Goal: Task Accomplishment & Management: Manage account settings

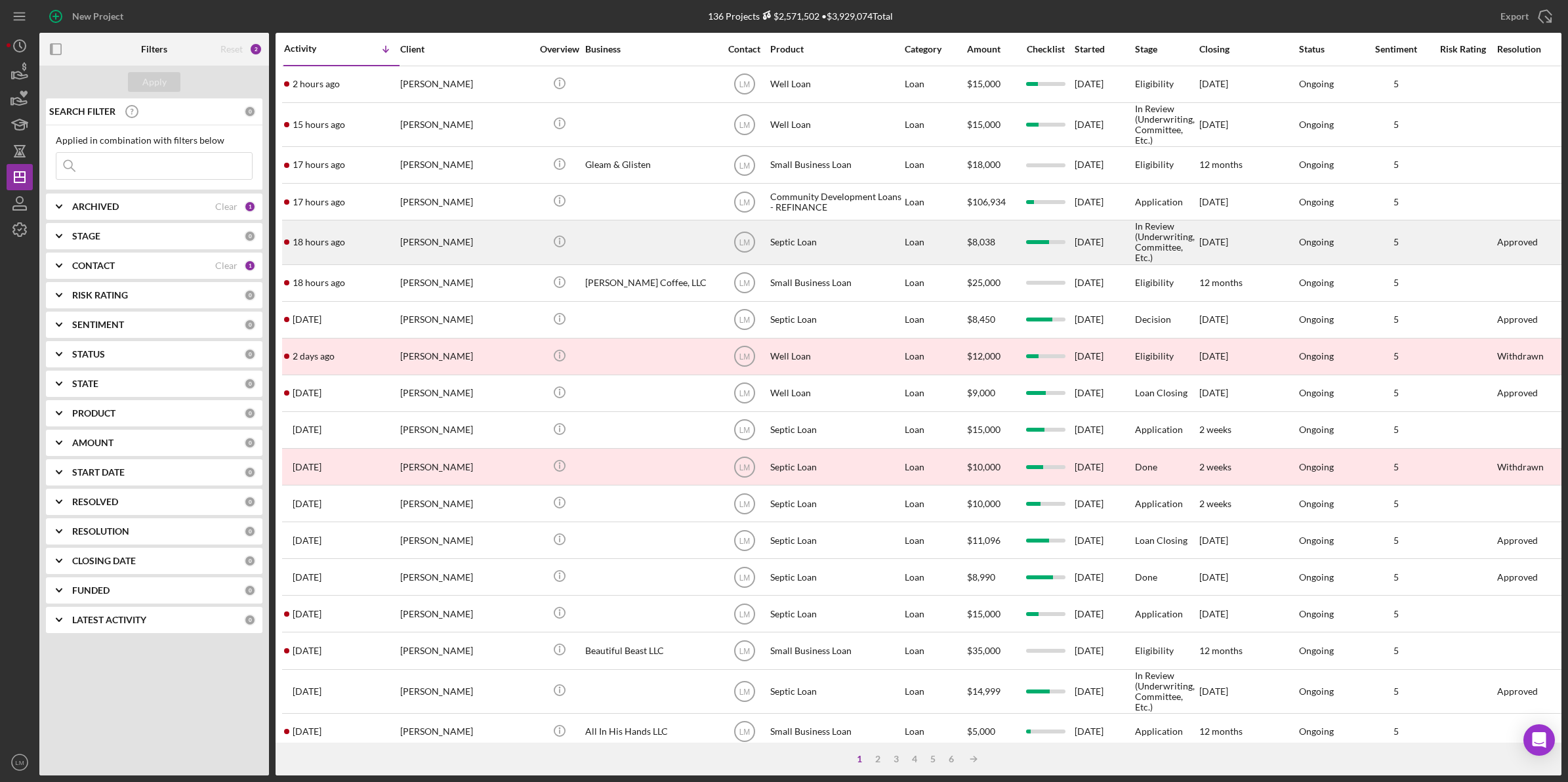
click at [464, 252] on div "[PERSON_NAME]" at bounding box center [466, 242] width 131 height 42
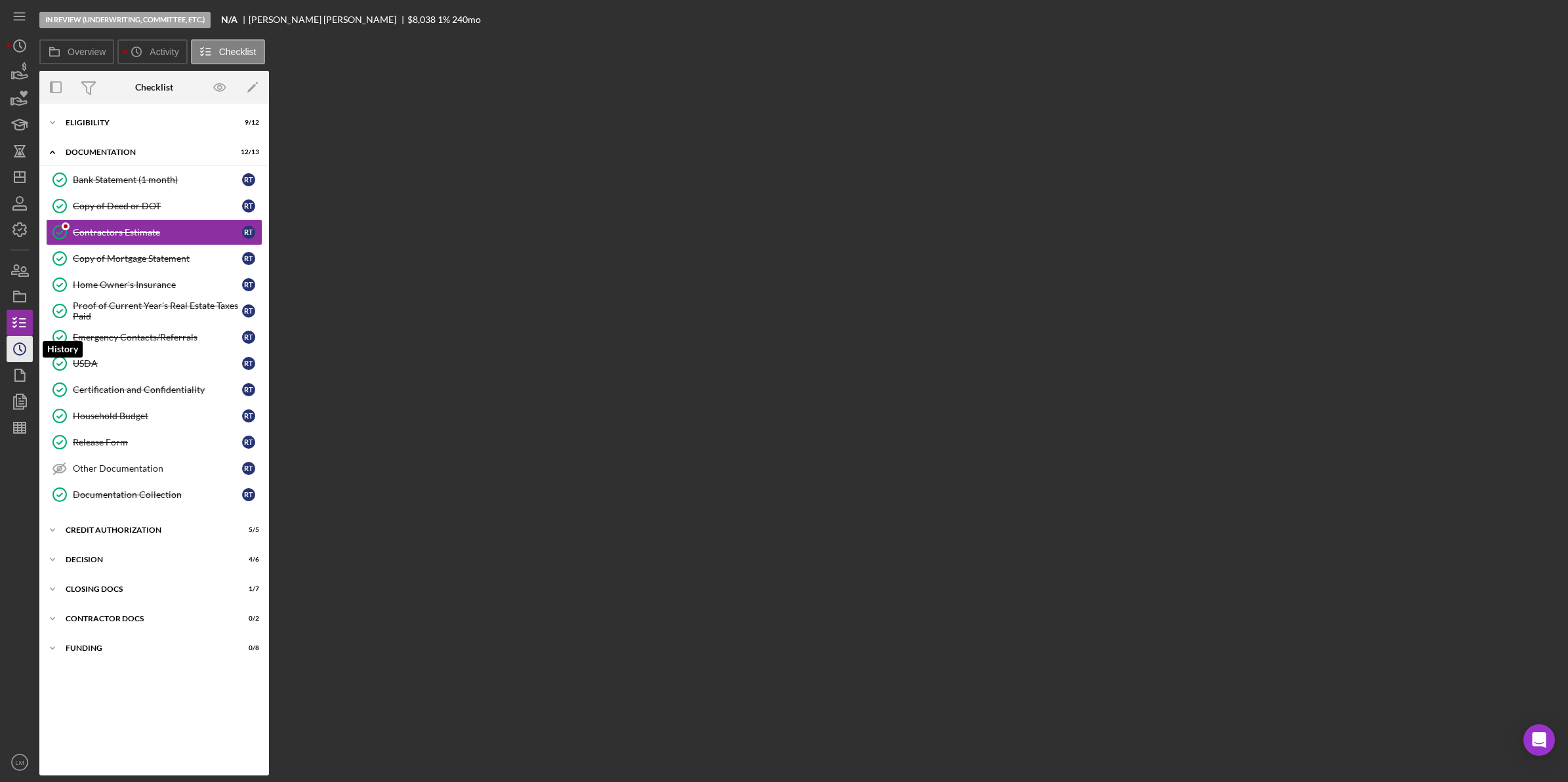
click at [17, 354] on circle "button" at bounding box center [20, 349] width 12 height 12
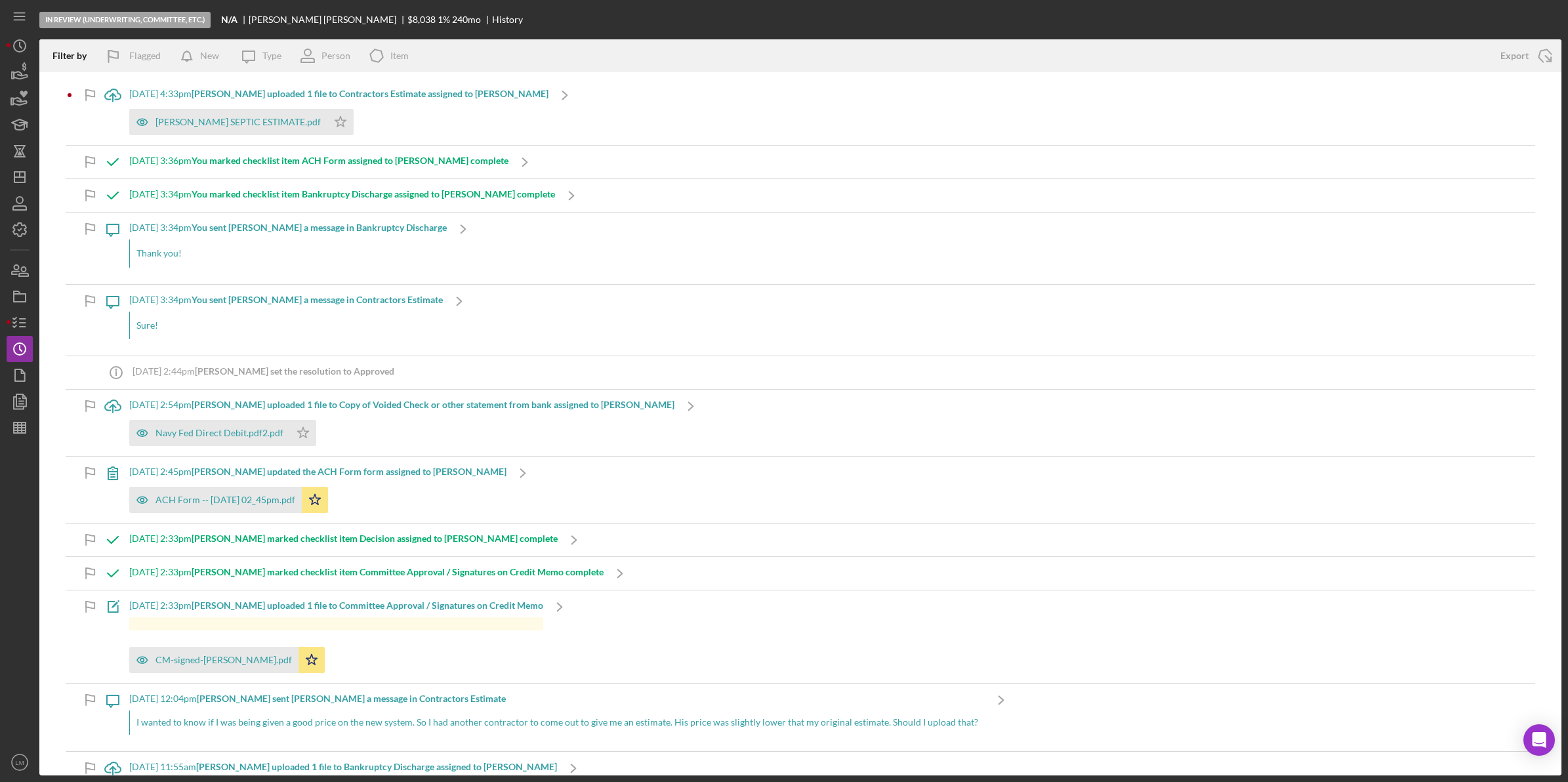
click at [413, 110] on div "[PERSON_NAME] SEPTIC ESTIMATE.pdf Icon/Star" at bounding box center [339, 118] width 419 height 33
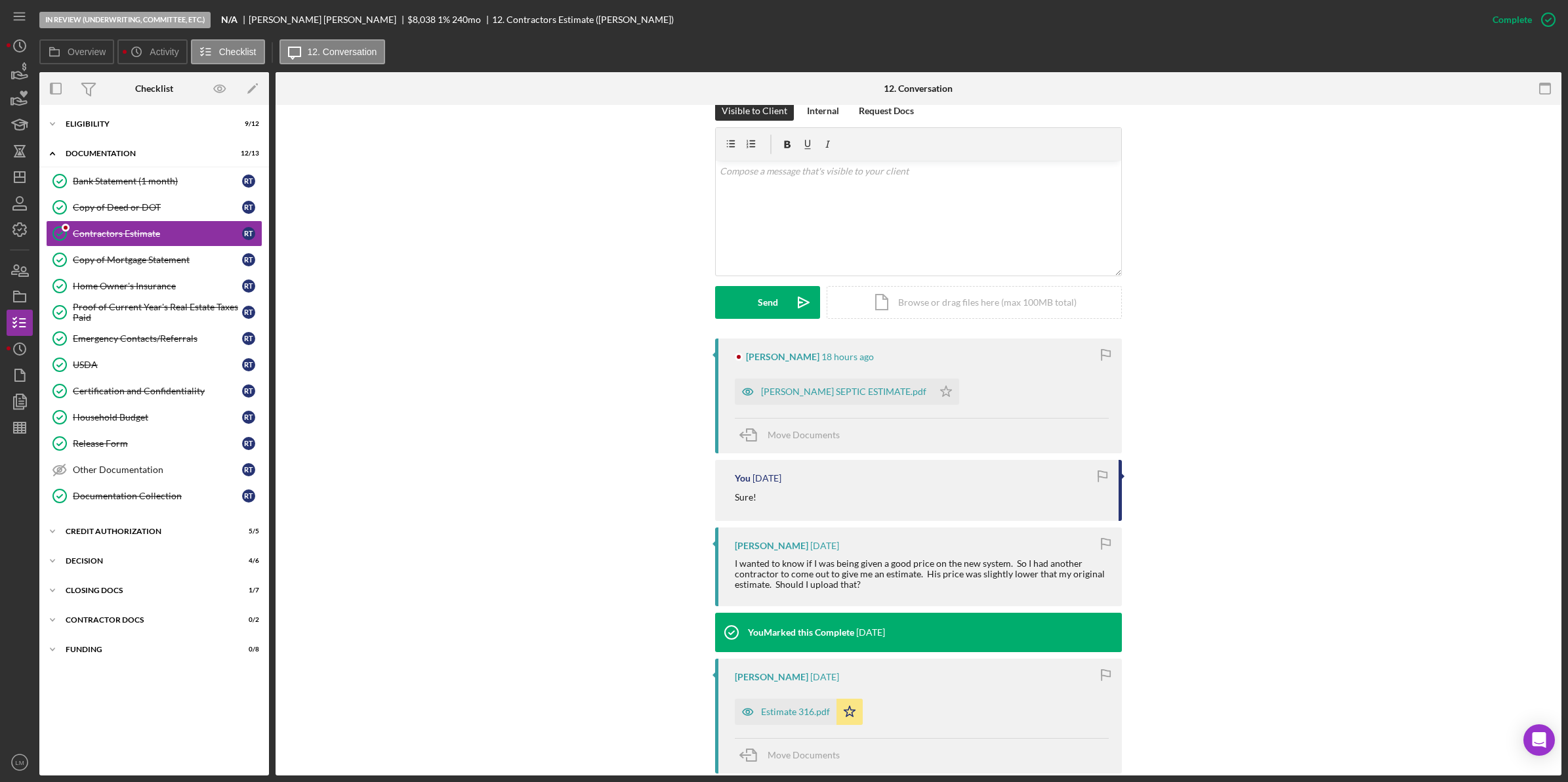
scroll to position [246, 0]
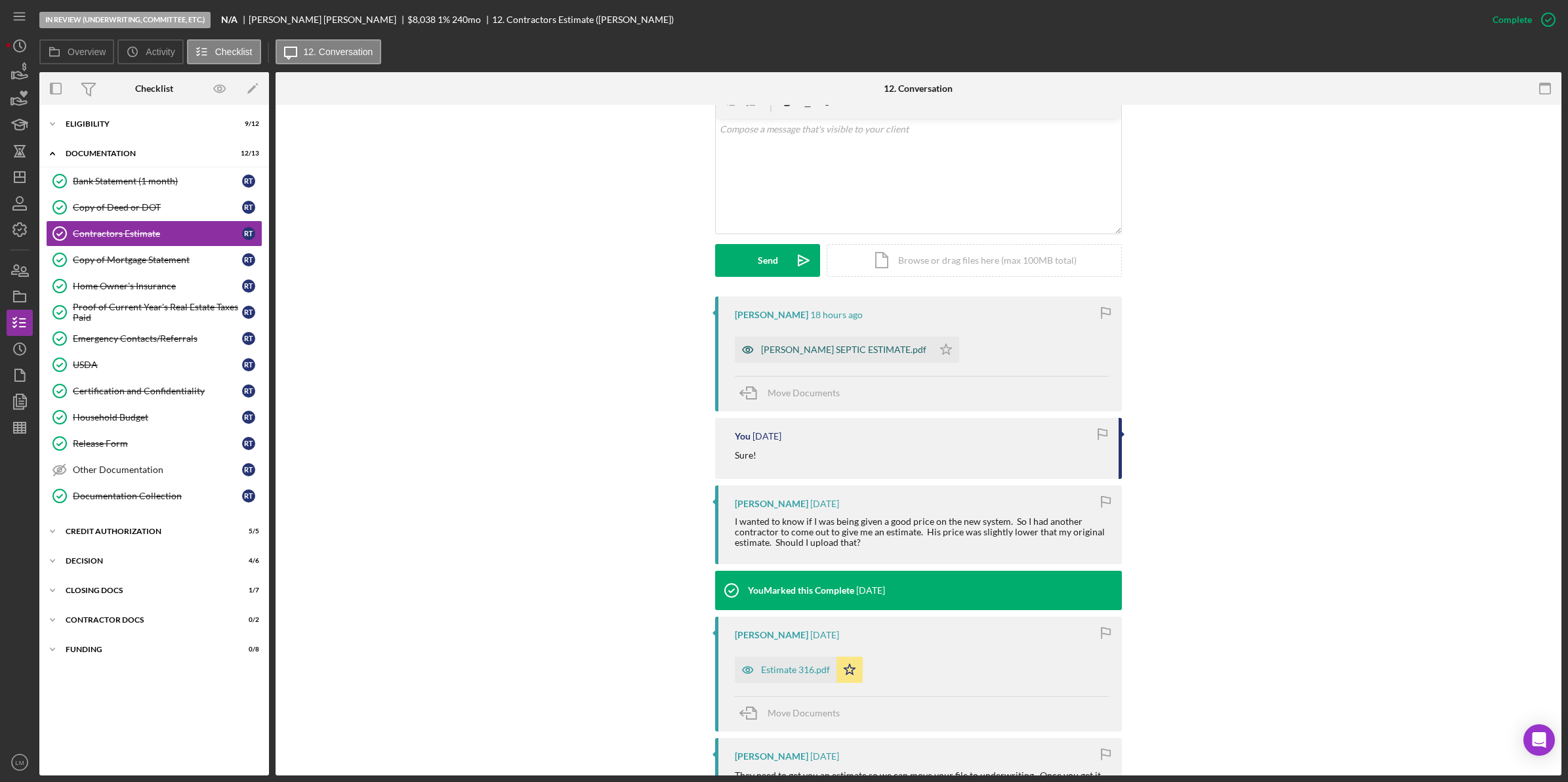
click at [814, 342] on div "[PERSON_NAME] SEPTIC ESTIMATE.pdf" at bounding box center [833, 349] width 198 height 27
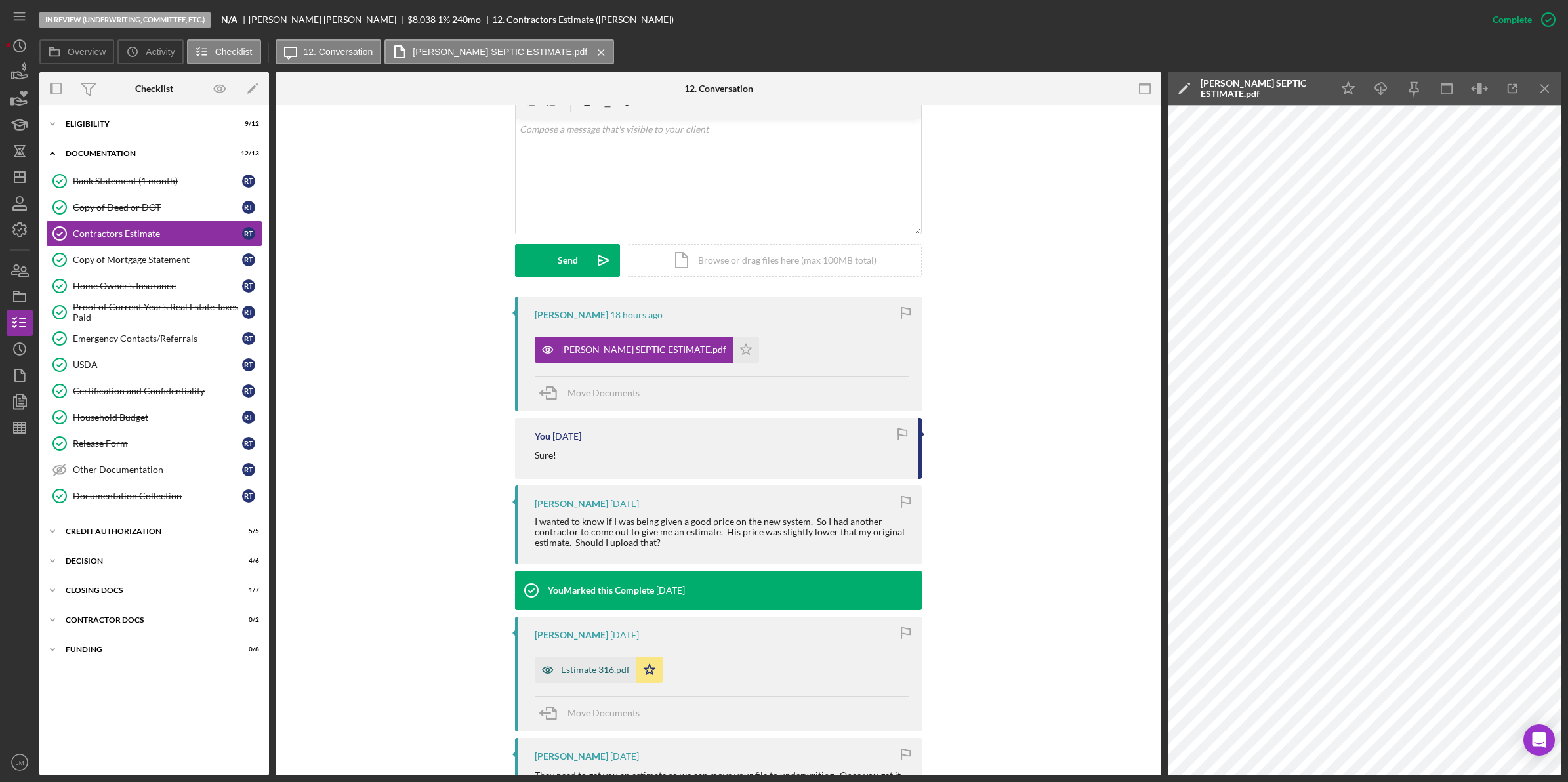
click at [584, 669] on div "Estimate 316.pdf" at bounding box center [595, 669] width 69 height 10
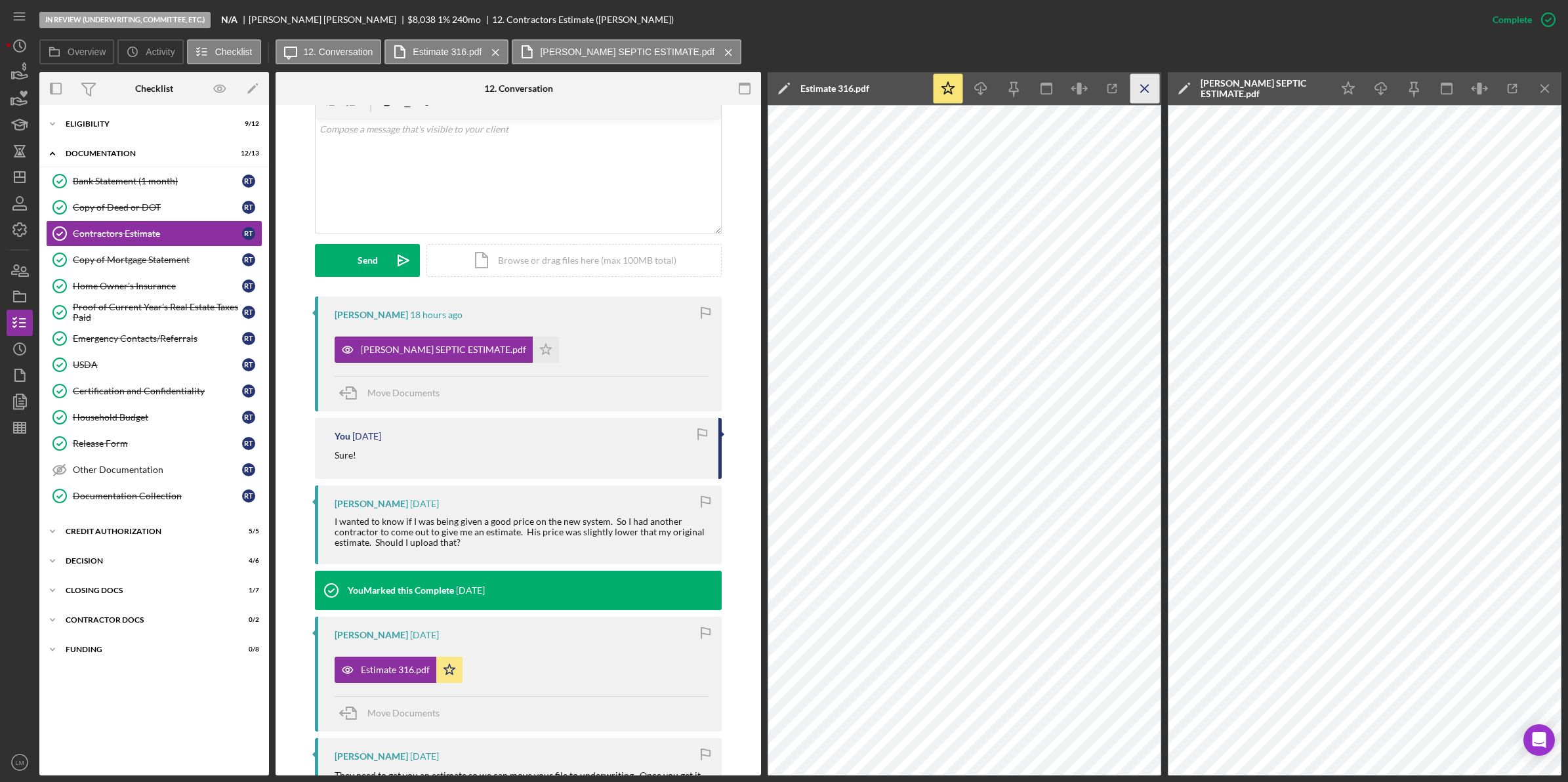
click at [1135, 80] on icon "Icon/Menu Close" at bounding box center [1145, 89] width 29 height 29
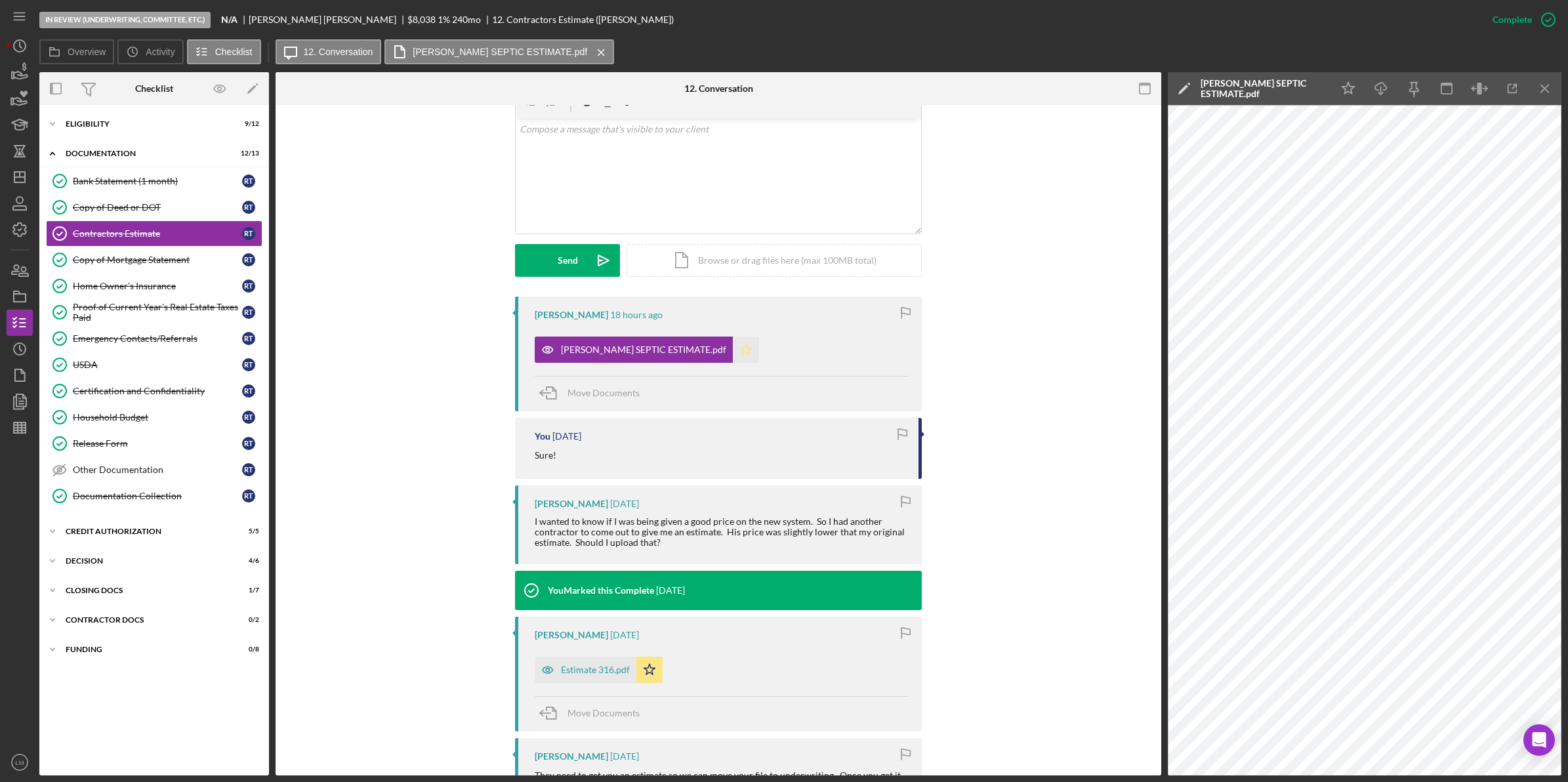
click at [733, 351] on icon "Icon/Star" at bounding box center [746, 349] width 27 height 27
click at [115, 564] on div "Decision" at bounding box center [159, 560] width 187 height 8
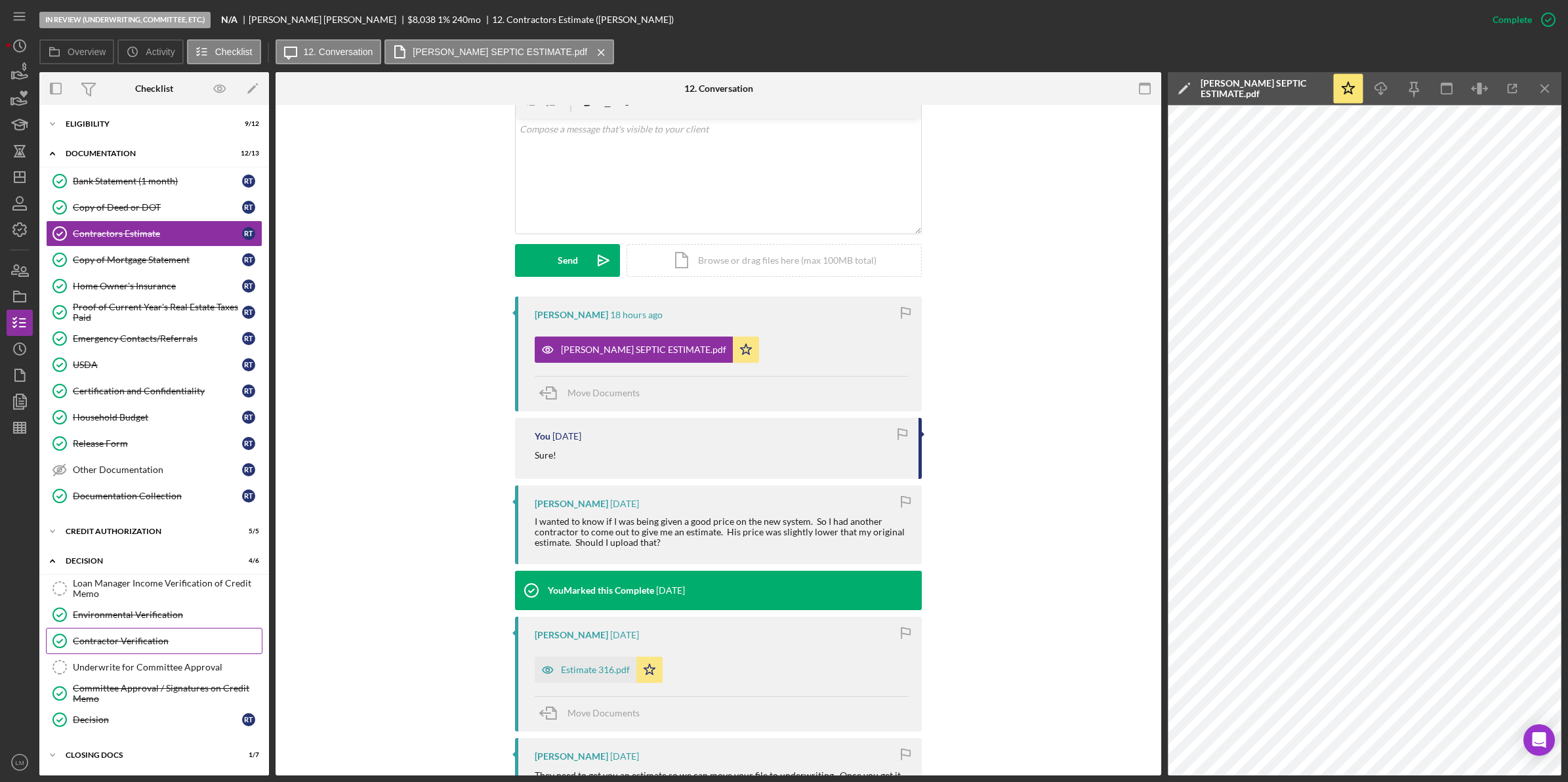
click at [153, 654] on link "Contractor Verification Contractor Verification" at bounding box center [154, 641] width 217 height 27
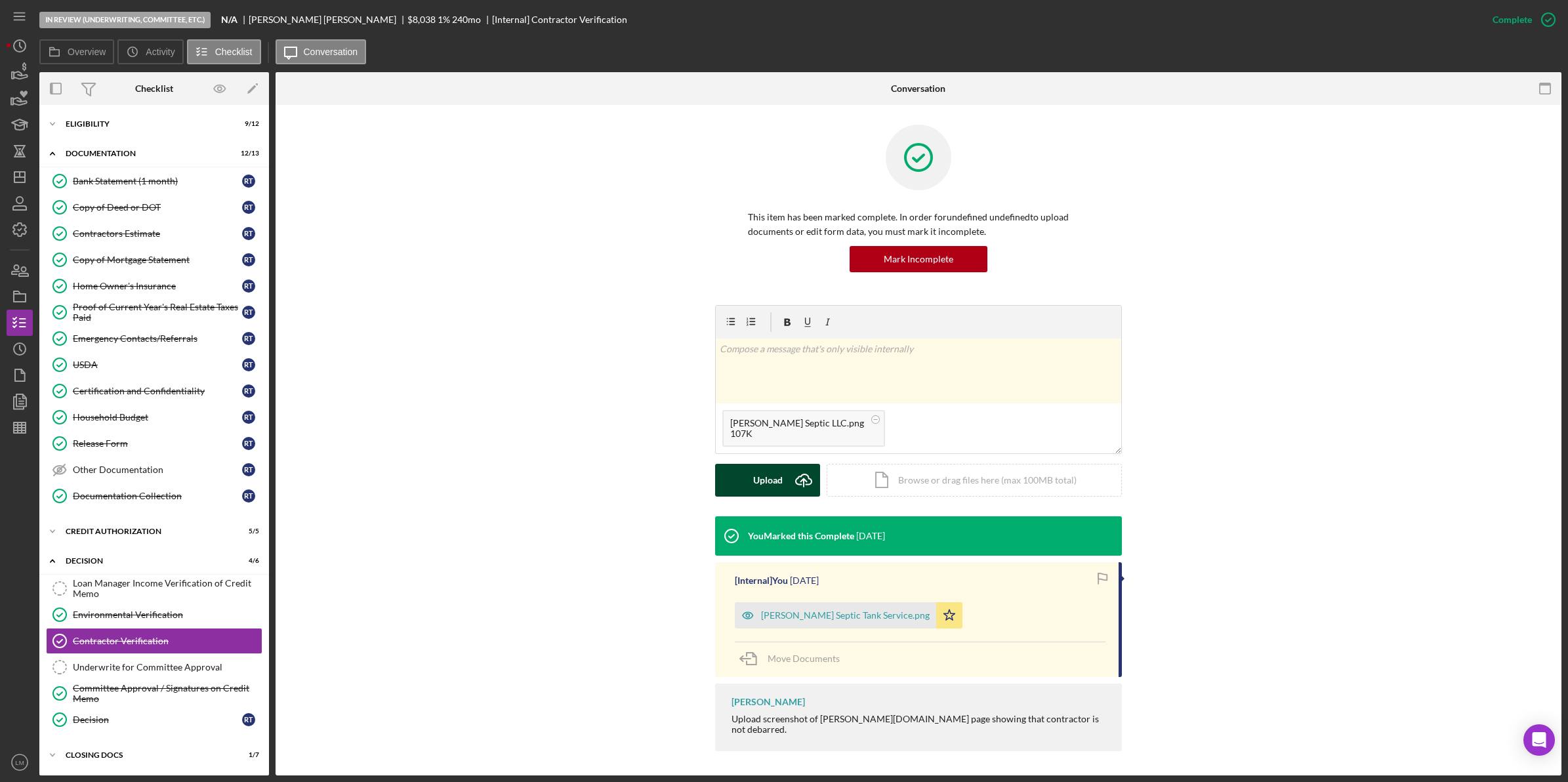
click at [791, 486] on icon "Icon/Upload" at bounding box center [803, 480] width 33 height 33
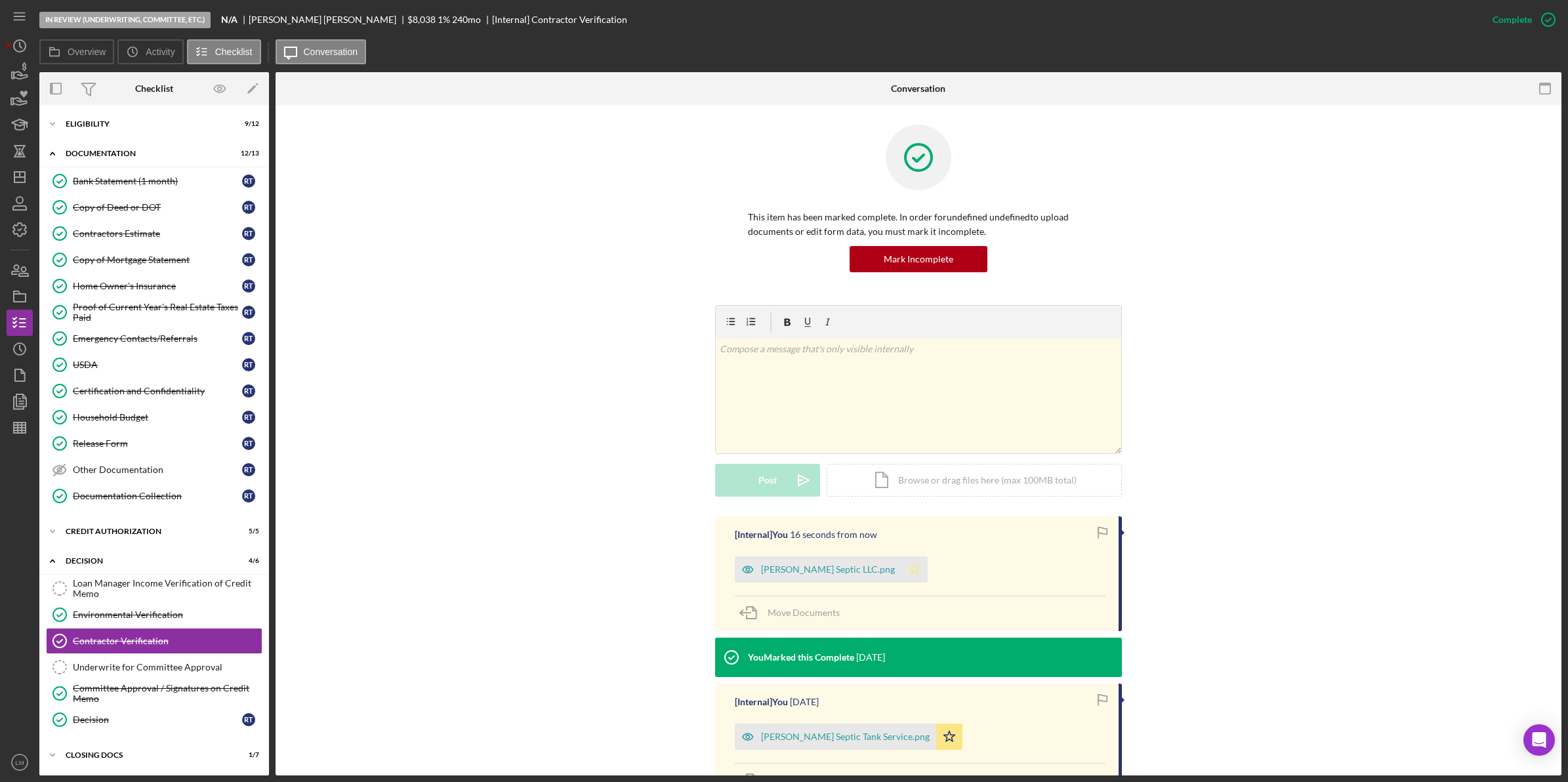
click at [909, 572] on polygon "button" at bounding box center [915, 568] width 11 height 10
click at [118, 598] on div "Loan Manager Income Verification of Credit Memo" at bounding box center [167, 588] width 189 height 21
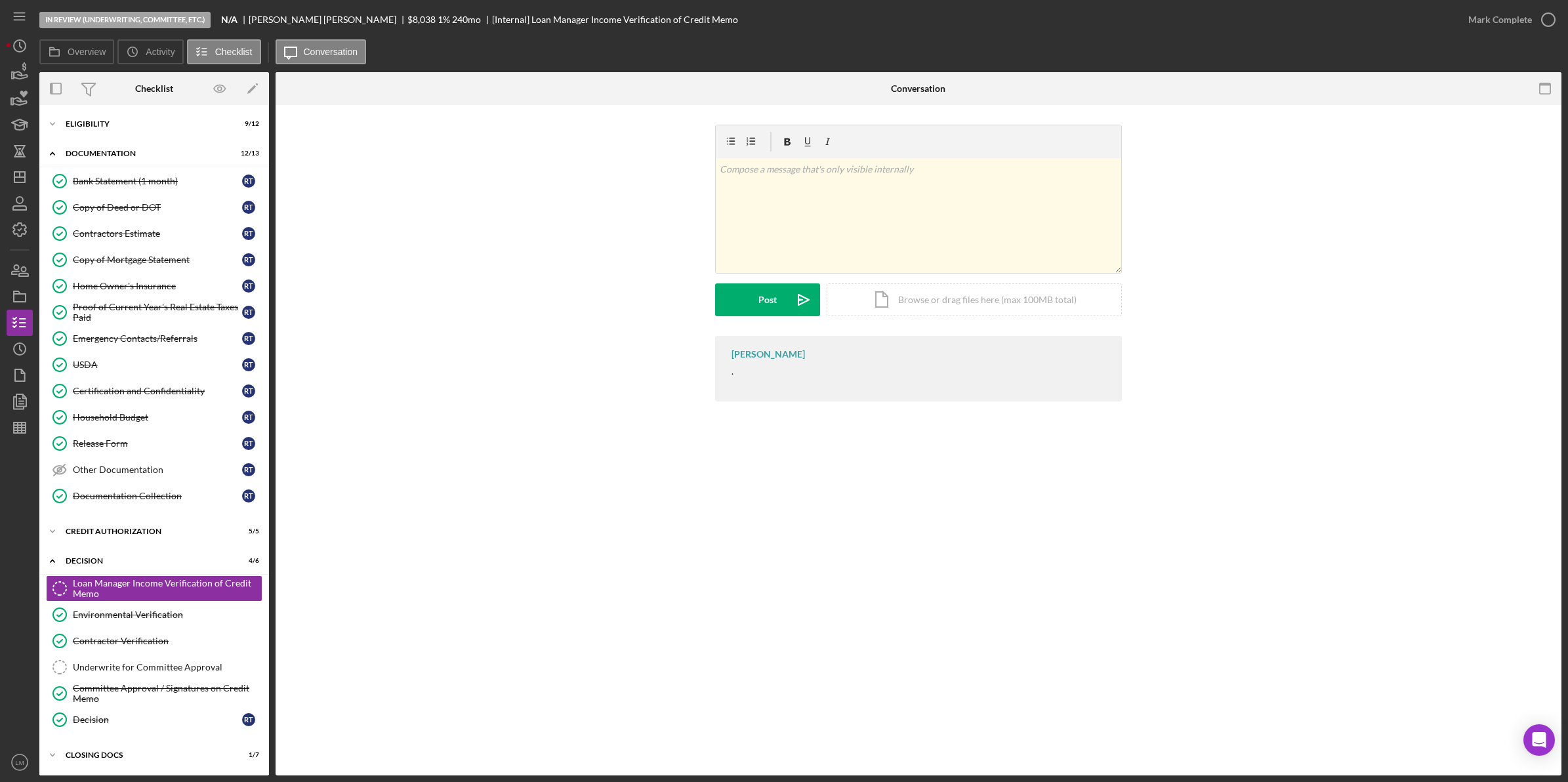
click at [850, 574] on div "Loan Manager Income Verification of Credit Memo Loan Manager Income Verificatio…" at bounding box center [918, 440] width 1286 height 670
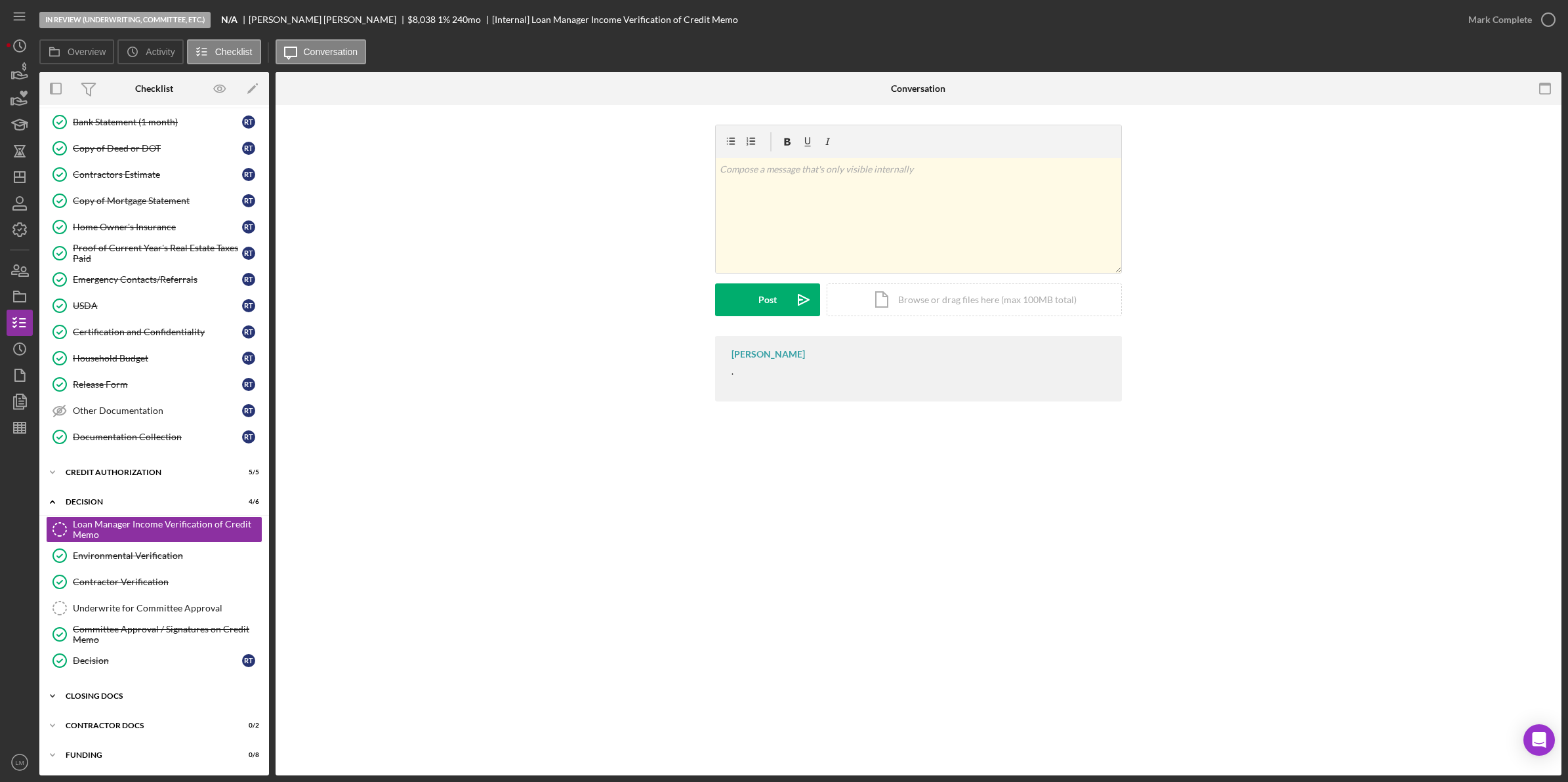
click at [110, 698] on div "CLOSING DOCS" at bounding box center [159, 695] width 187 height 8
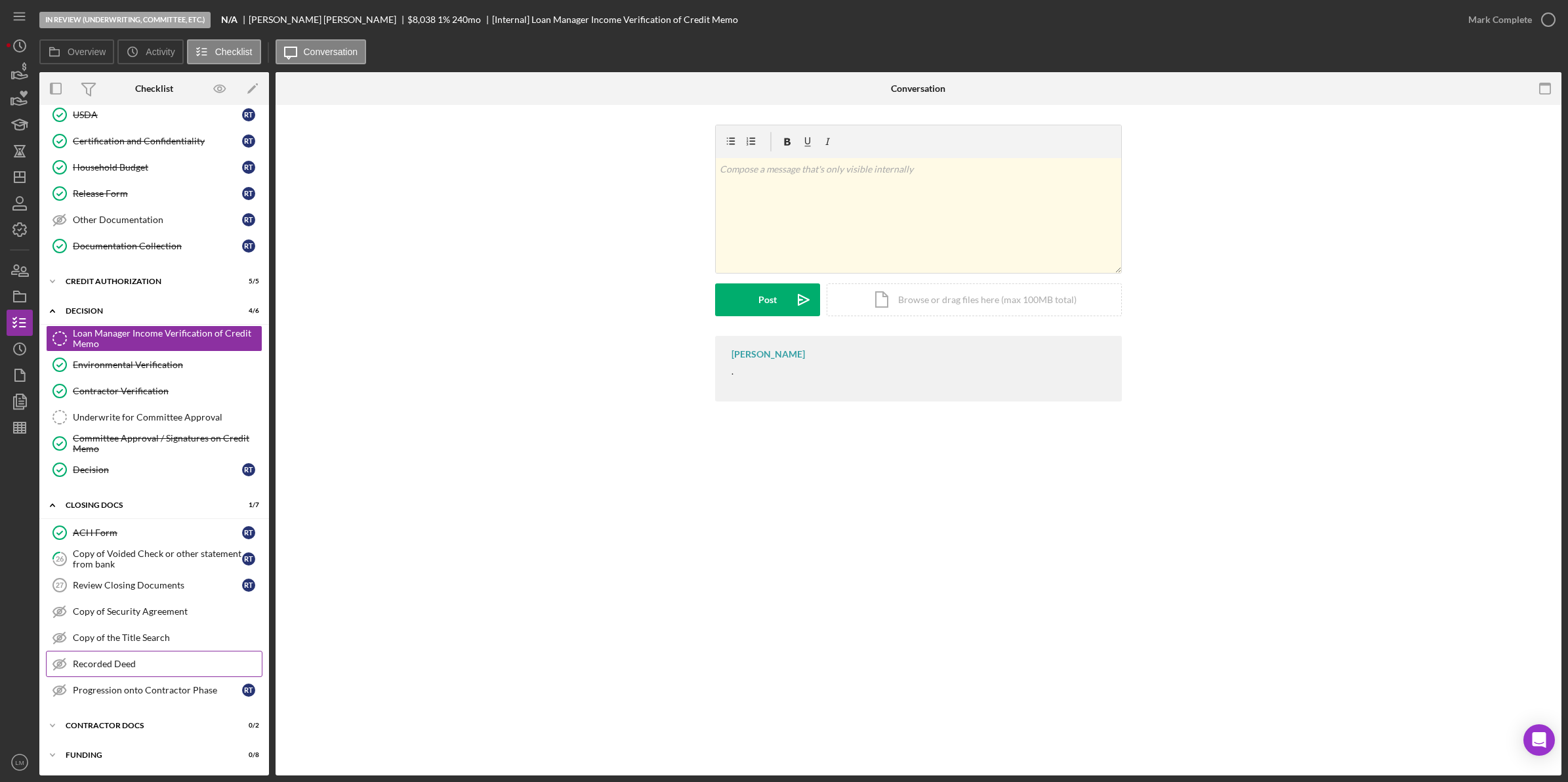
scroll to position [258, 0]
click at [174, 469] on div "Decision" at bounding box center [157, 469] width 169 height 10
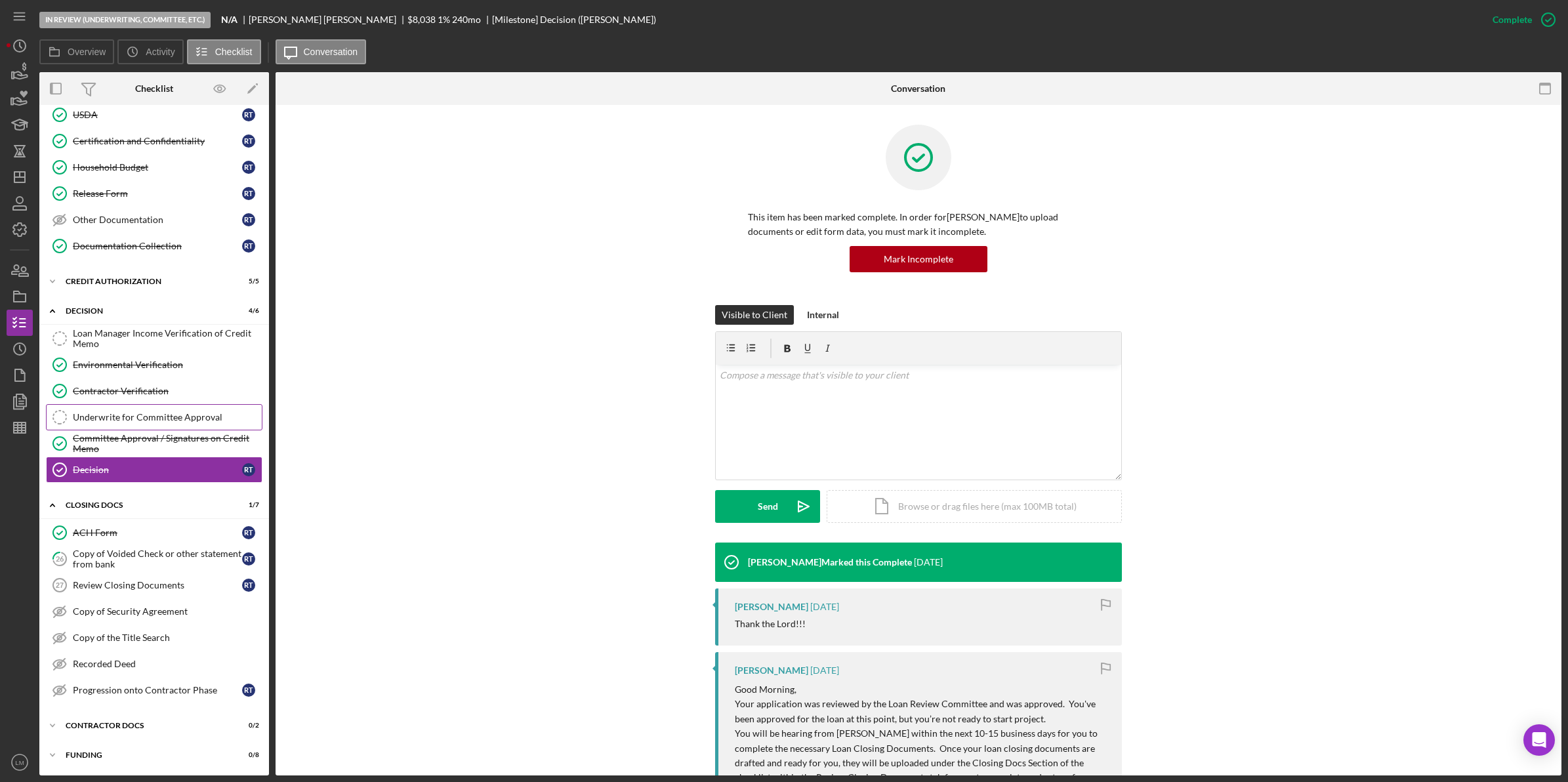
click at [174, 407] on link "Underwrite for Committee Approval Underwrite for Committee Approval" at bounding box center [154, 417] width 217 height 27
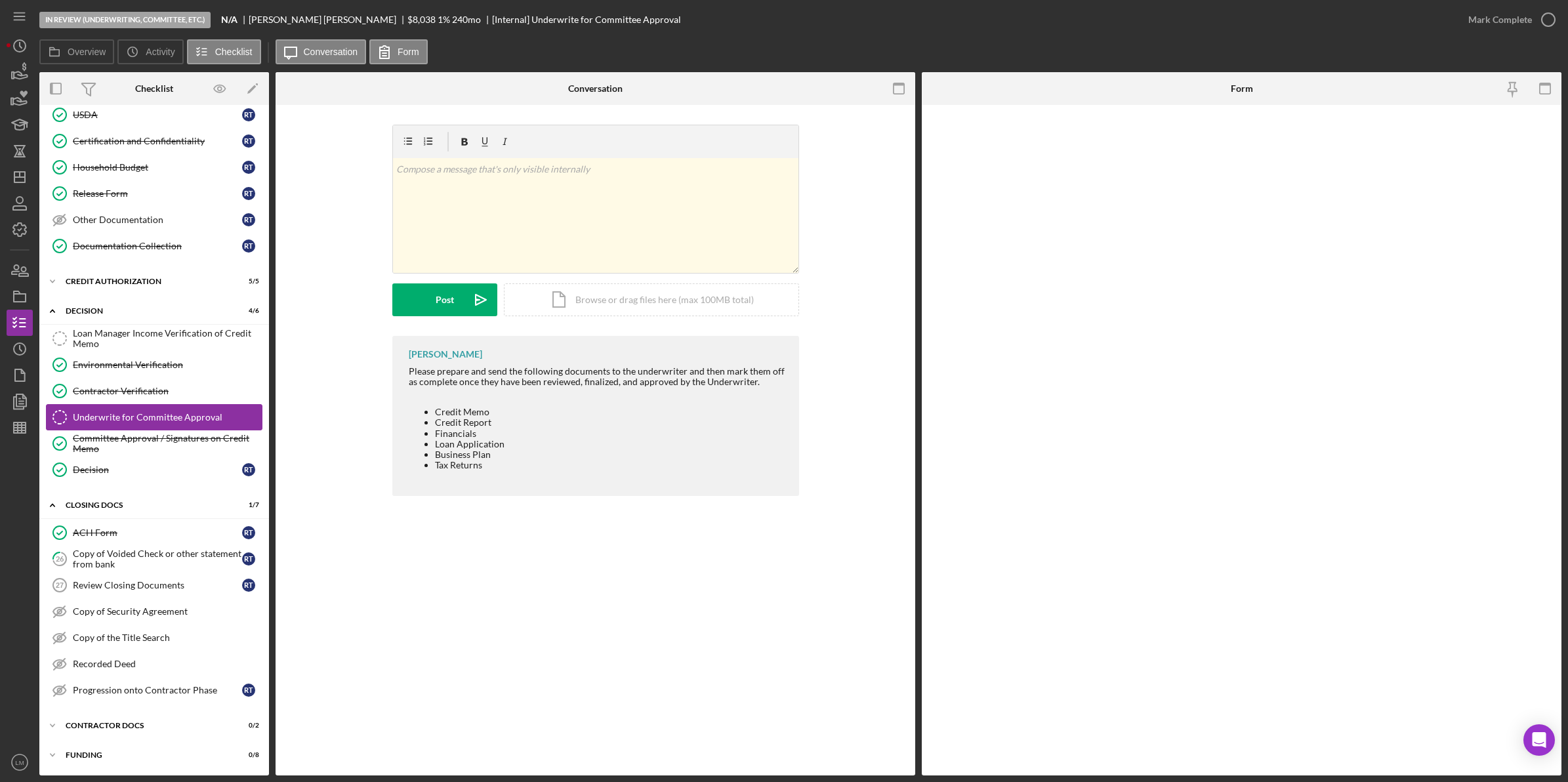
scroll to position [258, 0]
click at [172, 451] on div "Committee Approval / Signatures on Credit Memo" at bounding box center [167, 443] width 189 height 21
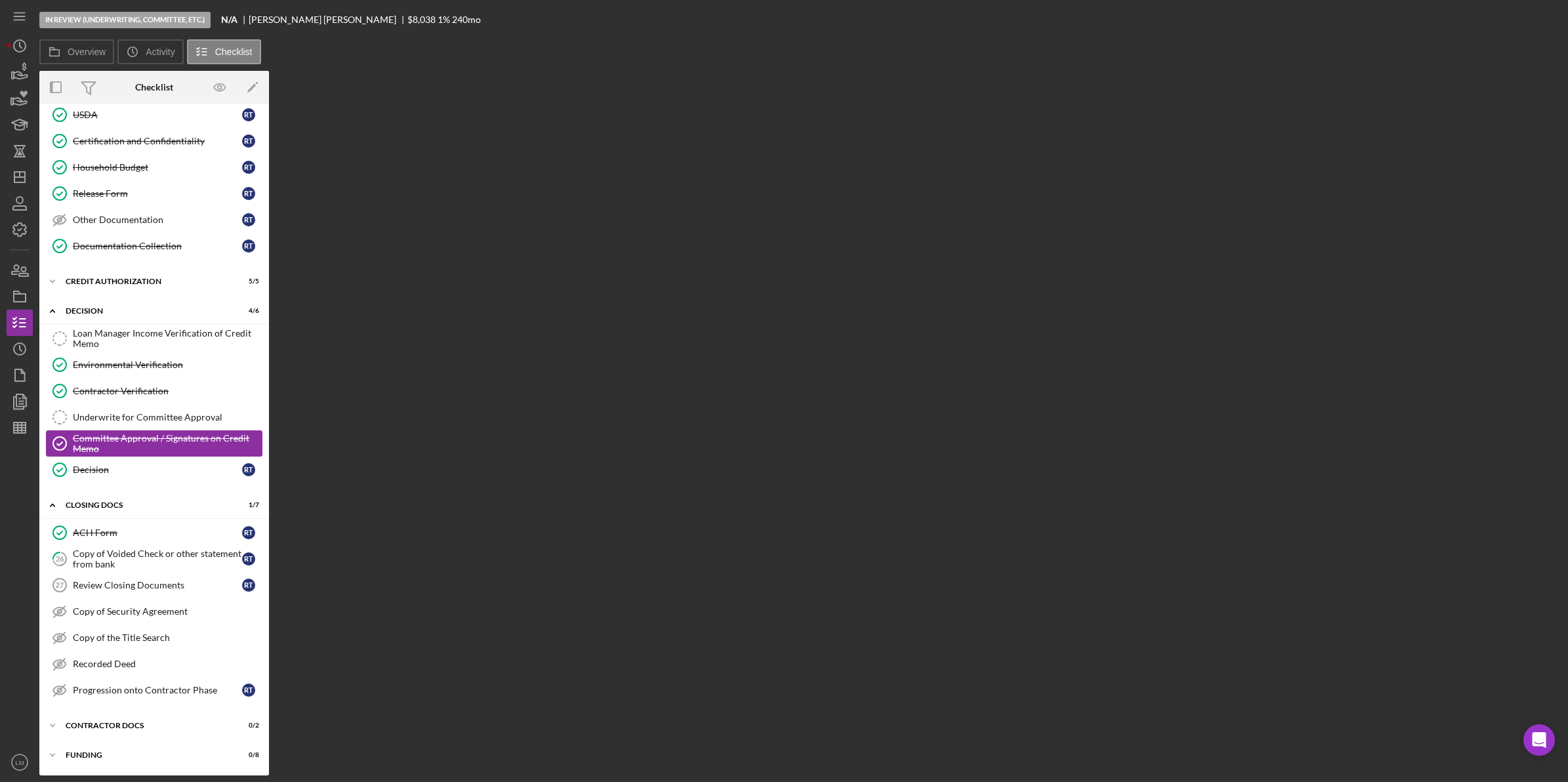
scroll to position [258, 0]
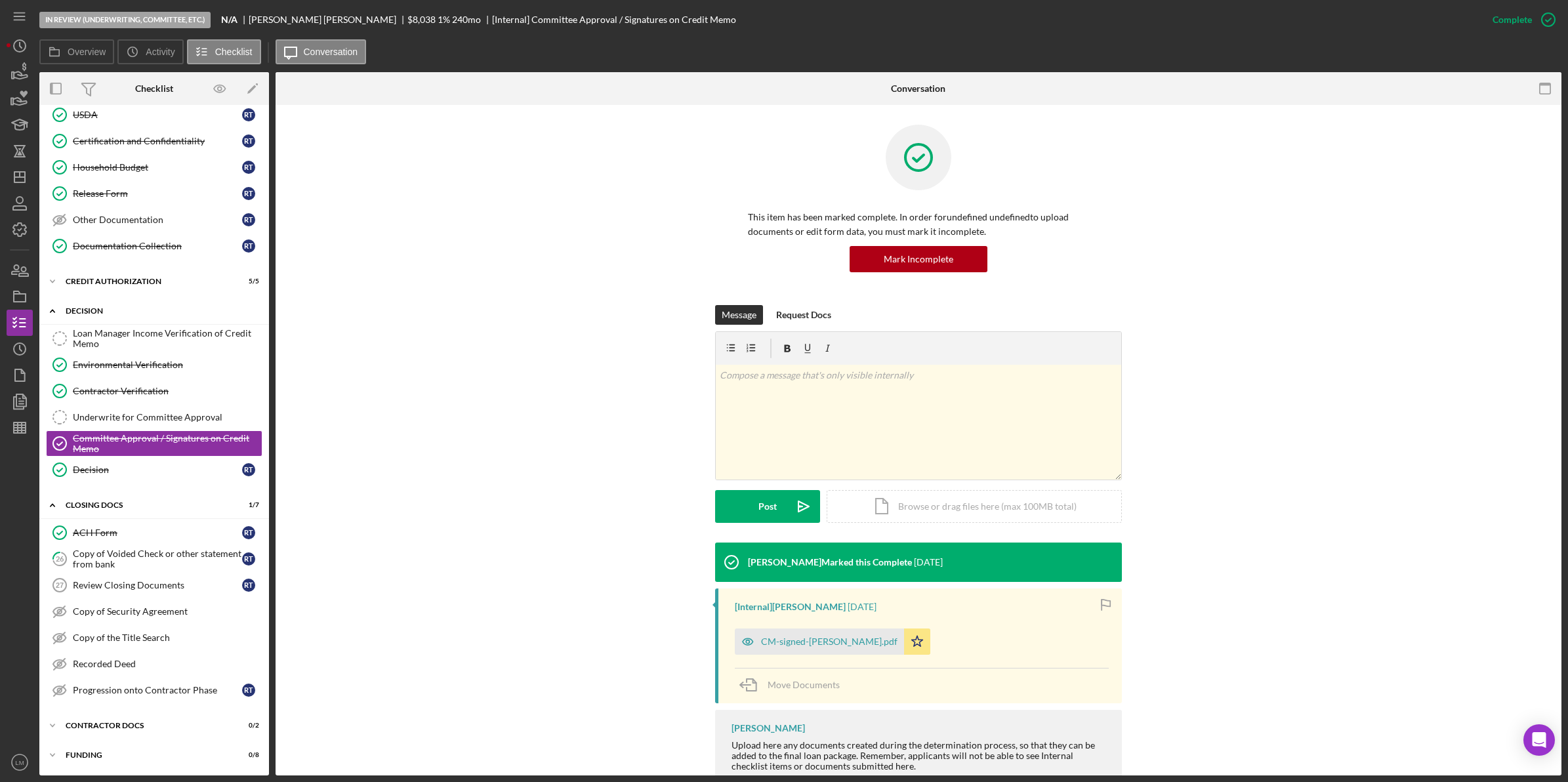
click at [161, 314] on div "Icon/Expander Decision 4 / 6" at bounding box center [154, 311] width 229 height 27
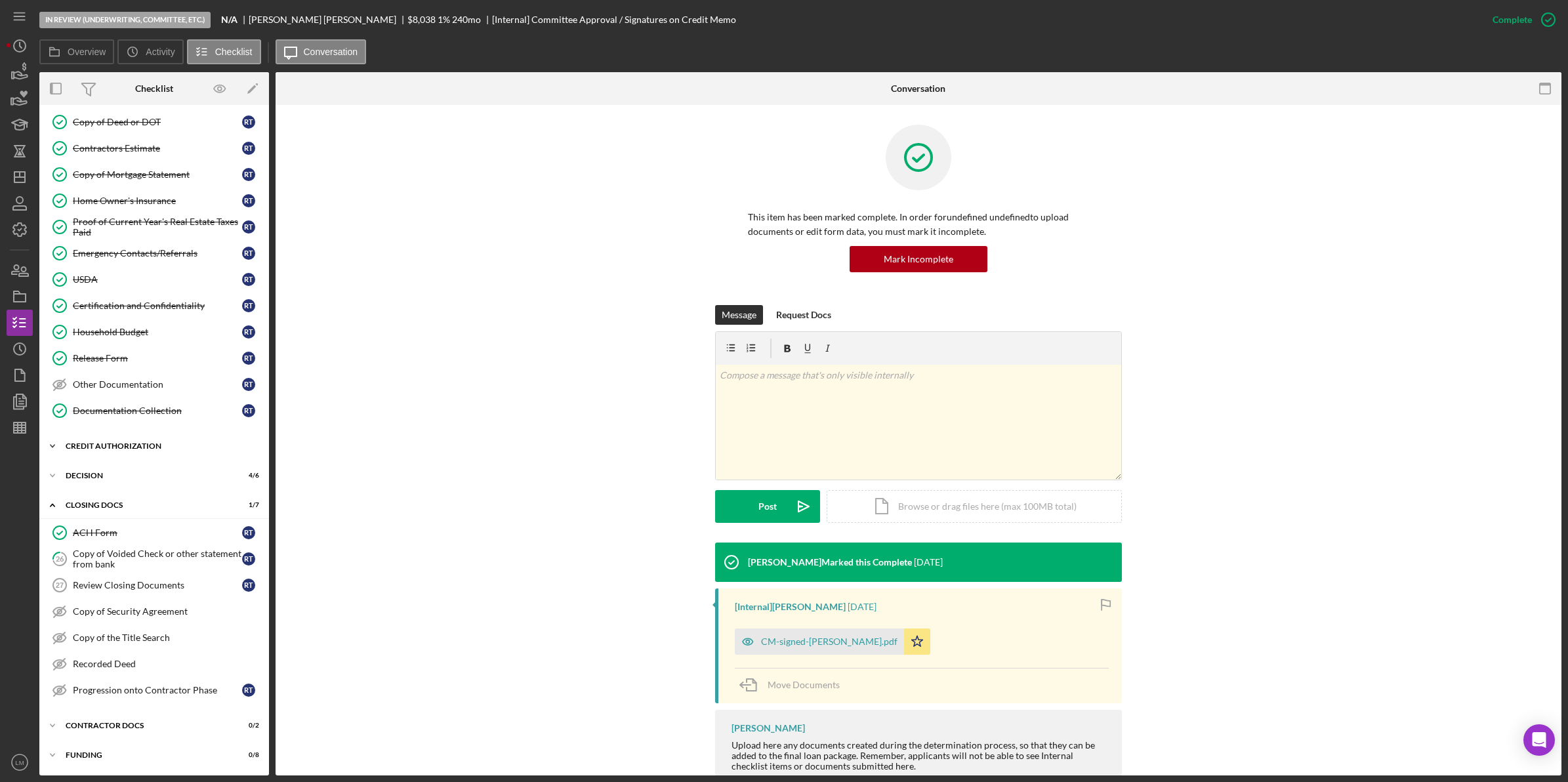
click at [161, 451] on div "Icon/Expander CREDIT AUTHORIZATION 5 / 5" at bounding box center [154, 446] width 229 height 27
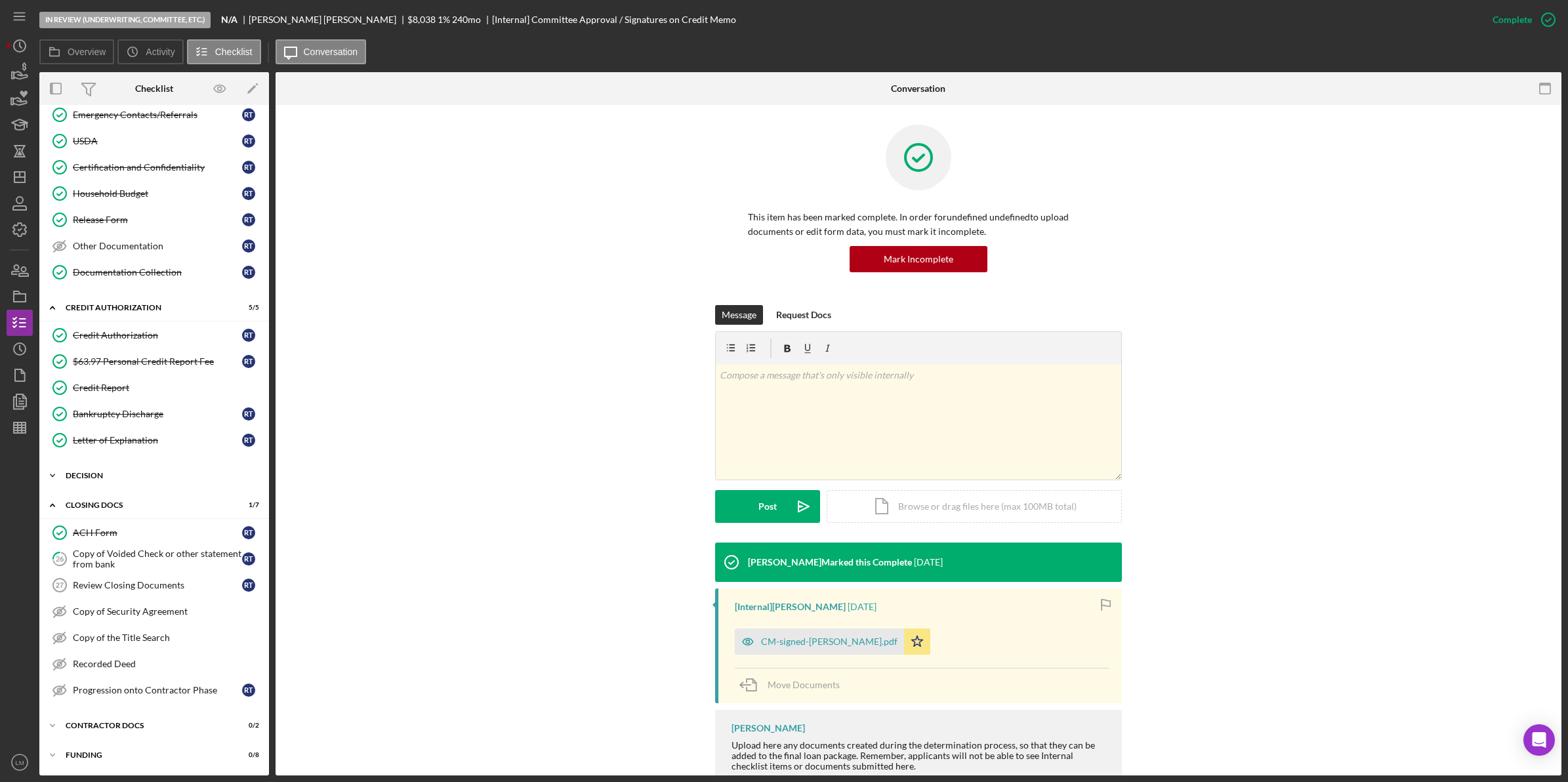
click at [150, 472] on div "Decision" at bounding box center [159, 475] width 187 height 8
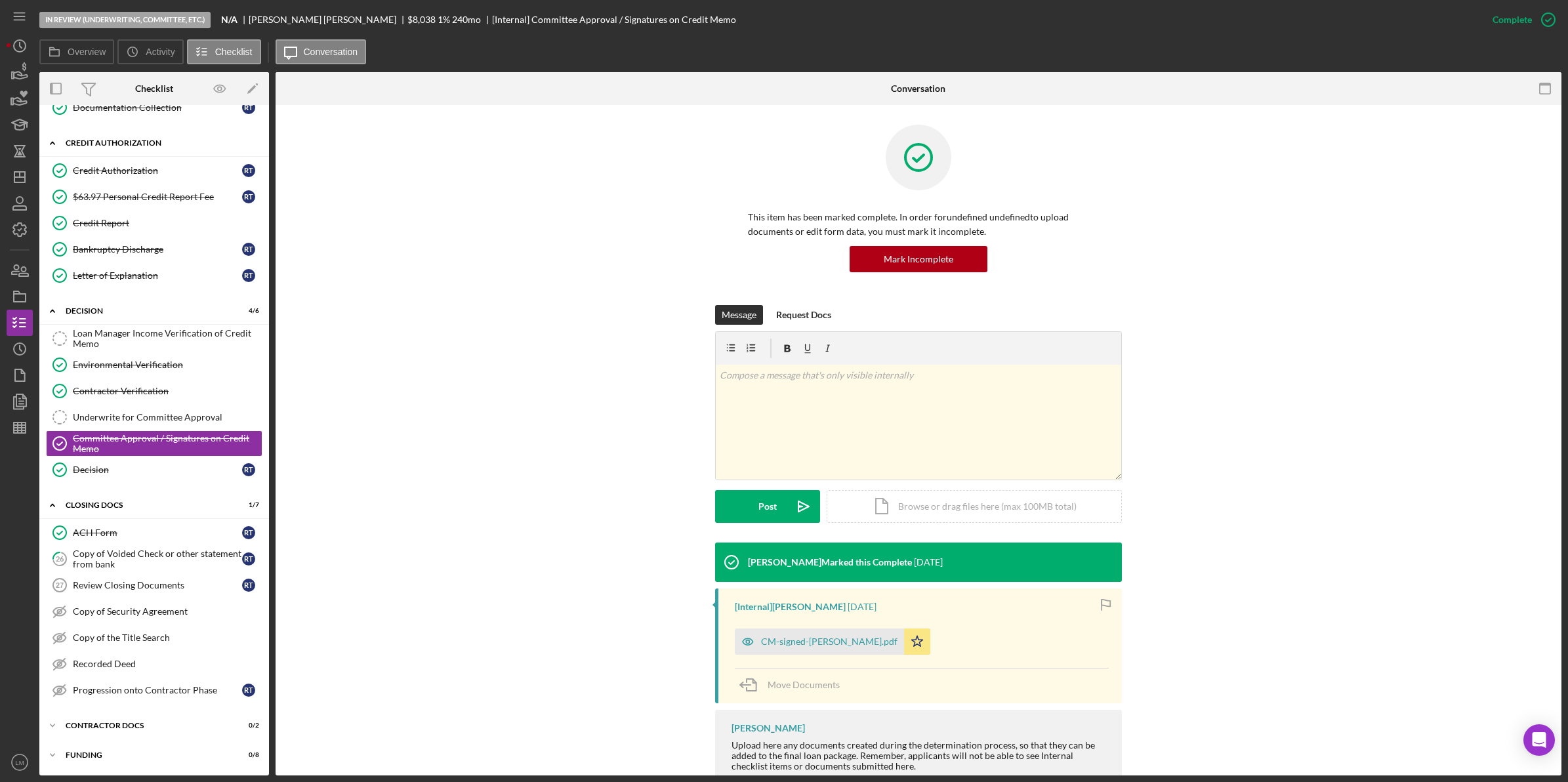
click at [187, 314] on div "Icon/Expander Decision 4 / 6" at bounding box center [154, 311] width 229 height 27
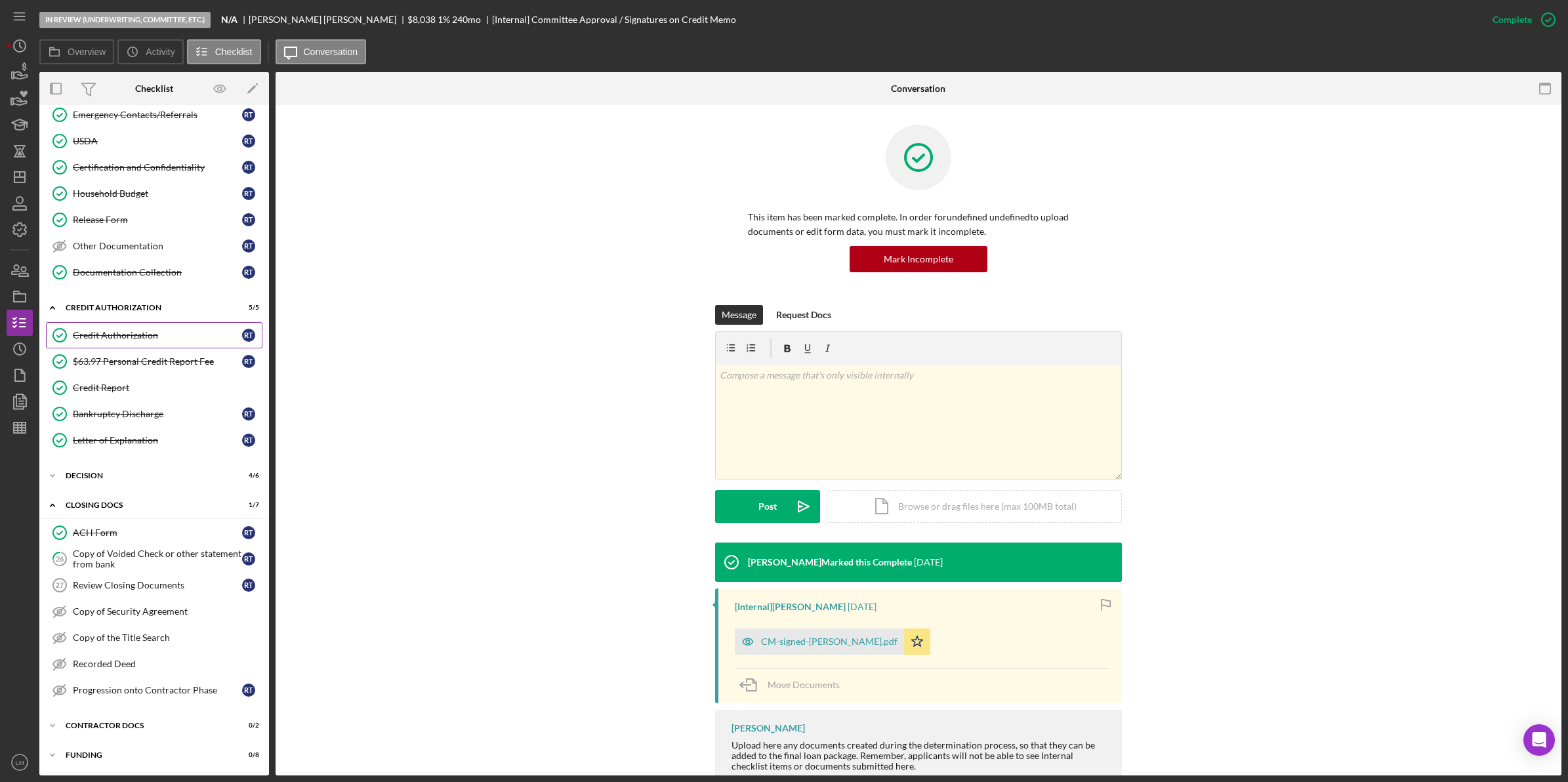
click at [182, 336] on div "Credit Authorization" at bounding box center [157, 335] width 169 height 10
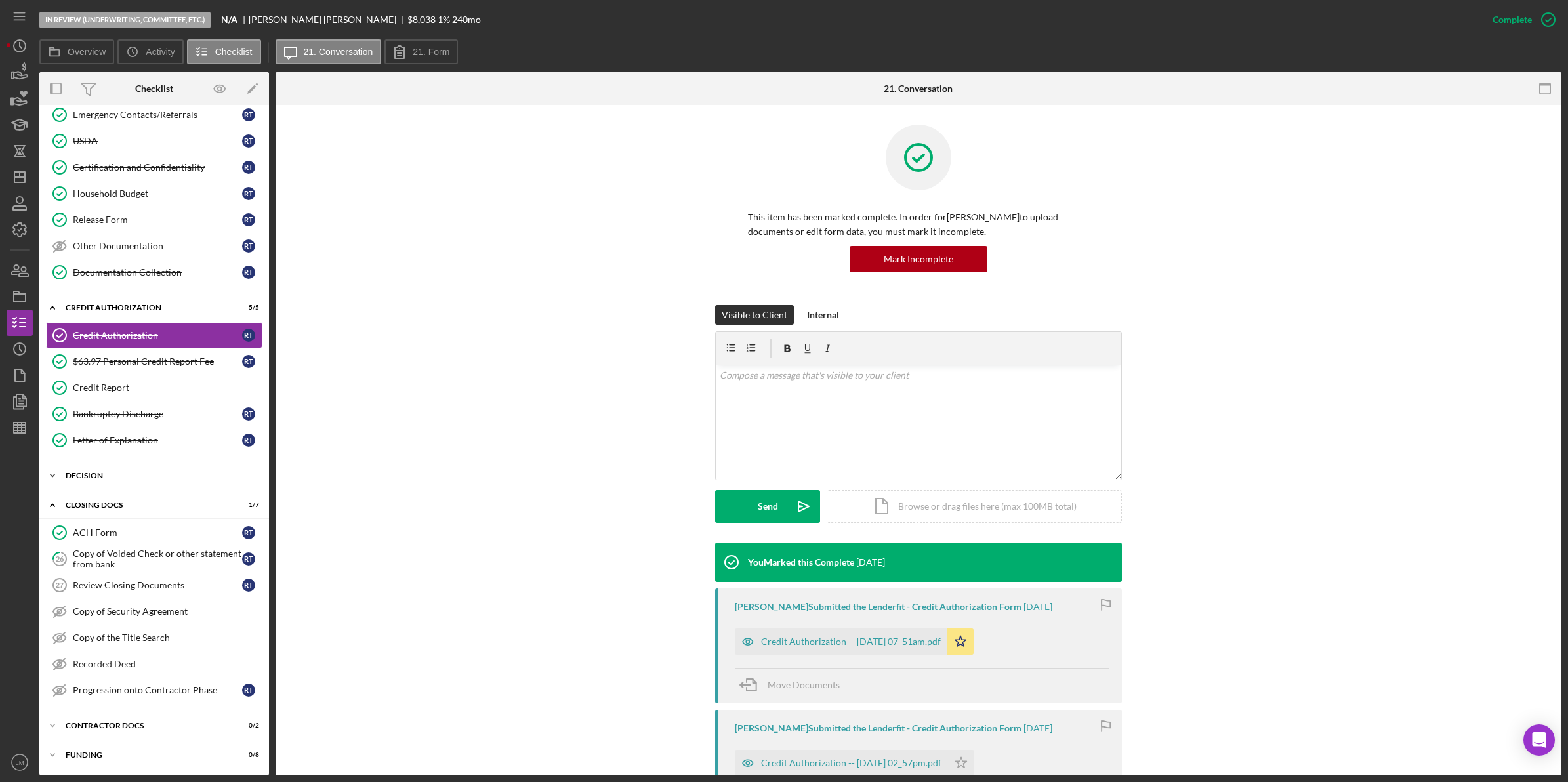
scroll to position [231, 0]
click at [127, 473] on div "Decision" at bounding box center [159, 475] width 187 height 8
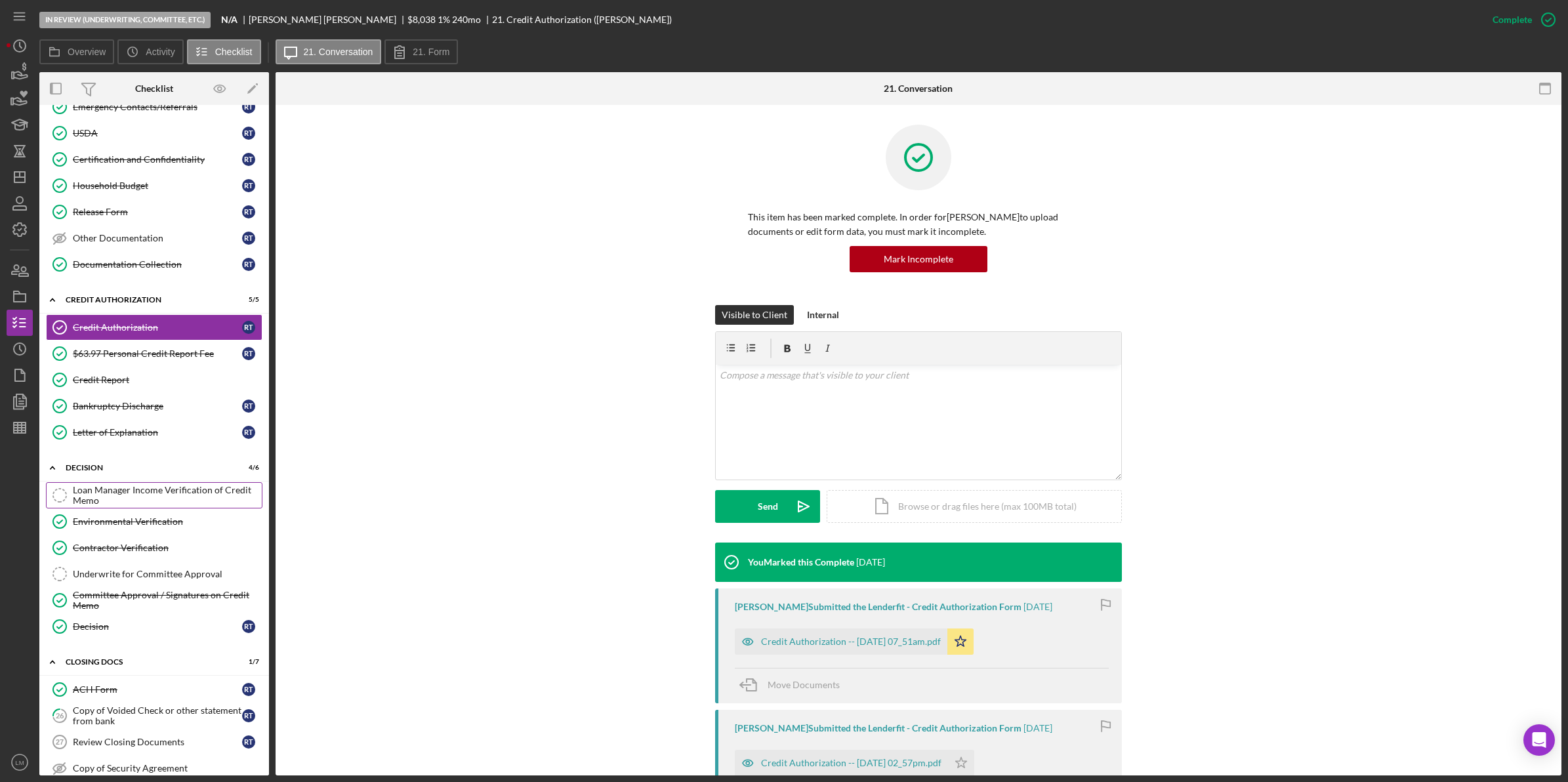
click at [155, 503] on div "Loan Manager Income Verification of Credit Memo" at bounding box center [167, 495] width 189 height 21
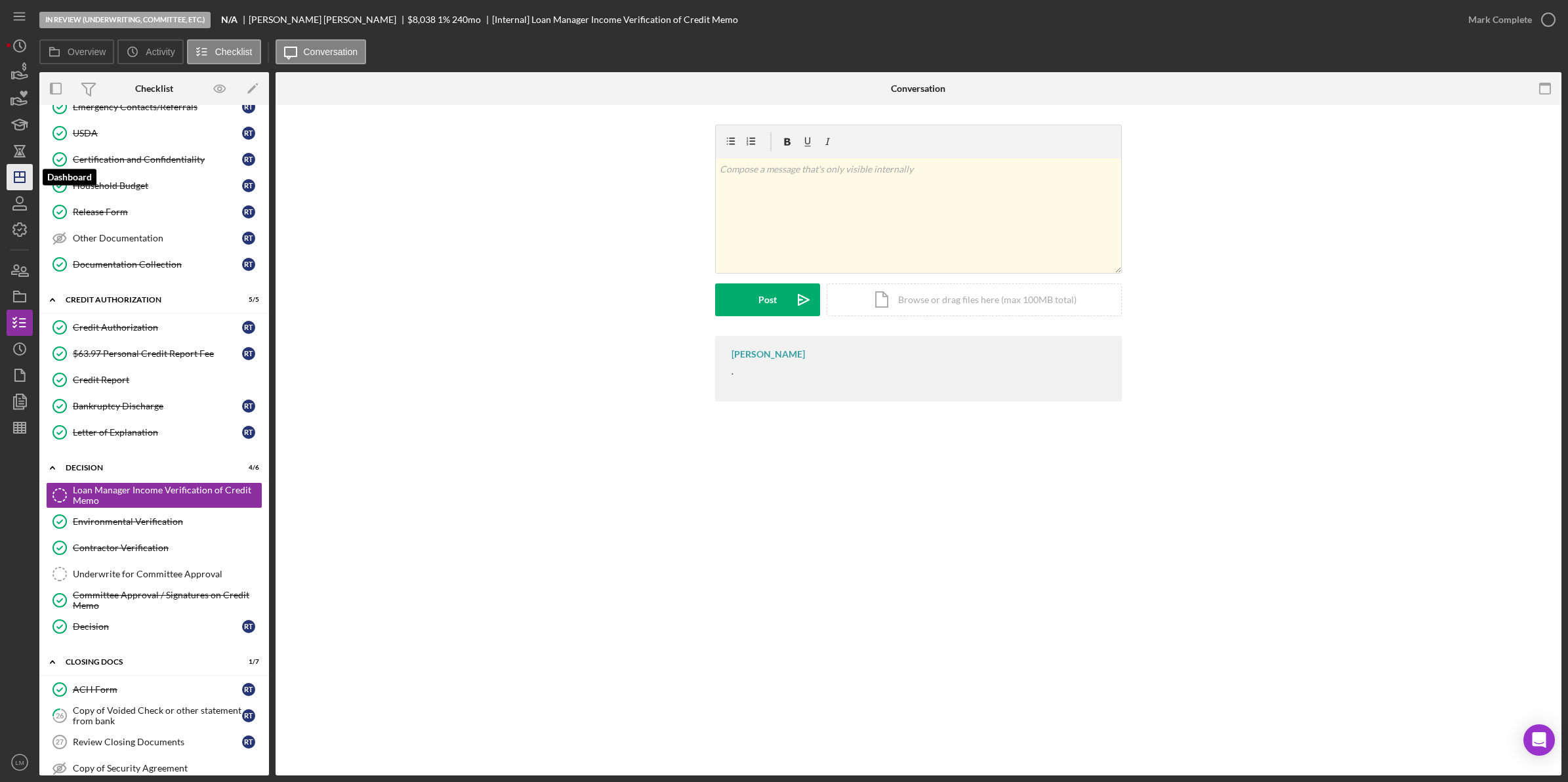
click at [25, 186] on icon "Icon/Dashboard" at bounding box center [20, 177] width 33 height 33
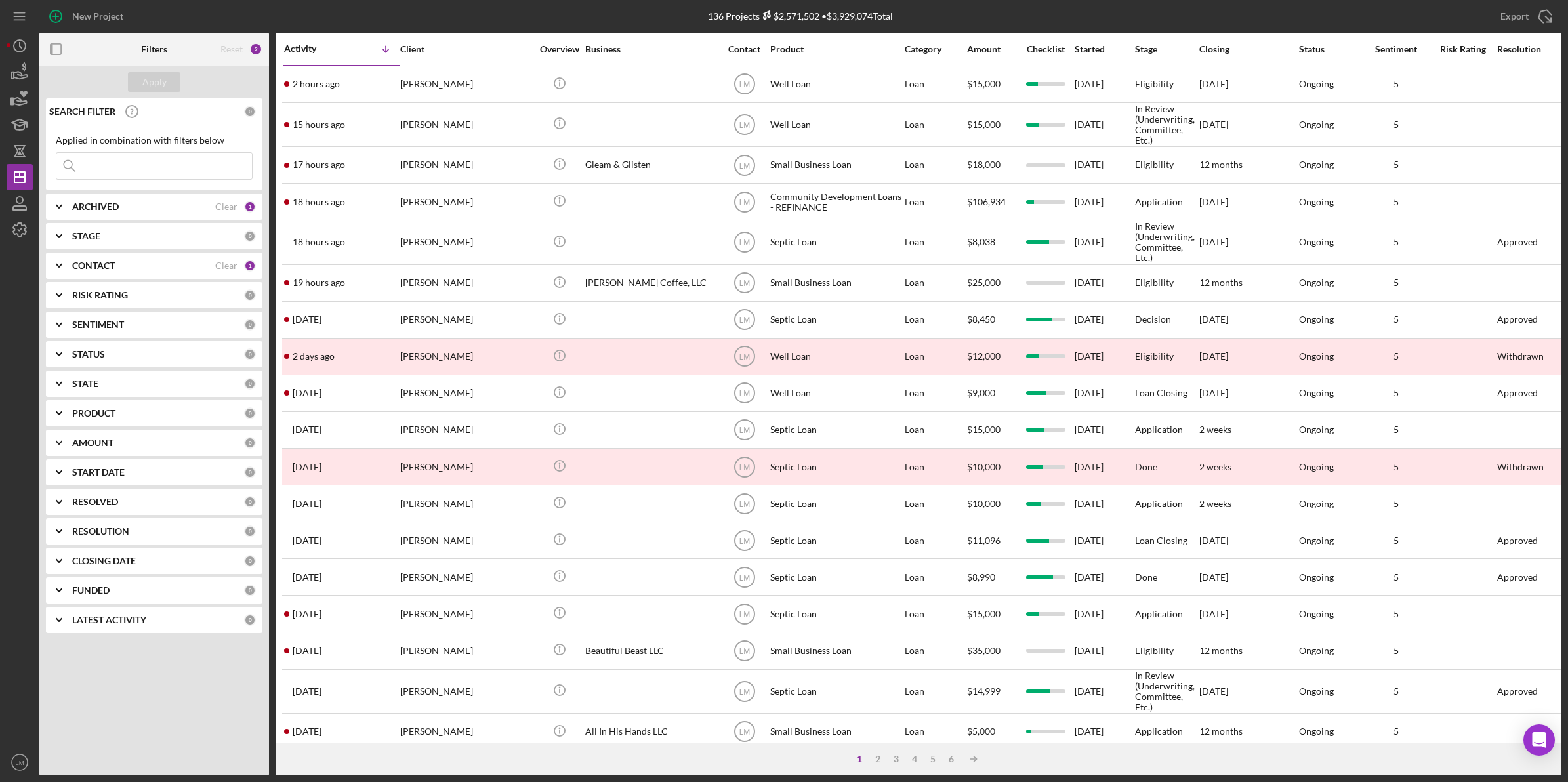
click at [210, 165] on input at bounding box center [154, 166] width 196 height 27
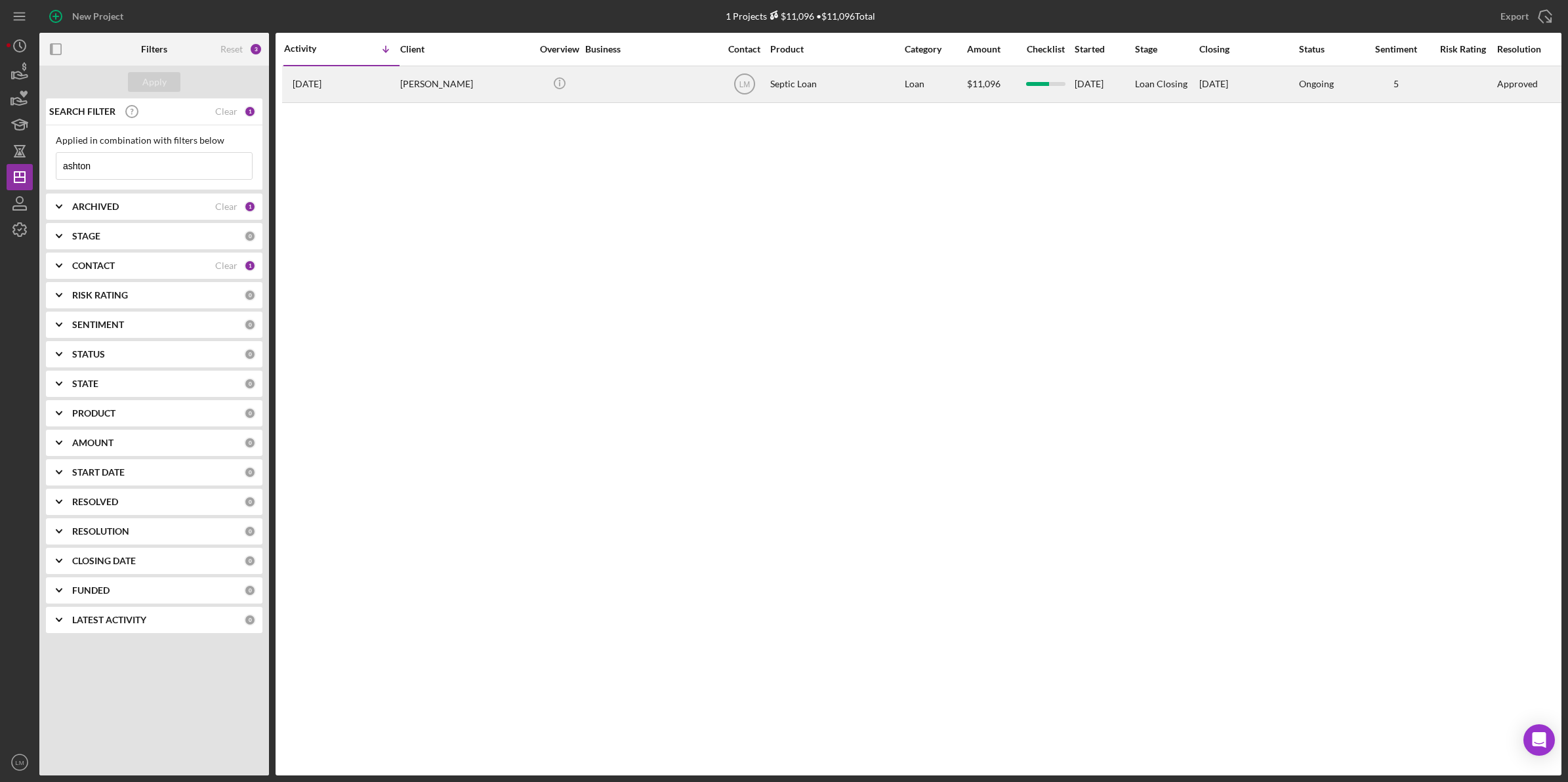
type input "ashton"
click at [487, 101] on div "[PERSON_NAME]" at bounding box center [466, 85] width 131 height 35
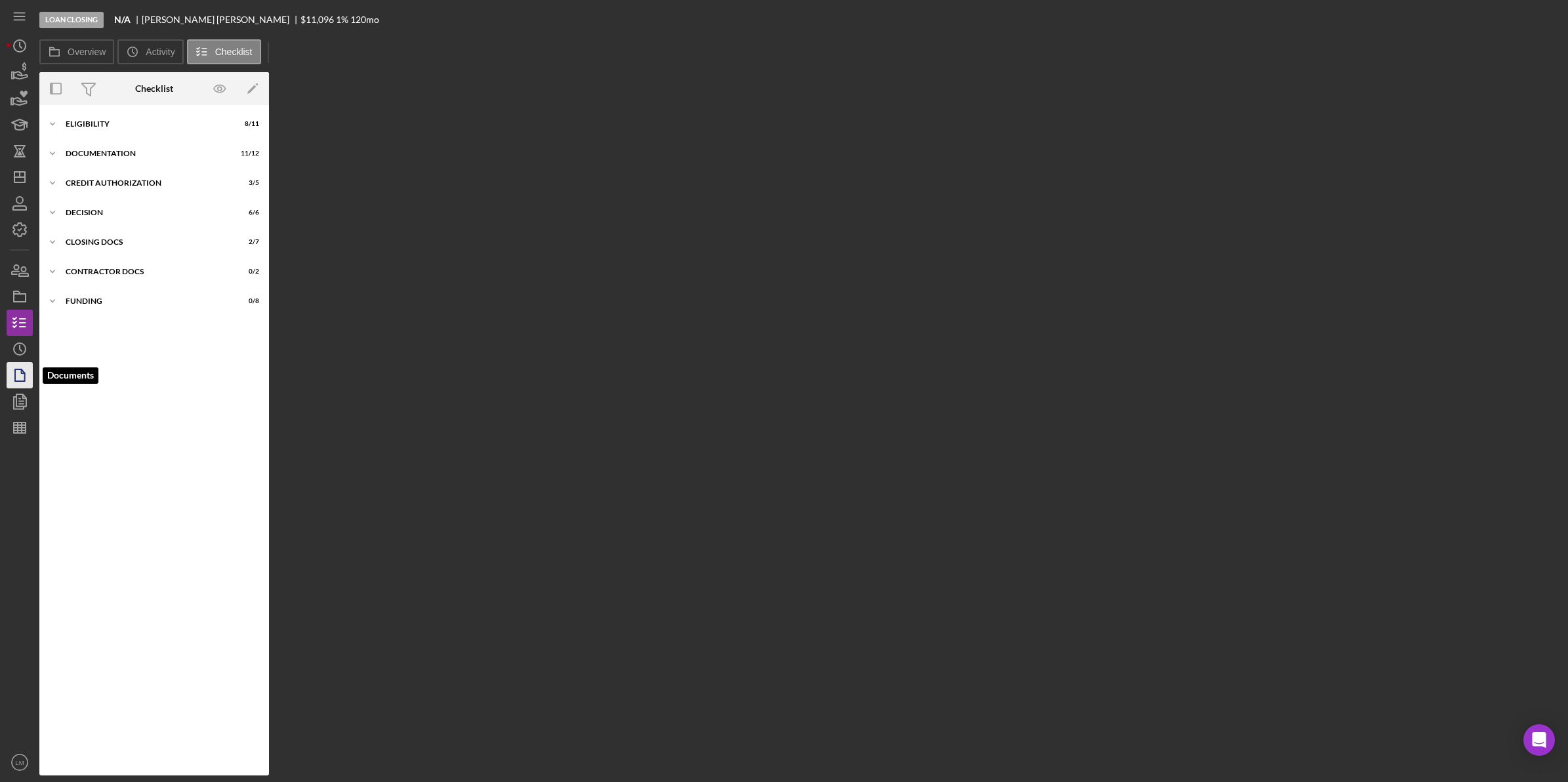
click at [21, 365] on icon "button" at bounding box center [20, 375] width 33 height 33
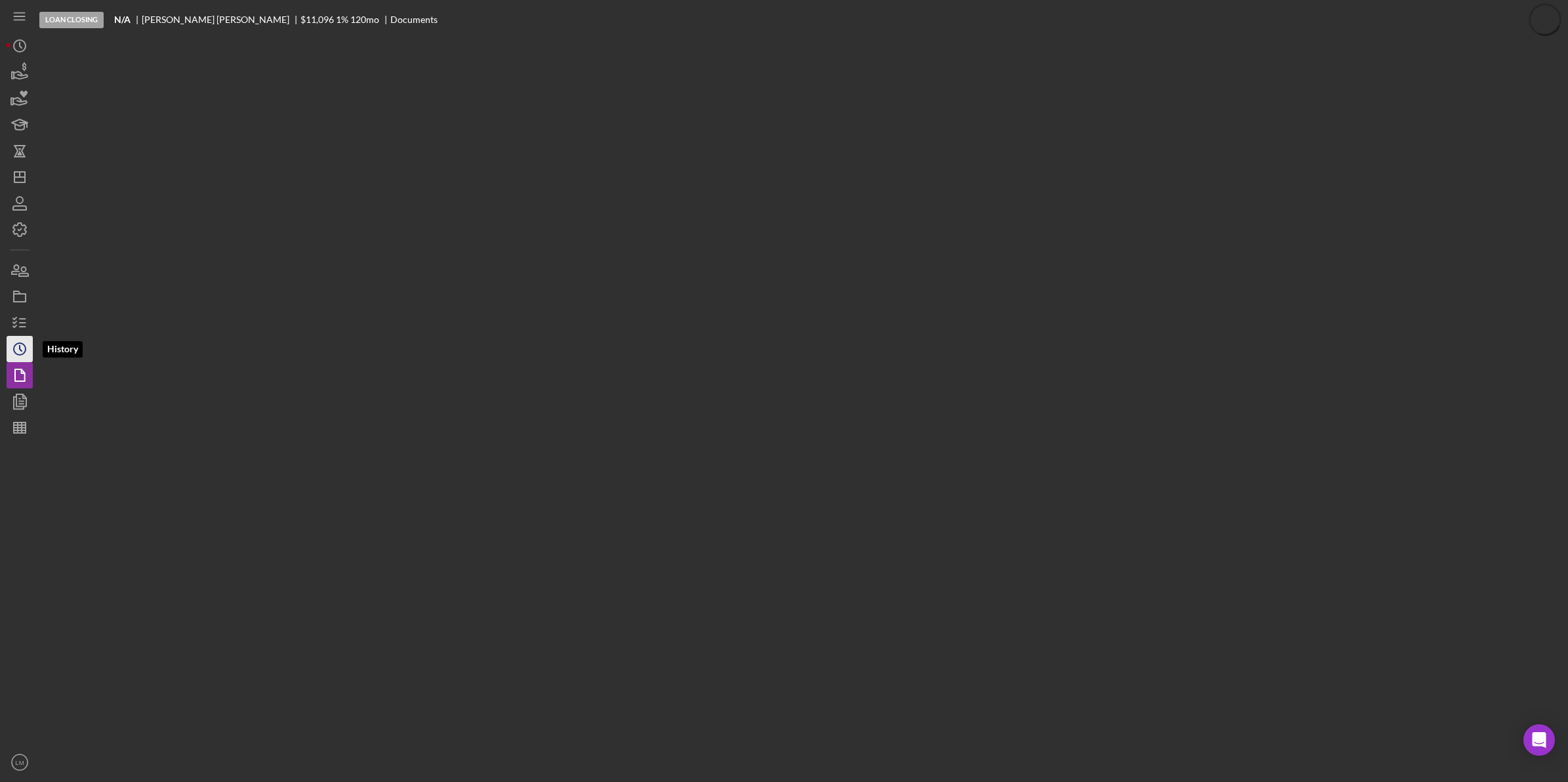
click at [24, 345] on icon "Icon/History" at bounding box center [20, 349] width 33 height 33
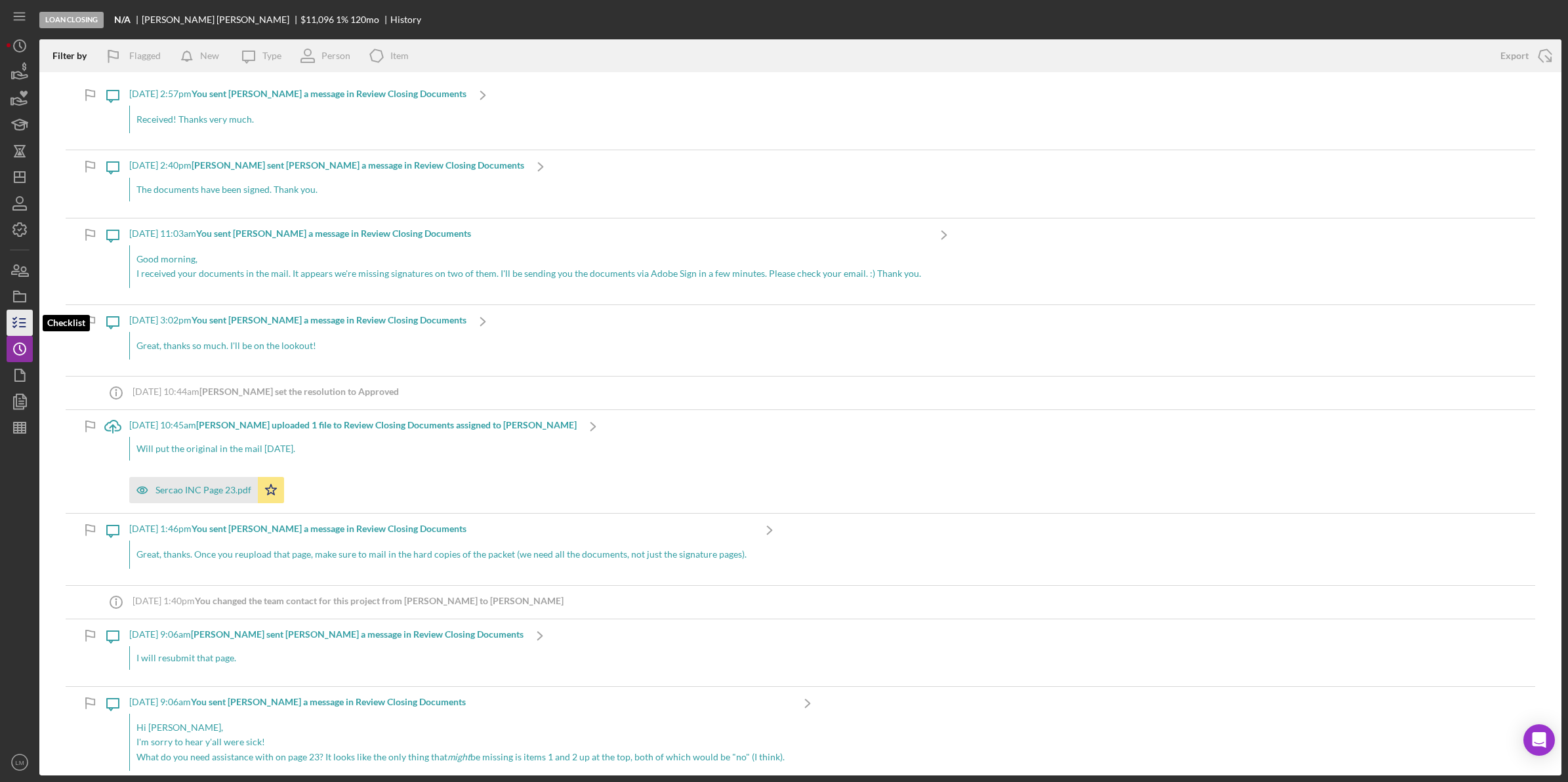
click at [20, 325] on icon "button" at bounding box center [20, 322] width 33 height 33
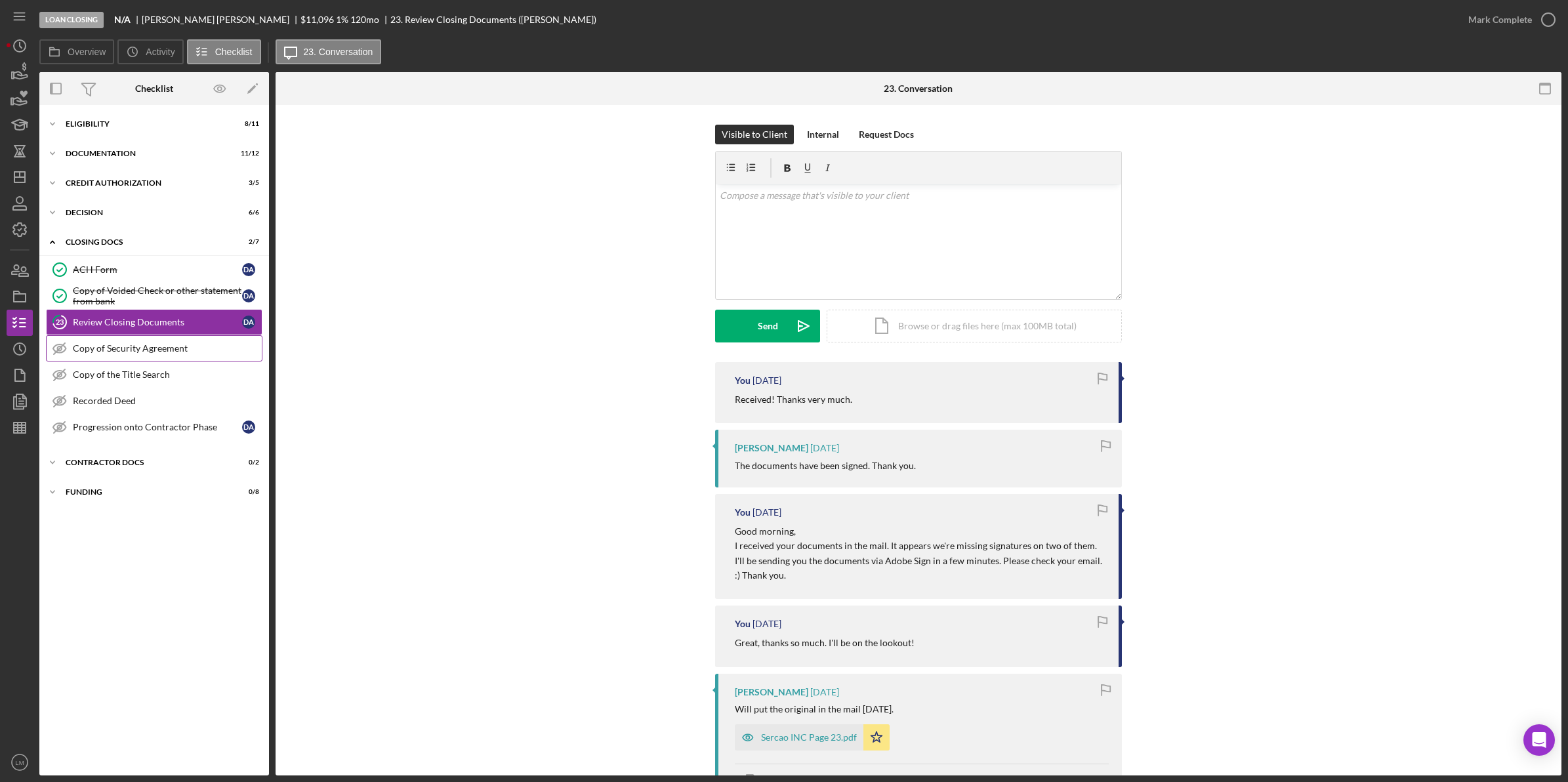
click at [158, 358] on link "Copy of Security Agreement Copy of Security Agreement" at bounding box center [154, 349] width 217 height 27
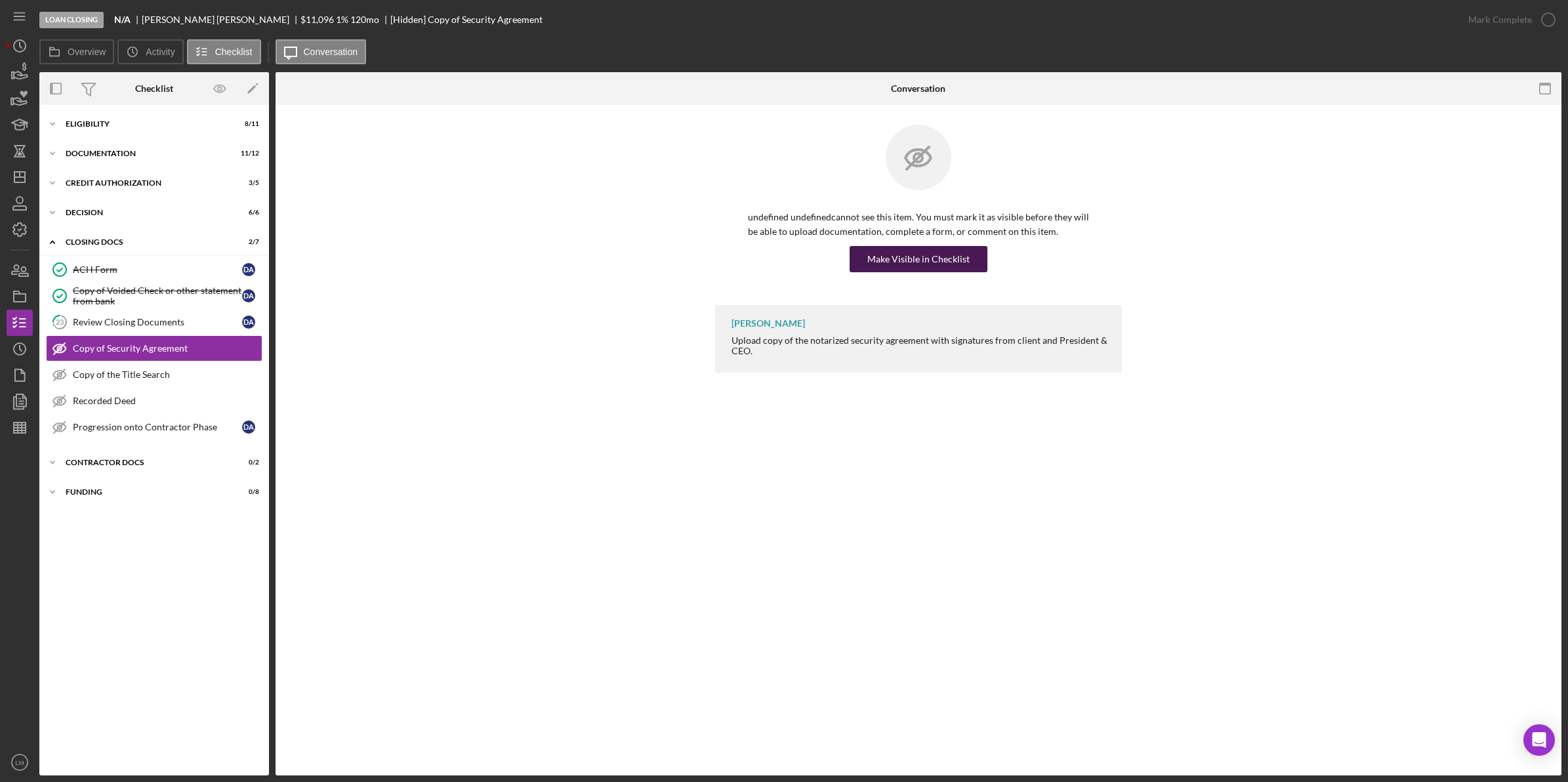
click at [916, 266] on div "Make Visible in Checklist" at bounding box center [919, 259] width 102 height 27
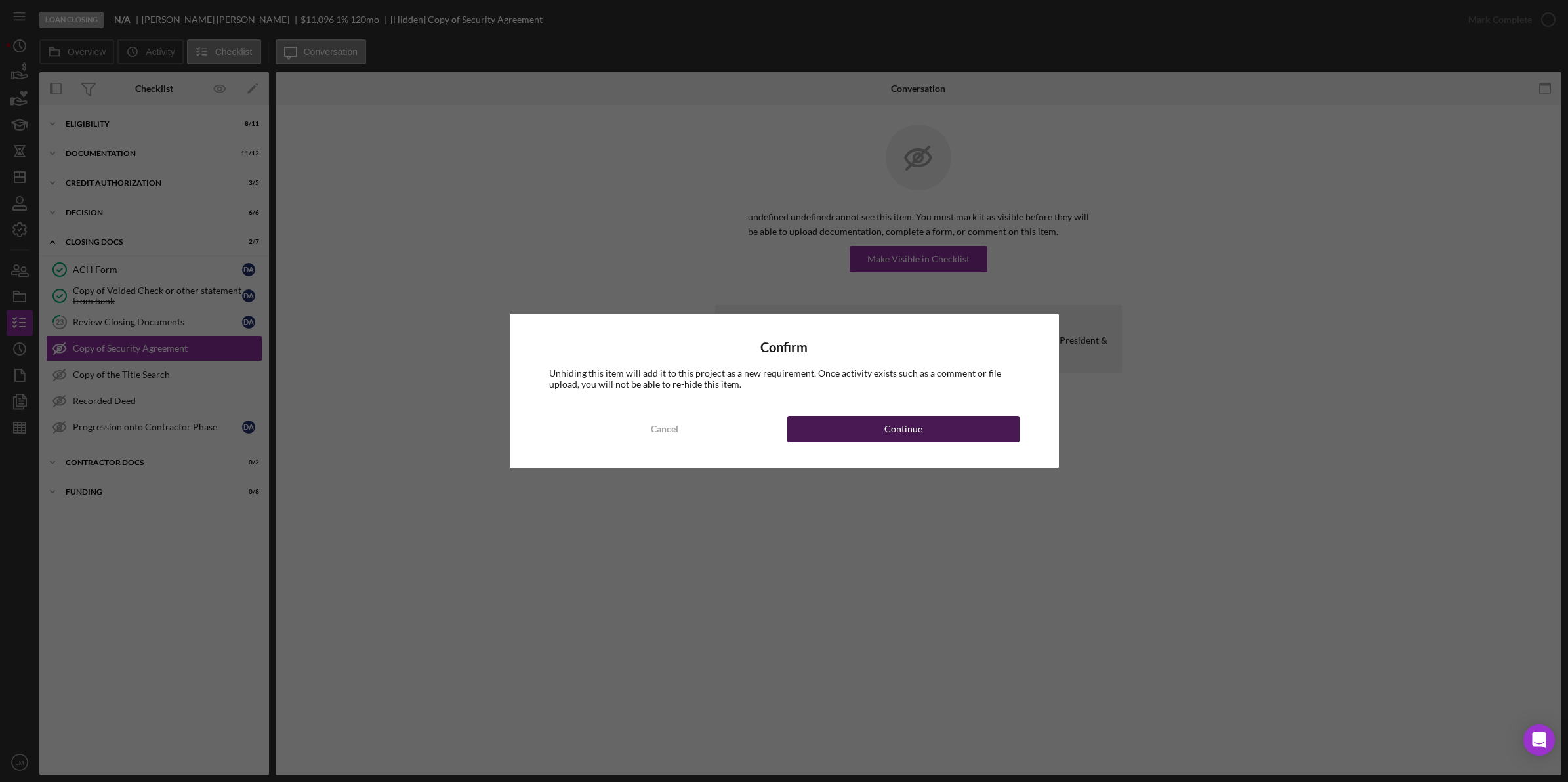
click at [872, 435] on button "Continue" at bounding box center [903, 429] width 232 height 27
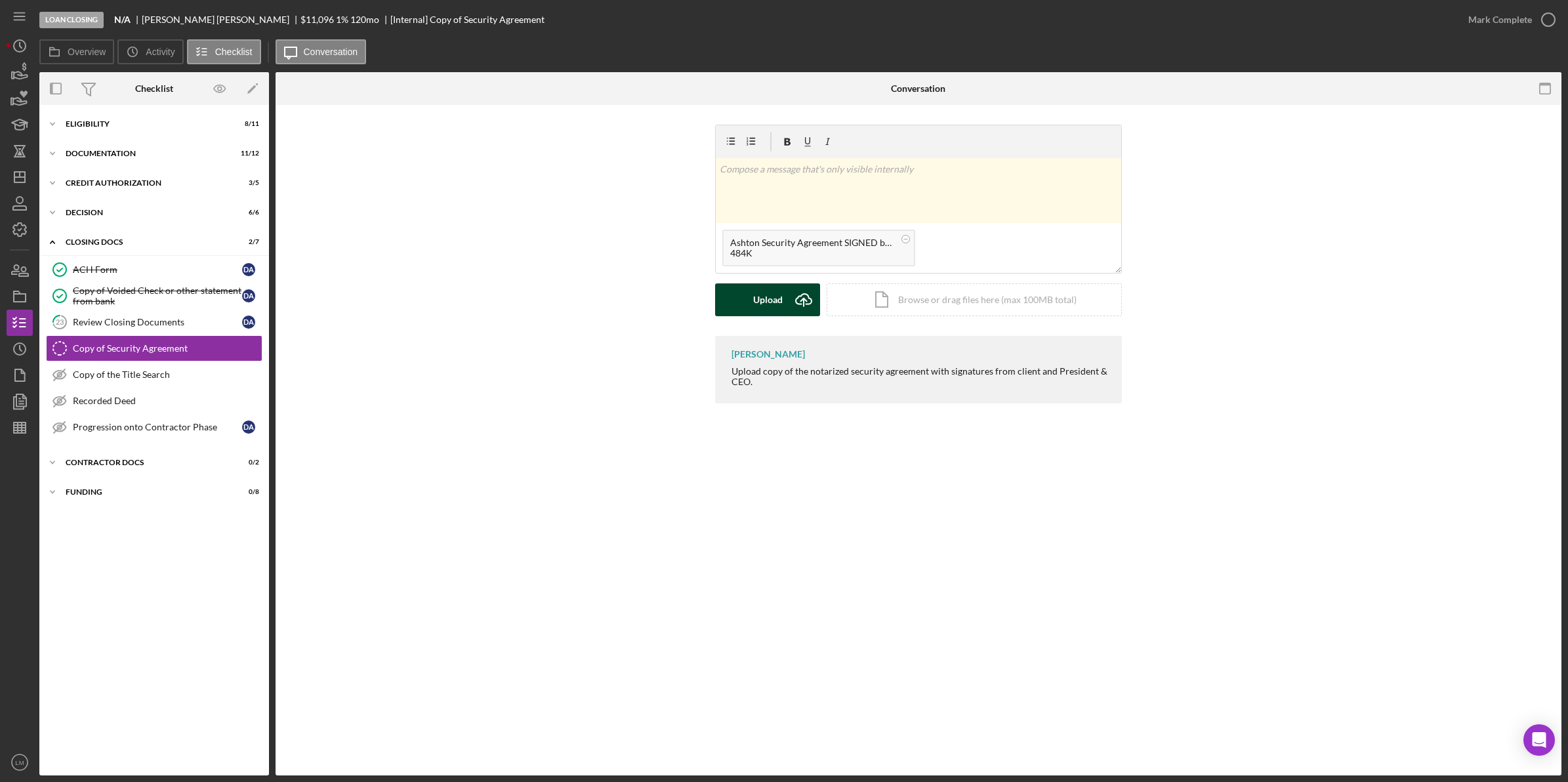
click at [775, 301] on div "Upload" at bounding box center [768, 299] width 29 height 33
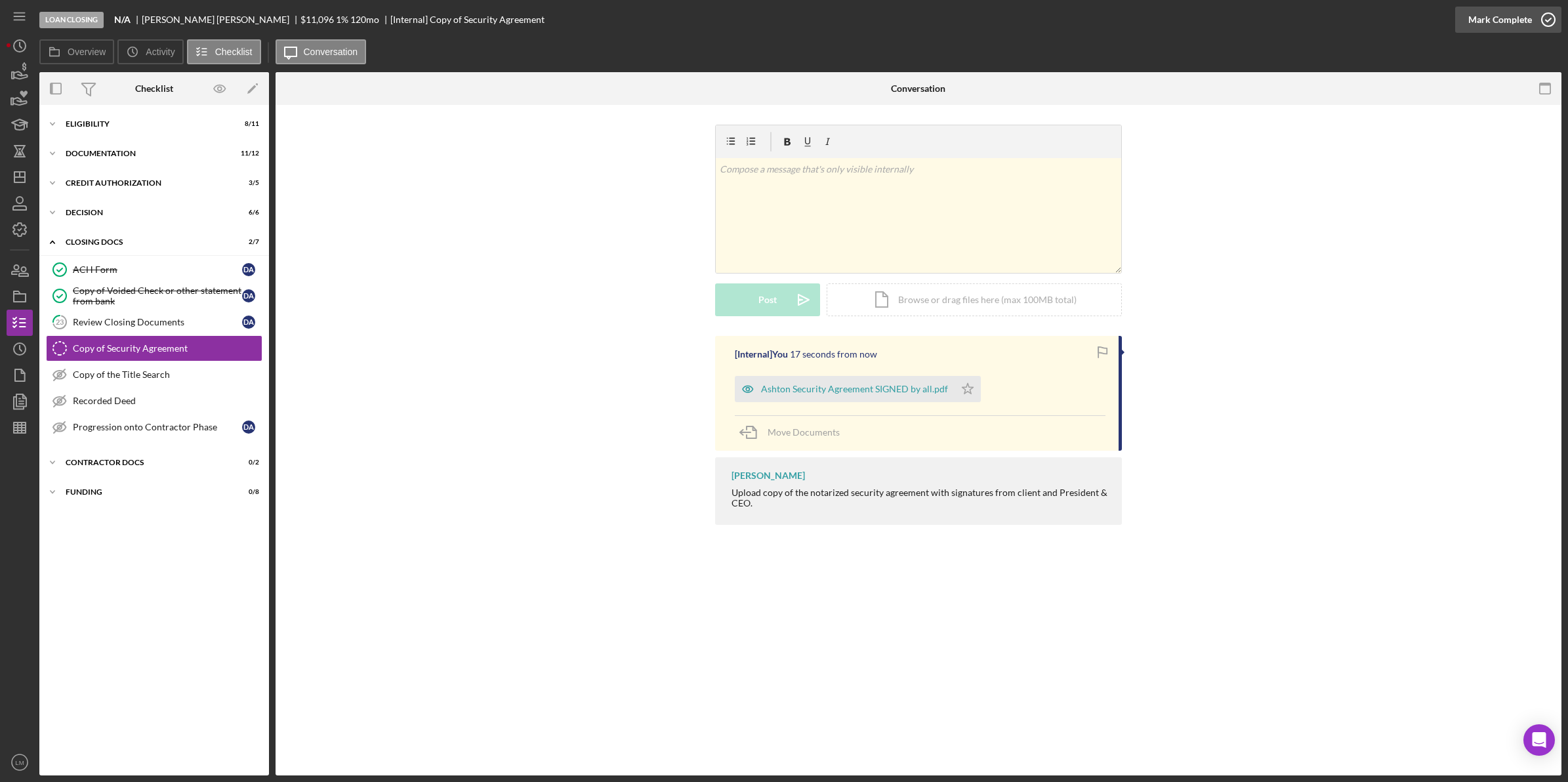
click at [1516, 20] on div "Mark Complete" at bounding box center [1499, 20] width 64 height 27
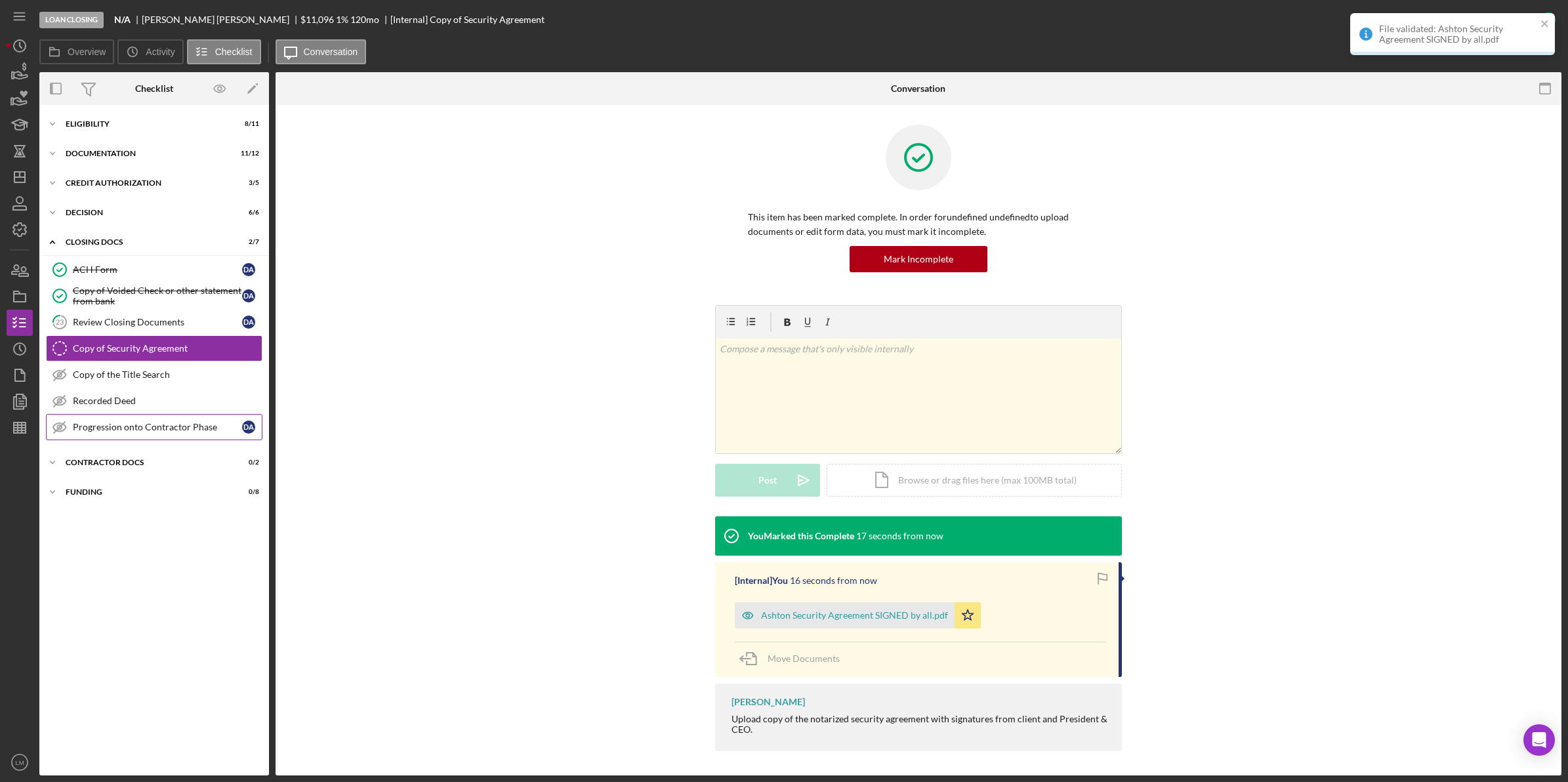
click at [261, 433] on div "D A" at bounding box center [252, 427] width 20 height 13
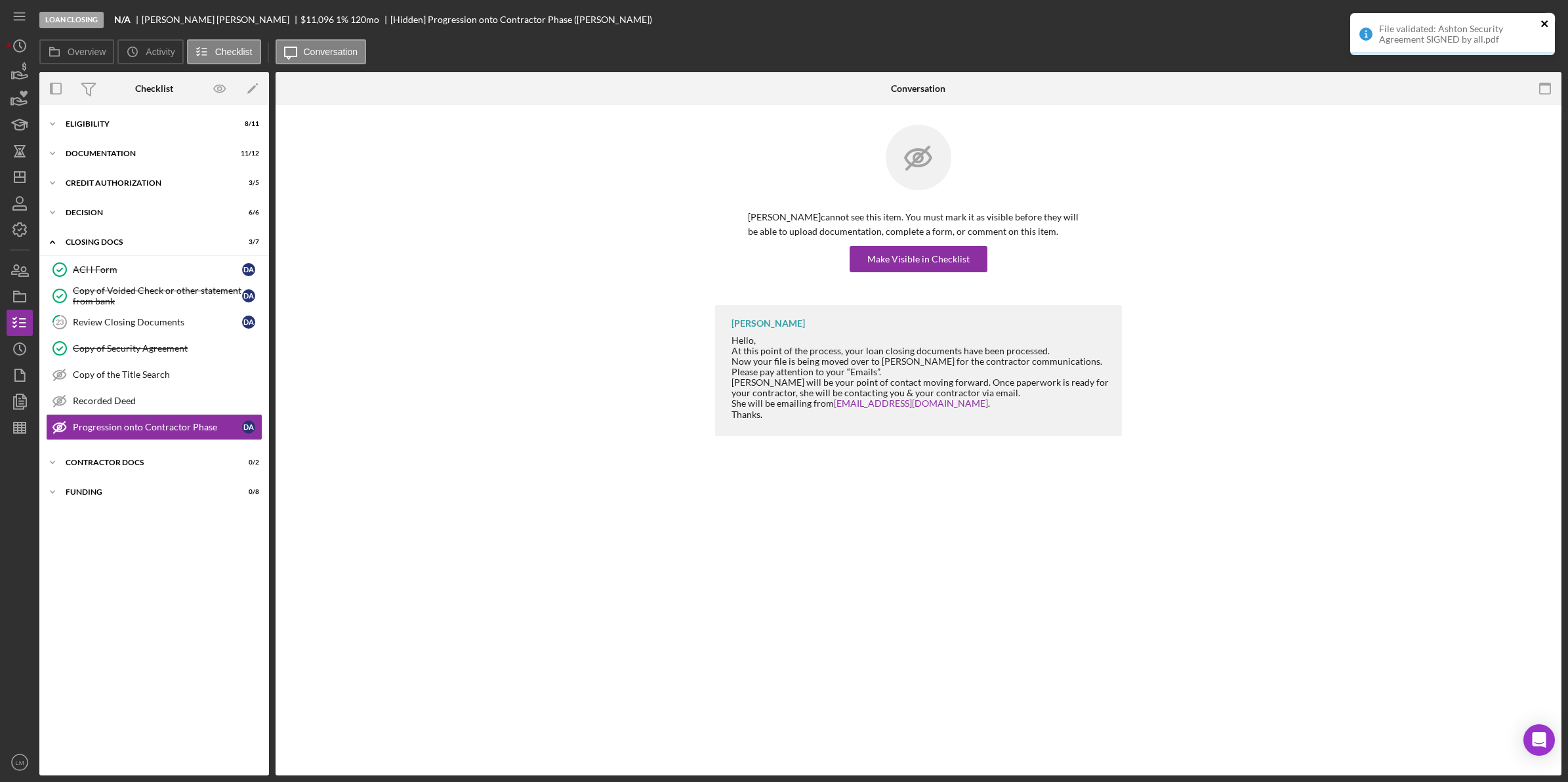
click at [1548, 24] on icon "close" at bounding box center [1545, 23] width 9 height 10
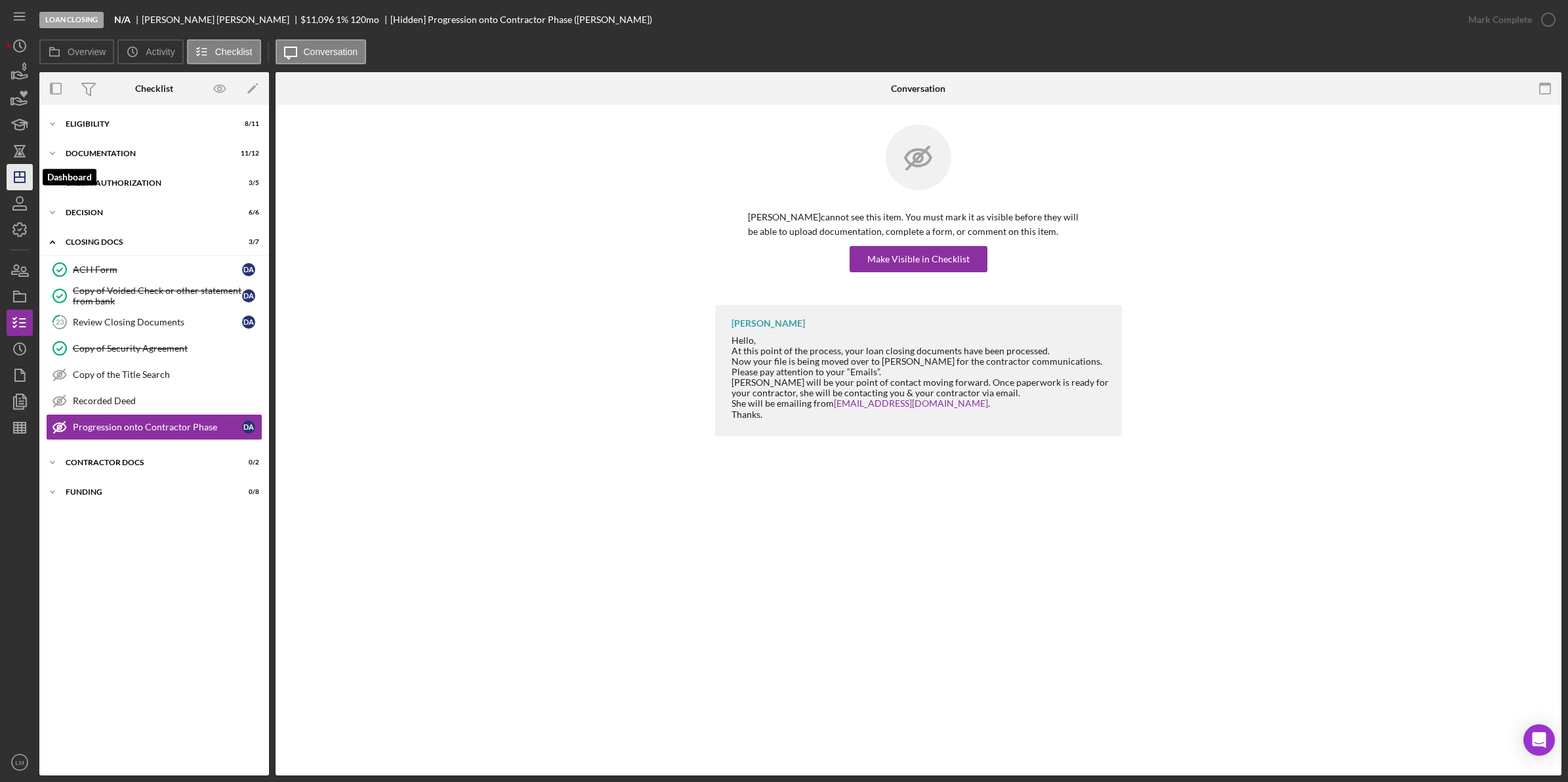
click at [23, 175] on icon "Icon/Dashboard" at bounding box center [20, 177] width 33 height 33
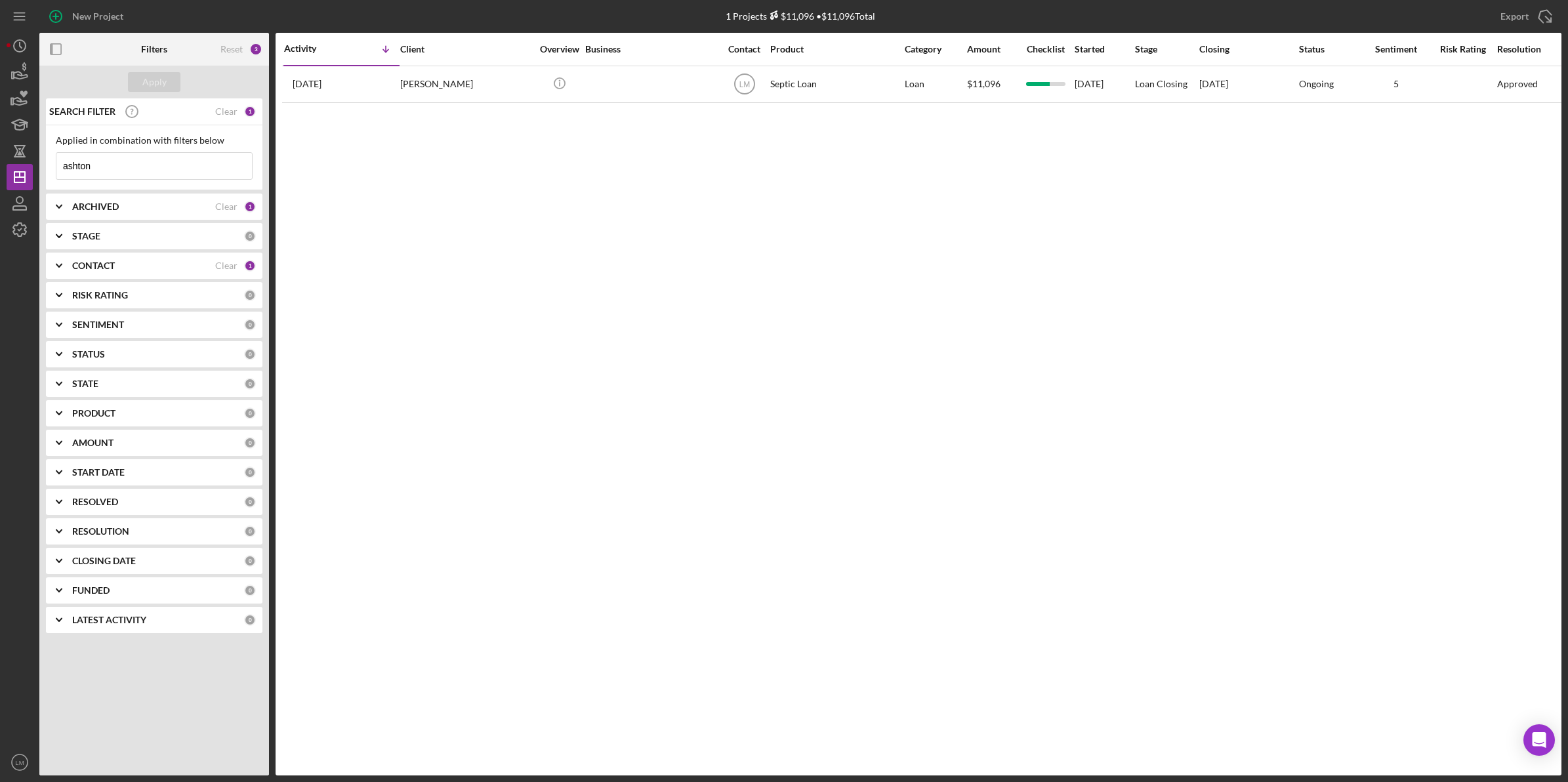
click at [235, 162] on icon "Icon/Menu Close" at bounding box center [239, 166] width 27 height 27
drag, startPoint x: 235, startPoint y: 162, endPoint x: 227, endPoint y: 165, distance: 8.5
click at [234, 164] on input at bounding box center [154, 166] width 196 height 27
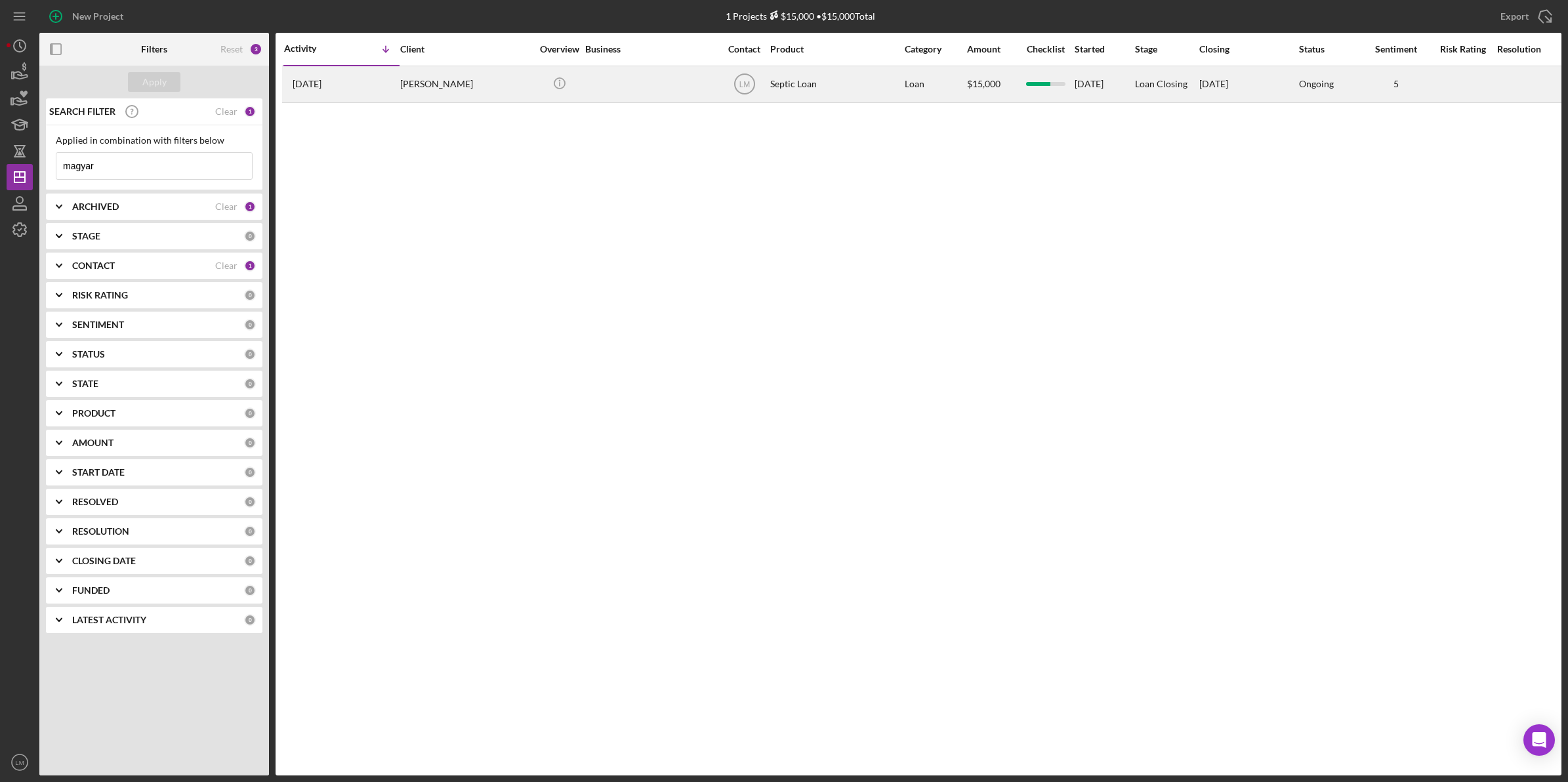
type input "magyar"
click at [421, 83] on div "[PERSON_NAME]" at bounding box center [466, 85] width 131 height 35
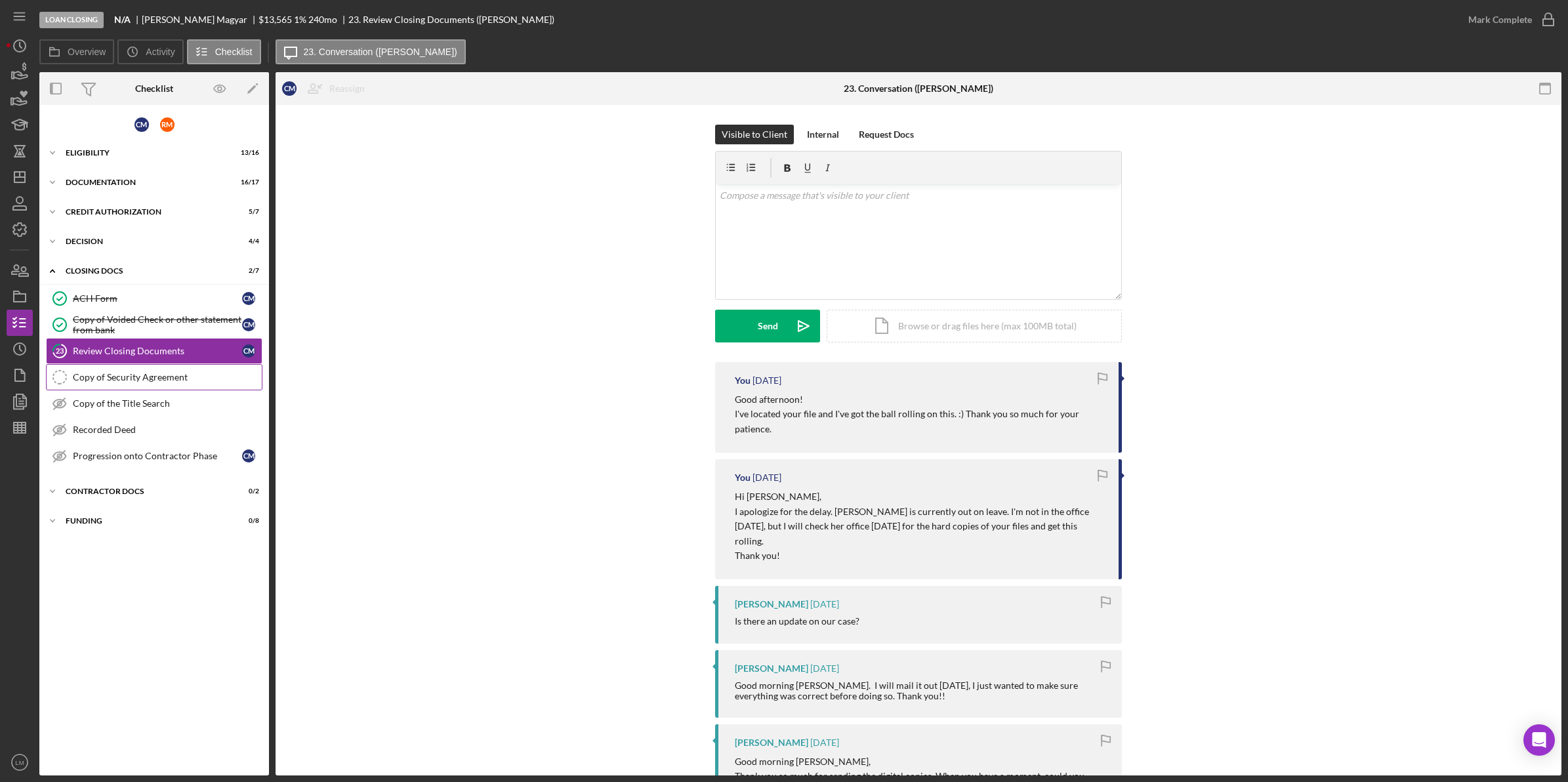
click at [187, 377] on div "Copy of Security Agreement" at bounding box center [167, 377] width 189 height 10
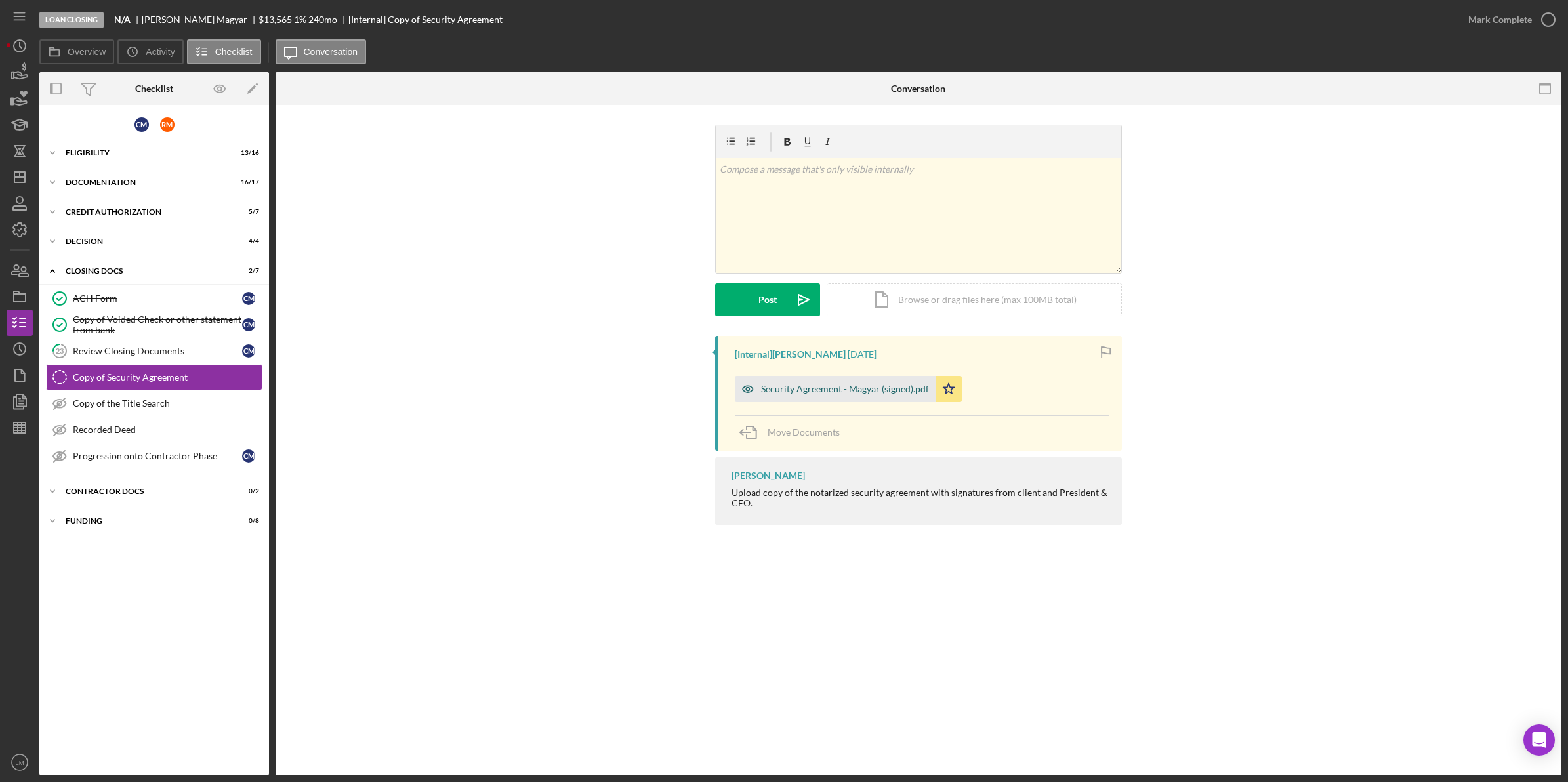
click at [893, 398] on div "Security Agreement - Magyar (signed).pdf" at bounding box center [835, 389] width 201 height 27
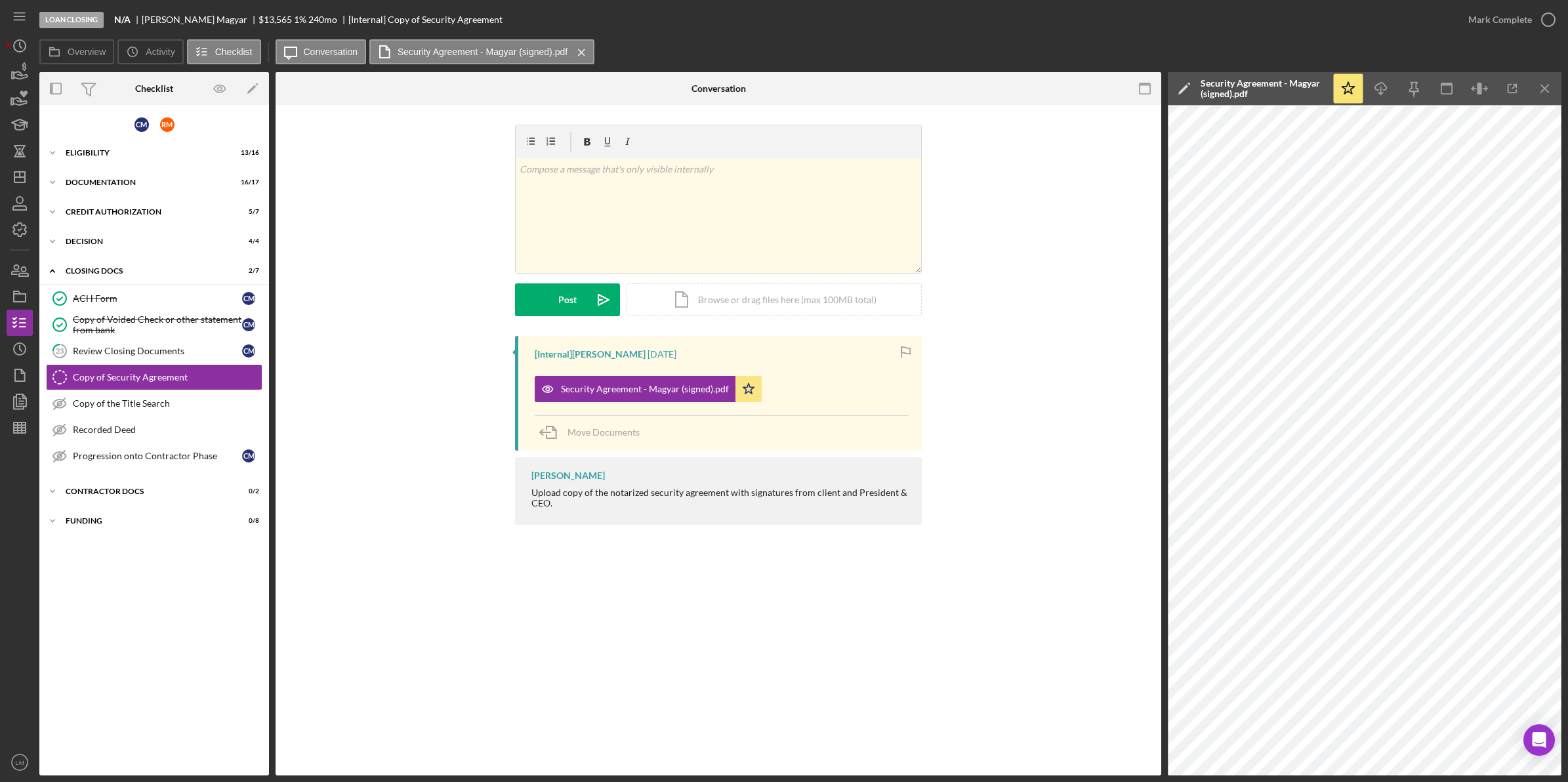
drag, startPoint x: 1015, startPoint y: 473, endPoint x: 837, endPoint y: 473, distance: 178.0
click at [1015, 473] on div "[Internal] [PERSON_NAME] [DATE] Security Agreement - Magyar (signed).pdf Icon/S…" at bounding box center [718, 434] width 847 height 196
click at [1506, 15] on div "Mark Complete" at bounding box center [1499, 20] width 64 height 27
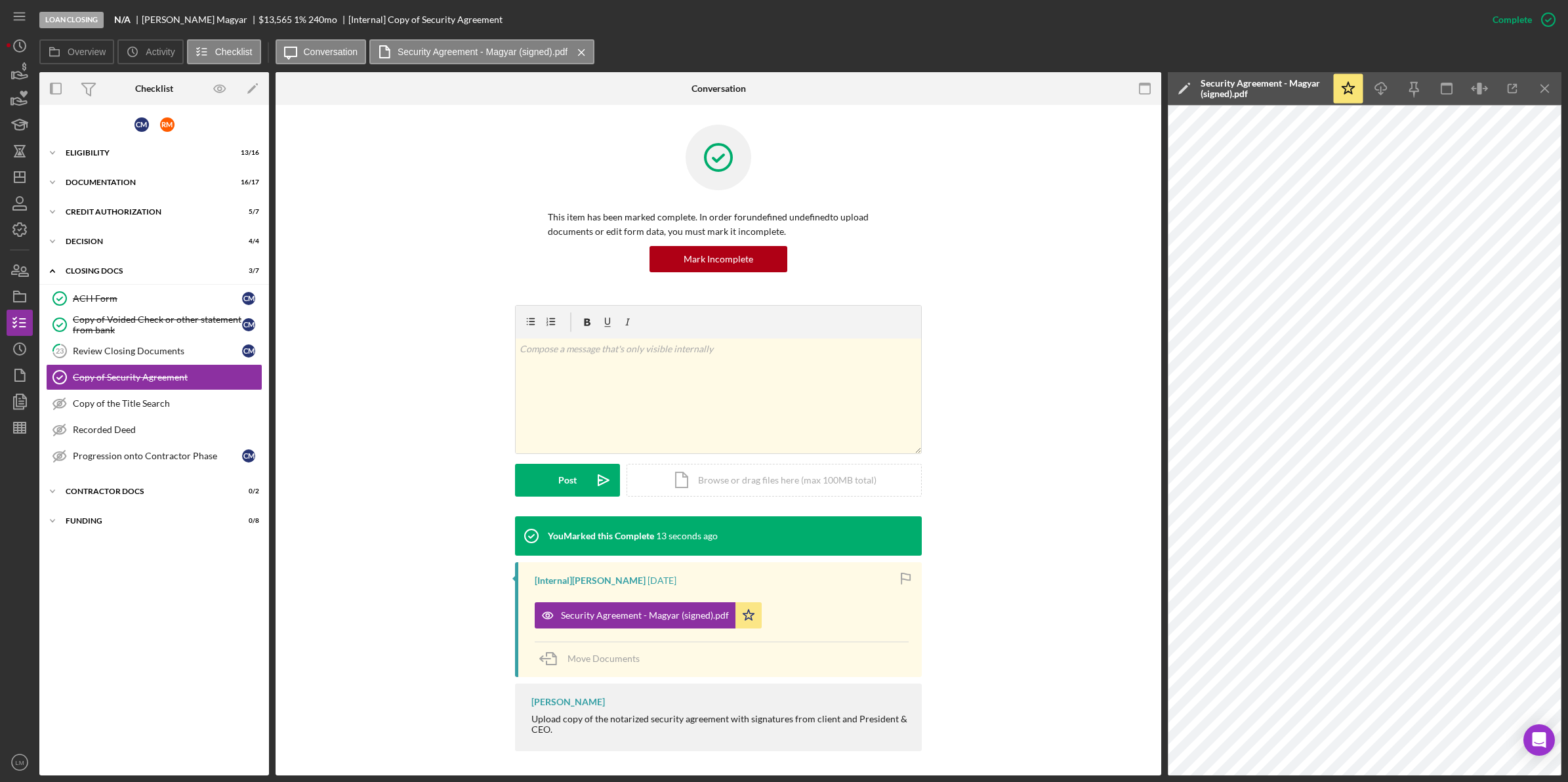
click at [380, 408] on div "v Color teal Color pink Remove color Add row above Add row below Add column bef…" at bounding box center [718, 410] width 847 height 211
click at [22, 173] on icon "Icon/Dashboard" at bounding box center [20, 177] width 33 height 33
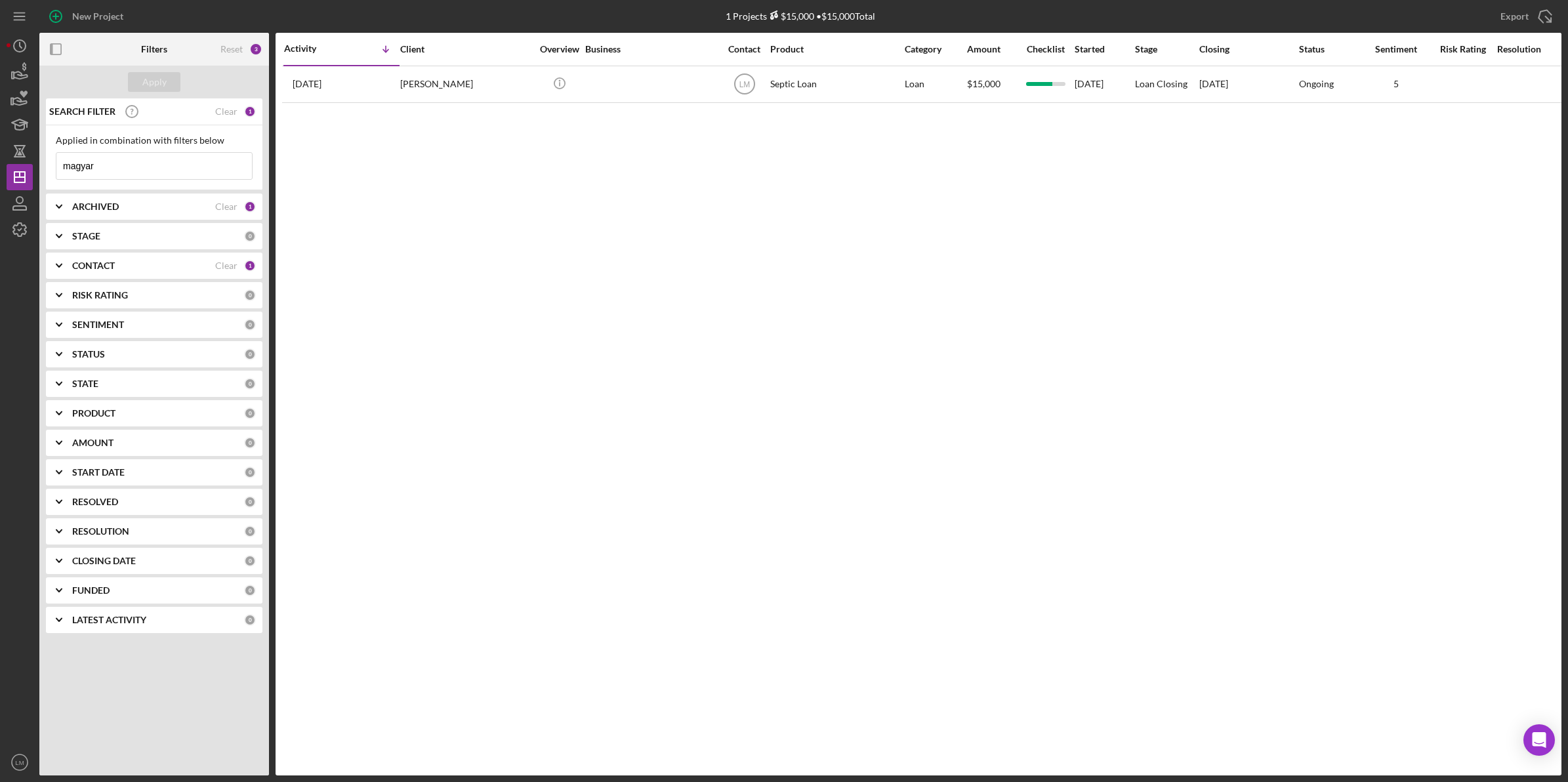
click at [113, 162] on input "magyar" at bounding box center [154, 166] width 196 height 27
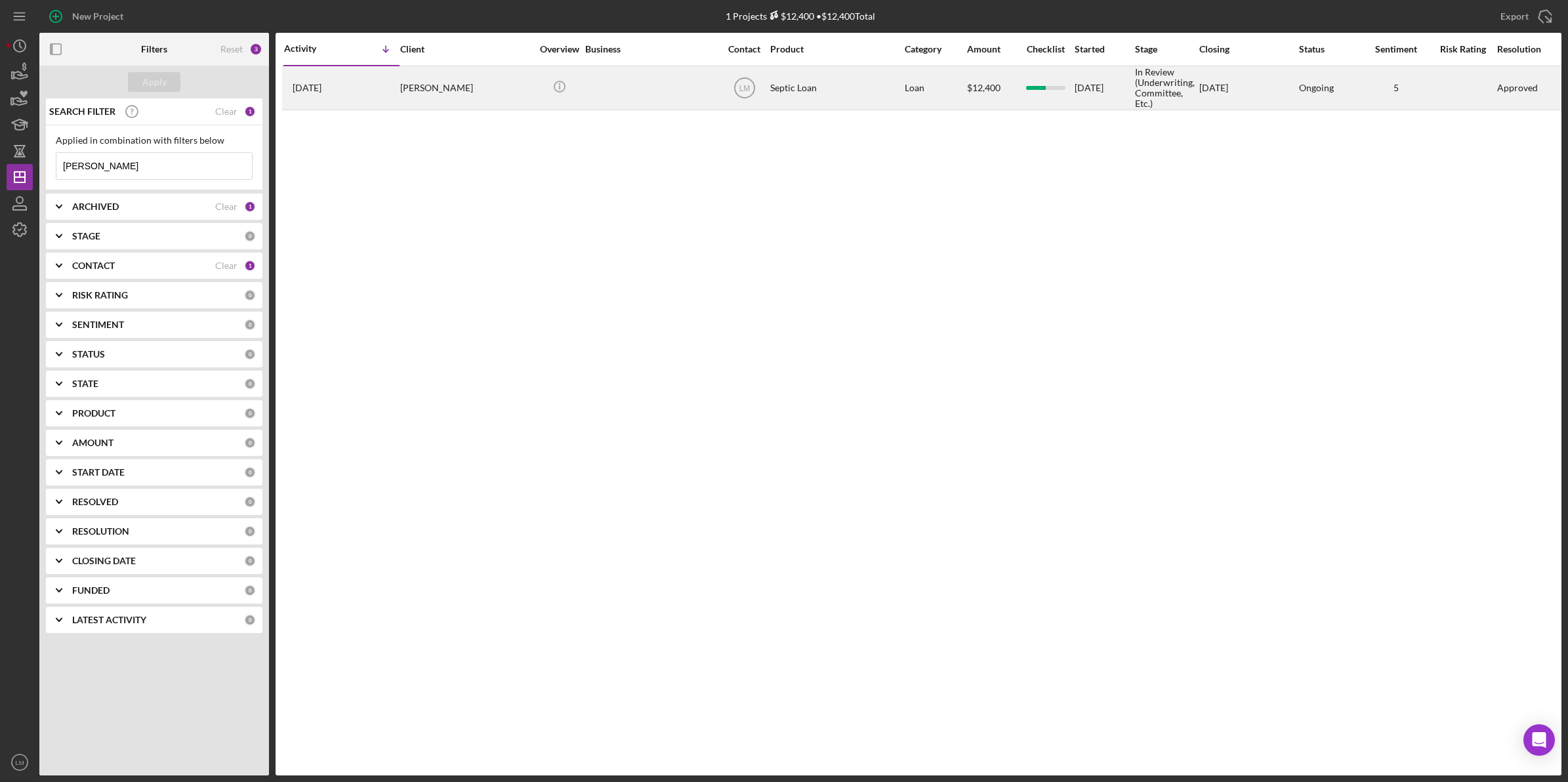
type input "[PERSON_NAME]"
click at [426, 90] on div "[PERSON_NAME]" at bounding box center [466, 88] width 131 height 42
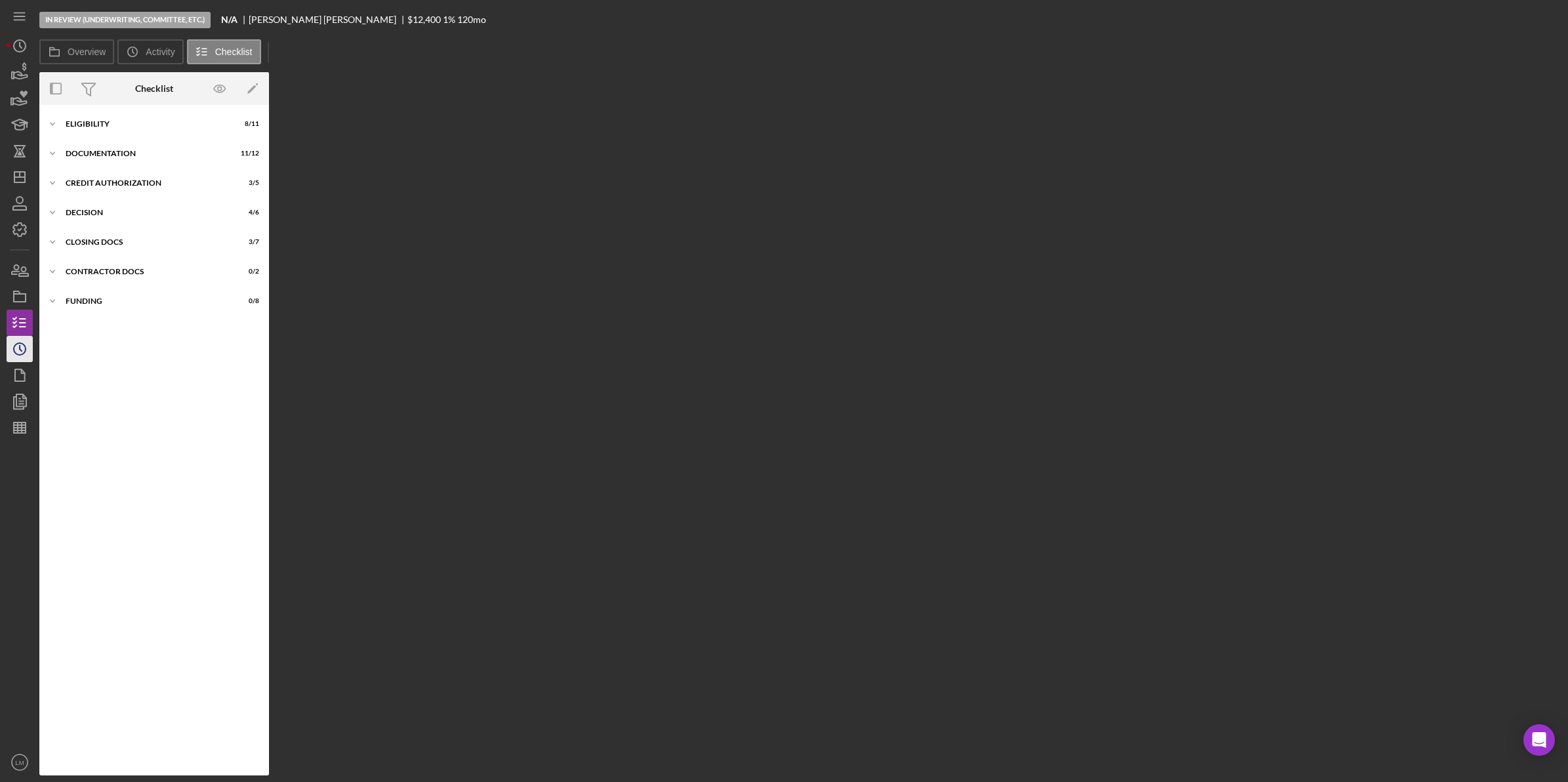
click at [23, 351] on icon "Icon/History" at bounding box center [20, 349] width 33 height 33
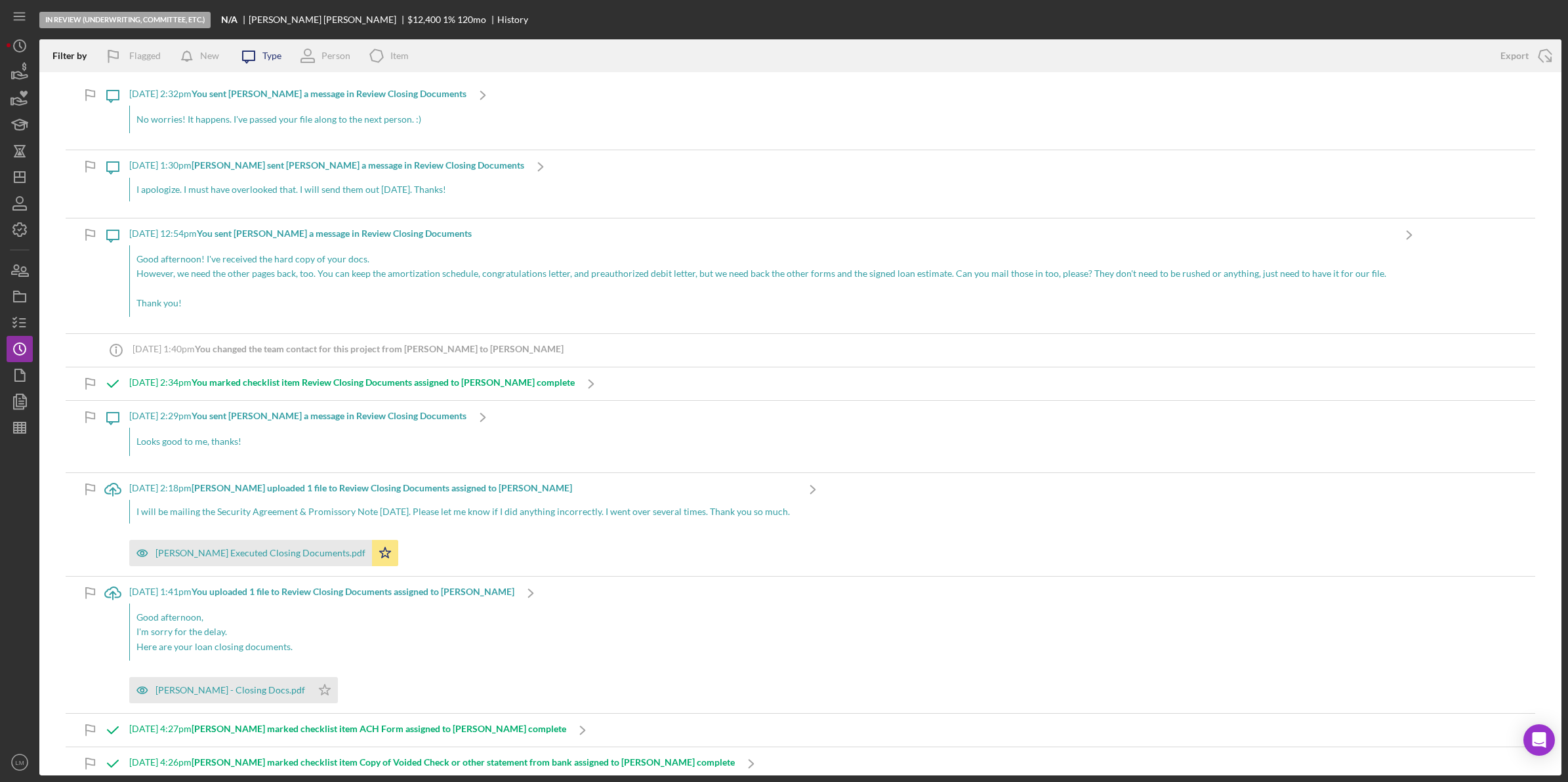
click at [261, 52] on icon "Icon/Message" at bounding box center [248, 55] width 33 height 33
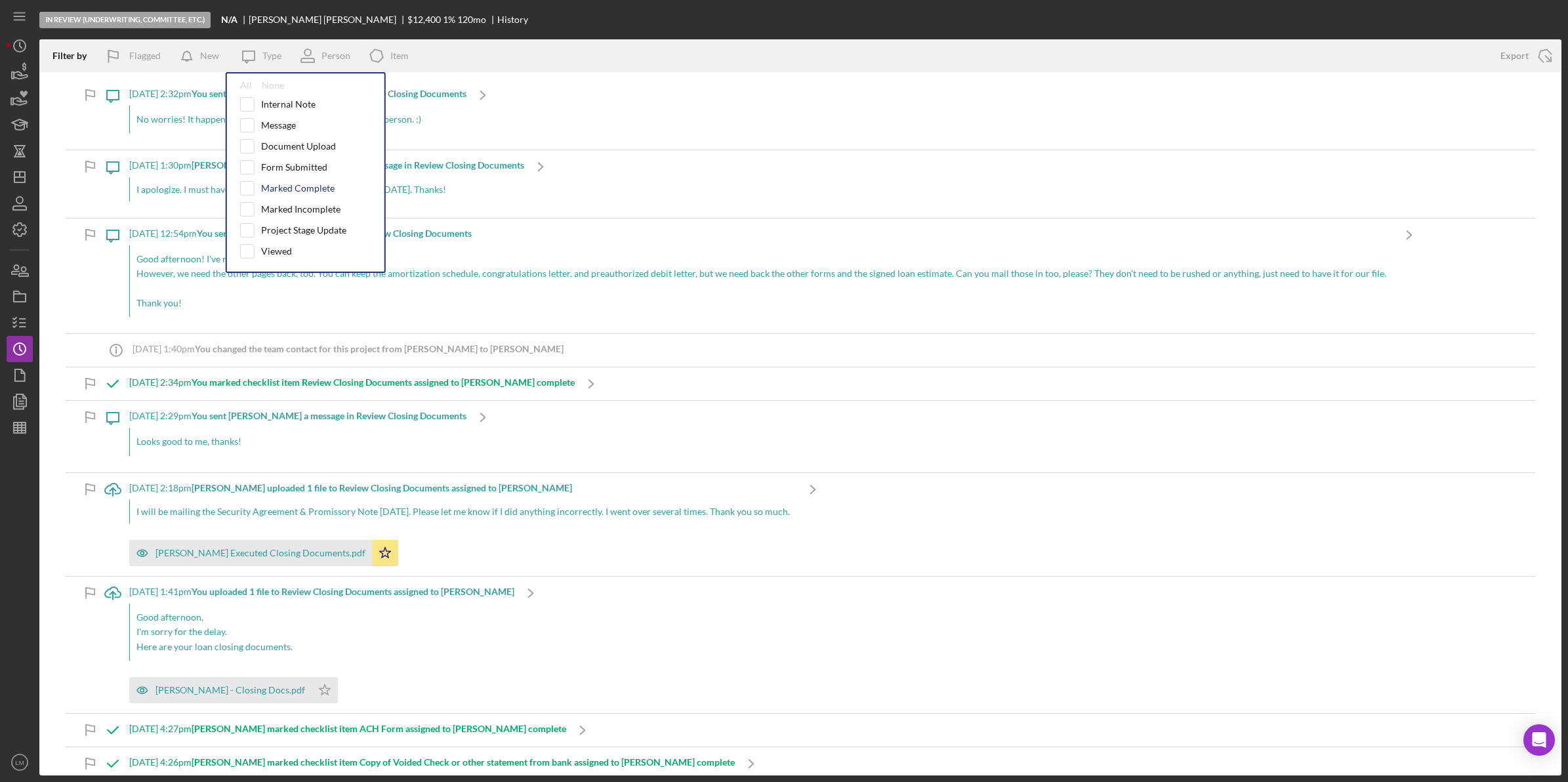
click at [287, 187] on div "Marked Complete" at bounding box center [298, 188] width 73 height 10
checkbox input "true"
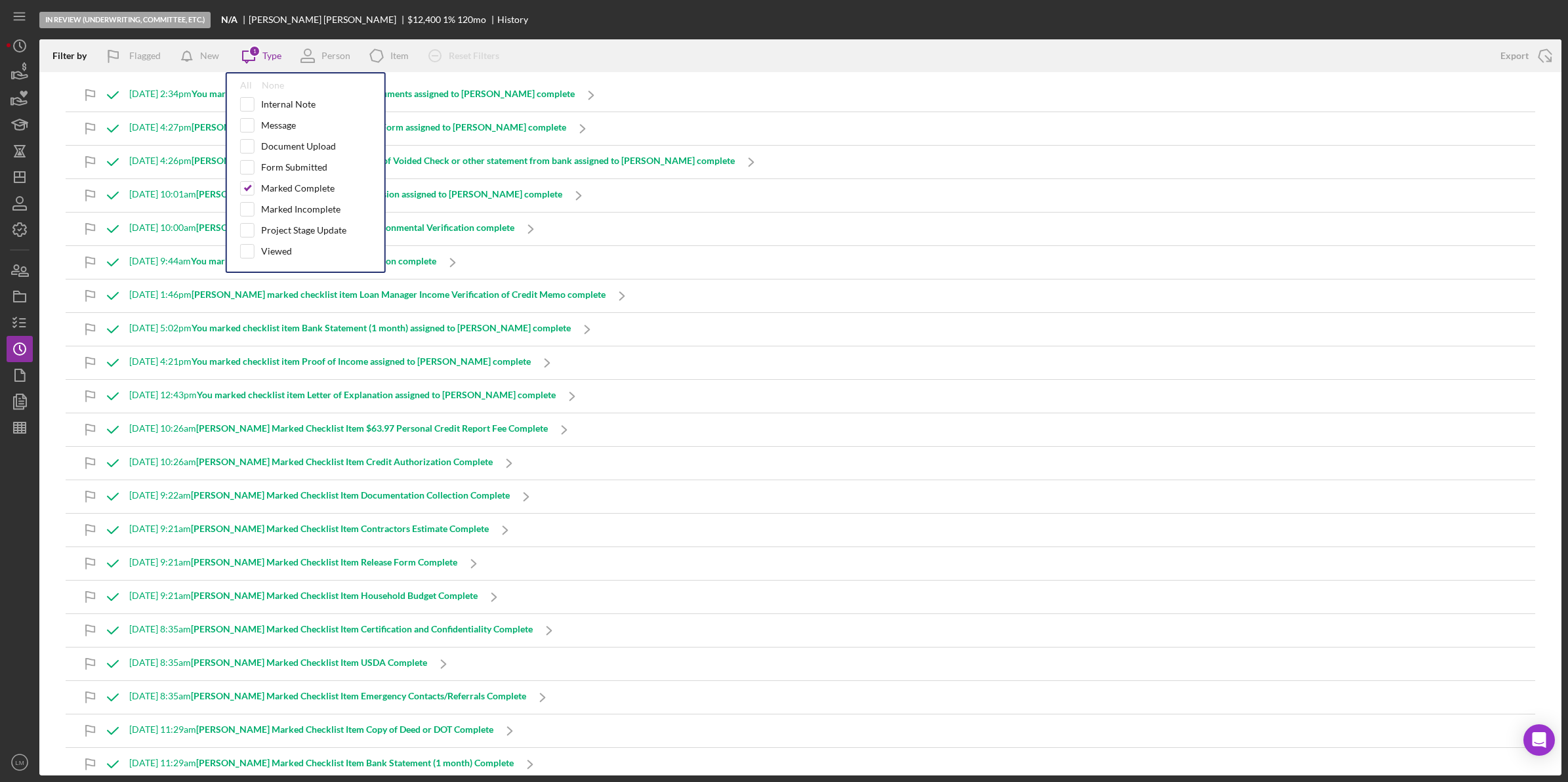
click at [528, 20] on div "In Review (Underwriting, Committee, Etc.) N/A [PERSON_NAME] $12,400 1 % 120 mo …" at bounding box center [800, 20] width 1522 height 39
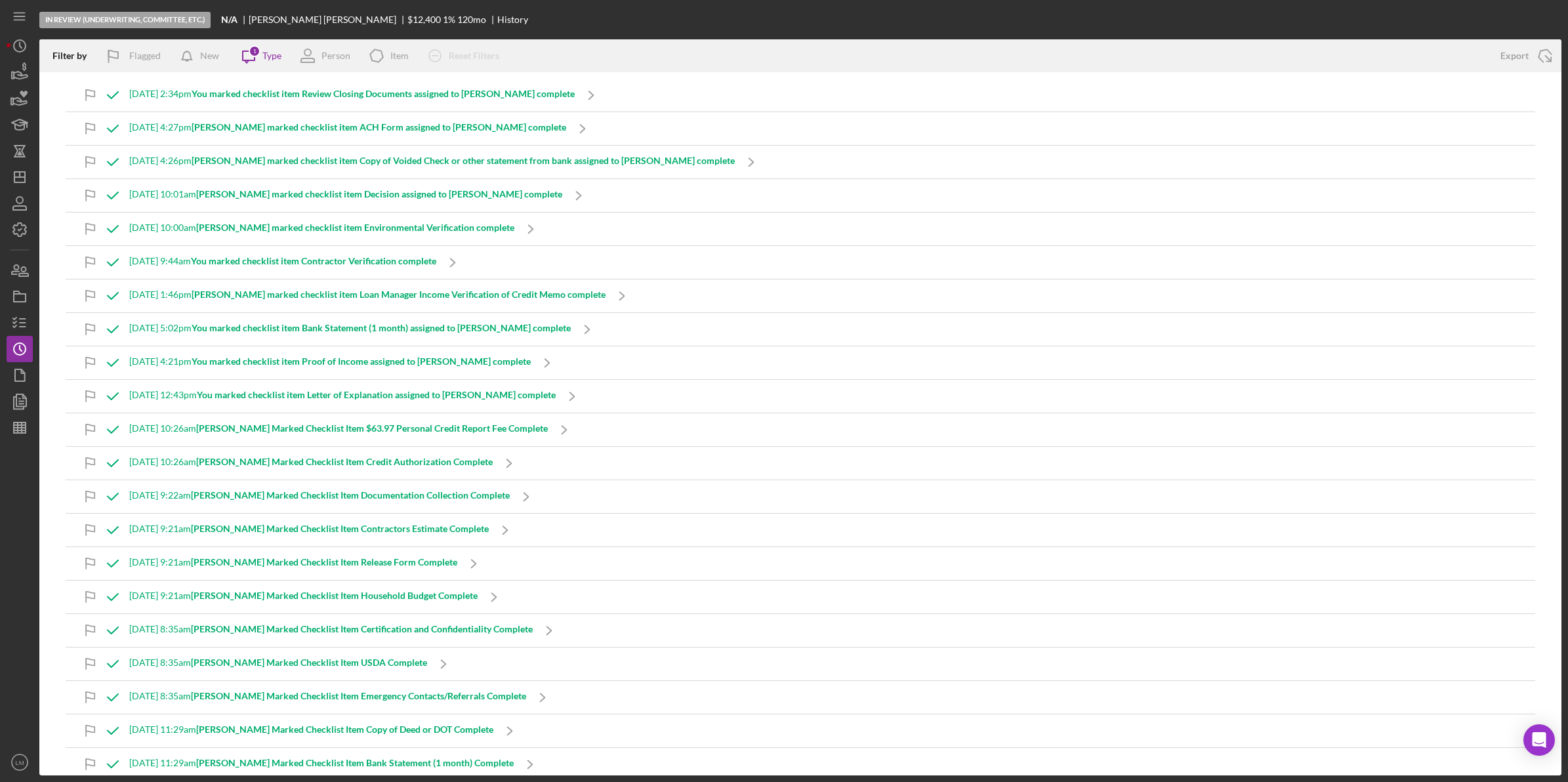
click at [440, 225] on b "[PERSON_NAME] marked checklist item Environmental Verification complete" at bounding box center [355, 227] width 318 height 11
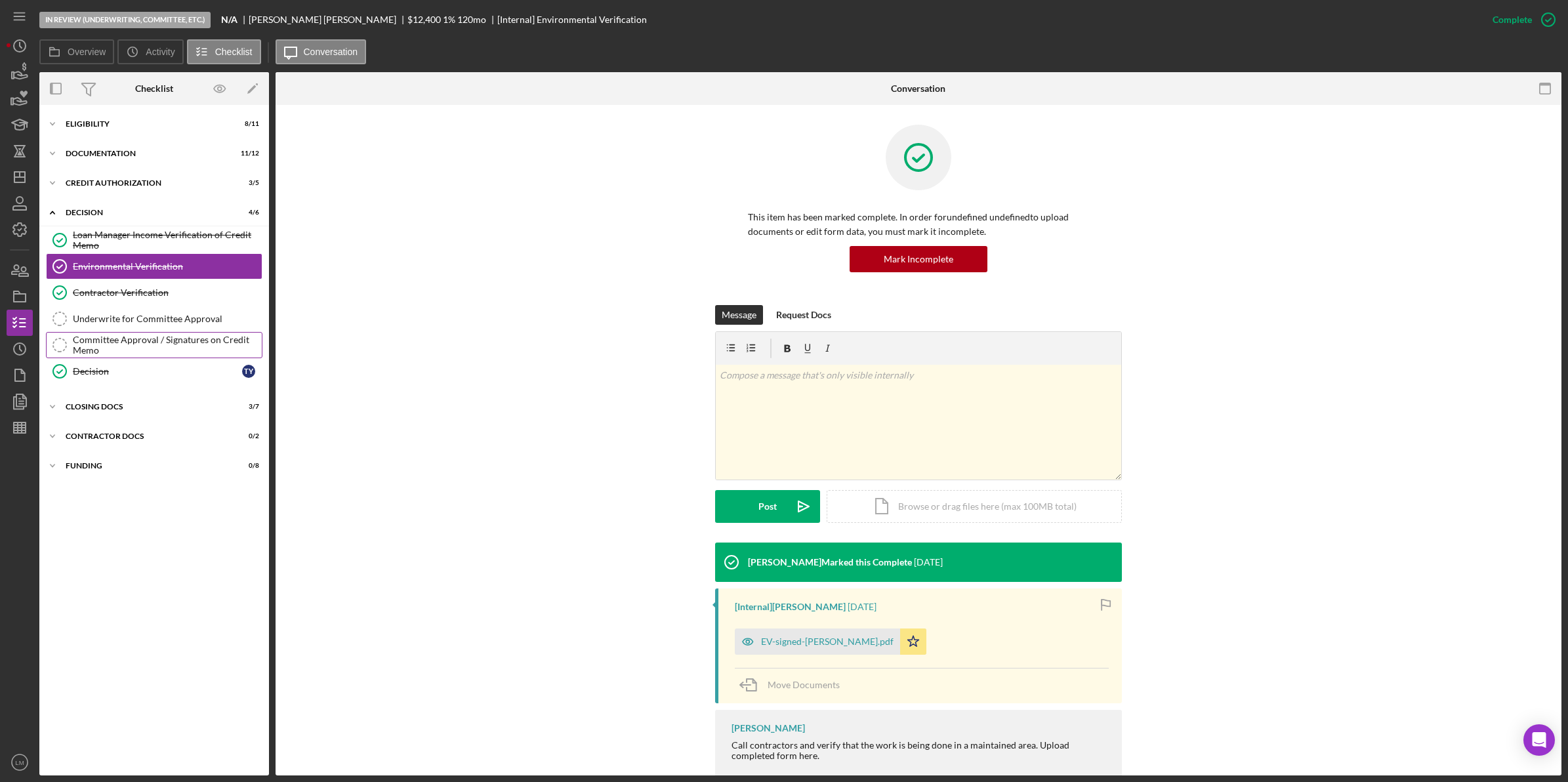
click at [158, 342] on div "Committee Approval / Signatures on Credit Memo" at bounding box center [167, 345] width 189 height 21
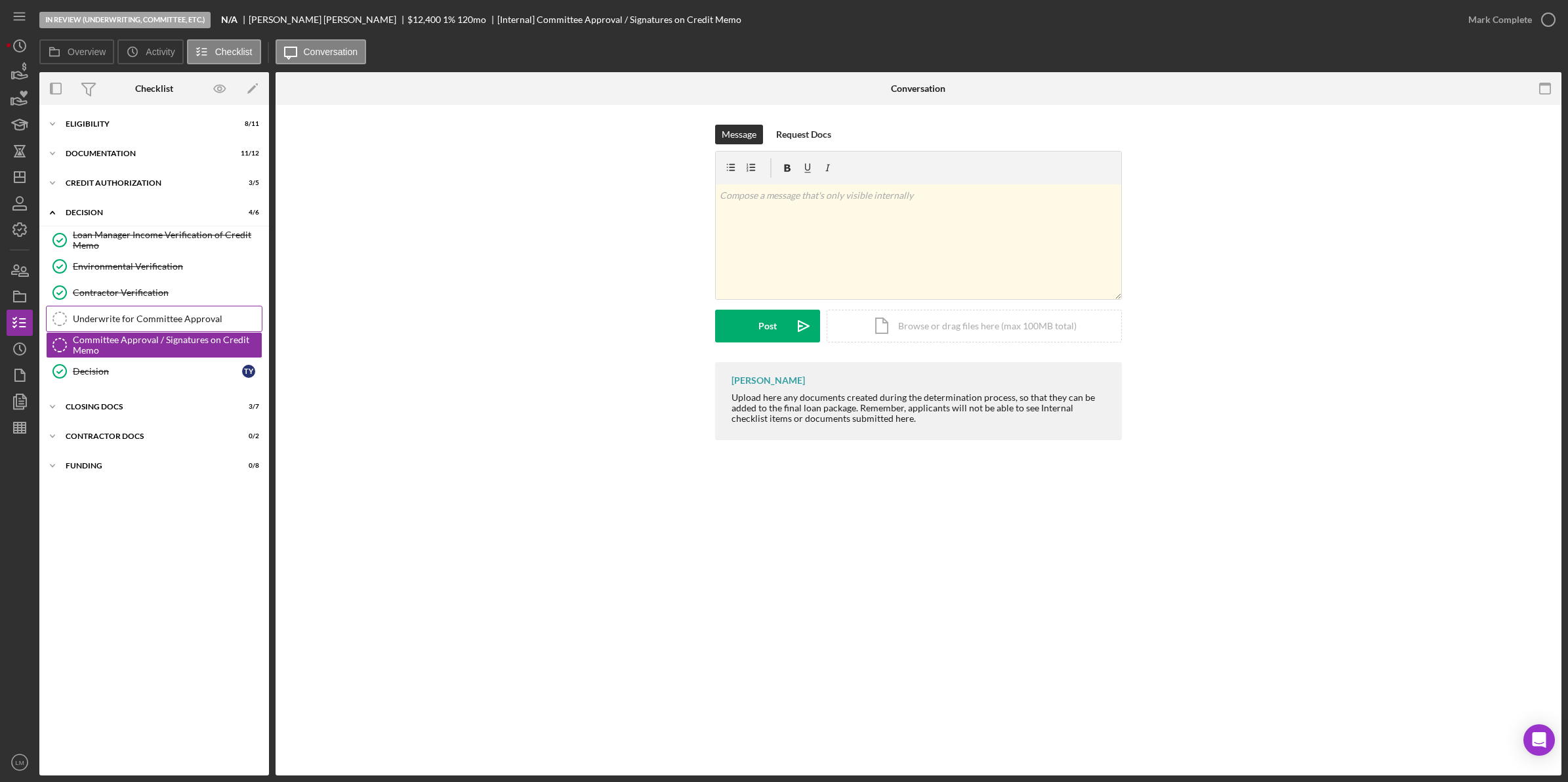
click at [200, 316] on div "Underwrite for Committee Approval" at bounding box center [167, 319] width 189 height 10
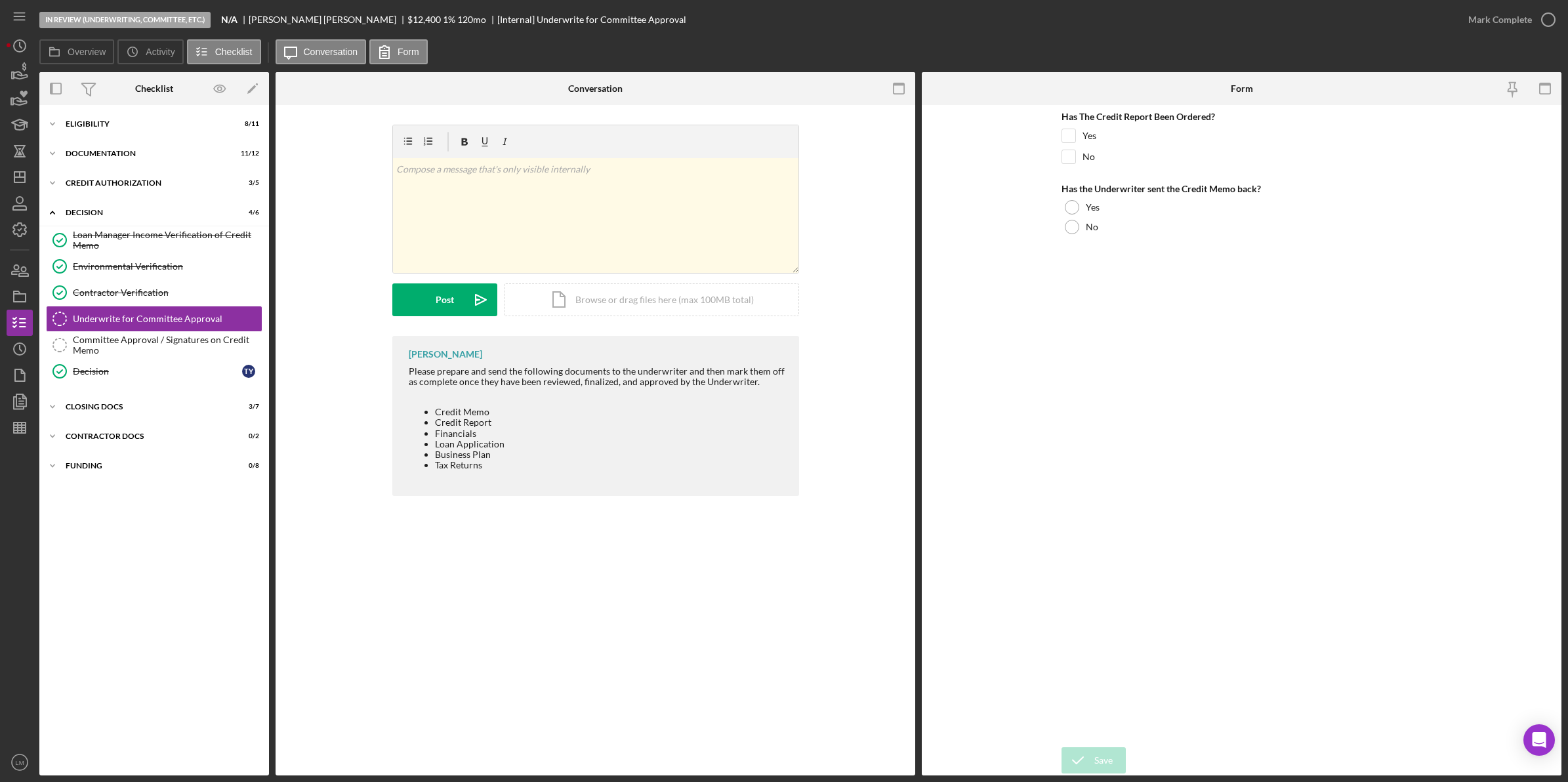
click at [326, 7] on div "In Review (Underwriting, Committee, Etc.) N/A [PERSON_NAME] $12,400 1 % 120 mo …" at bounding box center [747, 20] width 1416 height 39
click at [29, 181] on icon "Icon/Dashboard" at bounding box center [20, 177] width 33 height 33
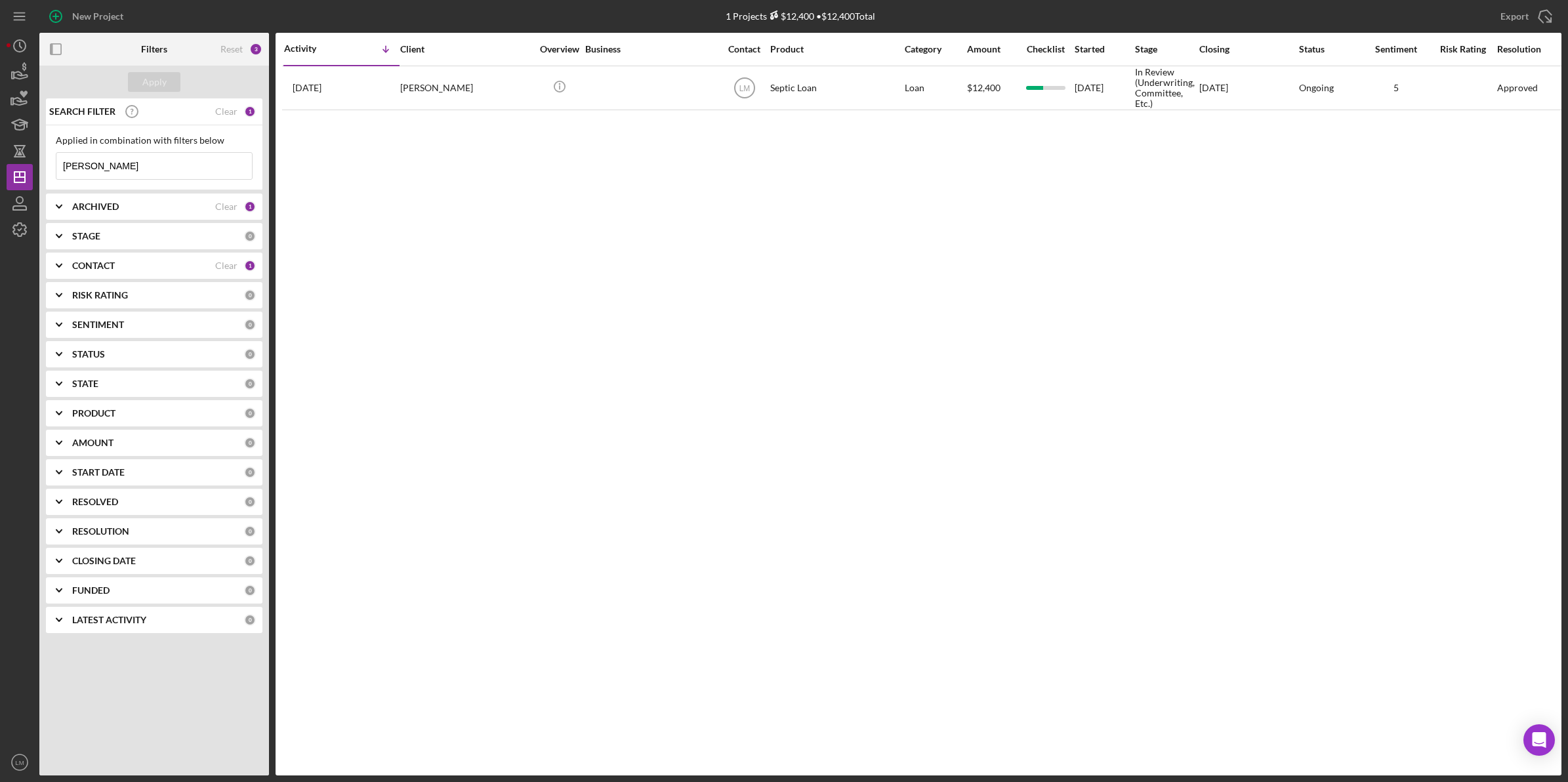
click at [206, 169] on input "[PERSON_NAME]" at bounding box center [154, 166] width 196 height 27
type input "[PERSON_NAME]"
click at [483, 92] on div "[PERSON_NAME]" at bounding box center [466, 85] width 131 height 35
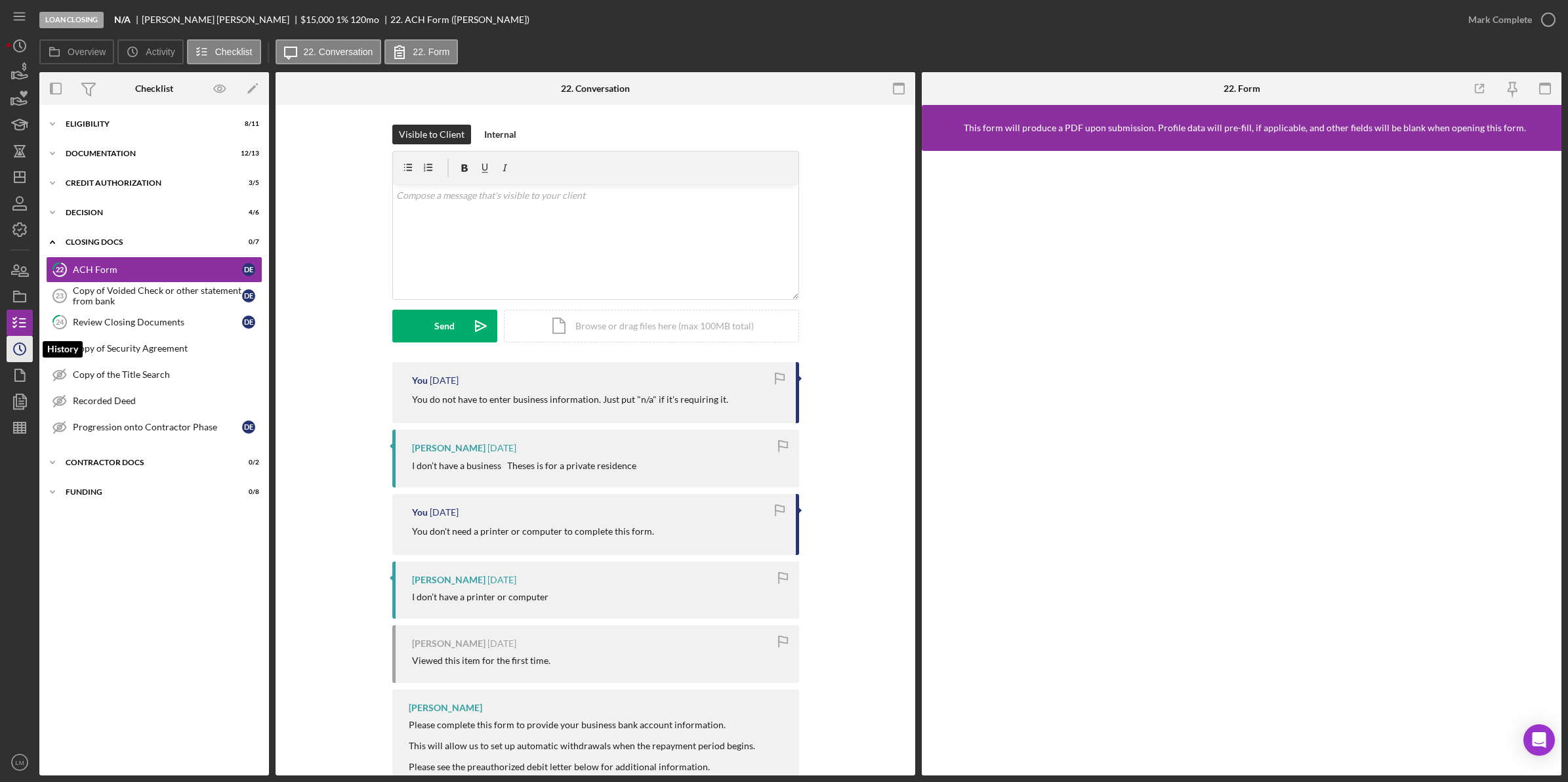
click at [30, 338] on icon "Icon/History" at bounding box center [20, 349] width 33 height 33
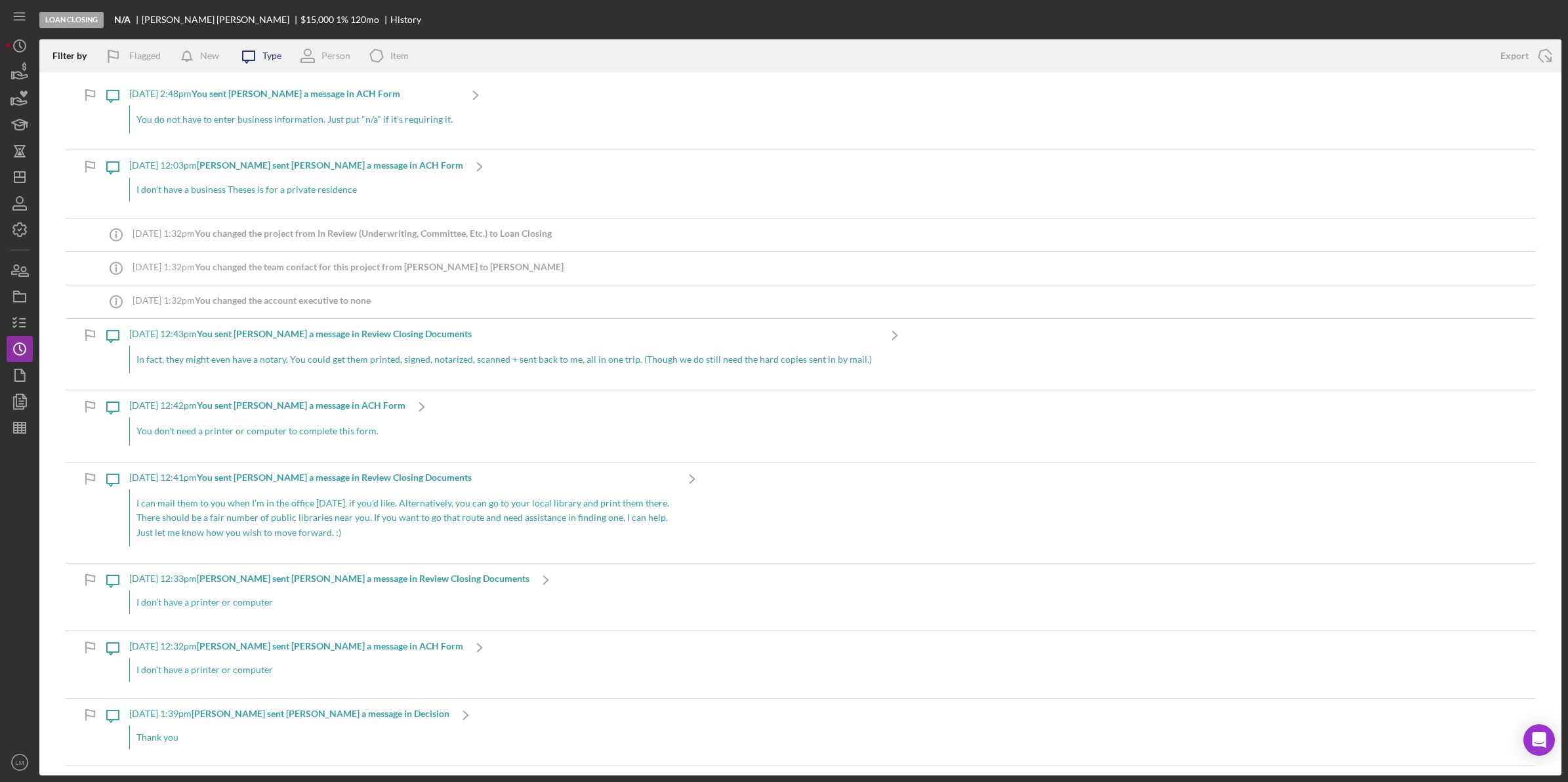
click at [237, 58] on icon "Icon/Message" at bounding box center [248, 55] width 33 height 33
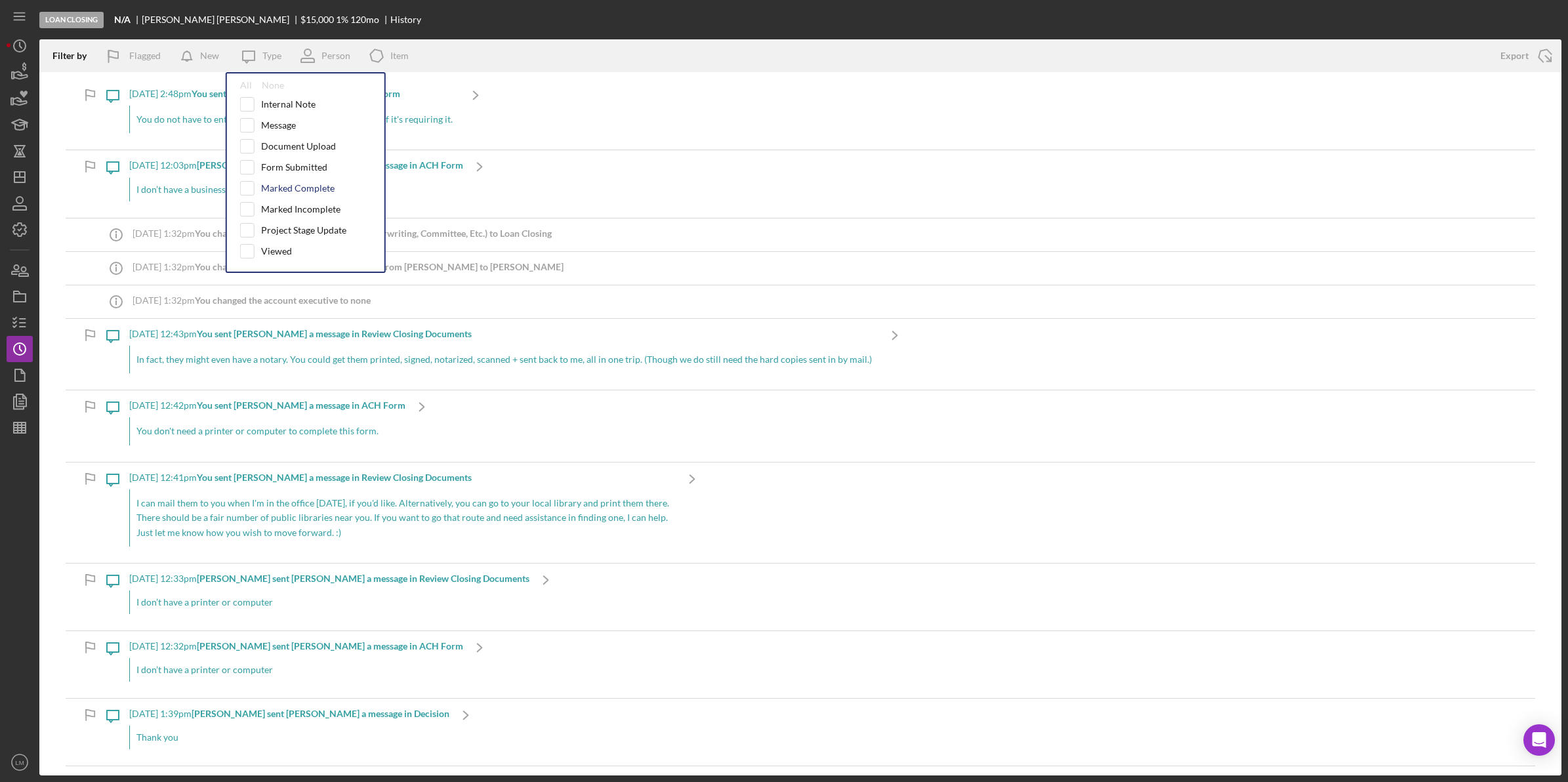
click at [305, 187] on div "Marked Complete" at bounding box center [298, 188] width 73 height 10
checkbox input "true"
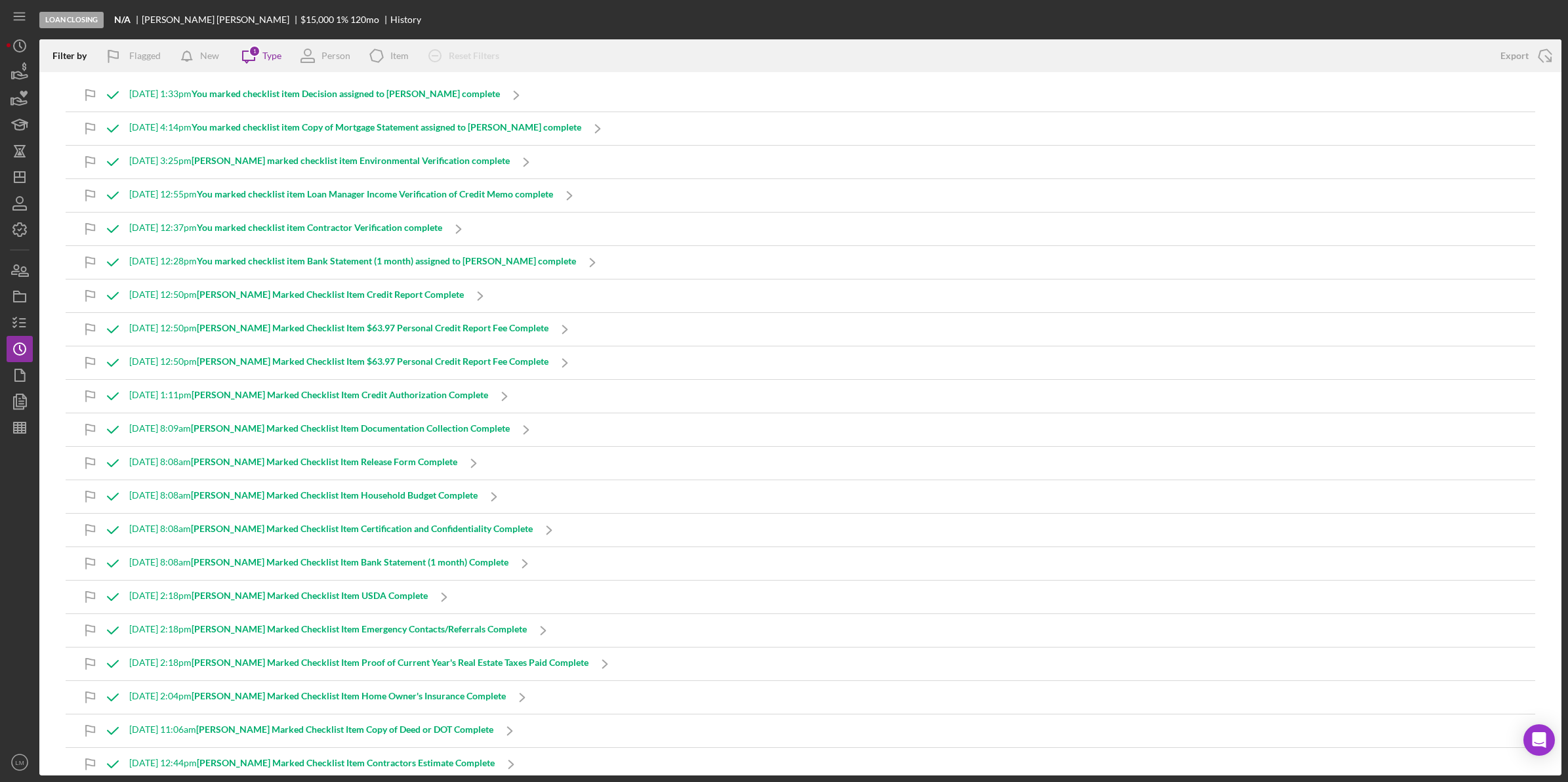
click at [475, 20] on div "Loan Closing N/A [PERSON_NAME] $15,000 1 % 120 mo History" at bounding box center [800, 20] width 1522 height 39
click at [24, 323] on line "button" at bounding box center [22, 323] width 6 height 0
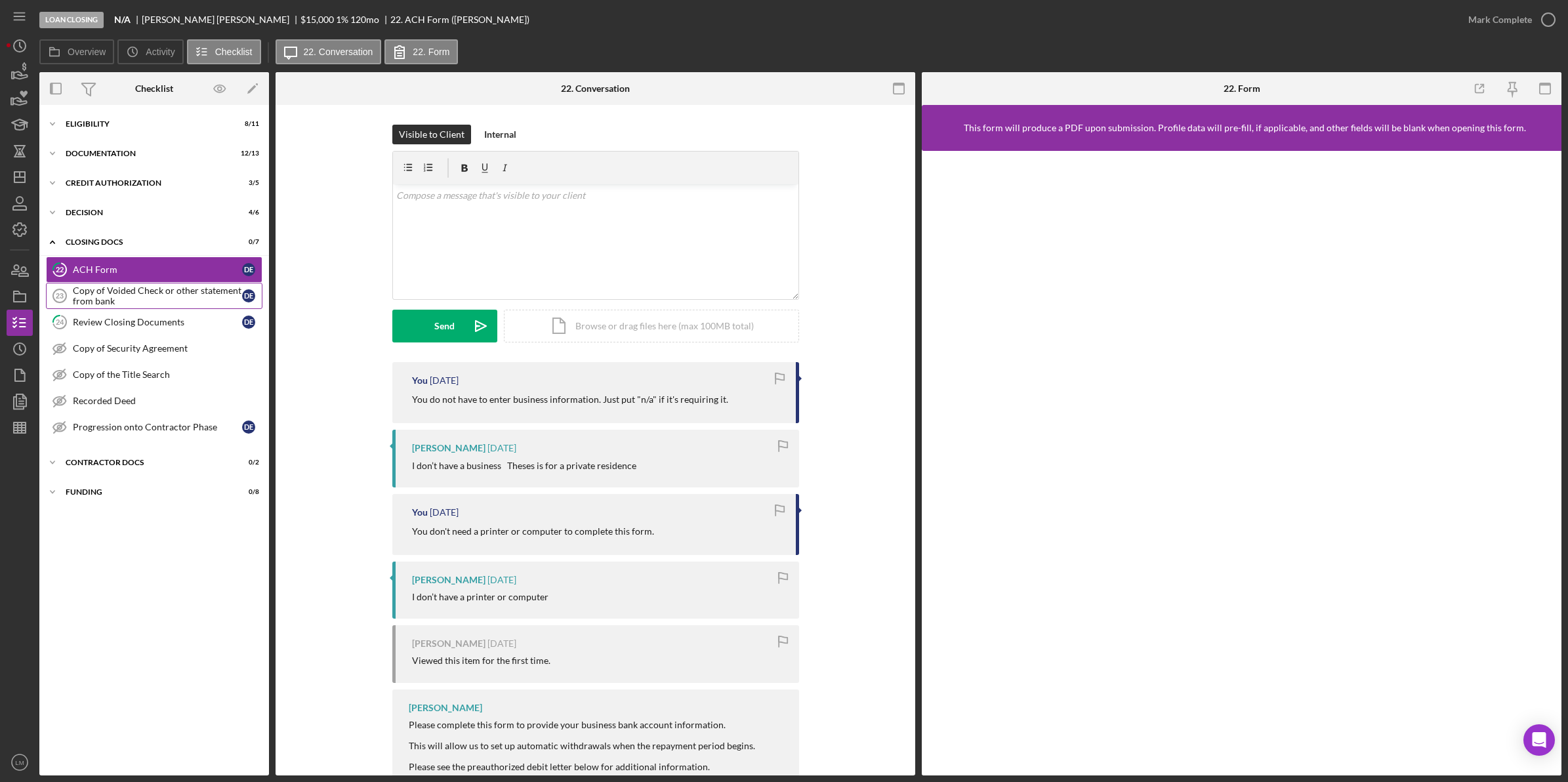
click at [195, 298] on div "Copy of Voided Check or other statement from bank" at bounding box center [157, 296] width 169 height 21
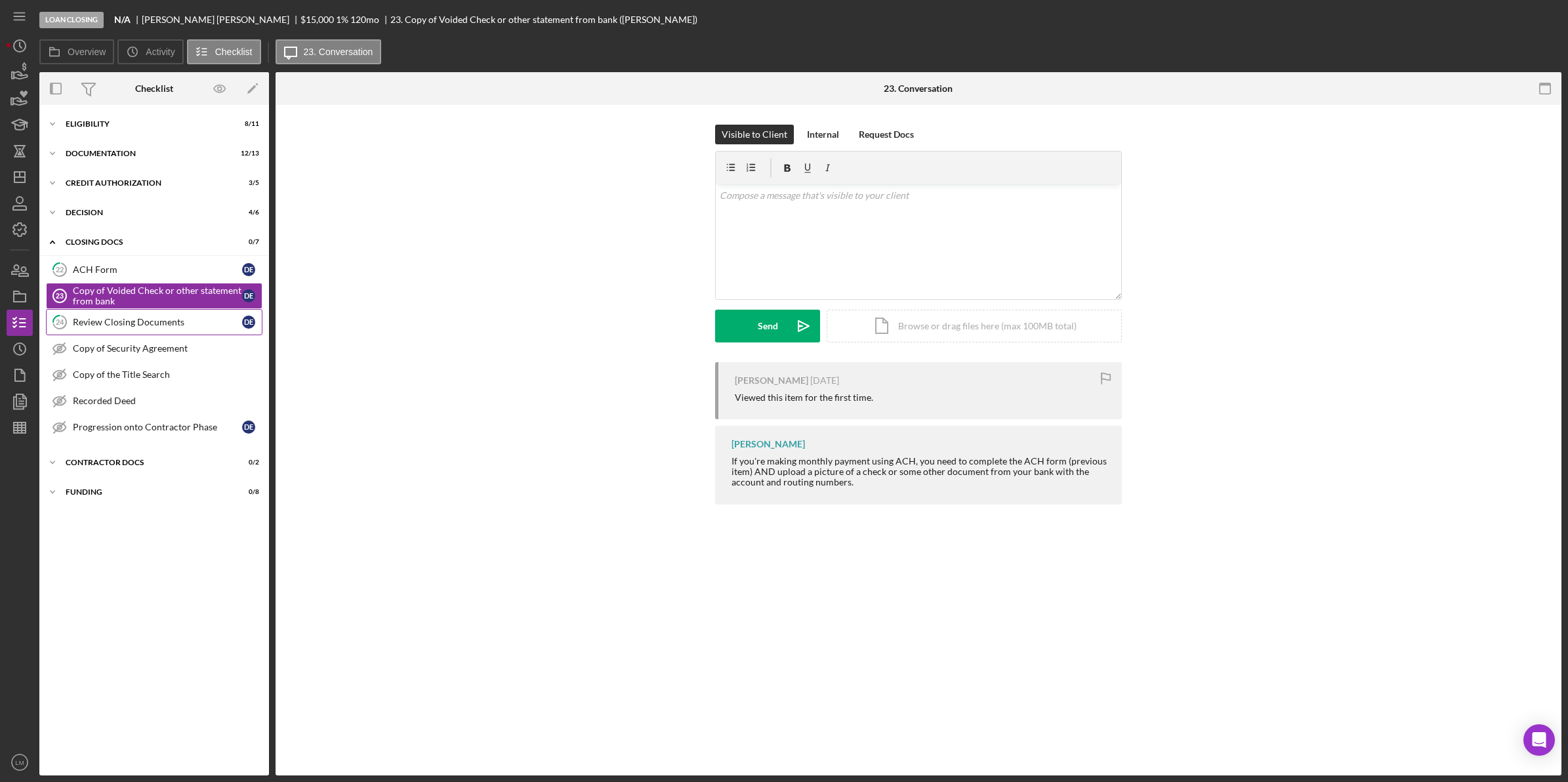
click at [182, 330] on link "24 Review Closing Documents D E" at bounding box center [154, 322] width 217 height 27
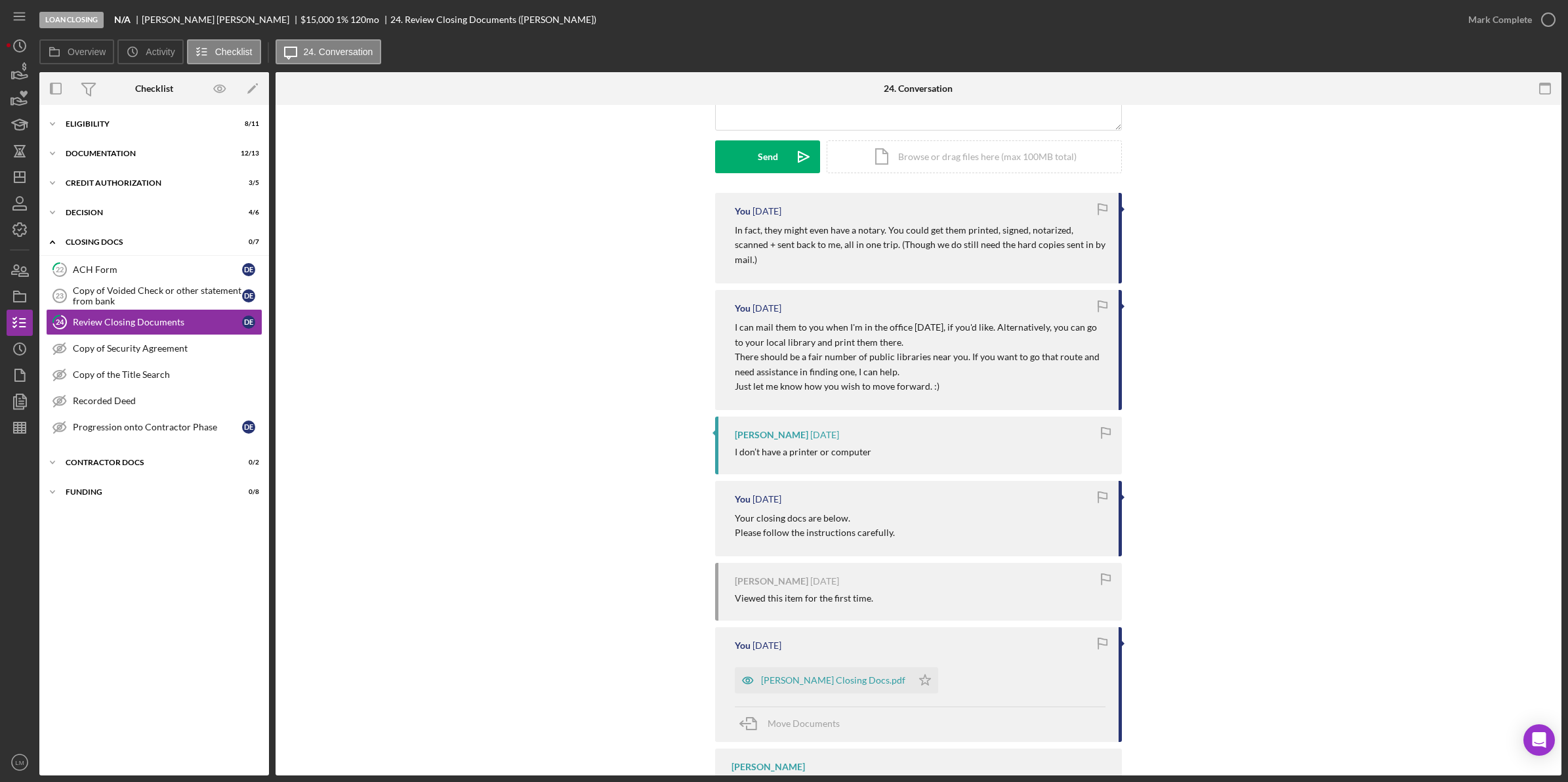
scroll to position [285, 0]
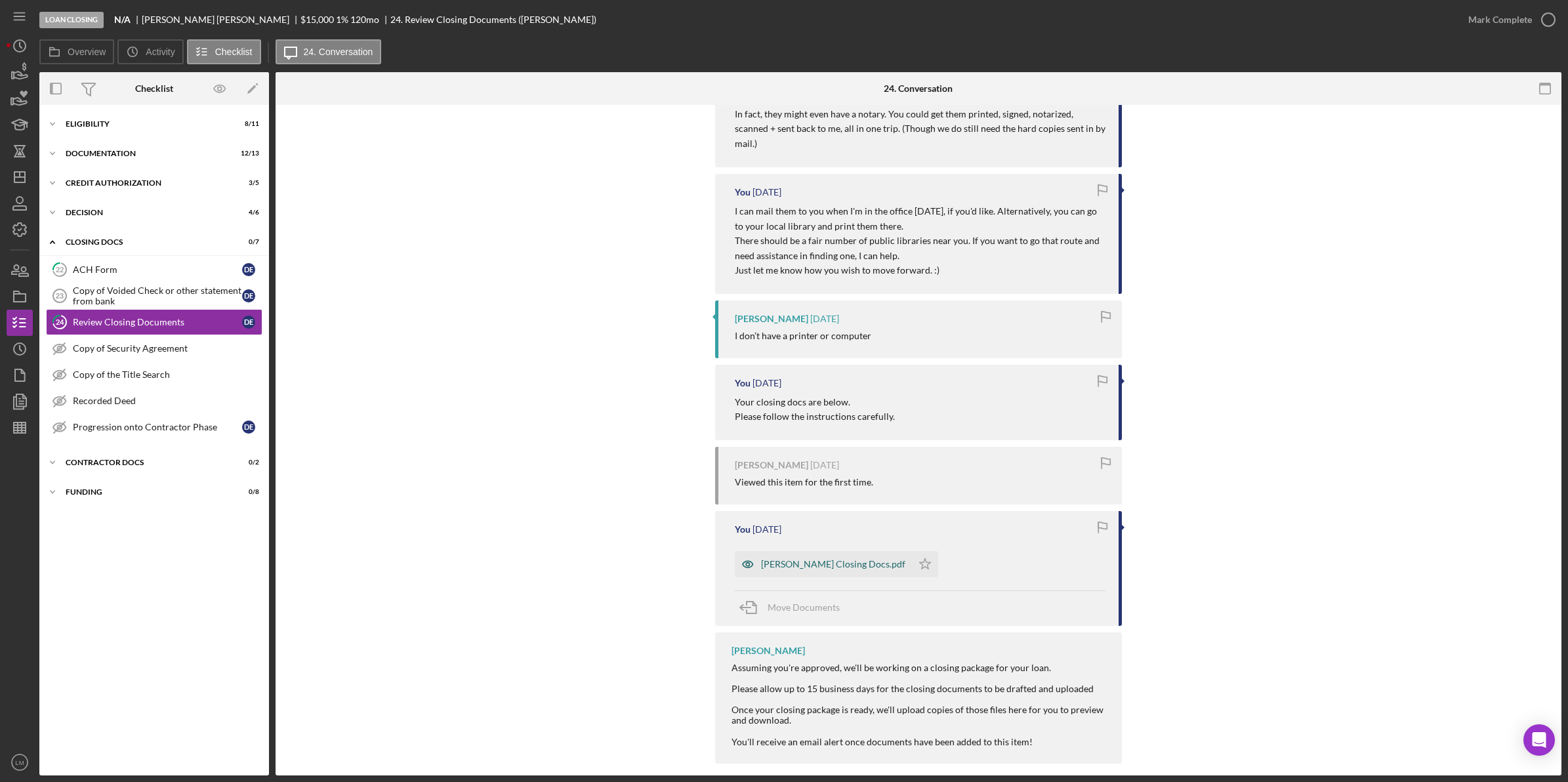
click at [795, 551] on div "[PERSON_NAME] Closing Docs.pdf" at bounding box center [823, 564] width 177 height 27
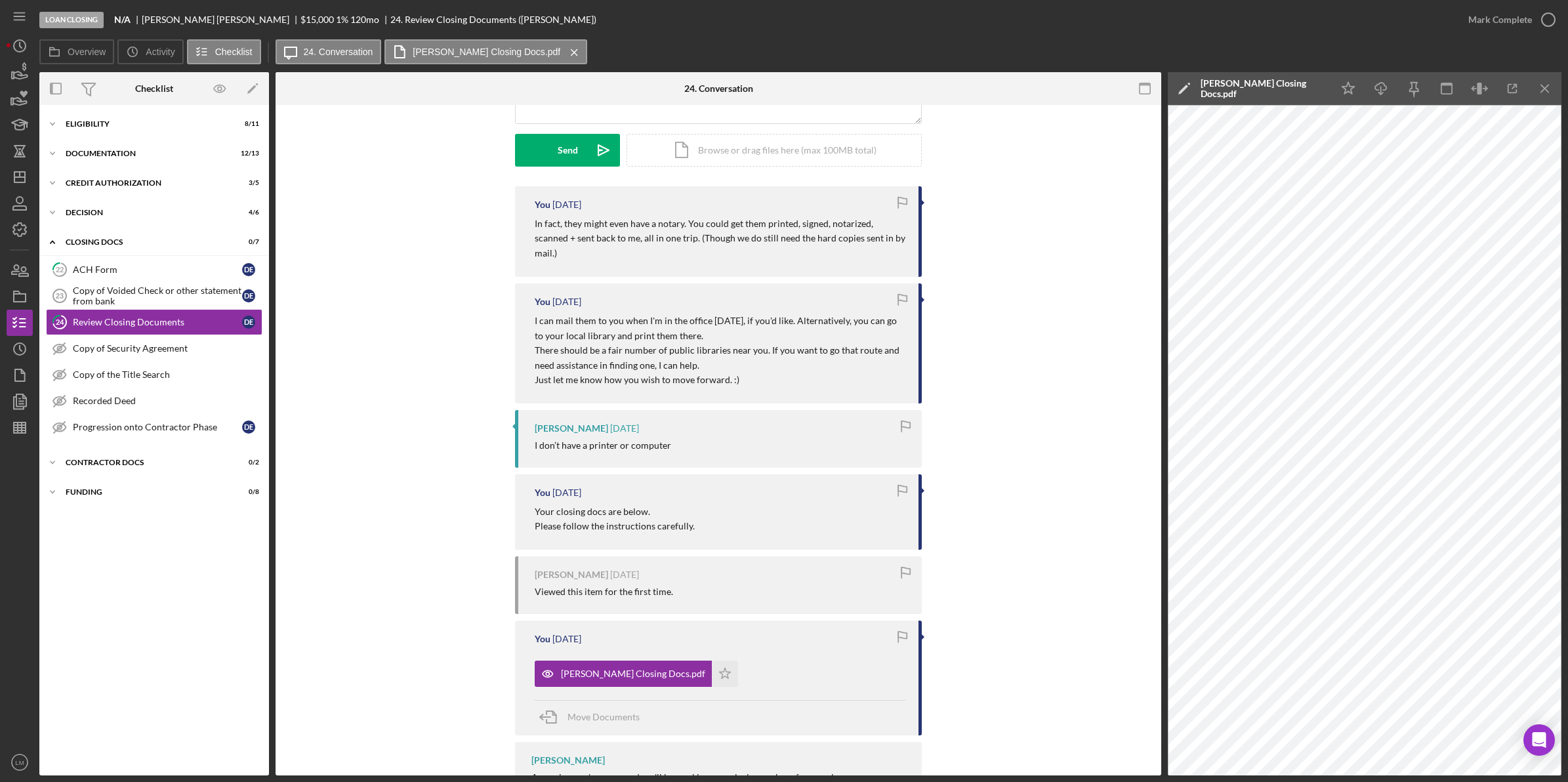
scroll to position [0, 0]
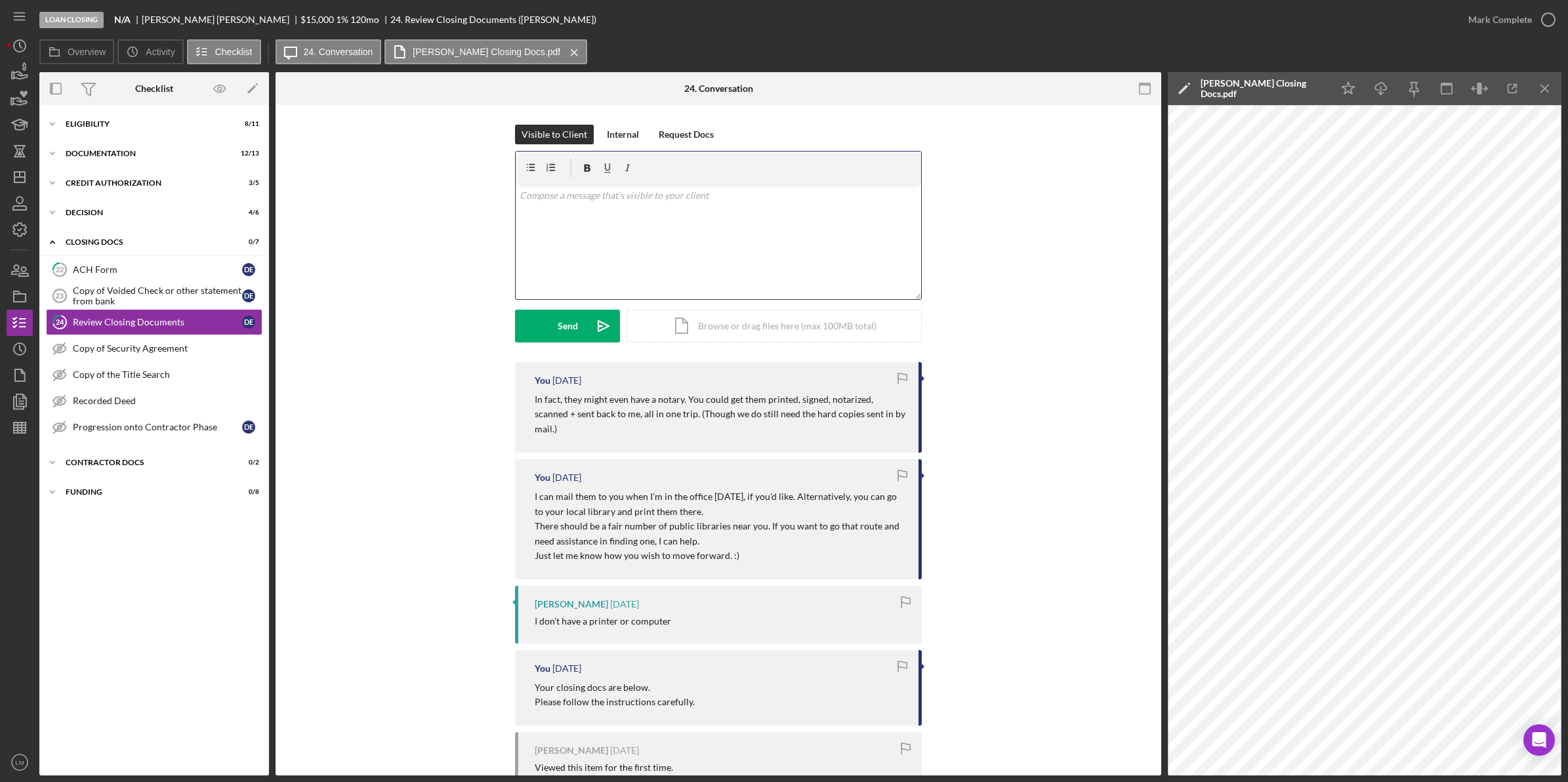
click at [633, 236] on div "v Color teal Color pink Remove color Add row above Add row below Add column bef…" at bounding box center [719, 242] width 405 height 115
click at [571, 333] on div "Send" at bounding box center [568, 326] width 20 height 33
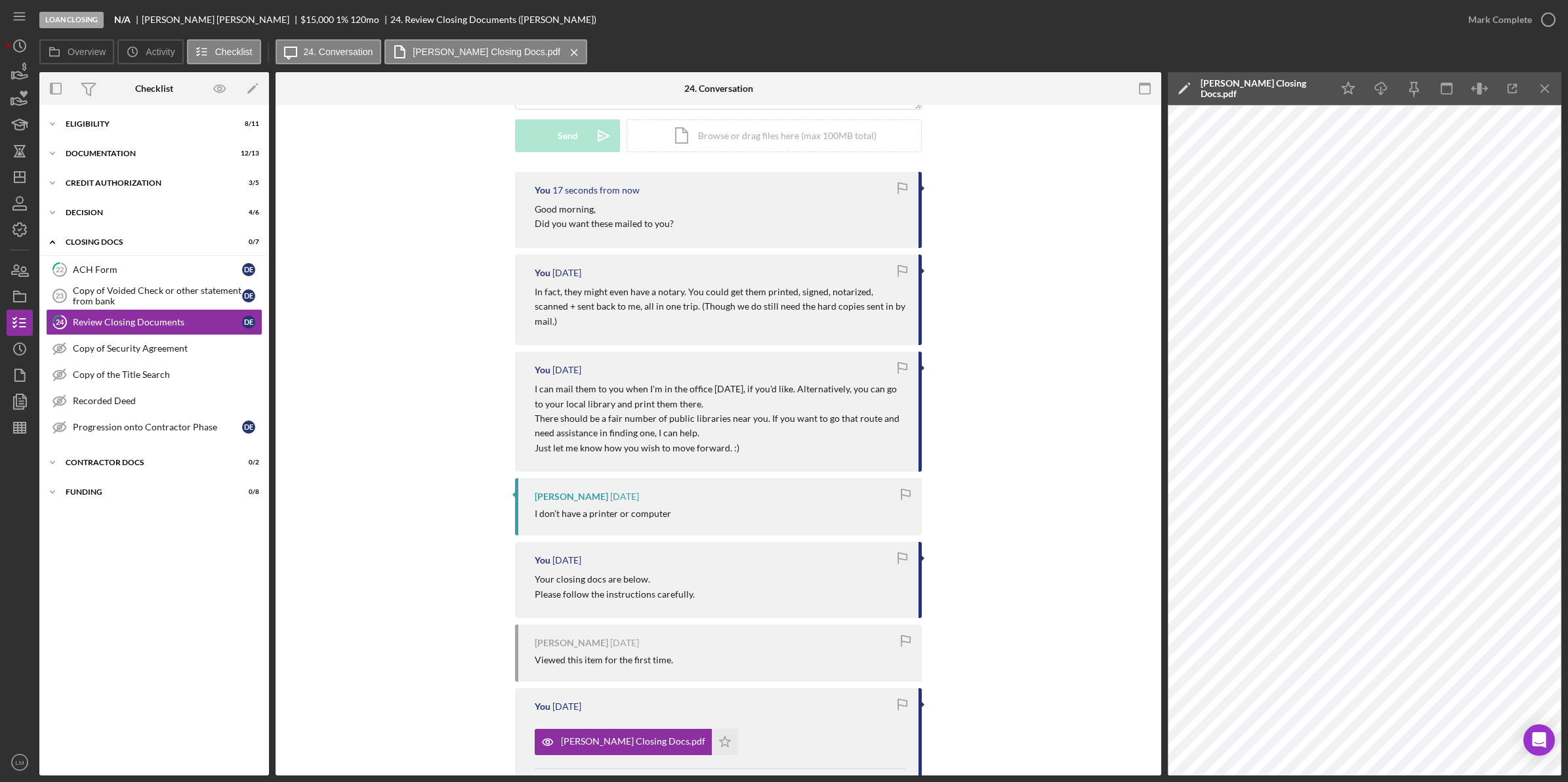
scroll to position [246, 0]
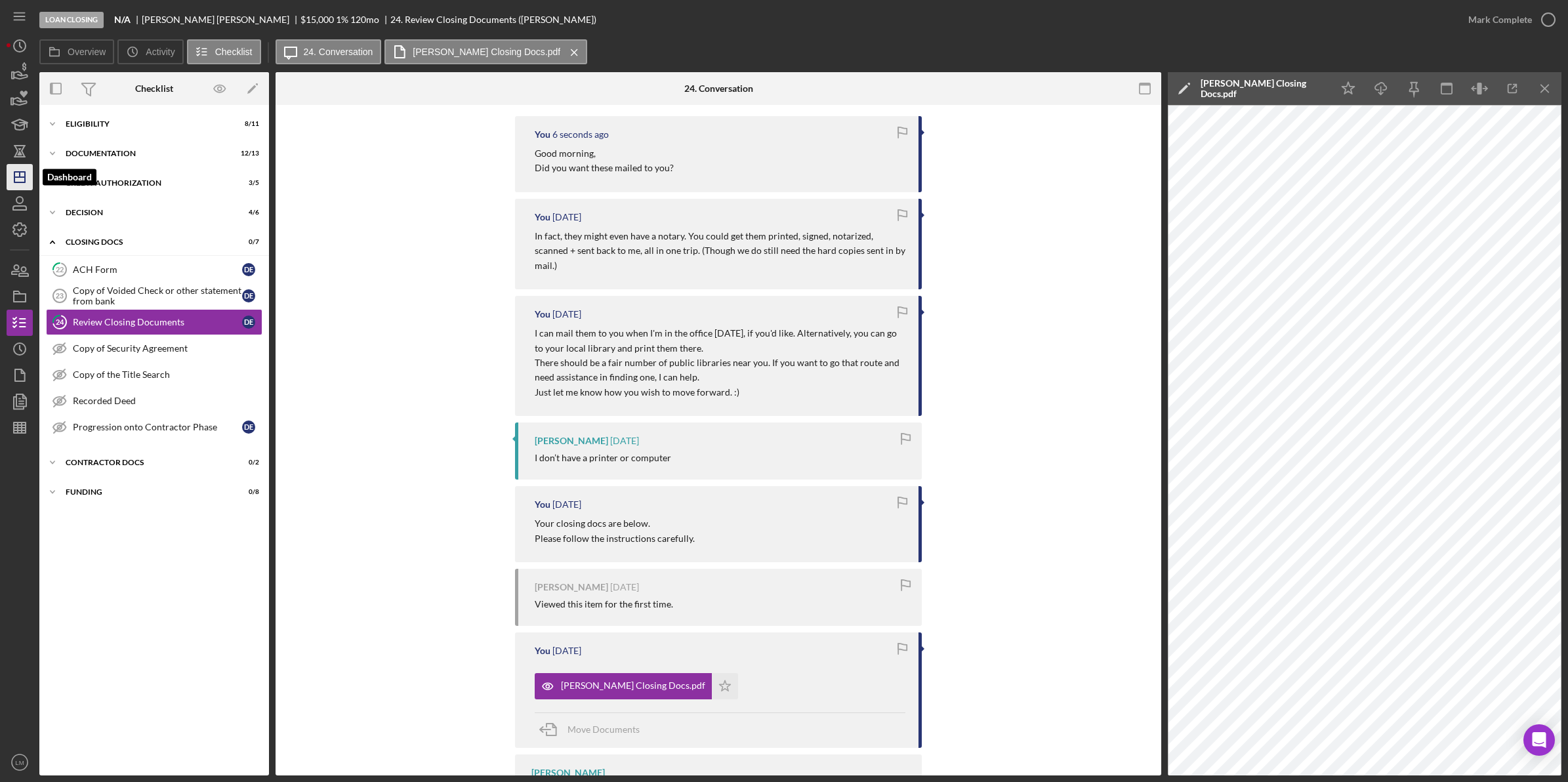
click at [18, 178] on icon "Icon/Dashboard" at bounding box center [20, 177] width 33 height 33
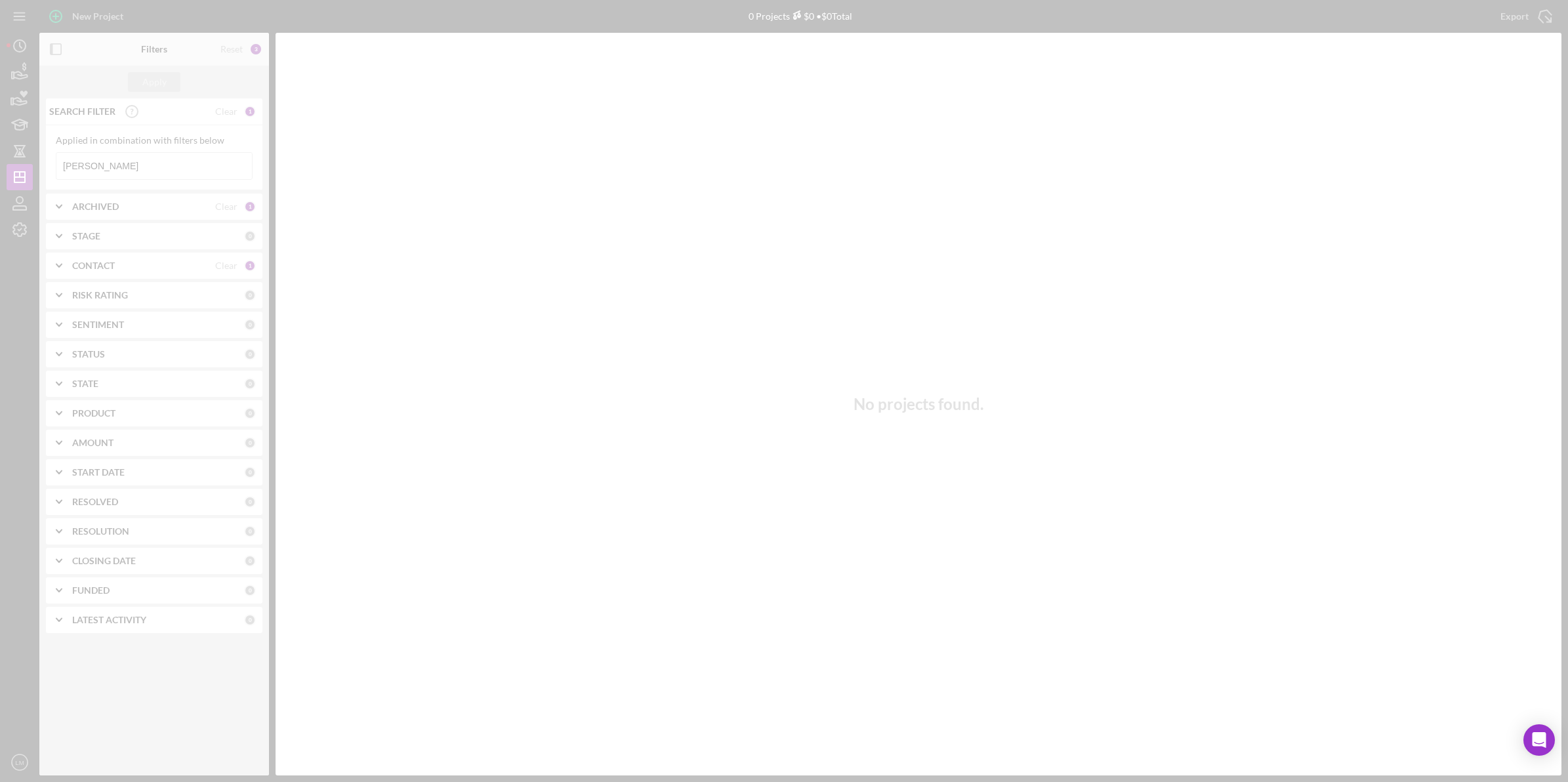
click at [207, 168] on div at bounding box center [784, 391] width 1568 height 782
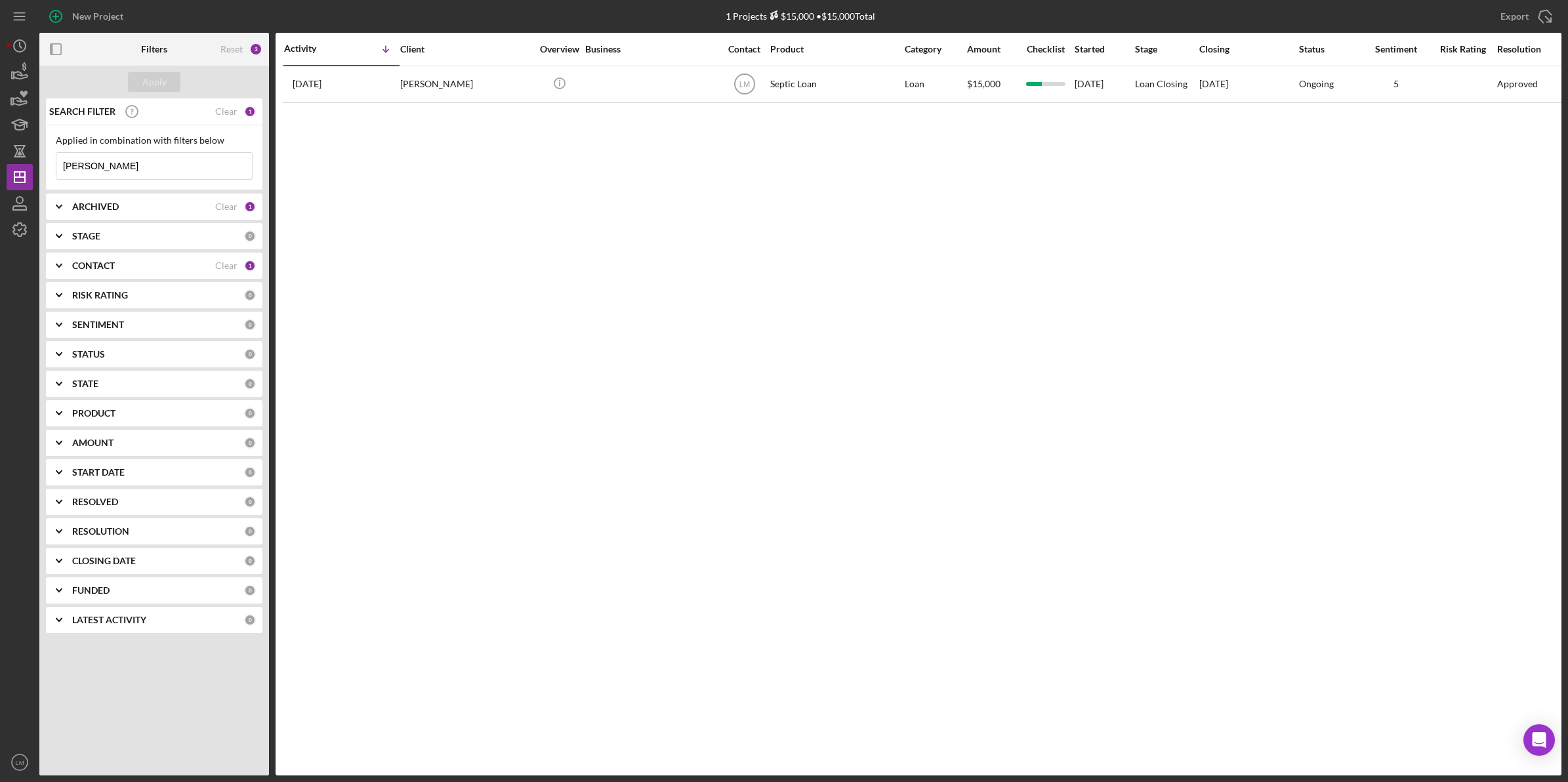
drag, startPoint x: 214, startPoint y: 159, endPoint x: 108, endPoint y: 161, distance: 106.0
click at [108, 161] on input "[PERSON_NAME]" at bounding box center [154, 166] width 196 height 27
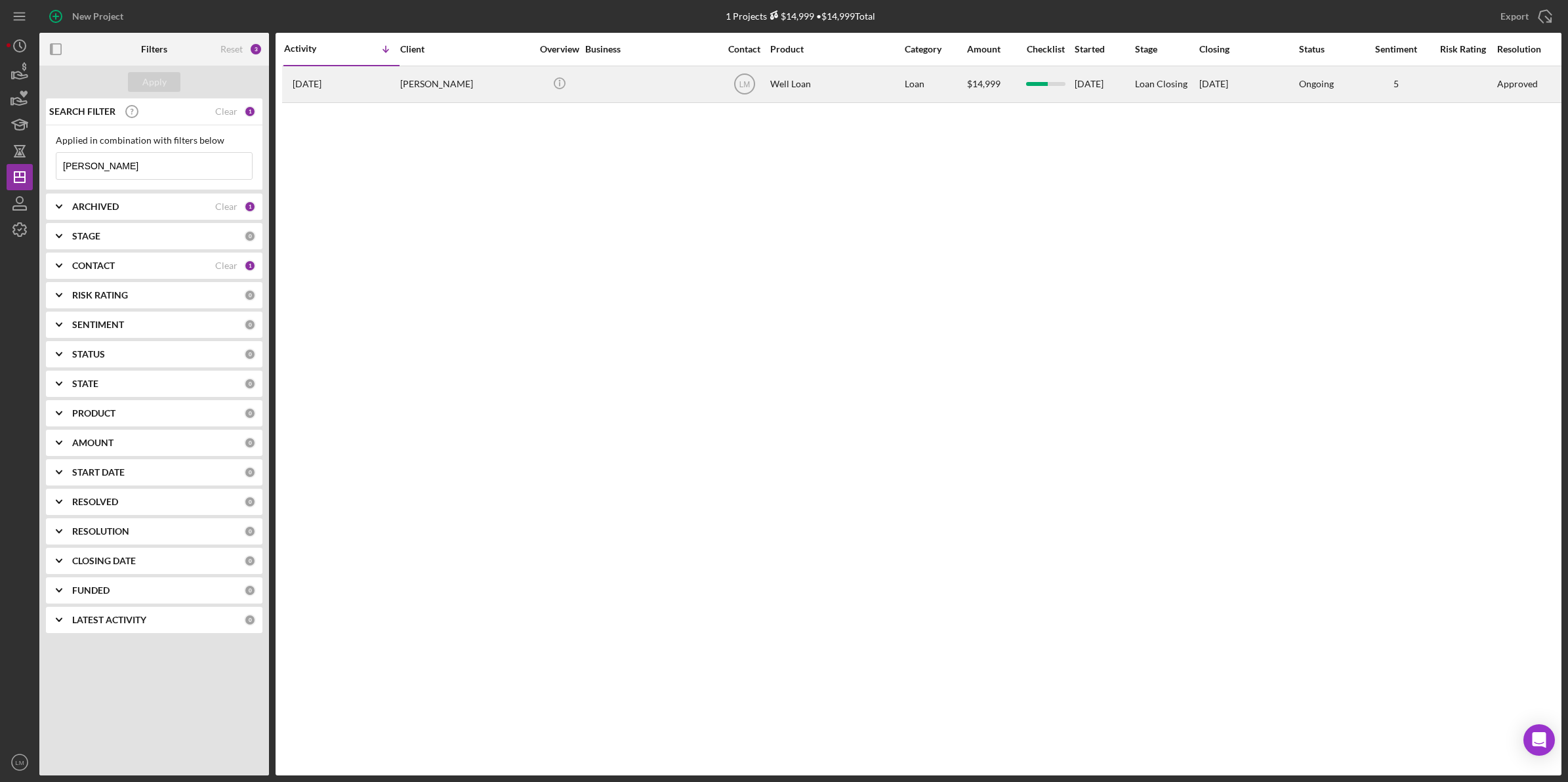
type input "[PERSON_NAME]"
click at [430, 90] on div "[PERSON_NAME]" at bounding box center [466, 85] width 131 height 35
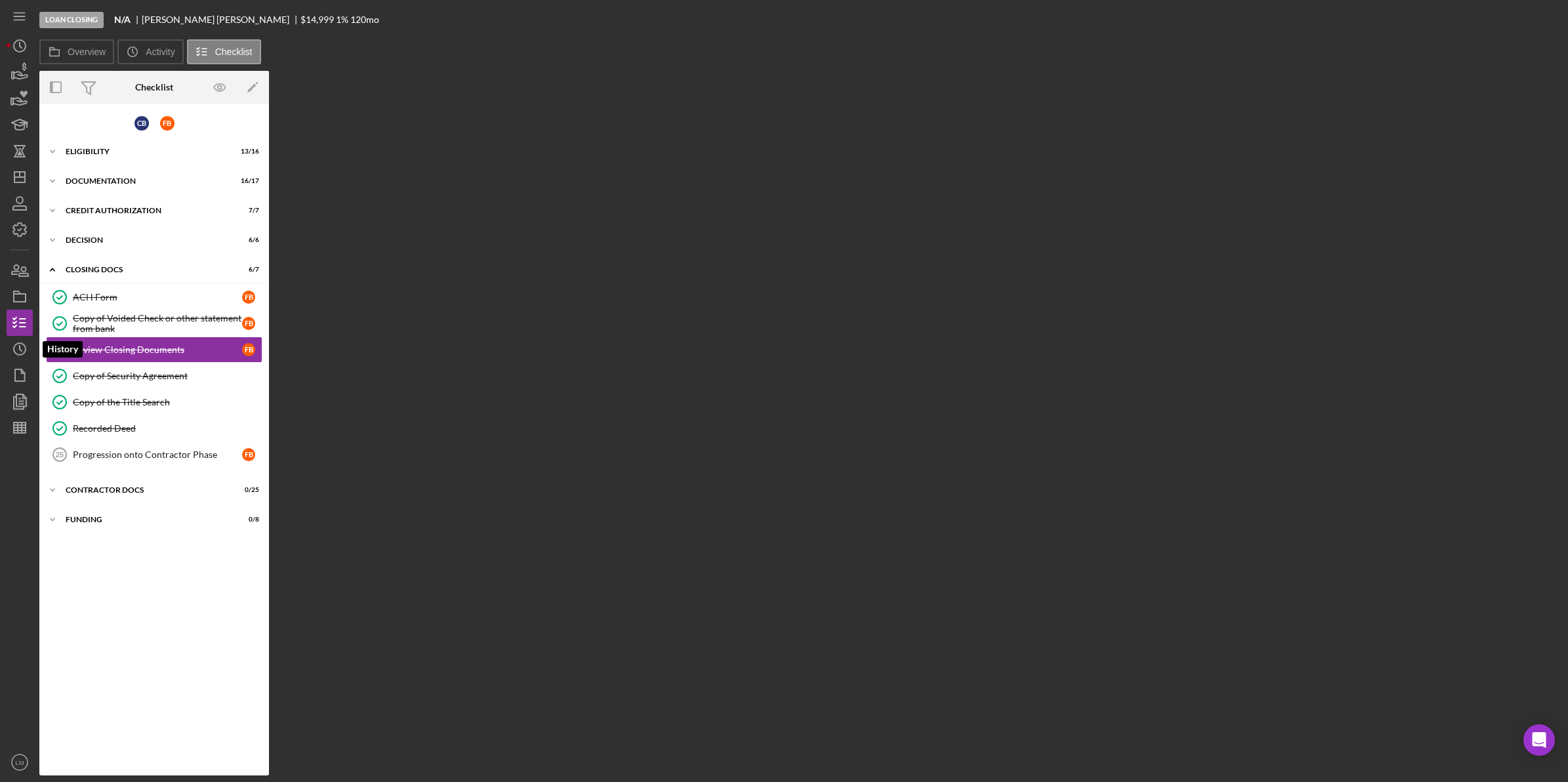
drag, startPoint x: 17, startPoint y: 354, endPoint x: 314, endPoint y: 35, distance: 435.9
click at [17, 354] on circle "button" at bounding box center [20, 349] width 12 height 12
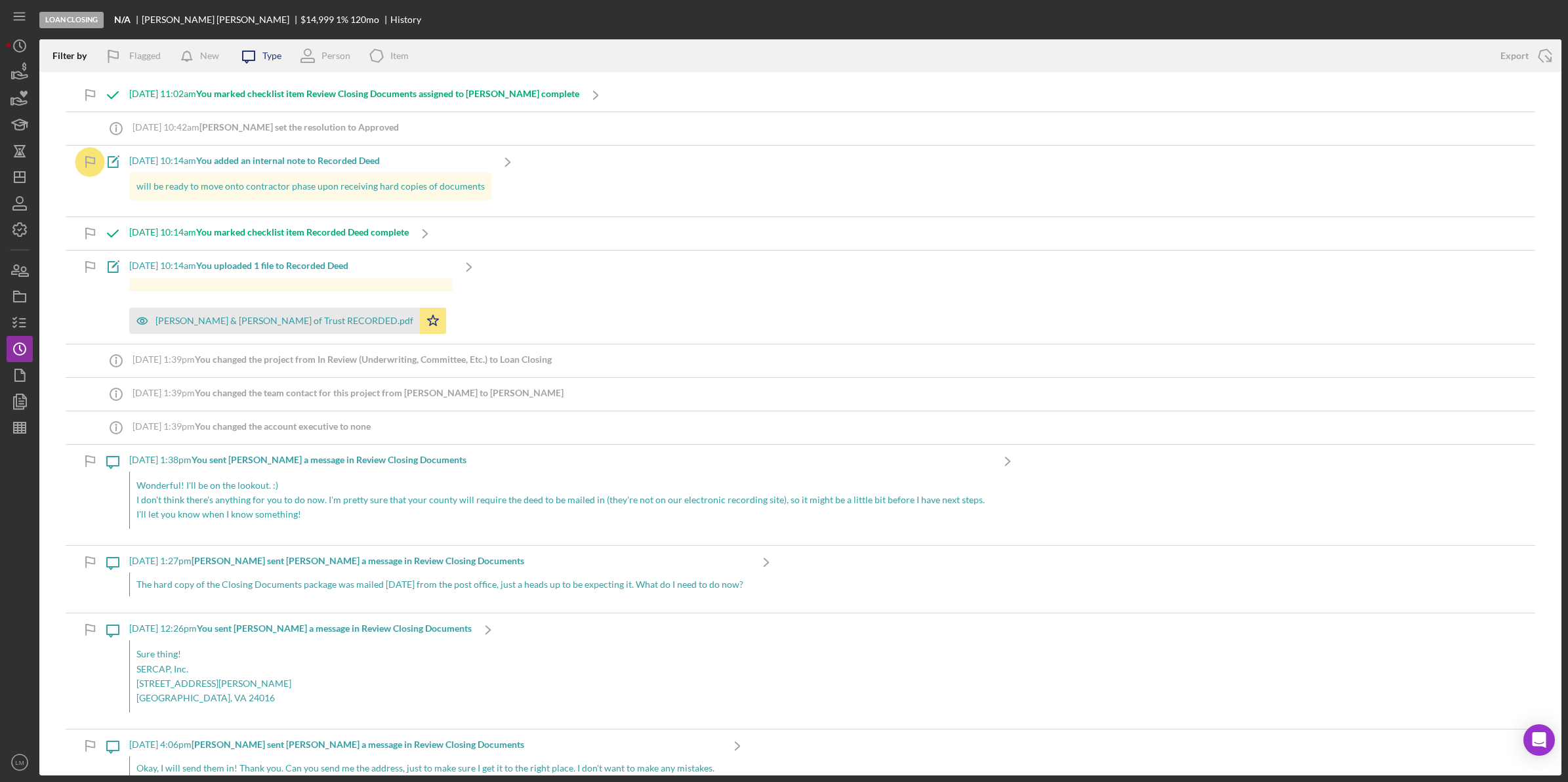
click at [247, 59] on icon at bounding box center [248, 57] width 12 height 12
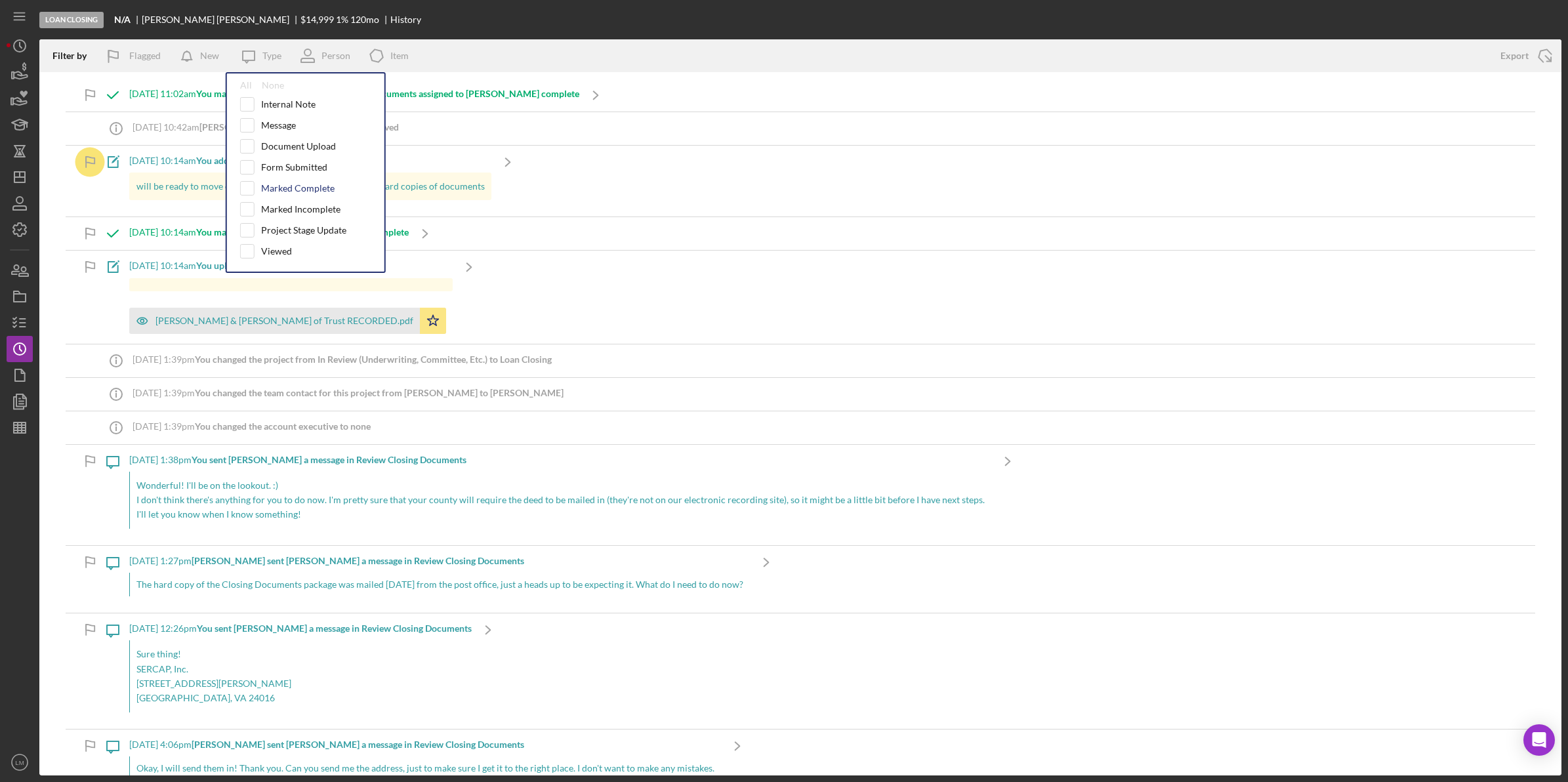
click at [303, 191] on div "Marked Complete" at bounding box center [298, 188] width 73 height 10
checkbox input "true"
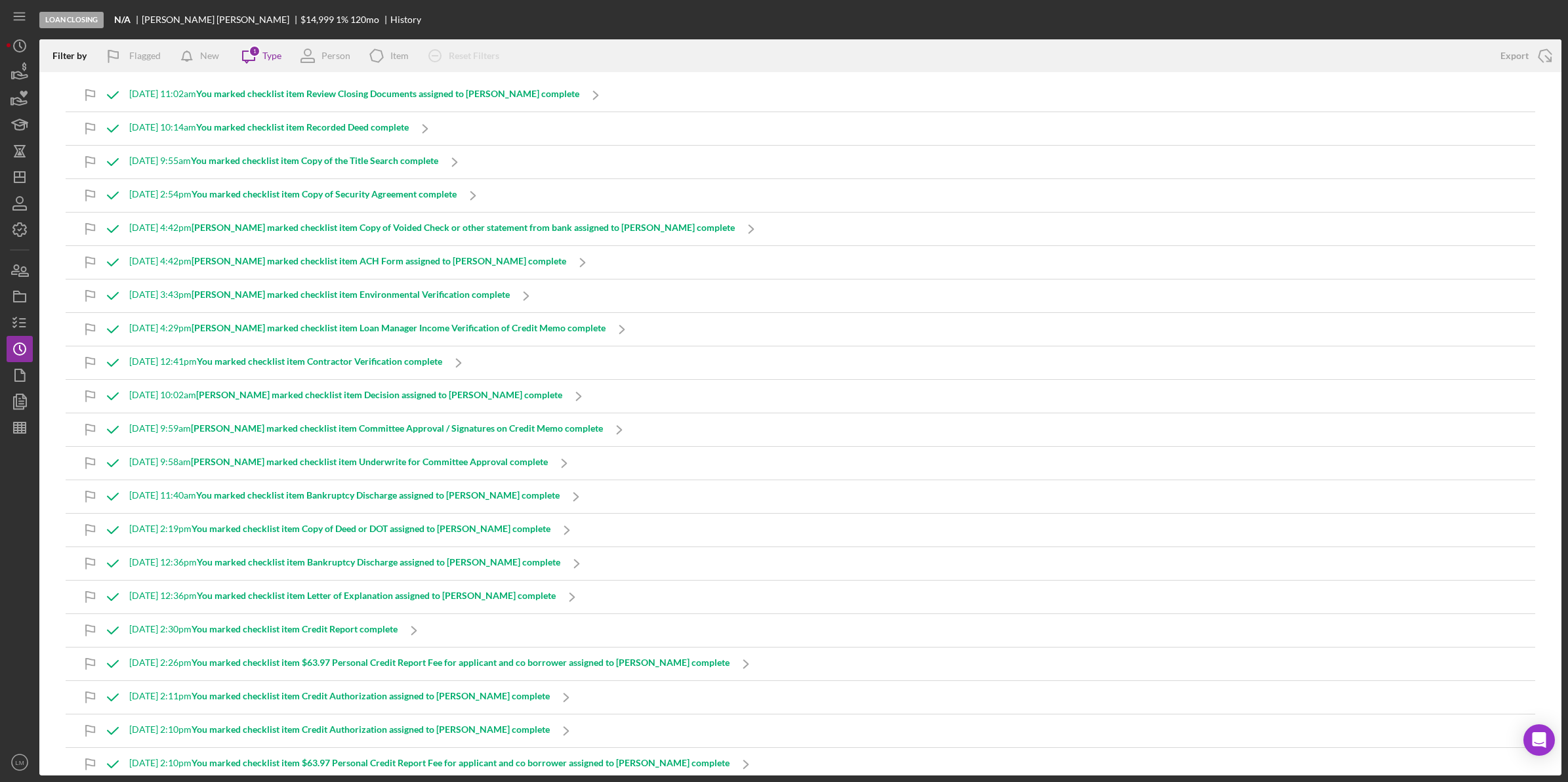
click at [531, 21] on div "Loan Closing N/A [PERSON_NAME] $14,999 1 % 120 mo History" at bounding box center [800, 20] width 1522 height 39
click at [387, 155] on b "You marked checklist item Copy of the Title Search complete" at bounding box center [315, 160] width 247 height 11
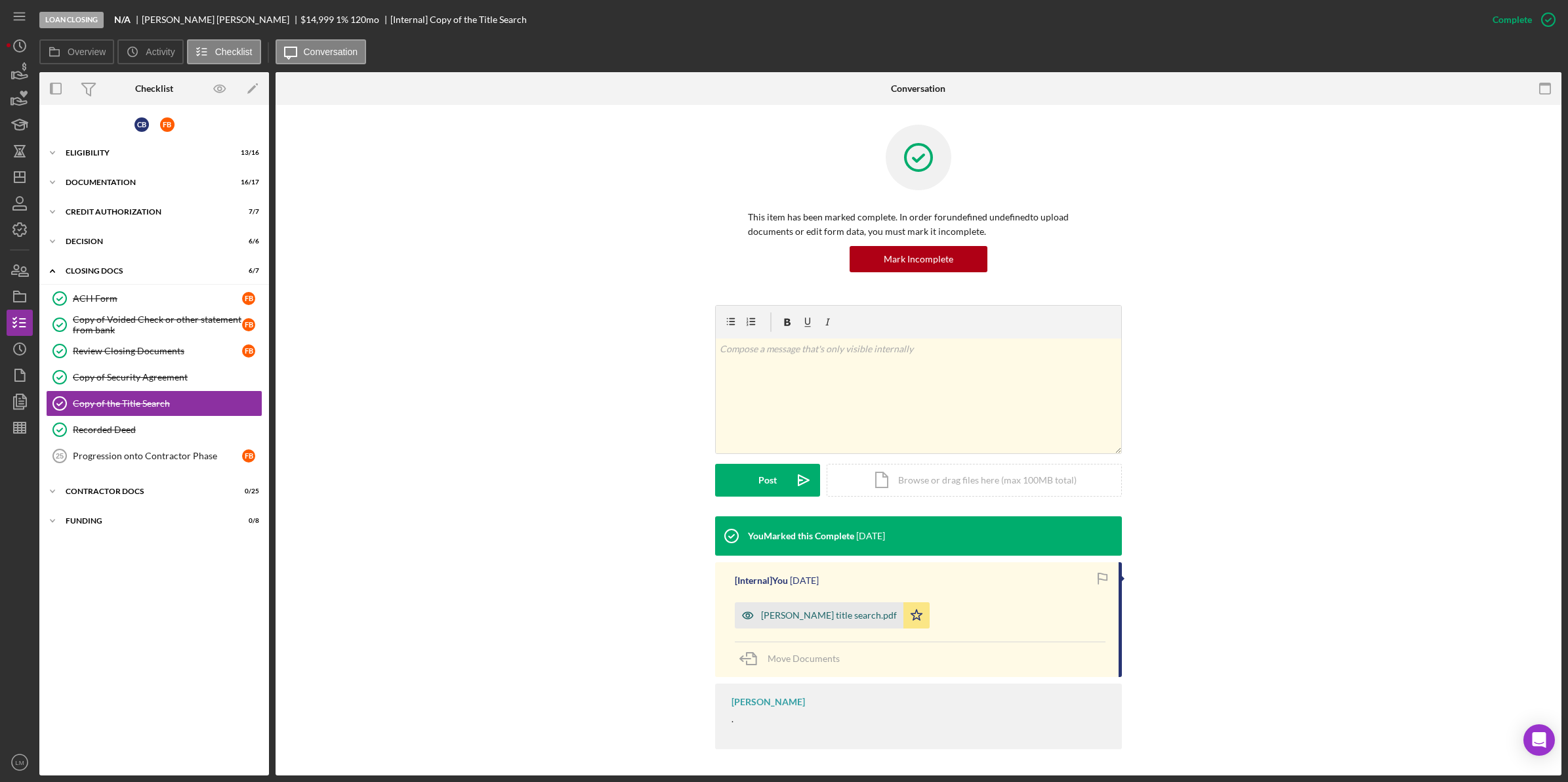
click at [798, 611] on div "[PERSON_NAME] title search.pdf" at bounding box center [829, 615] width 136 height 10
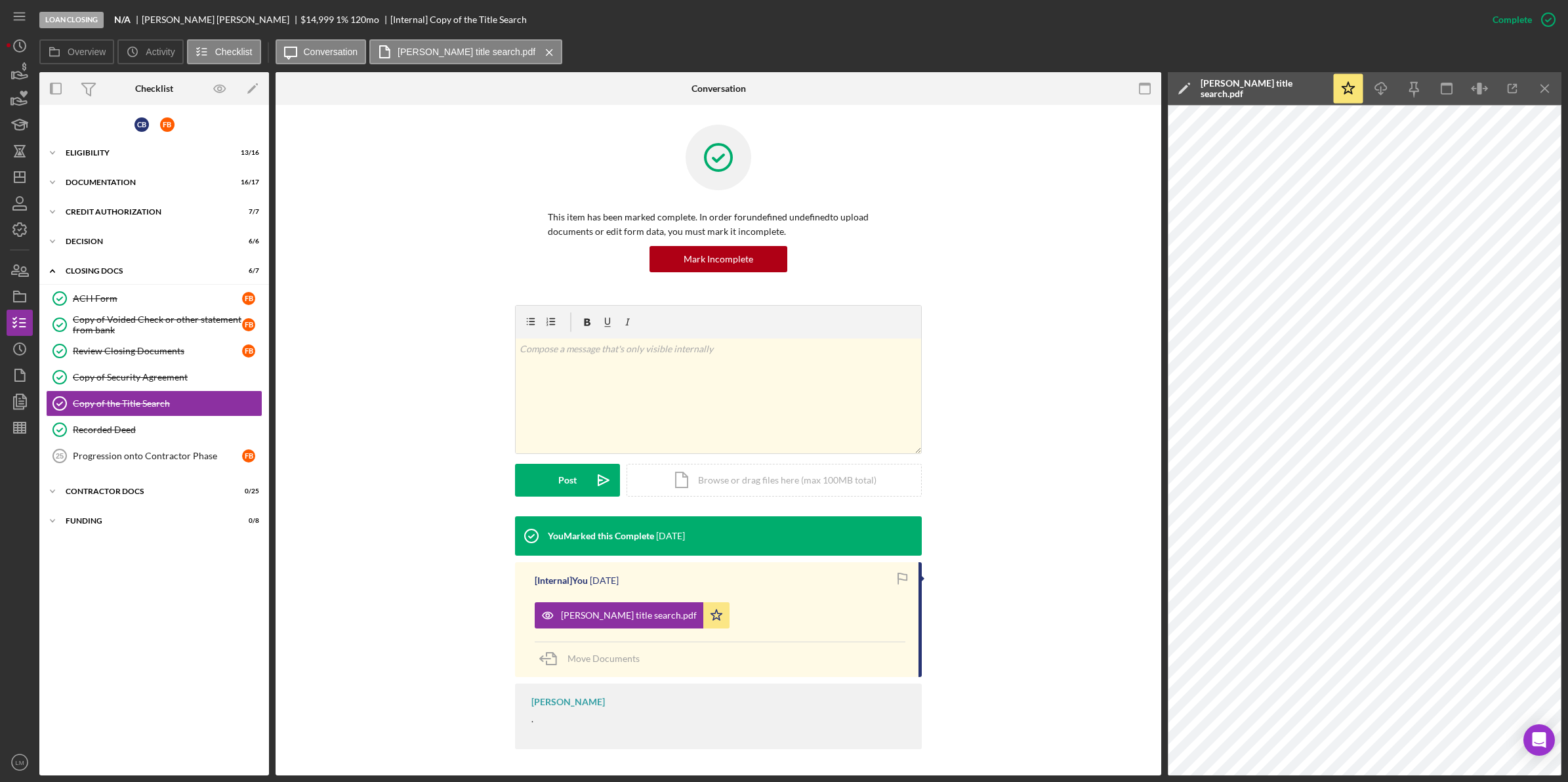
click at [1125, 565] on div "You Marked this Complete [DATE] [Internal] You [DATE] [PERSON_NAME] title searc…" at bounding box center [718, 636] width 847 height 240
click at [180, 240] on div "Decision" at bounding box center [159, 241] width 187 height 8
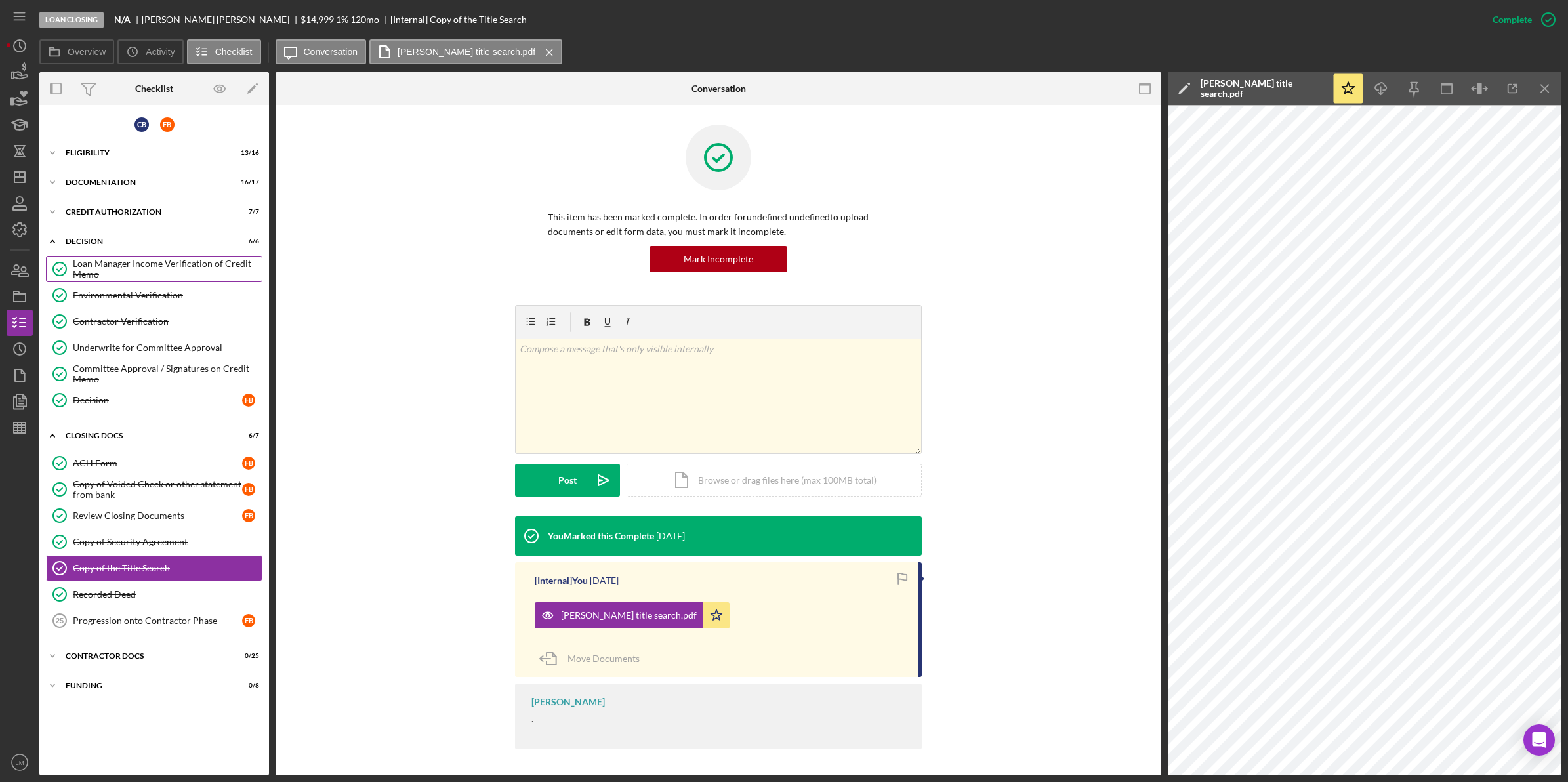
click at [181, 261] on div "Loan Manager Income Verification of Credit Memo" at bounding box center [167, 269] width 189 height 21
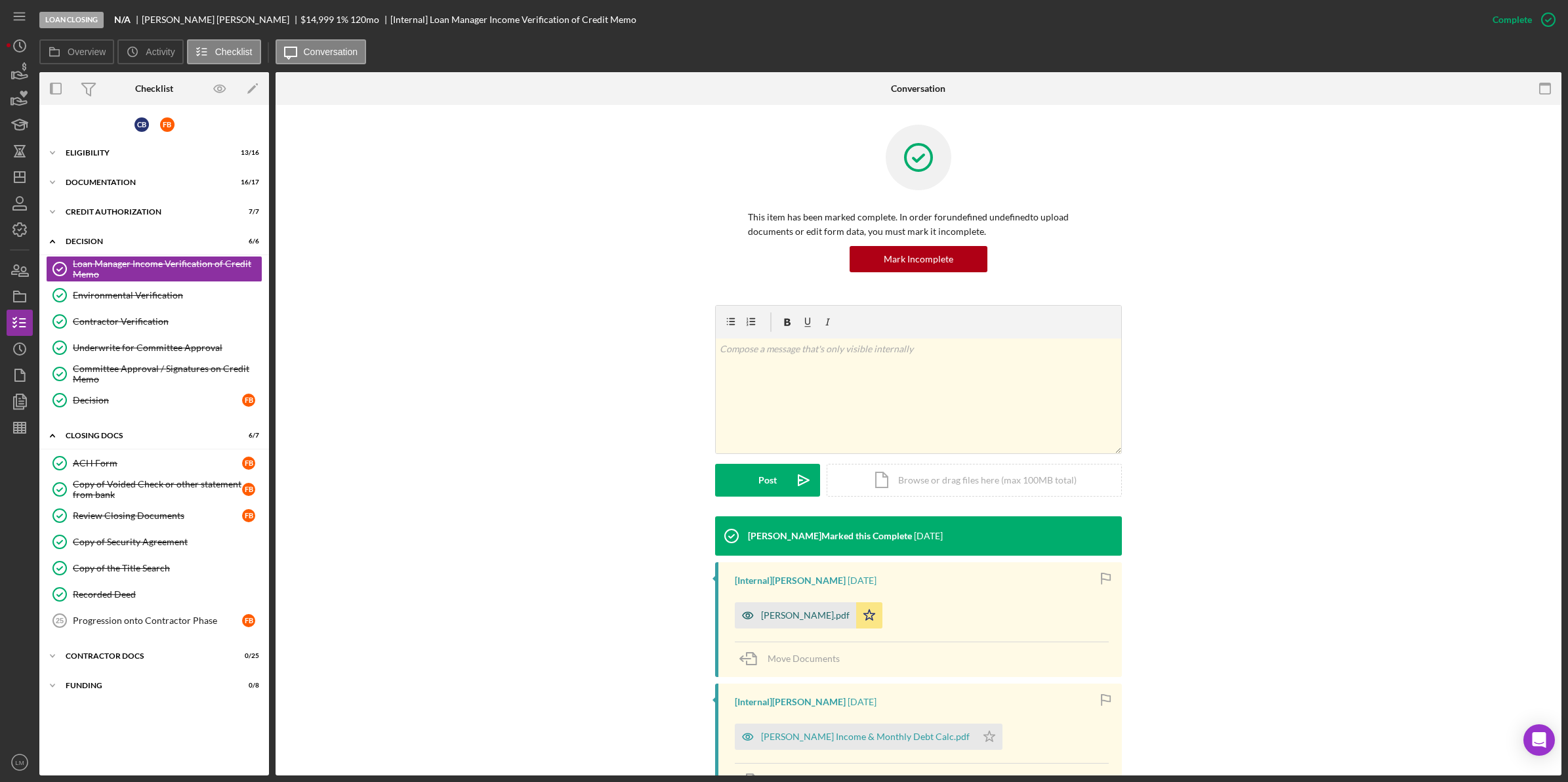
click at [798, 607] on div "[PERSON_NAME].pdf" at bounding box center [796, 616] width 122 height 27
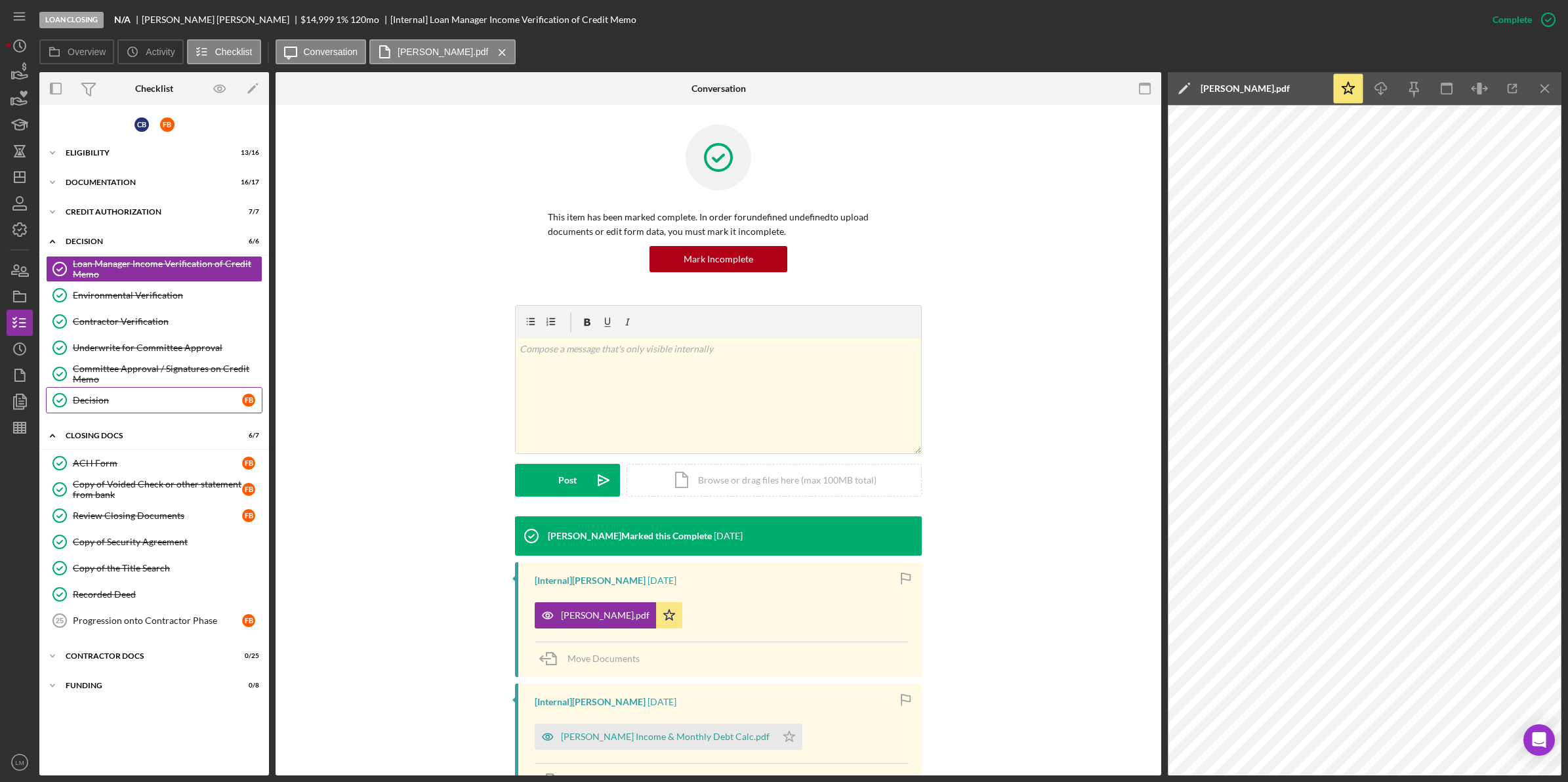
click at [138, 389] on link "Decision Decision F B" at bounding box center [154, 400] width 217 height 27
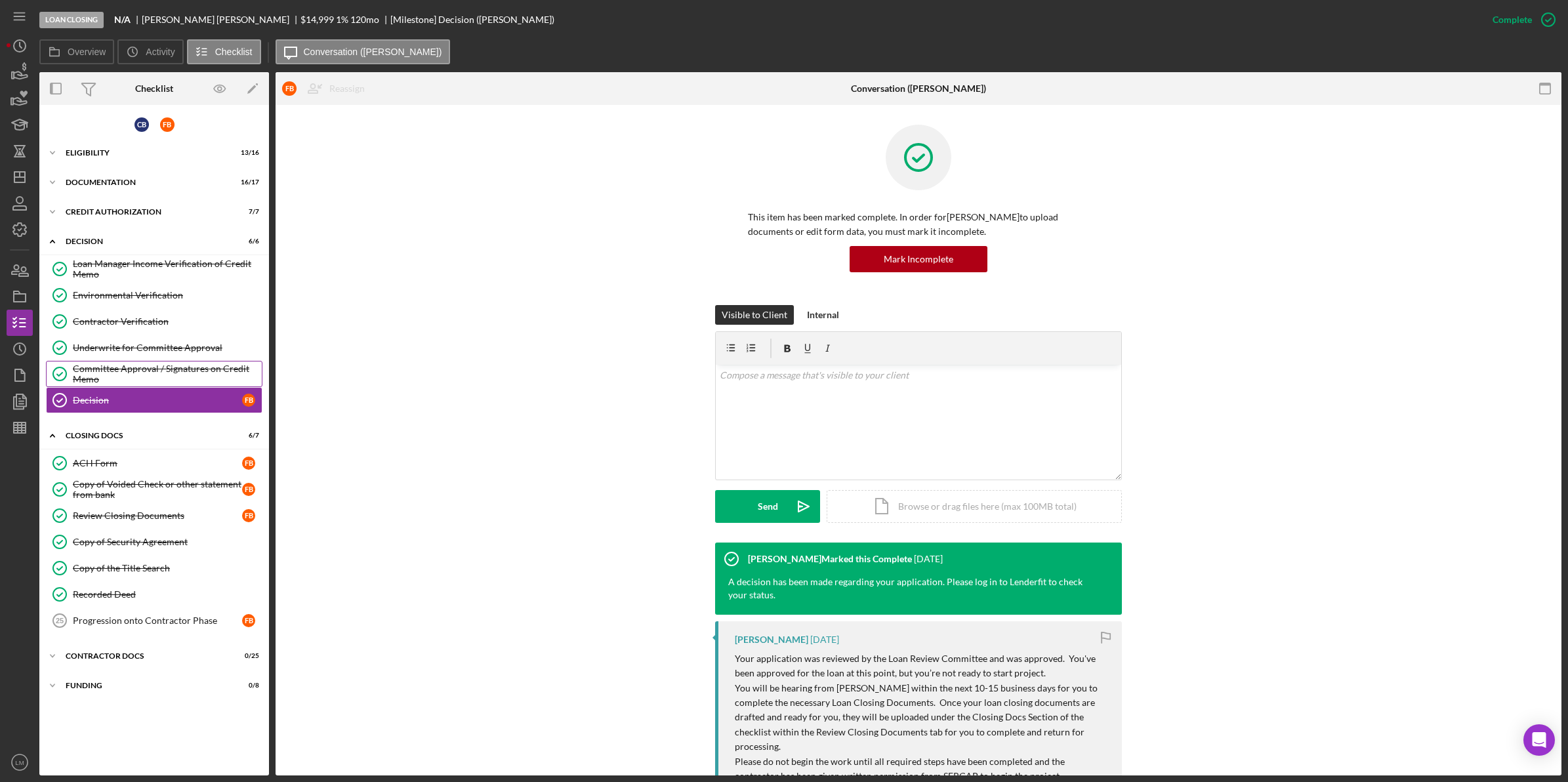
click at [171, 371] on div "Committee Approval / Signatures on Credit Memo" at bounding box center [167, 374] width 189 height 21
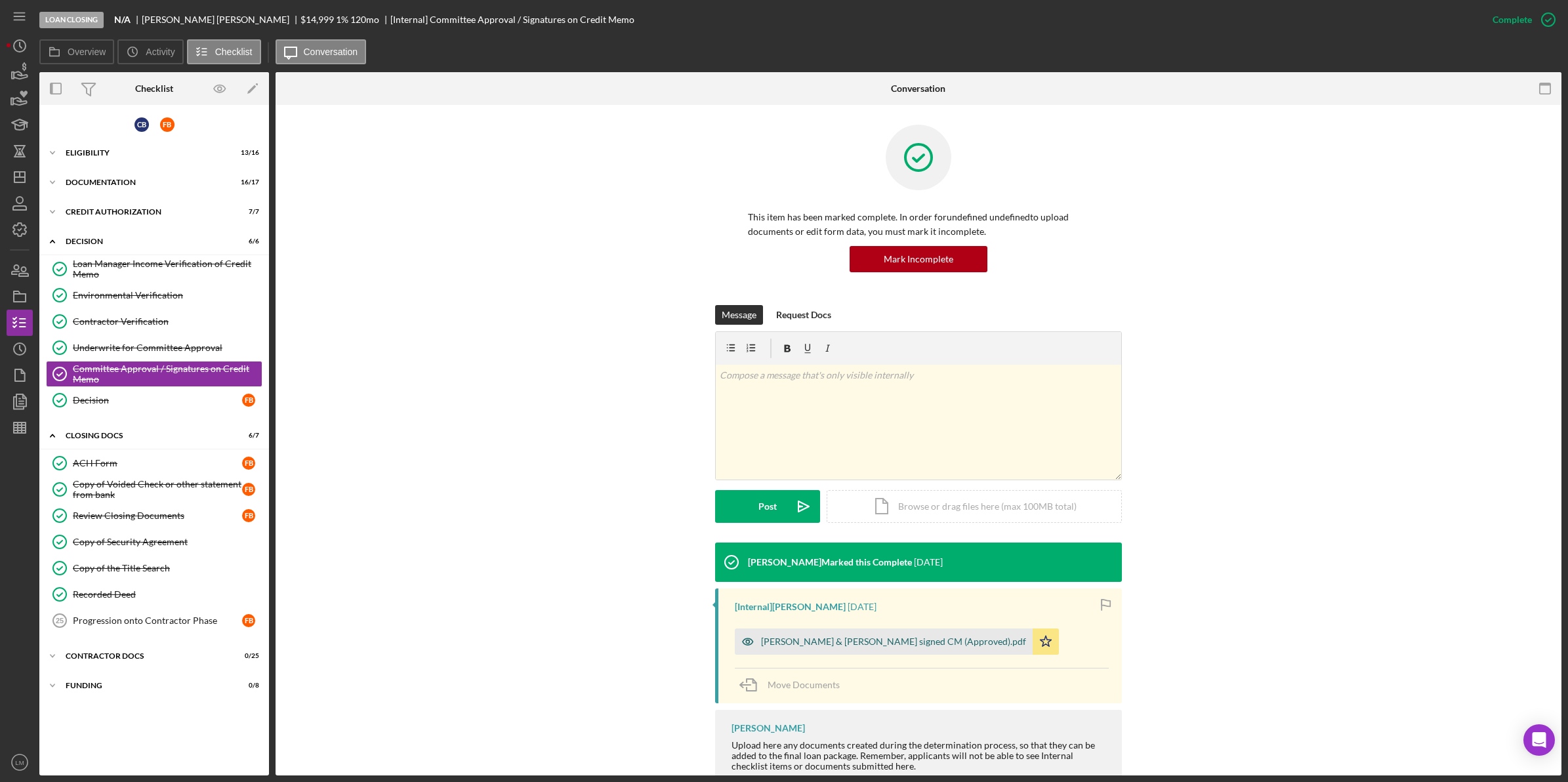
click at [880, 648] on div "[PERSON_NAME] & [PERSON_NAME] signed CM (Approved).pdf" at bounding box center [884, 642] width 298 height 27
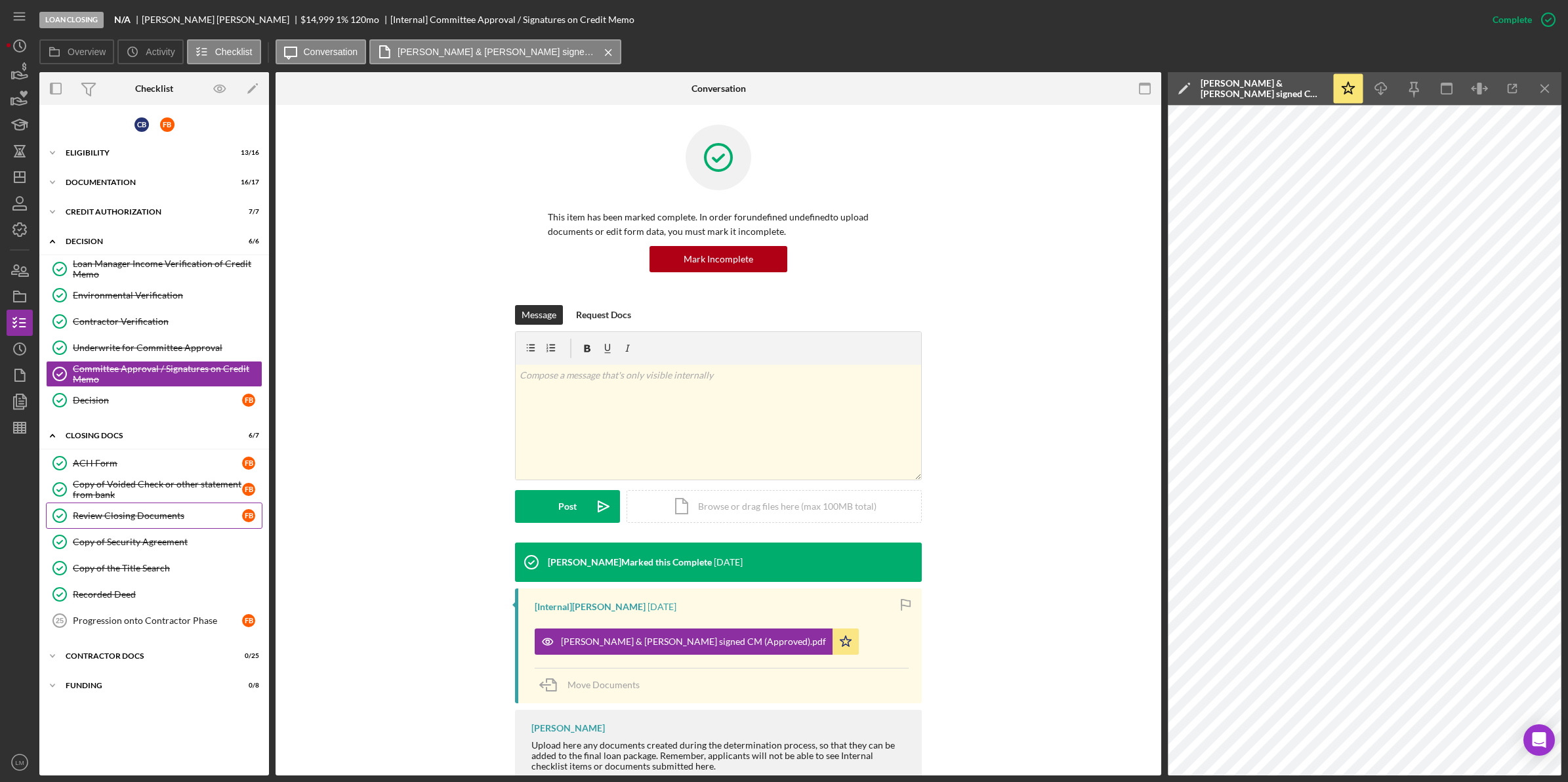
click at [171, 515] on div "Review Closing Documents" at bounding box center [157, 515] width 169 height 10
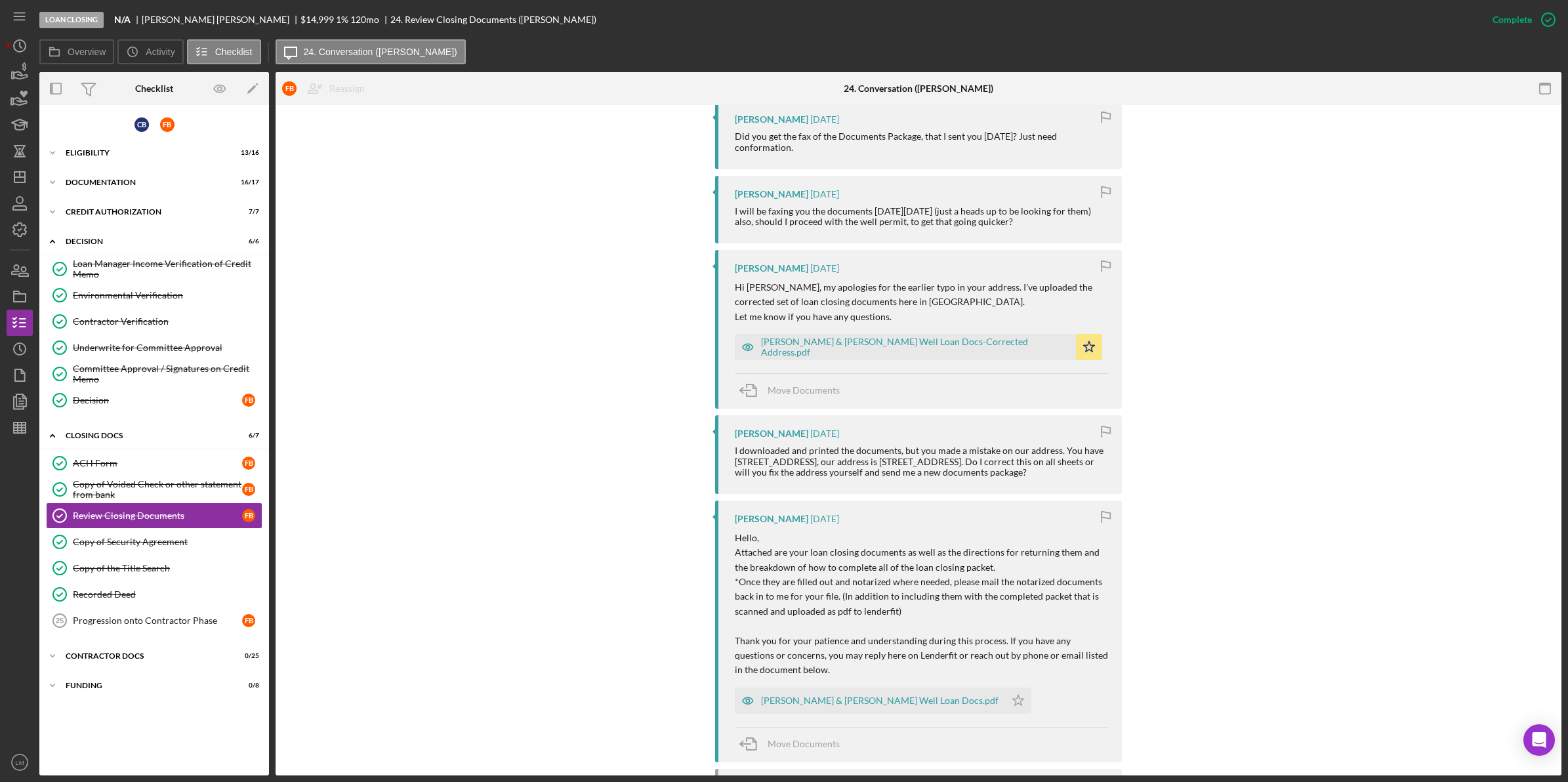
scroll to position [2296, 0]
click at [940, 334] on div "[PERSON_NAME] & [PERSON_NAME] Well Loan Docs-Corrected Address.pdf" at bounding box center [915, 345] width 308 height 21
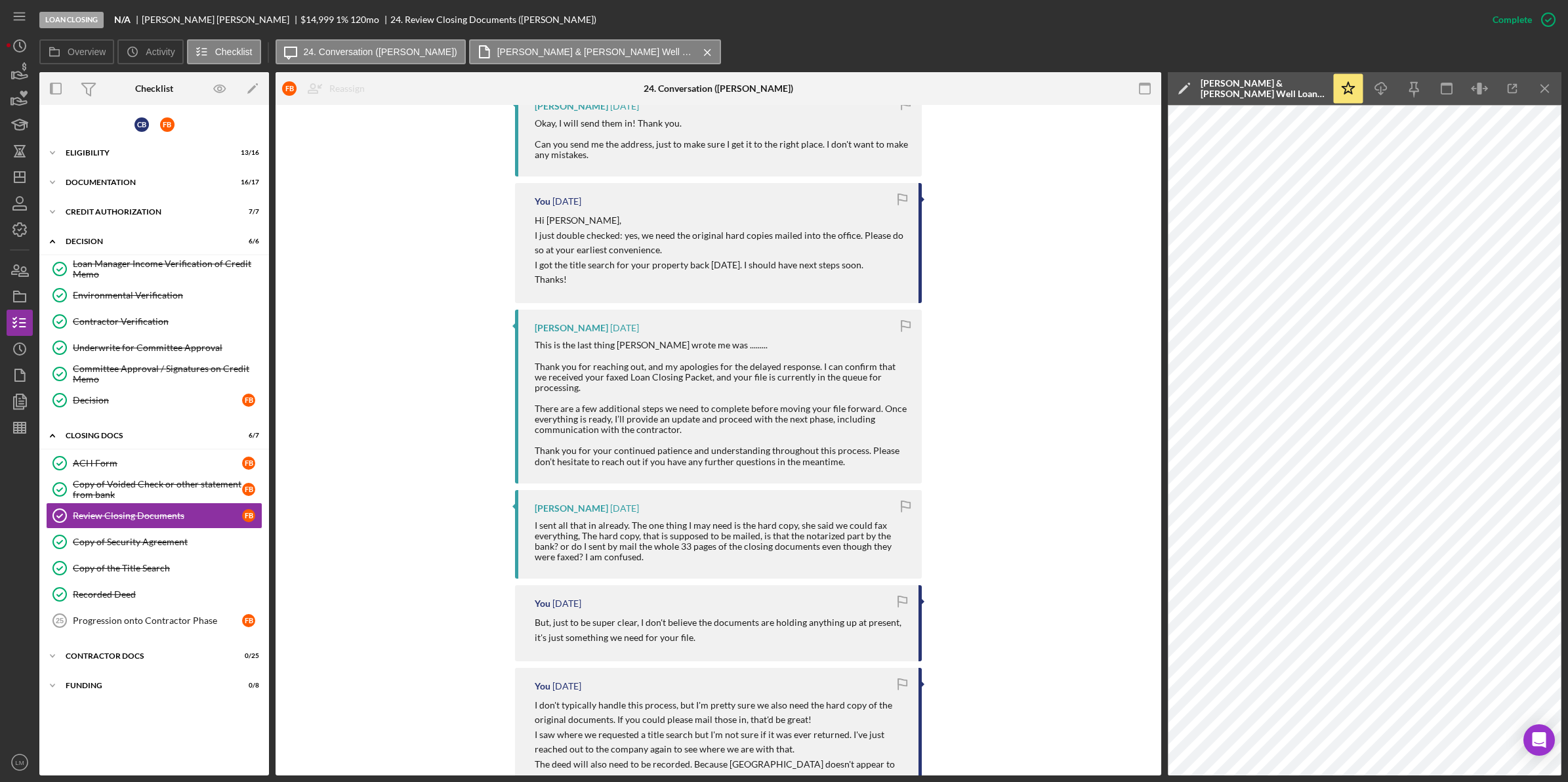
scroll to position [820, 0]
click at [162, 584] on link "Recorded Deed Recorded Deed" at bounding box center [154, 595] width 217 height 27
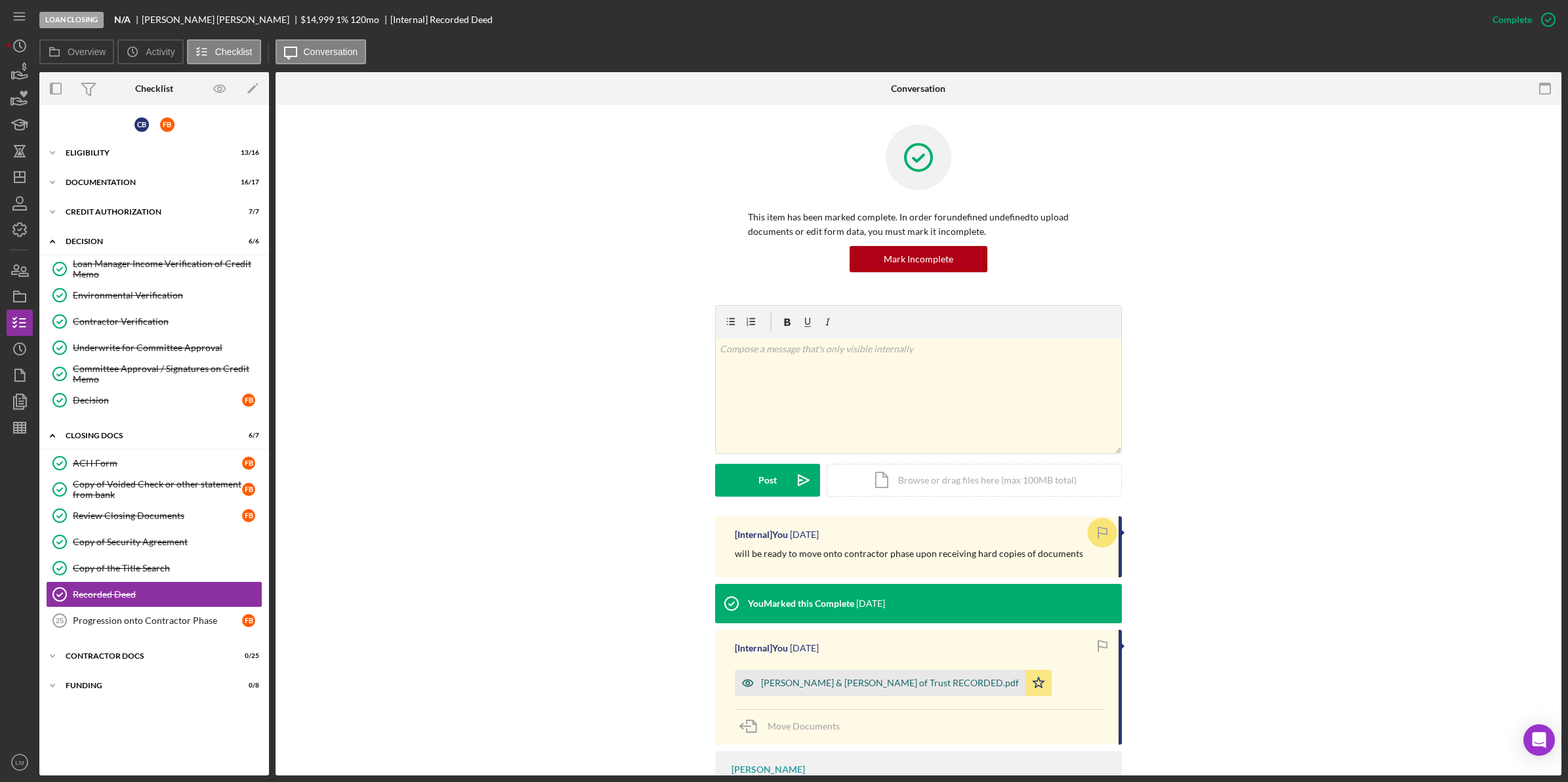
click at [875, 688] on div "[PERSON_NAME] & [PERSON_NAME] of Trust RECORDED.pdf" at bounding box center [890, 682] width 258 height 10
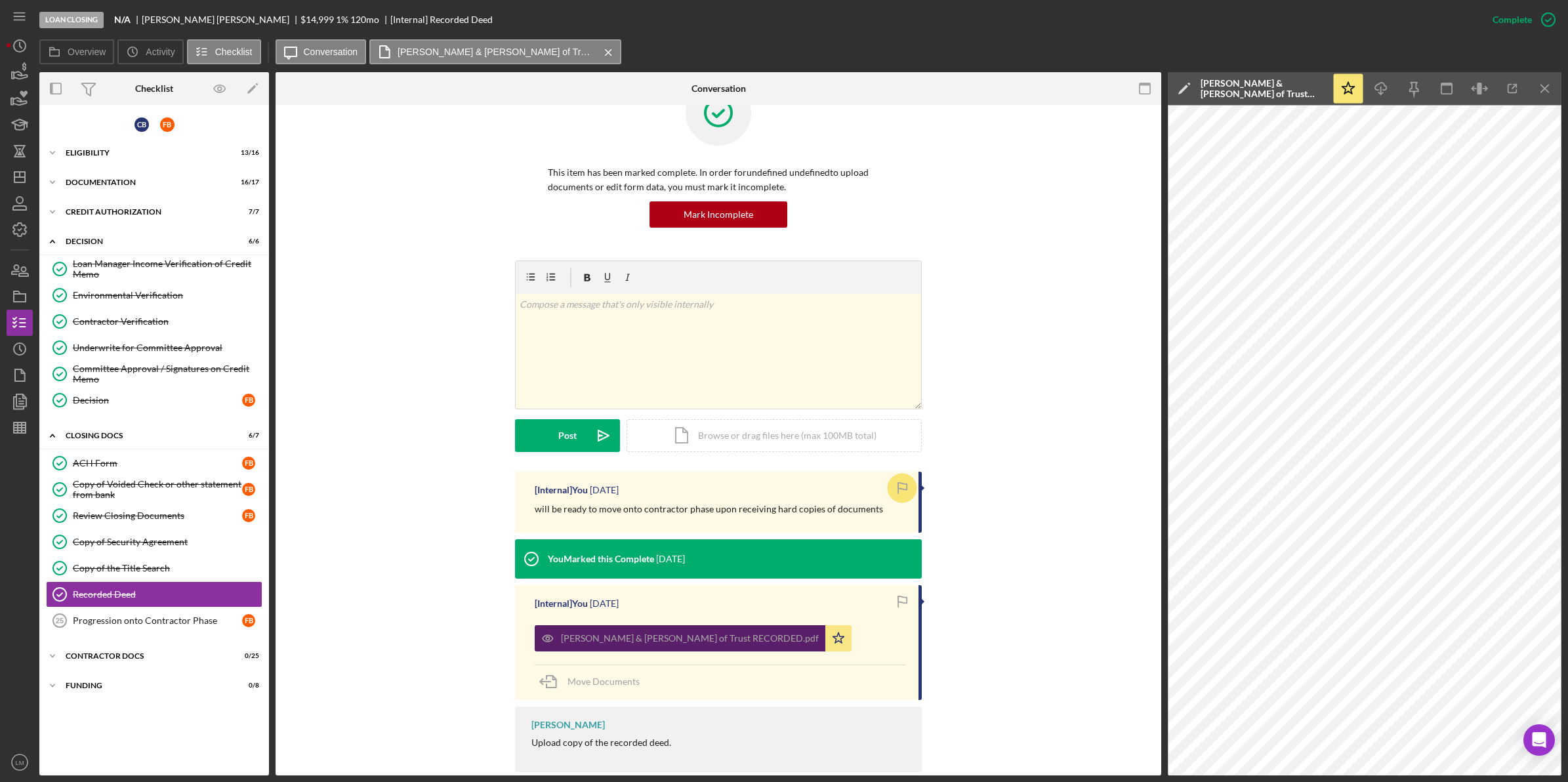
scroll to position [69, 0]
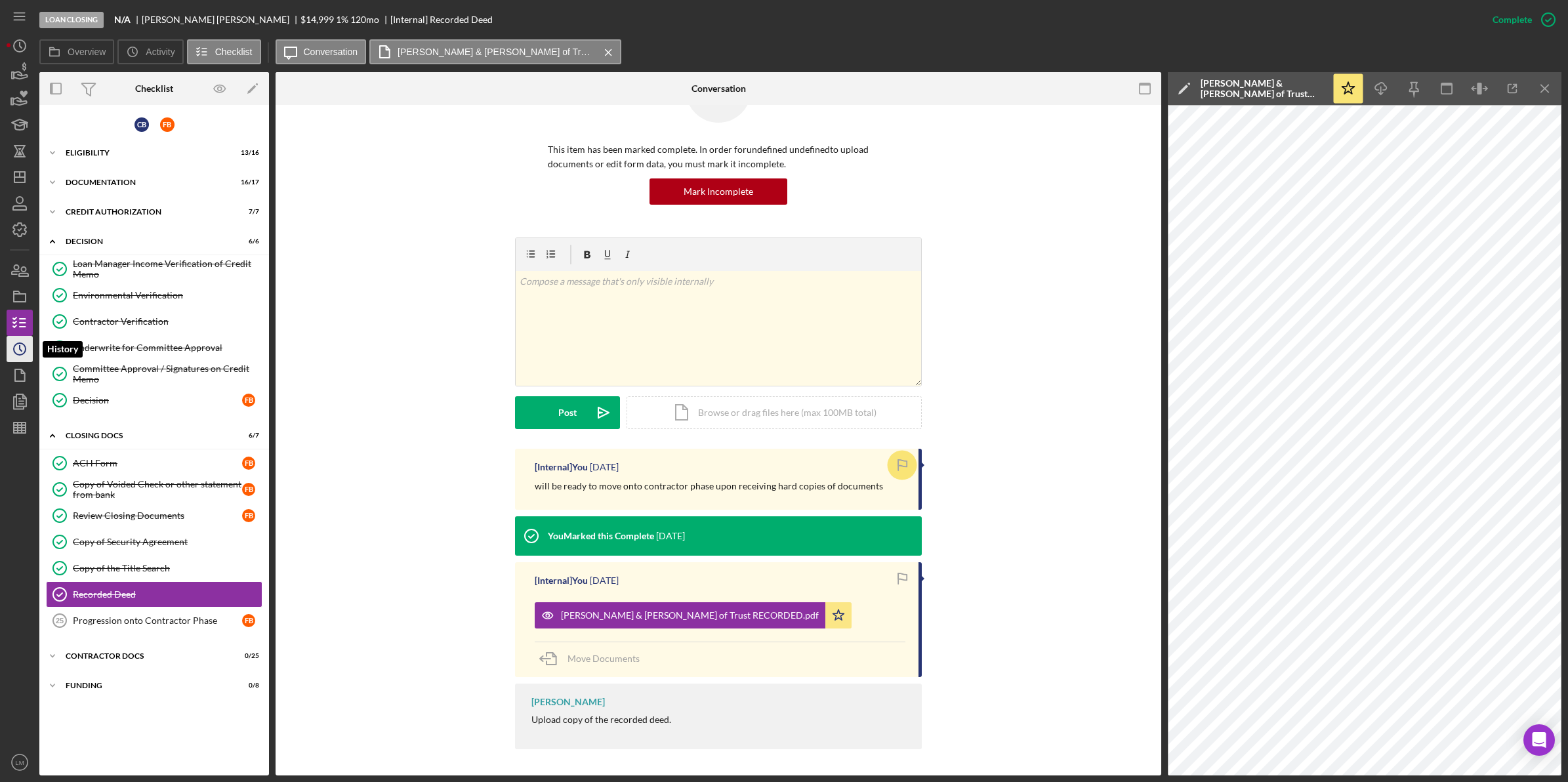
click at [24, 349] on icon "Icon/History" at bounding box center [20, 349] width 33 height 33
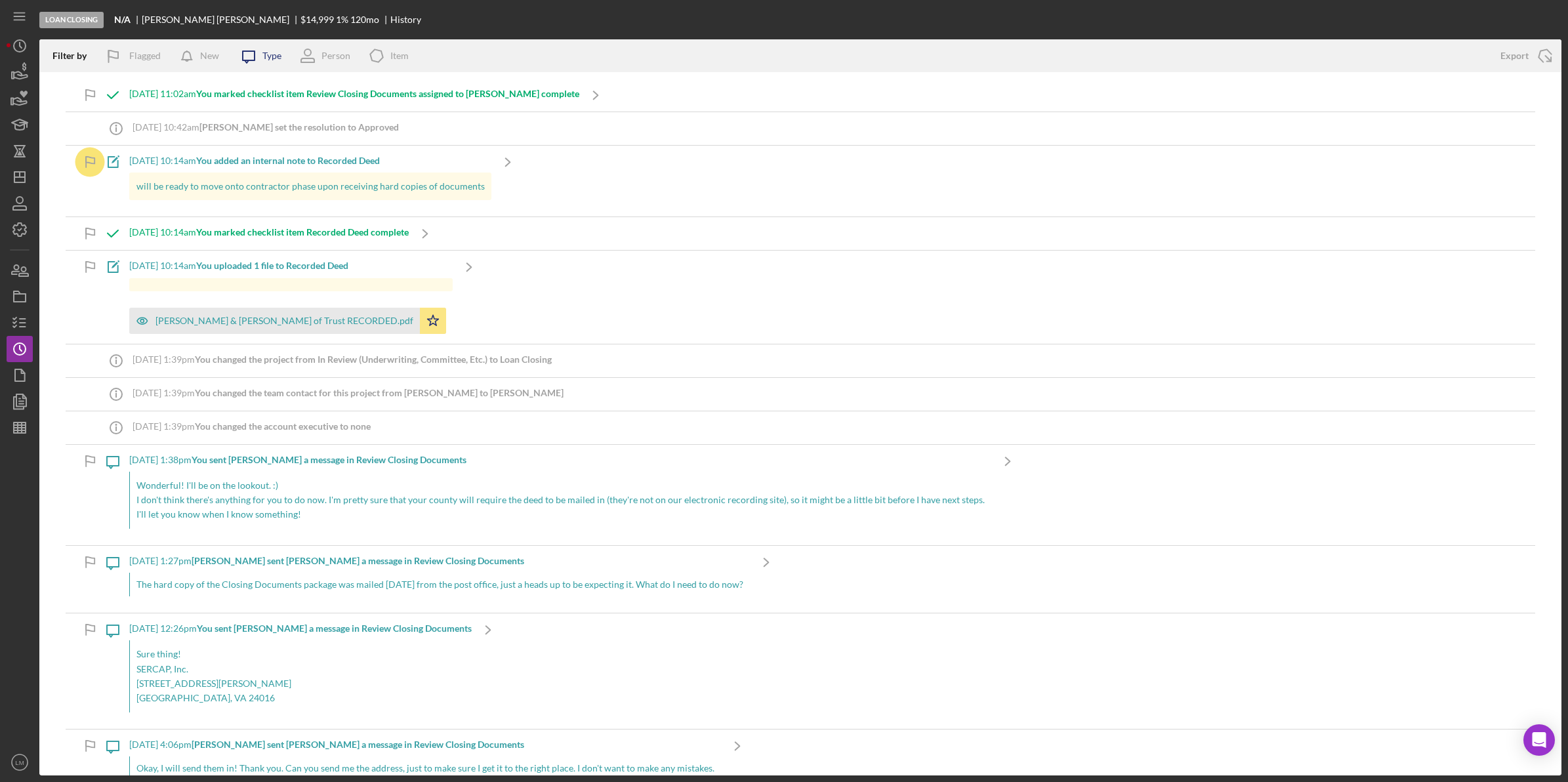
click at [256, 56] on icon "Icon/Message" at bounding box center [248, 55] width 33 height 33
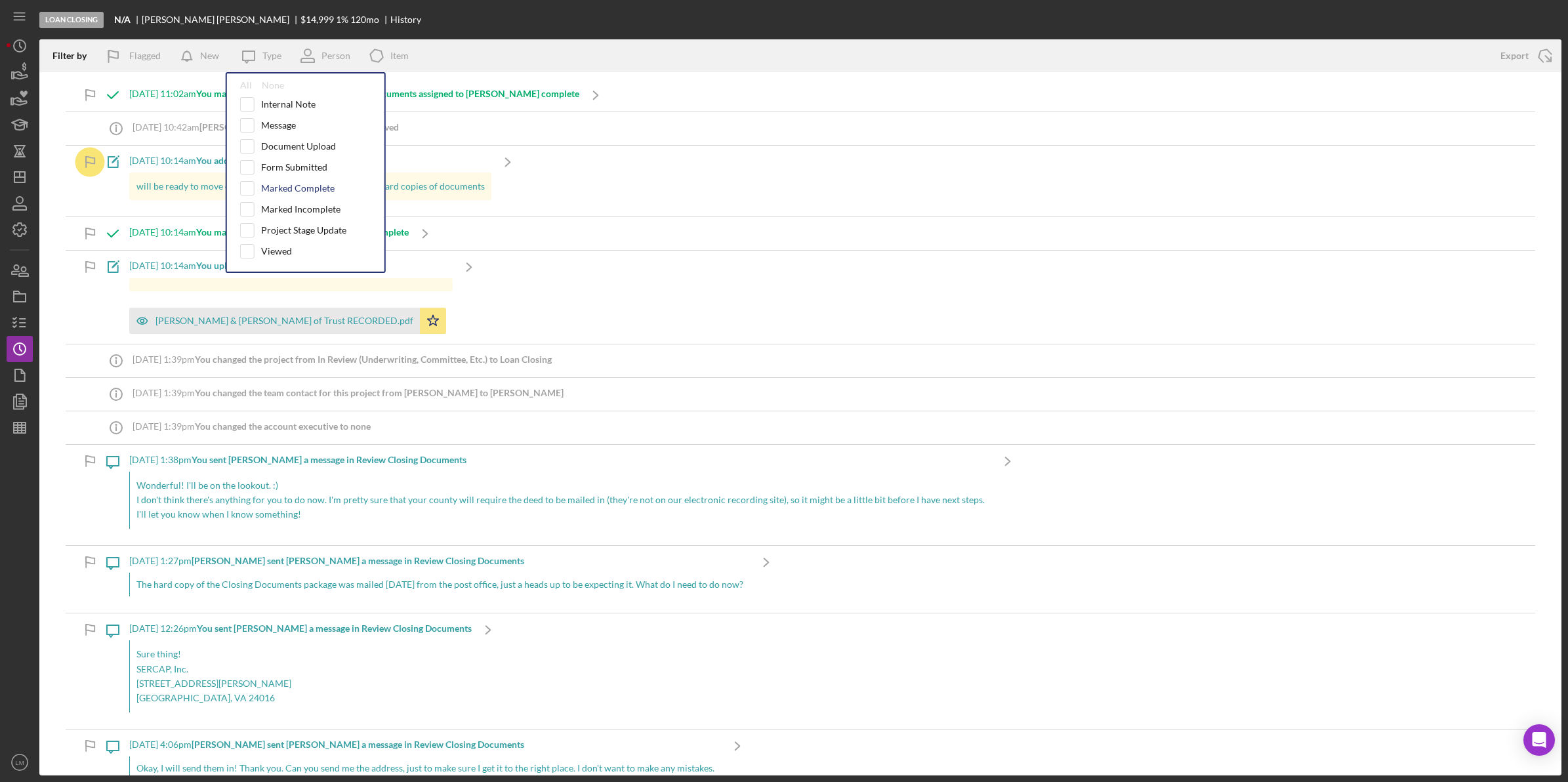
click at [290, 185] on div "Marked Complete" at bounding box center [298, 188] width 73 height 10
checkbox input "true"
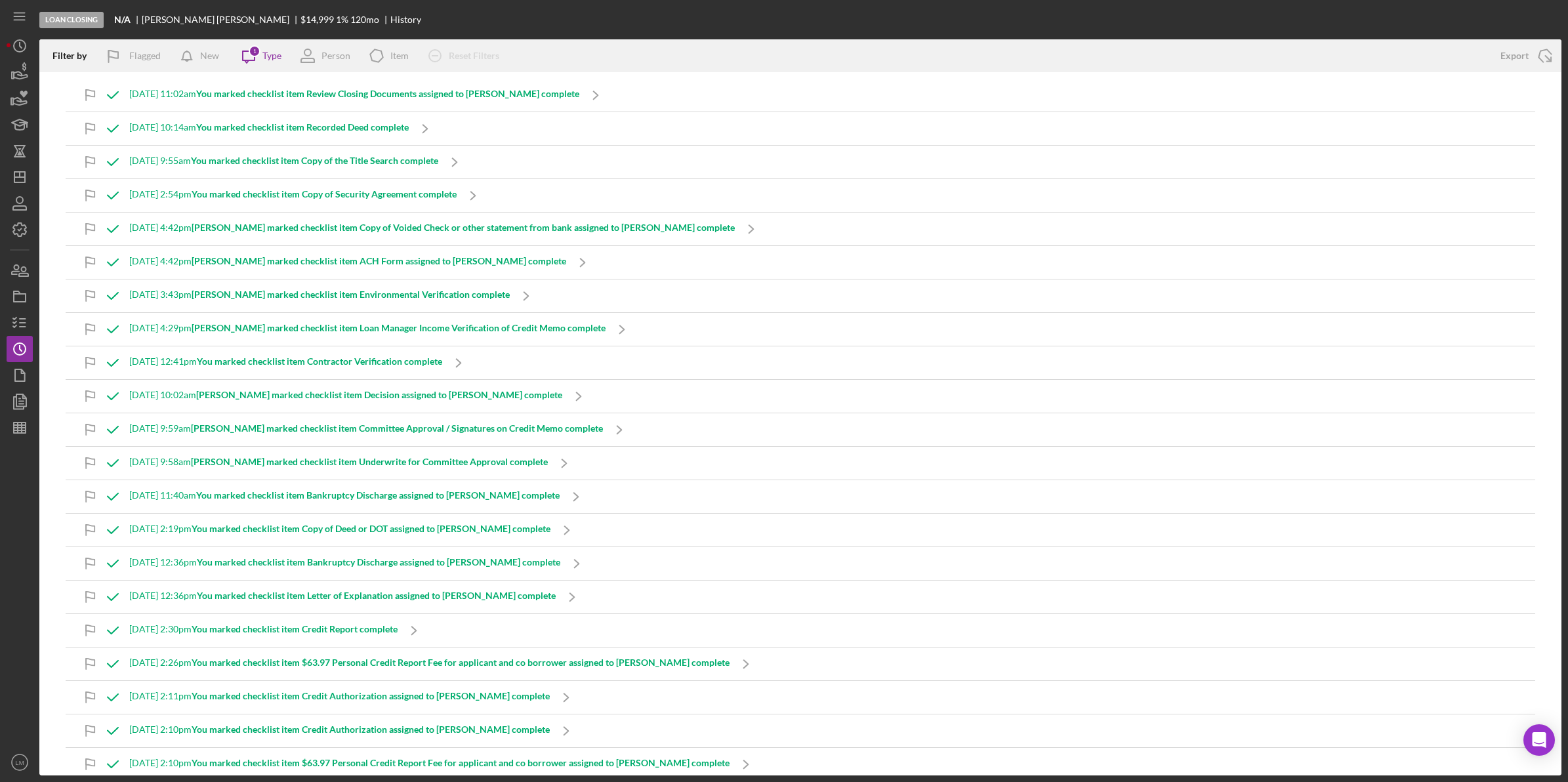
click at [673, 39] on div "Filter by Flagged New Icon/Message 1 Type Person Icon/Product Item Icon/Clear A…" at bounding box center [763, 55] width 1448 height 33
click at [23, 172] on polygon "button" at bounding box center [20, 177] width 10 height 10
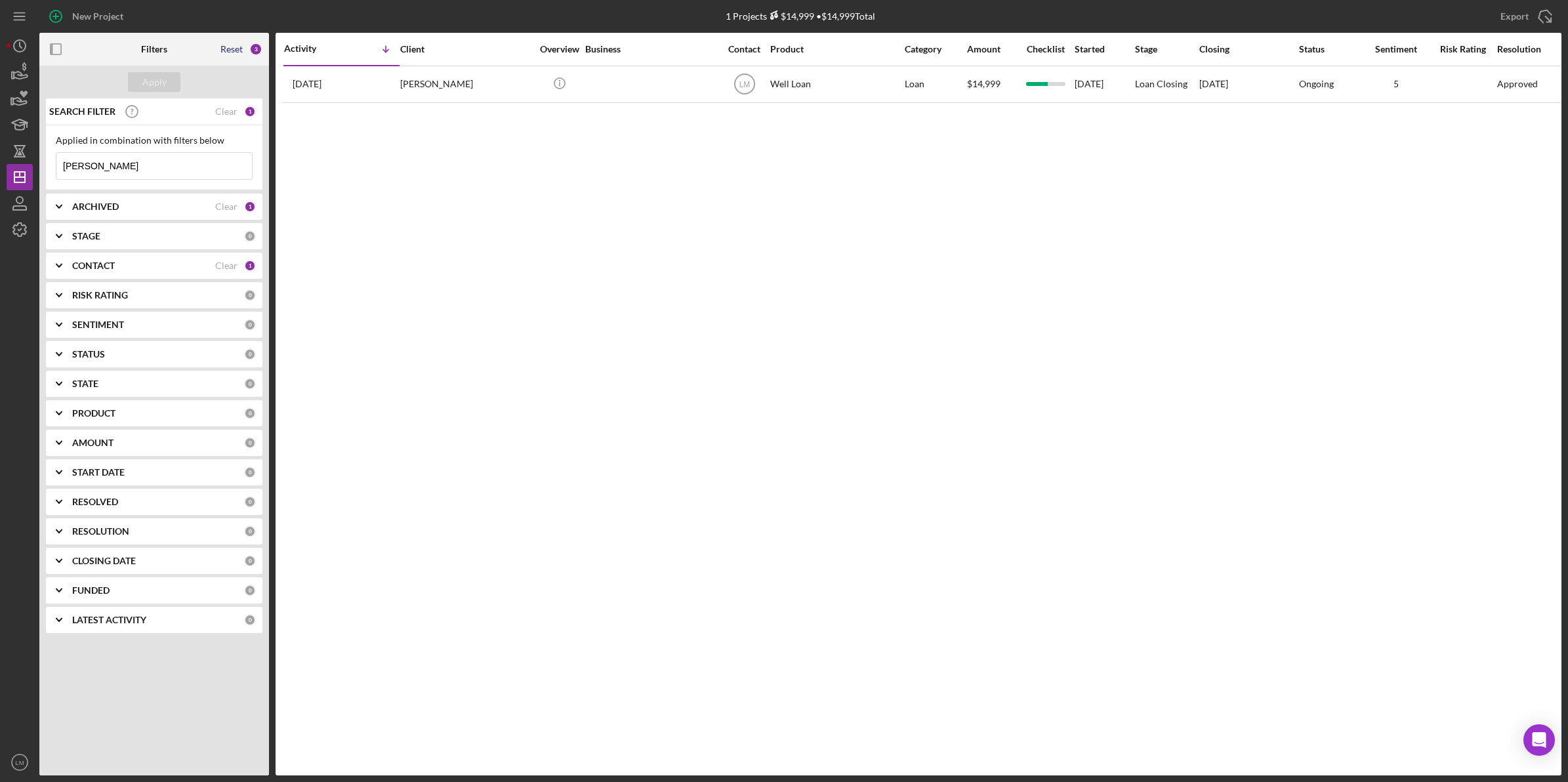
click at [230, 45] on div "Reset" at bounding box center [231, 49] width 22 height 10
click at [167, 84] on button "Apply" at bounding box center [154, 82] width 52 height 20
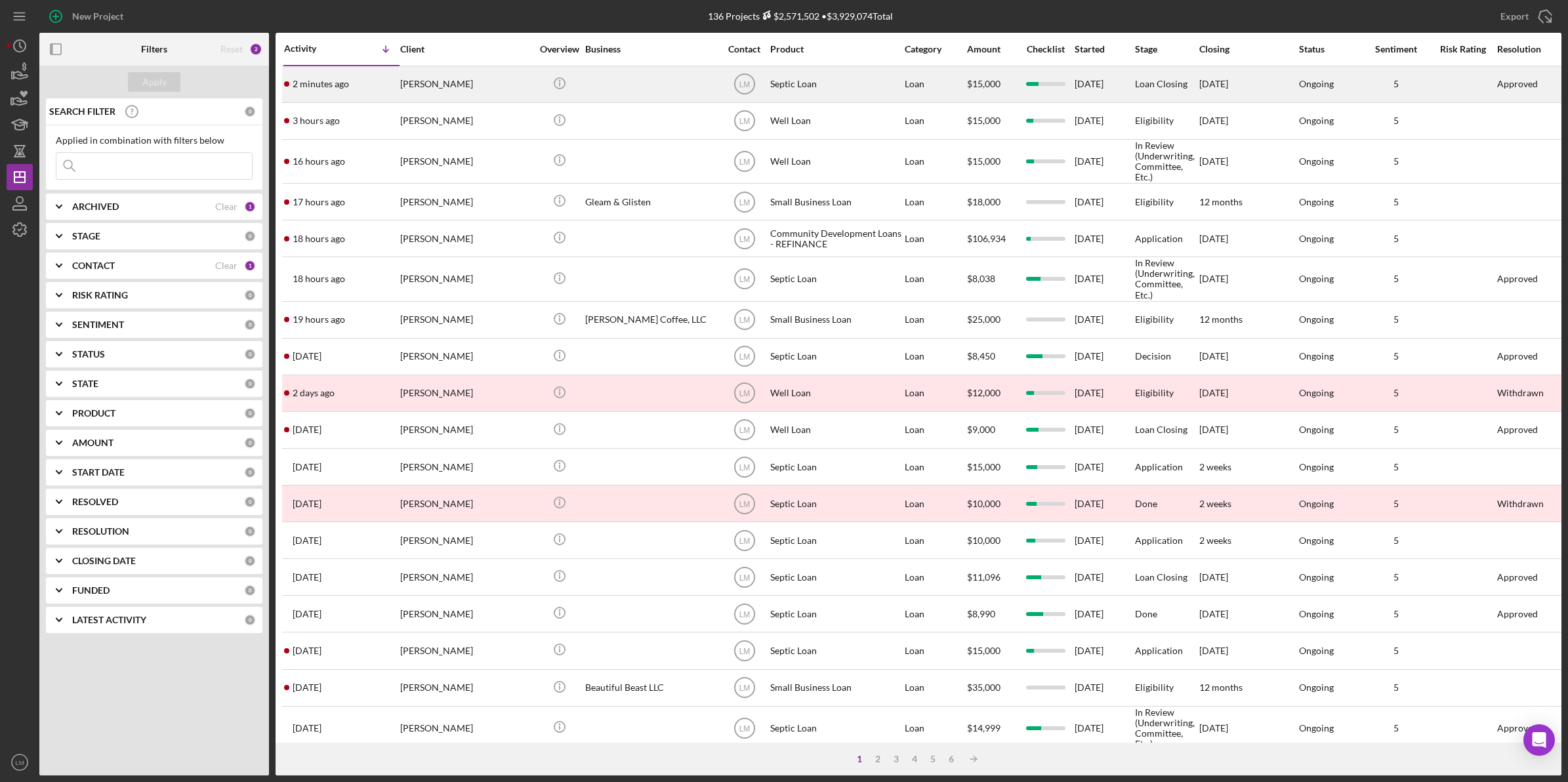
click at [468, 82] on div "[PERSON_NAME]" at bounding box center [466, 85] width 131 height 35
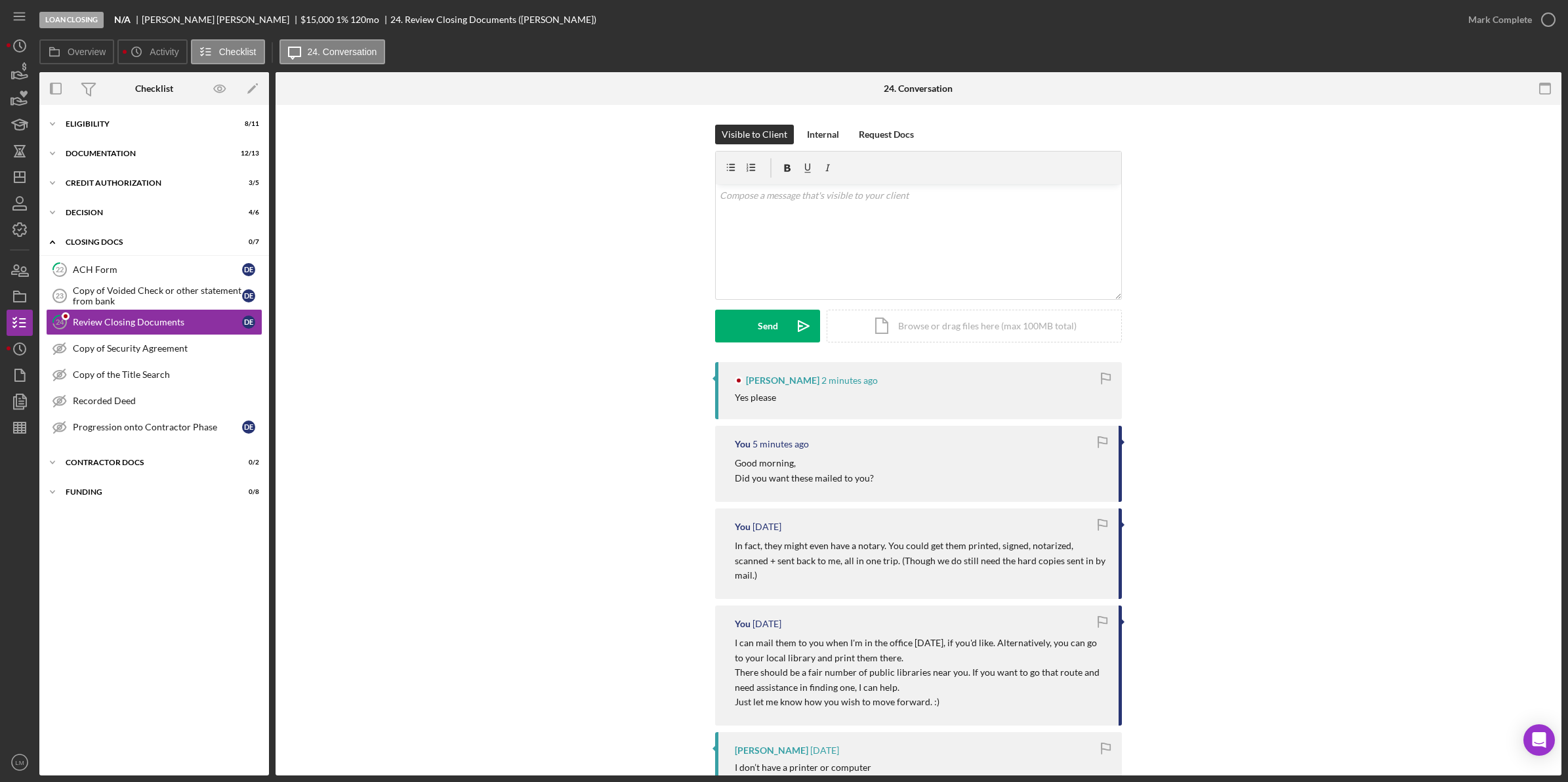
scroll to position [410, 0]
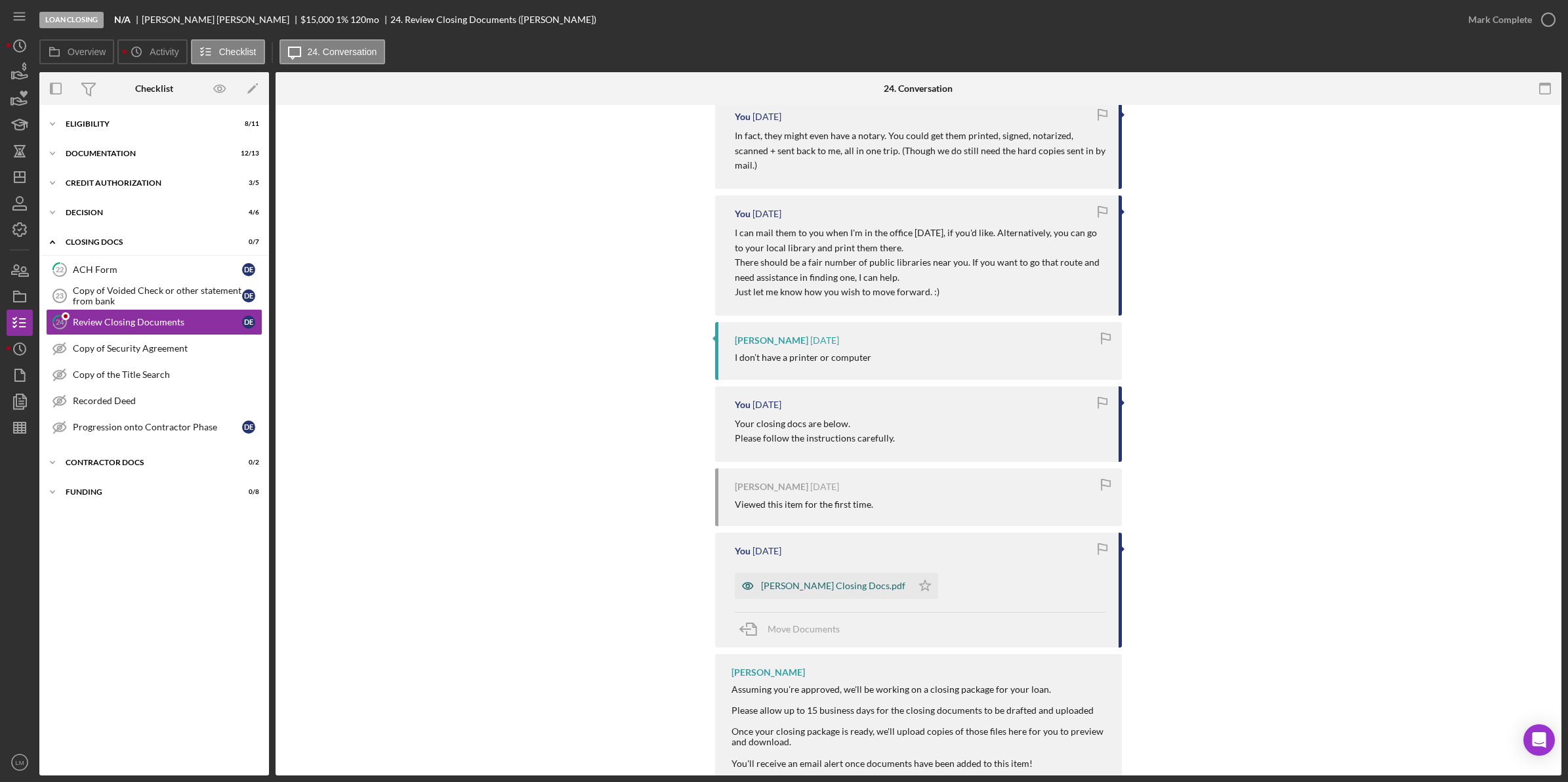
click at [798, 581] on div "[PERSON_NAME] Closing Docs.pdf" at bounding box center [833, 586] width 144 height 10
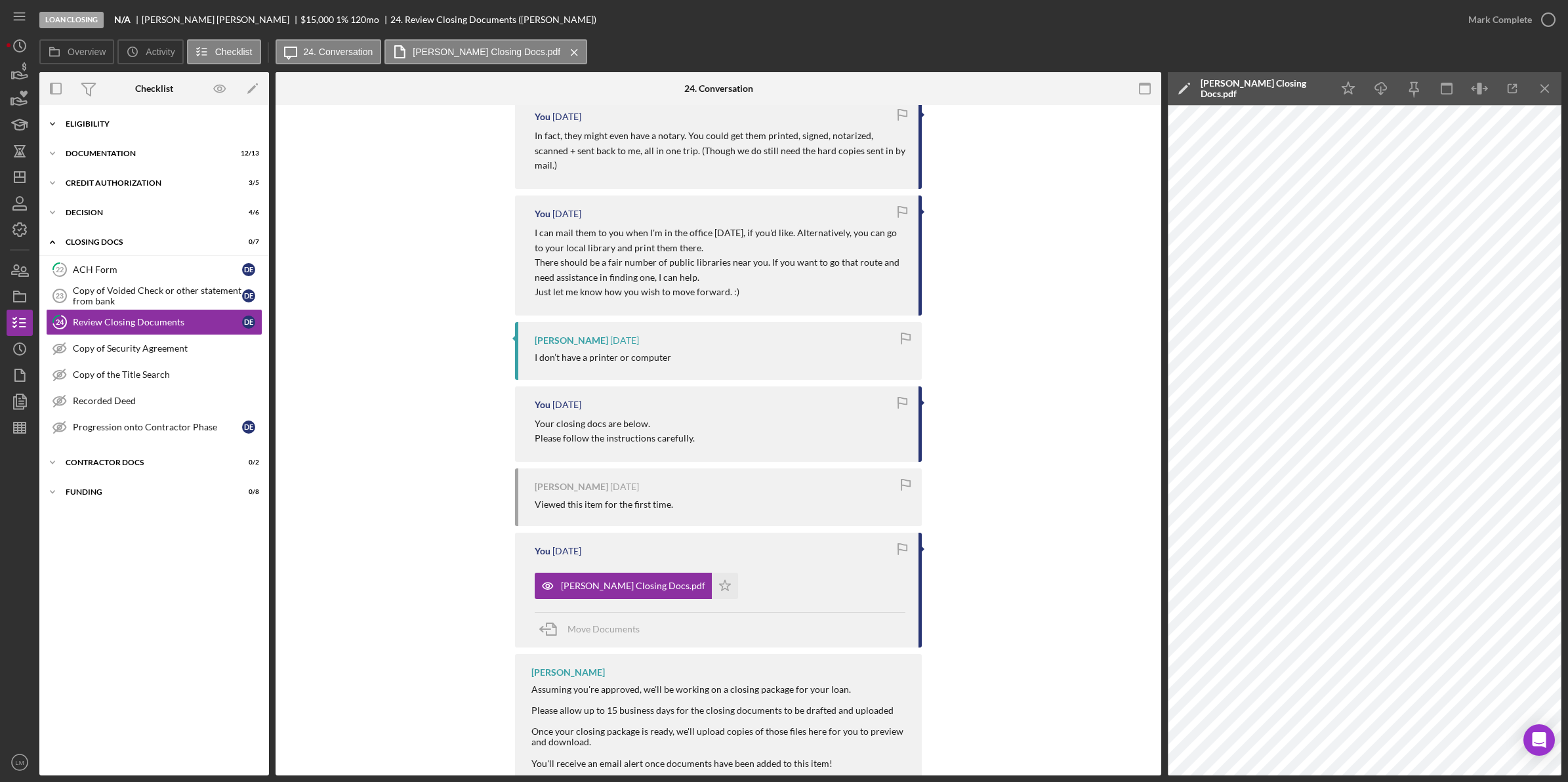
click at [172, 124] on div "Eligibility" at bounding box center [159, 124] width 187 height 8
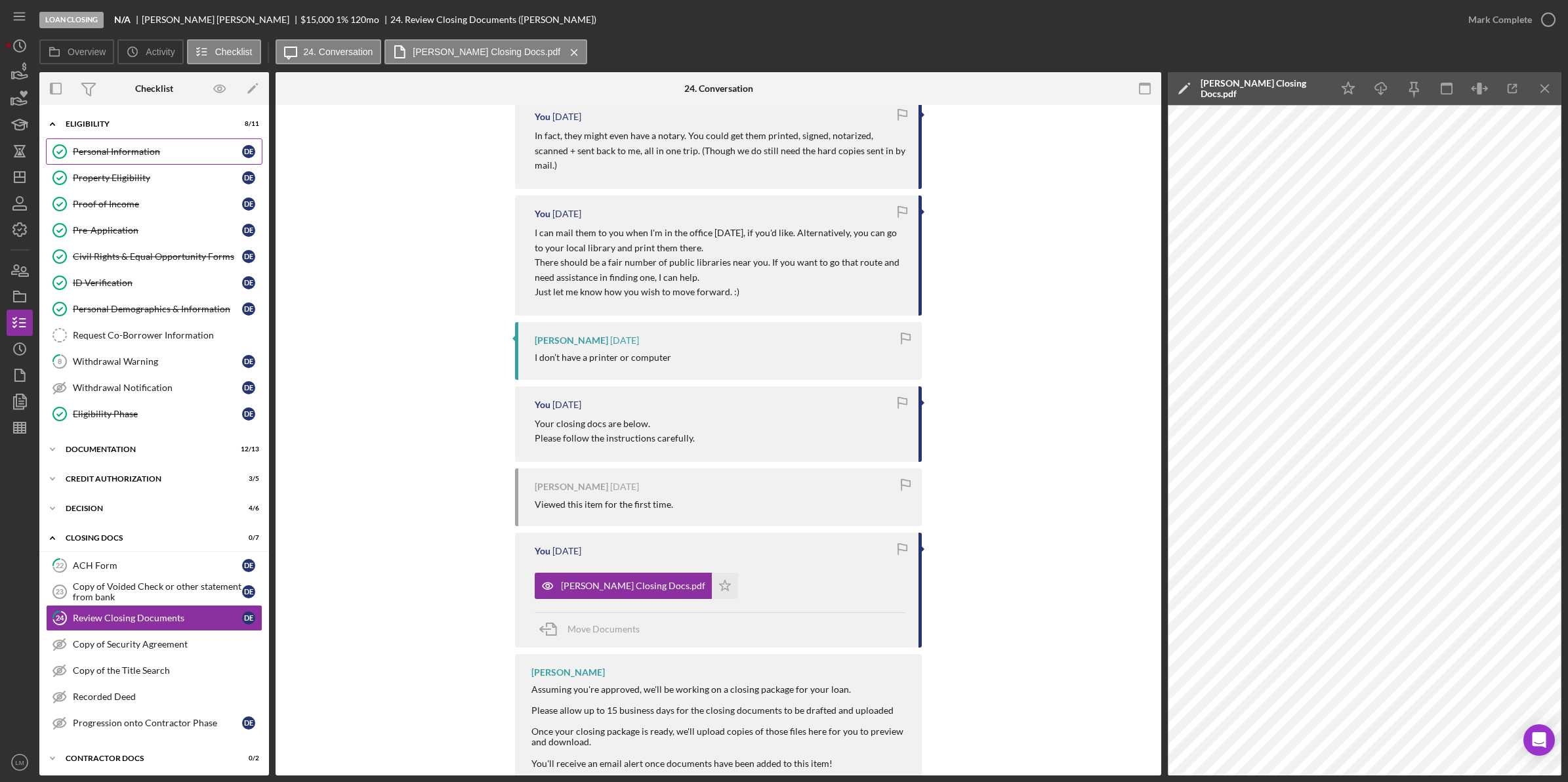
click at [155, 152] on div "Personal Information" at bounding box center [157, 151] width 169 height 10
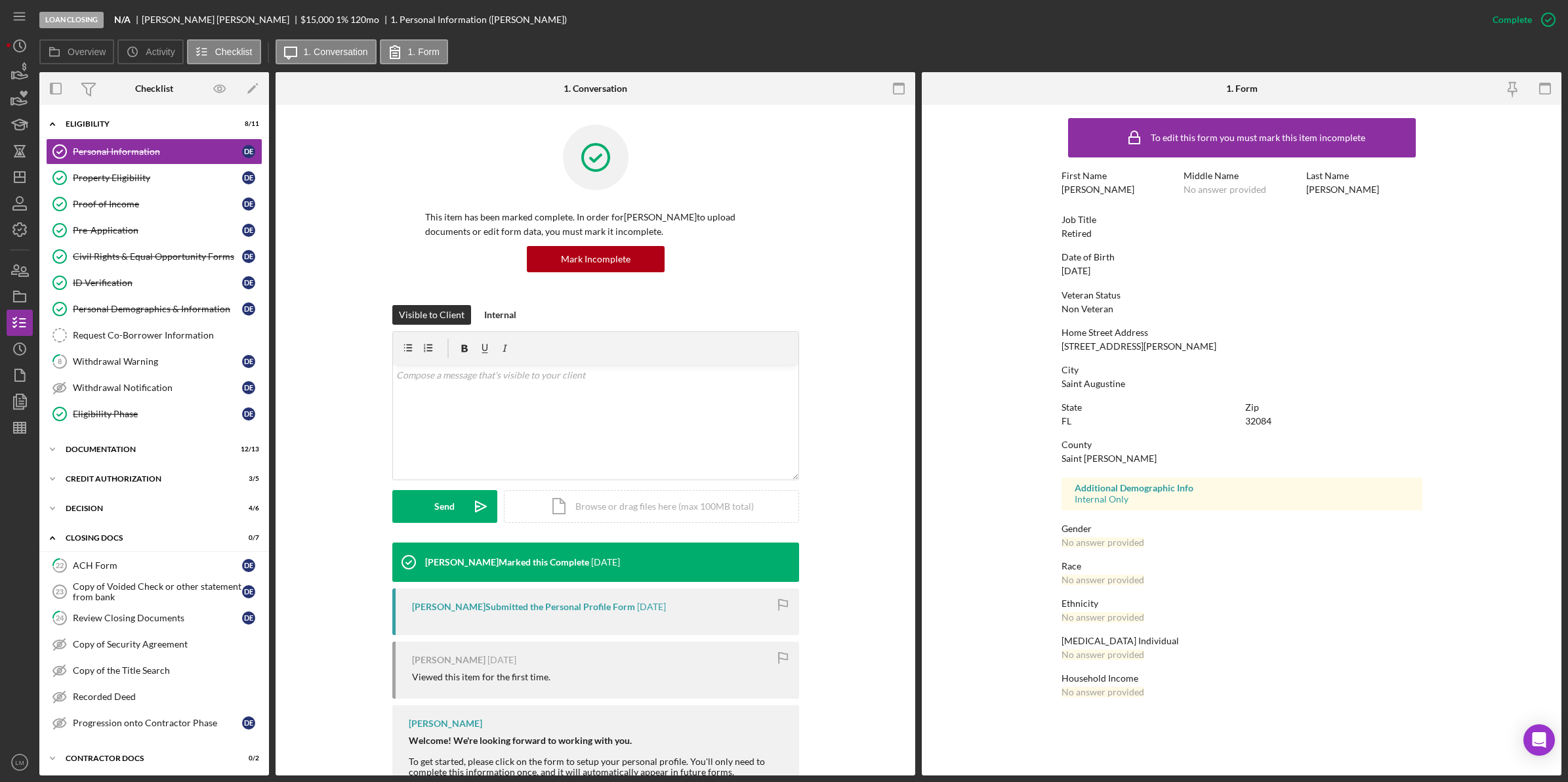
click at [1111, 345] on div "[STREET_ADDRESS][PERSON_NAME]" at bounding box center [1138, 346] width 154 height 10
click at [1527, 188] on form "To edit this form you must mark this item incomplete First Name [PERSON_NAME] M…" at bounding box center [1242, 411] width 640 height 612
click at [129, 631] on link "24 Review Closing Documents D E" at bounding box center [154, 618] width 217 height 27
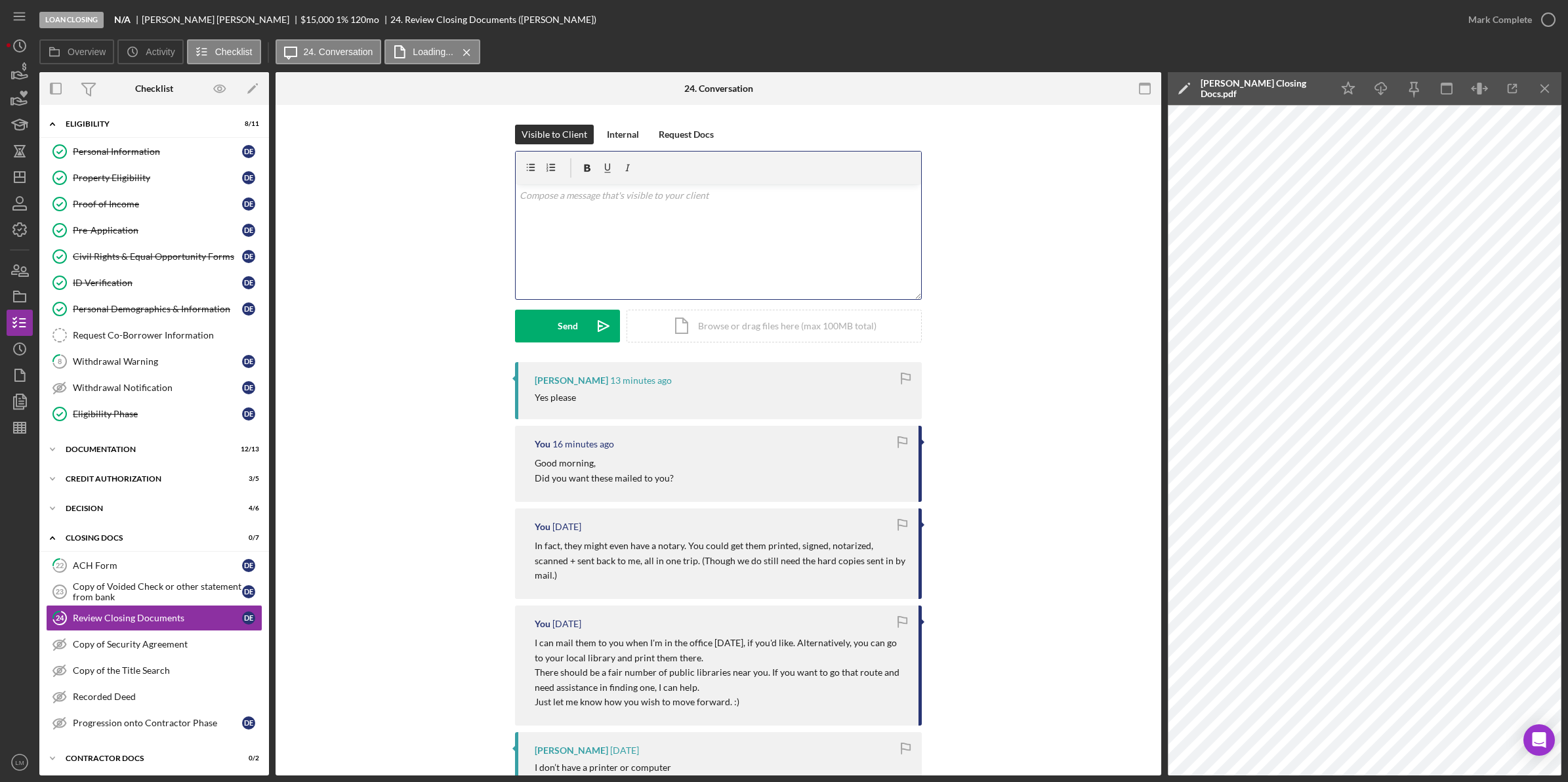
click at [765, 251] on div "v Color teal Color pink Remove color Add row above Add row below Add column bef…" at bounding box center [719, 242] width 405 height 115
click at [540, 332] on button "Send Icon/icon-invite-send" at bounding box center [568, 326] width 105 height 33
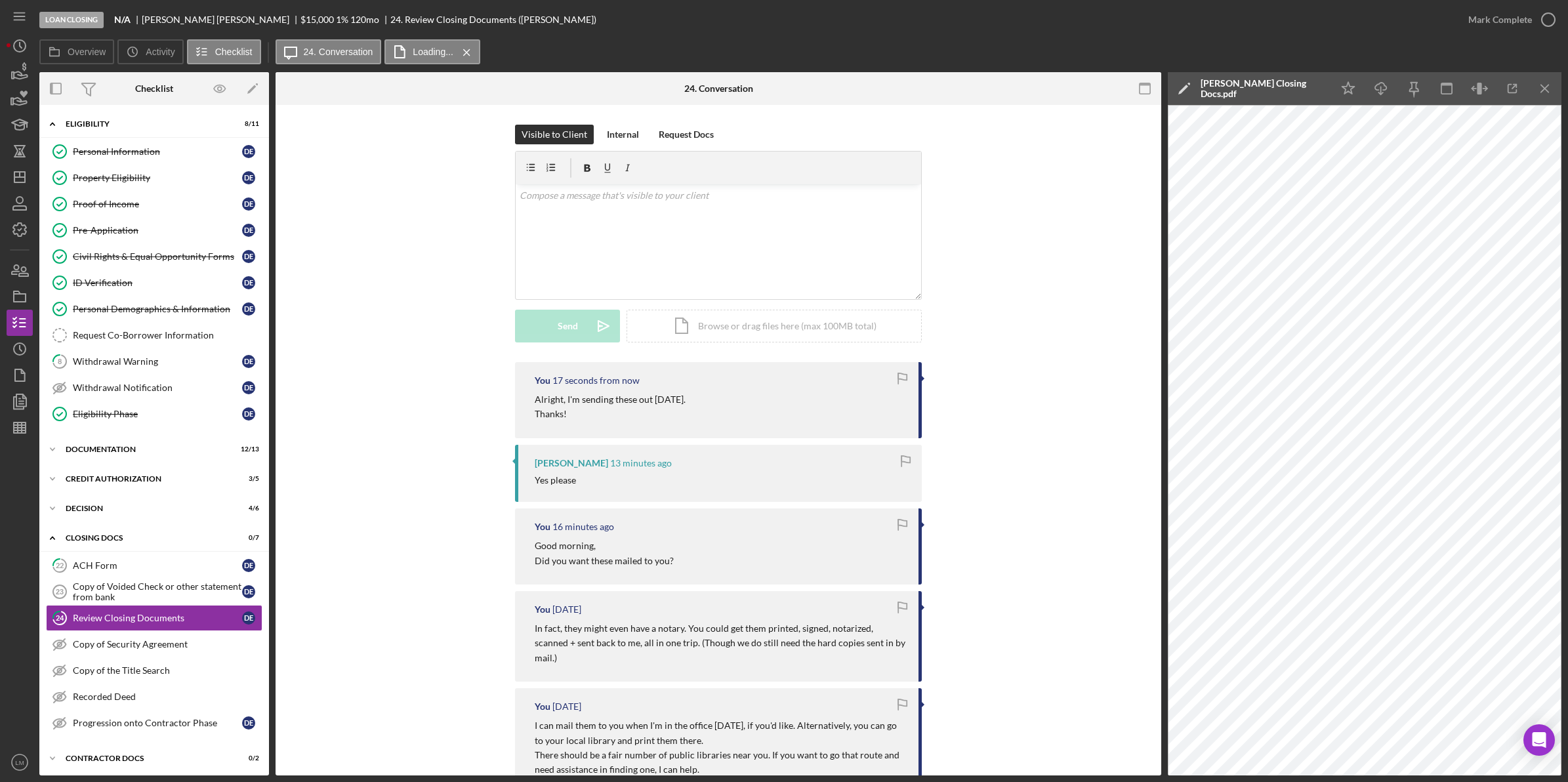
click at [907, 386] on icon "button" at bounding box center [902, 379] width 29 height 29
click at [617, 23] on div "Loan Closing N/A [PERSON_NAME] $15,000 1 % 120 mo 24. Review Closing Documents …" at bounding box center [747, 20] width 1416 height 39
click at [18, 172] on polygon "button" at bounding box center [20, 177] width 10 height 10
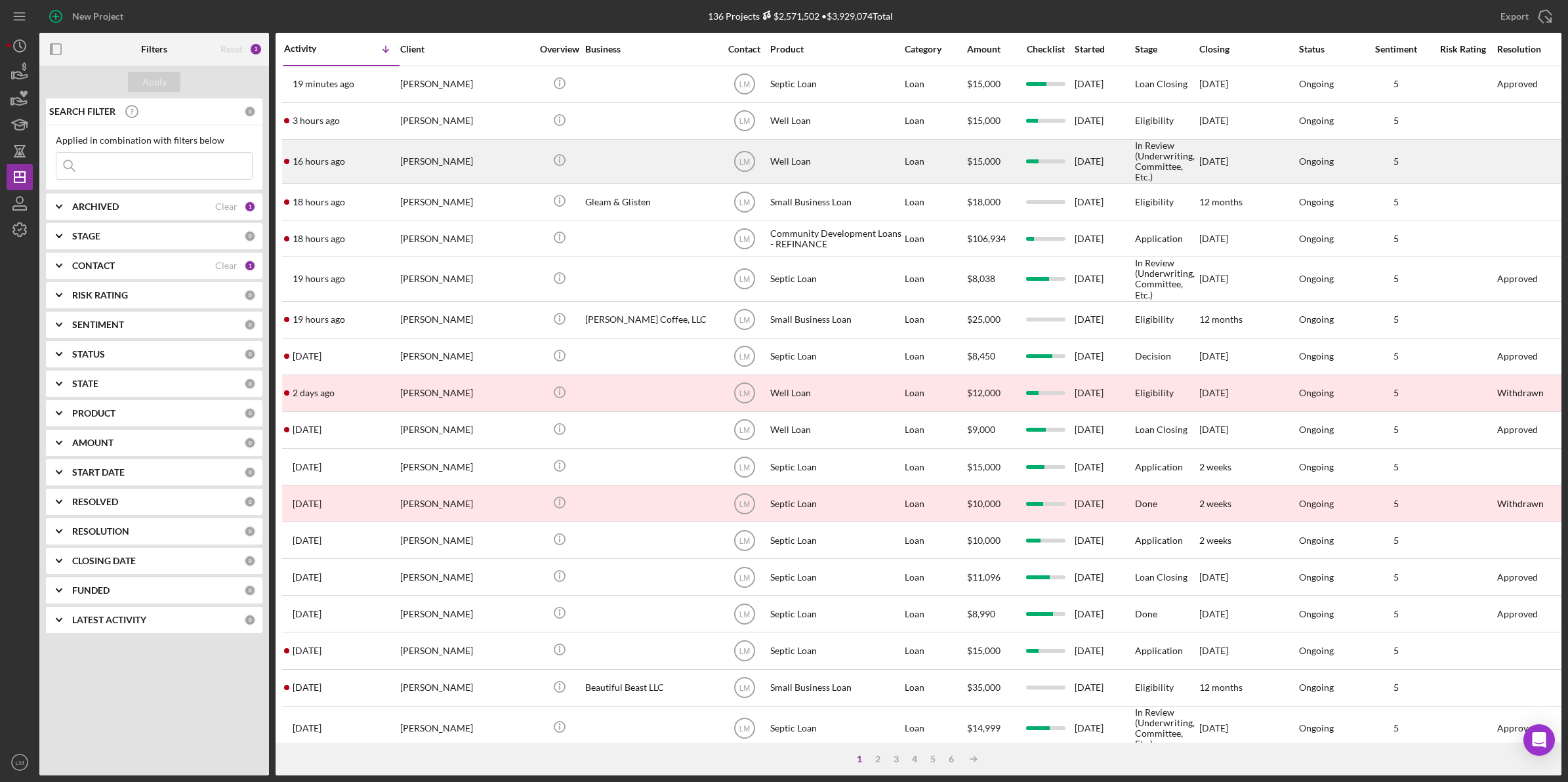
click at [496, 158] on div "[PERSON_NAME]" at bounding box center [466, 161] width 131 height 42
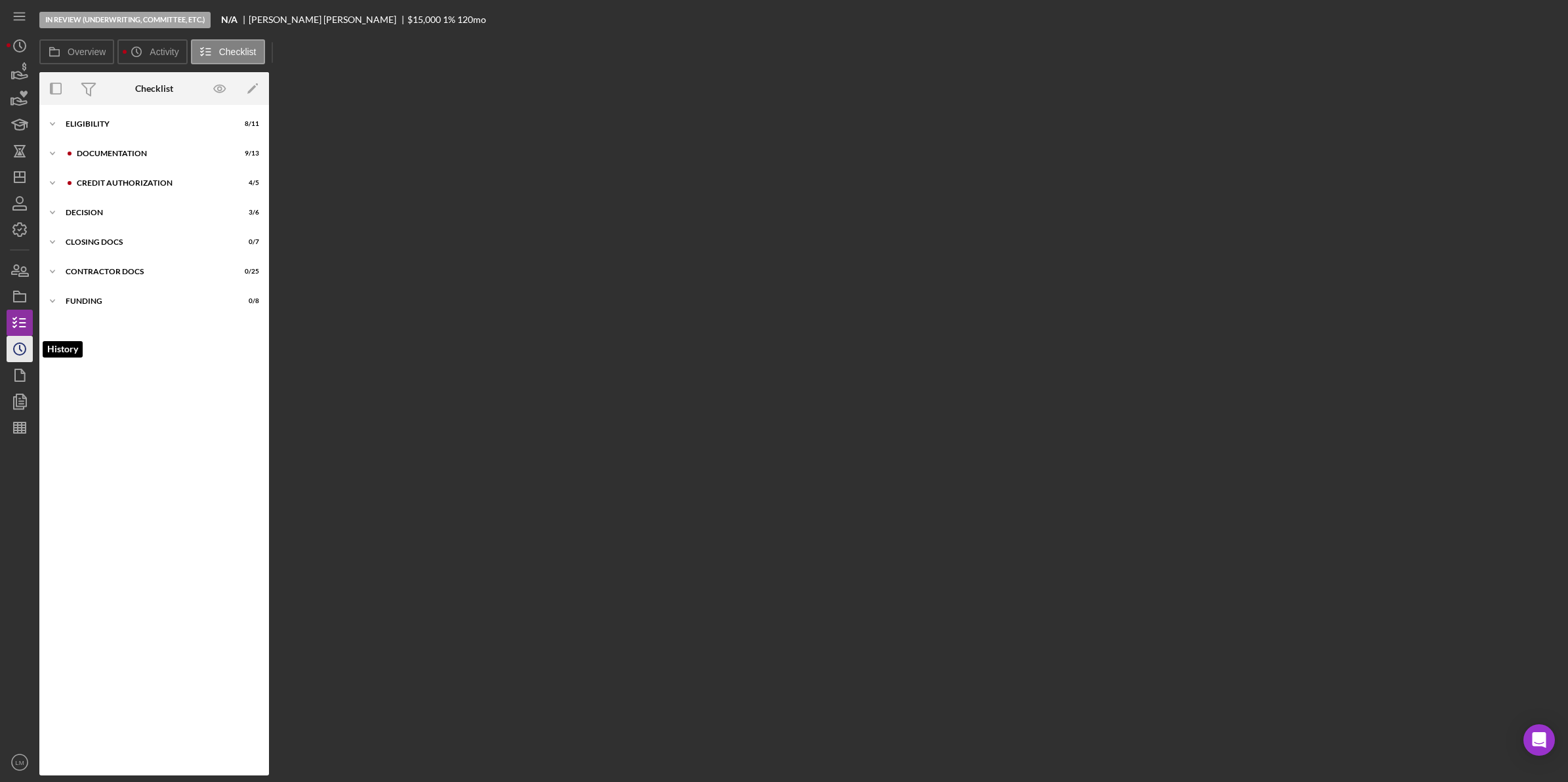
click at [20, 345] on icon "Icon/History" at bounding box center [20, 349] width 33 height 33
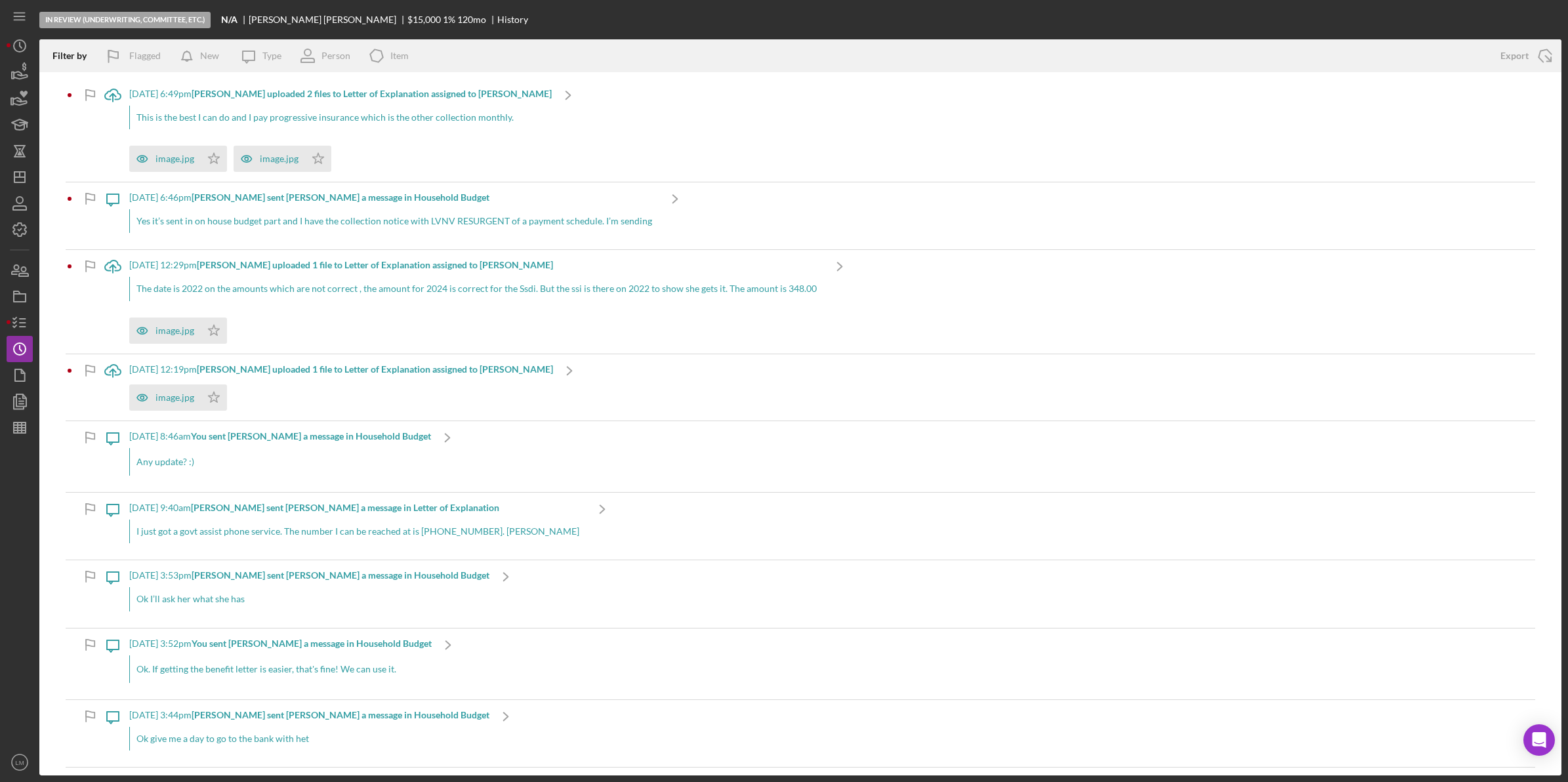
click at [419, 122] on div "This is the best I can do and I pay progressive insurance which is the other co…" at bounding box center [340, 117] width 422 height 24
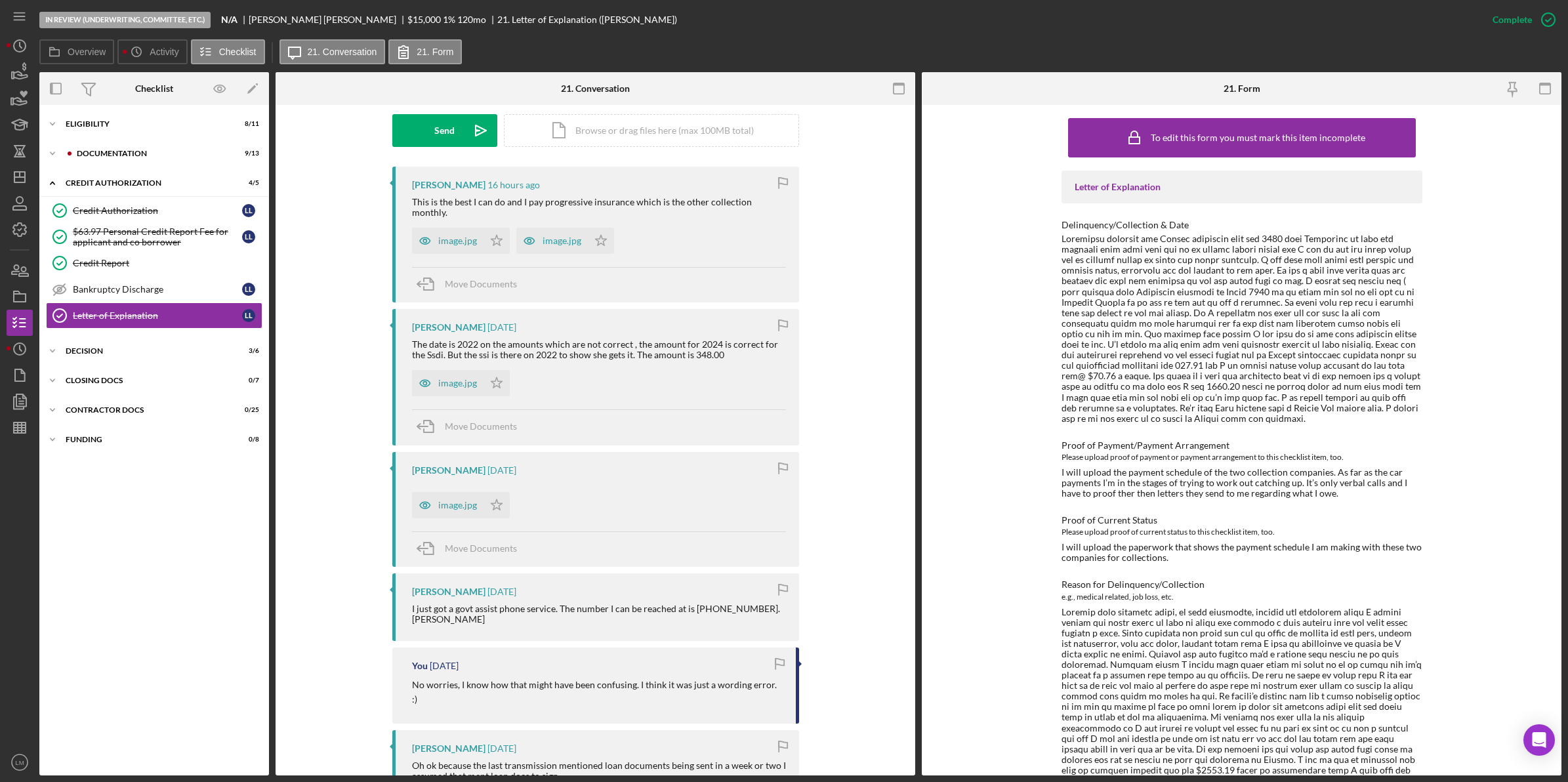
scroll to position [410, 0]
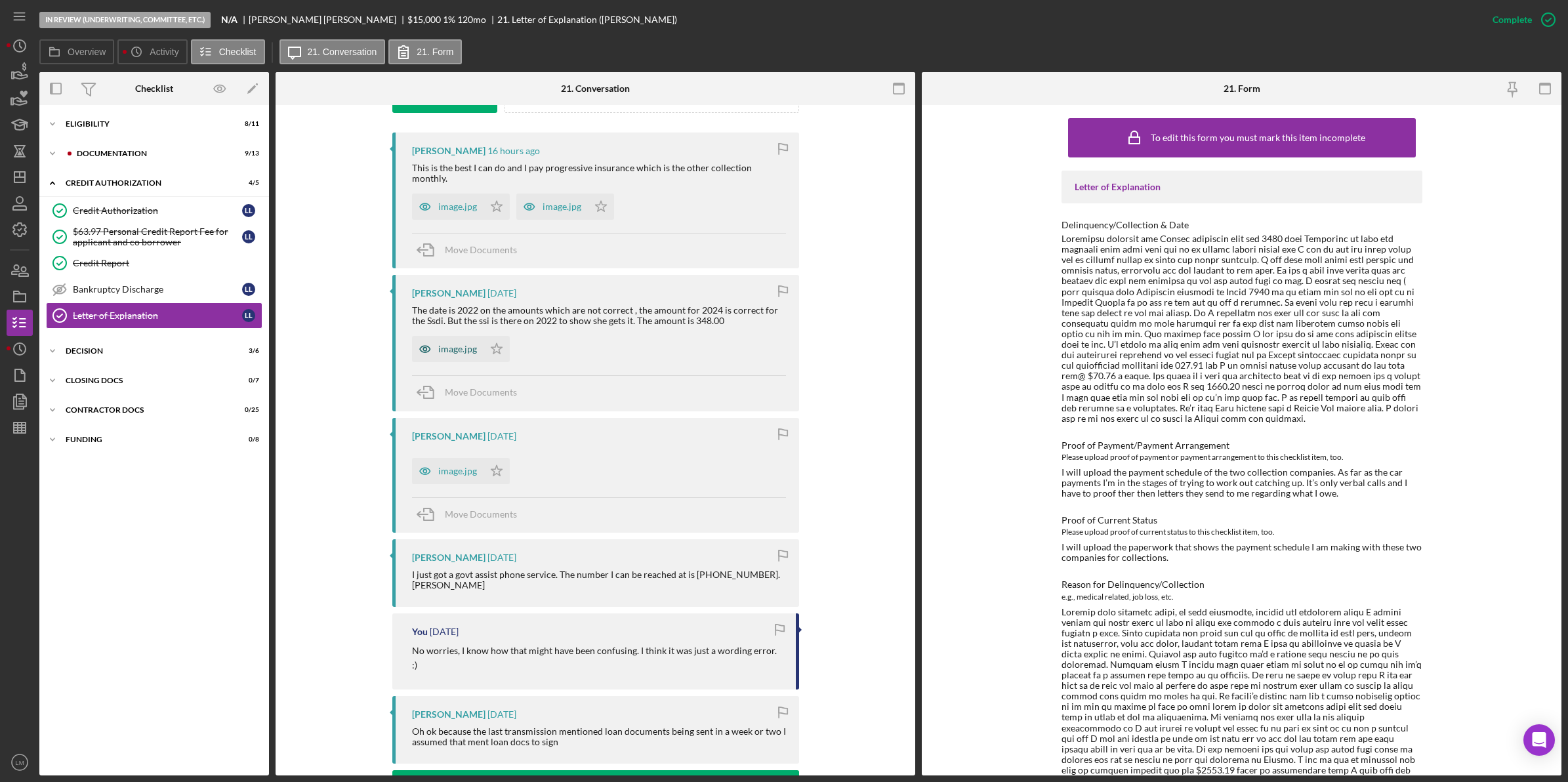
click at [445, 344] on div "image.jpg" at bounding box center [457, 349] width 38 height 10
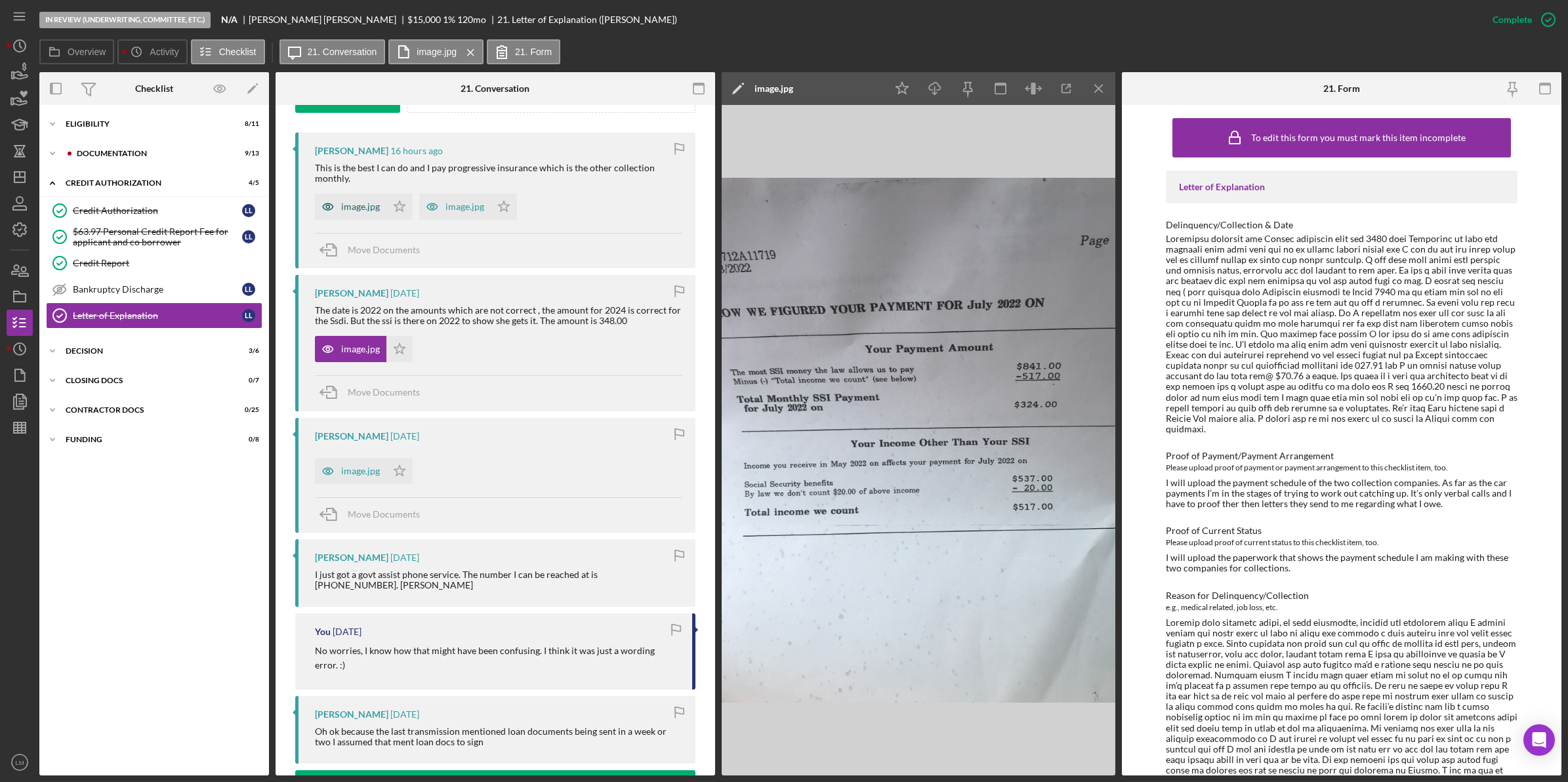
click at [346, 204] on div "image.jpg" at bounding box center [360, 206] width 38 height 10
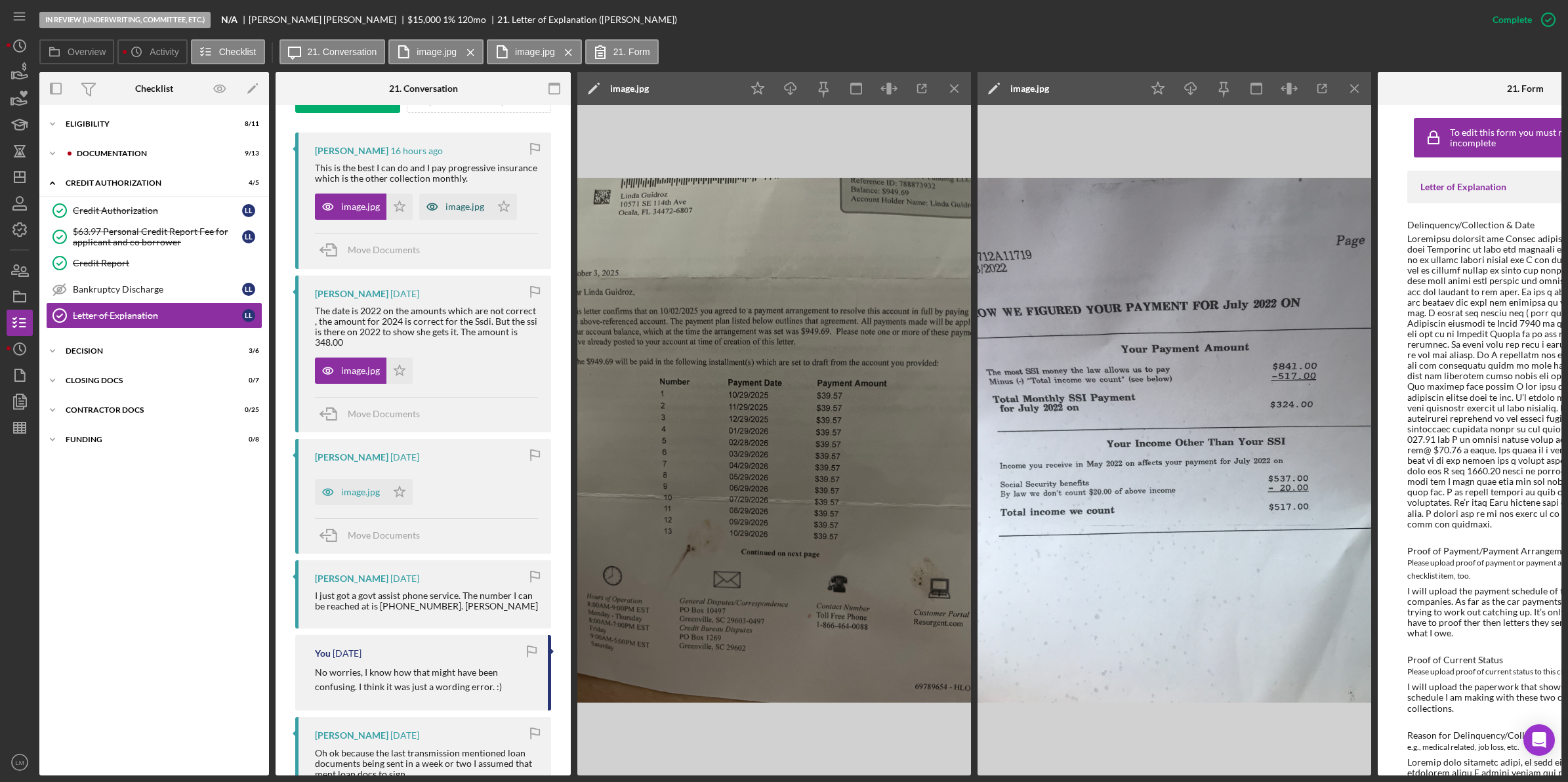
click at [471, 213] on div "image.jpg" at bounding box center [455, 207] width 71 height 27
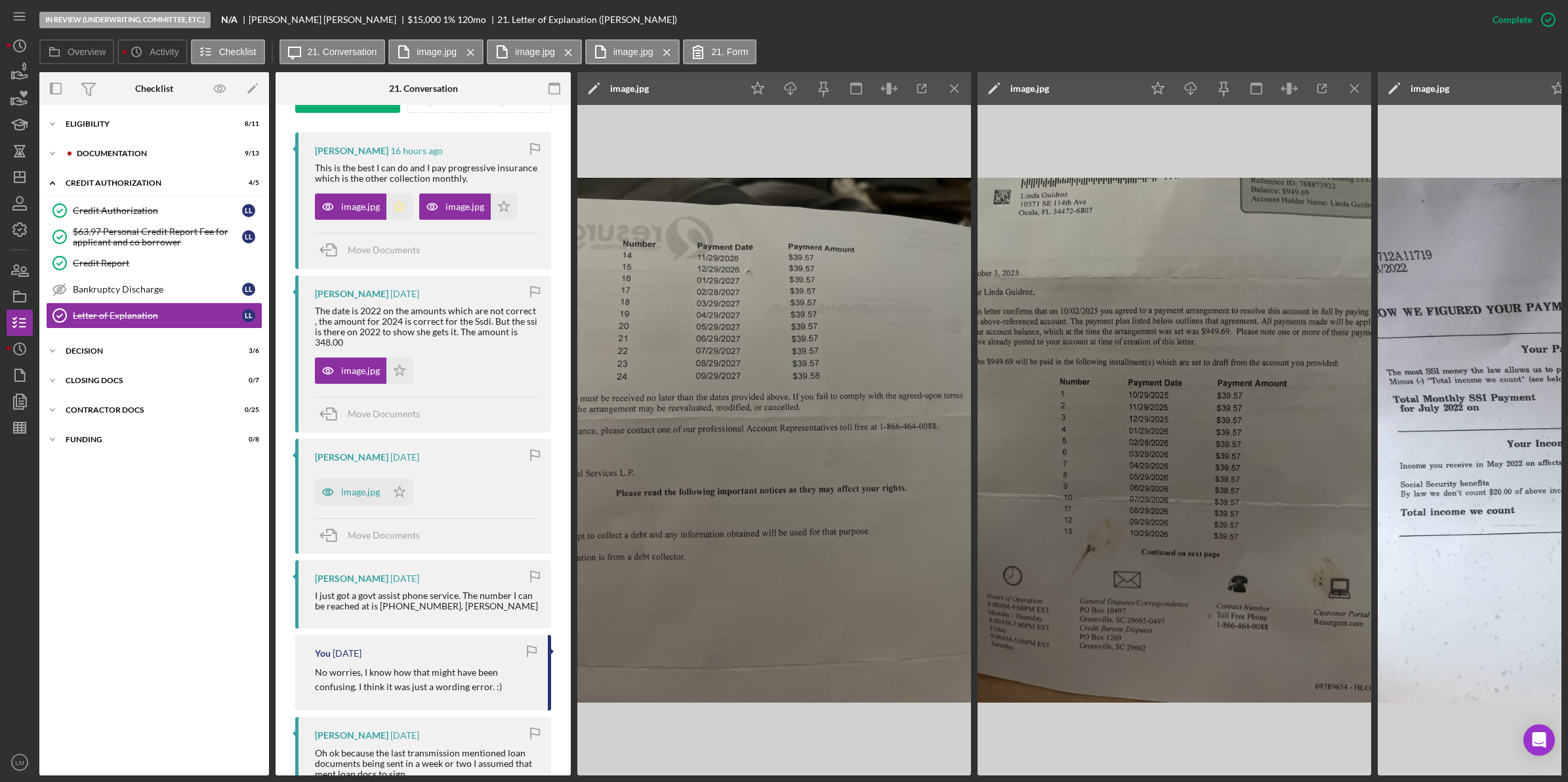
click at [387, 205] on icon "Icon/Star" at bounding box center [400, 207] width 27 height 27
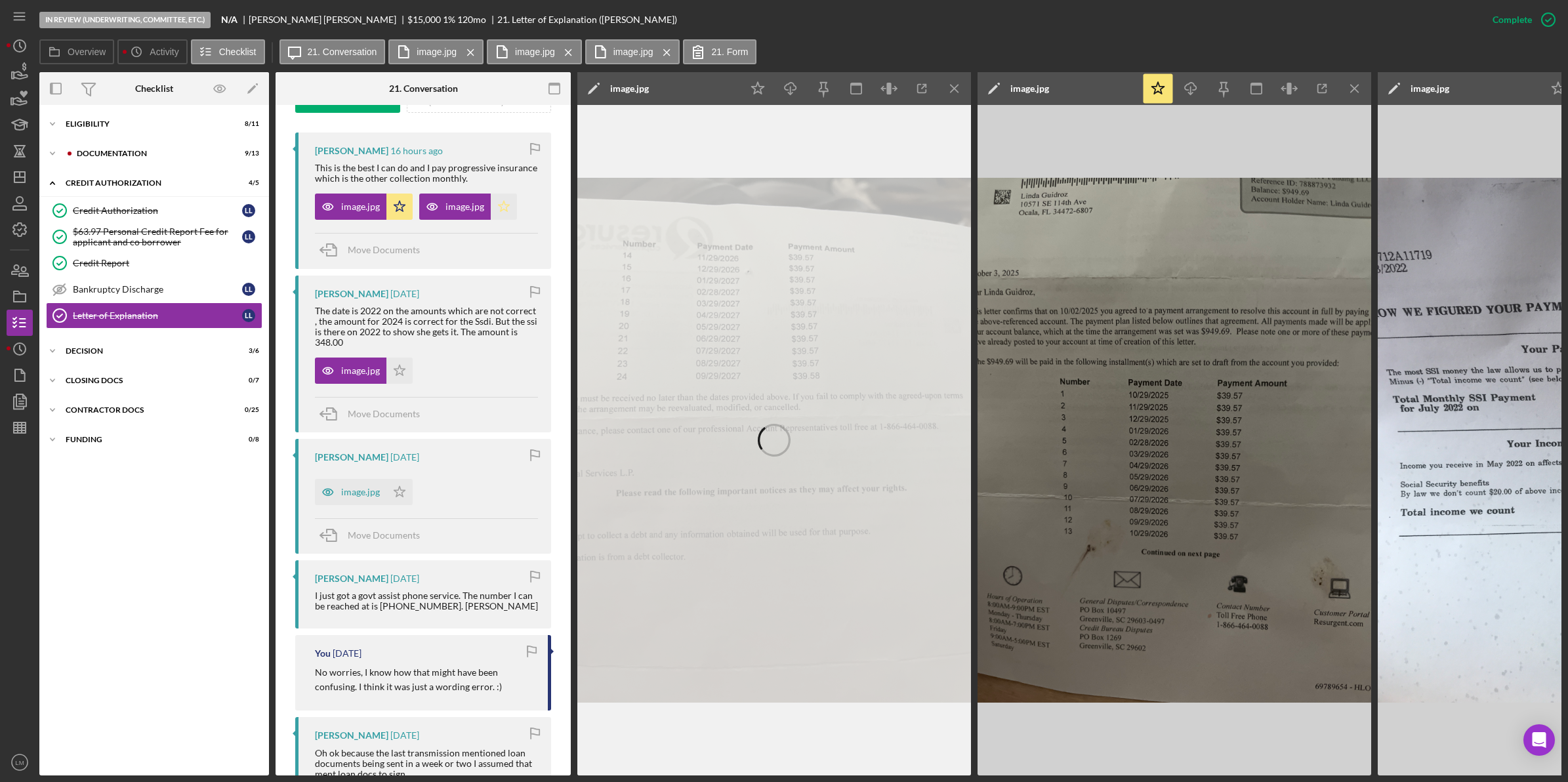
click at [503, 211] on icon "Icon/Star" at bounding box center [504, 207] width 27 height 27
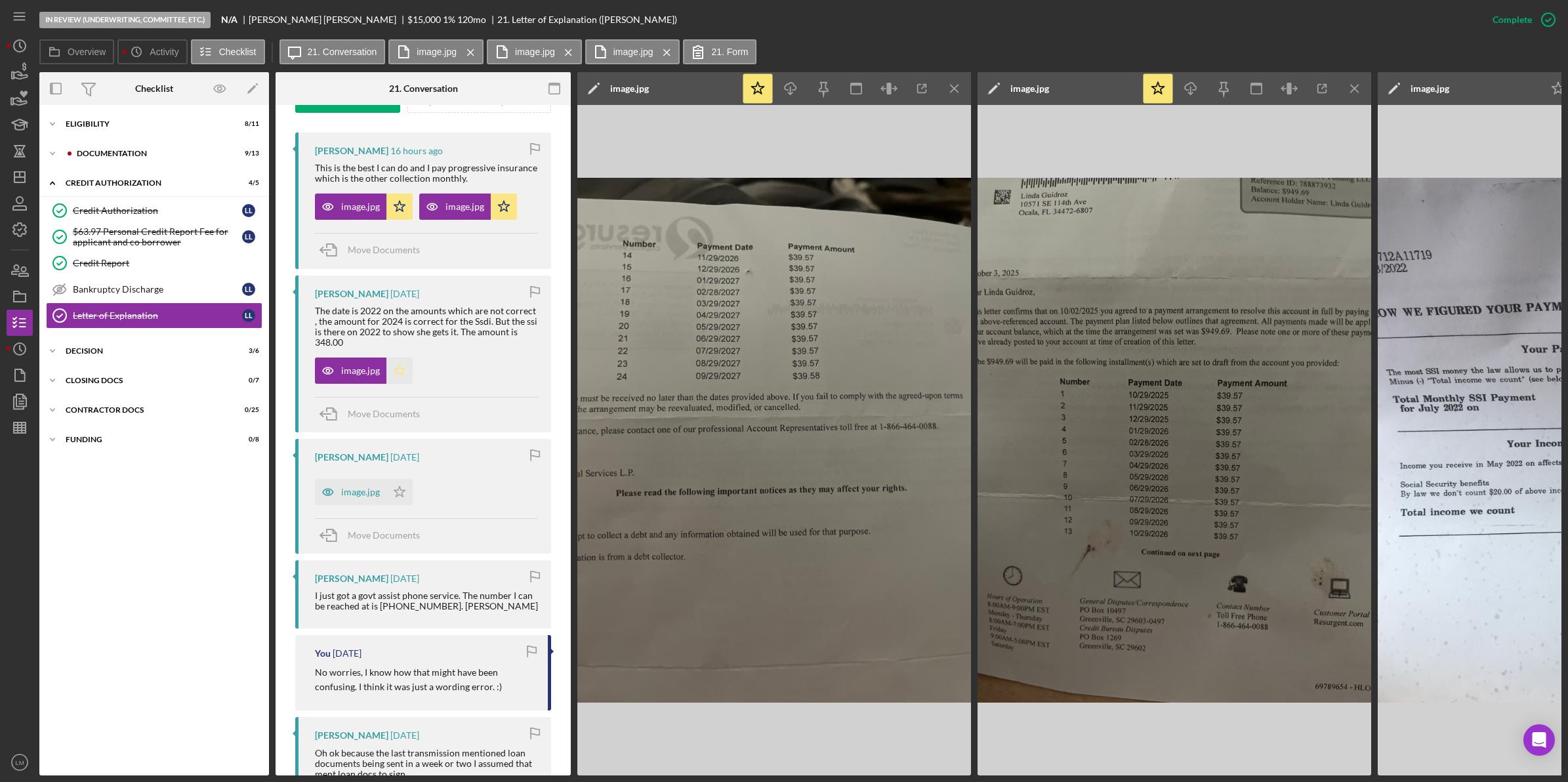
click at [404, 374] on icon "Icon/Star" at bounding box center [400, 370] width 27 height 27
click at [397, 489] on icon "Icon/Star" at bounding box center [400, 492] width 27 height 27
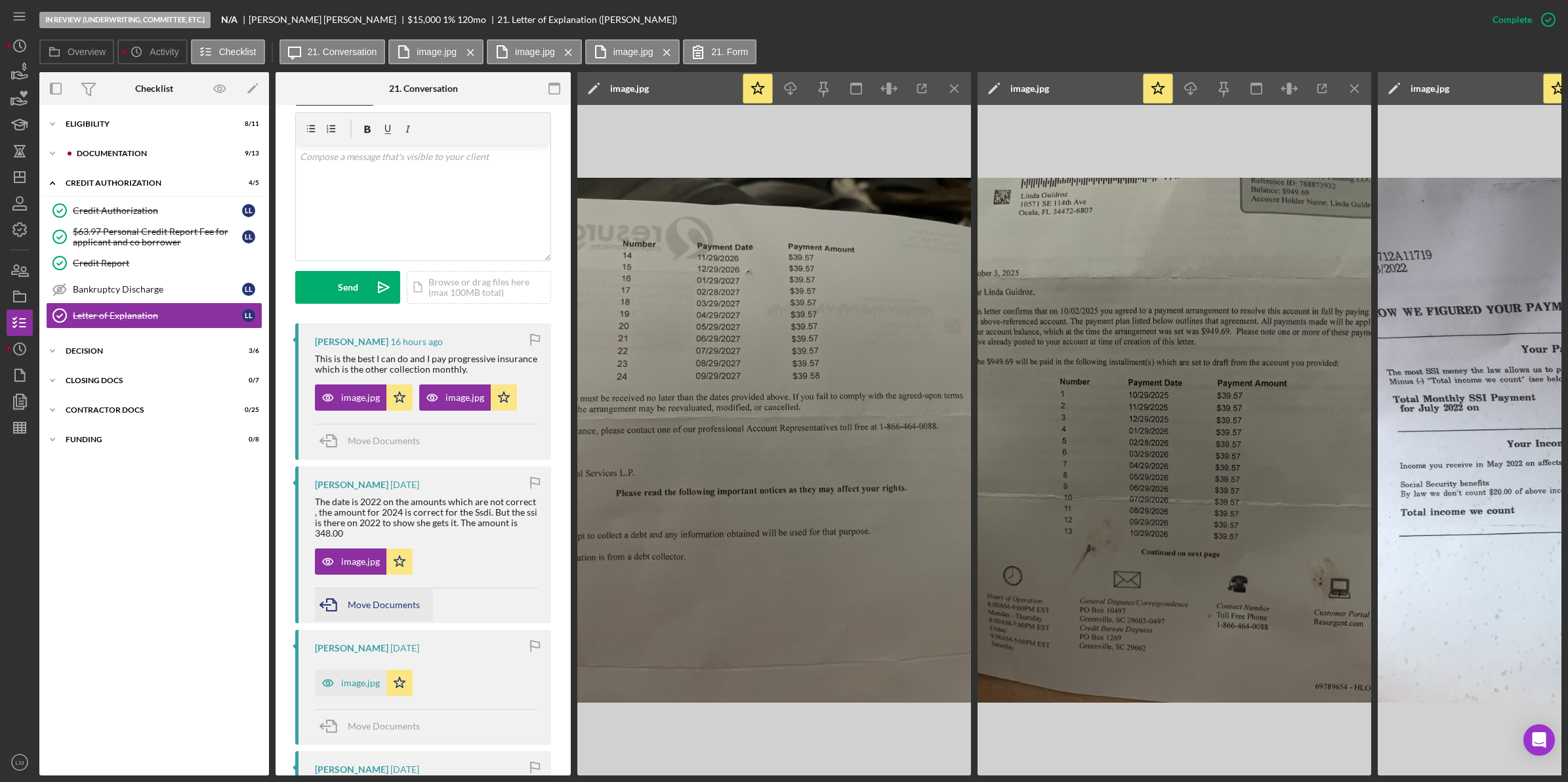
scroll to position [178, 0]
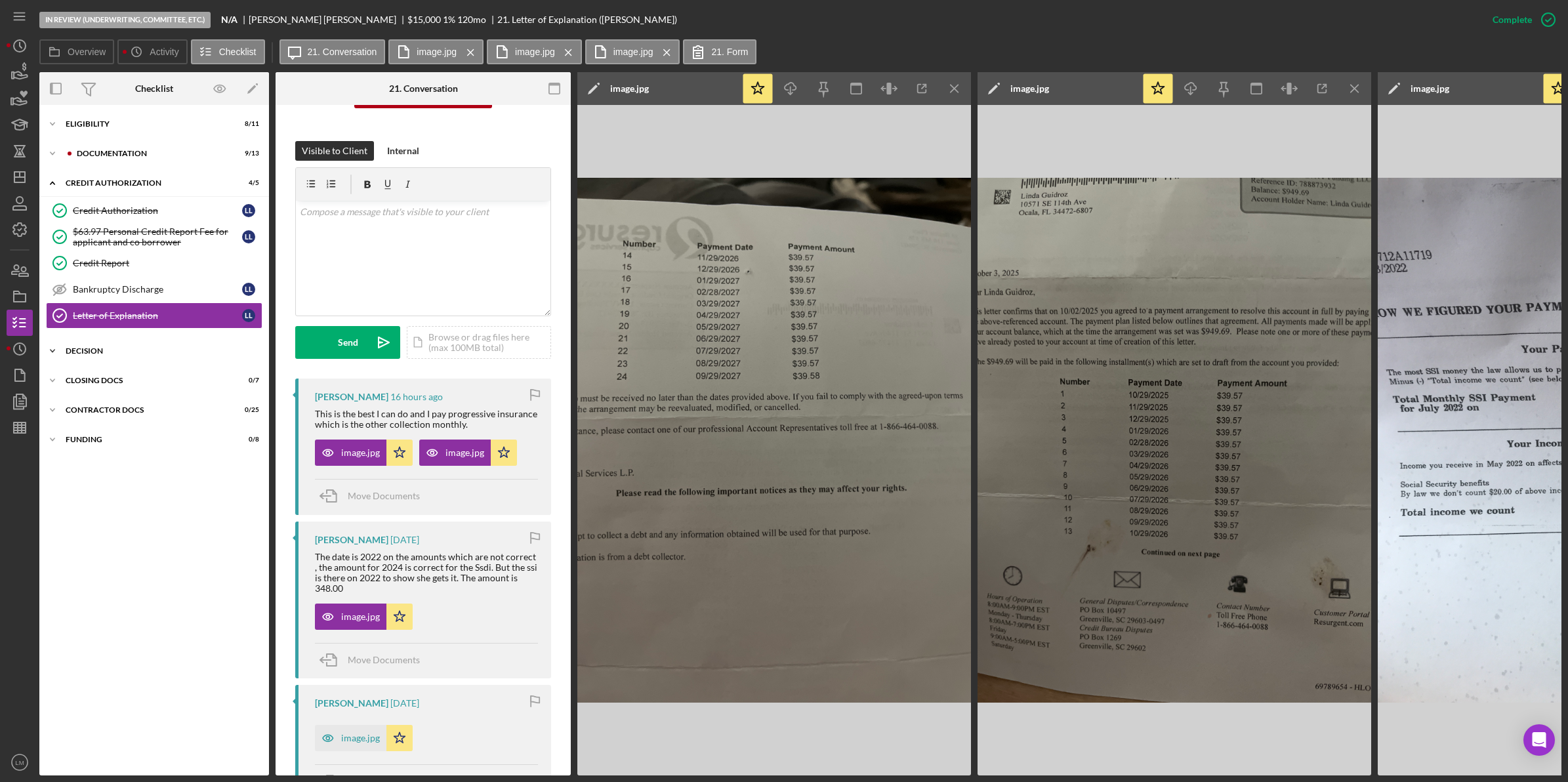
click at [115, 348] on div "Decision" at bounding box center [159, 350] width 187 height 8
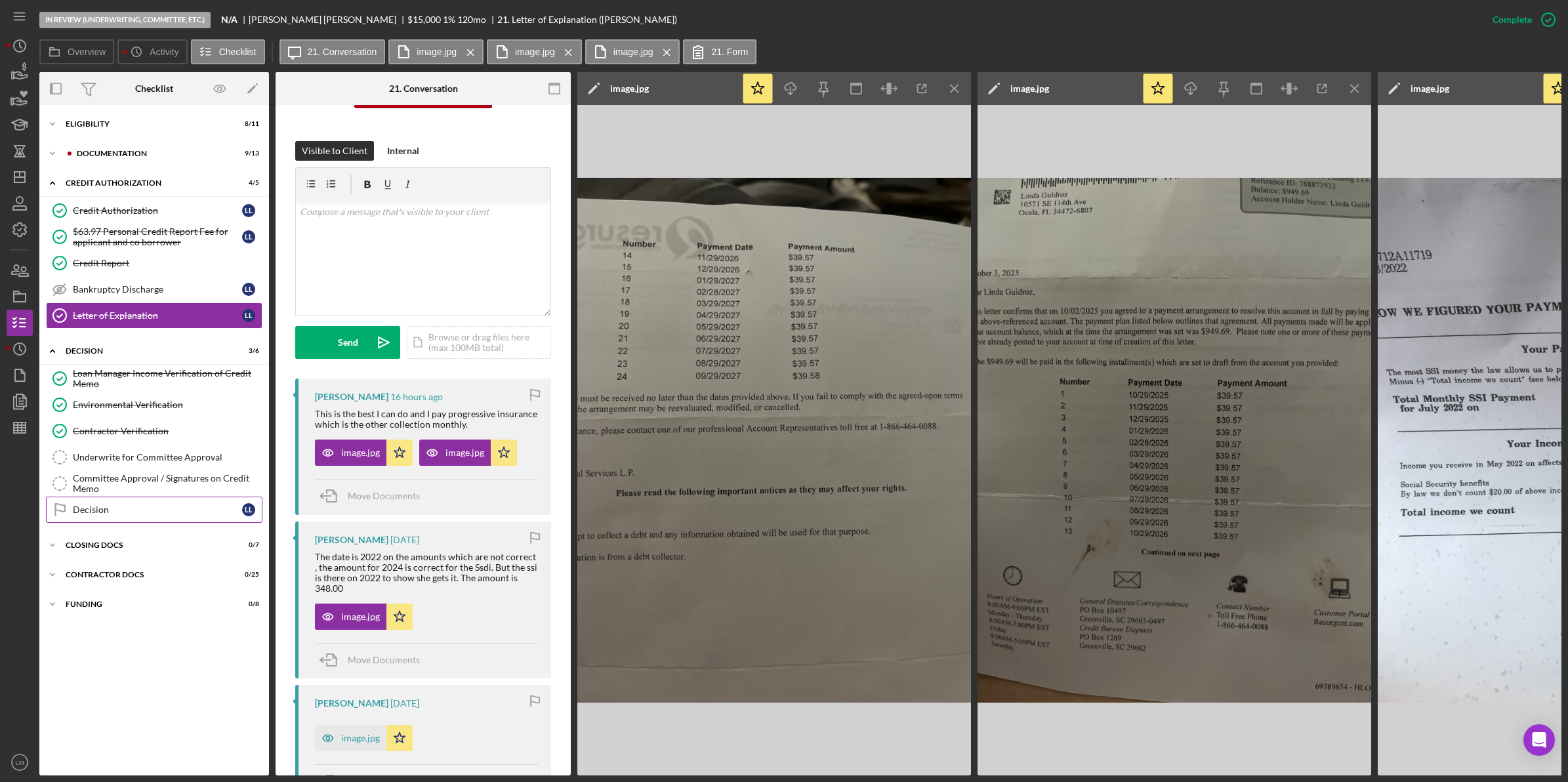
click at [113, 509] on div "Decision" at bounding box center [157, 509] width 169 height 10
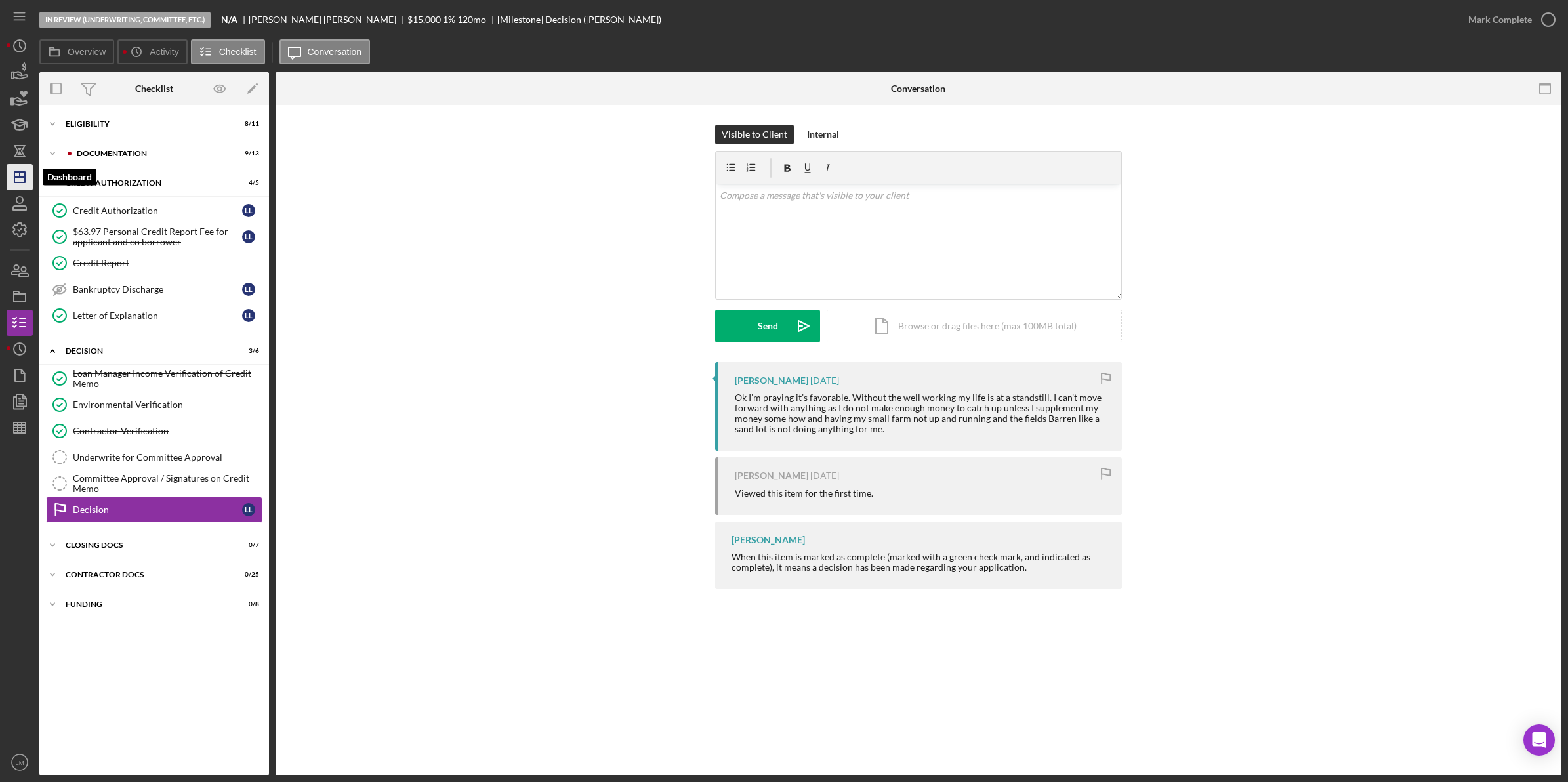
click at [21, 176] on icon "Icon/Dashboard" at bounding box center [20, 177] width 33 height 33
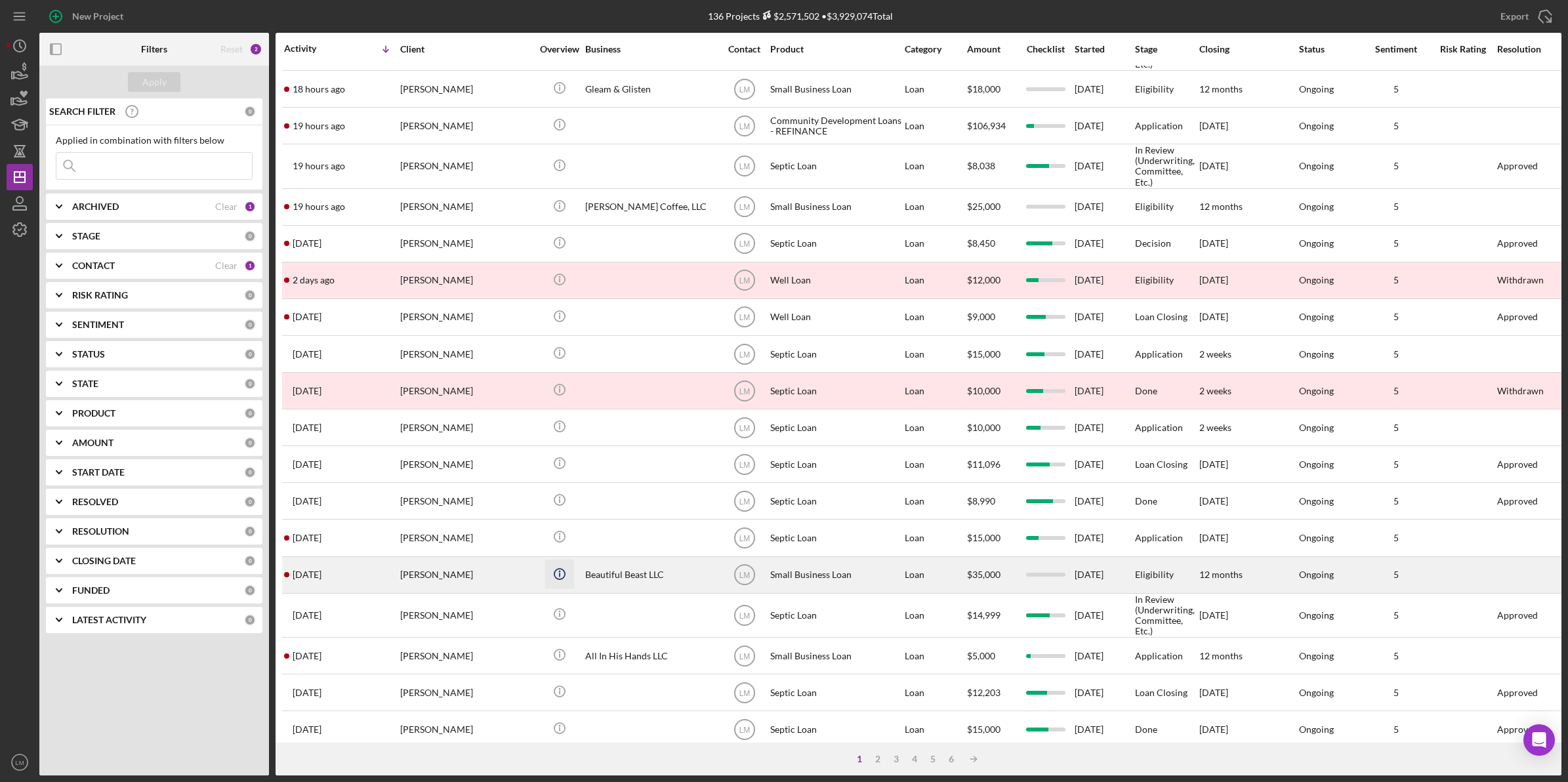
scroll to position [164, 0]
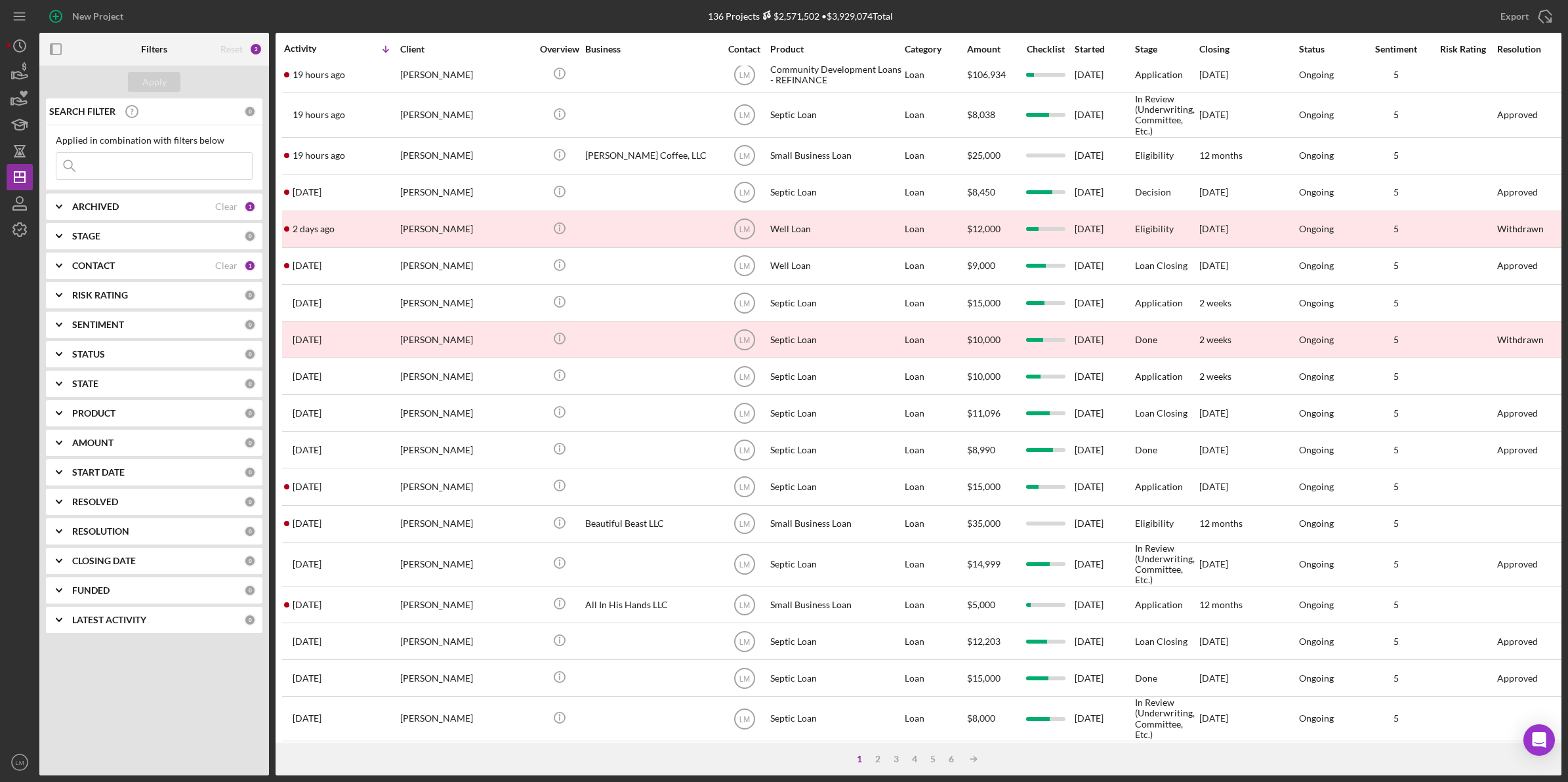
click at [94, 414] on b "PRODUCT" at bounding box center [94, 413] width 43 height 10
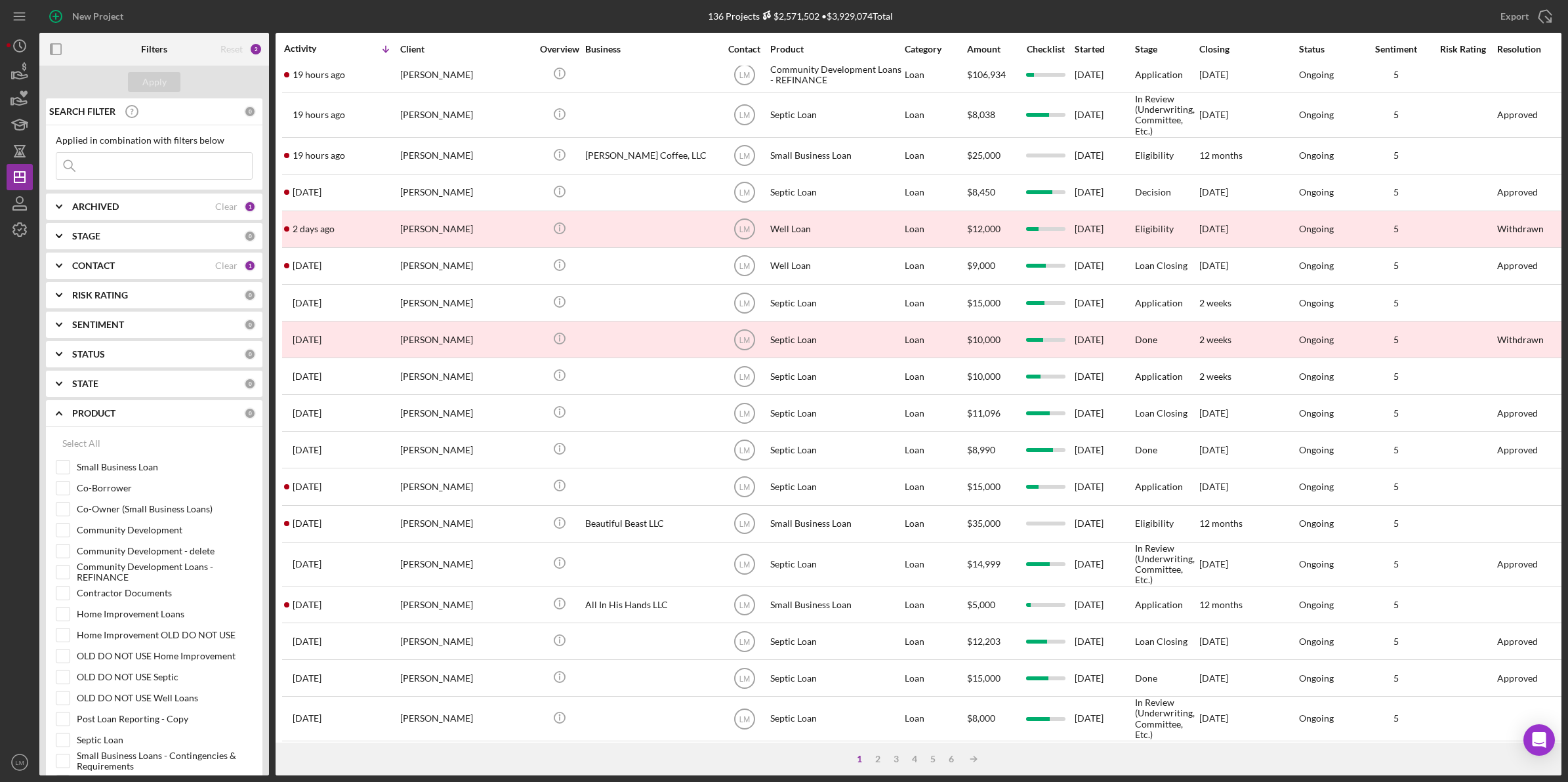
click at [123, 459] on div "Select All Small Business Loan Co-Borrower Co-Owner (Small Business Loans) Comm…" at bounding box center [154, 623] width 197 height 386
click at [120, 469] on label "Small Business Loan" at bounding box center [165, 467] width 176 height 13
click at [69, 469] on input "Small Business Loan" at bounding box center [63, 467] width 13 height 13
checkbox input "true"
click at [179, 74] on button "Apply" at bounding box center [154, 82] width 52 height 20
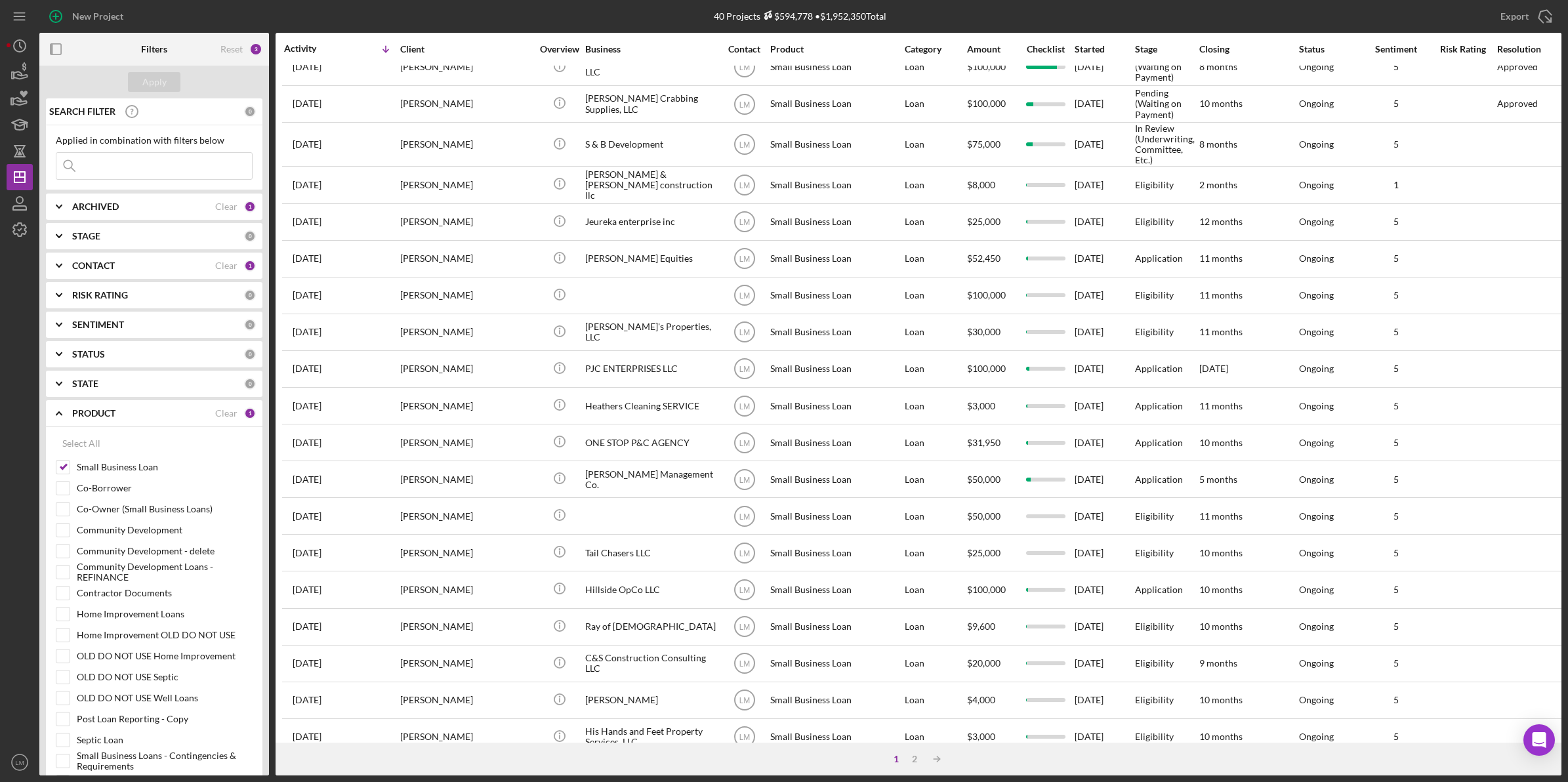
scroll to position [45, 0]
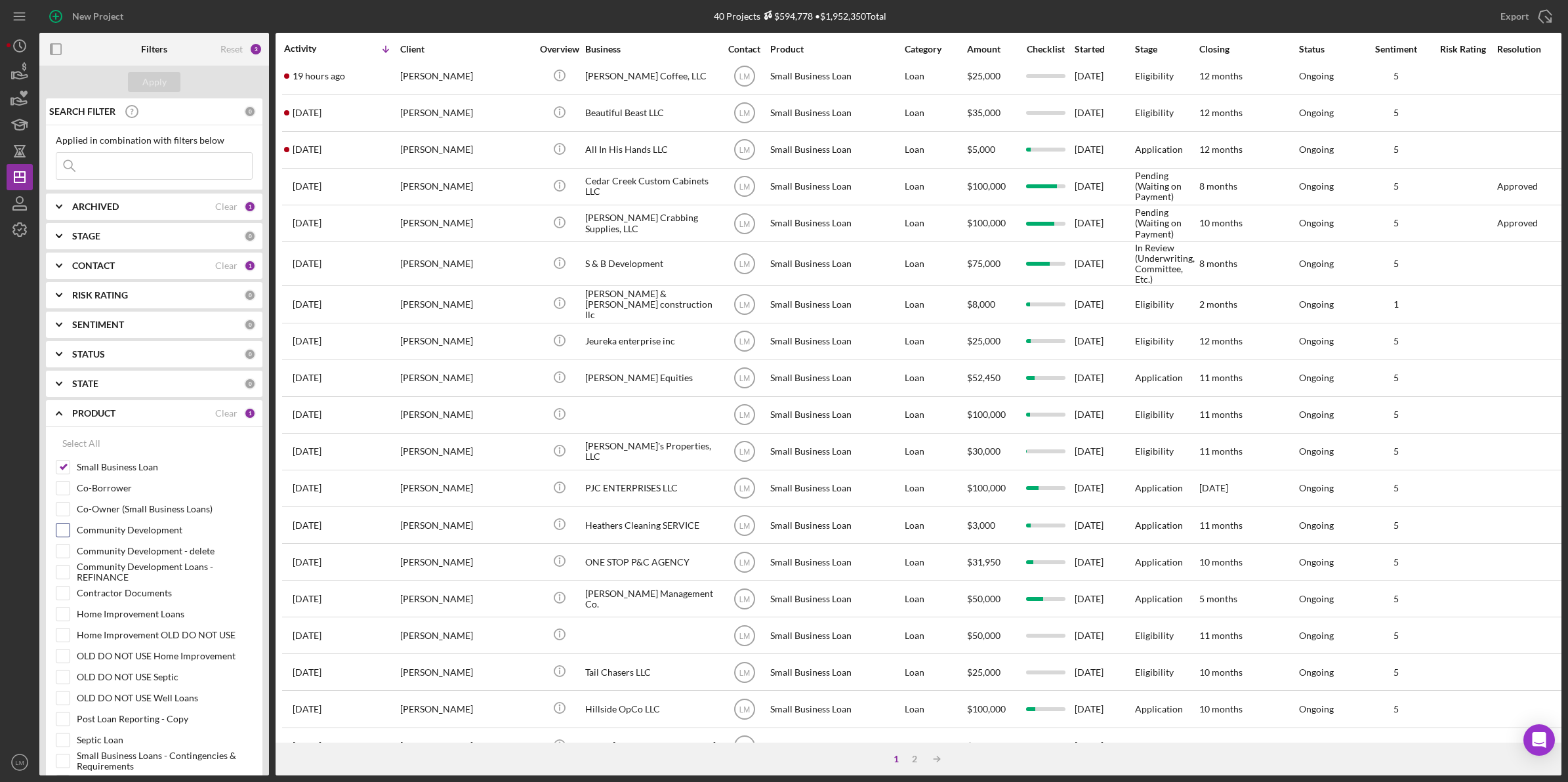
click at [165, 531] on label "Community Development" at bounding box center [165, 530] width 176 height 13
click at [69, 531] on input "Community Development" at bounding box center [63, 530] width 13 height 13
checkbox input "true"
click at [138, 576] on label "Community Development Loans - REFINANCE" at bounding box center [165, 572] width 176 height 13
click at [69, 576] on input "Community Development Loans - REFINANCE" at bounding box center [63, 572] width 13 height 13
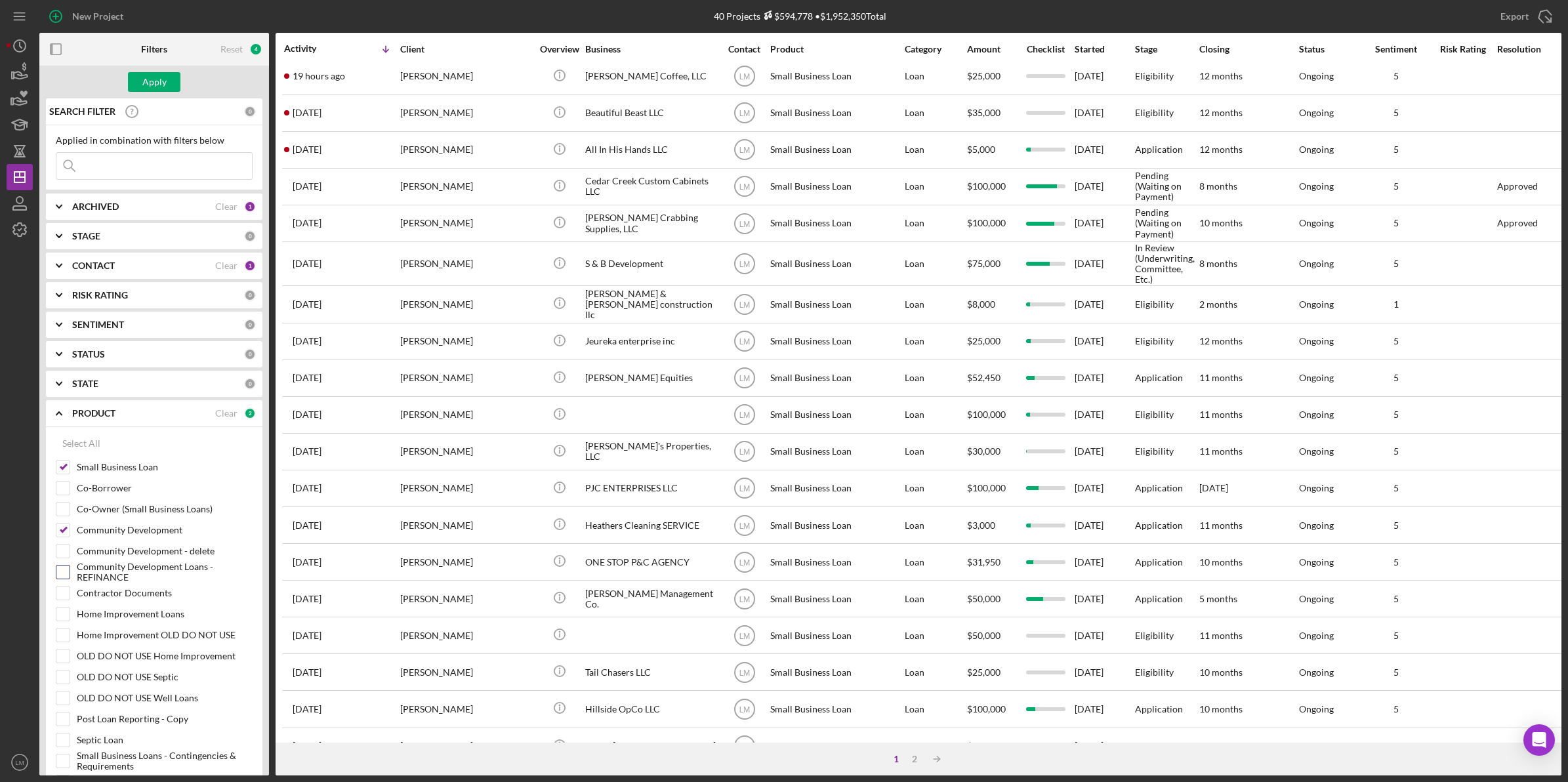
checkbox input "true"
click at [171, 83] on button "Apply" at bounding box center [154, 82] width 52 height 20
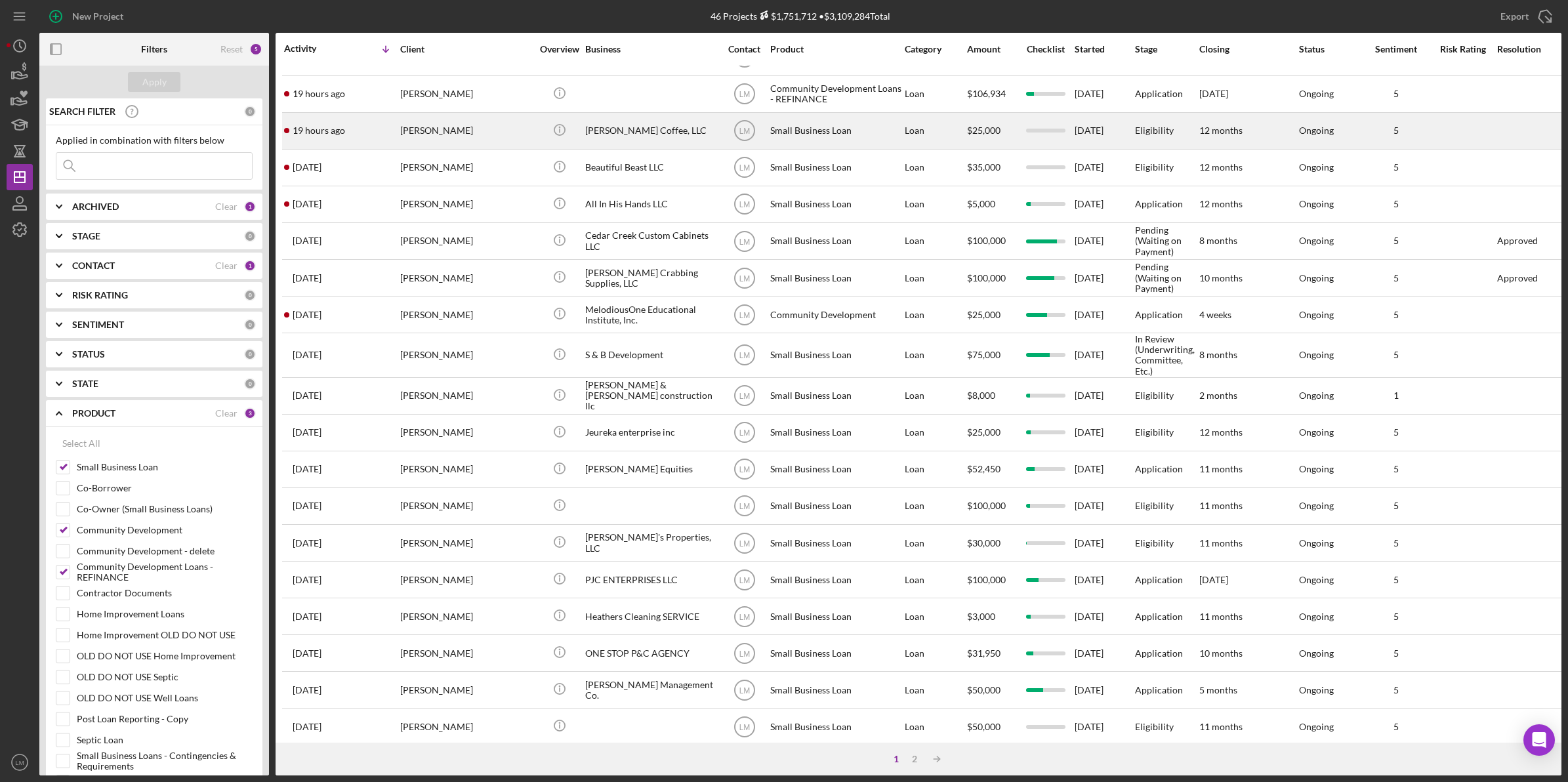
scroll to position [0, 0]
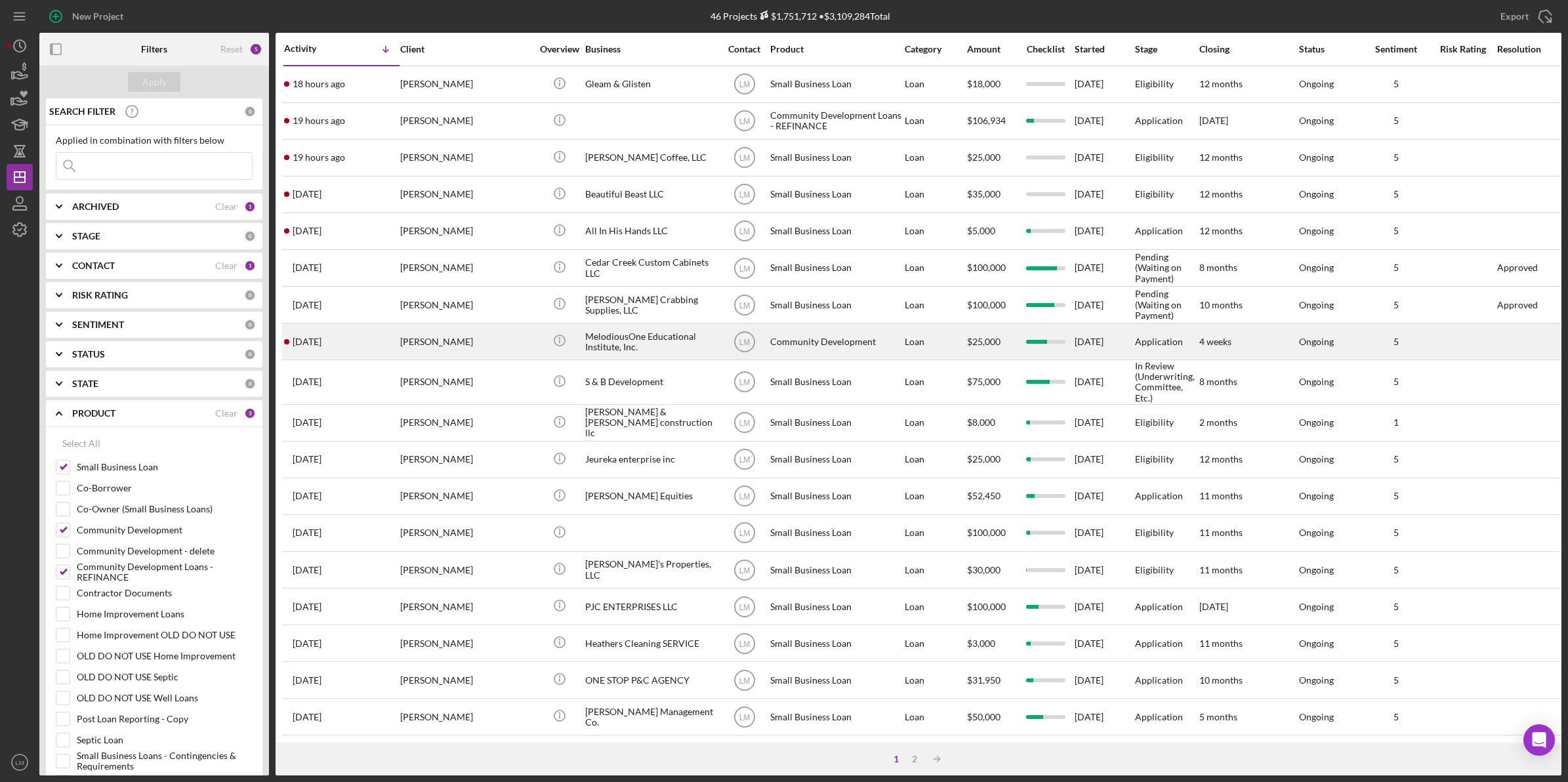
click at [463, 352] on div "[PERSON_NAME]" at bounding box center [466, 342] width 131 height 35
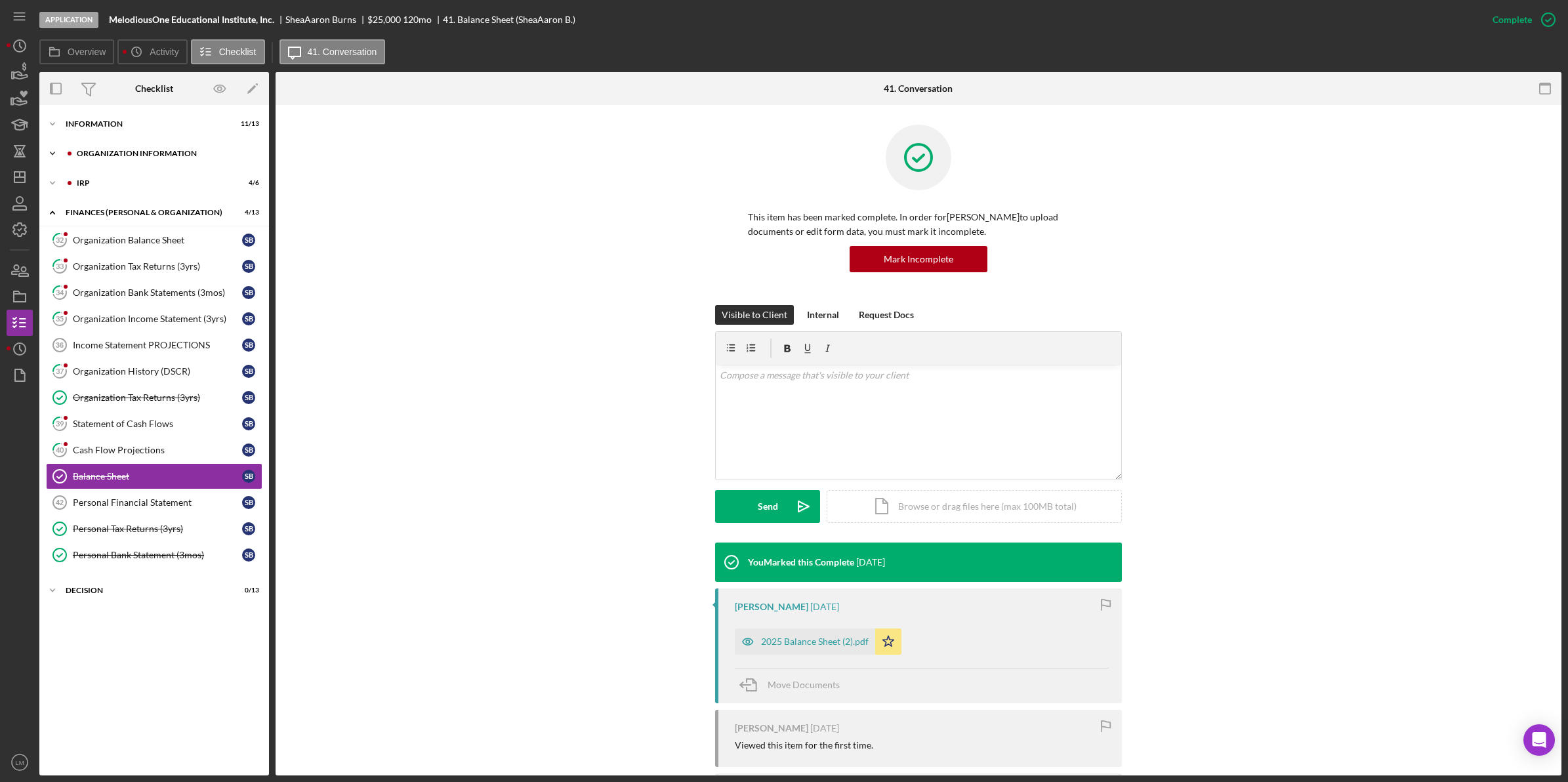
click at [188, 150] on div "Organization Information" at bounding box center [165, 153] width 176 height 8
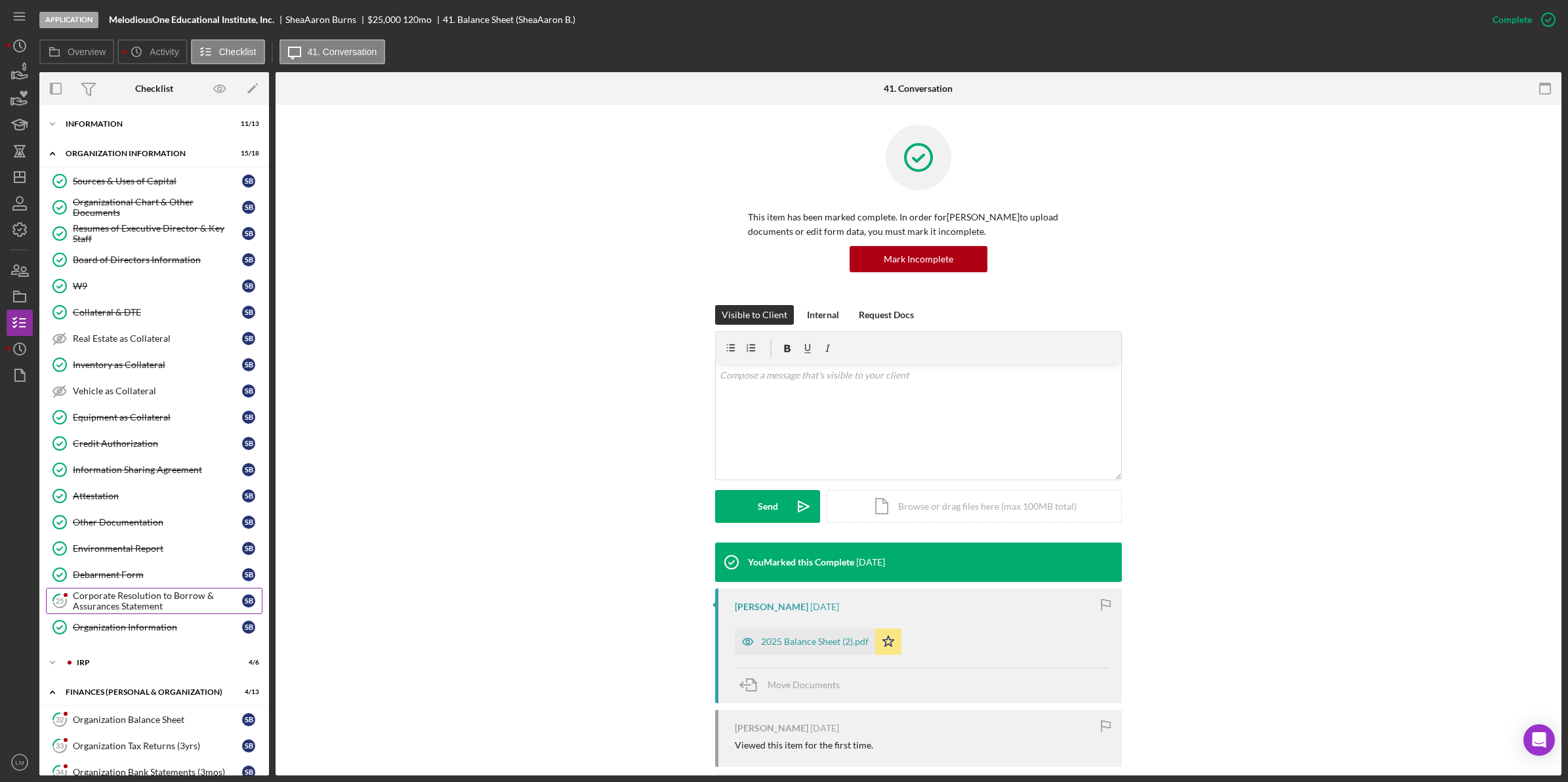
click at [154, 600] on div "Corporate Resolution to Borrow & Assurances Statement" at bounding box center [157, 601] width 169 height 21
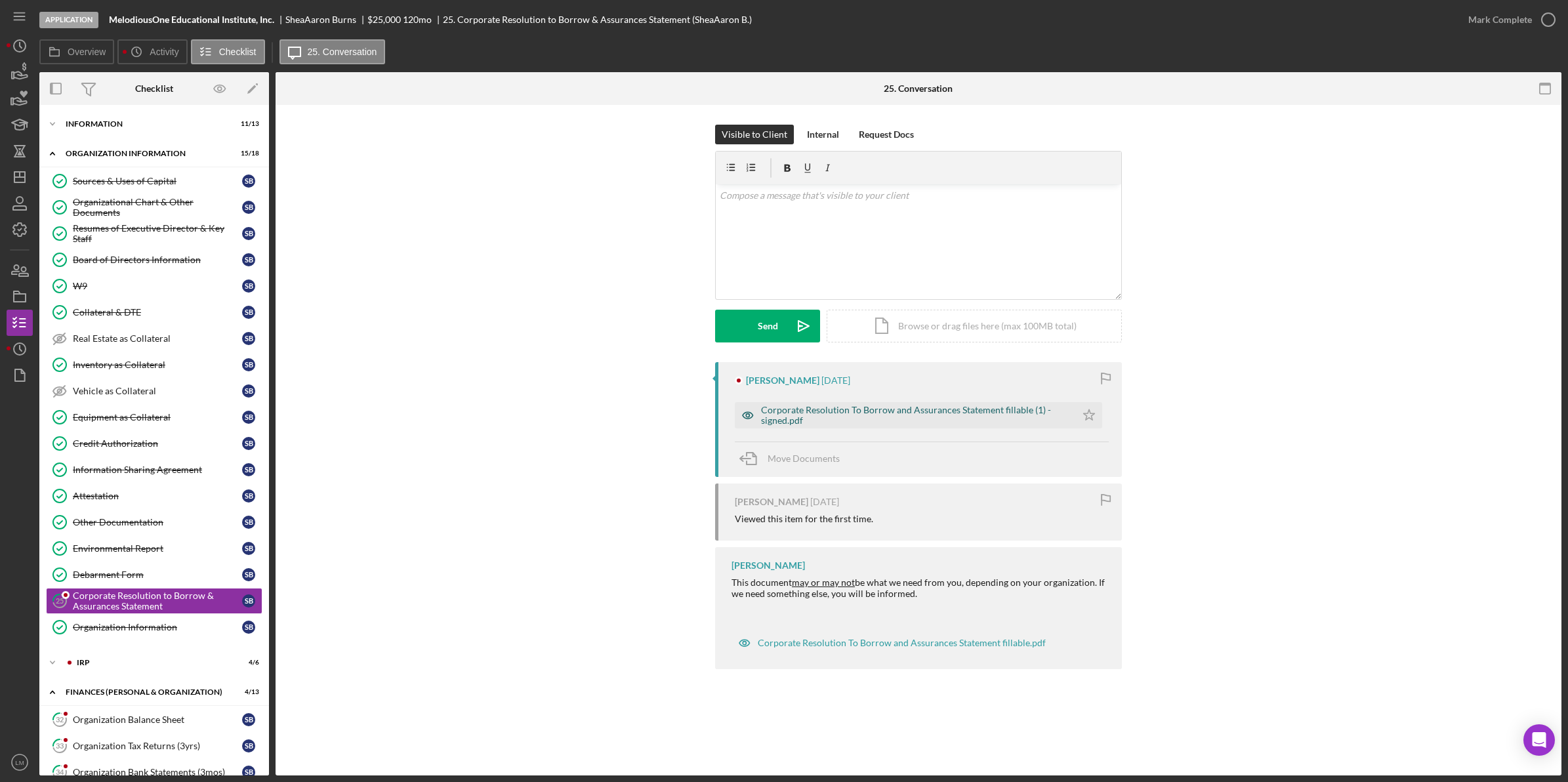
click at [897, 410] on div "Corporate Resolution To Borrow and Assurances Statement fillable (1) - signed.p…" at bounding box center [915, 415] width 308 height 21
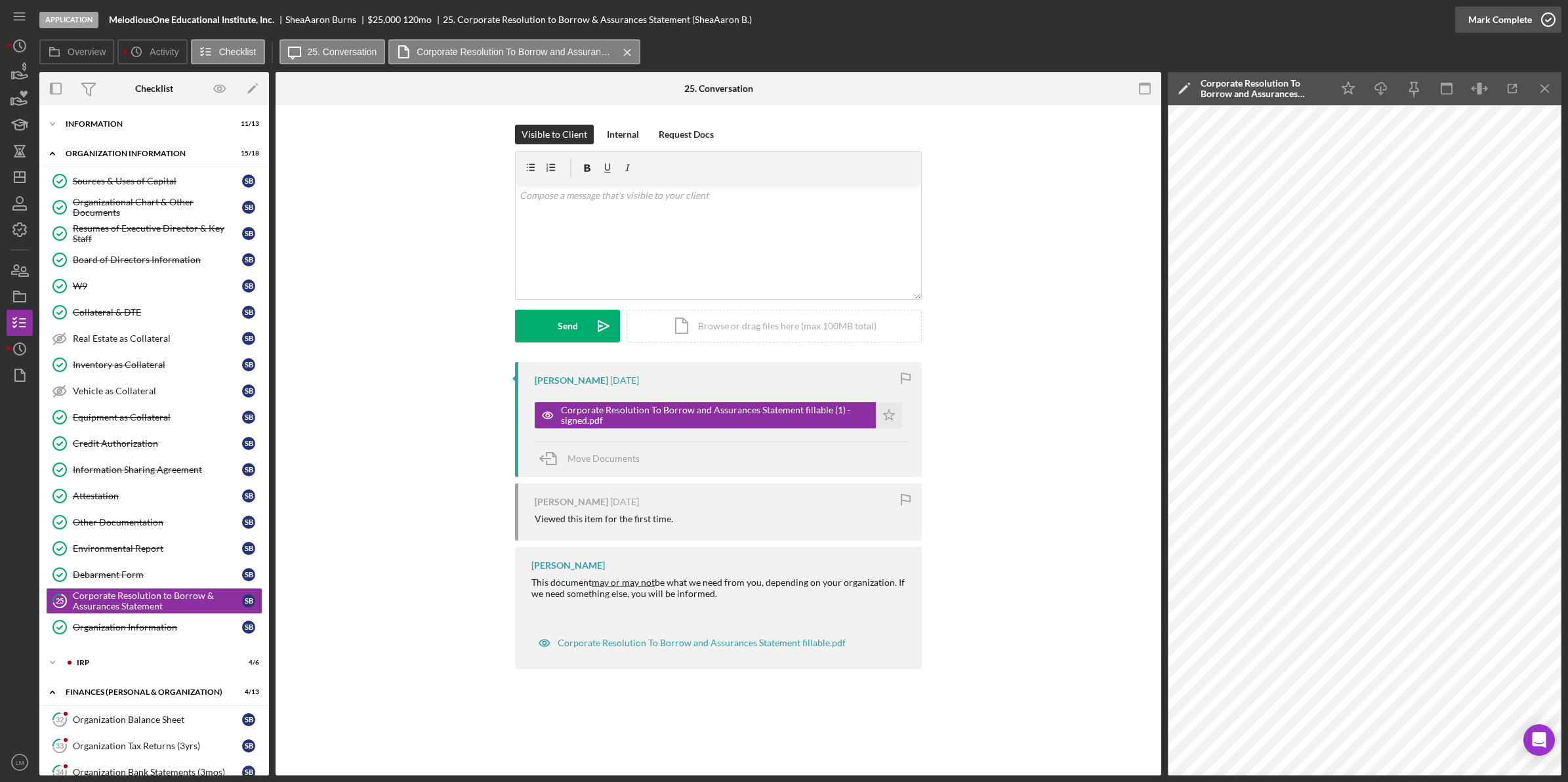
click at [1533, 24] on icon "button" at bounding box center [1548, 20] width 33 height 33
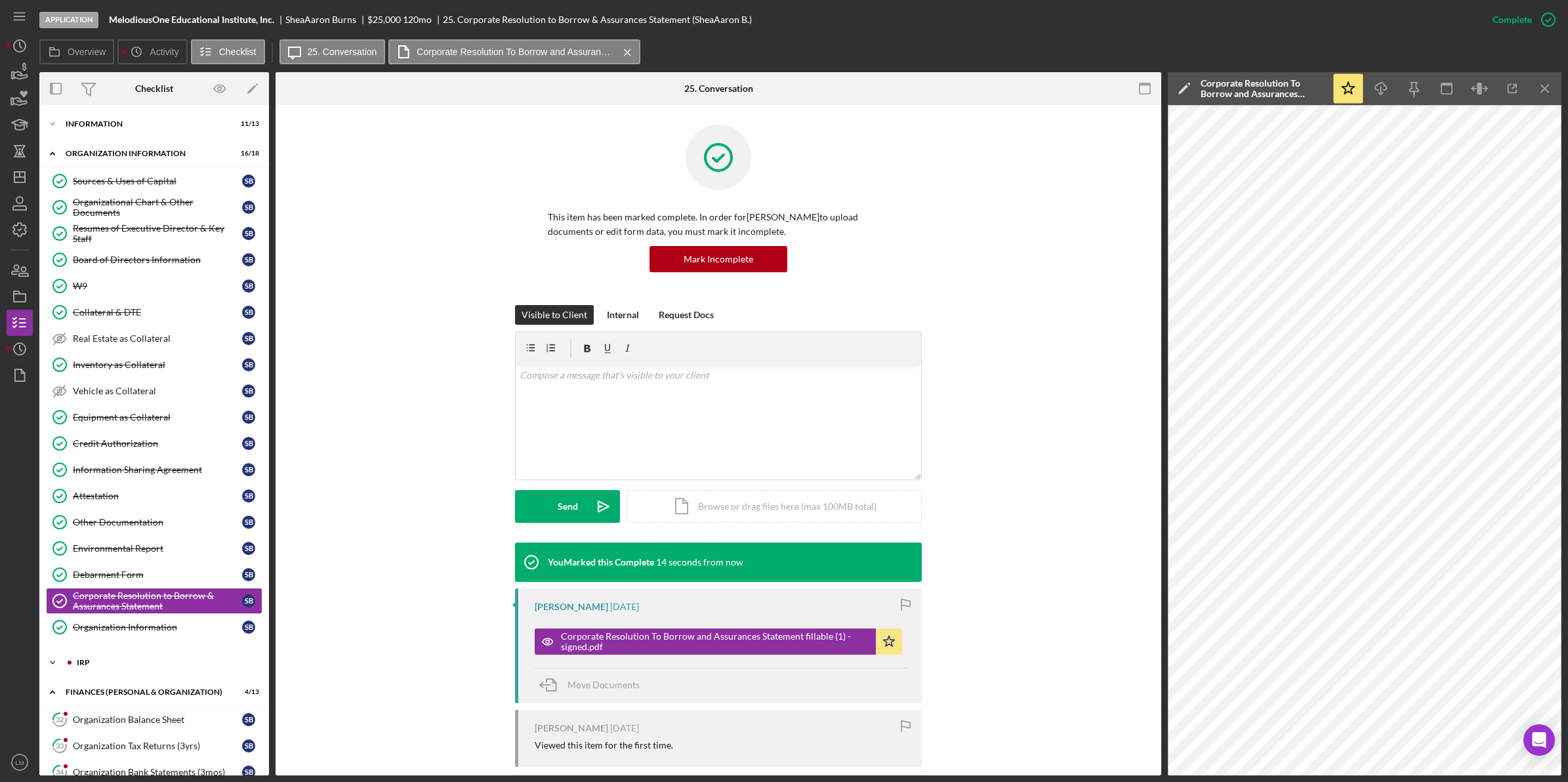
click at [115, 665] on div "IRP" at bounding box center [165, 662] width 176 height 8
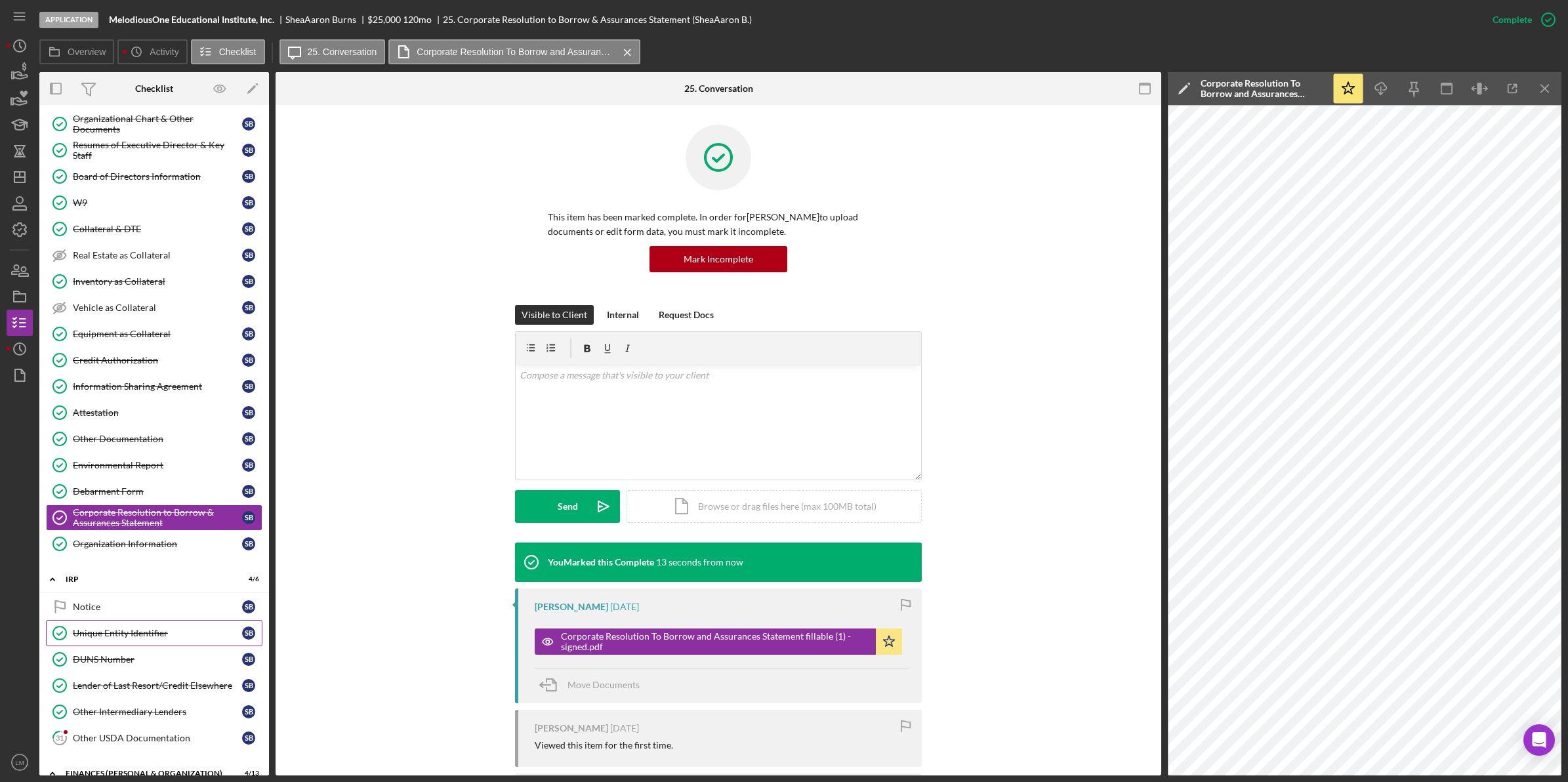
scroll to position [246, 0]
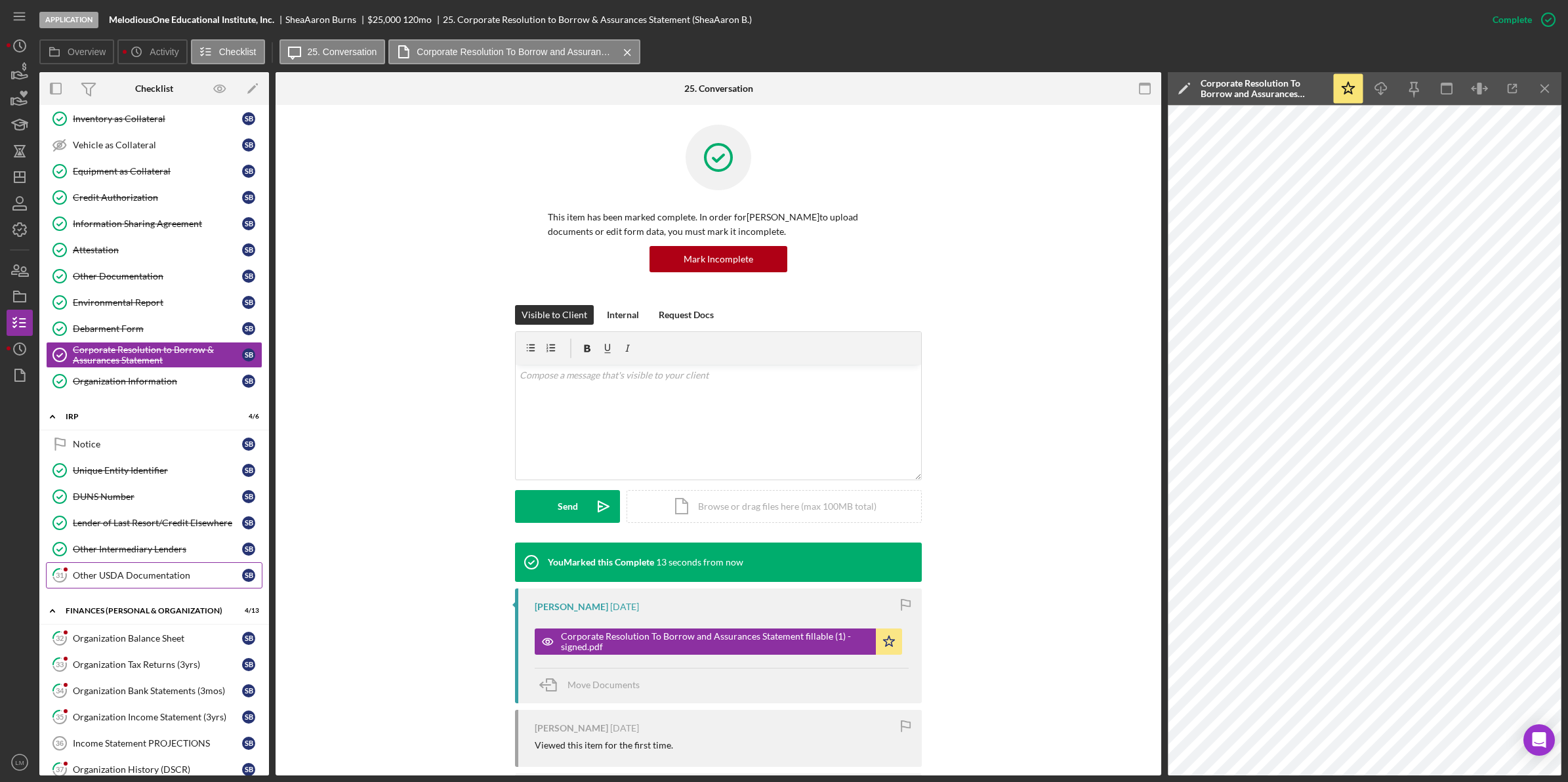
click at [130, 574] on link "31 Other USDA Documentation S B" at bounding box center [154, 575] width 217 height 27
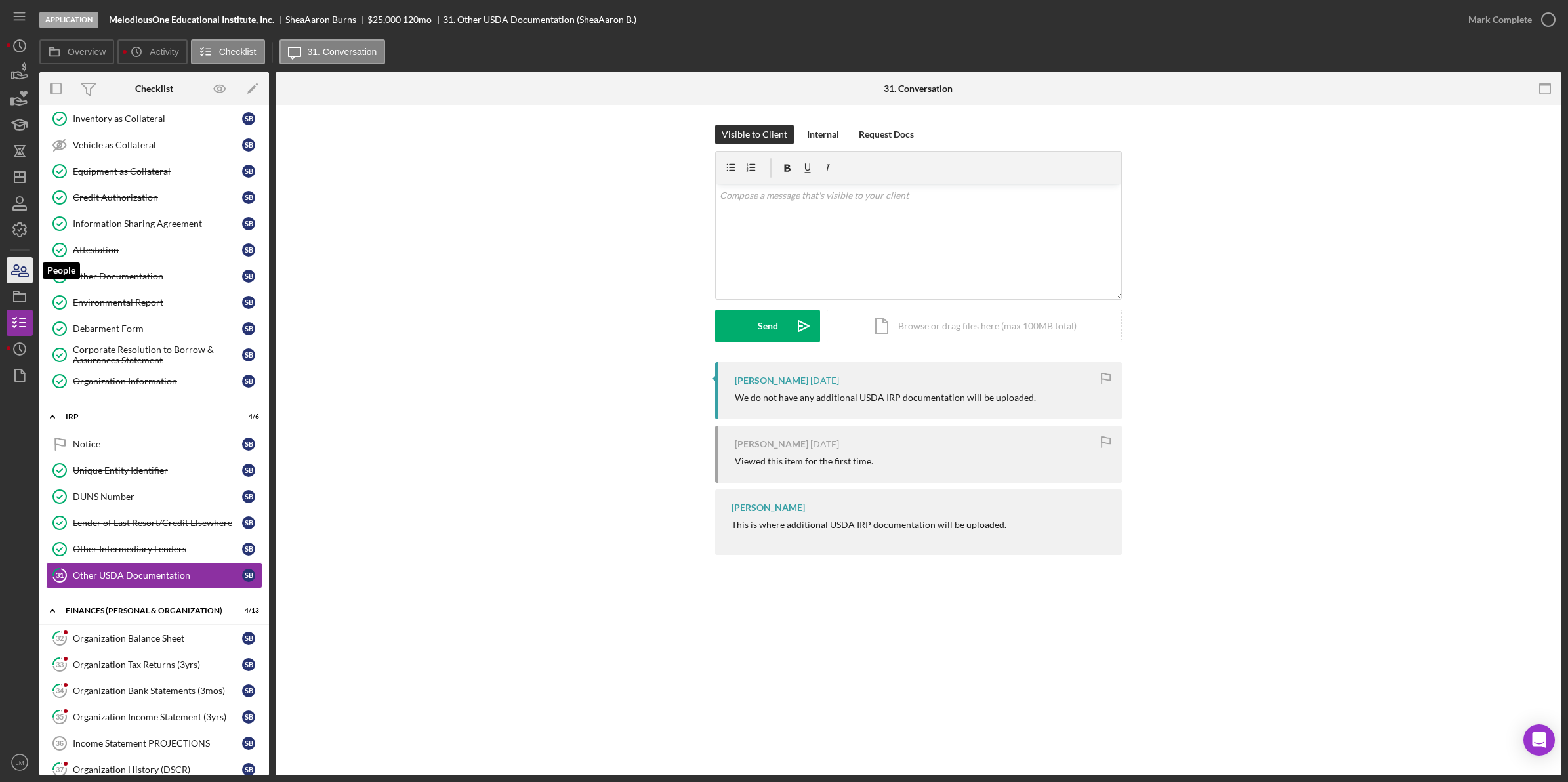
click at [27, 268] on icon "button" at bounding box center [23, 271] width 9 height 9
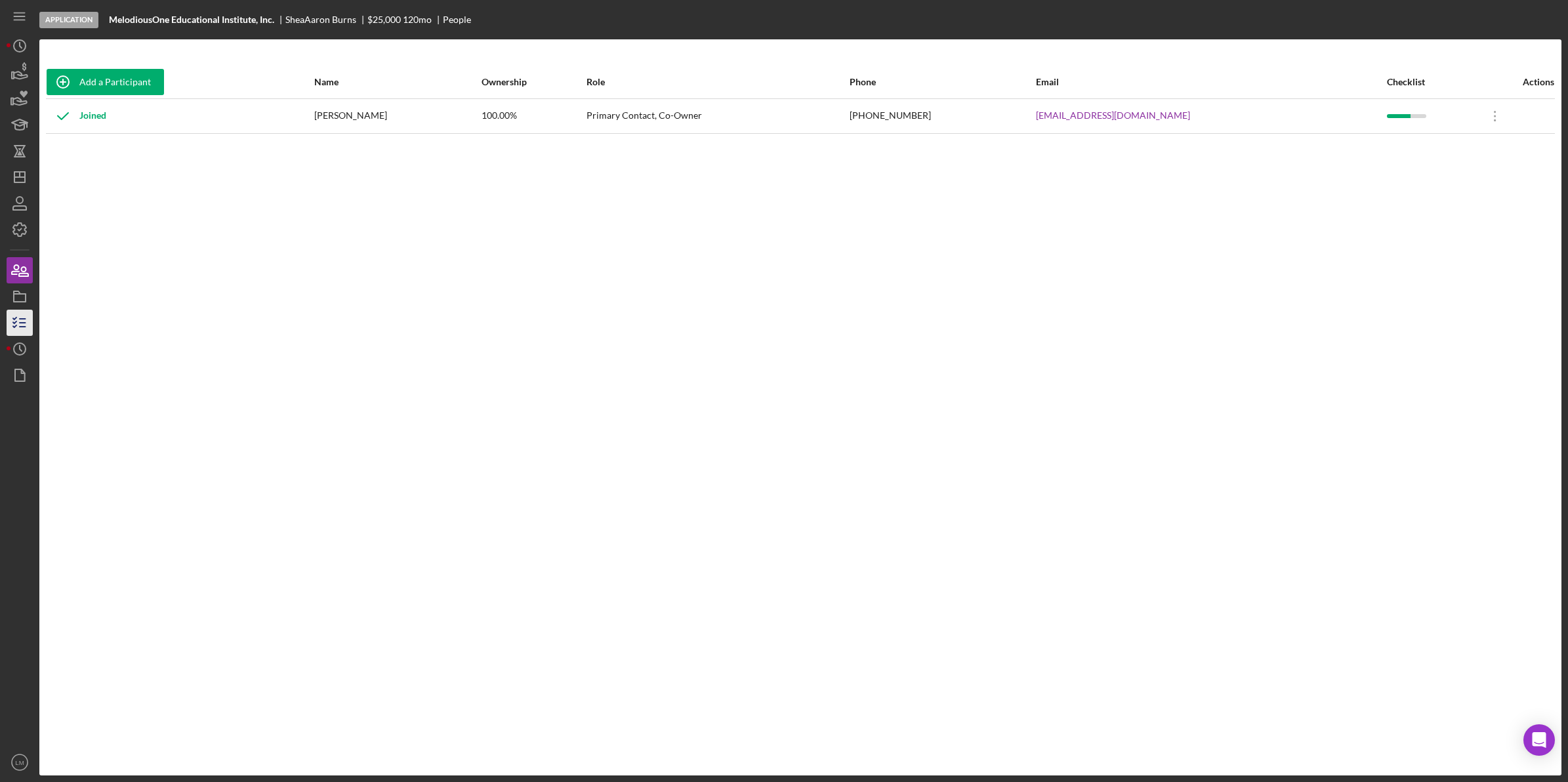
click at [29, 326] on icon "button" at bounding box center [20, 322] width 33 height 33
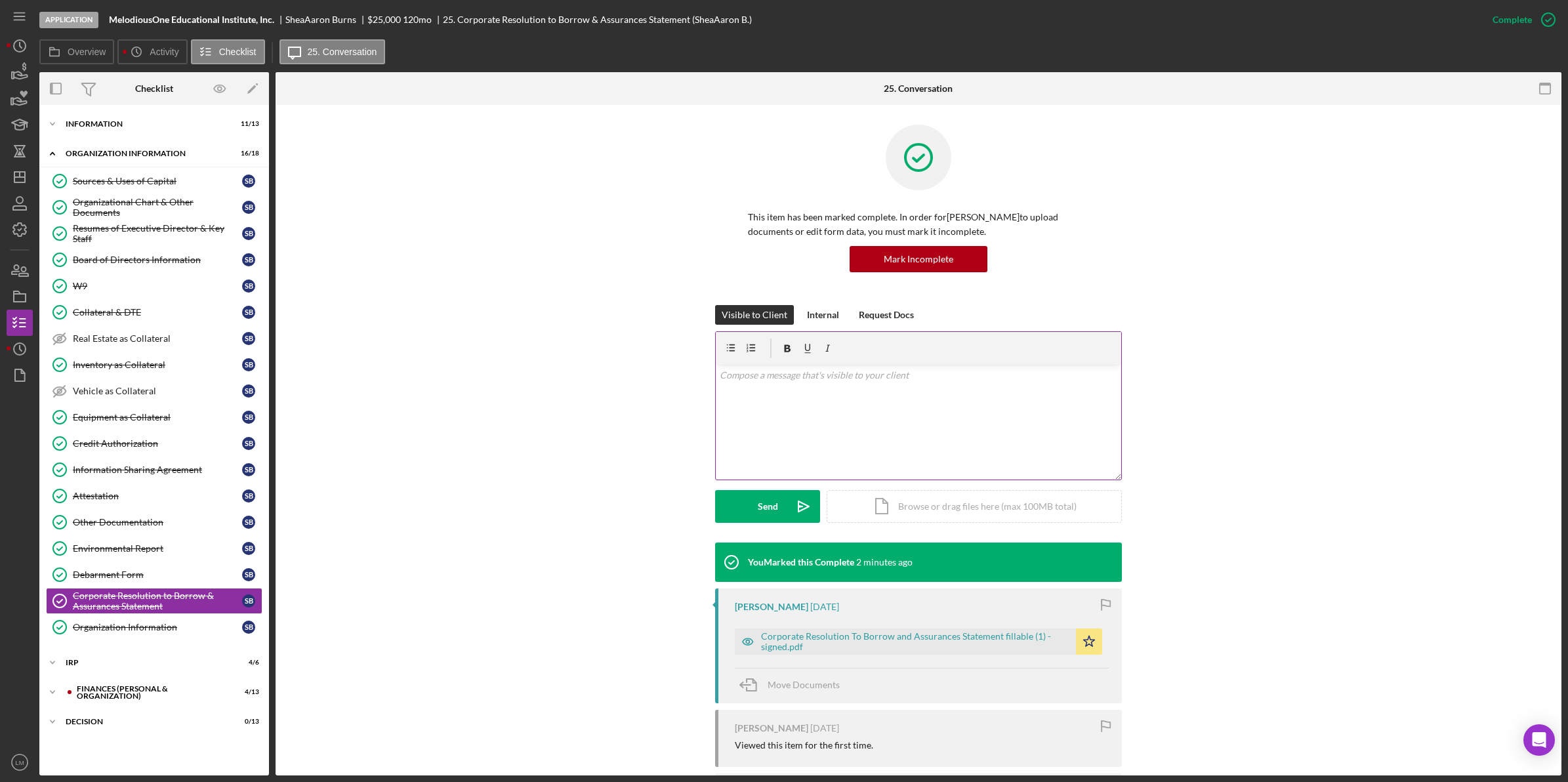
click at [909, 382] on p at bounding box center [919, 375] width 398 height 15
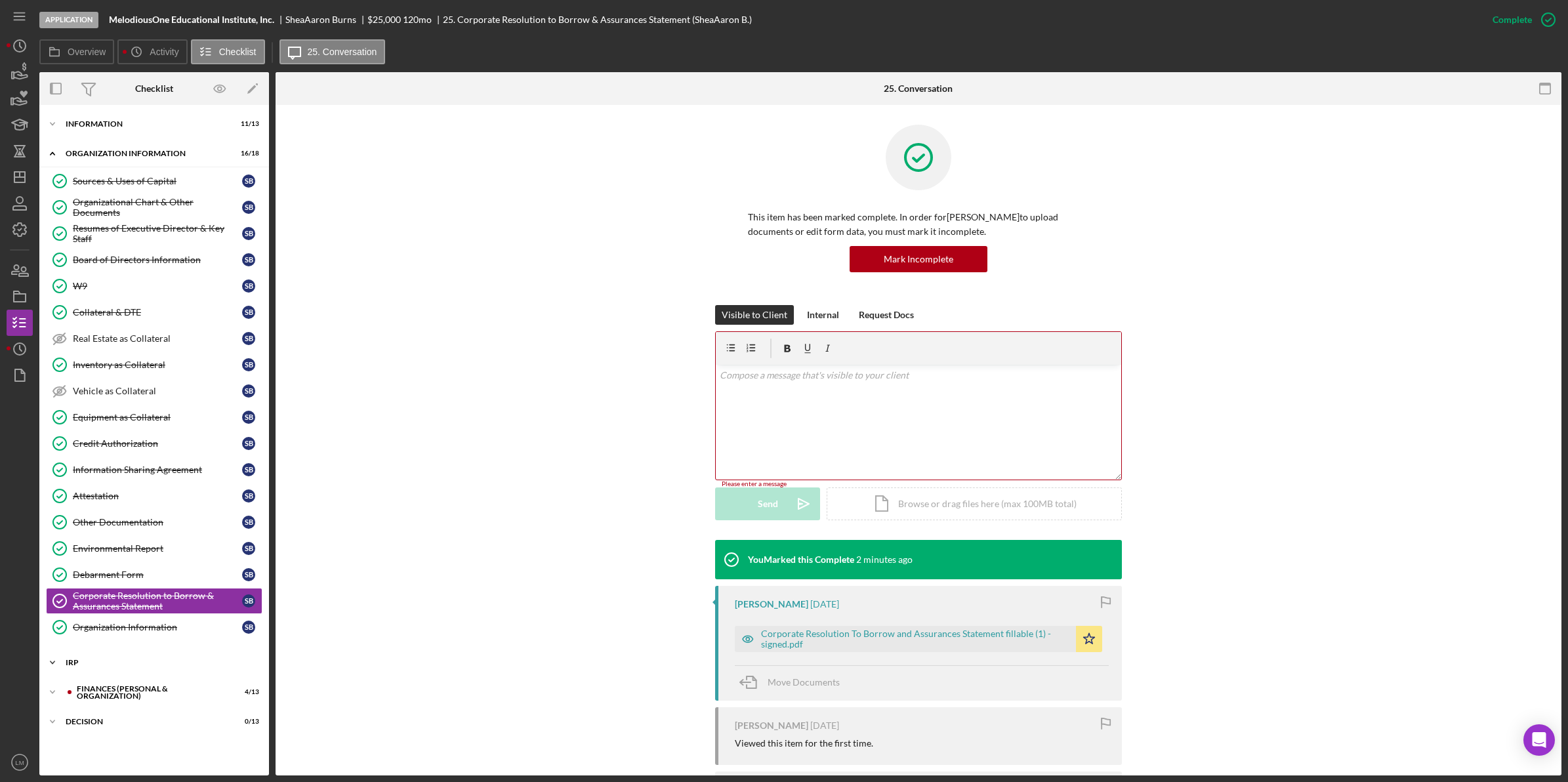
click at [80, 667] on div "IRP" at bounding box center [159, 662] width 187 height 8
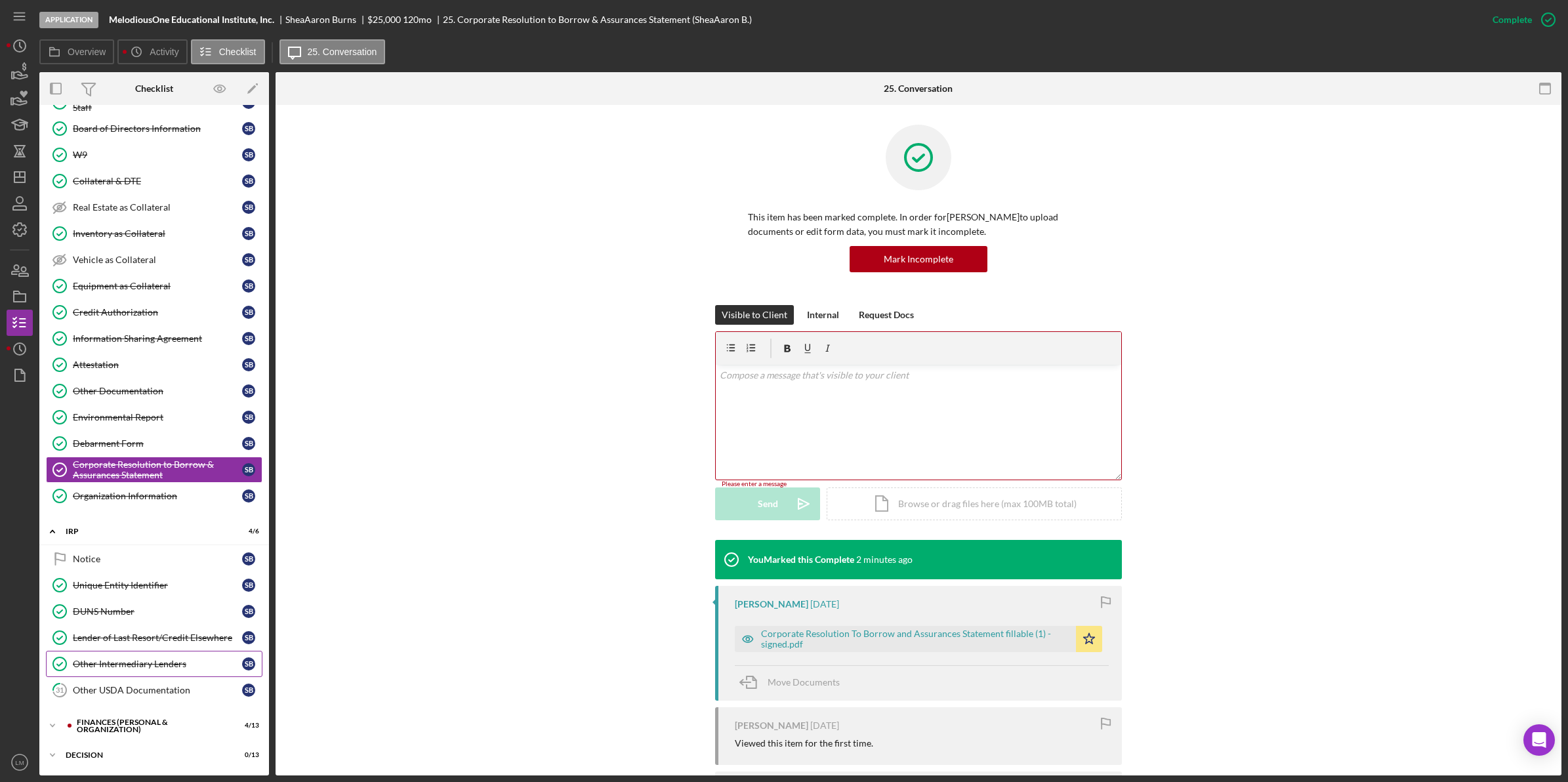
scroll to position [138, 0]
click at [110, 688] on div "Other USDA Documentation" at bounding box center [157, 690] width 169 height 10
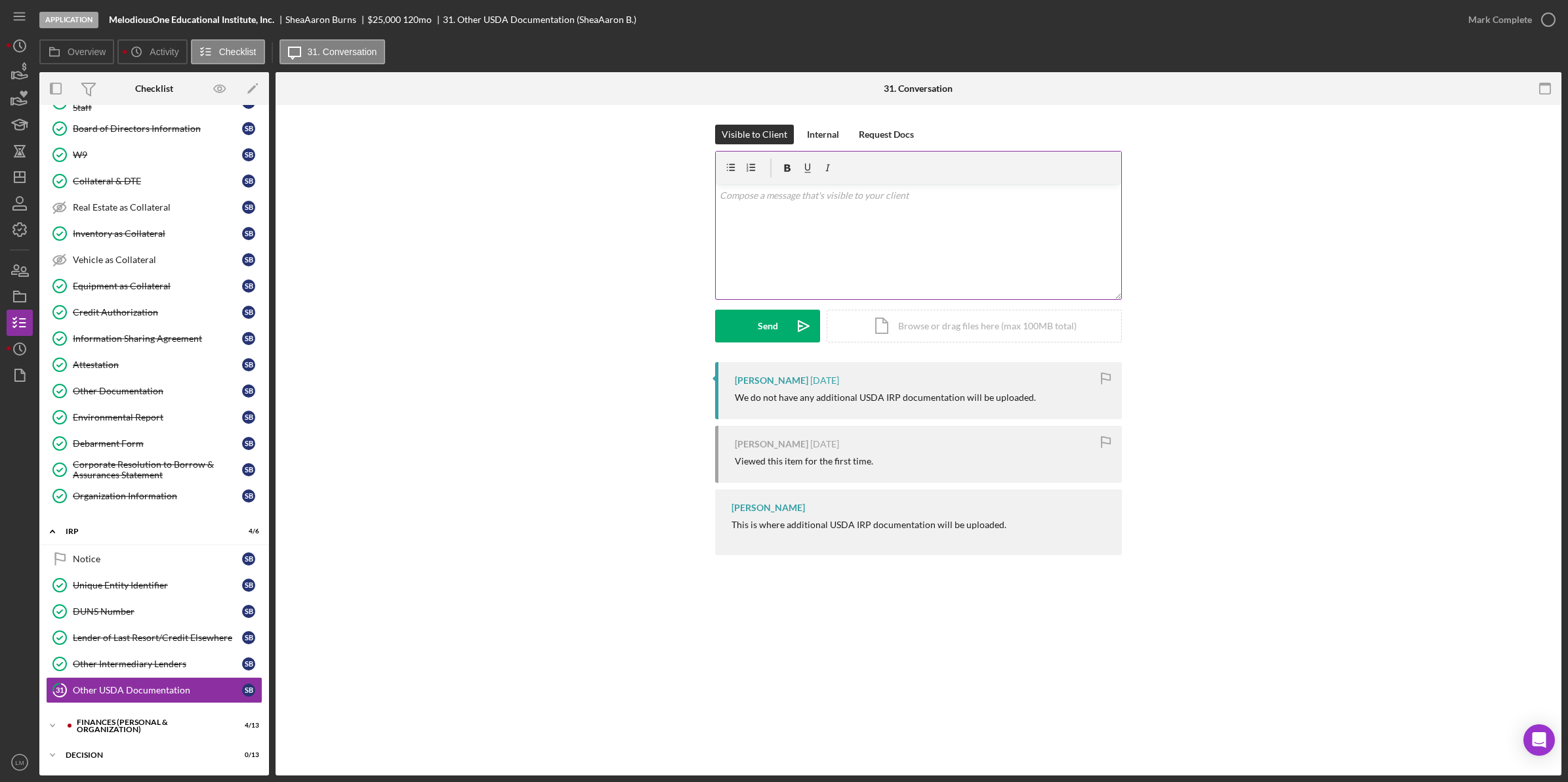
click at [821, 282] on div "v Color teal Color pink Remove color Add row above Add row below Add column bef…" at bounding box center [919, 242] width 405 height 115
click at [786, 335] on button "Send Icon/icon-invite-send" at bounding box center [768, 326] width 105 height 33
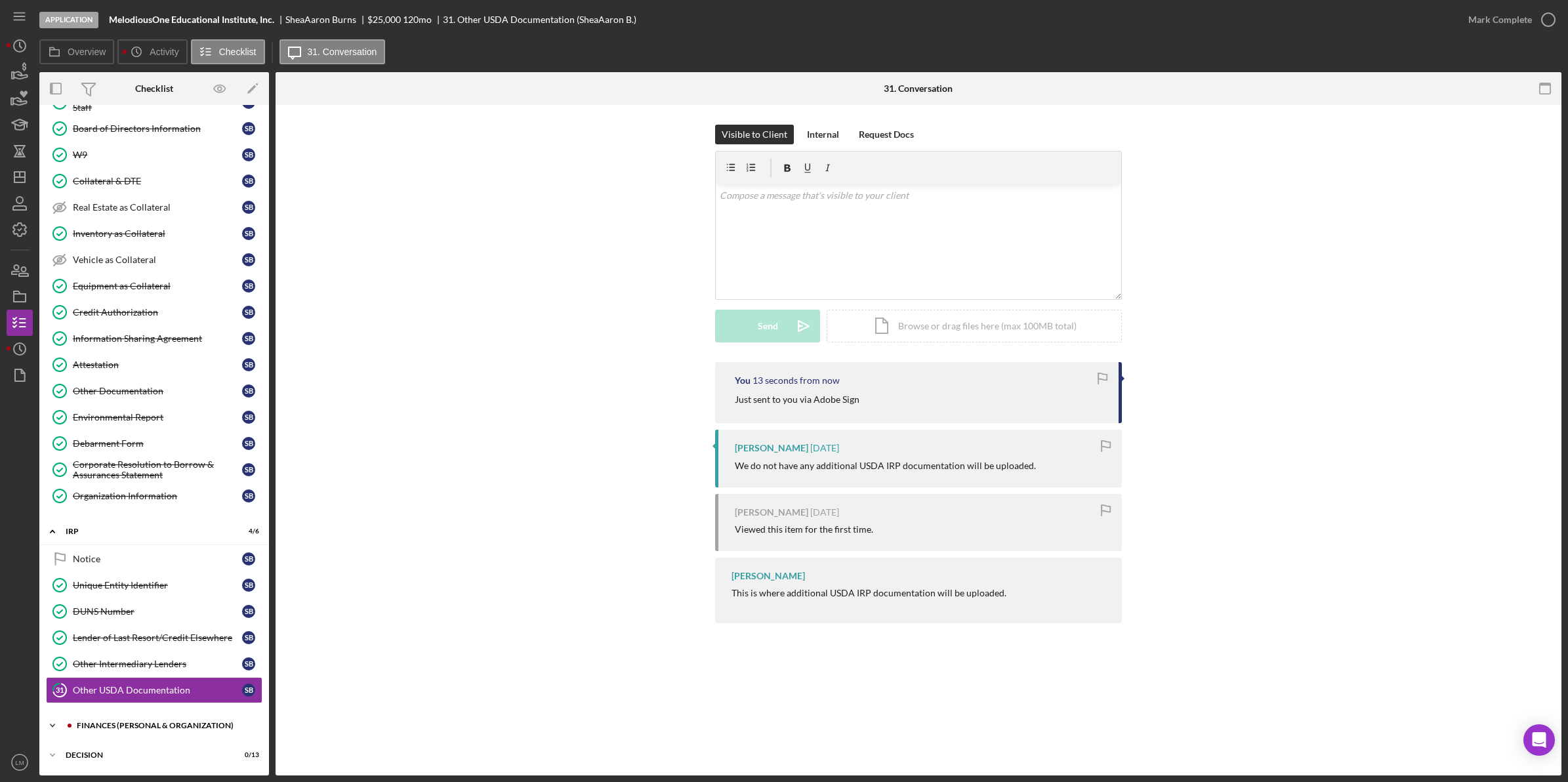
click at [123, 722] on div "Finances (Personal & Organization)" at bounding box center [165, 725] width 176 height 8
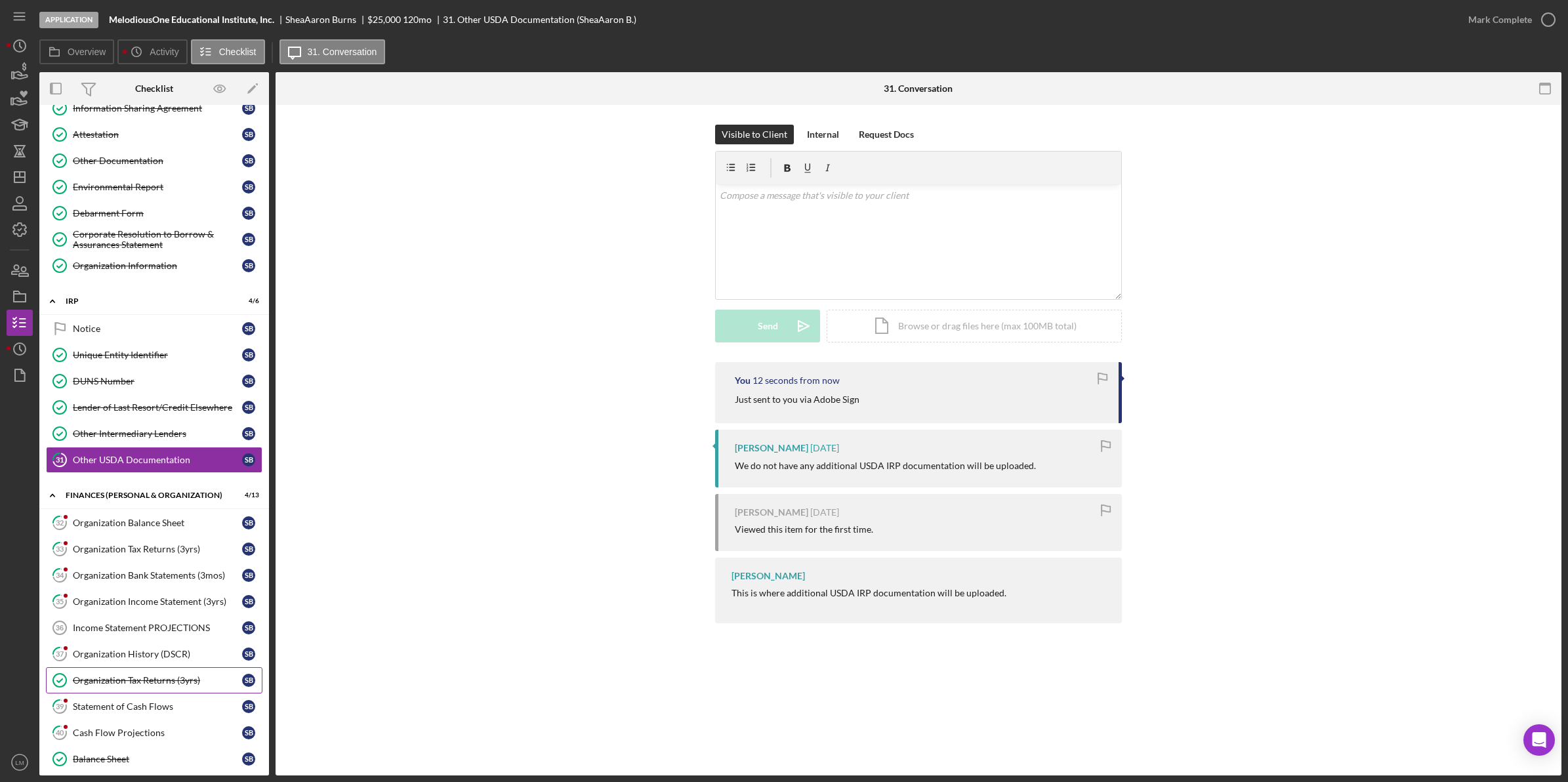
scroll to position [384, 0]
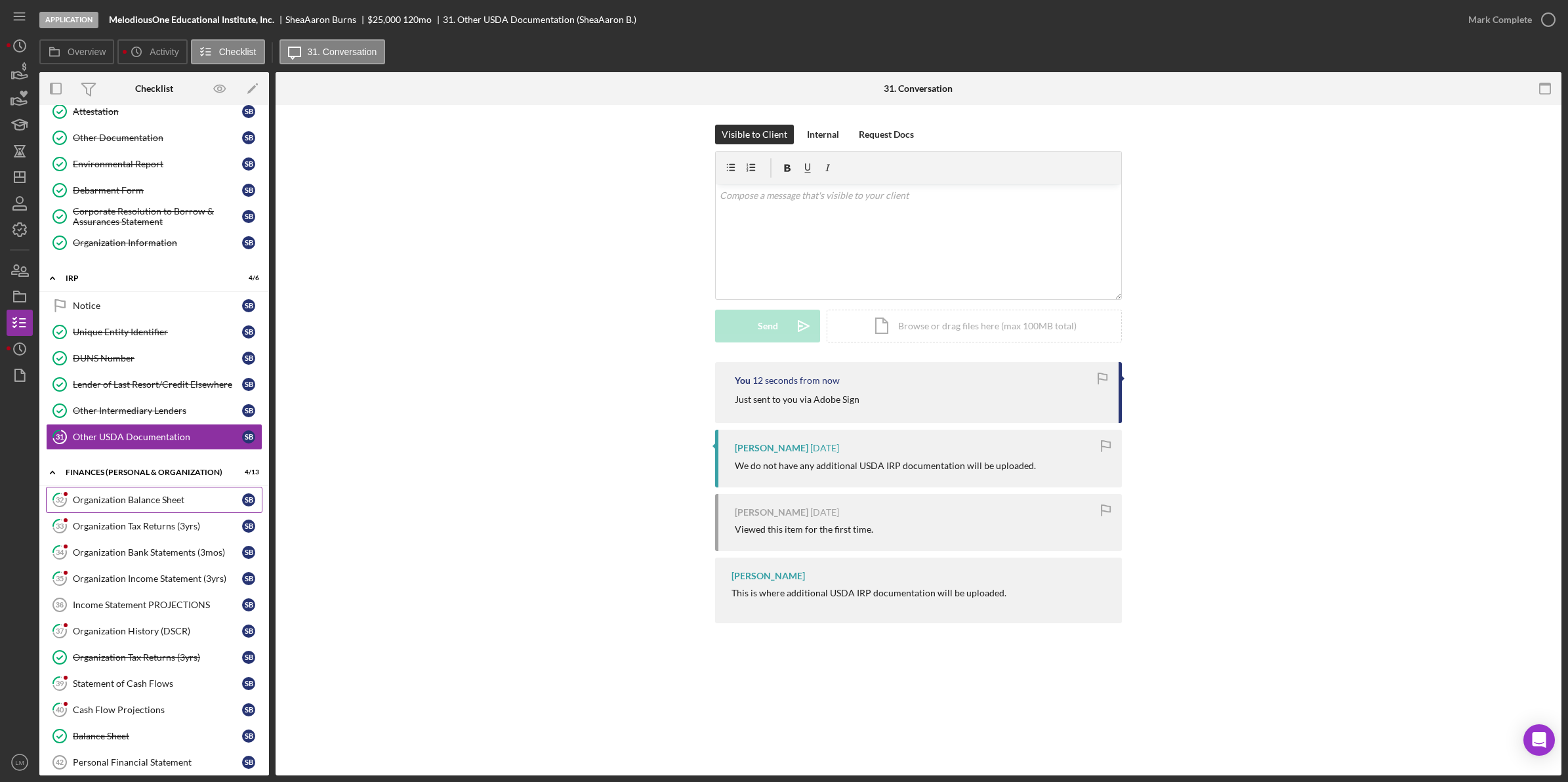
click at [186, 513] on link "32 Organization Balance Sheet S B" at bounding box center [154, 500] width 217 height 27
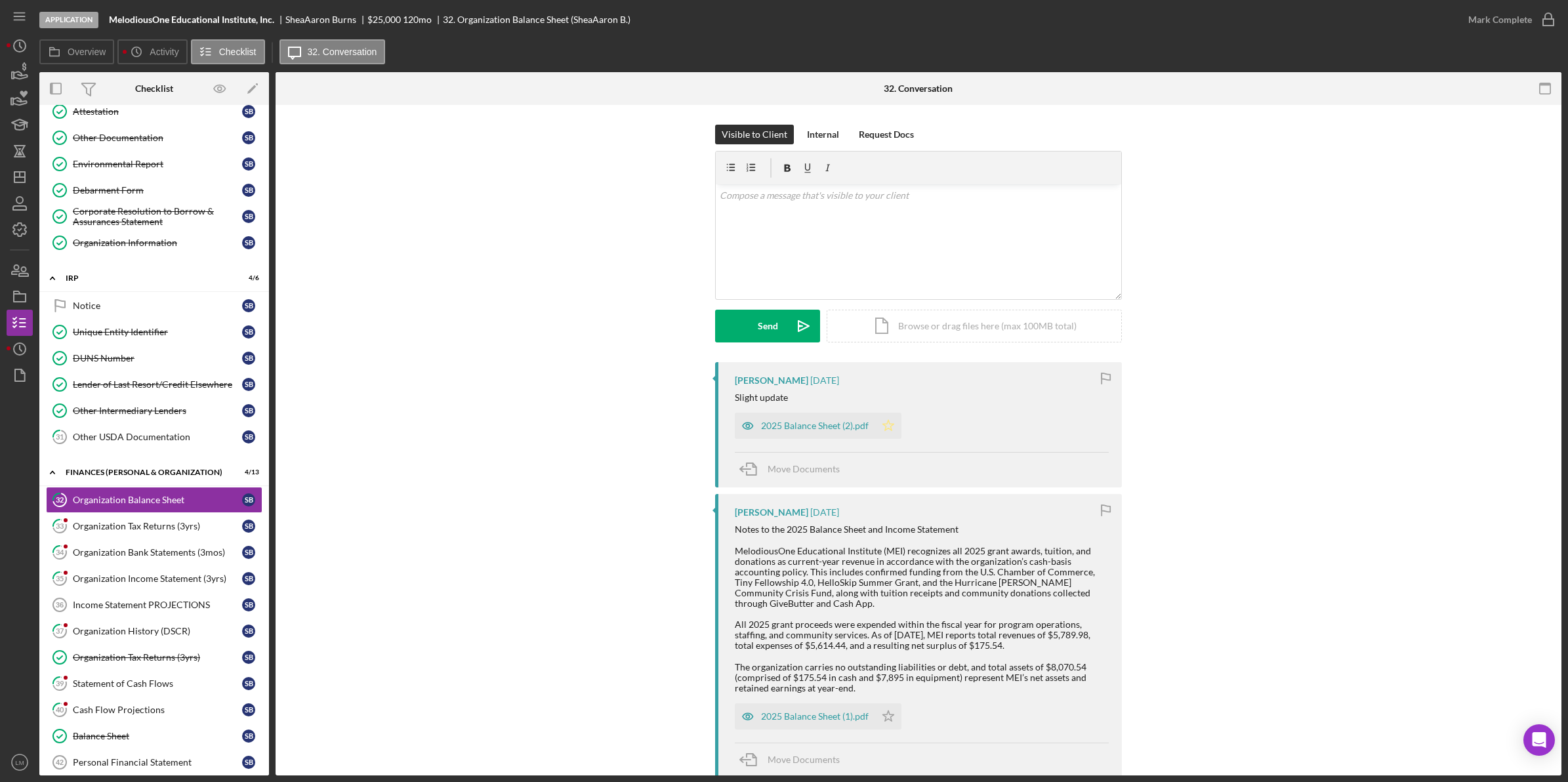
click at [884, 425] on icon "Icon/Star" at bounding box center [889, 426] width 27 height 27
click at [1106, 504] on icon "button" at bounding box center [1106, 510] width 29 height 29
click at [1517, 7] on div "Mark Complete" at bounding box center [1499, 20] width 64 height 27
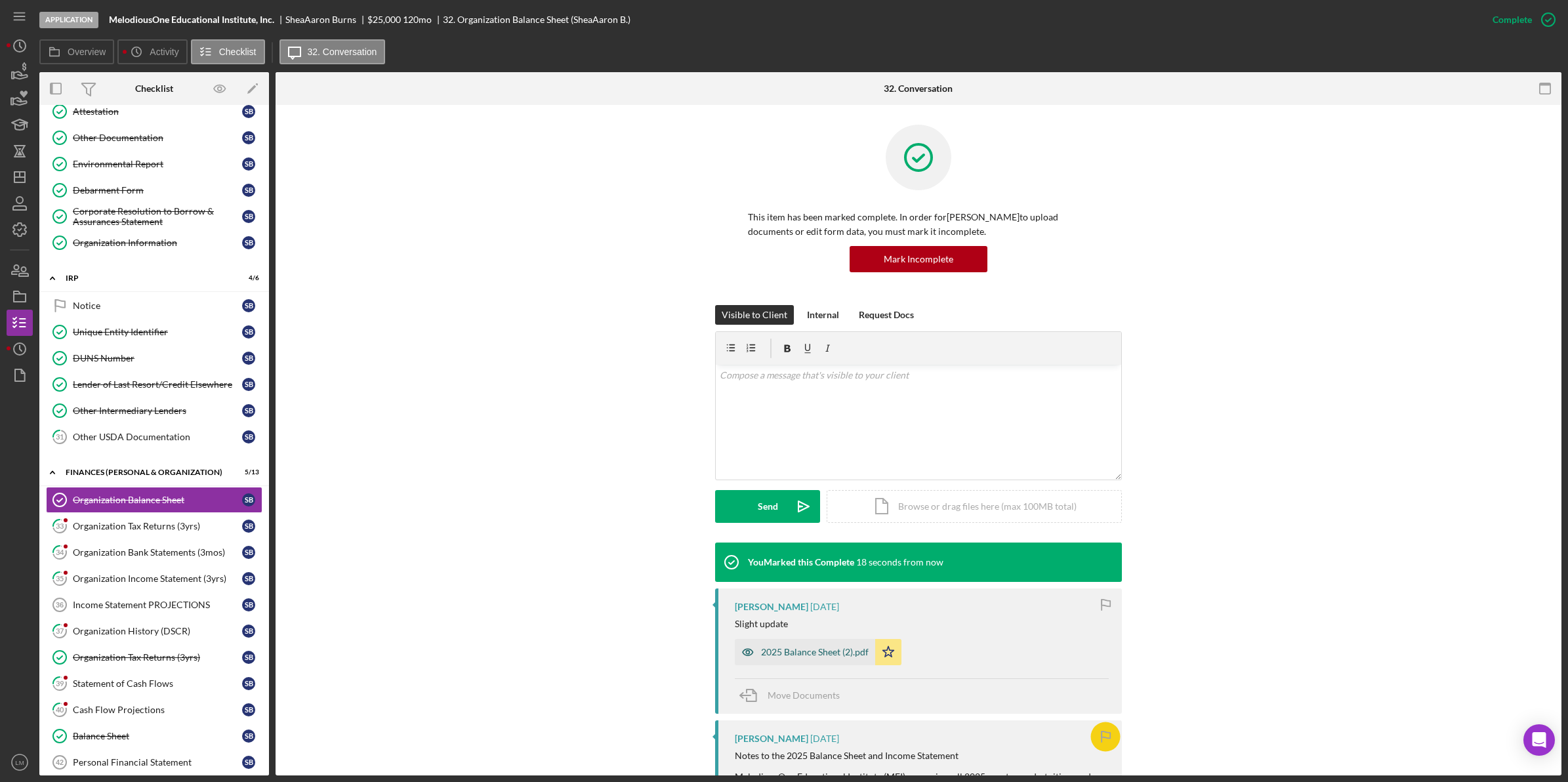
click at [835, 651] on div "2025 Balance Sheet (2).pdf" at bounding box center [815, 651] width 108 height 10
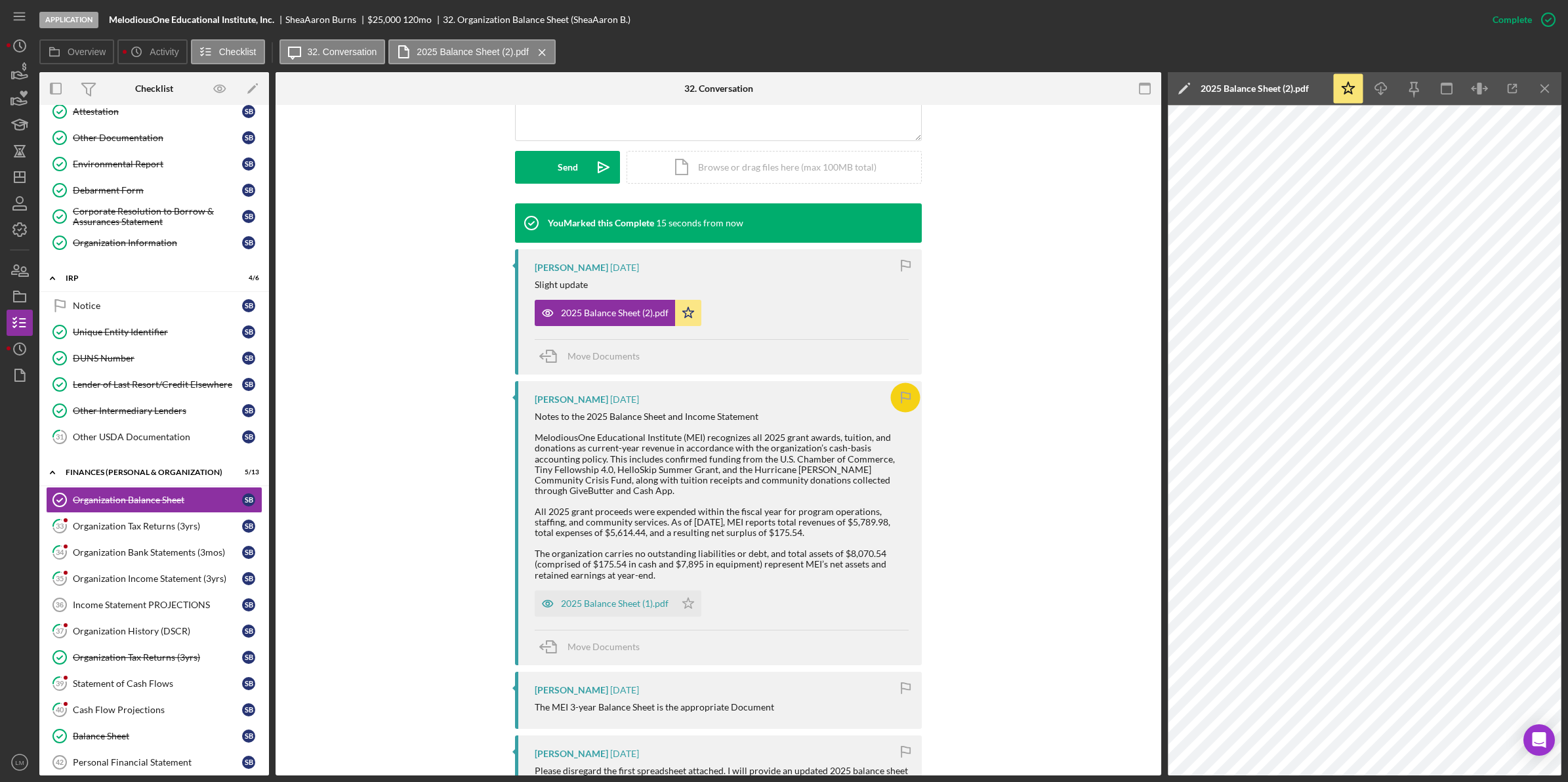
scroll to position [492, 0]
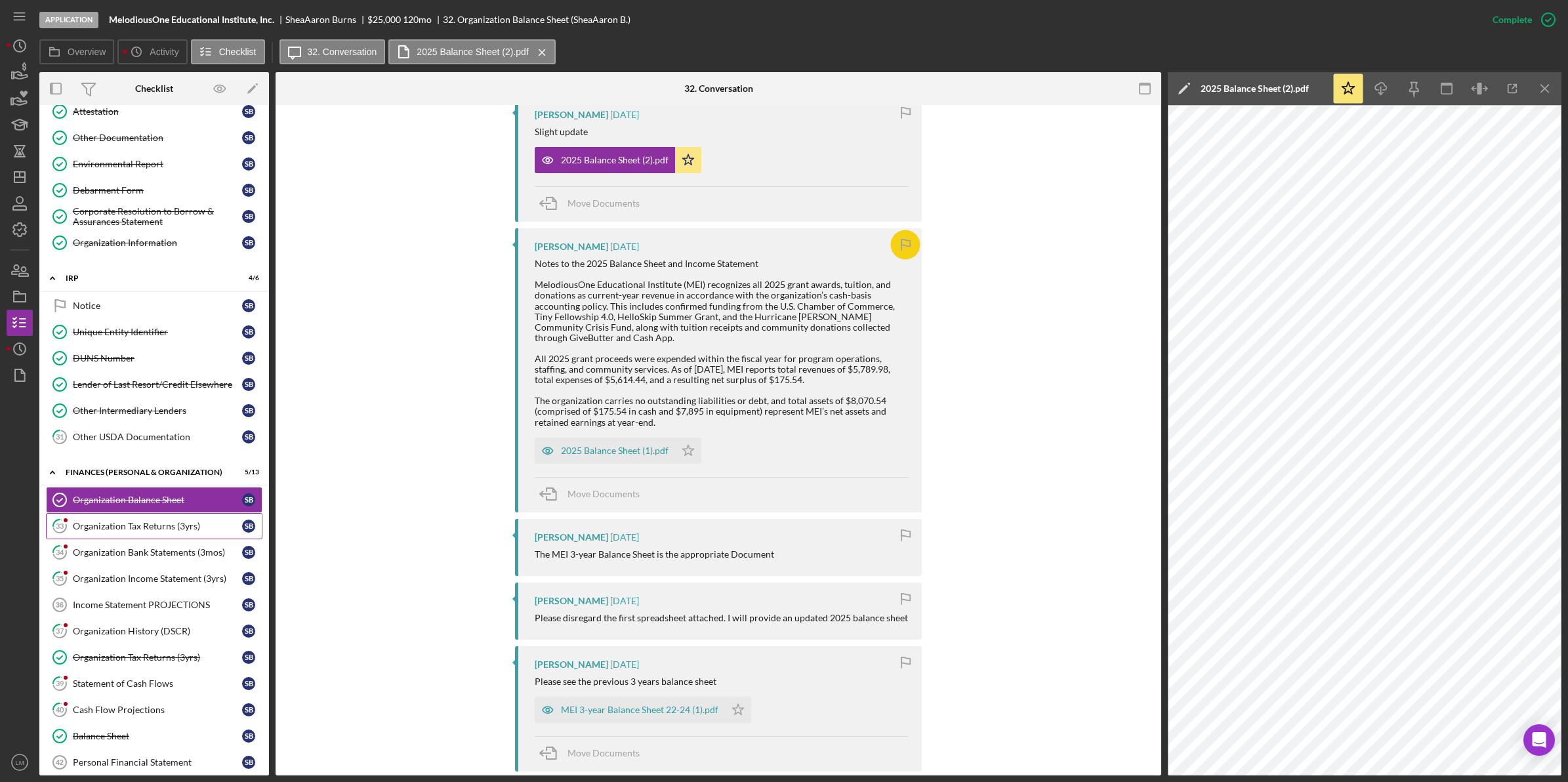
click at [140, 531] on div "Organization Tax Returns (3yrs)" at bounding box center [157, 526] width 169 height 10
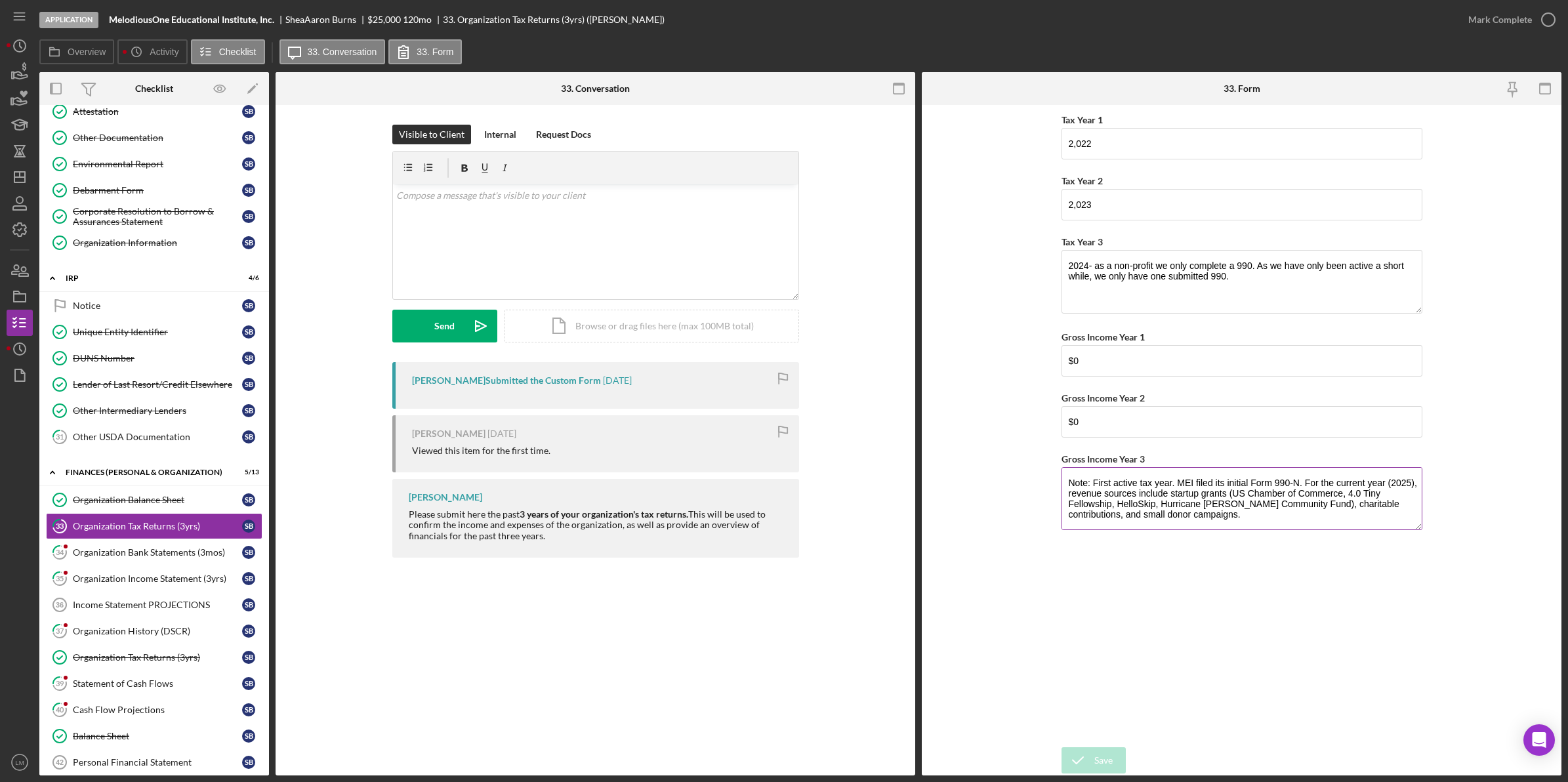
scroll to position [201, 0]
click at [1514, 15] on div "Mark Complete" at bounding box center [1499, 20] width 64 height 27
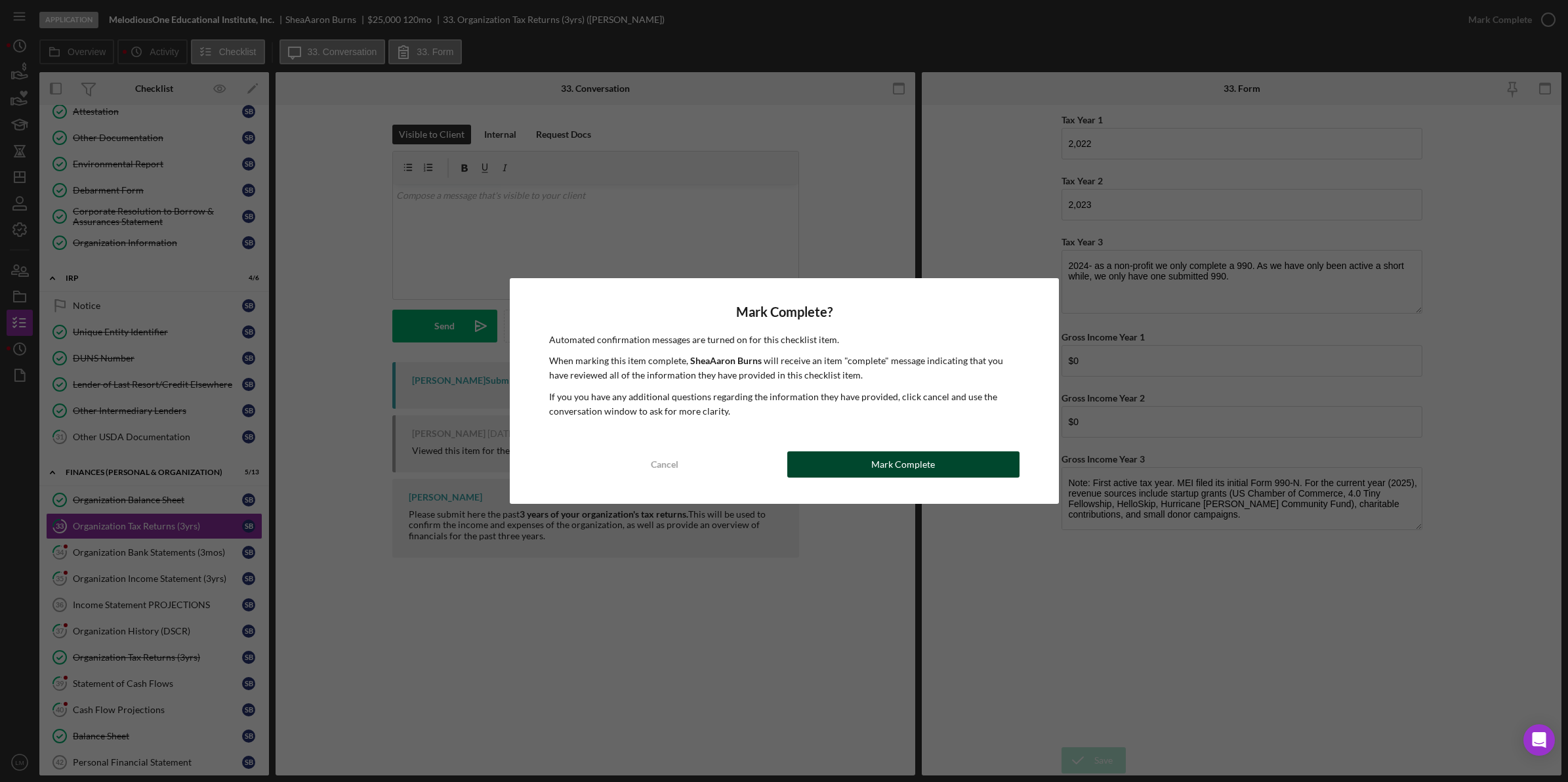
click at [907, 472] on div "Mark Complete" at bounding box center [902, 465] width 64 height 27
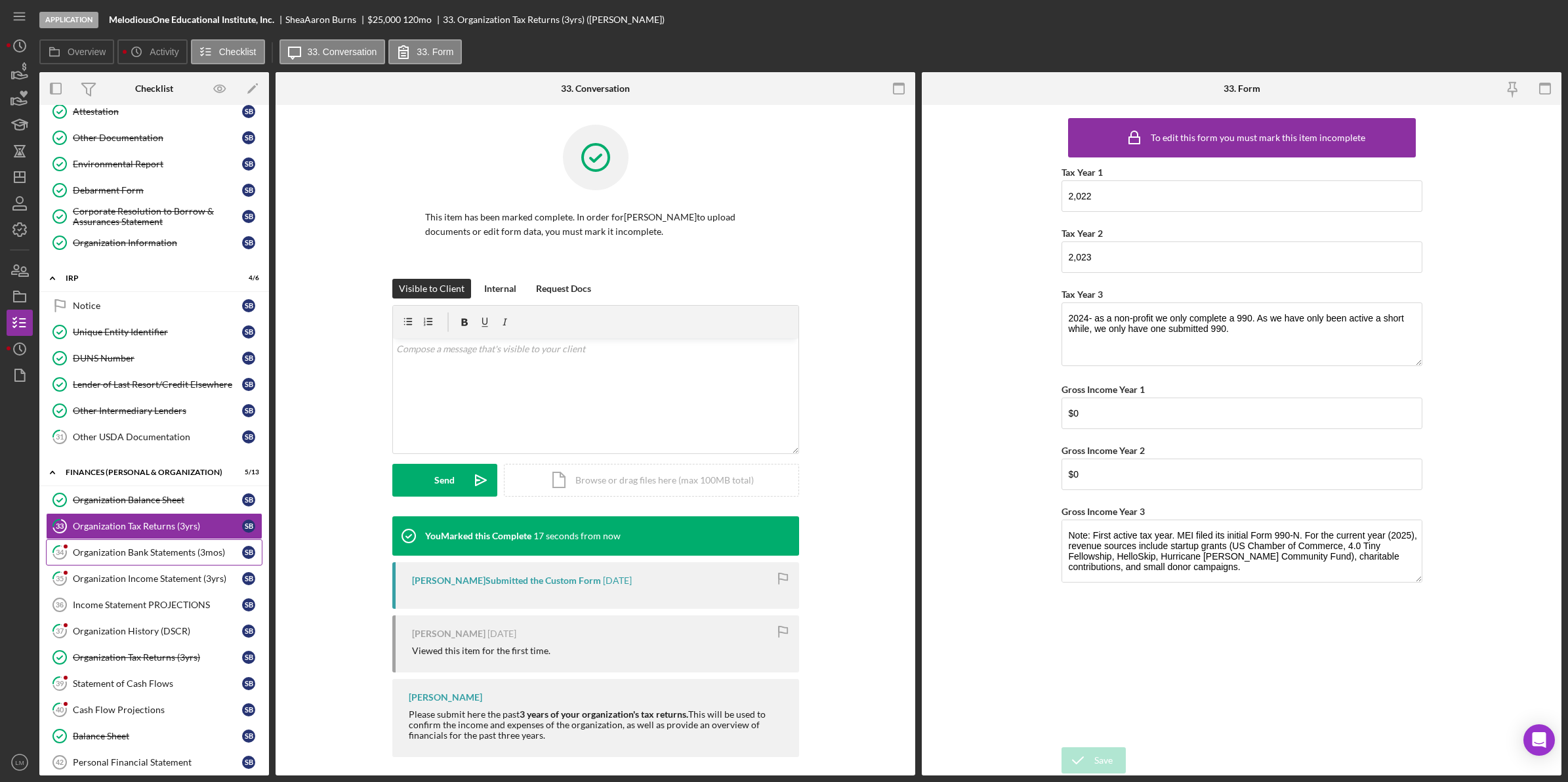
click at [126, 558] on div "Organization Bank Statements (3mos)" at bounding box center [157, 552] width 169 height 10
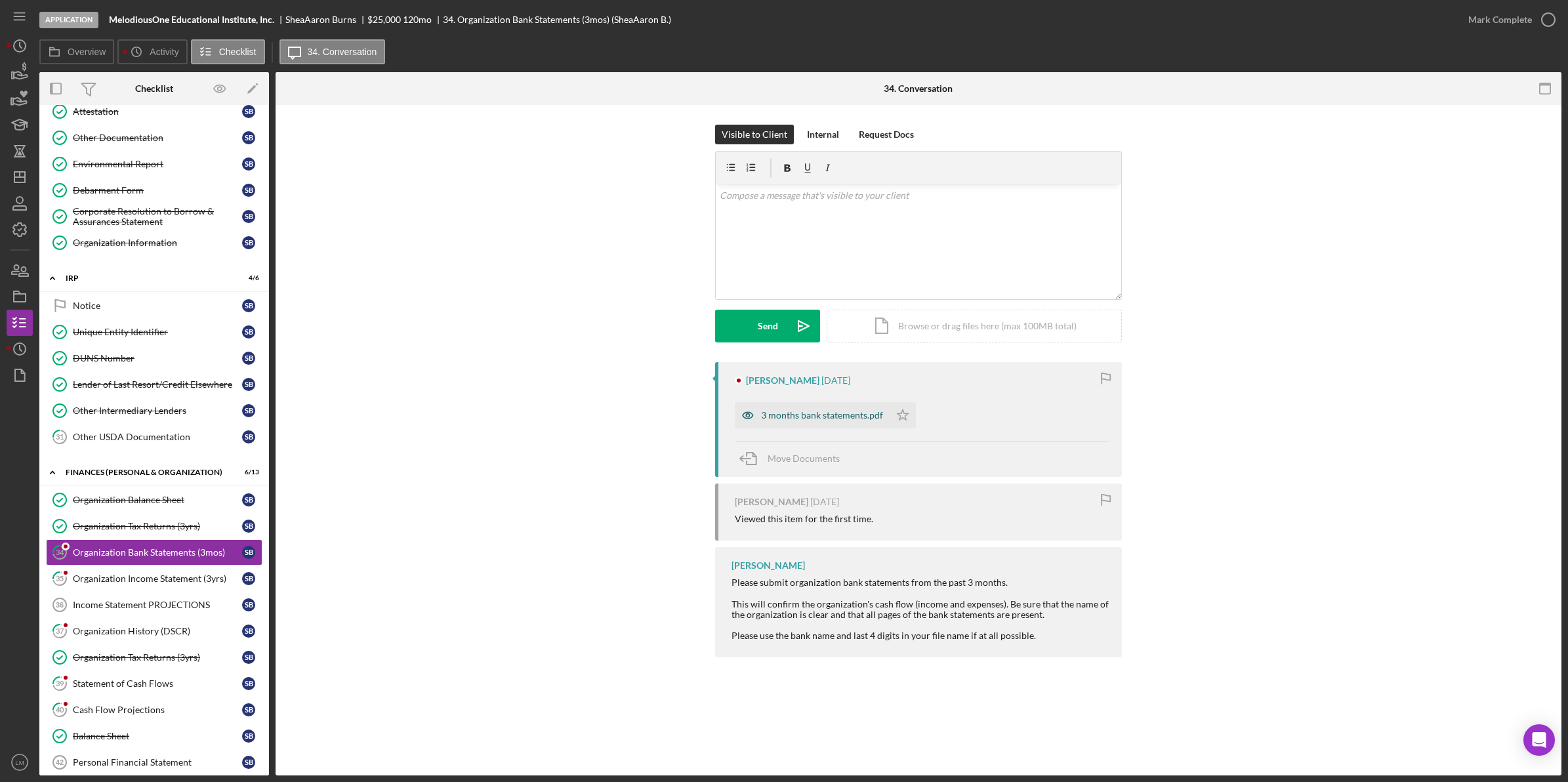
click at [814, 413] on div "3 months bank statements.pdf" at bounding box center [822, 415] width 122 height 10
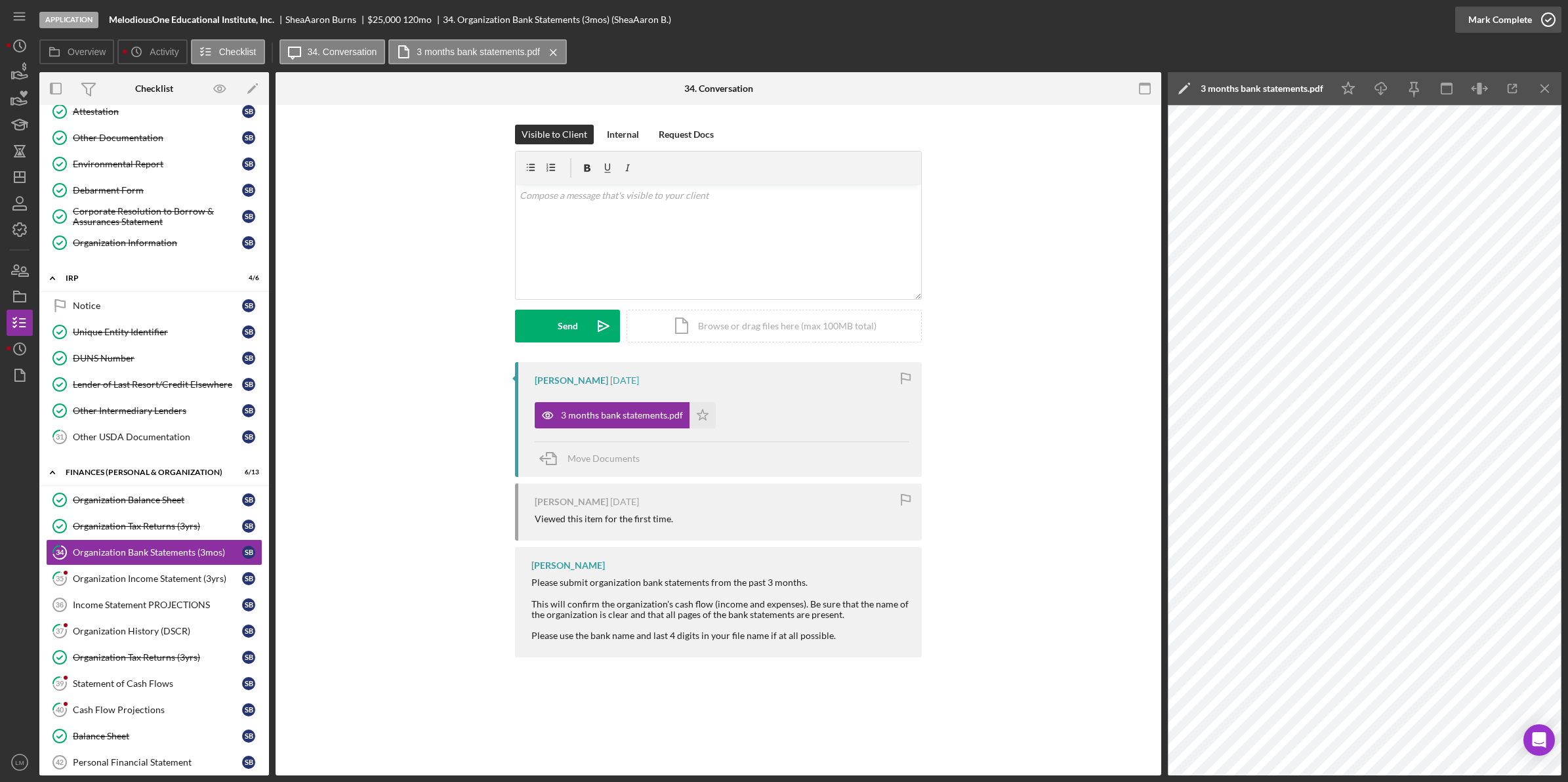
click at [1530, 27] on button "Mark Complete" at bounding box center [1509, 20] width 106 height 27
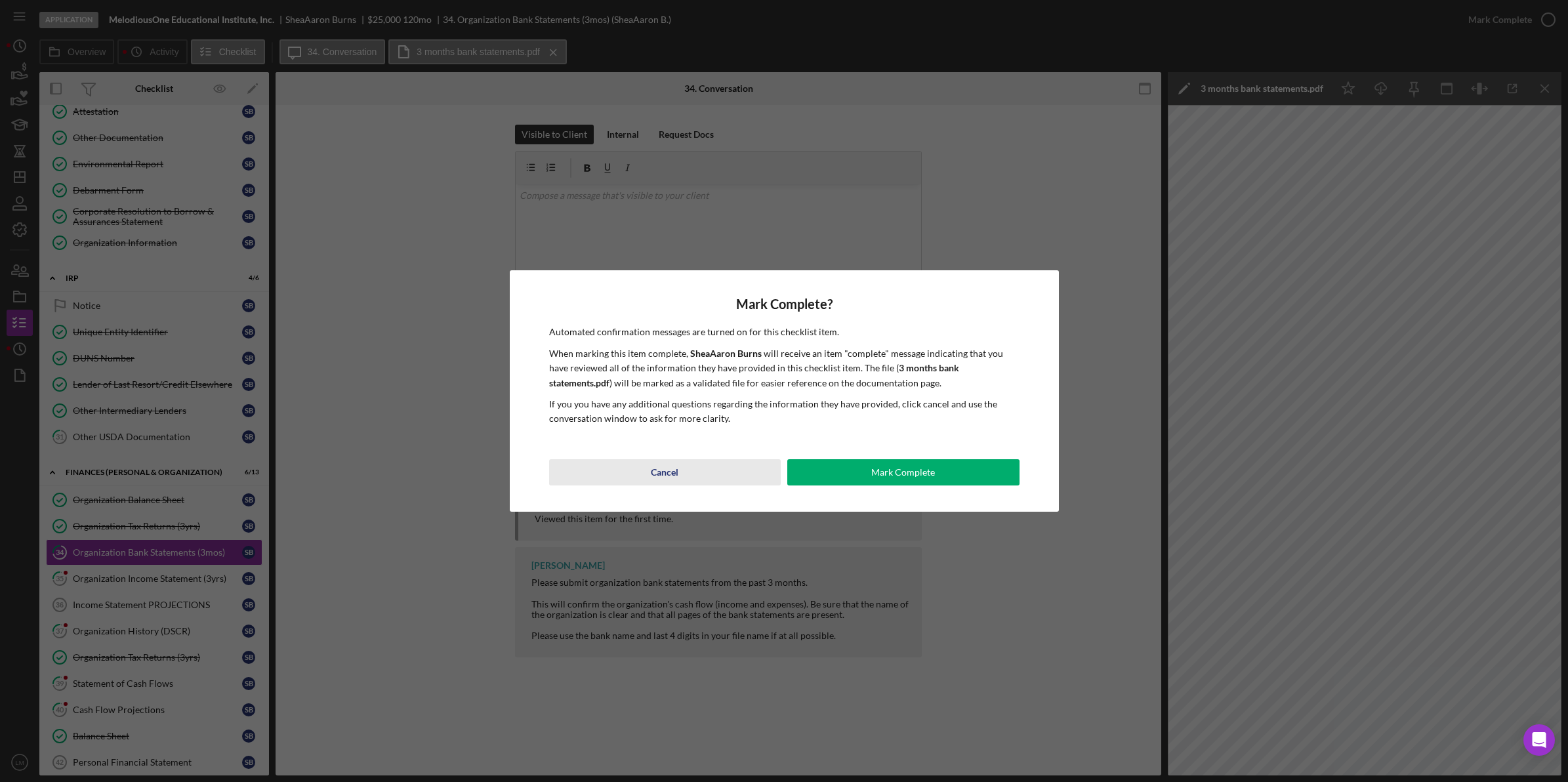
click at [647, 468] on button "Cancel" at bounding box center [666, 472] width 232 height 27
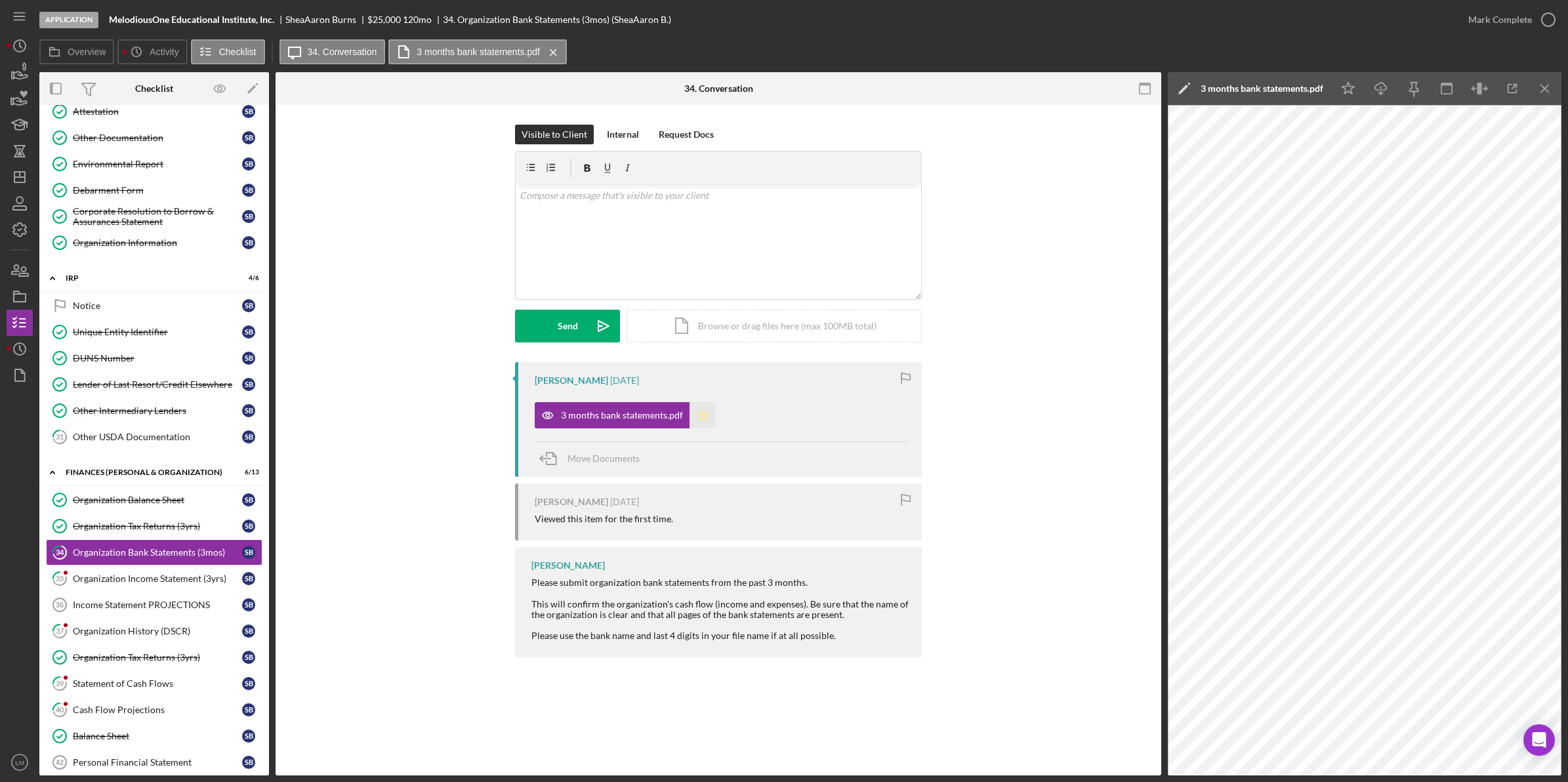
click at [707, 414] on icon "Icon/Star" at bounding box center [703, 415] width 27 height 27
click at [1493, 15] on div "Mark Complete" at bounding box center [1499, 20] width 64 height 27
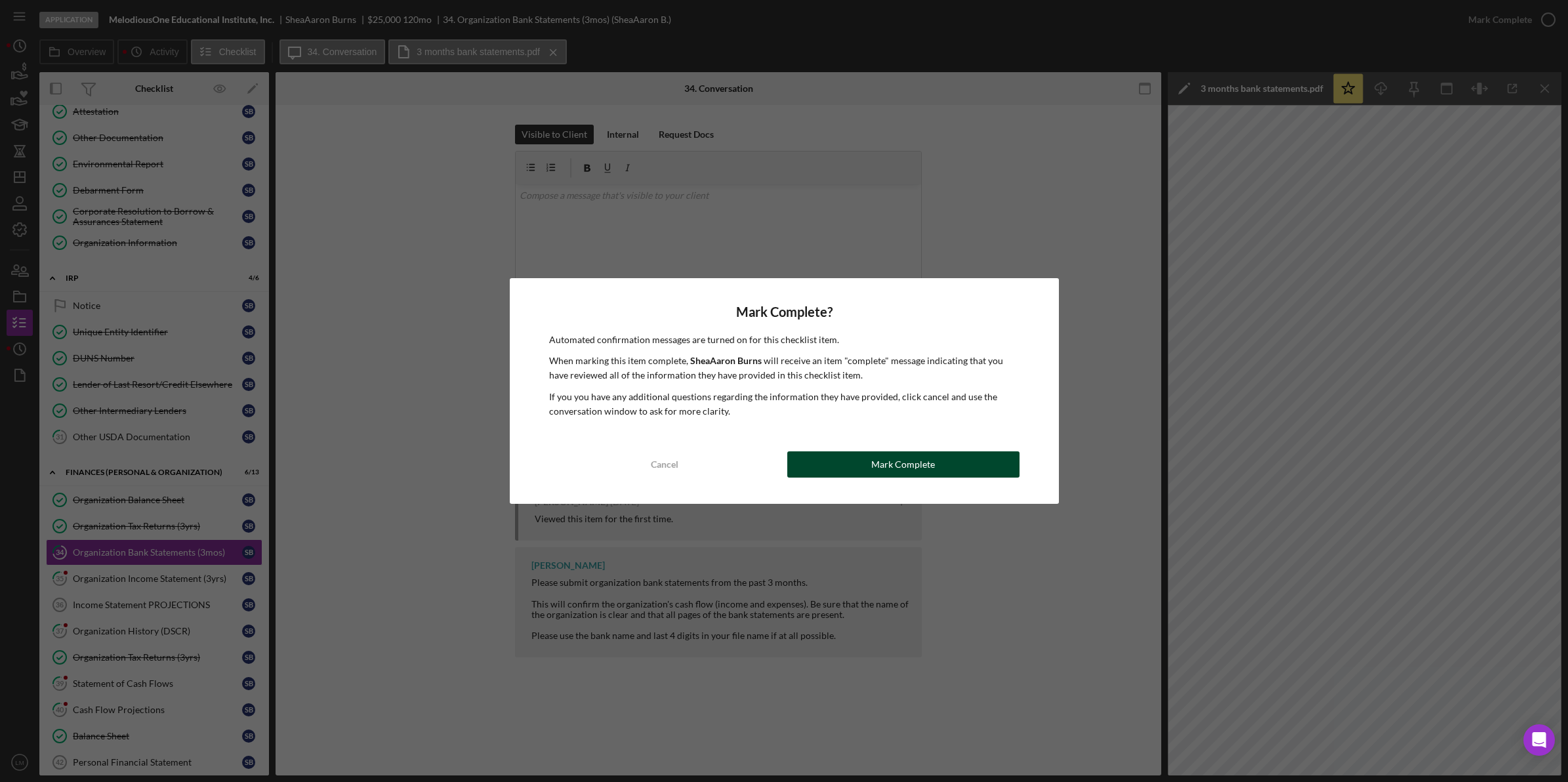
click at [963, 461] on button "Mark Complete" at bounding box center [903, 465] width 232 height 27
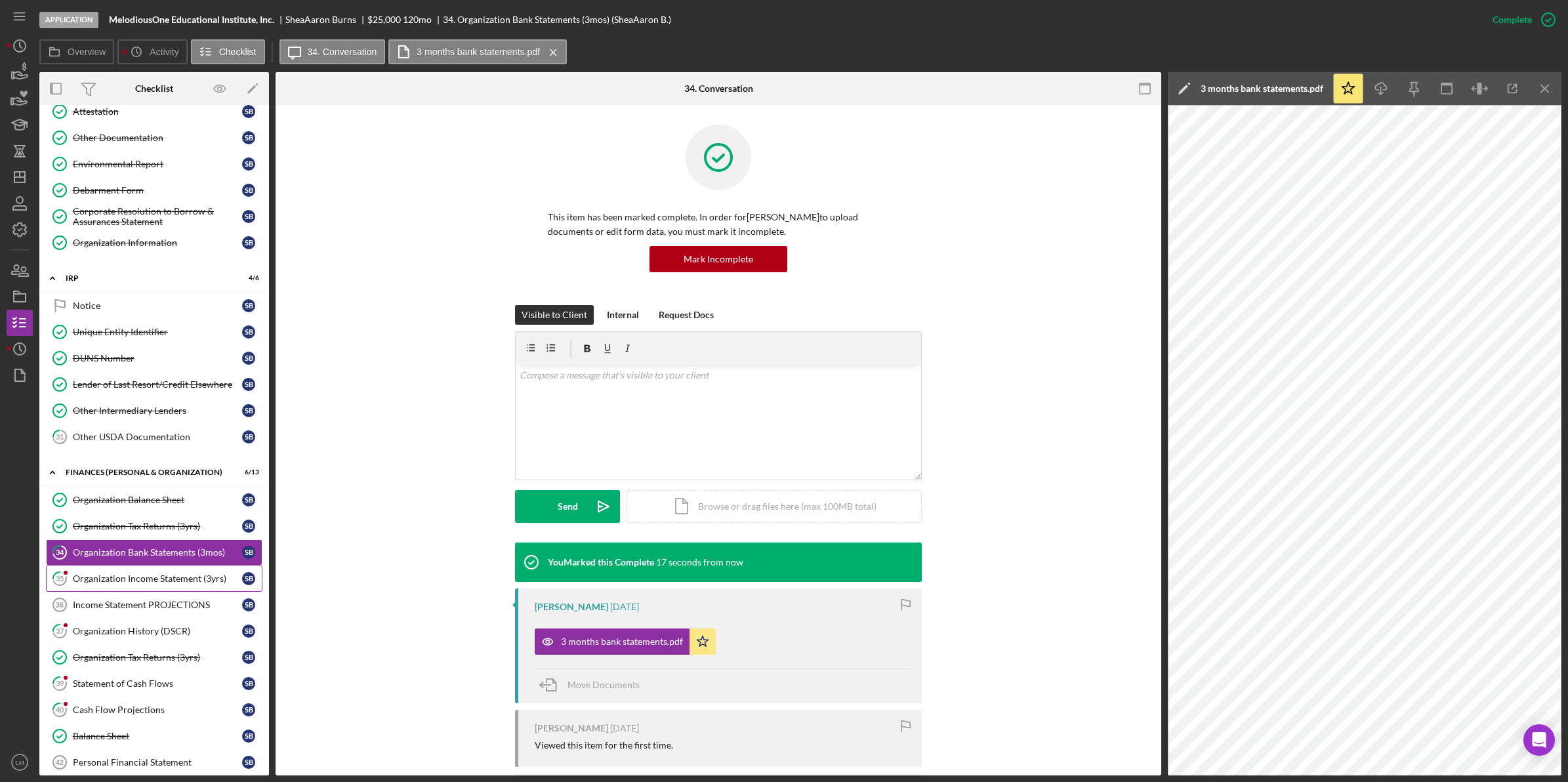
click at [219, 592] on link "35 Organization Income Statement (3yrs) S B" at bounding box center [154, 579] width 217 height 27
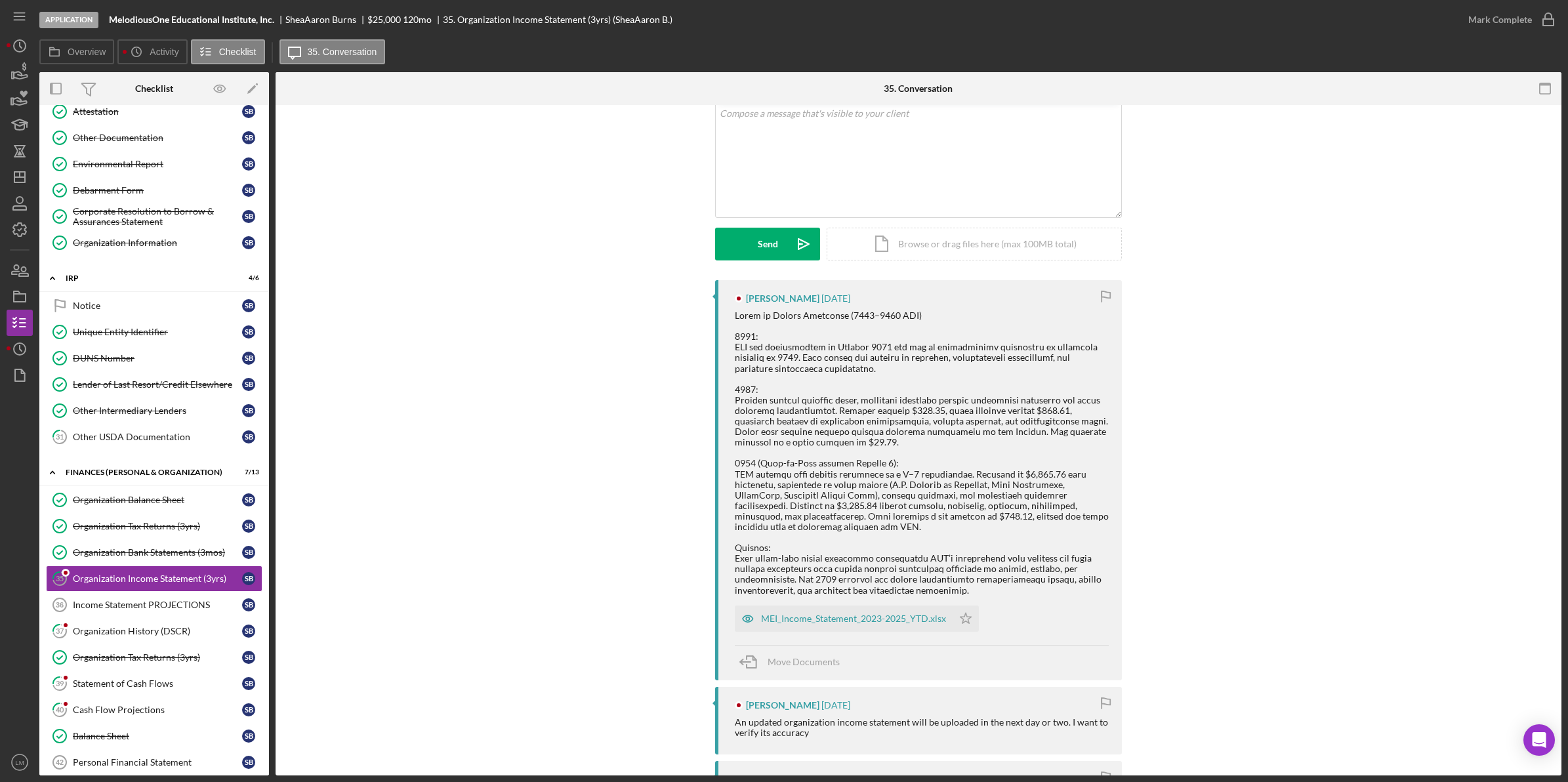
scroll to position [164, 0]
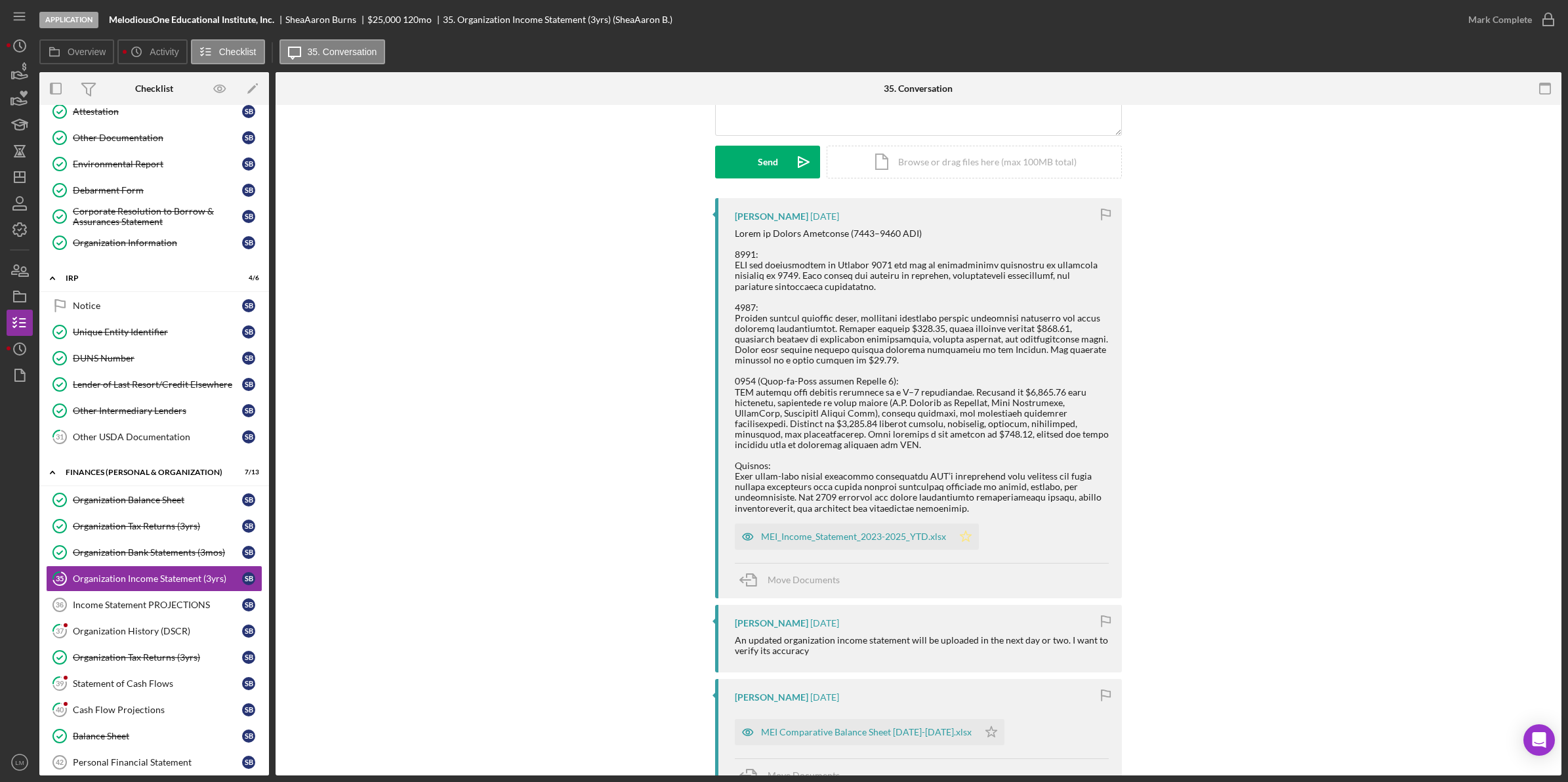
click at [965, 539] on polygon "button" at bounding box center [966, 535] width 11 height 10
click at [1534, 6] on icon "button" at bounding box center [1548, 20] width 33 height 33
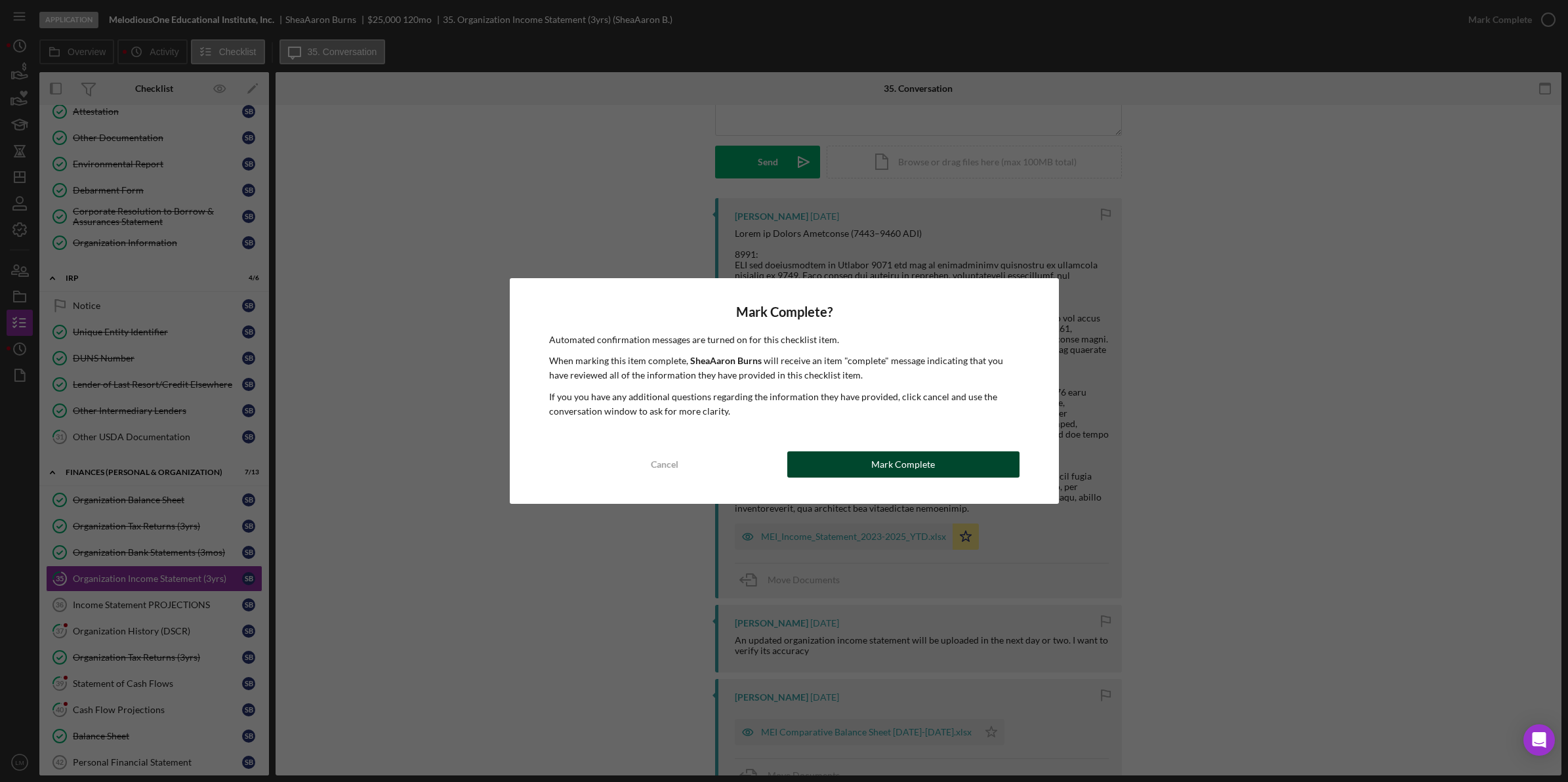
click at [943, 463] on button "Mark Complete" at bounding box center [903, 465] width 232 height 27
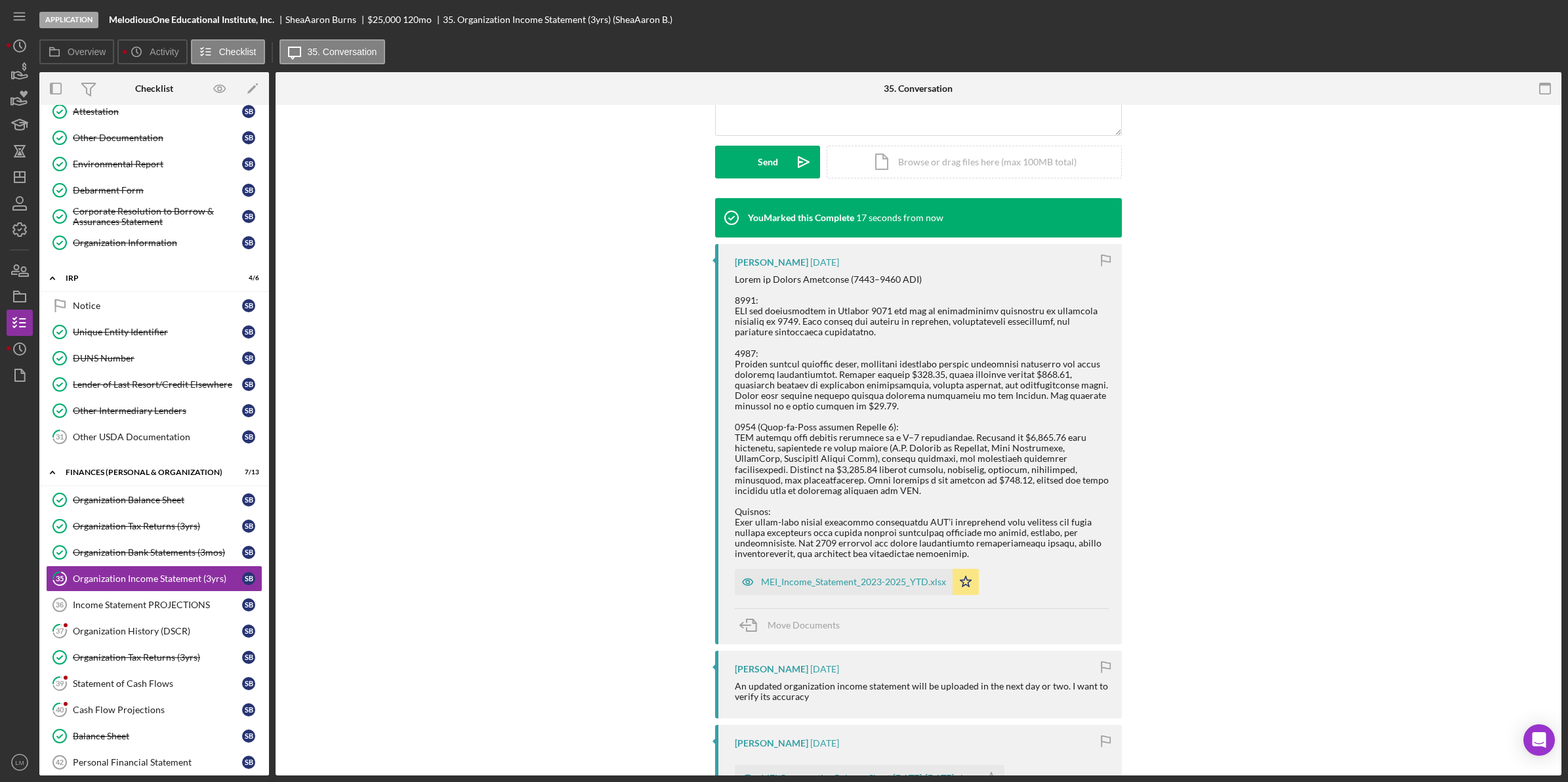
scroll to position [345, 0]
click at [860, 577] on div "MEI_Income_Statement_2023-2025_YTD.xlsx" at bounding box center [854, 581] width 185 height 10
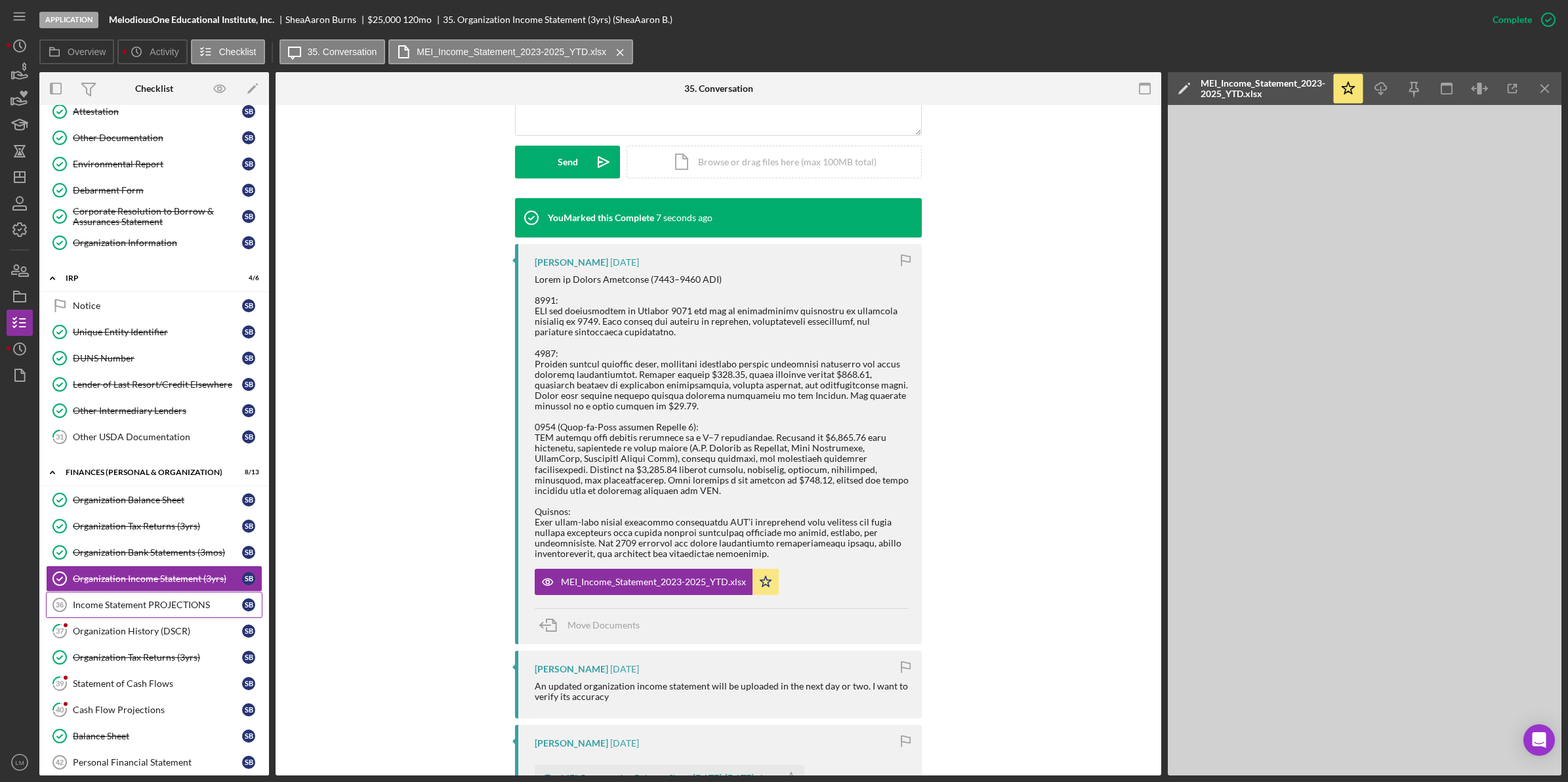
click at [115, 608] on div "Income Statement PROJECTIONS" at bounding box center [157, 604] width 169 height 10
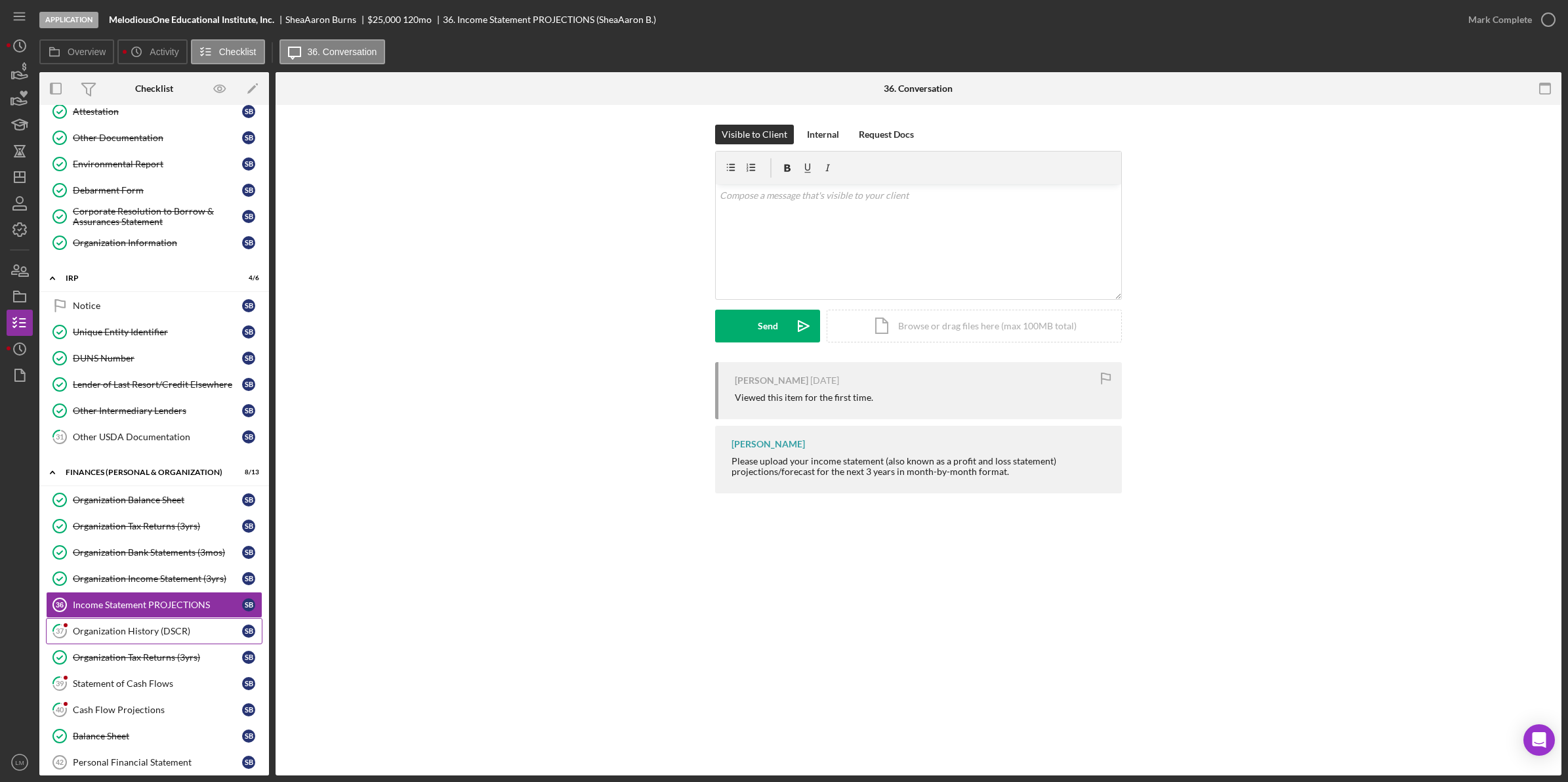
click at [115, 636] on div "Organization History (DSCR)" at bounding box center [157, 630] width 169 height 10
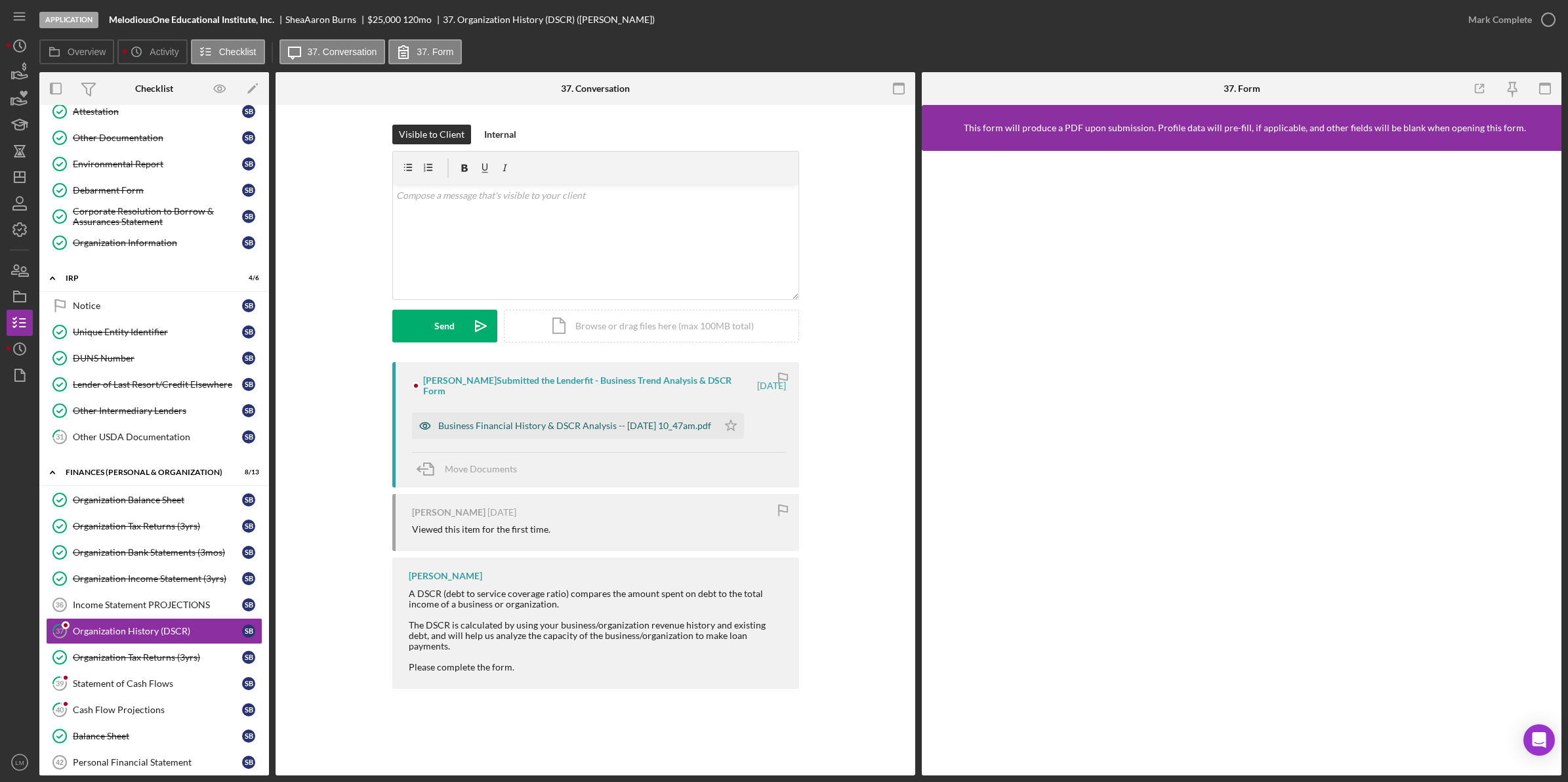
click at [591, 430] on div "Business Financial History & DSCR Analysis -- [DATE] 10_47am.pdf" at bounding box center [575, 426] width 273 height 10
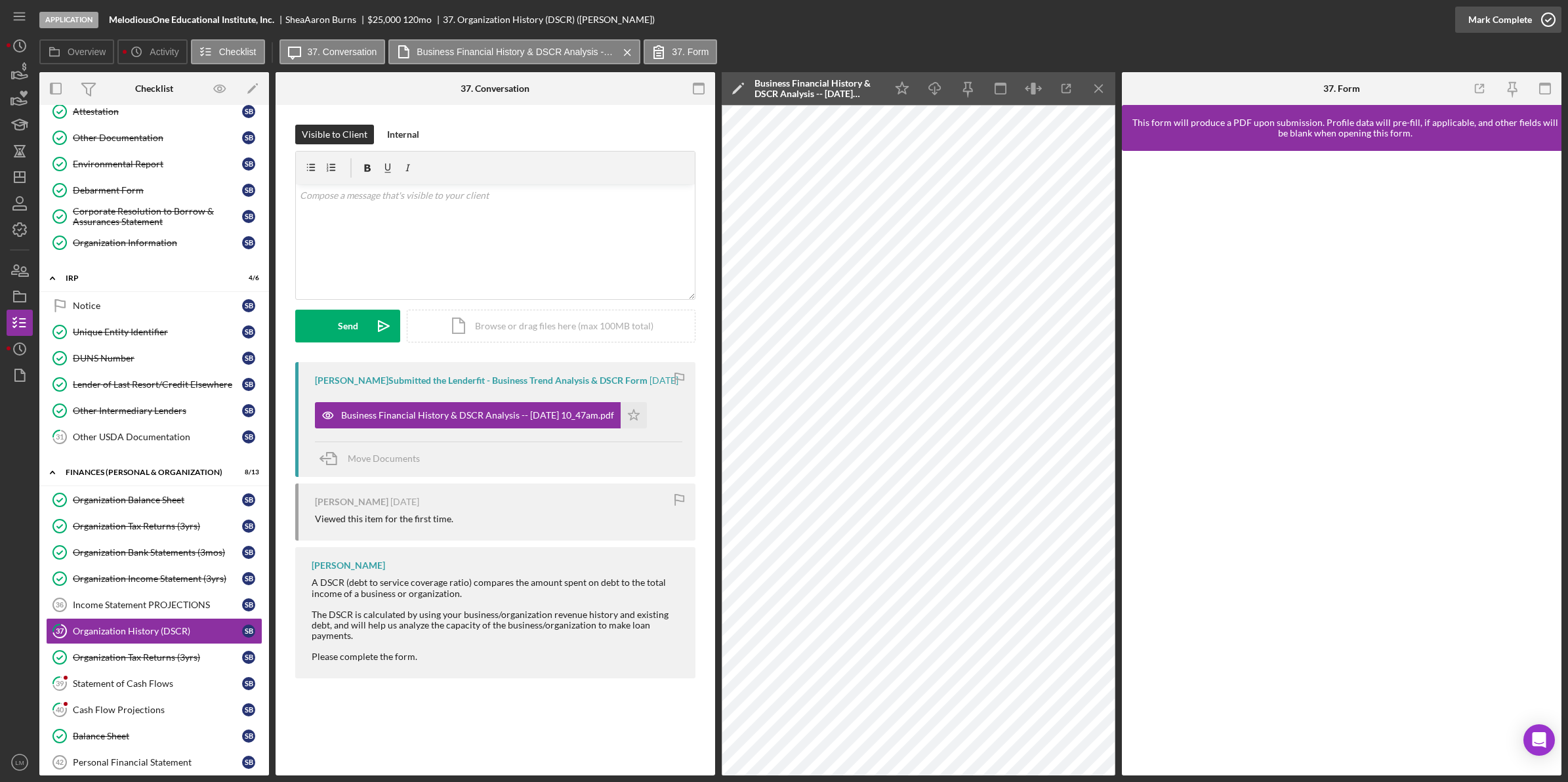
click at [1540, 6] on icon "button" at bounding box center [1548, 20] width 33 height 33
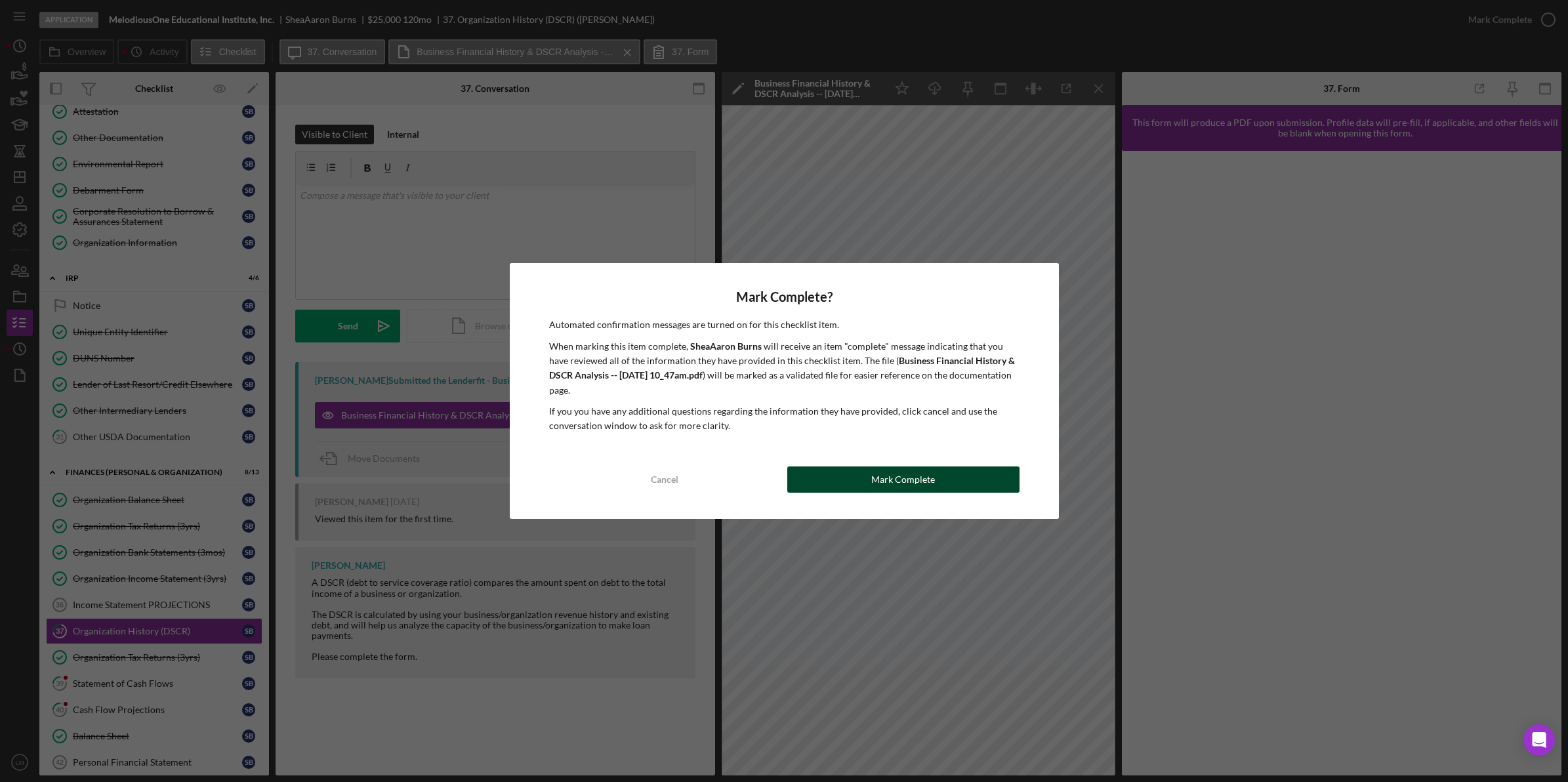
click at [879, 466] on div "Mark Complete" at bounding box center [902, 479] width 64 height 27
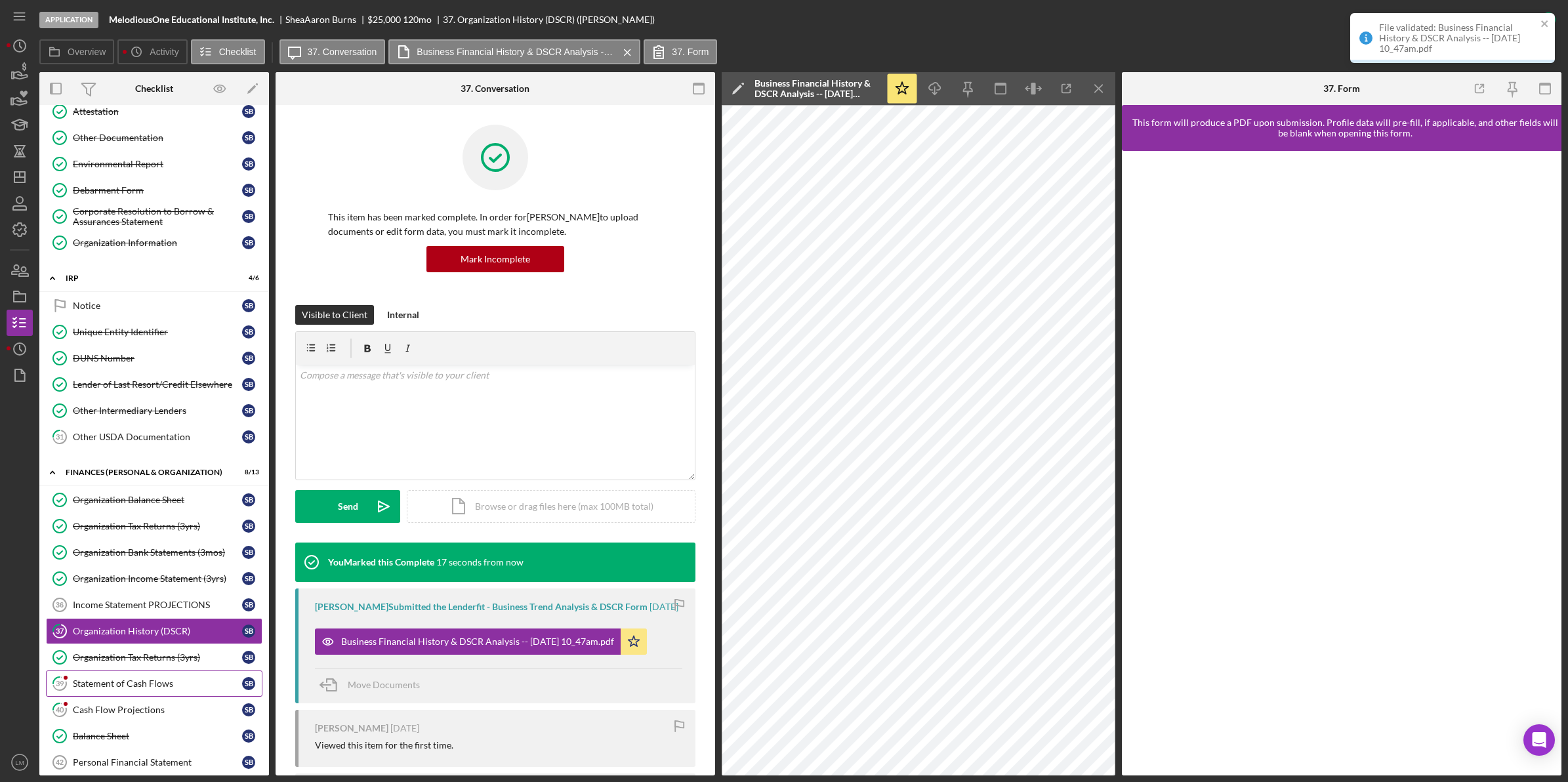
click at [157, 697] on link "39 Statement of Cash Flows S B" at bounding box center [154, 683] width 217 height 27
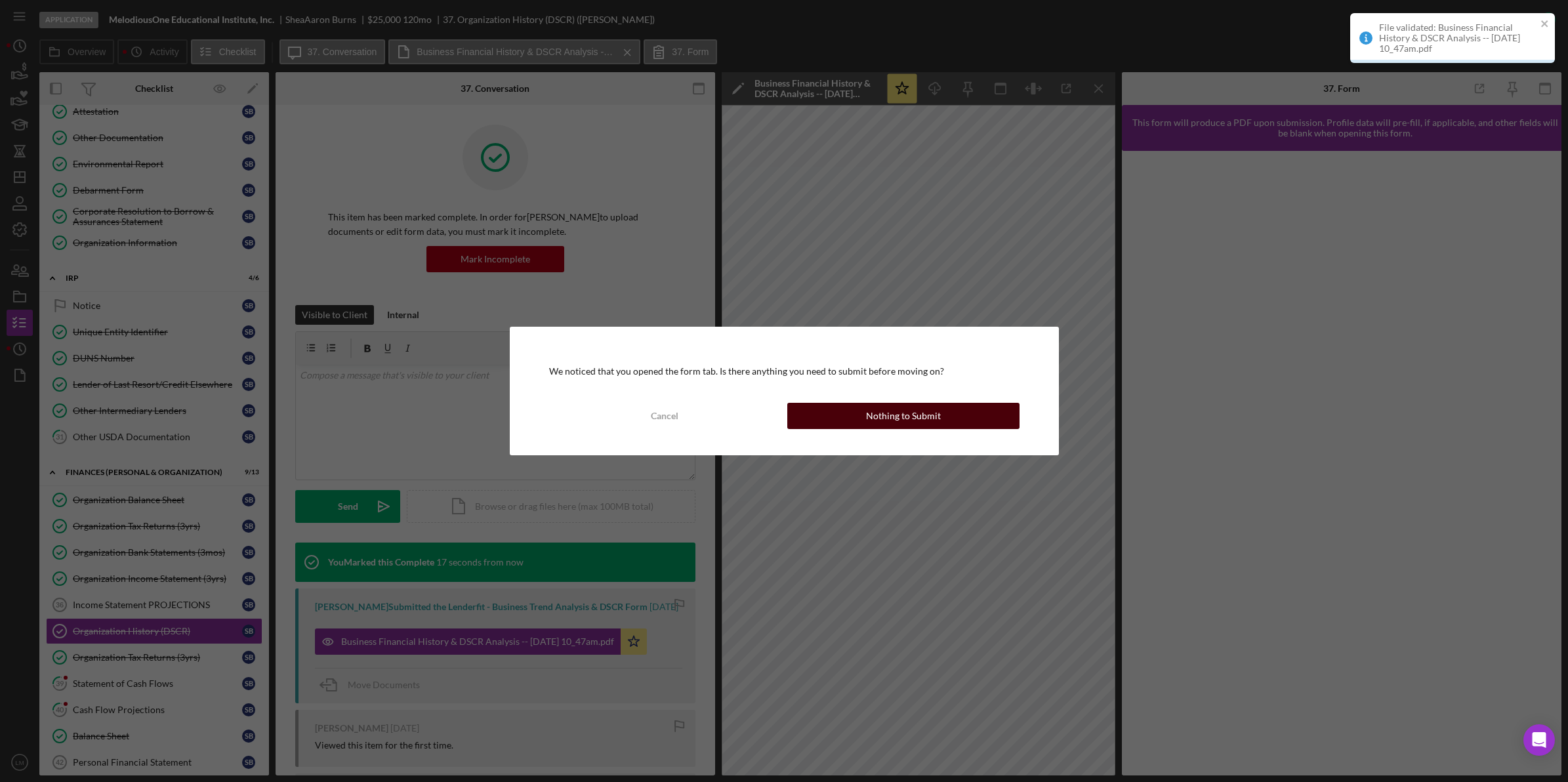
click at [981, 409] on button "Nothing to Submit" at bounding box center [903, 416] width 232 height 27
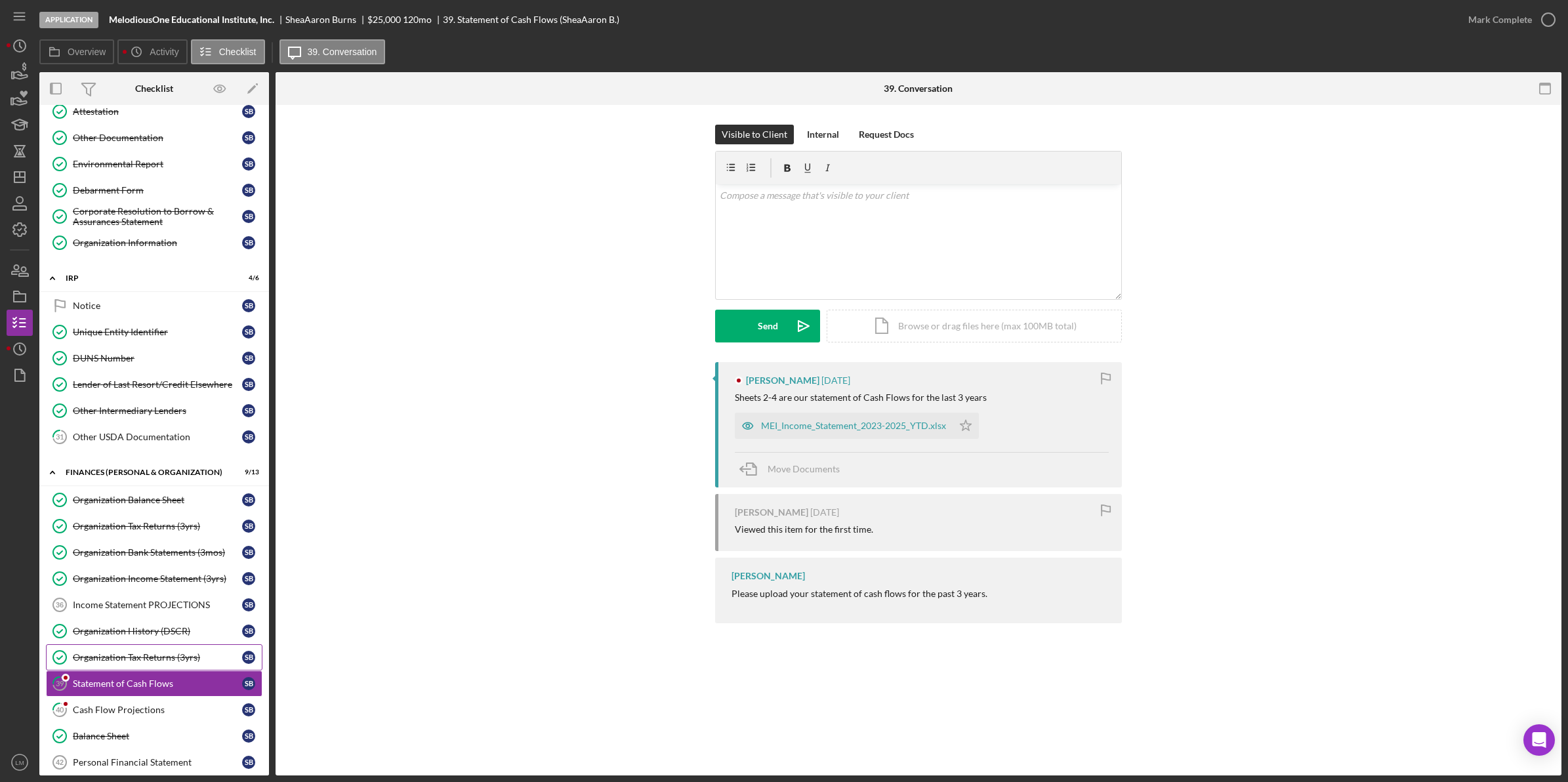
click at [219, 670] on link "Organization Tax Returns (3yrs) Organization Tax Returns (3yrs) S B" at bounding box center [154, 658] width 217 height 27
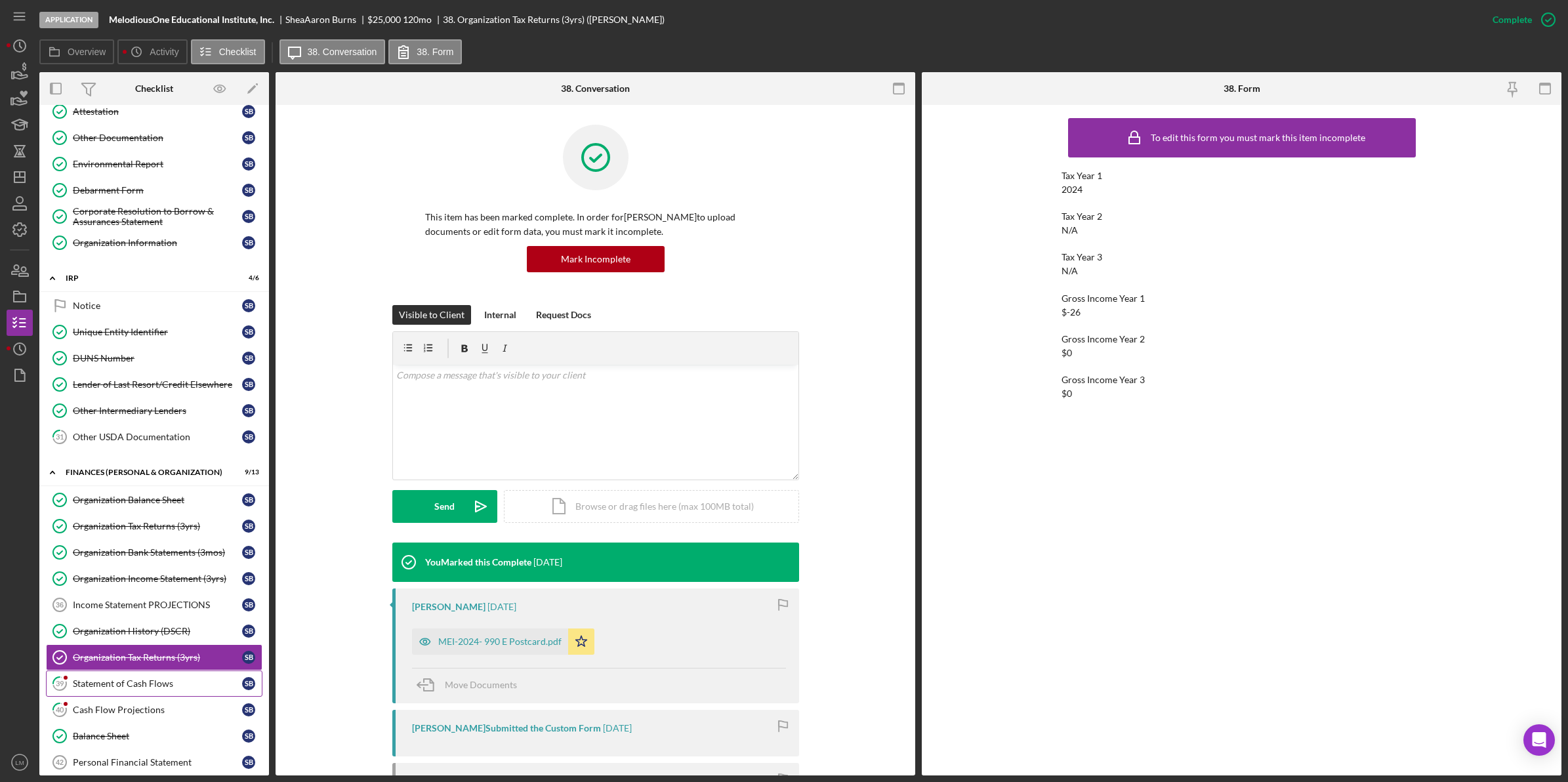
click at [192, 697] on link "39 Statement of Cash Flows S B" at bounding box center [154, 683] width 217 height 27
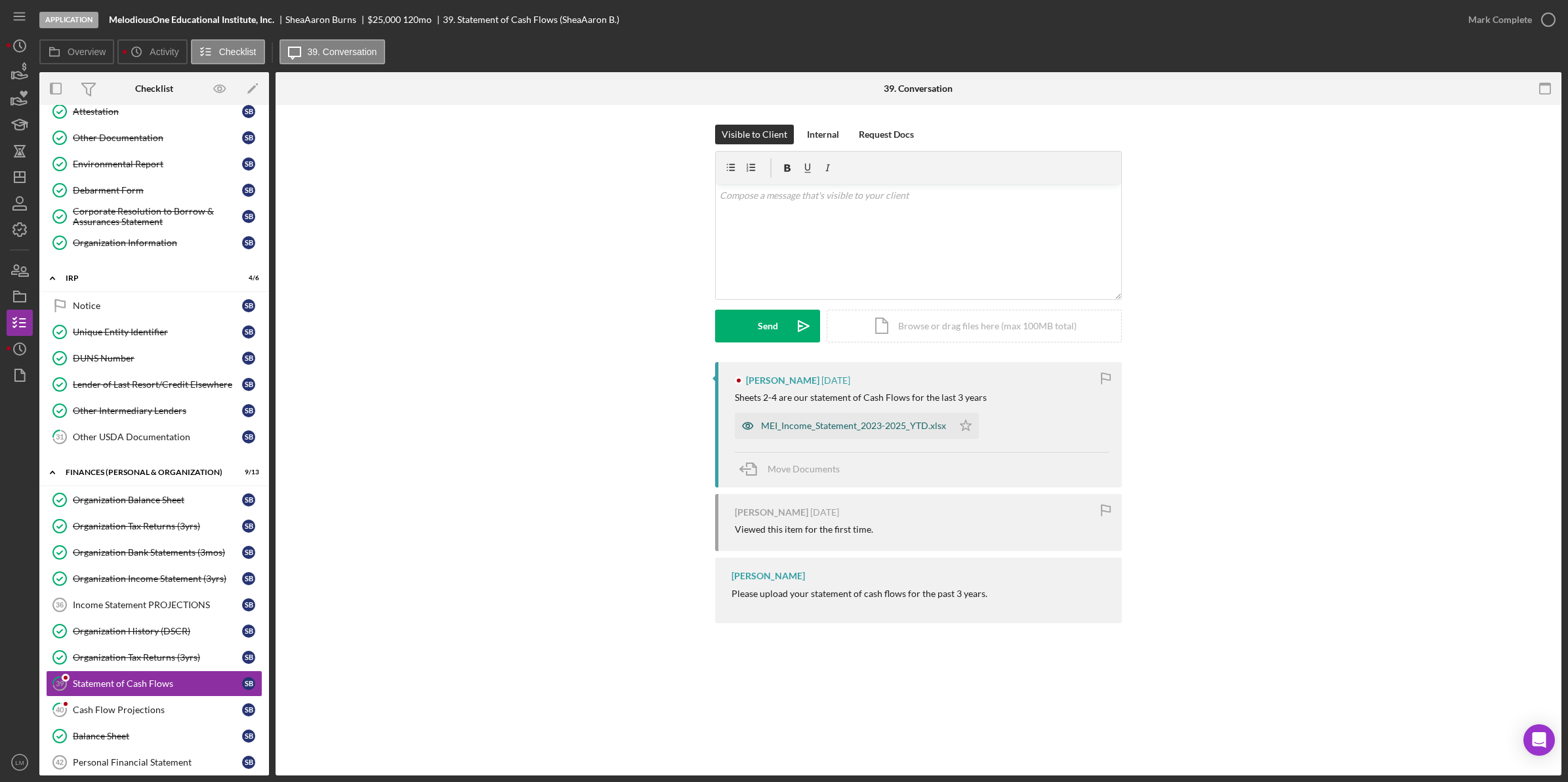
click at [873, 424] on div "MEI_Income_Statement_2023-2025_YTD.xlsx" at bounding box center [854, 426] width 185 height 10
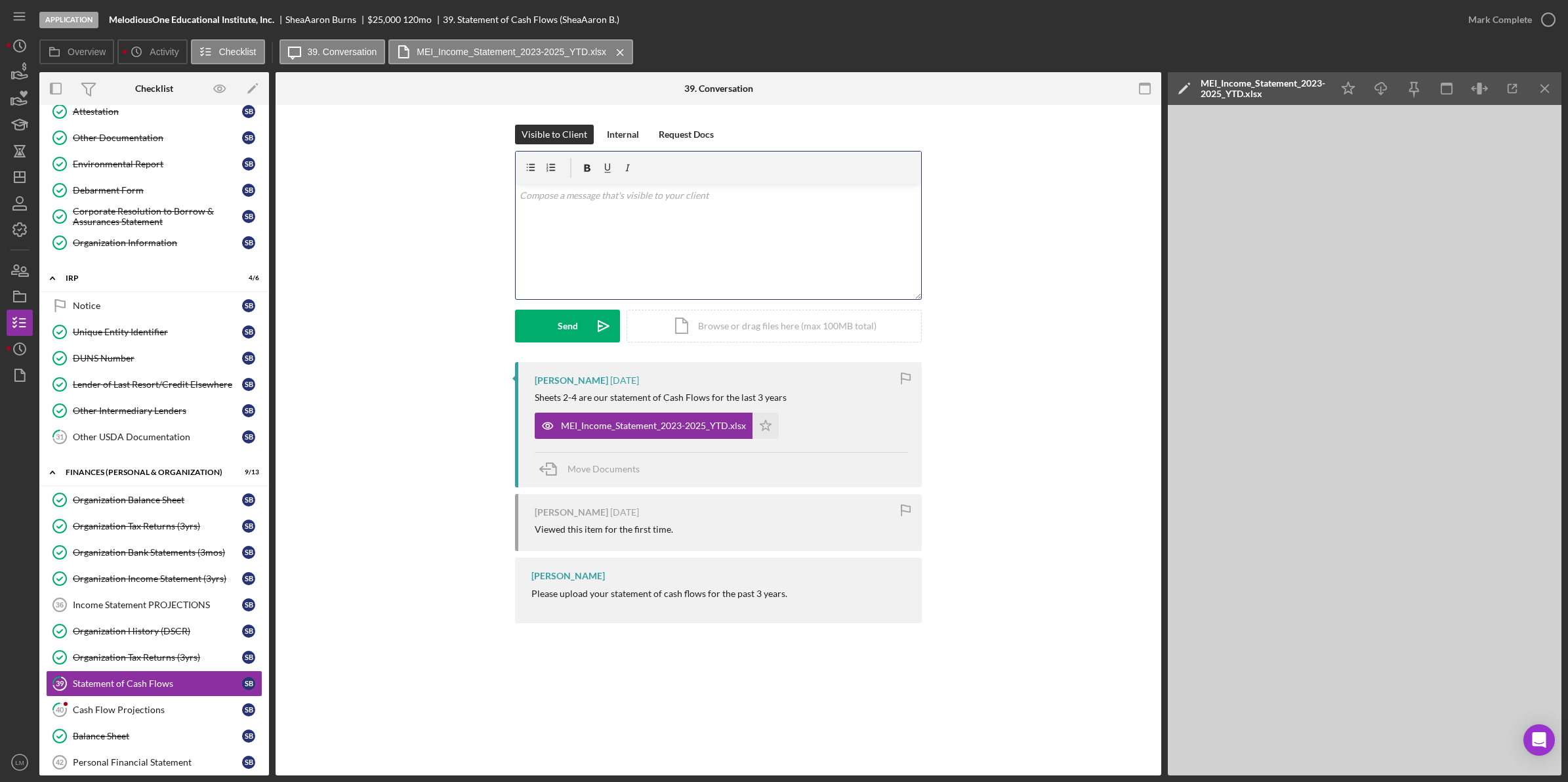
click at [802, 233] on div "v Color teal Color pink Remove color Add row above Add row below Add column bef…" at bounding box center [719, 242] width 405 height 115
click at [569, 315] on div "Send" at bounding box center [568, 326] width 20 height 33
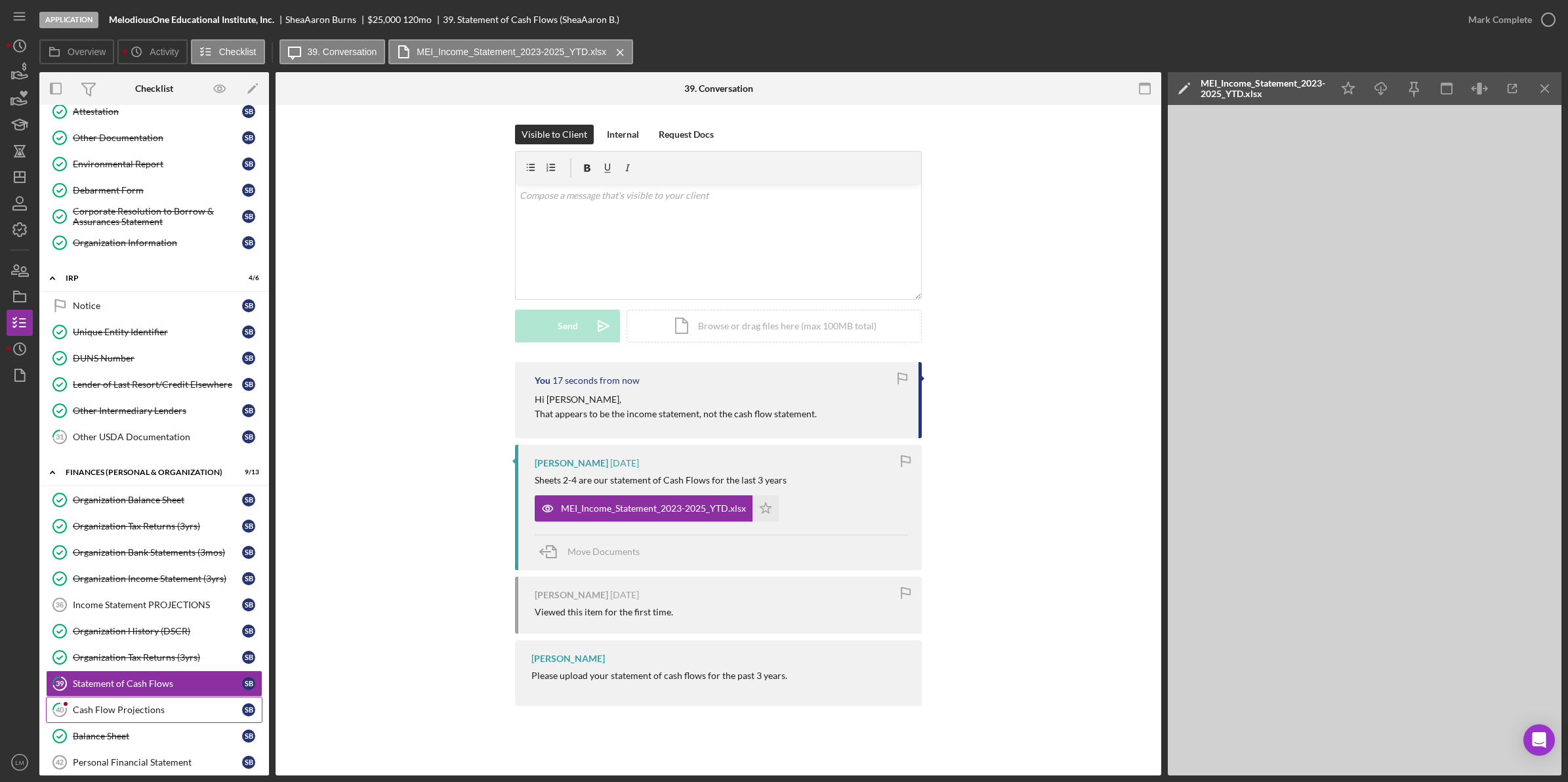
click at [138, 715] on div "Cash Flow Projections" at bounding box center [157, 709] width 169 height 10
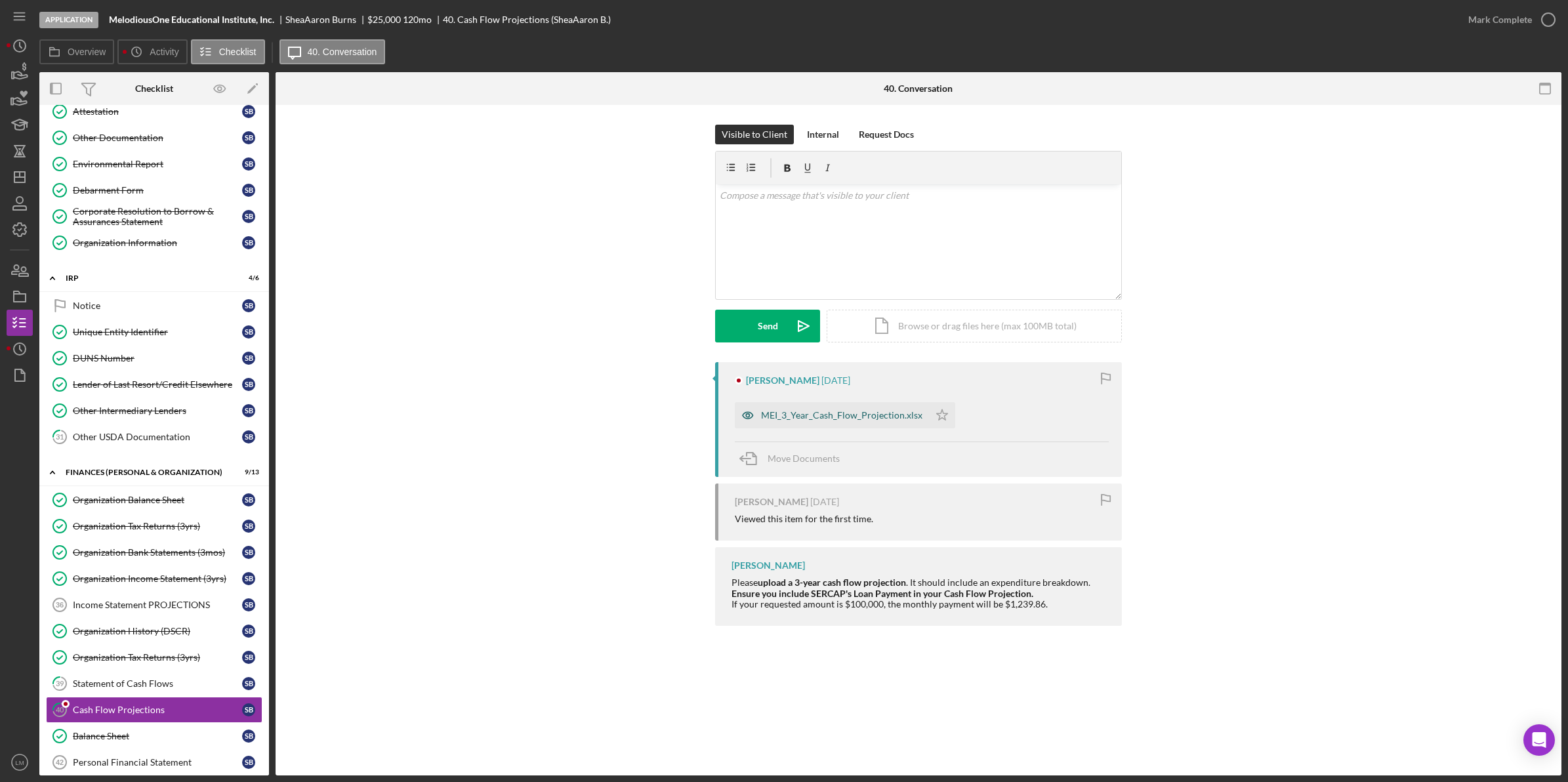
click at [854, 410] on div "MEI_3_Year_Cash_Flow_Projection.xlsx" at bounding box center [842, 415] width 161 height 10
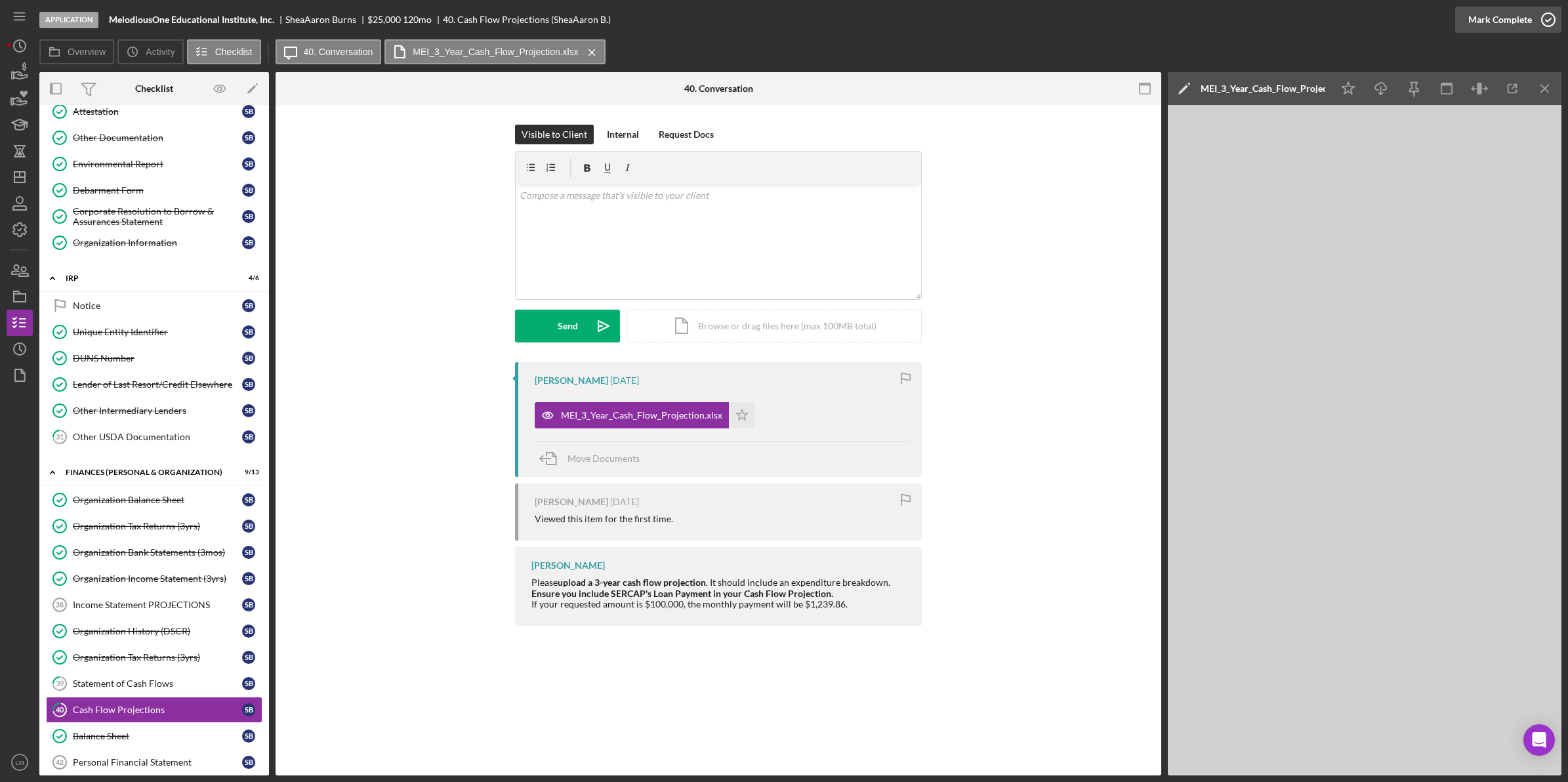
click at [1527, 14] on div "Mark Complete" at bounding box center [1499, 20] width 64 height 27
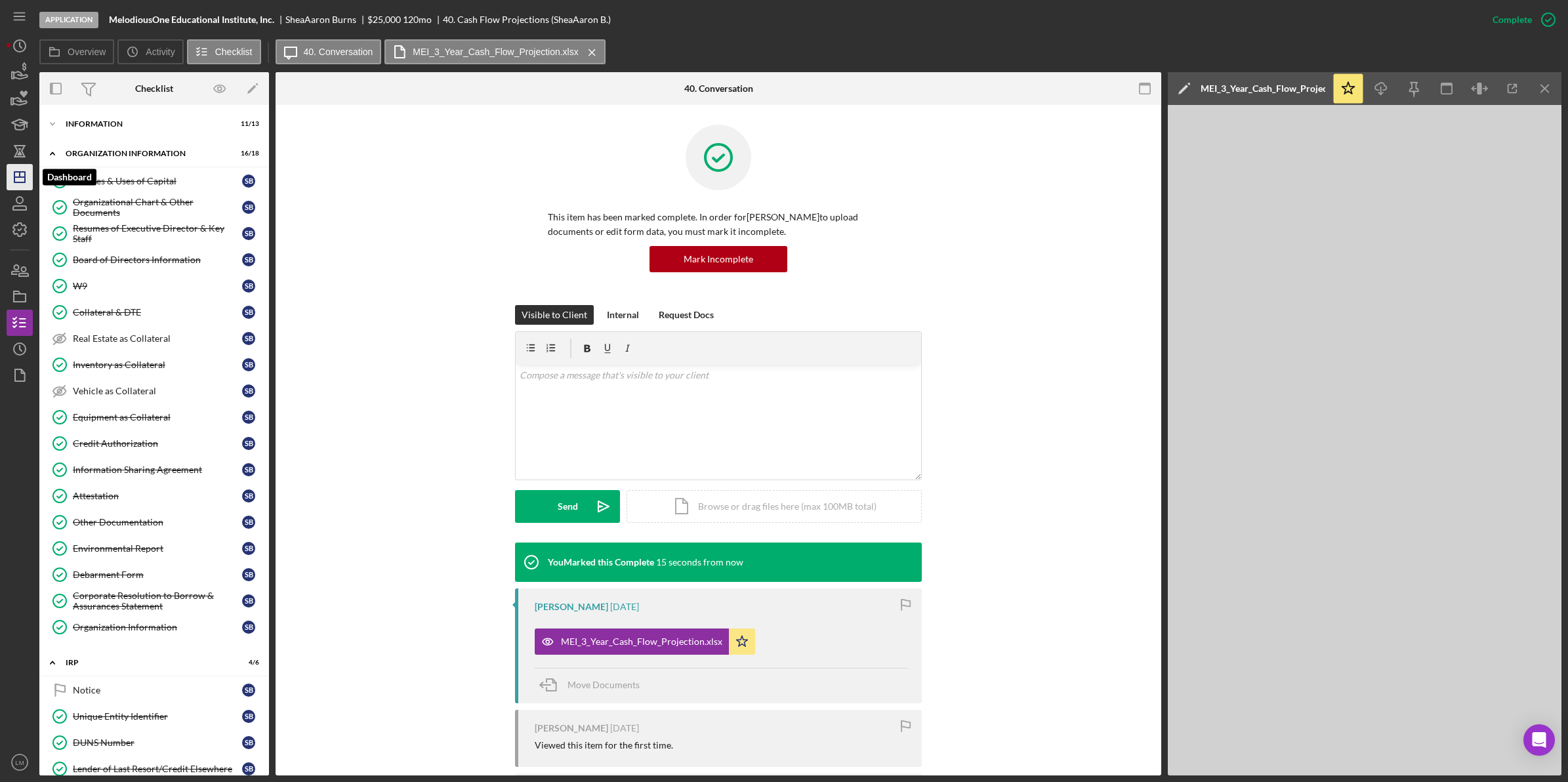
click at [31, 171] on icon "Icon/Dashboard" at bounding box center [20, 177] width 33 height 33
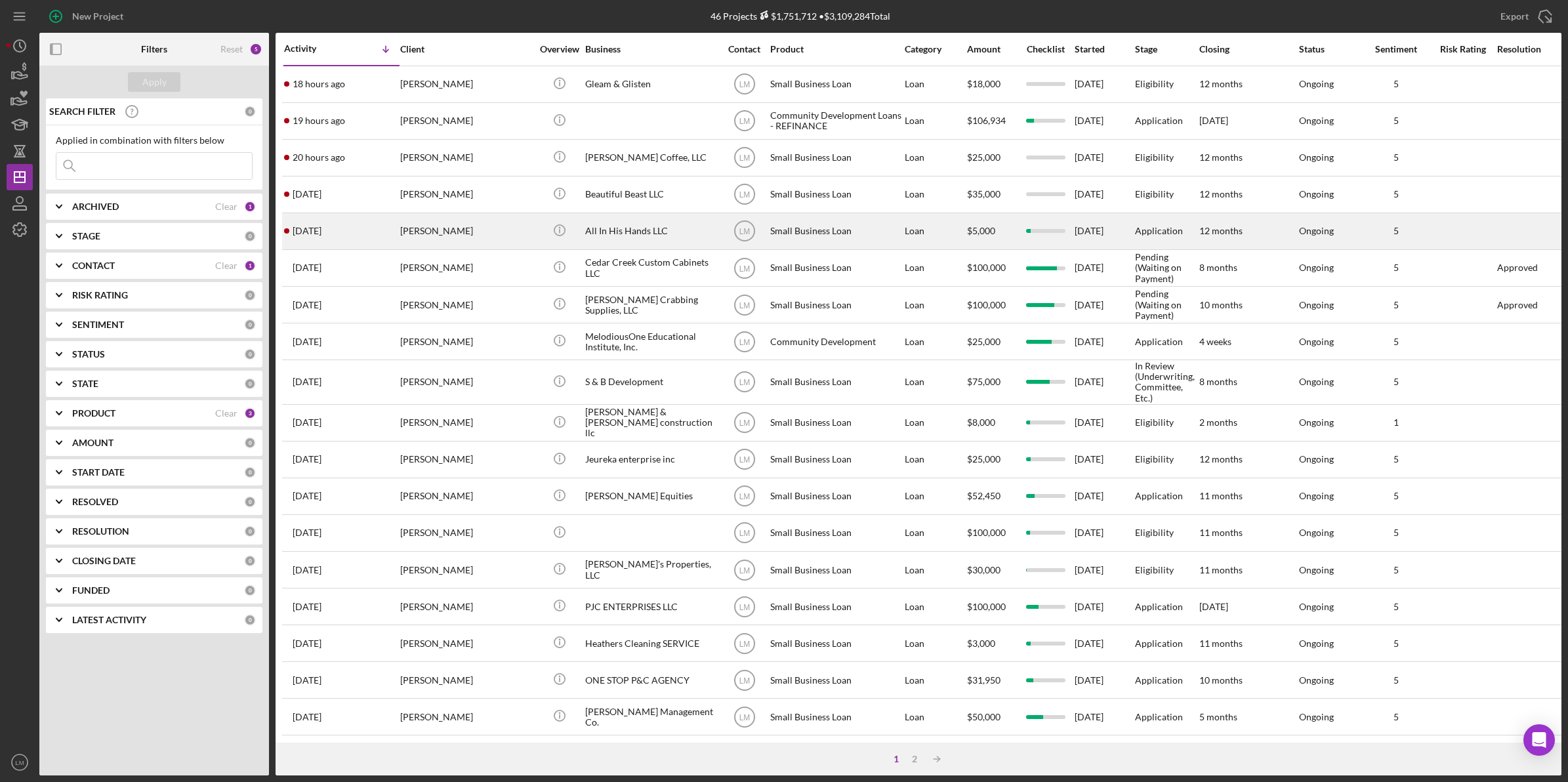
click at [445, 233] on div "[PERSON_NAME]" at bounding box center [466, 231] width 131 height 35
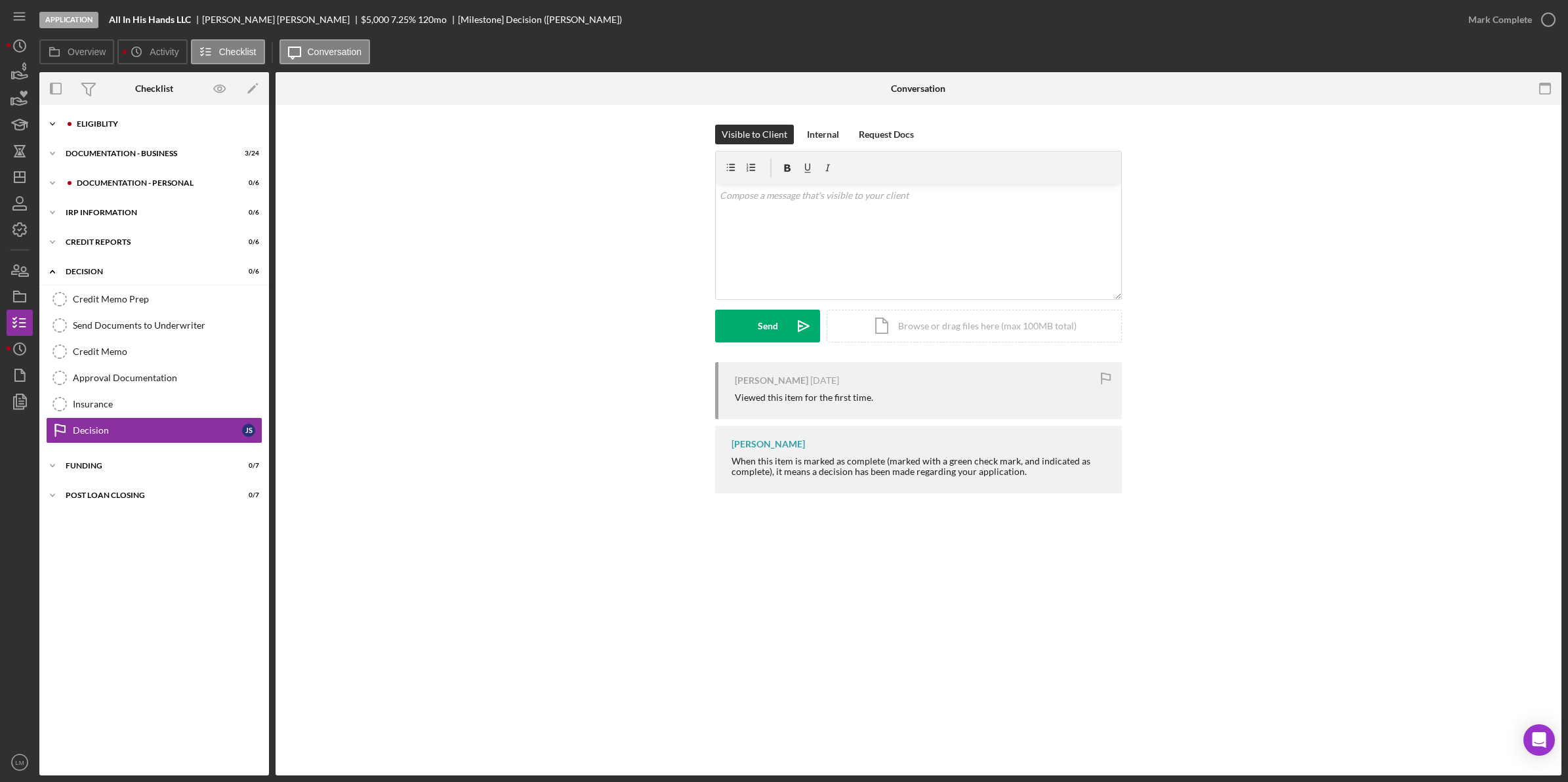
click at [136, 129] on div "Icon/Expander Eligiblity 7 / 17" at bounding box center [154, 124] width 229 height 27
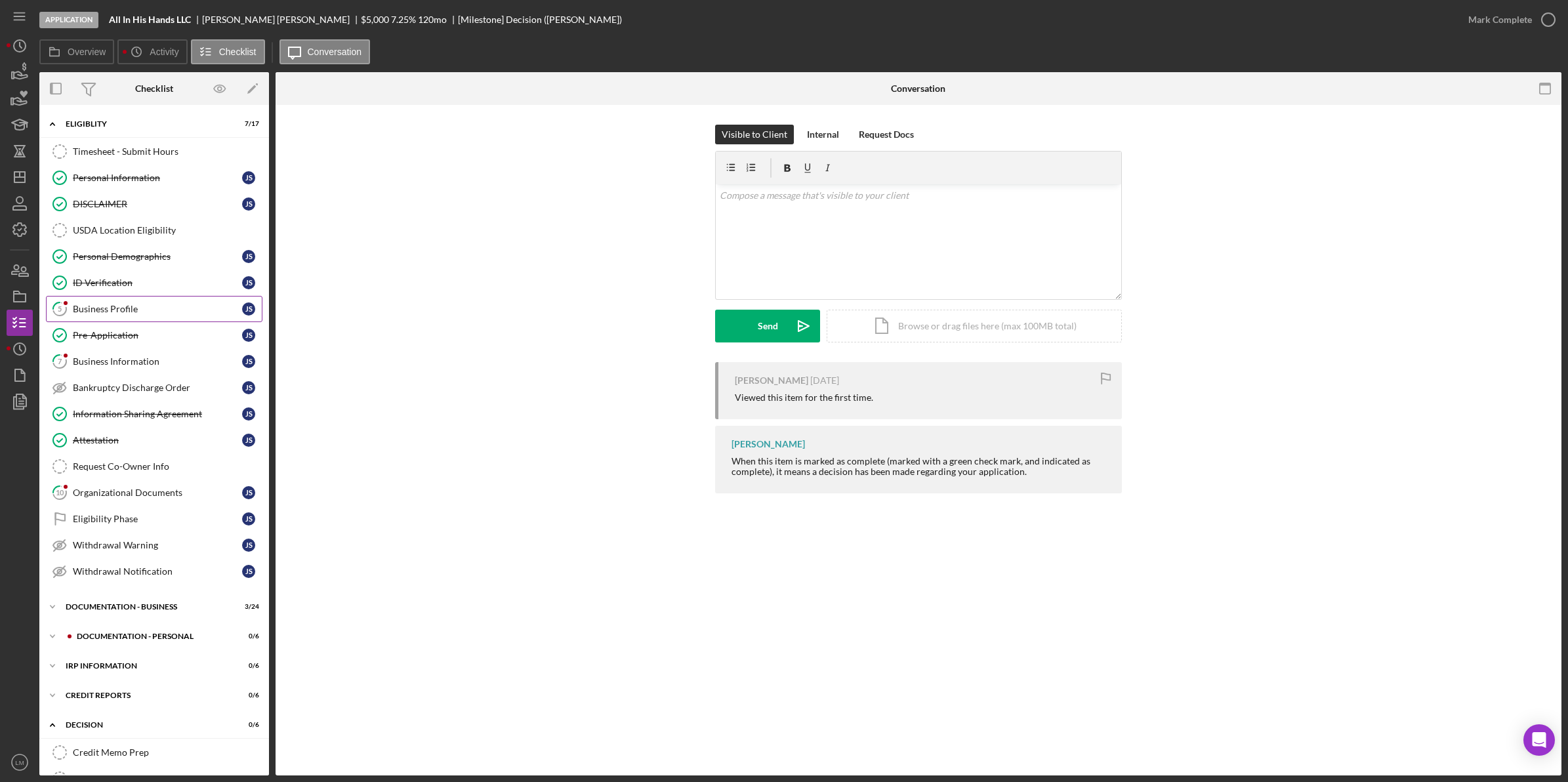
click at [140, 310] on div "Business Profile" at bounding box center [157, 309] width 169 height 10
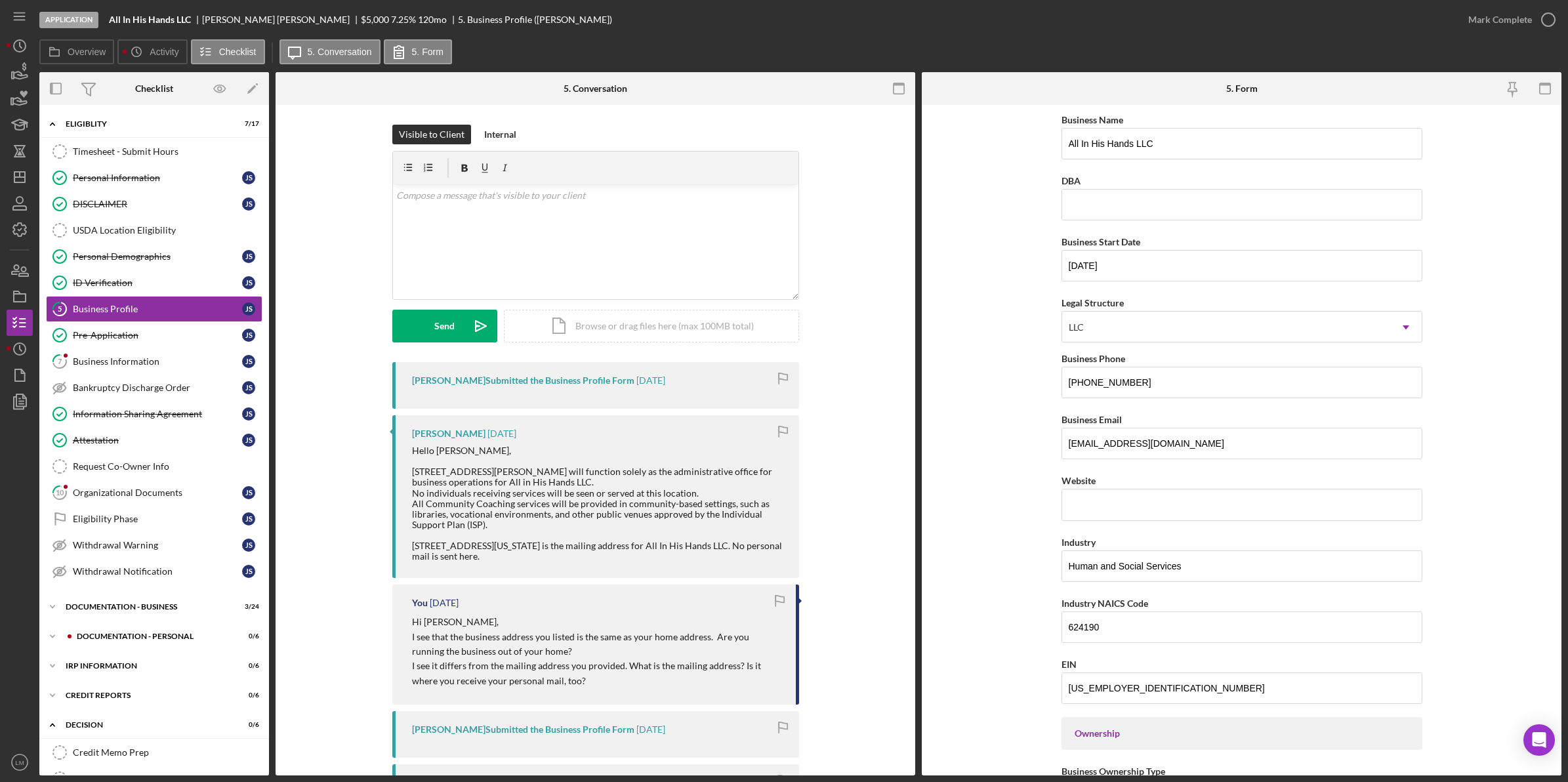
drag, startPoint x: 595, startPoint y: 407, endPoint x: 545, endPoint y: 481, distance: 89.3
click at [545, 481] on div "Hello [PERSON_NAME], [STREET_ADDRESS][PERSON_NAME] will function solely as the …" at bounding box center [598, 503] width 374 height 116
click at [779, 437] on line "button" at bounding box center [779, 431] width 0 height 10
click at [700, 481] on div "Hello [PERSON_NAME], [STREET_ADDRESS][PERSON_NAME] will function solely as the …" at bounding box center [598, 503] width 374 height 116
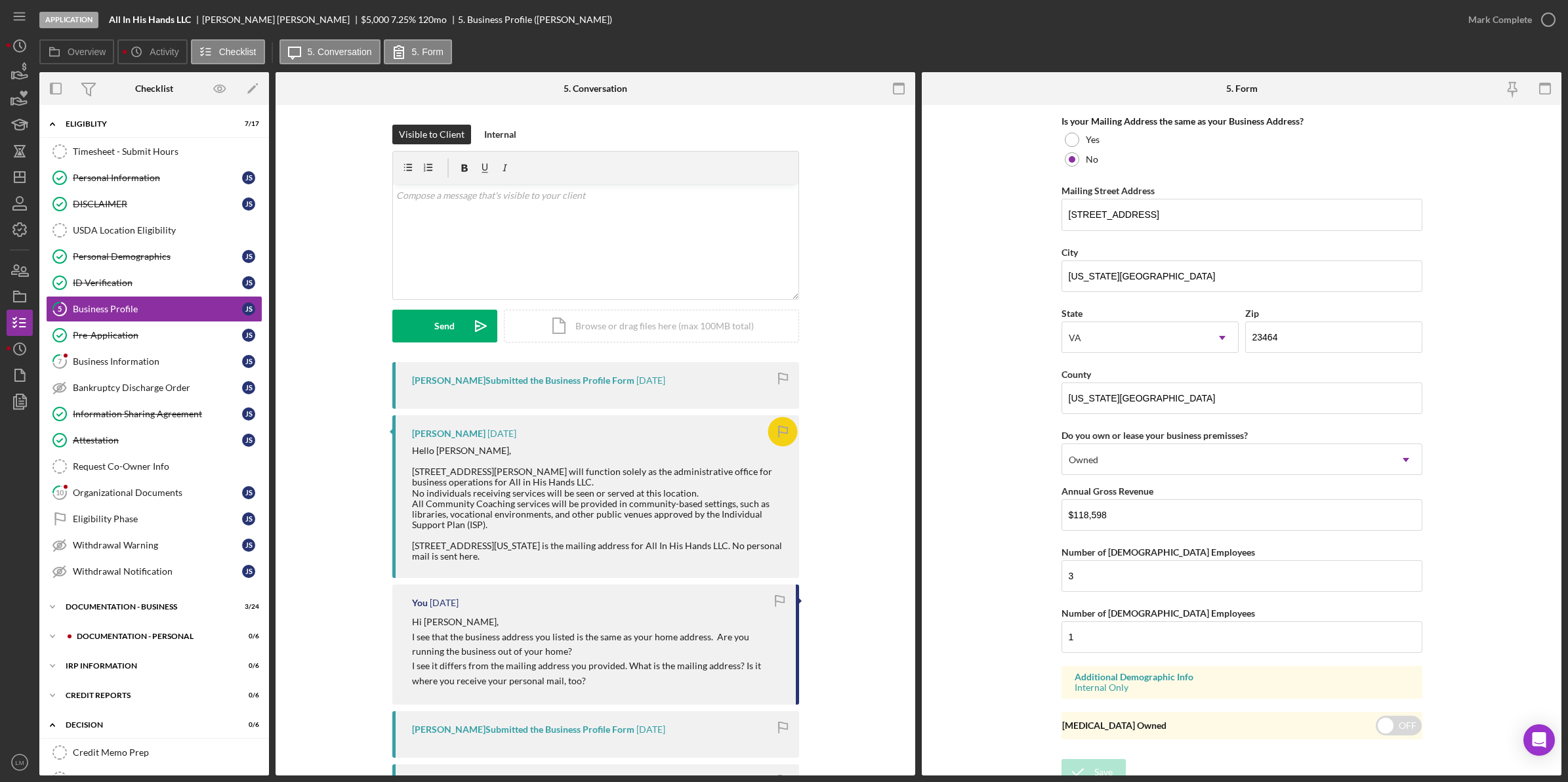
scroll to position [1036, 0]
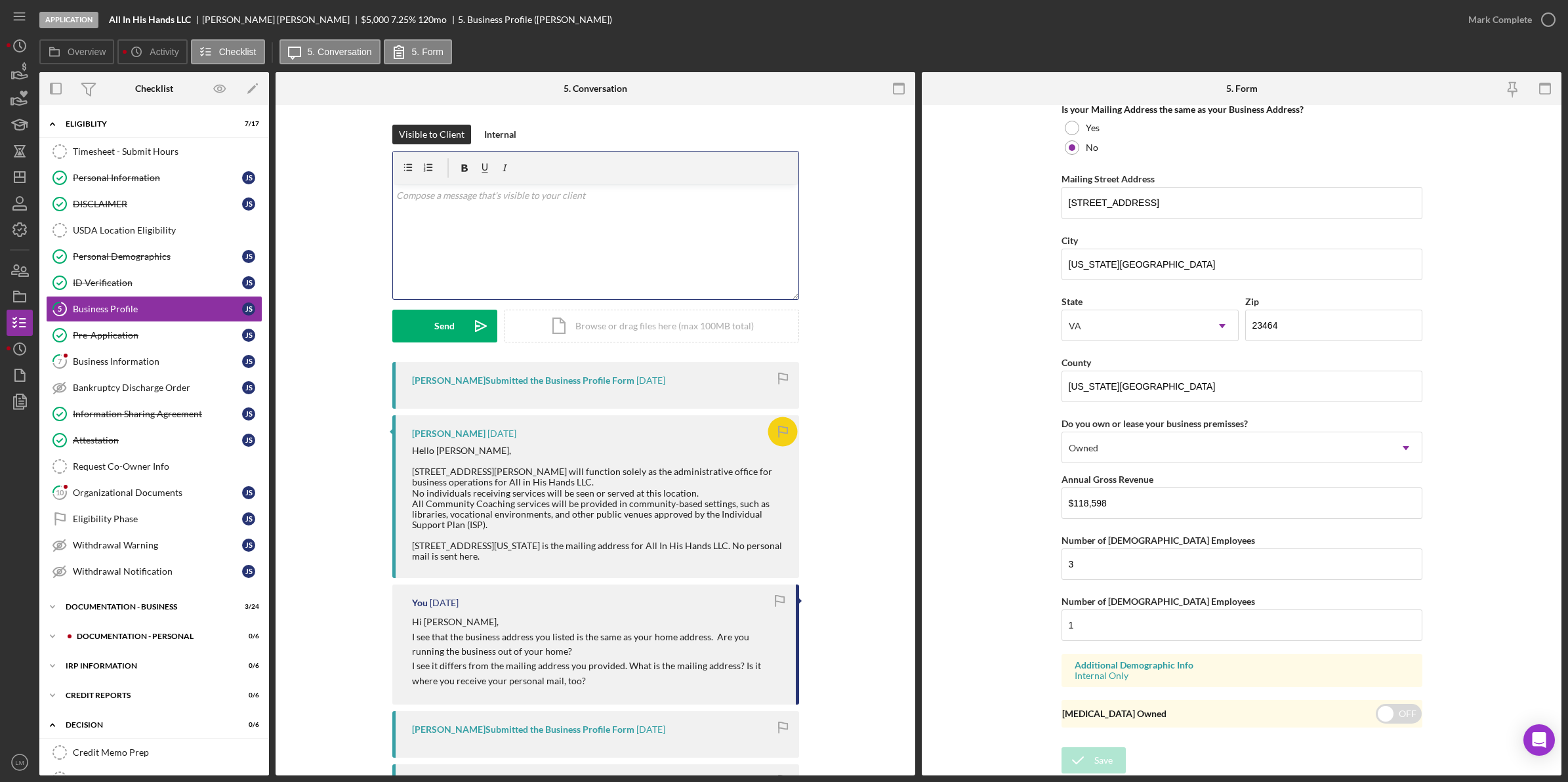
click at [578, 285] on div "v Color teal Color pink Remove color Add row above Add row below Add column bef…" at bounding box center [596, 242] width 405 height 115
click at [454, 336] on button "Send Icon/icon-invite-send" at bounding box center [445, 326] width 105 height 33
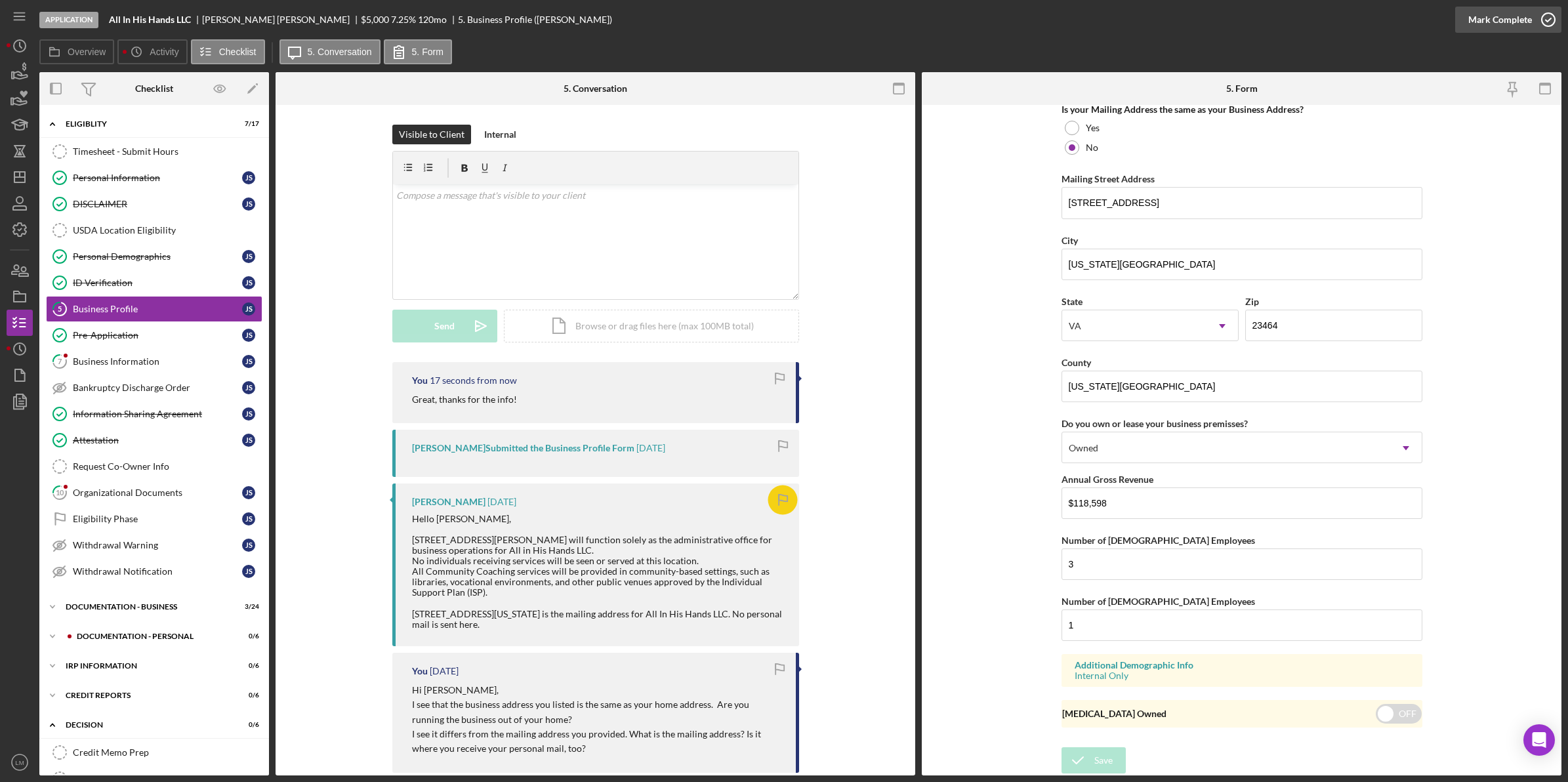
click at [1511, 13] on div "Mark Complete" at bounding box center [1499, 20] width 64 height 27
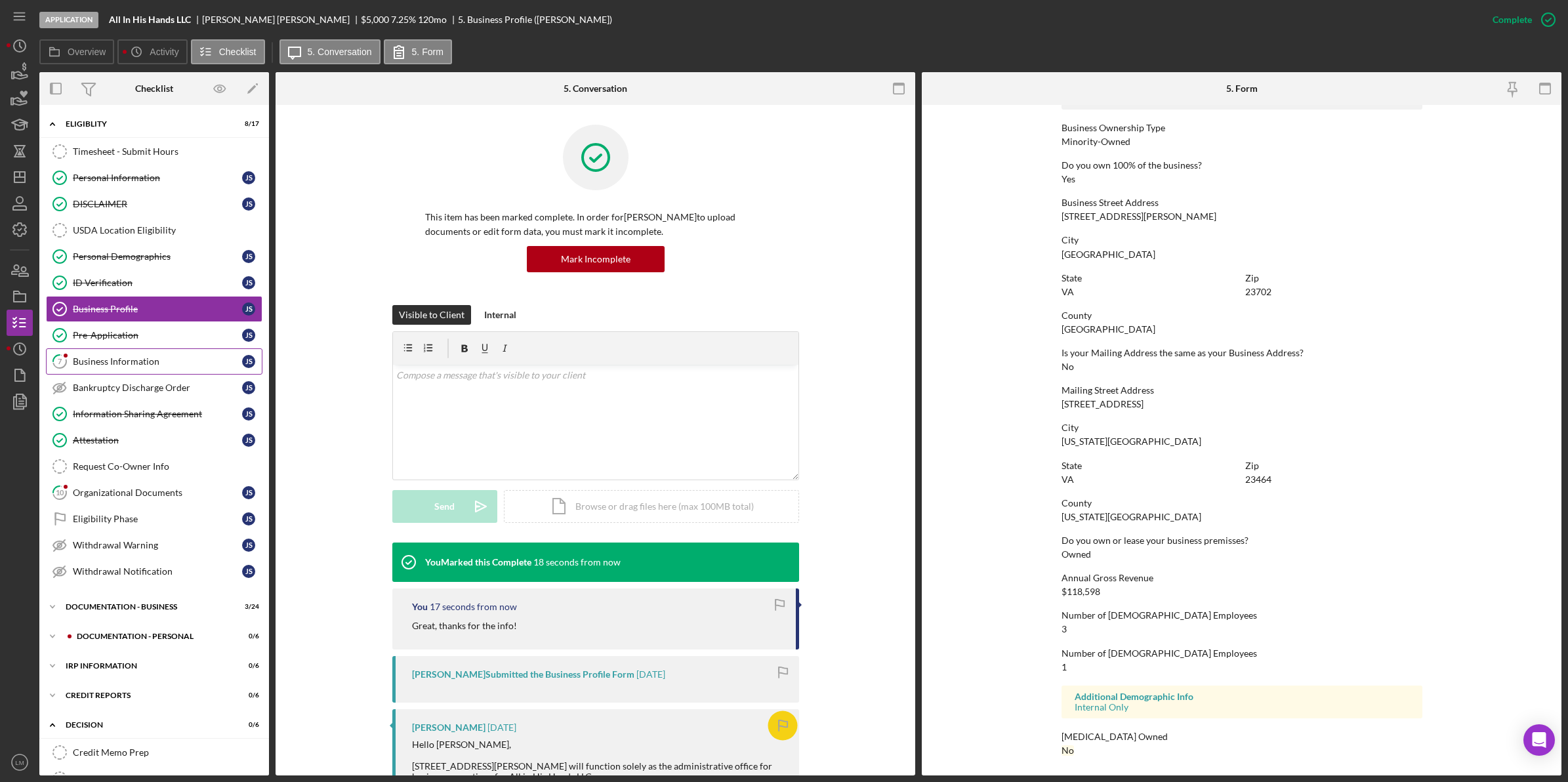
scroll to position [469, 0]
click at [168, 358] on div "Business Information" at bounding box center [157, 361] width 169 height 10
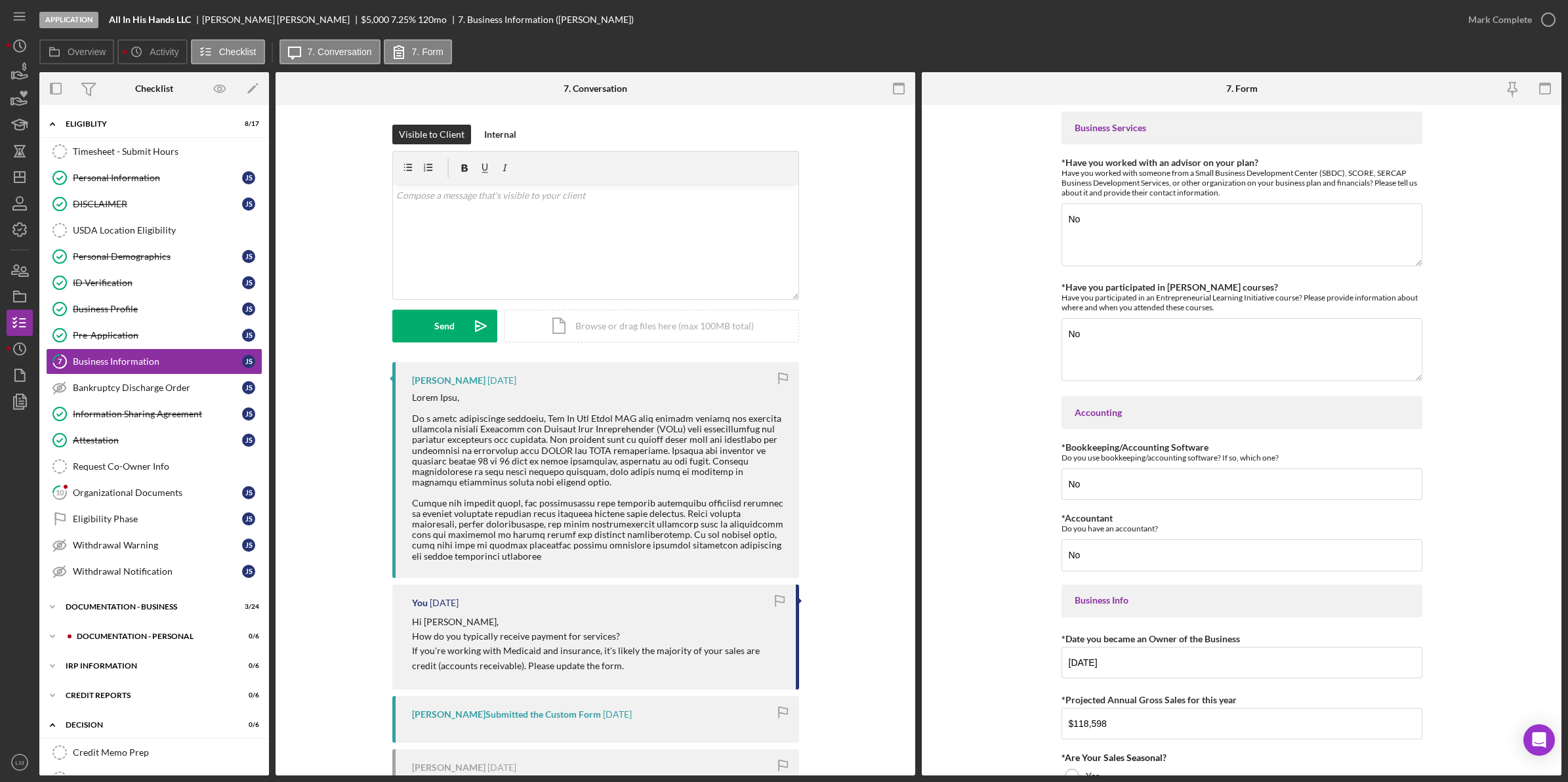
scroll to position [309, 0]
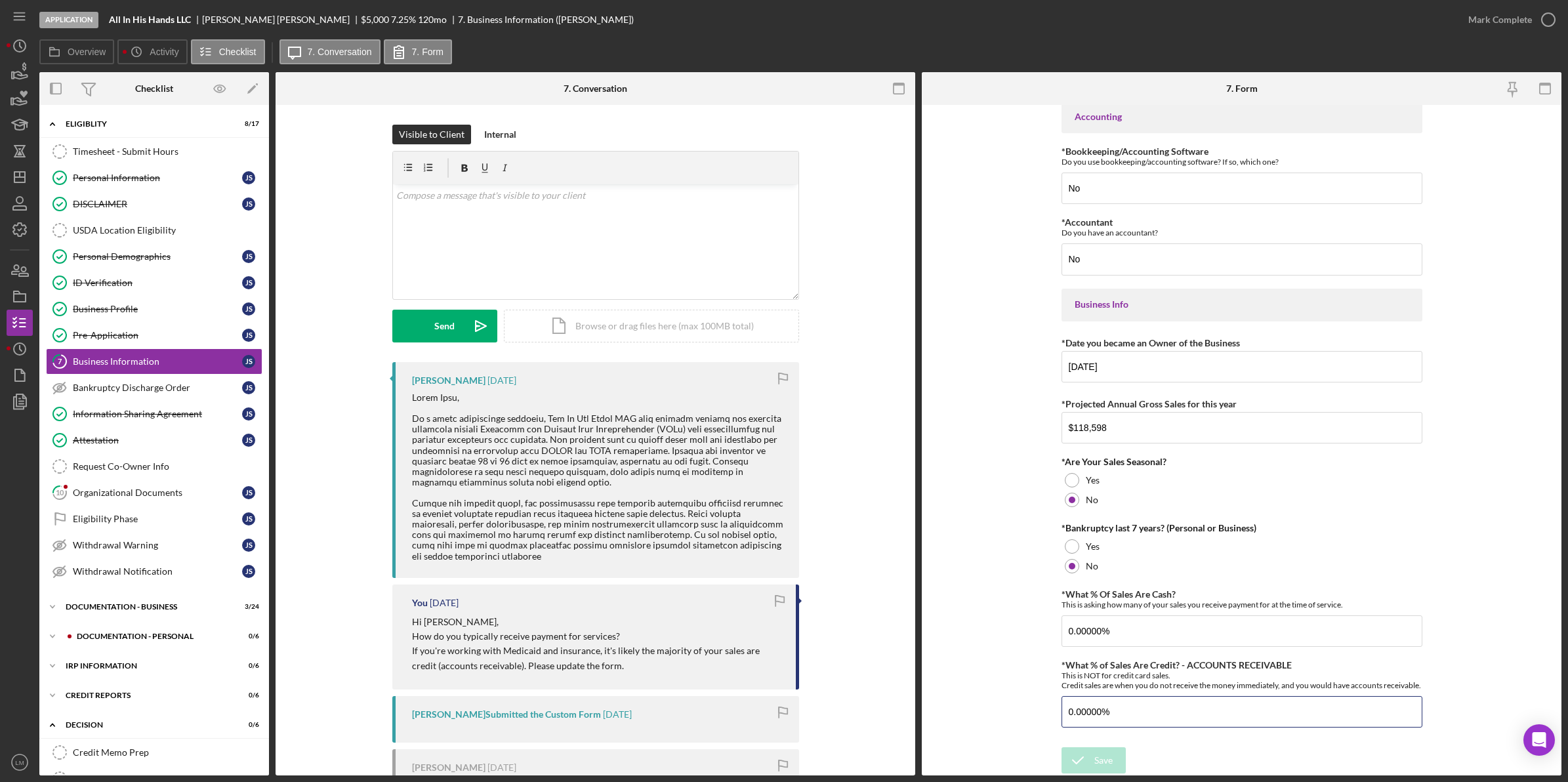
drag, startPoint x: 1124, startPoint y: 704, endPoint x: 1009, endPoint y: 711, distance: 115.2
click at [1009, 711] on form "Business Services *Have you worked with an advisor on your plan? Have you worke…" at bounding box center [1242, 440] width 640 height 670
click at [1061, 747] on button "Save" at bounding box center [1093, 760] width 64 height 27
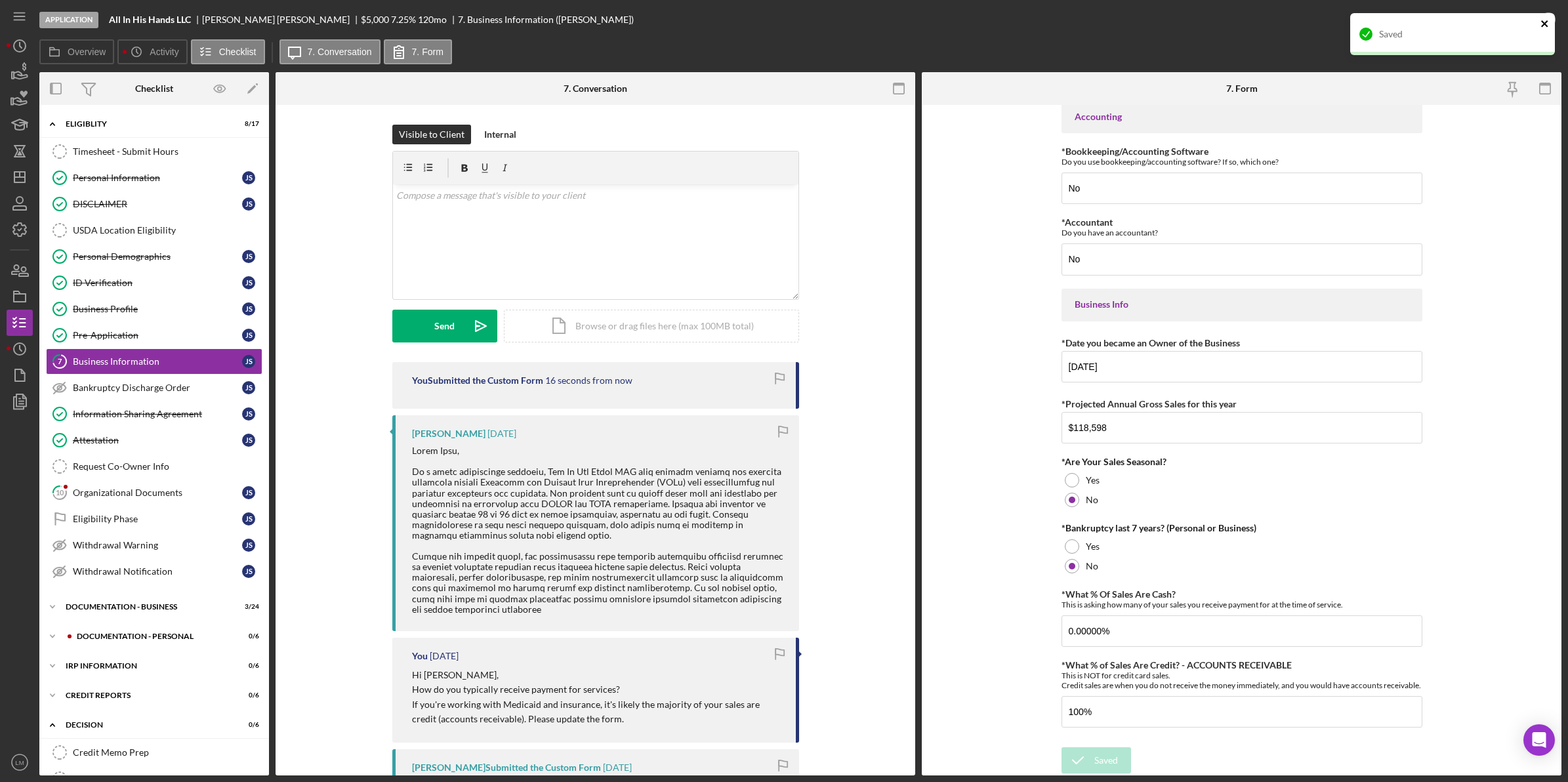
type input "100.00000%"
click at [1546, 20] on icon "close" at bounding box center [1545, 23] width 9 height 10
click at [1552, 16] on div "Saved" at bounding box center [1453, 13] width 210 height 6
click at [0, 0] on icon "button" at bounding box center [0, 0] width 0 height 0
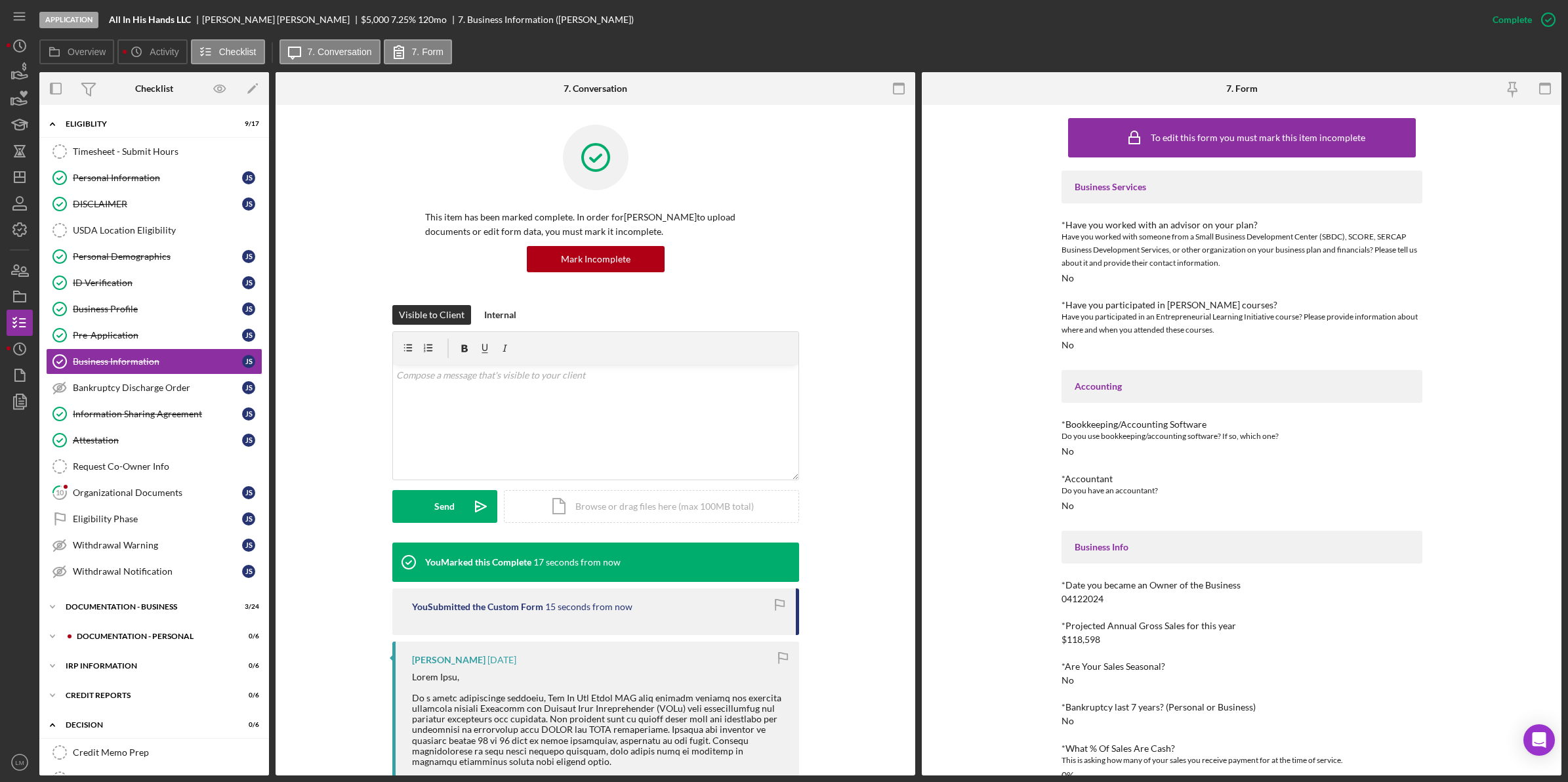
click at [784, 665] on icon "button" at bounding box center [782, 658] width 29 height 29
click at [113, 498] on div "Organizational Documents" at bounding box center [157, 492] width 169 height 10
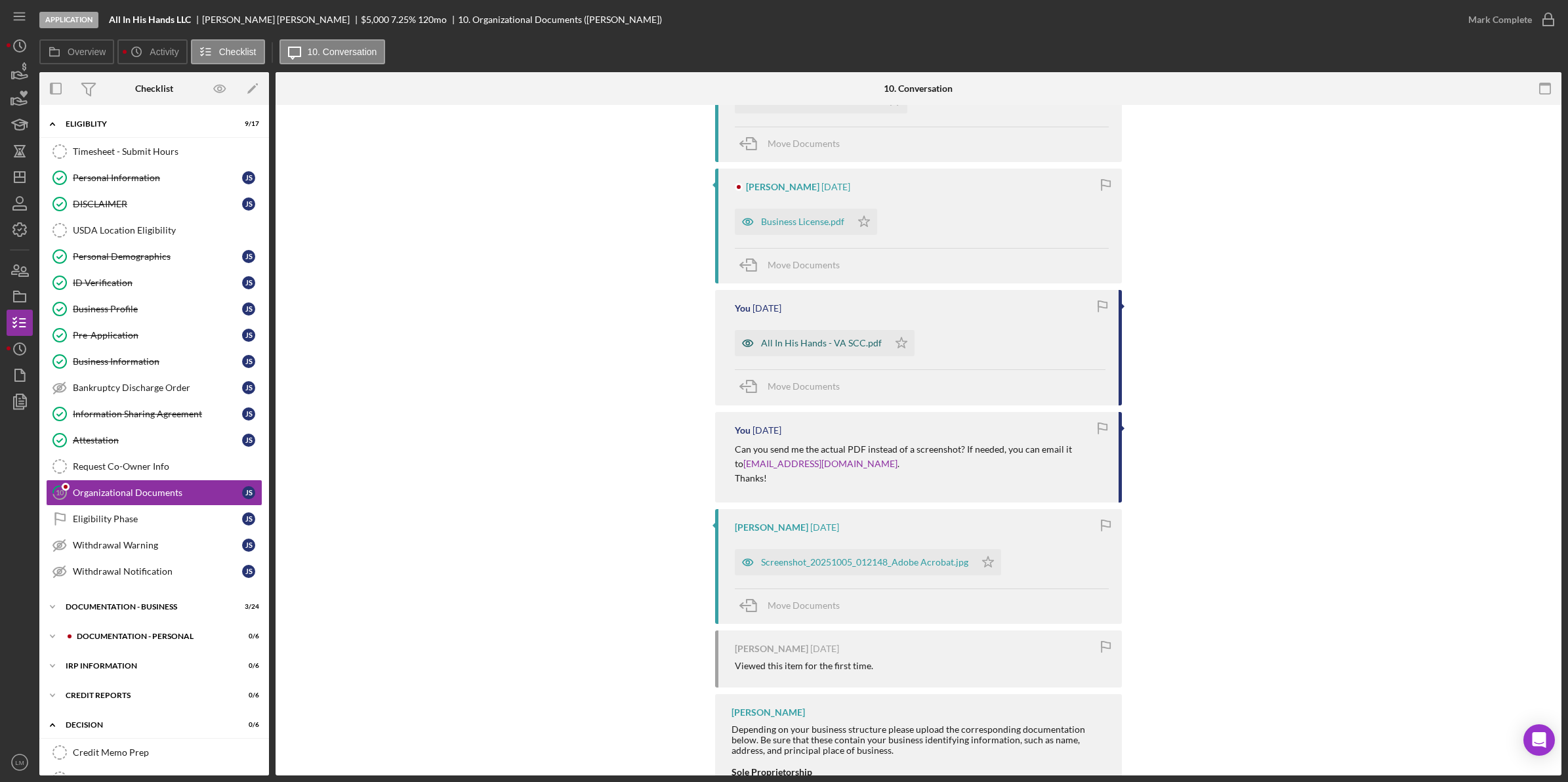
scroll to position [328, 0]
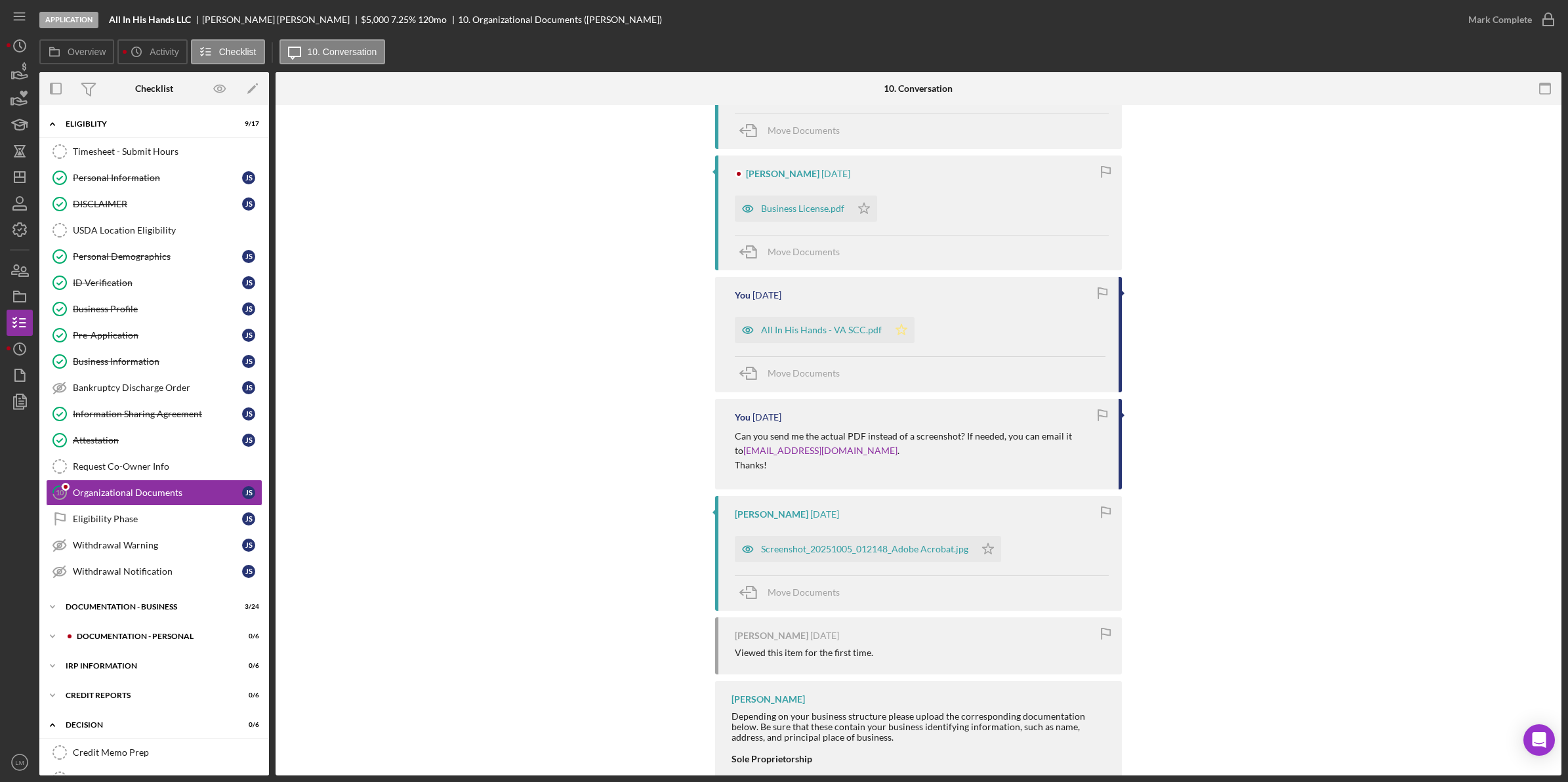
click at [898, 324] on icon "Icon/Star" at bounding box center [902, 330] width 27 height 27
click at [917, 551] on div "Screenshot_20251005_012148_Adobe Acrobat.jpg" at bounding box center [865, 549] width 208 height 10
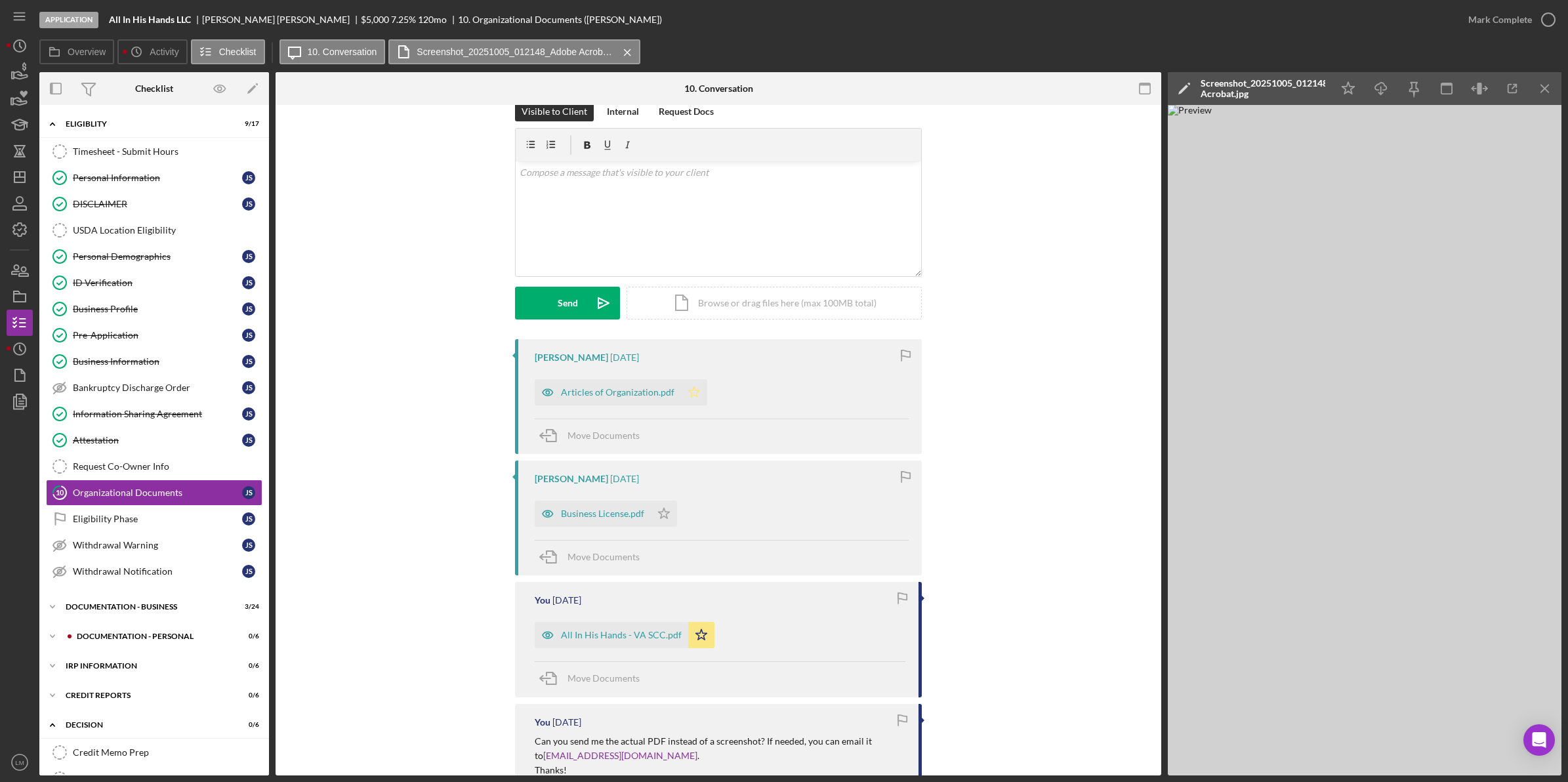
scroll to position [0, 0]
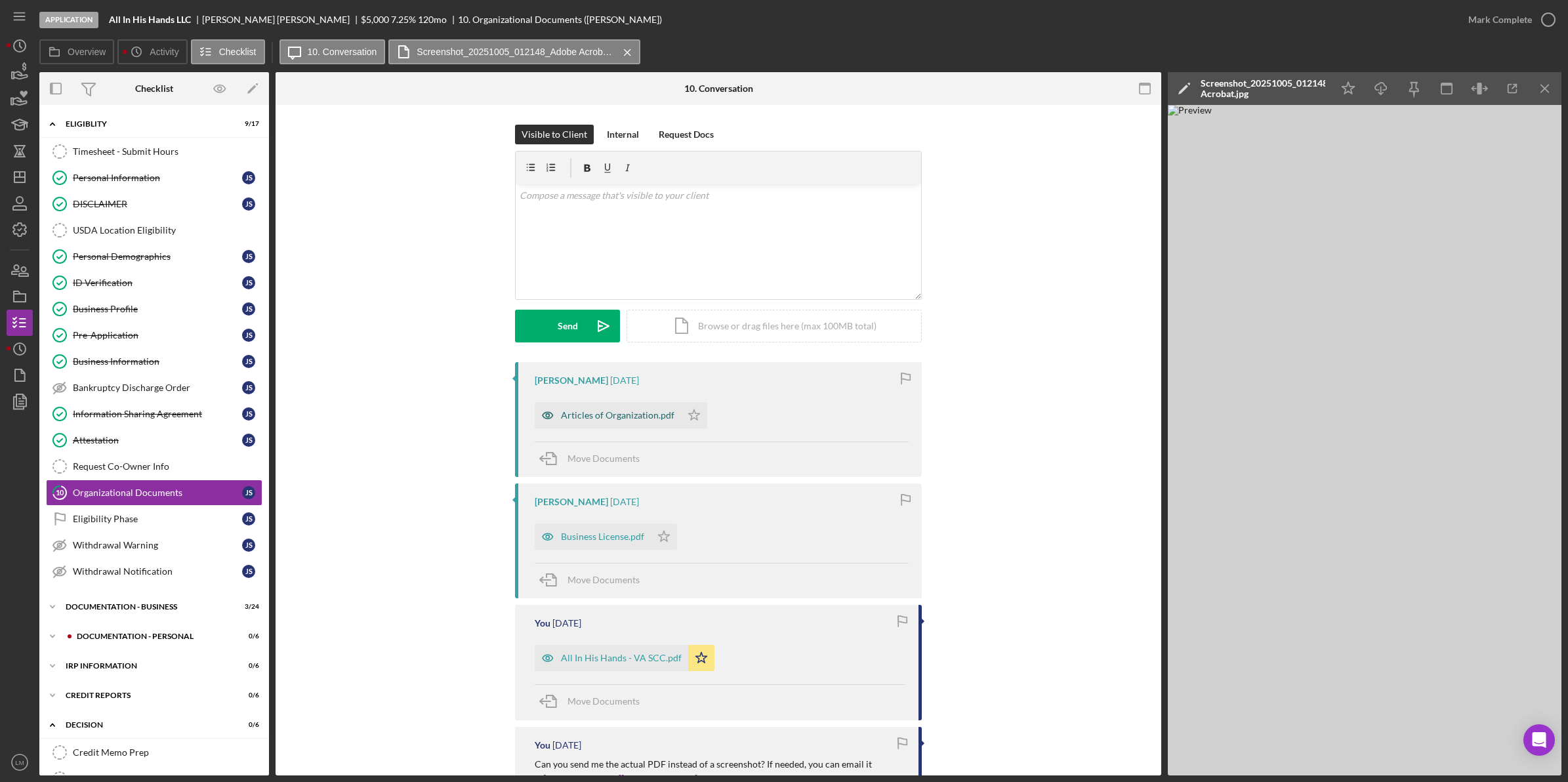
click at [624, 409] on div "Articles of Organization.pdf" at bounding box center [607, 415] width 146 height 27
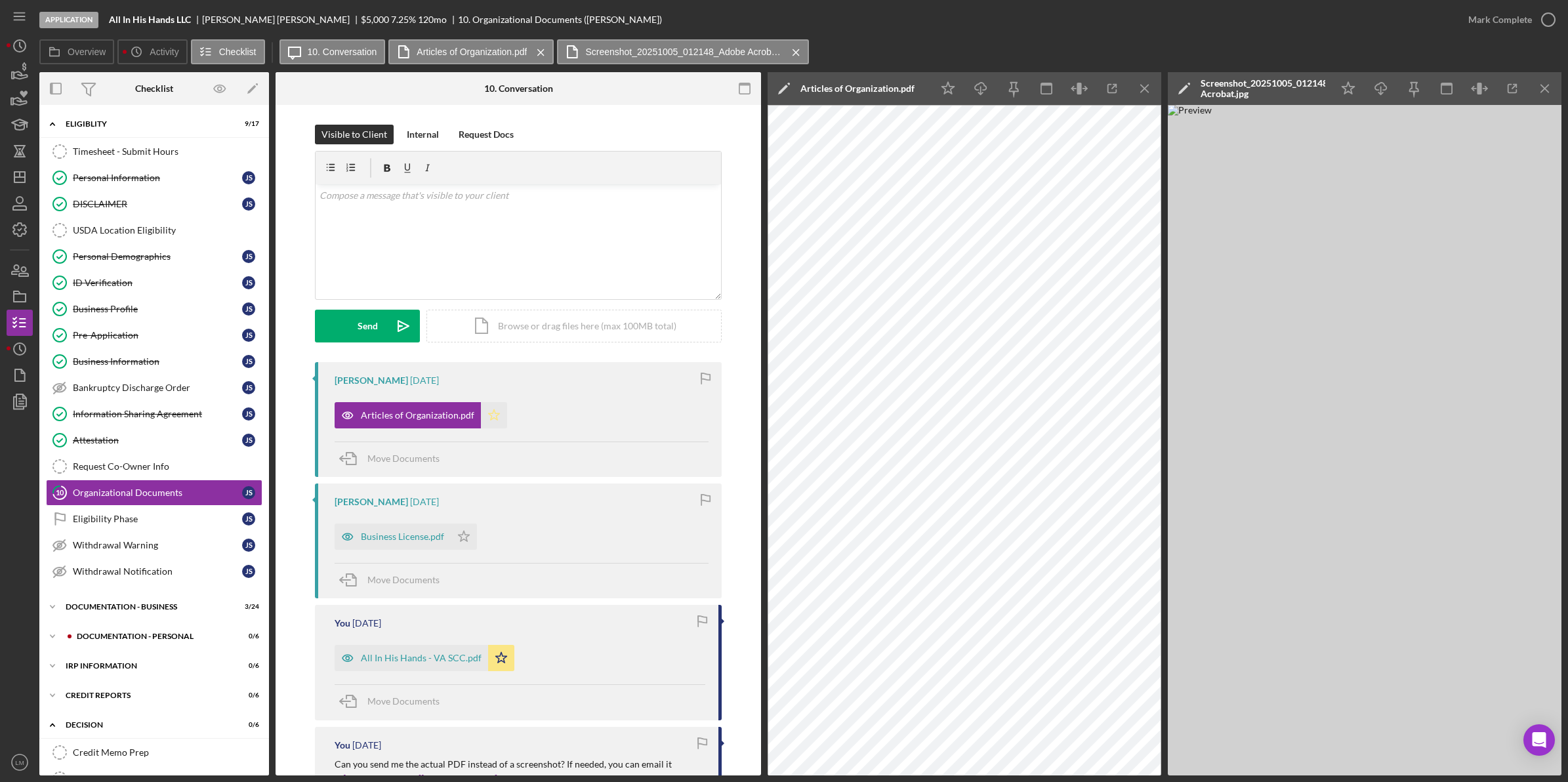
click at [494, 411] on icon "Icon/Star" at bounding box center [494, 415] width 27 height 27
click at [415, 549] on div "Business License.pdf" at bounding box center [393, 537] width 116 height 27
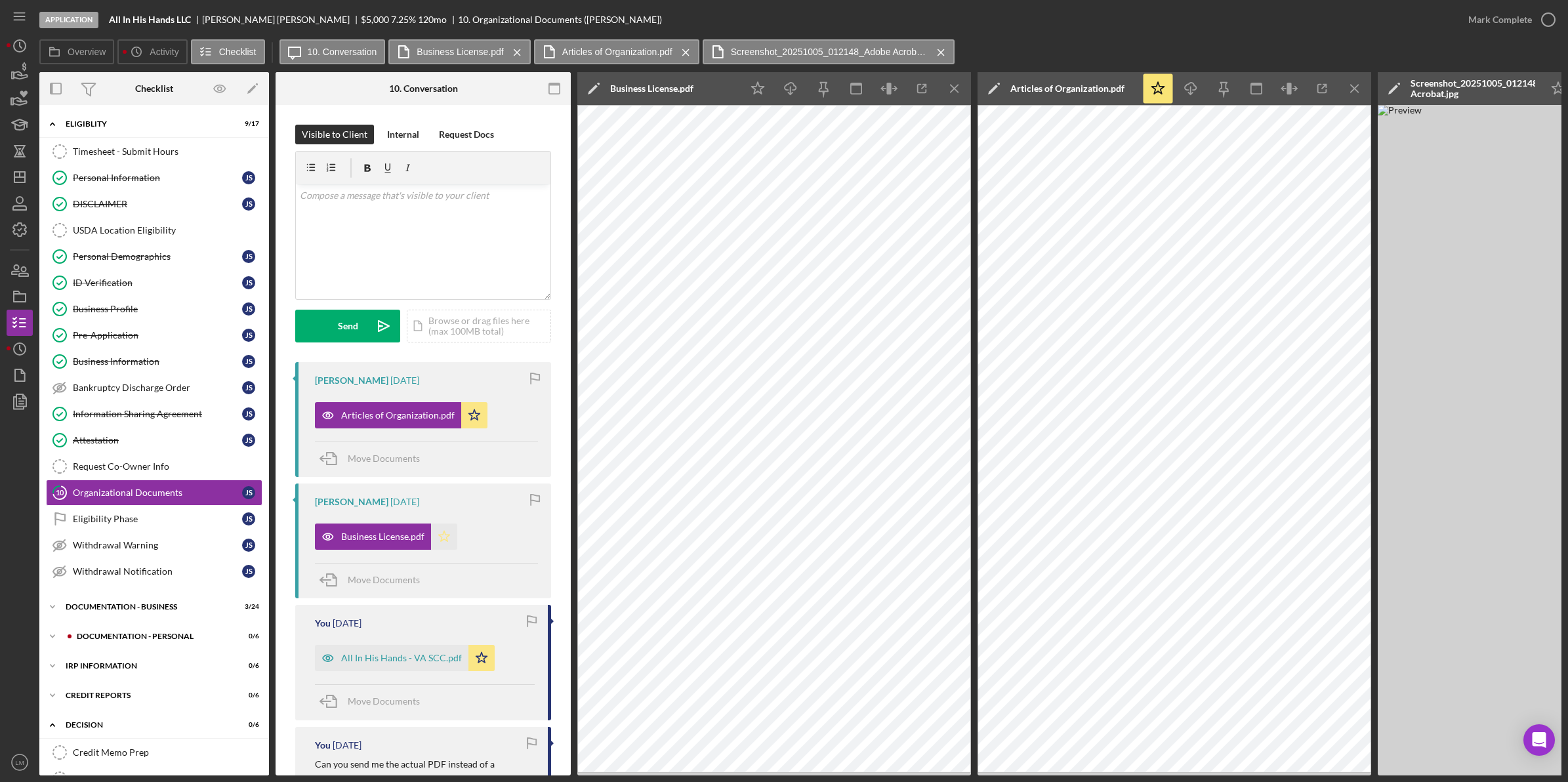
click at [440, 532] on icon "Icon/Star" at bounding box center [445, 537] width 27 height 27
drag, startPoint x: 419, startPoint y: 536, endPoint x: 546, endPoint y: 604, distance: 144.1
click at [1529, 12] on div "Mark Complete" at bounding box center [1499, 20] width 64 height 27
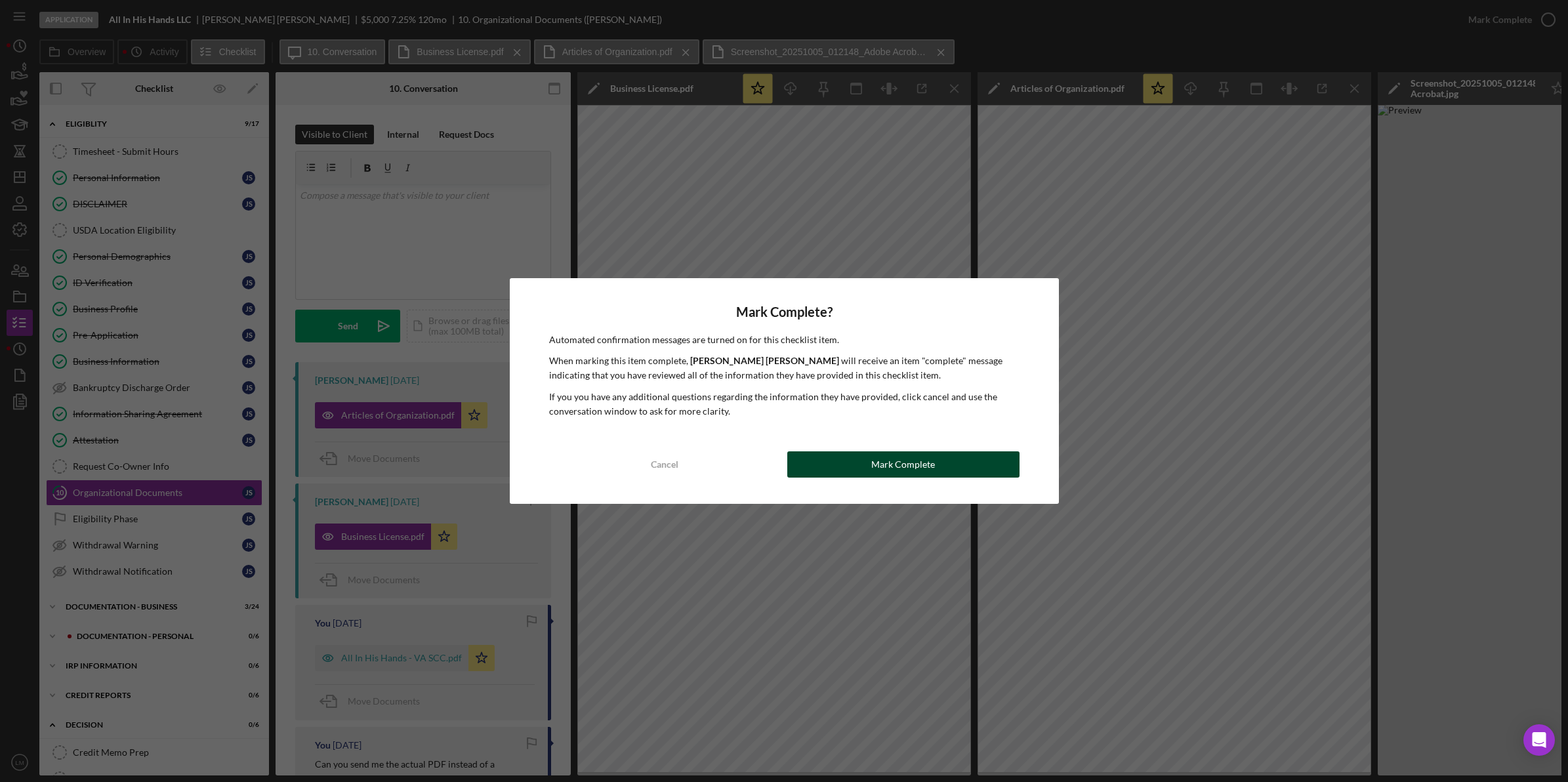
click at [911, 456] on div "Mark Complete" at bounding box center [902, 465] width 64 height 27
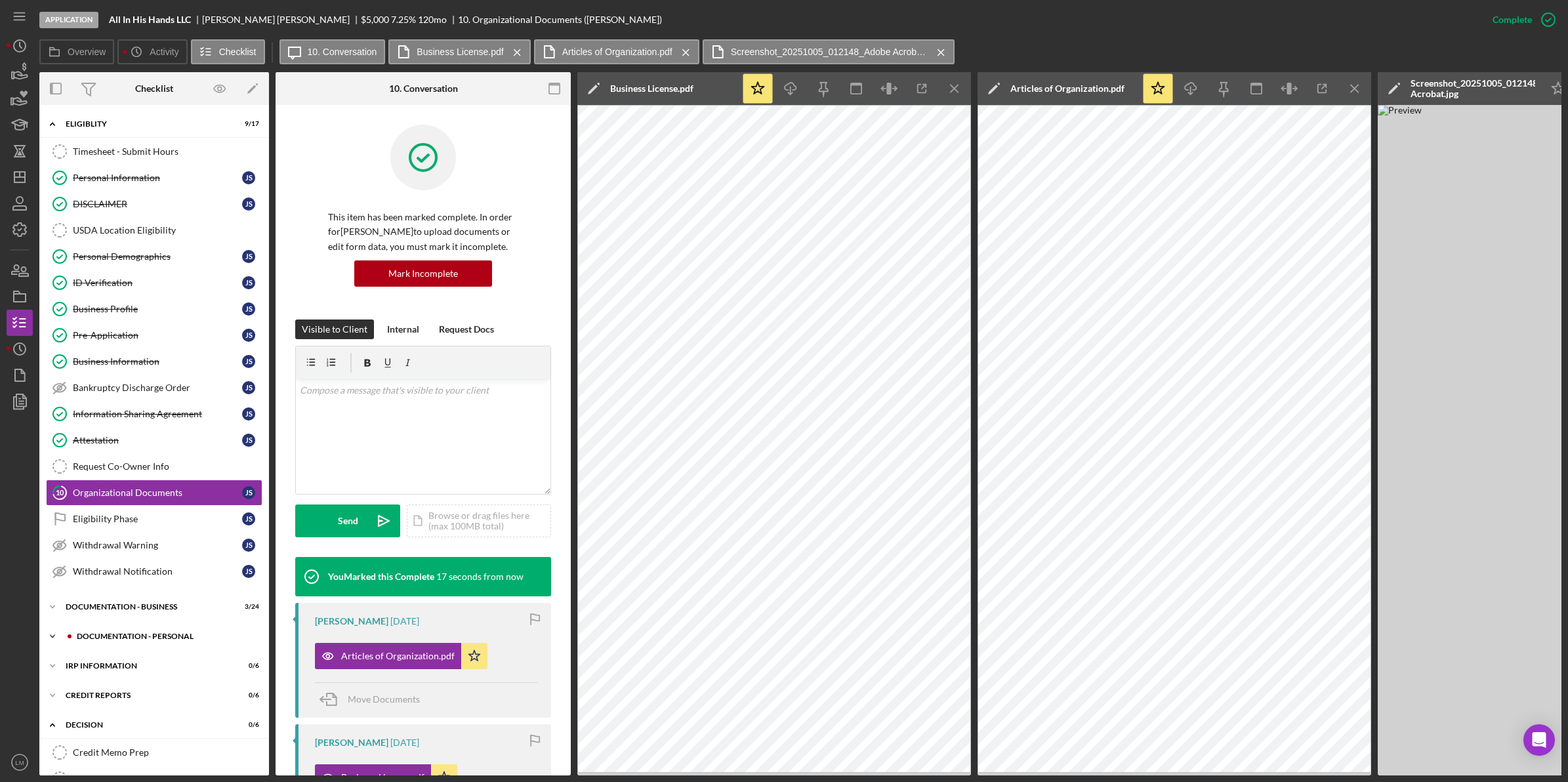
click at [148, 640] on div "DOCUMENTATION - PERSONAL" at bounding box center [165, 636] width 176 height 8
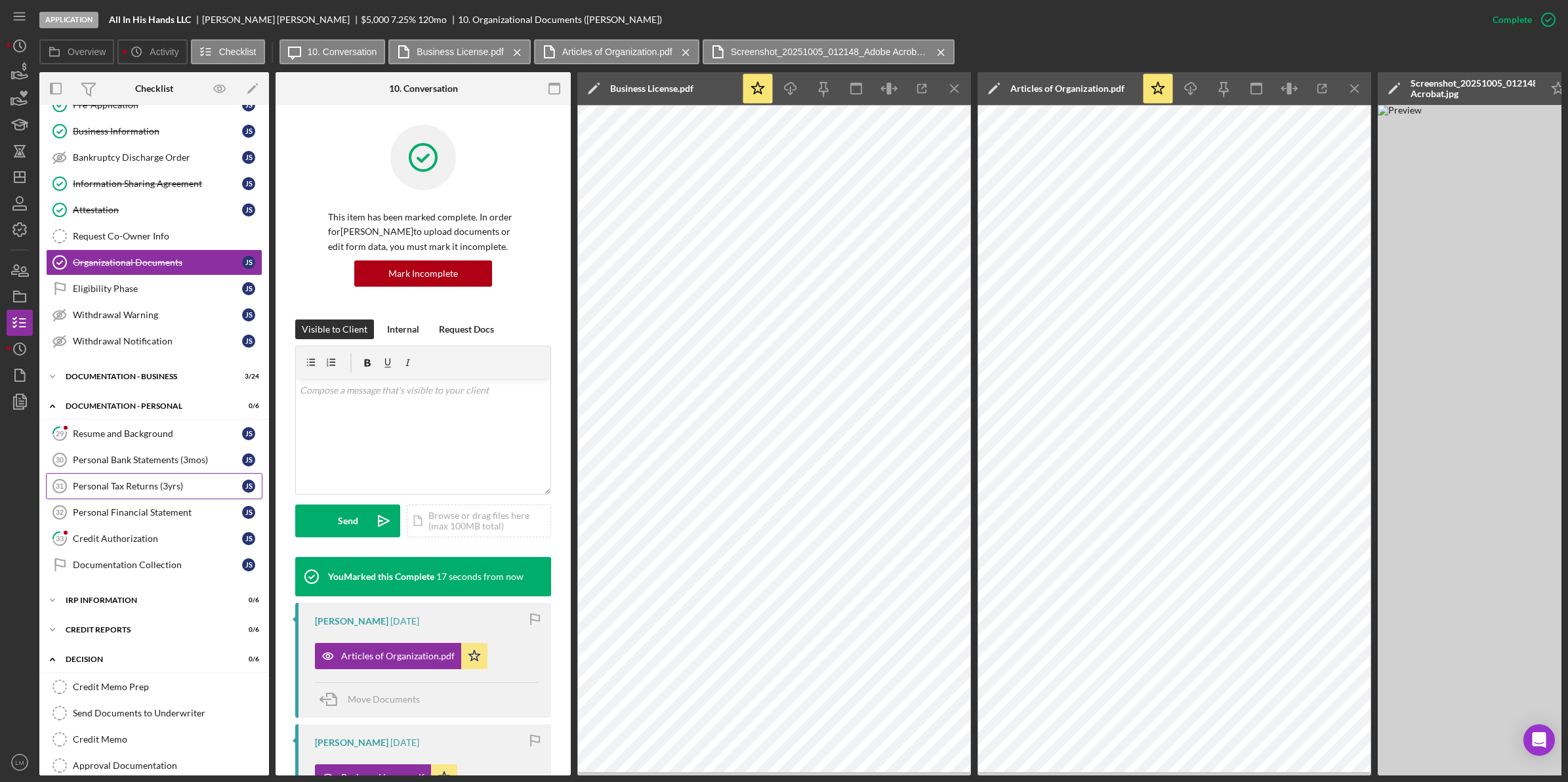
scroll to position [246, 0]
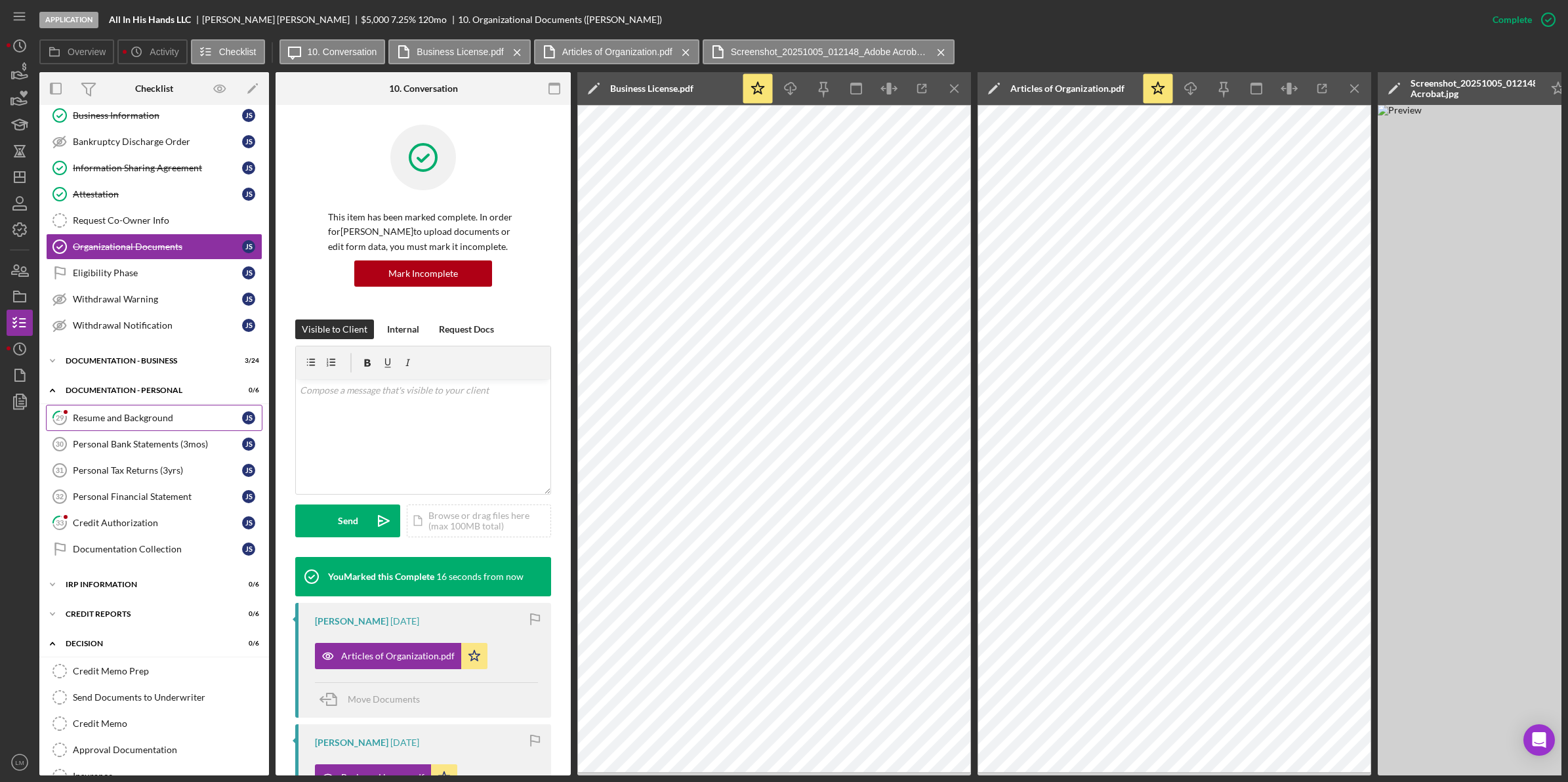
click at [177, 418] on div "Resume and Background" at bounding box center [157, 417] width 169 height 10
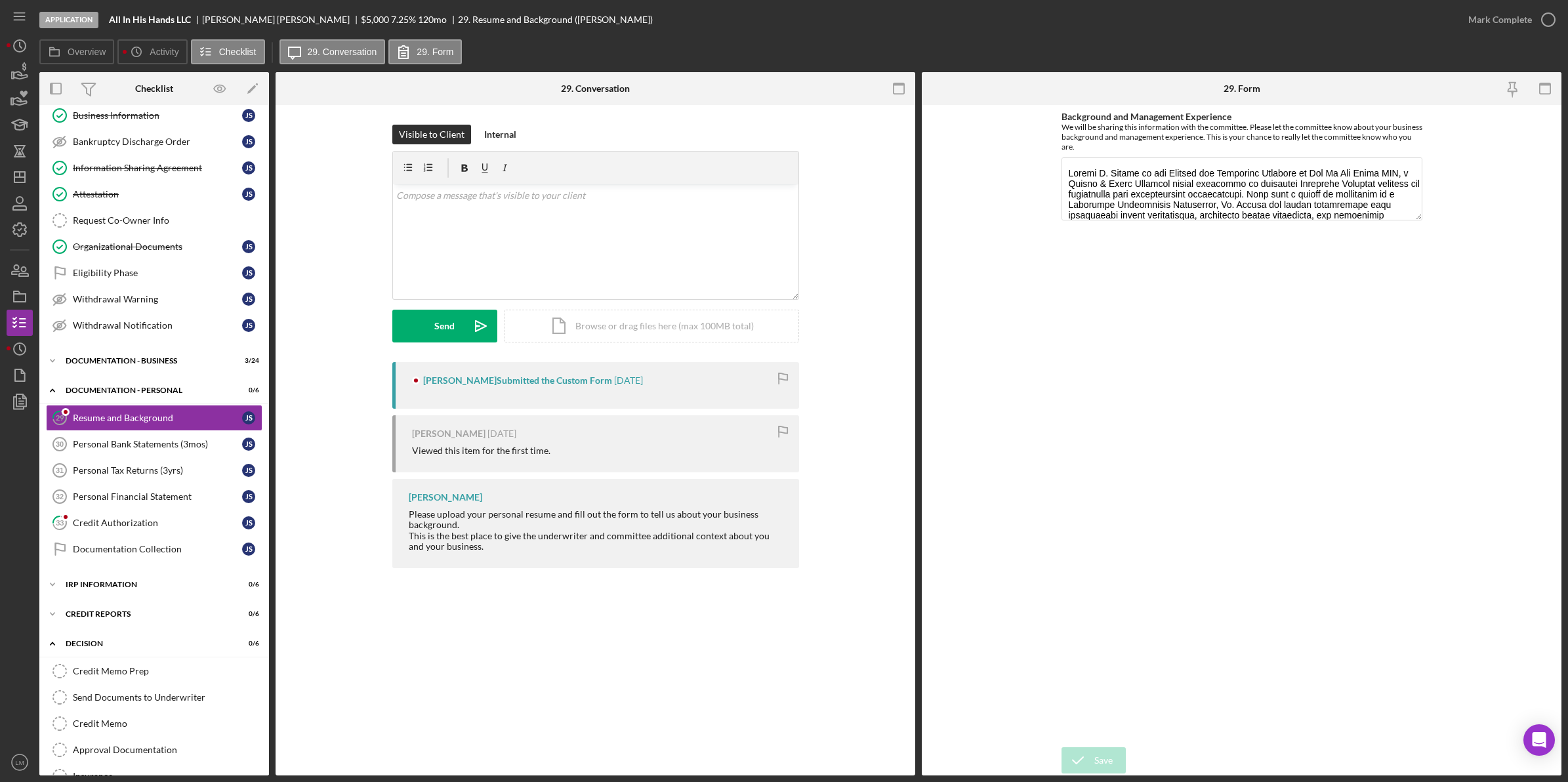
drag, startPoint x: 1423, startPoint y: 220, endPoint x: 1402, endPoint y: 305, distance: 87.6
click at [1402, 309] on form "Background and Management Experience We will be sharing this information with t…" at bounding box center [1242, 440] width 640 height 670
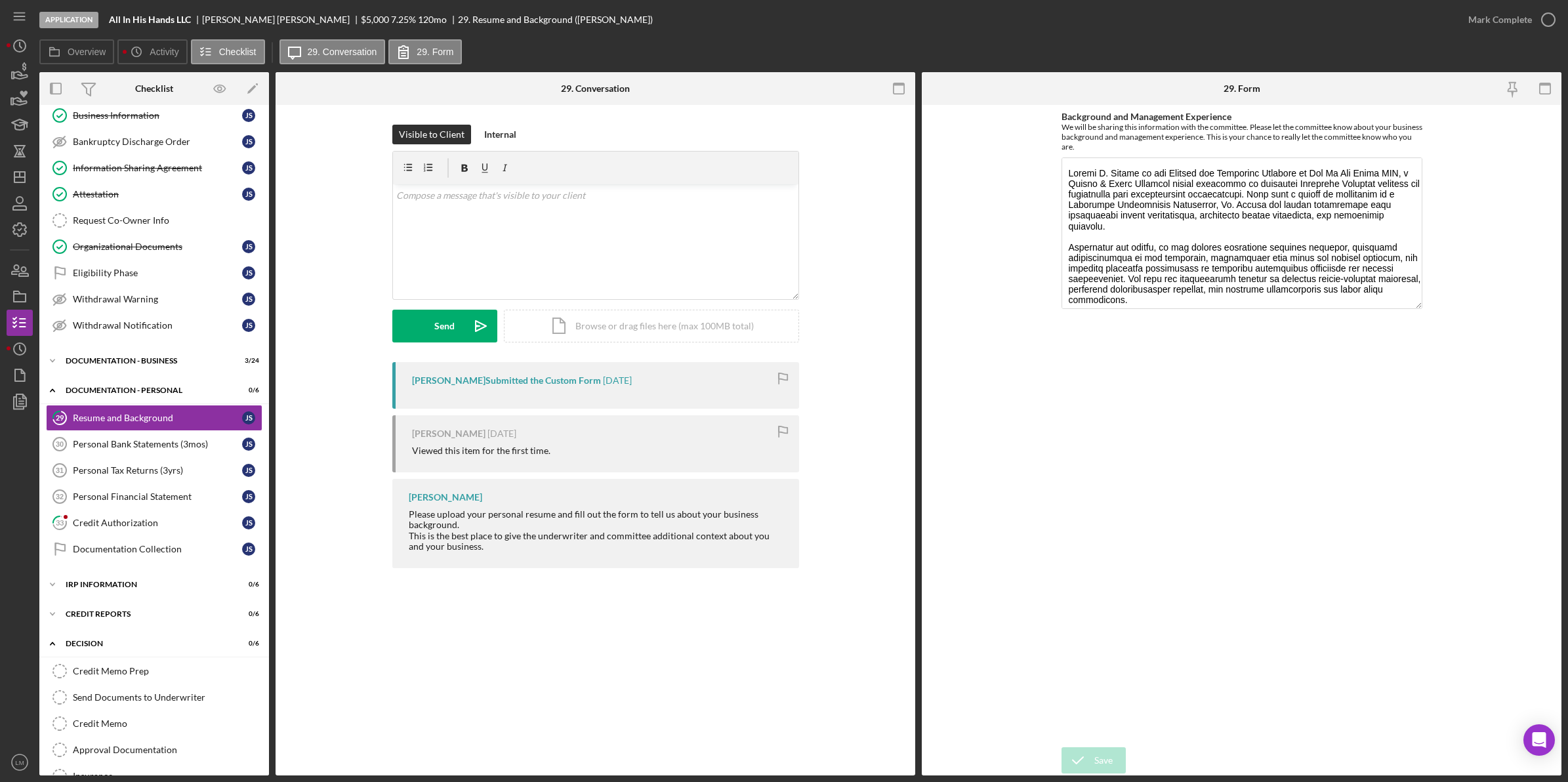
drag, startPoint x: 1414, startPoint y: 215, endPoint x: 1451, endPoint y: 157, distance: 68.8
click at [1414, 294] on textarea "Background and Management Experience" at bounding box center [1242, 233] width 361 height 152
click at [1529, 21] on div "Mark Complete" at bounding box center [1499, 20] width 64 height 27
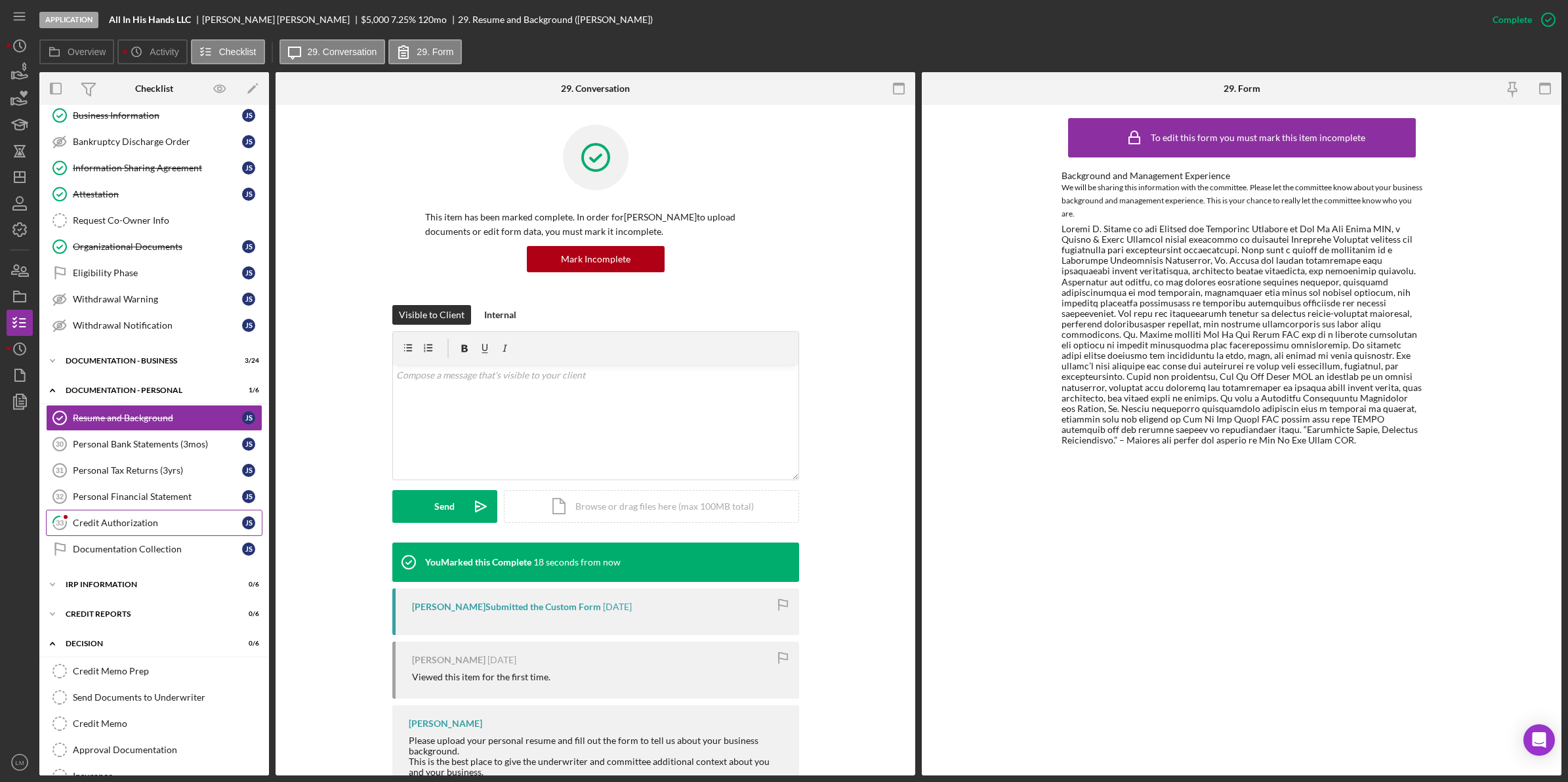
click at [140, 525] on div "Credit Authorization" at bounding box center [157, 522] width 169 height 10
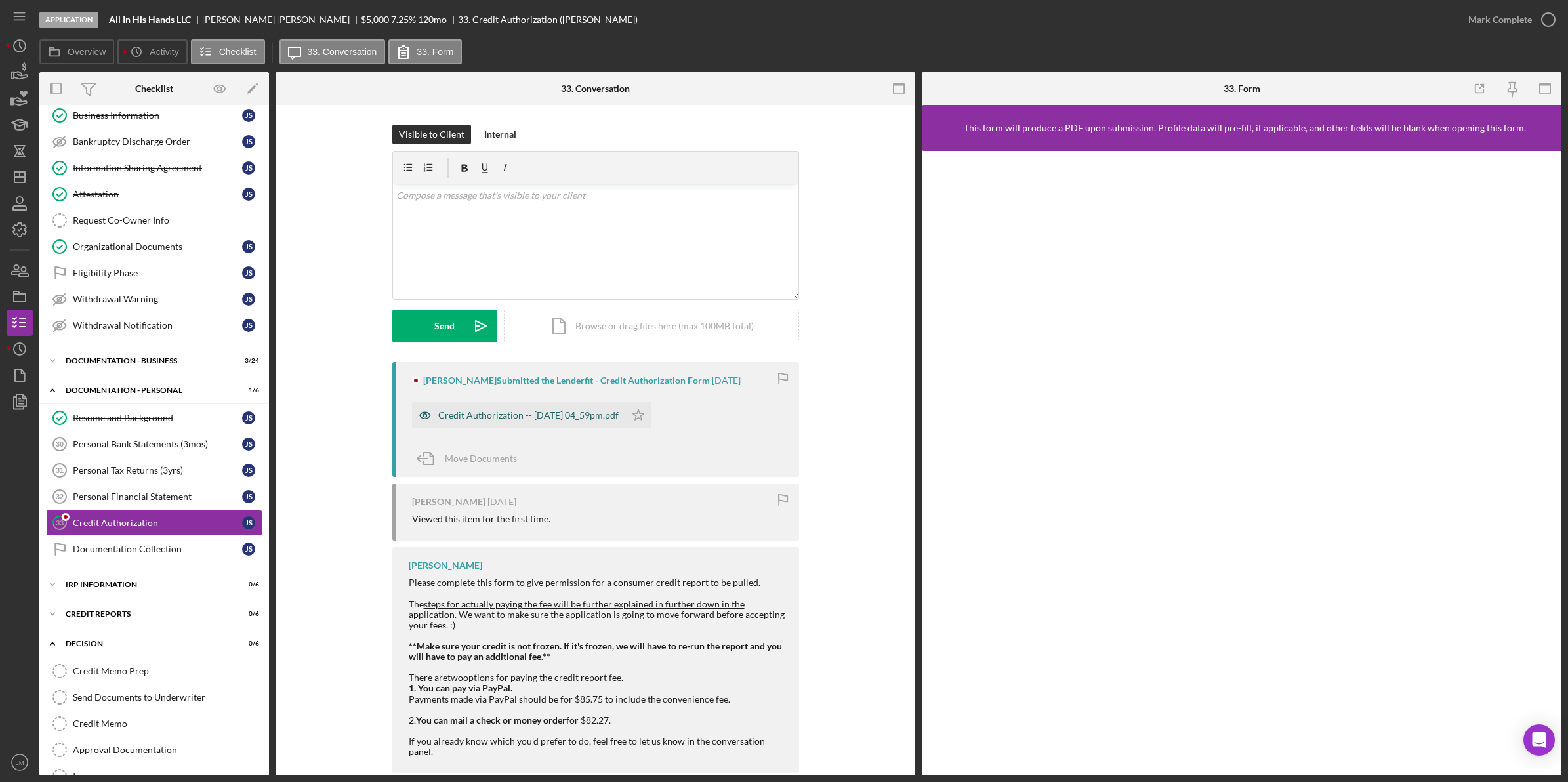
click at [587, 420] on div "Credit Authorization -- [DATE] 04_59pm.pdf" at bounding box center [528, 415] width 180 height 10
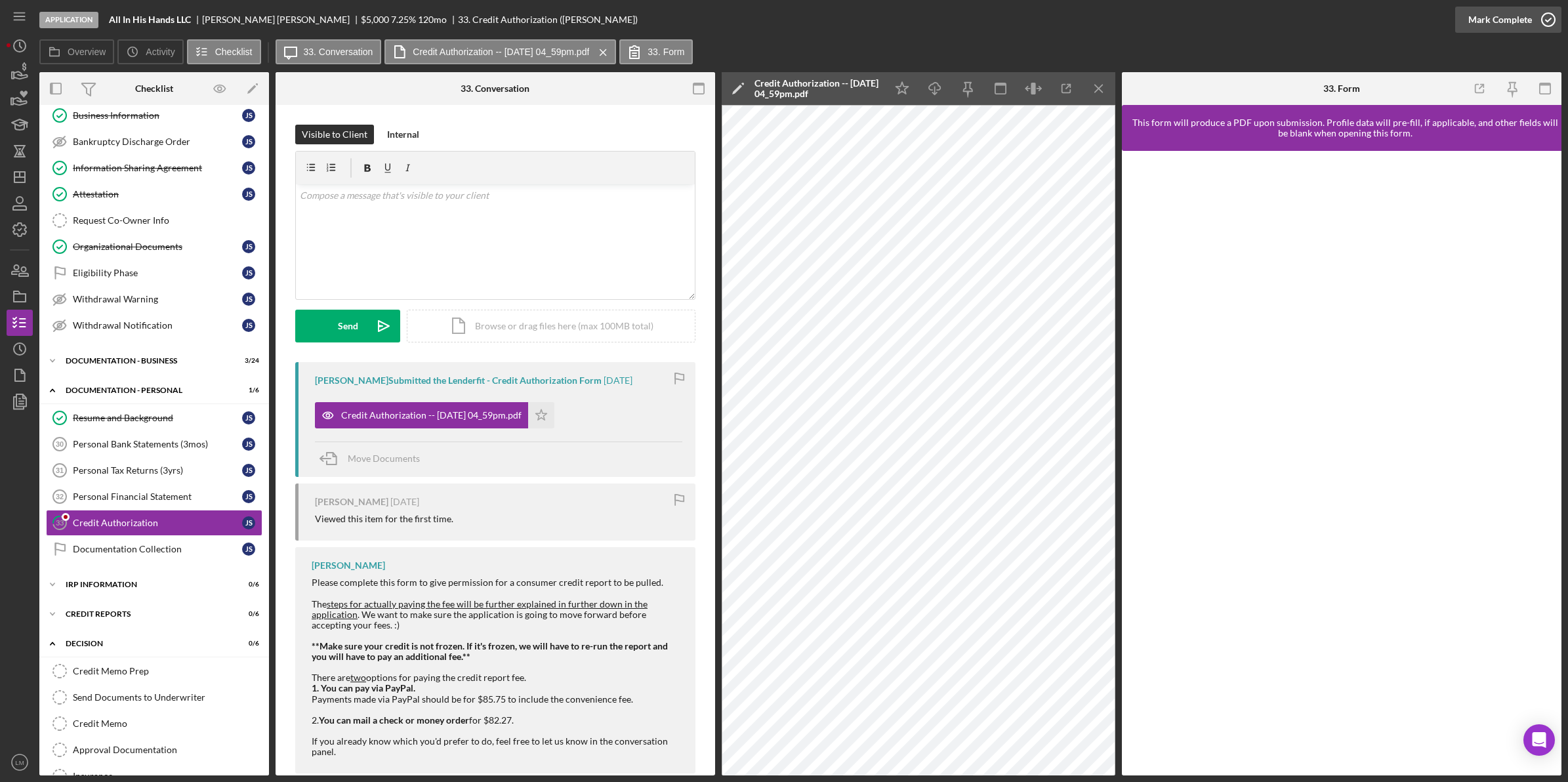
click at [1494, 15] on div "Mark Complete" at bounding box center [1499, 20] width 64 height 27
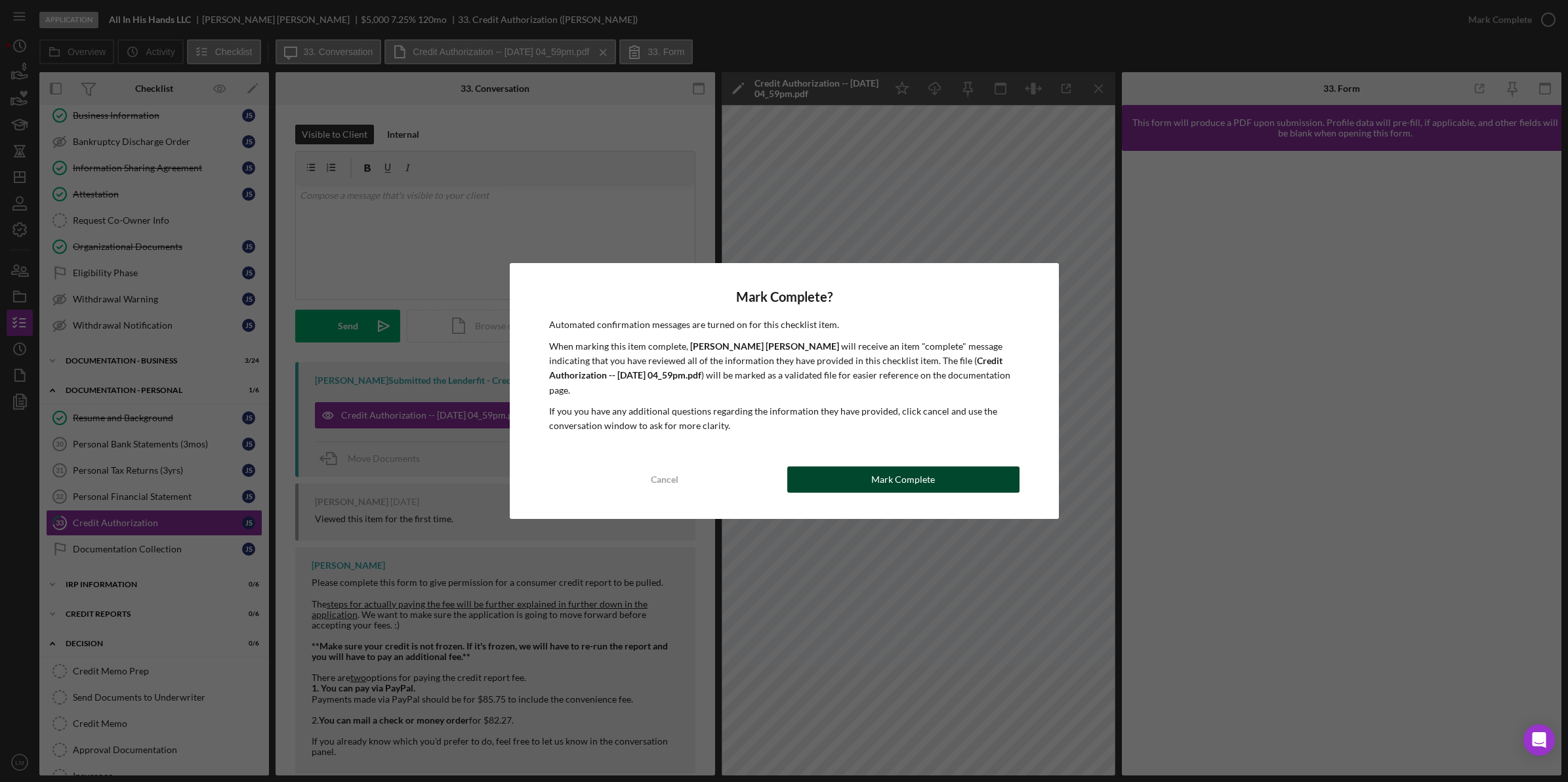
click at [993, 466] on button "Mark Complete" at bounding box center [903, 479] width 232 height 27
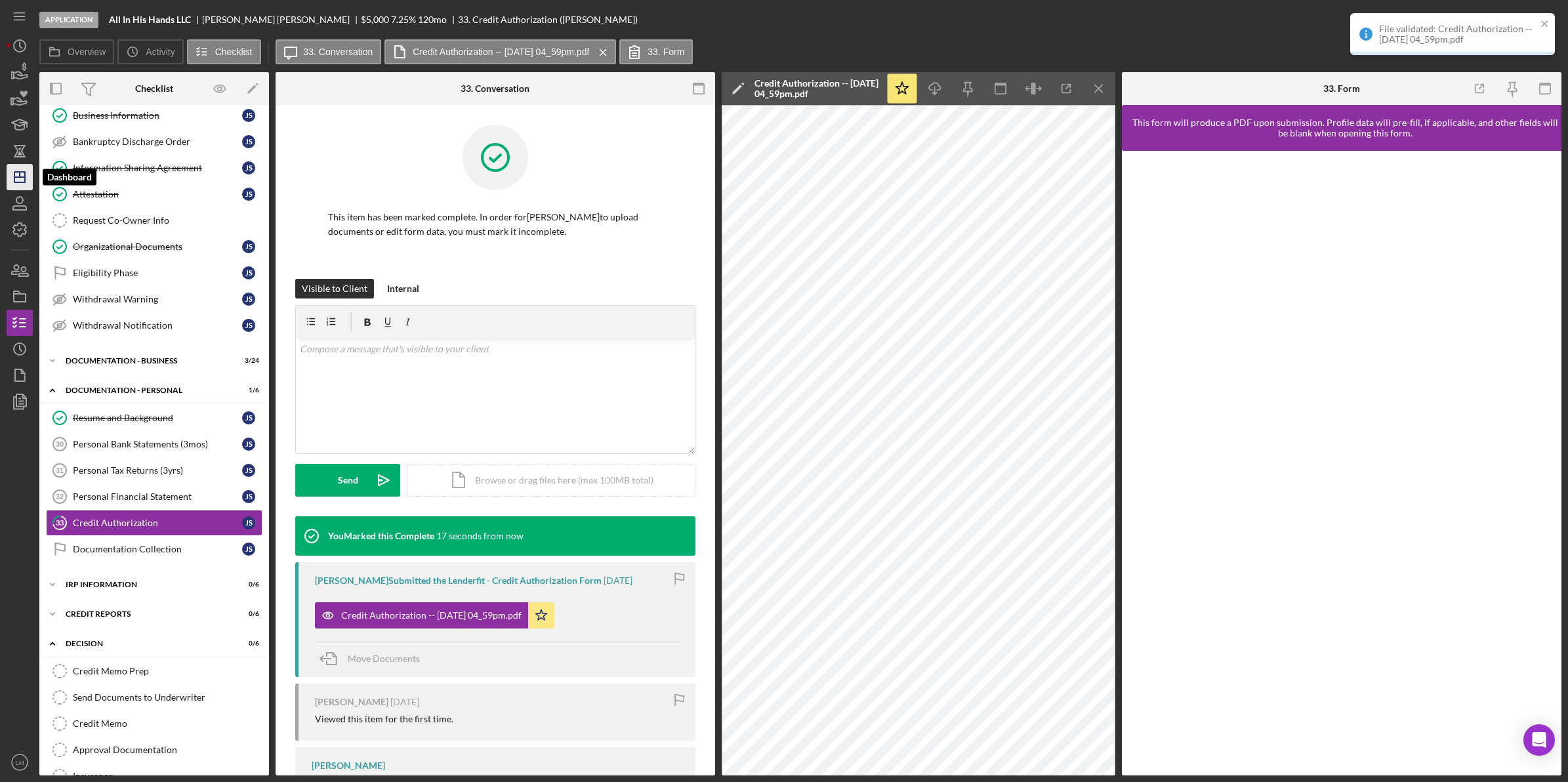
click at [12, 181] on icon "Icon/Dashboard" at bounding box center [20, 177] width 33 height 33
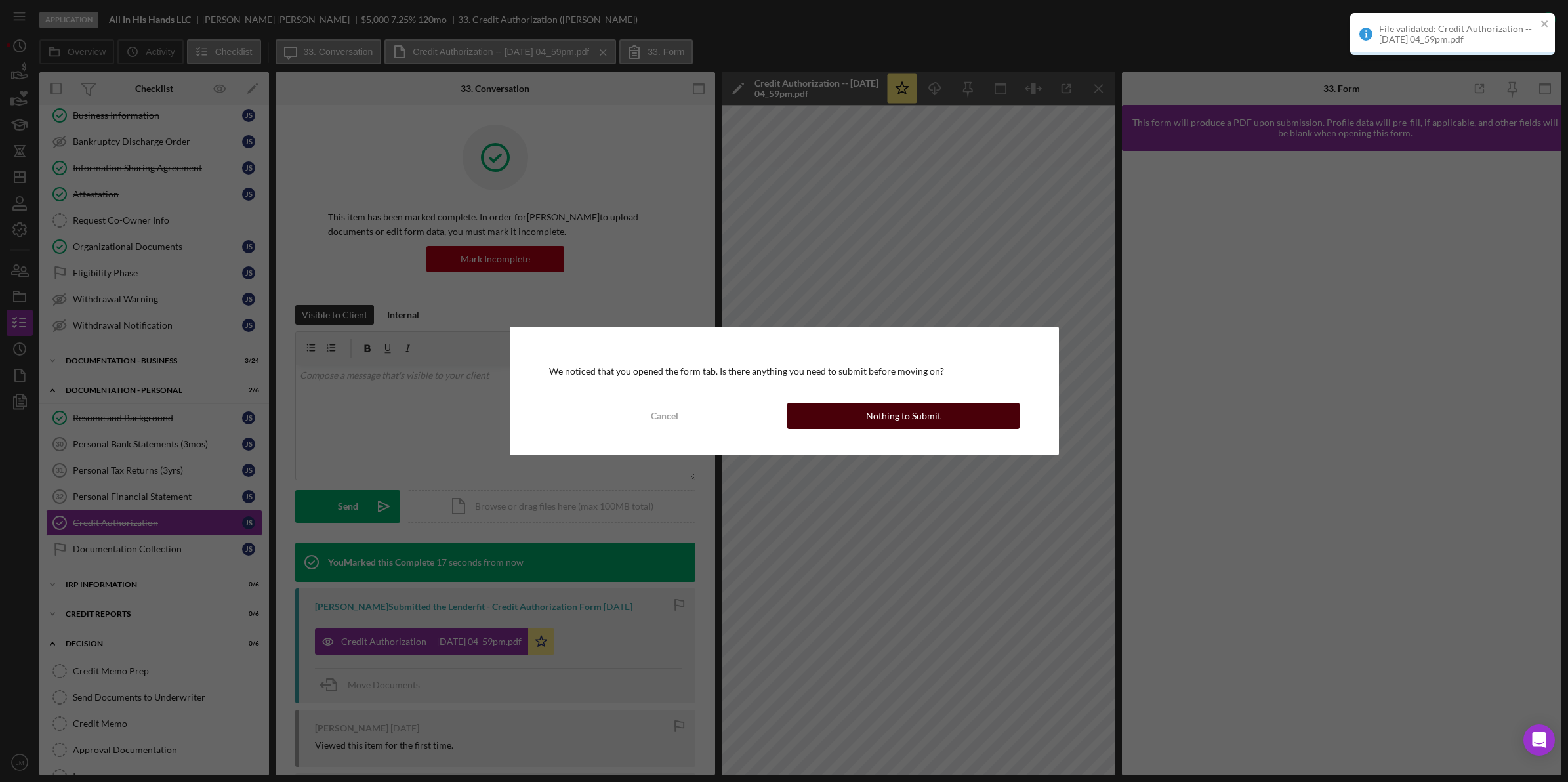
click at [963, 405] on button "Nothing to Submit" at bounding box center [903, 416] width 232 height 27
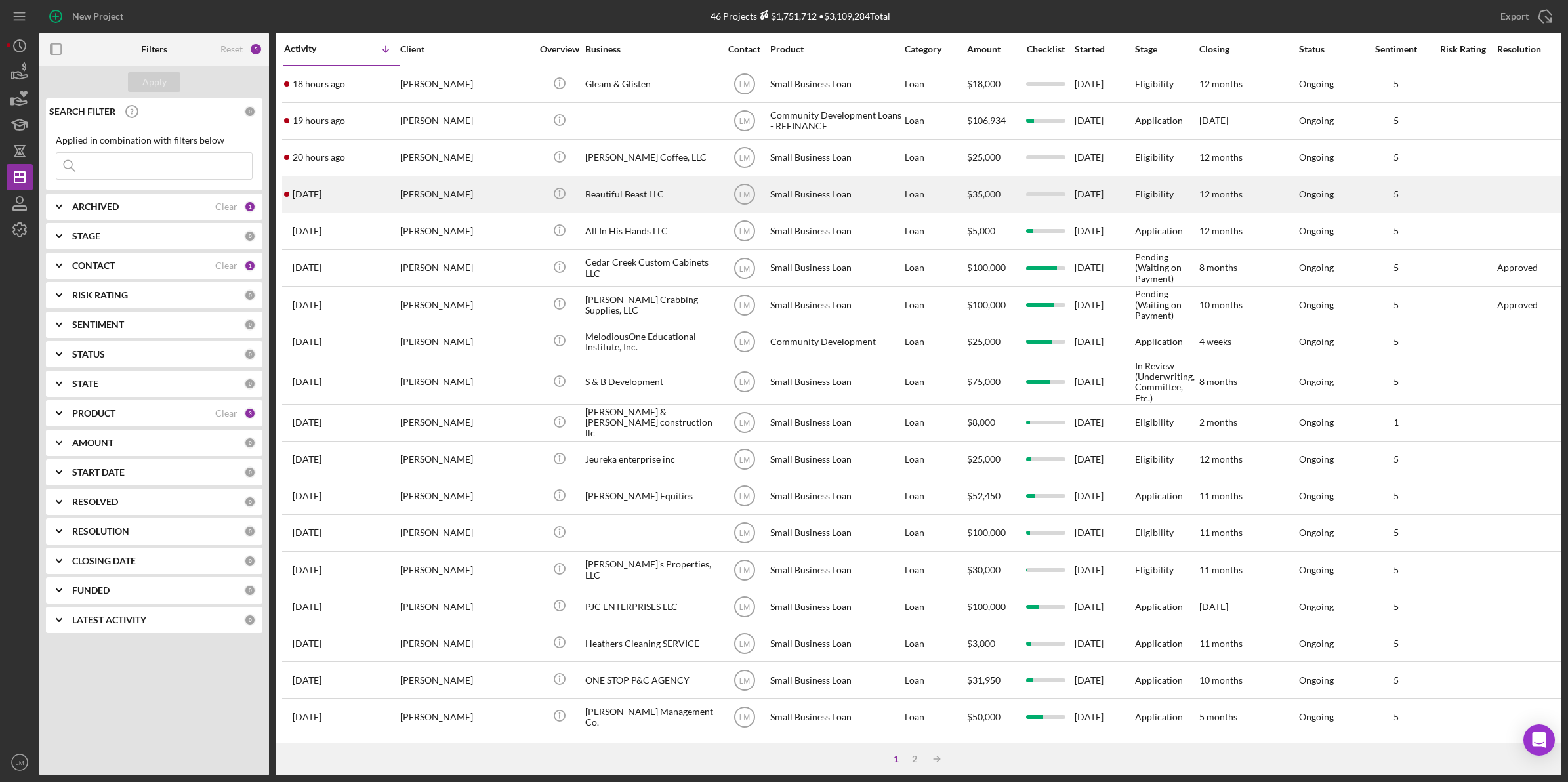
click at [464, 186] on div "[PERSON_NAME]" at bounding box center [466, 194] width 131 height 35
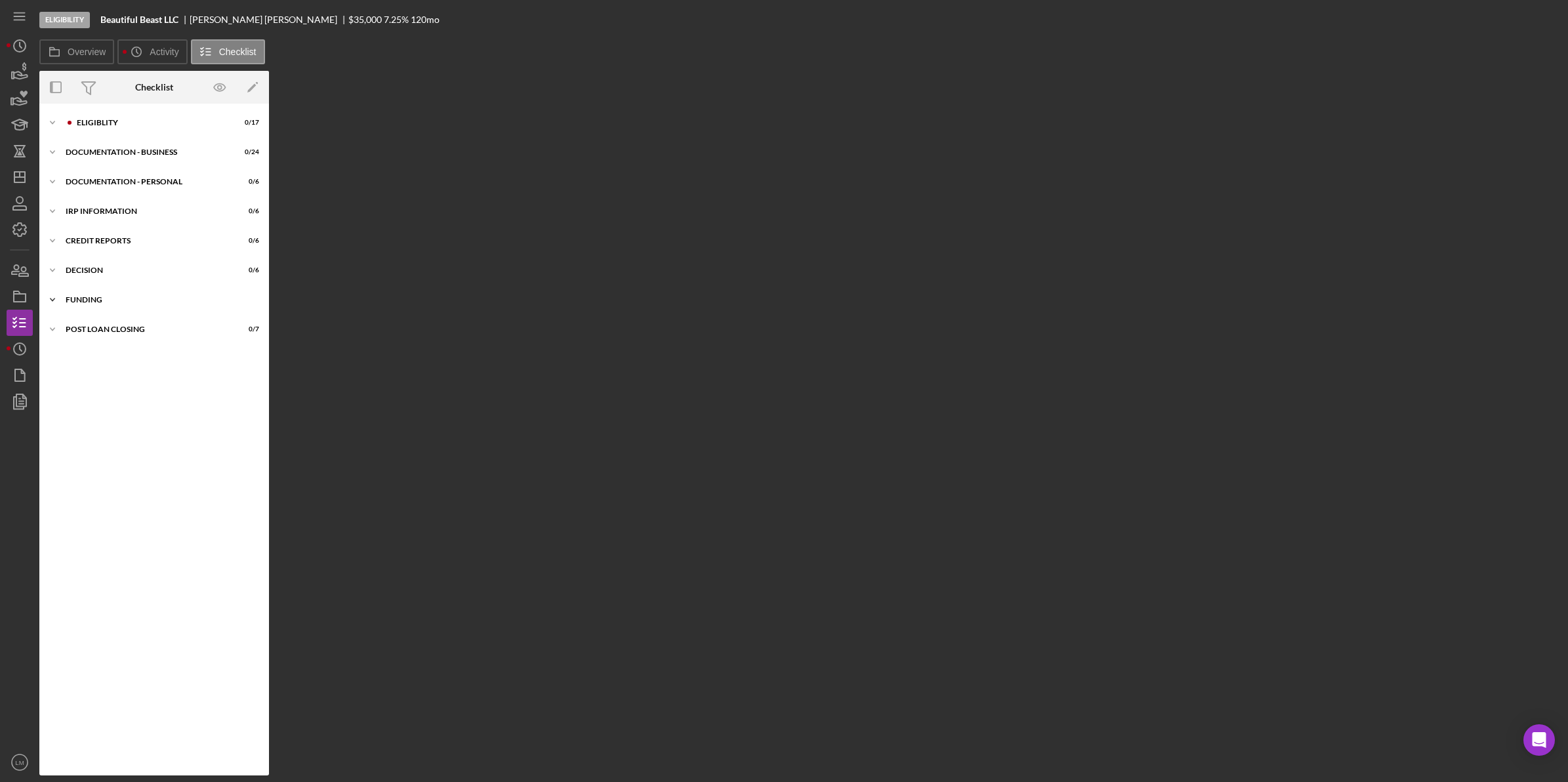
scroll to position [33, 0]
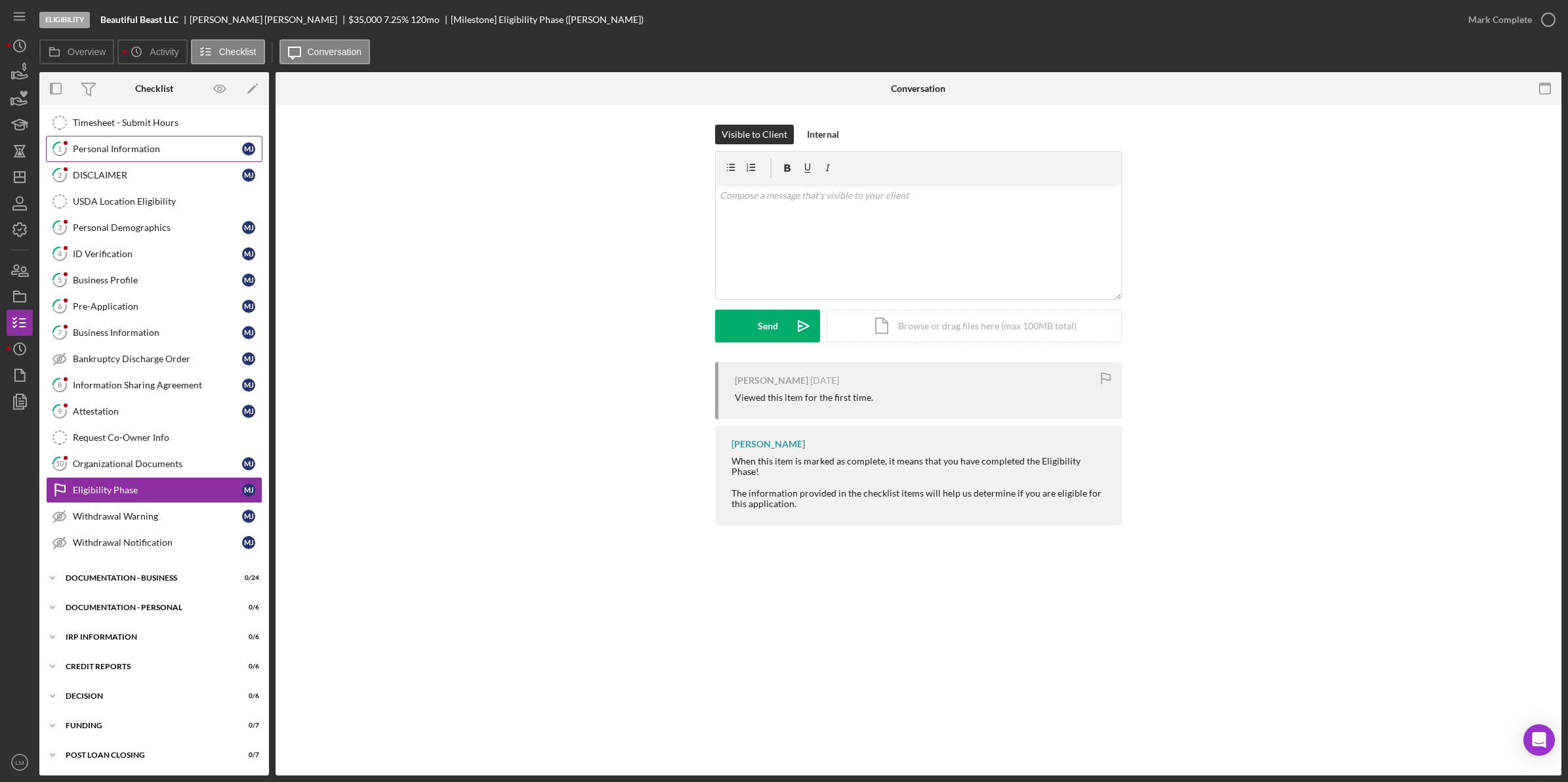
click at [133, 145] on div "Personal Information" at bounding box center [157, 149] width 169 height 10
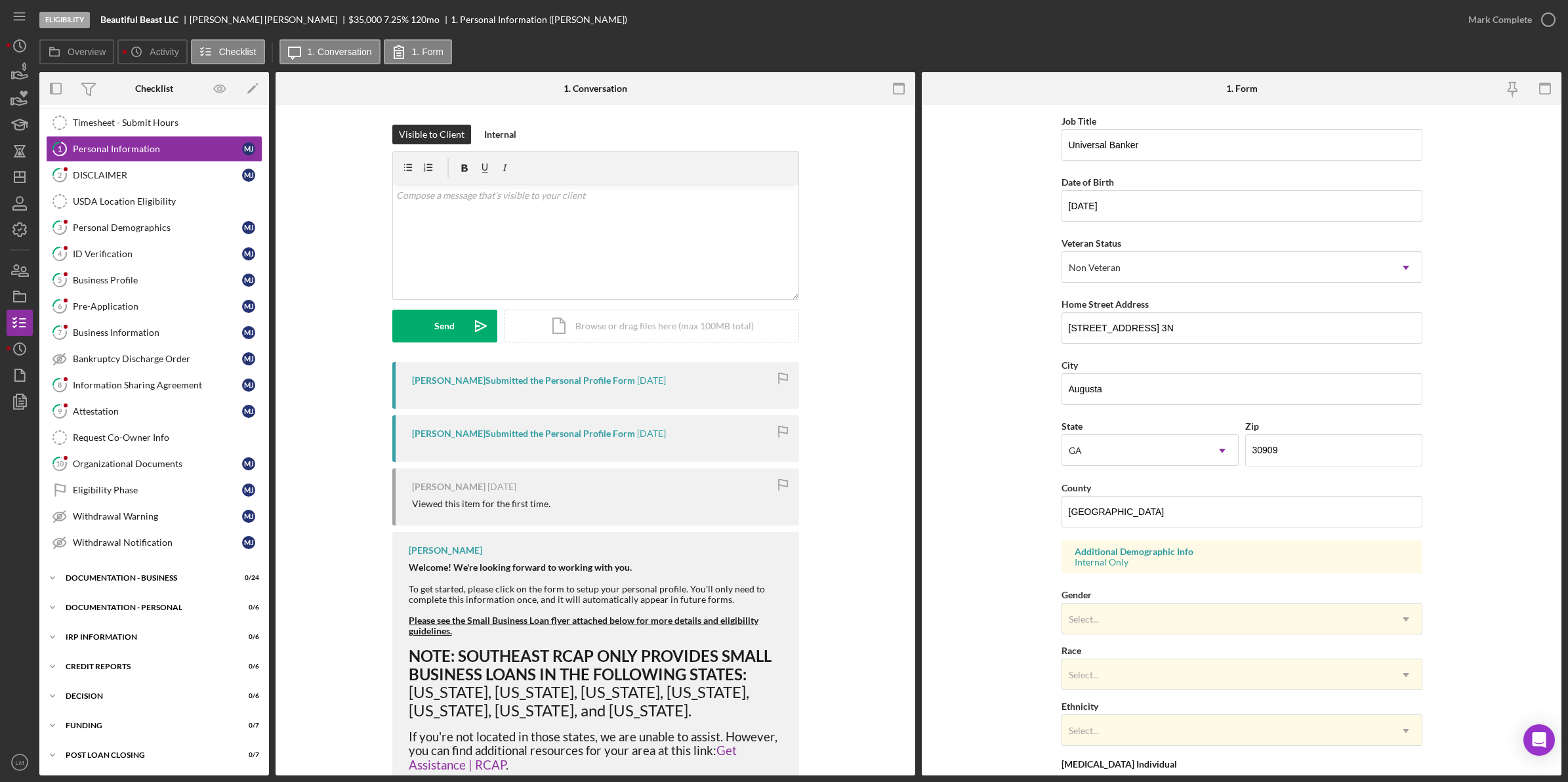
scroll to position [208, 0]
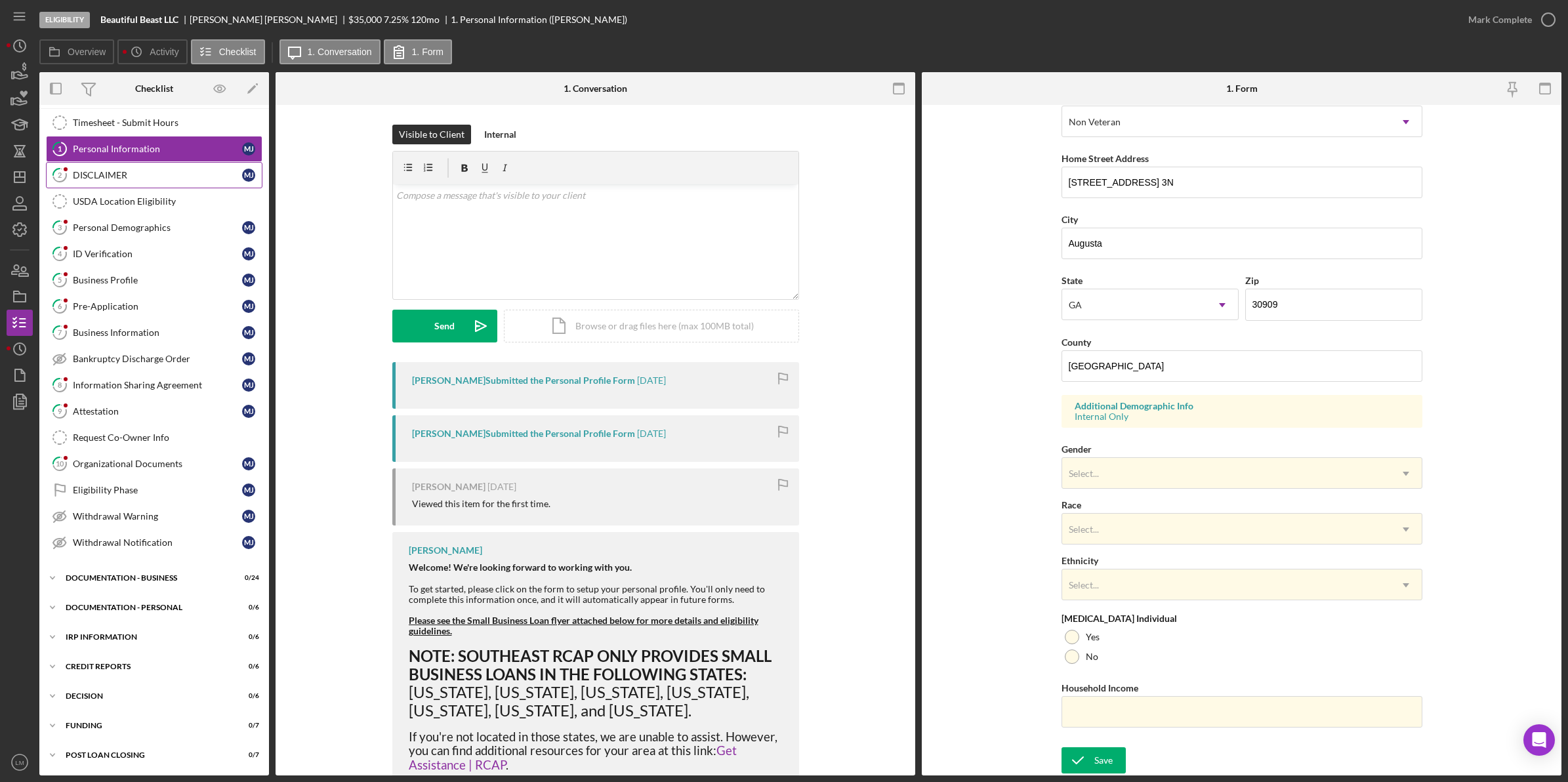
click at [153, 177] on div "DISCLAIMER" at bounding box center [157, 175] width 169 height 10
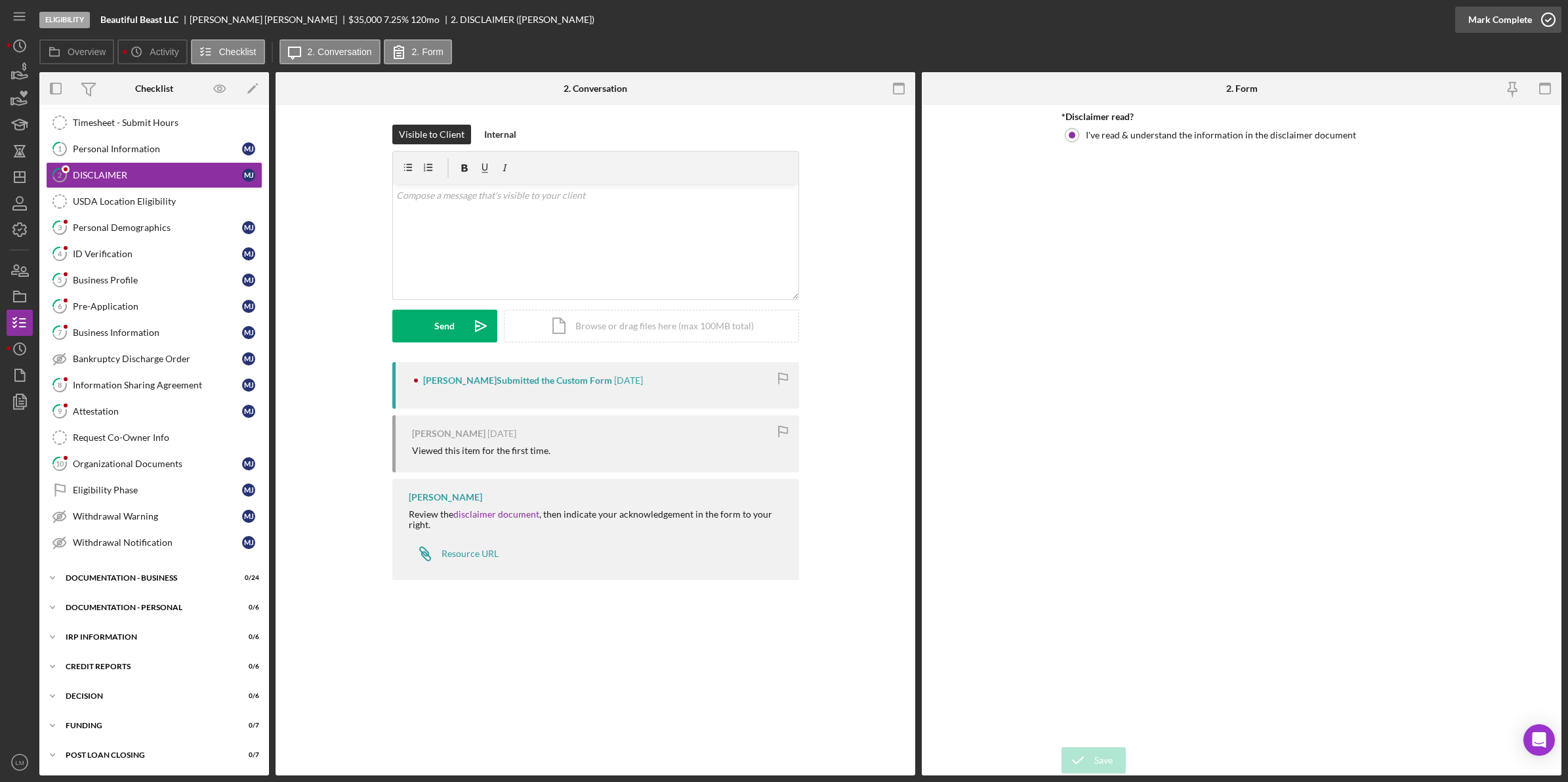
click at [1541, 24] on icon "button" at bounding box center [1548, 20] width 33 height 33
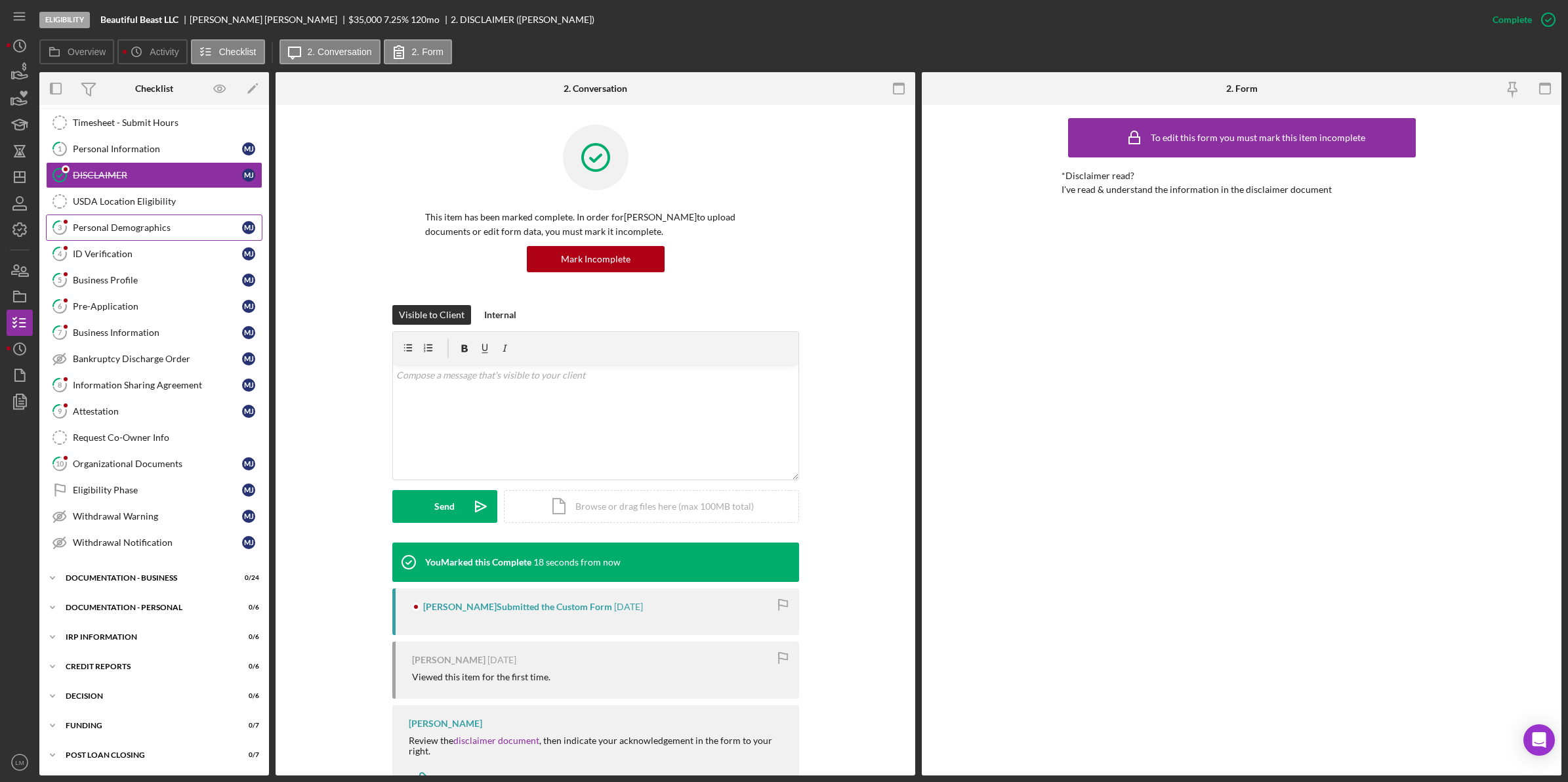
click at [154, 230] on div "Personal Demographics" at bounding box center [157, 227] width 169 height 10
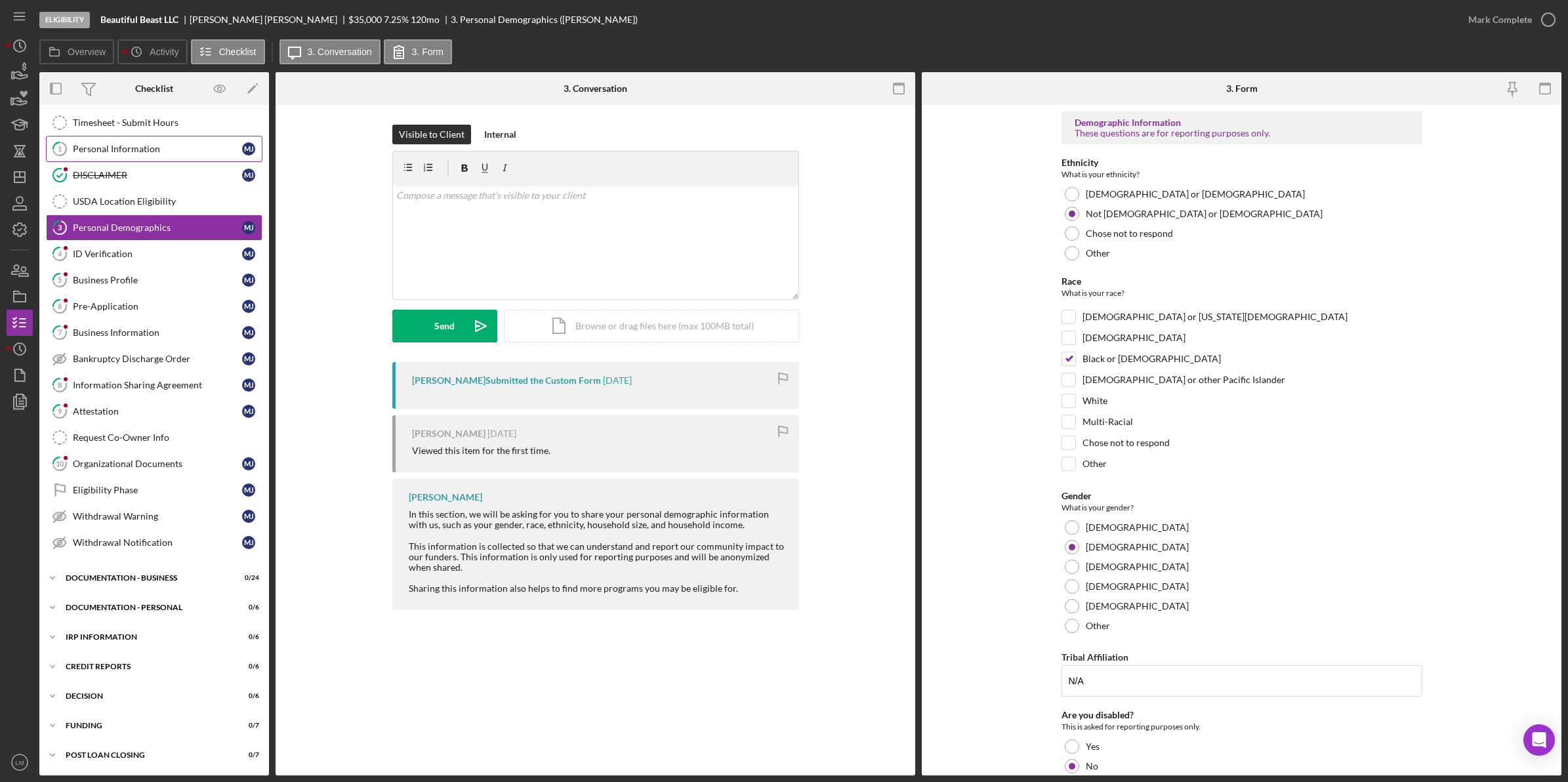
click at [167, 150] on div "Personal Information" at bounding box center [157, 149] width 169 height 10
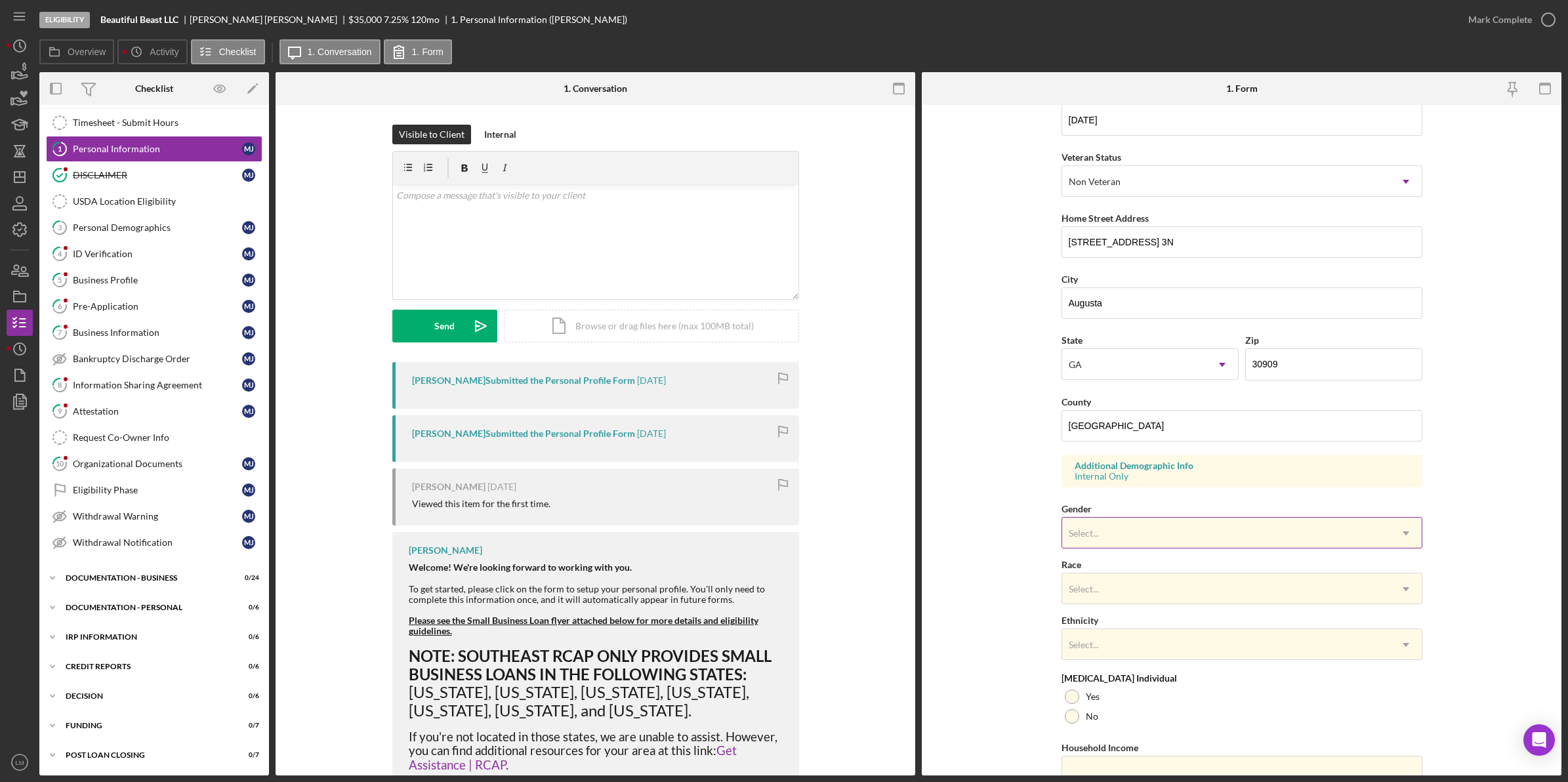
scroll to position [164, 0]
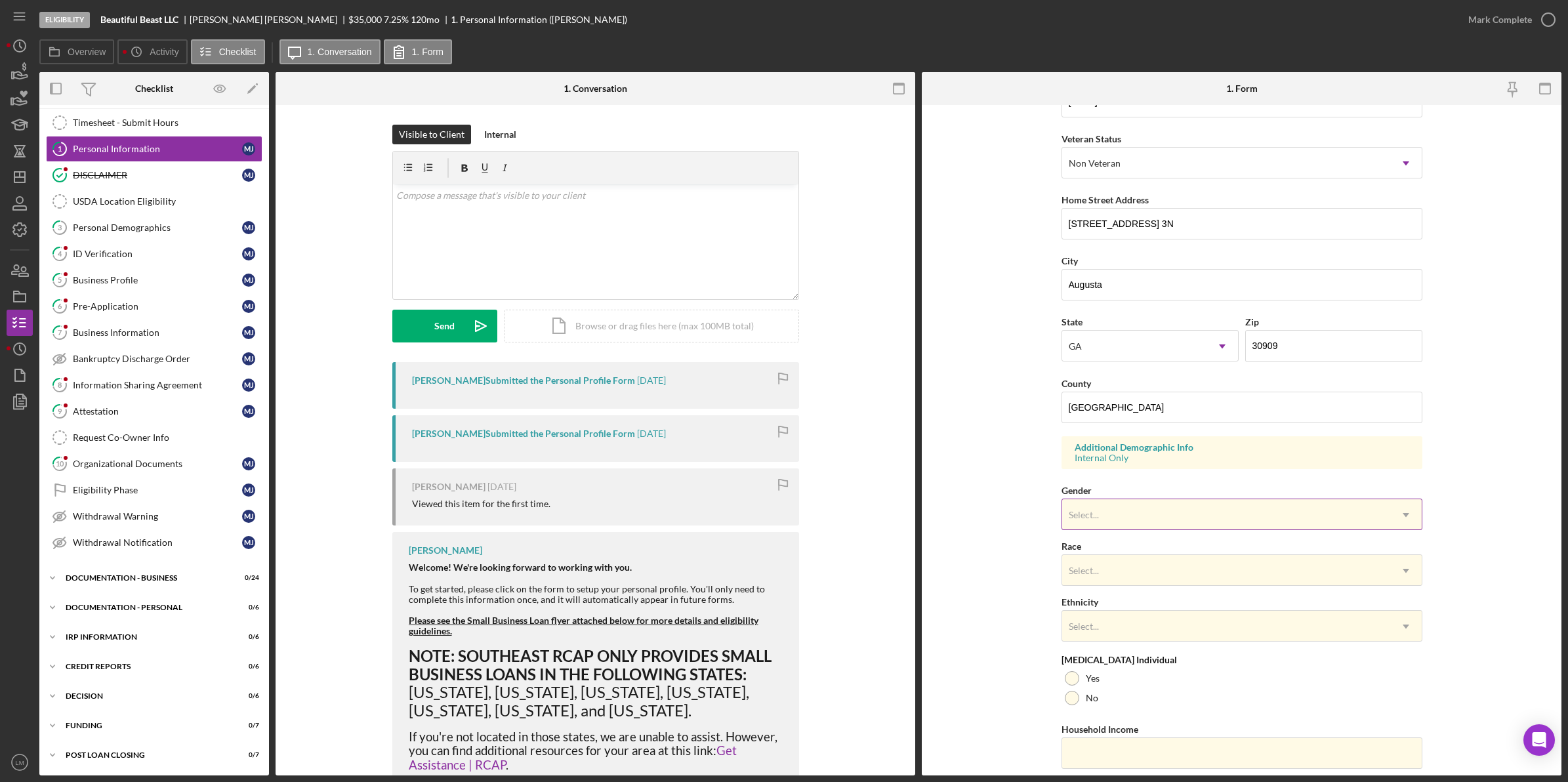
click at [1081, 507] on div "Select..." at bounding box center [1225, 514] width 328 height 30
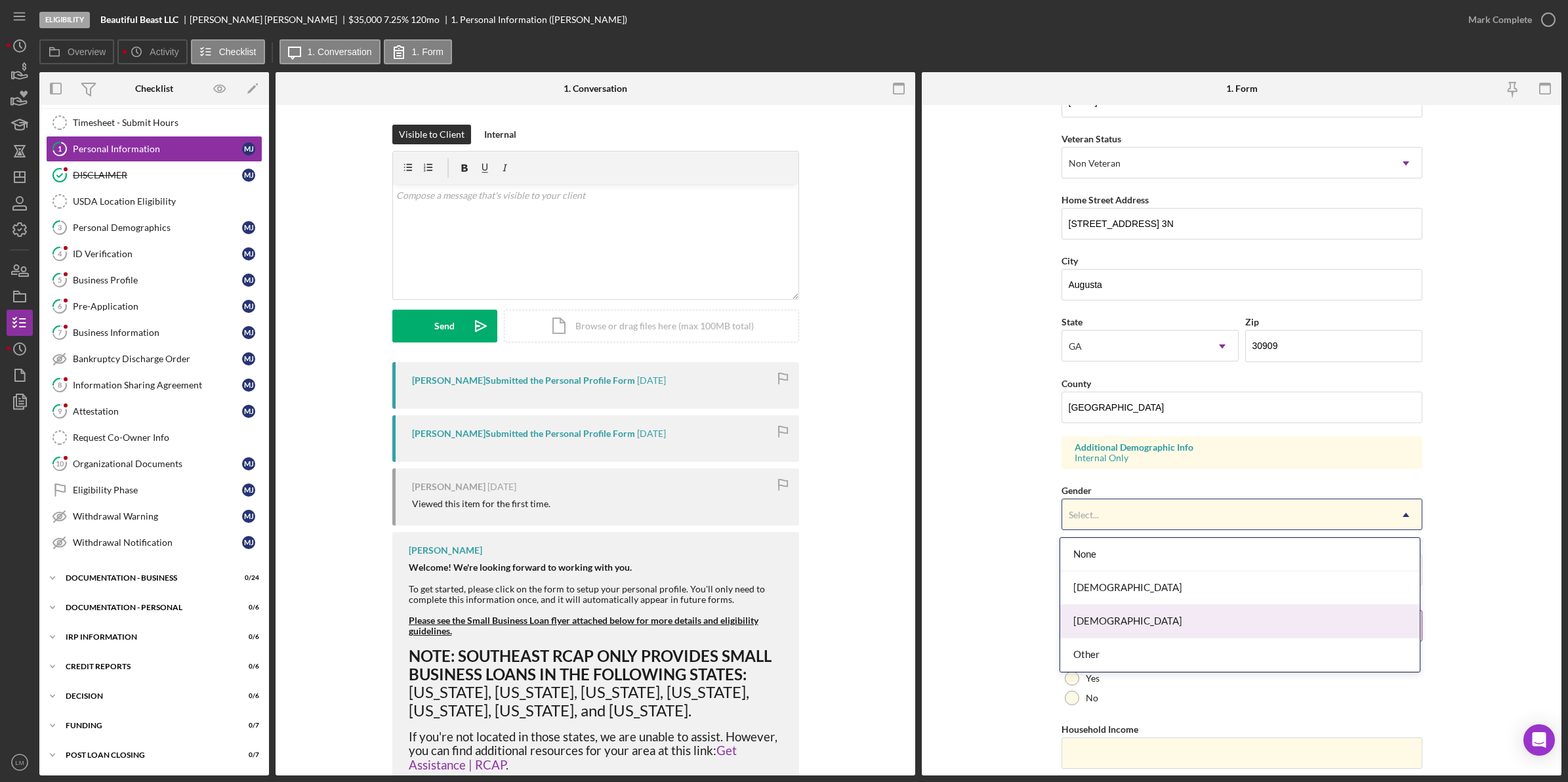
click at [1125, 616] on div "[DEMOGRAPHIC_DATA]" at bounding box center [1240, 621] width 359 height 34
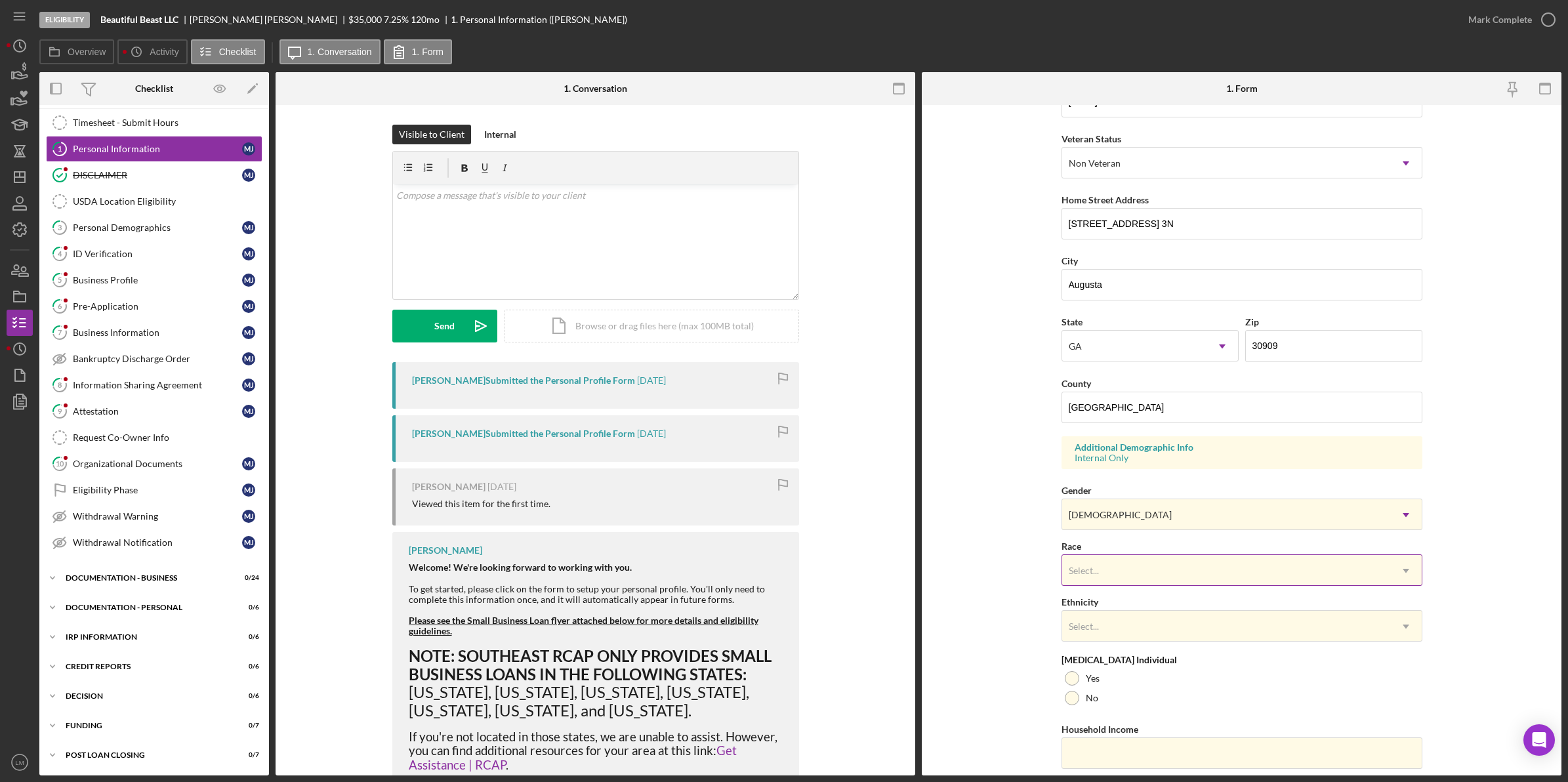
click at [1105, 572] on div "Select..." at bounding box center [1225, 570] width 328 height 30
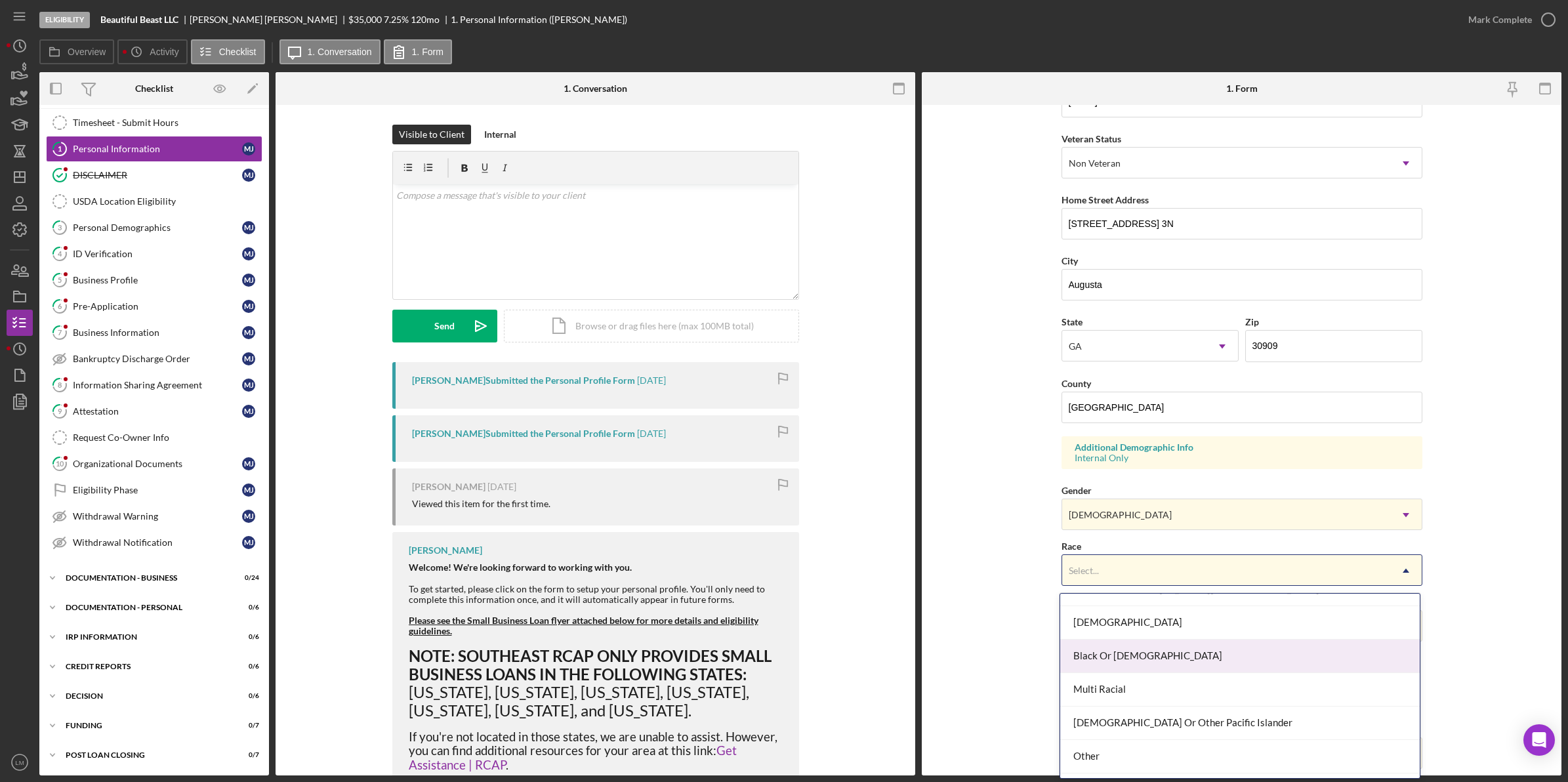
scroll to position [82, 0]
click at [1148, 624] on div "Black Or [DEMOGRAPHIC_DATA]" at bounding box center [1240, 629] width 359 height 34
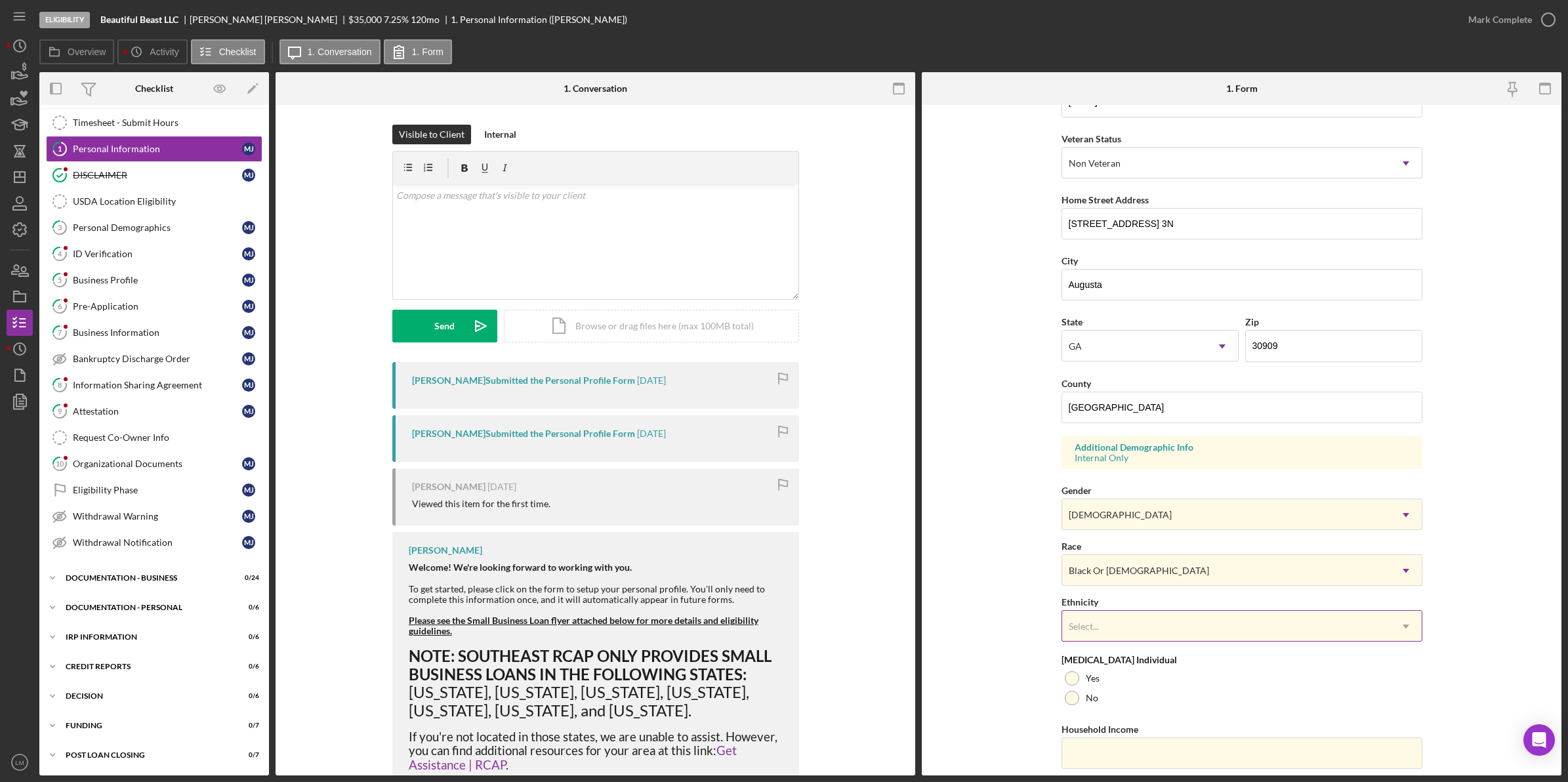
click at [1142, 626] on div "Select..." at bounding box center [1225, 626] width 328 height 30
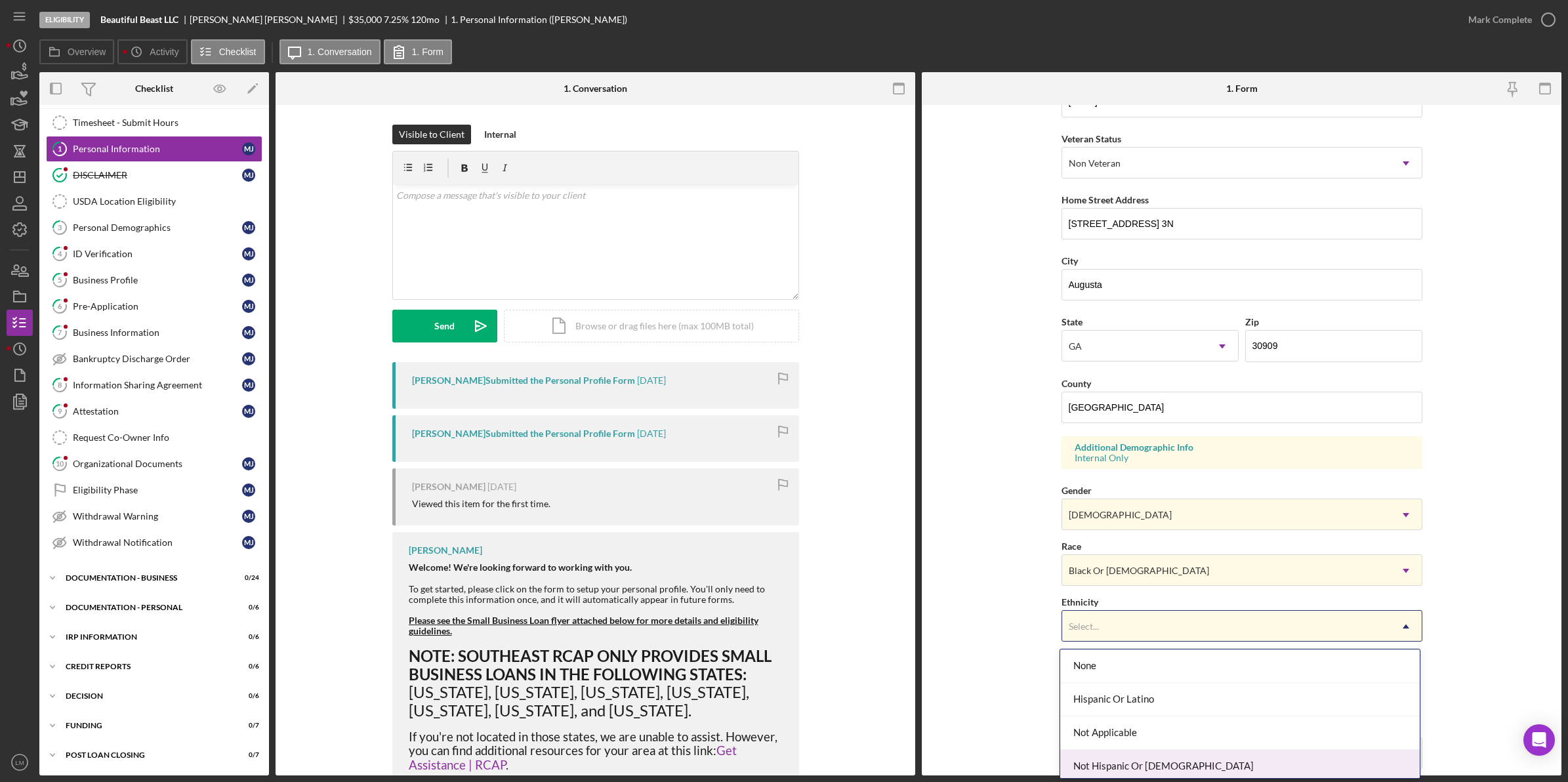
click at [1148, 762] on div "Not Hispanic Or [DEMOGRAPHIC_DATA]" at bounding box center [1240, 767] width 359 height 34
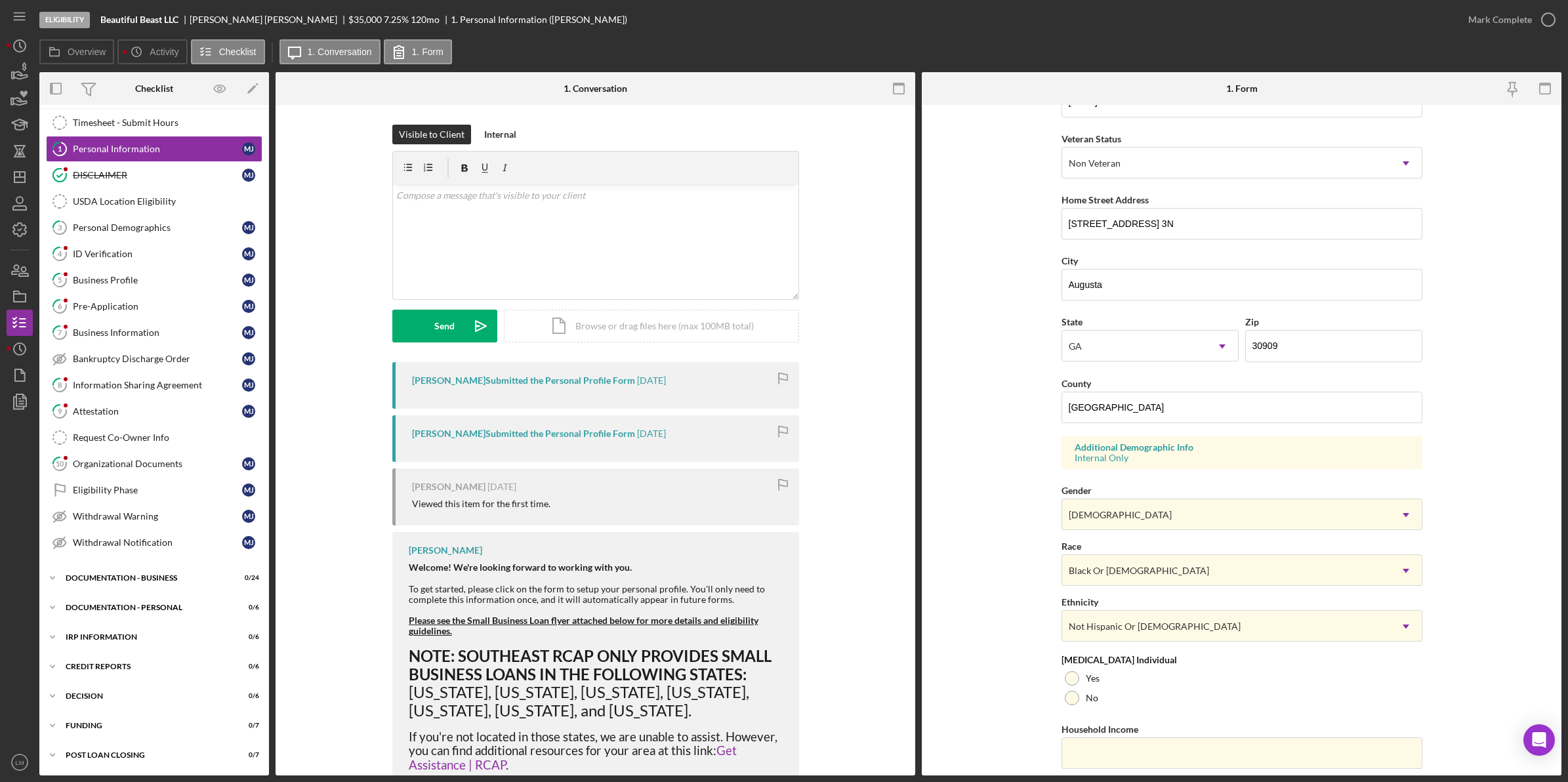
scroll to position [208, 0]
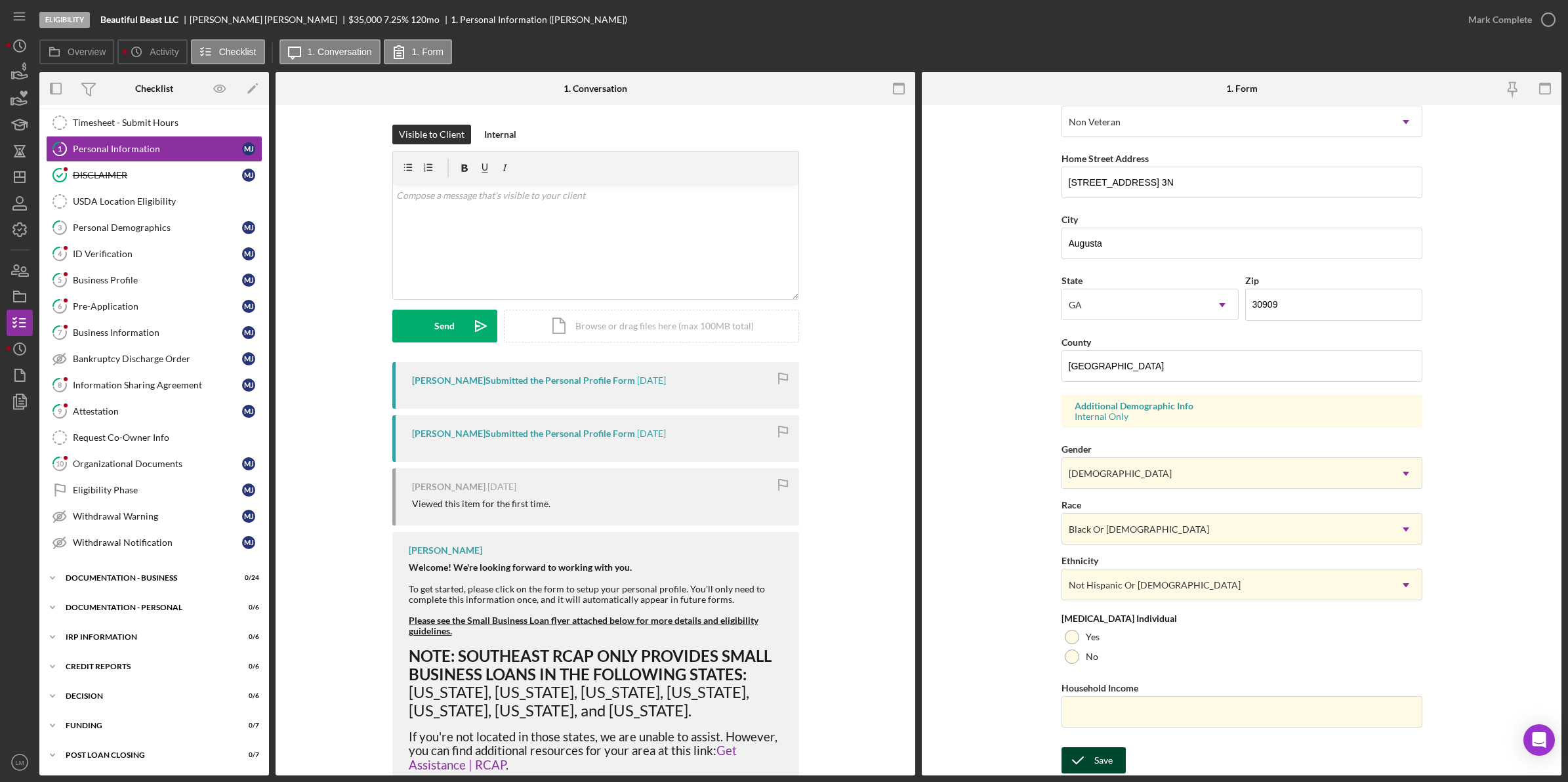
click at [1091, 758] on icon "submit" at bounding box center [1077, 760] width 33 height 33
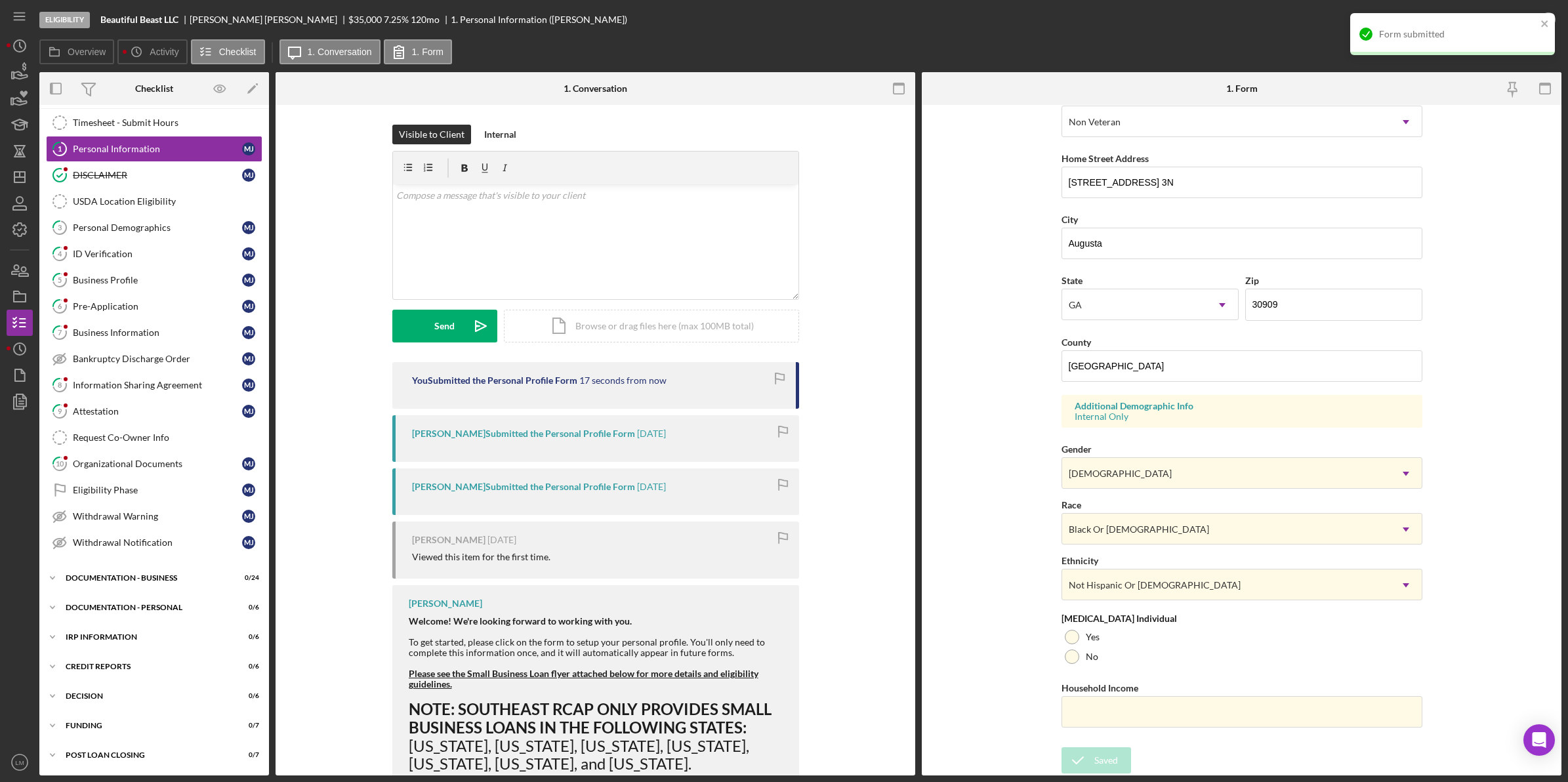
click at [1499, 21] on div "Form submitted" at bounding box center [1452, 34] width 205 height 42
click at [1545, 15] on div "Form submitted" at bounding box center [1453, 13] width 210 height 6
click at [1543, 18] on icon "button" at bounding box center [1548, 20] width 33 height 33
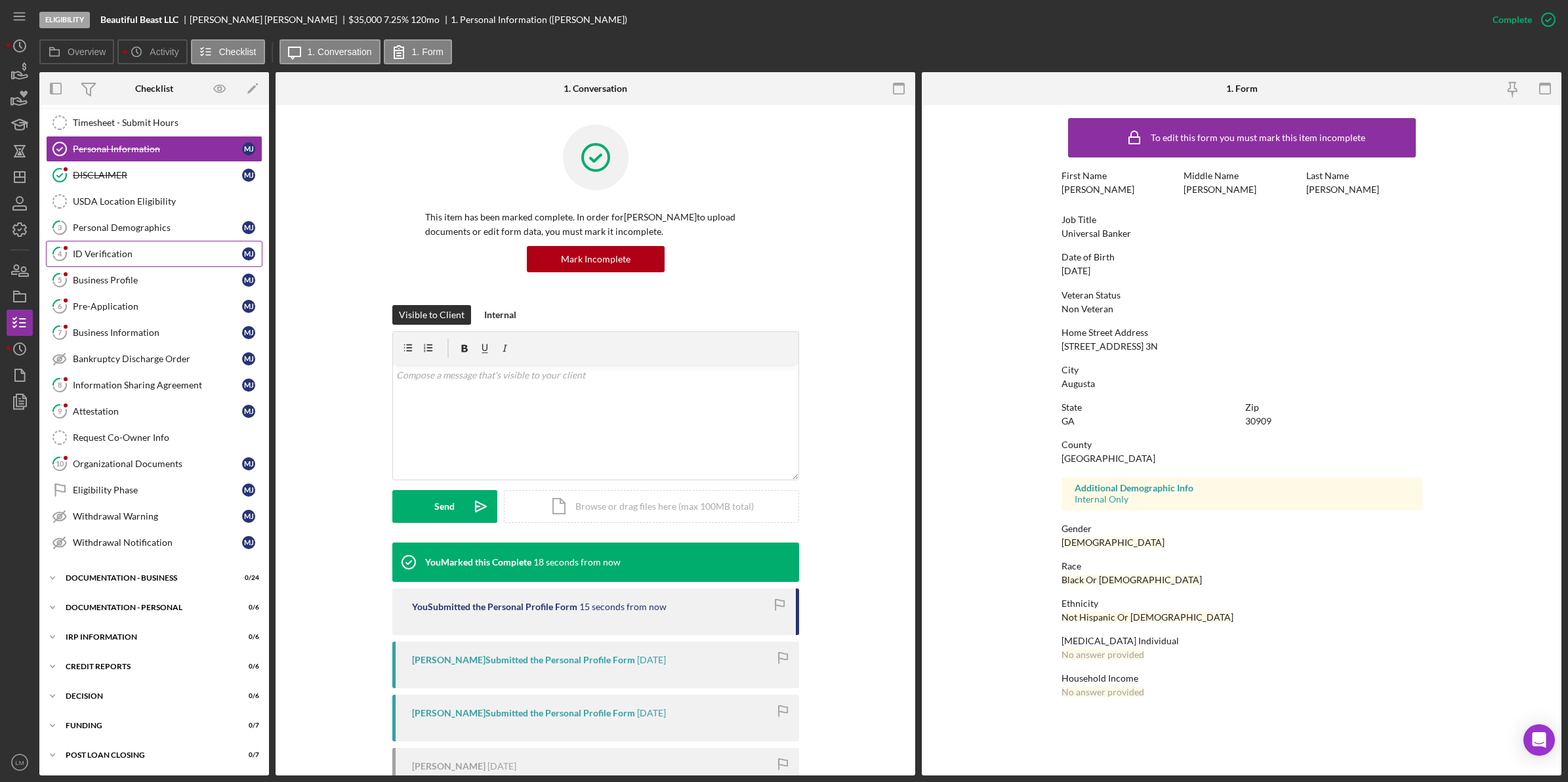
scroll to position [0, 0]
click at [150, 218] on link "3 Personal Demographics [PERSON_NAME]" at bounding box center [154, 228] width 217 height 27
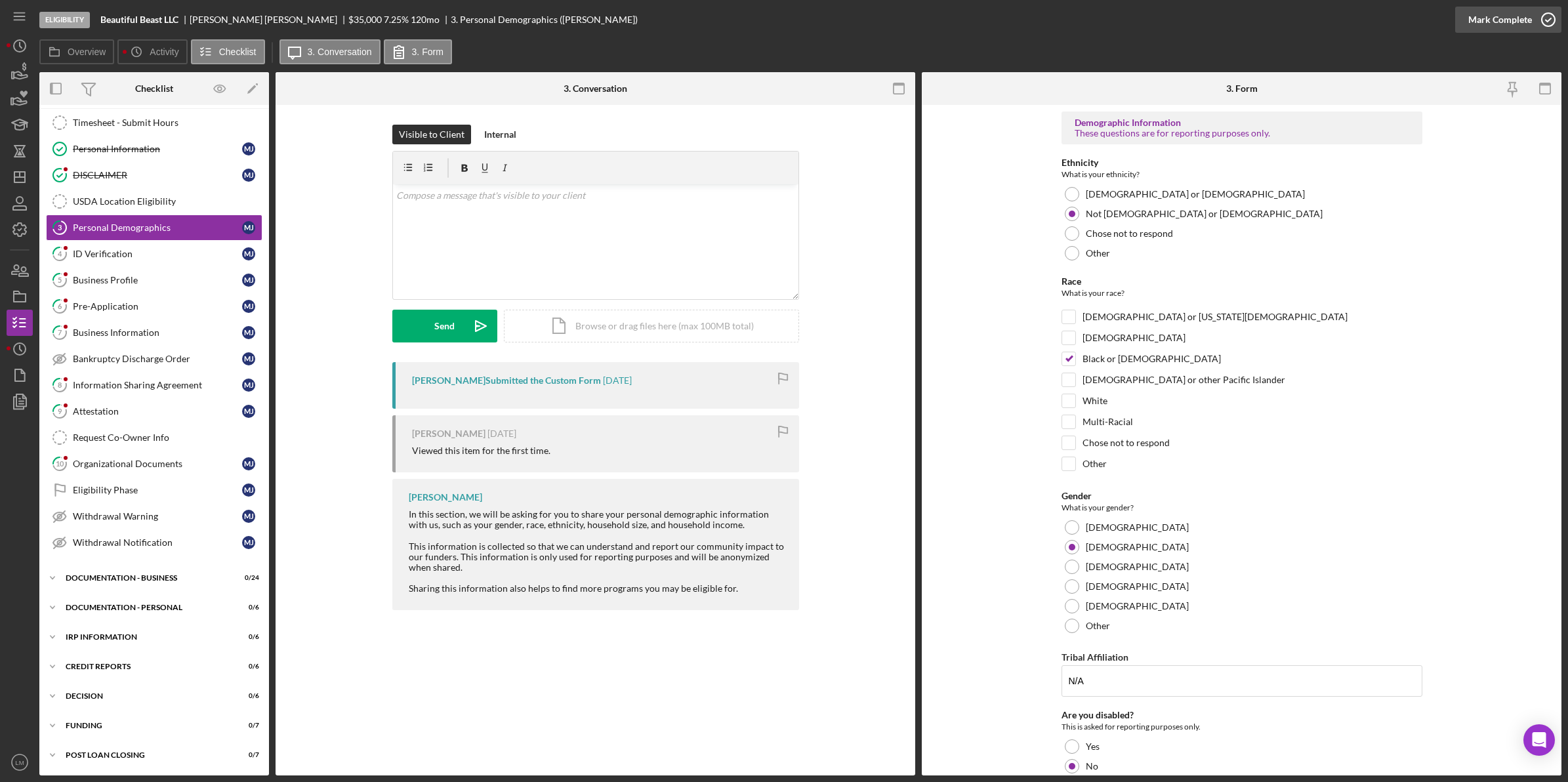
click at [1498, 17] on div "Mark Complete" at bounding box center [1499, 20] width 64 height 27
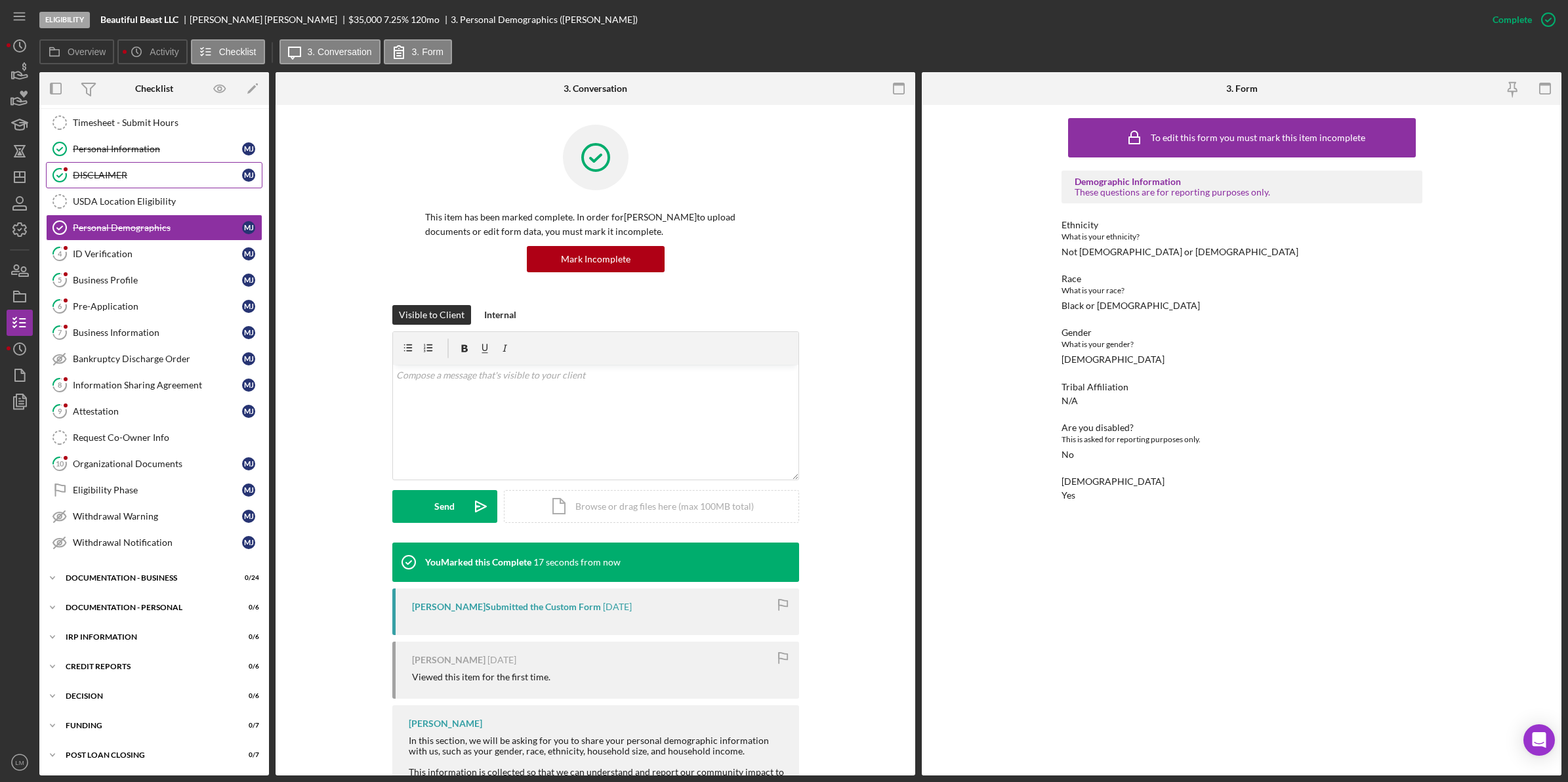
click at [188, 171] on div "DISCLAIMER" at bounding box center [157, 175] width 169 height 10
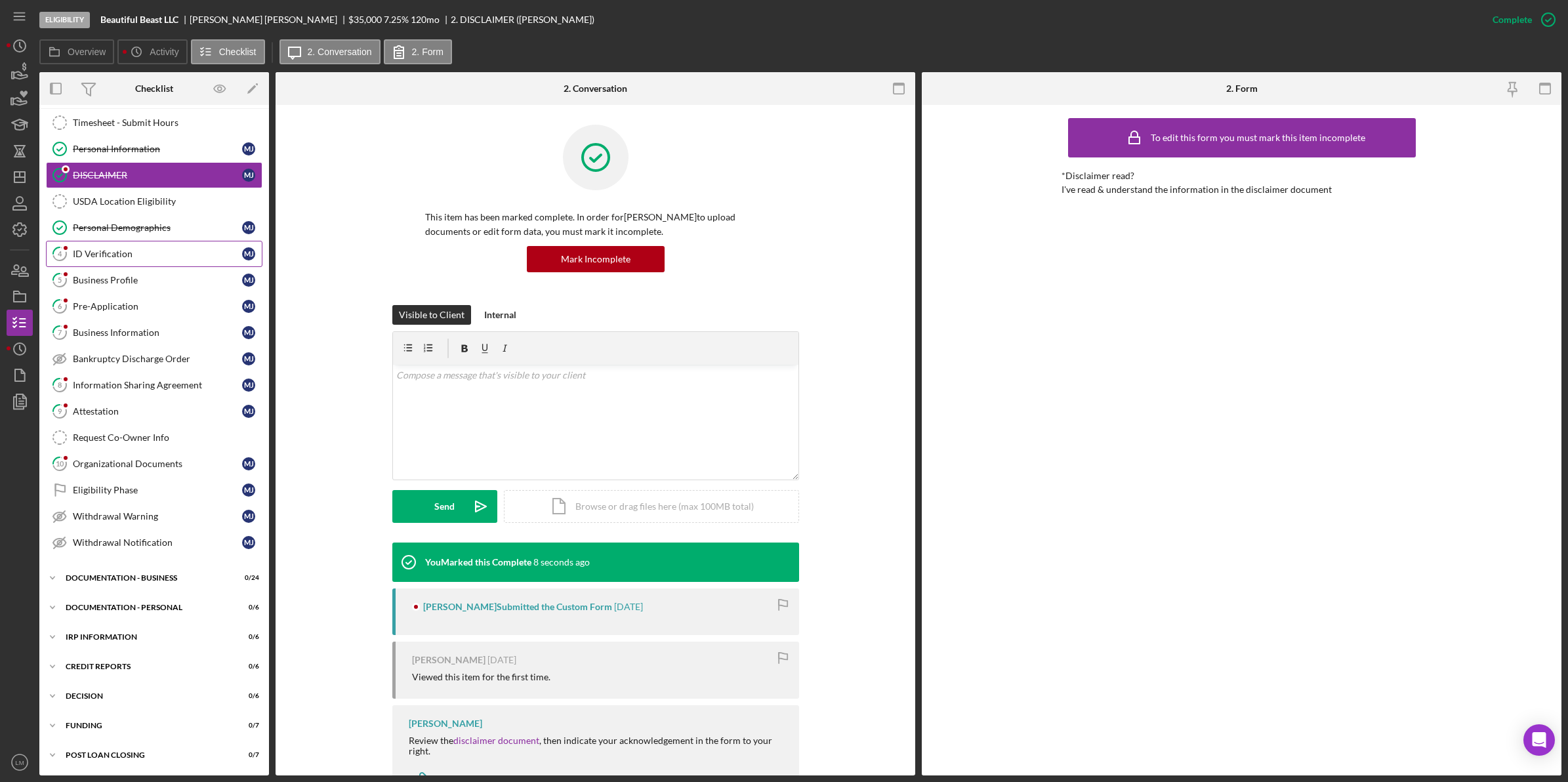
click at [176, 249] on div "ID Verification" at bounding box center [157, 254] width 169 height 10
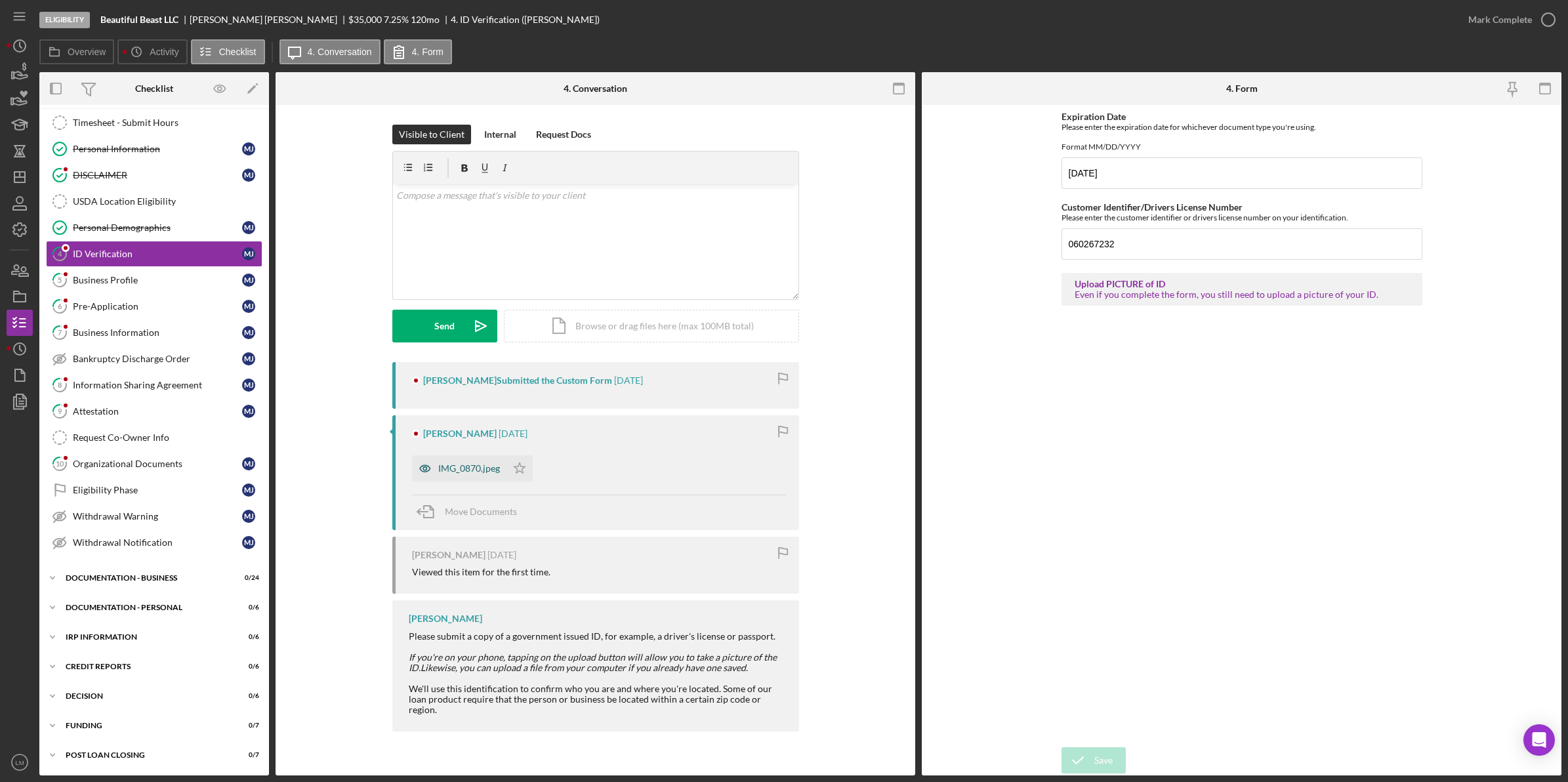
click at [456, 480] on div "IMG_0870.jpeg" at bounding box center [459, 468] width 94 height 27
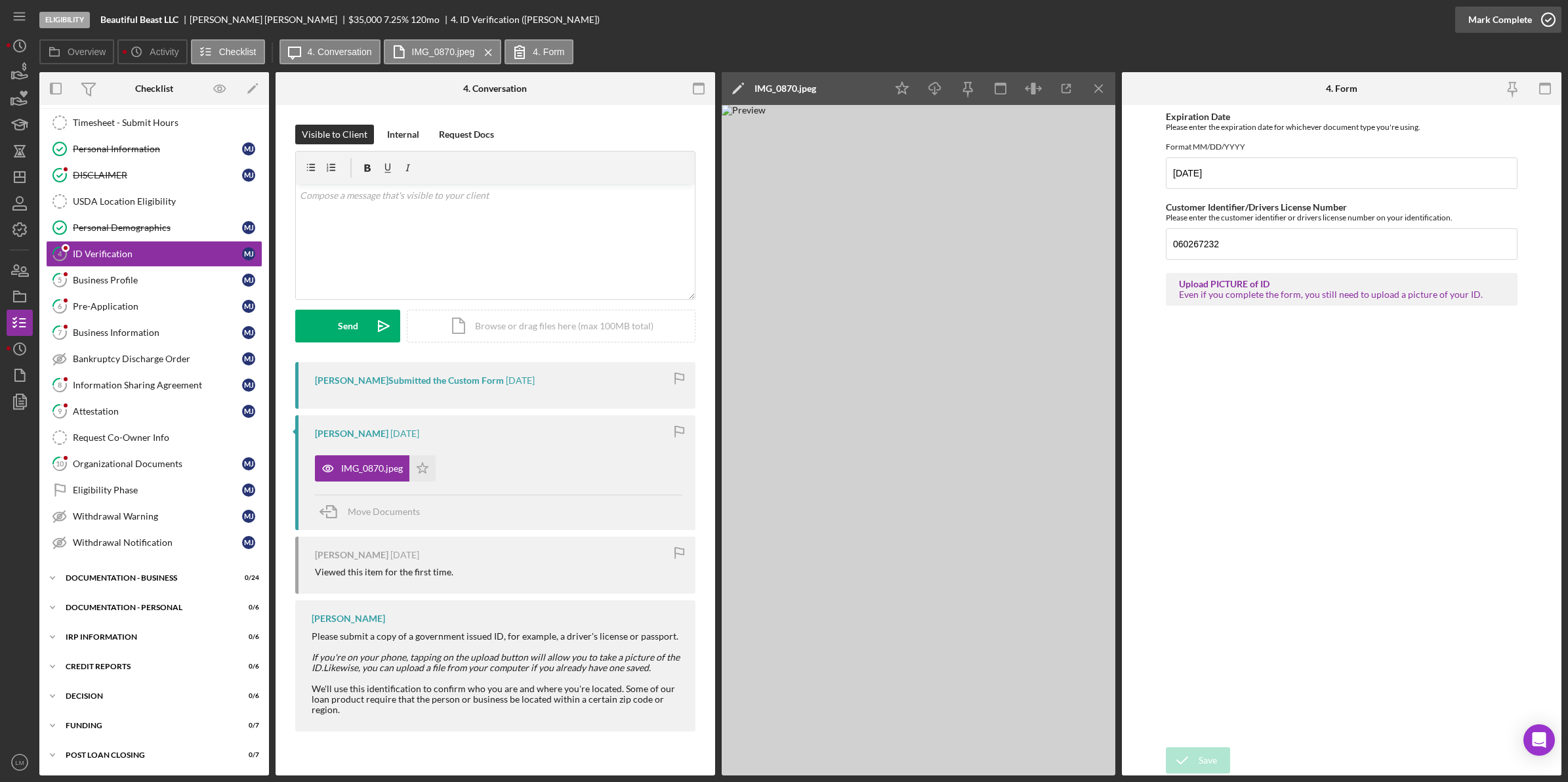
click at [1549, 21] on icon "button" at bounding box center [1548, 20] width 33 height 33
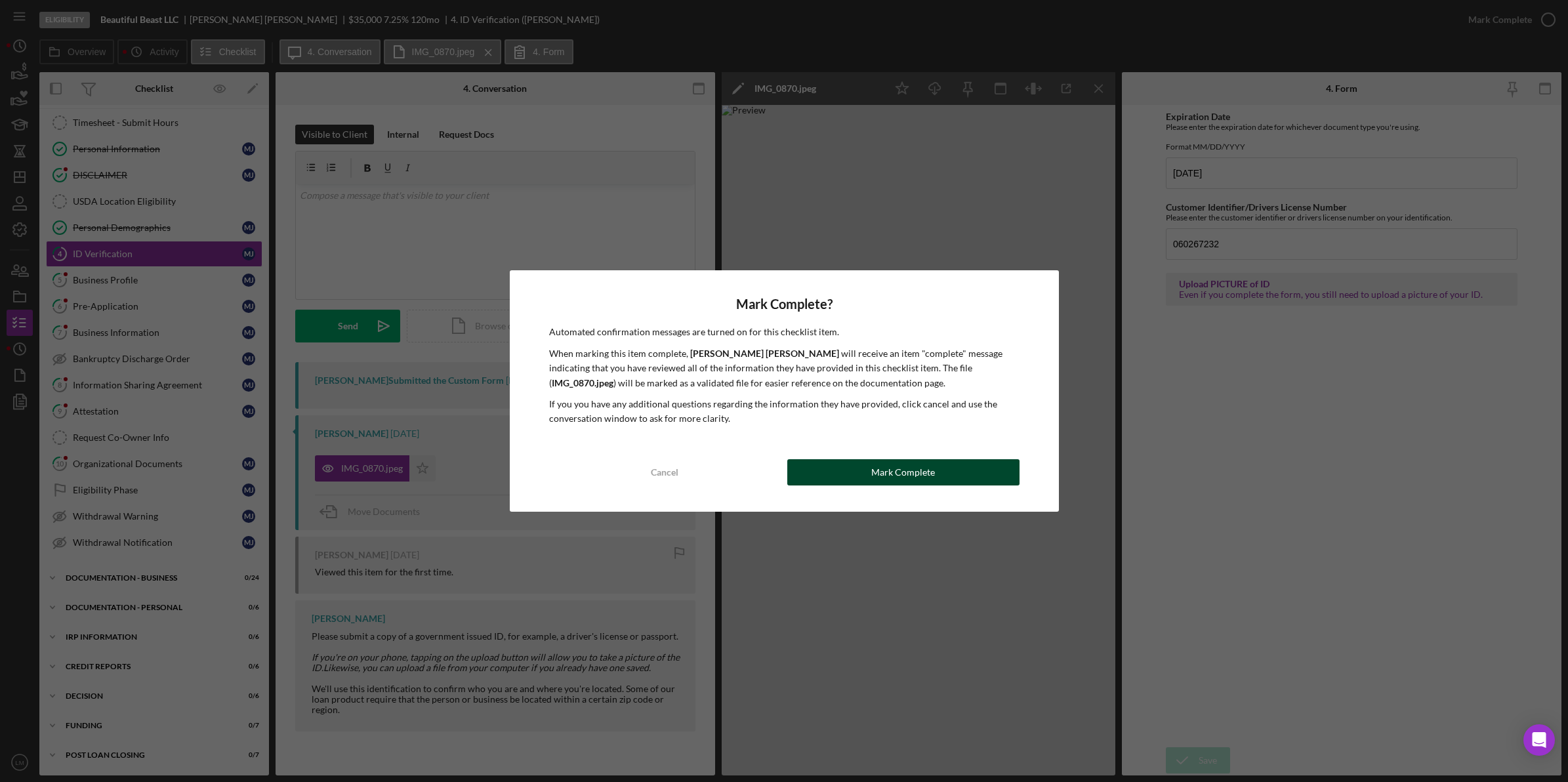
click at [956, 472] on button "Mark Complete" at bounding box center [903, 472] width 232 height 27
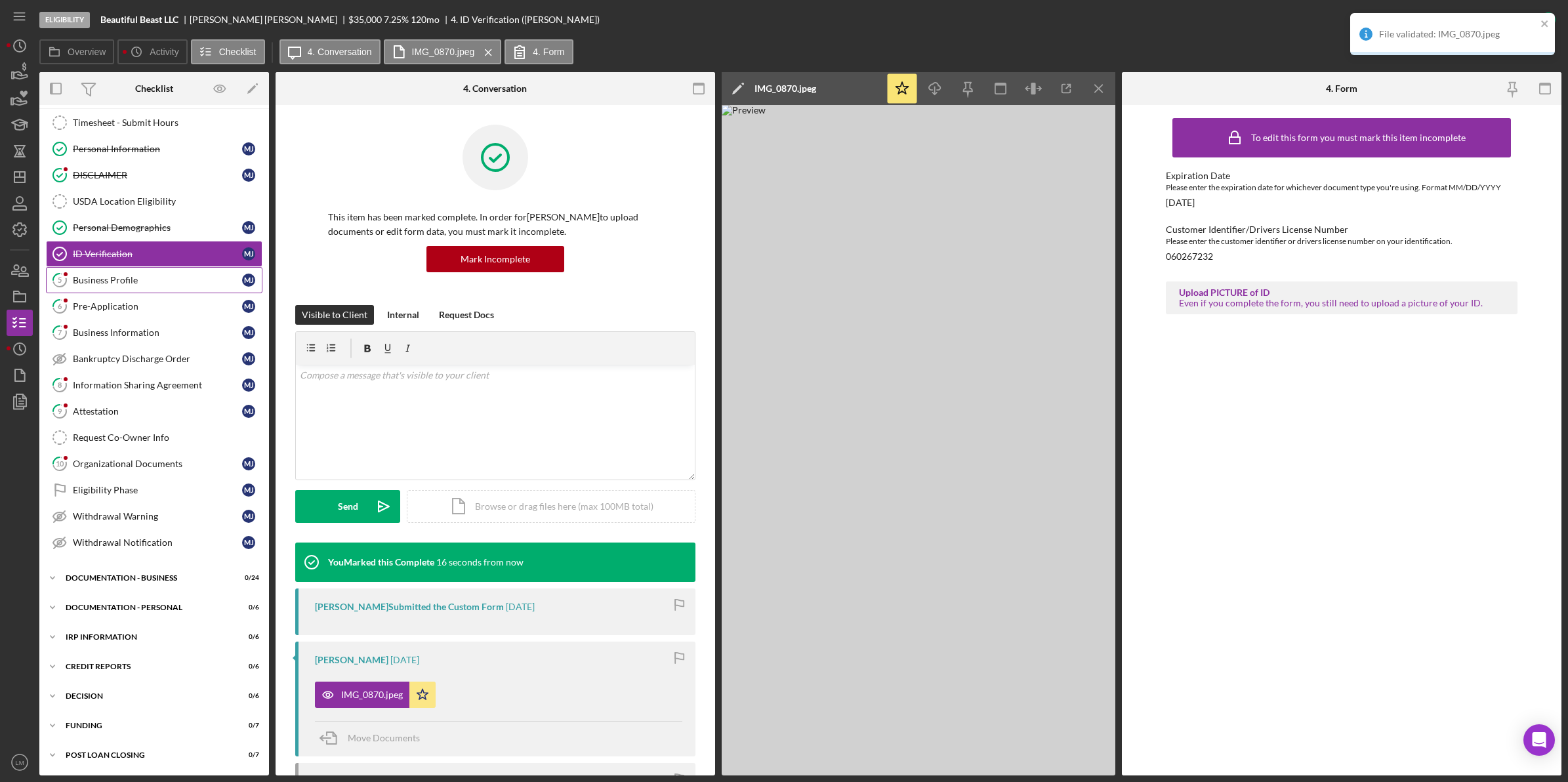
click at [151, 271] on link "5 Business Profile [PERSON_NAME]" at bounding box center [154, 280] width 217 height 27
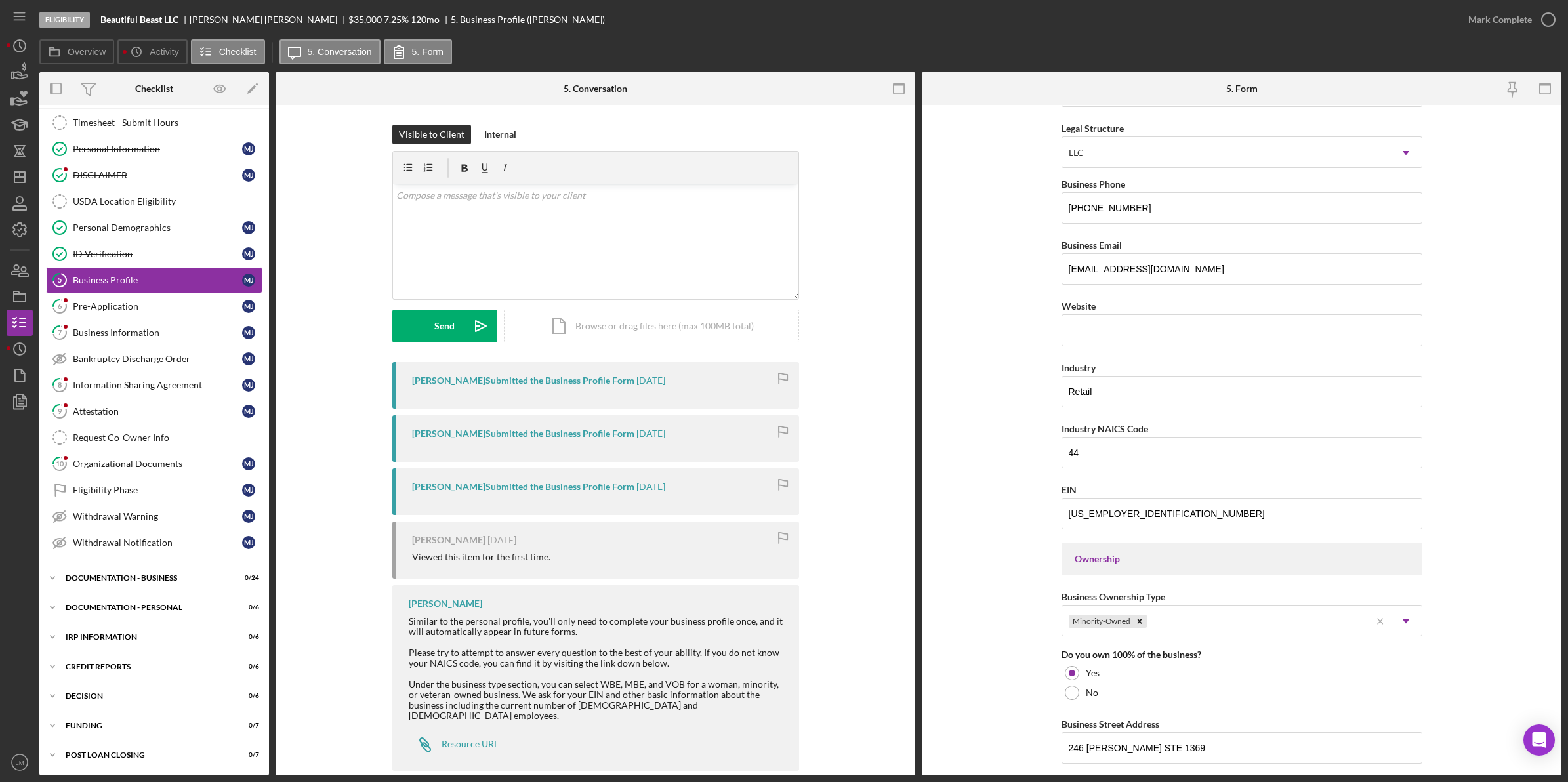
scroll to position [135, 0]
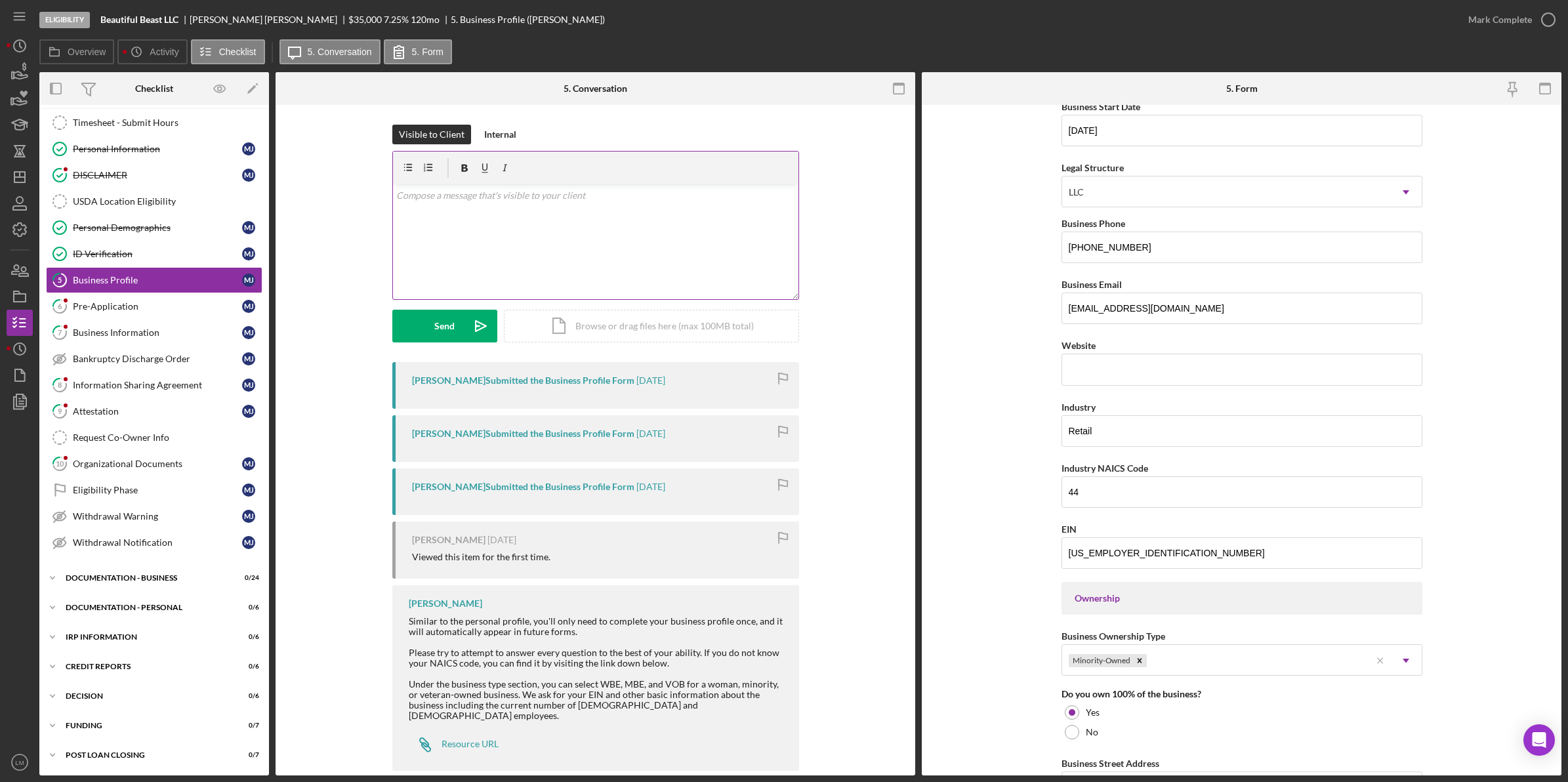
click at [525, 222] on div "v Color teal Color pink Remove color Add row above Add row below Add column bef…" at bounding box center [596, 242] width 405 height 115
click at [423, 320] on button "Send Icon/icon-invite-send" at bounding box center [445, 326] width 105 height 33
click at [172, 294] on link "6 Pre-Application [PERSON_NAME]" at bounding box center [154, 307] width 217 height 27
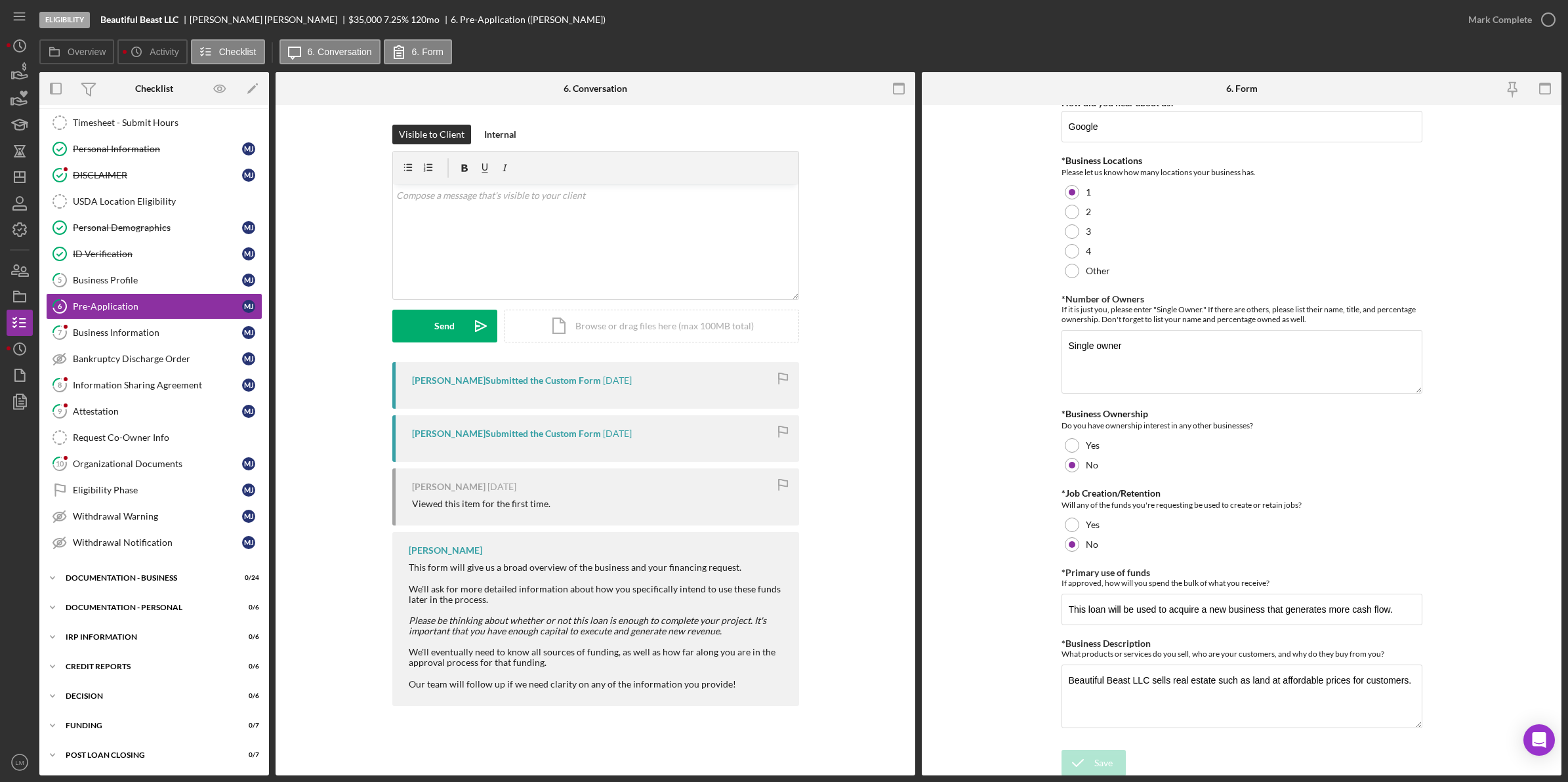
scroll to position [21, 0]
click at [577, 263] on div "v Color teal Color pink Remove color Add row above Add row below Add column bef…" at bounding box center [596, 242] width 405 height 115
click at [463, 333] on button "Send Icon/icon-invite-send" at bounding box center [445, 326] width 105 height 33
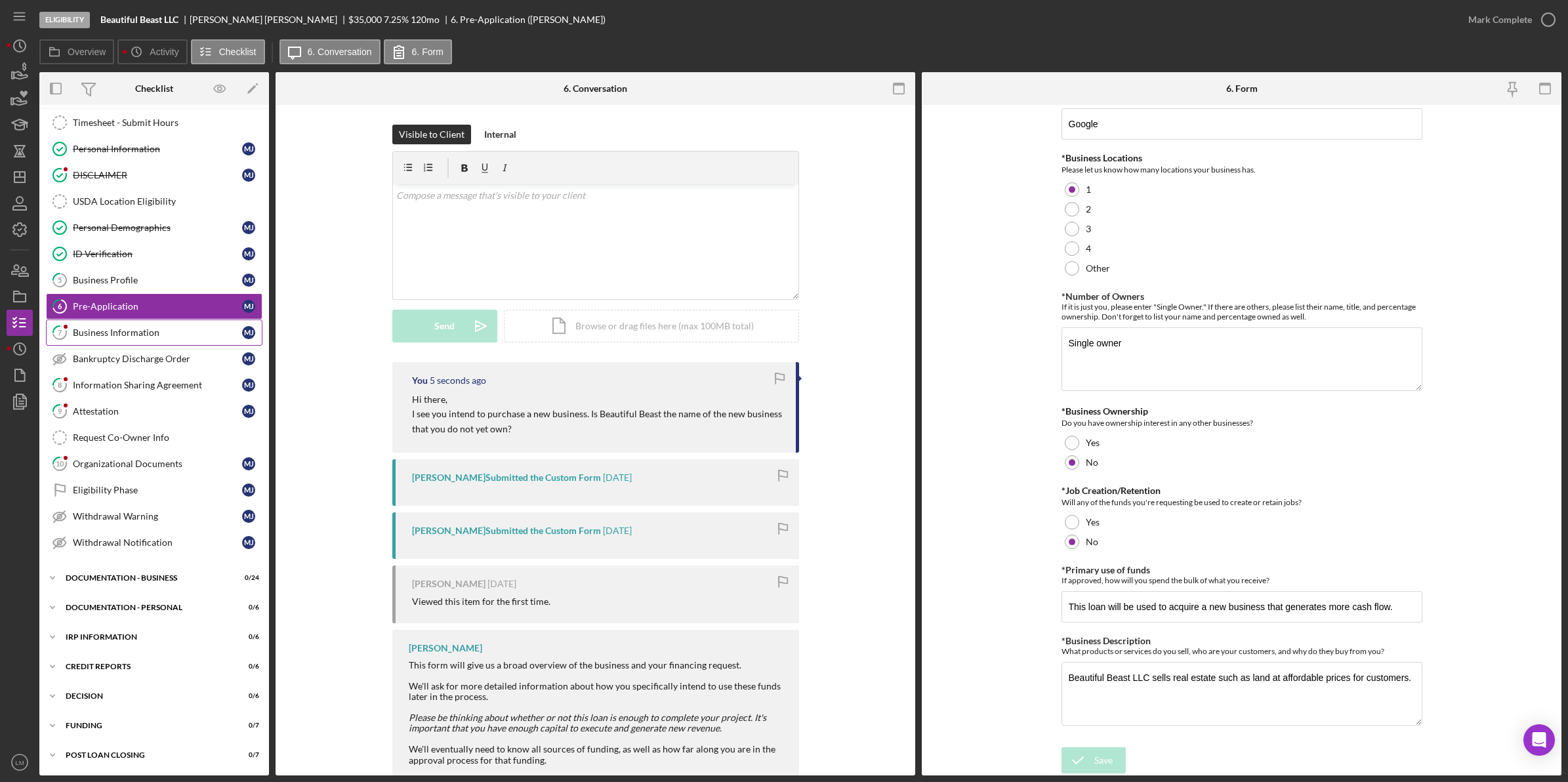
click at [201, 338] on link "7 Business Information [PERSON_NAME]" at bounding box center [154, 333] width 217 height 27
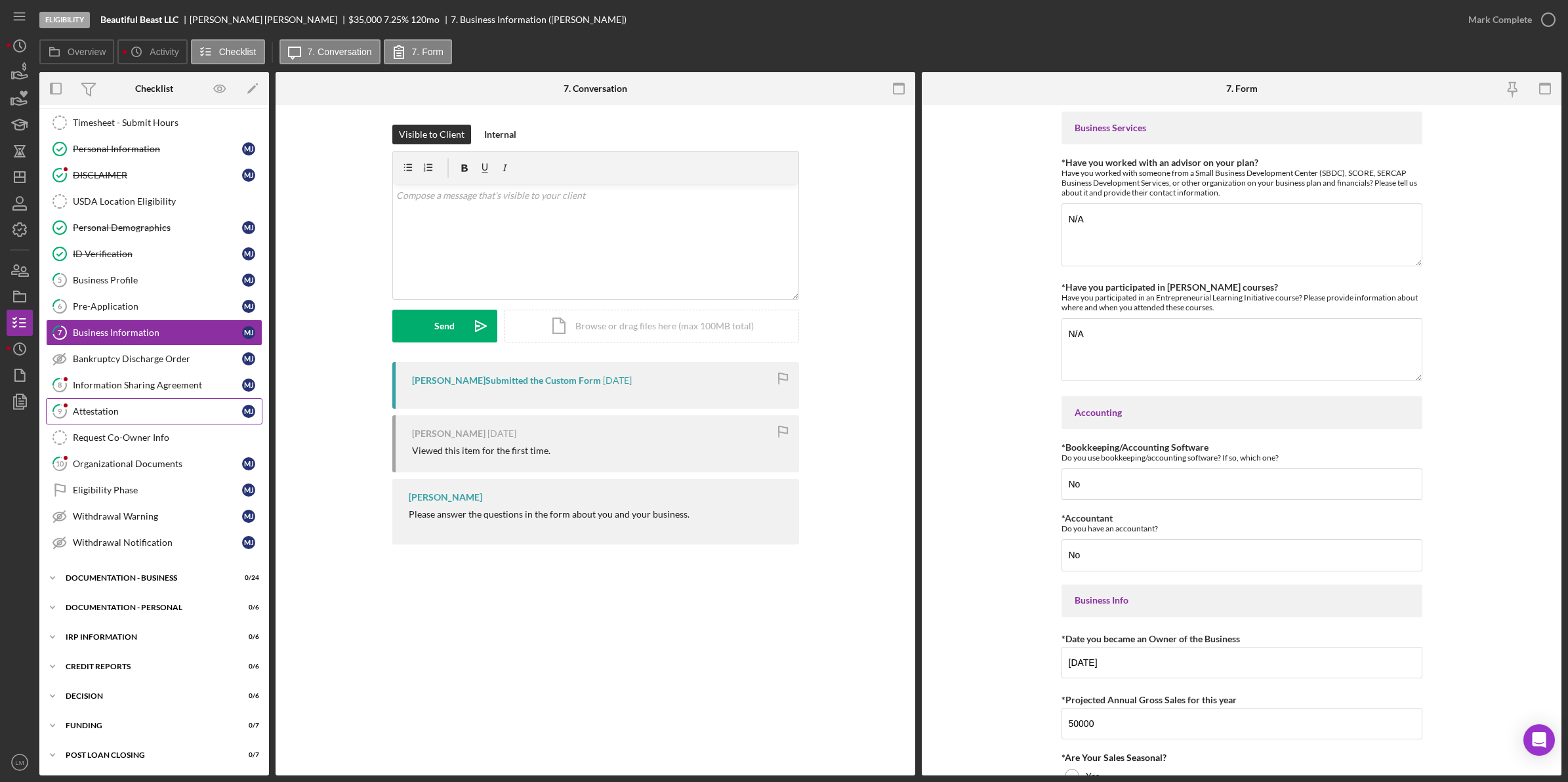
click at [188, 401] on link "9 Attestation [PERSON_NAME]" at bounding box center [154, 412] width 217 height 27
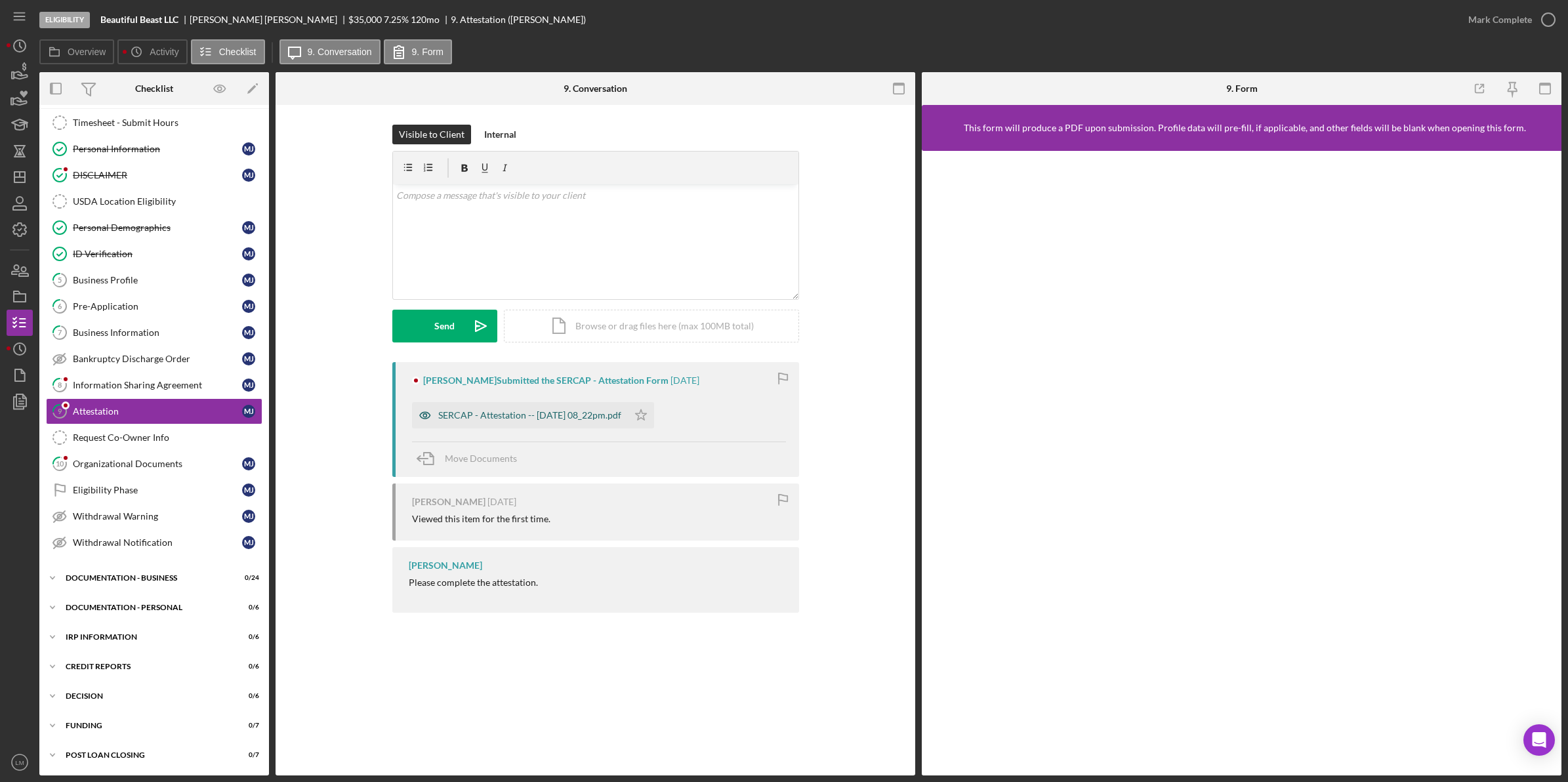
click at [505, 420] on div "SERCAP - Attestation -- [DATE] 08_22pm.pdf" at bounding box center [530, 415] width 183 height 10
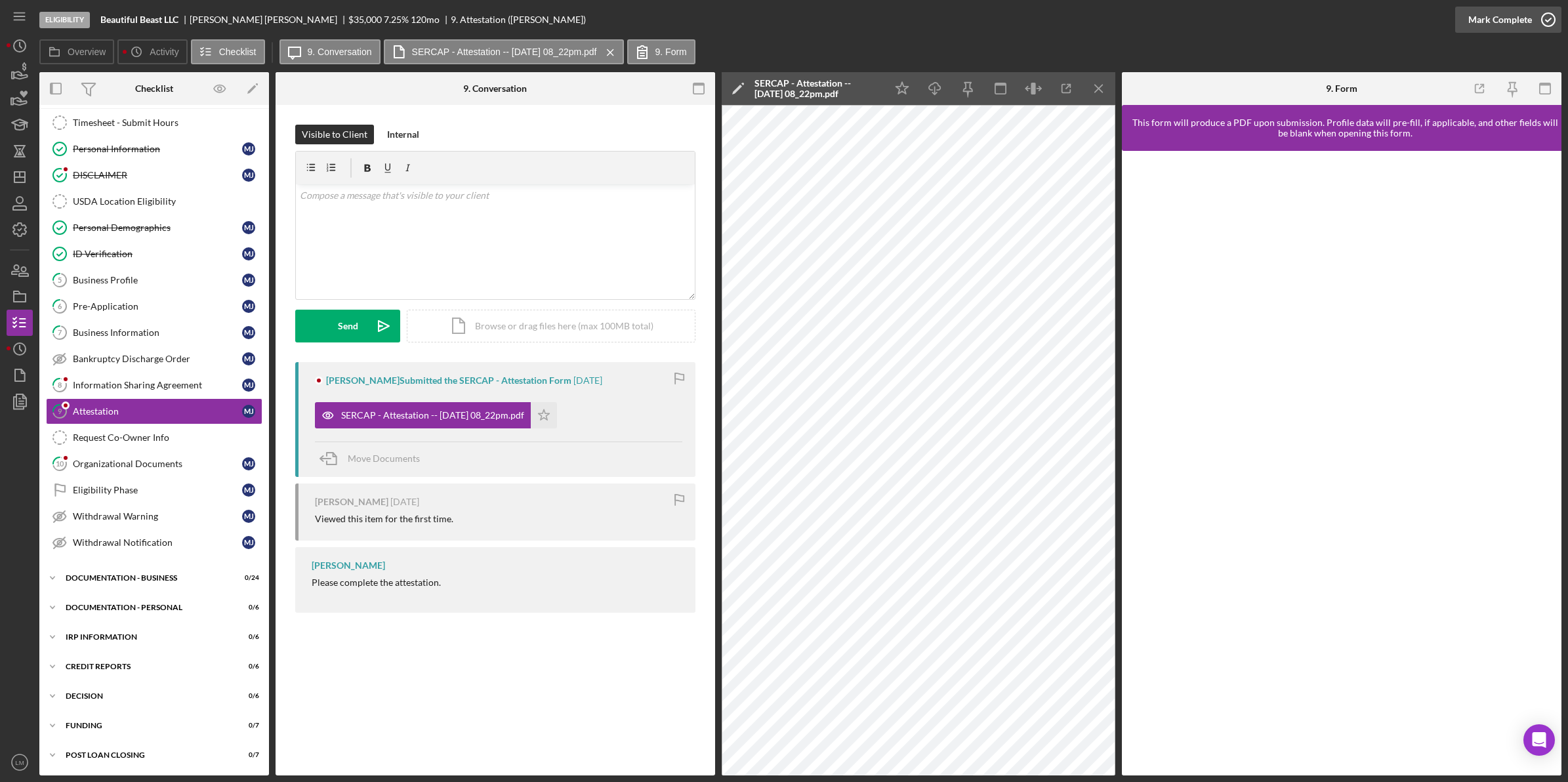
click at [1529, 10] on div "Mark Complete" at bounding box center [1499, 20] width 64 height 27
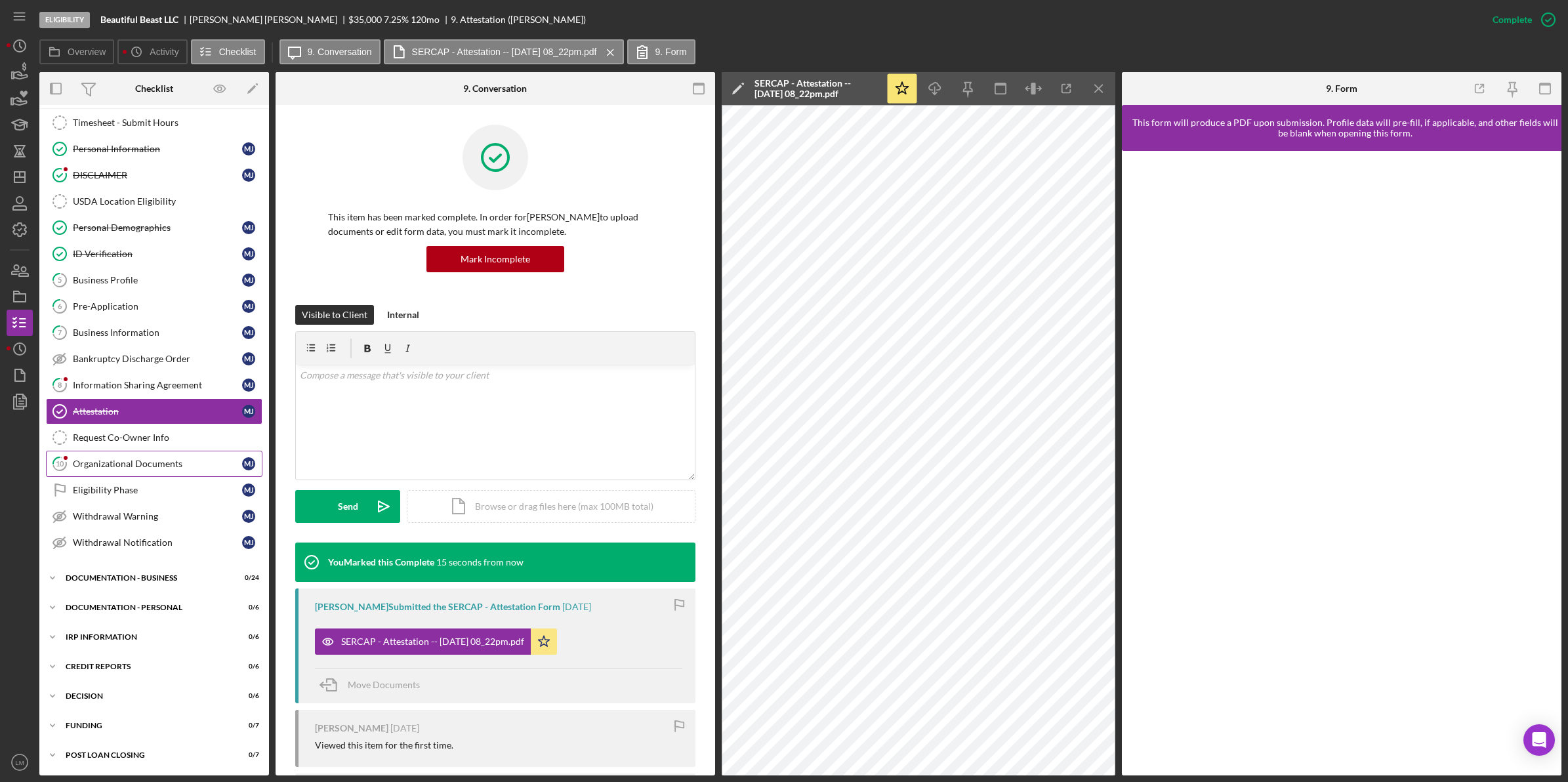
click at [144, 457] on link "10 Organizational Documents [PERSON_NAME]" at bounding box center [154, 464] width 217 height 27
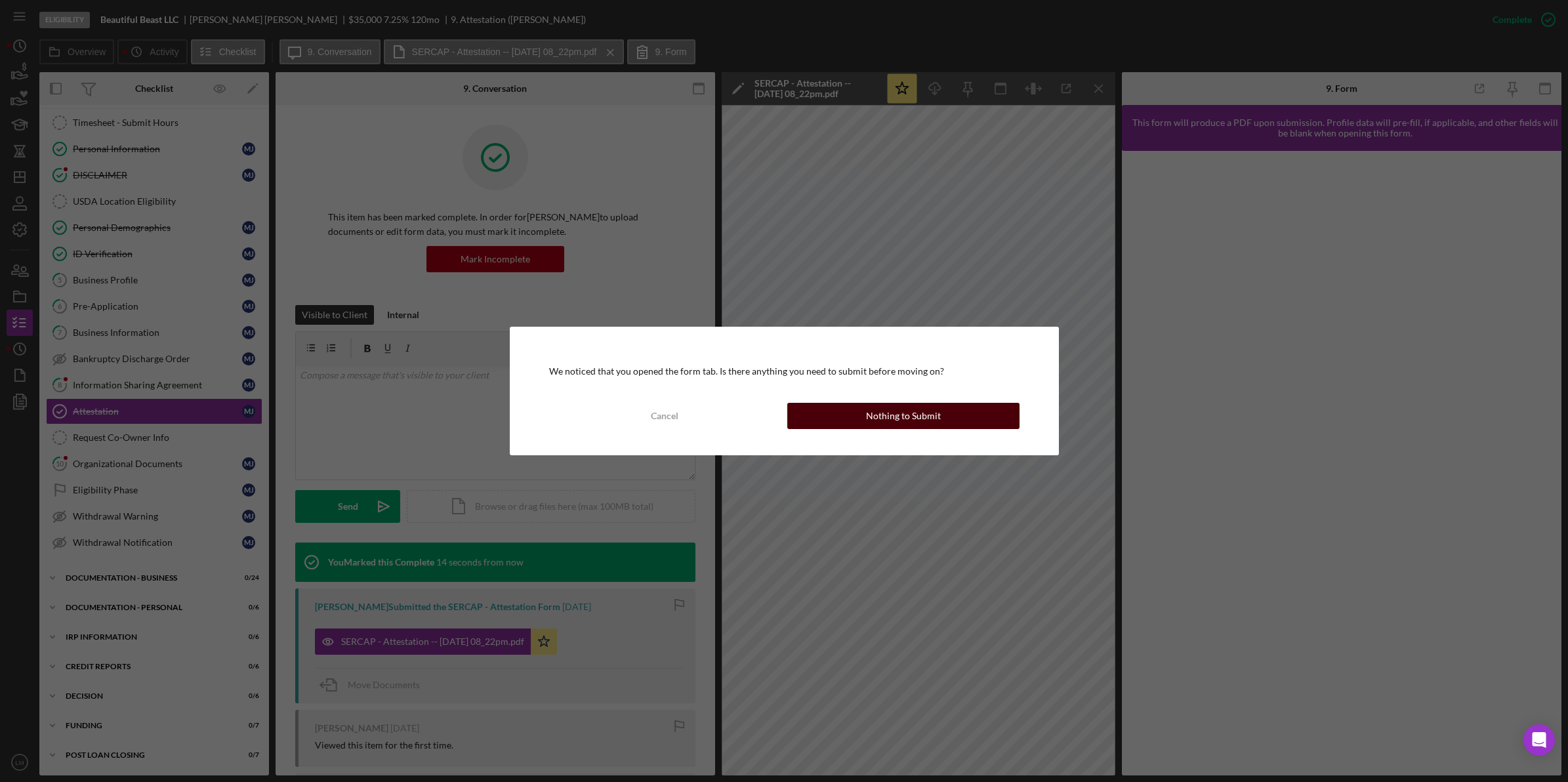
click at [995, 418] on button "Nothing to Submit" at bounding box center [903, 416] width 232 height 27
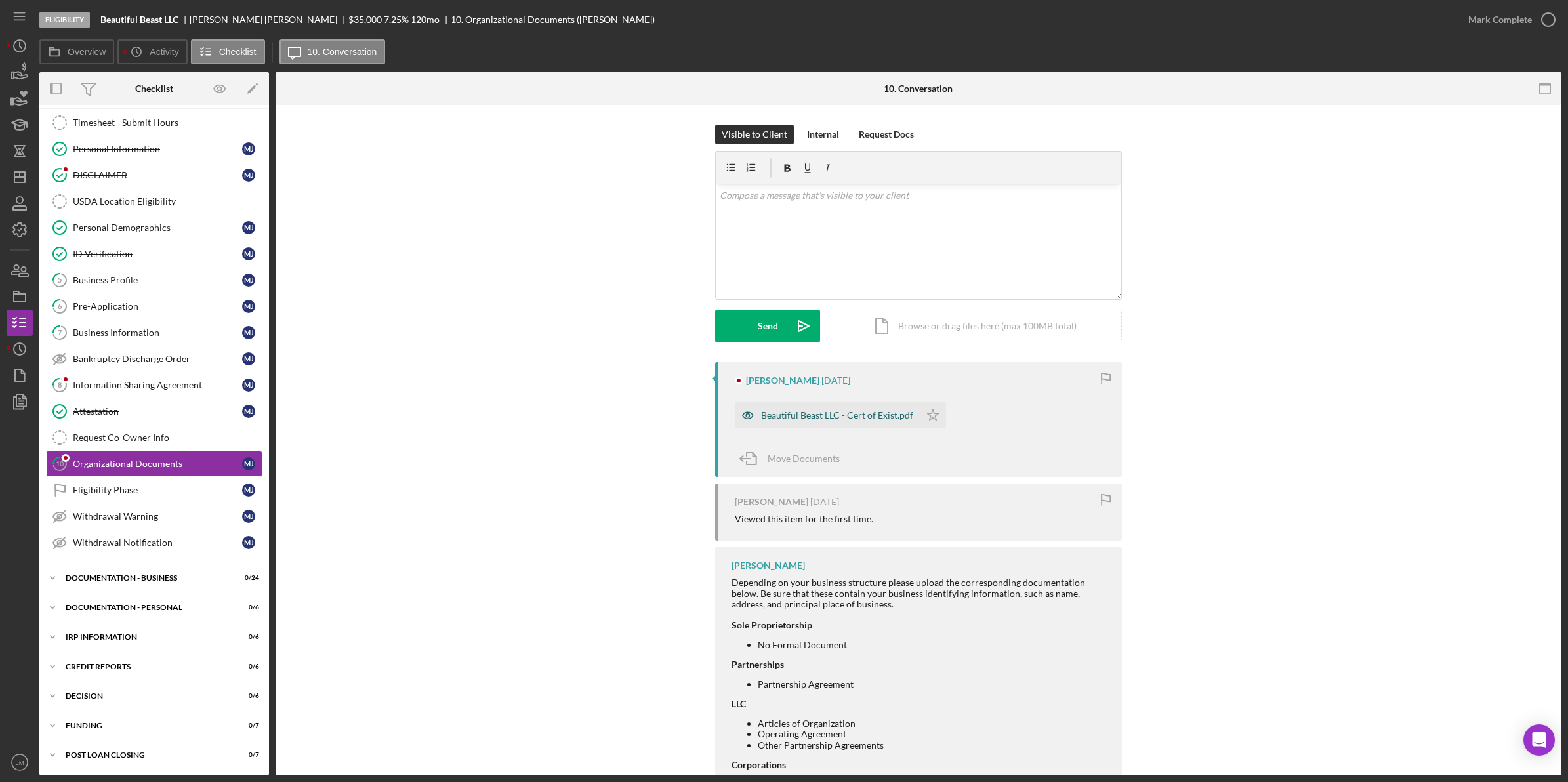
click at [857, 405] on div "Beautiful Beast LLC - Cert of Exist.pdf" at bounding box center [827, 415] width 185 height 27
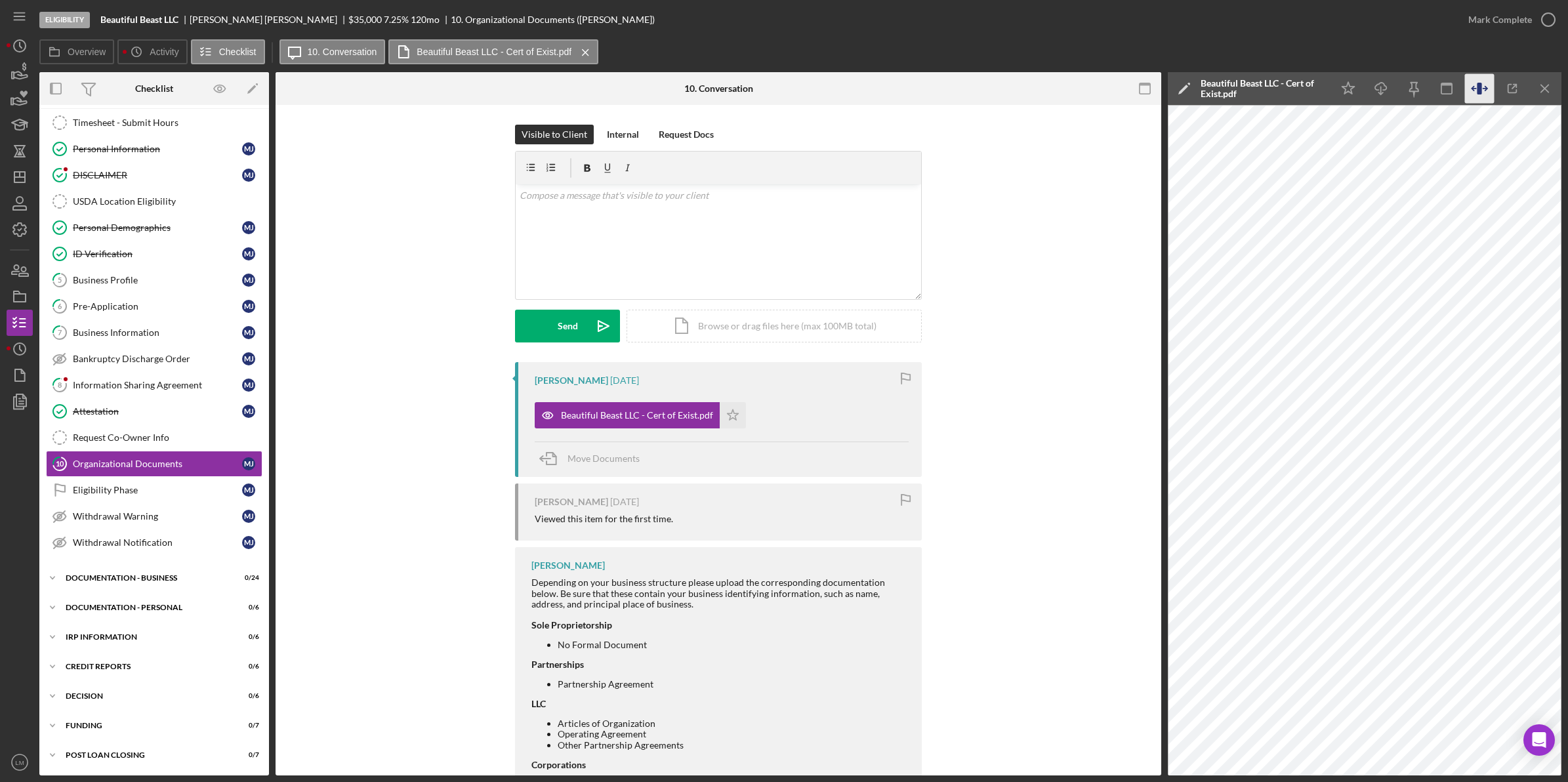
click at [1489, 86] on icon "button" at bounding box center [1480, 89] width 29 height 29
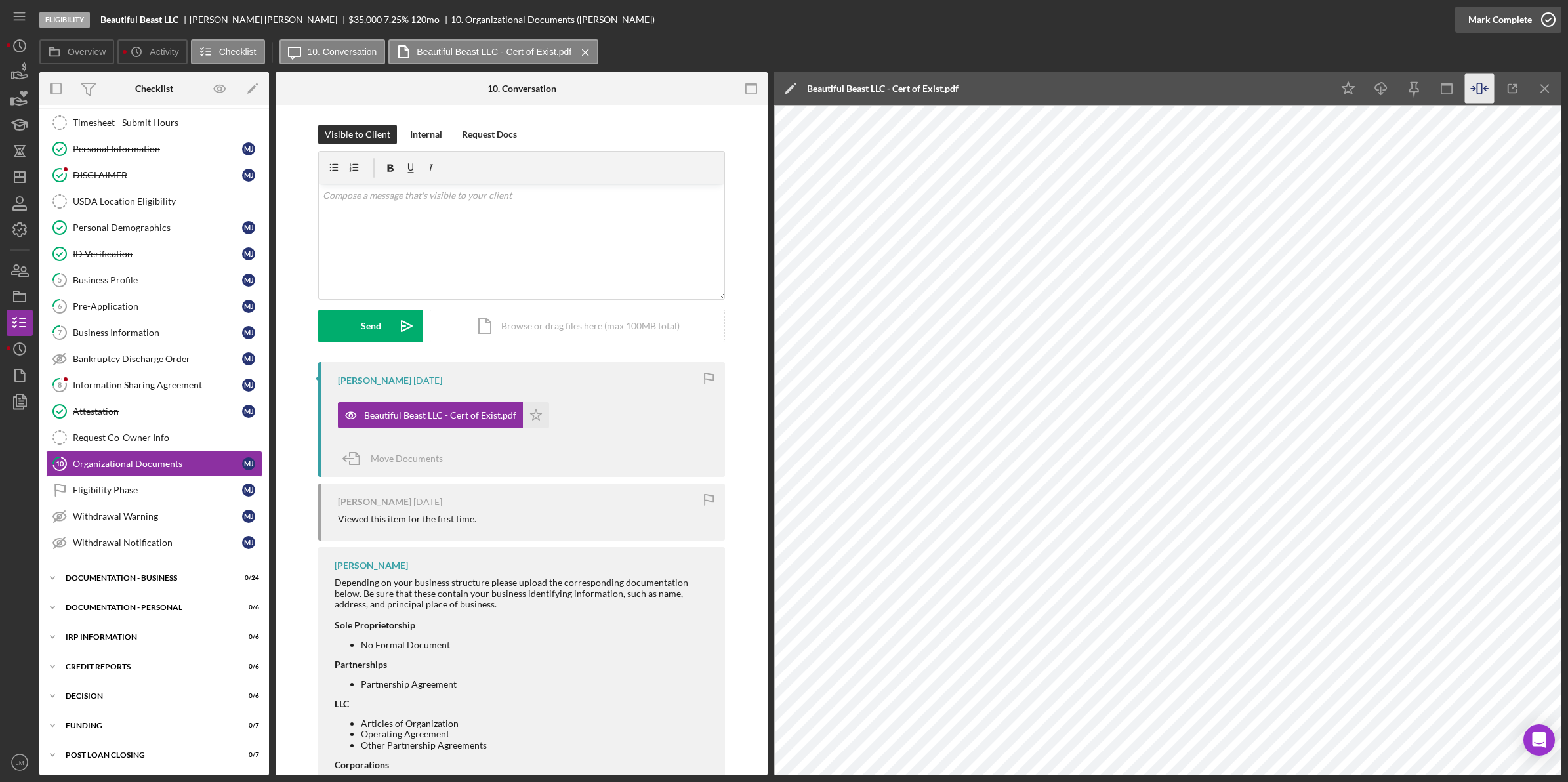
click at [1527, 18] on div "Mark Complete" at bounding box center [1499, 20] width 64 height 27
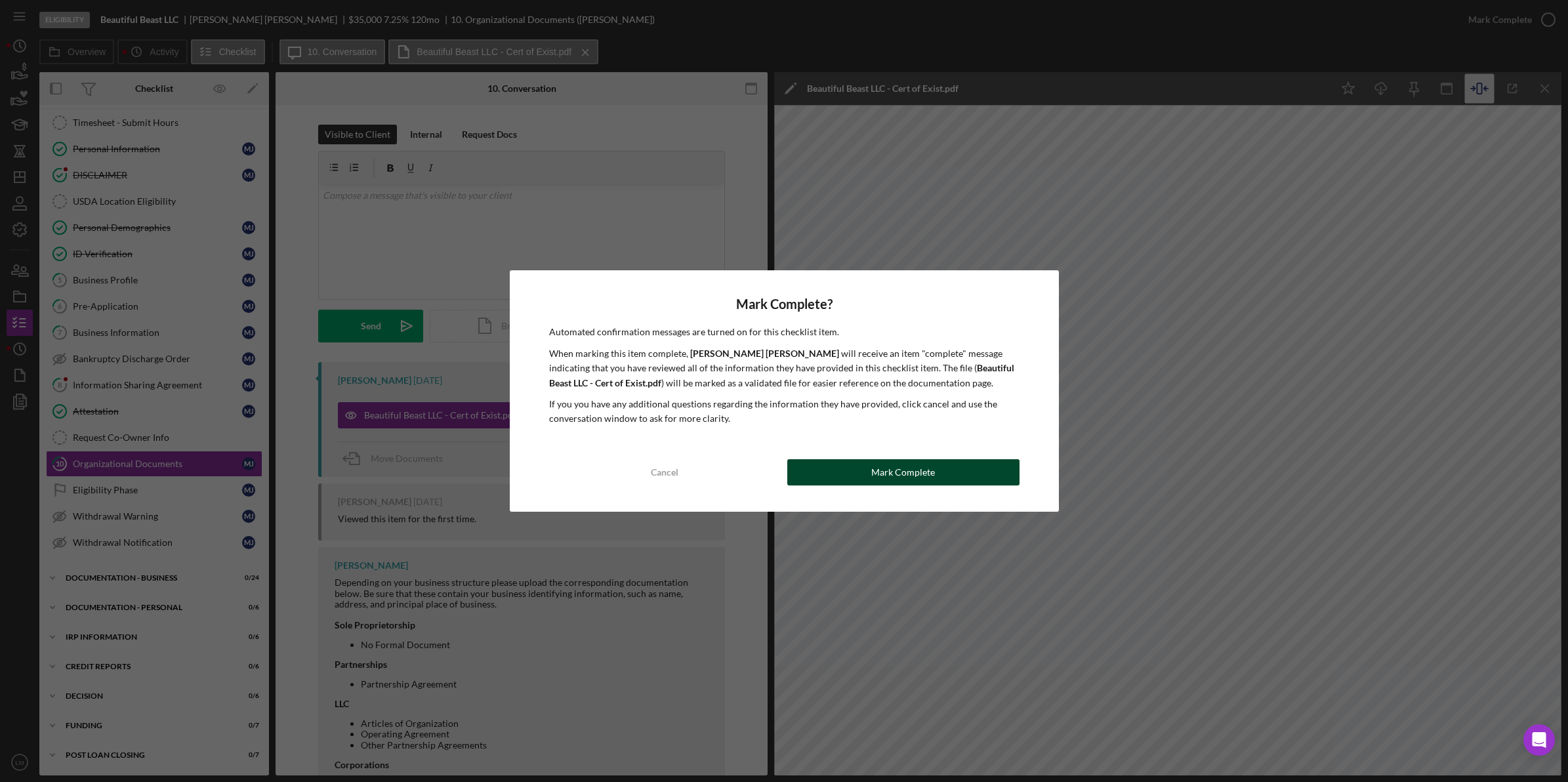
click at [919, 466] on div "Mark Complete" at bounding box center [902, 472] width 64 height 27
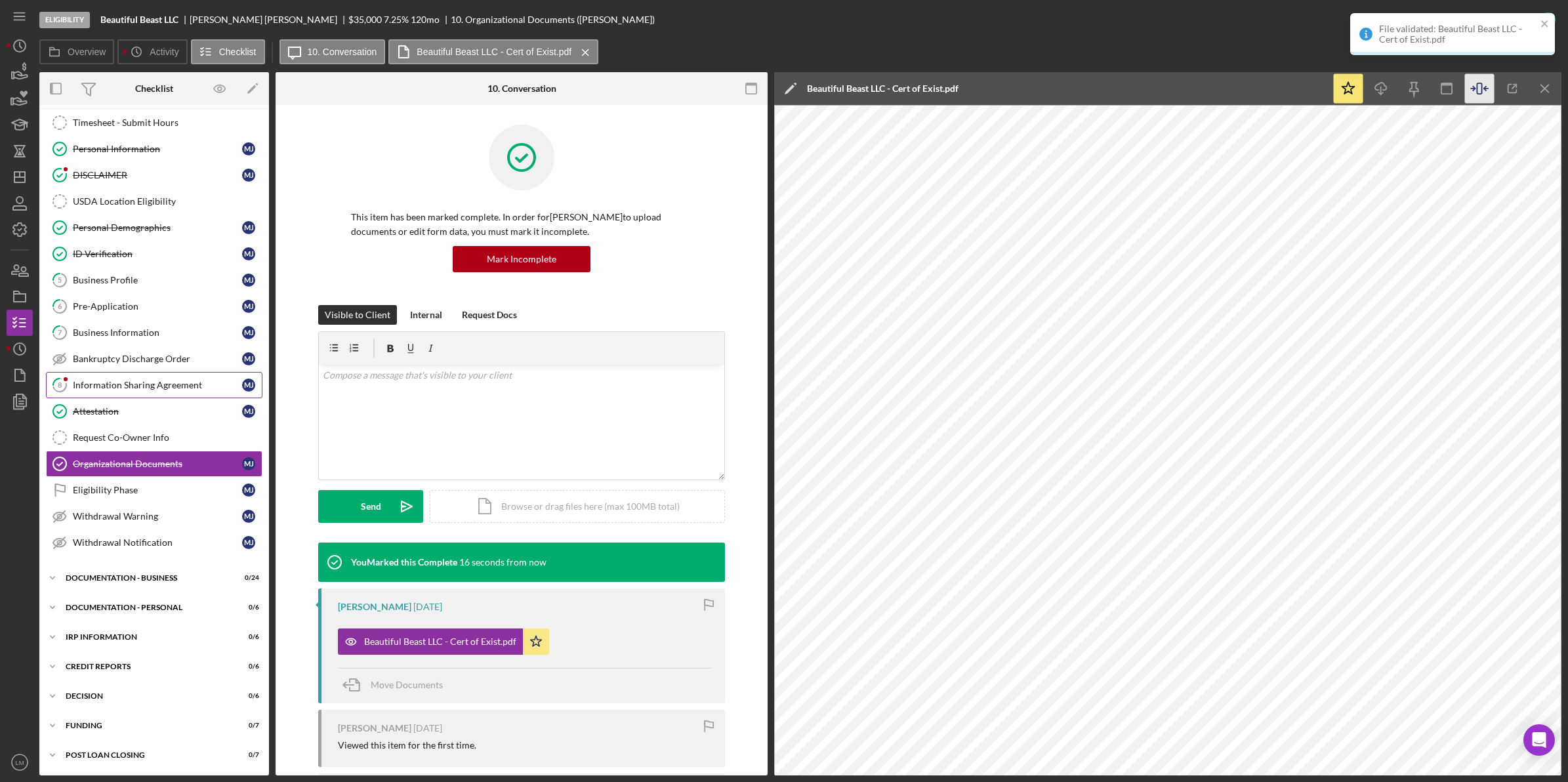
click at [129, 385] on div "Information Sharing Agreement" at bounding box center [157, 384] width 169 height 10
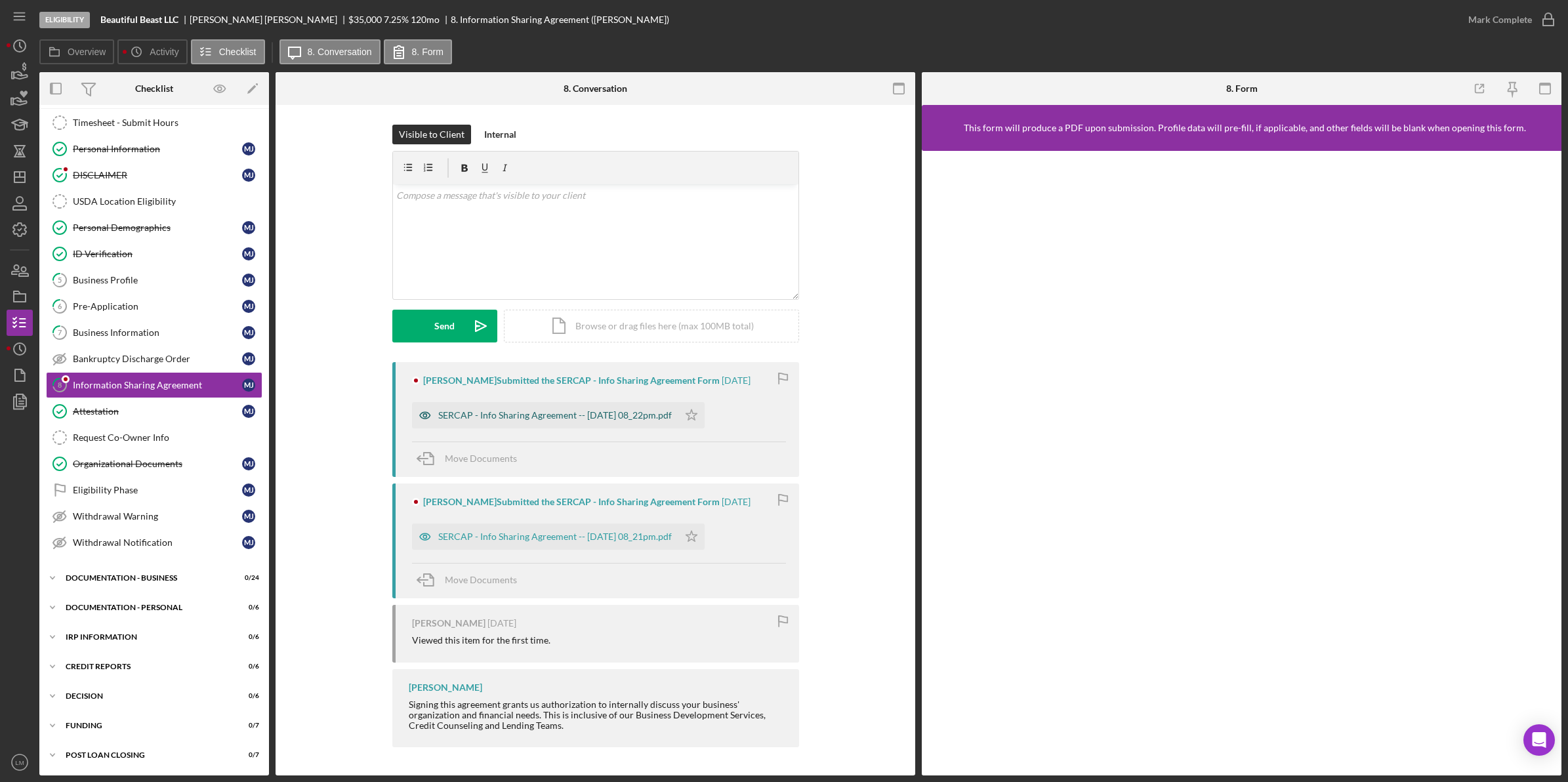
click at [582, 410] on div "SERCAP - Info Sharing Agreement -- [DATE] 08_22pm.pdf" at bounding box center [555, 415] width 233 height 10
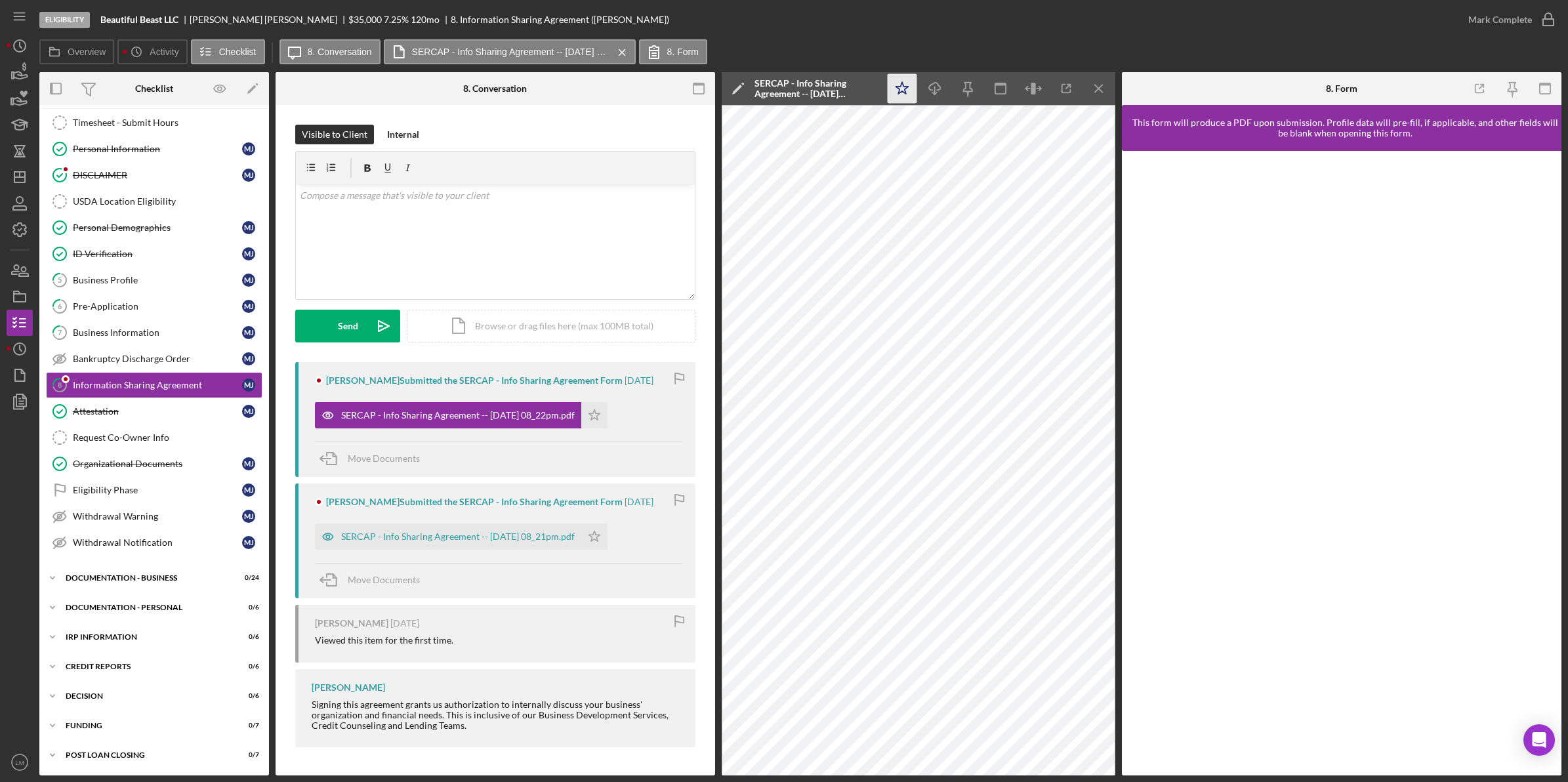
click at [896, 86] on icon "Icon/Star" at bounding box center [902, 89] width 29 height 29
click at [1516, 14] on div "Mark Complete" at bounding box center [1499, 20] width 64 height 27
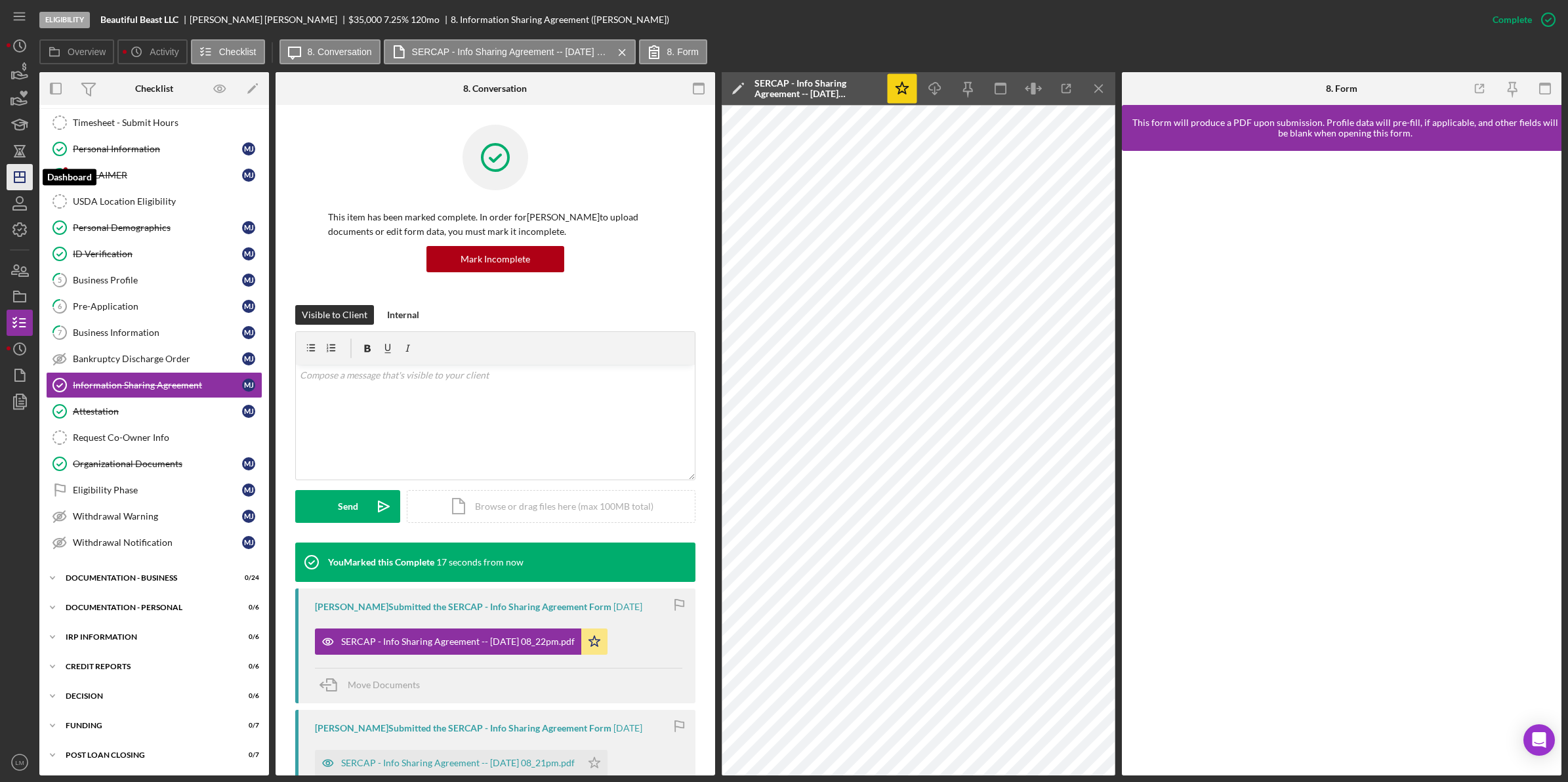
click at [25, 172] on icon "Icon/Dashboard" at bounding box center [20, 177] width 33 height 33
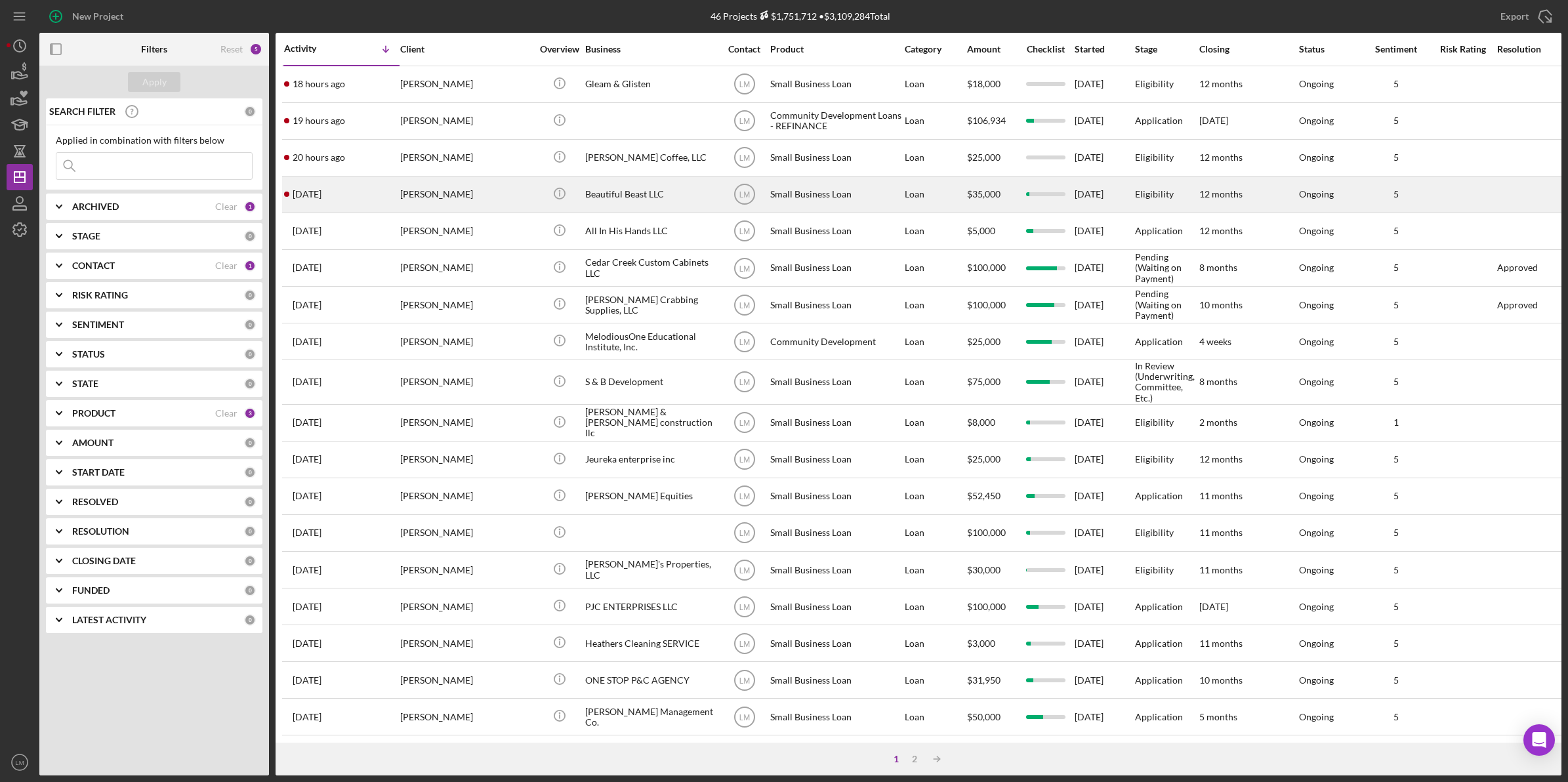
click at [453, 195] on div "[PERSON_NAME]" at bounding box center [466, 194] width 131 height 35
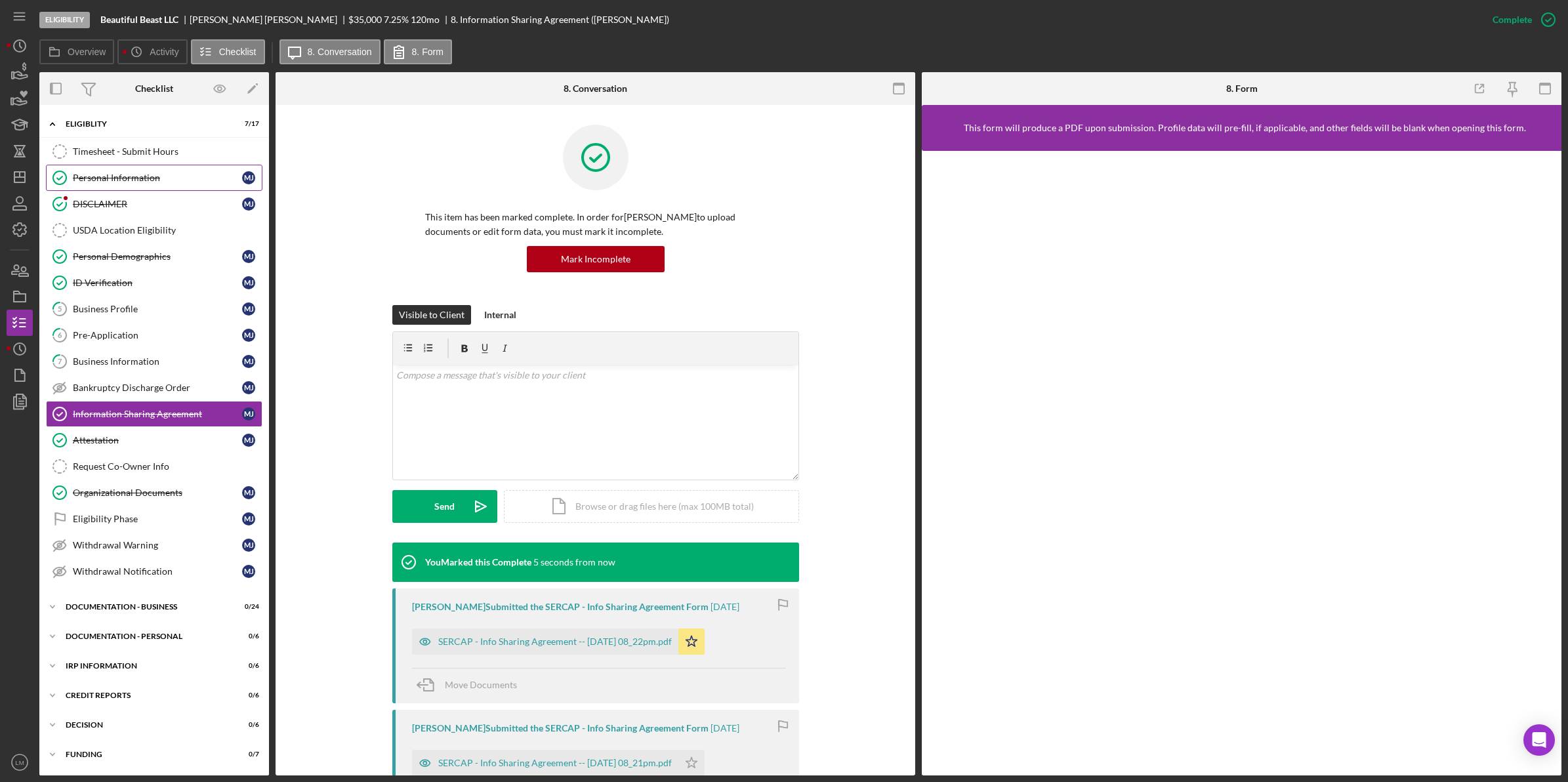
click at [130, 189] on link "Personal Information Personal Information [PERSON_NAME]" at bounding box center [154, 178] width 217 height 27
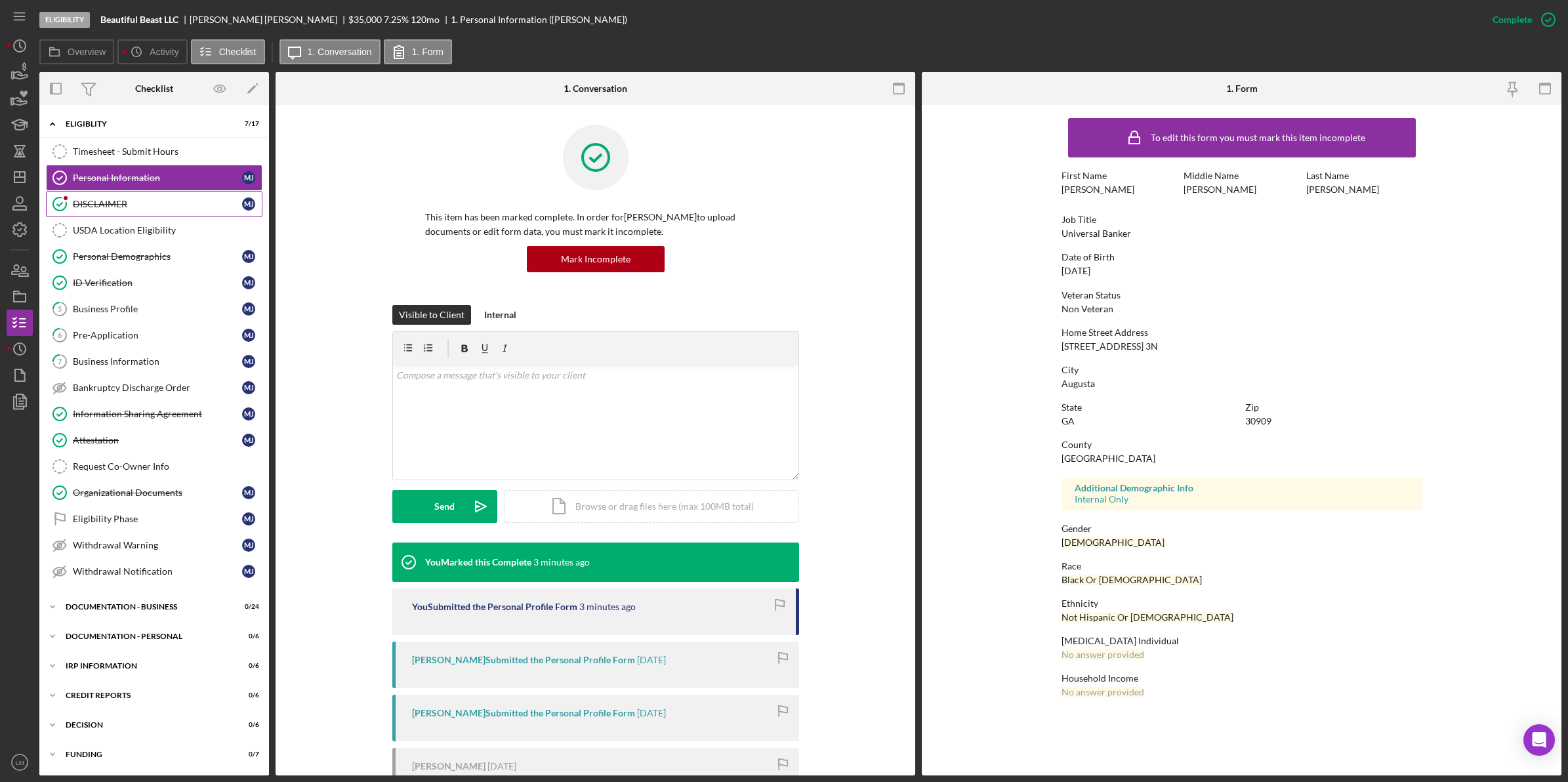
click at [127, 194] on link "DISCLAIMER DISCLAIMER [PERSON_NAME]" at bounding box center [154, 204] width 217 height 27
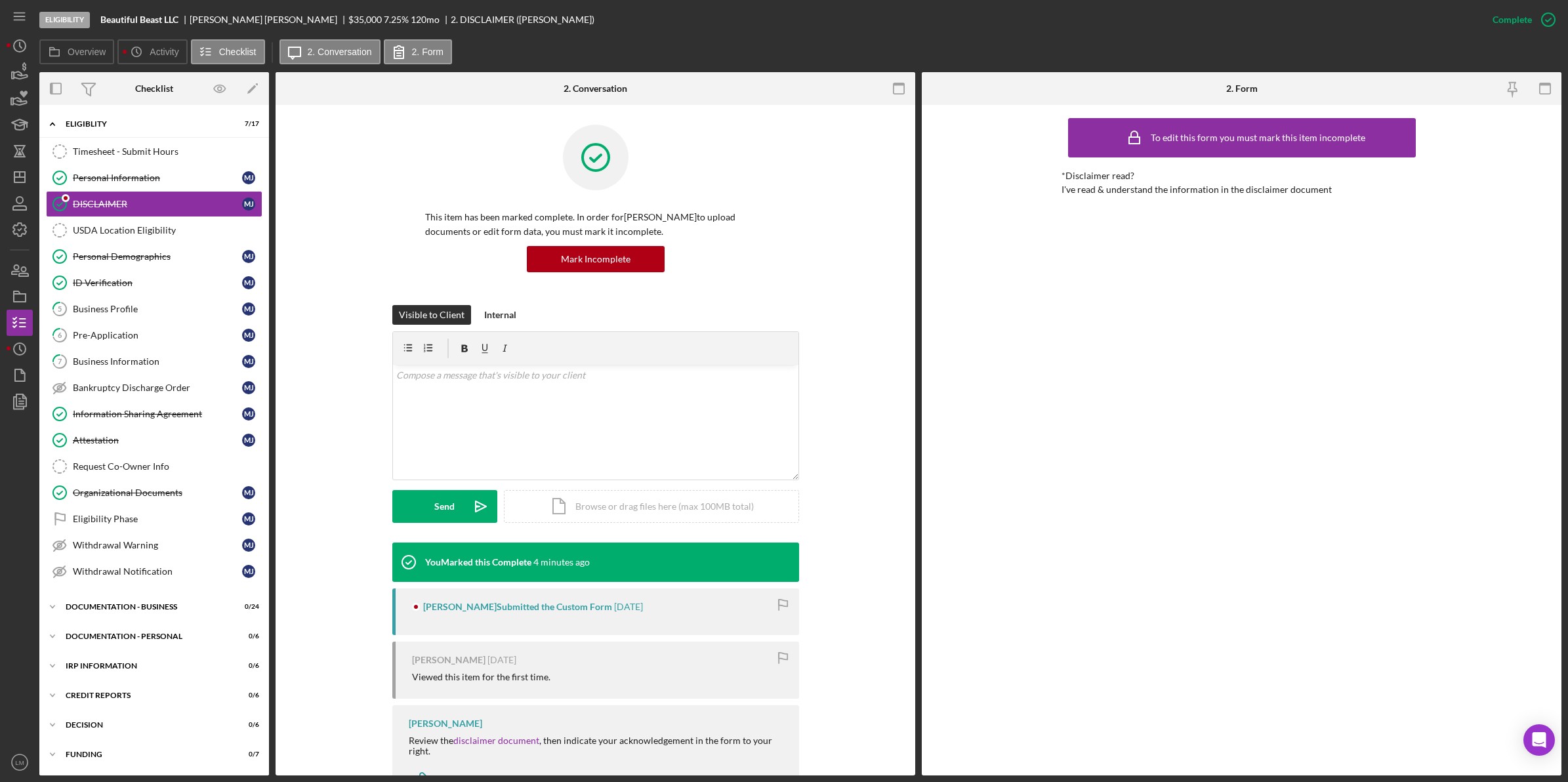
click at [305, 343] on div "Visible to Client Internal v Color teal Color pink Remove color Add row above A…" at bounding box center [595, 423] width 600 height 238
click at [25, 178] on polygon "button" at bounding box center [20, 177] width 10 height 10
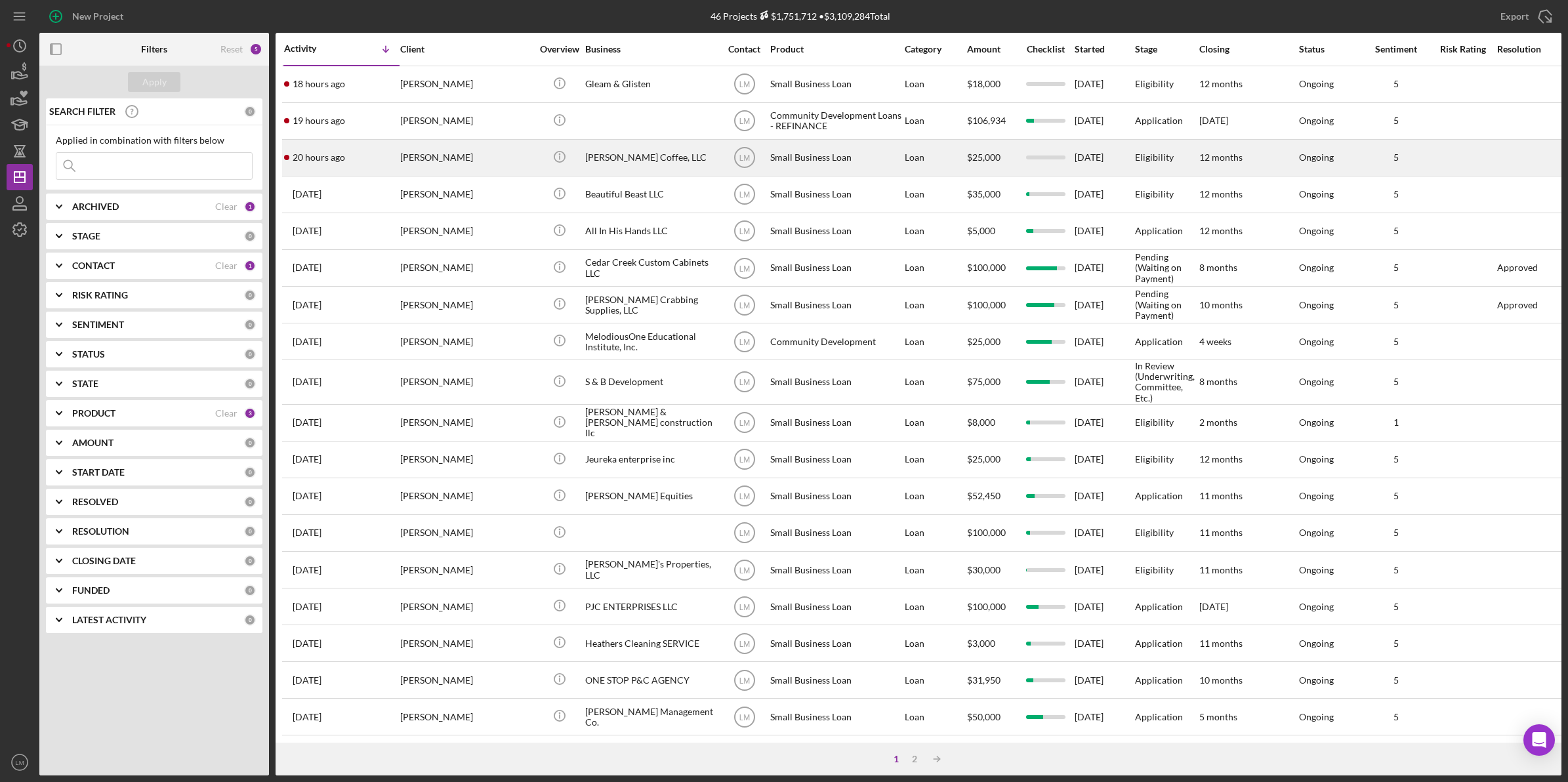
click at [438, 150] on div "[PERSON_NAME]" at bounding box center [466, 158] width 131 height 35
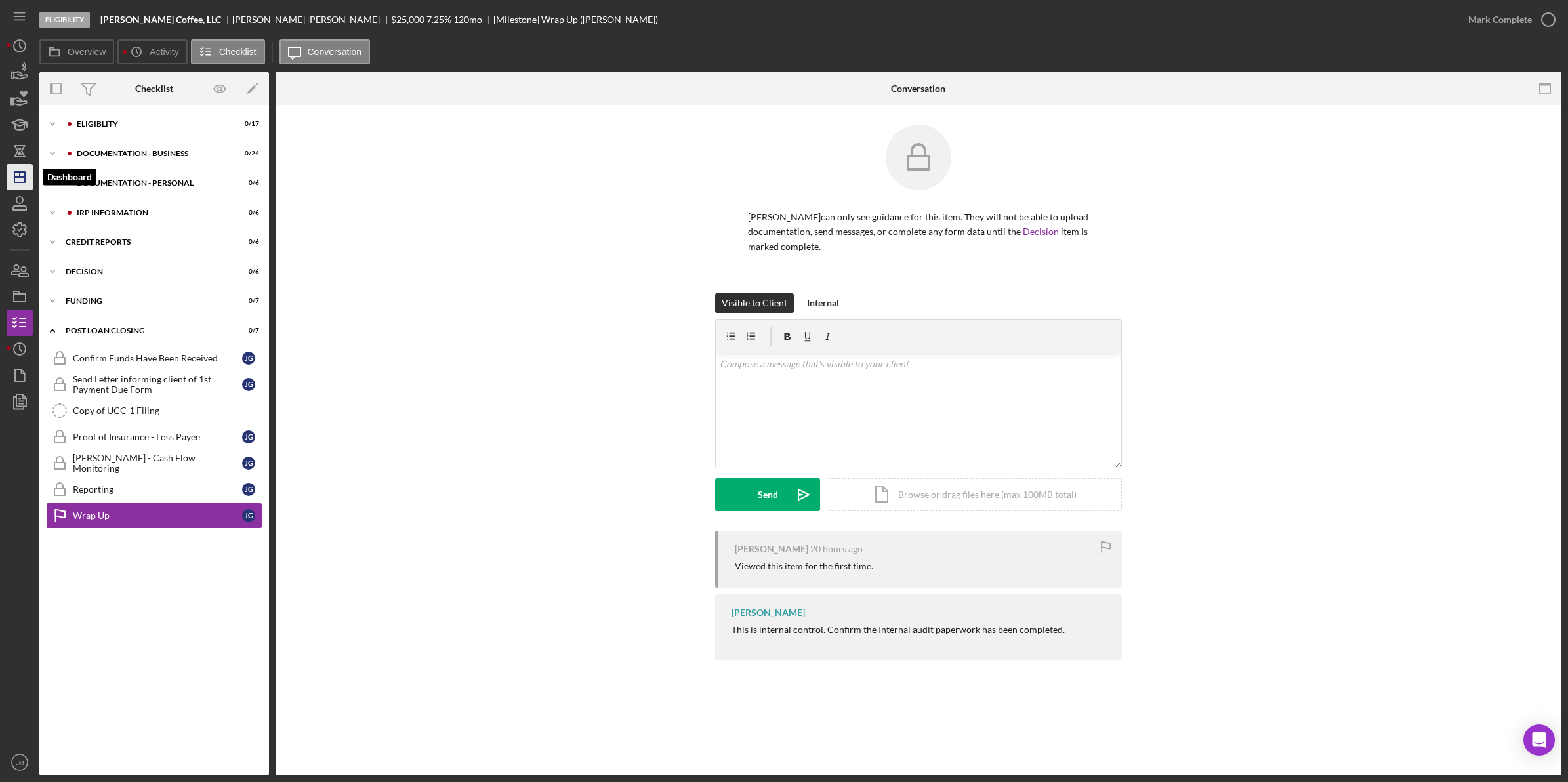
click at [17, 179] on icon "Icon/Dashboard" at bounding box center [20, 177] width 33 height 33
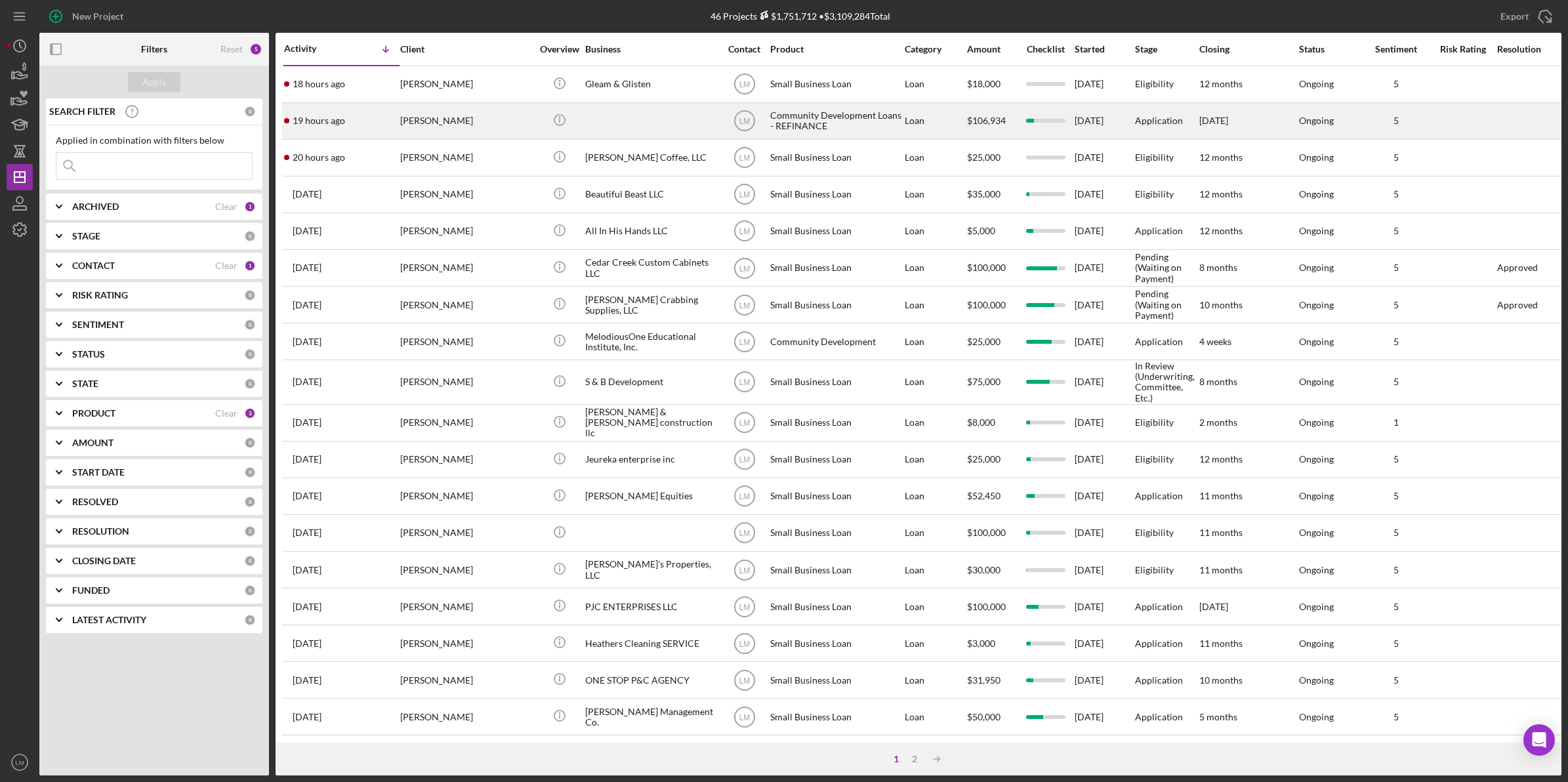
click at [635, 125] on div at bounding box center [651, 121] width 131 height 35
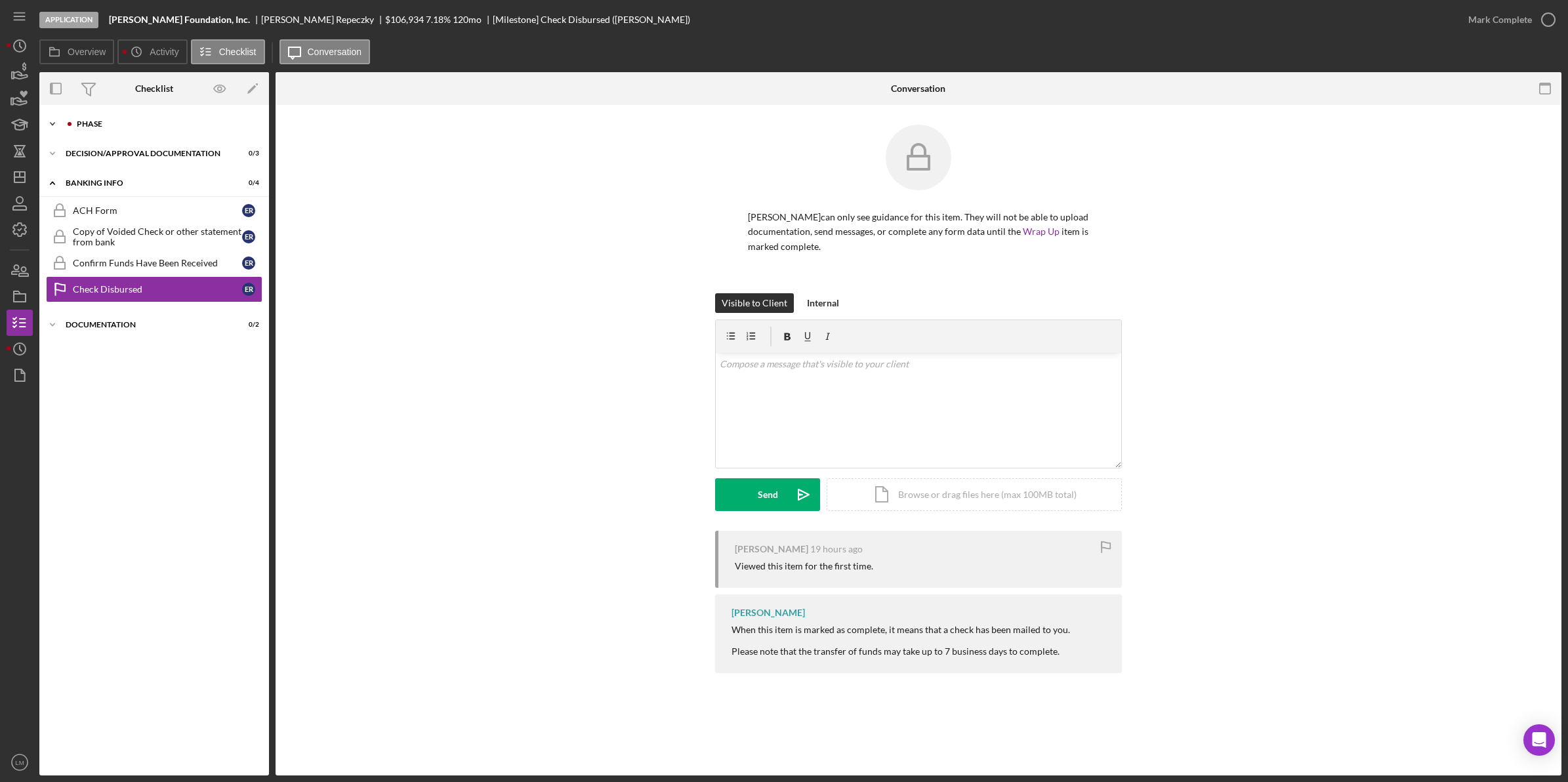
click at [106, 122] on div "phase" at bounding box center [165, 124] width 176 height 8
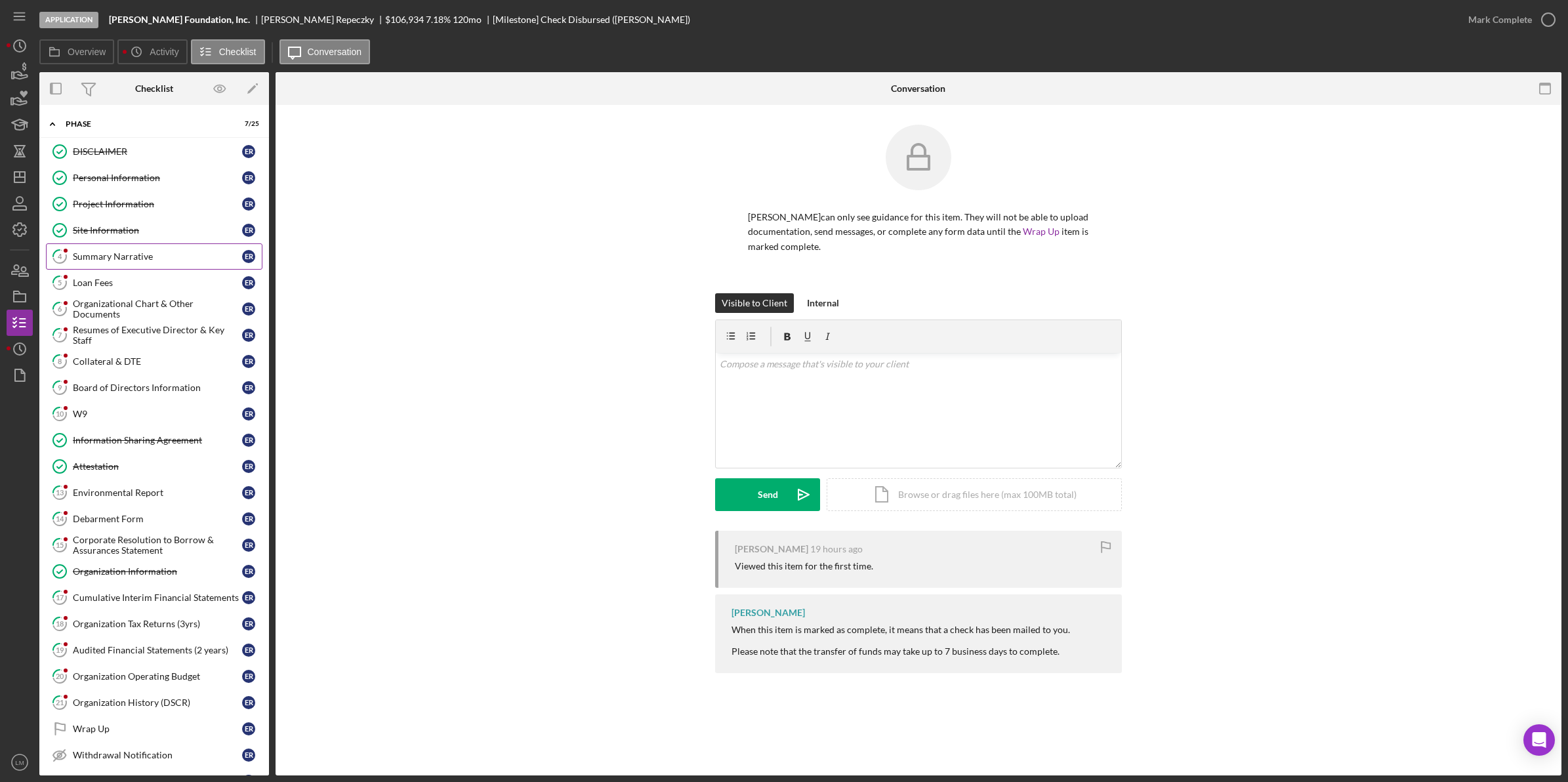
click at [109, 256] on div "Summary Narrative" at bounding box center [157, 256] width 169 height 10
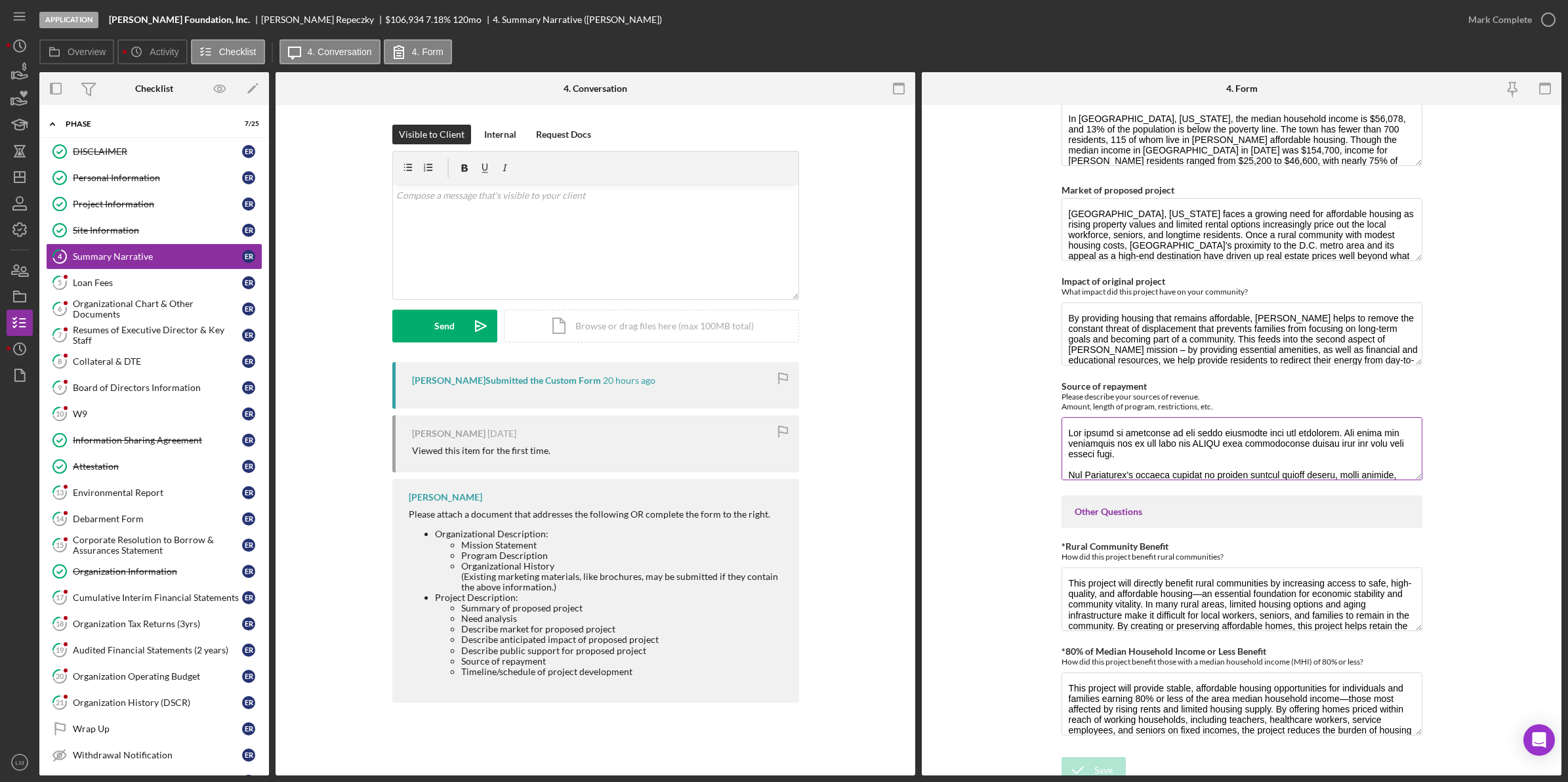
scroll to position [531, 0]
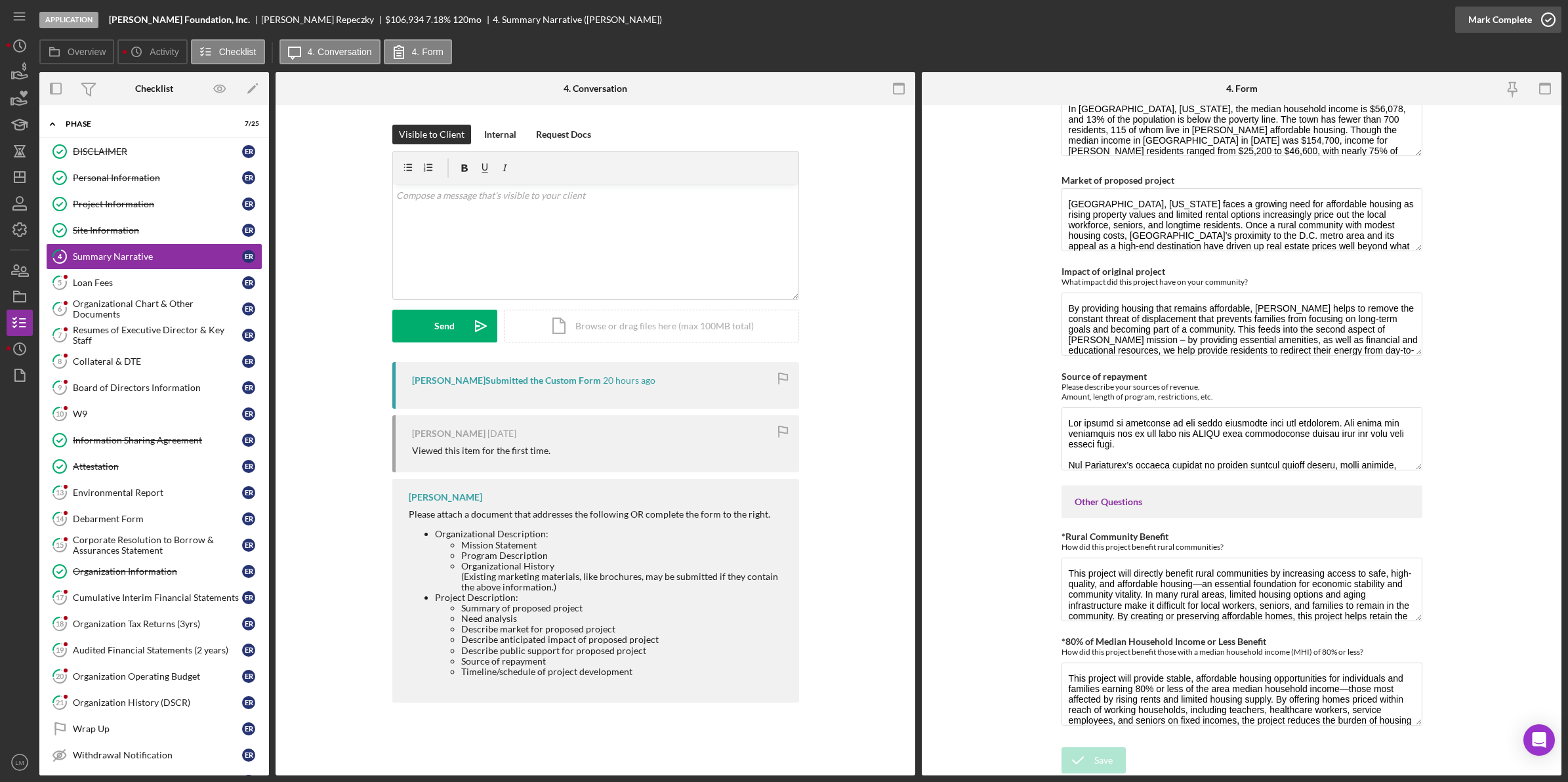
click at [1514, 18] on div "Mark Complete" at bounding box center [1499, 20] width 64 height 27
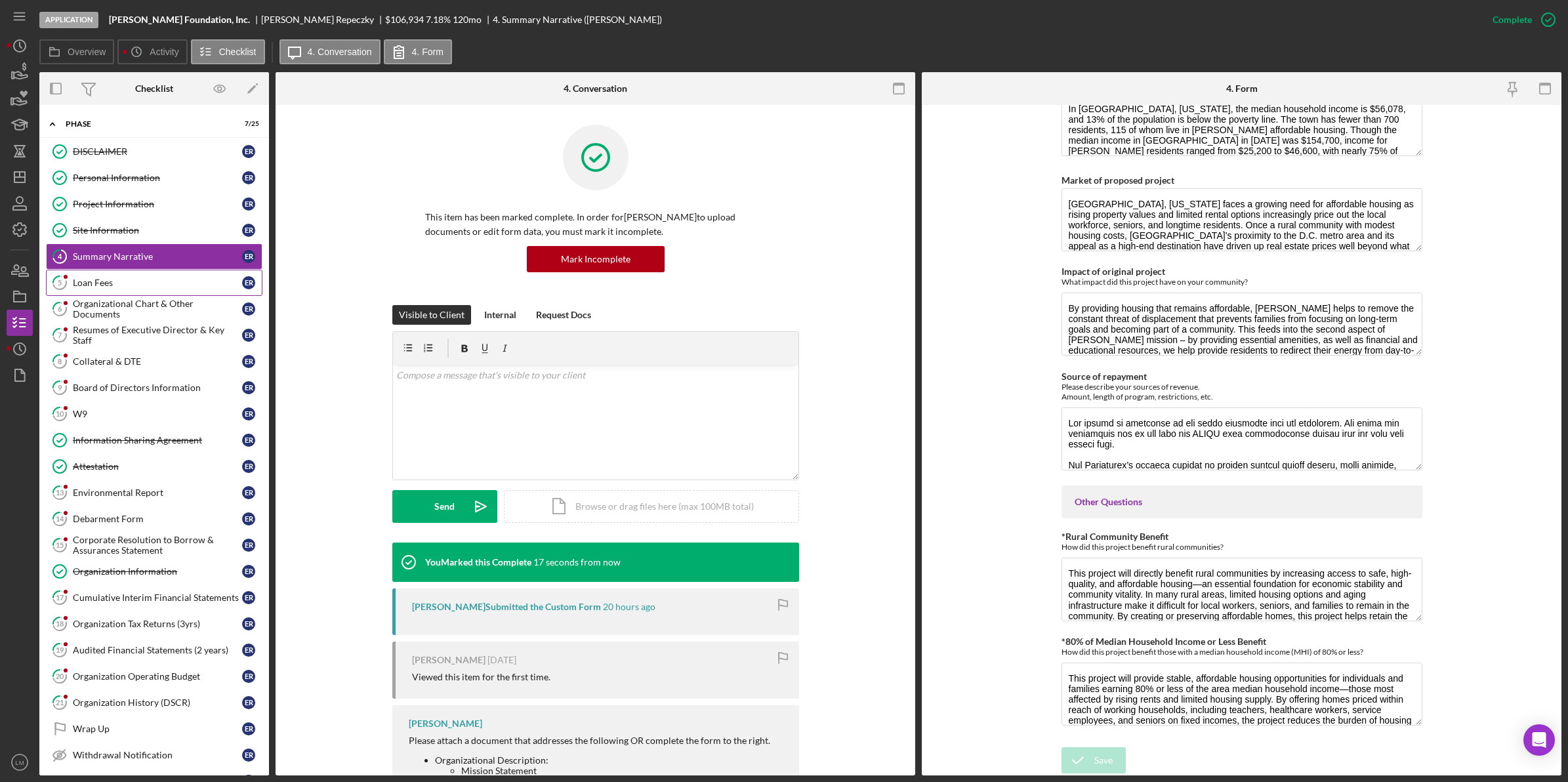
click at [122, 282] on div "Loan Fees" at bounding box center [157, 282] width 169 height 10
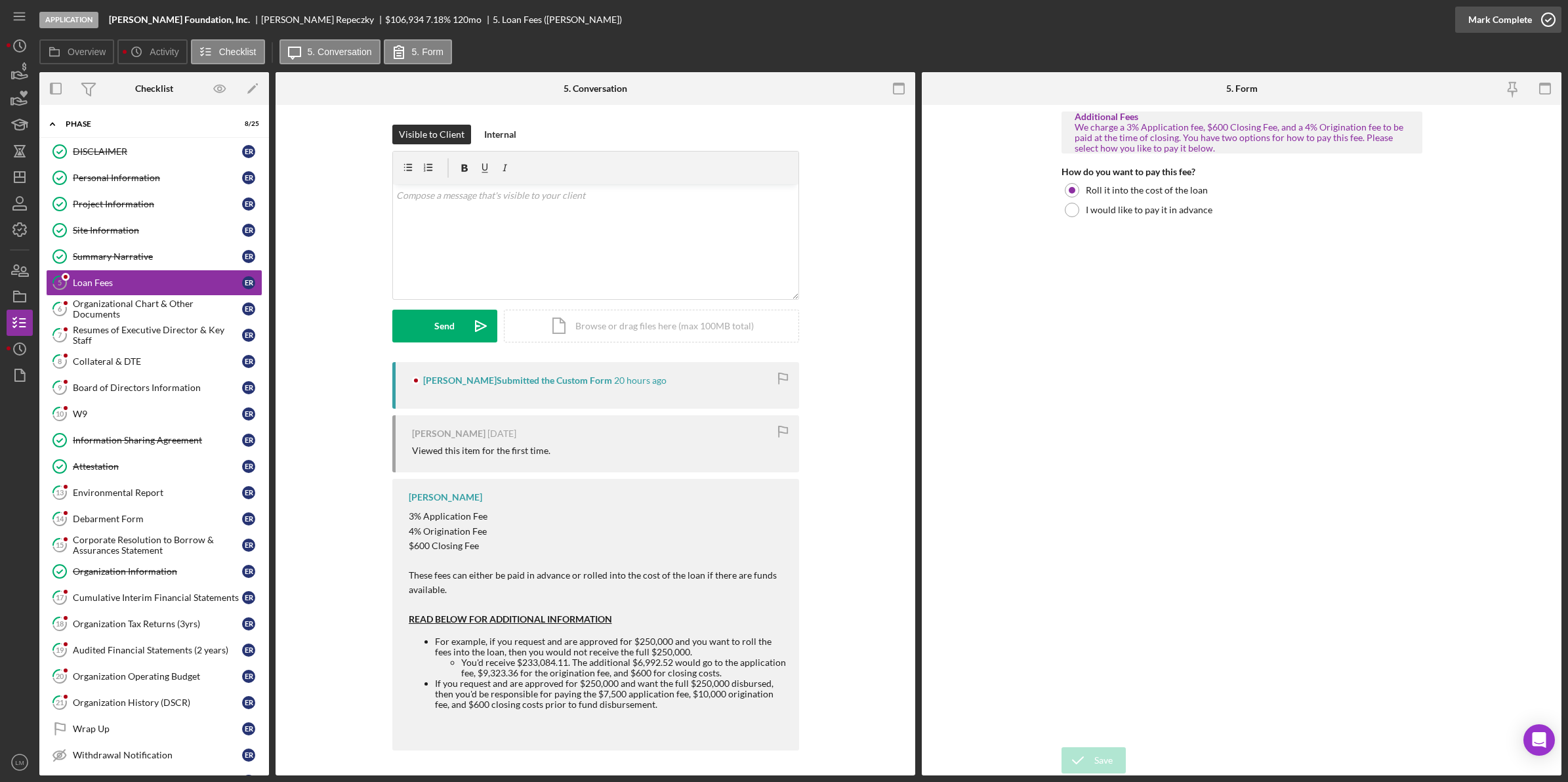
click at [1512, 28] on div "Mark Complete" at bounding box center [1499, 20] width 64 height 27
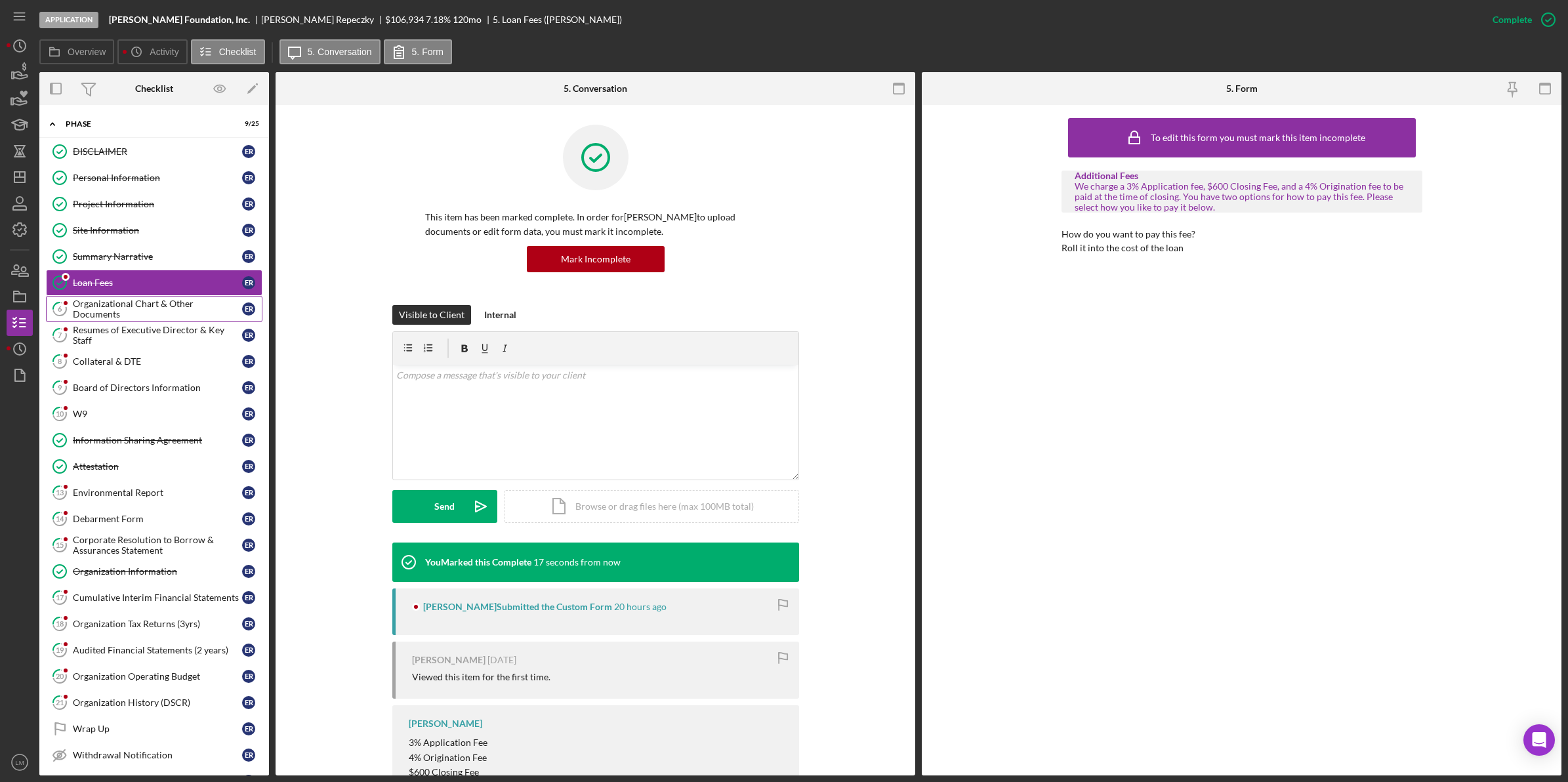
click at [165, 312] on div "Organizational Chart & Other Documents" at bounding box center [157, 309] width 169 height 21
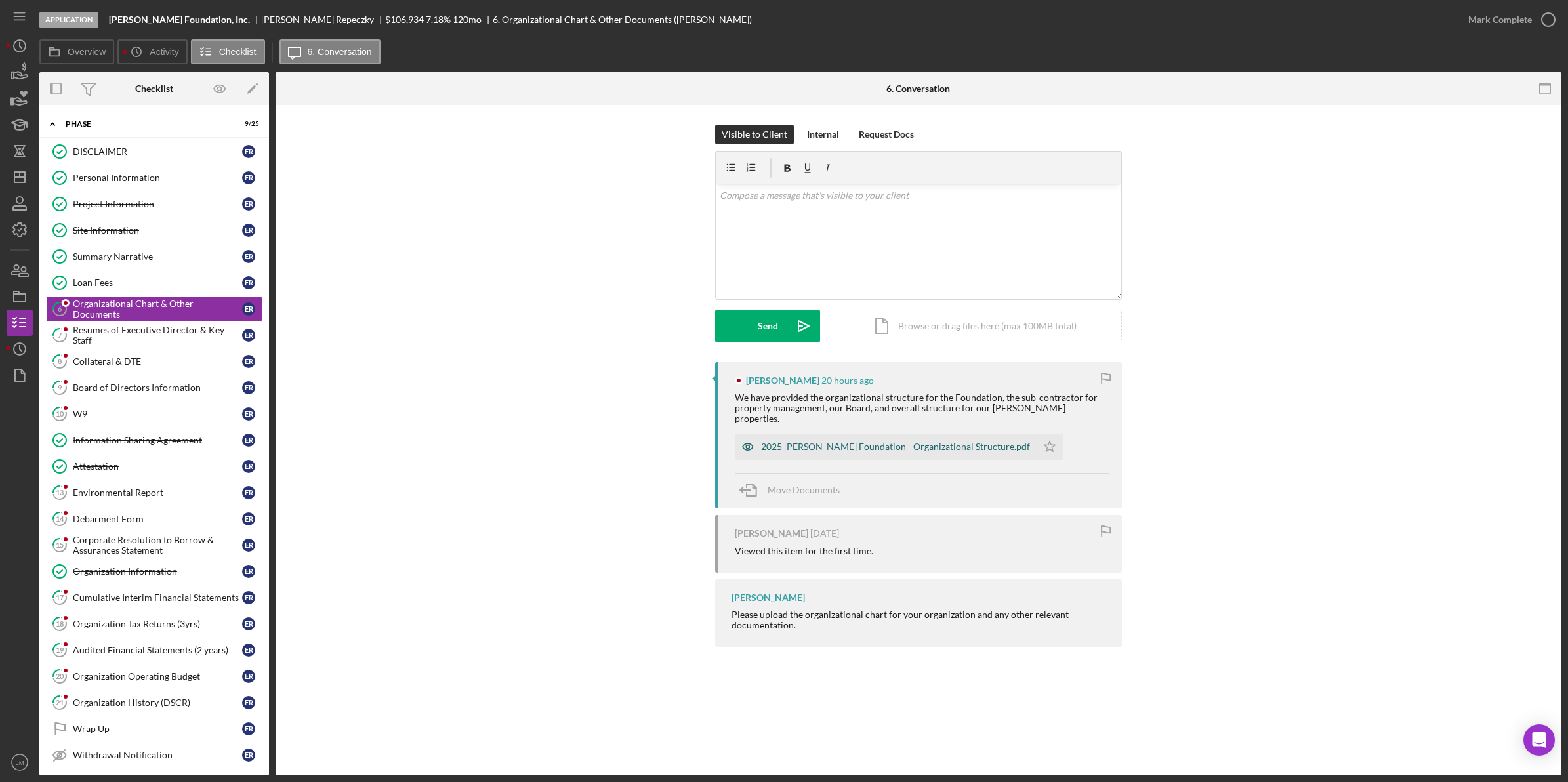
click at [886, 433] on div "2025 [PERSON_NAME] Foundation - Organizational Structure.pdf" at bounding box center [886, 447] width 302 height 27
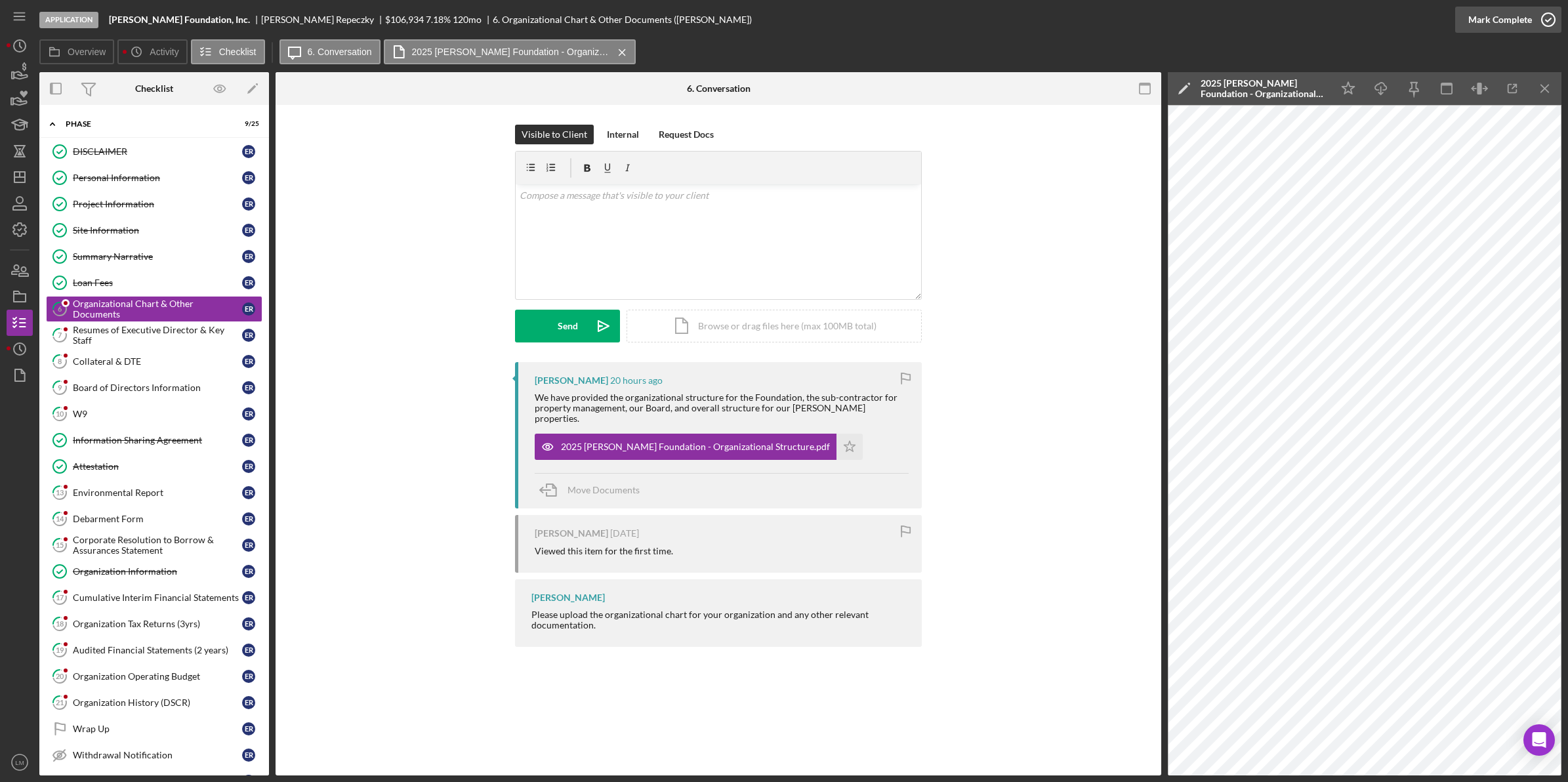
click at [1522, 12] on div "Mark Complete" at bounding box center [1499, 20] width 64 height 27
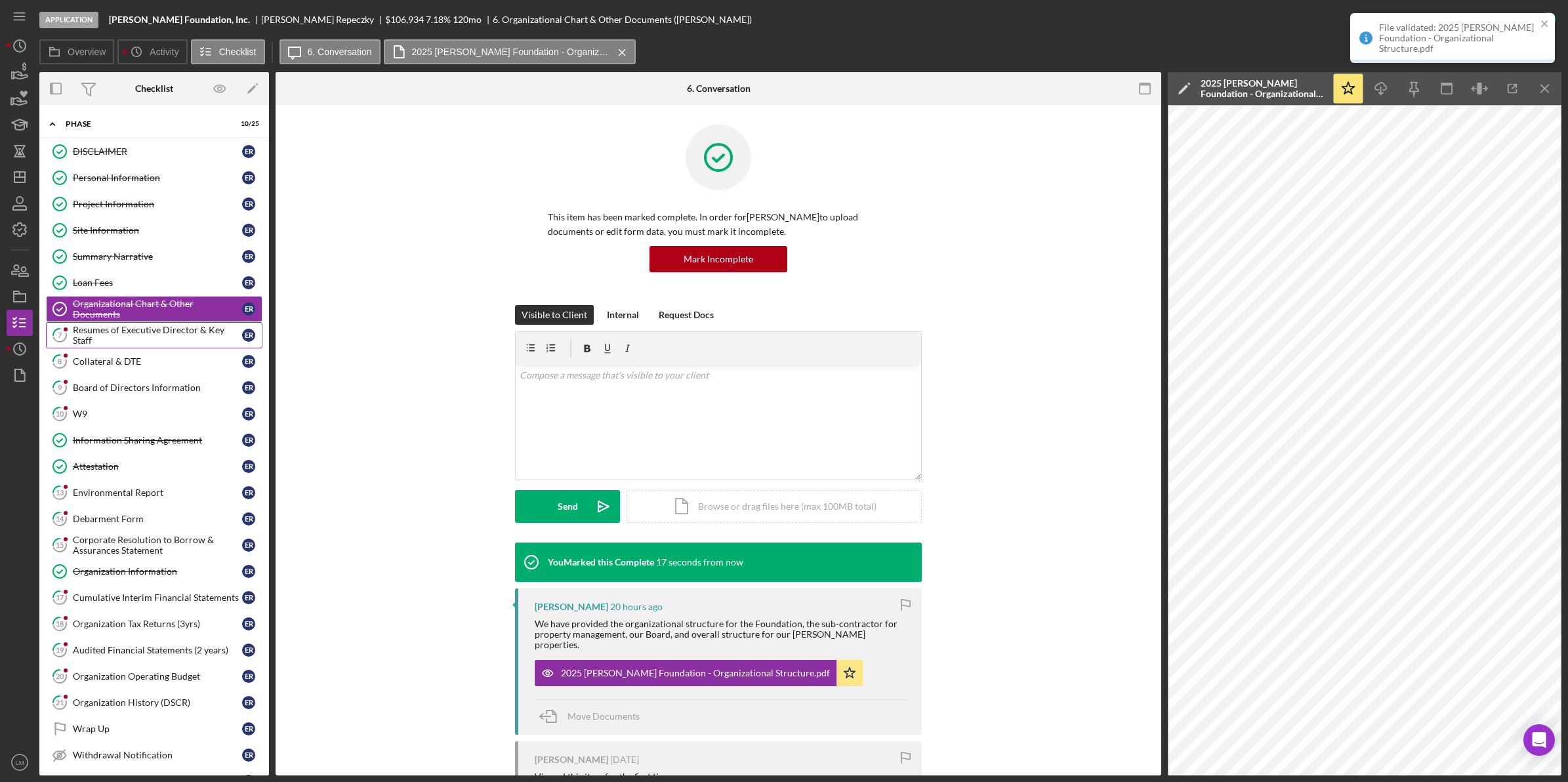
click at [152, 341] on div "Resumes of Executive Director & Key Staff" at bounding box center [157, 335] width 169 height 21
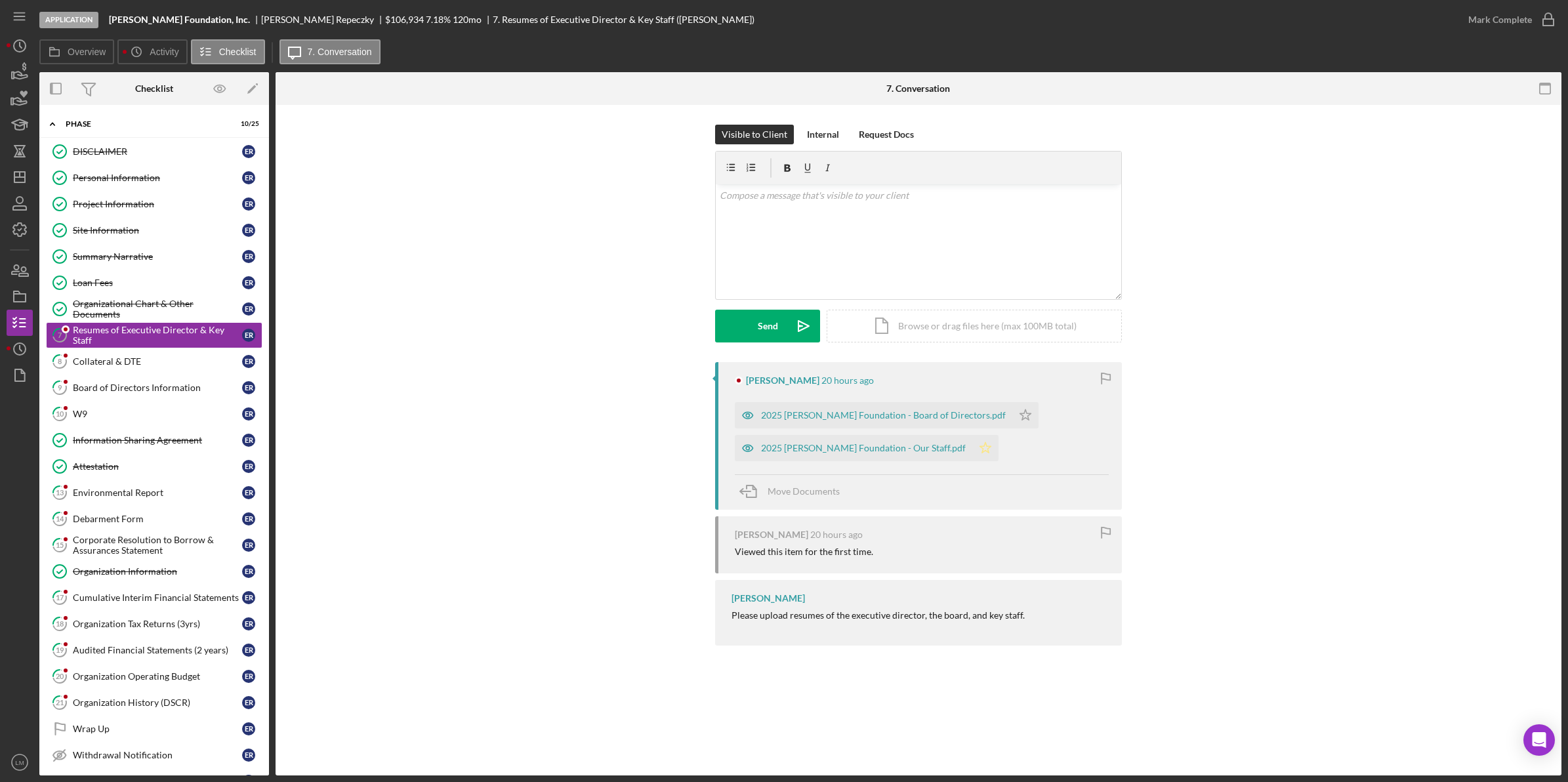
click at [980, 453] on polygon "button" at bounding box center [986, 447] width 11 height 10
click at [1012, 417] on icon "Icon/Star" at bounding box center [1026, 415] width 27 height 27
click at [1497, 28] on div "Mark Complete" at bounding box center [1499, 20] width 64 height 27
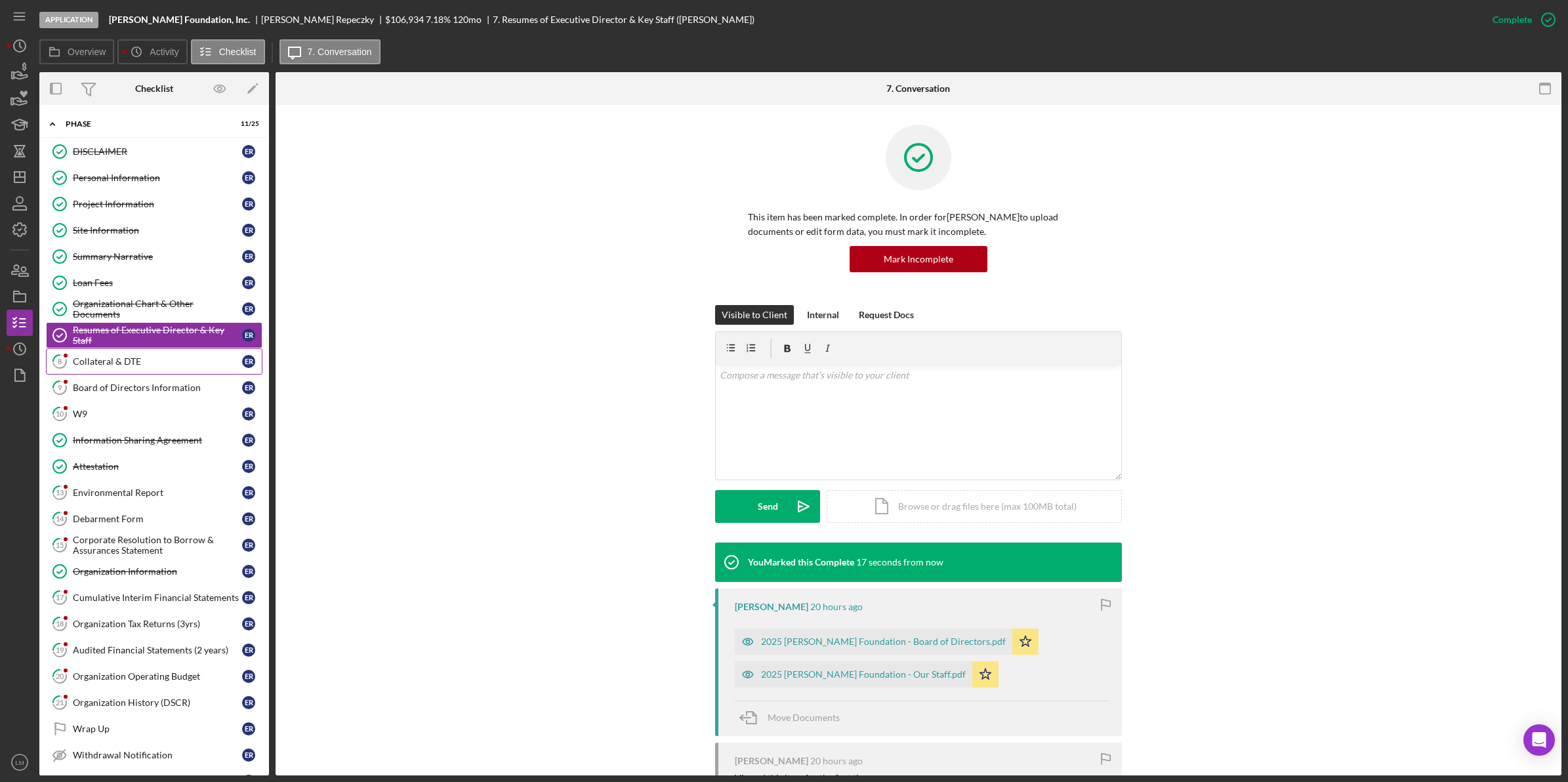
click at [151, 354] on link "8 Collateral & DTE E R" at bounding box center [154, 361] width 217 height 27
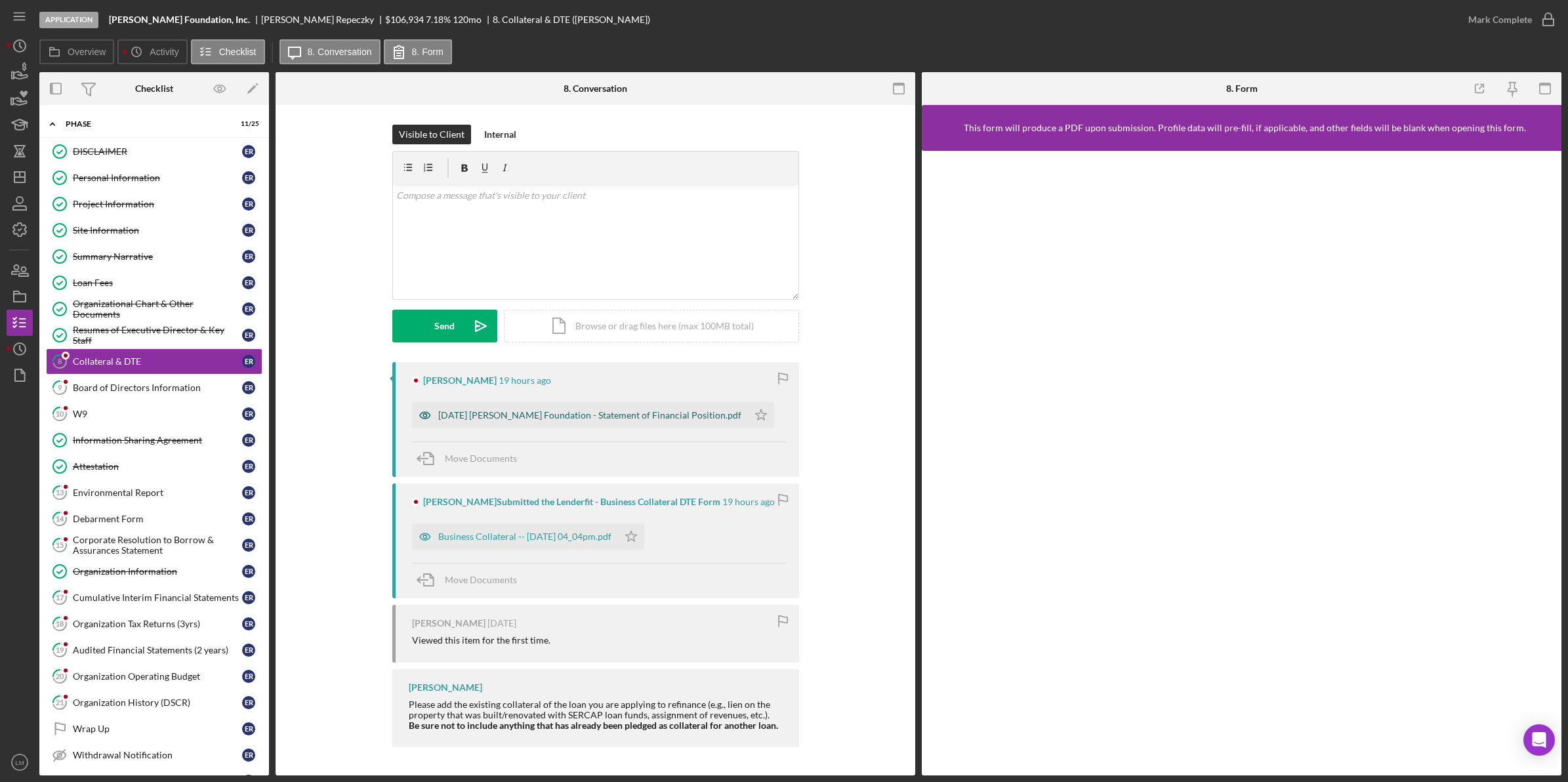
click at [577, 410] on div "[DATE] [PERSON_NAME] Foundation - Statement of Financial Position.pdf" at bounding box center [590, 415] width 303 height 10
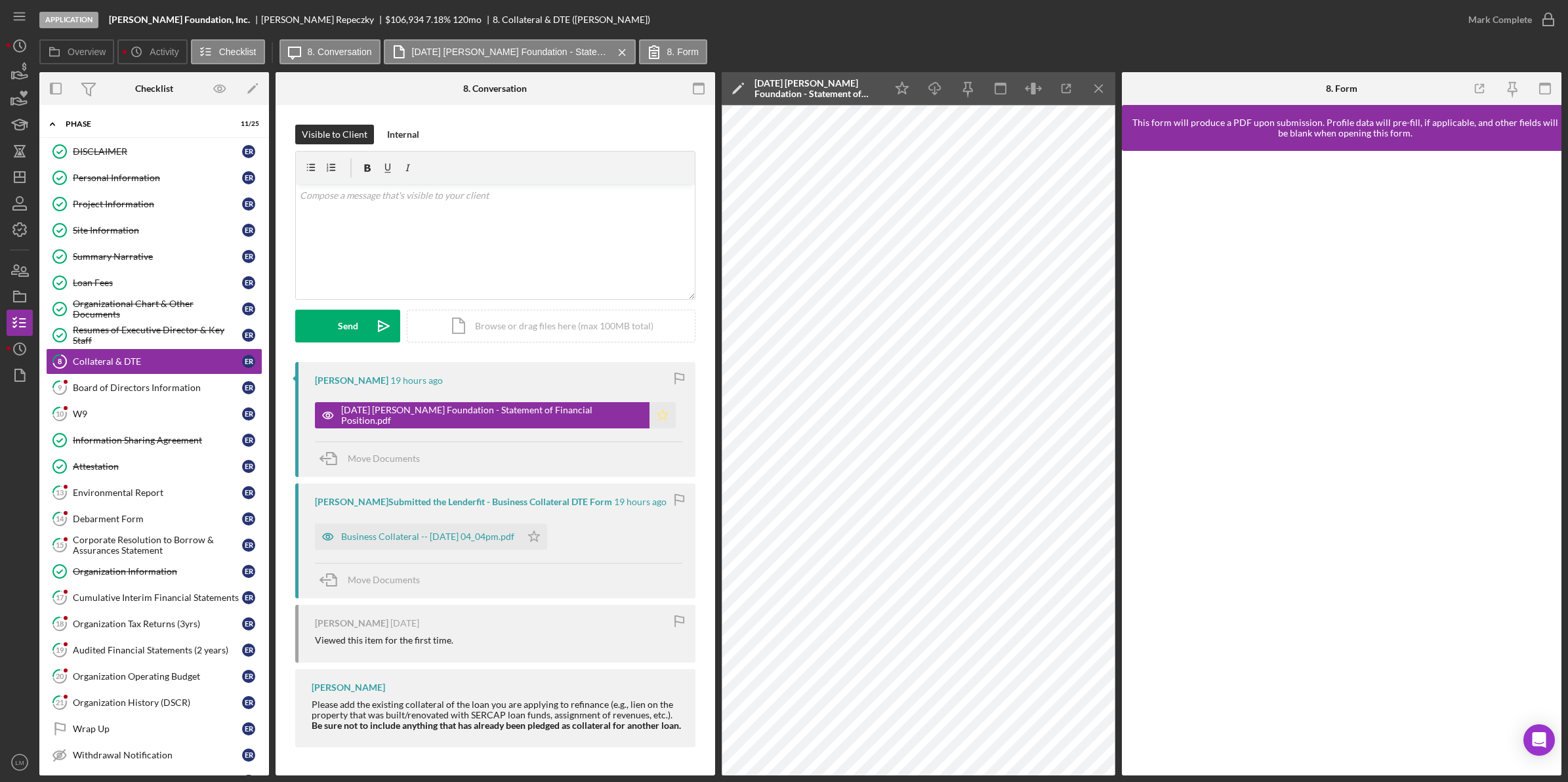
click at [649, 411] on icon "Icon/Star" at bounding box center [663, 415] width 27 height 27
click at [545, 537] on icon "Icon/Star" at bounding box center [534, 537] width 27 height 27
click at [422, 537] on div "Business Collateral -- [DATE] 04_04pm.pdf" at bounding box center [428, 536] width 173 height 10
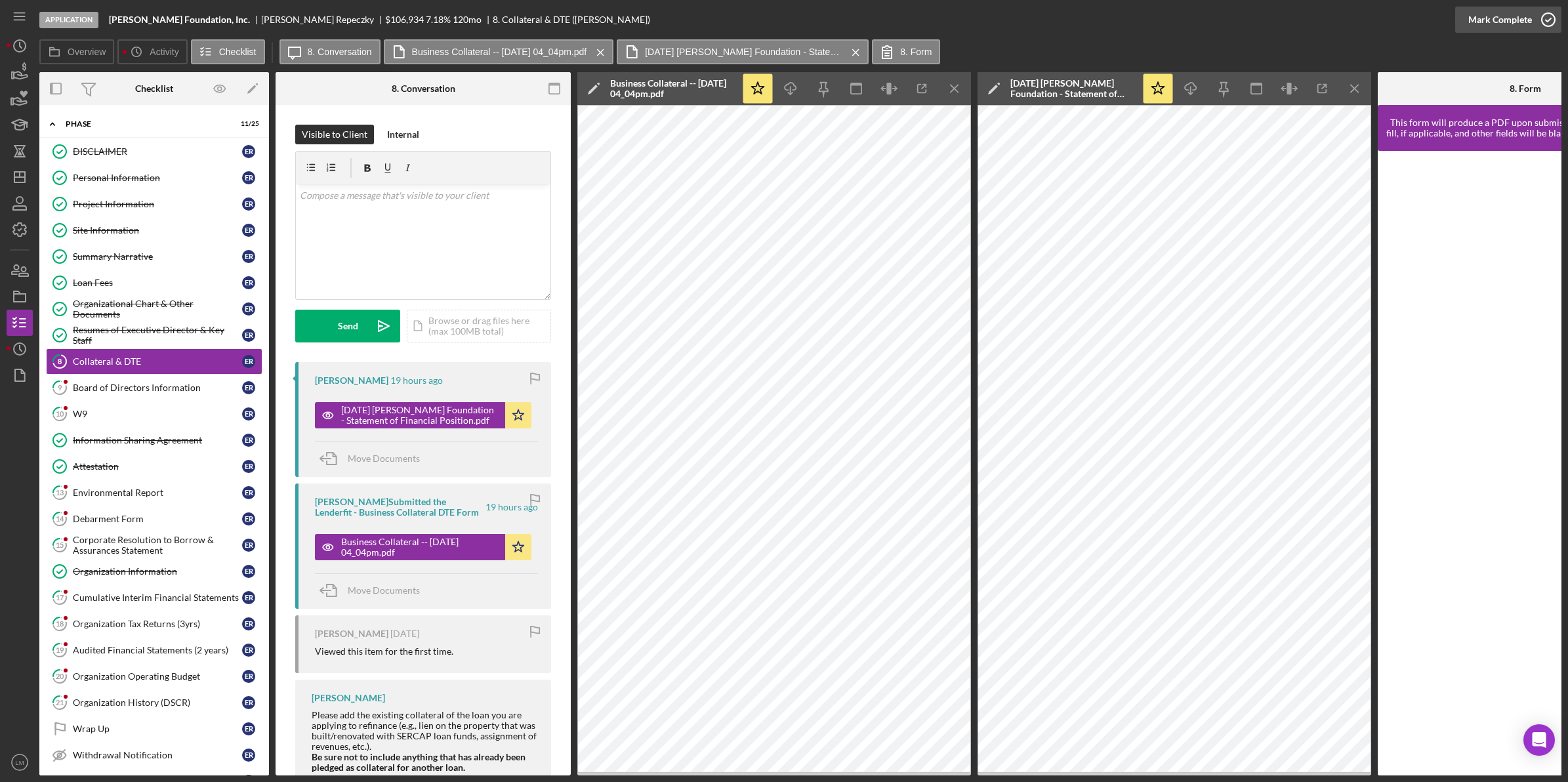
click at [1539, 15] on icon "button" at bounding box center [1548, 20] width 33 height 33
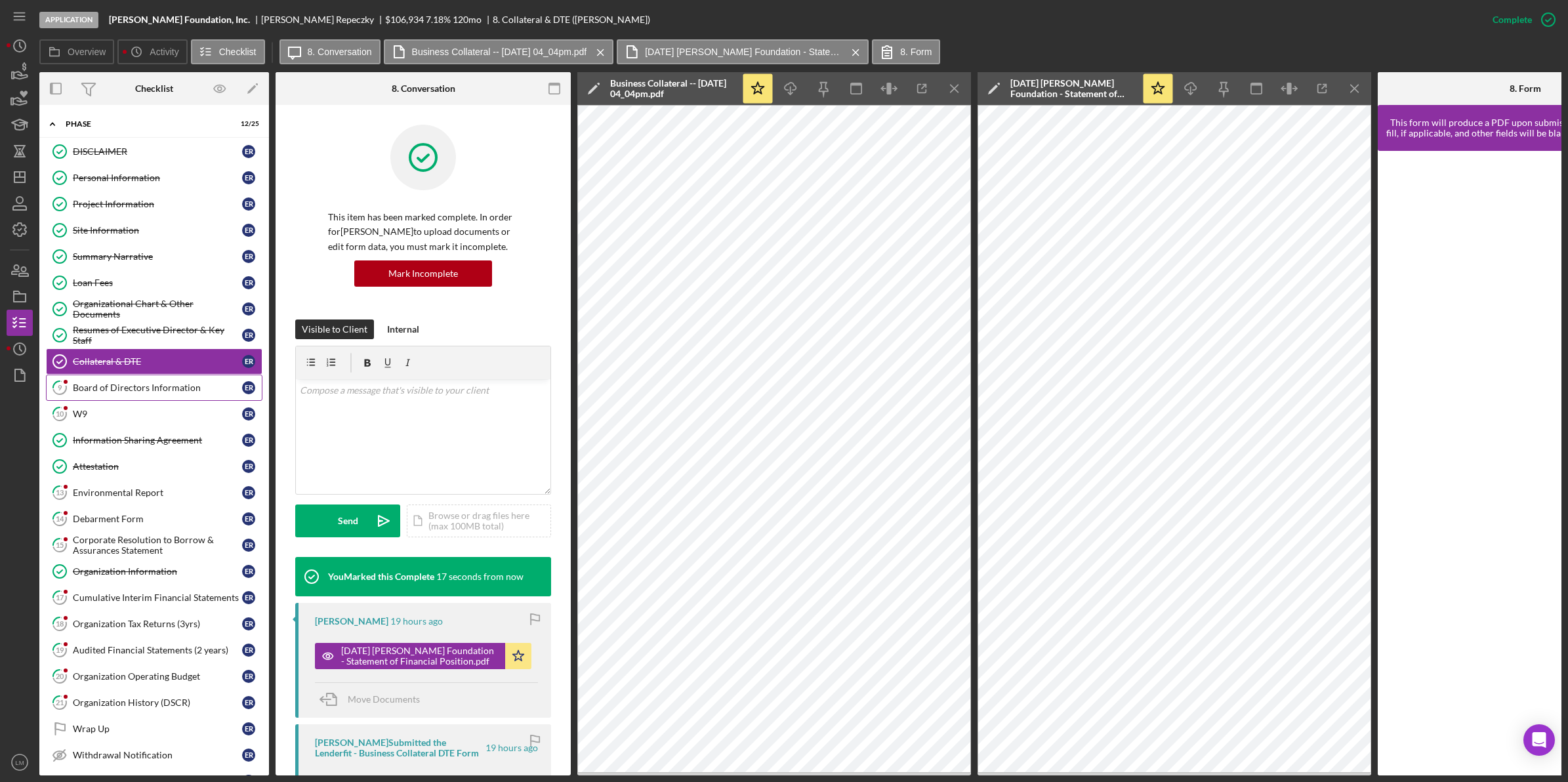
click at [177, 385] on div "Board of Directors Information" at bounding box center [157, 387] width 169 height 10
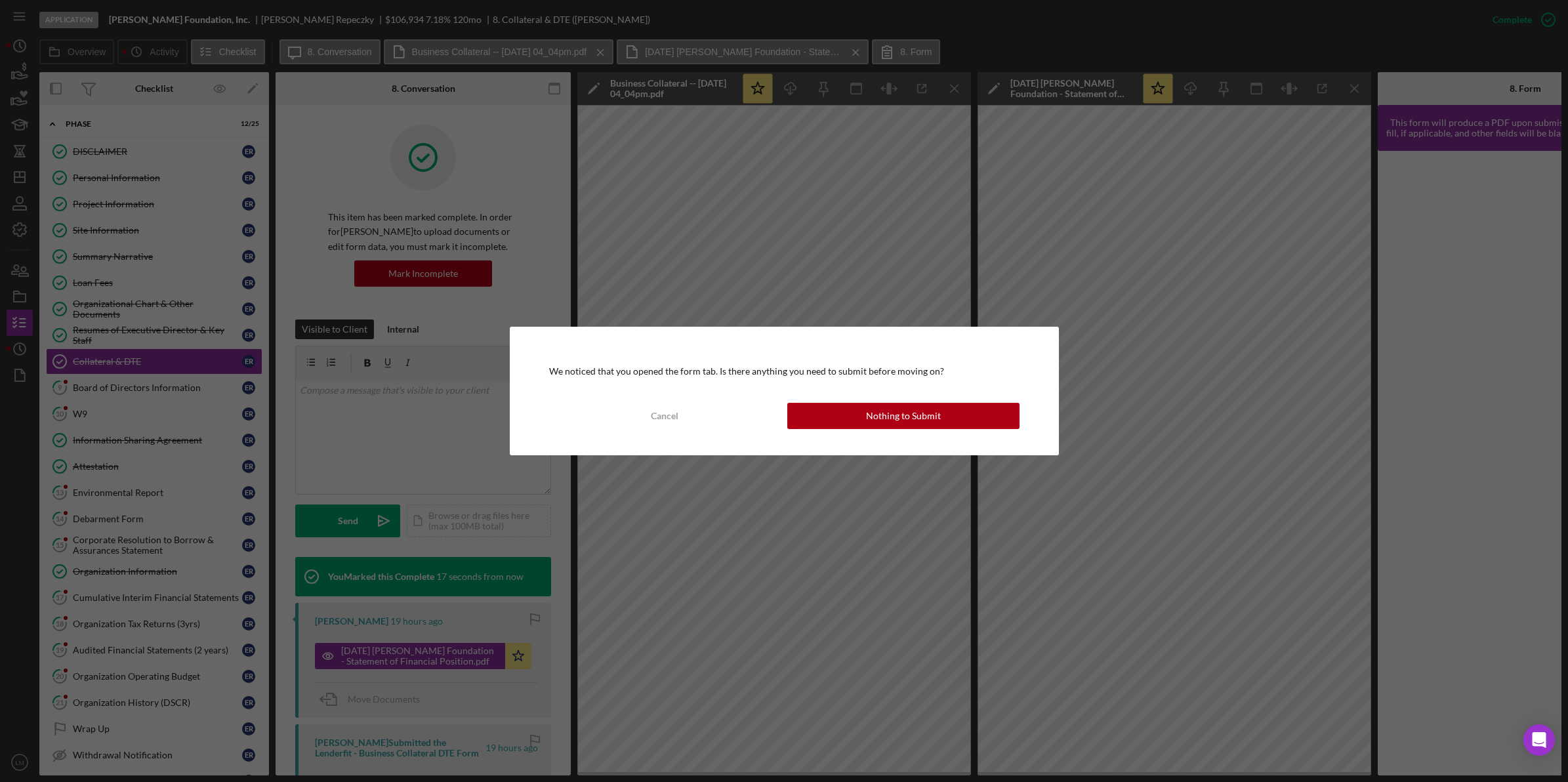
click at [886, 400] on div "We noticed that you opened the form tab. Is there anything you need to submit b…" at bounding box center [784, 391] width 549 height 129
click at [875, 419] on div "Nothing to Submit" at bounding box center [903, 416] width 75 height 27
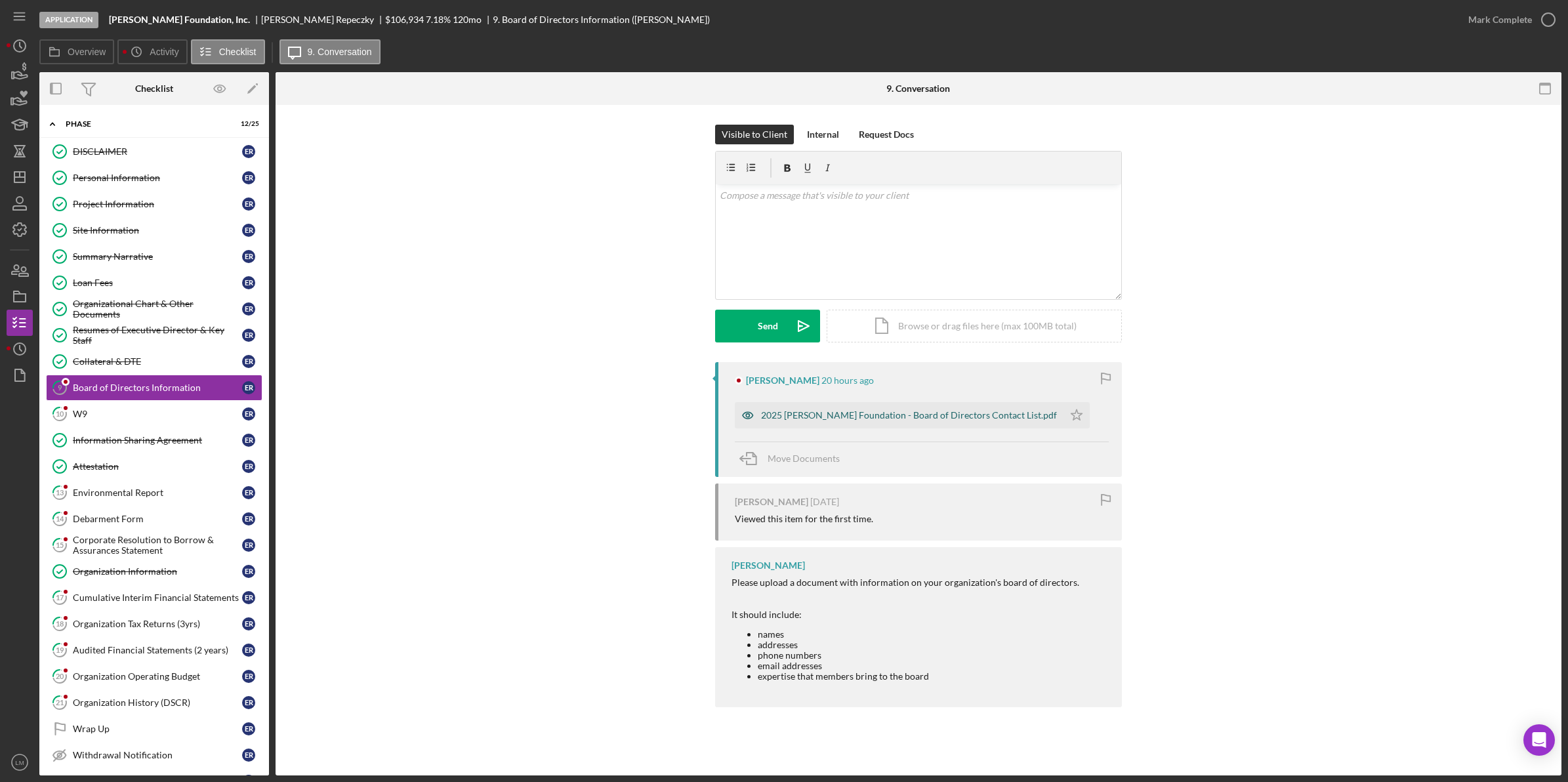
click at [858, 425] on div "2025 [PERSON_NAME] Foundation - Board of Directors Contact List.pdf" at bounding box center [899, 415] width 329 height 27
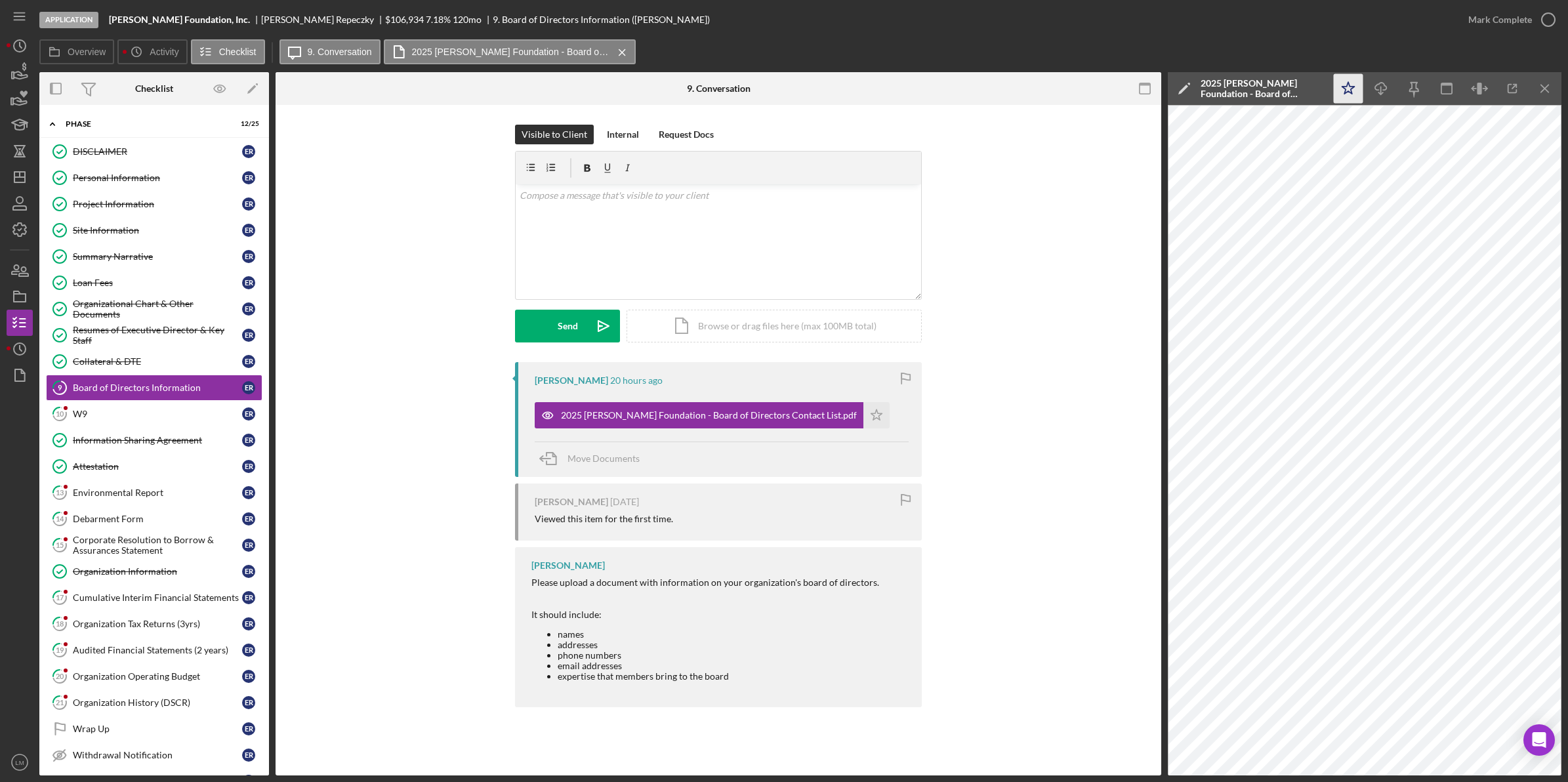
click at [1346, 89] on icon "Icon/Star" at bounding box center [1348, 89] width 29 height 29
click at [1499, 24] on div "Mark Complete" at bounding box center [1499, 20] width 64 height 27
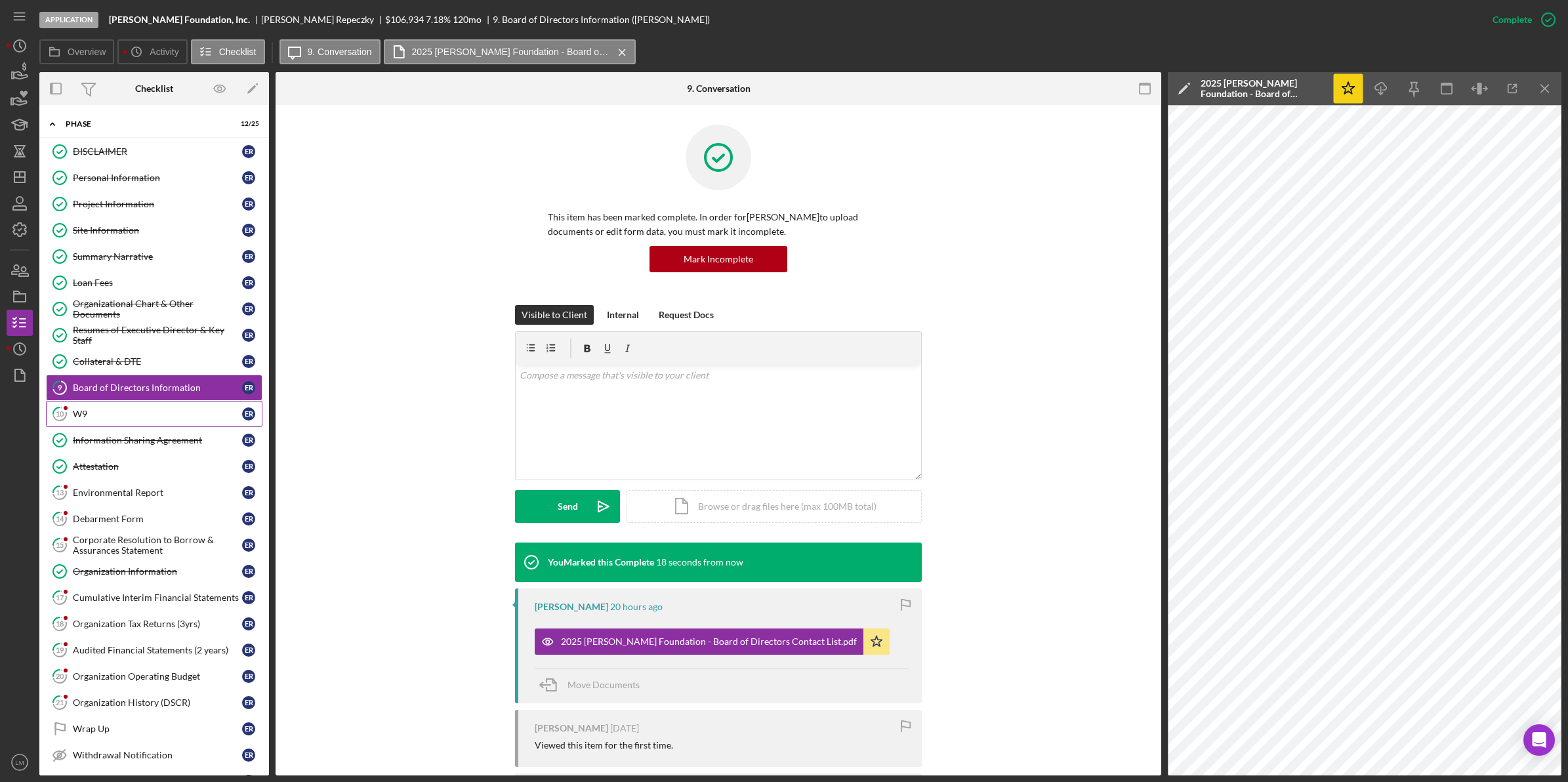
click at [68, 410] on div at bounding box center [65, 407] width 8 height 8
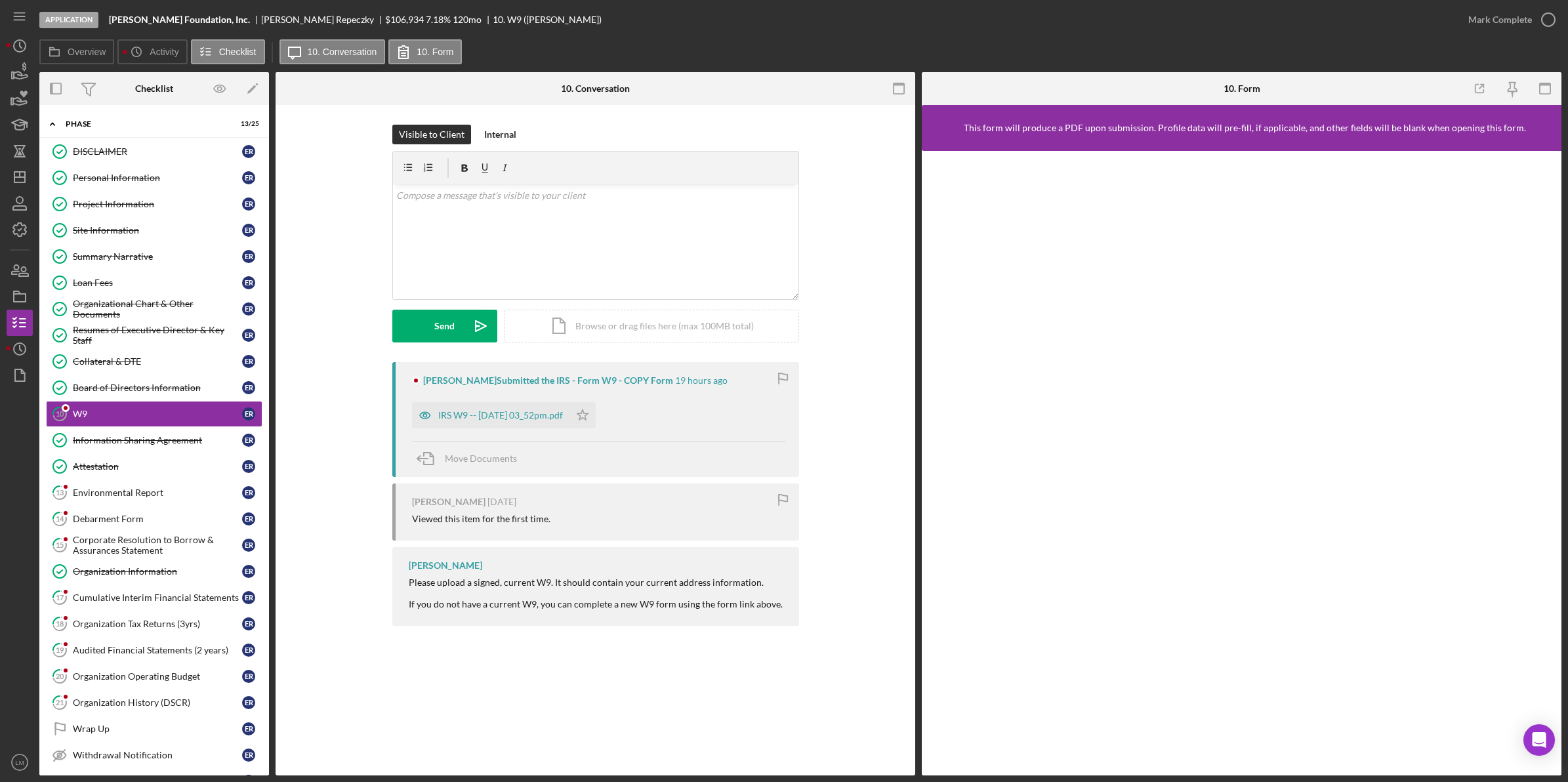
click at [539, 413] on div "IRS W9 -- [DATE] 03_52pm.pdf" at bounding box center [501, 415] width 124 height 10
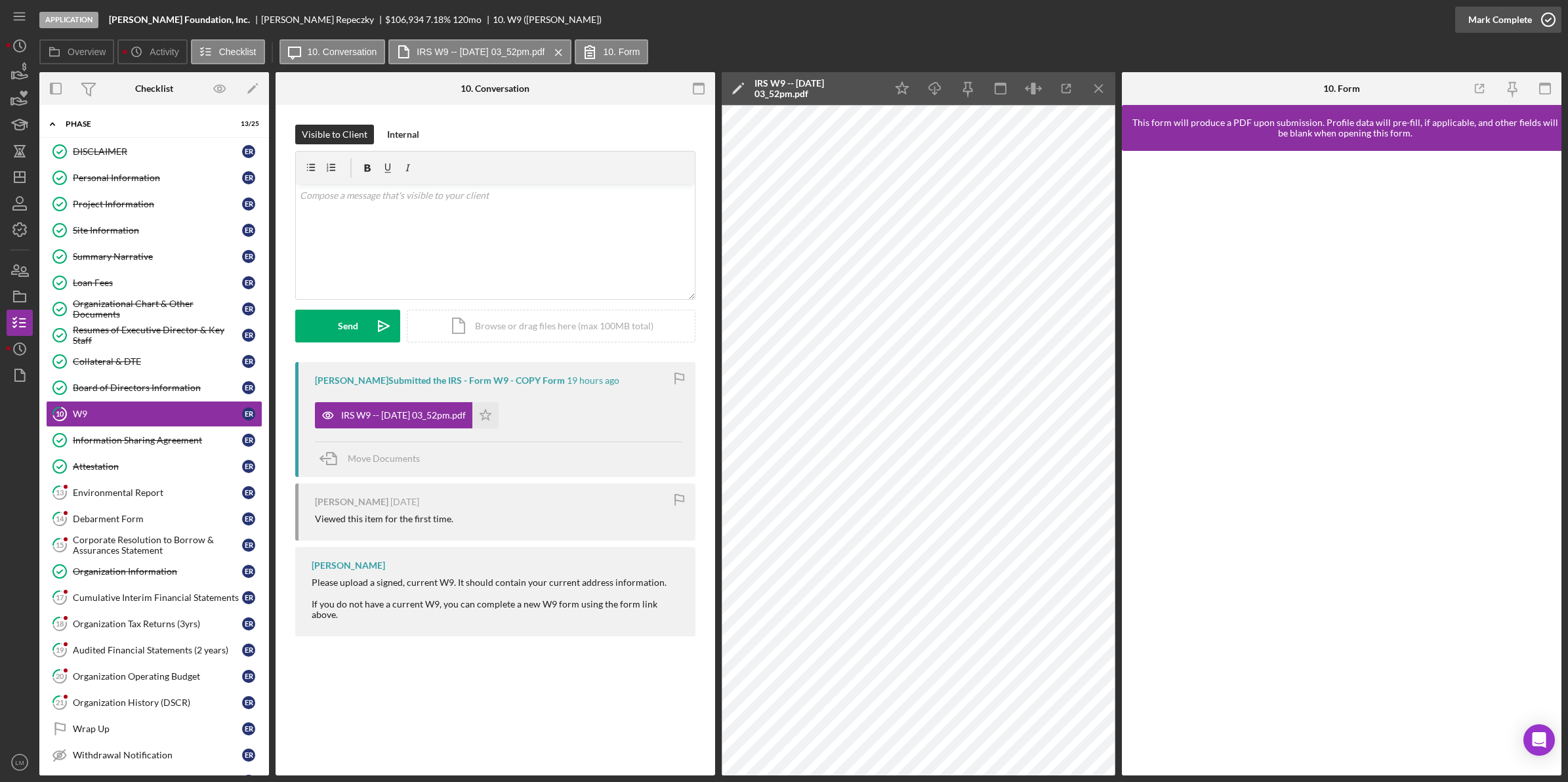
click at [1516, 12] on div "Mark Complete" at bounding box center [1499, 20] width 64 height 27
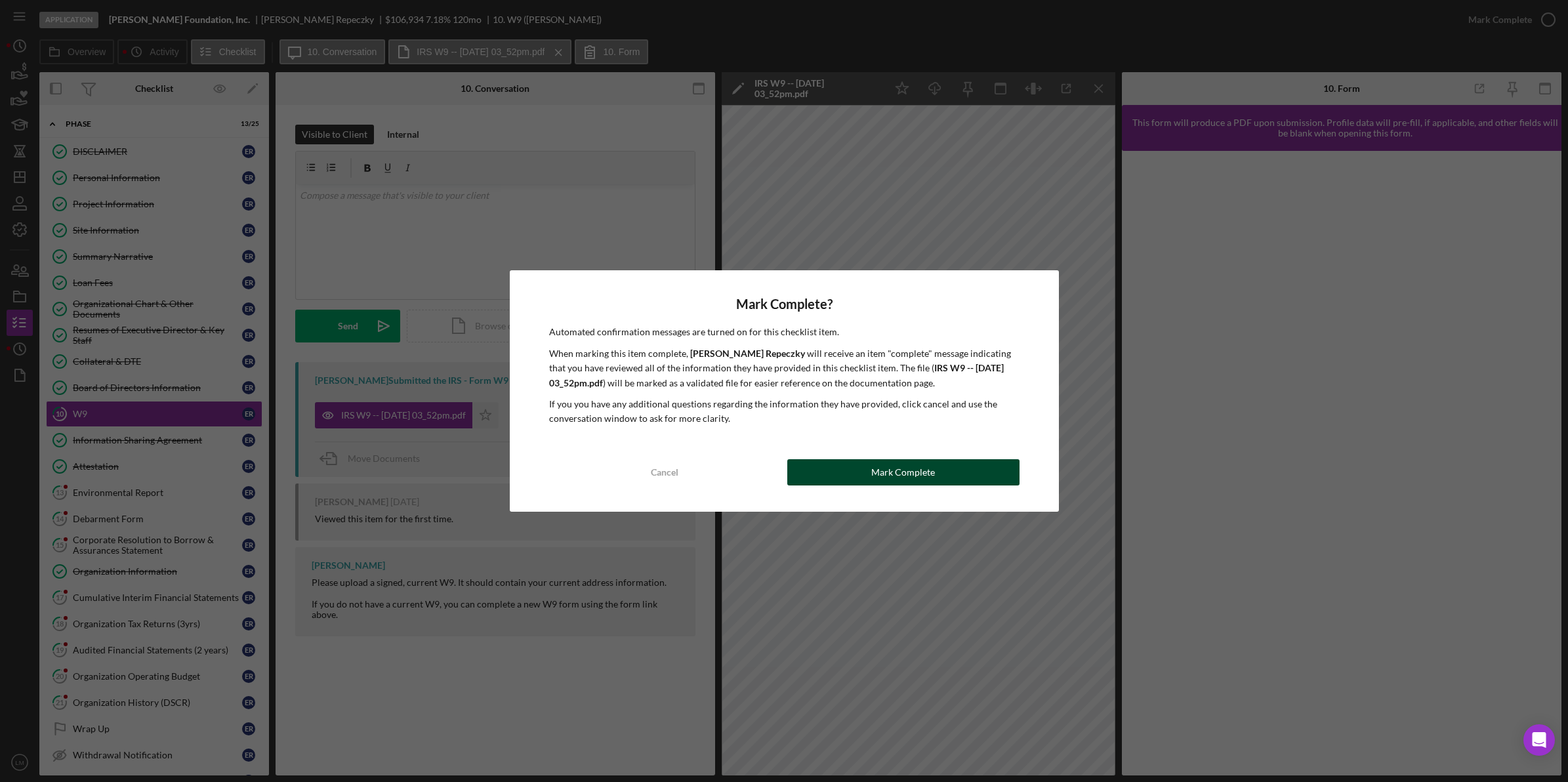
drag, startPoint x: 1115, startPoint y: 421, endPoint x: 995, endPoint y: 477, distance: 132.4
click at [995, 477] on button "Mark Complete" at bounding box center [903, 472] width 232 height 27
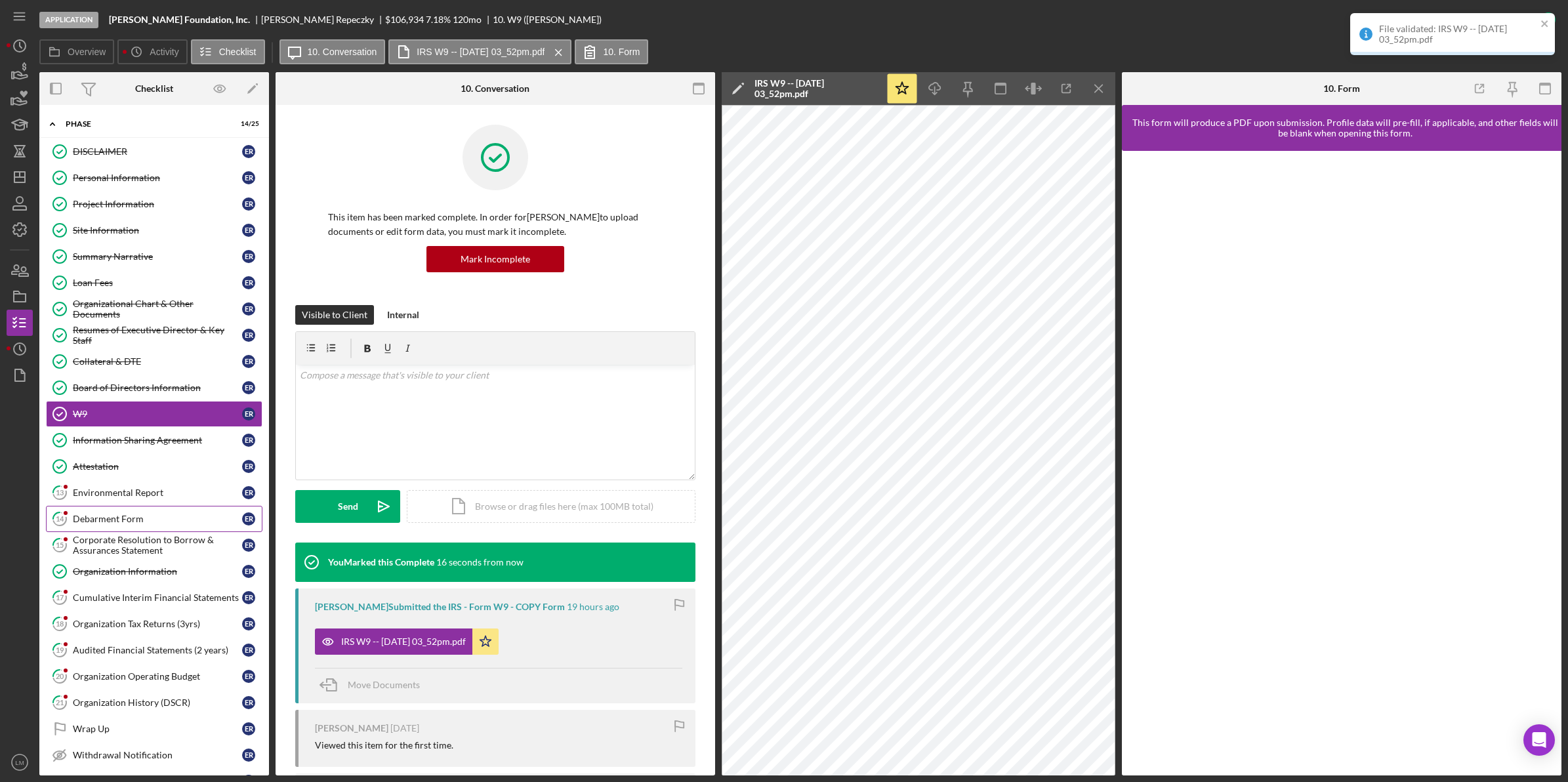
click at [122, 514] on link "14 Debarment Form E R" at bounding box center [154, 519] width 217 height 27
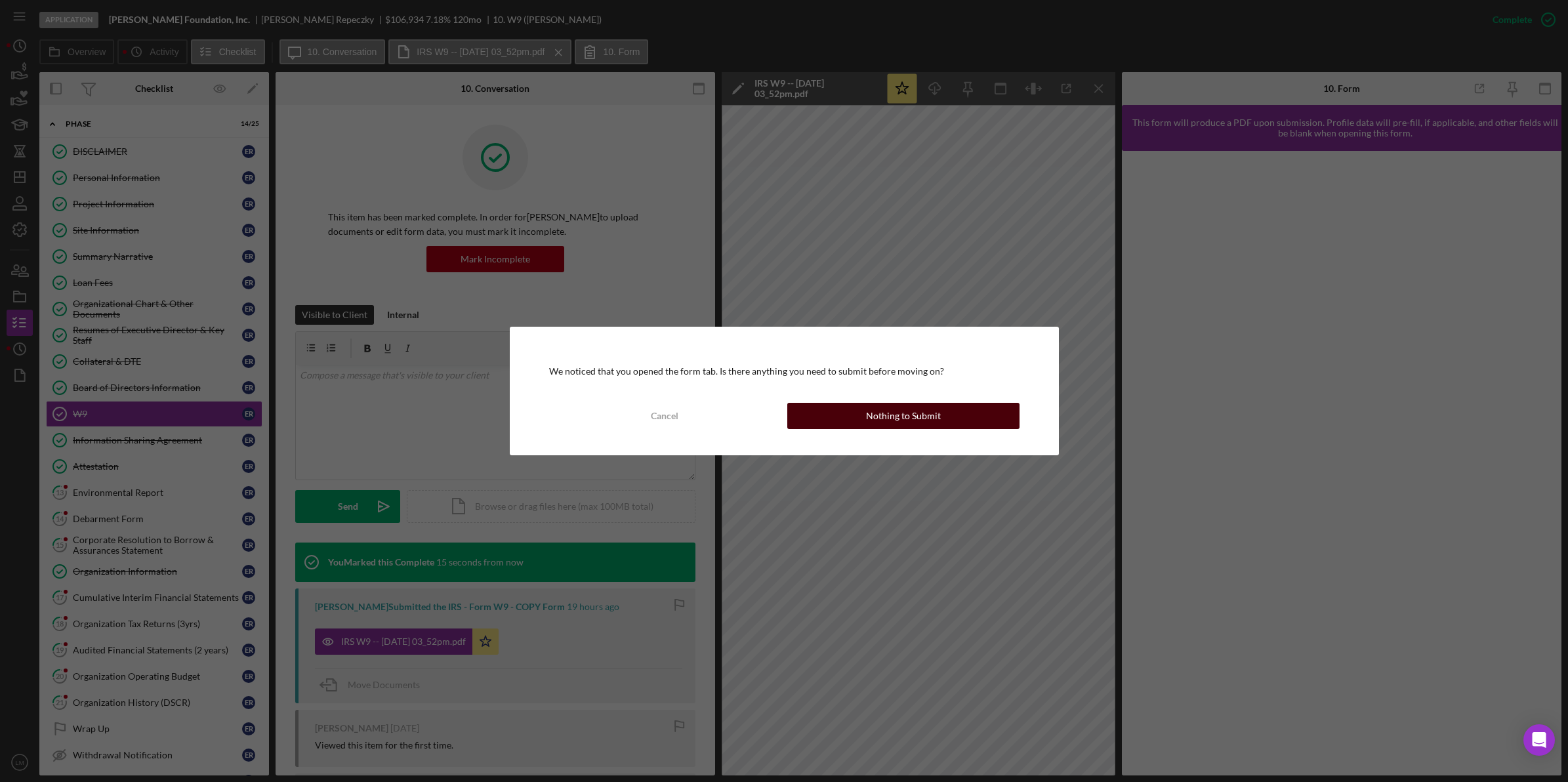
click at [902, 419] on div "Nothing to Submit" at bounding box center [903, 416] width 75 height 27
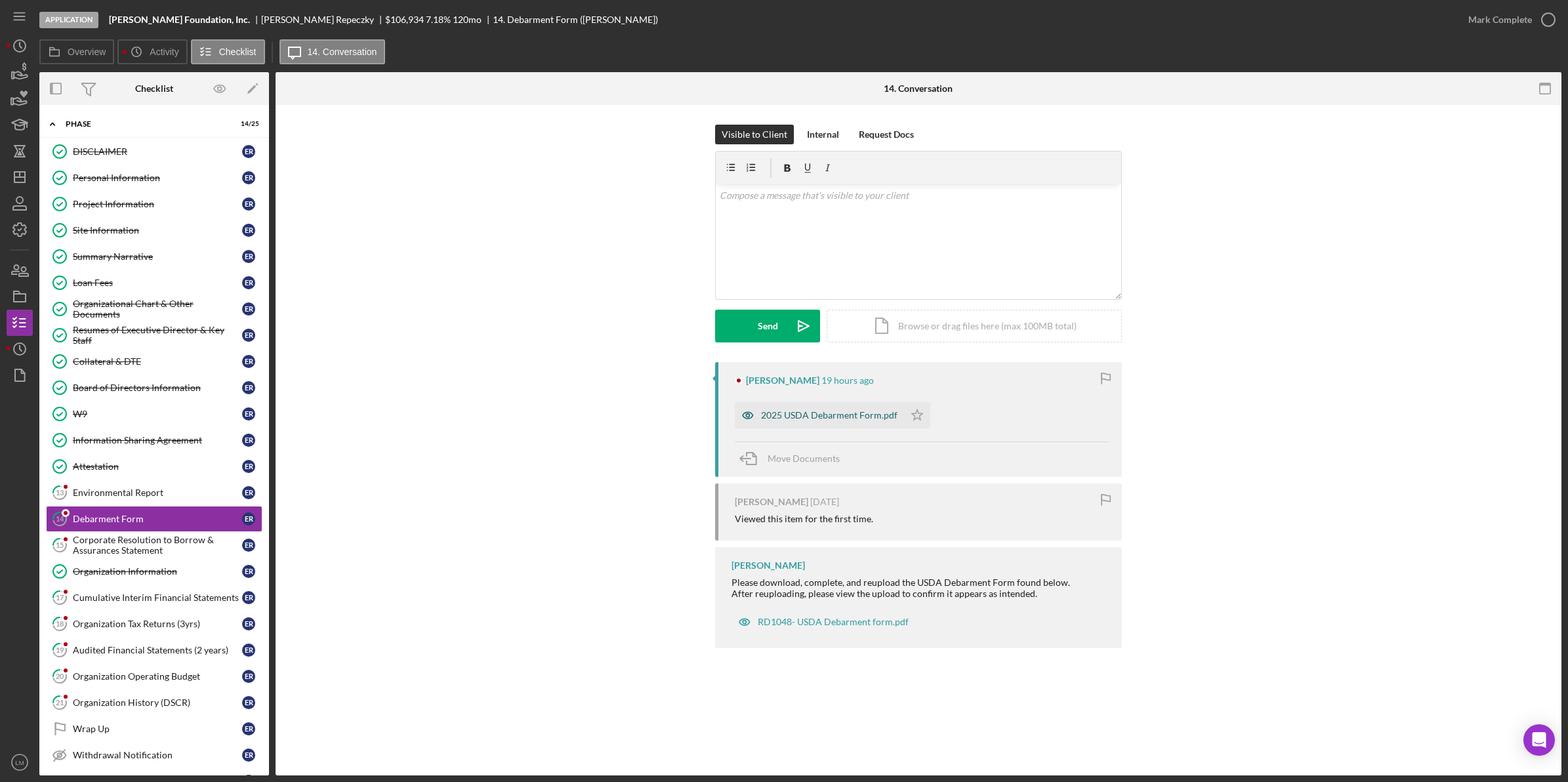
click at [870, 423] on div "2025 USDA Debarment Form.pdf" at bounding box center [819, 415] width 169 height 27
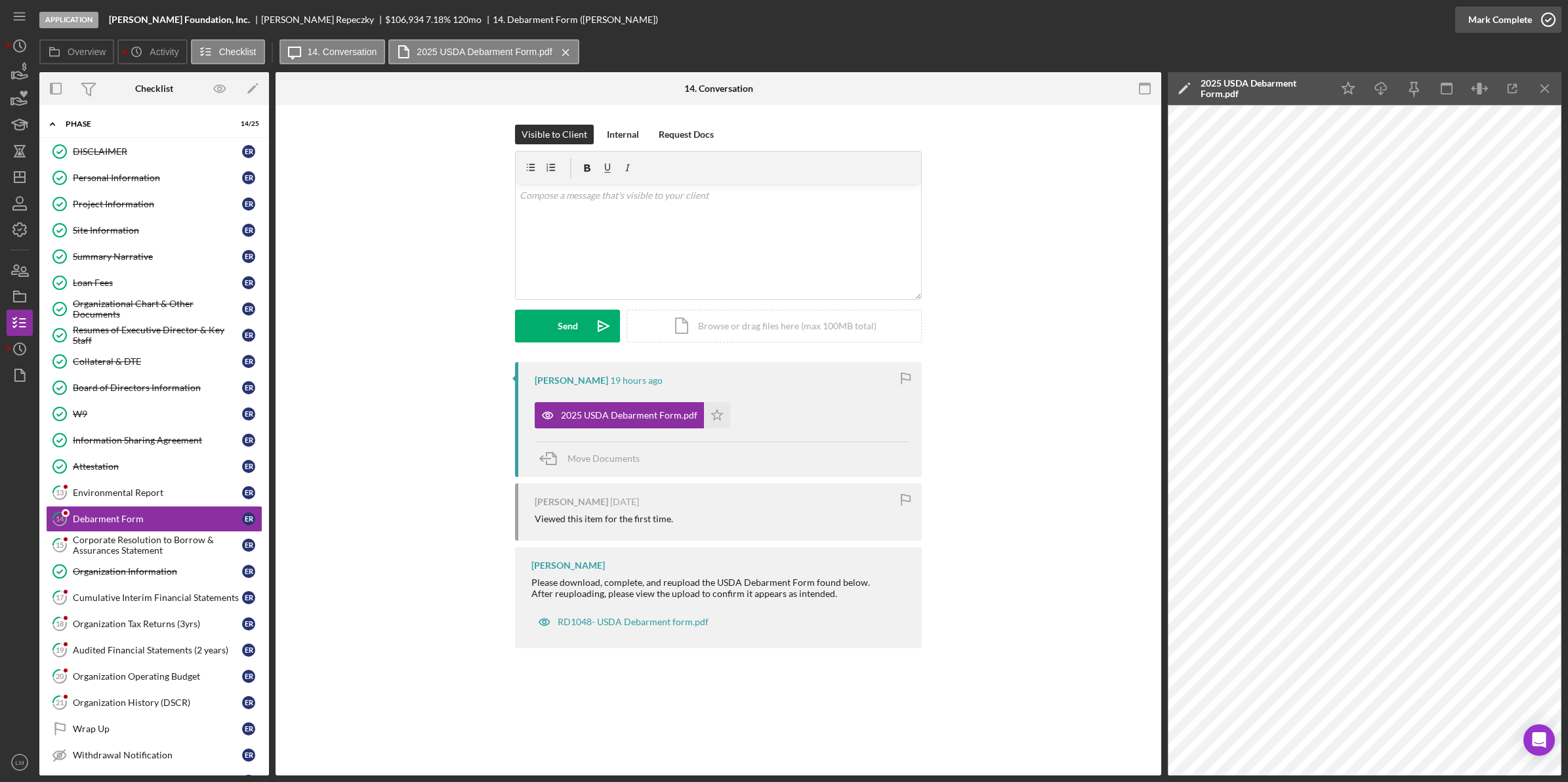
click at [1537, 15] on icon "button" at bounding box center [1548, 20] width 33 height 33
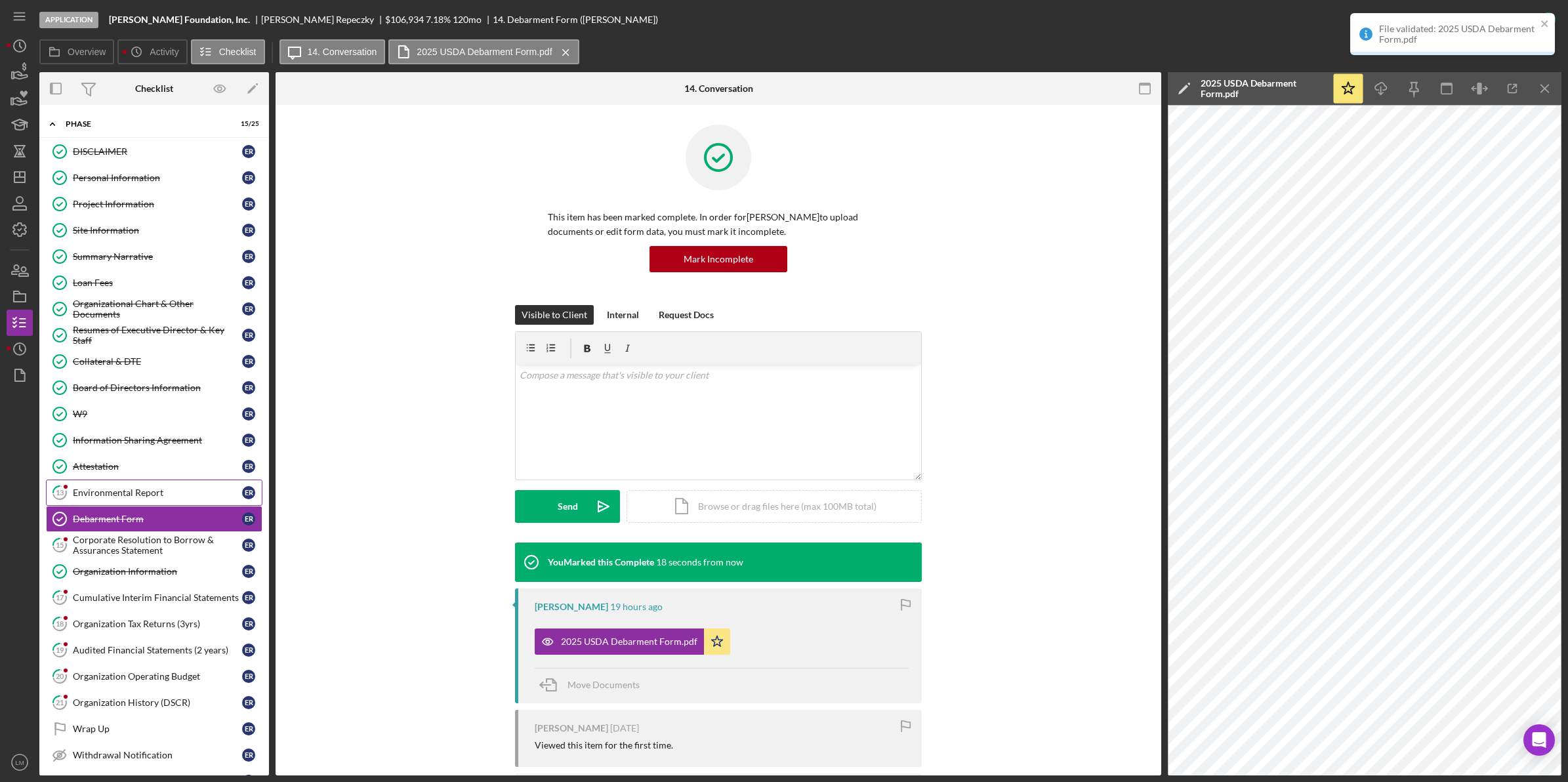
click at [122, 489] on link "13 Environmental Report E R" at bounding box center [154, 493] width 217 height 27
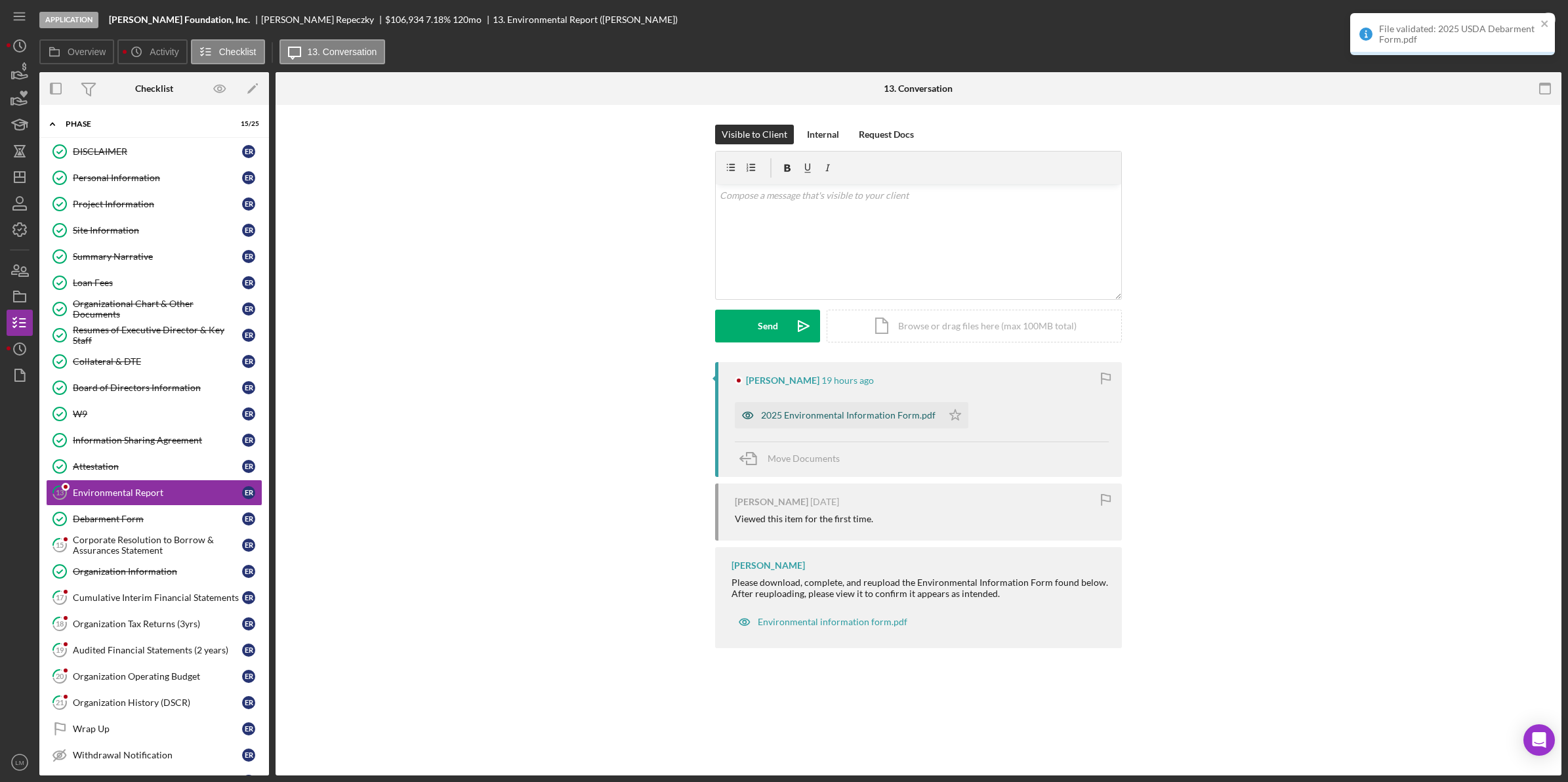
click at [866, 403] on div "2025 Environmental Information Form.pdf" at bounding box center [838, 415] width 208 height 27
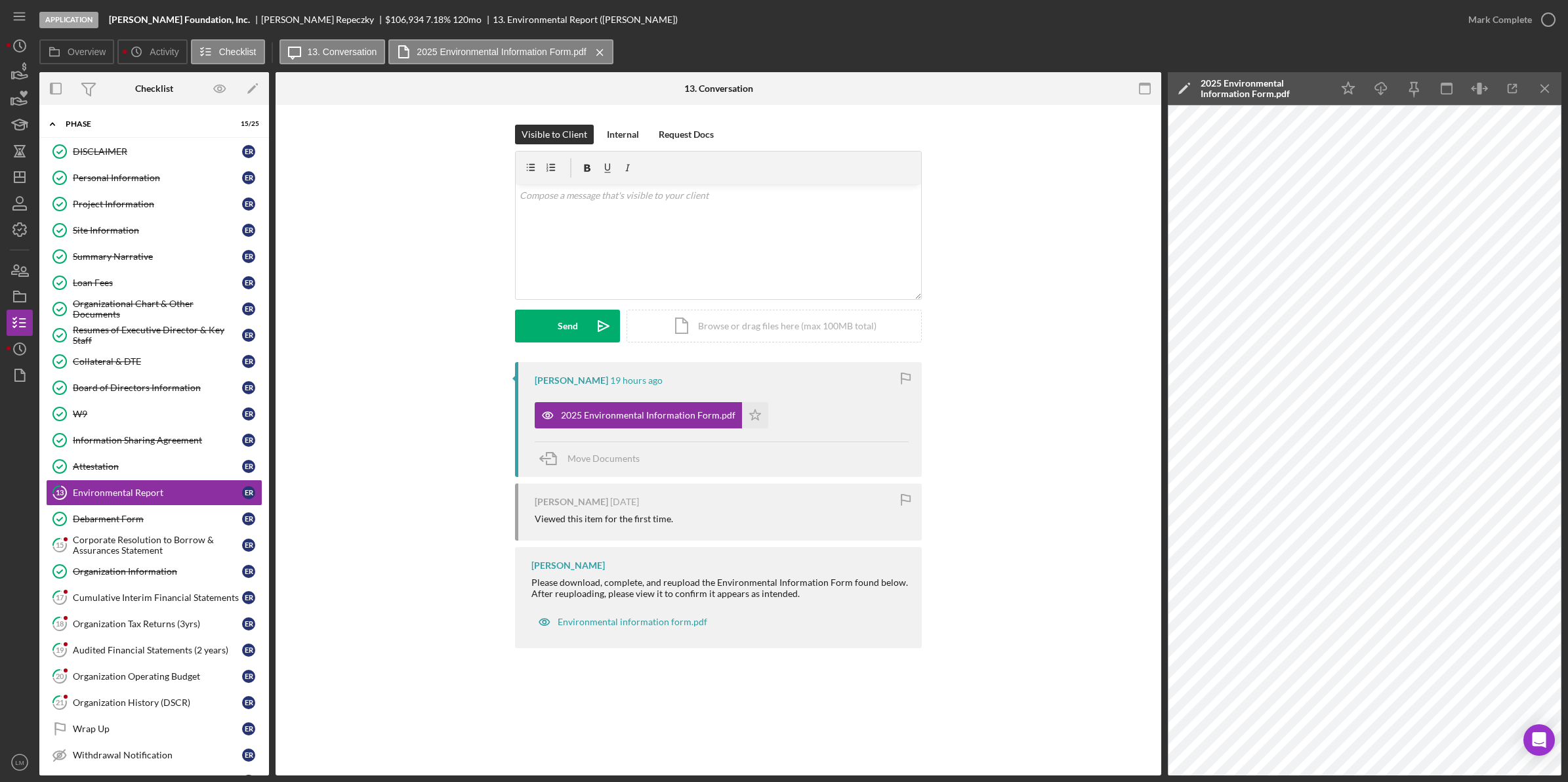
click at [1501, 40] on div "Overview Icon/History Activity Checklist Icon/Message 13. Conversation 2025 Env…" at bounding box center [800, 52] width 1522 height 27
click at [1503, 18] on div "Mark Complete" at bounding box center [1499, 20] width 64 height 27
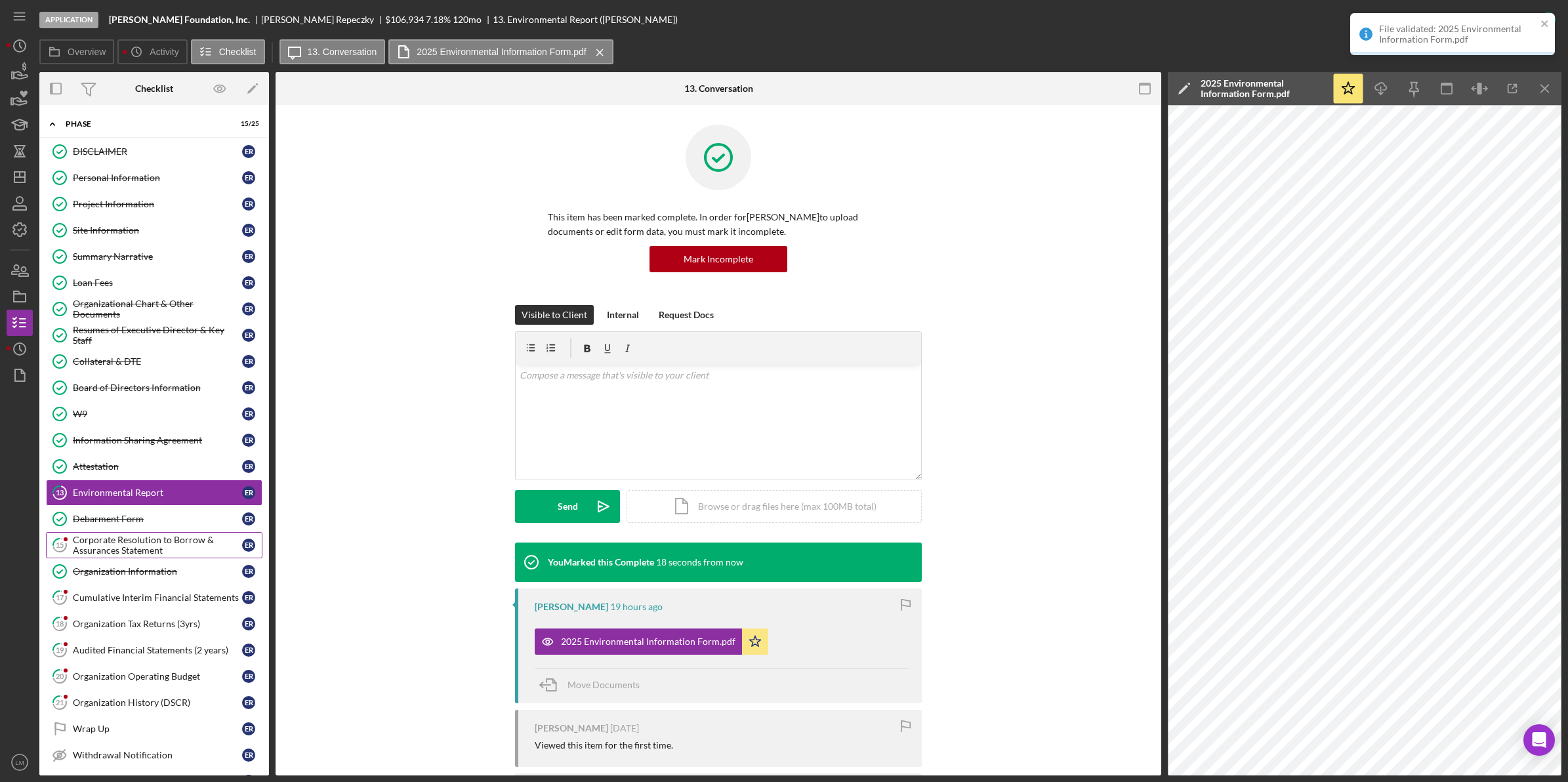
click at [158, 549] on div "Corporate Resolution to Borrow & Assurances Statement" at bounding box center [157, 545] width 169 height 21
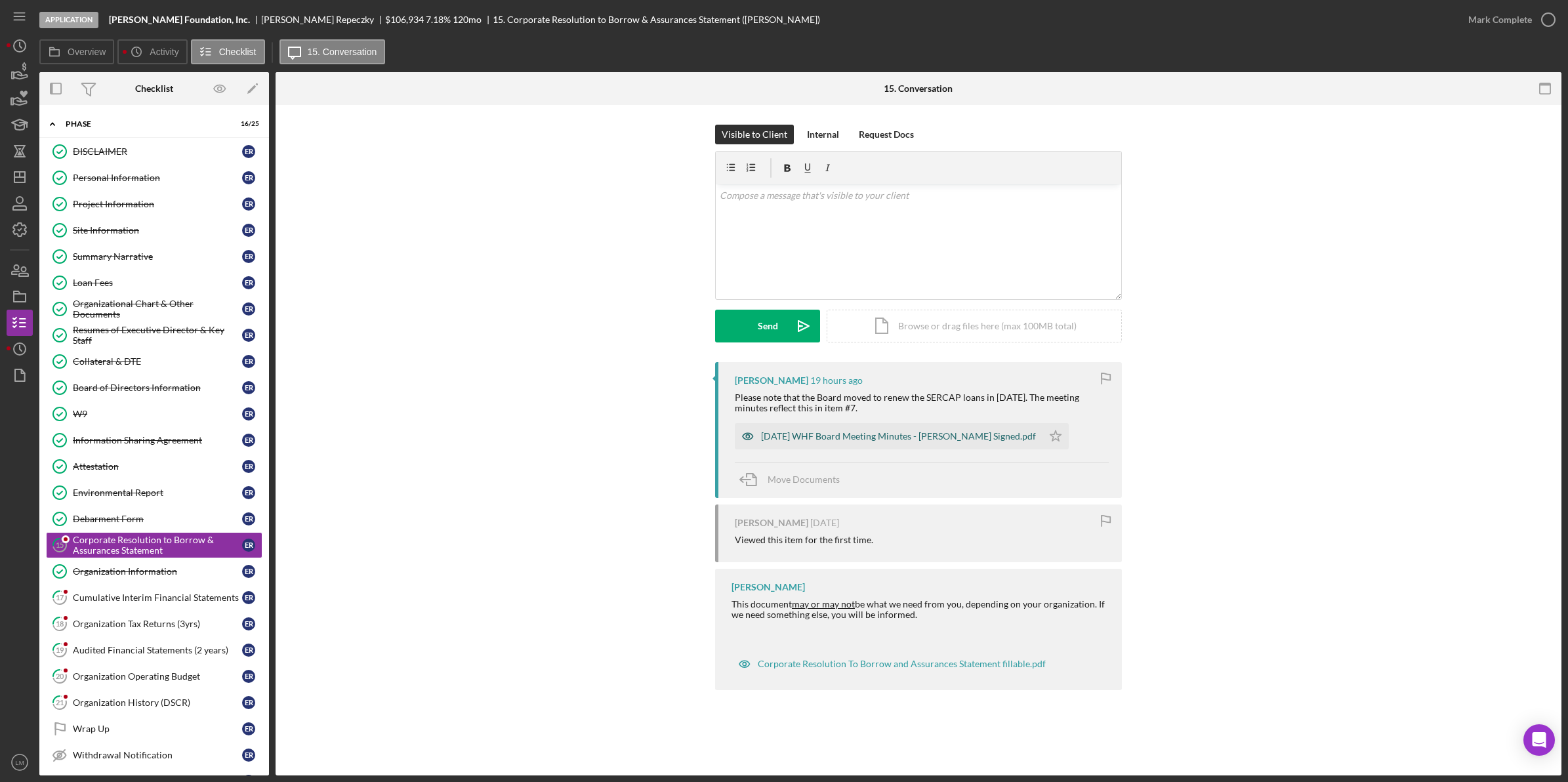
click at [893, 434] on div "[DATE] WHF Board Meeting Minutes - [PERSON_NAME] Signed.pdf" at bounding box center [898, 436] width 275 height 10
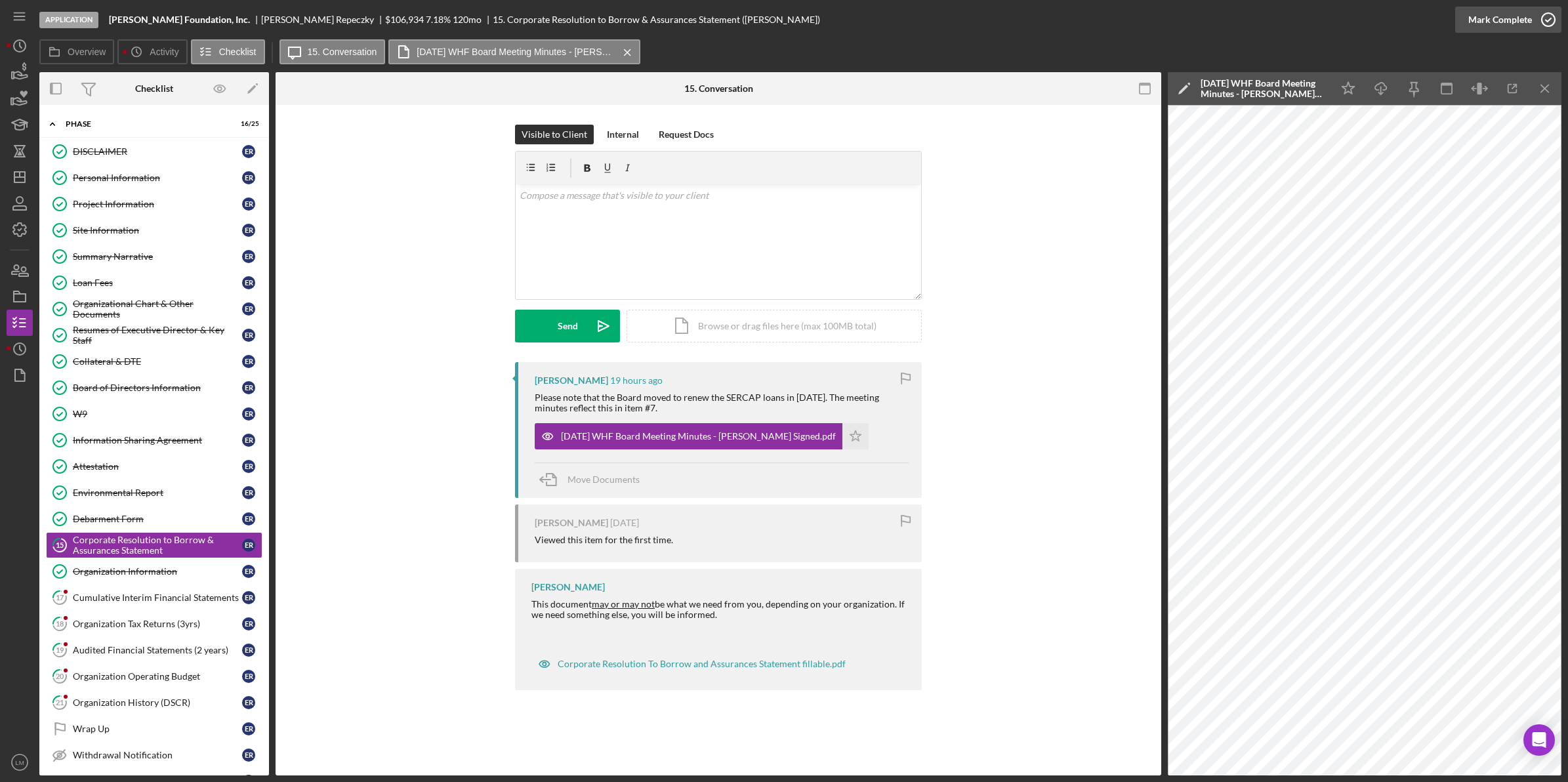
click at [1530, 11] on button "Mark Complete" at bounding box center [1509, 20] width 106 height 27
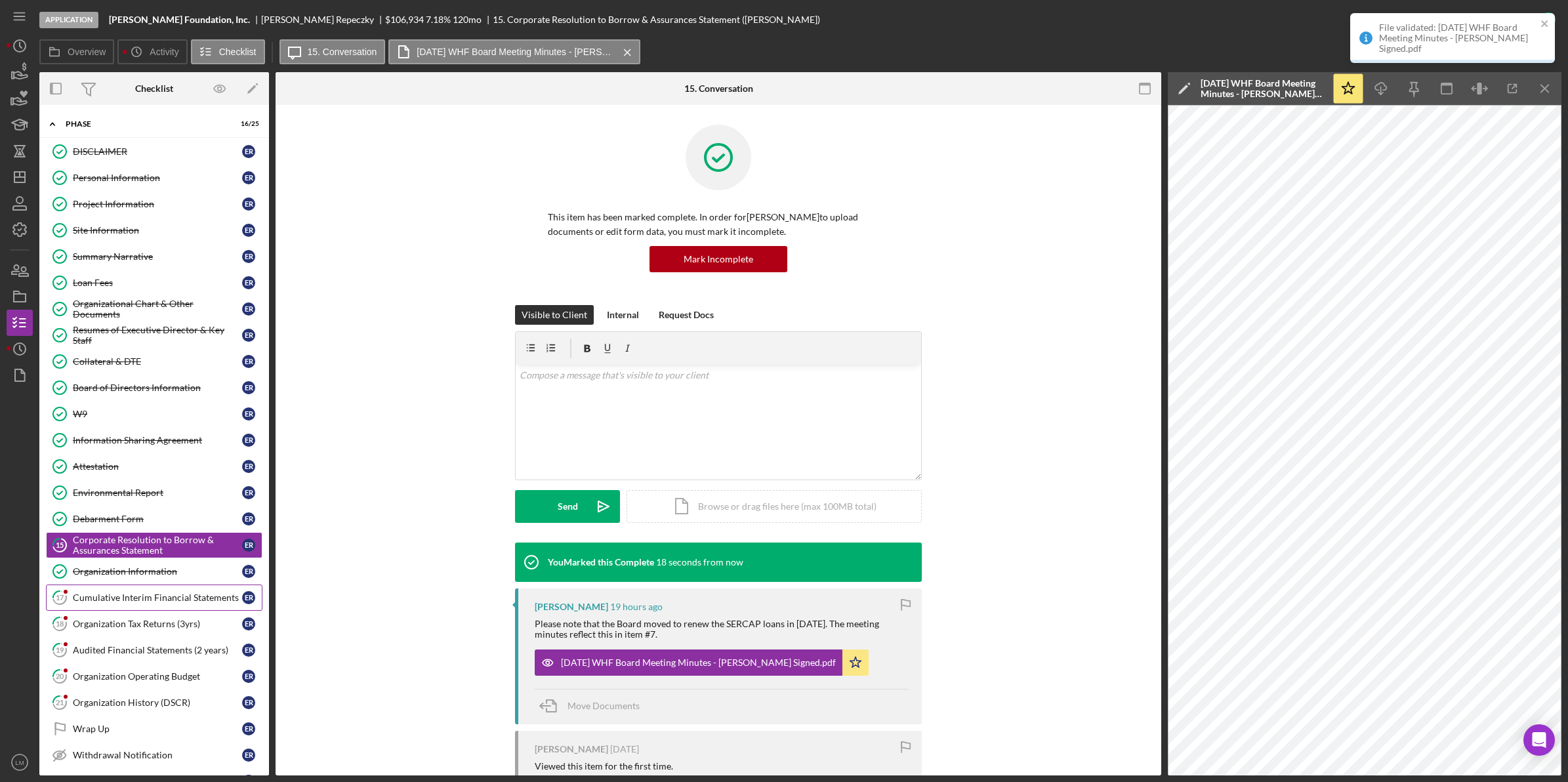
click at [136, 601] on div "Cumulative Interim Financial Statements" at bounding box center [157, 597] width 169 height 10
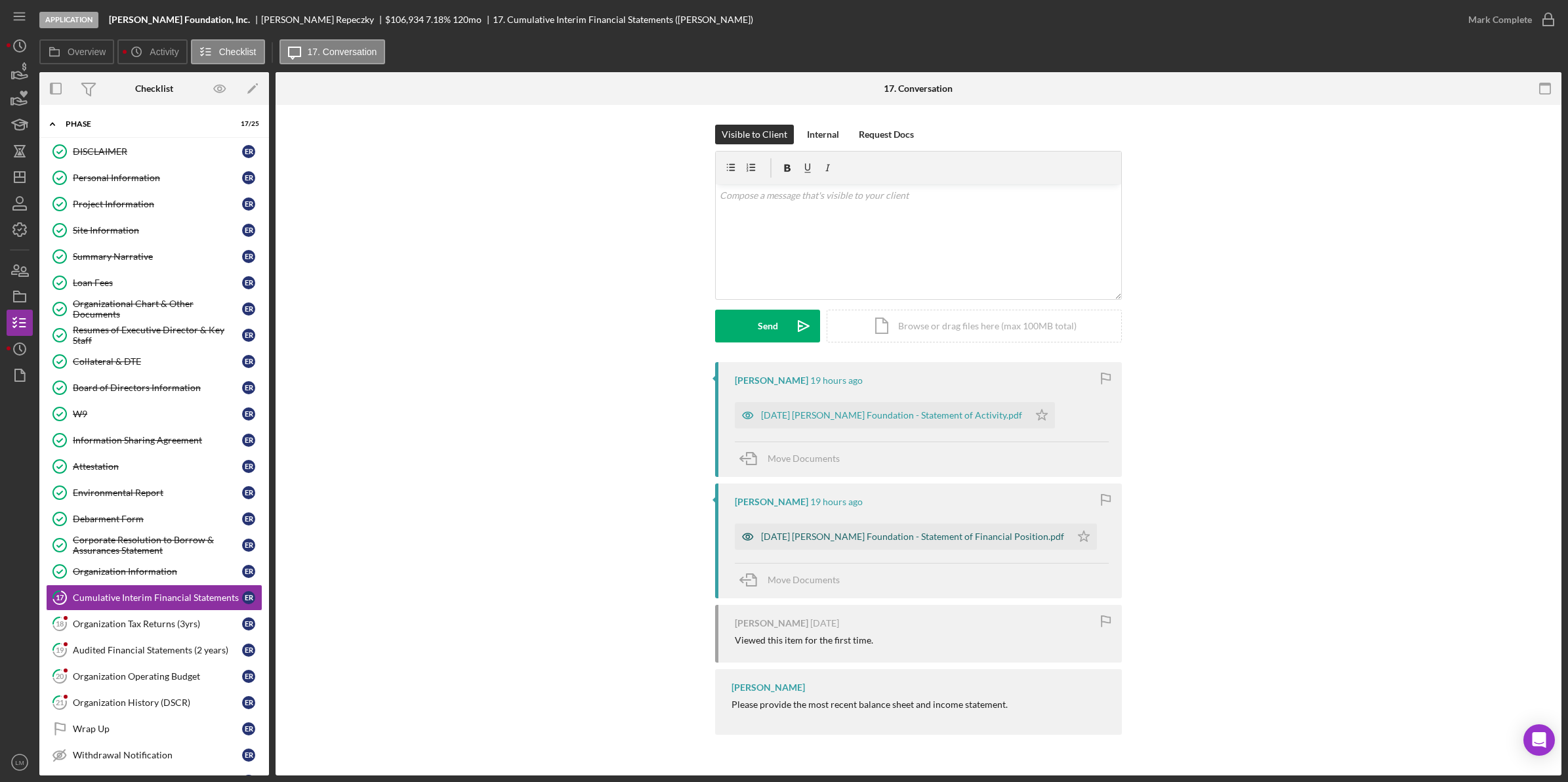
click at [1014, 541] on div "[DATE] [PERSON_NAME] Foundation - Statement of Financial Position.pdf" at bounding box center [913, 536] width 303 height 10
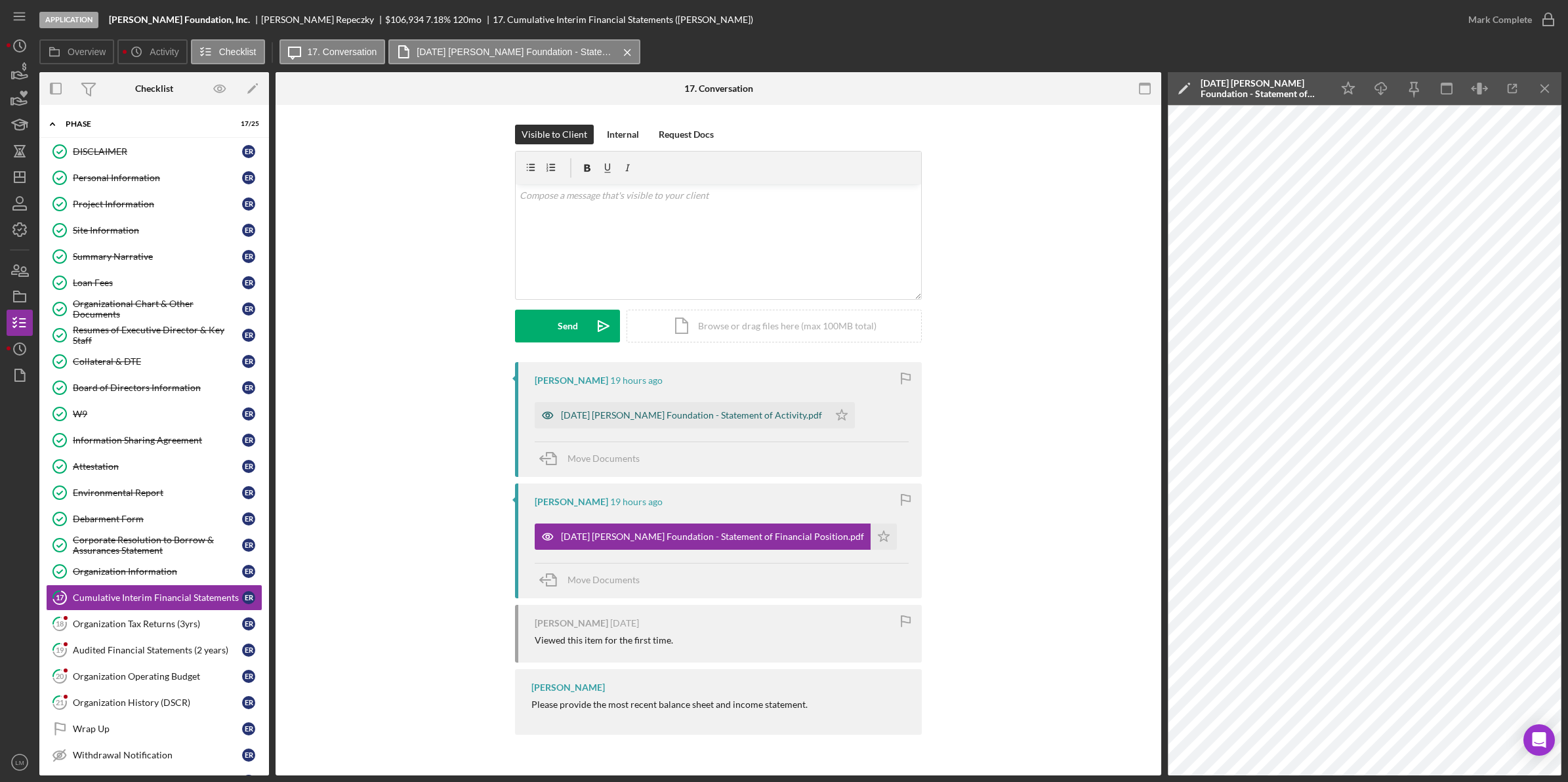
click at [733, 410] on div "[DATE] [PERSON_NAME] Foundation - Statement of Activity.pdf" at bounding box center [691, 415] width 261 height 10
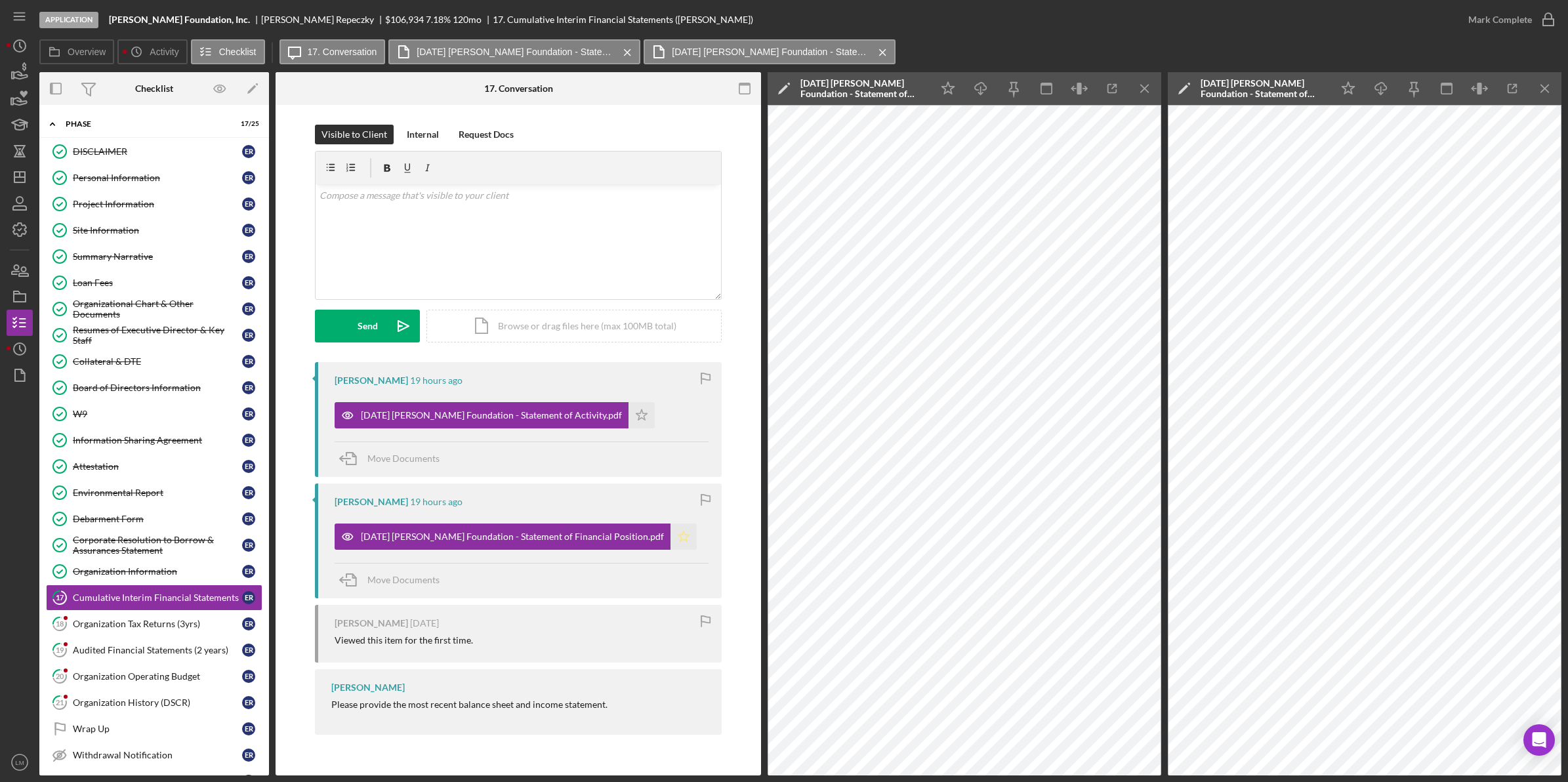
click at [670, 546] on icon "Icon/Star" at bounding box center [684, 537] width 27 height 27
click at [628, 408] on icon "Icon/Star" at bounding box center [642, 415] width 27 height 27
click at [1537, 16] on icon "button" at bounding box center [1548, 20] width 33 height 33
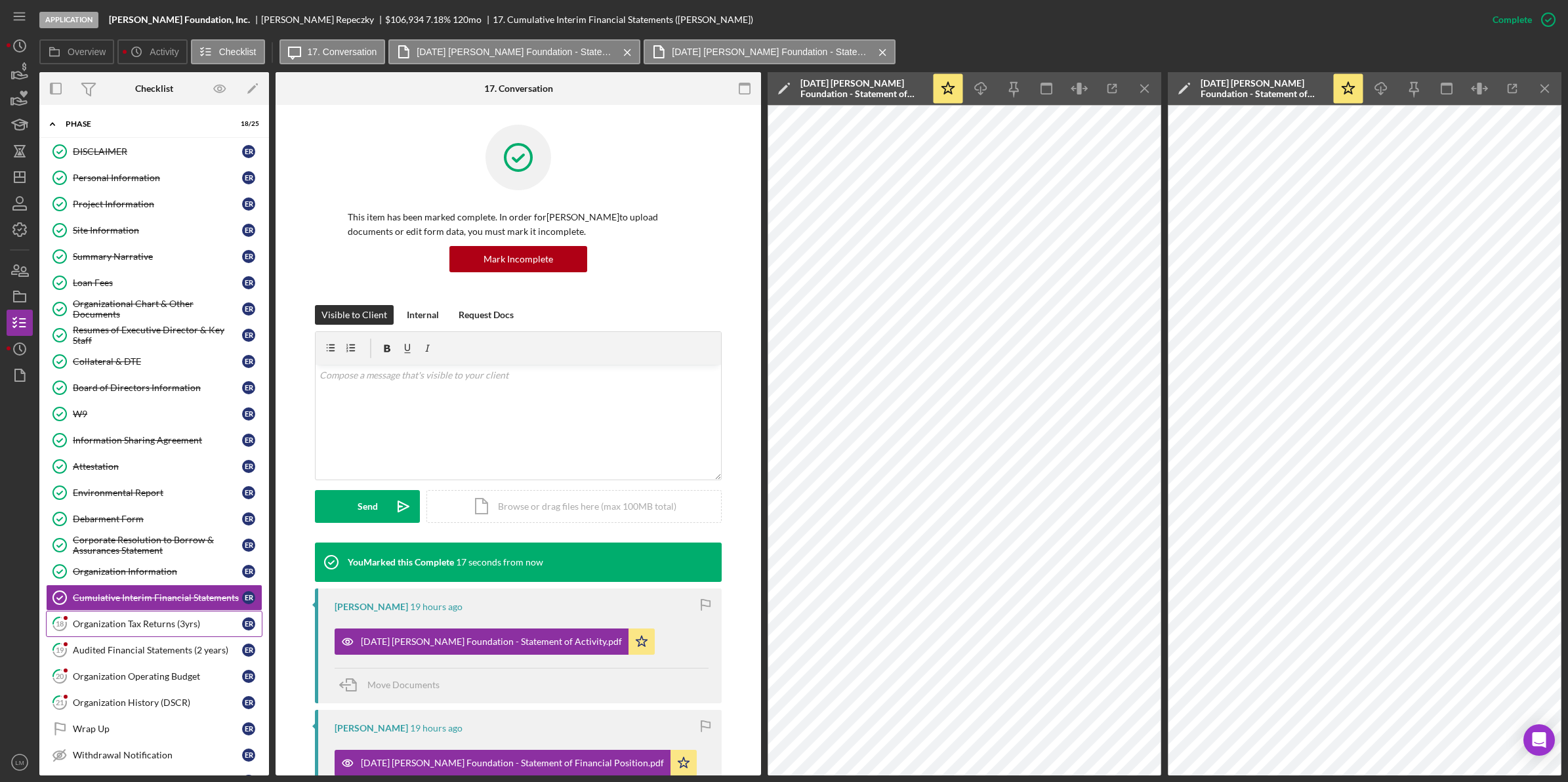
click at [148, 637] on link "18 Organization Tax Returns (3yrs) E R" at bounding box center [154, 624] width 217 height 27
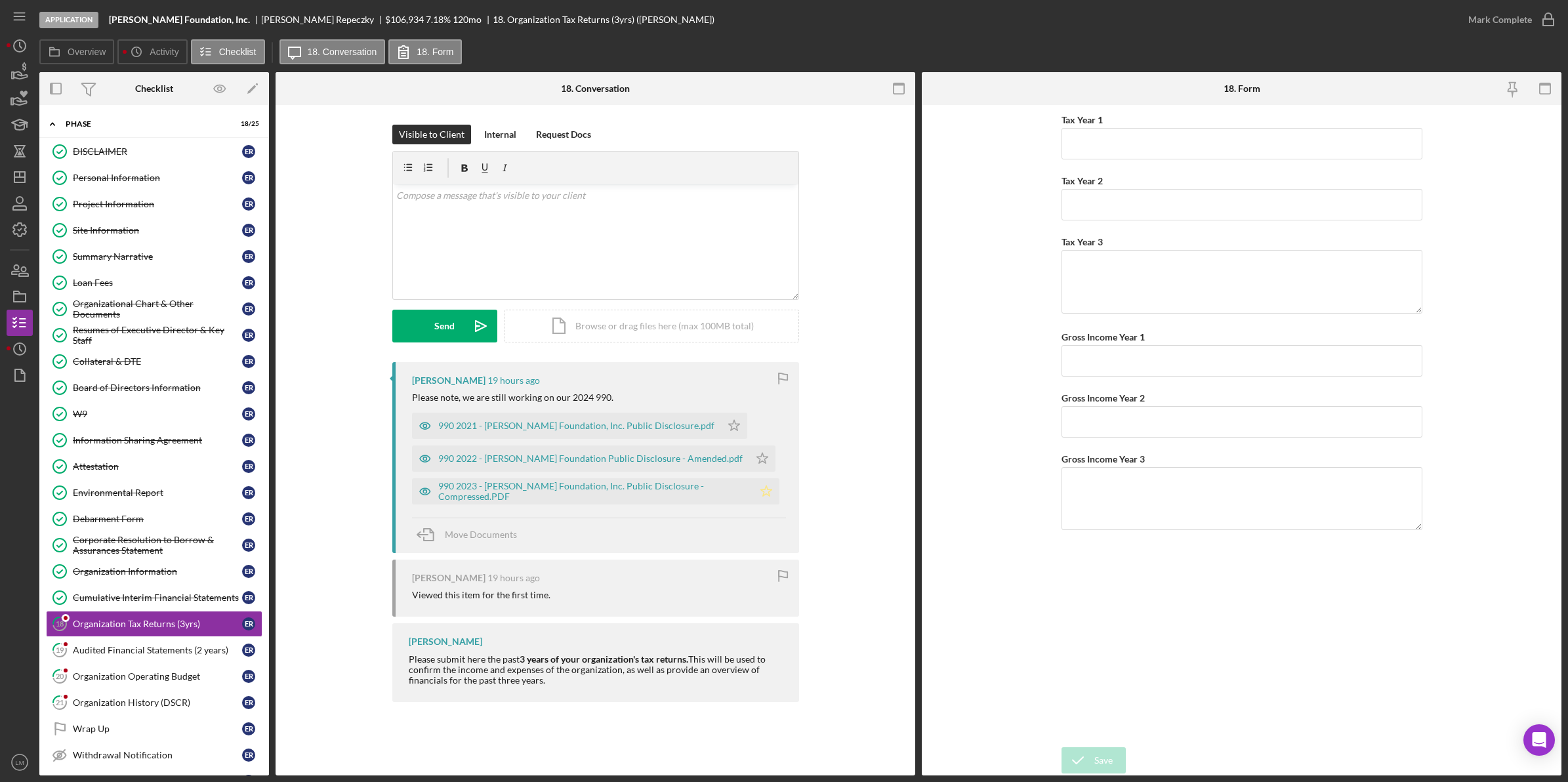
click at [753, 482] on icon "Icon/Star" at bounding box center [766, 491] width 27 height 27
click at [749, 459] on icon "Icon/Star" at bounding box center [763, 458] width 27 height 27
click at [721, 414] on icon "Icon/Star" at bounding box center [734, 426] width 27 height 27
click at [791, 372] on icon "button" at bounding box center [782, 379] width 29 height 29
click at [636, 509] on div "[PERSON_NAME] 19 hours ago Please note, we are still working on our 2024 990. 9…" at bounding box center [596, 457] width 407 height 191
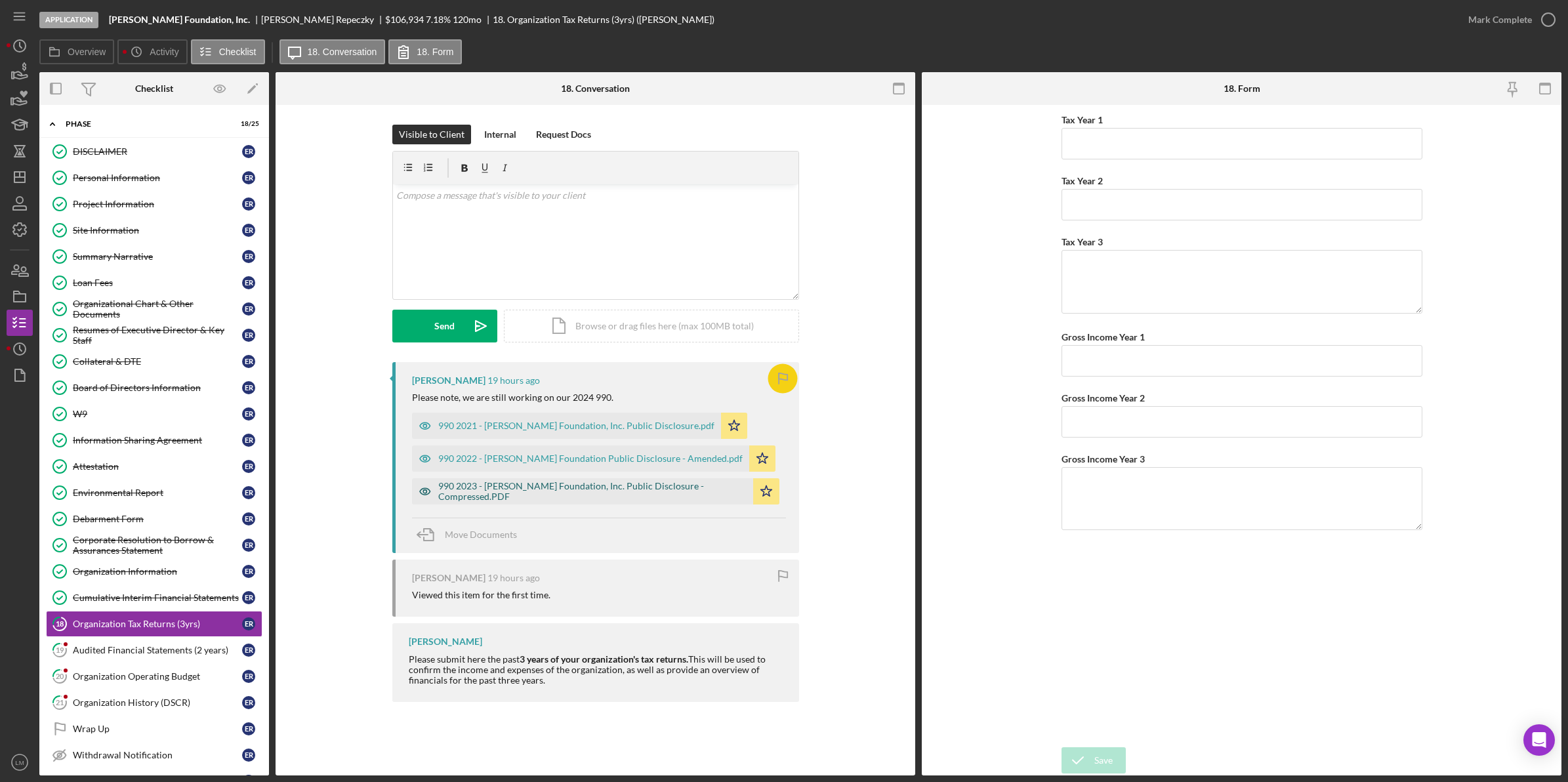
click at [647, 494] on div "990 2023 - [PERSON_NAME] Foundation, Inc. Public Disclosure - Compressed.PDF" at bounding box center [592, 491] width 308 height 21
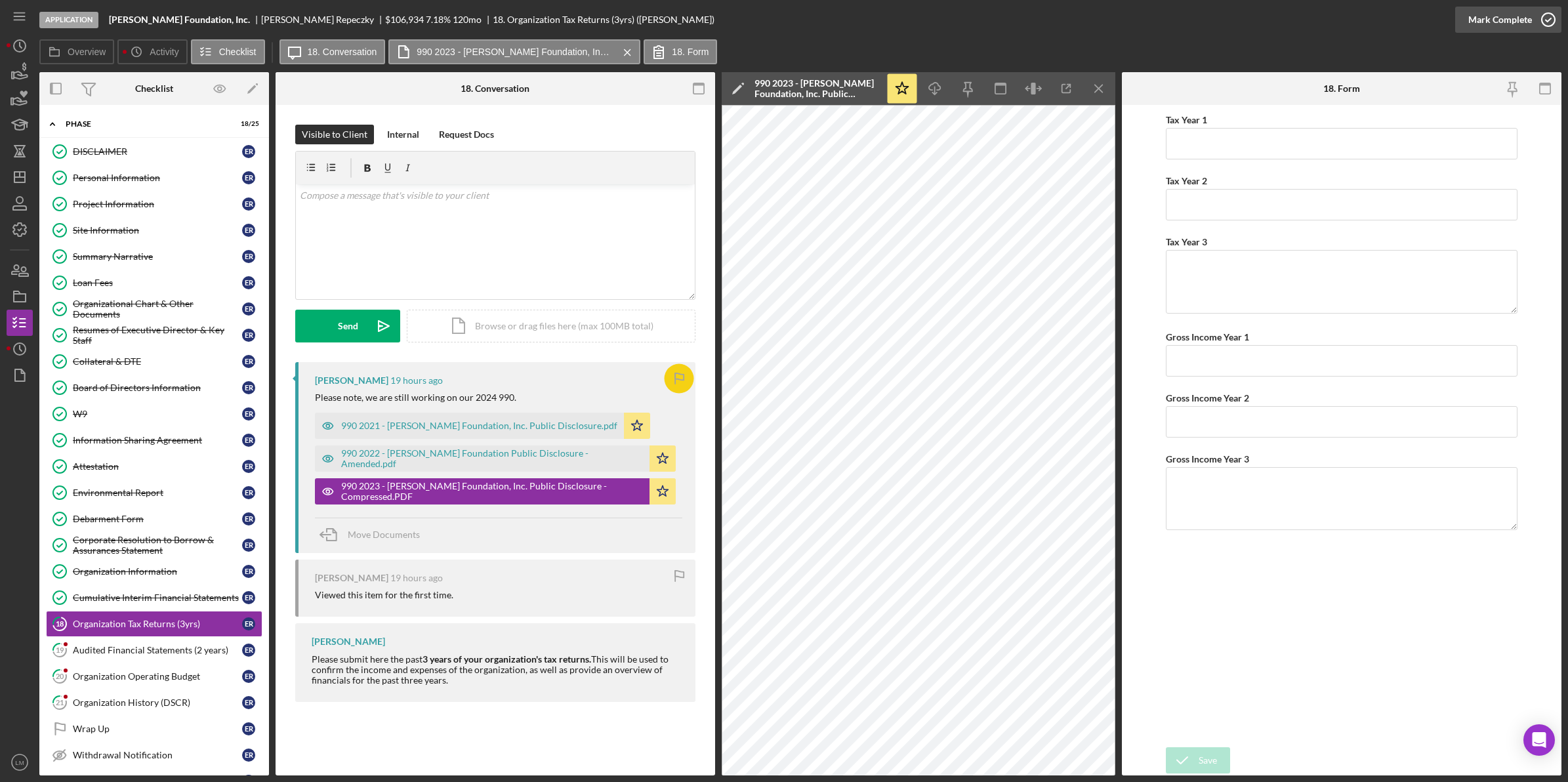
click at [1544, 22] on icon "button" at bounding box center [1548, 20] width 33 height 33
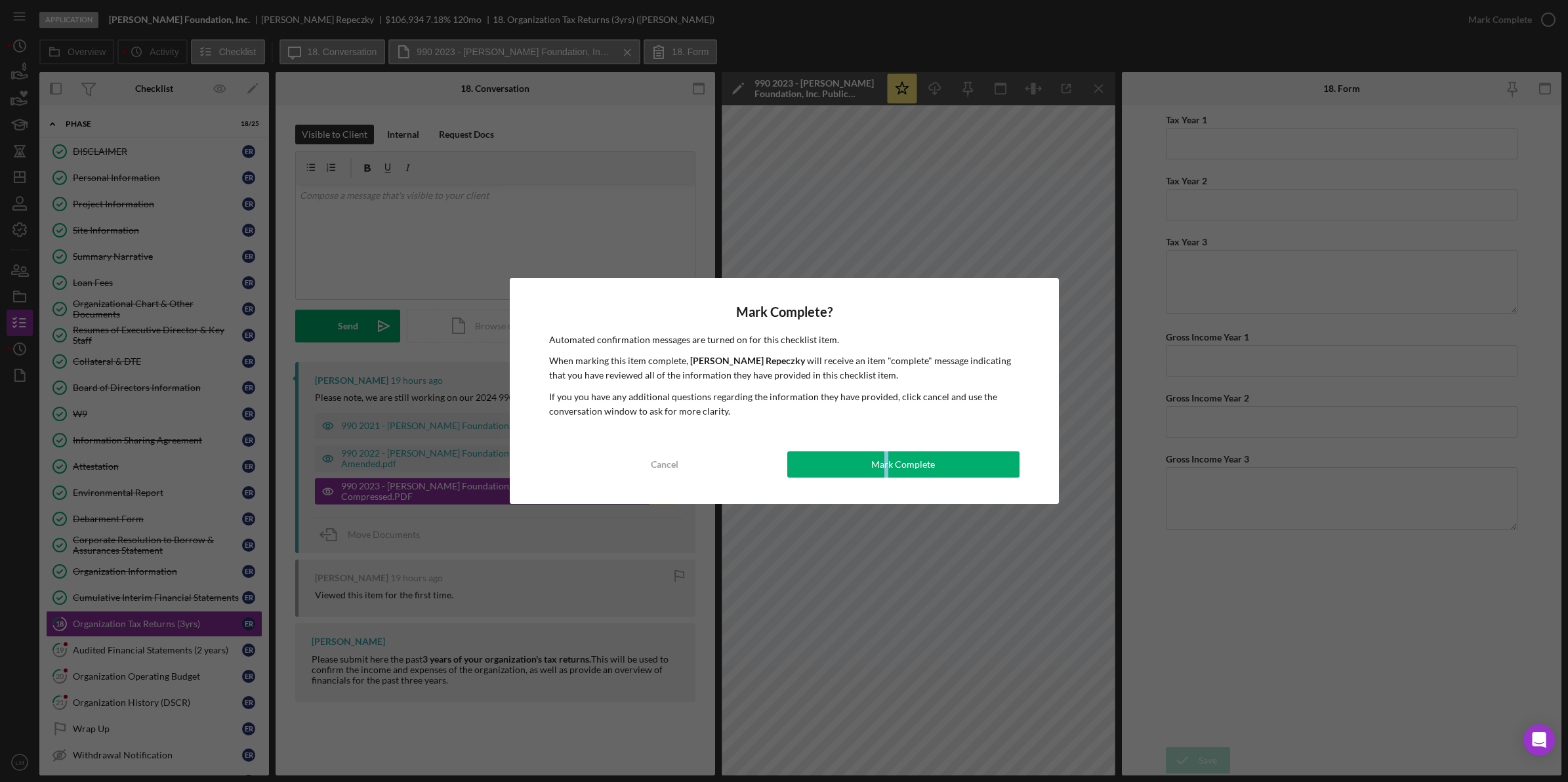
click at [887, 450] on div "Mark Complete? Automated confirmation messages are turned on for this checklist…" at bounding box center [784, 391] width 549 height 226
click at [898, 441] on div "Mark Complete? Automated confirmation messages are turned on for this checklist…" at bounding box center [784, 391] width 549 height 226
click at [874, 465] on div "Mark Complete" at bounding box center [902, 465] width 64 height 27
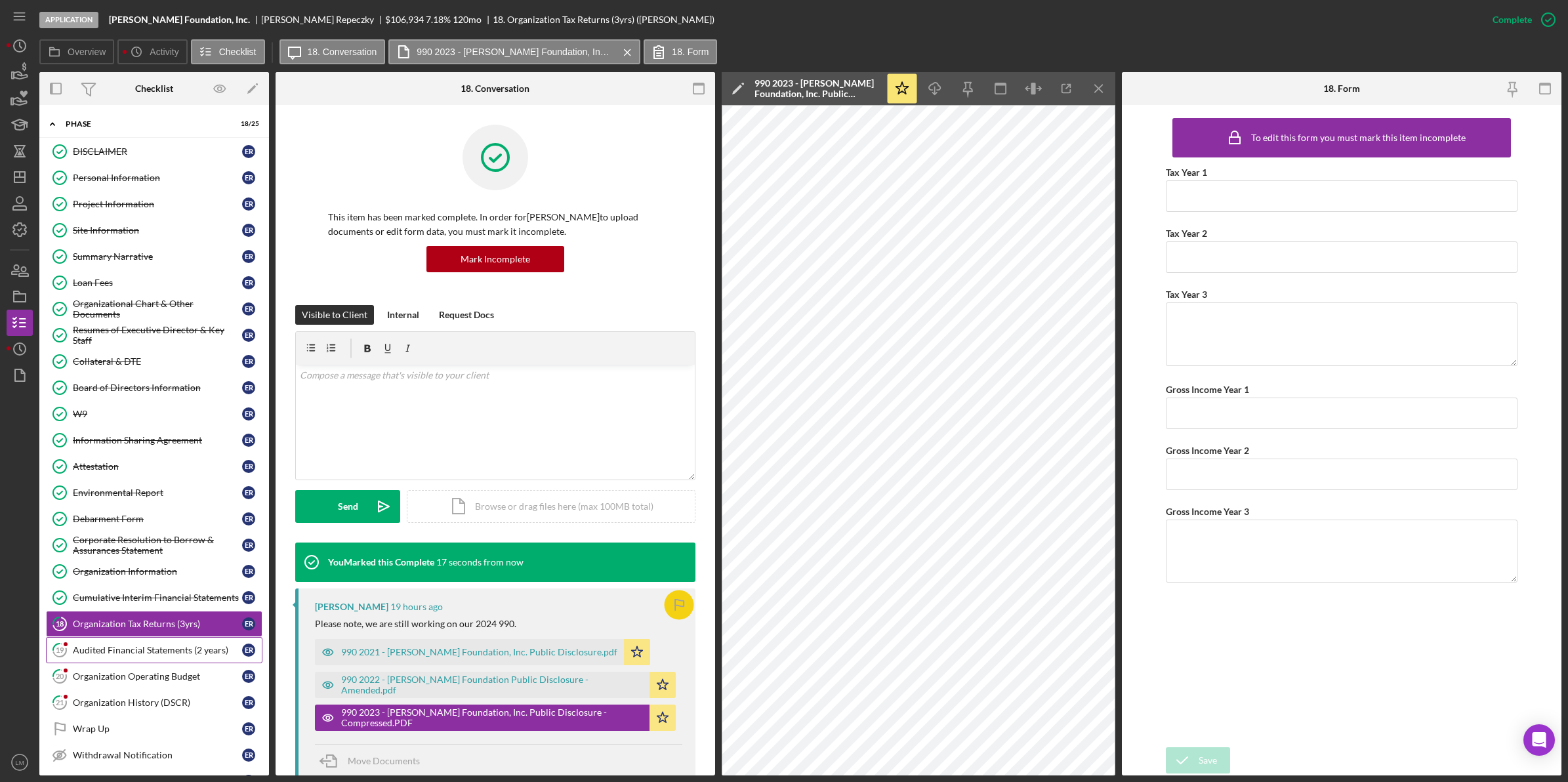
click at [150, 653] on div "Audited Financial Statements (2 years)" at bounding box center [157, 650] width 169 height 10
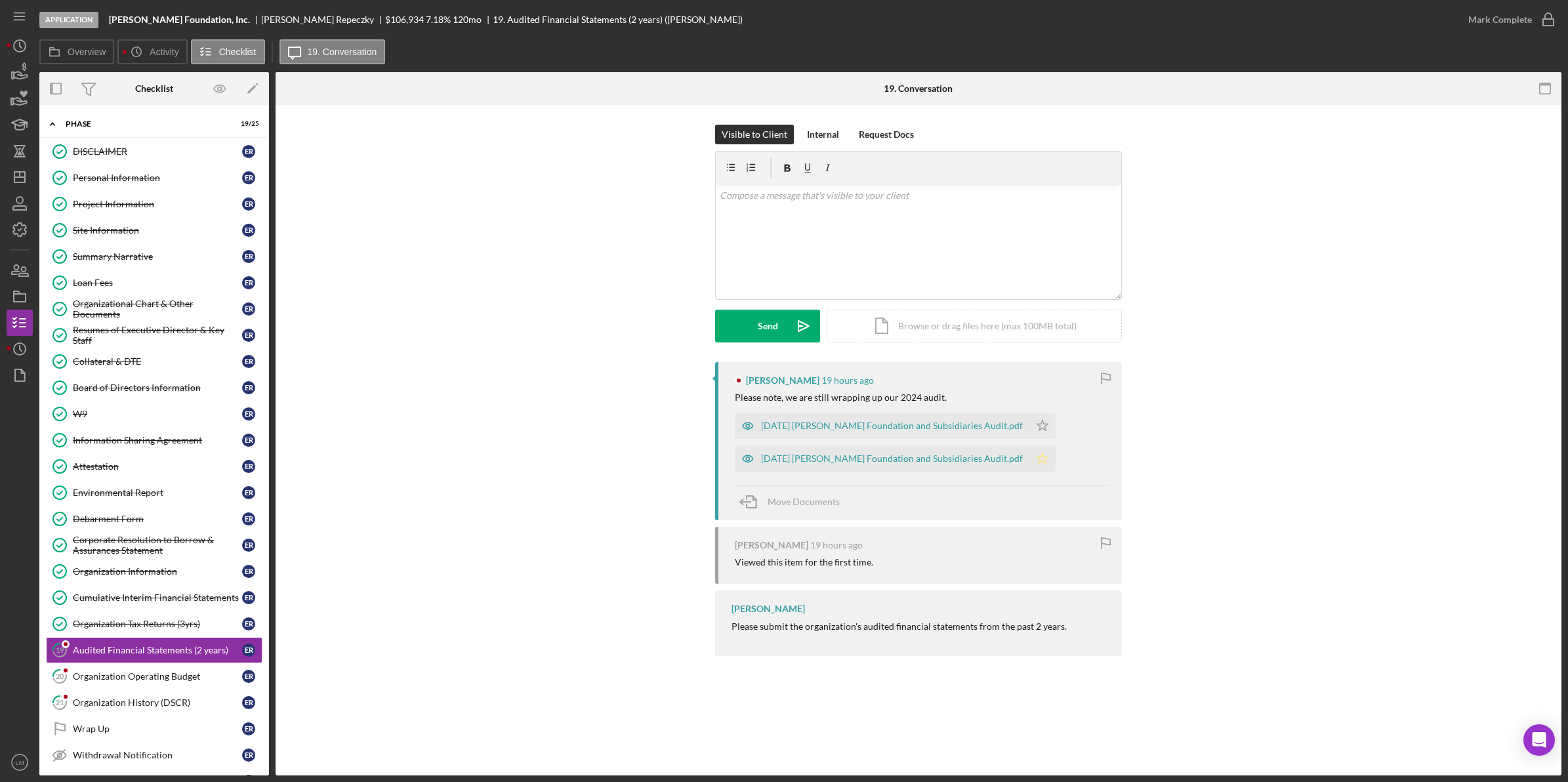
click at [1029, 457] on icon "Icon/Star" at bounding box center [1042, 458] width 27 height 27
click at [1038, 430] on icon "Icon/Star" at bounding box center [1042, 426] width 27 height 27
click at [1514, 27] on div "Mark Complete" at bounding box center [1499, 20] width 64 height 27
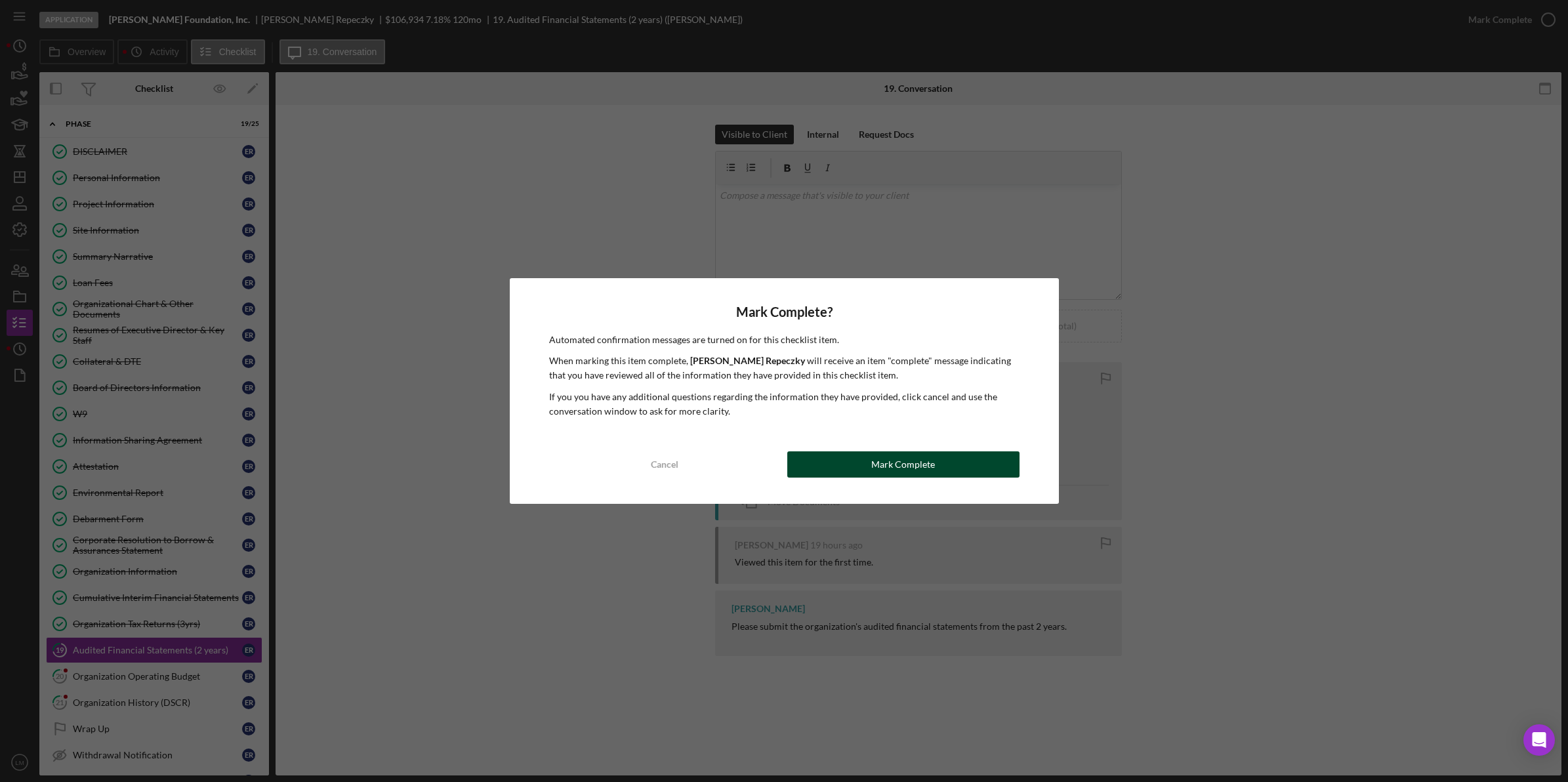
click at [933, 461] on div "Mark Complete" at bounding box center [902, 465] width 64 height 27
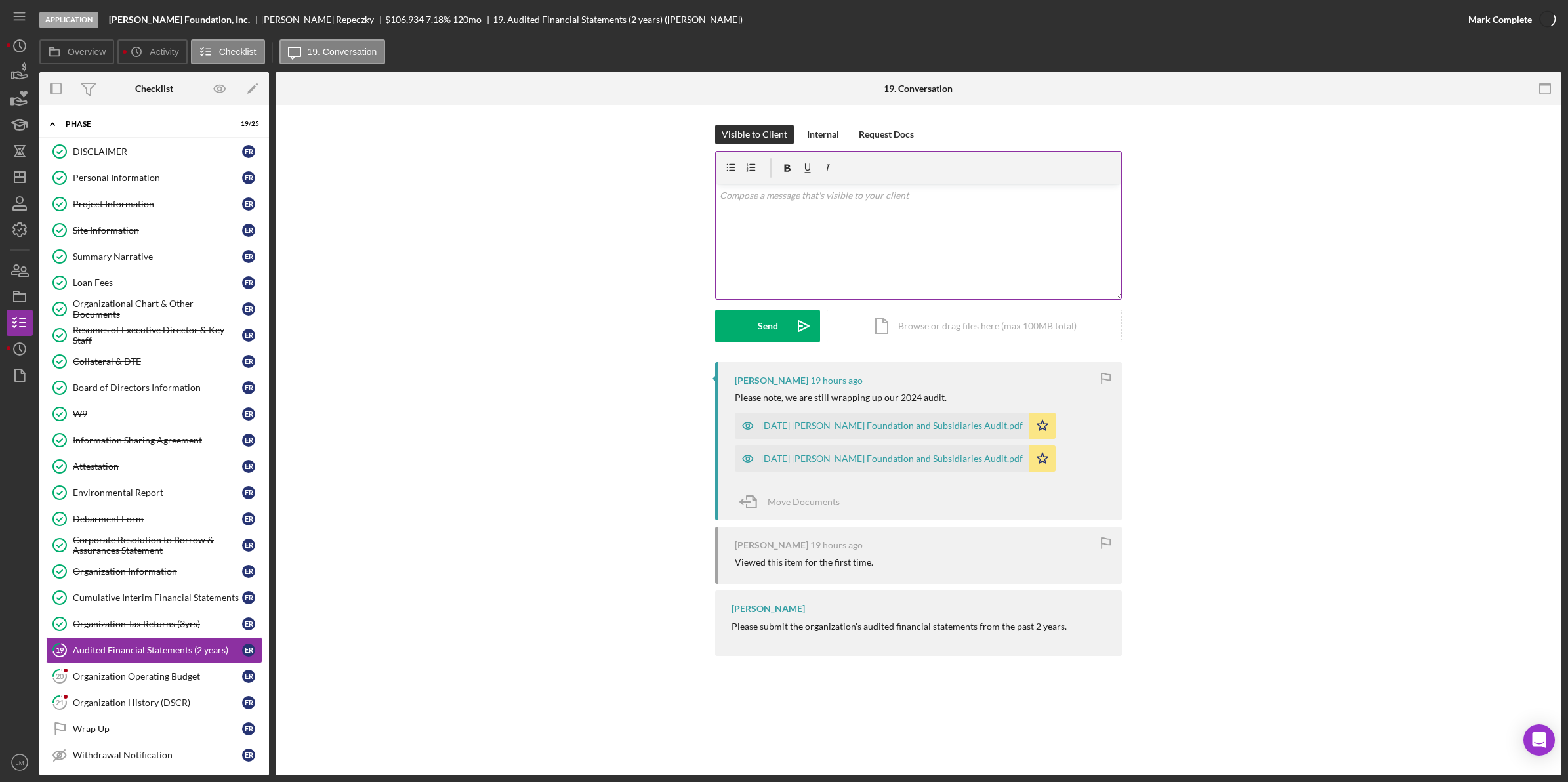
click at [1106, 299] on div "v Color teal Color pink Remove color Add row above Add row below Add column bef…" at bounding box center [919, 242] width 405 height 115
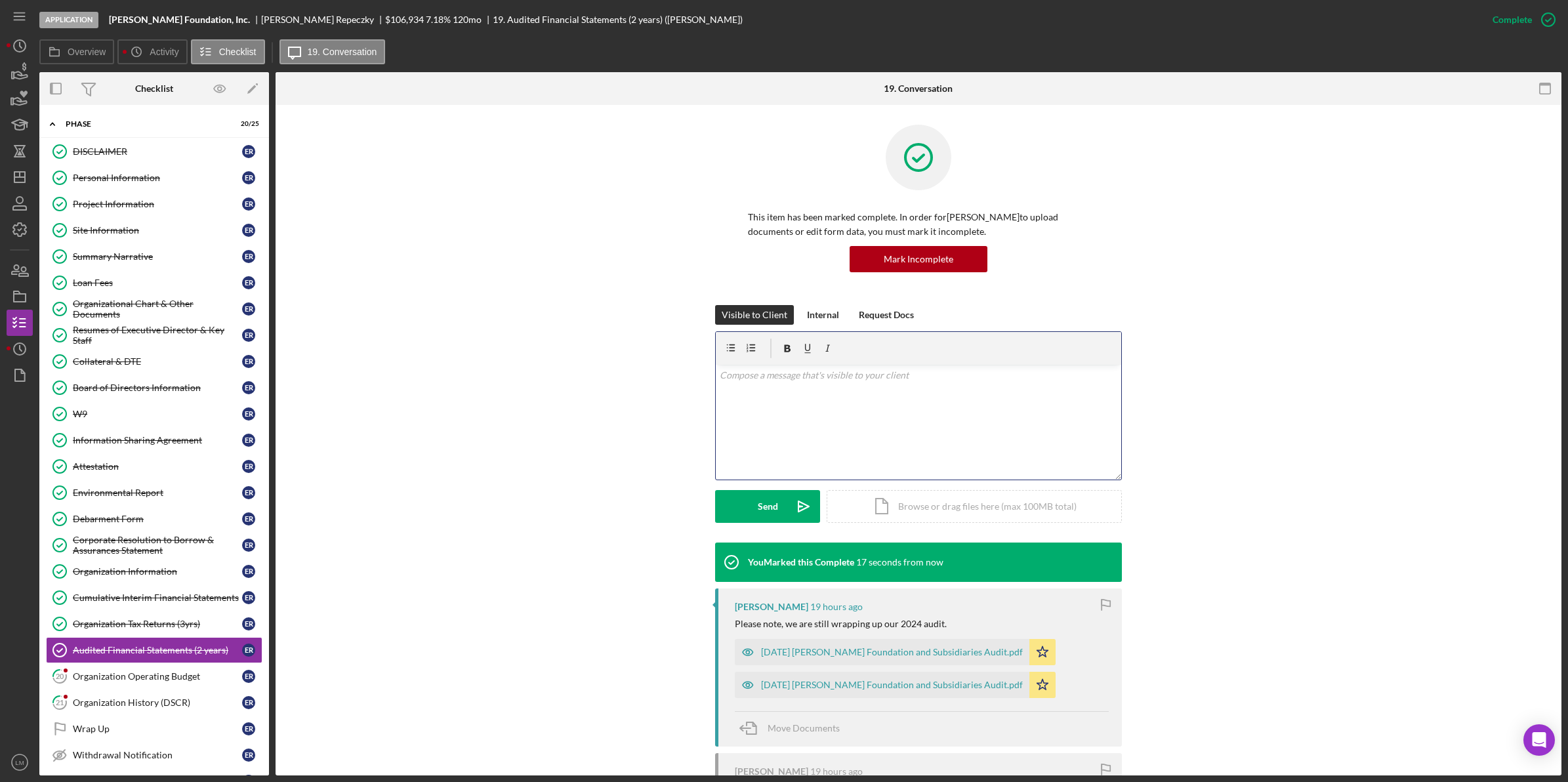
click at [1099, 602] on icon "button" at bounding box center [1106, 604] width 29 height 29
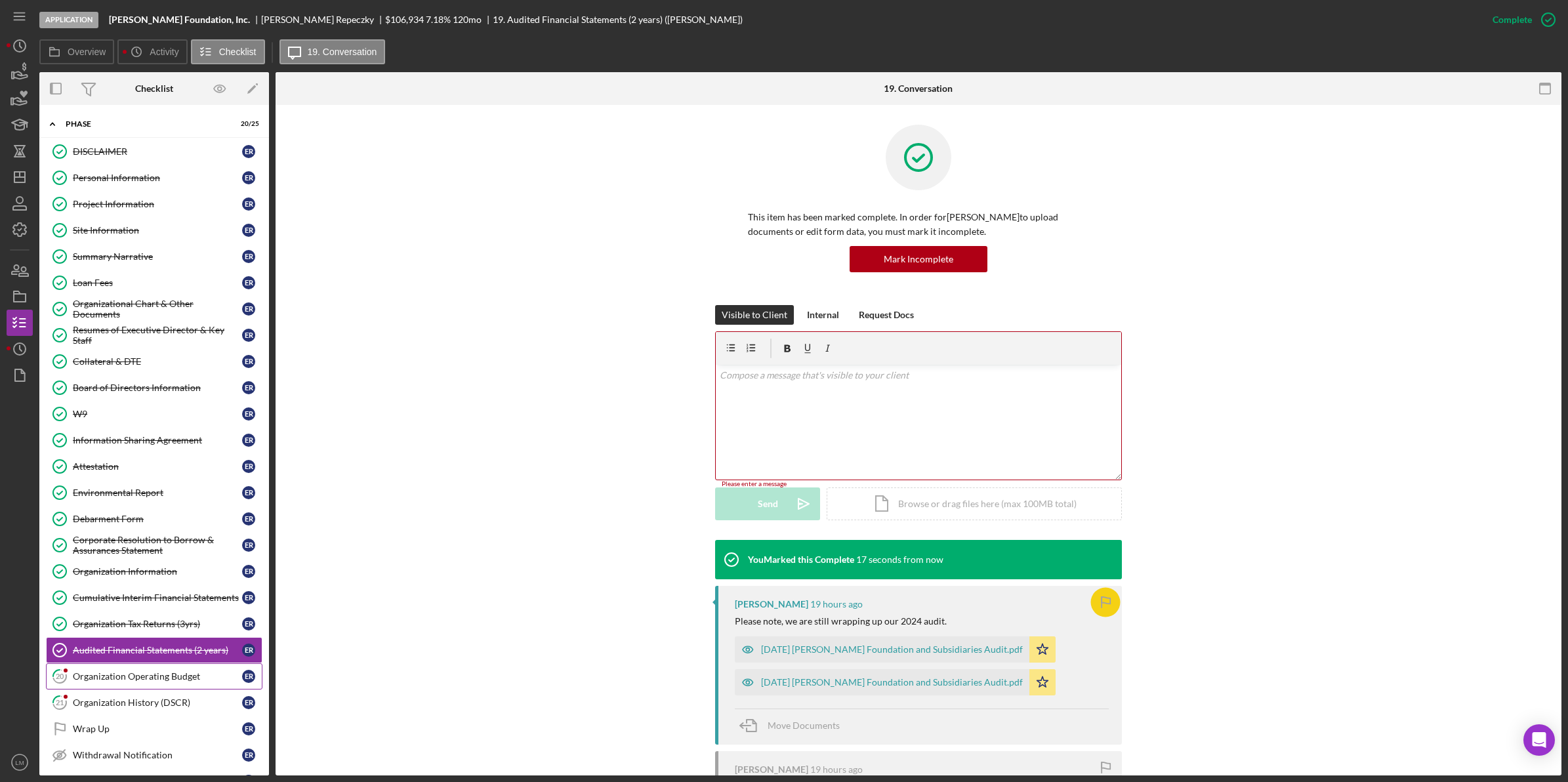
click at [122, 681] on div "Organization Operating Budget" at bounding box center [157, 676] width 169 height 10
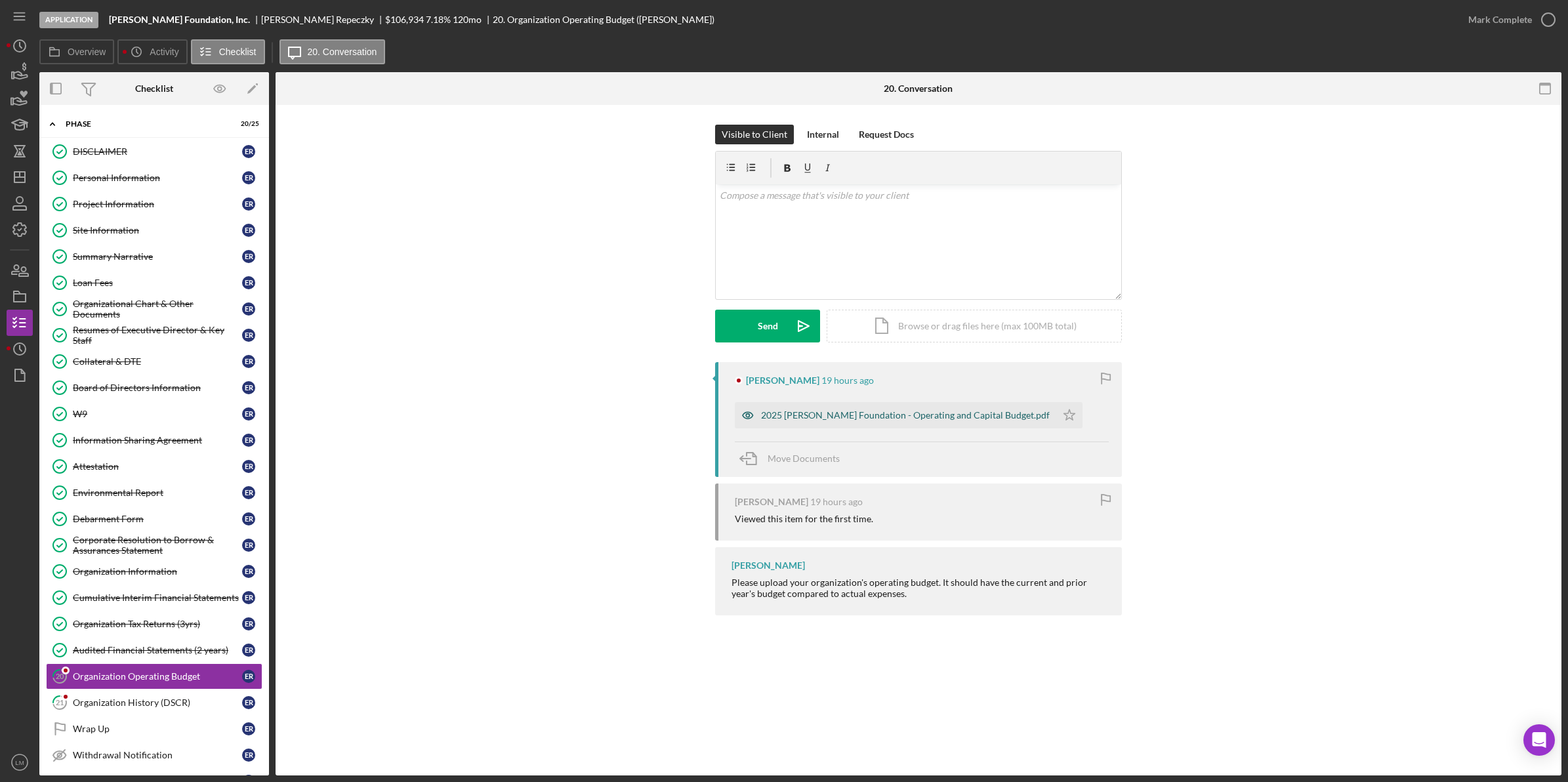
click at [961, 419] on div "2025 [PERSON_NAME] Foundation - Operating and Capital Budget.pdf" at bounding box center [905, 415] width 289 height 10
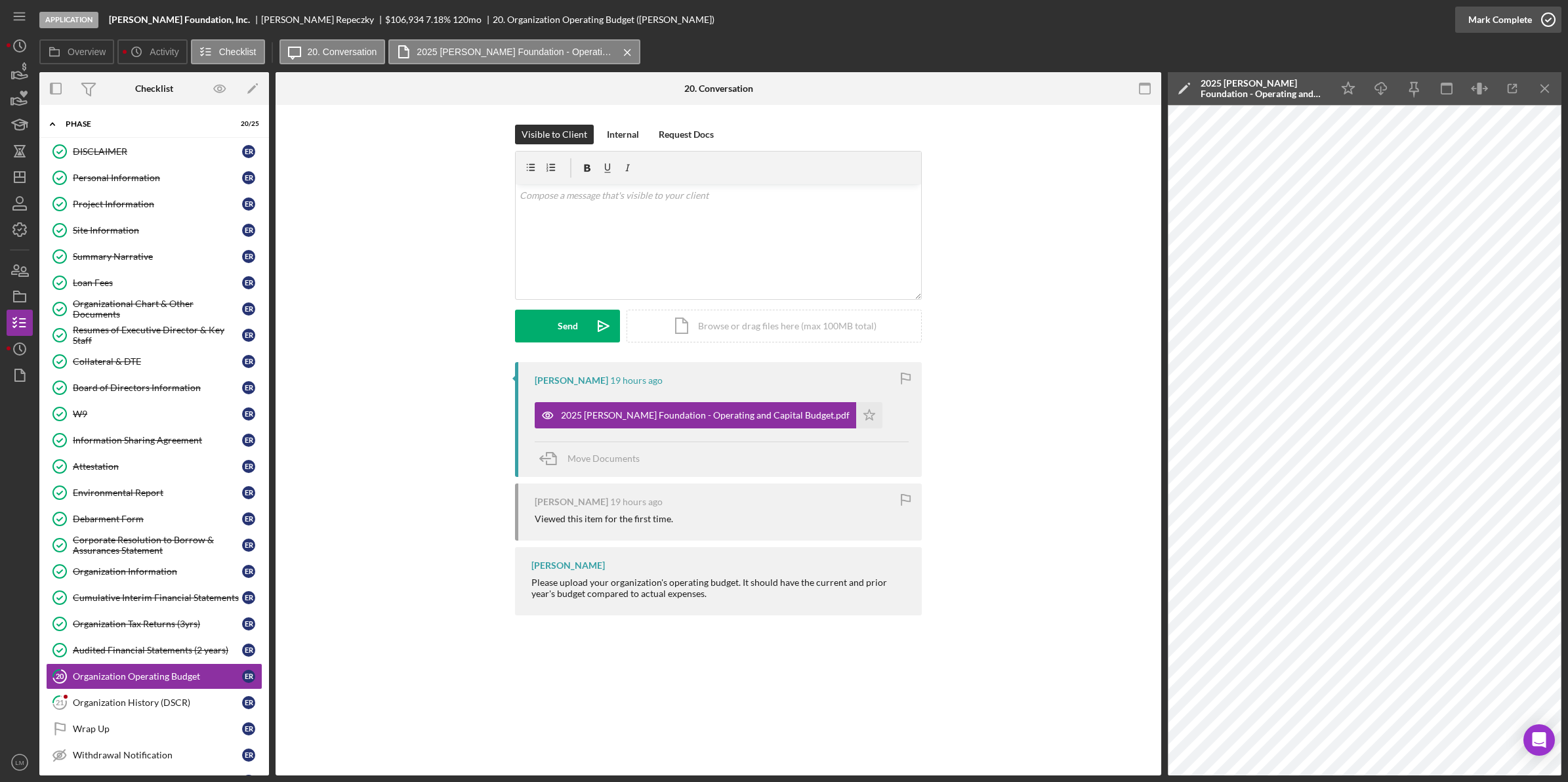
click at [1501, 22] on div "Mark Complete" at bounding box center [1499, 20] width 64 height 27
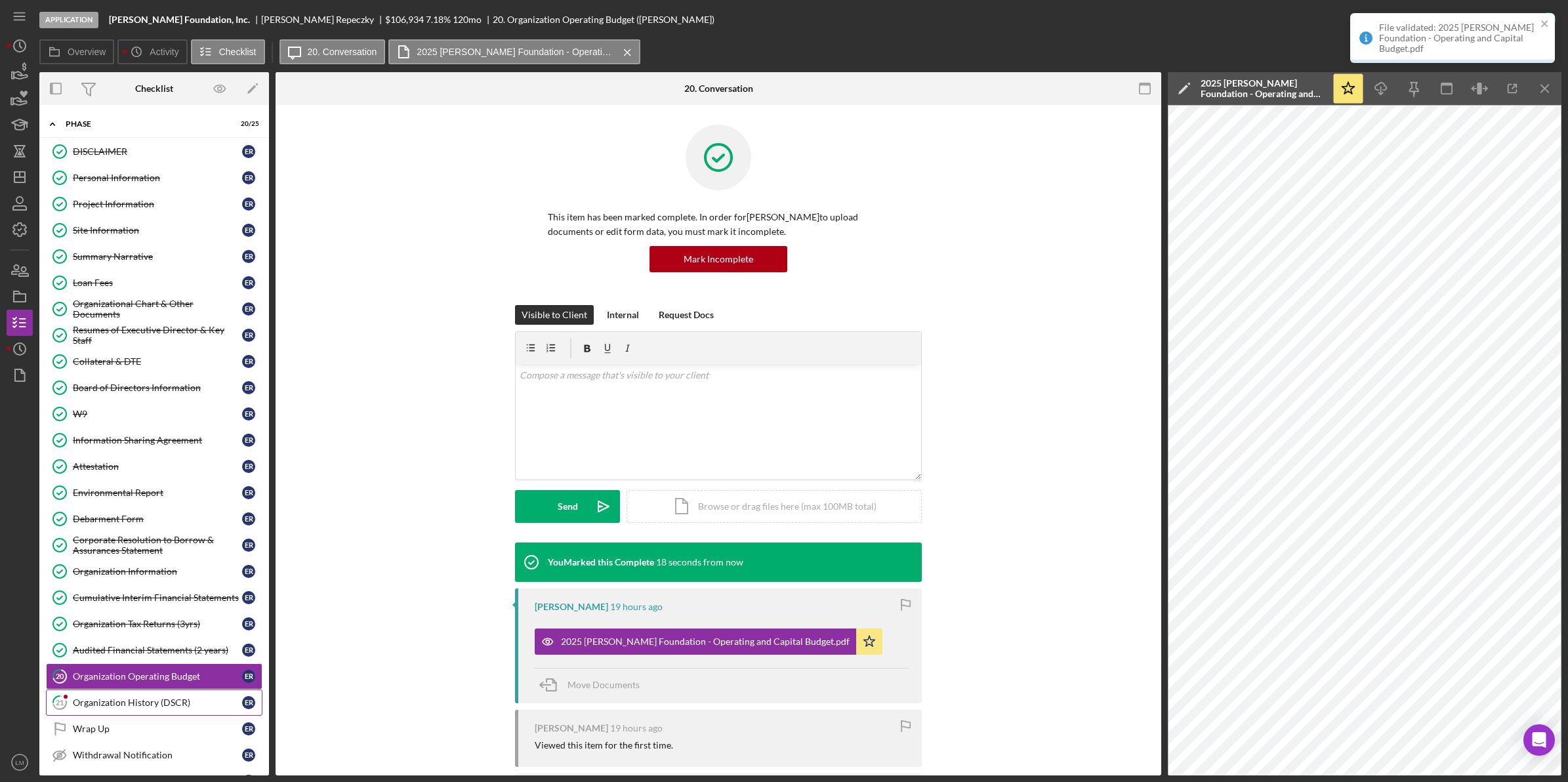
click at [116, 708] on div "Organization History (DSCR)" at bounding box center [157, 702] width 169 height 10
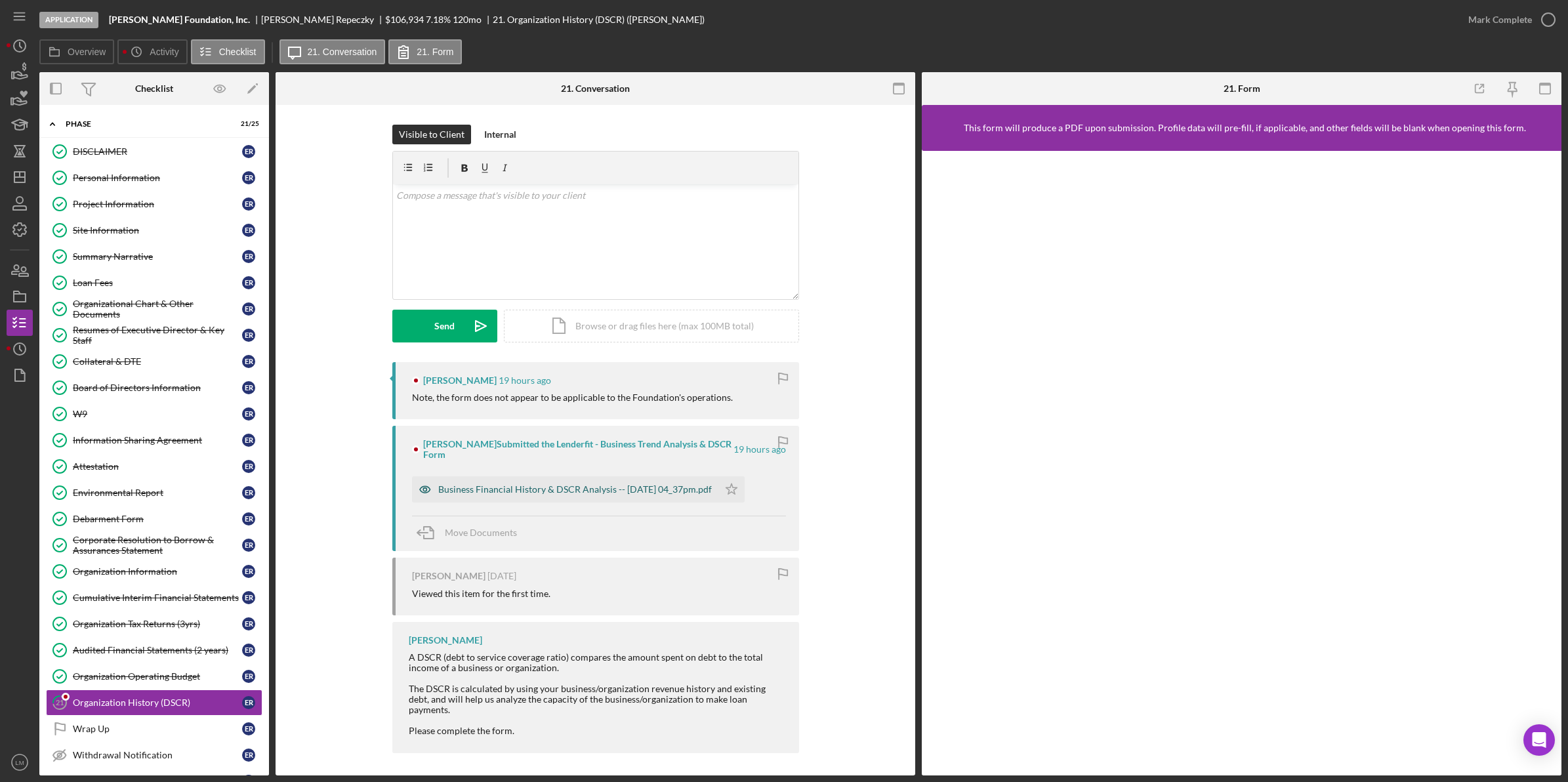
click at [671, 495] on div "Business Financial History & DSCR Analysis -- [DATE] 04_37pm.pdf" at bounding box center [575, 489] width 273 height 10
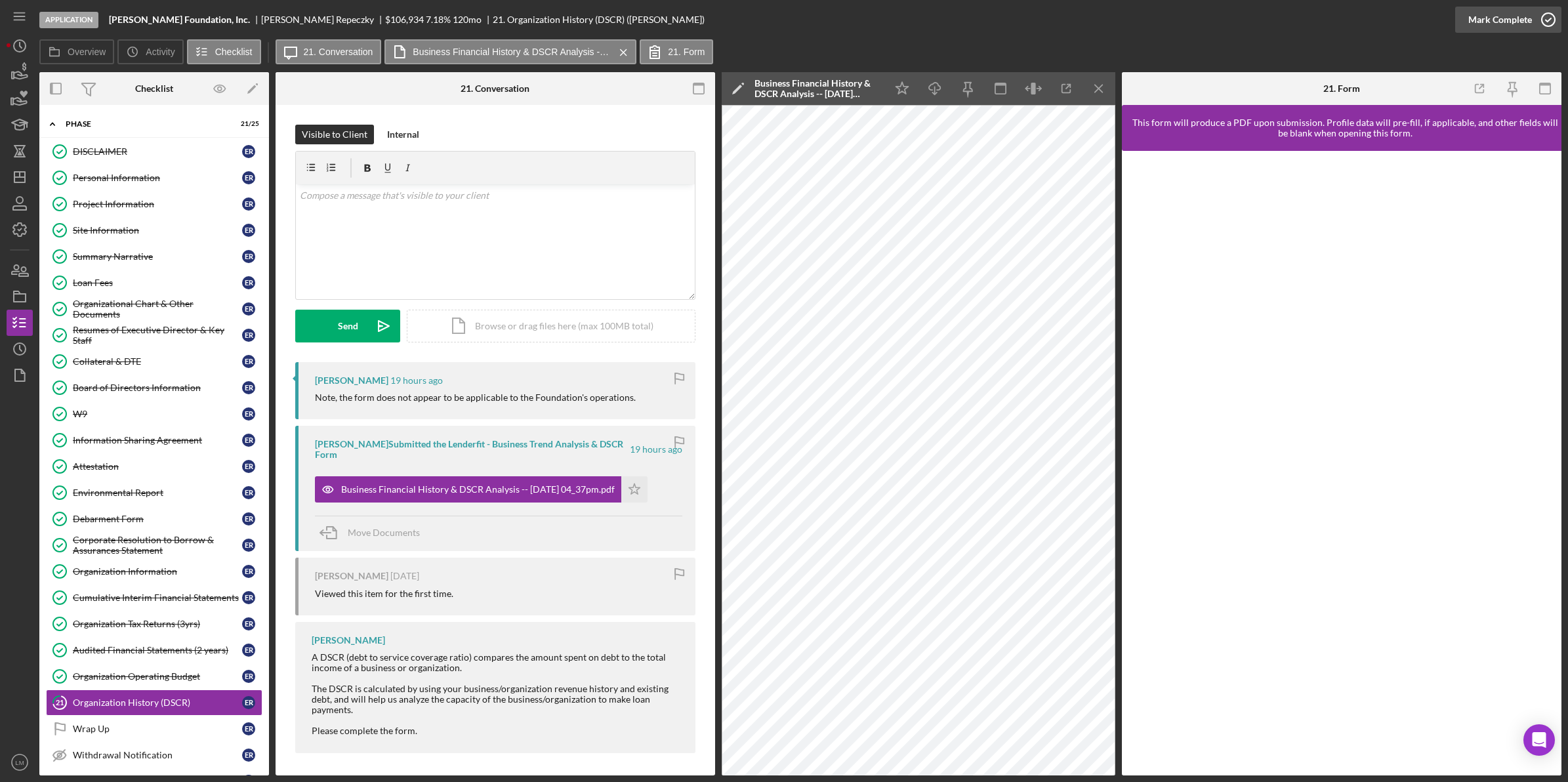
click at [1481, 15] on div "Mark Complete" at bounding box center [1499, 20] width 64 height 27
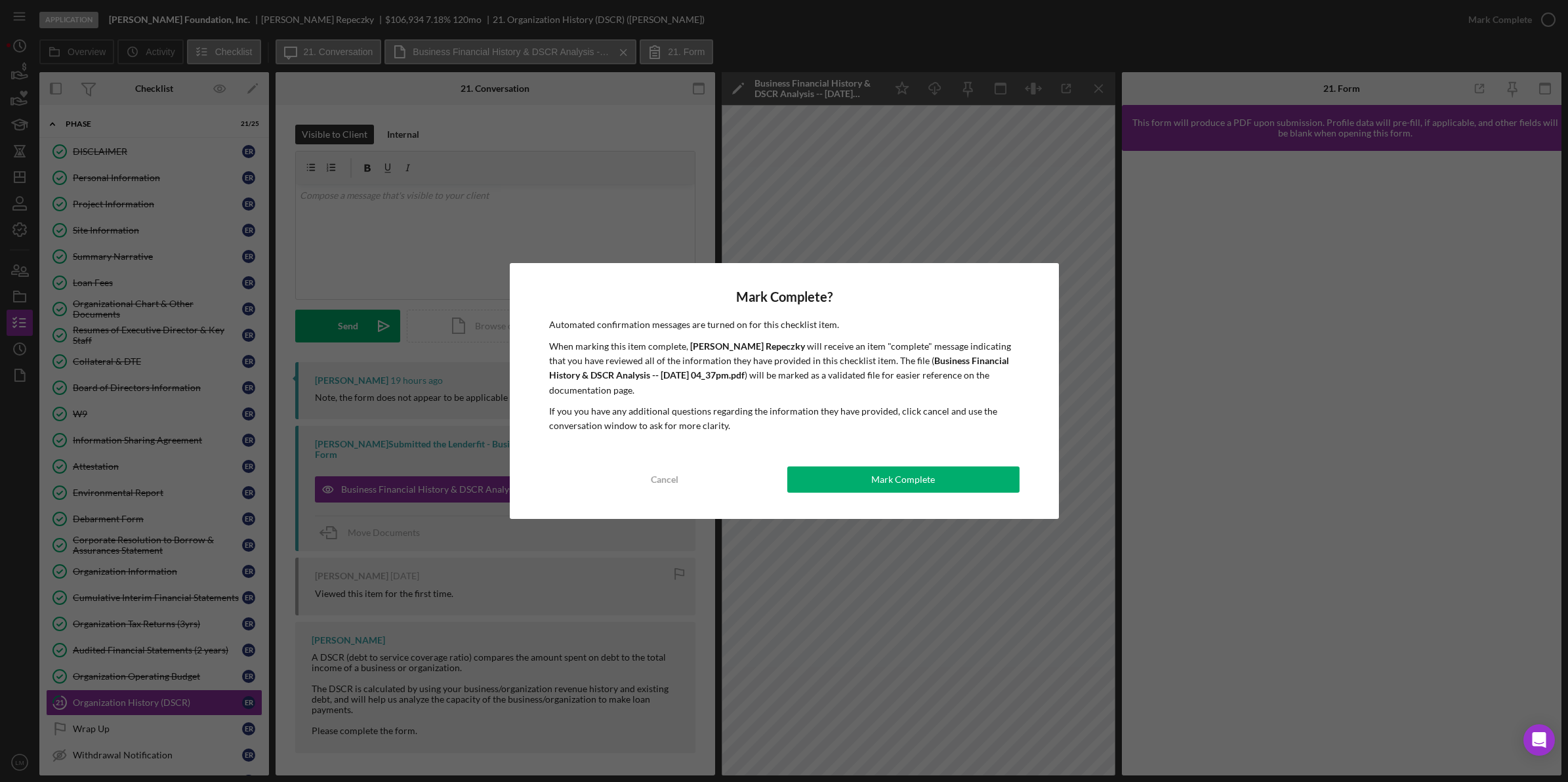
click at [896, 450] on div "Mark Complete? Automated confirmation messages are turned on for this checklist…" at bounding box center [784, 391] width 549 height 256
click at [877, 468] on div "Mark Complete? Automated confirmation messages are turned on for this checklist…" at bounding box center [784, 391] width 549 height 256
click at [868, 475] on button "Mark Complete" at bounding box center [903, 479] width 232 height 27
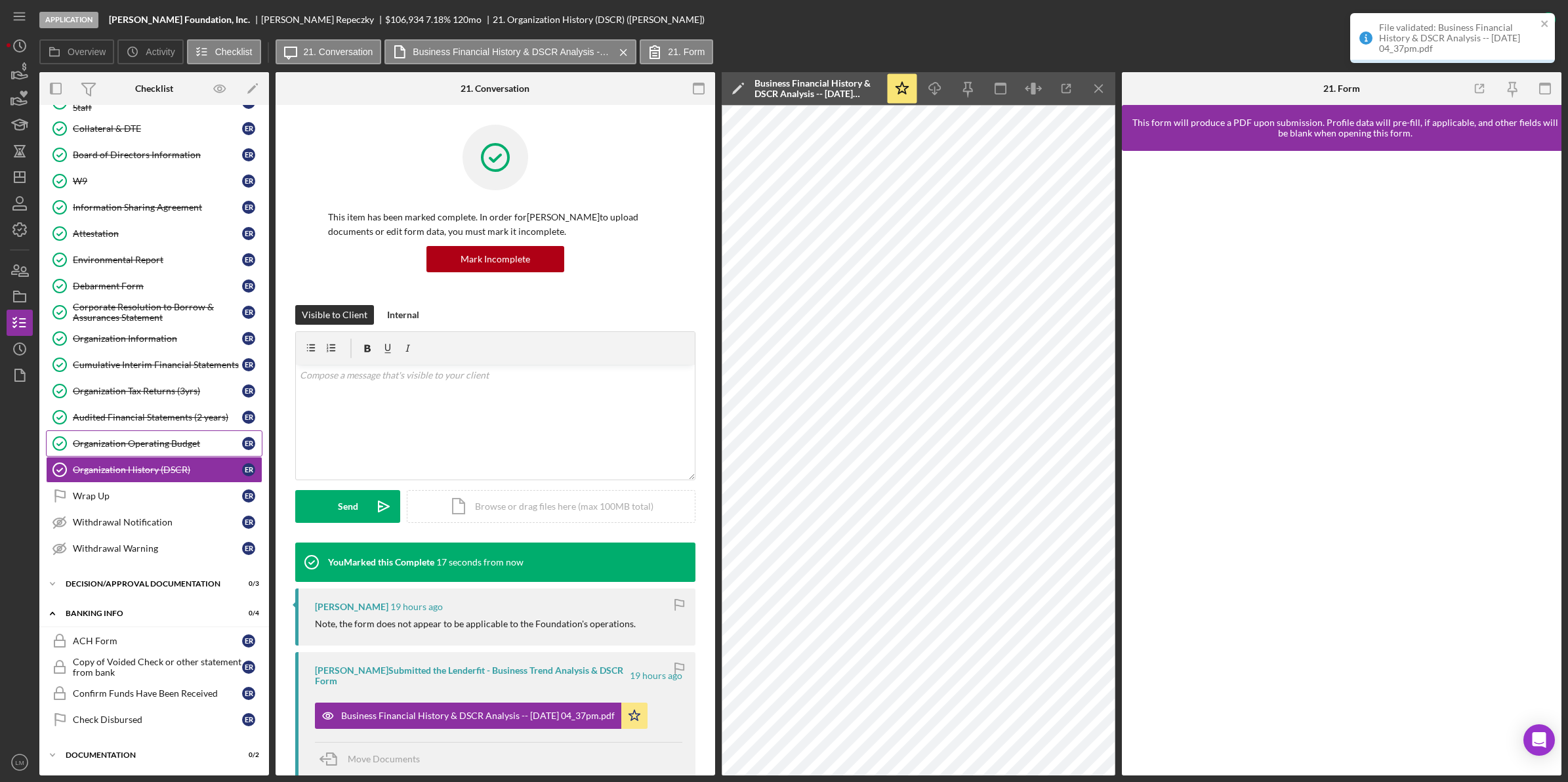
scroll to position [159, 0]
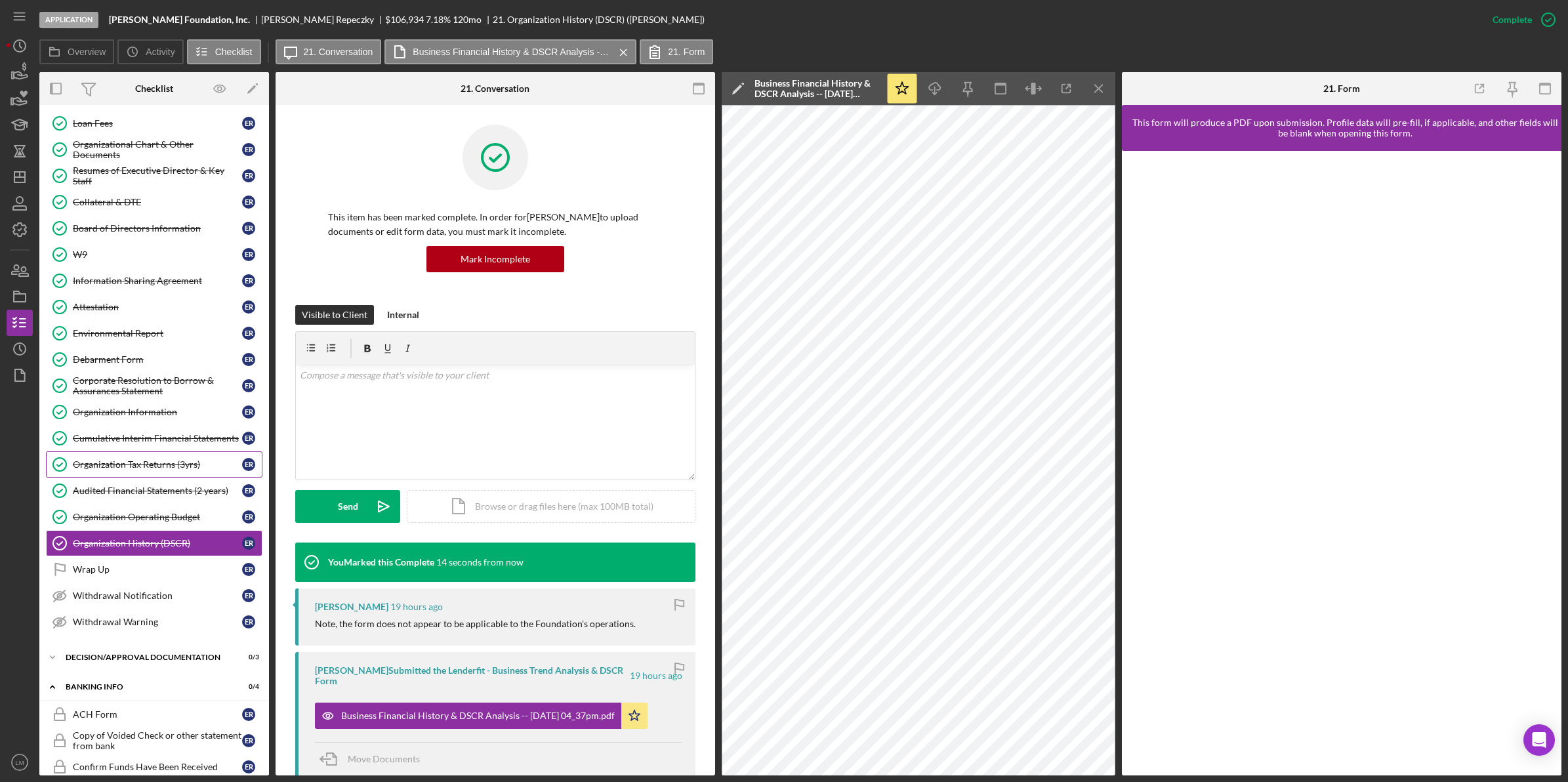
click at [143, 475] on link "Organization Tax Returns (3yrs) Organization Tax Returns (3yrs) E R" at bounding box center [154, 465] width 217 height 27
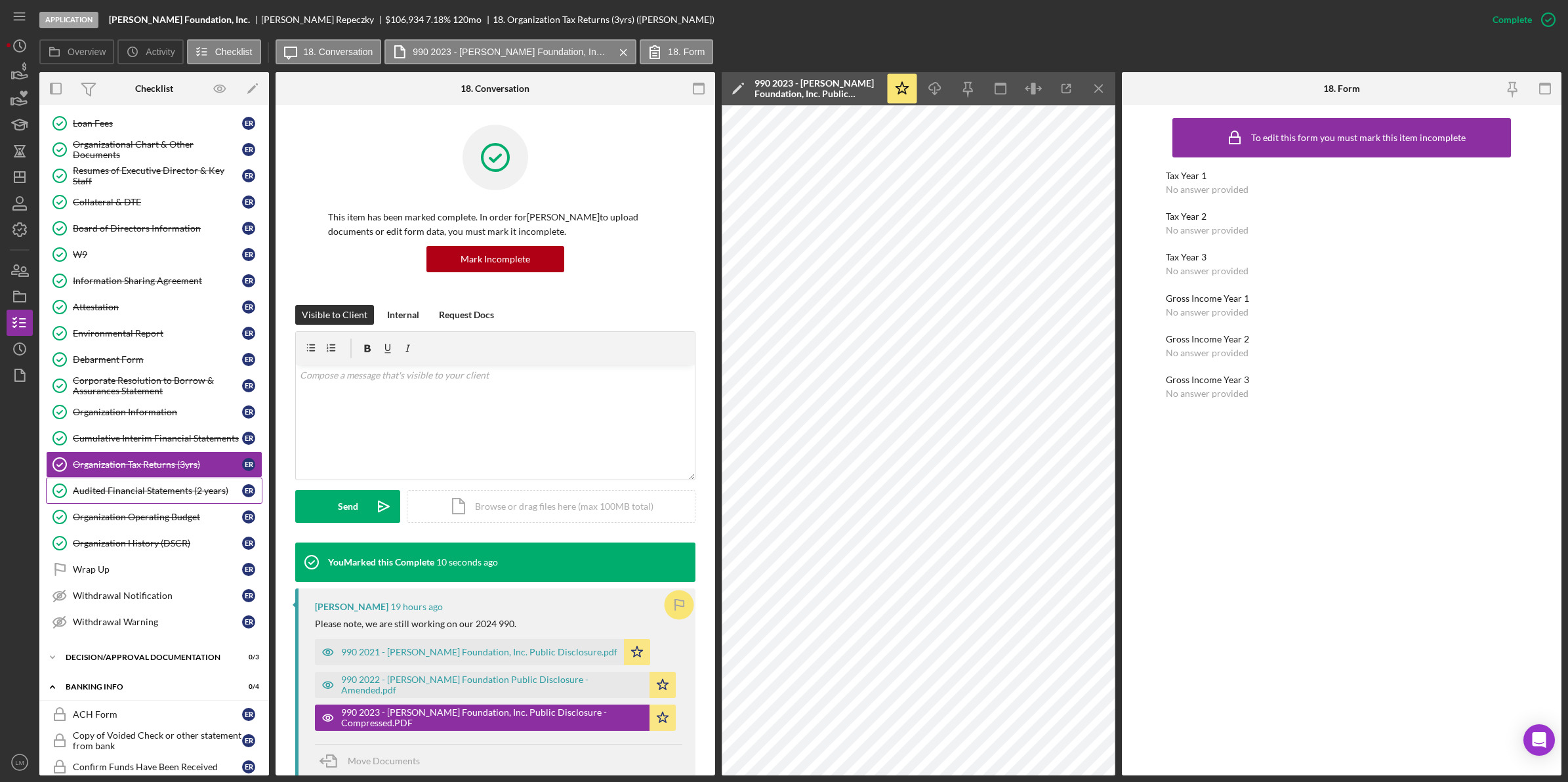
click at [197, 493] on div "Audited Financial Statements (2 years)" at bounding box center [157, 490] width 169 height 10
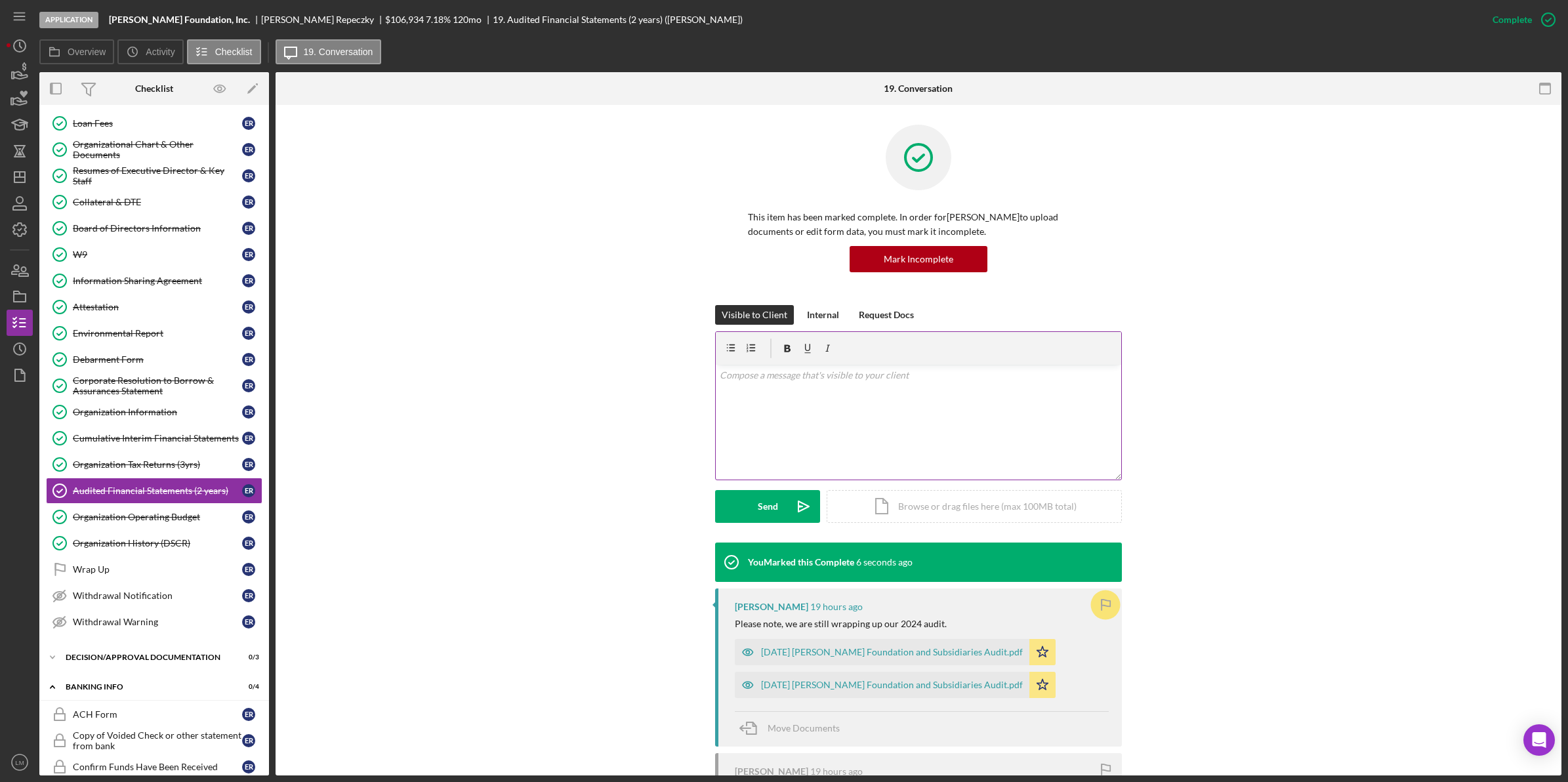
click at [860, 420] on div "v Color teal Color pink Remove color Add row above Add row below Add column bef…" at bounding box center [919, 422] width 405 height 115
click at [763, 516] on div "Send" at bounding box center [768, 506] width 20 height 33
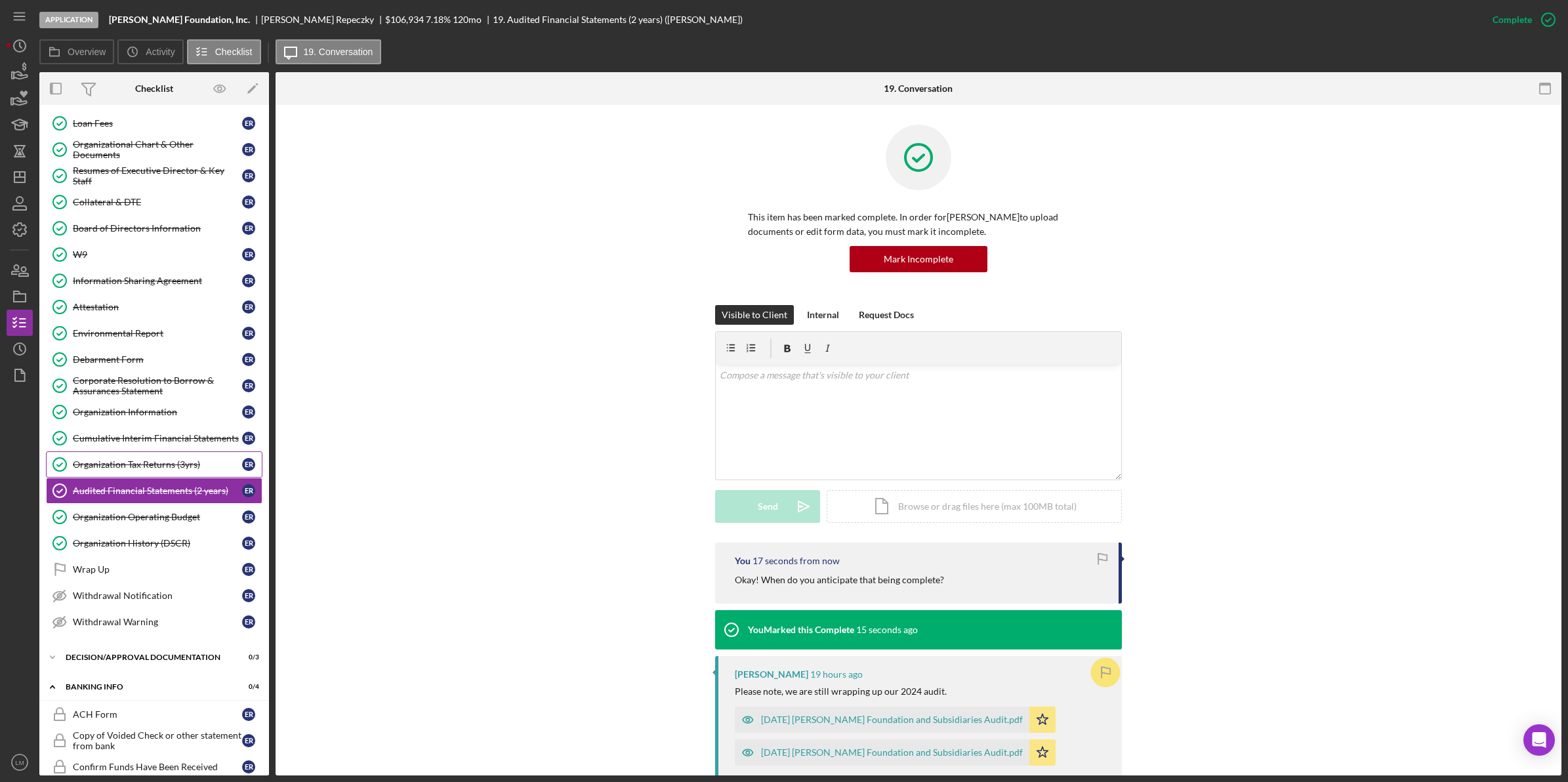
click at [125, 463] on link "Organization Tax Returns (3yrs) Organization Tax Returns (3yrs) E R" at bounding box center [154, 465] width 217 height 27
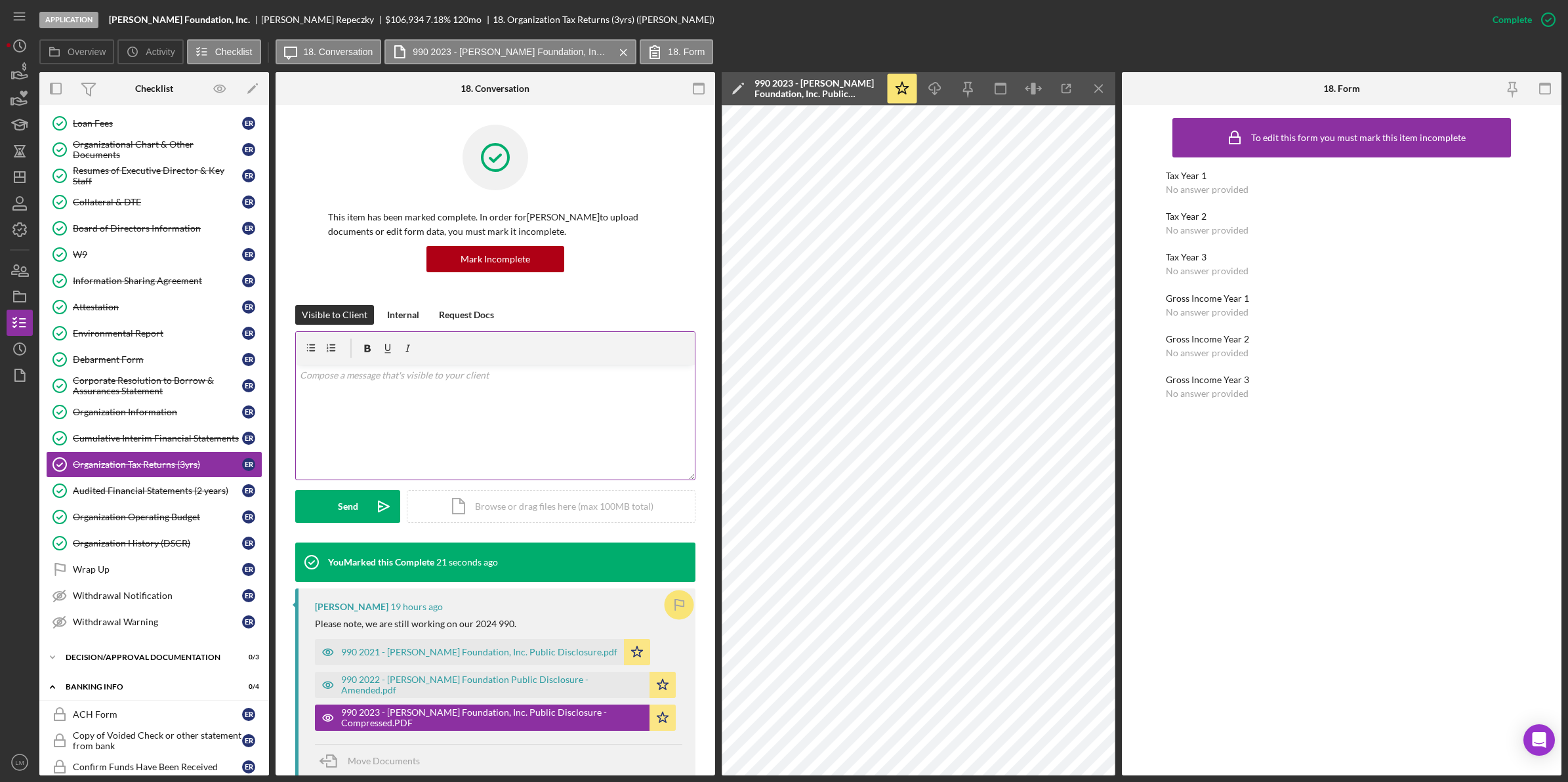
click at [469, 421] on div "v Color teal Color pink Remove color Add row above Add row below Add column bef…" at bounding box center [495, 422] width 399 height 115
click at [375, 500] on icon "Icon/icon-invite-send" at bounding box center [384, 506] width 33 height 33
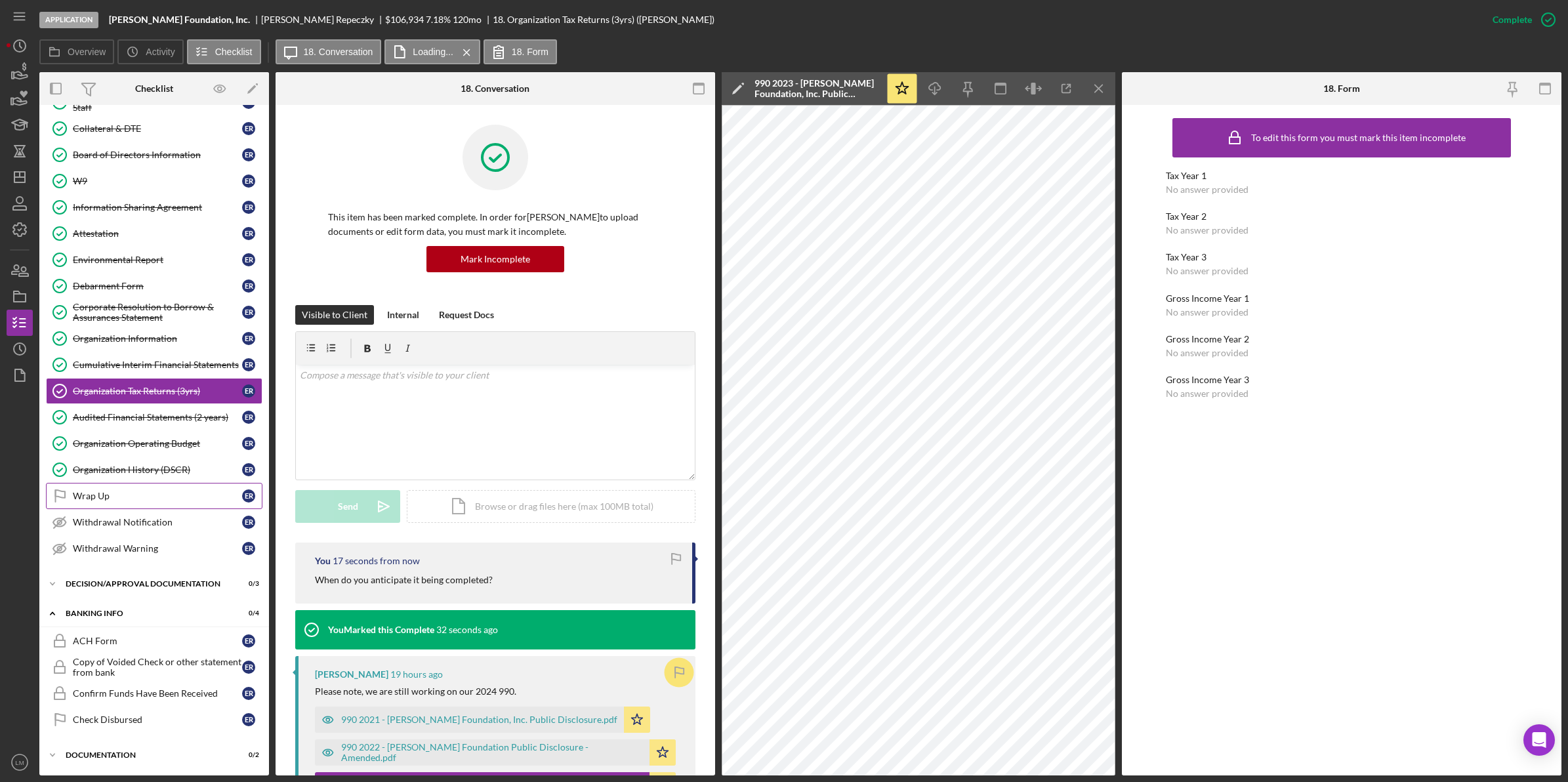
scroll to position [241, 0]
click at [161, 581] on div "Decision/Approval Documentation" at bounding box center [159, 584] width 187 height 8
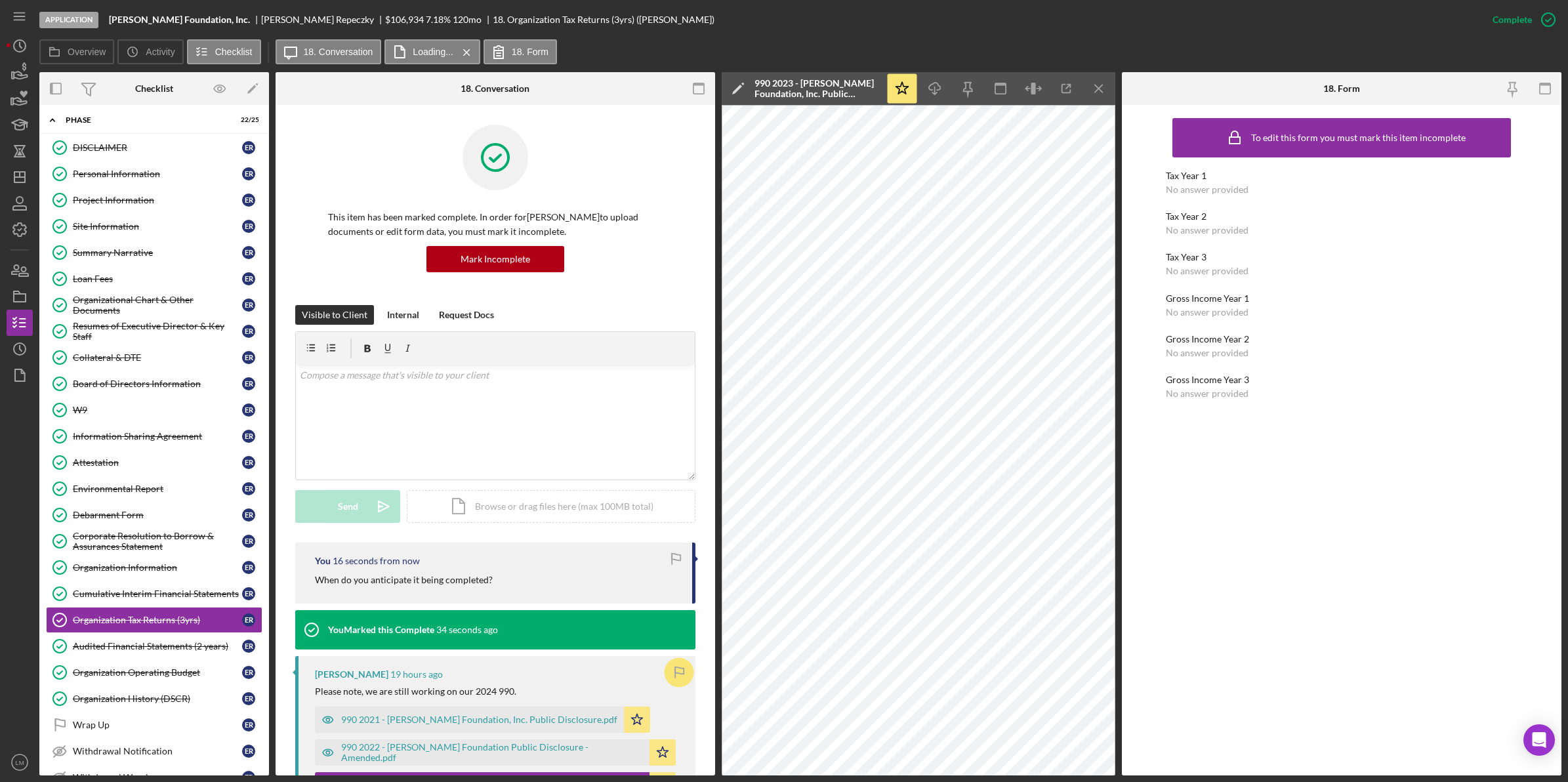
scroll to position [0, 0]
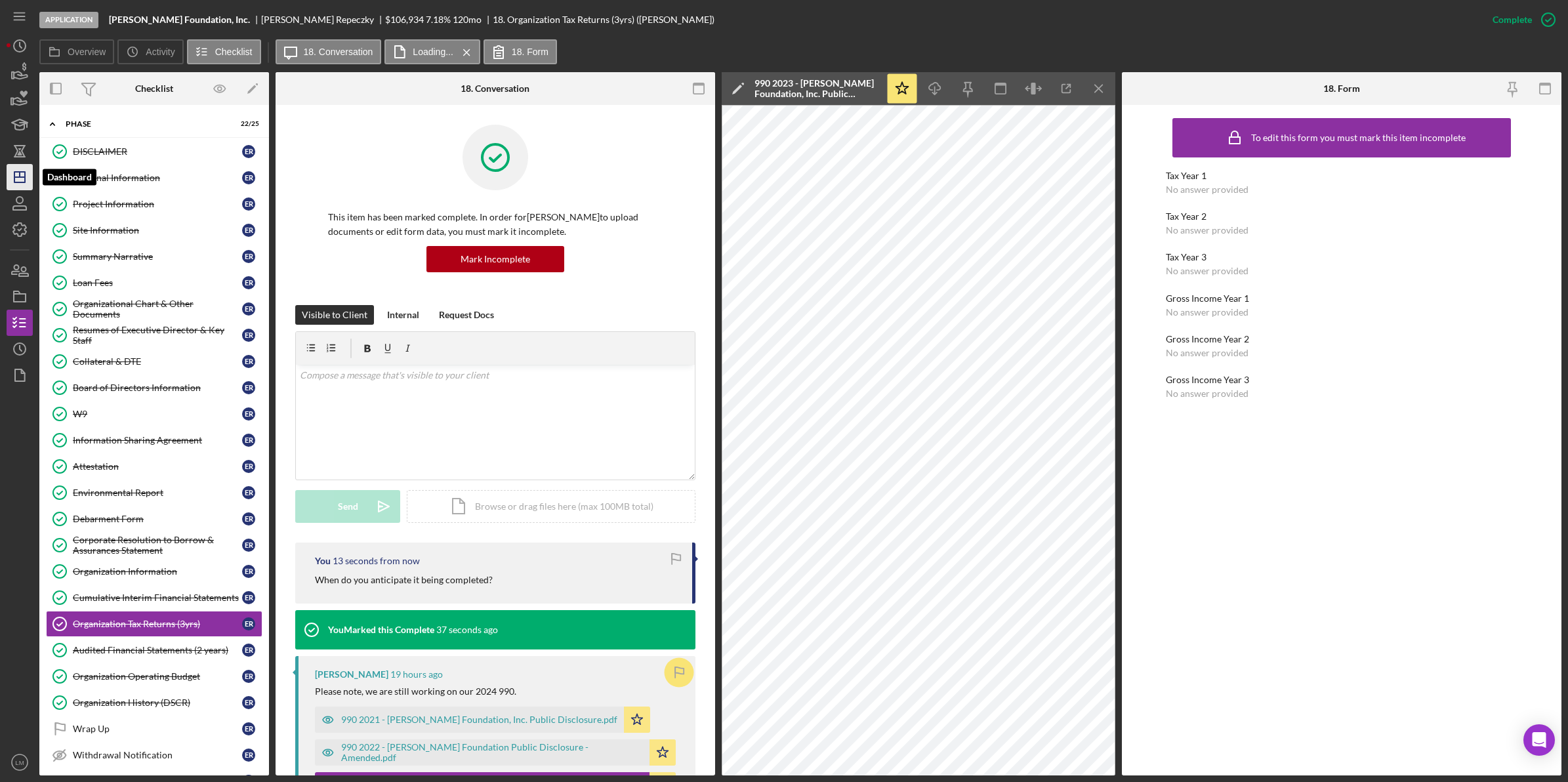
click at [27, 181] on icon "Icon/Dashboard" at bounding box center [20, 177] width 33 height 33
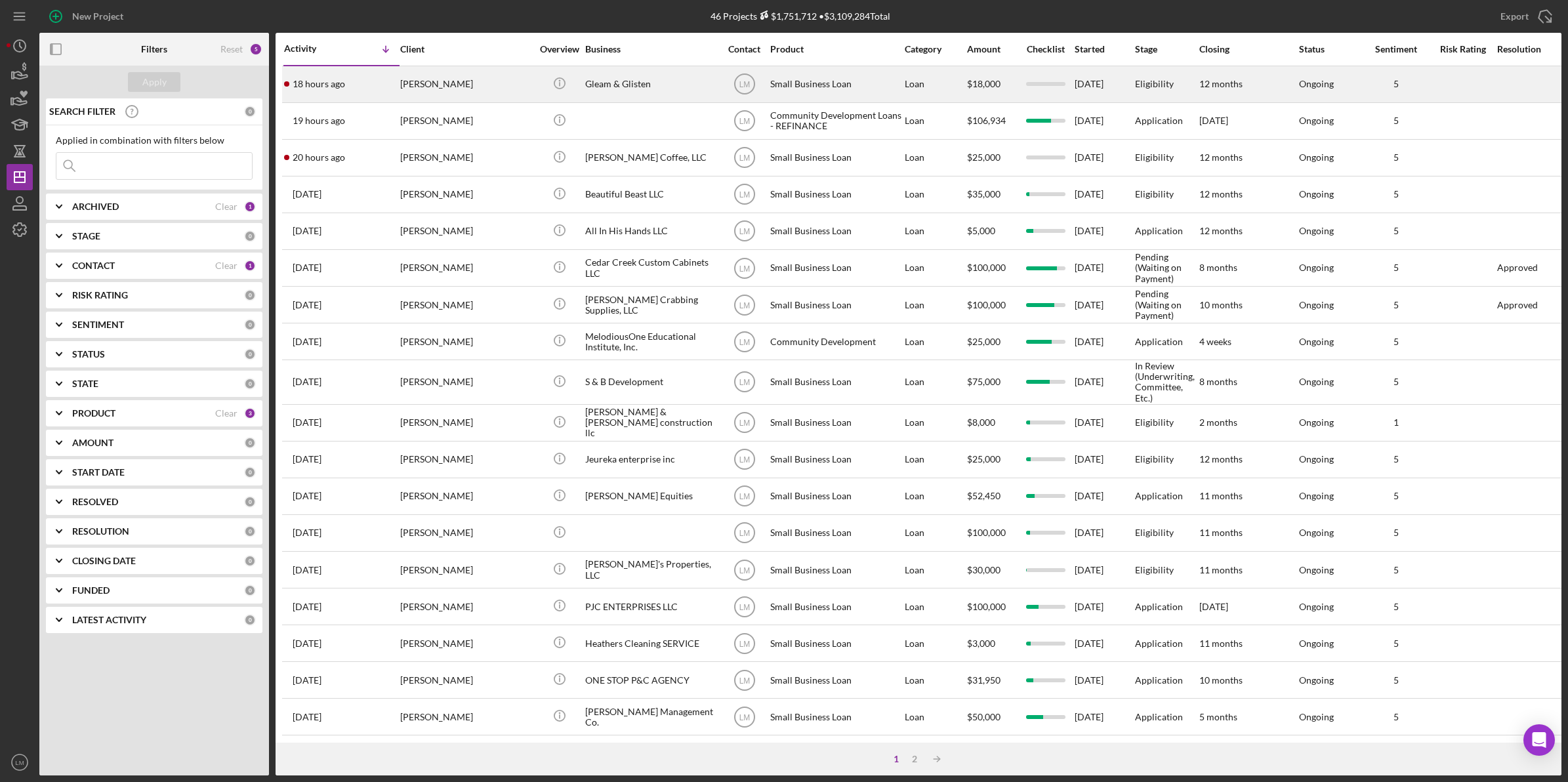
click at [477, 78] on div "[PERSON_NAME]" at bounding box center [466, 85] width 131 height 35
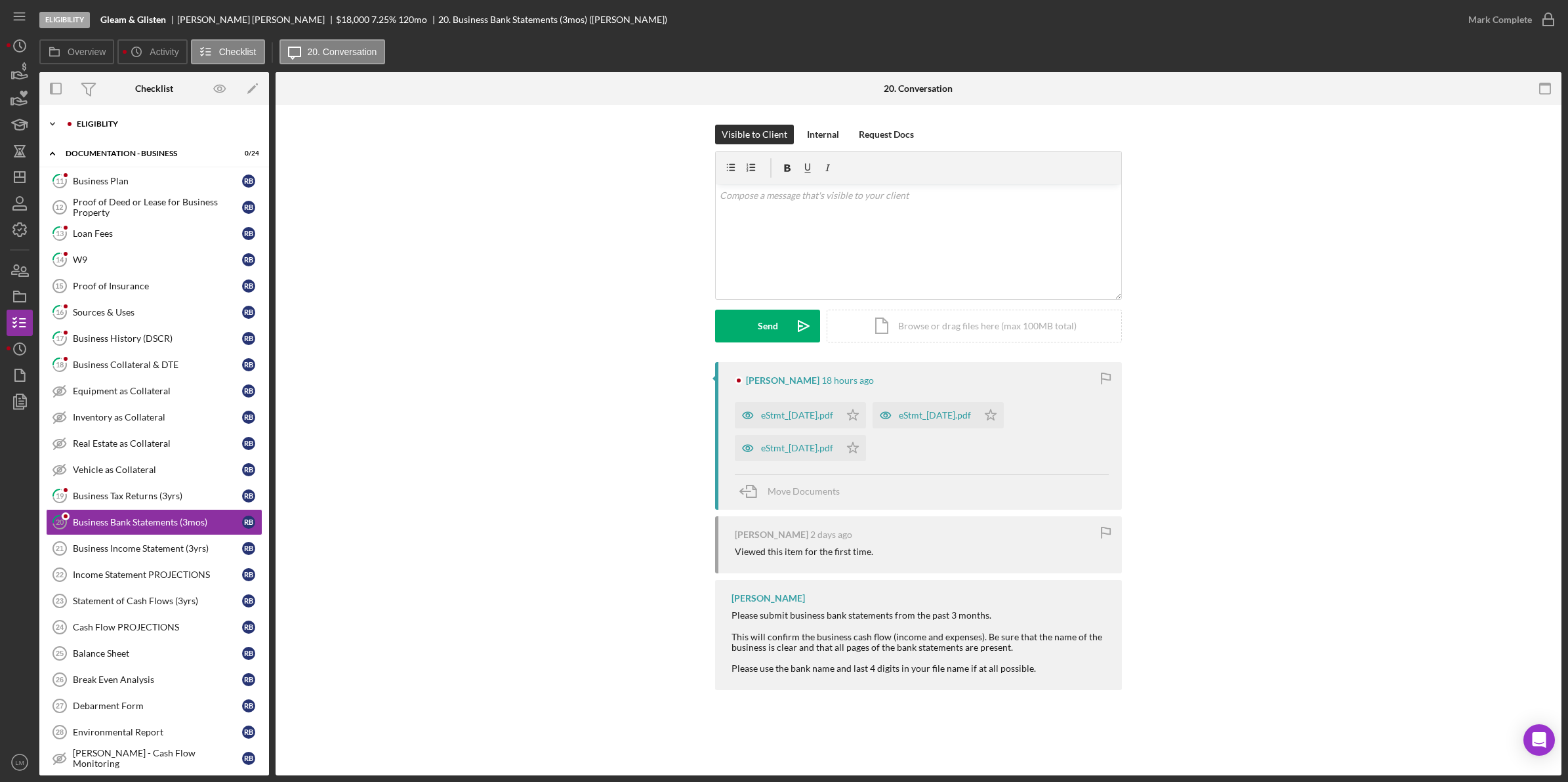
click at [143, 122] on div "Eligiblity" at bounding box center [165, 124] width 176 height 8
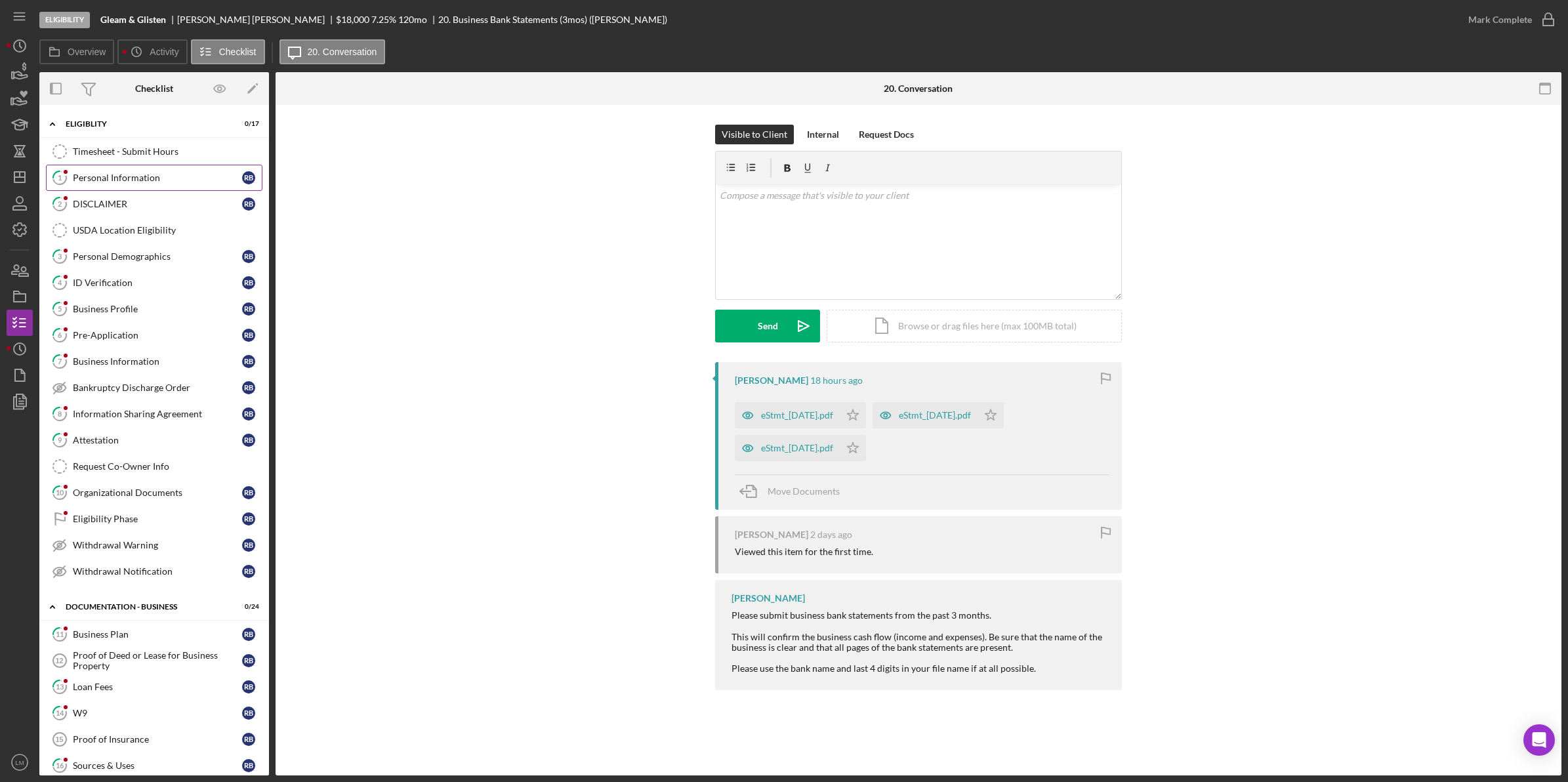
click at [134, 174] on div "Personal Information" at bounding box center [157, 178] width 169 height 10
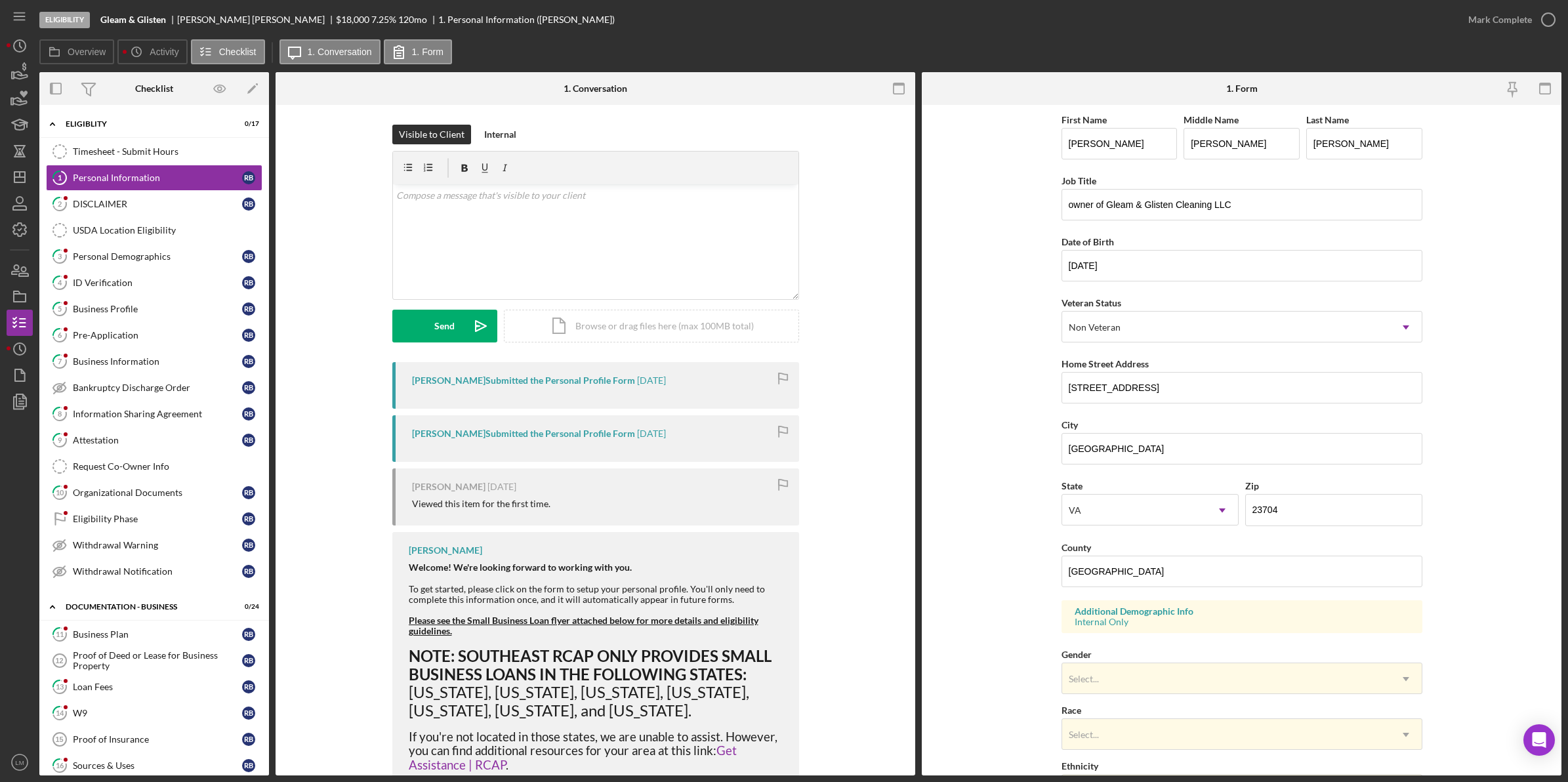
scroll to position [208, 0]
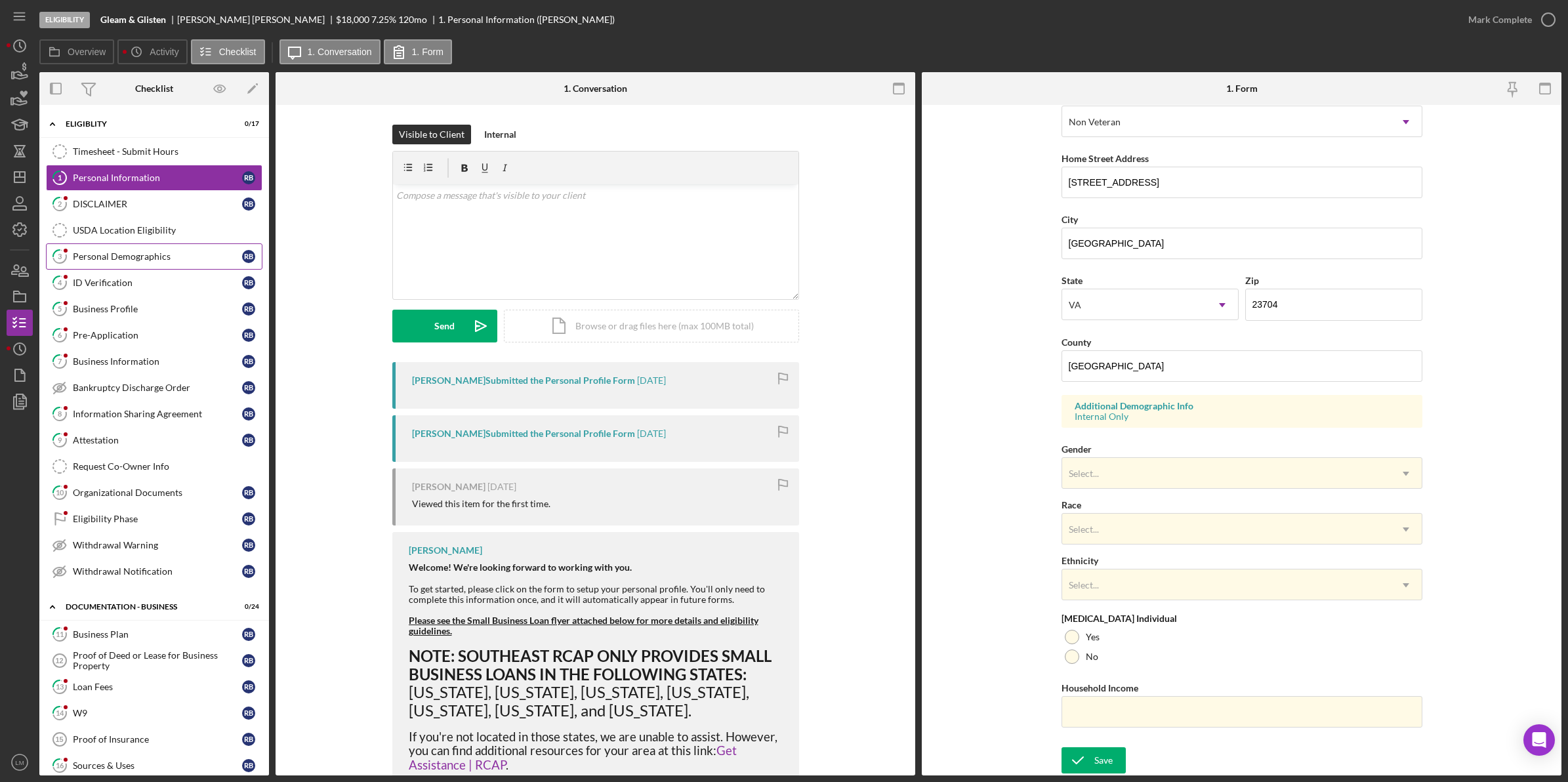
click at [124, 254] on div "Personal Demographics" at bounding box center [157, 256] width 169 height 10
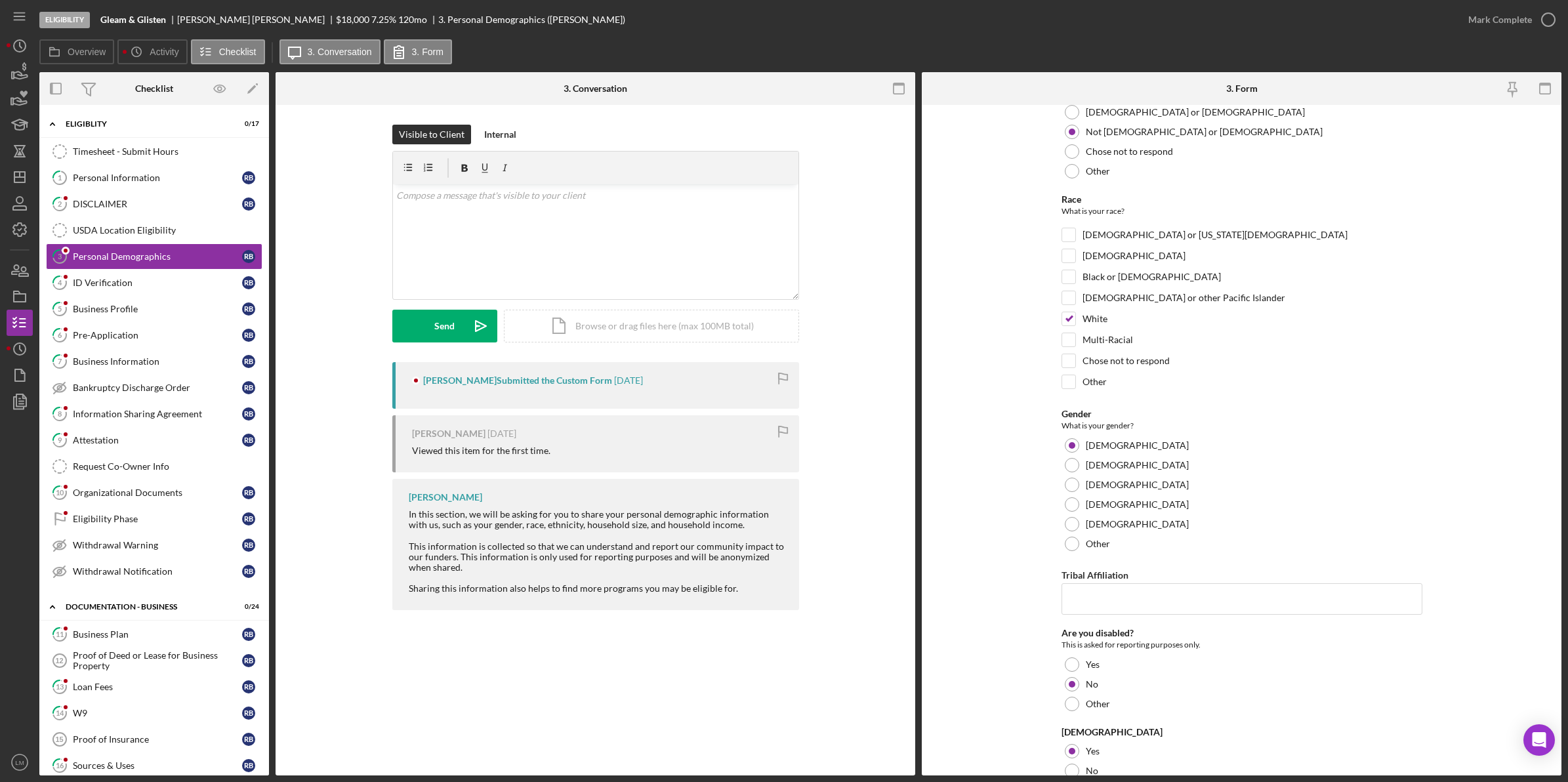
scroll to position [138, 0]
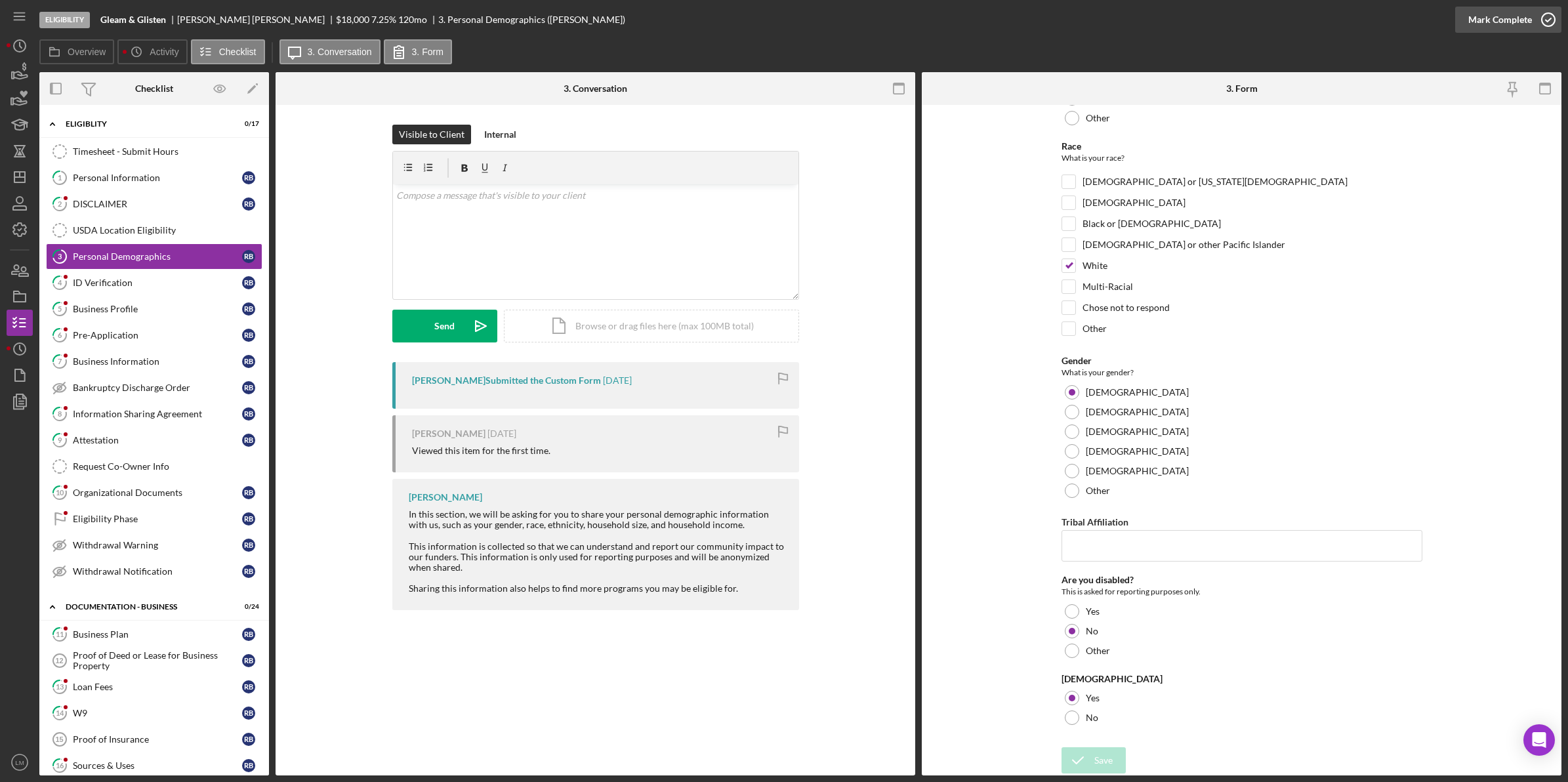
click at [1506, 20] on div "Mark Complete" at bounding box center [1499, 20] width 64 height 27
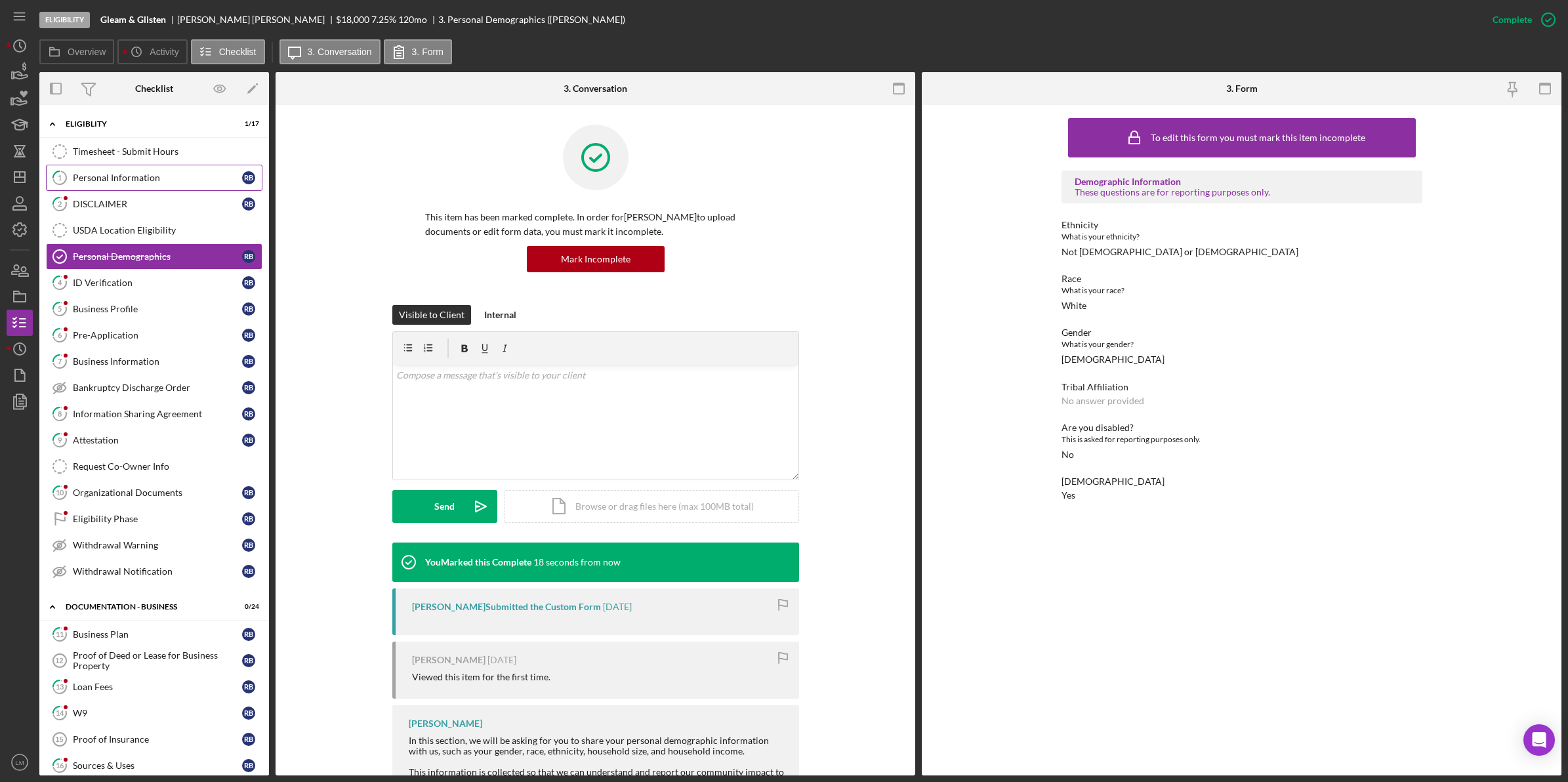
click at [151, 178] on div "Personal Information" at bounding box center [157, 178] width 169 height 10
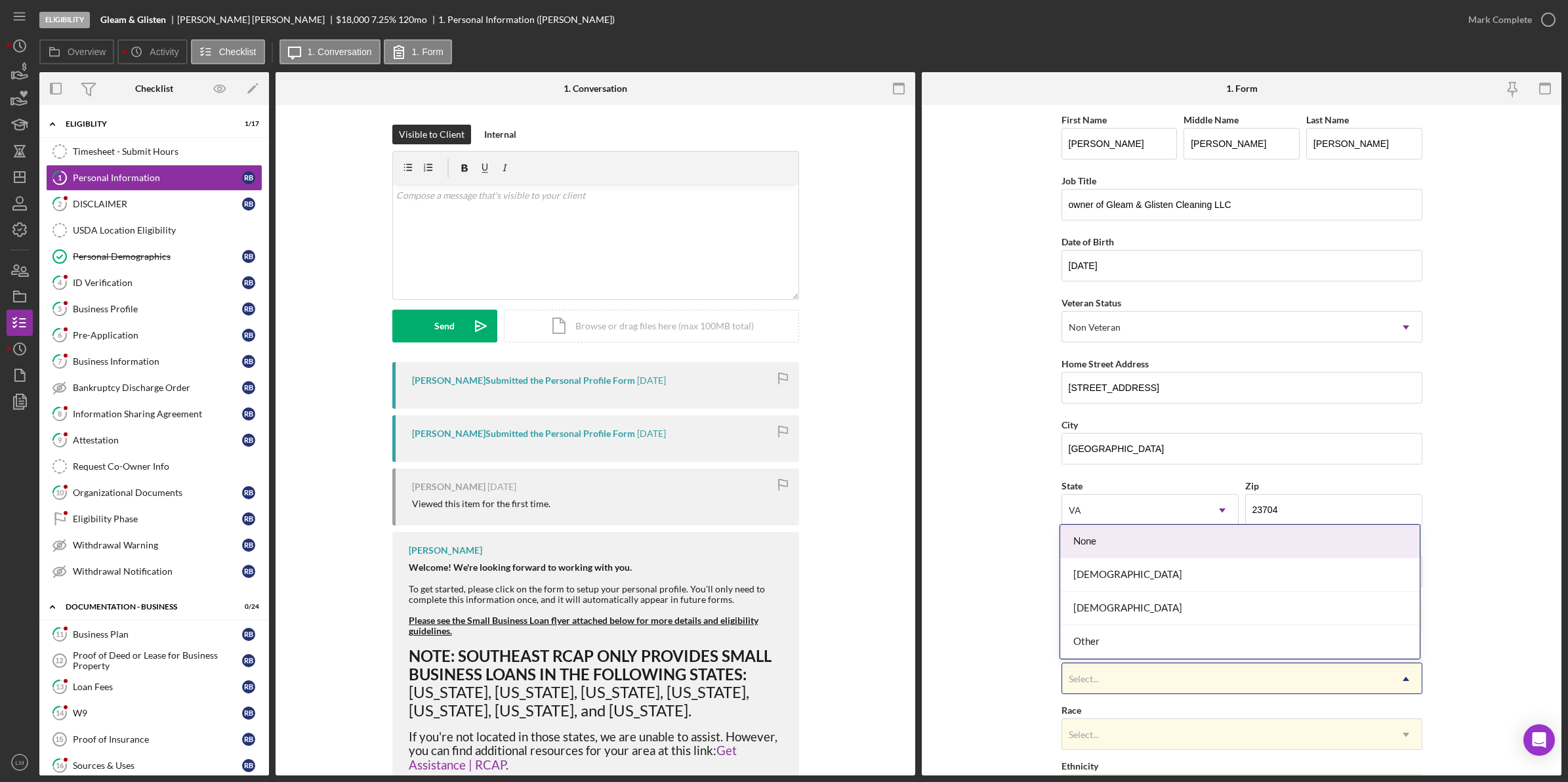
click at [1100, 676] on div "Select..." at bounding box center [1225, 679] width 328 height 30
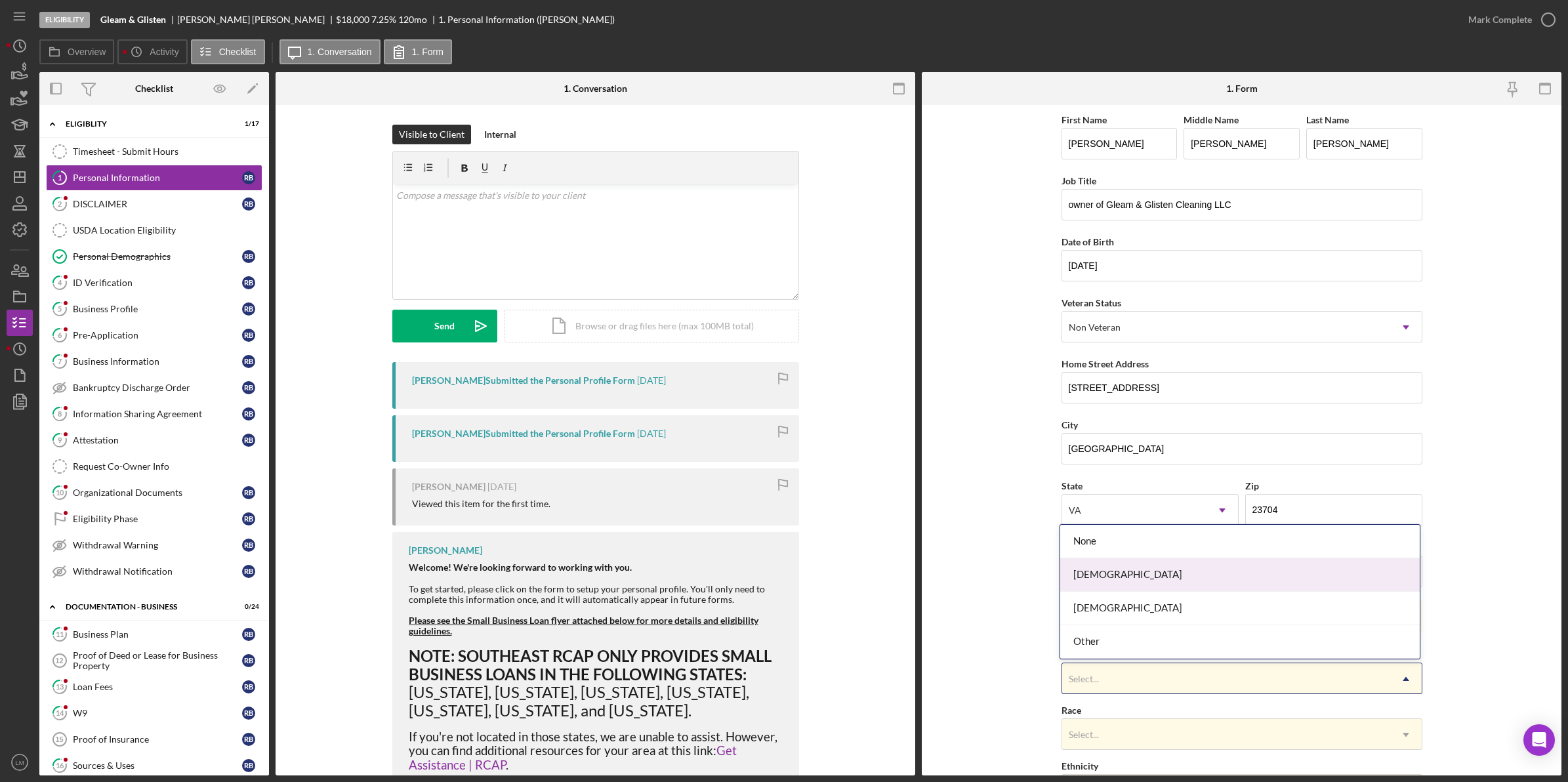
click at [1135, 579] on div "[DEMOGRAPHIC_DATA]" at bounding box center [1240, 575] width 359 height 34
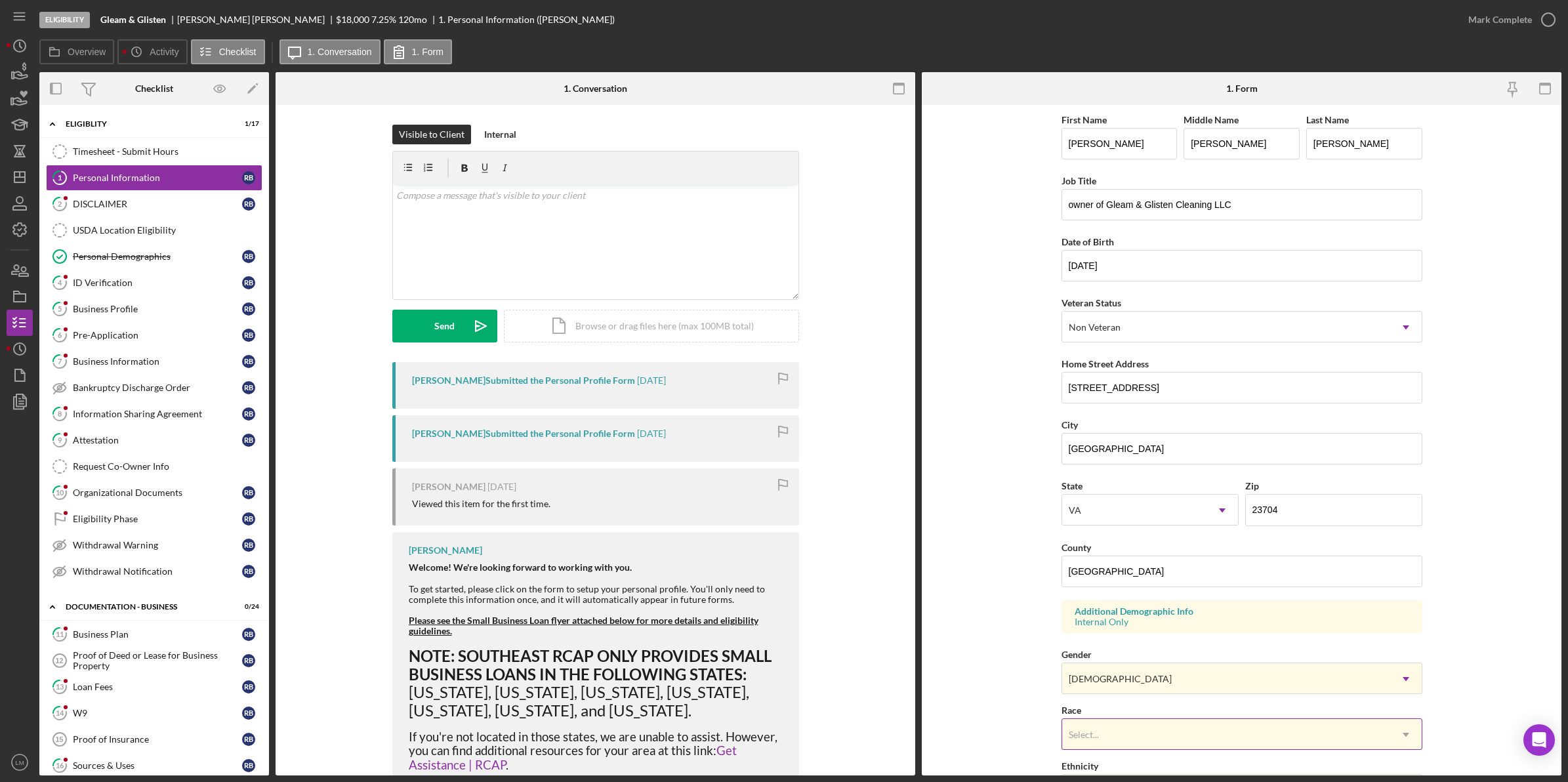
click at [1126, 728] on div "Select..." at bounding box center [1225, 734] width 328 height 30
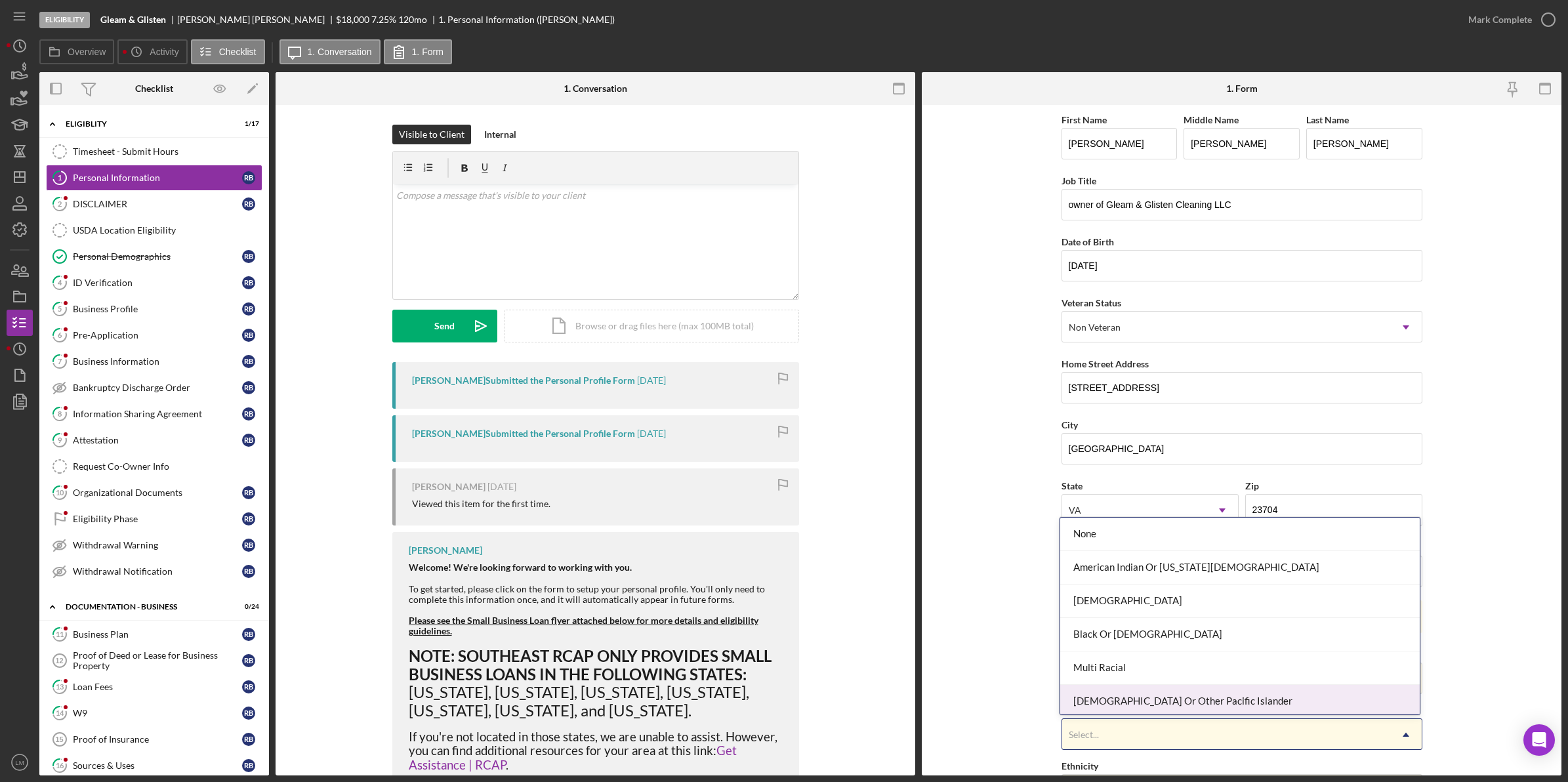
scroll to position [72, 0]
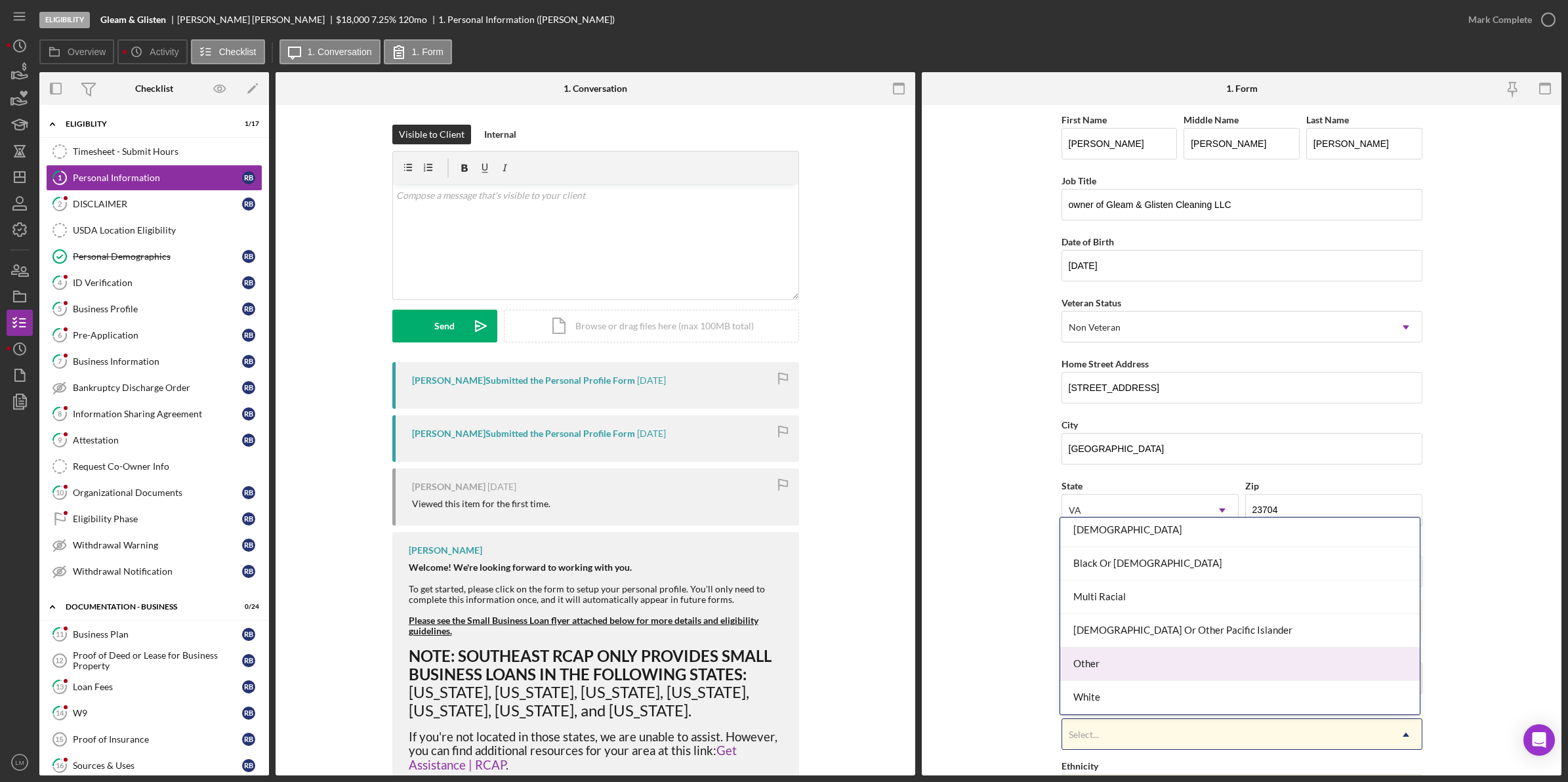
click at [1100, 694] on div "White" at bounding box center [1240, 697] width 359 height 34
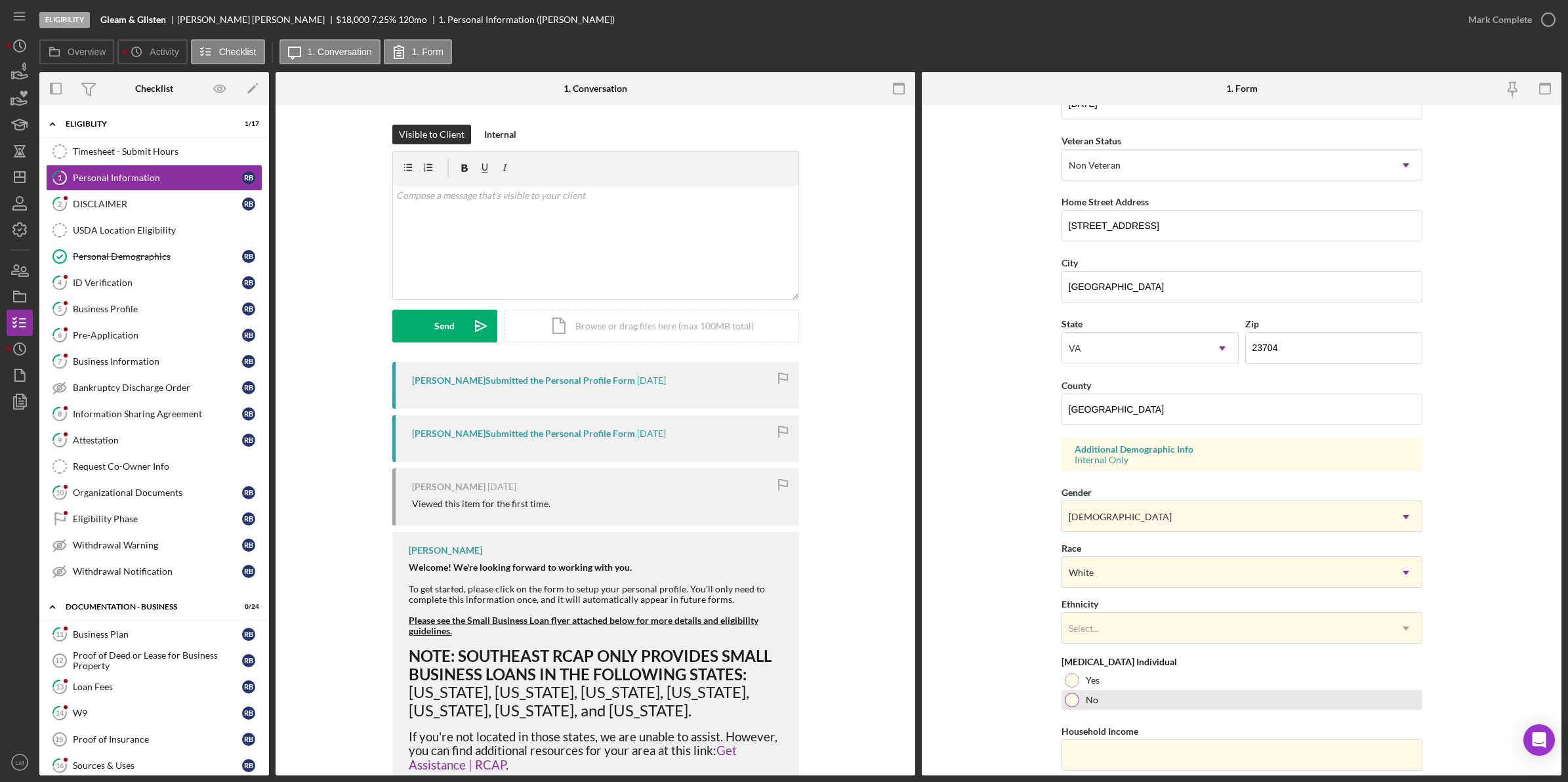
scroll to position [164, 0]
click at [1112, 645] on div "First Name [PERSON_NAME] Middle Name [PERSON_NAME] Last Name [PERSON_NAME] Job …" at bounding box center [1242, 365] width 361 height 834
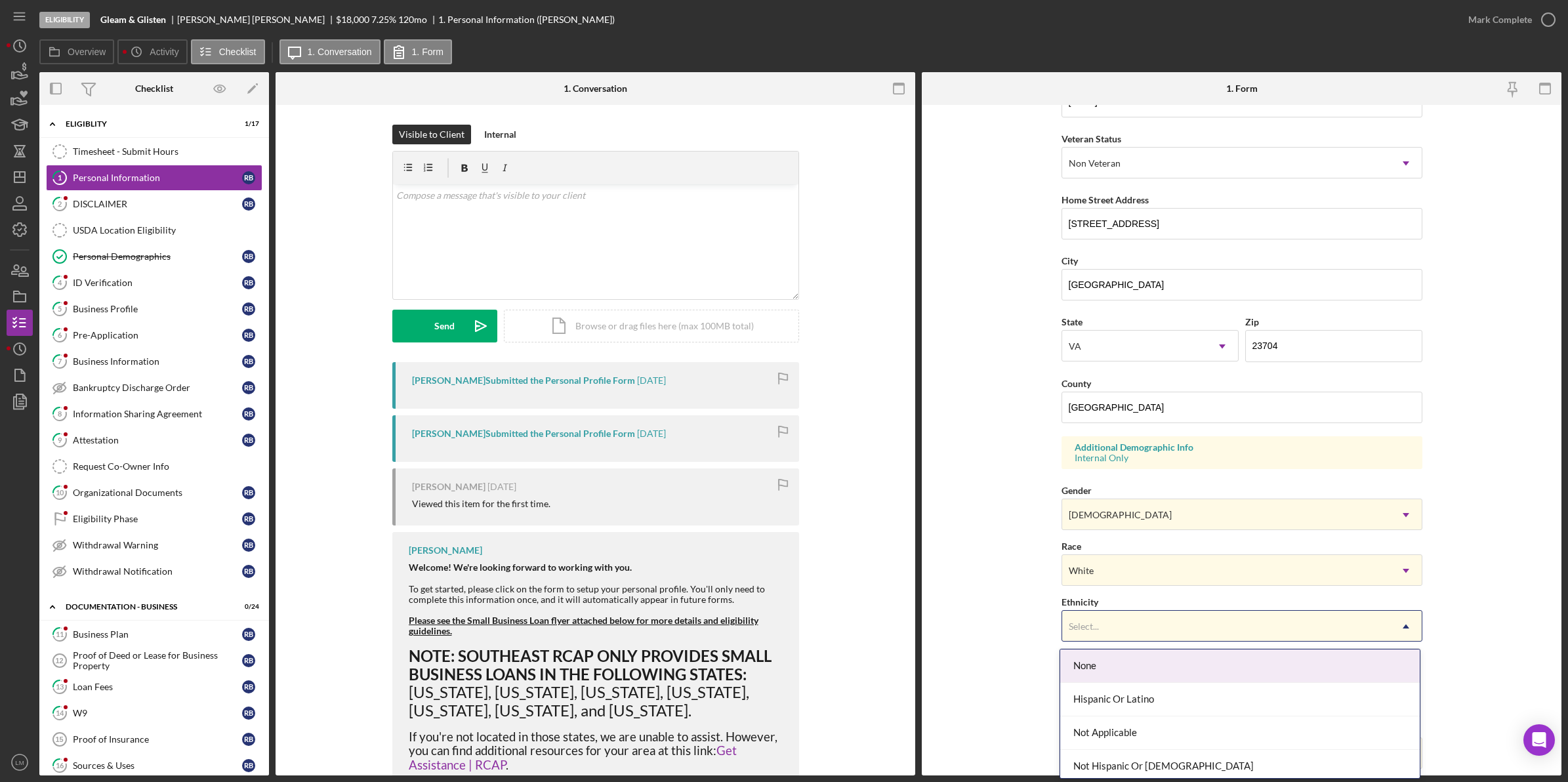
click at [1124, 626] on div "Select..." at bounding box center [1225, 626] width 328 height 30
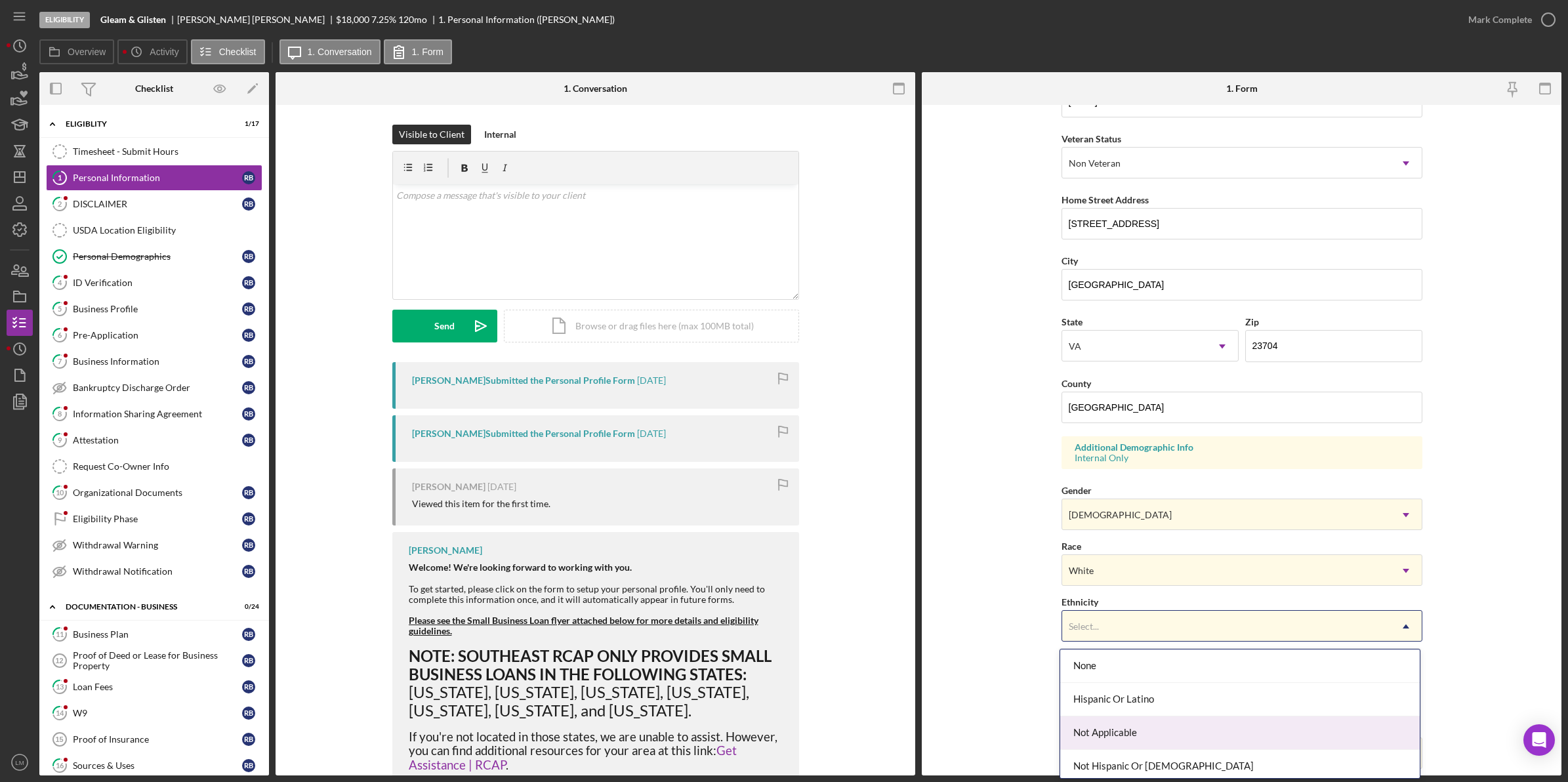
click at [1125, 758] on div "Not Hispanic Or [DEMOGRAPHIC_DATA]" at bounding box center [1240, 767] width 359 height 34
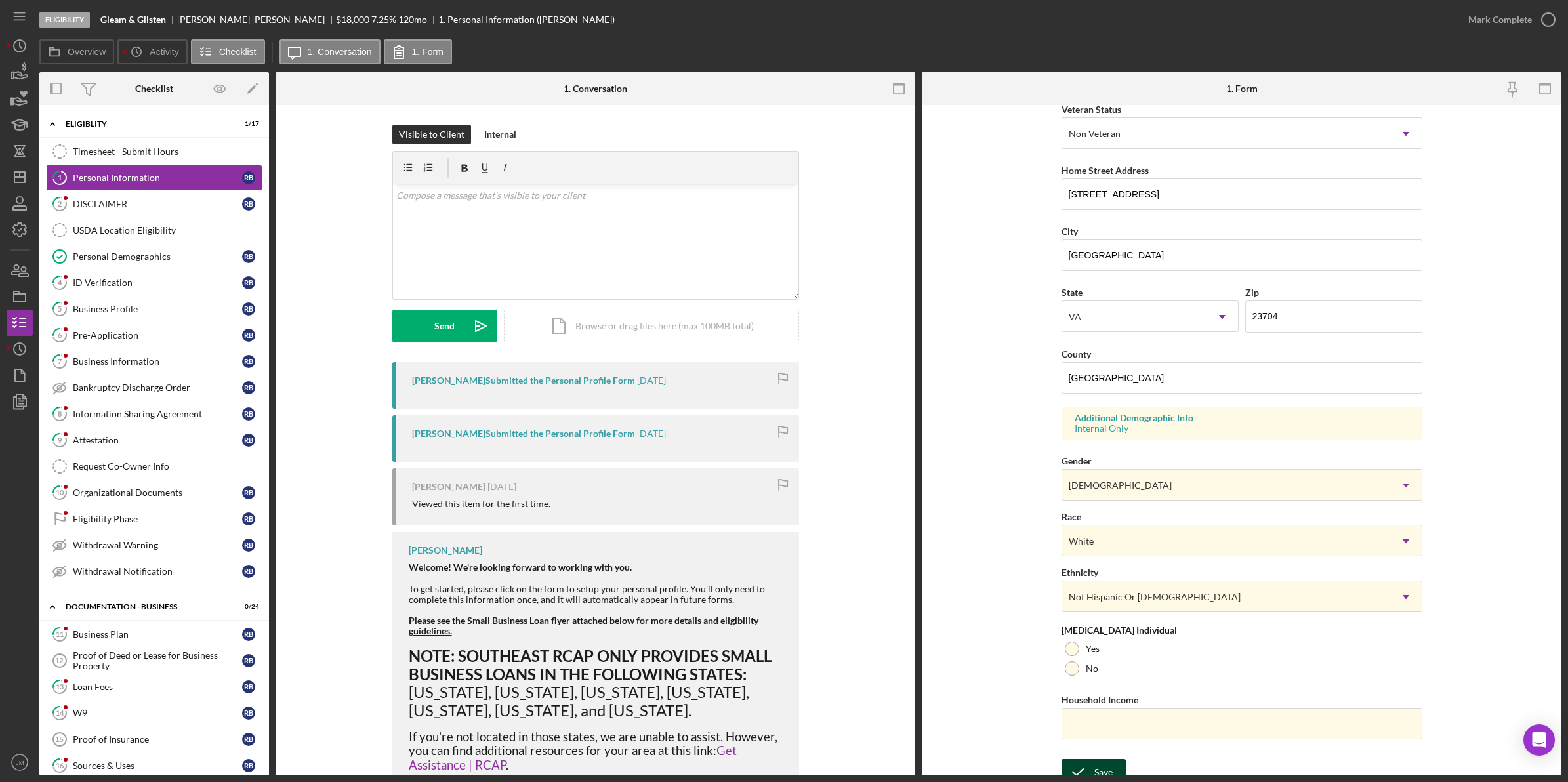
scroll to position [208, 0]
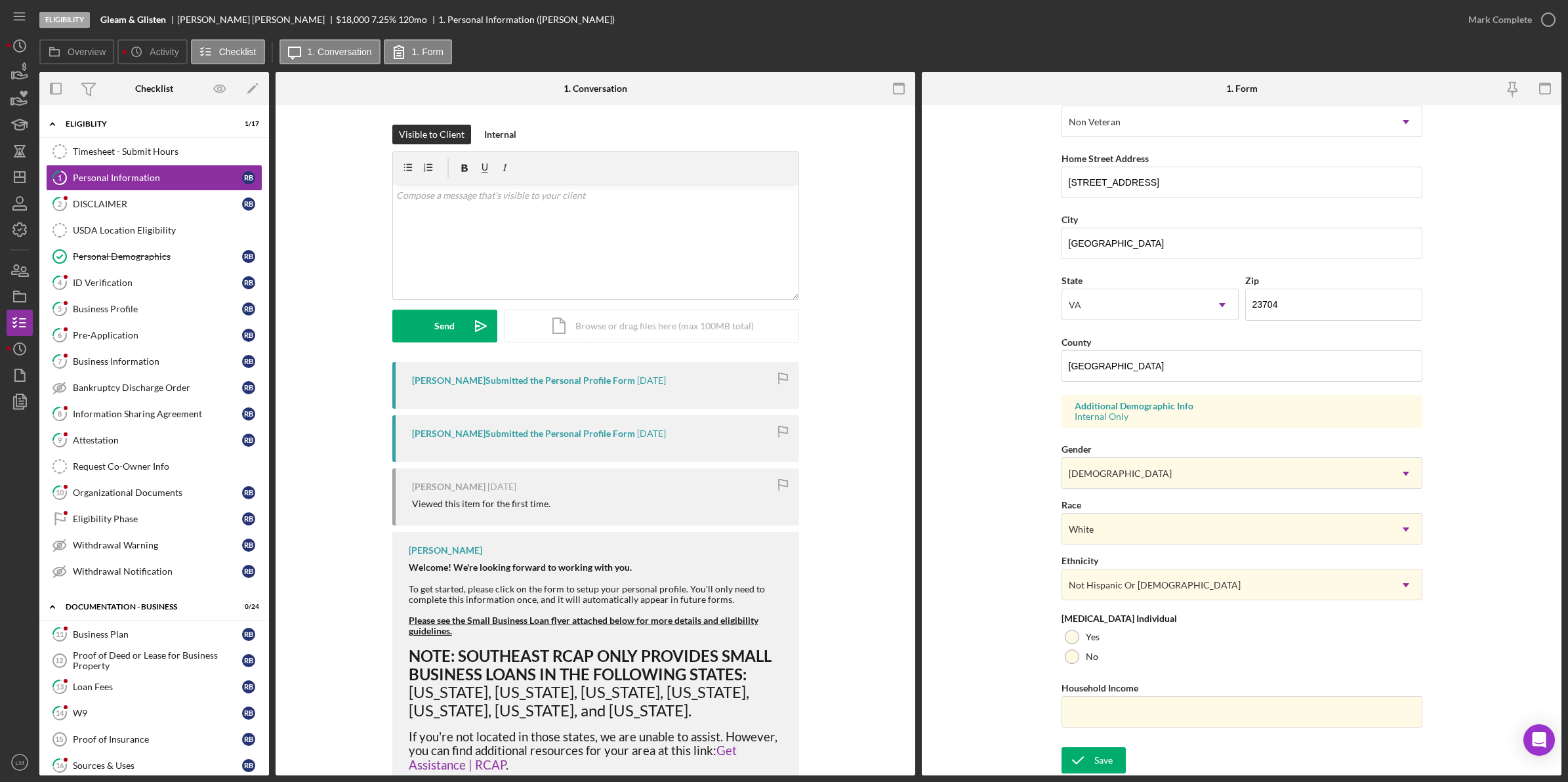
click at [1094, 745] on form "First Name [PERSON_NAME] Middle Name [PERSON_NAME] Last Name [PERSON_NAME] Job …" at bounding box center [1242, 440] width 640 height 670
click at [1087, 751] on icon "submit" at bounding box center [1077, 760] width 33 height 33
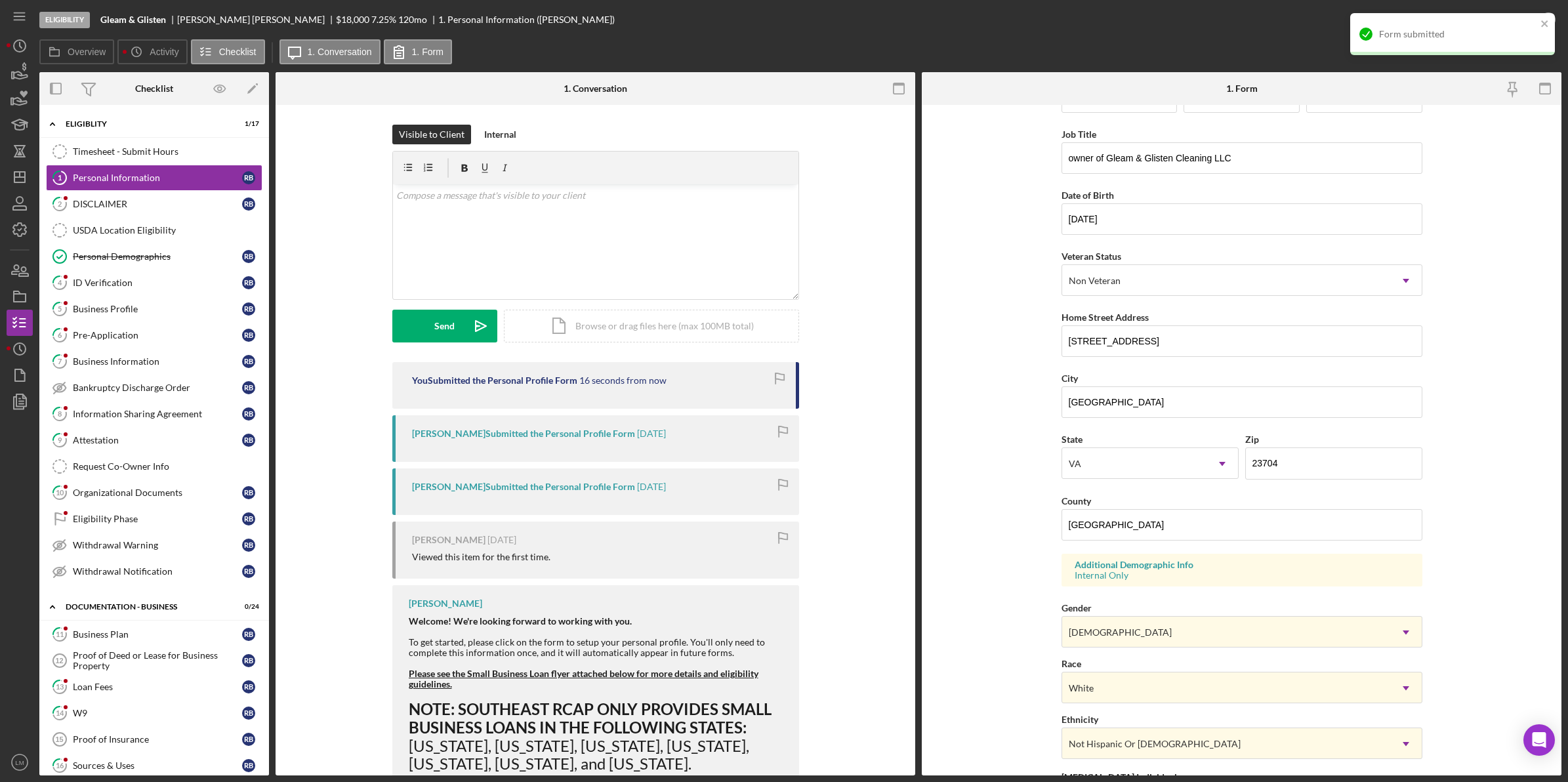
scroll to position [43, 0]
click at [1102, 335] on input "[STREET_ADDRESS]" at bounding box center [1242, 344] width 361 height 31
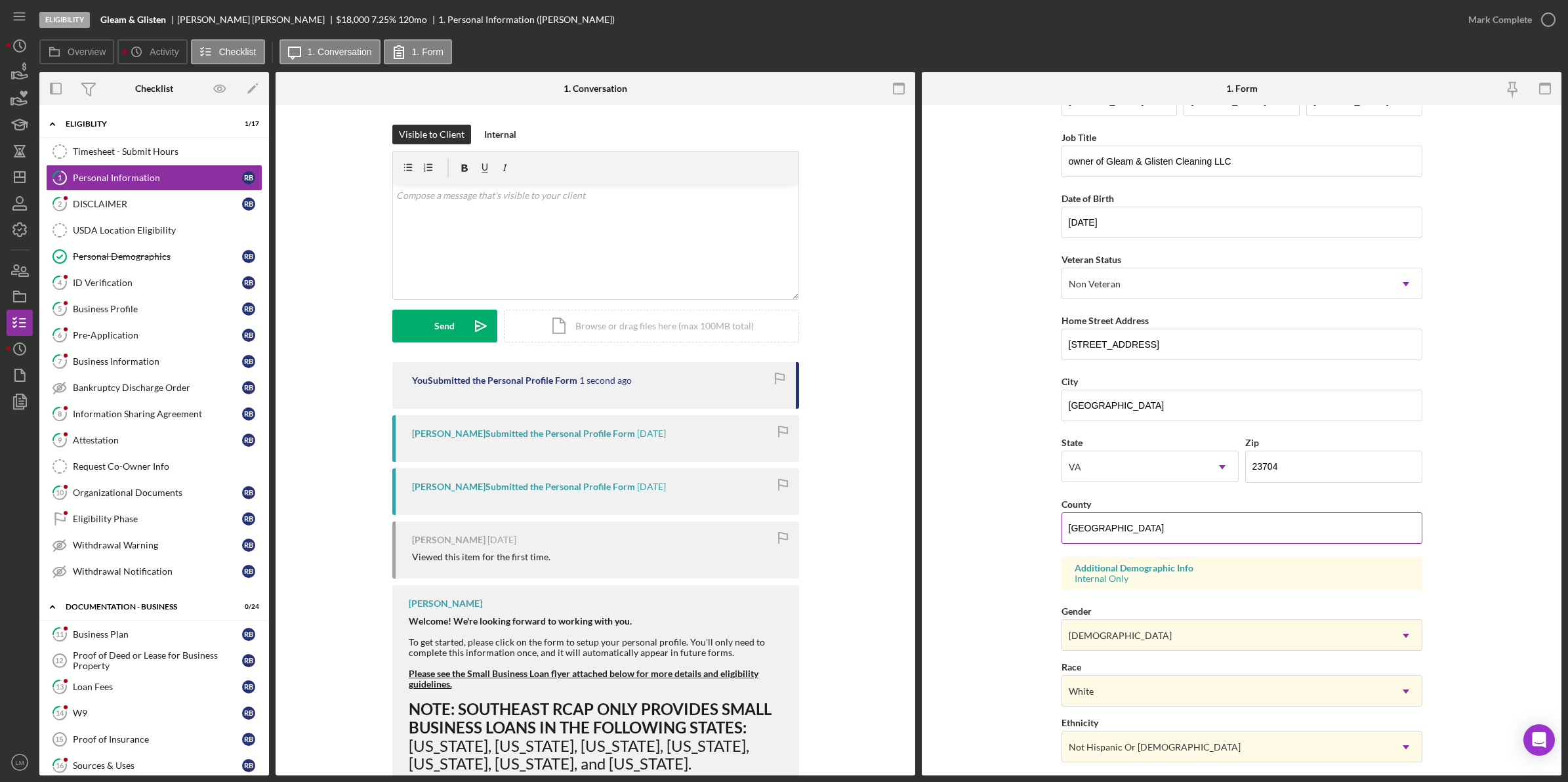
click at [1123, 522] on input "[GEOGRAPHIC_DATA]" at bounding box center [1242, 528] width 361 height 31
type input "[GEOGRAPHIC_DATA]"
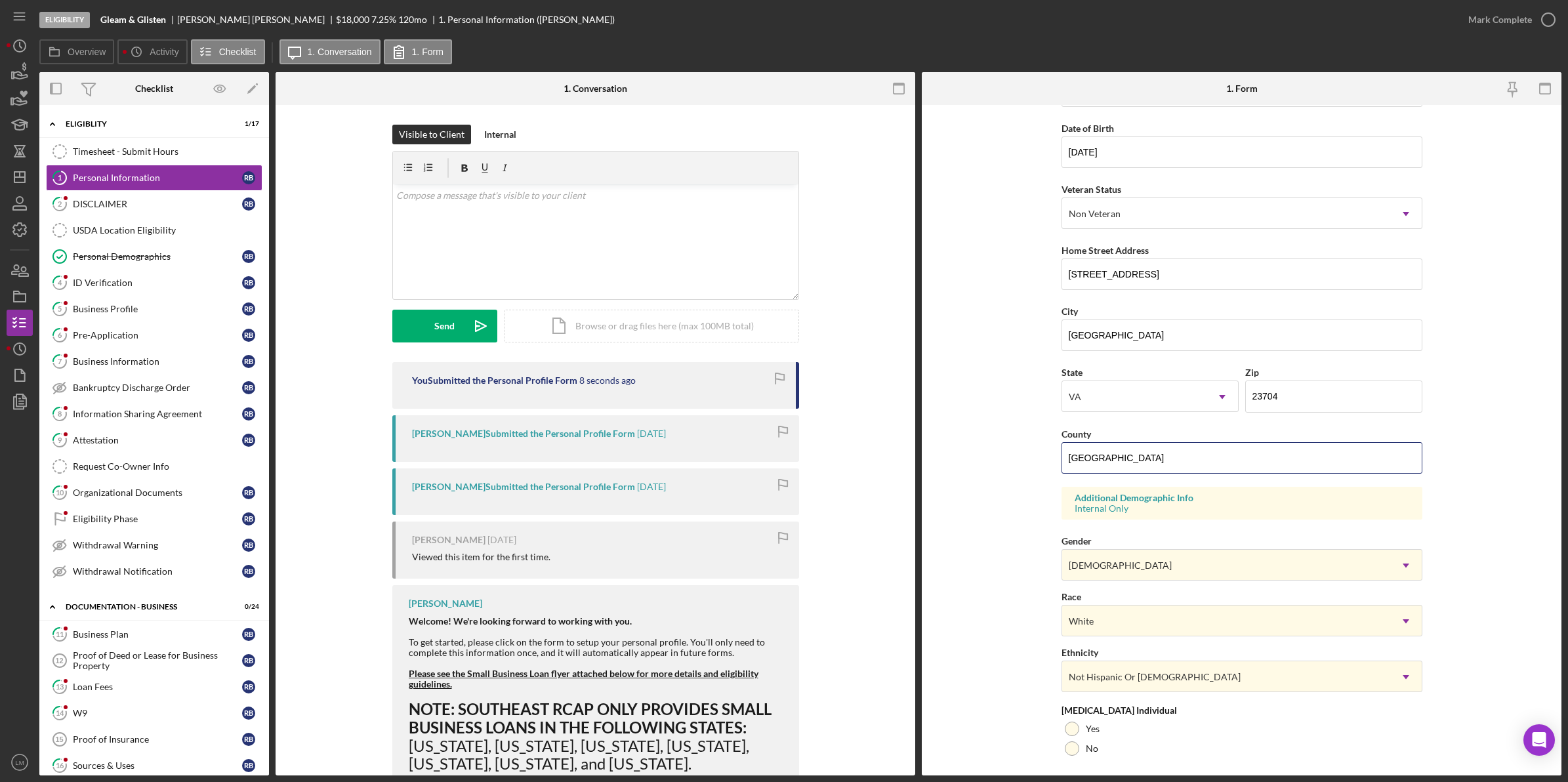
scroll to position [208, 0]
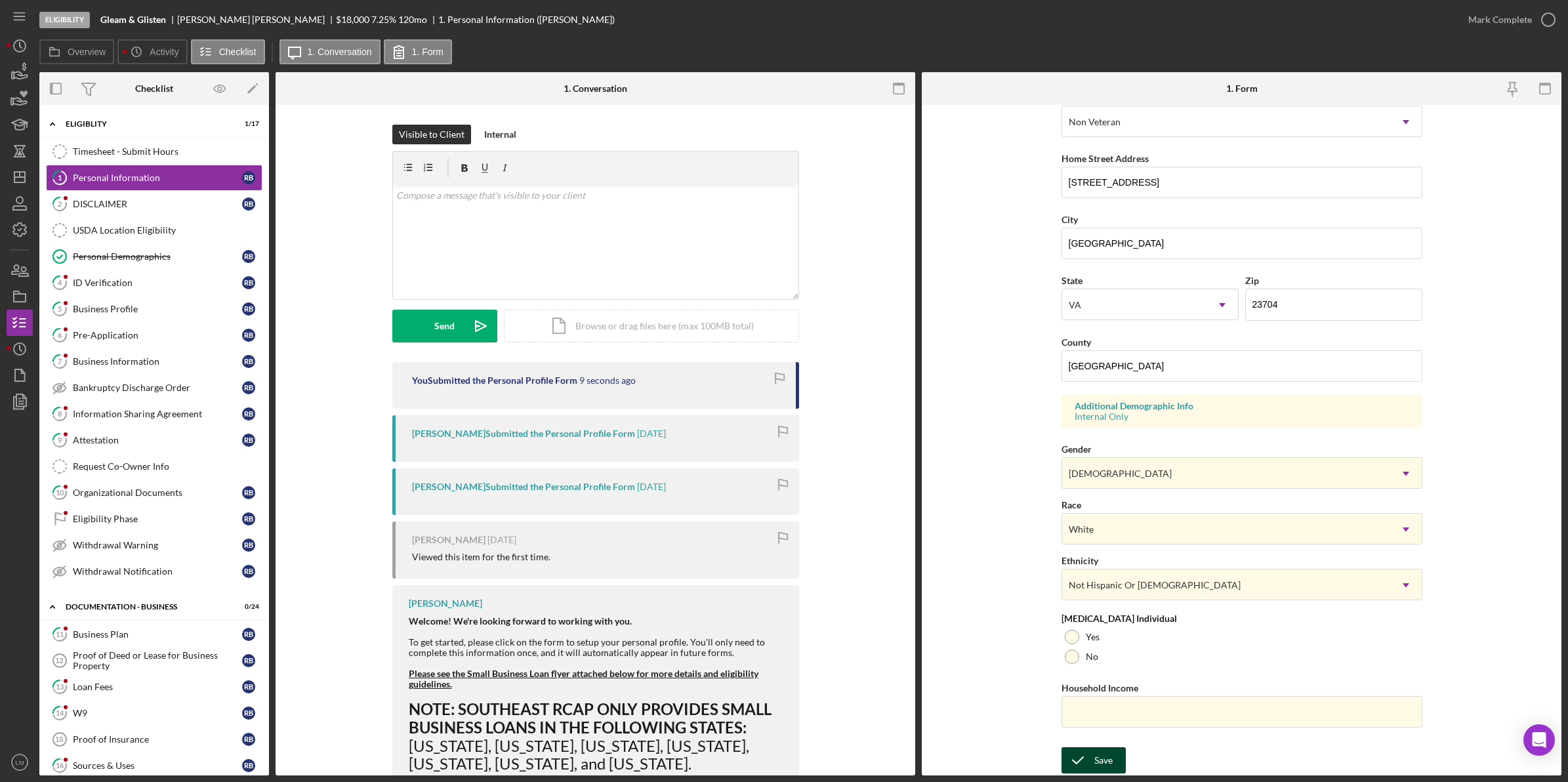
click at [1096, 751] on div "Save" at bounding box center [1103, 760] width 18 height 27
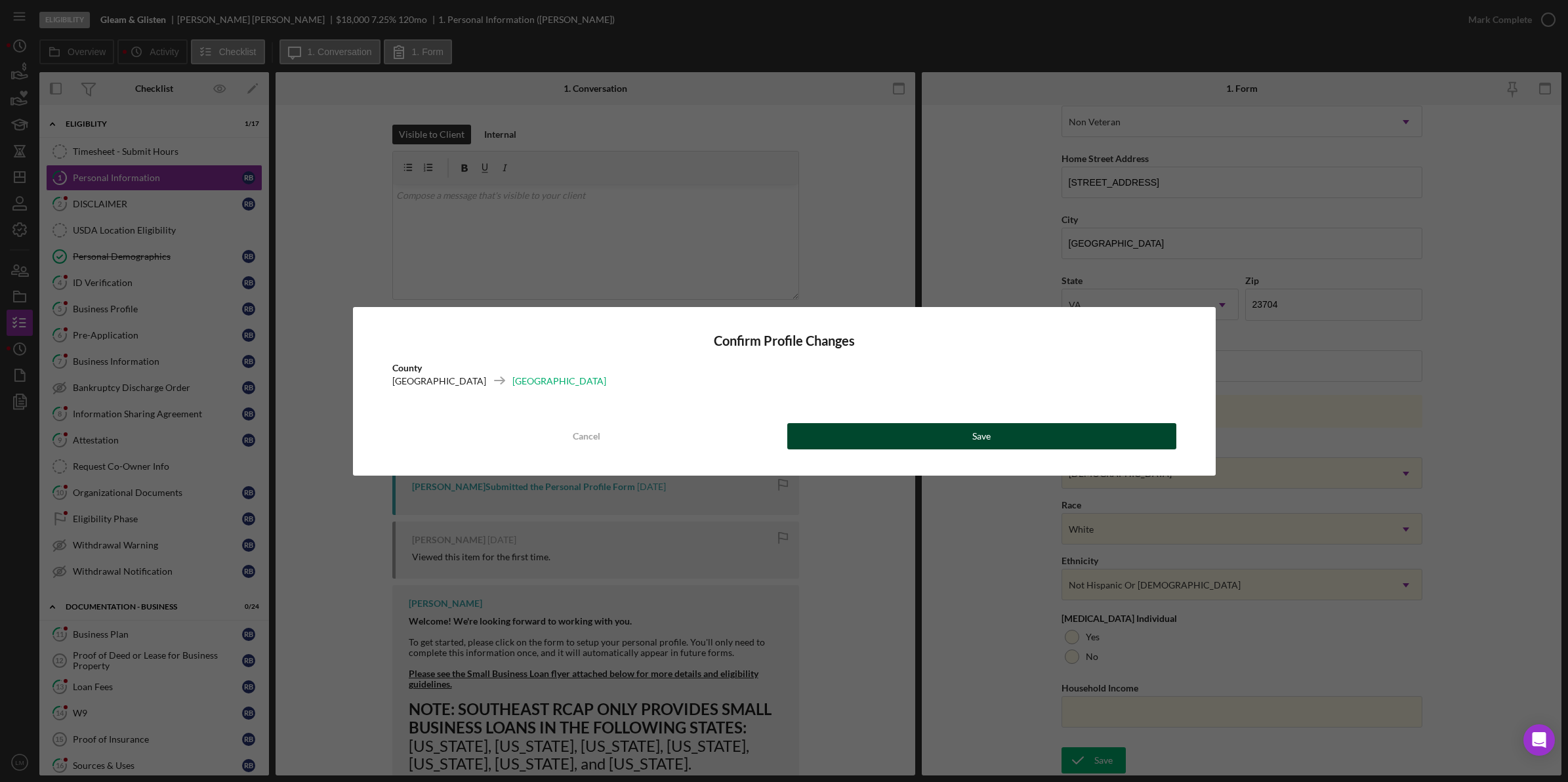
click at [1030, 430] on button "Save" at bounding box center [981, 436] width 389 height 27
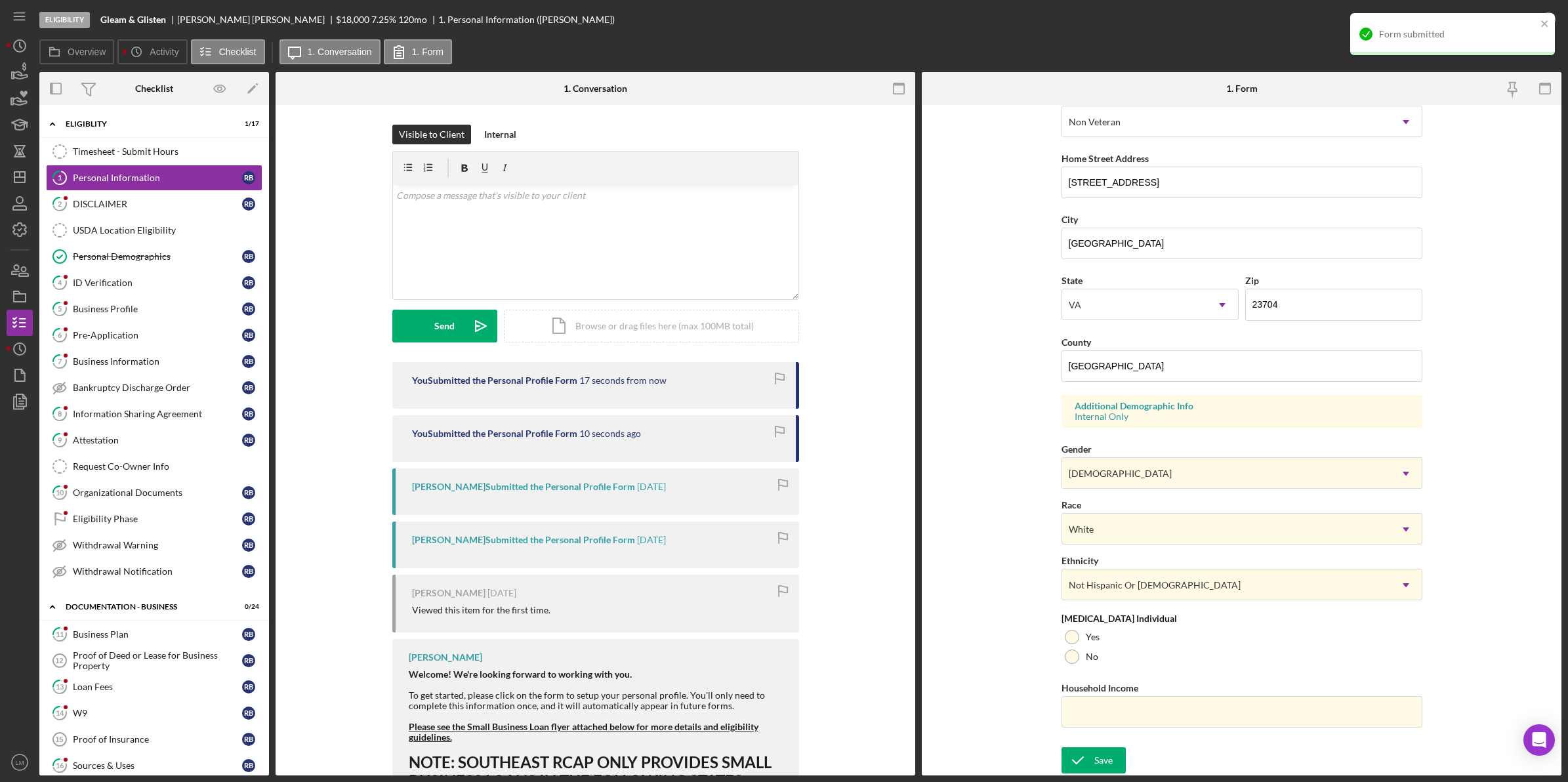
click at [1537, 16] on div "Form submitted" at bounding box center [1452, 34] width 205 height 42
click at [1555, 14] on div "Form submitted" at bounding box center [1453, 39] width 210 height 58
click at [1541, 16] on icon "button" at bounding box center [1548, 20] width 33 height 33
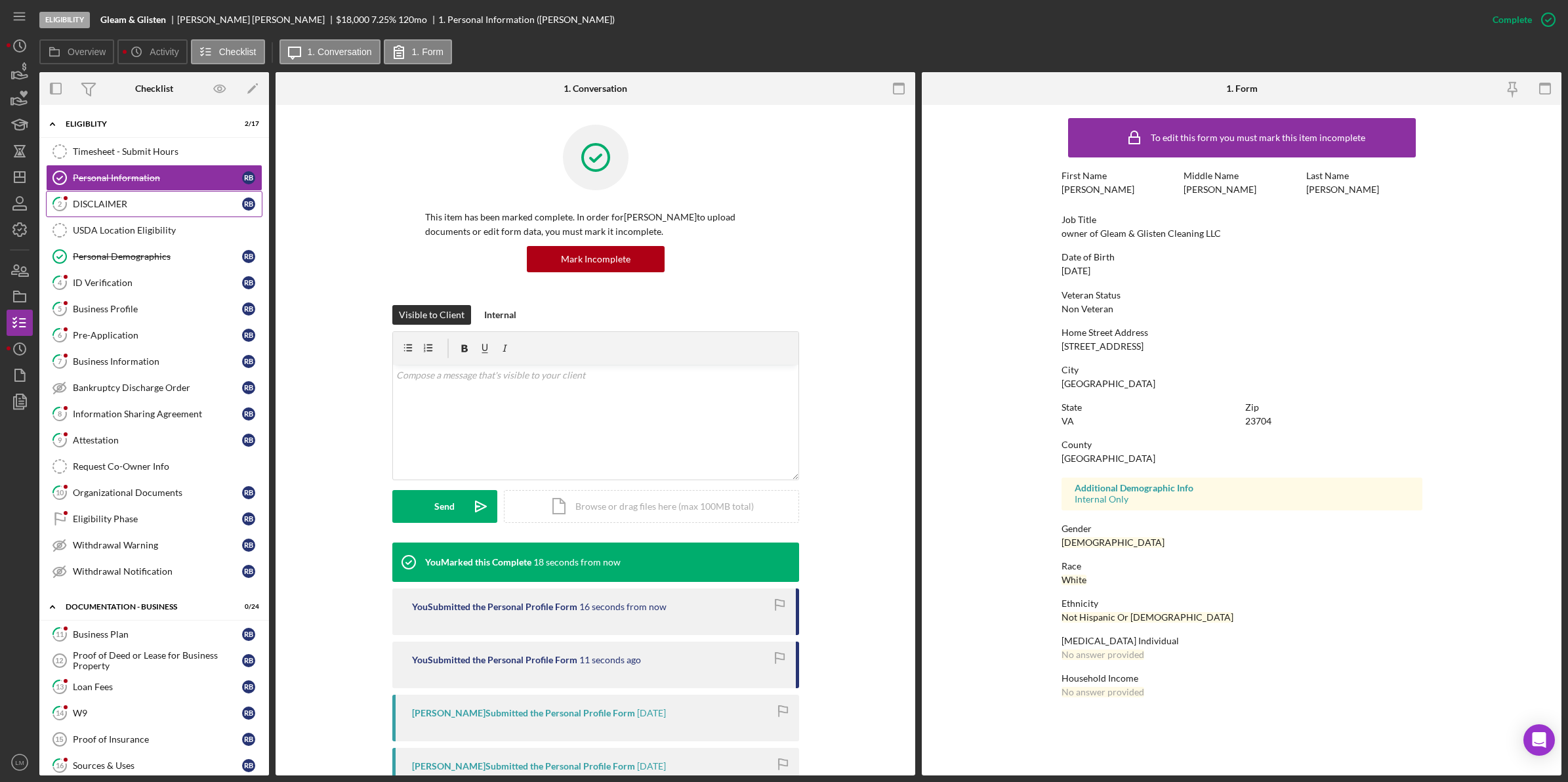
scroll to position [0, 0]
click at [143, 208] on div "DISCLAIMER" at bounding box center [157, 203] width 169 height 10
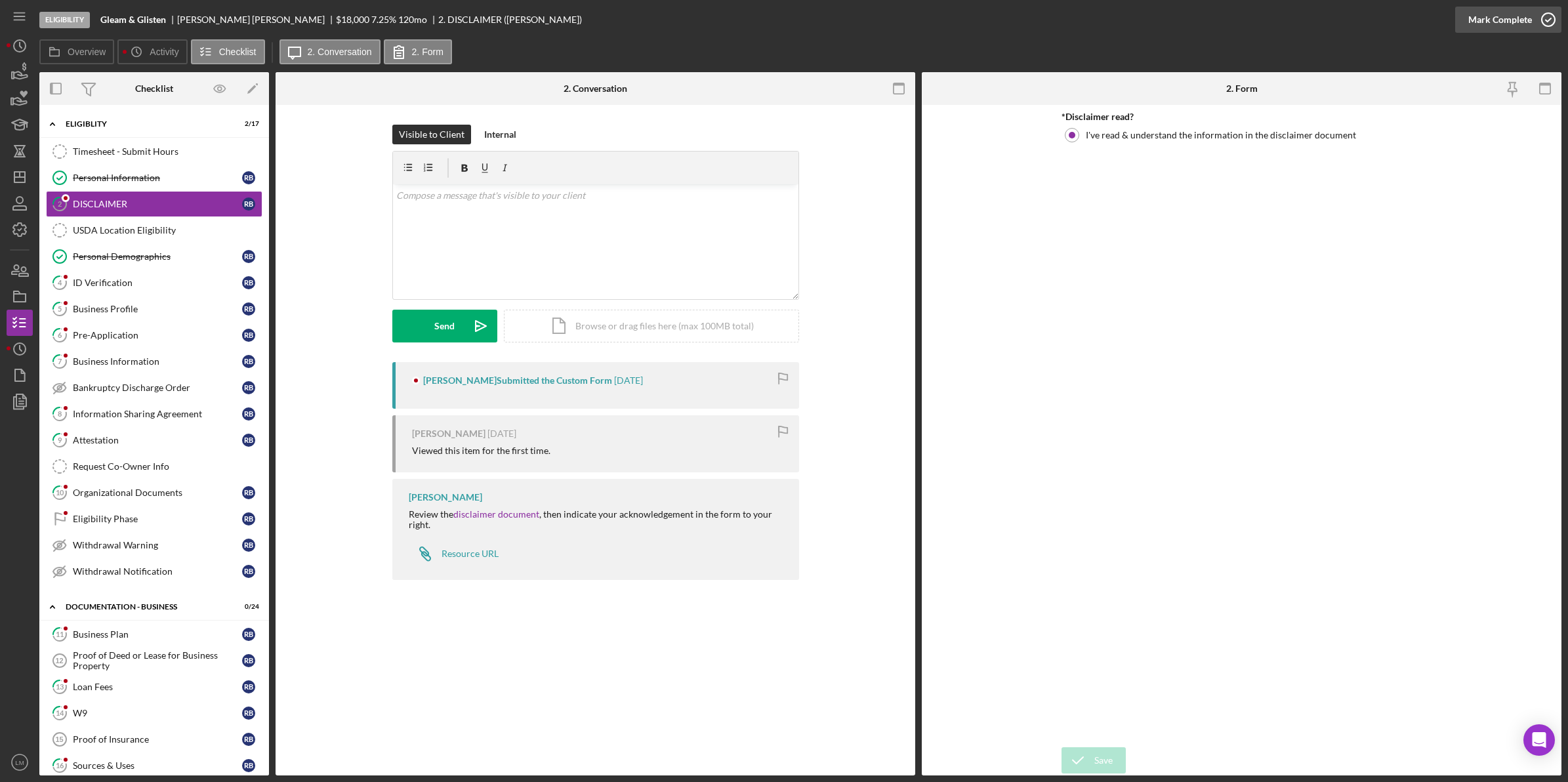
click at [1525, 20] on div "Mark Complete" at bounding box center [1499, 20] width 64 height 27
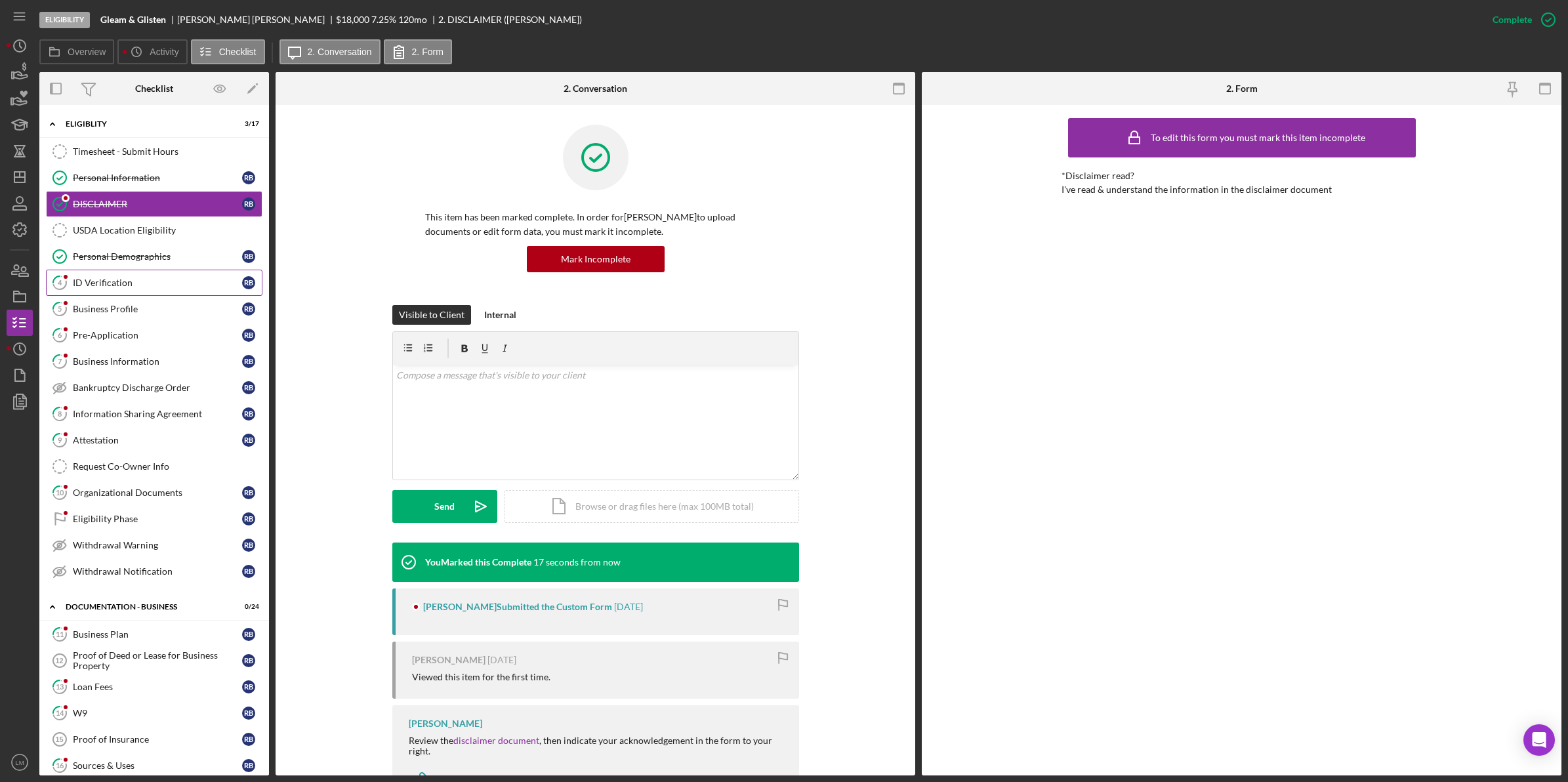
click at [112, 282] on div "ID Verification" at bounding box center [157, 282] width 169 height 10
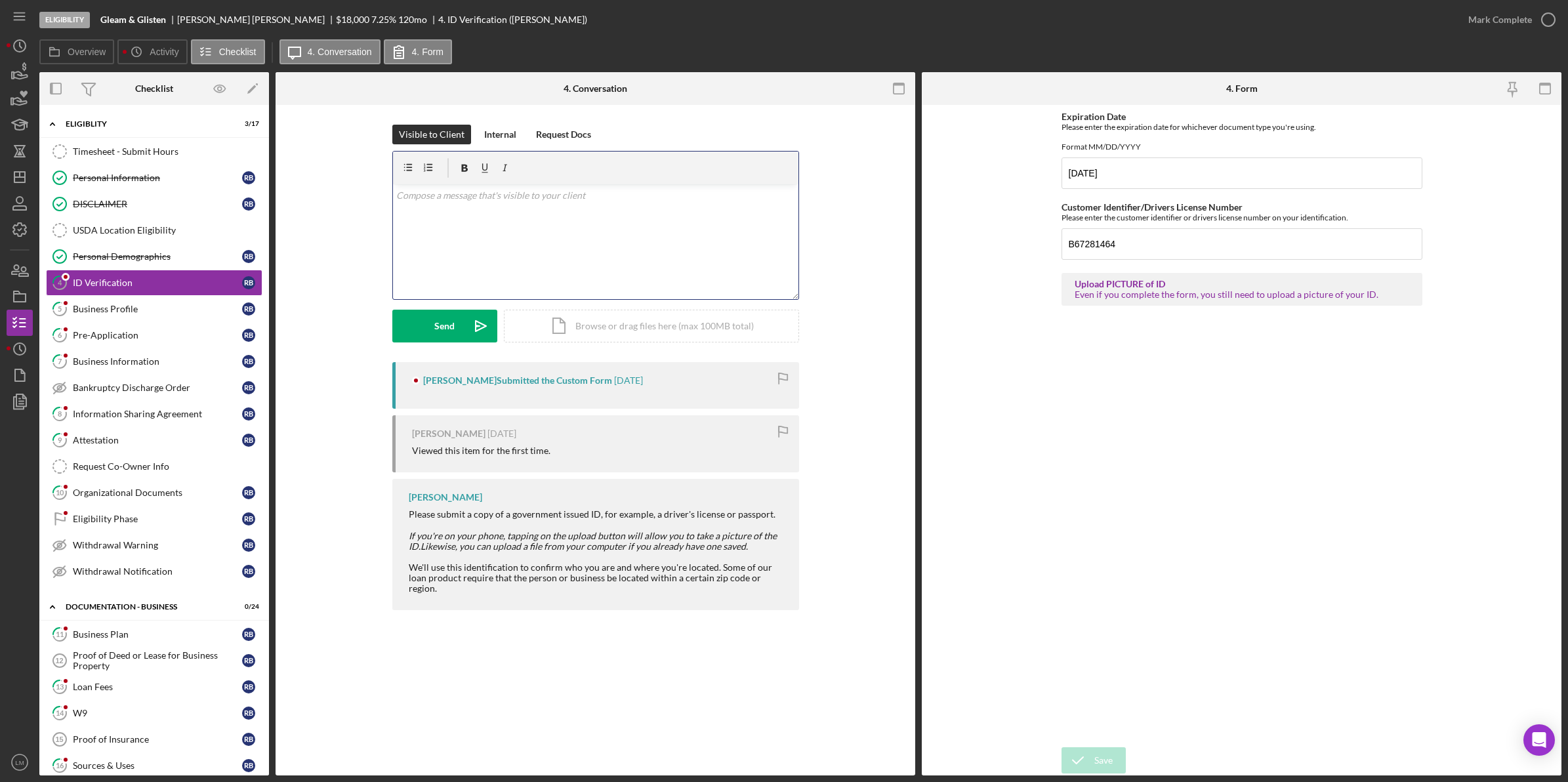
click at [582, 290] on div "v Color teal Color pink Remove color Add row above Add row below Add column bef…" at bounding box center [596, 242] width 405 height 115
click at [434, 329] on div "Send" at bounding box center [444, 326] width 20 height 33
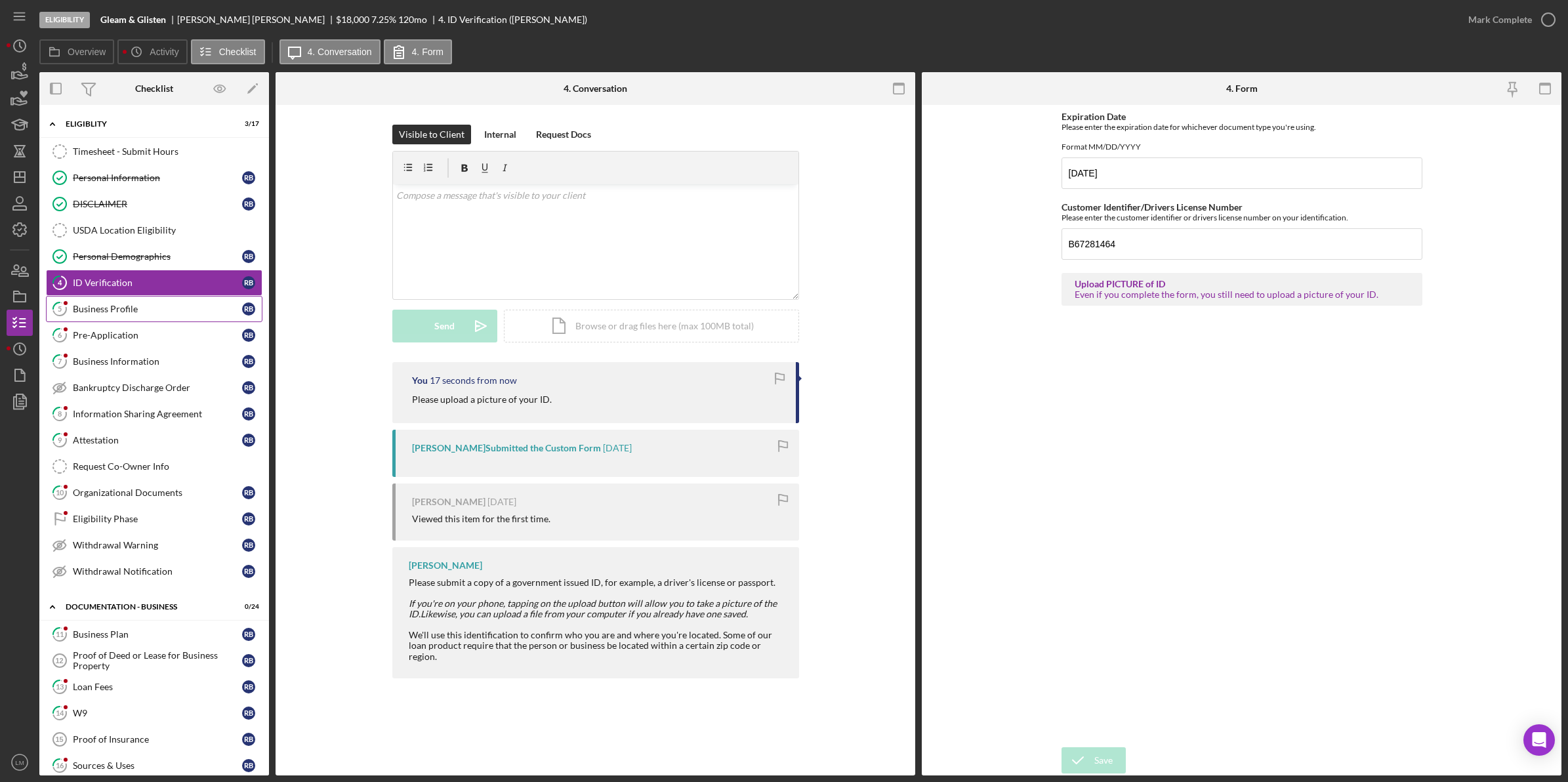
click at [171, 316] on link "5 Business Profile r b" at bounding box center [154, 309] width 217 height 27
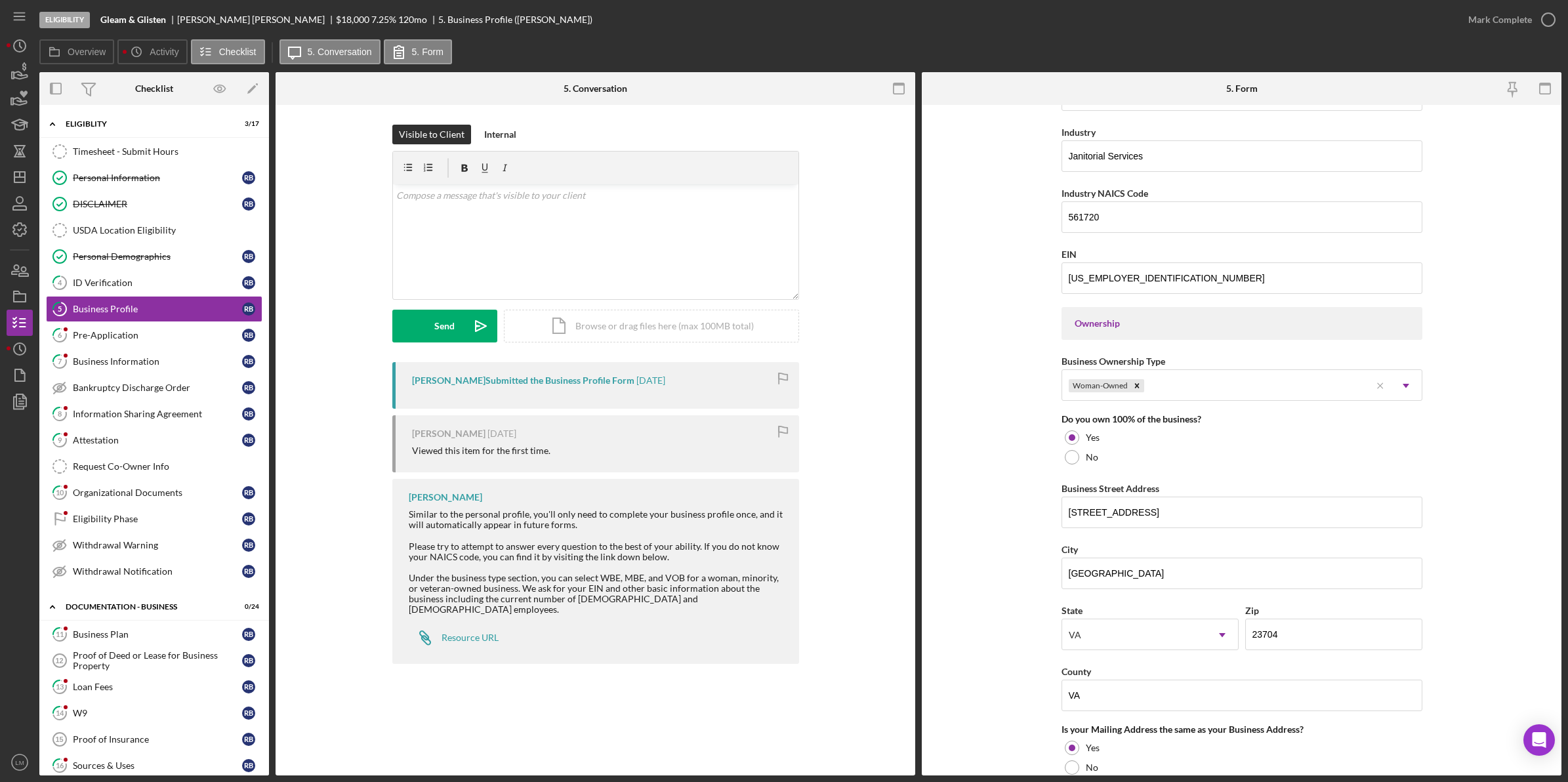
scroll to position [656, 0]
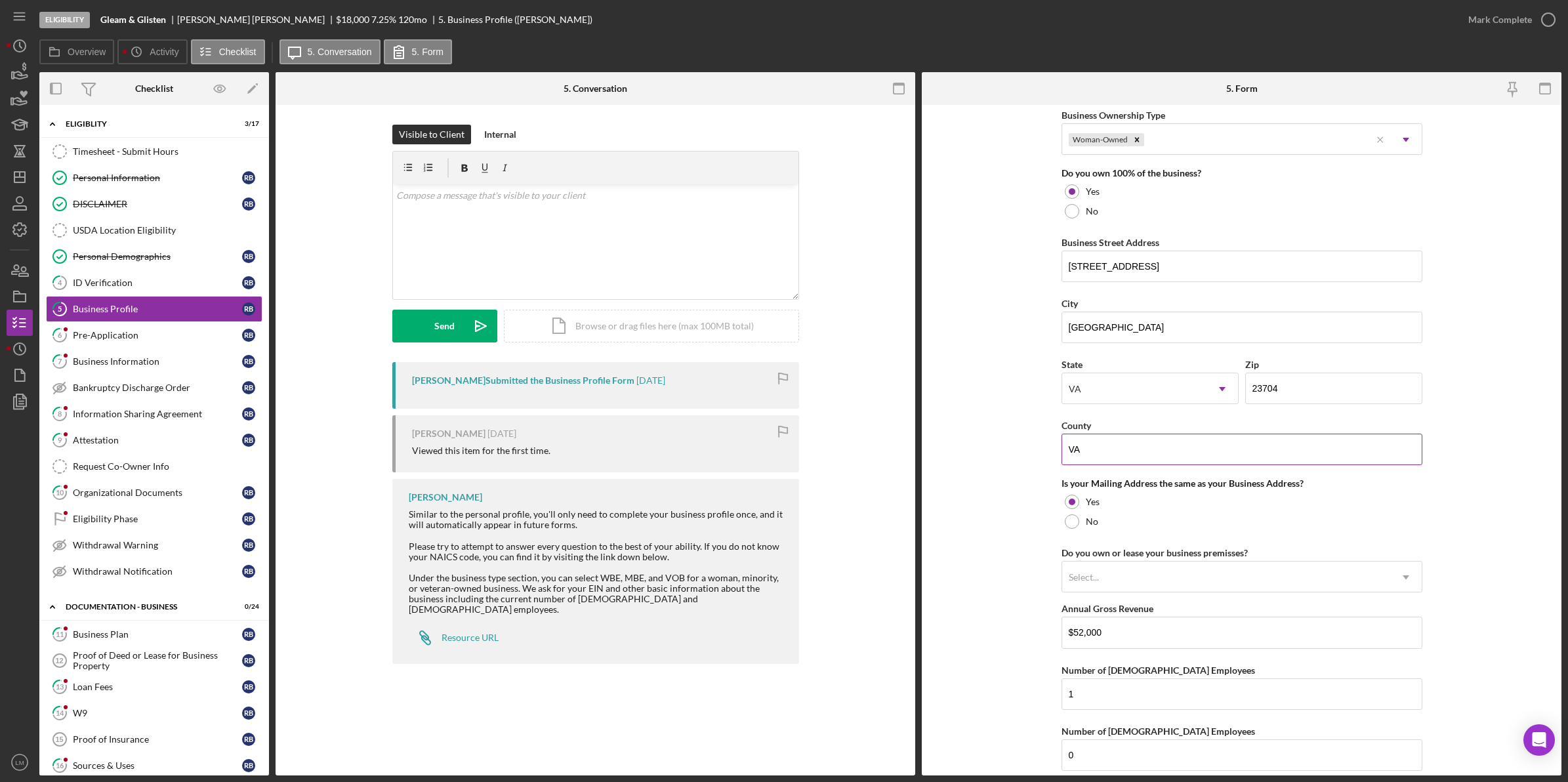
click at [1116, 451] on input "VA" at bounding box center [1242, 449] width 361 height 31
type input "[GEOGRAPHIC_DATA]"
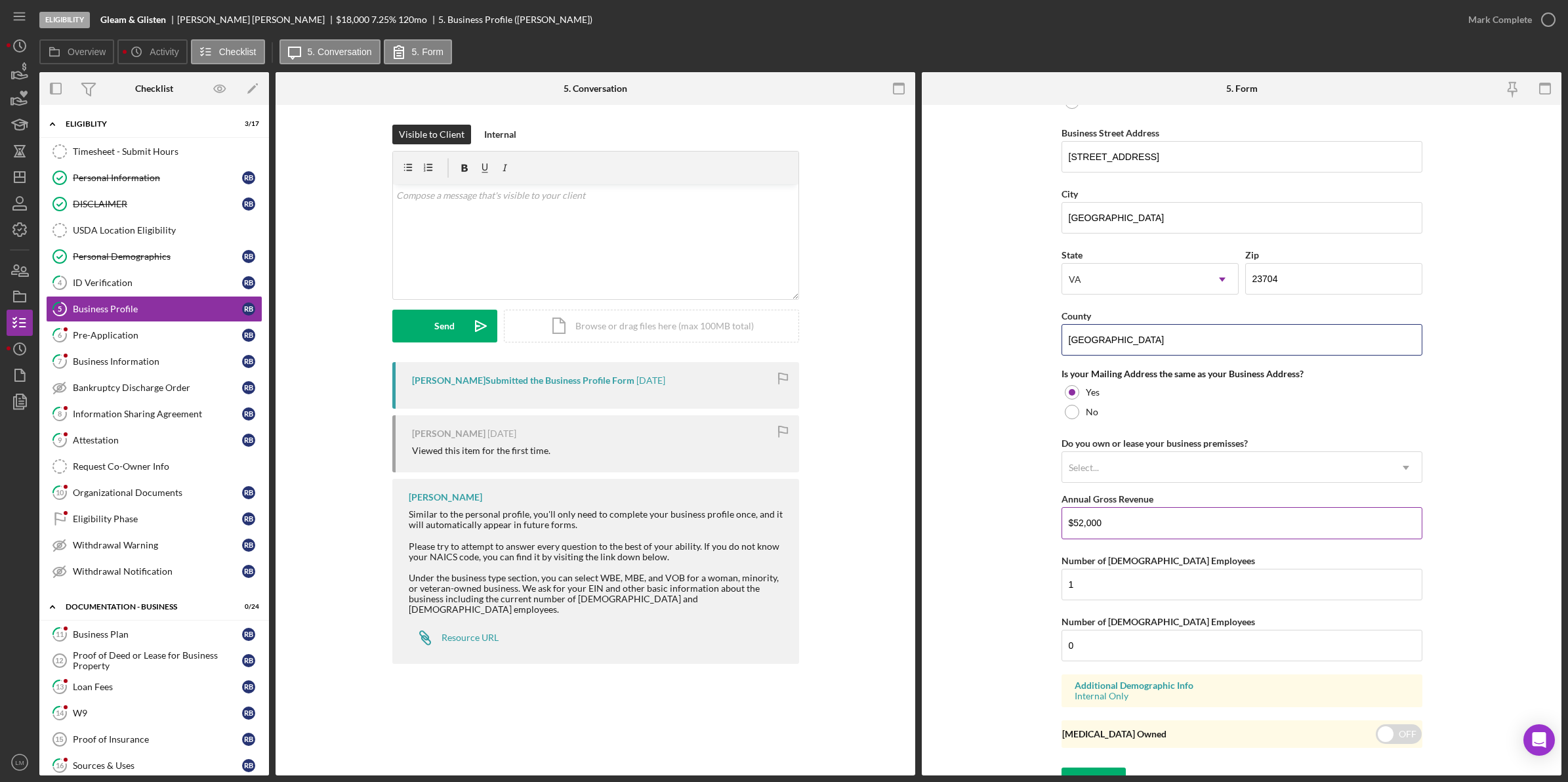
scroll to position [791, 0]
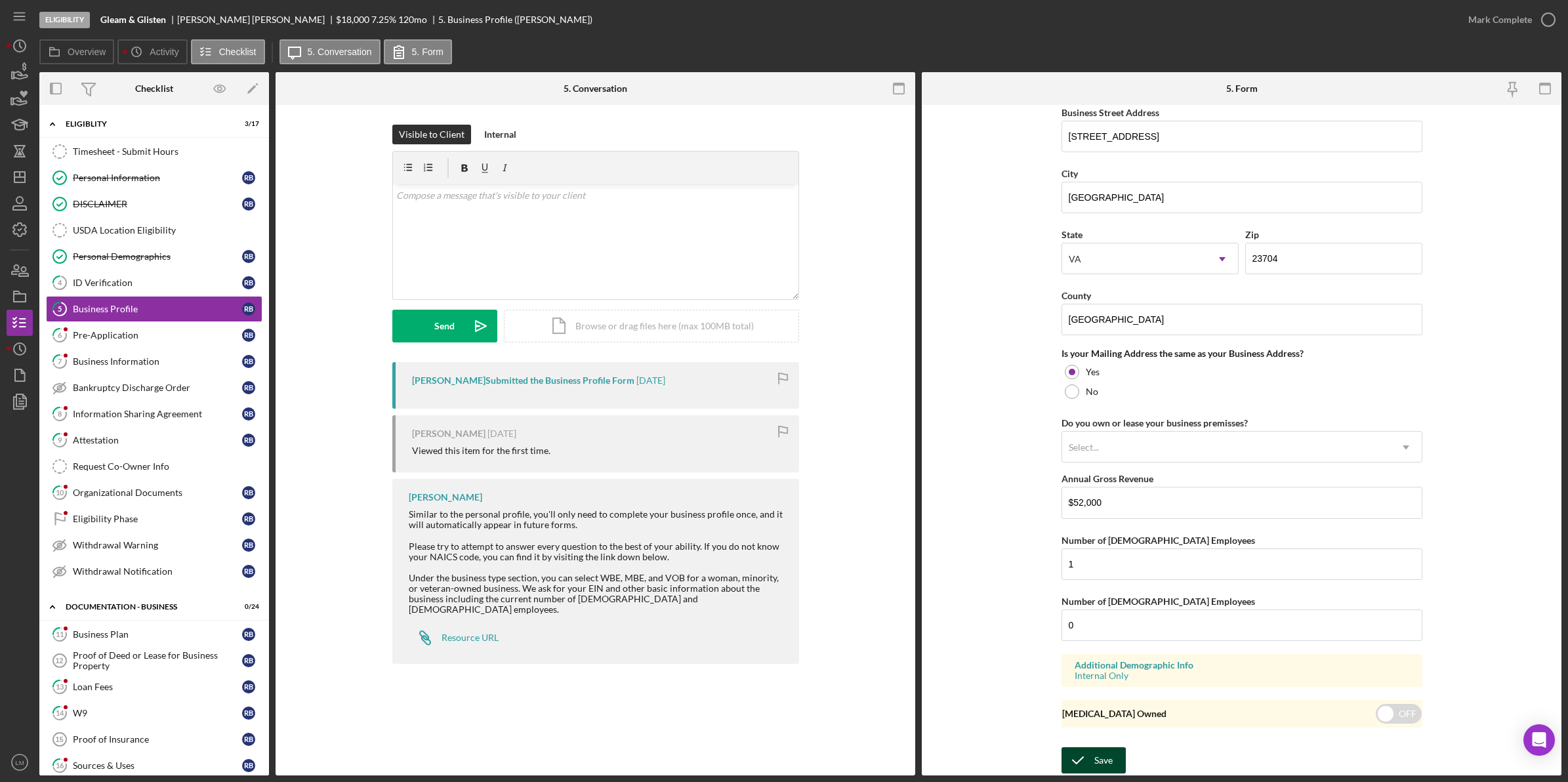
click at [1098, 762] on div "Save" at bounding box center [1103, 760] width 18 height 27
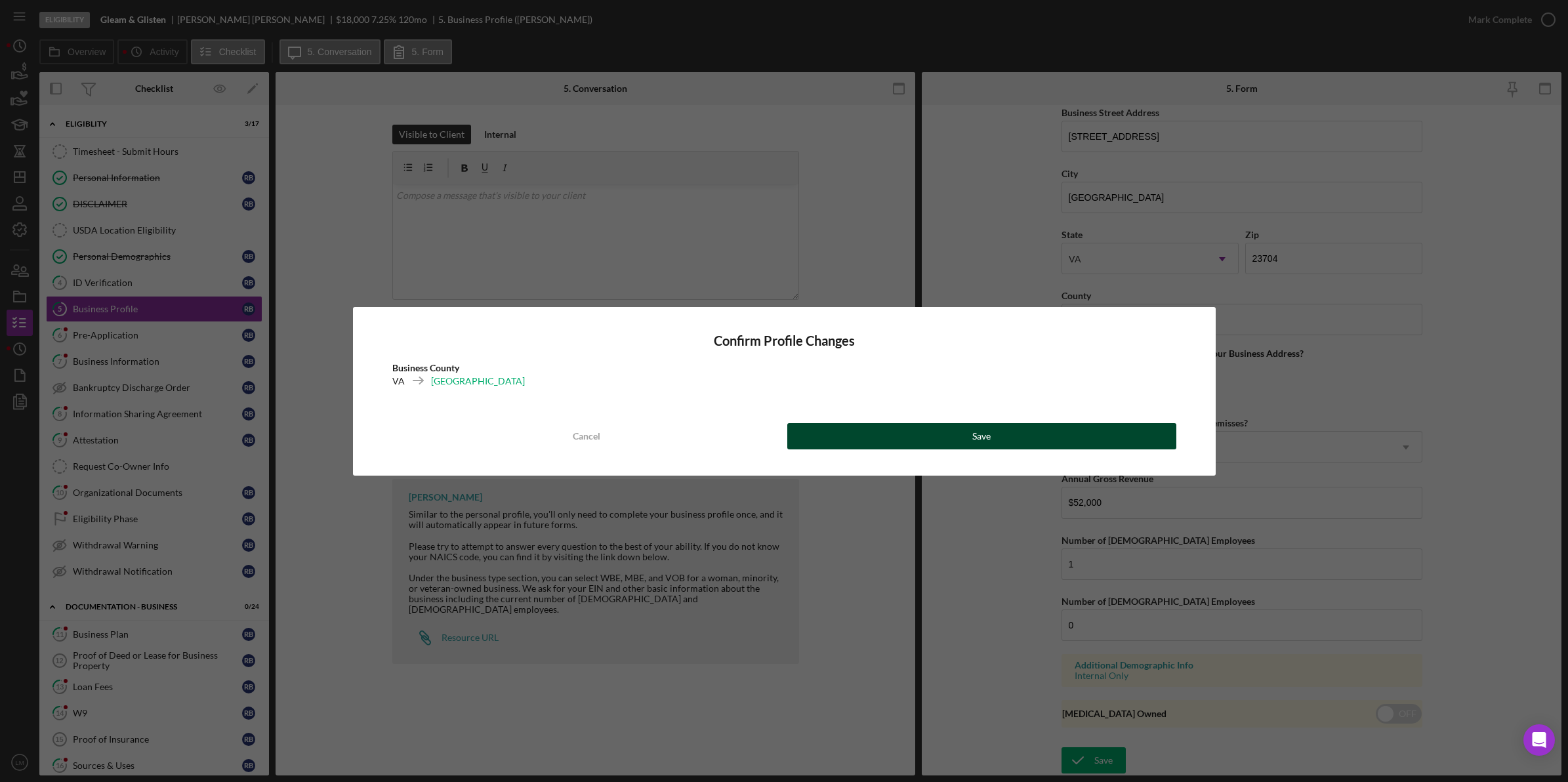
click at [986, 433] on div "Save" at bounding box center [981, 436] width 18 height 27
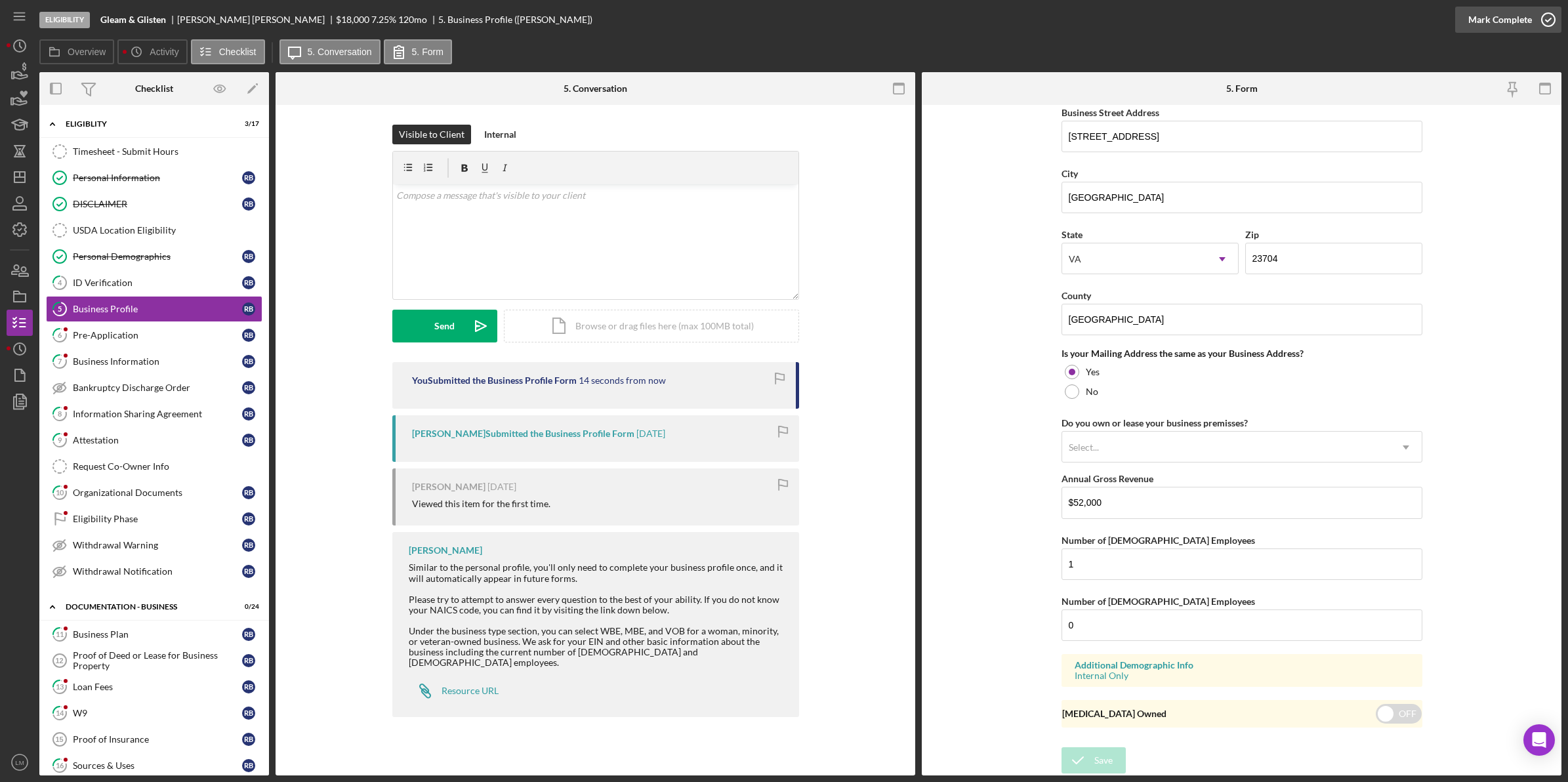
click at [1522, 15] on div "Mark Complete" at bounding box center [1499, 20] width 64 height 27
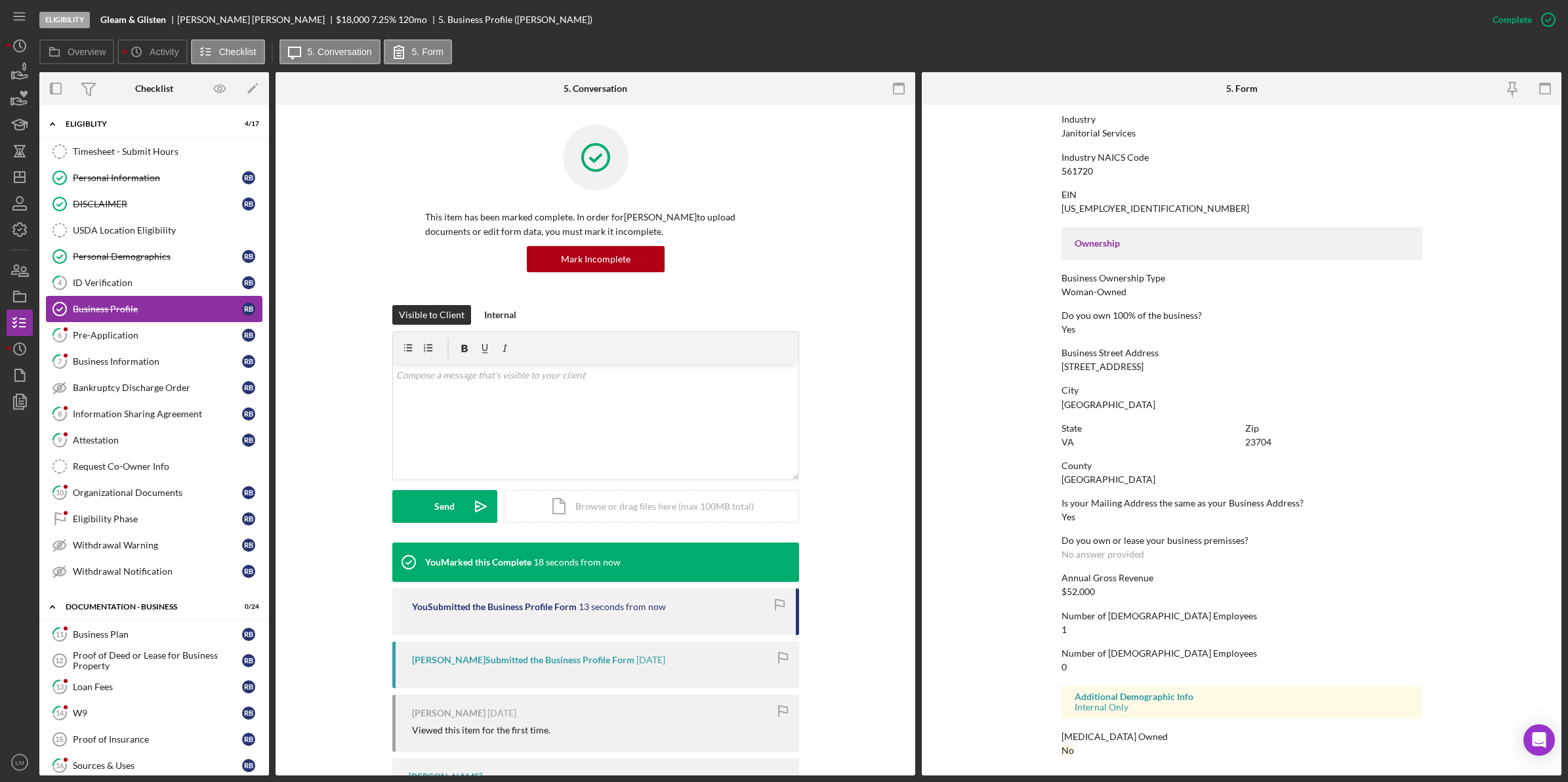
scroll to position [319, 0]
click at [116, 335] on div "Pre-Application" at bounding box center [157, 335] width 169 height 10
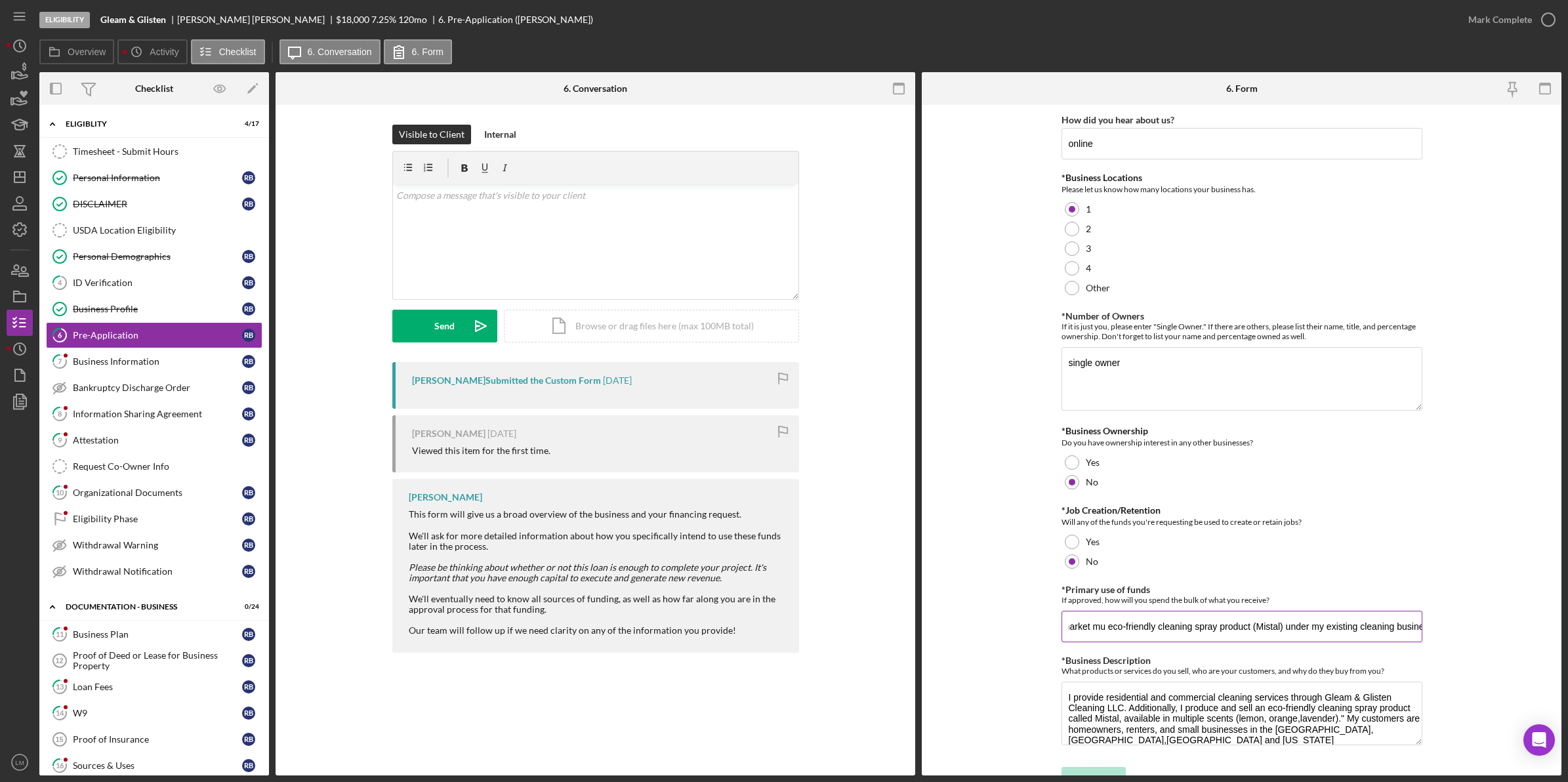
scroll to position [0, 228]
drag, startPoint x: 1393, startPoint y: 637, endPoint x: 1244, endPoint y: 624, distance: 149.6
click at [1244, 624] on input "I will use the bulk of funds to produce,package and market mu eco-friendly clea…" at bounding box center [1242, 626] width 361 height 31
drag, startPoint x: 1286, startPoint y: 625, endPoint x: 1432, endPoint y: 630, distance: 146.1
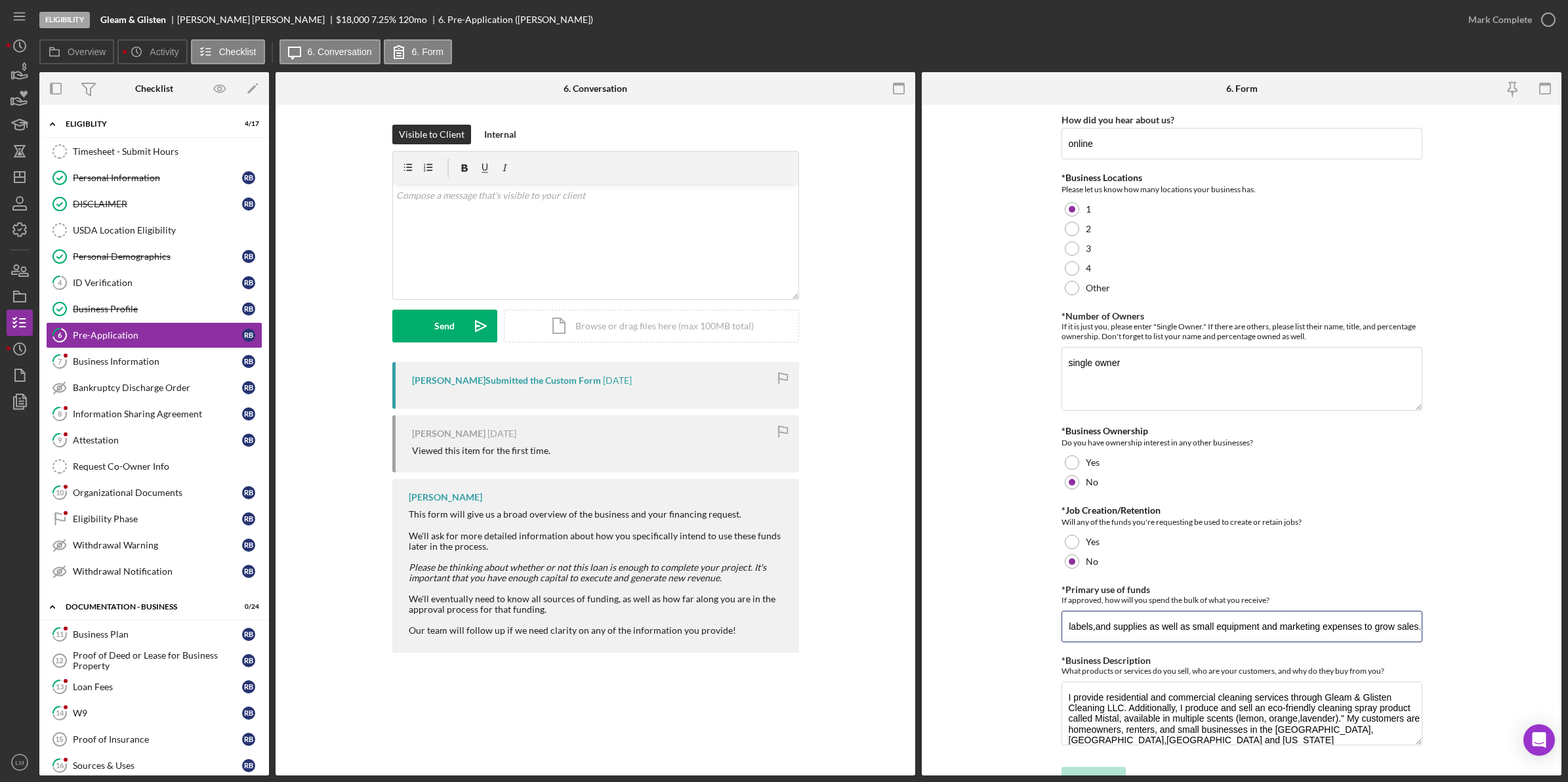
click at [1432, 630] on form "How did you hear about us? online *Business Locations Please let us know how ma…" at bounding box center [1242, 440] width 640 height 670
click at [1471, 641] on form "How did you hear about us? online *Business Locations Please let us know how ma…" at bounding box center [1242, 440] width 640 height 670
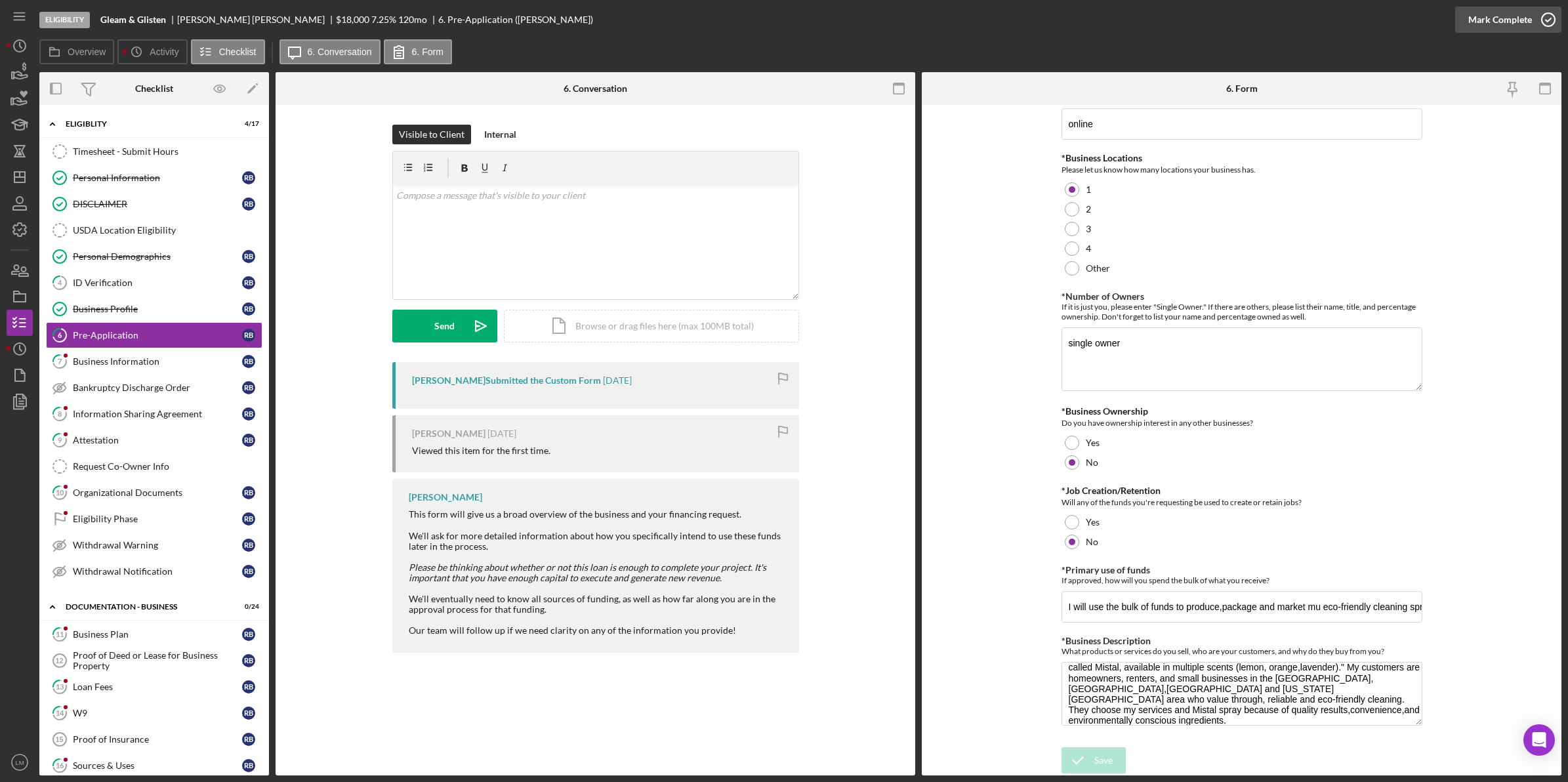
click at [1523, 17] on div "Mark Complete" at bounding box center [1499, 20] width 64 height 27
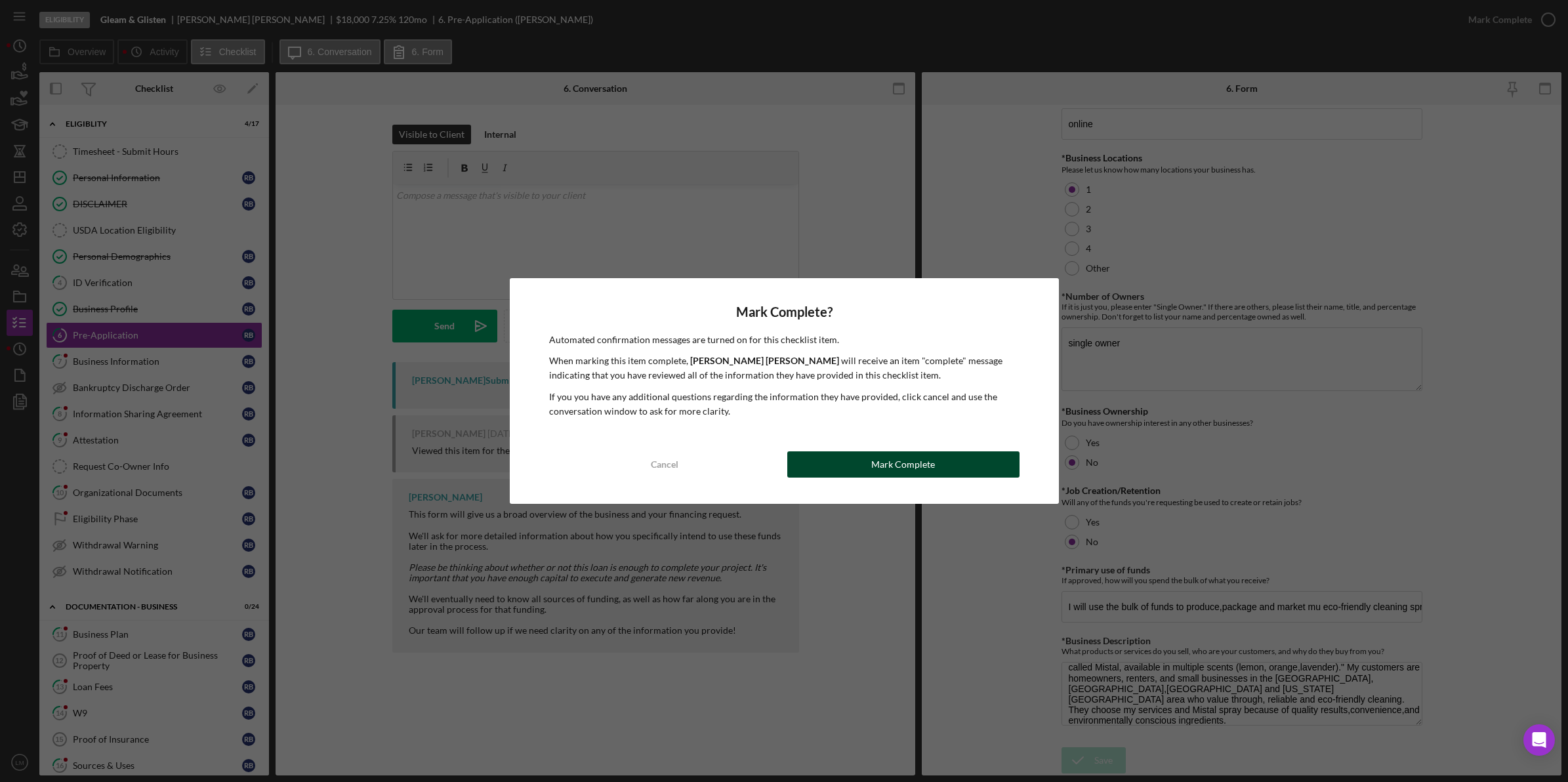
click at [869, 458] on button "Mark Complete" at bounding box center [903, 465] width 232 height 27
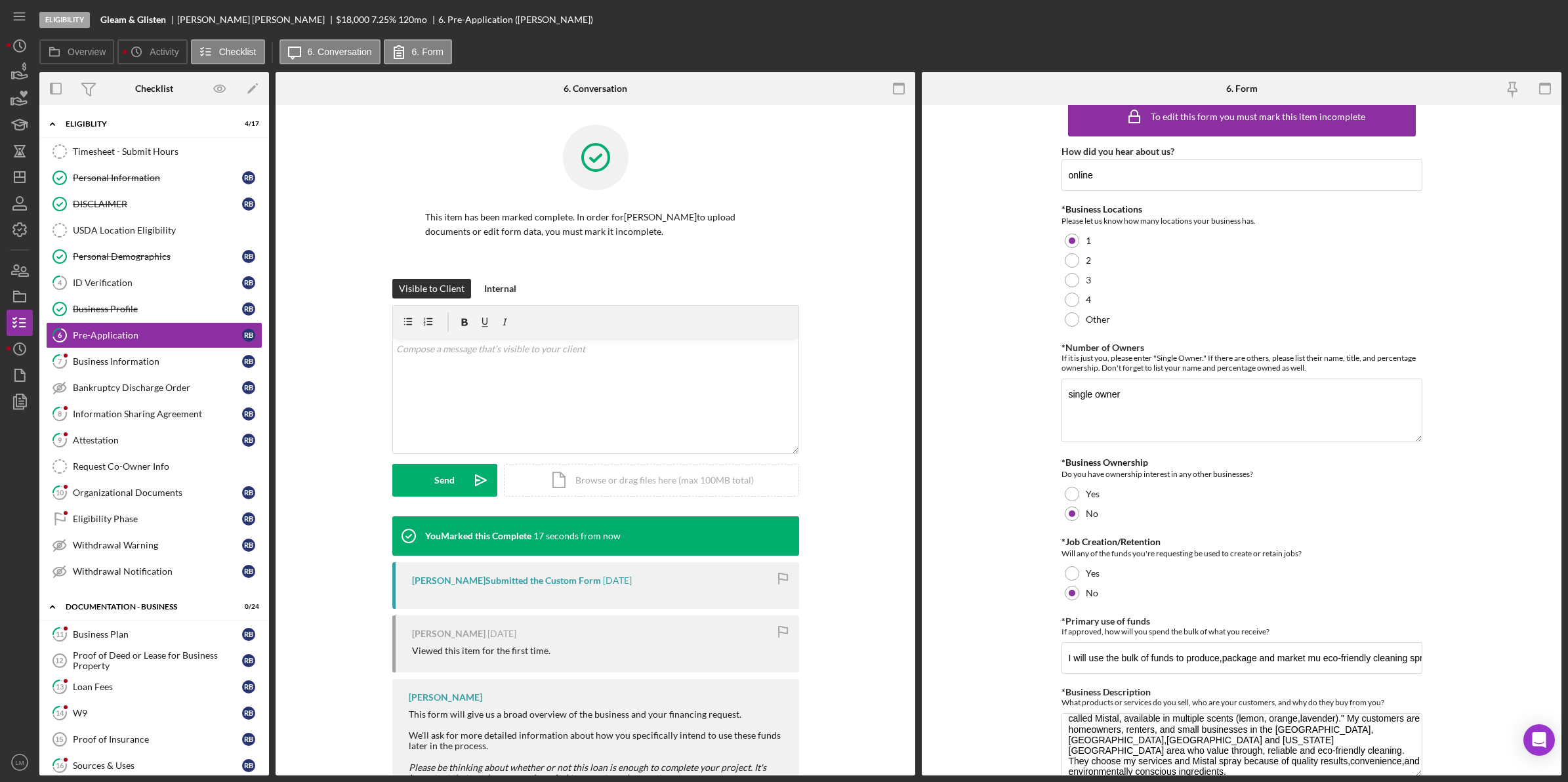
scroll to position [73, 0]
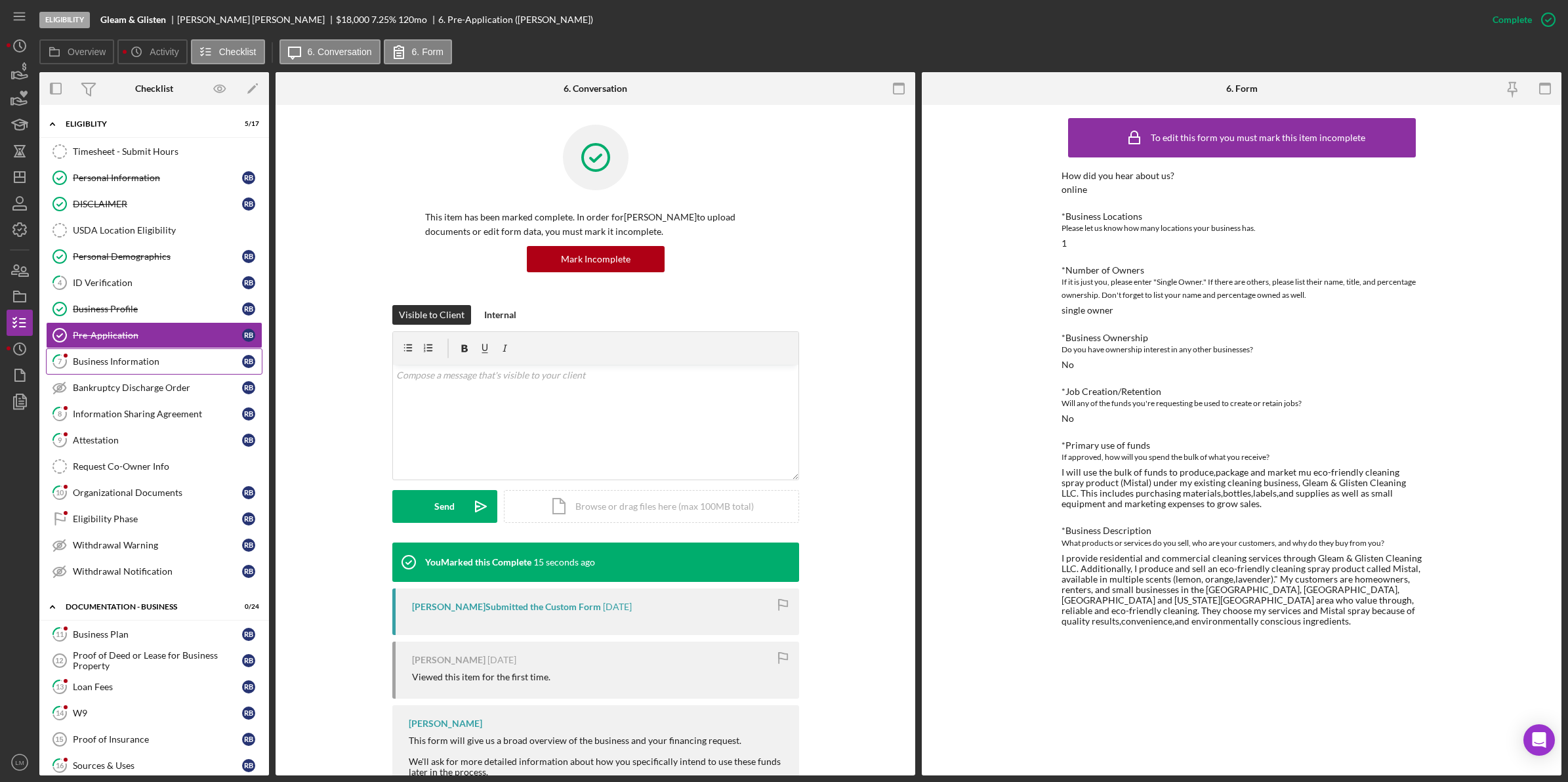
click at [182, 372] on link "7 Business Information r b" at bounding box center [154, 361] width 217 height 27
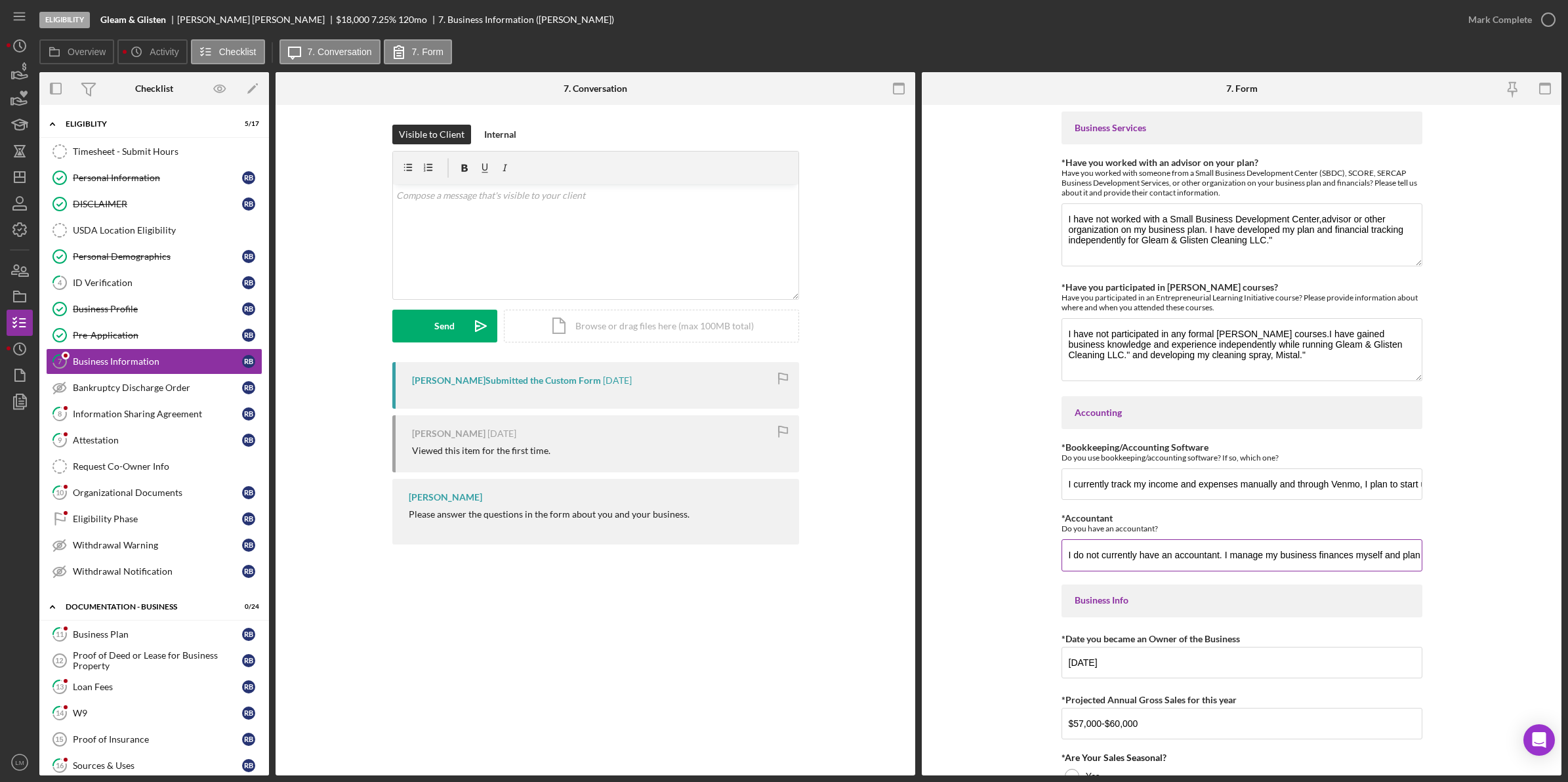
scroll to position [0, 196]
drag, startPoint x: 1348, startPoint y: 554, endPoint x: 1445, endPoint y: 556, distance: 97.0
click at [1445, 556] on form "Business Services *Have you worked with an advisor on your plan? Have you worke…" at bounding box center [1242, 440] width 640 height 670
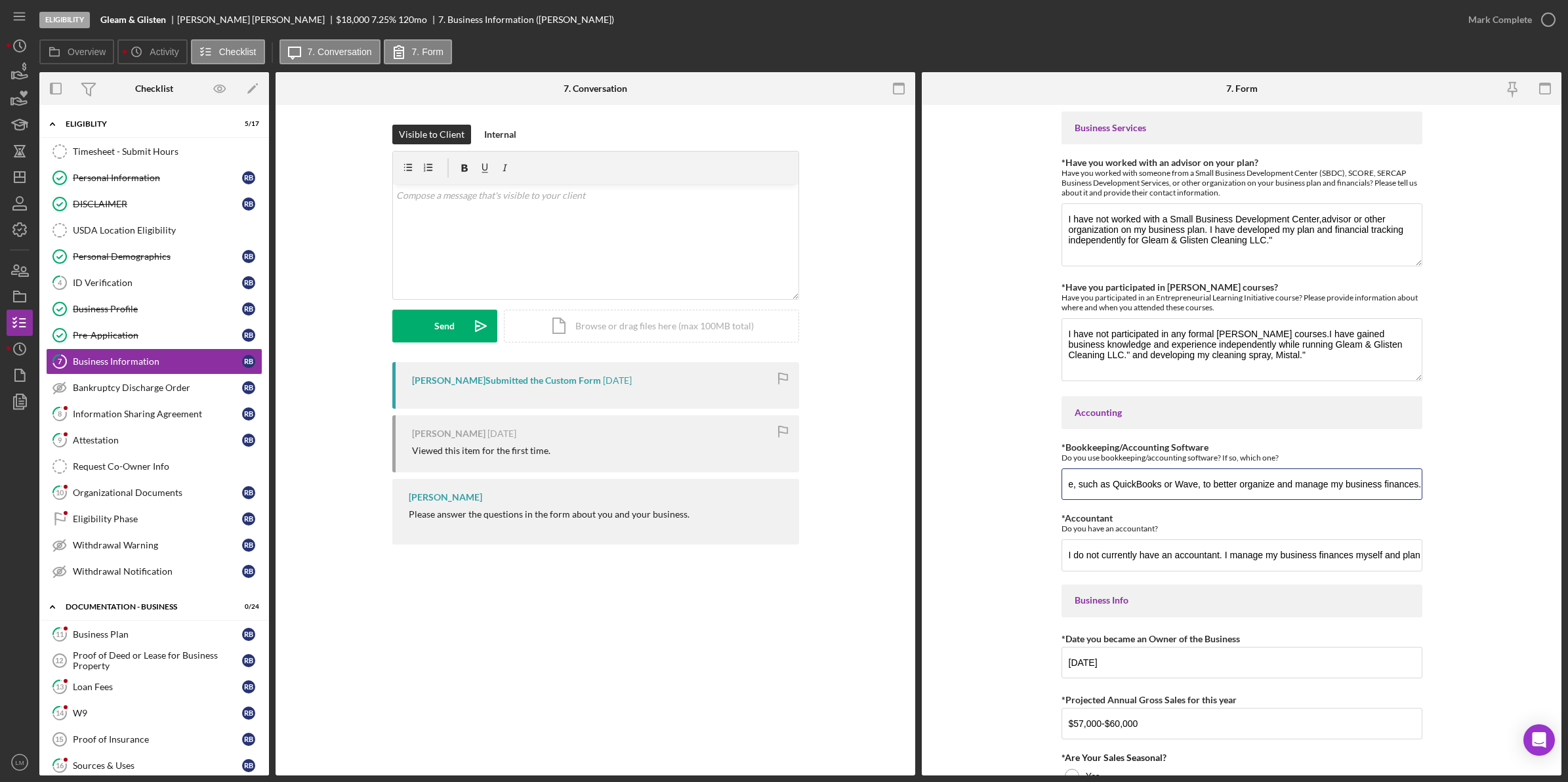
drag, startPoint x: 1320, startPoint y: 479, endPoint x: 1429, endPoint y: 486, distance: 109.2
click at [1429, 486] on form "Business Services *Have you worked with an advisor on your plan? Have you worke…" at bounding box center [1242, 440] width 640 height 670
click at [1435, 483] on form "Business Services *Have you worked with an advisor on your plan? Have you worke…" at bounding box center [1242, 440] width 640 height 670
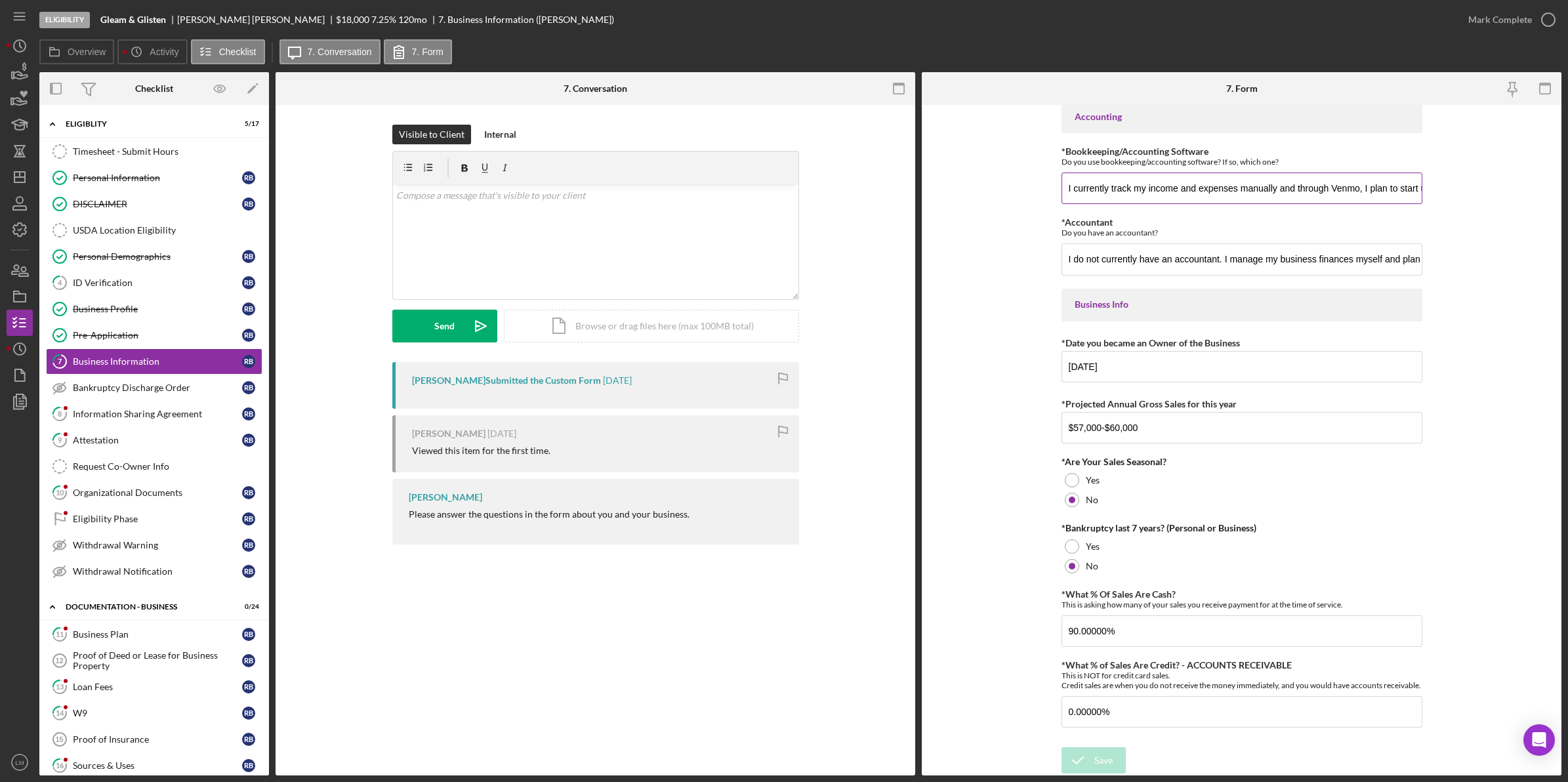
scroll to position [309, 0]
click at [1483, 25] on div "Mark Complete" at bounding box center [1499, 20] width 64 height 27
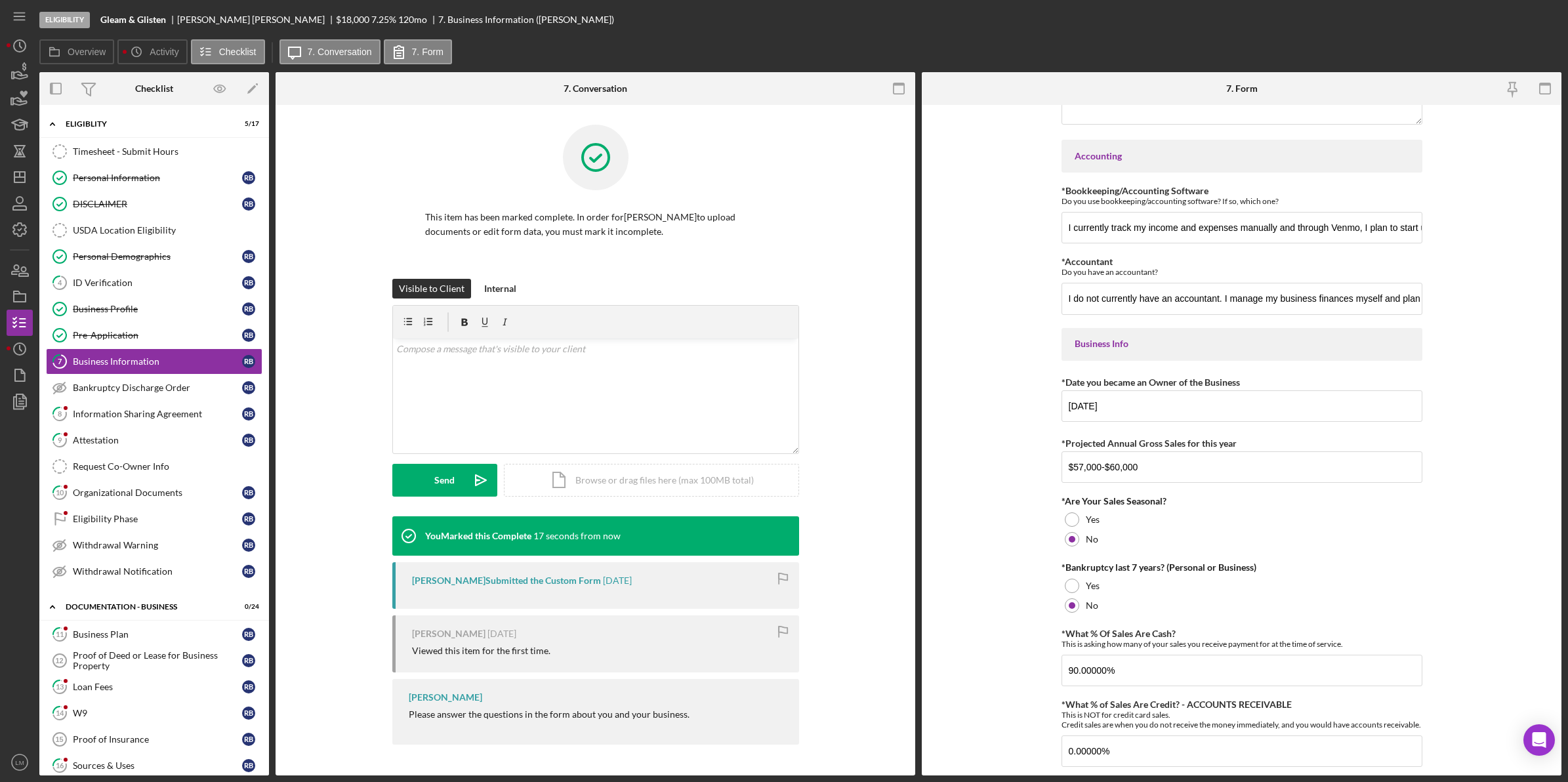
scroll to position [361, 0]
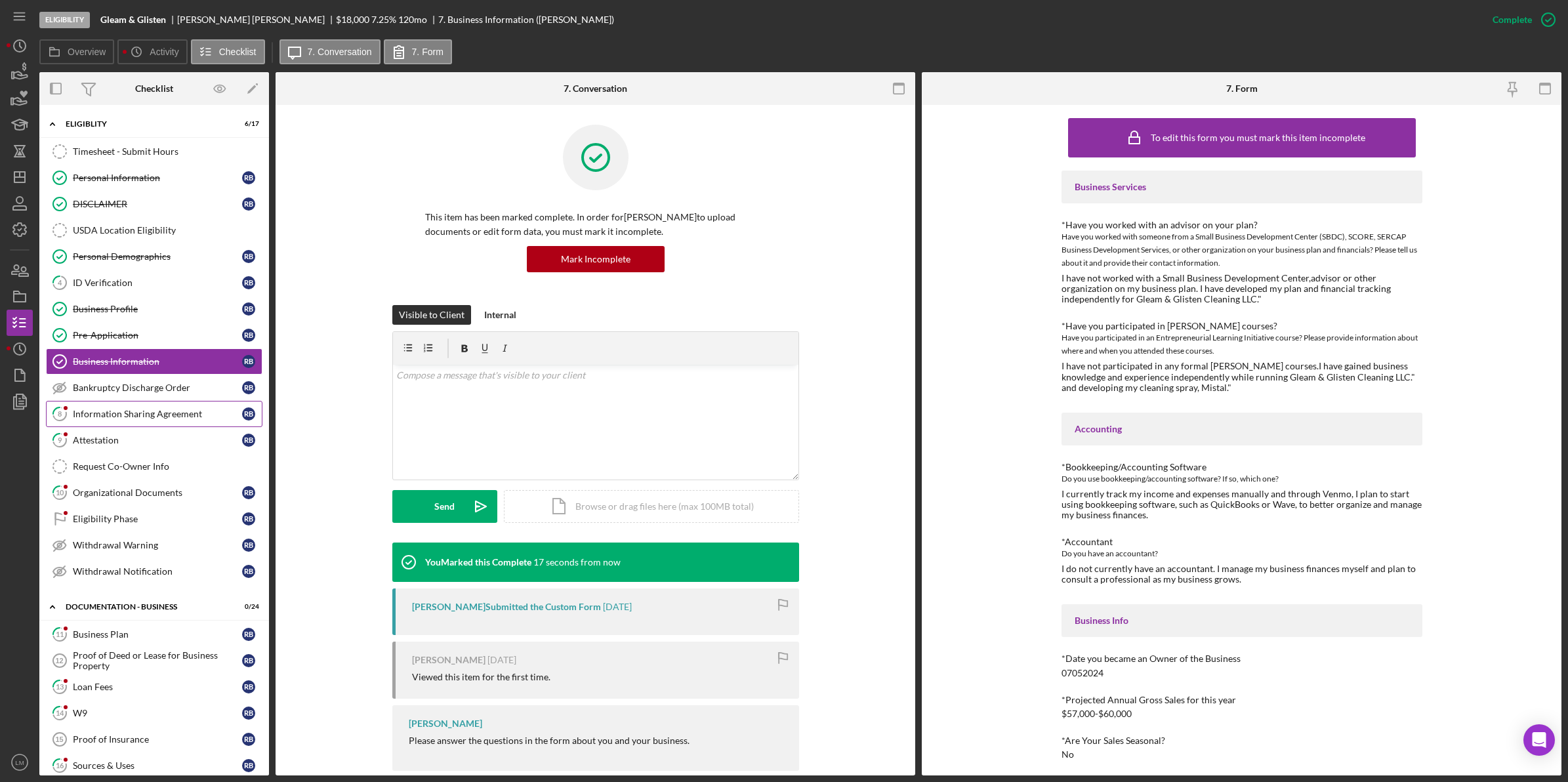
click at [135, 423] on link "8 Information Sharing Agreement r b" at bounding box center [154, 414] width 217 height 27
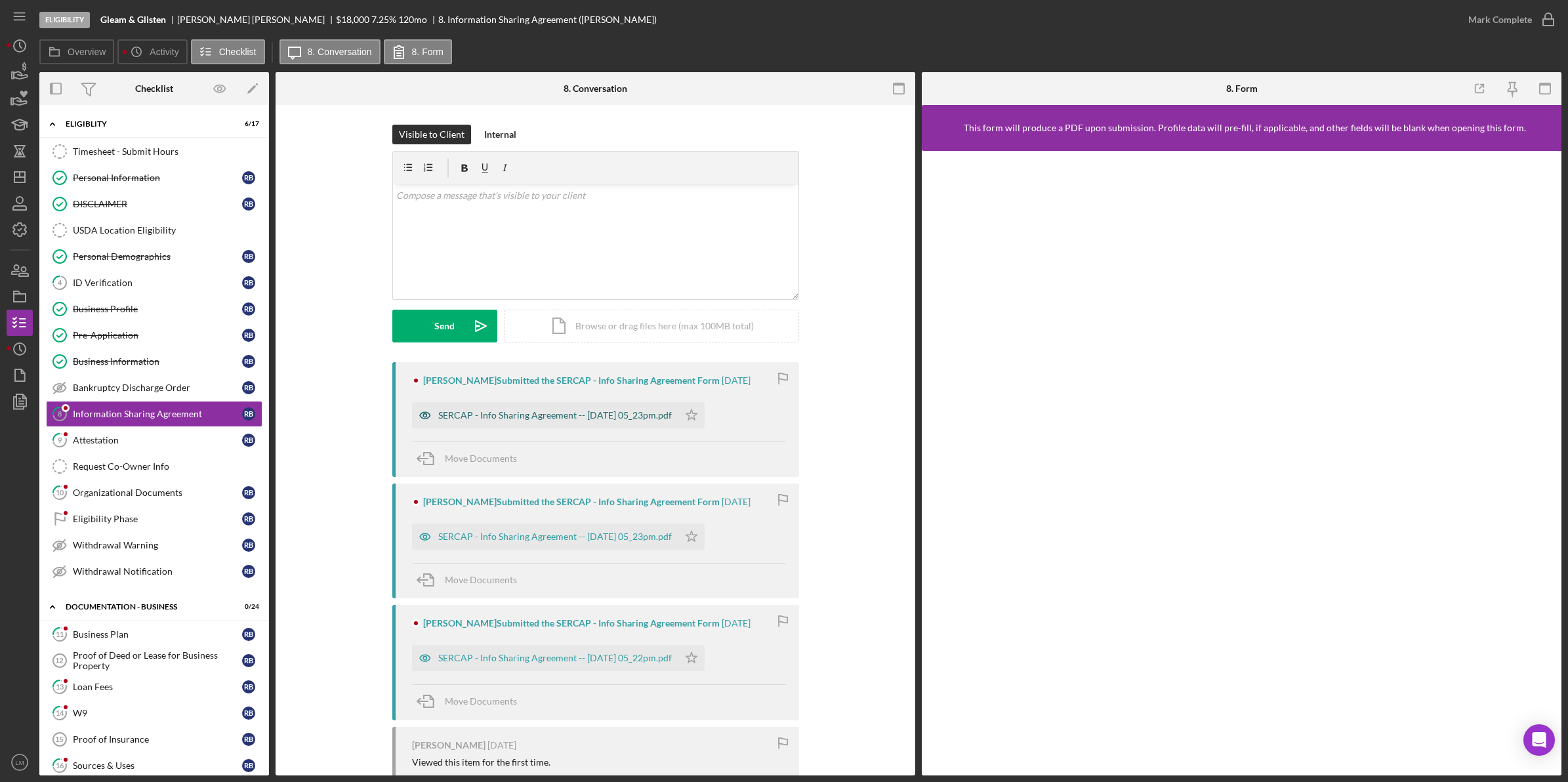
click at [552, 417] on div "SERCAP - Info Sharing Agreement -- [DATE] 05_23pm.pdf" at bounding box center [555, 415] width 233 height 10
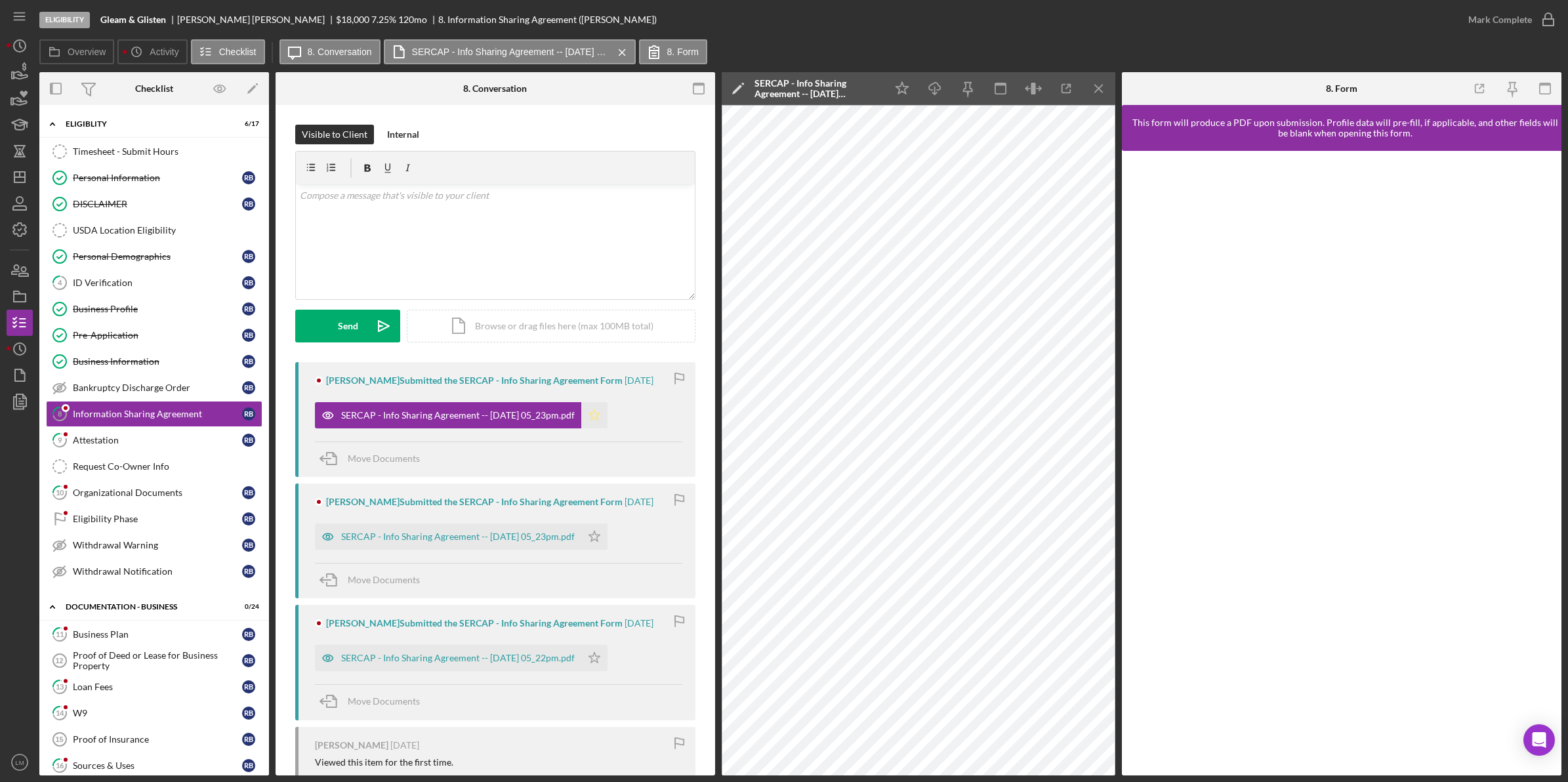
click at [604, 419] on icon "Icon/Star" at bounding box center [595, 415] width 27 height 27
click at [1495, 33] on div "Mark Complete" at bounding box center [1509, 20] width 106 height 39
click at [1506, 21] on div "Mark Complete" at bounding box center [1499, 20] width 64 height 27
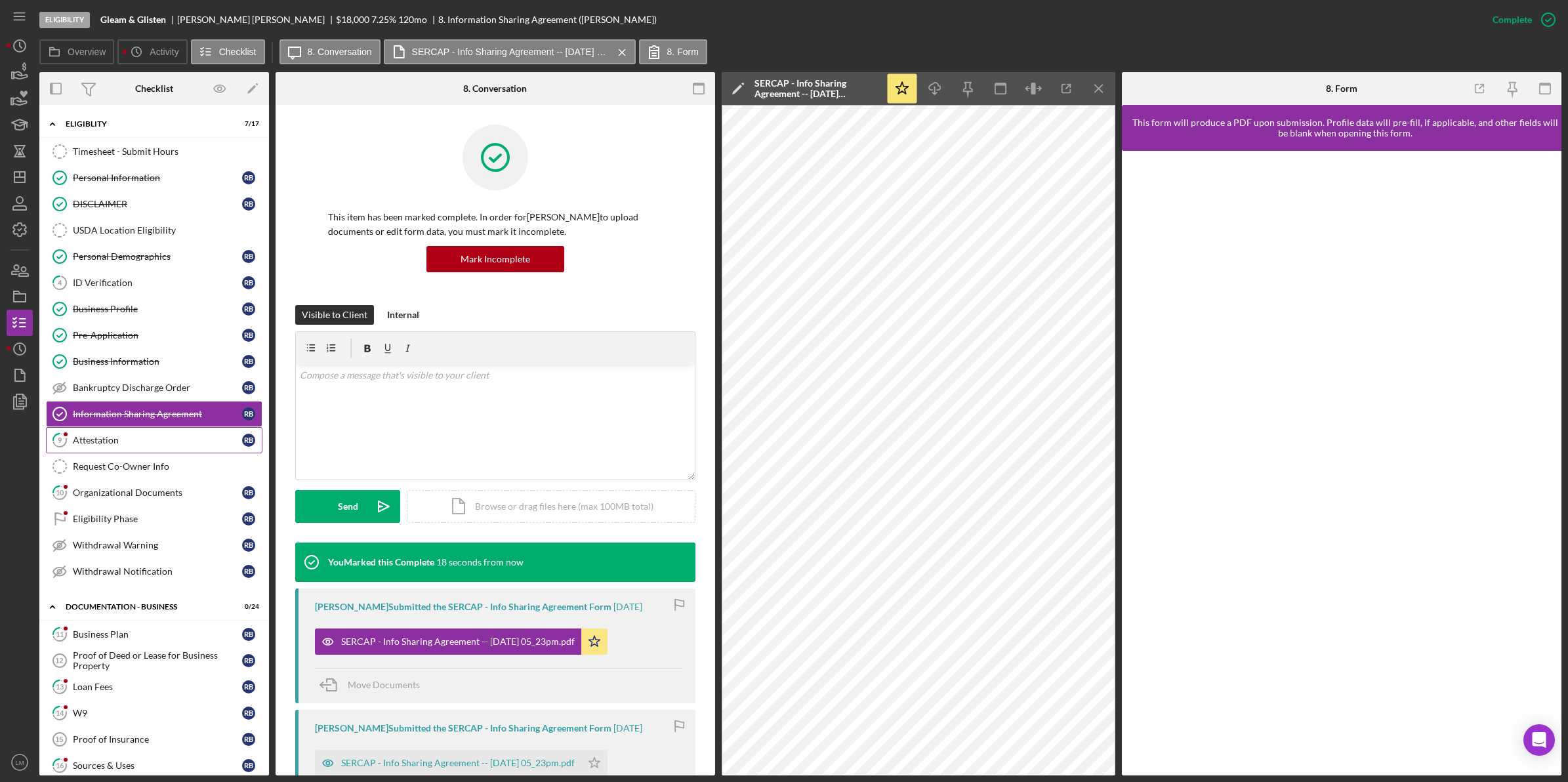
click at [129, 440] on div "Attestation" at bounding box center [157, 440] width 169 height 10
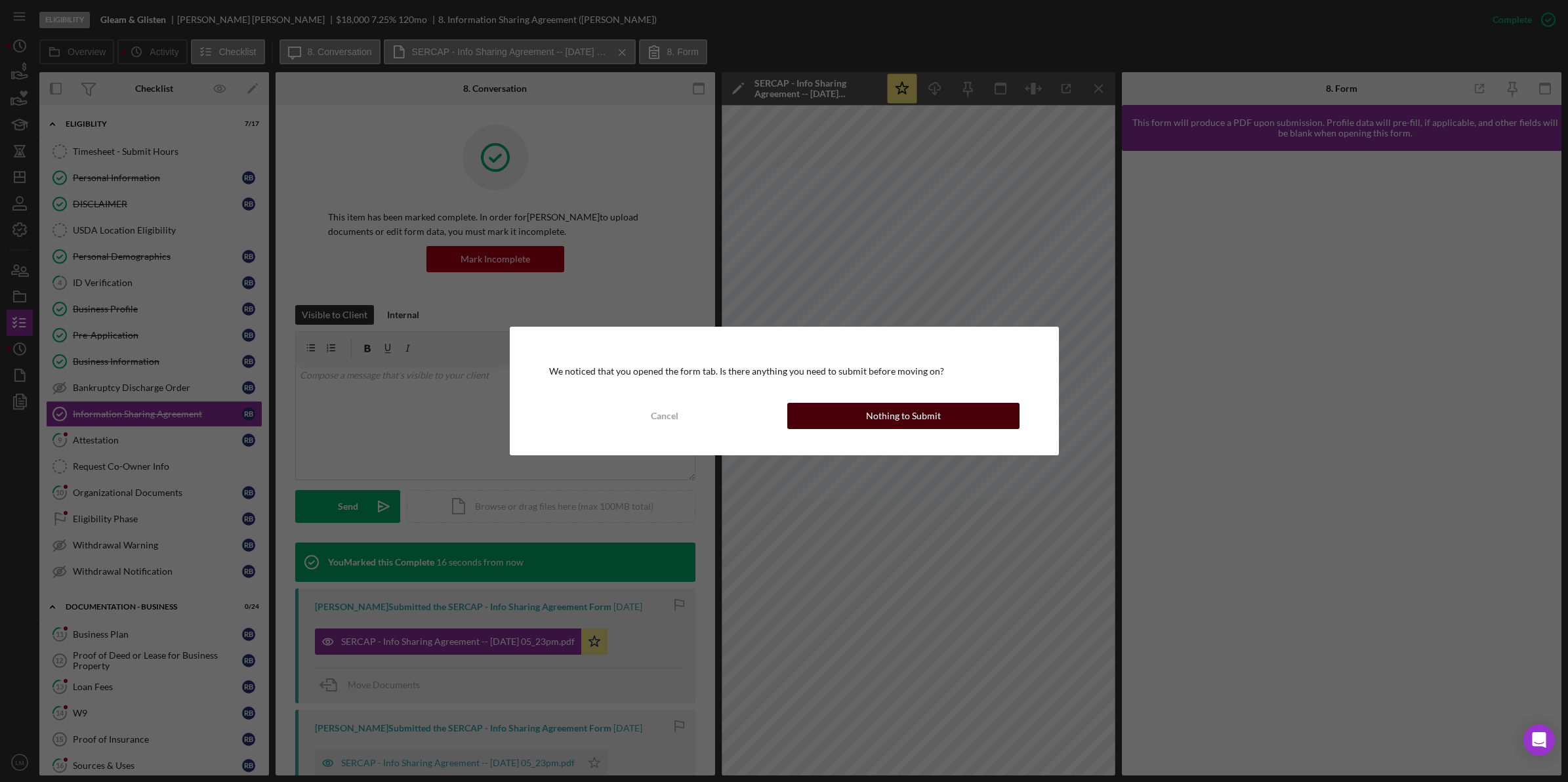
click at [928, 417] on div "Nothing to Submit" at bounding box center [903, 416] width 75 height 27
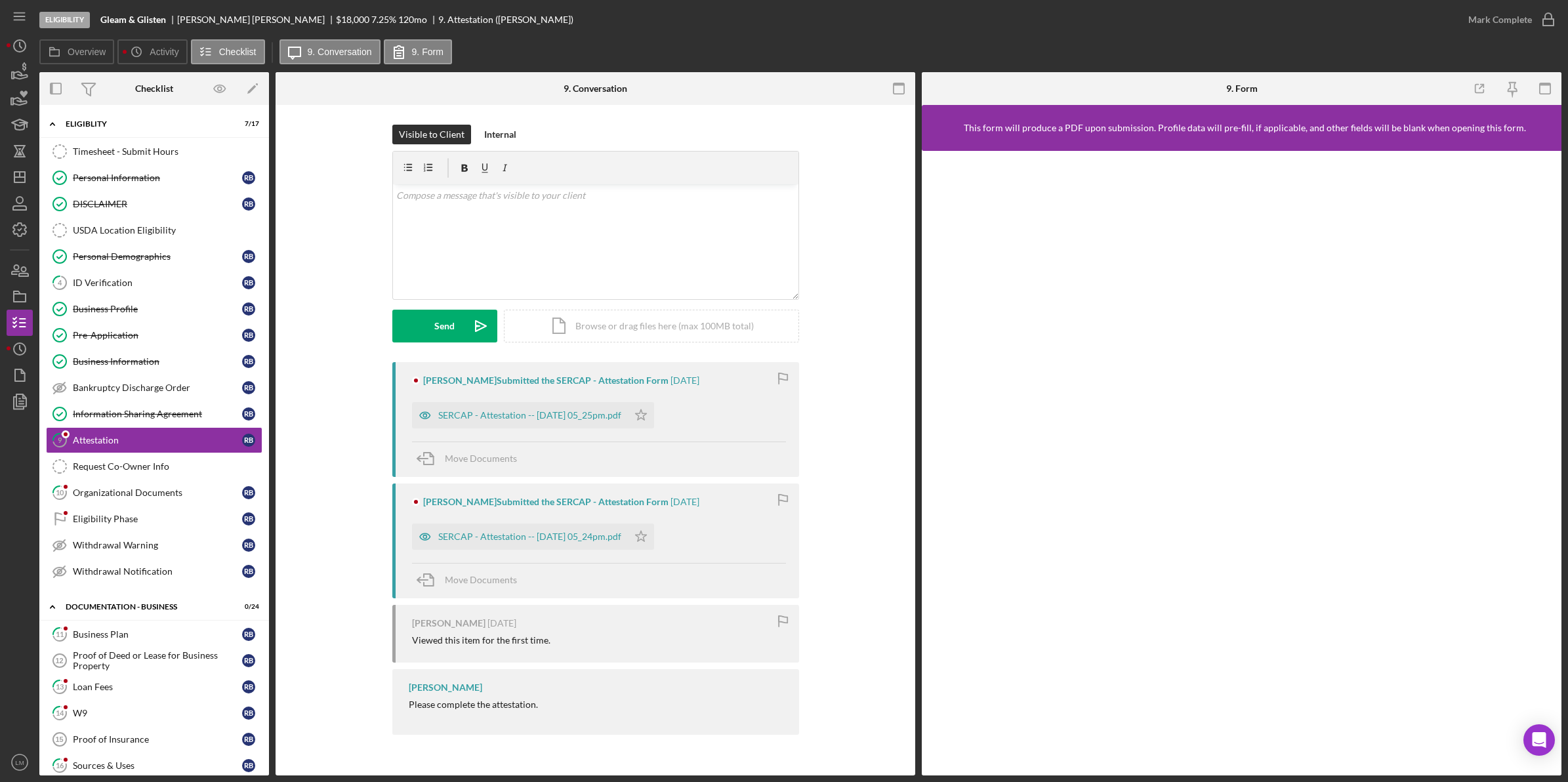
click at [507, 430] on div "[PERSON_NAME] Submitted the SERCAP - Attestation Form [DATE] SERCAP - Attestati…" at bounding box center [596, 419] width 407 height 115
click at [654, 414] on icon "Icon/Star" at bounding box center [641, 415] width 27 height 27
click at [1543, 29] on icon "button" at bounding box center [1548, 20] width 33 height 33
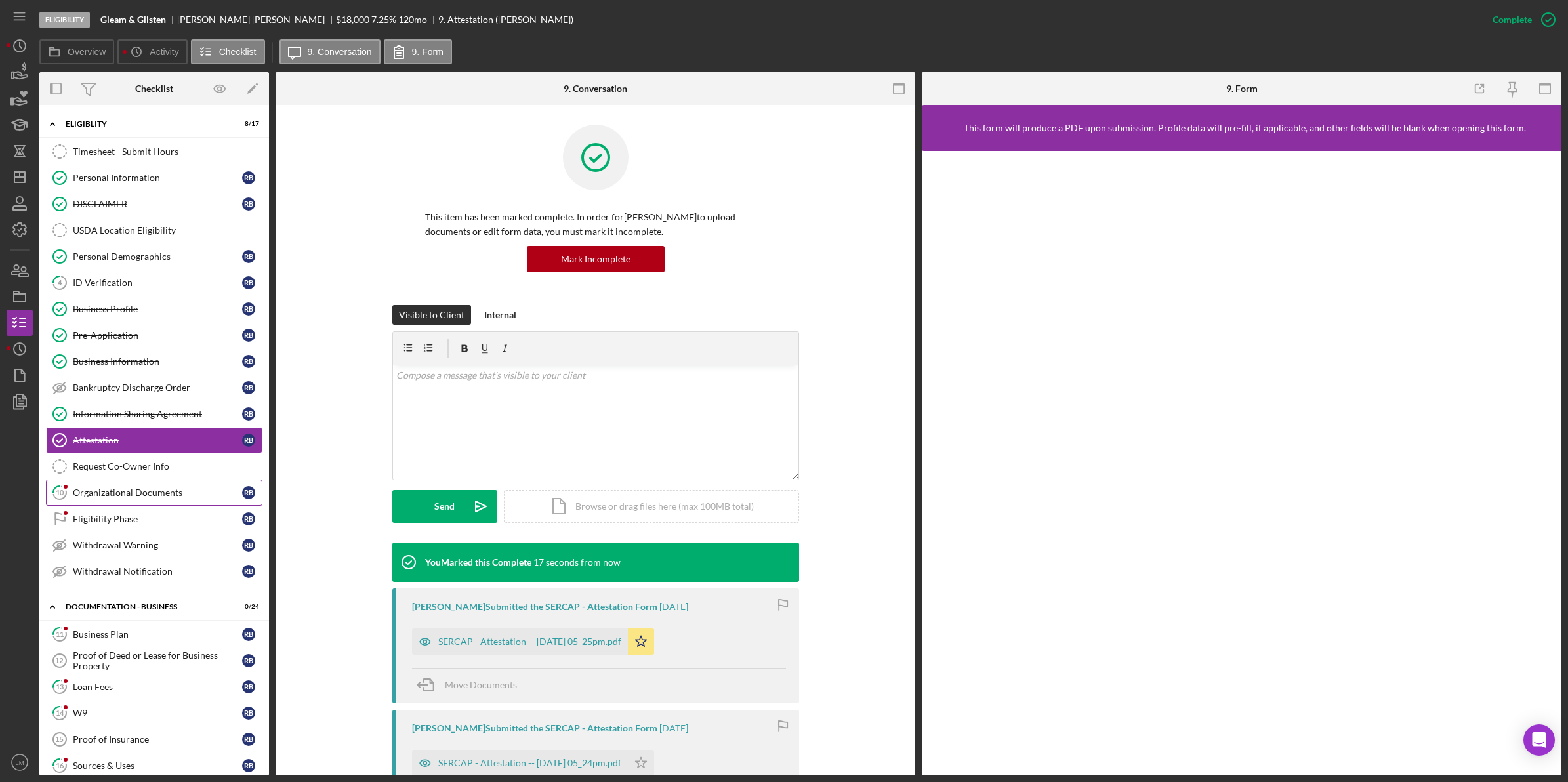
click at [150, 490] on link "10 Organizational Documents r b" at bounding box center [154, 493] width 217 height 27
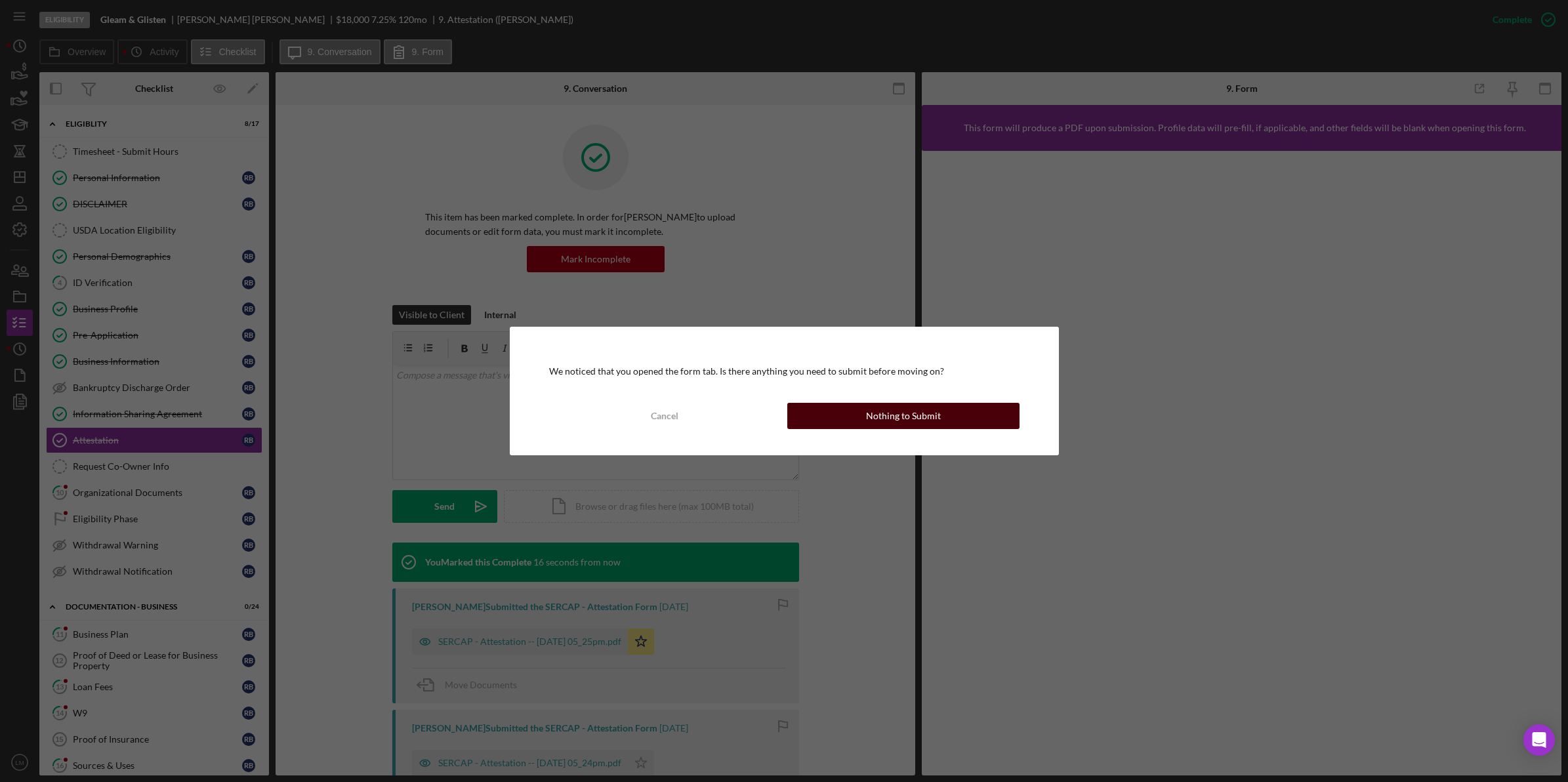
click at [868, 420] on div "Nothing to Submit" at bounding box center [903, 416] width 75 height 27
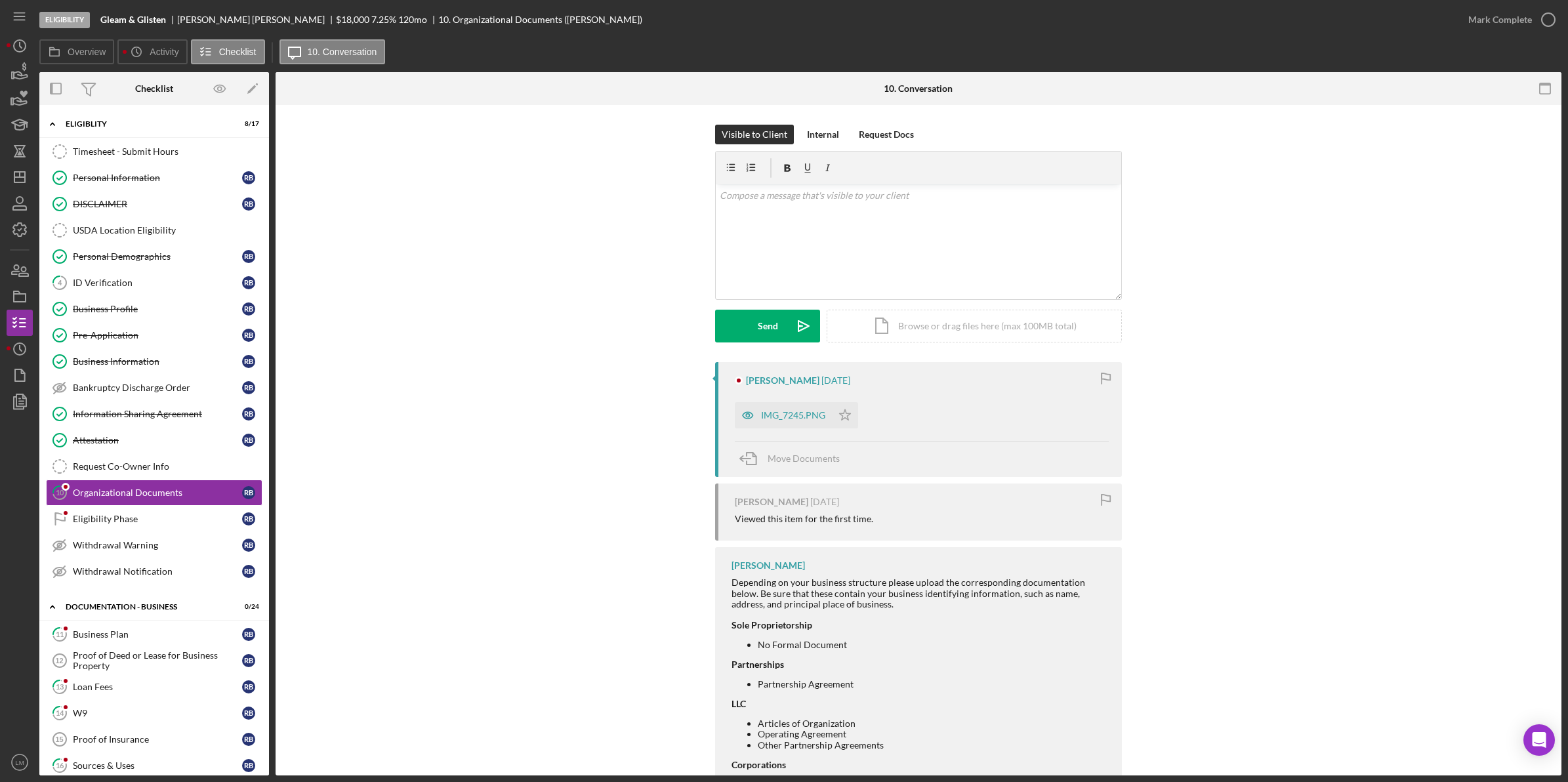
click at [795, 401] on div "IMG_7245.PNG Icon/Star" at bounding box center [800, 412] width 130 height 33
click at [795, 417] on div "IMG_7245.PNG" at bounding box center [793, 415] width 64 height 10
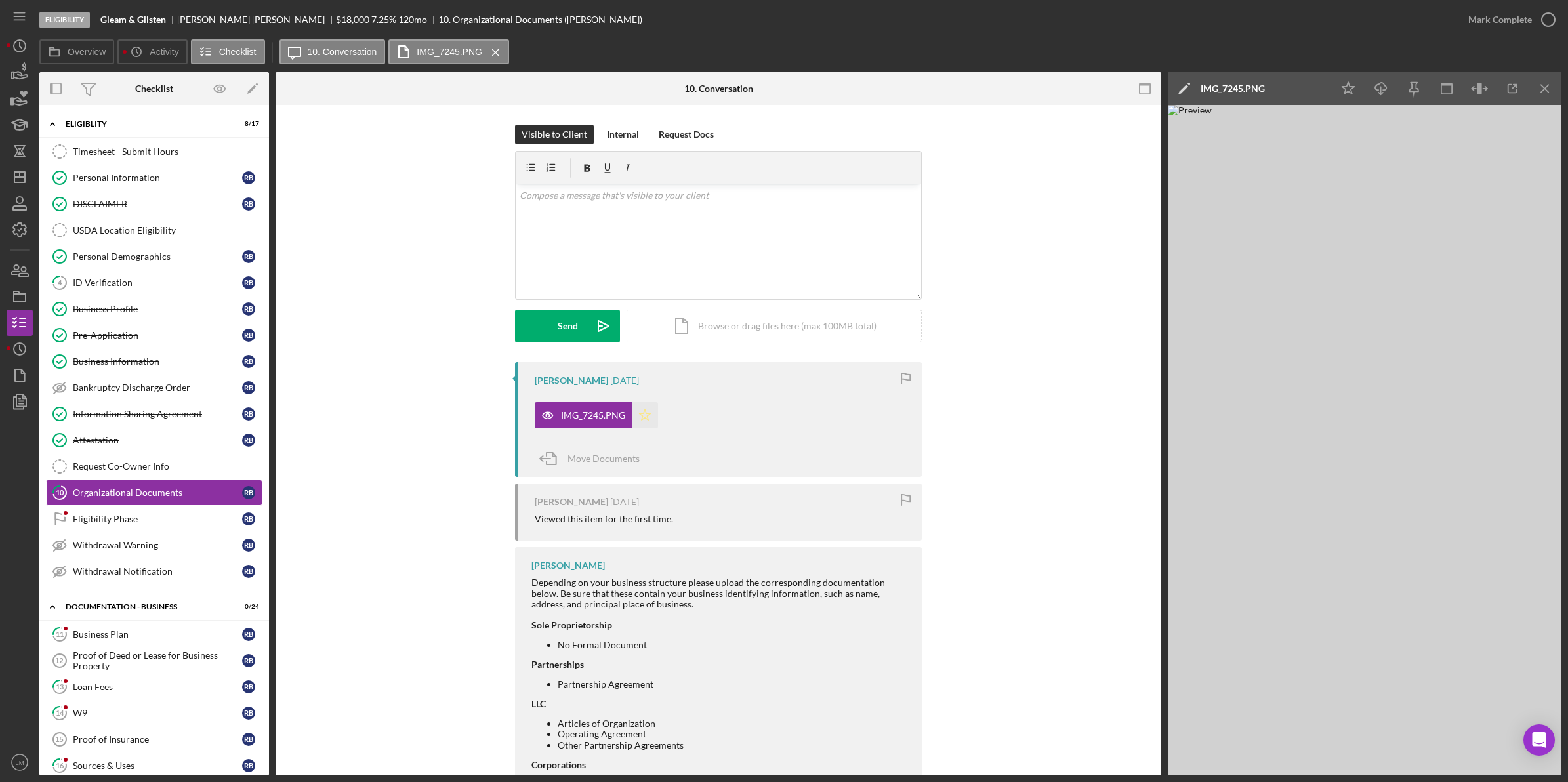
click at [640, 412] on icon "Icon/Star" at bounding box center [645, 415] width 27 height 27
click at [440, 519] on div "[PERSON_NAME] [DATE] IMG_7245.PNG Icon/Star Move Documents [PERSON_NAME] [DATE]…" at bounding box center [718, 597] width 847 height 470
click at [122, 524] on div "Eligibility Phase" at bounding box center [157, 519] width 169 height 10
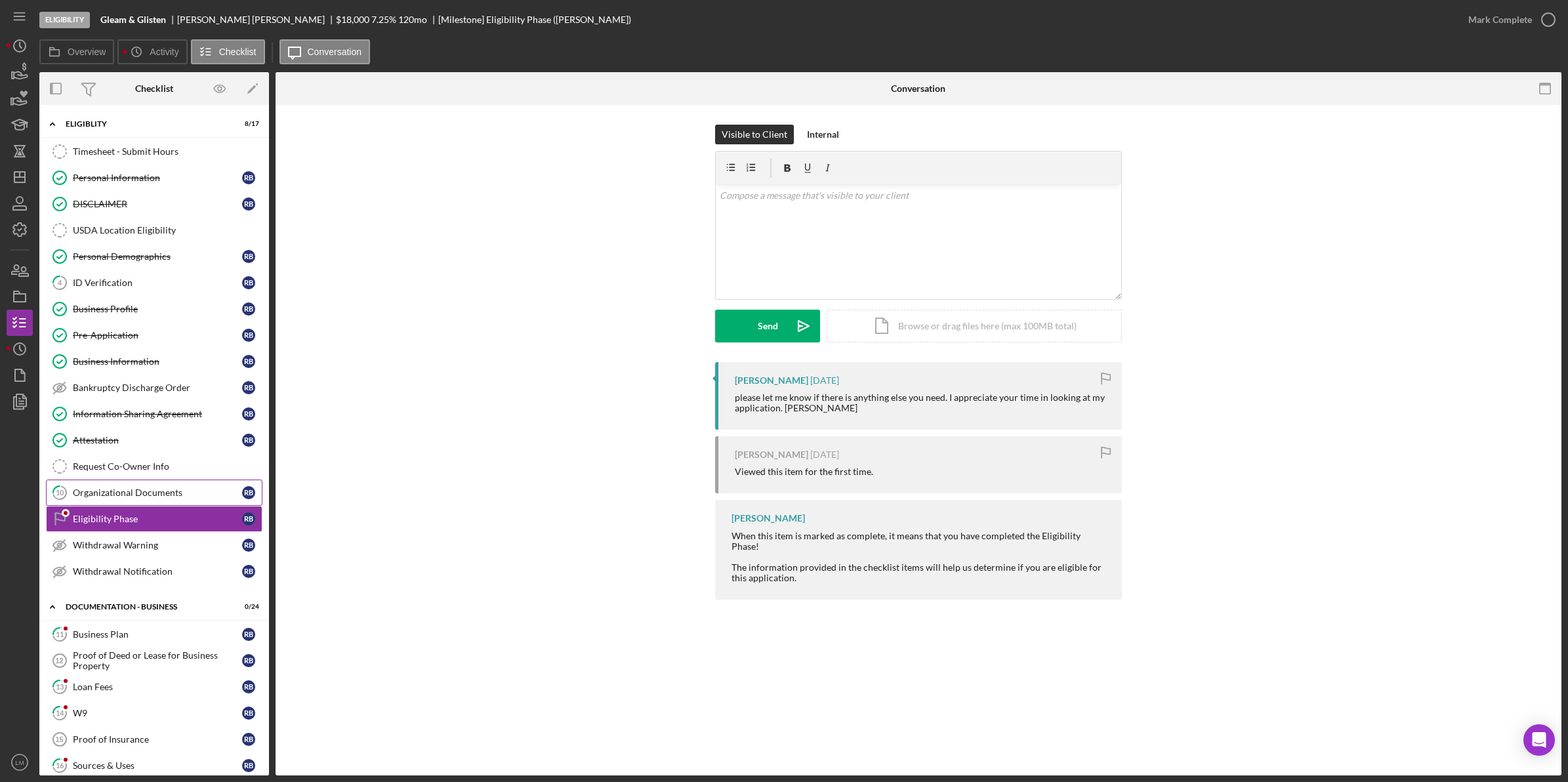
click at [158, 493] on div "Organizational Documents" at bounding box center [157, 492] width 169 height 10
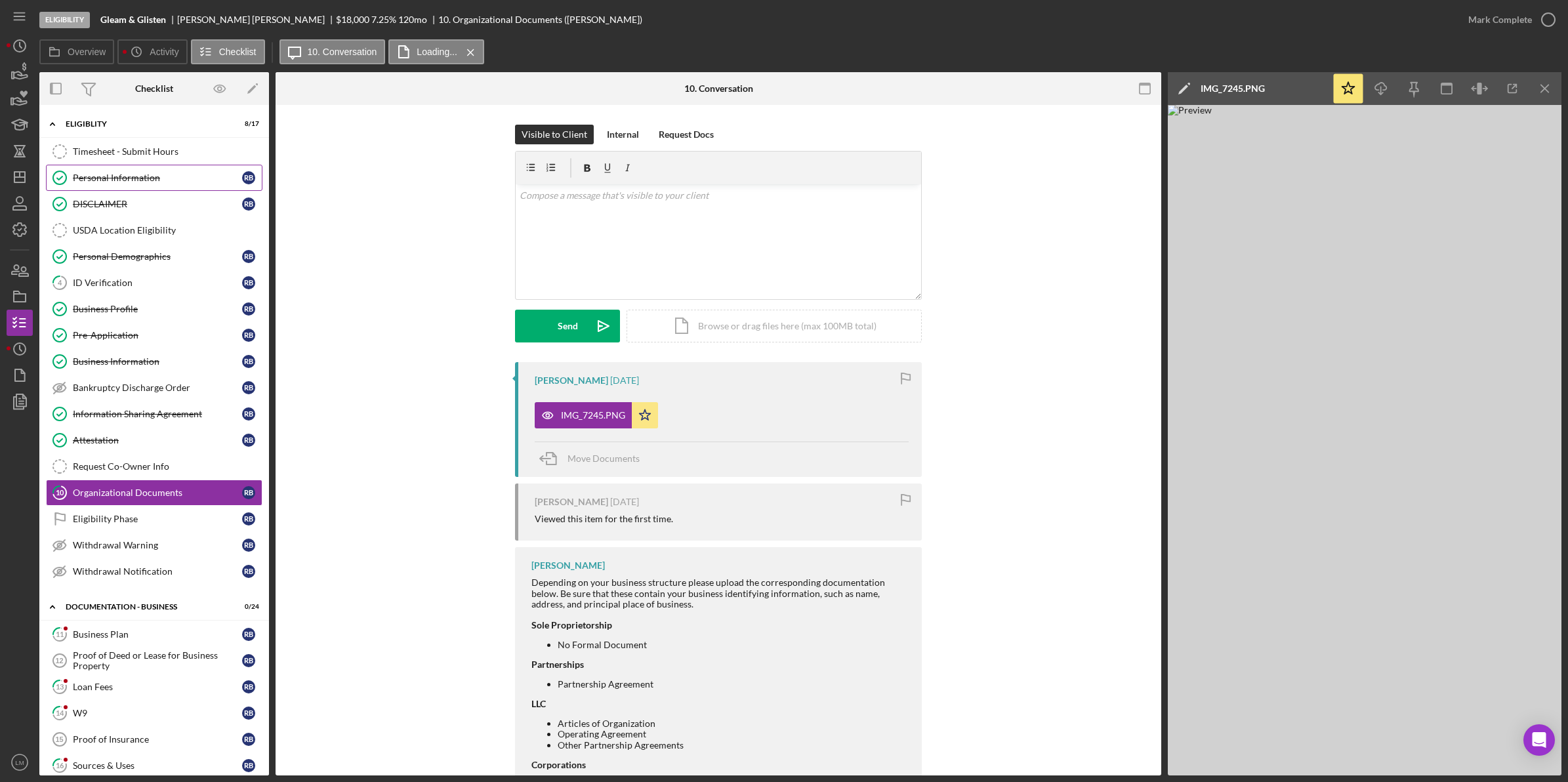
click at [130, 181] on div "Personal Information" at bounding box center [157, 178] width 169 height 10
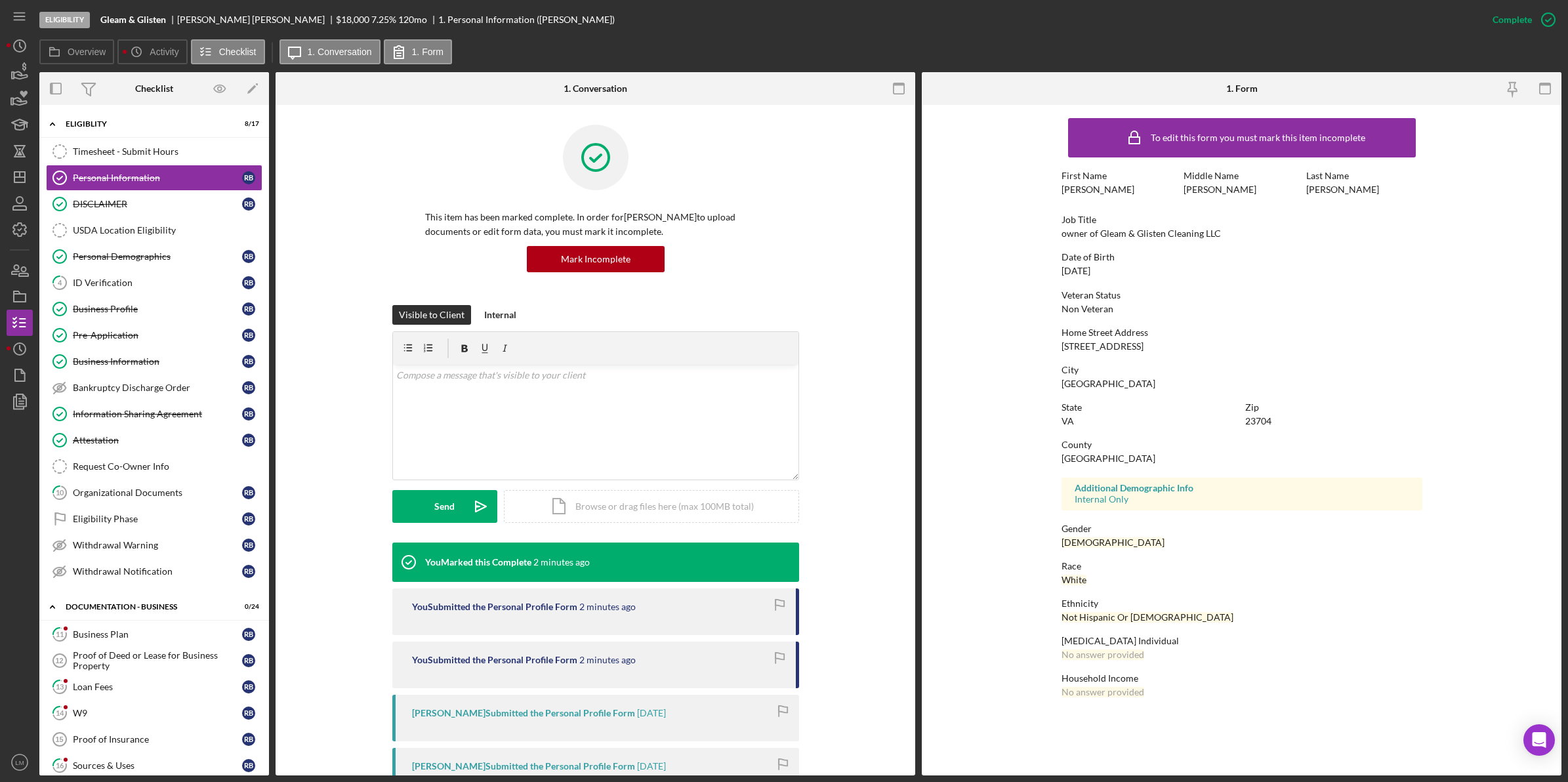
click at [1104, 343] on div "[STREET_ADDRESS]" at bounding box center [1102, 346] width 82 height 10
copy div "[STREET_ADDRESS]"
drag, startPoint x: 294, startPoint y: 279, endPoint x: 287, endPoint y: 275, distance: 8.1
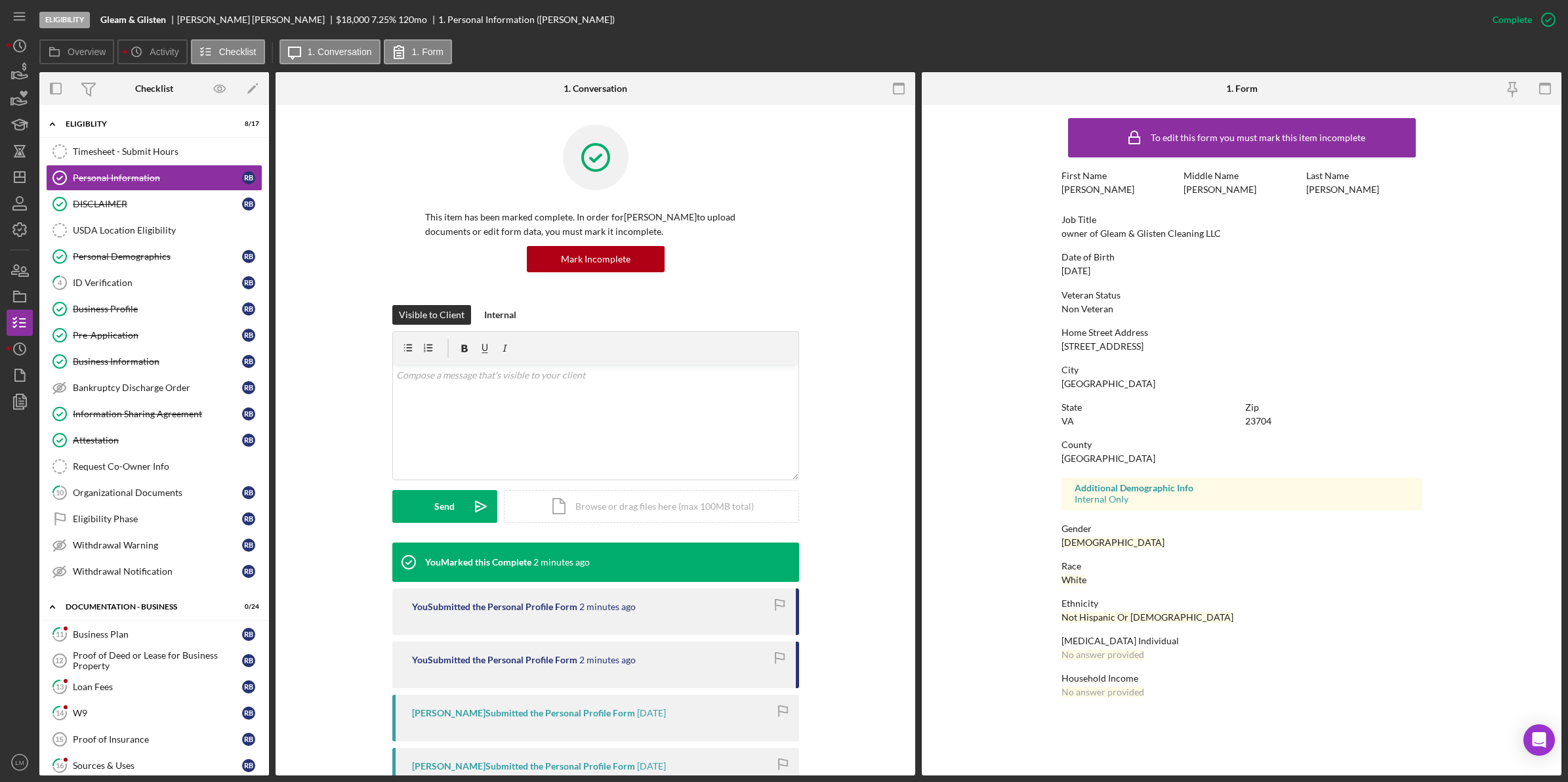
click at [294, 279] on div "This item has been marked complete. In order for [PERSON_NAME] to upload docume…" at bounding box center [595, 647] width 640 height 1085
click at [89, 227] on div "USDA Location Eligibility" at bounding box center [167, 230] width 189 height 10
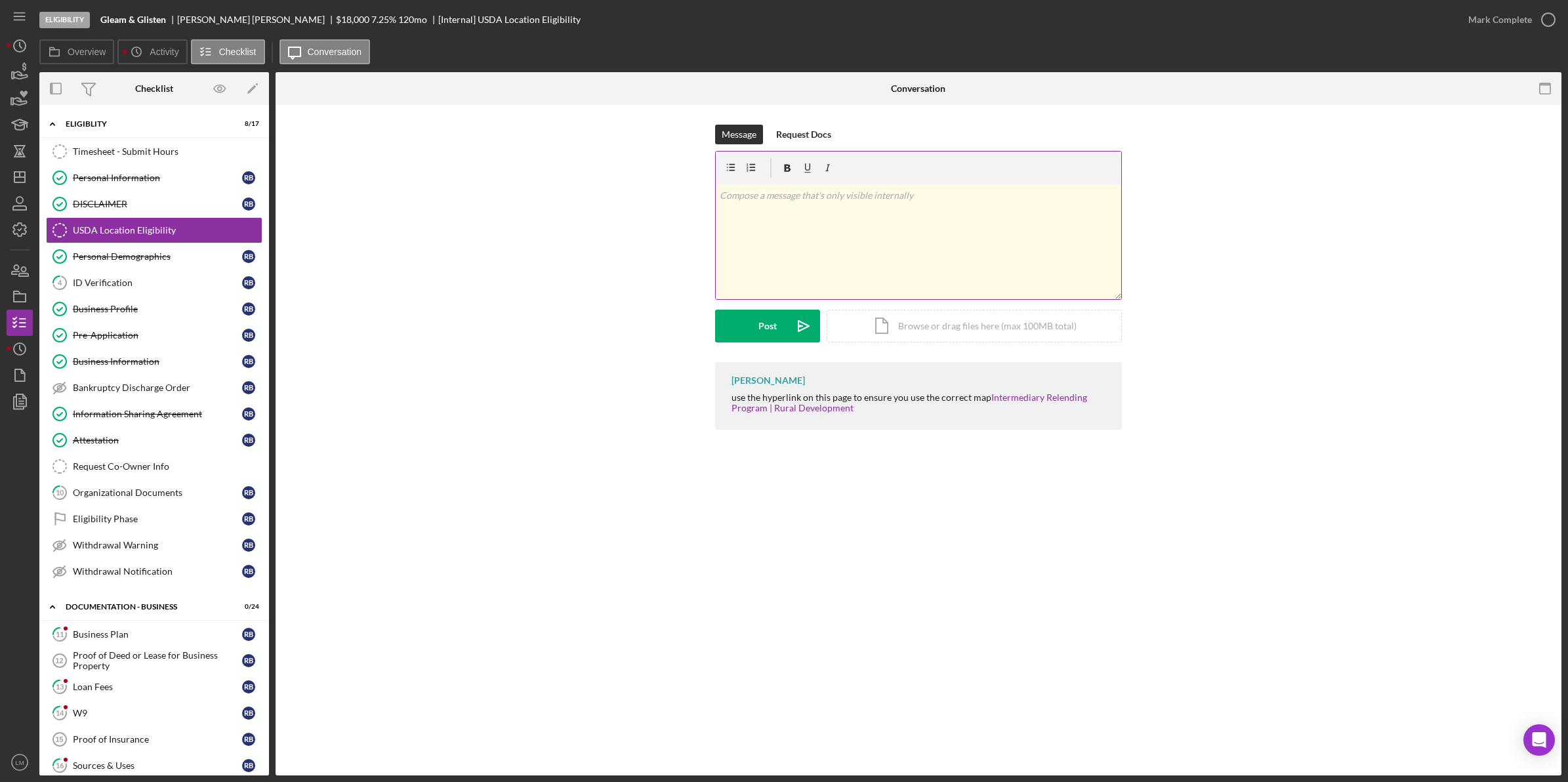
click at [923, 293] on div "v Color teal Color pink Remove color Add row above Add row below Add column bef…" at bounding box center [919, 242] width 405 height 115
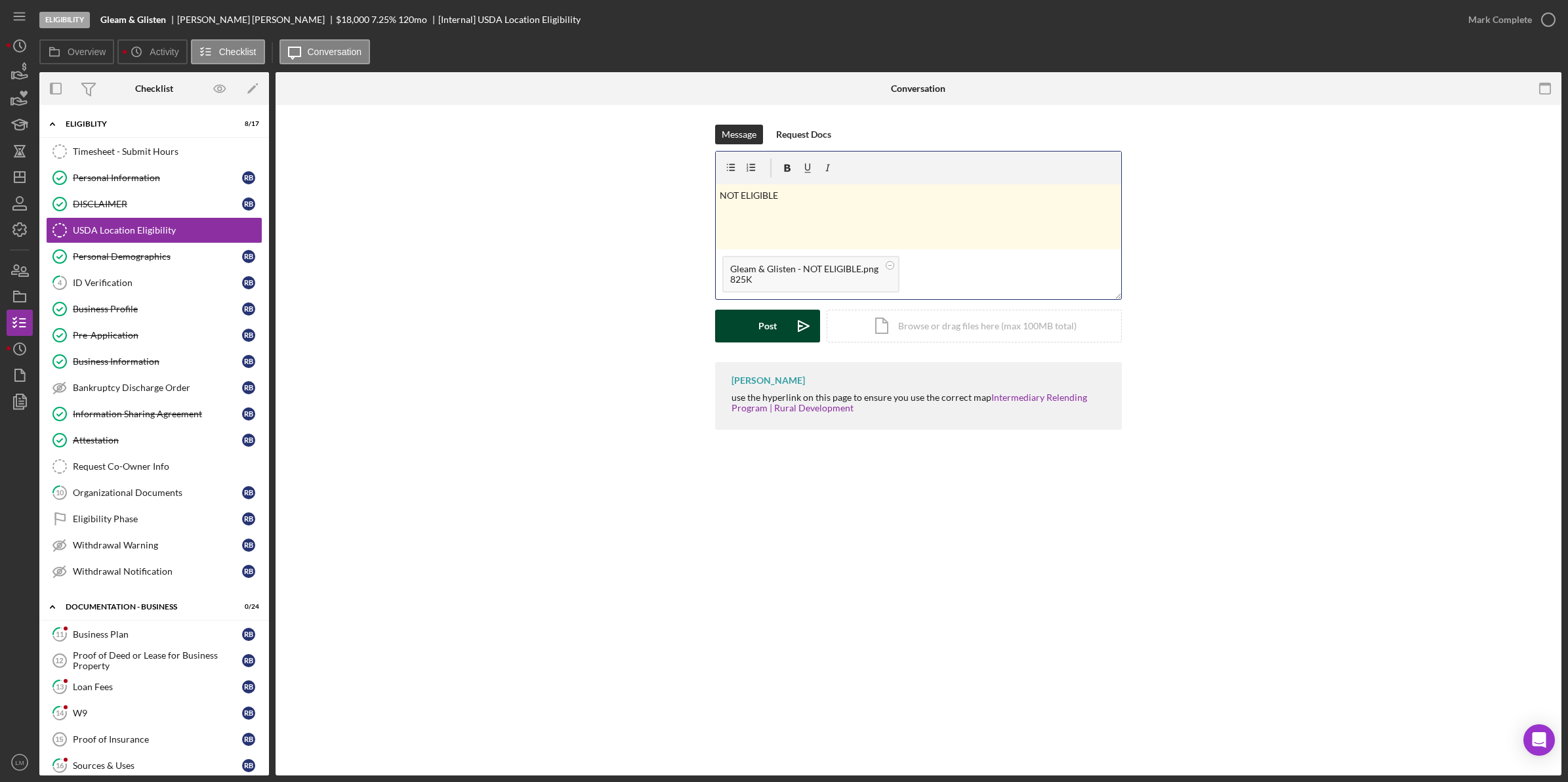
click at [796, 319] on icon "Icon/icon-invite-send" at bounding box center [803, 326] width 33 height 33
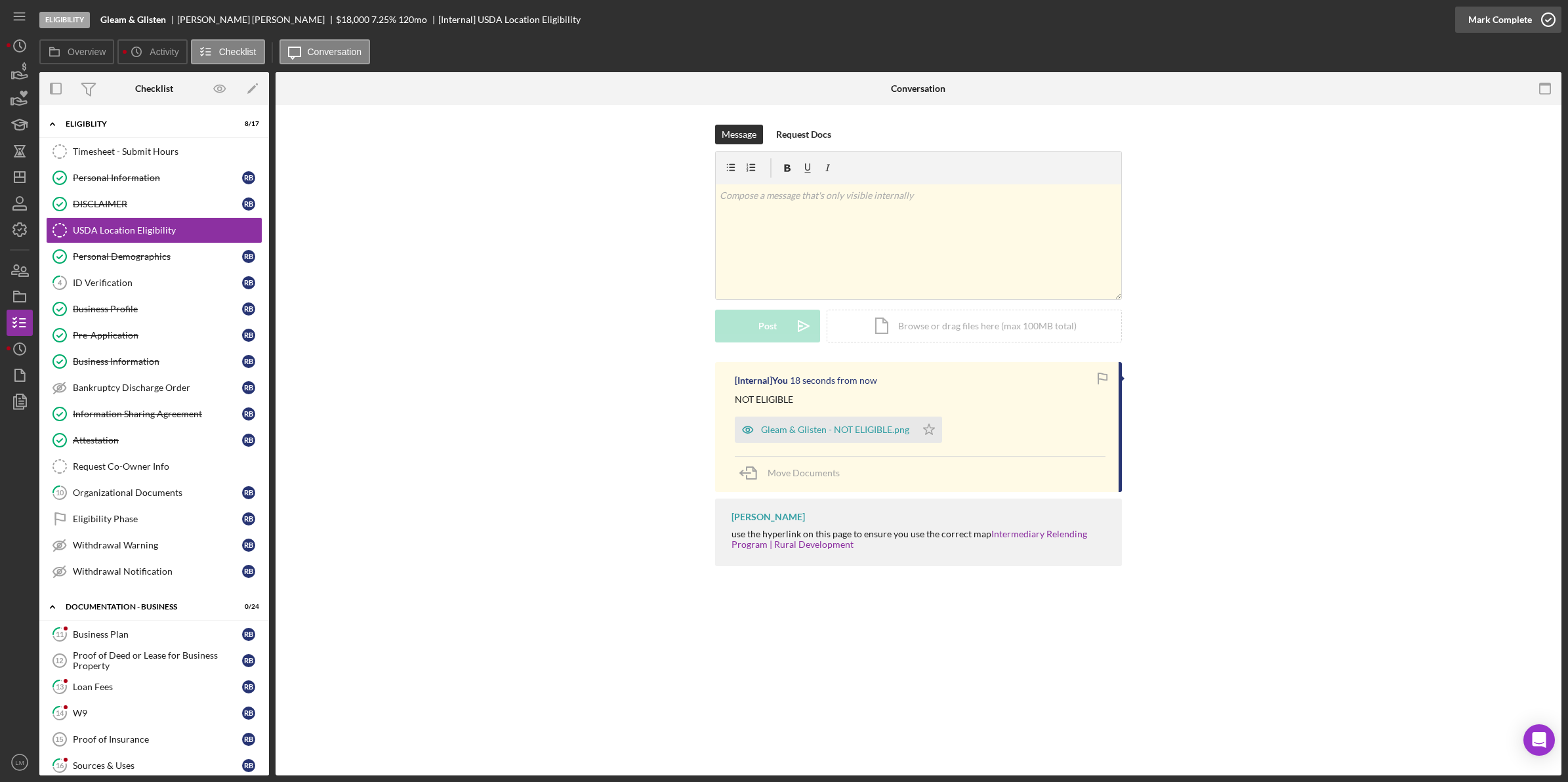
click at [1504, 17] on div "Mark Complete" at bounding box center [1499, 20] width 64 height 27
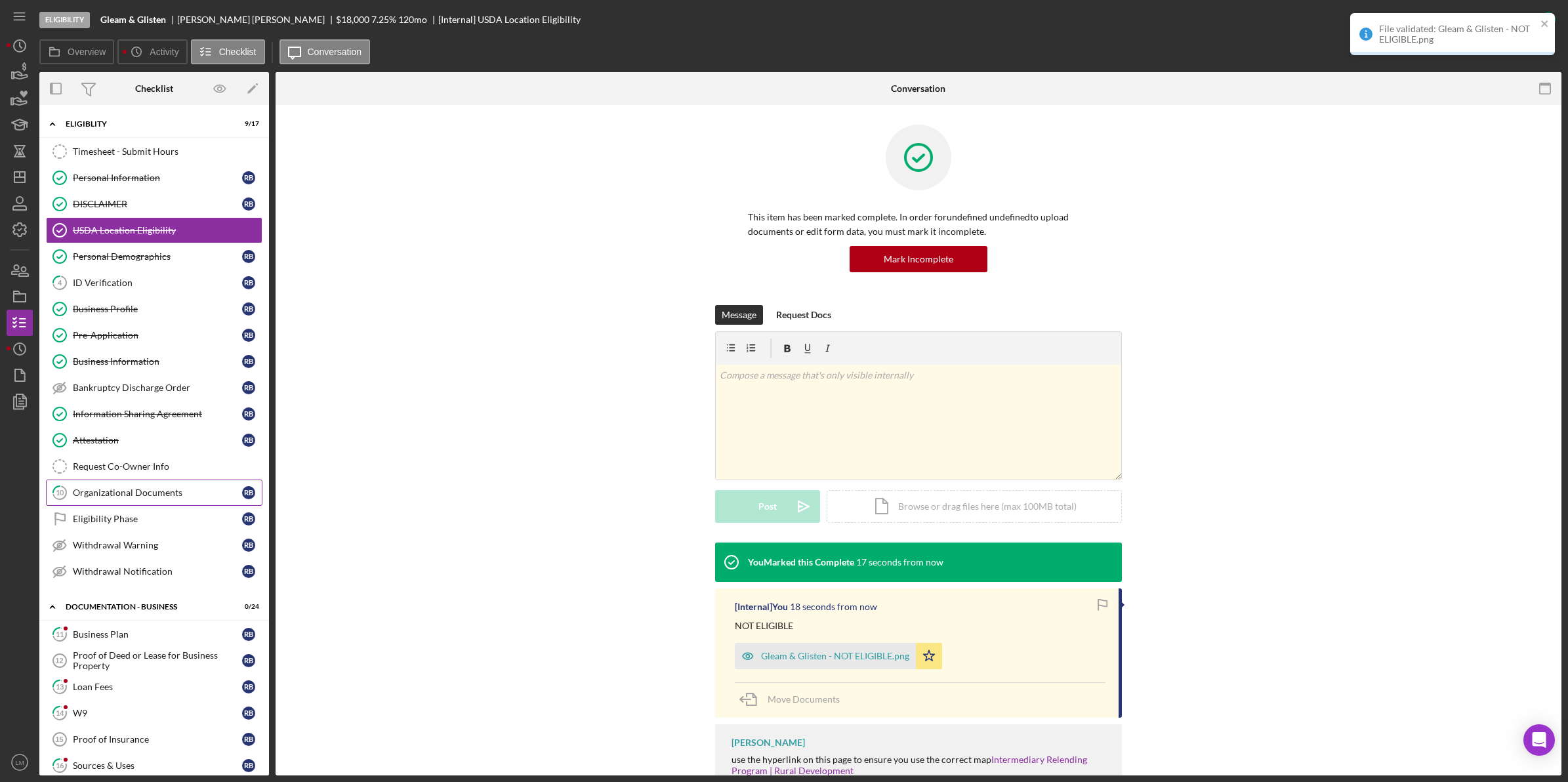
click at [154, 498] on div "Organizational Documents" at bounding box center [157, 492] width 169 height 10
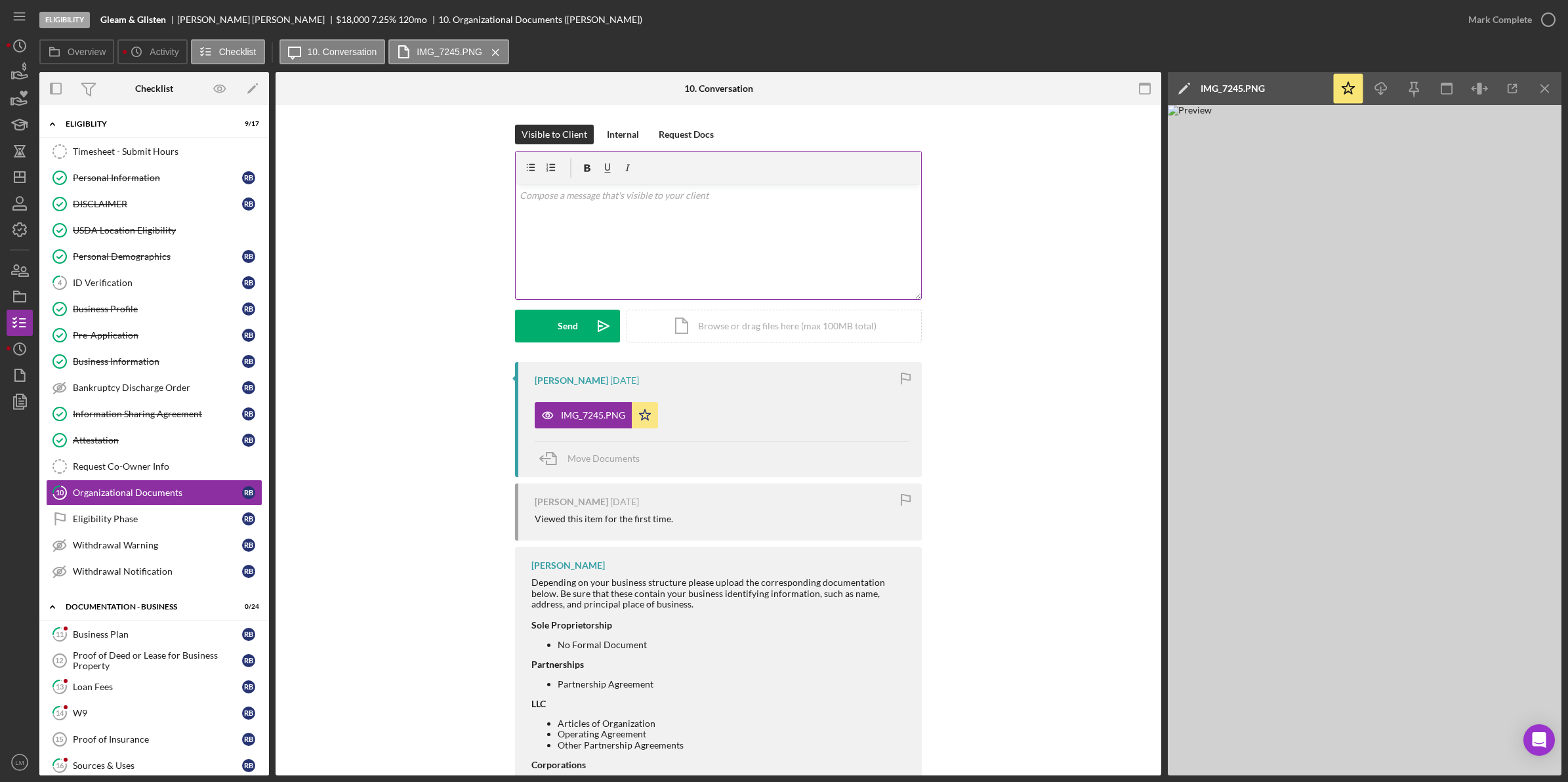
drag, startPoint x: 667, startPoint y: 246, endPoint x: 677, endPoint y: 250, distance: 10.8
click at [667, 245] on div "v Color teal Color pink Remove color Add row above Add row below Add column bef…" at bounding box center [719, 242] width 405 height 115
click at [558, 326] on div "Send" at bounding box center [568, 326] width 20 height 33
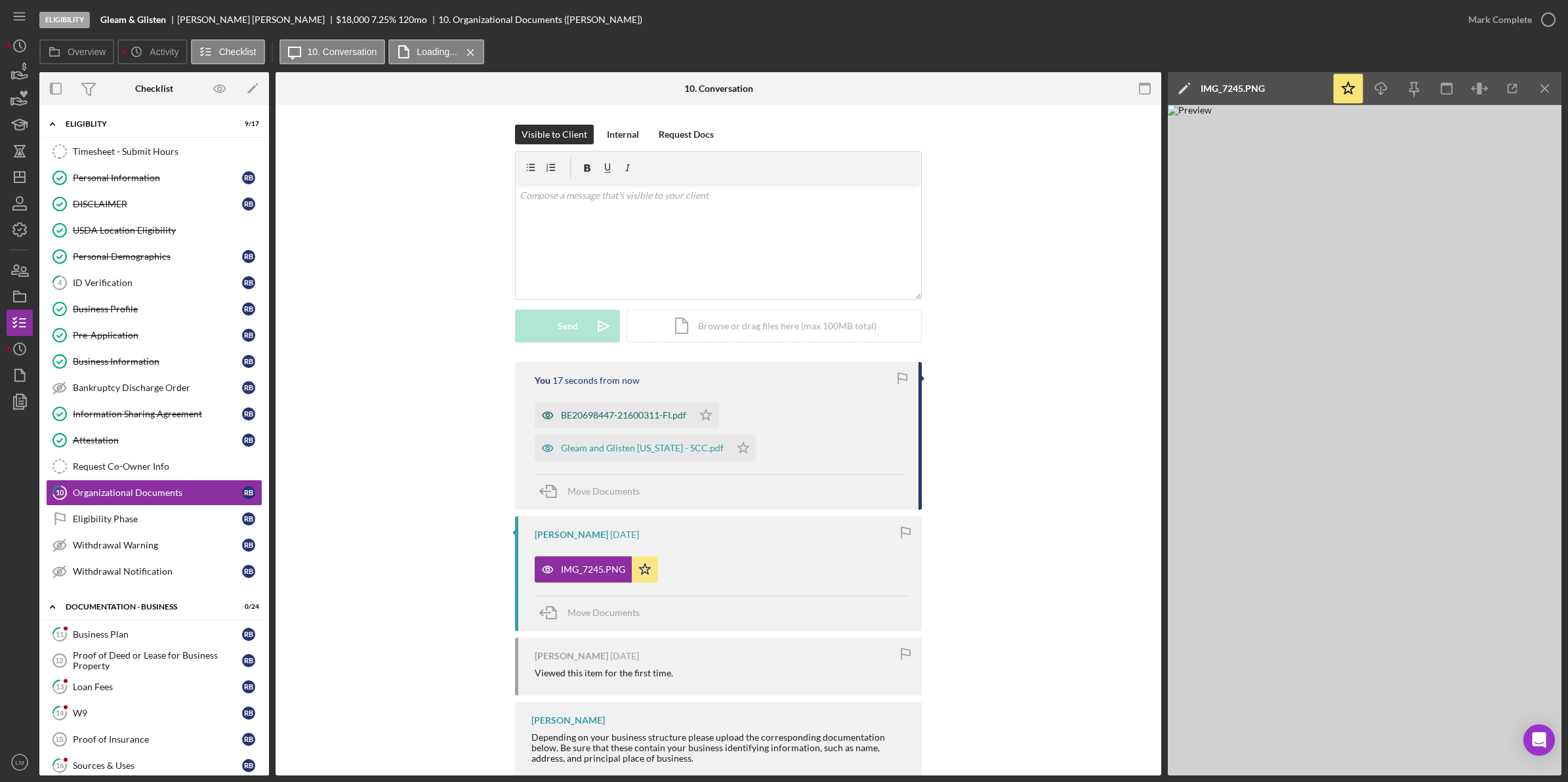
click at [654, 413] on div "BE20698447-21600311-FI.pdf" at bounding box center [623, 415] width 125 height 10
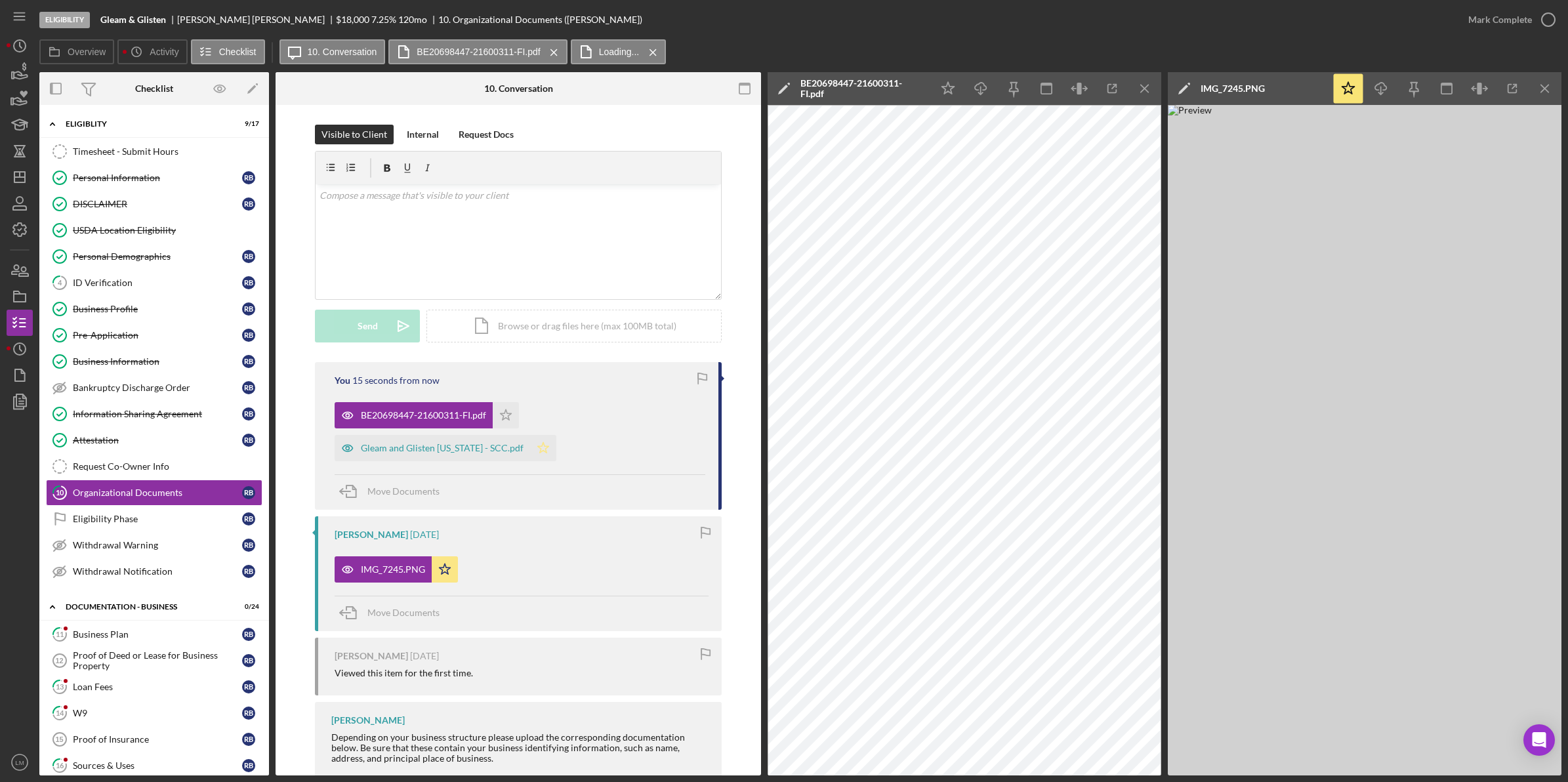
click at [540, 451] on icon "Icon/Star" at bounding box center [543, 448] width 27 height 27
click at [503, 413] on polygon "button" at bounding box center [506, 414] width 11 height 10
click at [1546, 27] on icon "button" at bounding box center [1548, 20] width 33 height 33
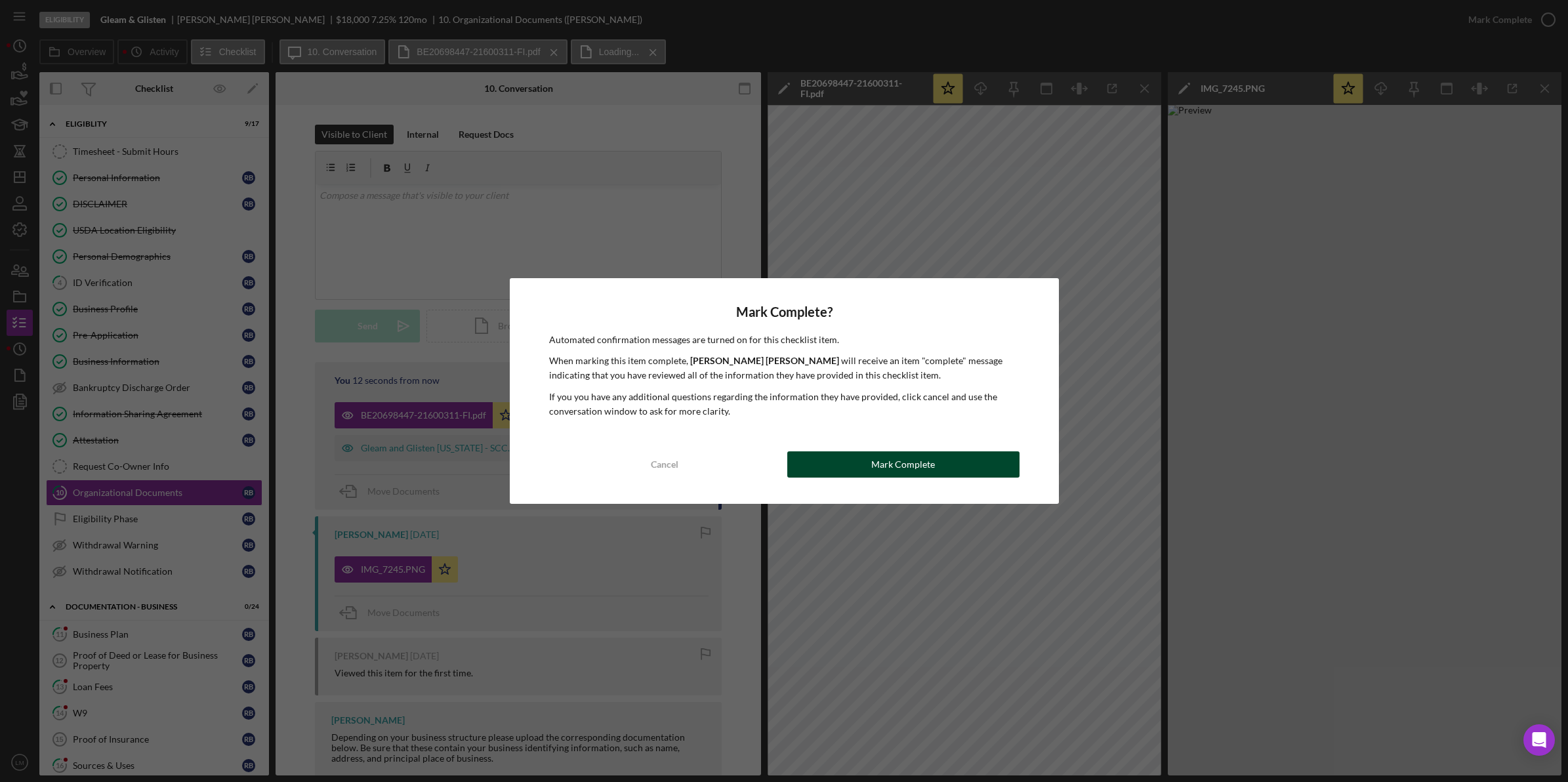
click at [932, 464] on div "Mark Complete" at bounding box center [902, 465] width 64 height 27
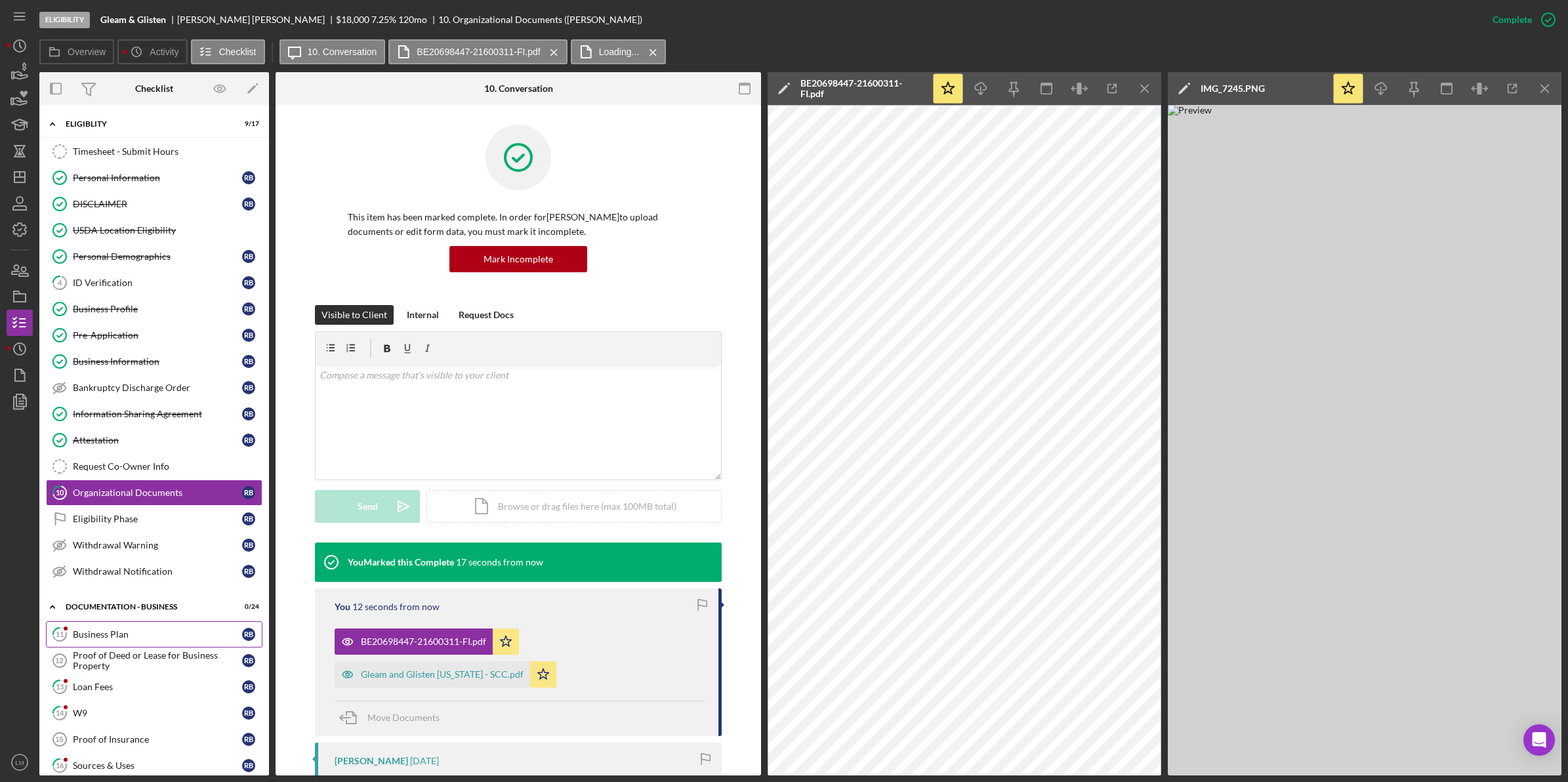
click at [141, 639] on div "Business Plan" at bounding box center [157, 634] width 169 height 10
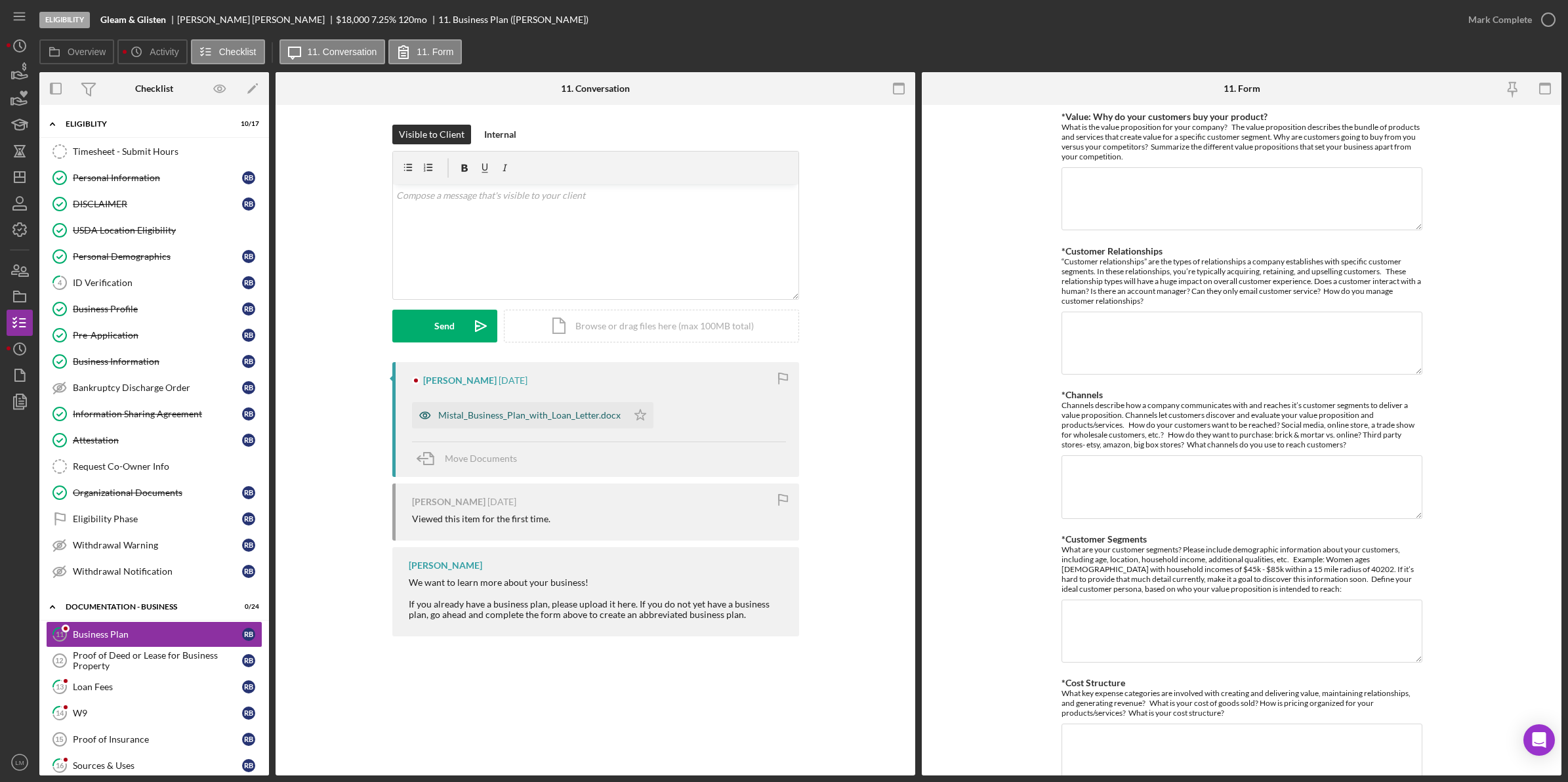
click at [578, 421] on div "Mistal_Business_Plan_with_Loan_Letter.docx" at bounding box center [529, 415] width 182 height 10
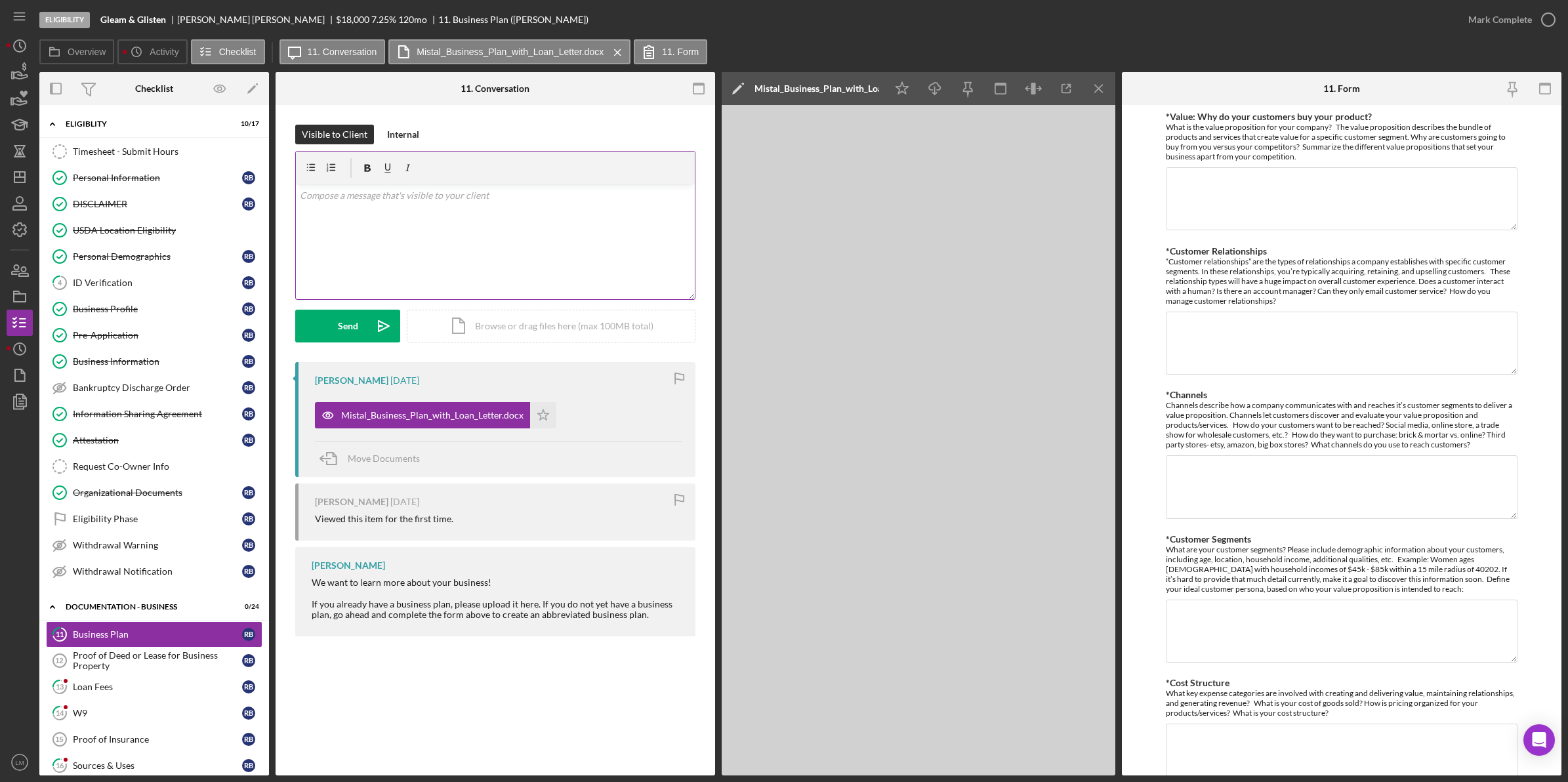
click at [494, 243] on div "v Color teal Color pink Remove color Add row above Add row below Add column bef…" at bounding box center [495, 242] width 399 height 115
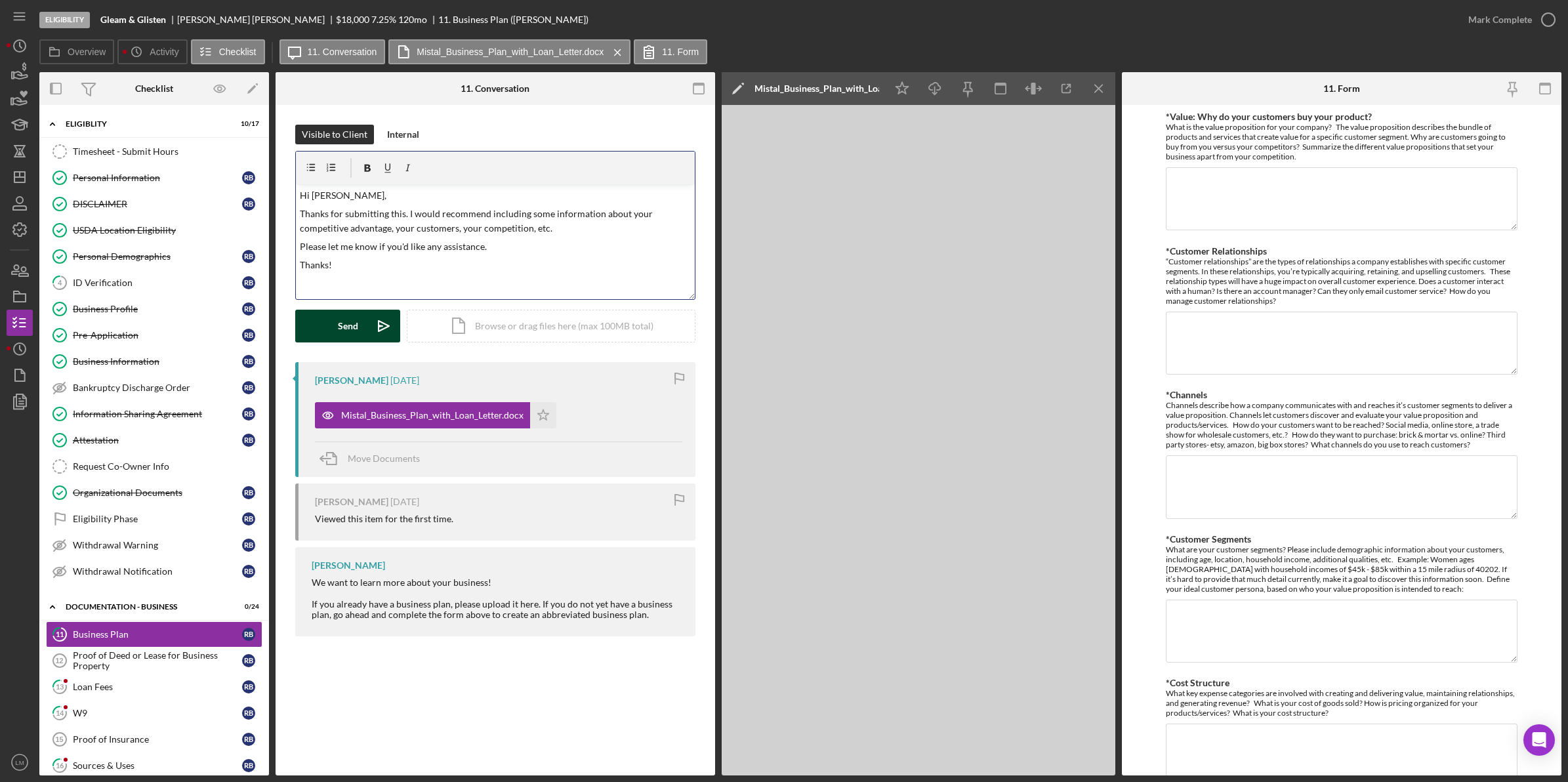
click at [369, 318] on icon "Icon/icon-invite-send" at bounding box center [384, 326] width 33 height 33
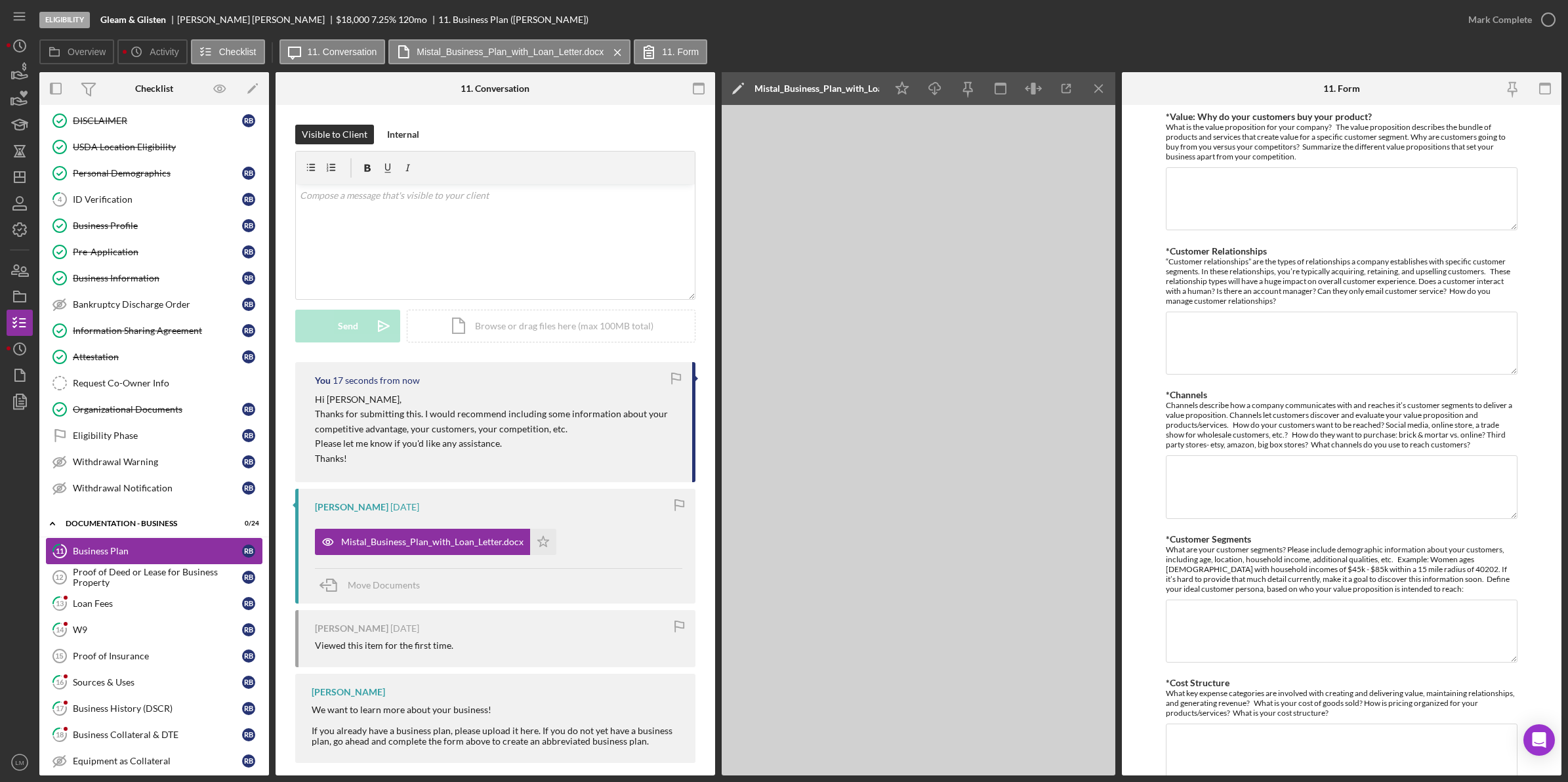
scroll to position [164, 0]
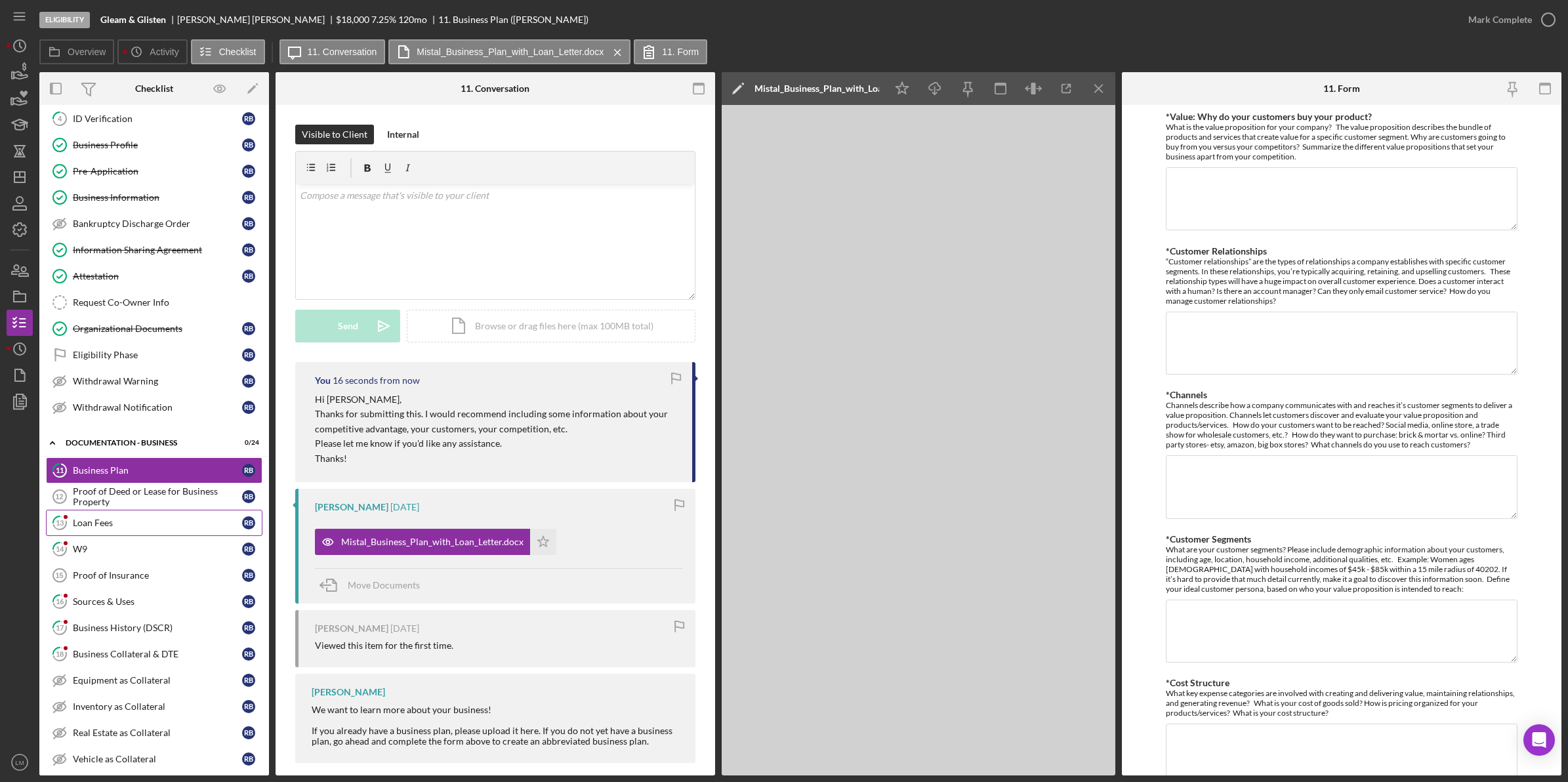
click at [126, 519] on link "13 Loan Fees r b" at bounding box center [154, 523] width 217 height 27
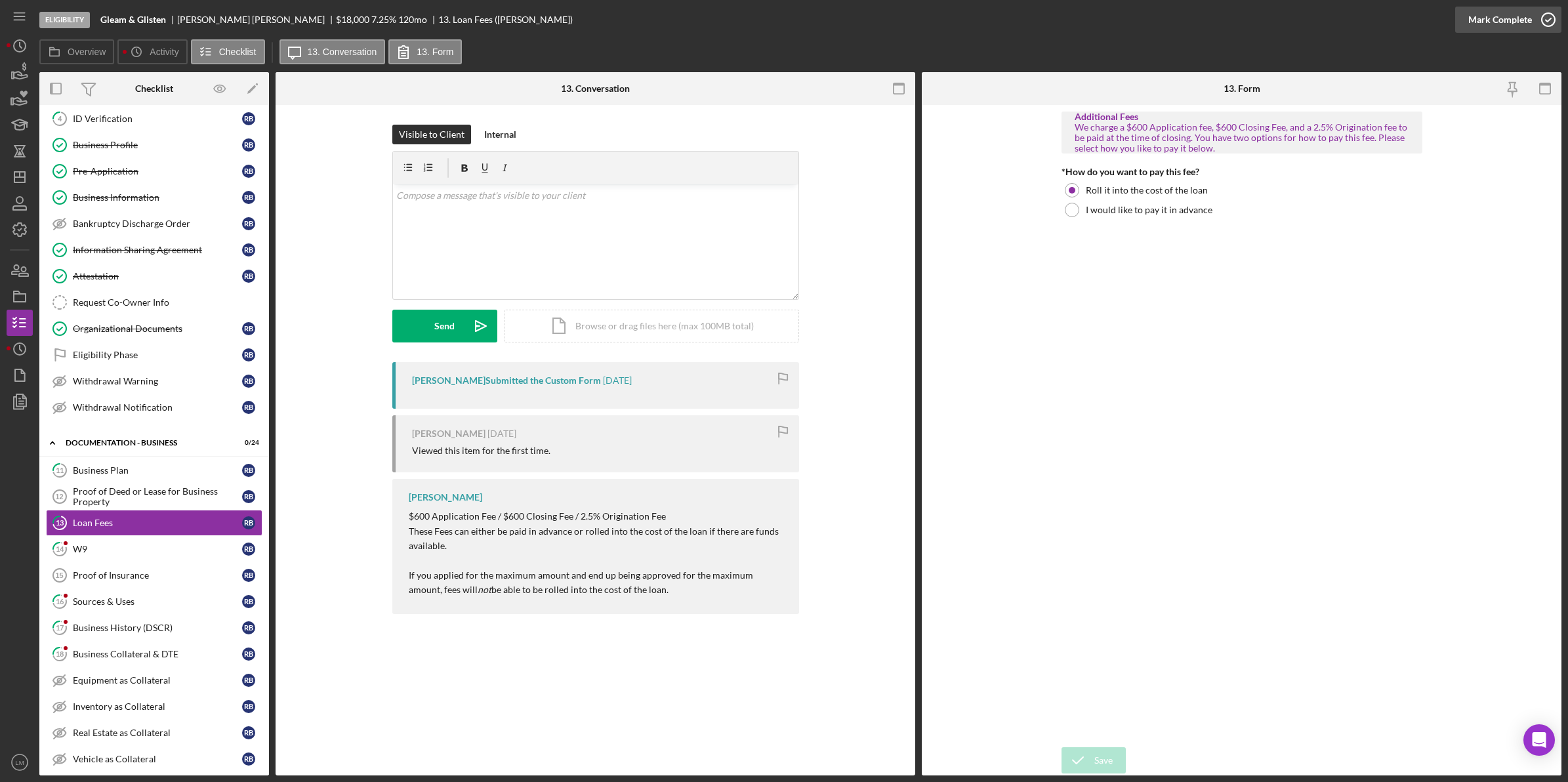
click at [1526, 20] on div "Mark Complete" at bounding box center [1499, 20] width 64 height 27
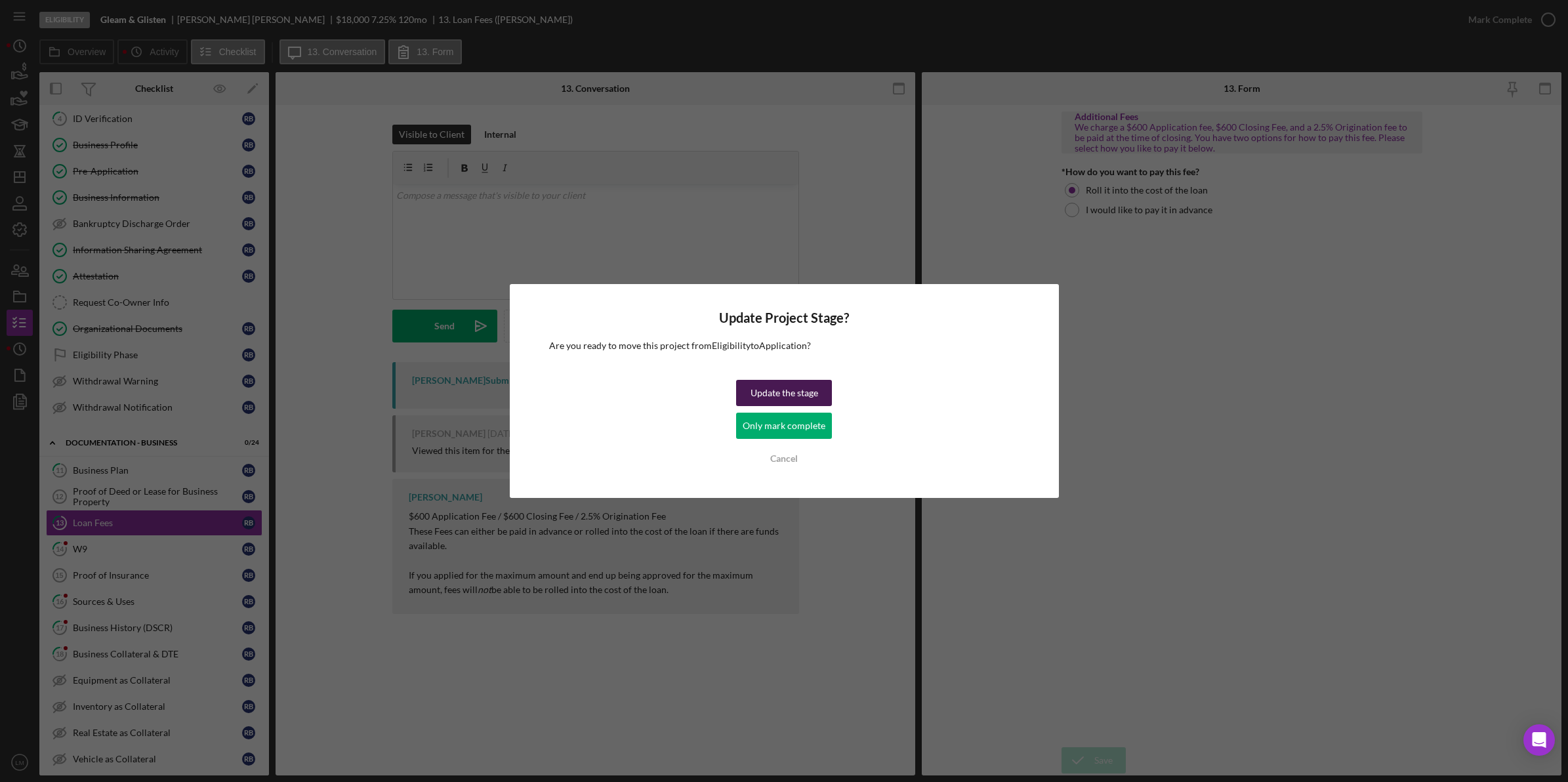
click at [807, 385] on div "Update the stage" at bounding box center [784, 393] width 68 height 27
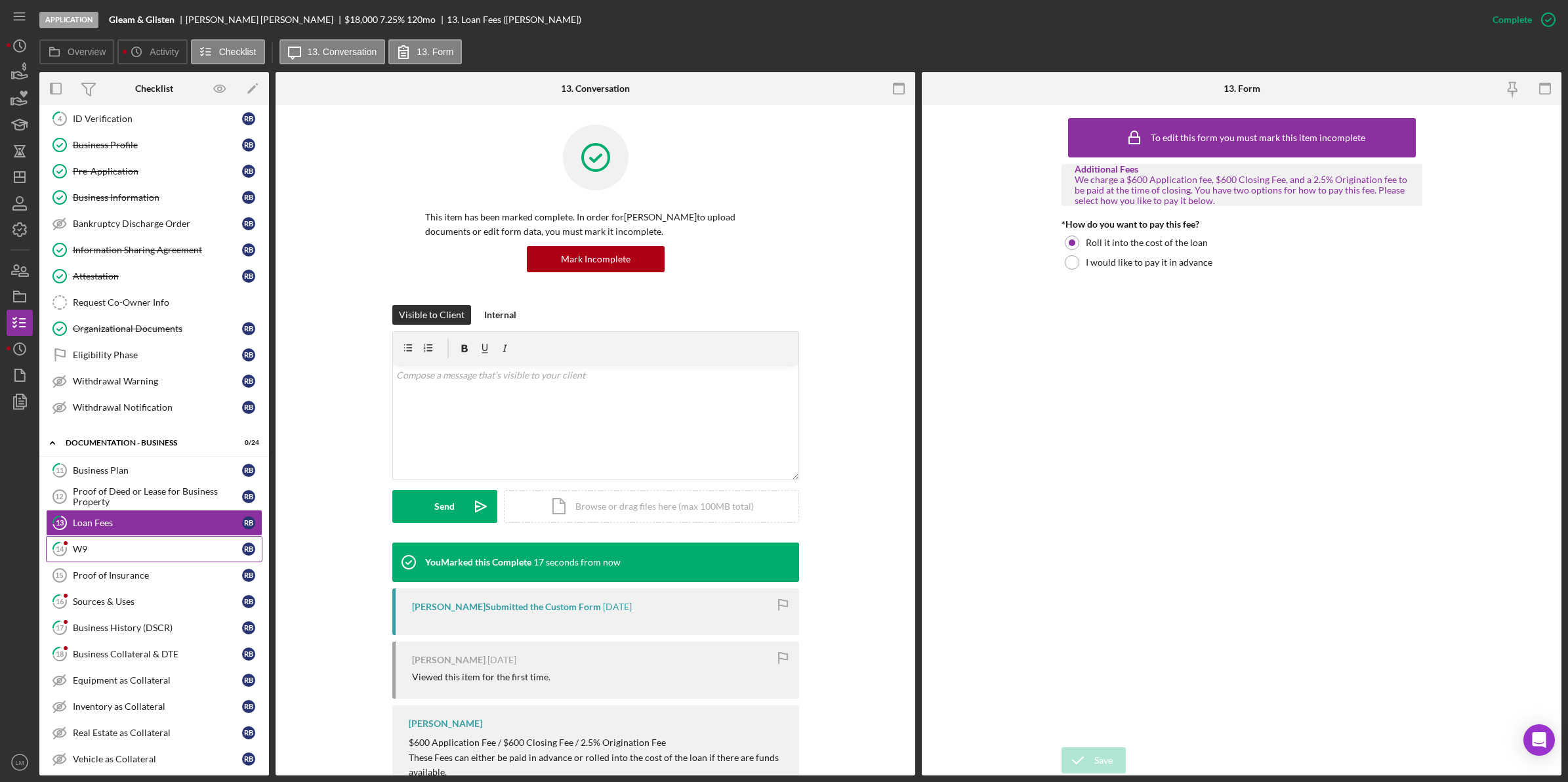
click at [124, 546] on link "14 W9 r b" at bounding box center [154, 549] width 217 height 27
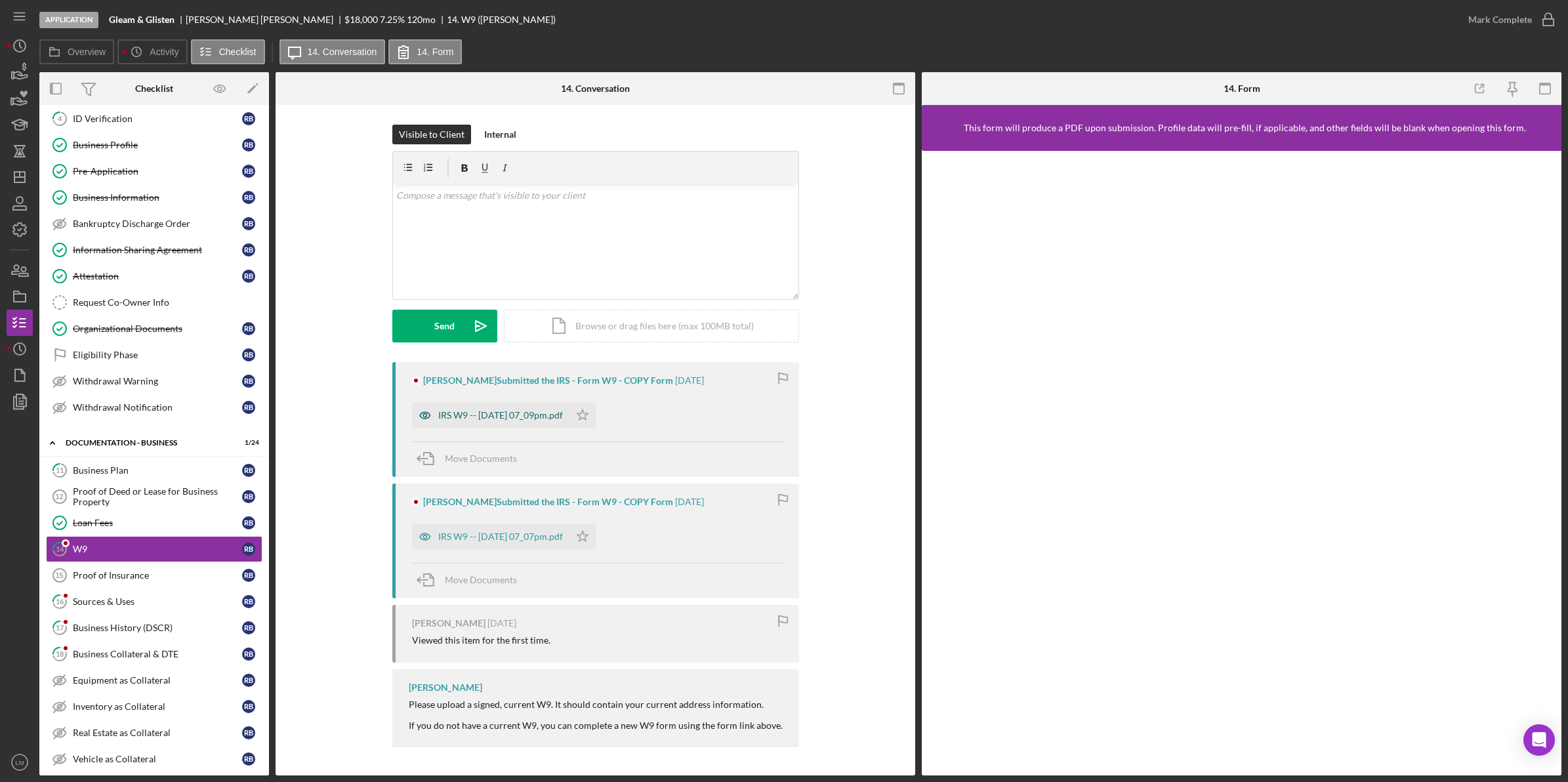
click at [540, 408] on div "IRS W9 -- [DATE] 07_09pm.pdf" at bounding box center [490, 415] width 157 height 27
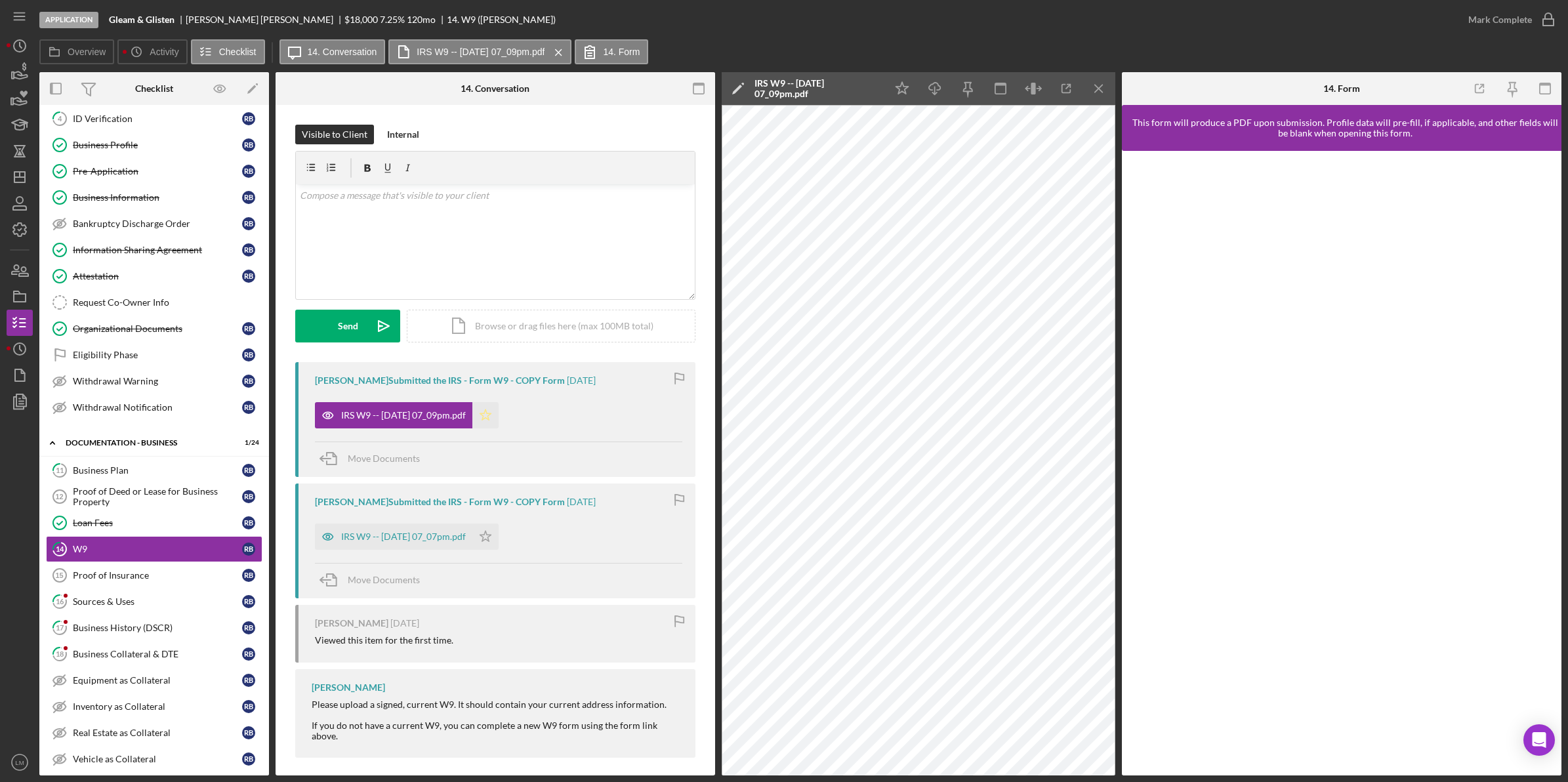
click at [498, 408] on icon "Icon/Star" at bounding box center [486, 415] width 27 height 27
click at [1504, 21] on div "Mark Complete" at bounding box center [1499, 20] width 64 height 27
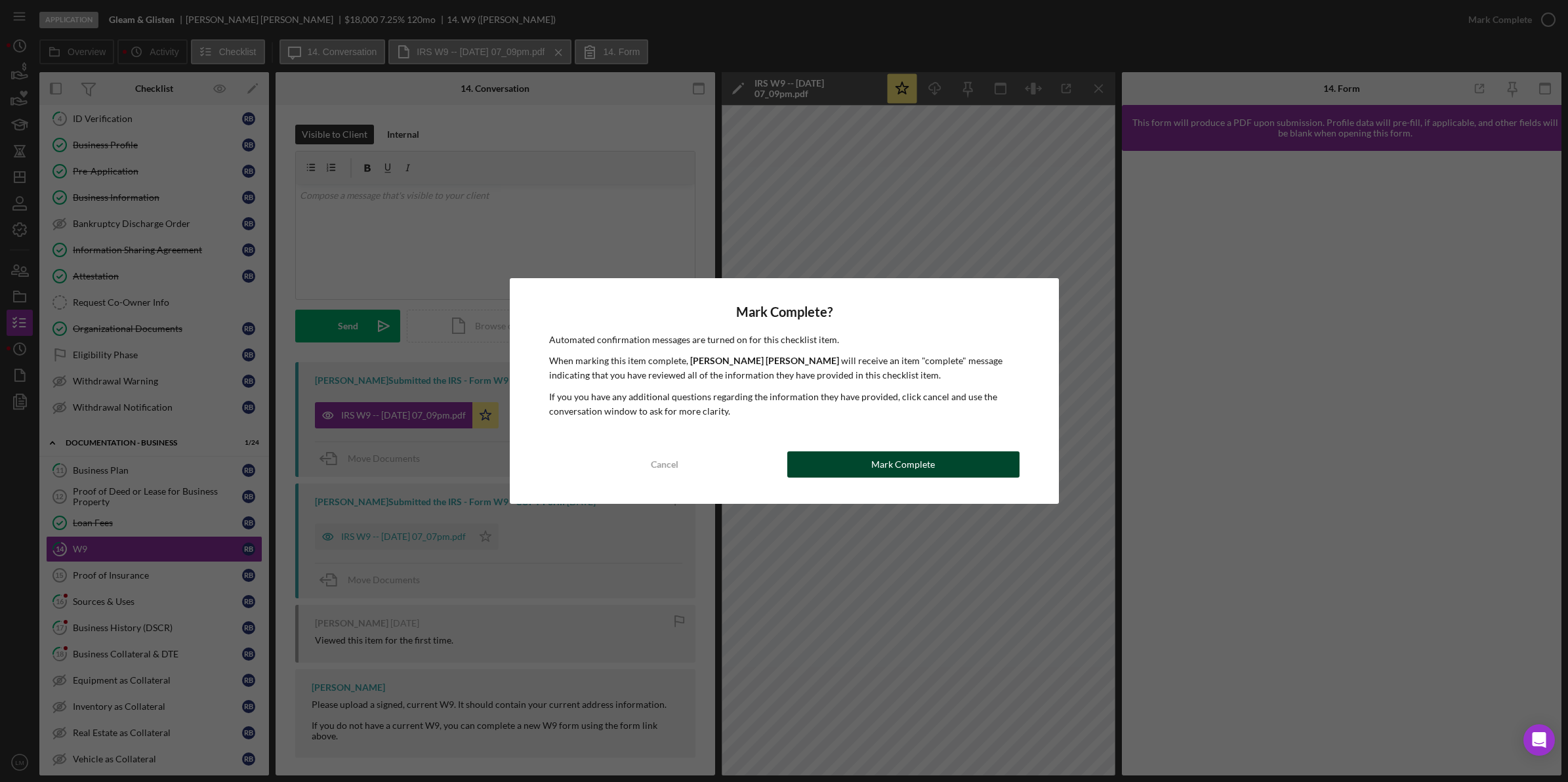
click at [848, 464] on button "Mark Complete" at bounding box center [903, 465] width 232 height 27
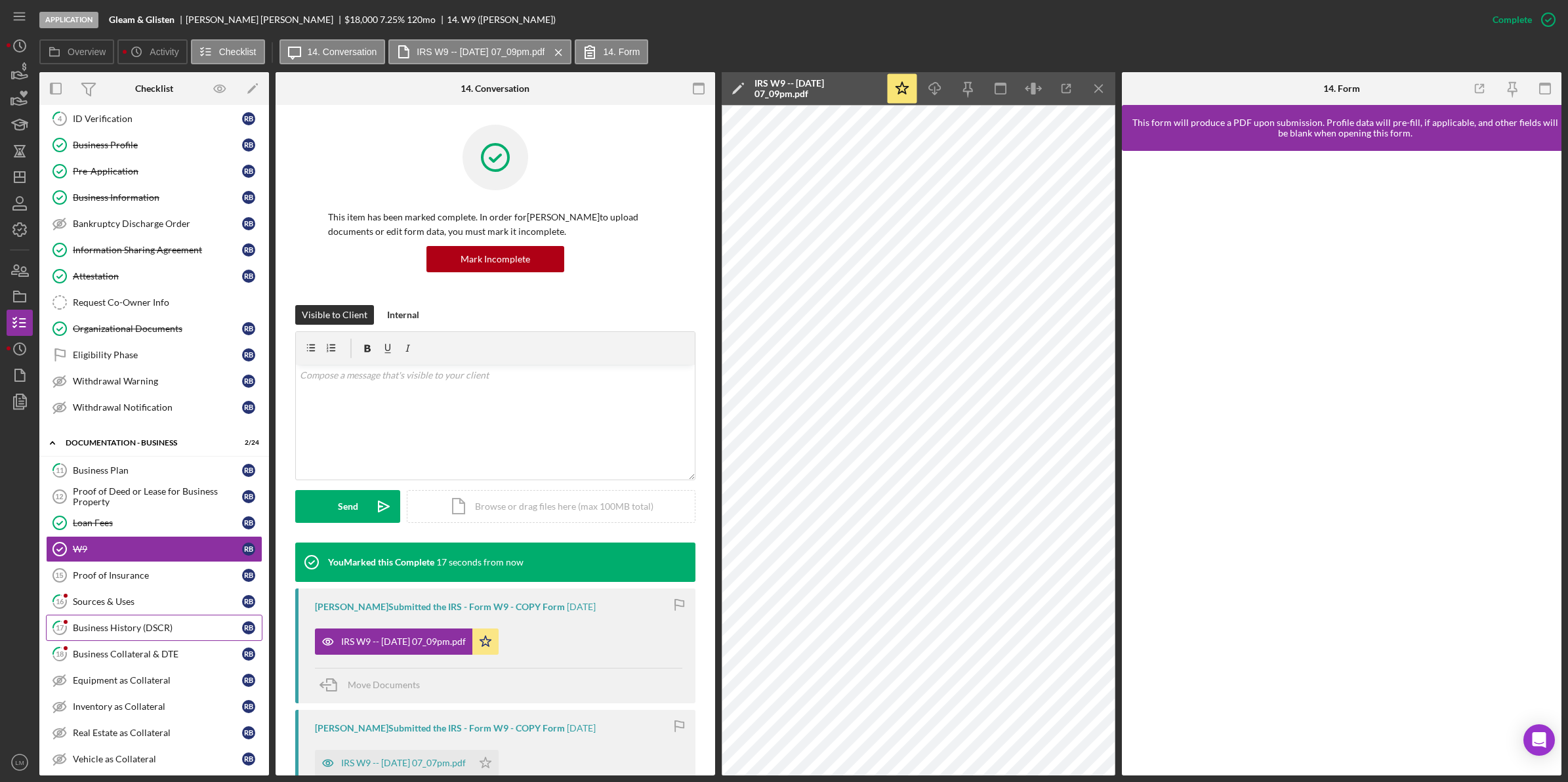
click at [119, 623] on link "17 Business History (DSCR) r b" at bounding box center [154, 628] width 217 height 27
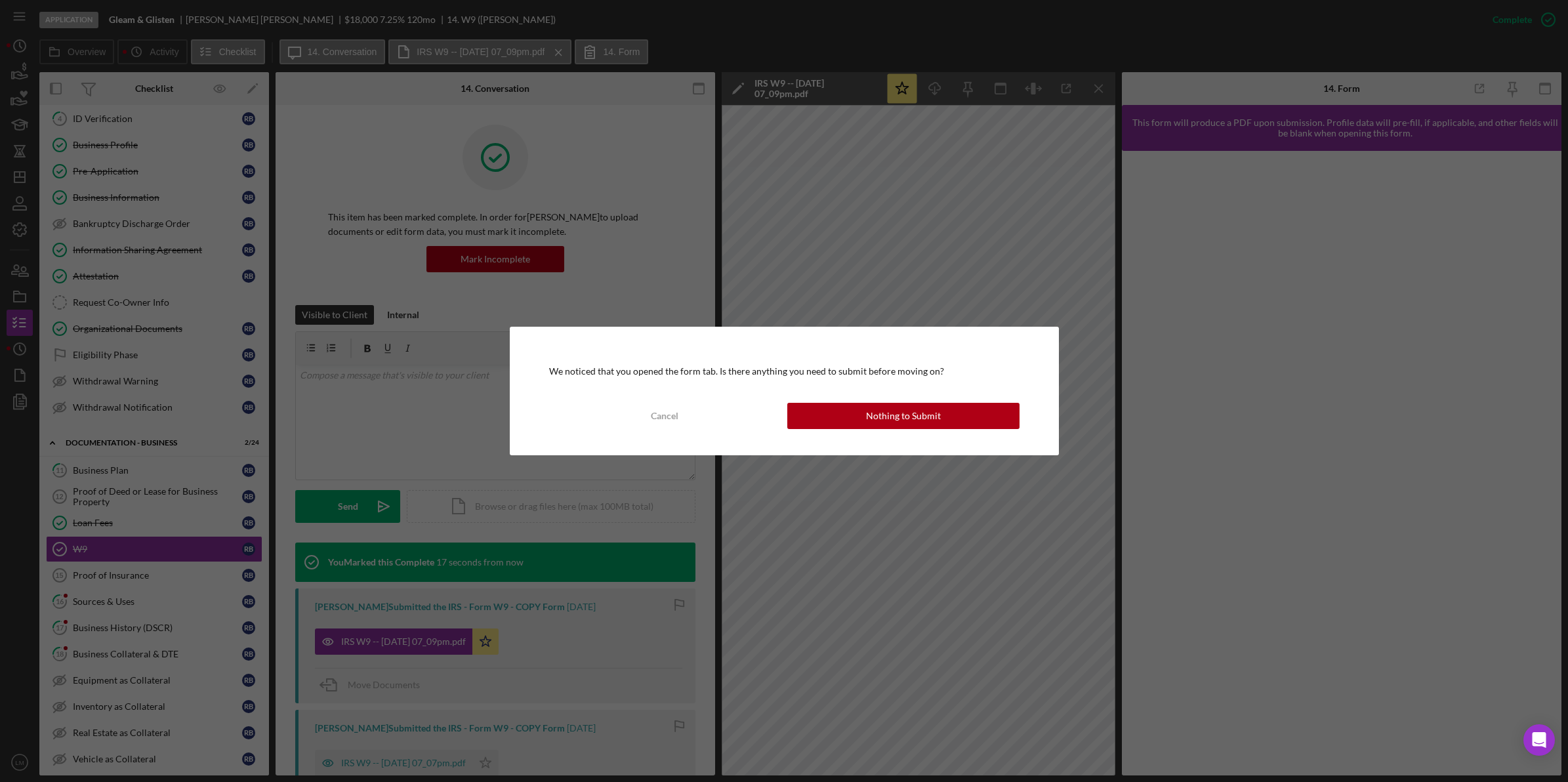
click at [935, 387] on div "We noticed that you opened the form tab. Is there anything you need to submit b…" at bounding box center [784, 391] width 549 height 129
click at [919, 414] on div "Nothing to Submit" at bounding box center [903, 416] width 75 height 27
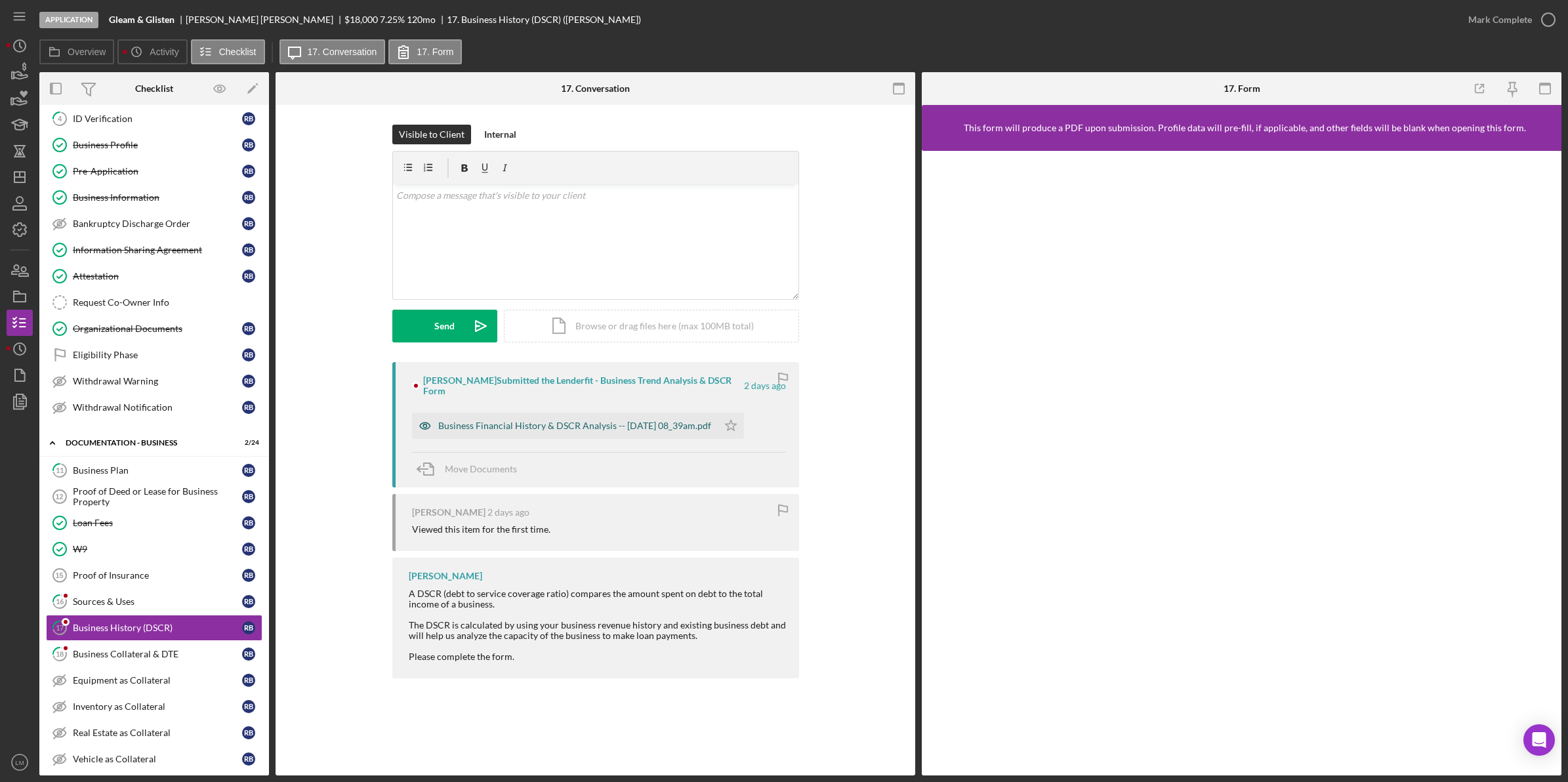
click at [673, 428] on div "Business Financial History & DSCR Analysis -- [DATE] 08_39am.pdf" at bounding box center [564, 426] width 305 height 27
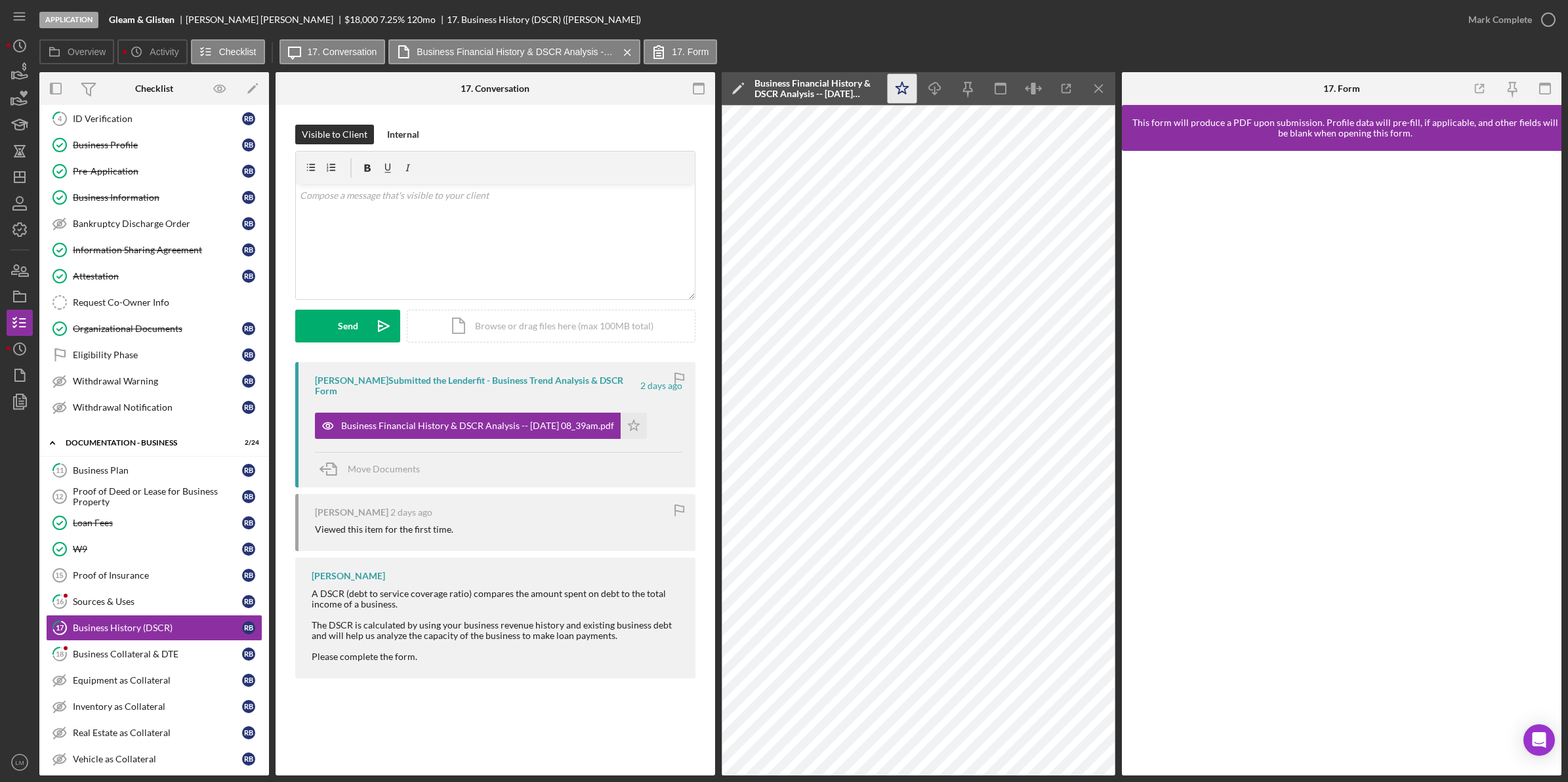
click at [913, 89] on icon "Icon/Star" at bounding box center [902, 89] width 29 height 29
click at [1488, 15] on div "Mark Complete" at bounding box center [1499, 20] width 64 height 27
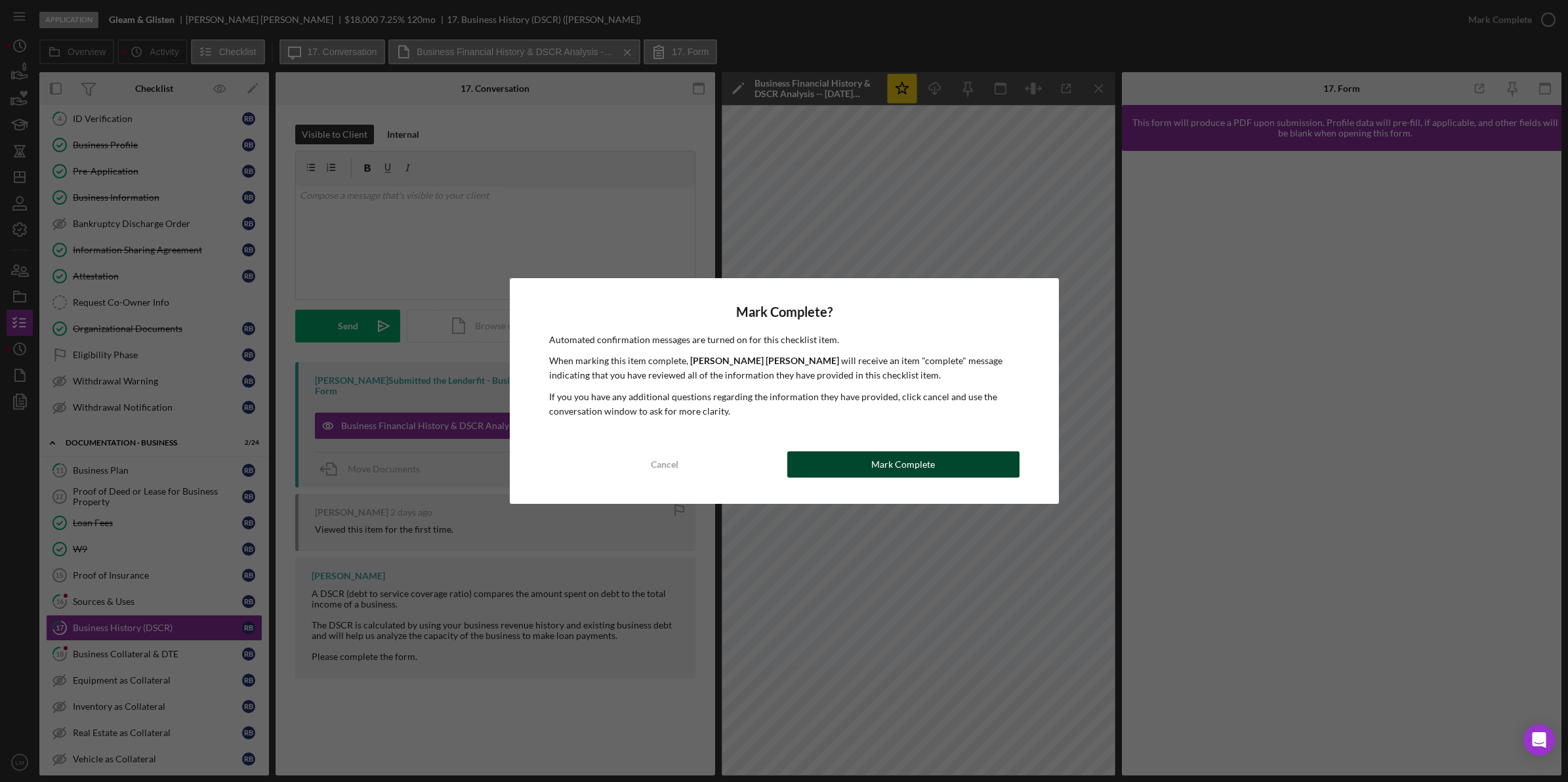
click at [863, 472] on button "Mark Complete" at bounding box center [903, 465] width 232 height 27
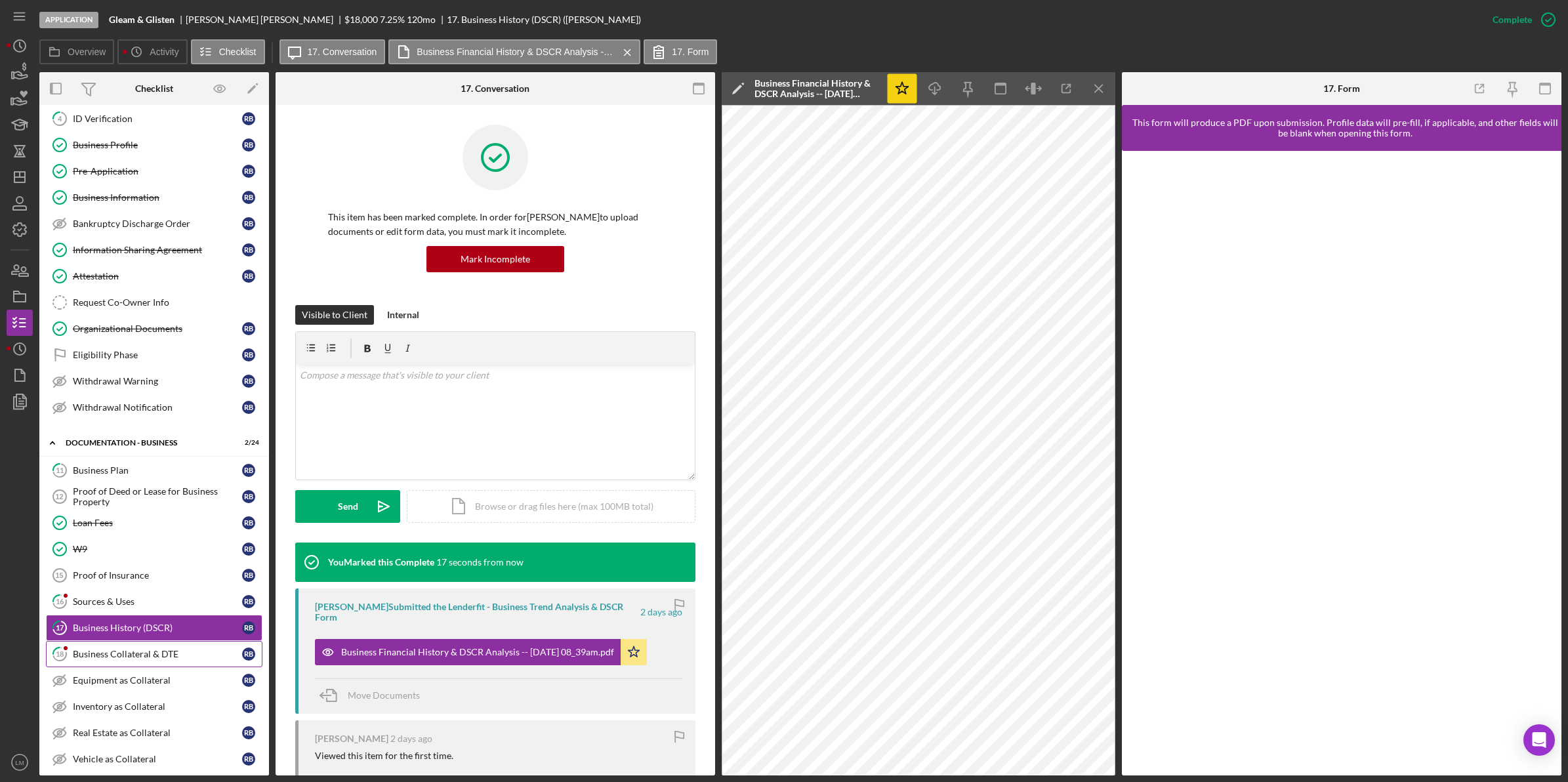
click at [113, 658] on div "Business Collateral & DTE" at bounding box center [157, 653] width 169 height 10
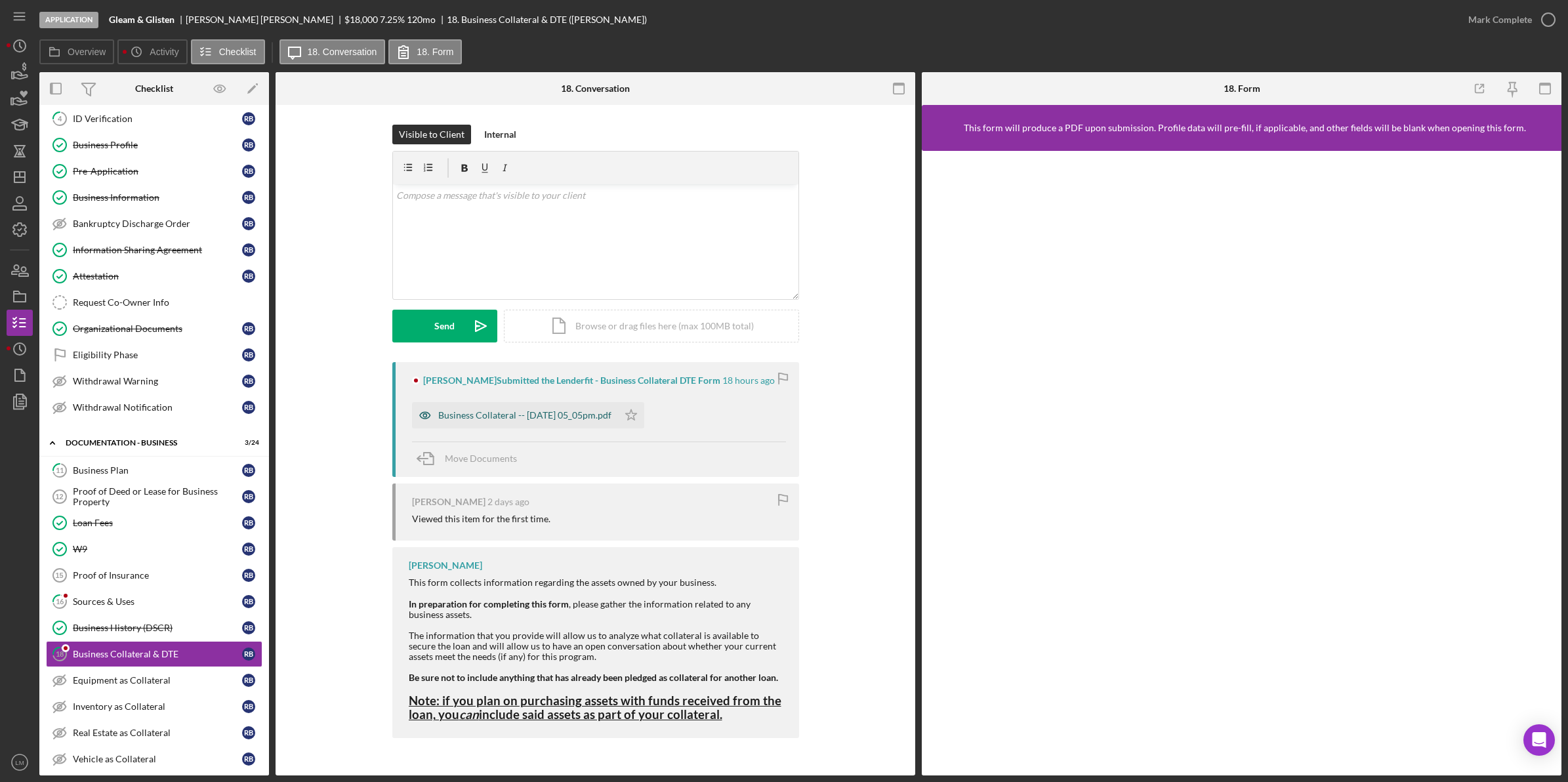
click at [549, 421] on div "Business Collateral -- [DATE] 05_05pm.pdf" at bounding box center [525, 415] width 173 height 10
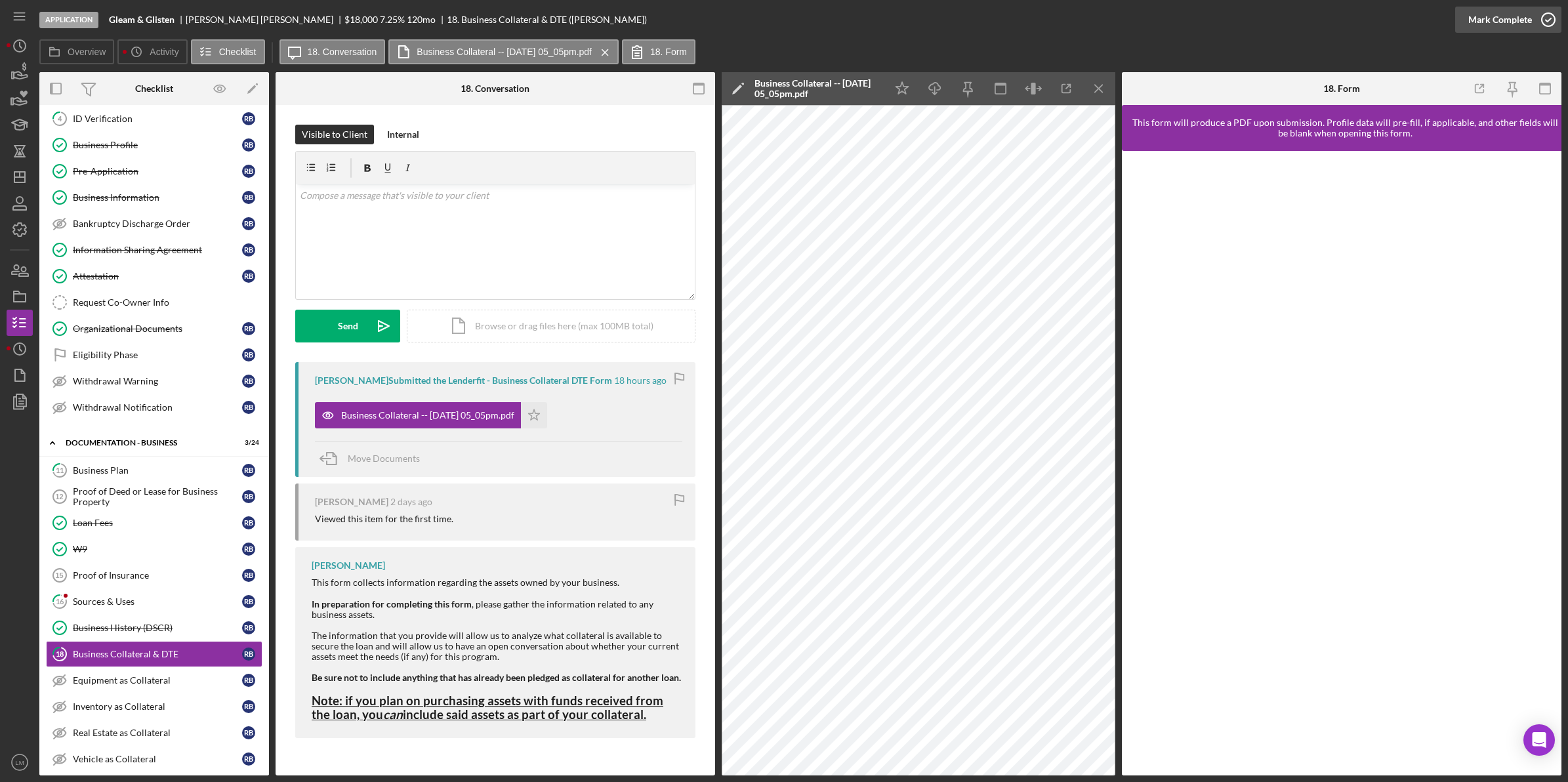
click at [1503, 11] on div "Mark Complete" at bounding box center [1499, 20] width 64 height 27
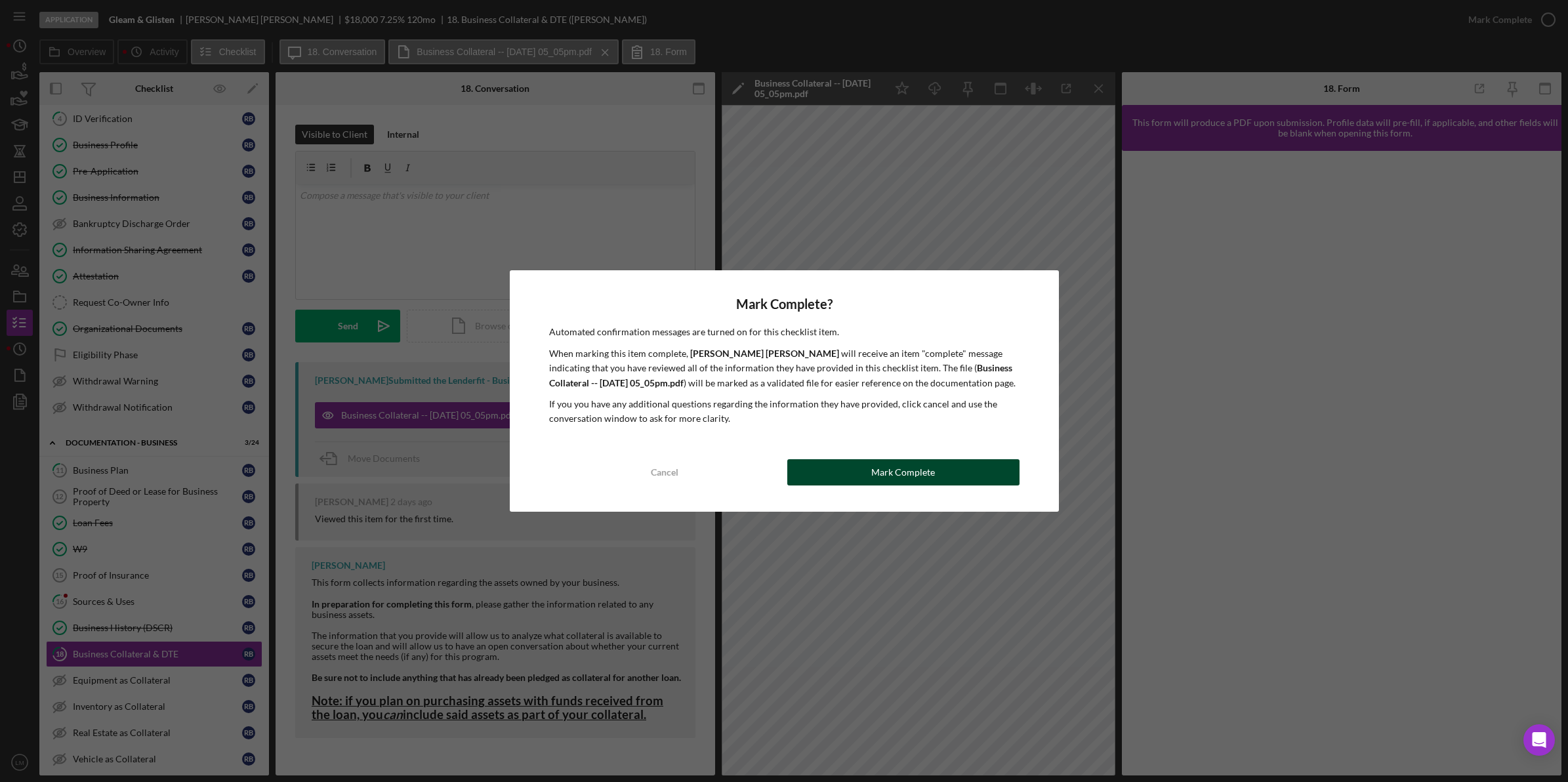
click at [899, 473] on div "Mark Complete" at bounding box center [902, 472] width 64 height 27
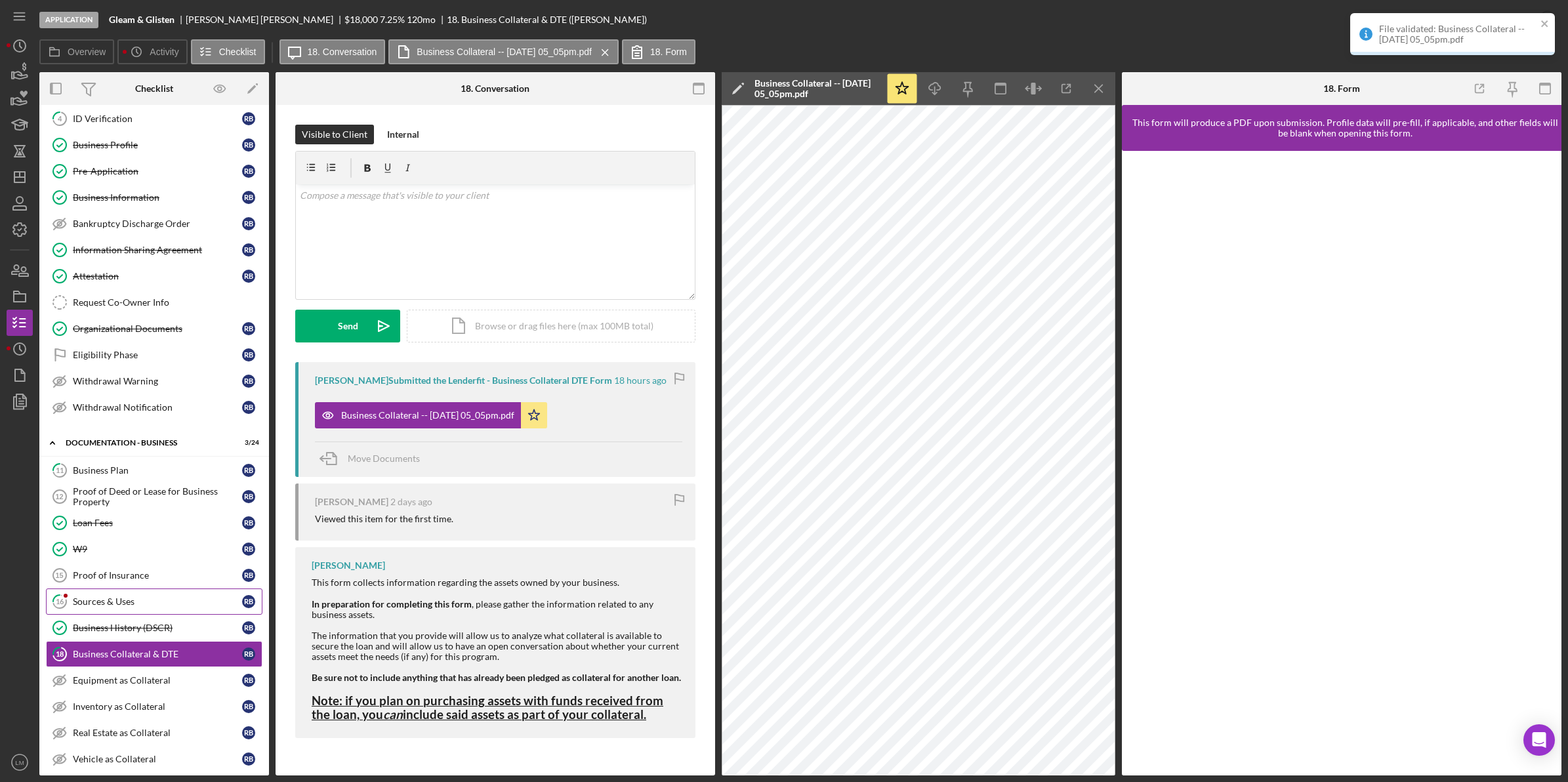
click at [168, 603] on div "Sources & Uses" at bounding box center [157, 601] width 169 height 10
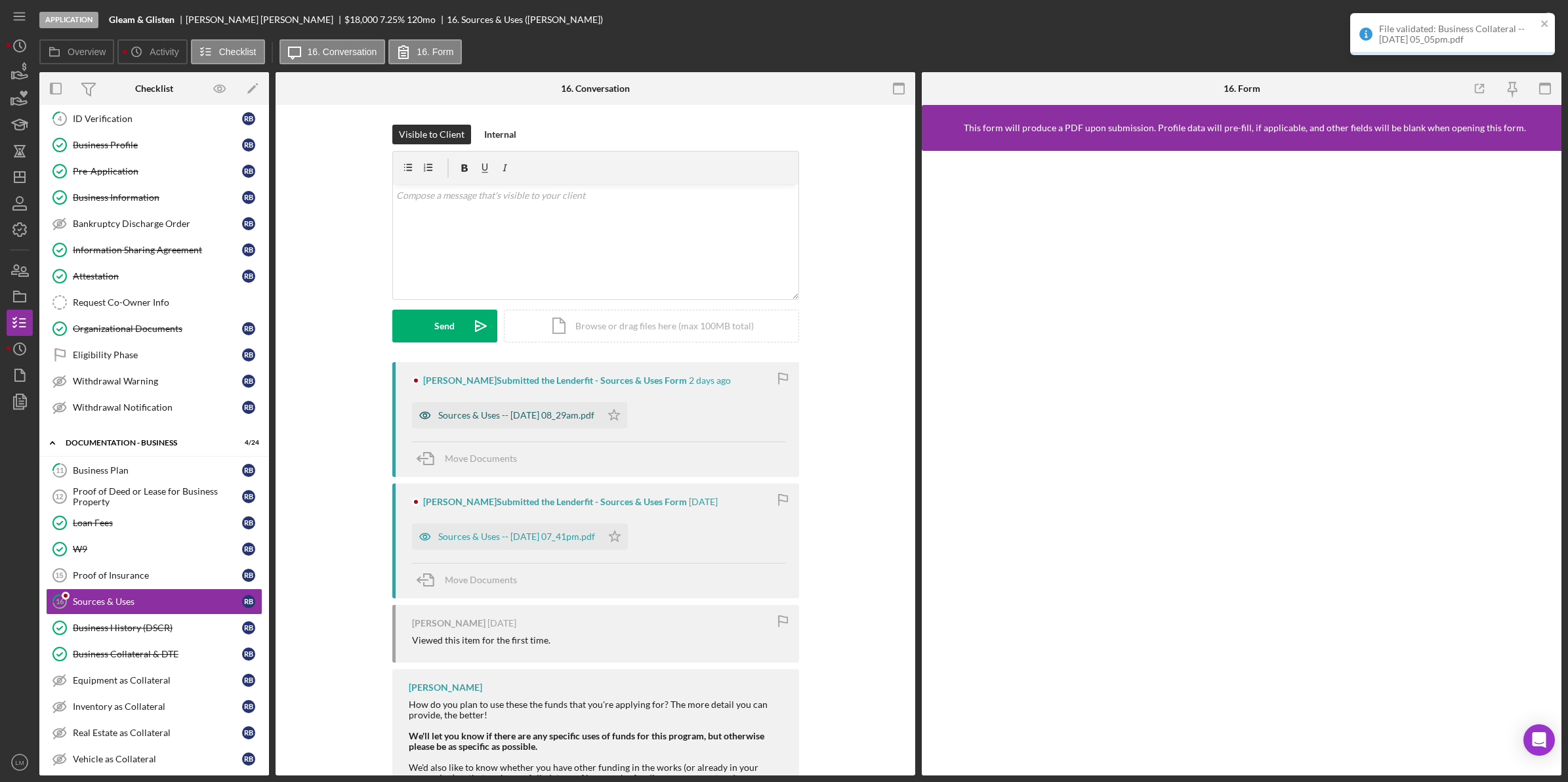
click at [546, 409] on div "Sources & Uses -- [DATE] 08_29am.pdf" at bounding box center [506, 415] width 189 height 27
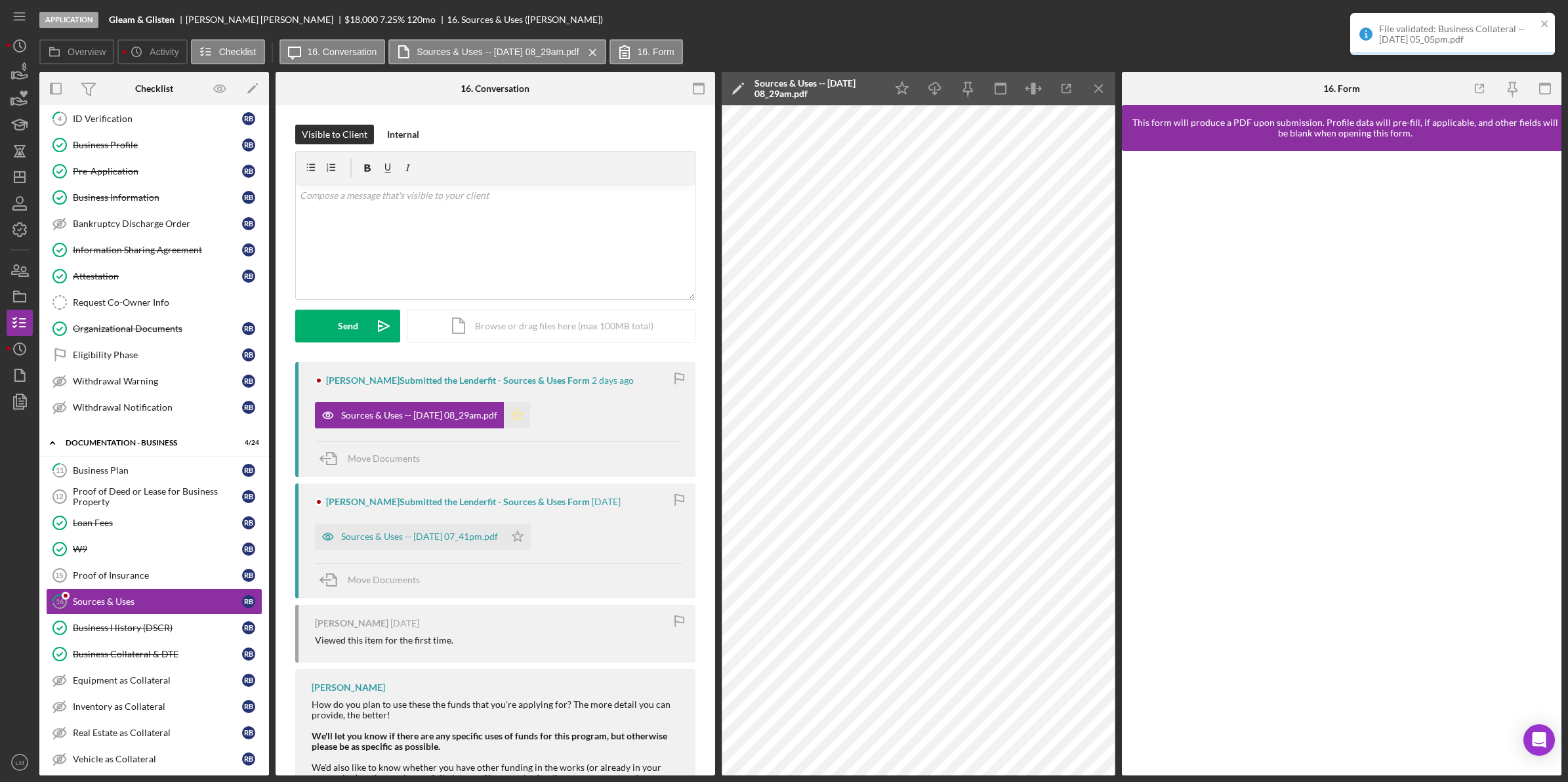
click at [529, 421] on icon "Icon/Star" at bounding box center [517, 415] width 27 height 27
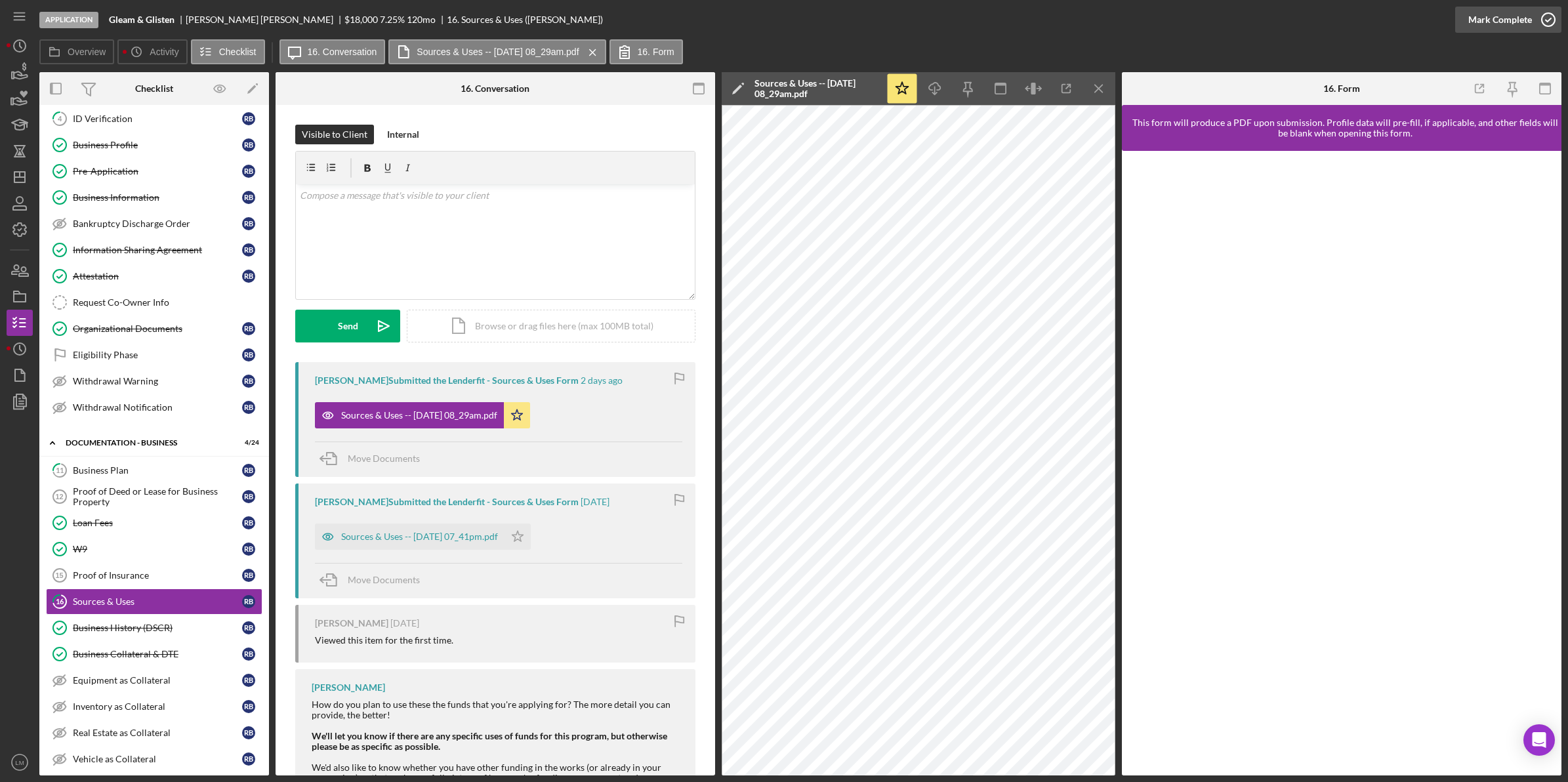
click at [1514, 17] on div "Mark Complete" at bounding box center [1499, 20] width 64 height 27
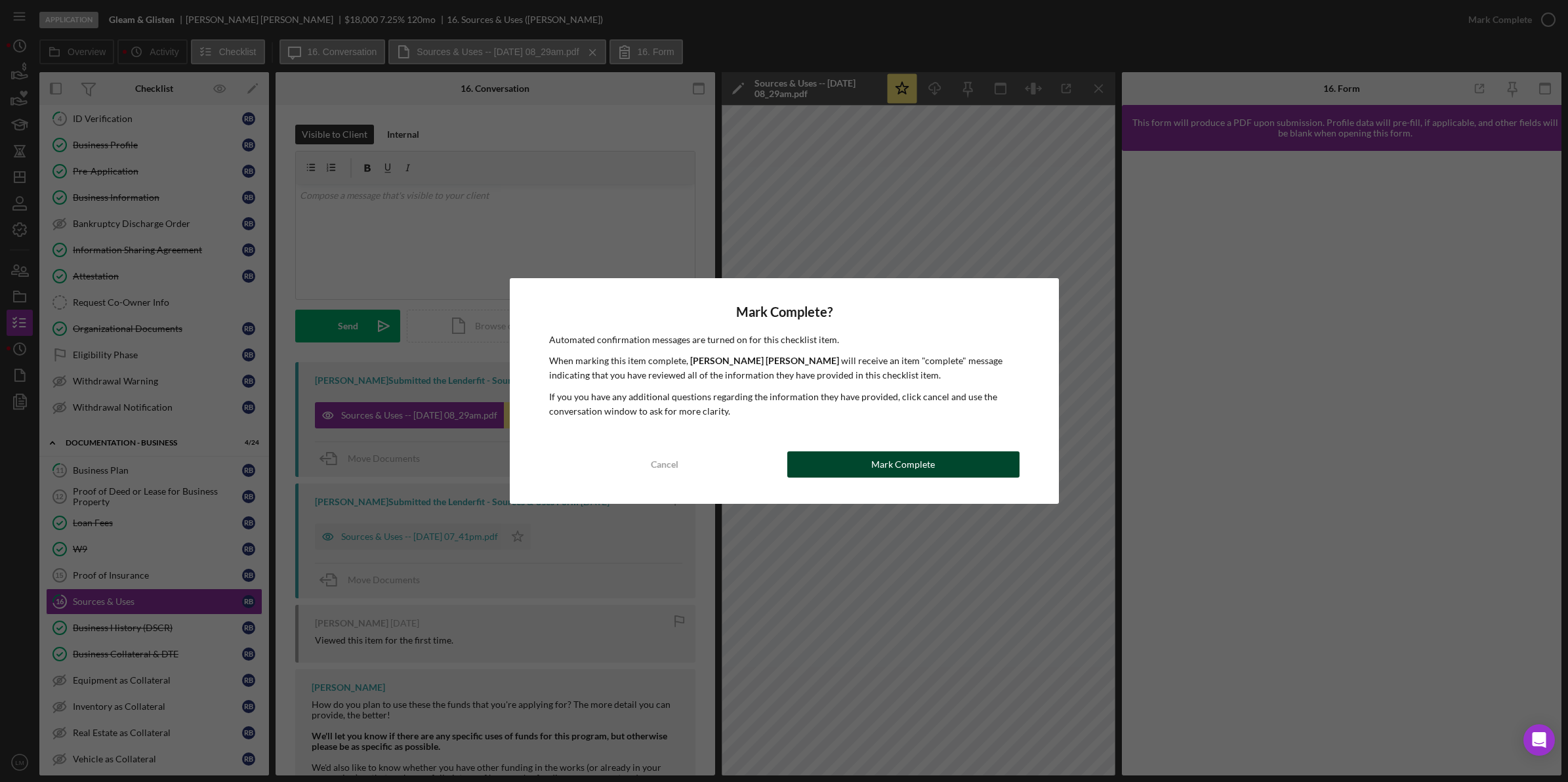
click at [865, 459] on button "Mark Complete" at bounding box center [903, 465] width 232 height 27
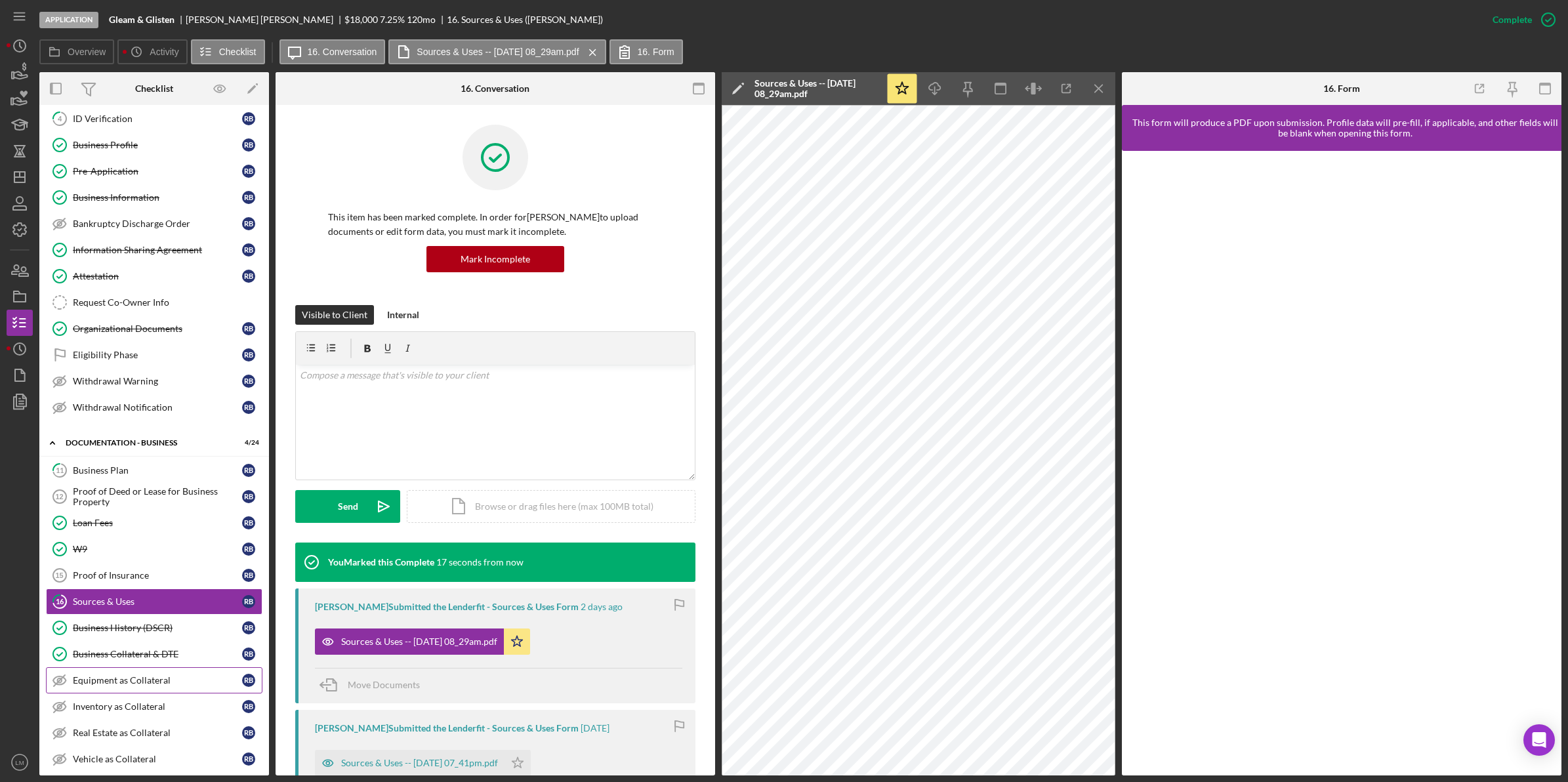
click at [151, 686] on div "Equipment as Collateral" at bounding box center [157, 680] width 169 height 10
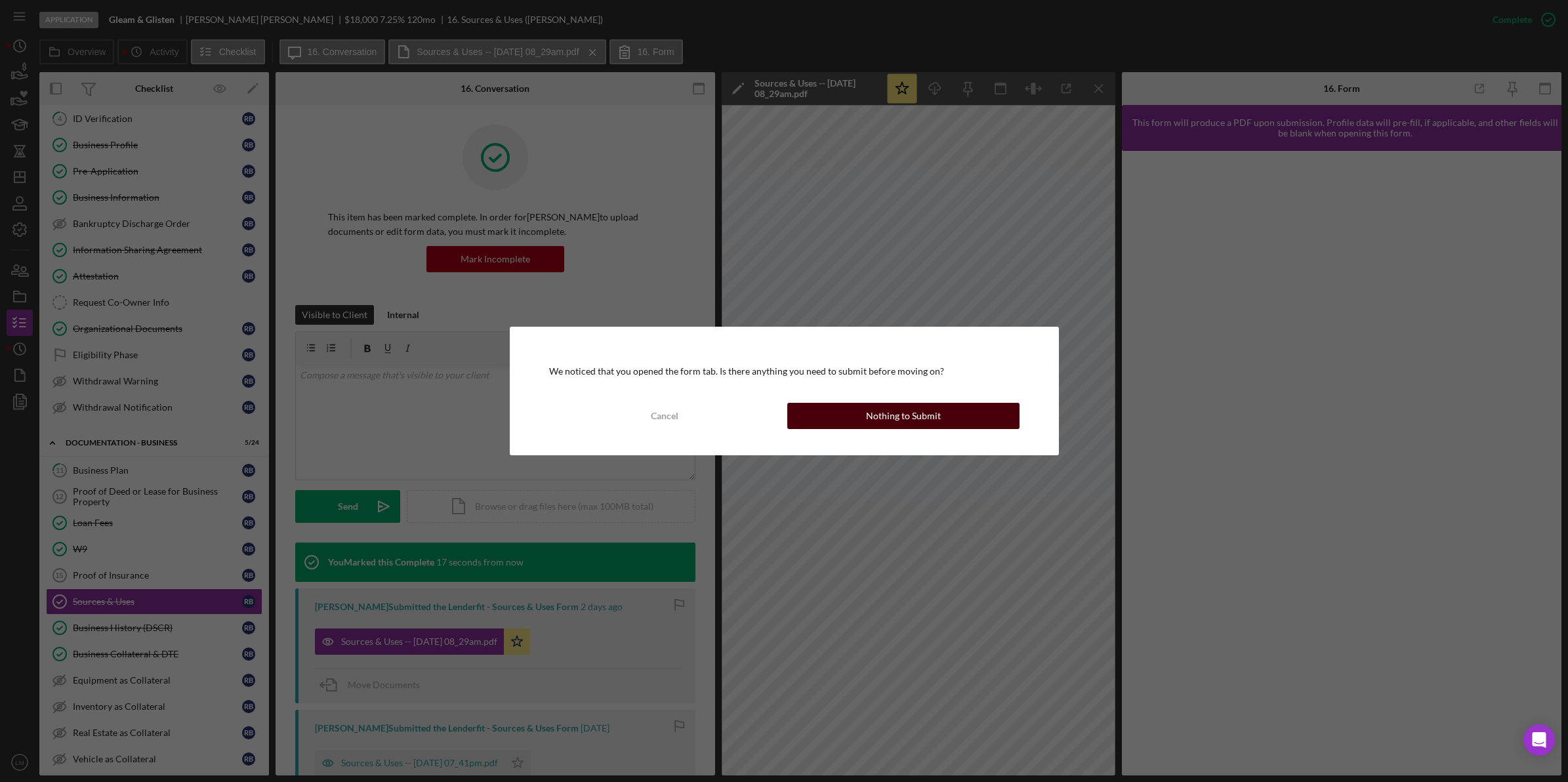
click at [896, 409] on div "Nothing to Submit" at bounding box center [903, 416] width 75 height 27
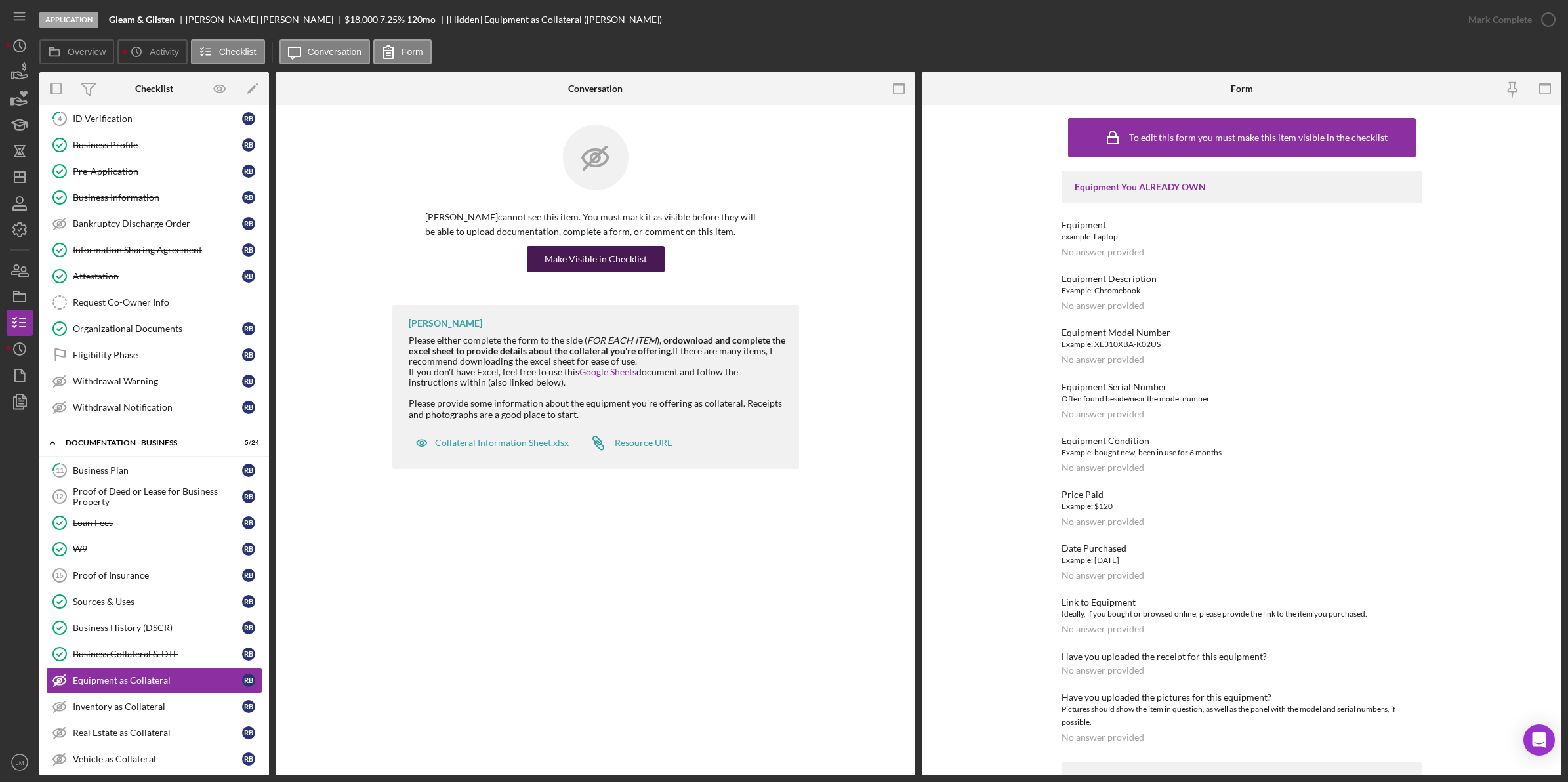
click at [615, 261] on div "Make Visible in Checklist" at bounding box center [596, 259] width 102 height 27
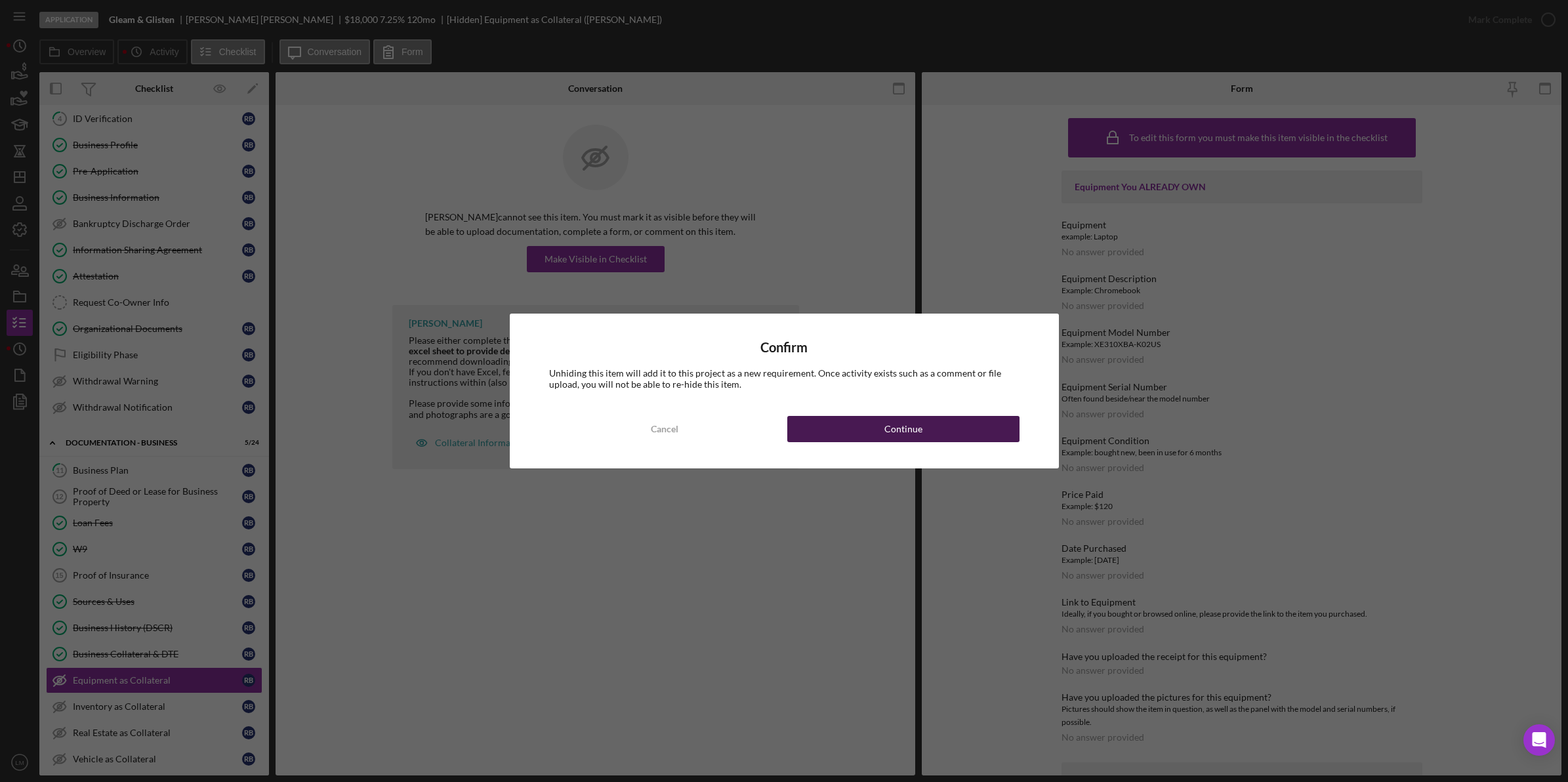
click at [883, 425] on button "Continue" at bounding box center [903, 429] width 232 height 27
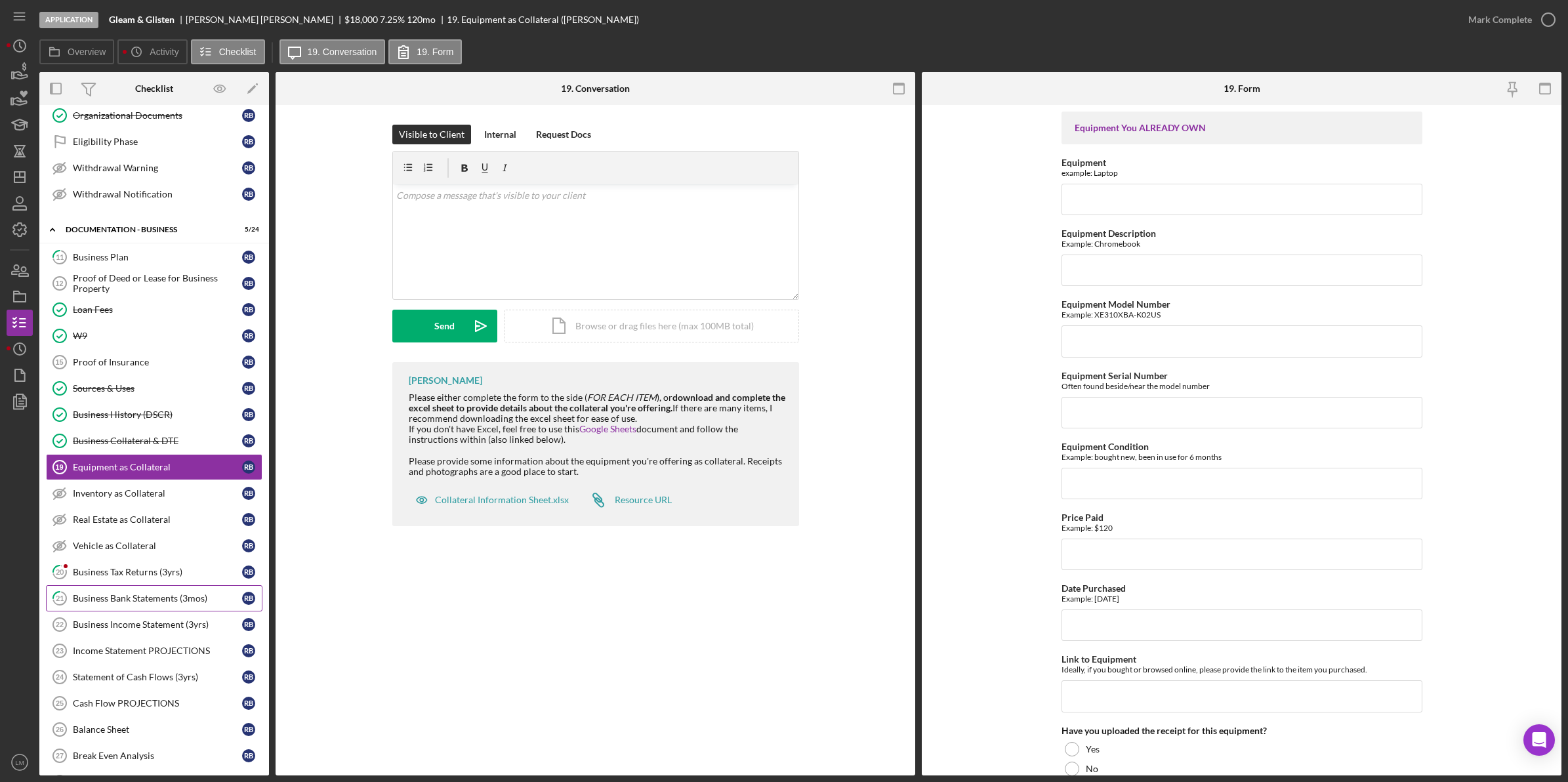
scroll to position [410, 0]
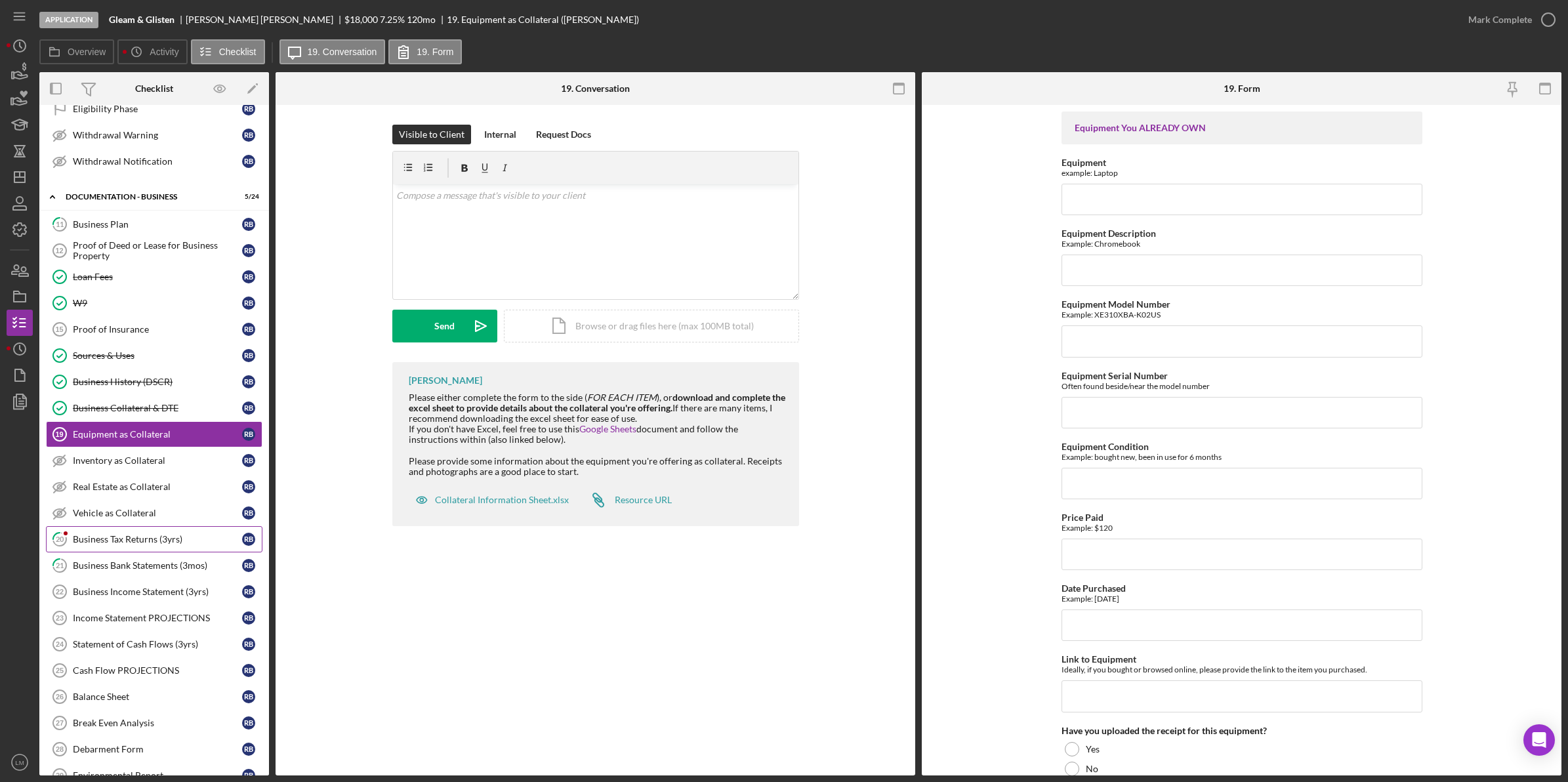
click at [156, 552] on link "20 Business Tax Returns (3yrs) r b" at bounding box center [154, 540] width 217 height 27
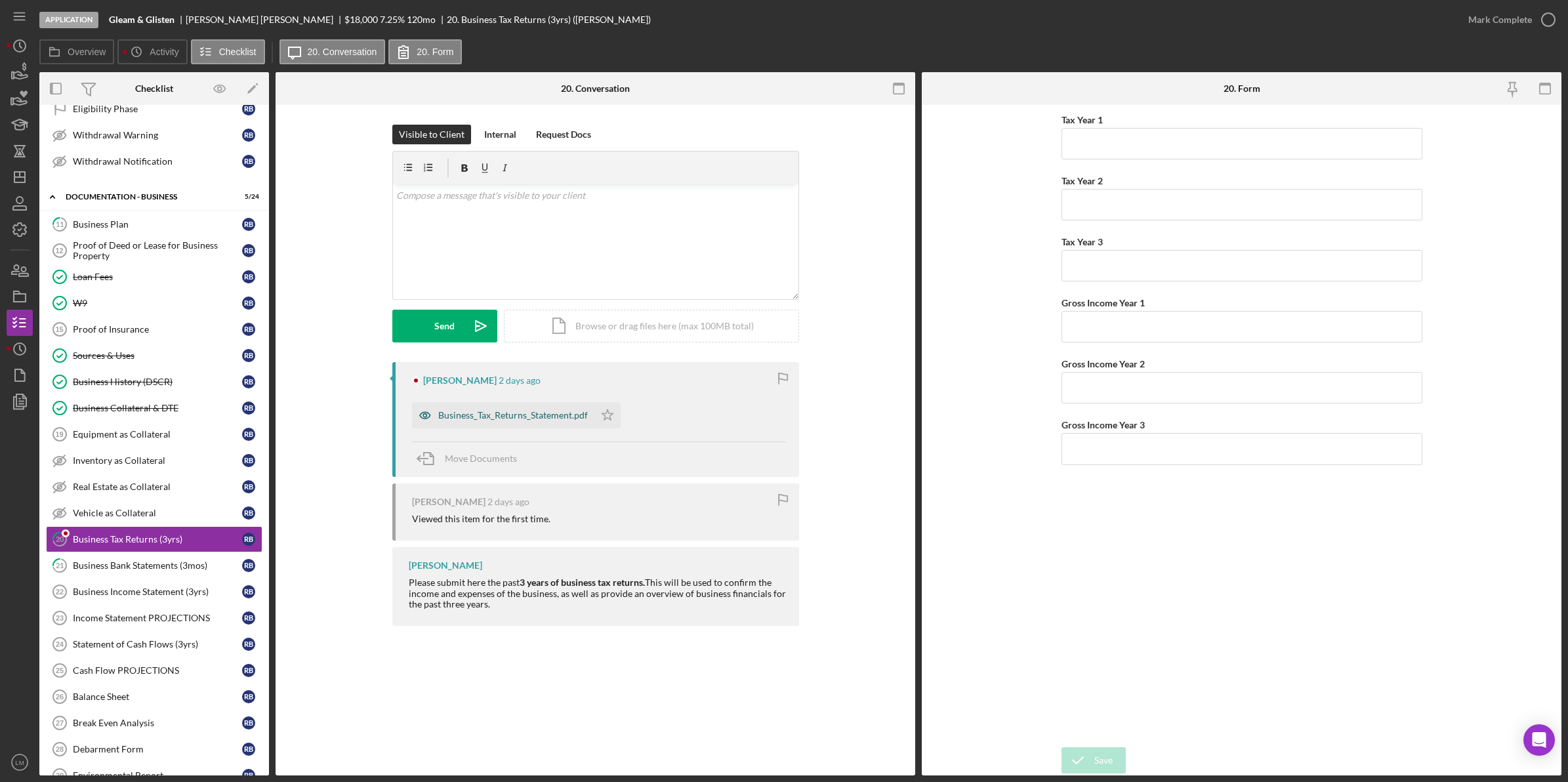
click at [559, 405] on div "Business_Tax_Returns_Statement.pdf" at bounding box center [503, 415] width 182 height 27
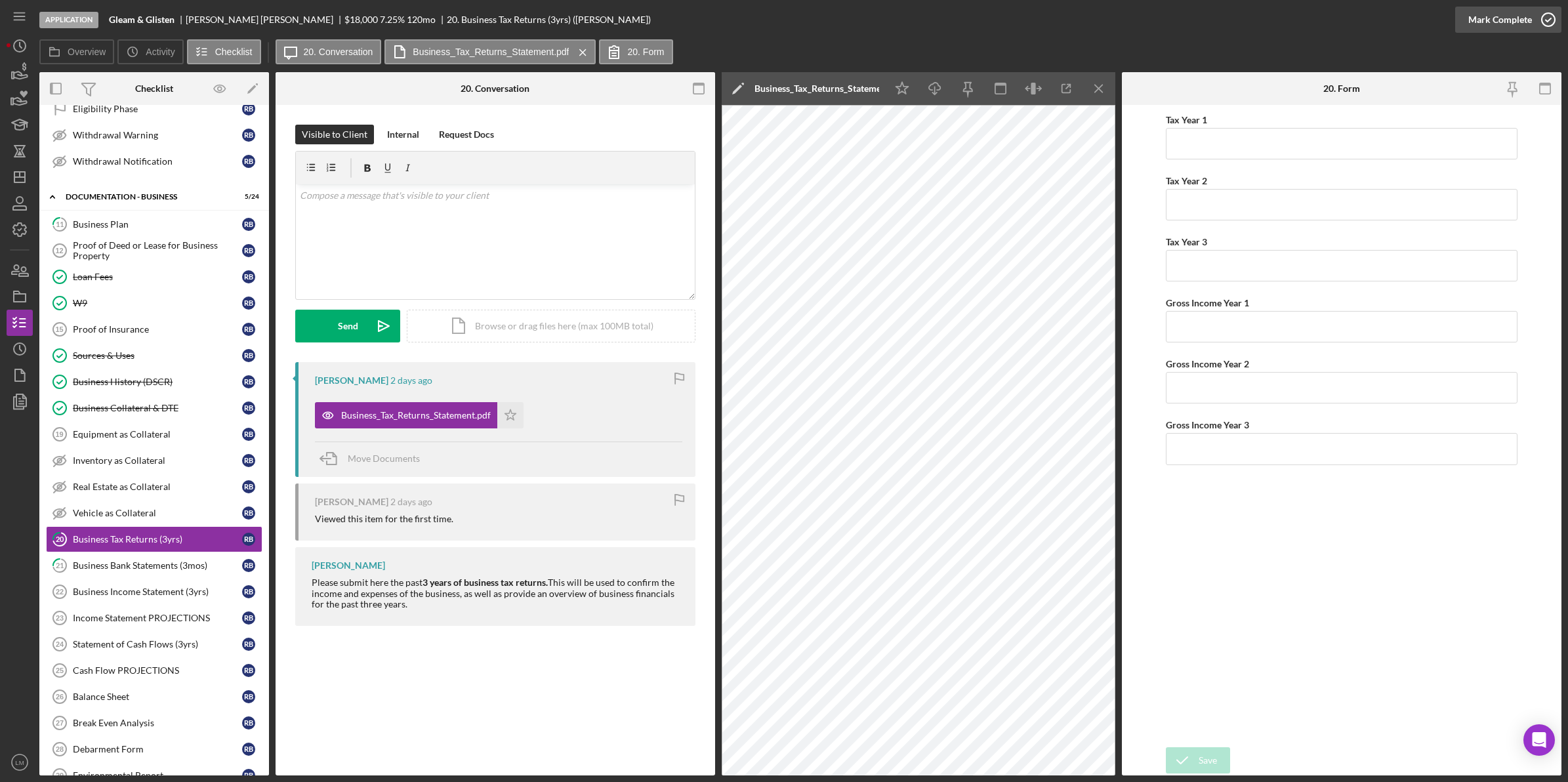
click at [1483, 27] on div "Mark Complete" at bounding box center [1499, 20] width 64 height 27
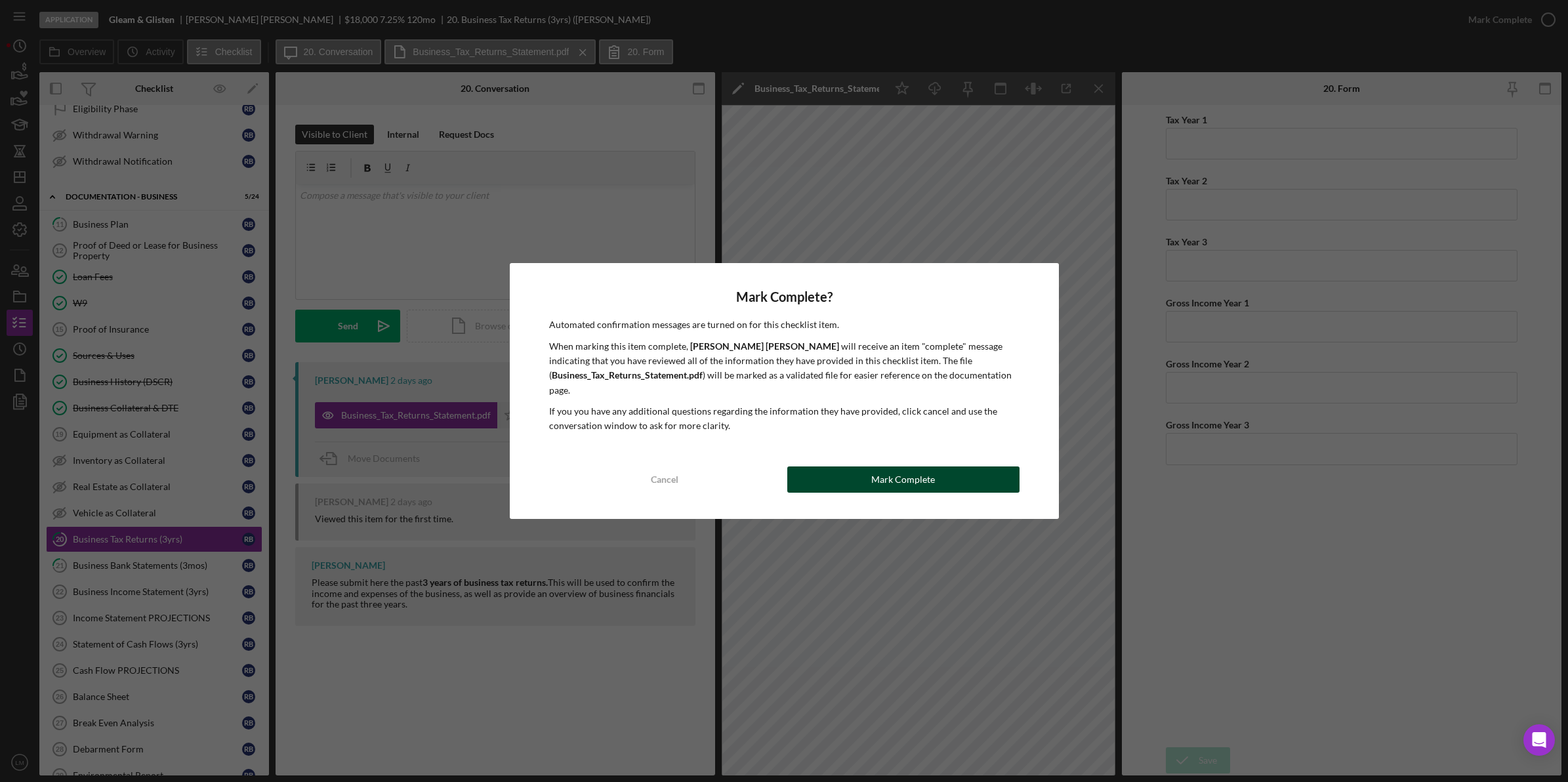
click at [942, 490] on button "Mark Complete" at bounding box center [903, 479] width 232 height 27
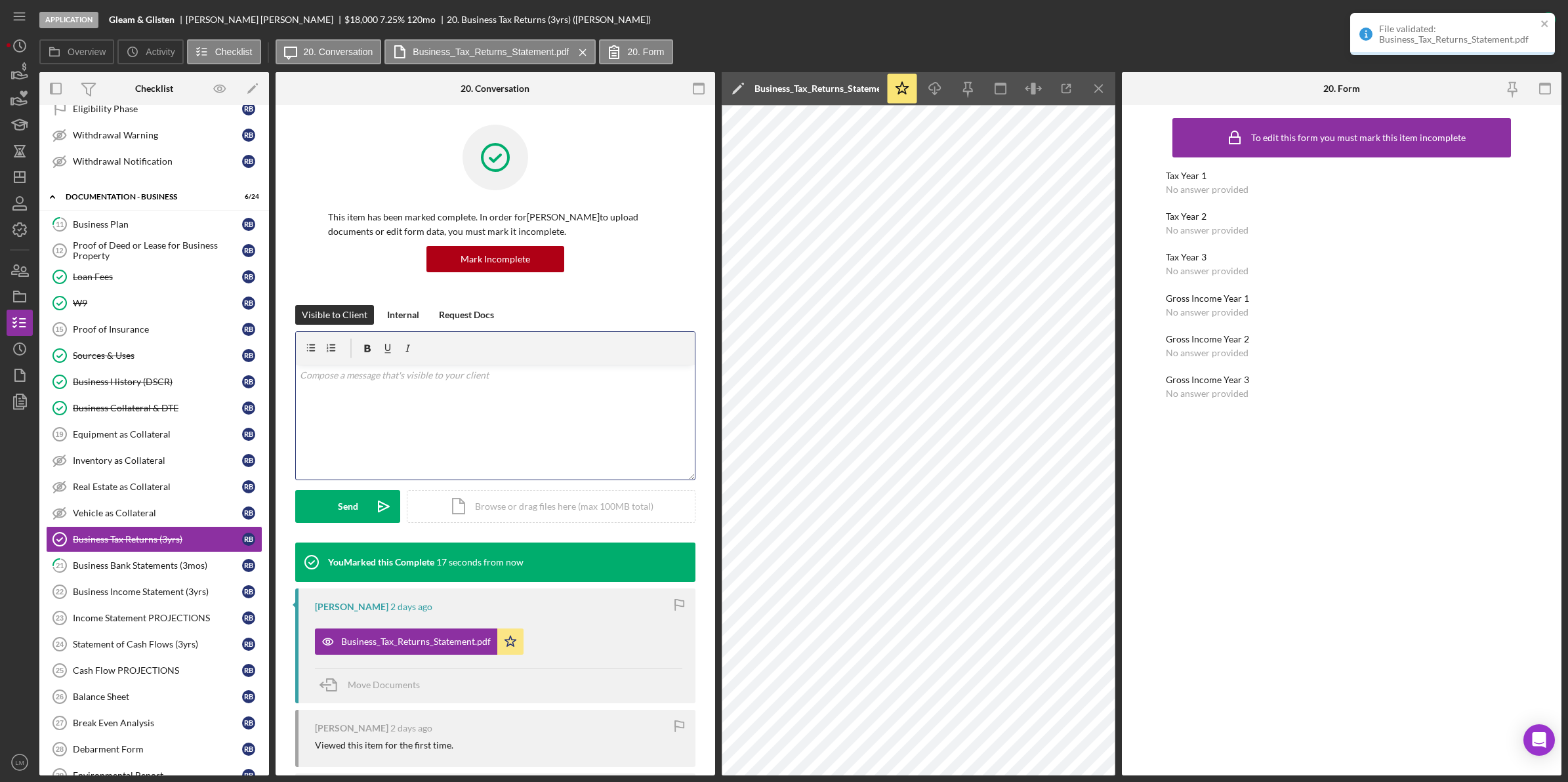
click at [535, 437] on div "v Color teal Color pink Remove color Add row above Add row below Add column bef…" at bounding box center [495, 422] width 399 height 115
drag, startPoint x: 365, startPoint y: 370, endPoint x: 252, endPoint y: 387, distance: 114.3
click at [252, 387] on div "Overview Internal Workflow Stage Application Icon/Dropdown Arrow Archive (can u…" at bounding box center [800, 423] width 1522 height 703
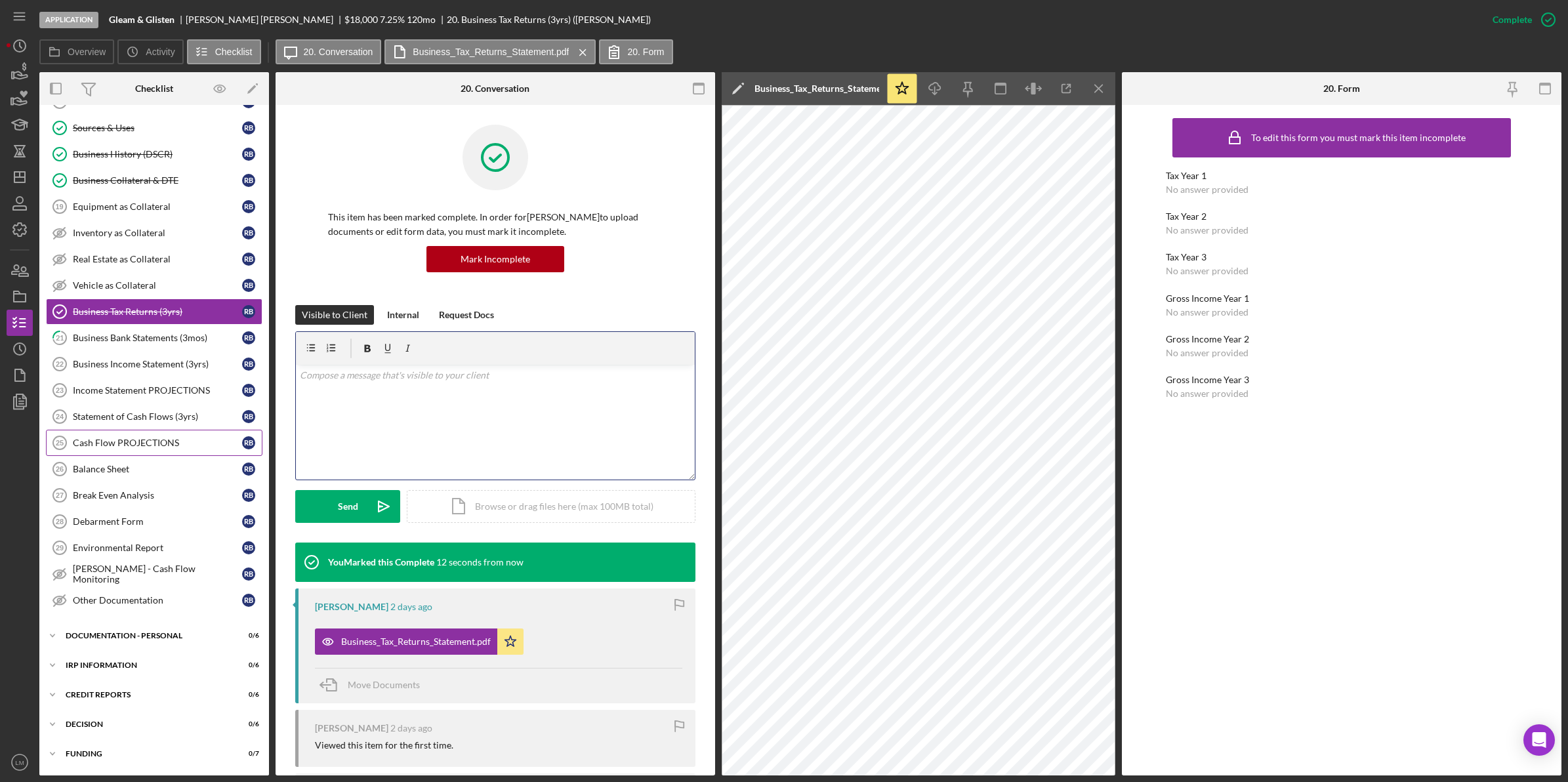
scroll to position [679, 0]
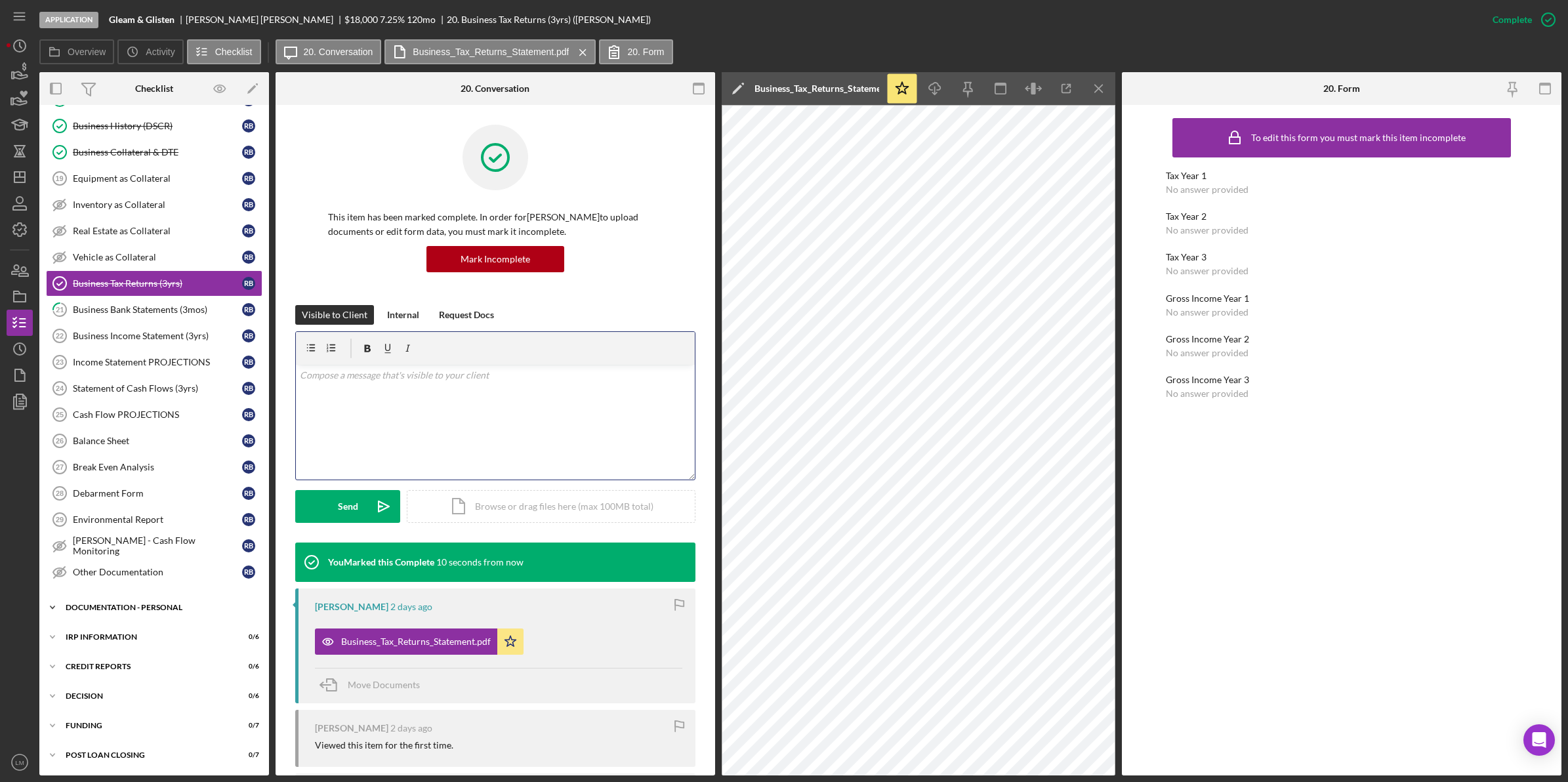
click at [154, 611] on div "DOCUMENTATION - PERSONAL" at bounding box center [159, 607] width 187 height 8
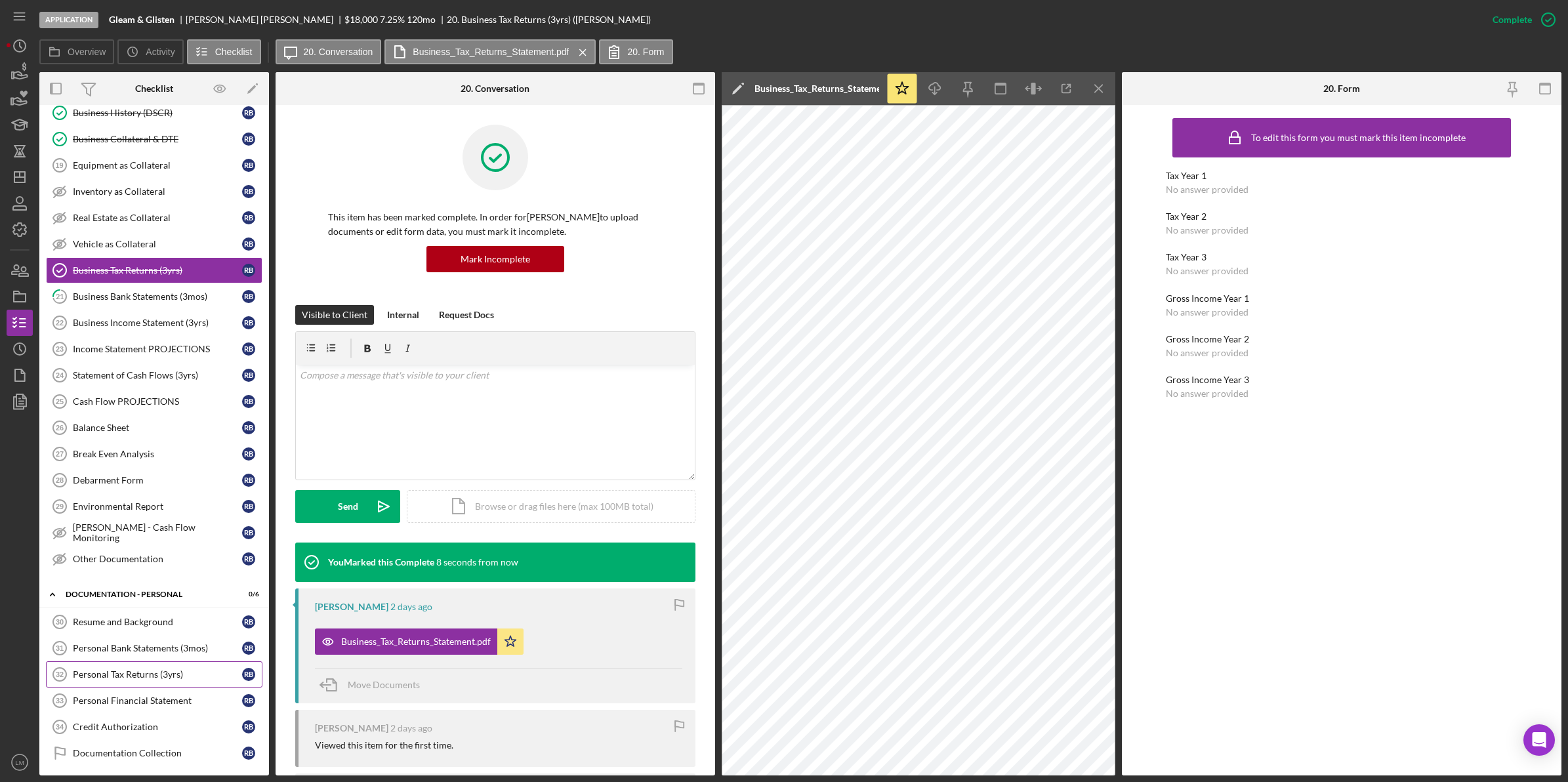
click at [161, 679] on div "Personal Tax Returns (3yrs)" at bounding box center [157, 674] width 169 height 10
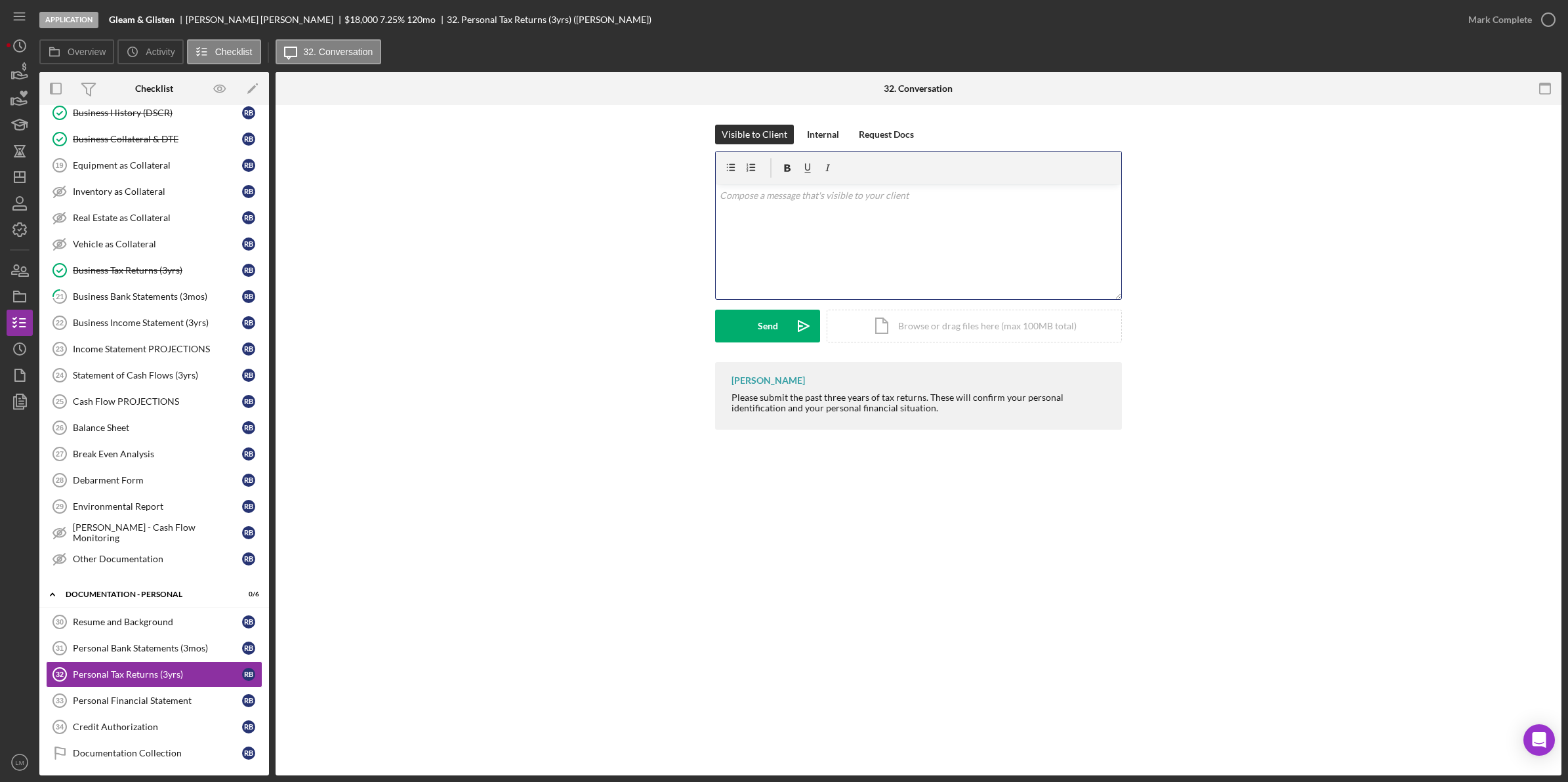
click at [866, 271] on div "v Color teal Color pink Remove color Add row above Add row below Add column bef…" at bounding box center [919, 242] width 405 height 115
click at [132, 275] on div "Business Tax Returns (3yrs)" at bounding box center [157, 270] width 169 height 10
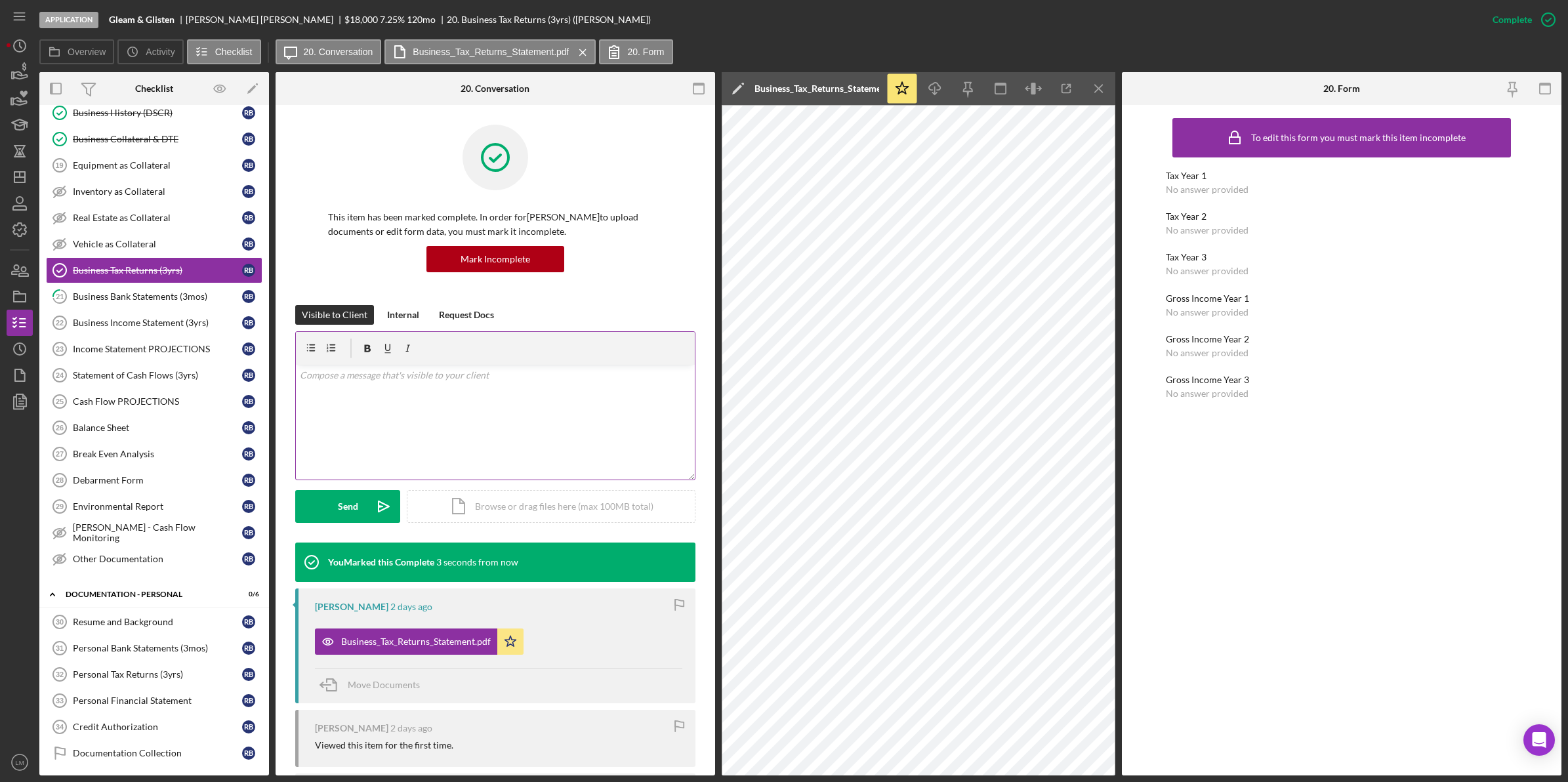
click at [628, 402] on div "v Color teal Color pink Remove color Add row above Add row below Add column bef…" at bounding box center [495, 422] width 399 height 115
click at [372, 494] on icon "Icon/icon-invite-send" at bounding box center [384, 506] width 33 height 33
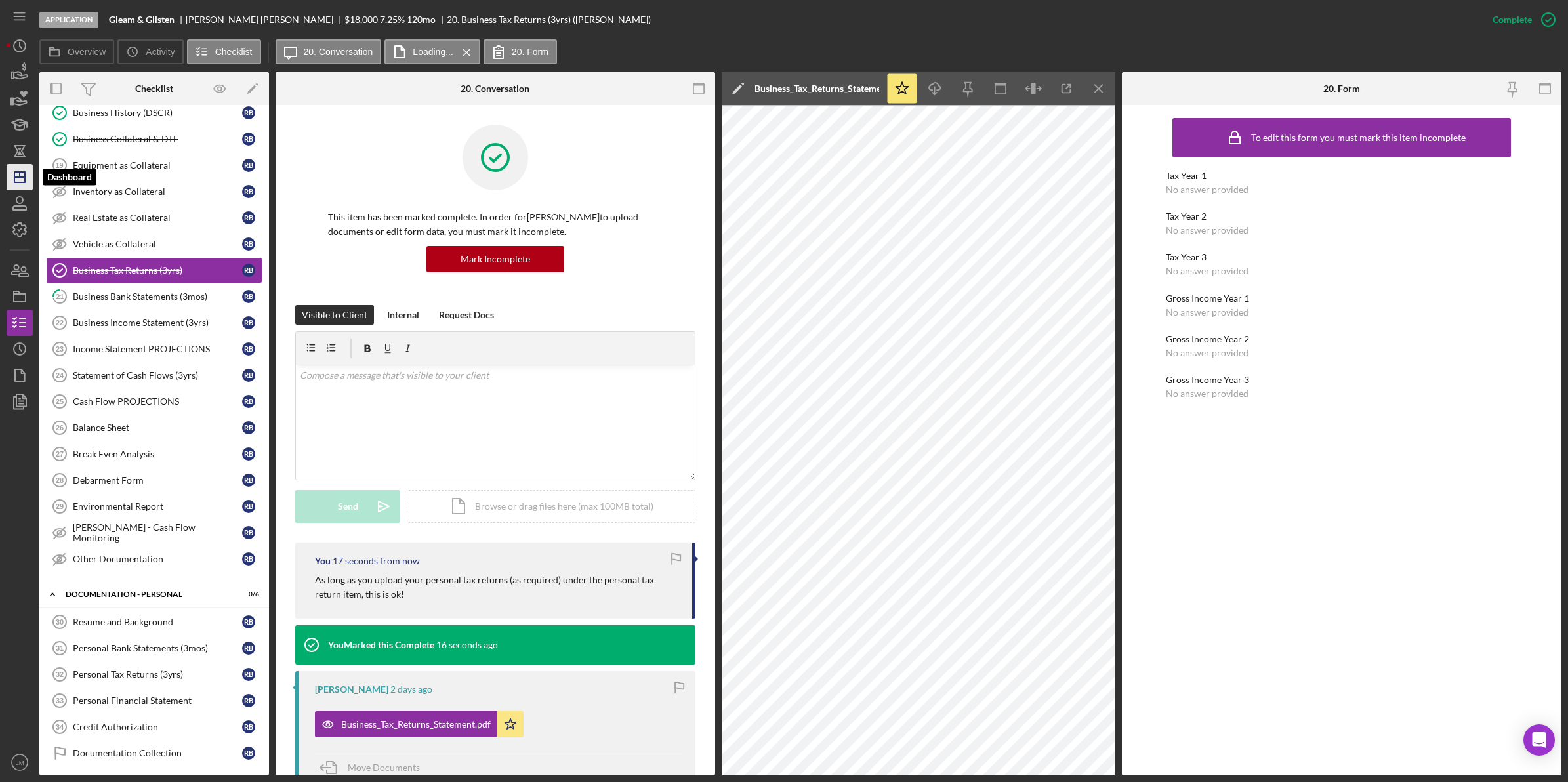
click at [21, 168] on icon "Icon/Dashboard" at bounding box center [20, 177] width 33 height 33
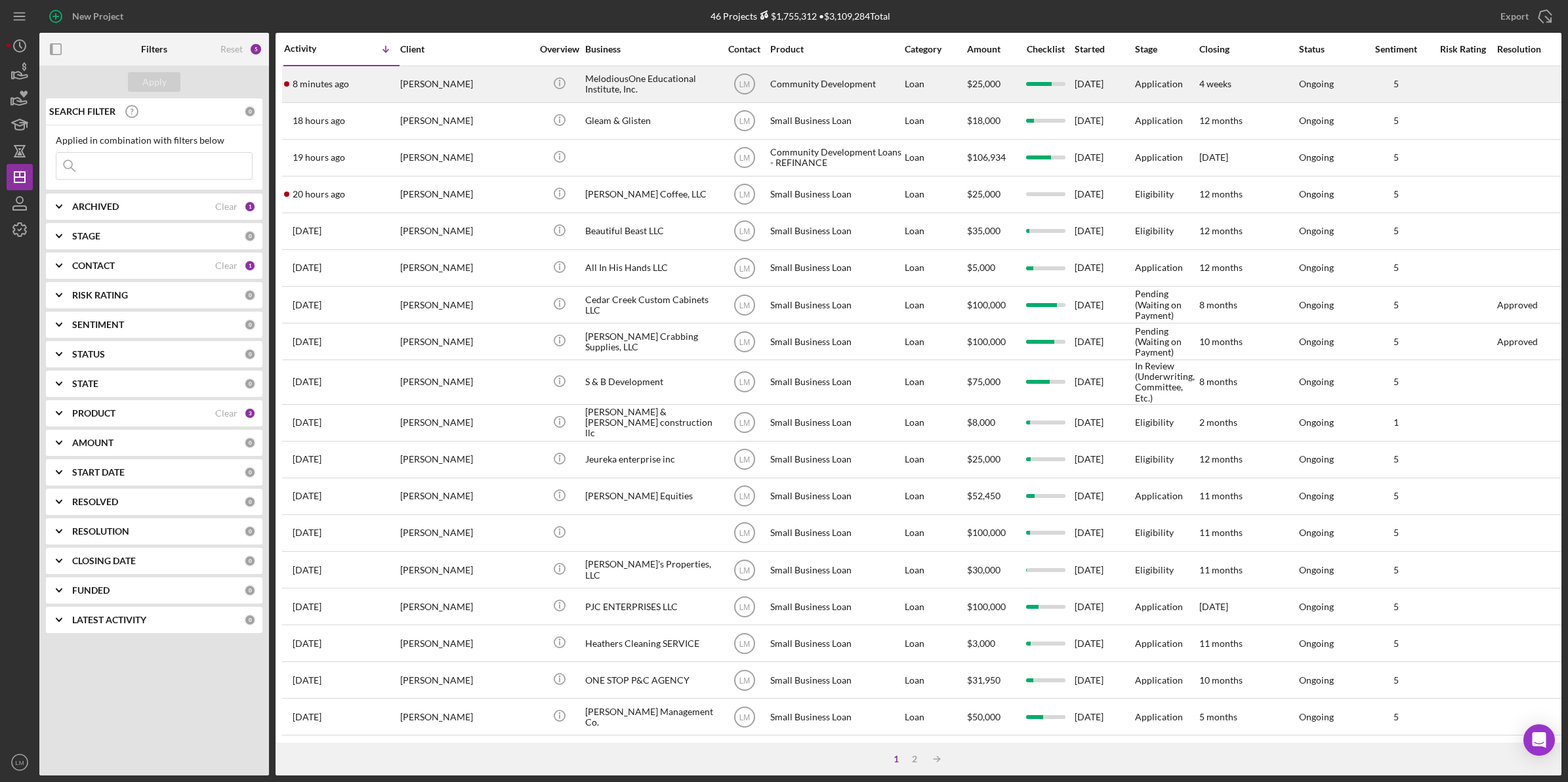
click at [424, 79] on div "[PERSON_NAME]" at bounding box center [466, 85] width 131 height 35
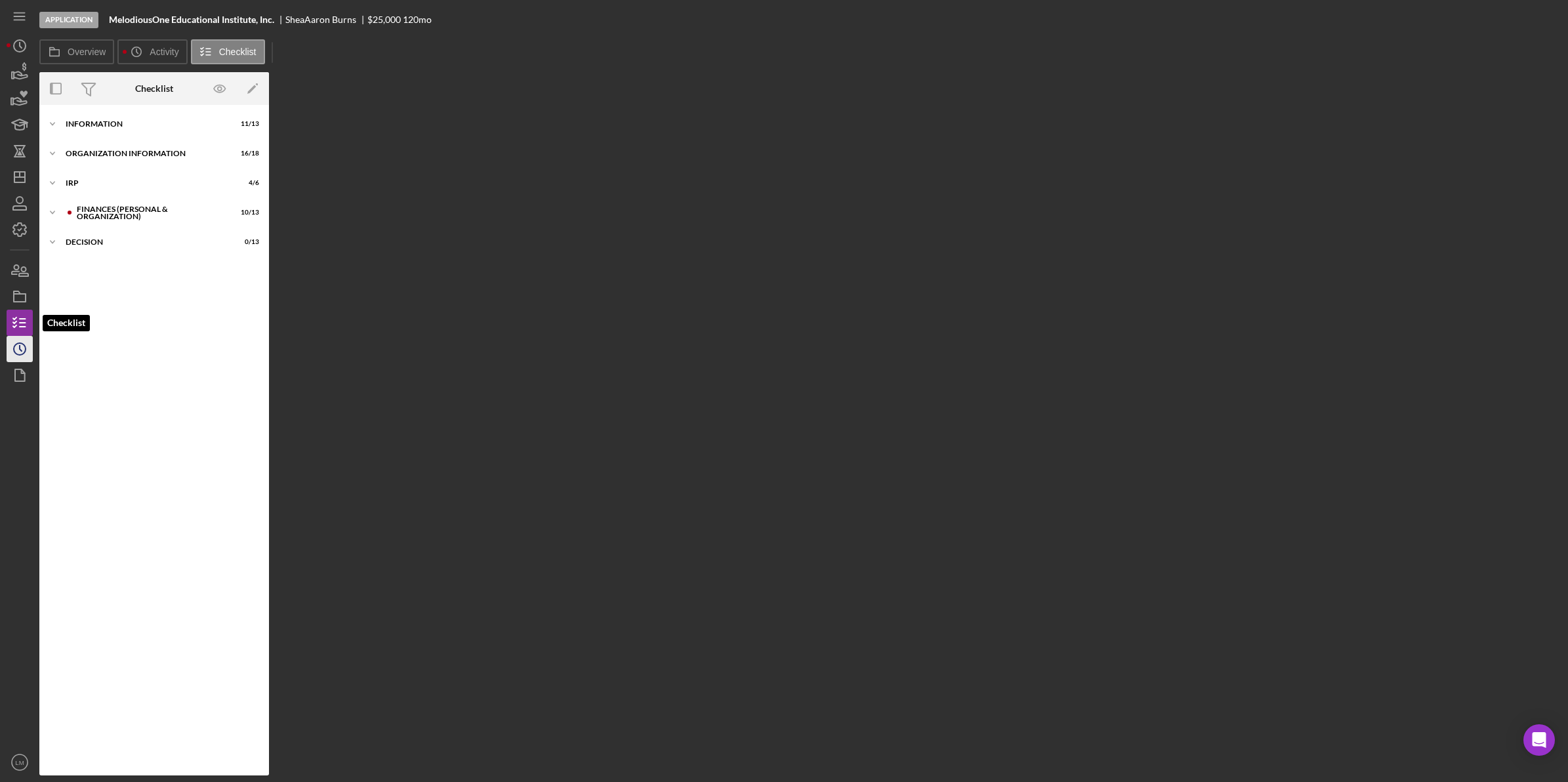
click at [20, 345] on icon "Icon/History" at bounding box center [20, 349] width 33 height 33
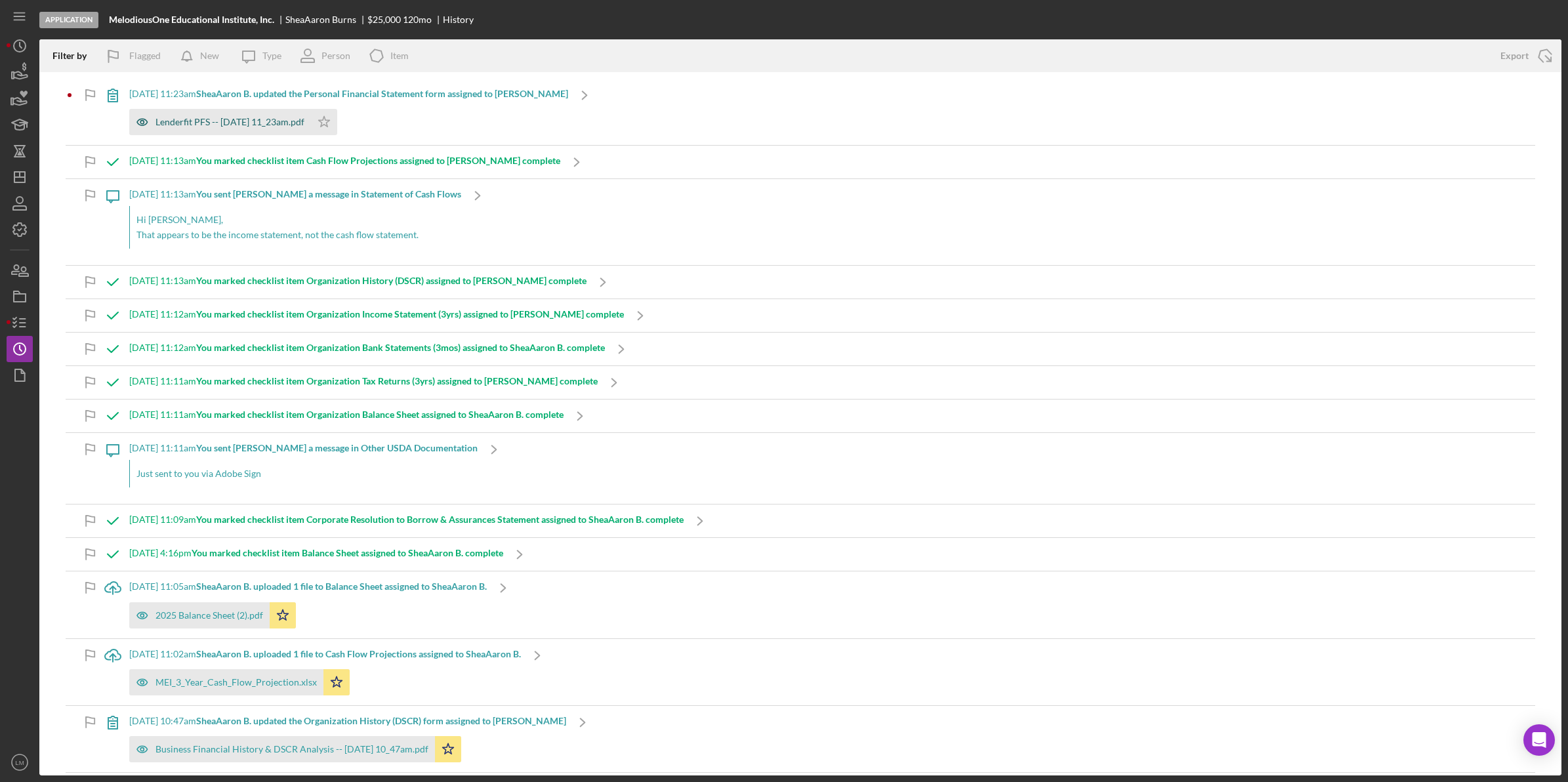
click at [274, 122] on div "Lenderfit PFS -- [DATE] 11_23am.pdf" at bounding box center [229, 122] width 149 height 10
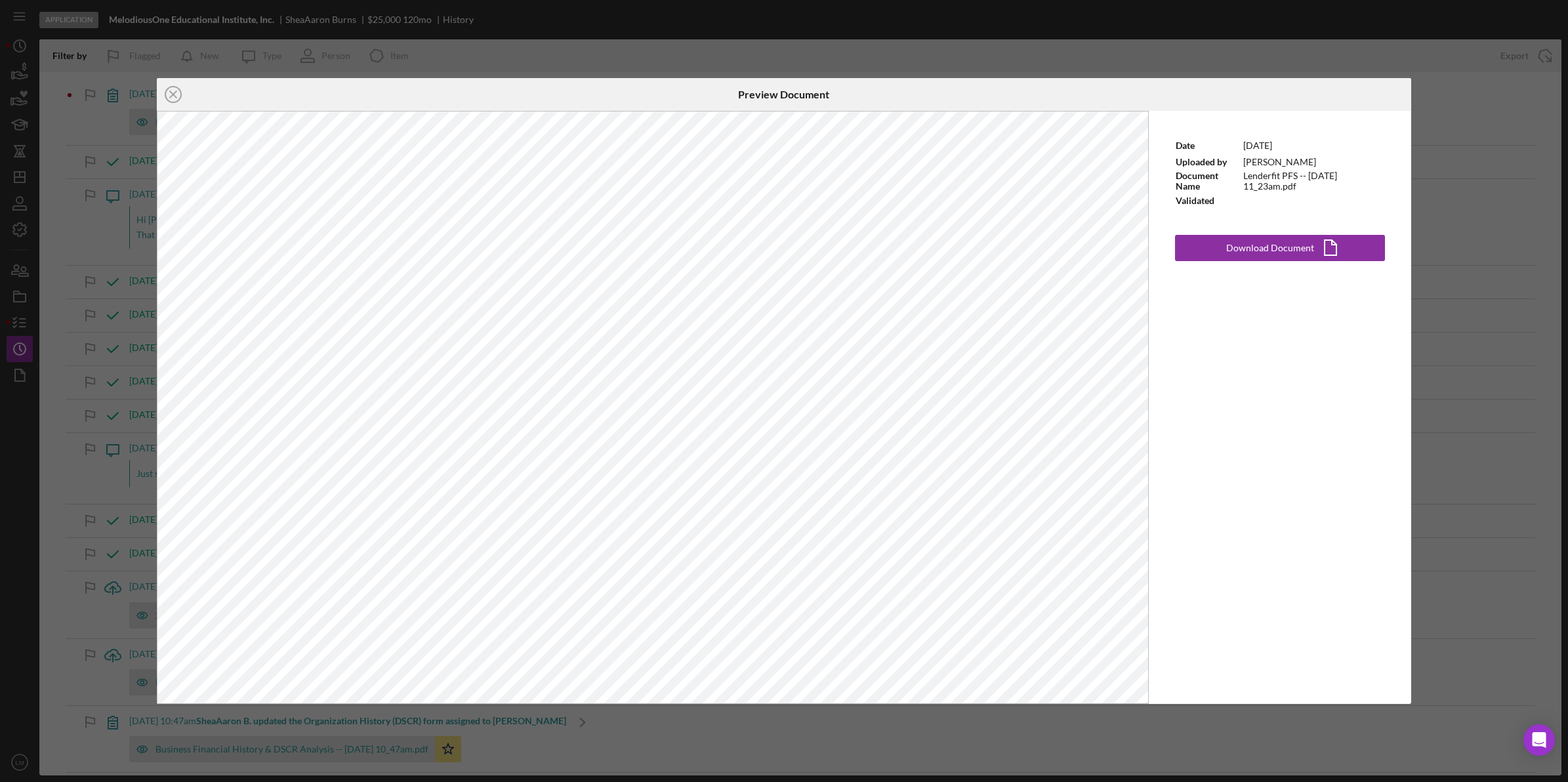
click at [589, 39] on div "Icon/Close Preview Document Date [DATE] Uploaded by [PERSON_NAME] Document Name…" at bounding box center [784, 391] width 1568 height 782
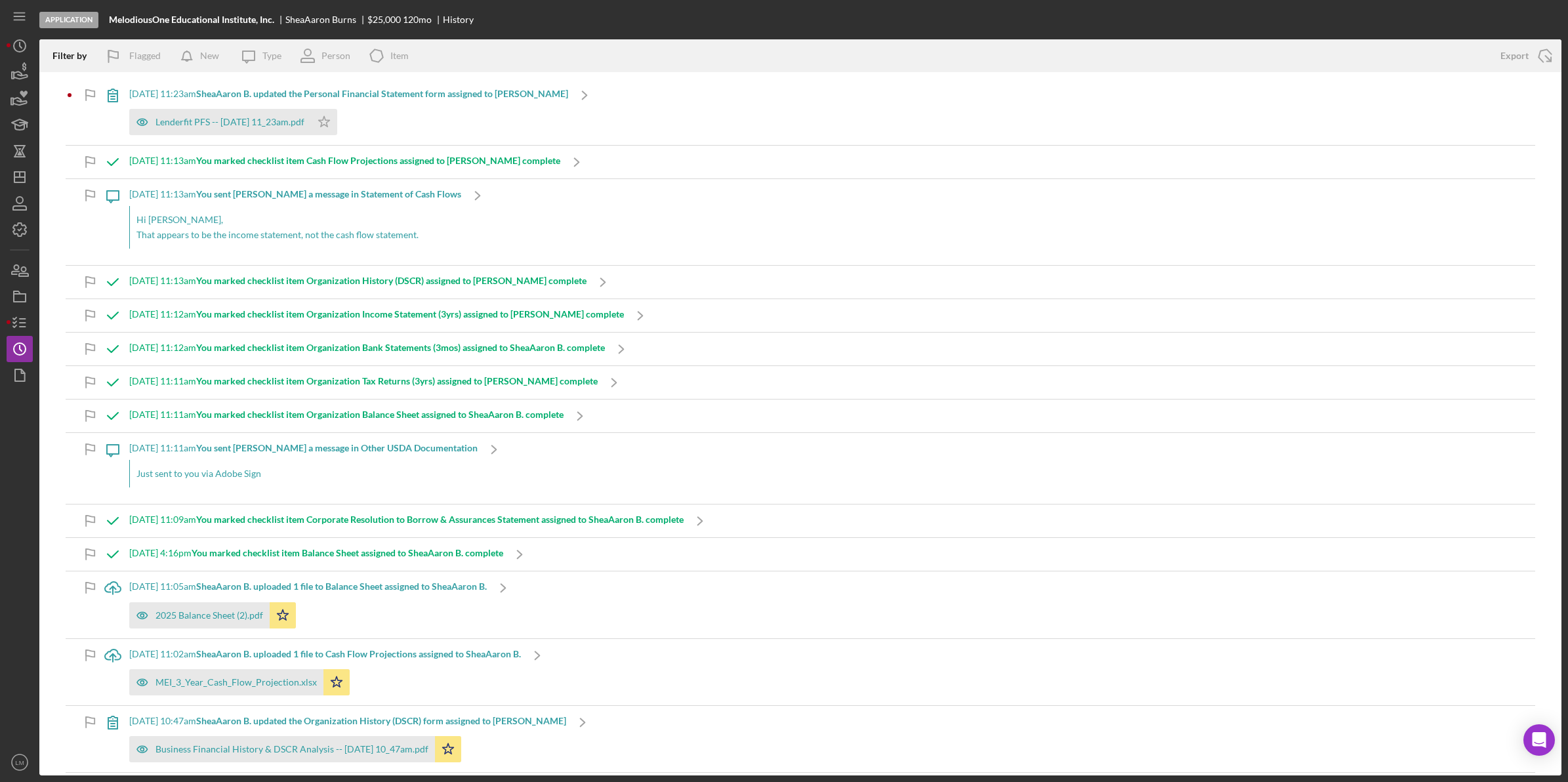
click at [533, 116] on div "Lenderfit PFS -- [DATE] 11_23am.pdf Icon/Star" at bounding box center [349, 118] width 439 height 33
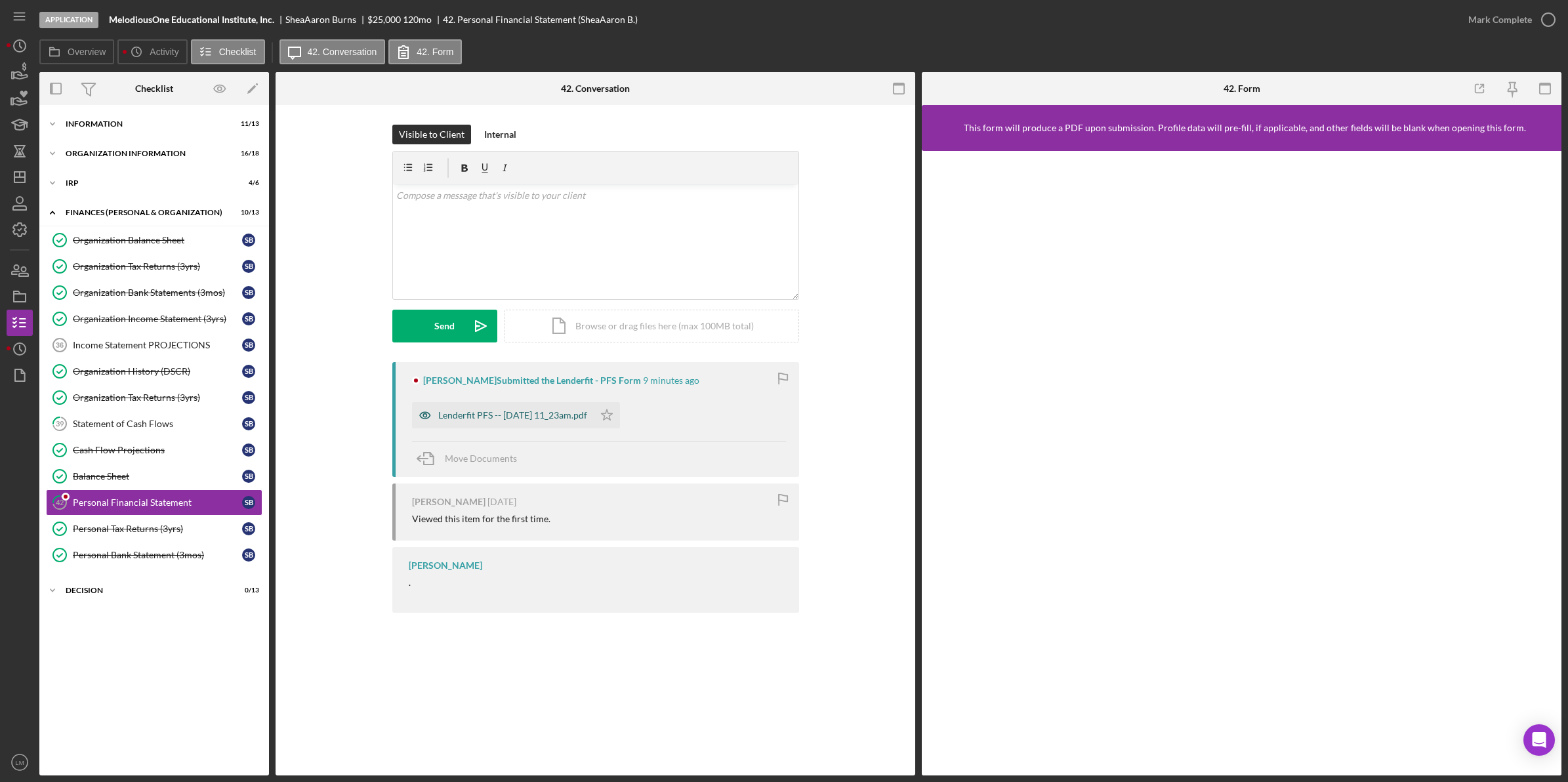
click at [569, 424] on div "Lenderfit PFS -- [DATE] 11_23am.pdf" at bounding box center [503, 415] width 182 height 27
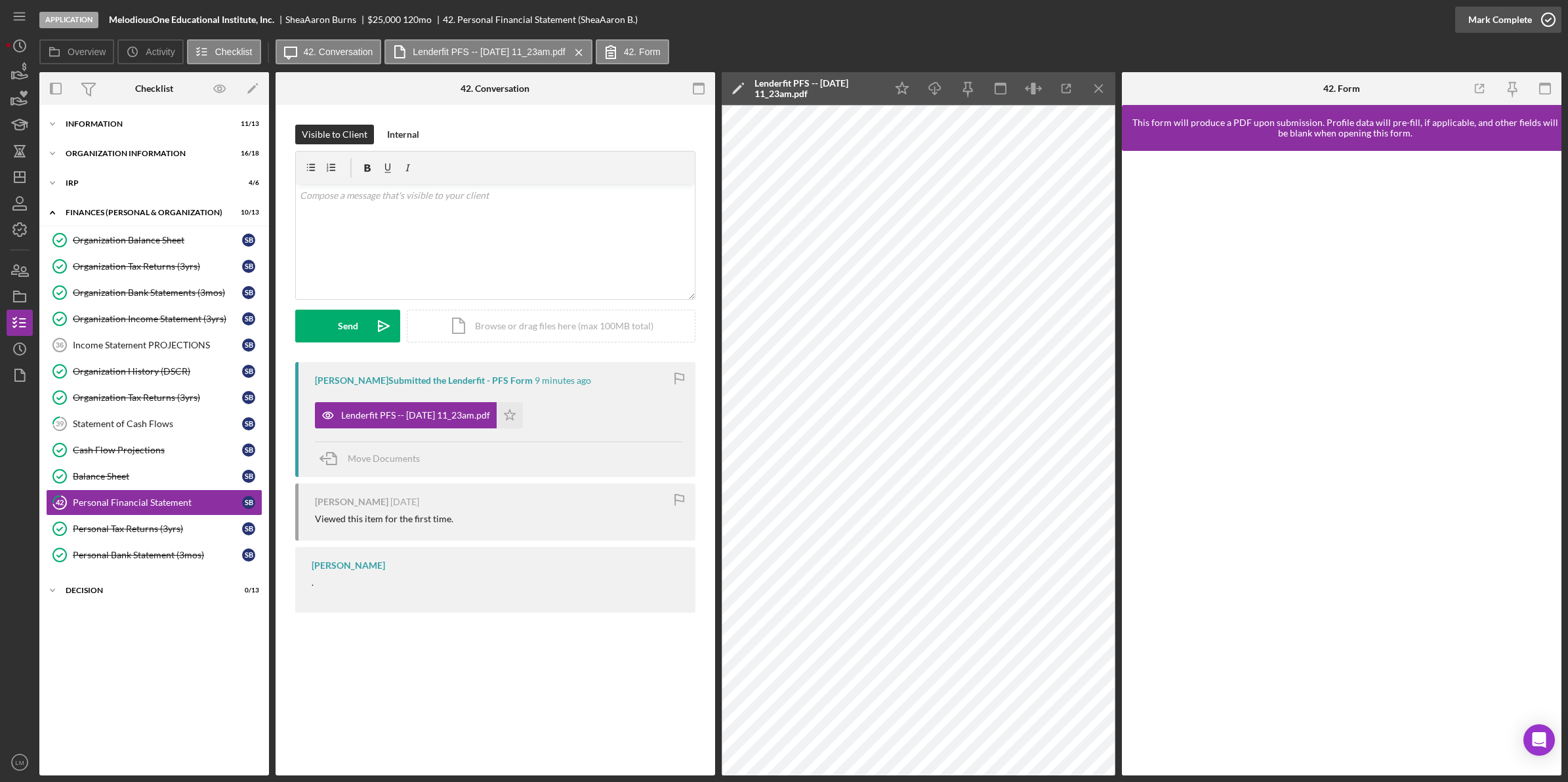
click at [1539, 21] on icon "button" at bounding box center [1548, 20] width 33 height 33
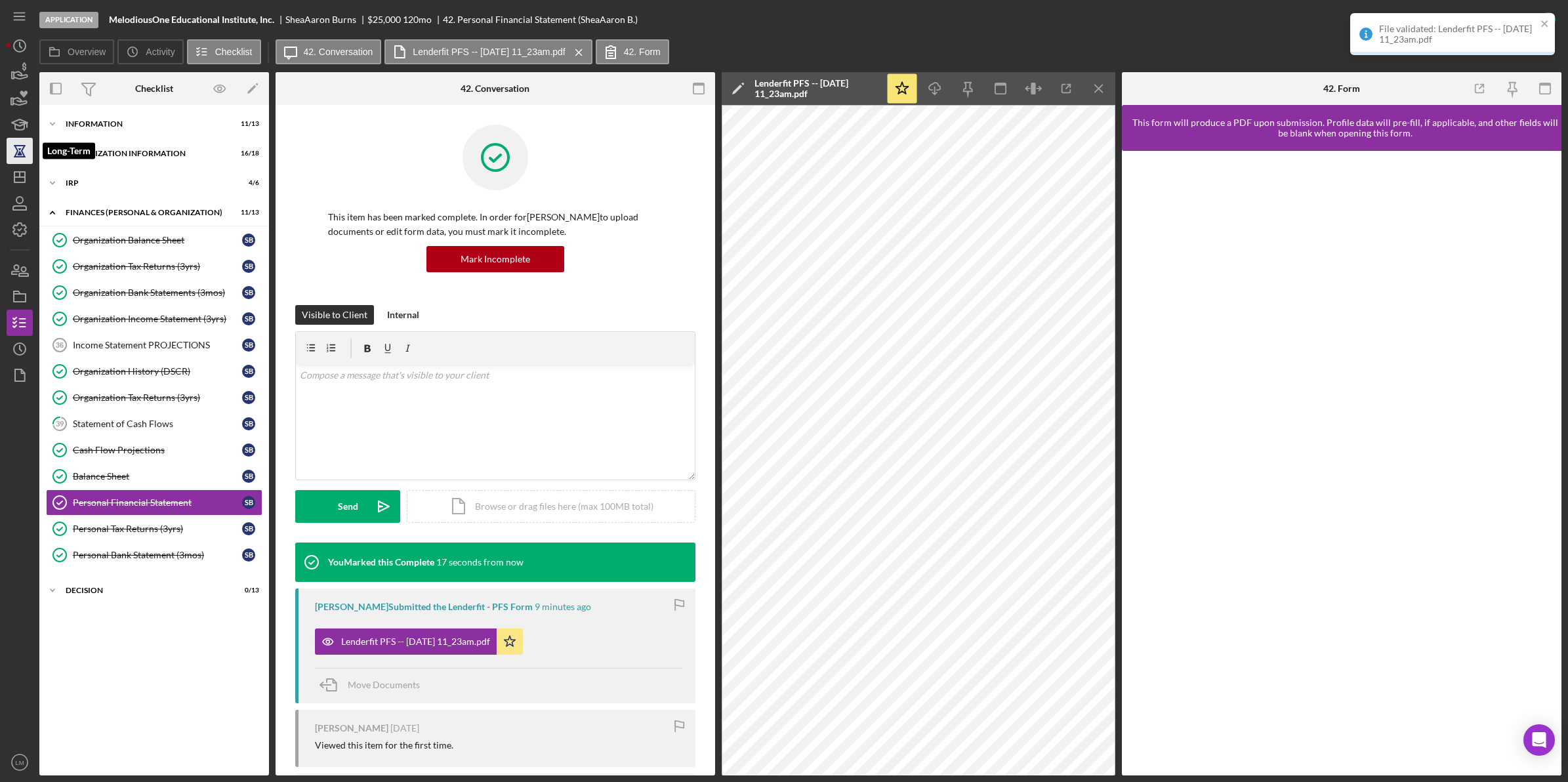
click at [18, 157] on icon "button" at bounding box center [20, 157] width 12 height 1
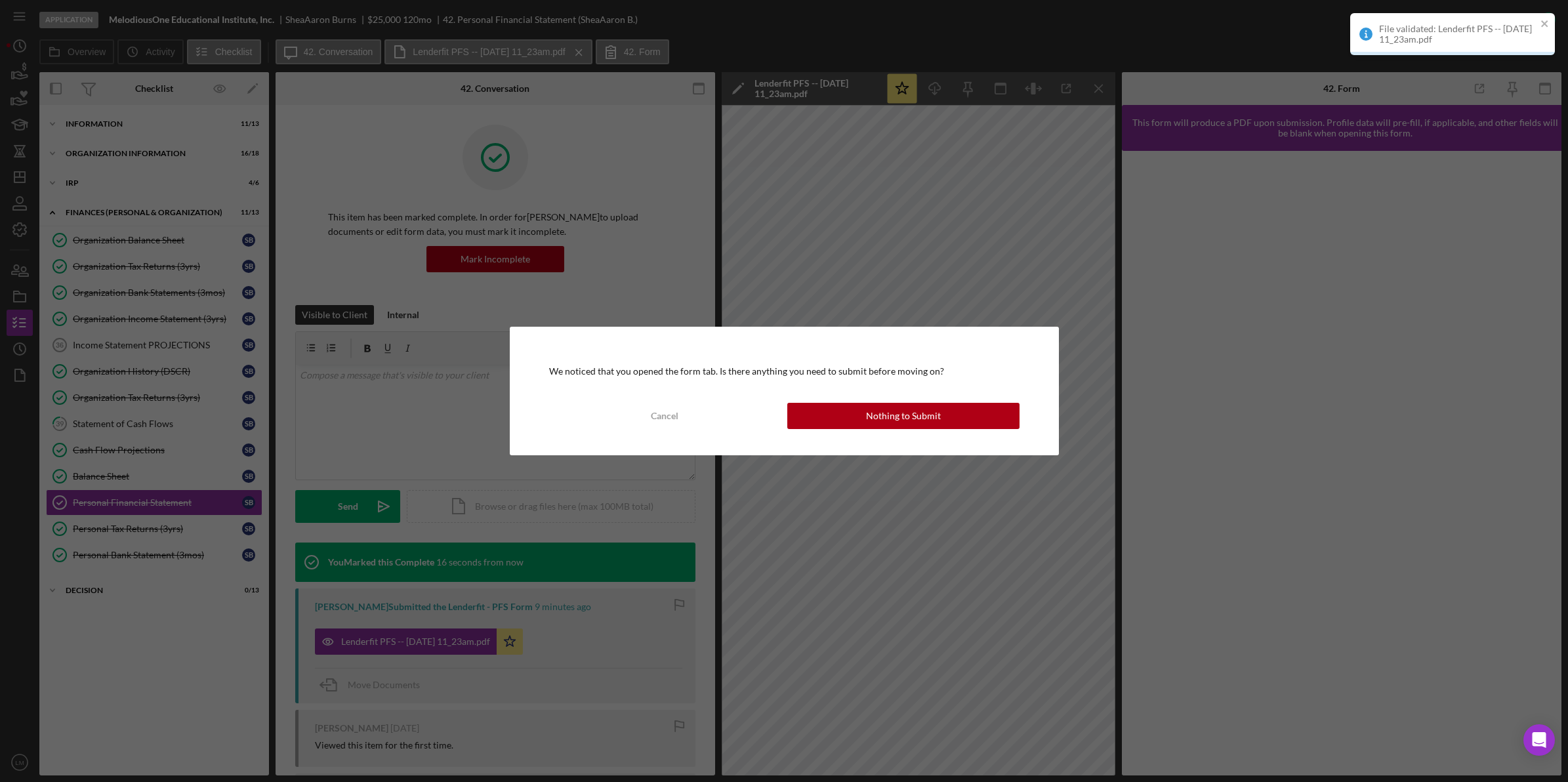
click at [15, 179] on div "We noticed that you opened the form tab. Is there anything you need to submit b…" at bounding box center [784, 391] width 1568 height 782
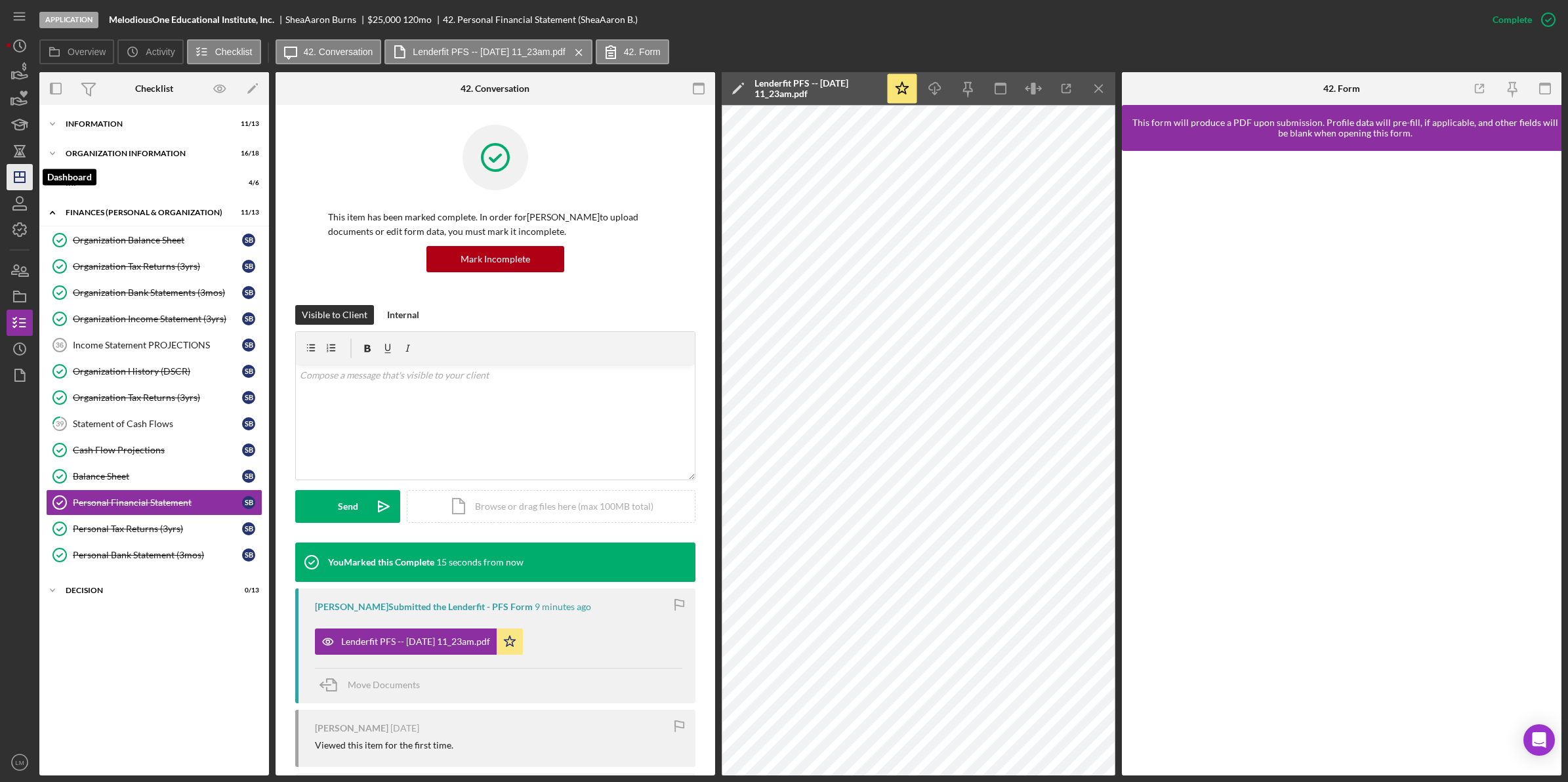
click at [24, 180] on icon "Icon/Dashboard" at bounding box center [20, 177] width 33 height 33
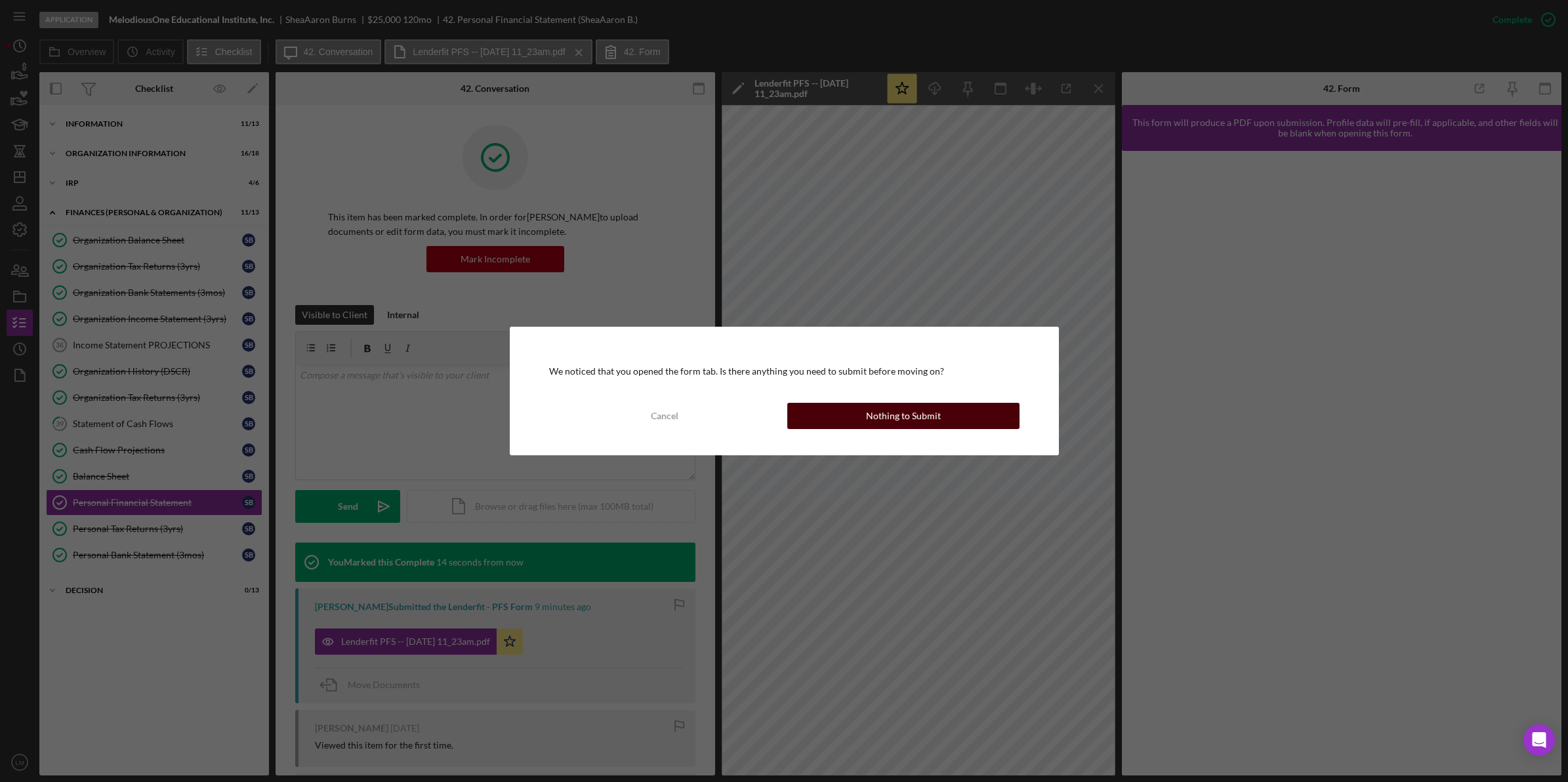
click at [947, 410] on button "Nothing to Submit" at bounding box center [903, 416] width 232 height 27
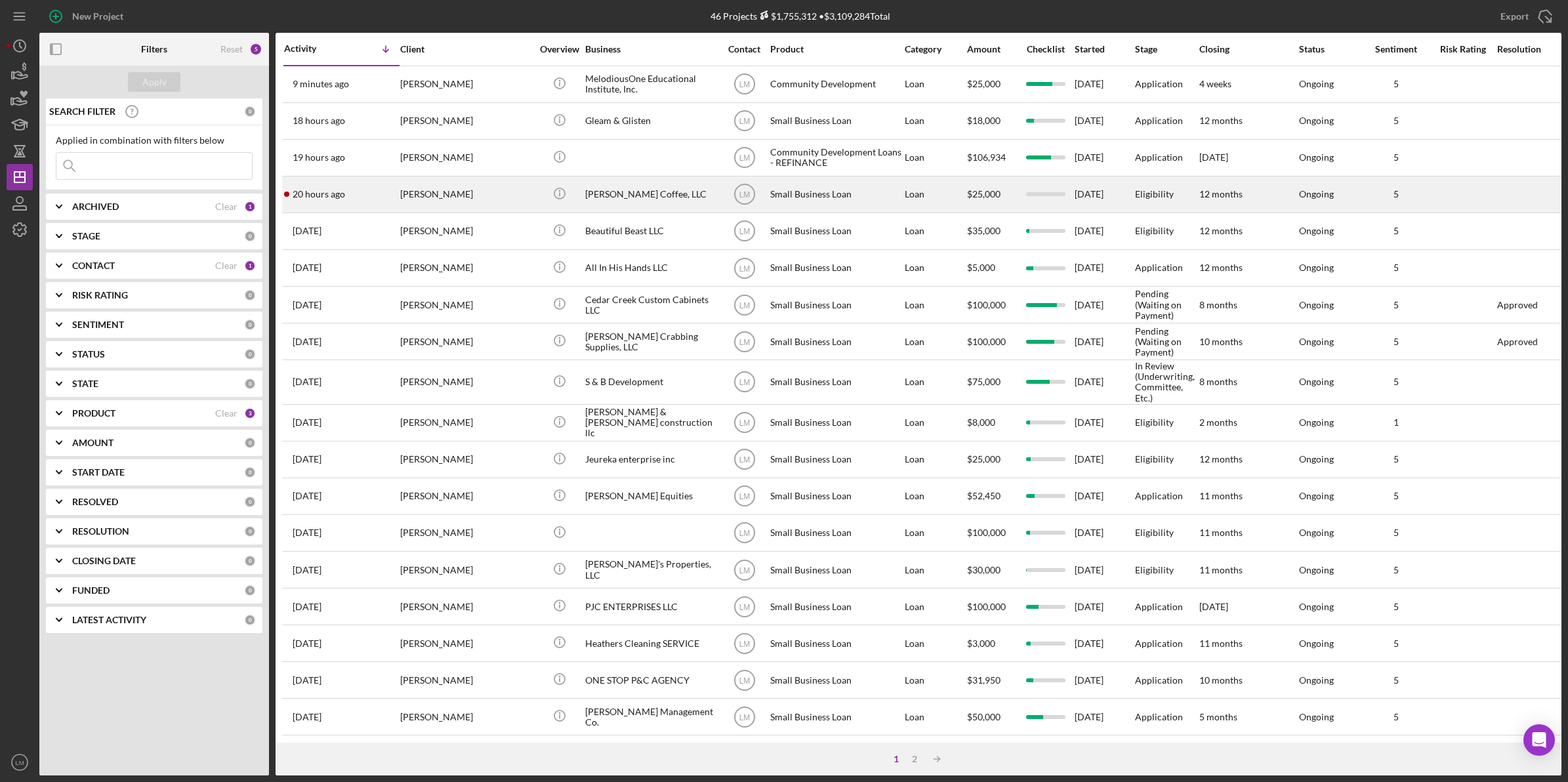
click at [516, 201] on div "[PERSON_NAME]" at bounding box center [466, 194] width 131 height 35
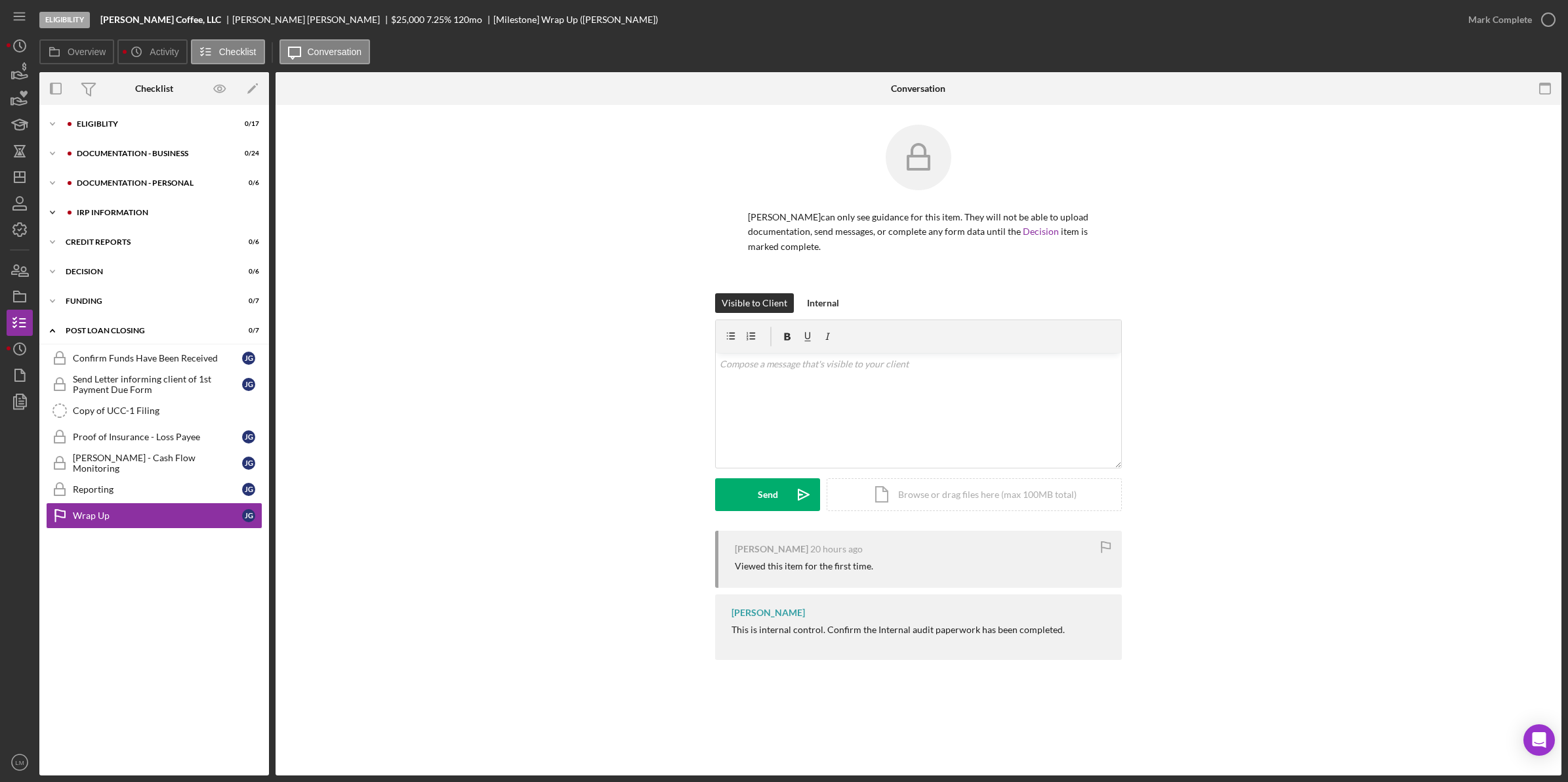
click at [124, 203] on div "Icon/Expander IRP Information 0 / 6" at bounding box center [154, 212] width 229 height 27
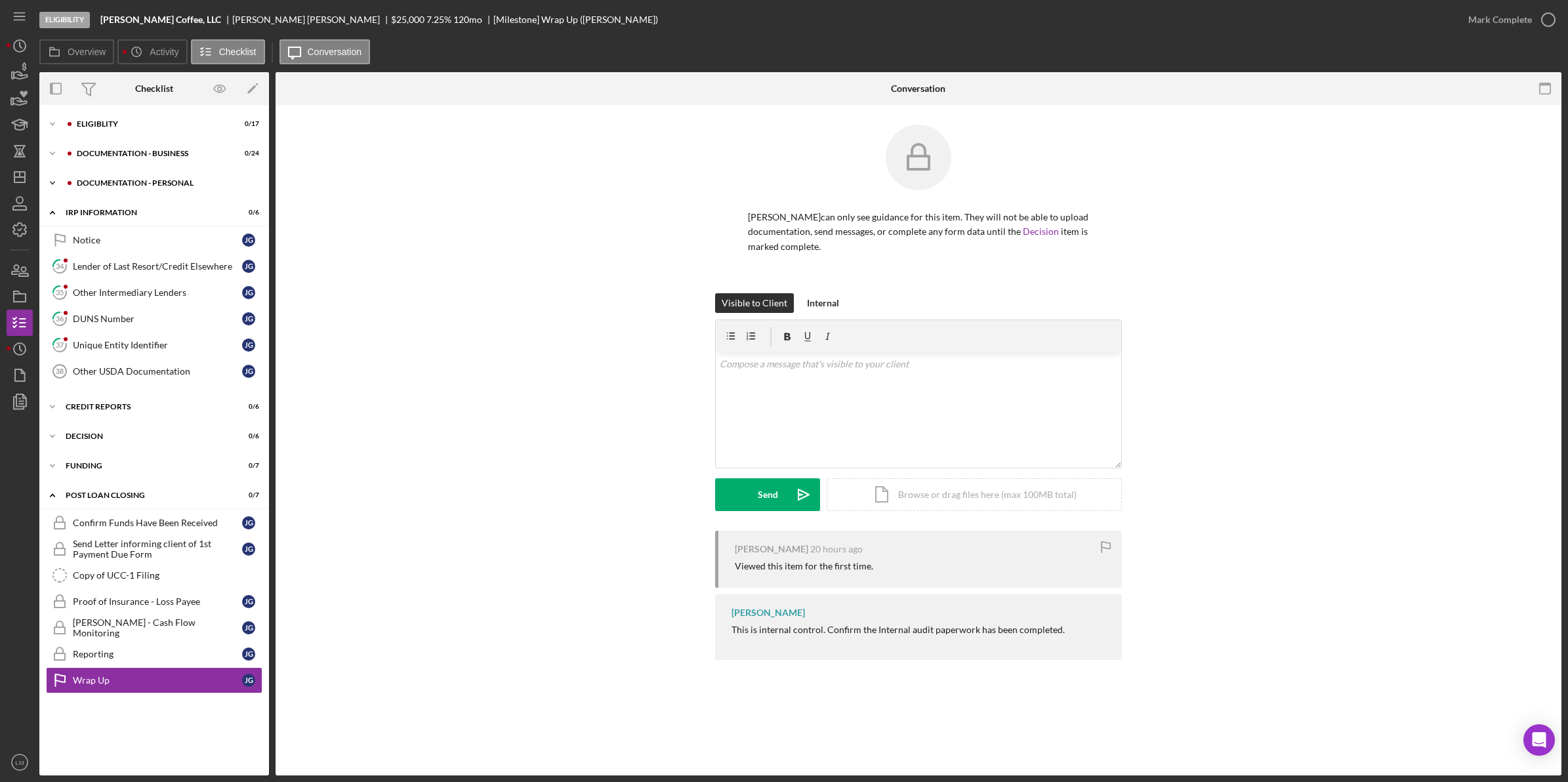
click at [140, 190] on div "Icon/Expander DOCUMENTATION - PERSONAL 0 / 6" at bounding box center [154, 183] width 229 height 27
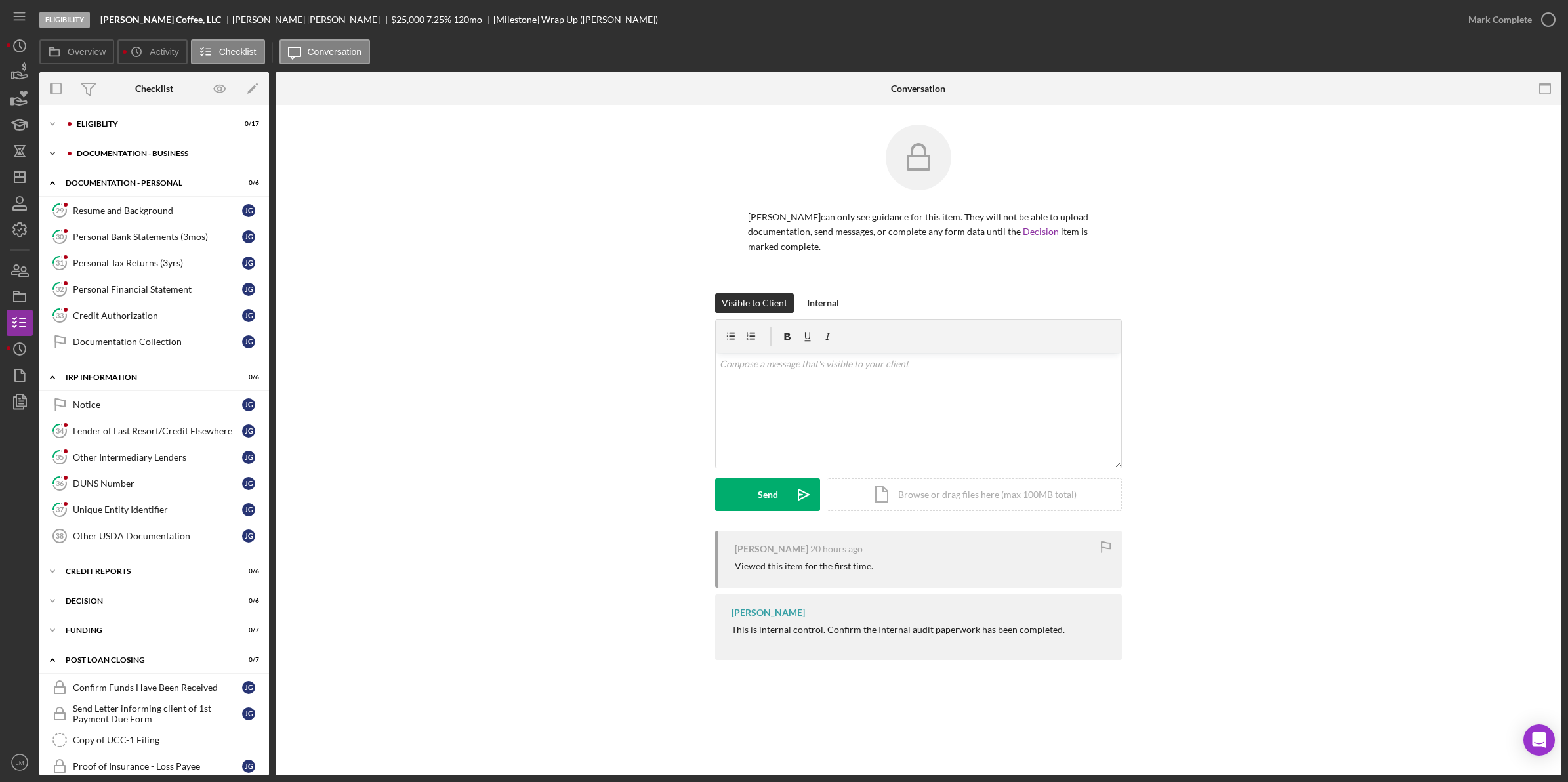
click at [161, 159] on div "Icon/Expander DOCUMENTATION - BUSINESS 0 / 24" at bounding box center [154, 154] width 229 height 27
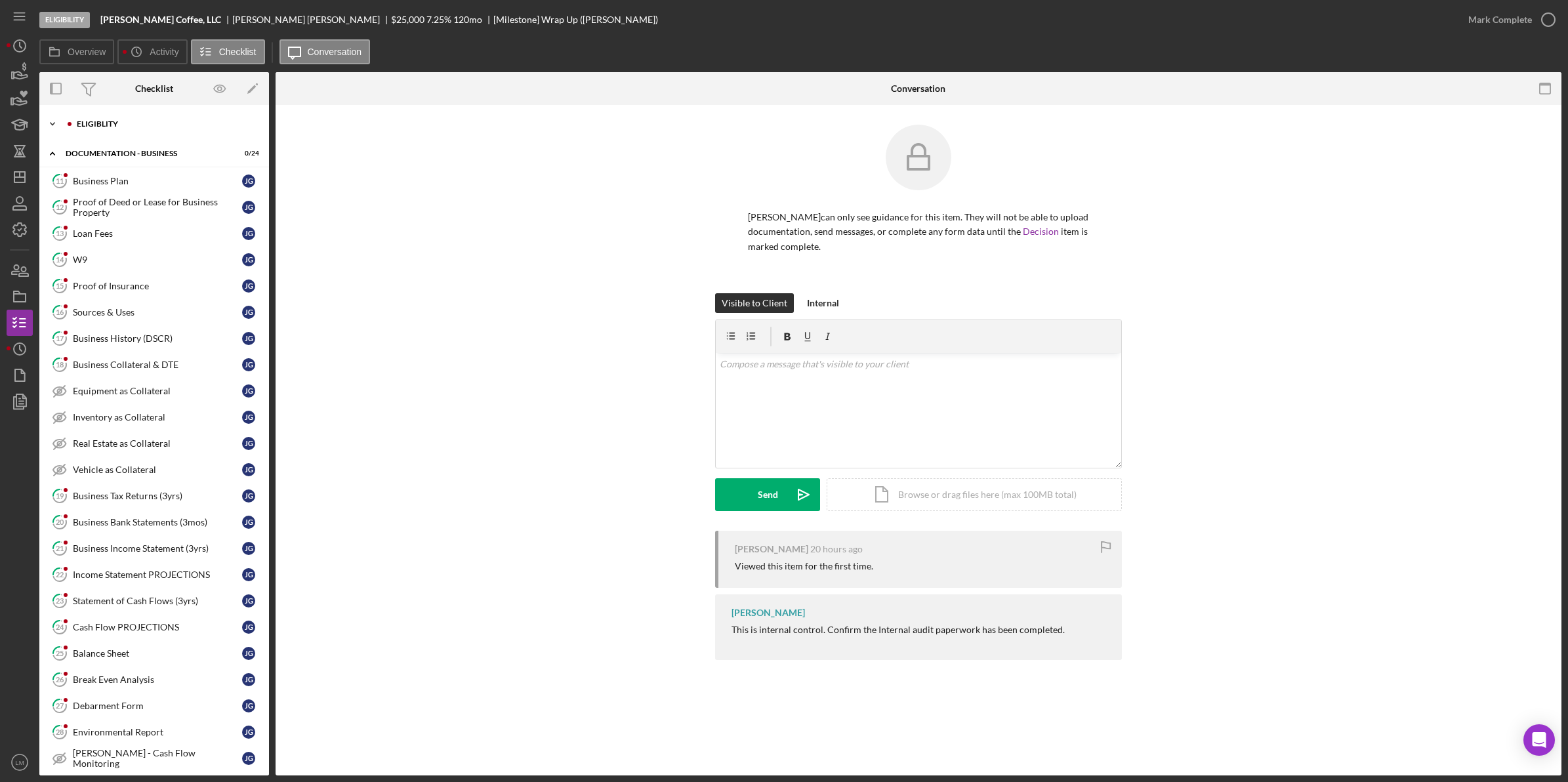
click at [169, 136] on div "Icon/Expander Eligiblity 0 / 17" at bounding box center [154, 124] width 229 height 27
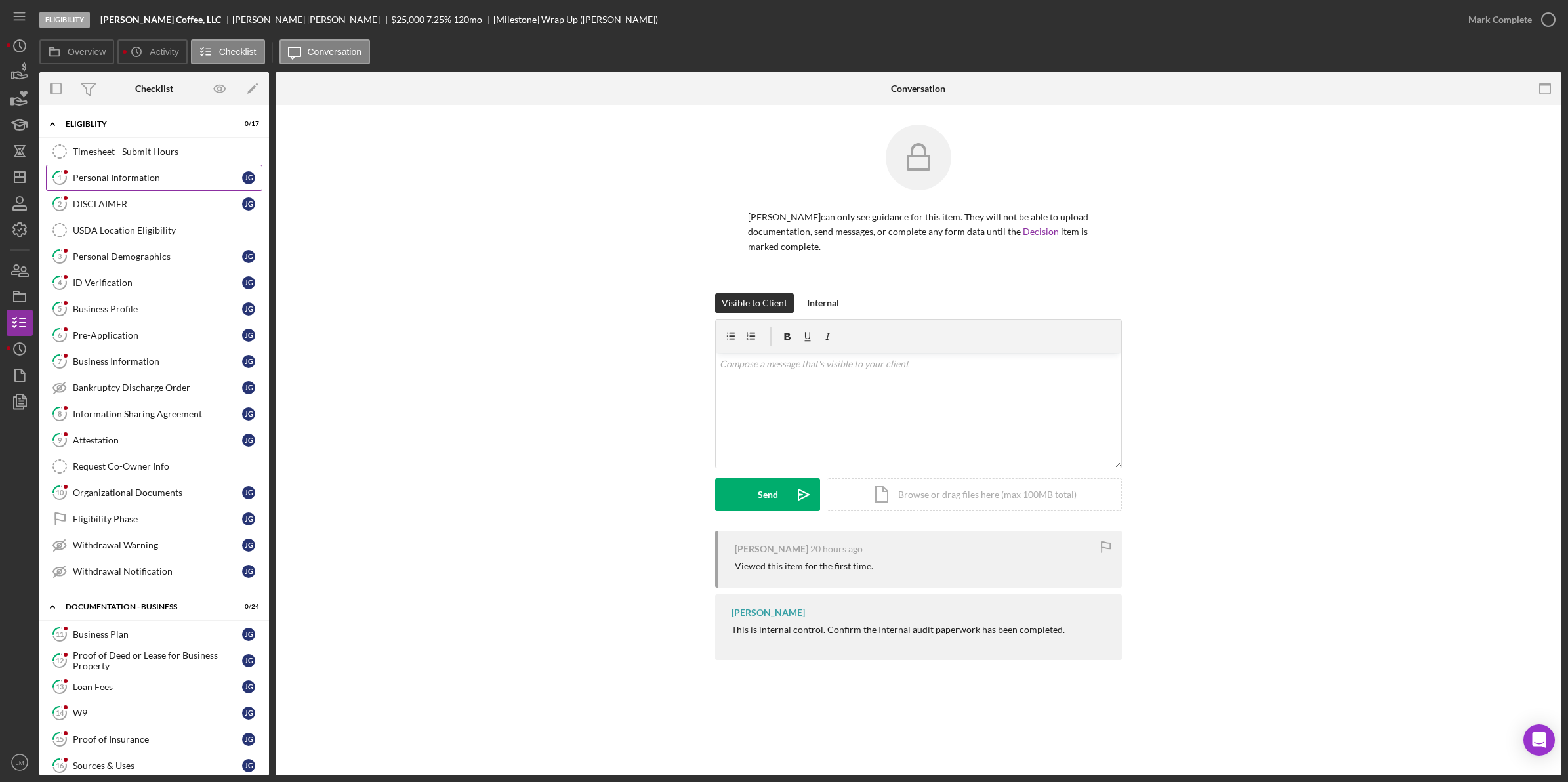
click at [141, 180] on div "Personal Information" at bounding box center [157, 178] width 169 height 10
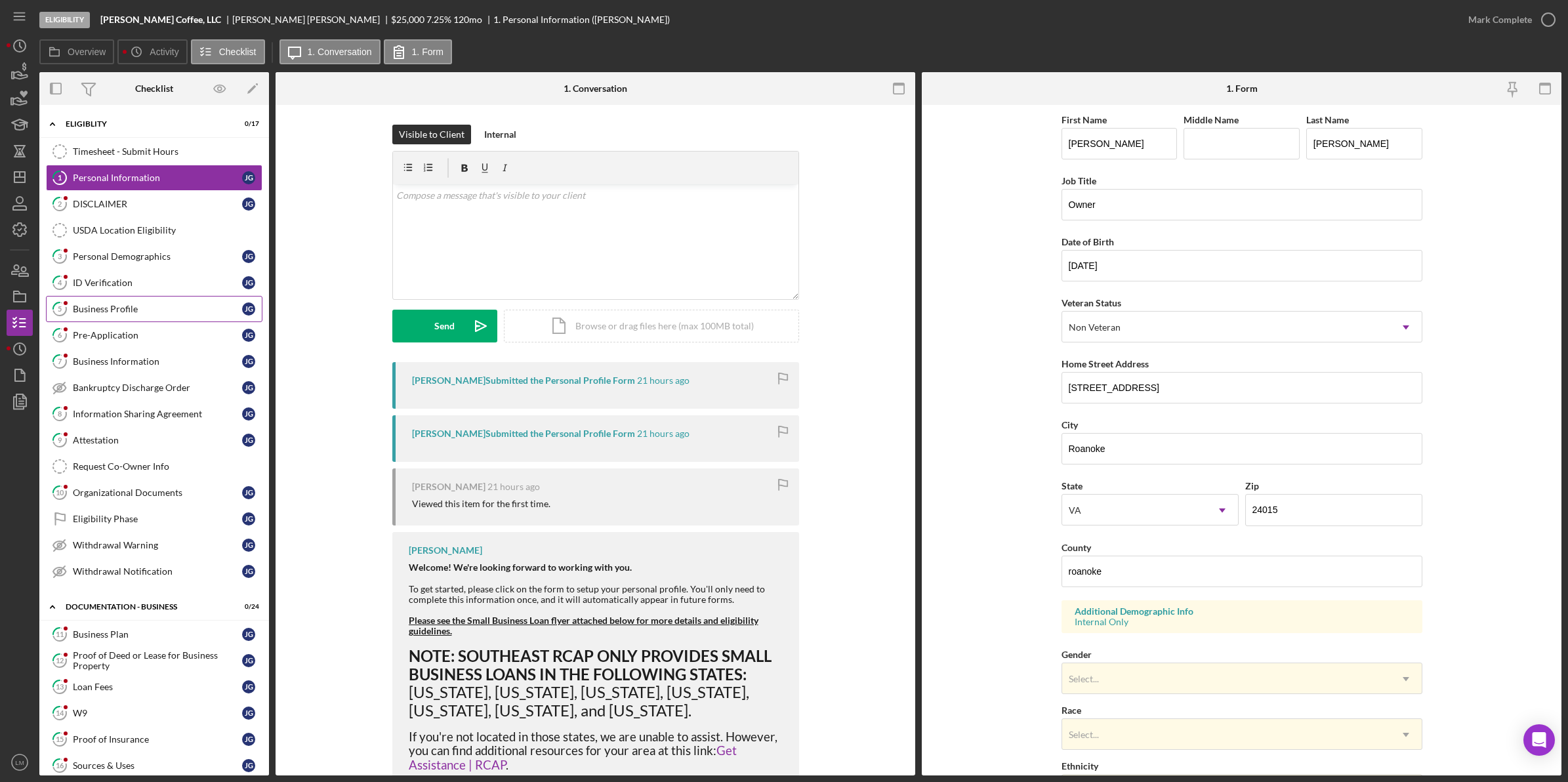
click at [122, 314] on div "Business Profile" at bounding box center [157, 309] width 169 height 10
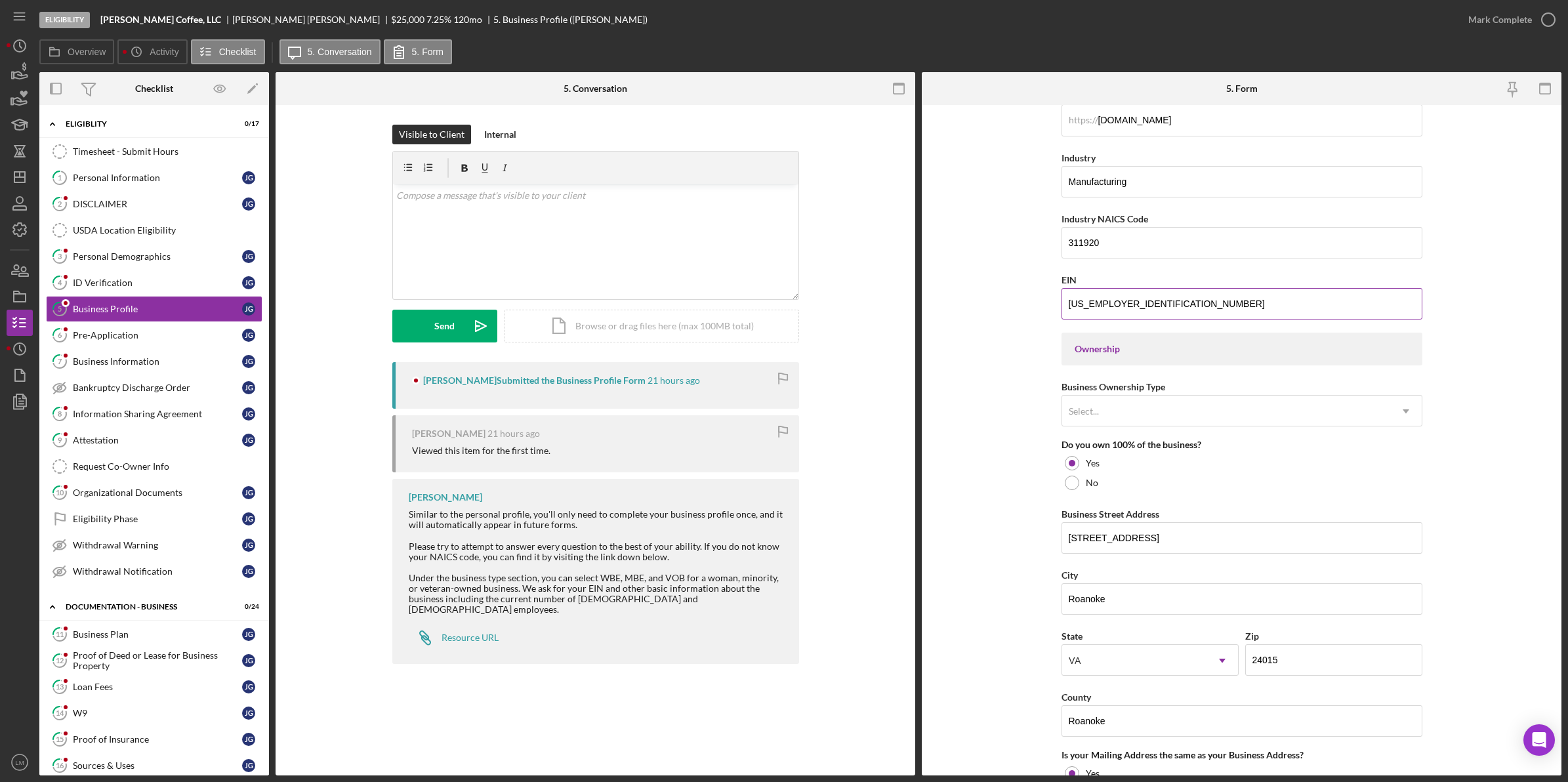
scroll to position [492, 0]
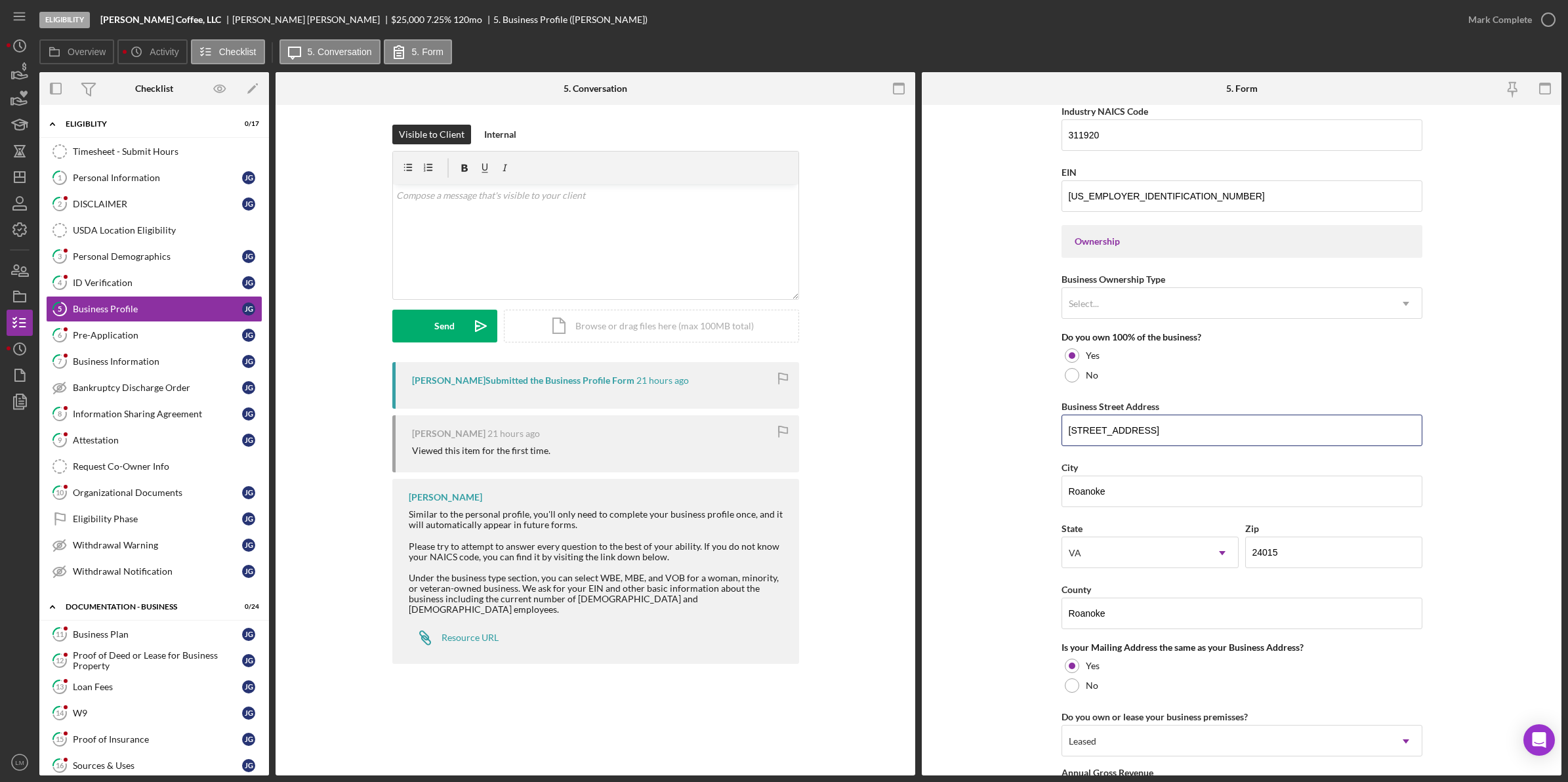
drag, startPoint x: 1222, startPoint y: 442, endPoint x: 979, endPoint y: 440, distance: 243.0
click at [979, 440] on form "Business Name [PERSON_NAME] Coffee, LLC DBA Business Start Date [DATE] Legal St…" at bounding box center [1242, 440] width 640 height 670
drag, startPoint x: 129, startPoint y: 221, endPoint x: 1486, endPoint y: 221, distance: 1357.0
click at [129, 221] on link "USDA Location Eligibility USDA Location Eligibility" at bounding box center [154, 231] width 217 height 27
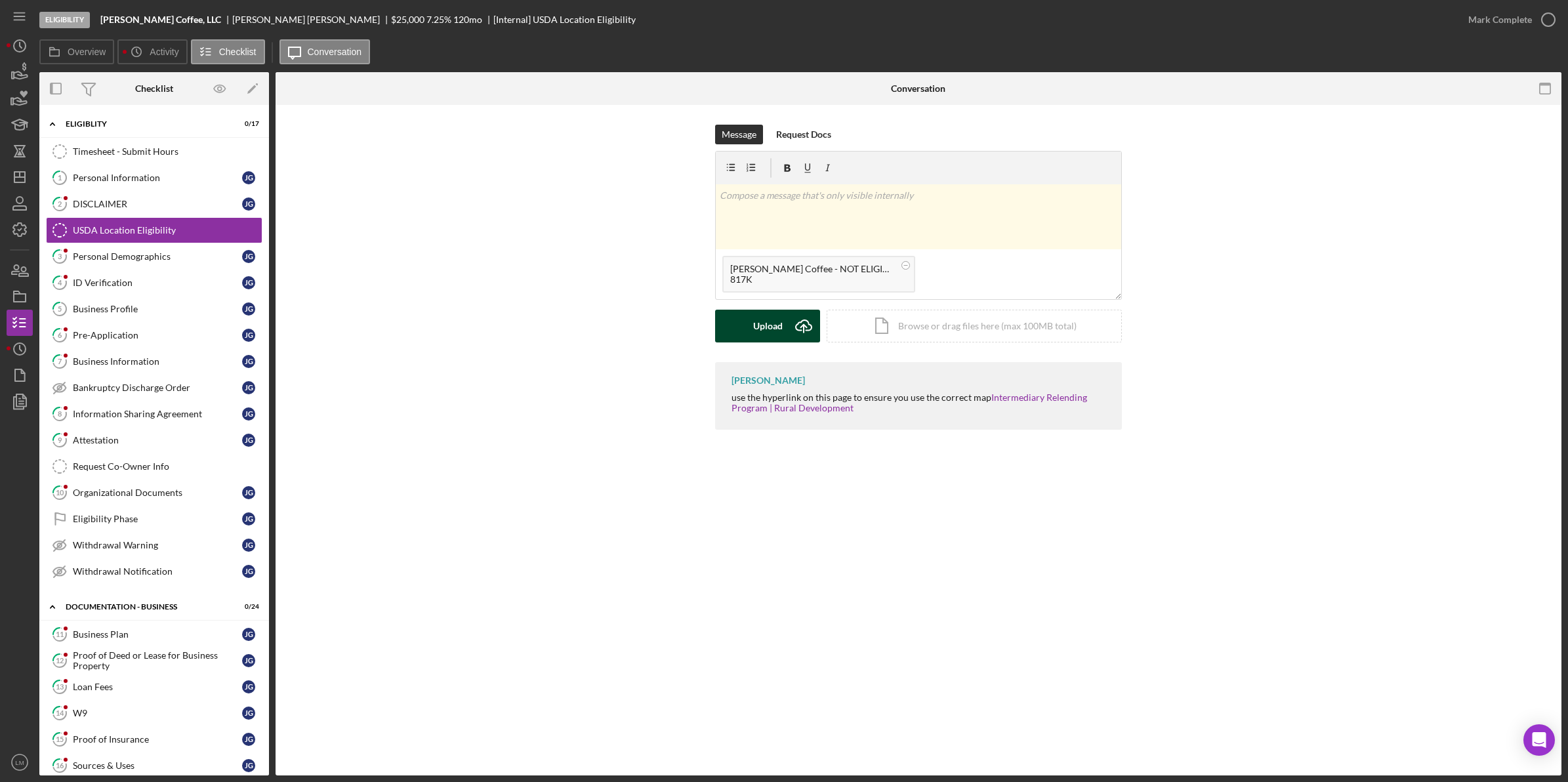
click at [756, 326] on div "Upload" at bounding box center [768, 326] width 29 height 33
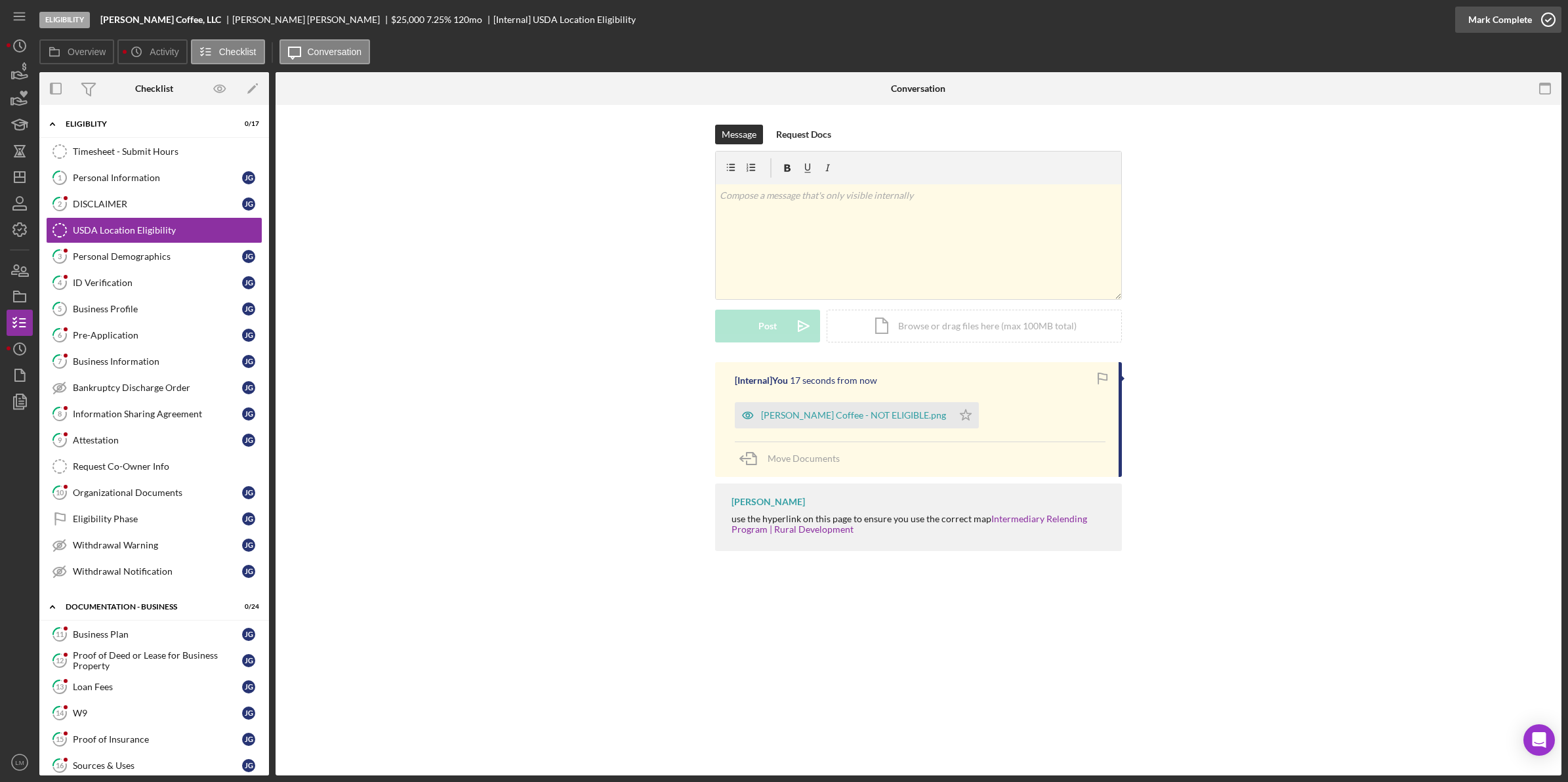
click at [1530, 11] on button "Mark Complete" at bounding box center [1509, 20] width 106 height 27
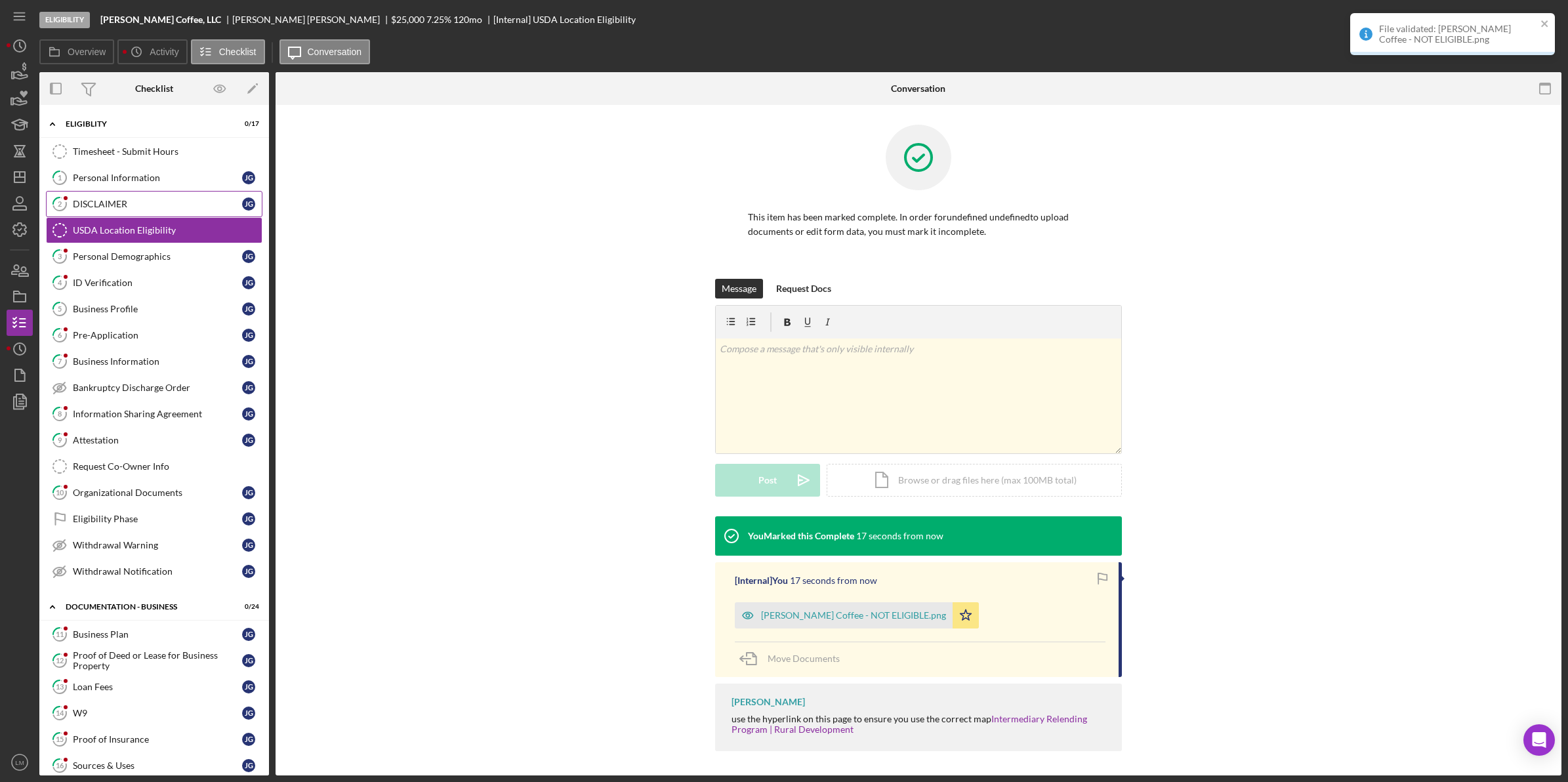
click at [80, 201] on div "DISCLAIMER" at bounding box center [157, 203] width 169 height 10
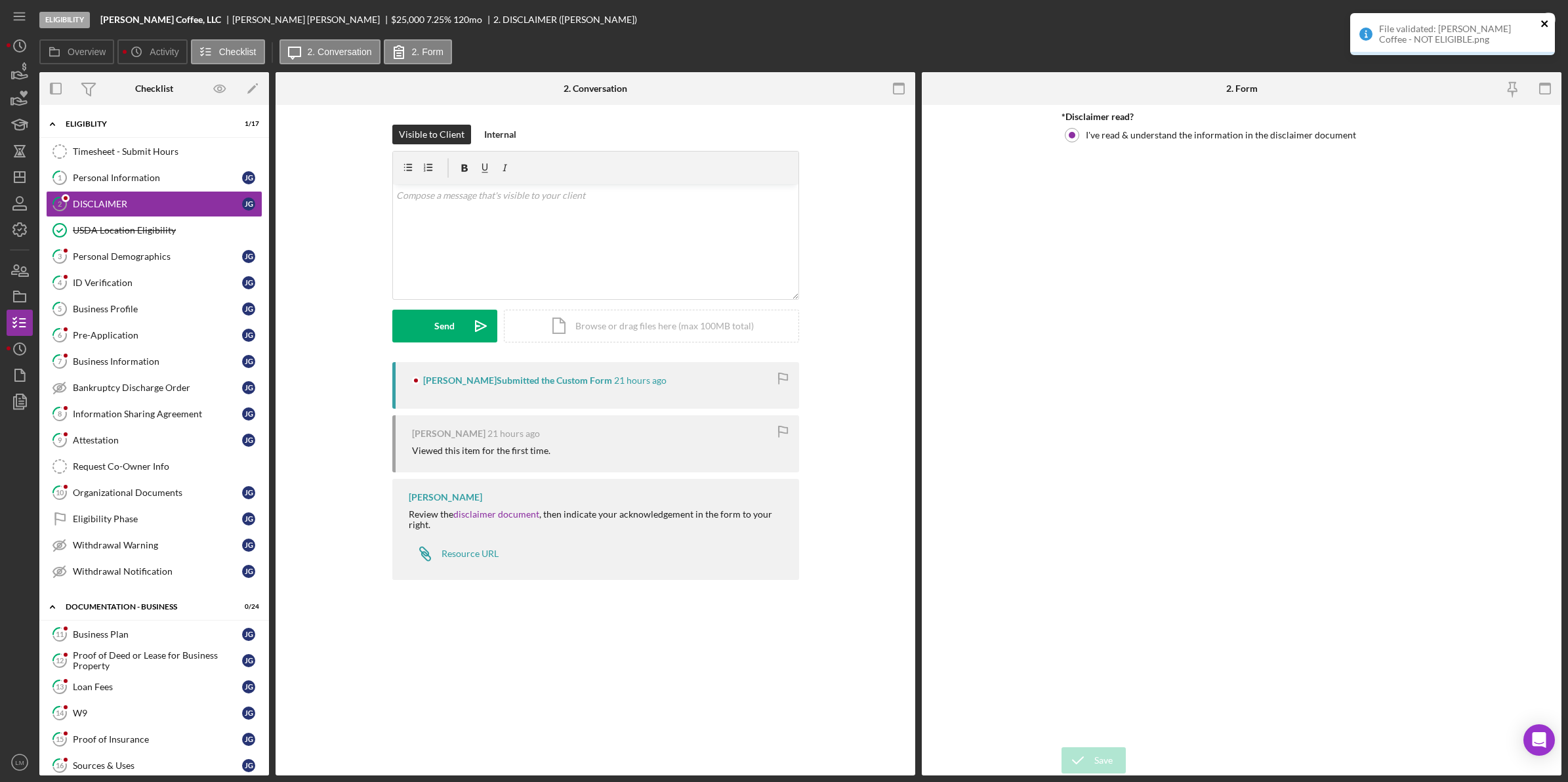
click at [1543, 25] on icon "close" at bounding box center [1544, 23] width 6 height 6
click at [1551, 18] on div "File validated: [PERSON_NAME] Coffee - NOT ELIGIBLE.png" at bounding box center [1453, 39] width 210 height 58
click at [1542, 23] on icon "button" at bounding box center [1548, 20] width 33 height 33
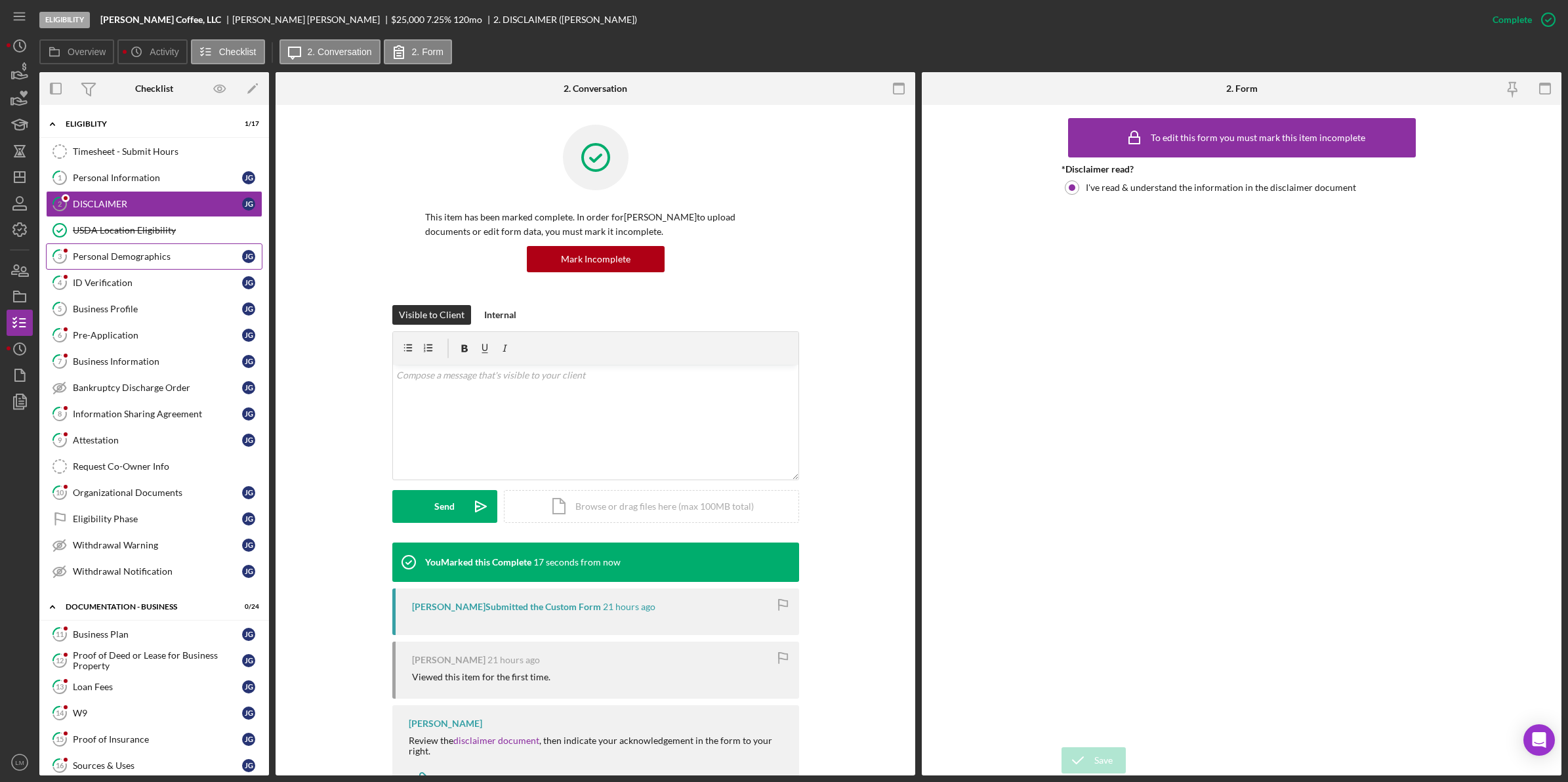
click at [131, 247] on link "3 Personal Demographics [PERSON_NAME]" at bounding box center [154, 256] width 217 height 27
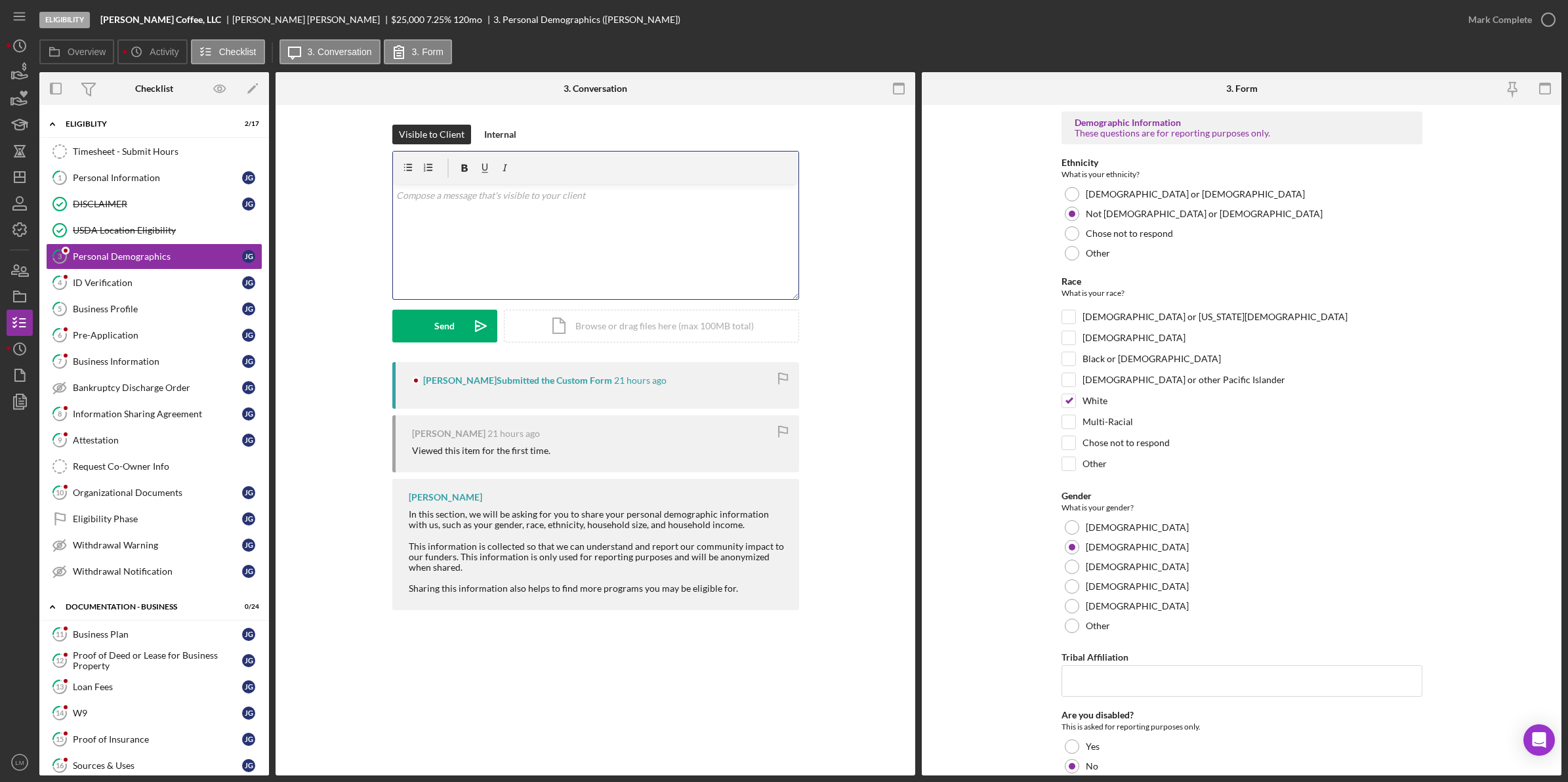
click at [640, 256] on div "v Color teal Color pink Remove color Add row above Add row below Add column bef…" at bounding box center [596, 242] width 405 height 115
click at [134, 179] on div "Personal Information" at bounding box center [157, 178] width 169 height 10
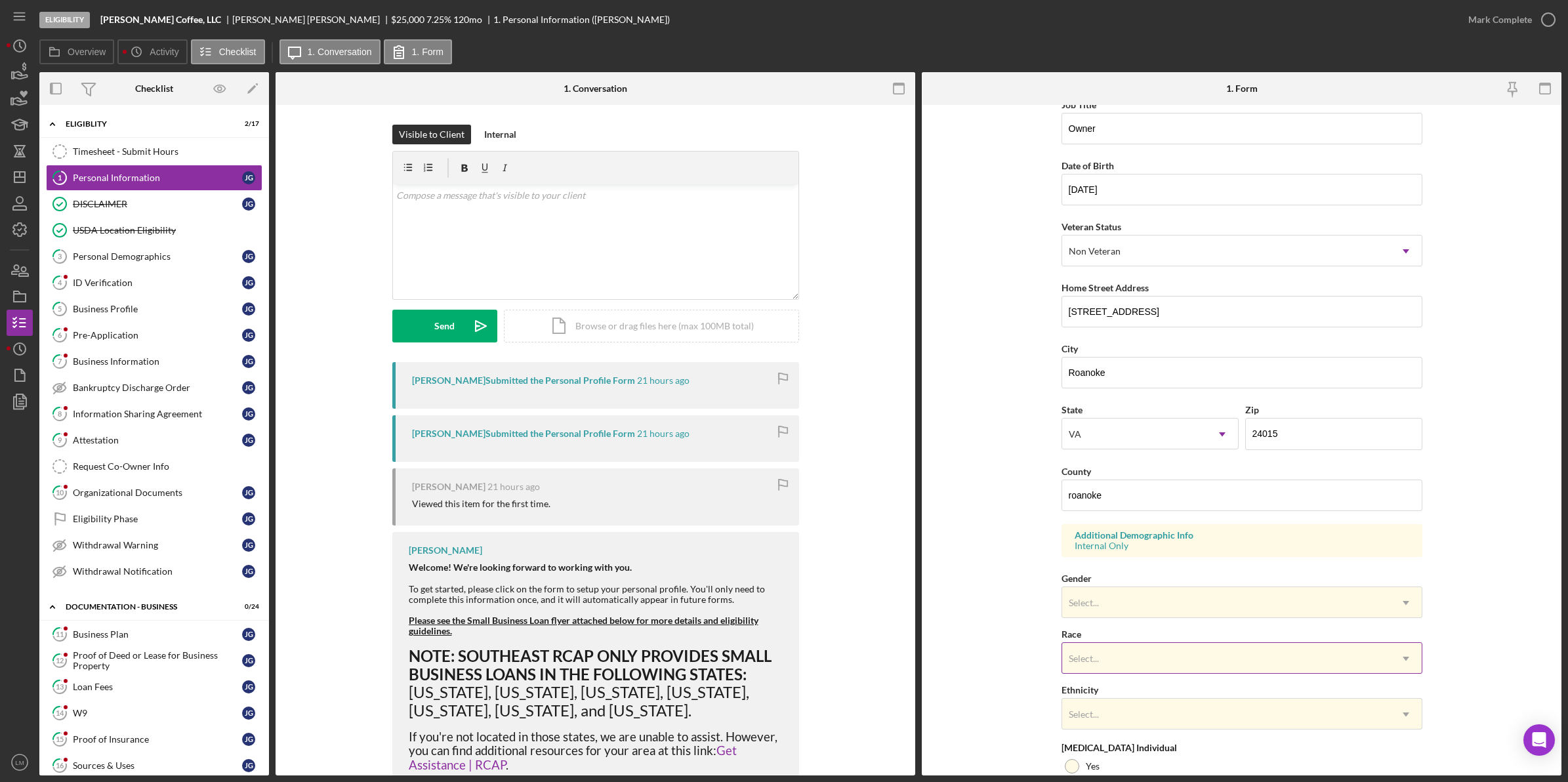
scroll to position [208, 0]
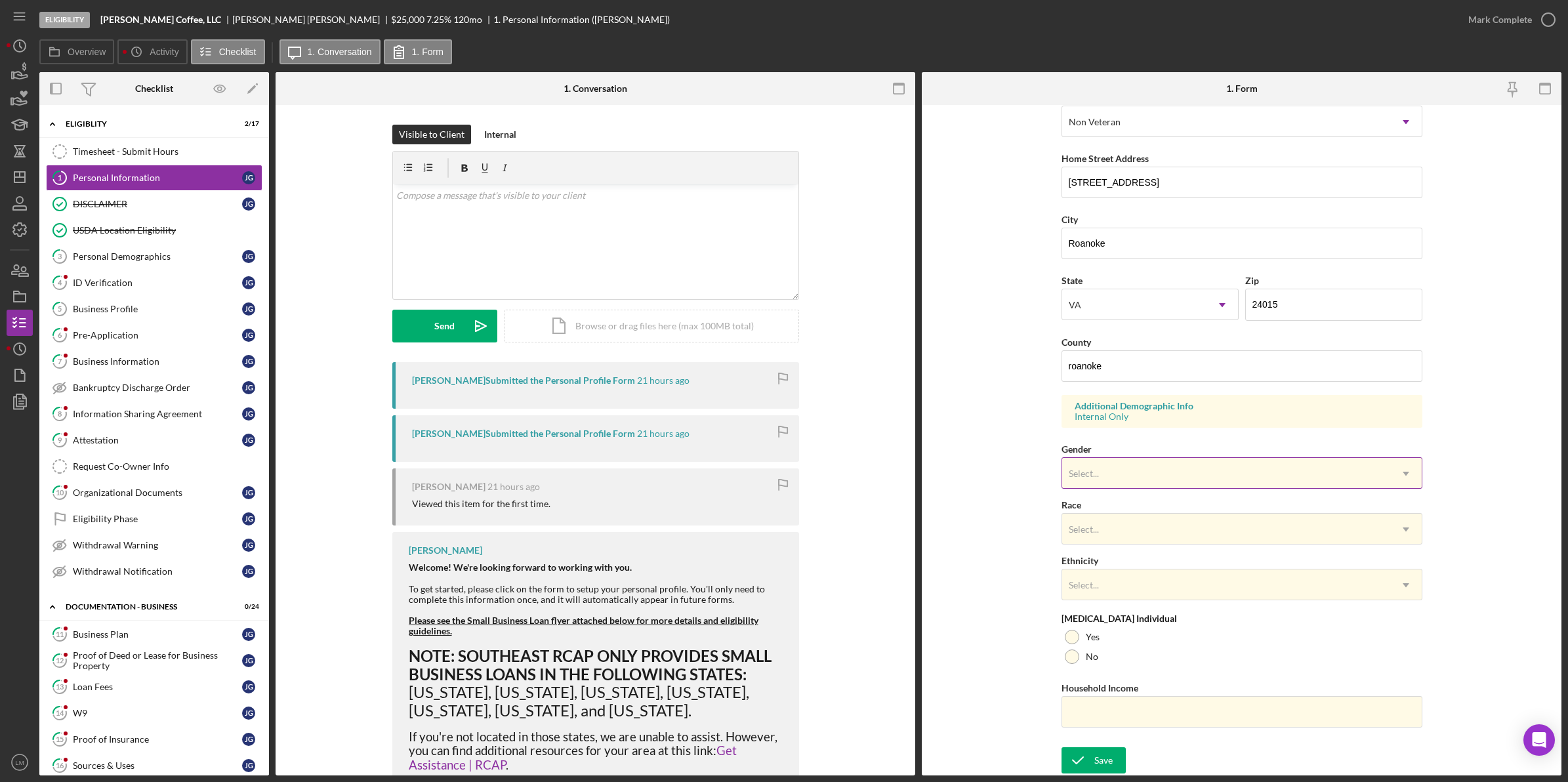
click at [1149, 470] on div "Select..." at bounding box center [1225, 473] width 328 height 30
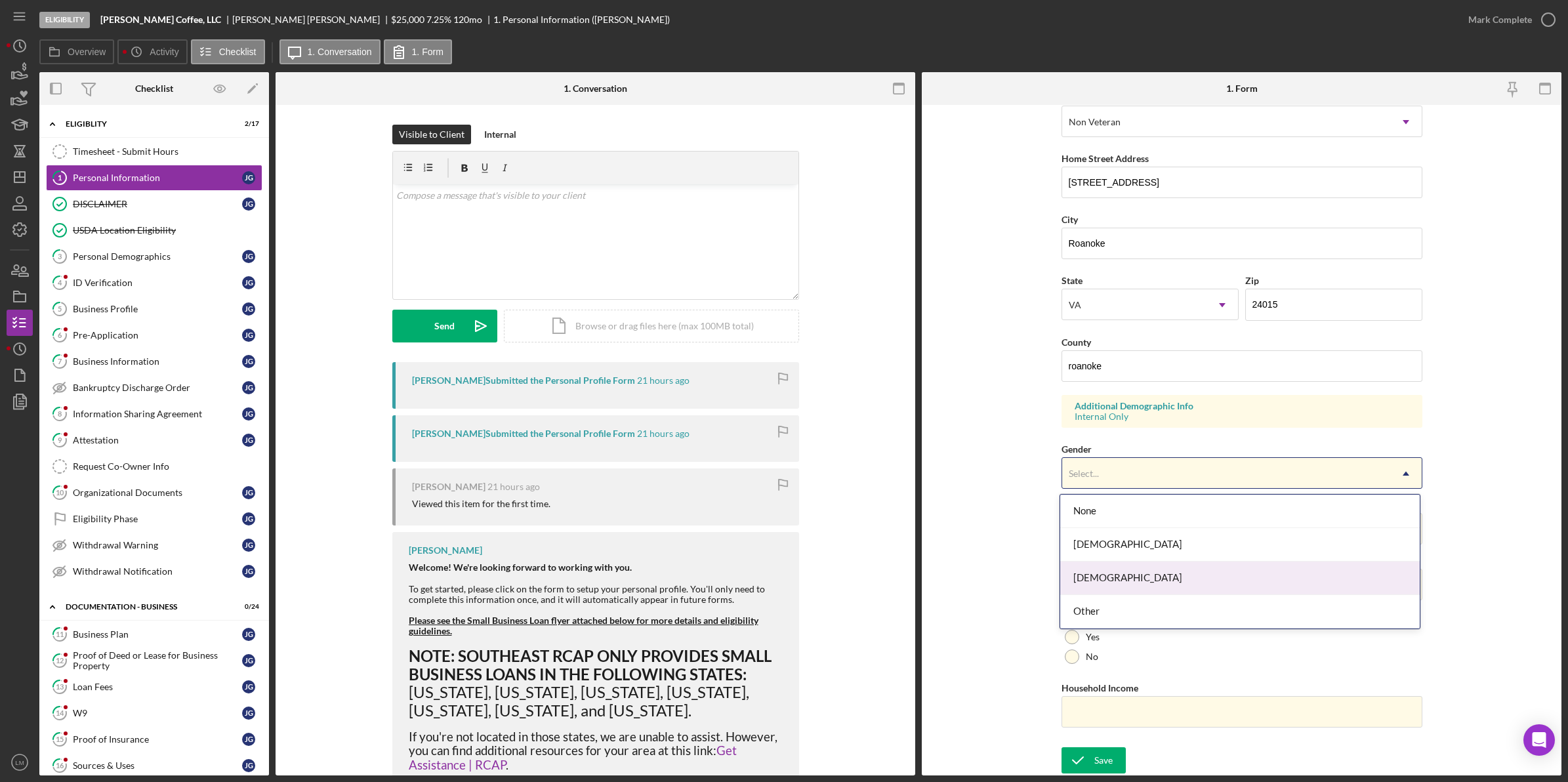
click at [1121, 571] on div "[DEMOGRAPHIC_DATA]" at bounding box center [1240, 578] width 359 height 34
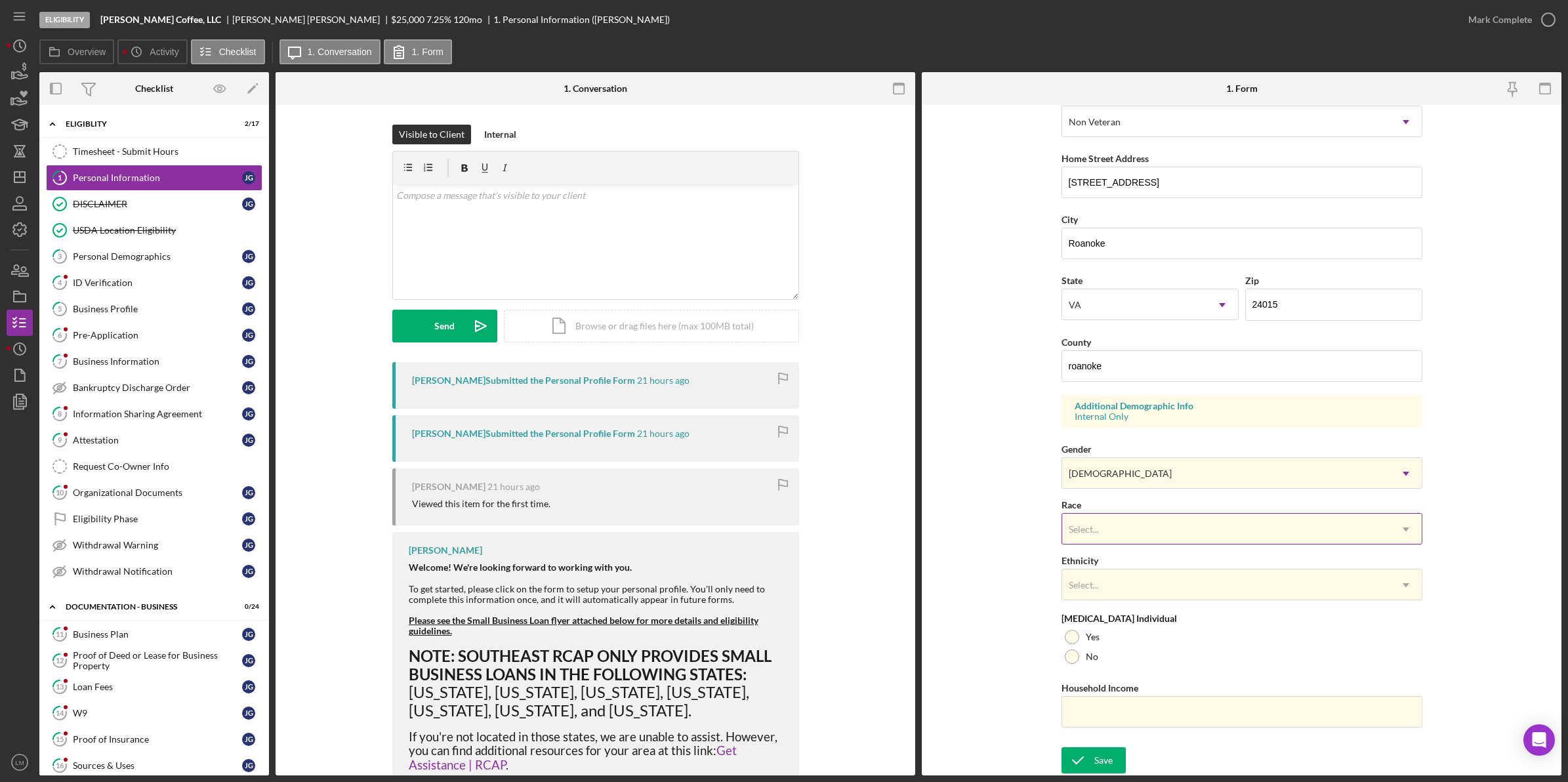
click at [1115, 538] on div "Select..." at bounding box center [1225, 529] width 328 height 30
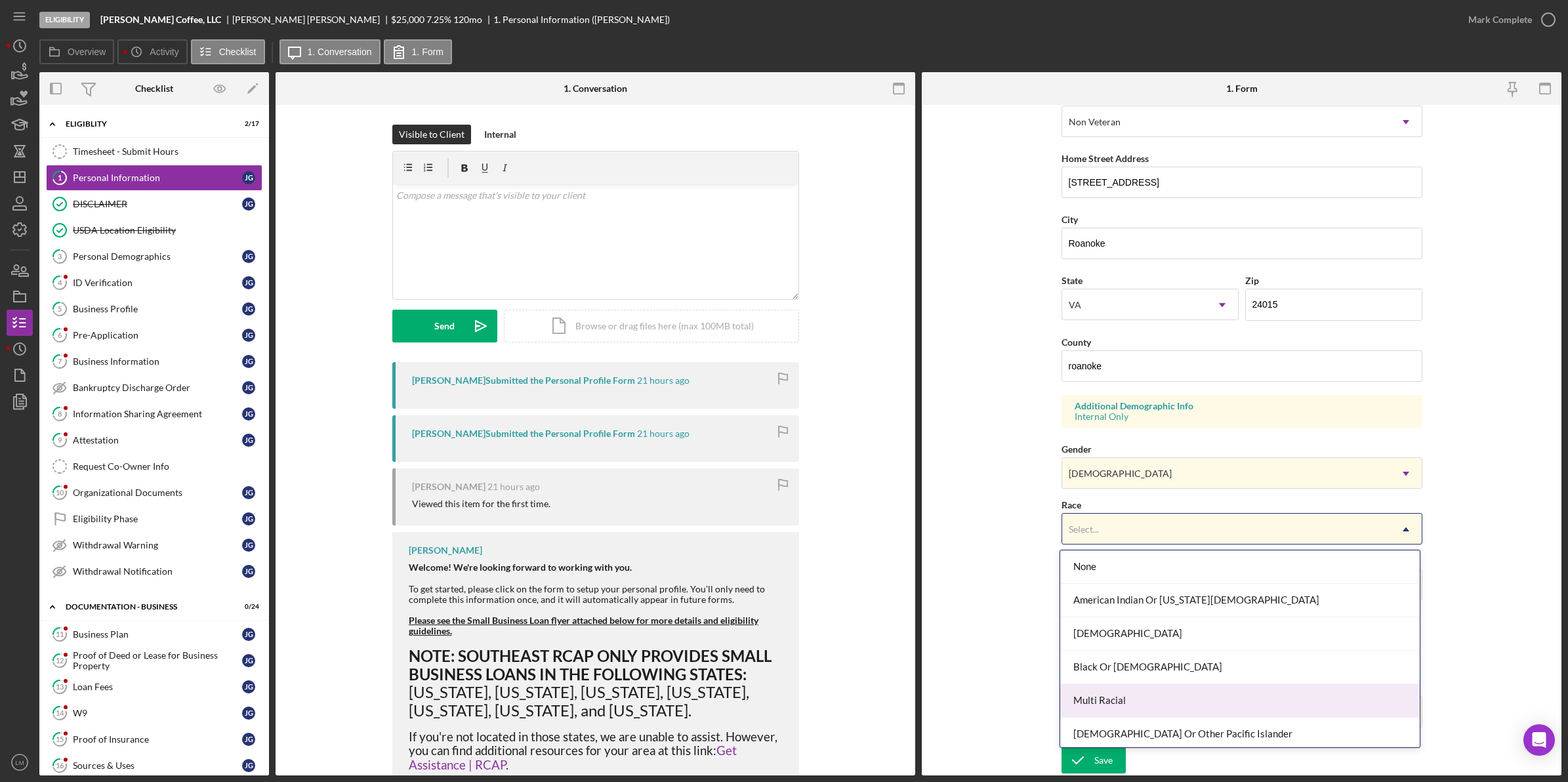
scroll to position [72, 0]
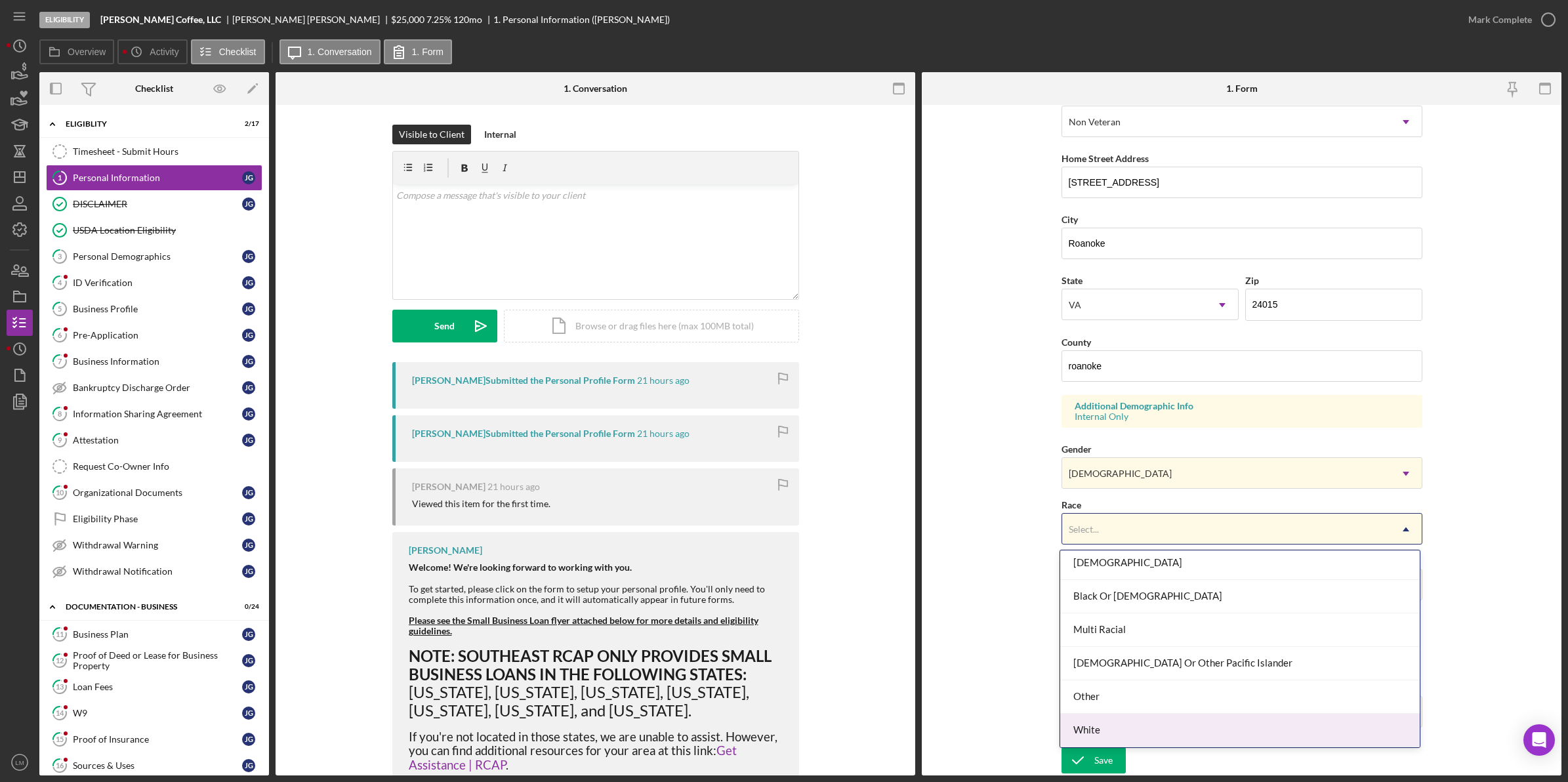
click at [1129, 737] on div "White" at bounding box center [1240, 730] width 359 height 34
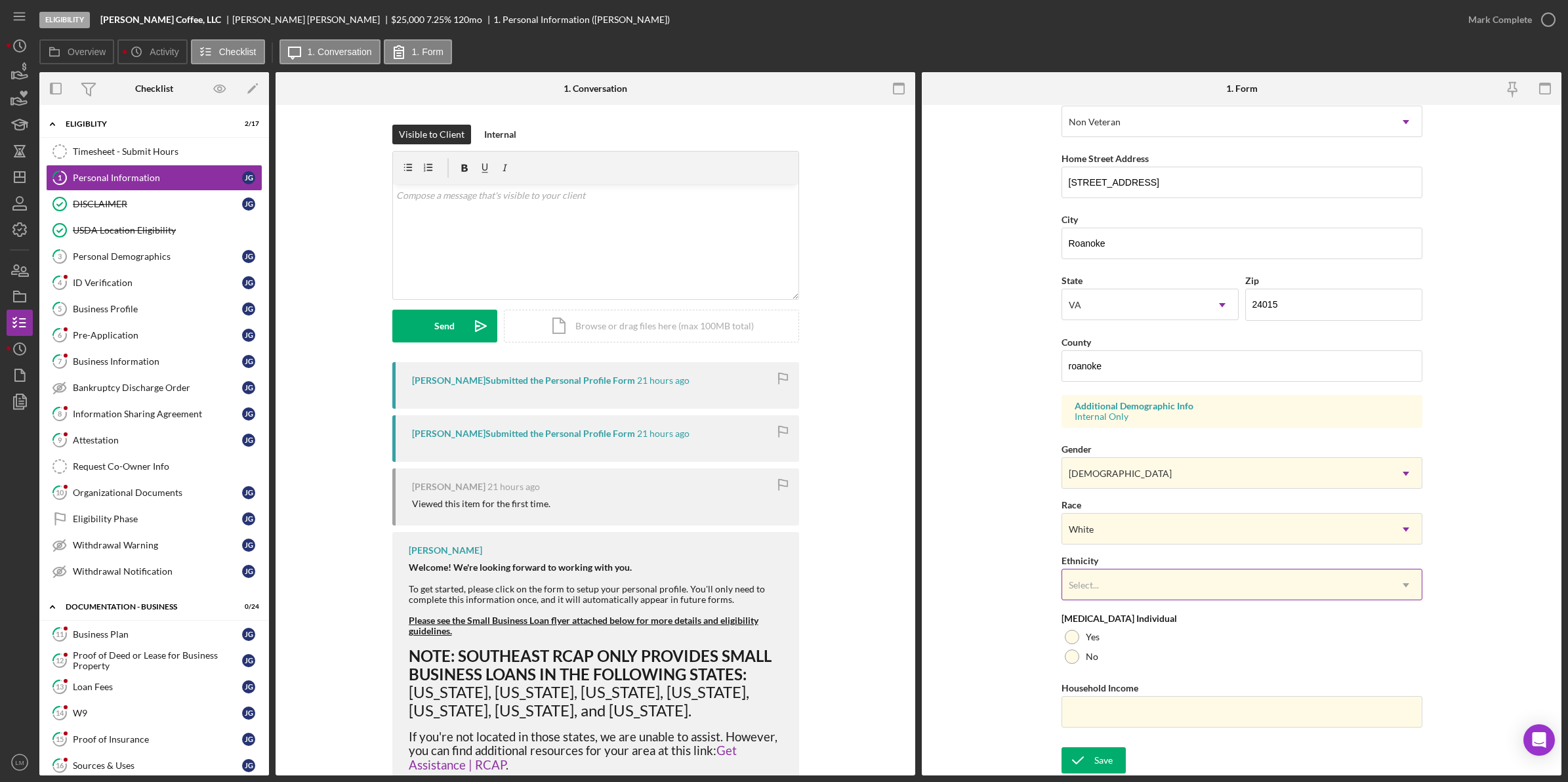
click at [1124, 595] on div "Select..." at bounding box center [1225, 585] width 328 height 30
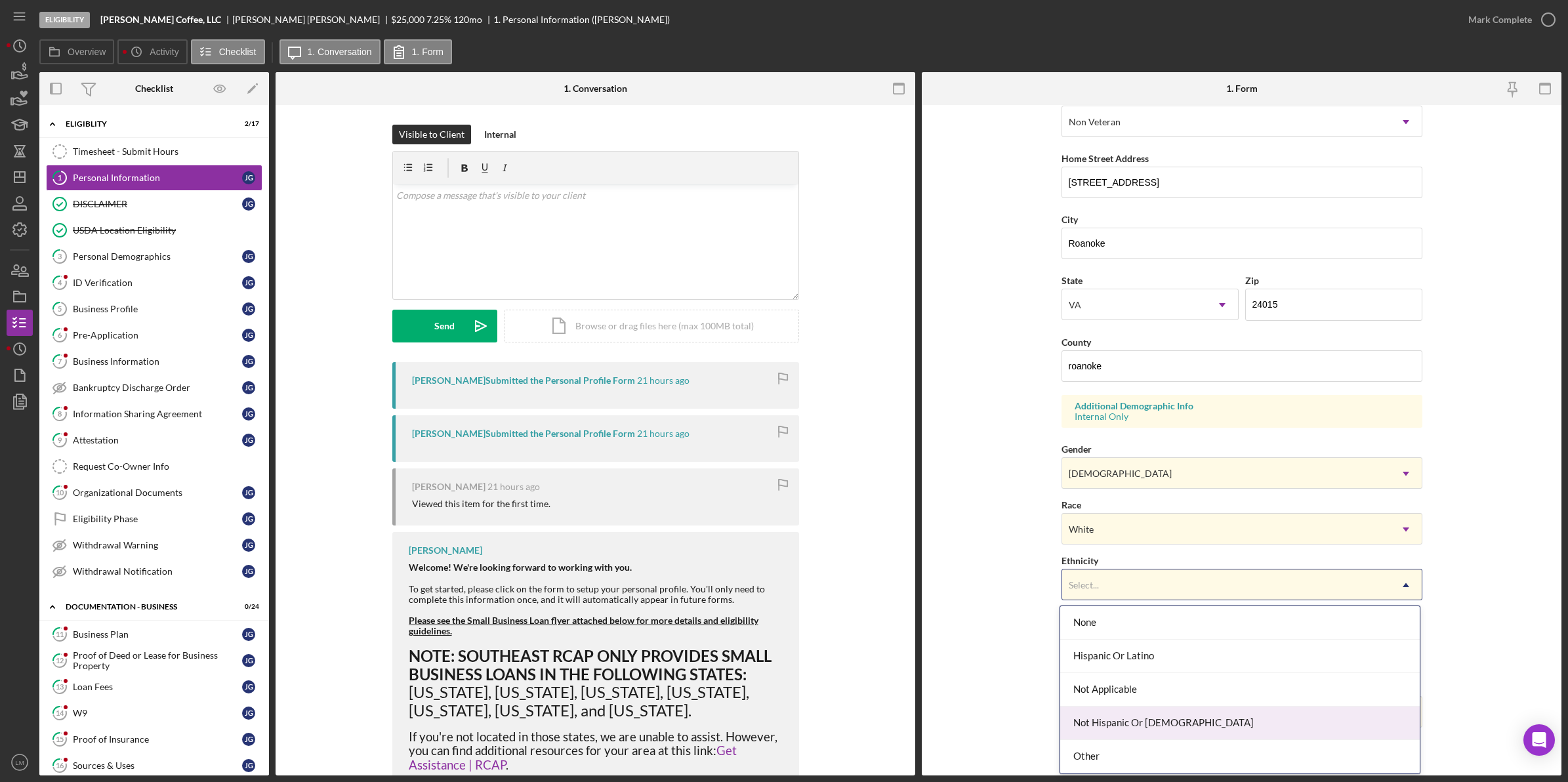
click at [1121, 732] on div "Not Hispanic Or [DEMOGRAPHIC_DATA]" at bounding box center [1240, 723] width 359 height 34
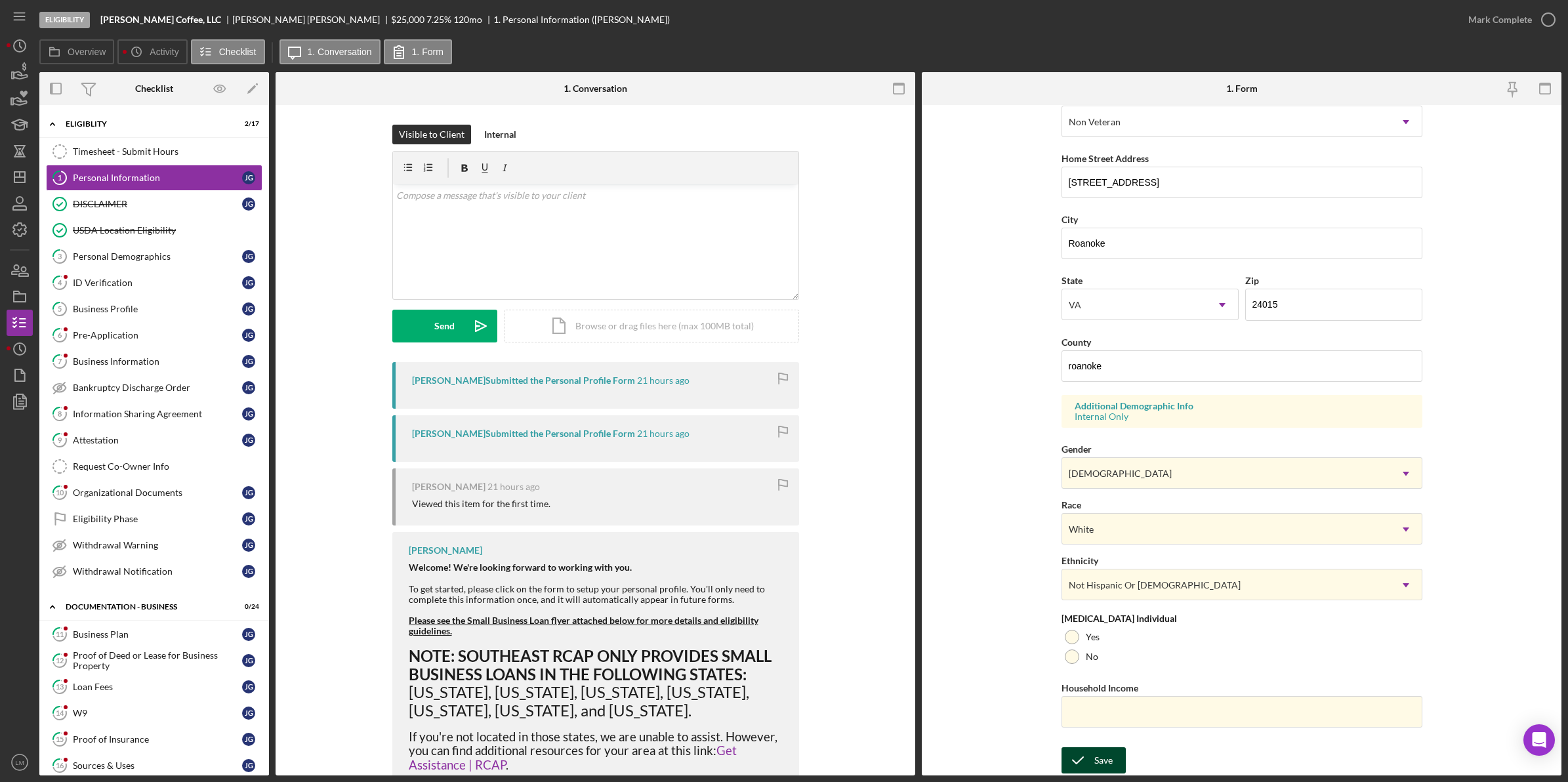
click at [1114, 754] on button "Save" at bounding box center [1093, 760] width 64 height 27
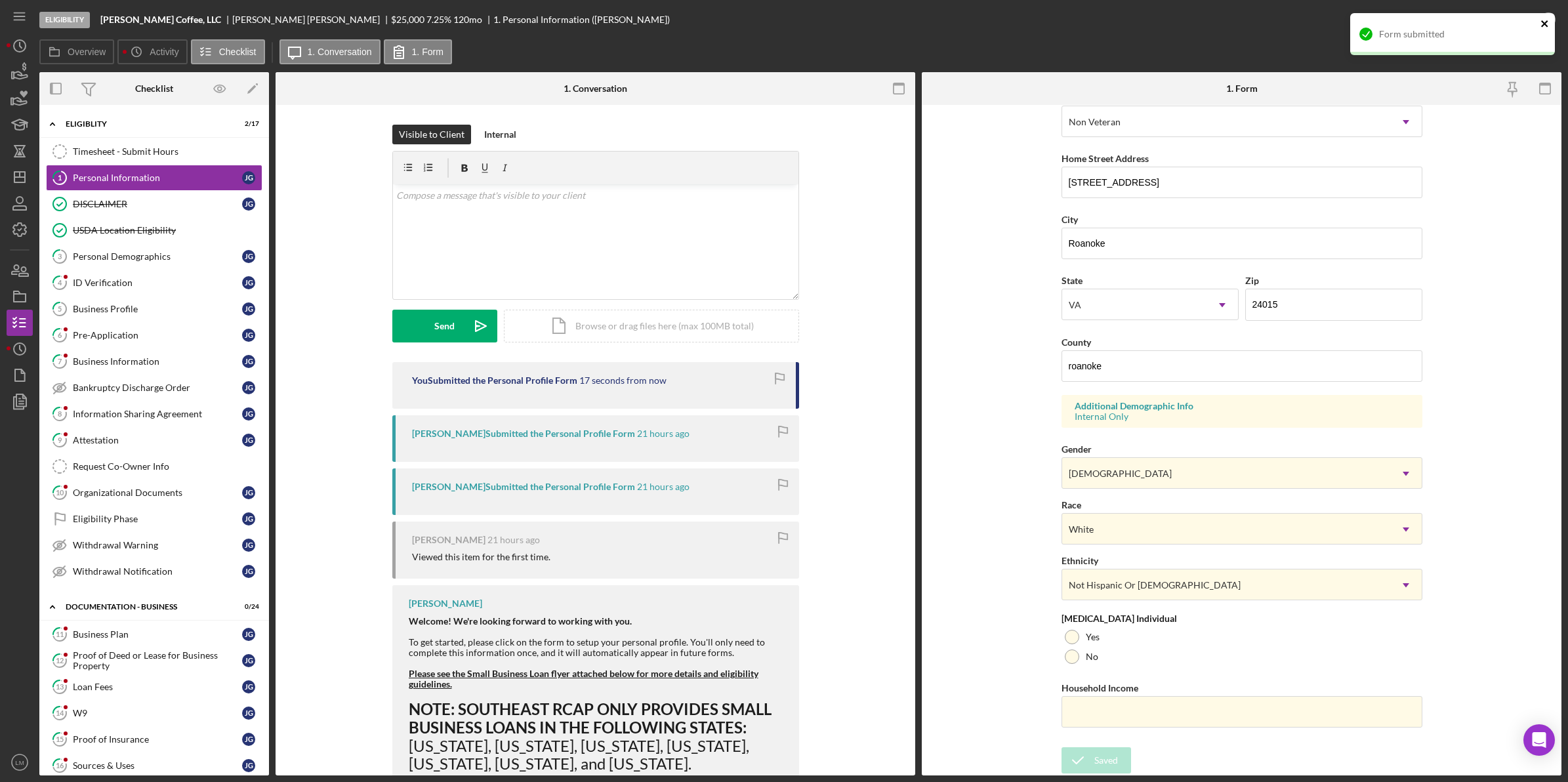
click at [1546, 24] on icon "close" at bounding box center [1545, 23] width 9 height 10
click at [1544, 18] on div "Form submitted" at bounding box center [1453, 39] width 210 height 58
click at [1541, 27] on icon "button" at bounding box center [1548, 20] width 33 height 33
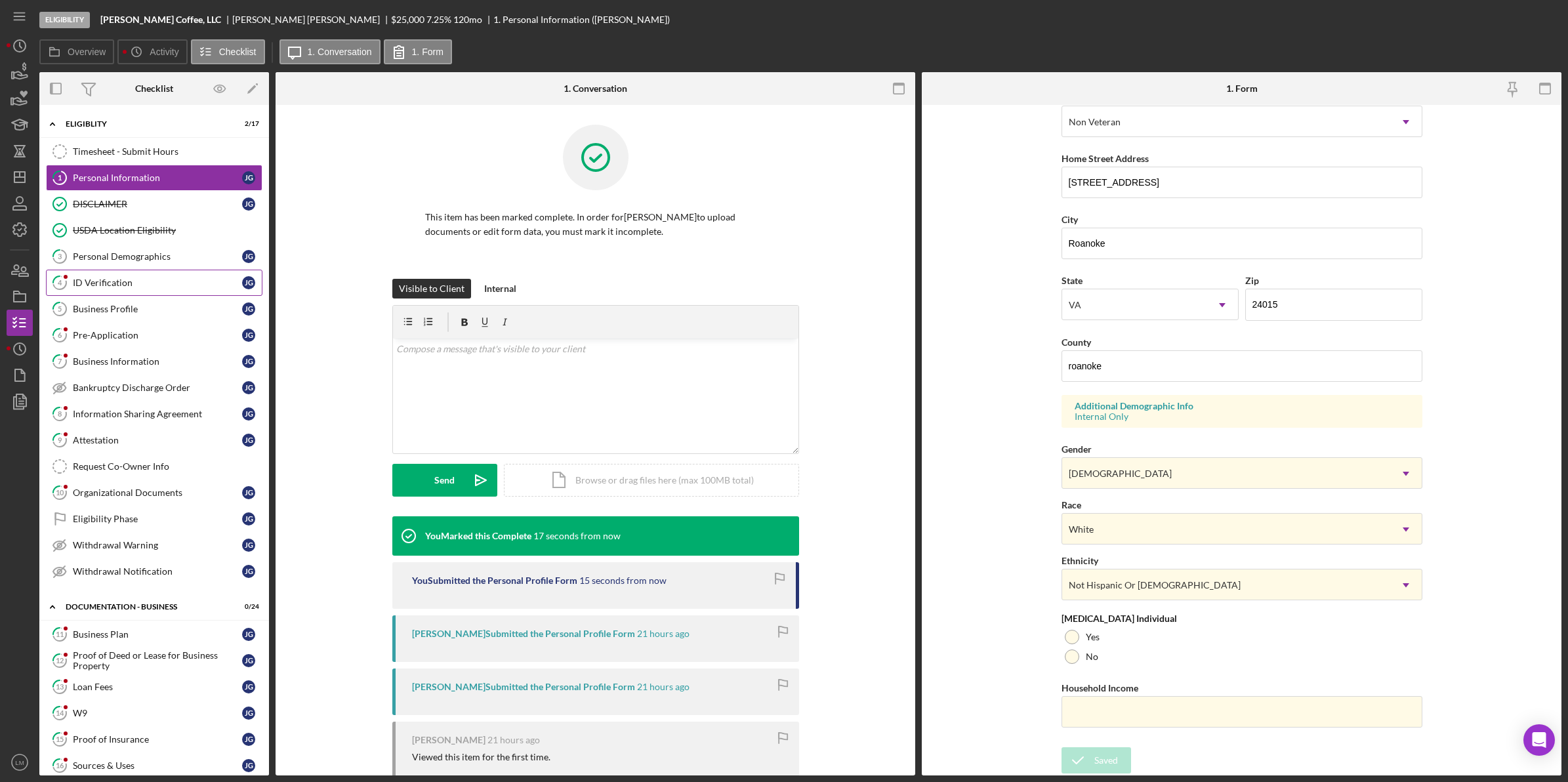
scroll to position [0, 0]
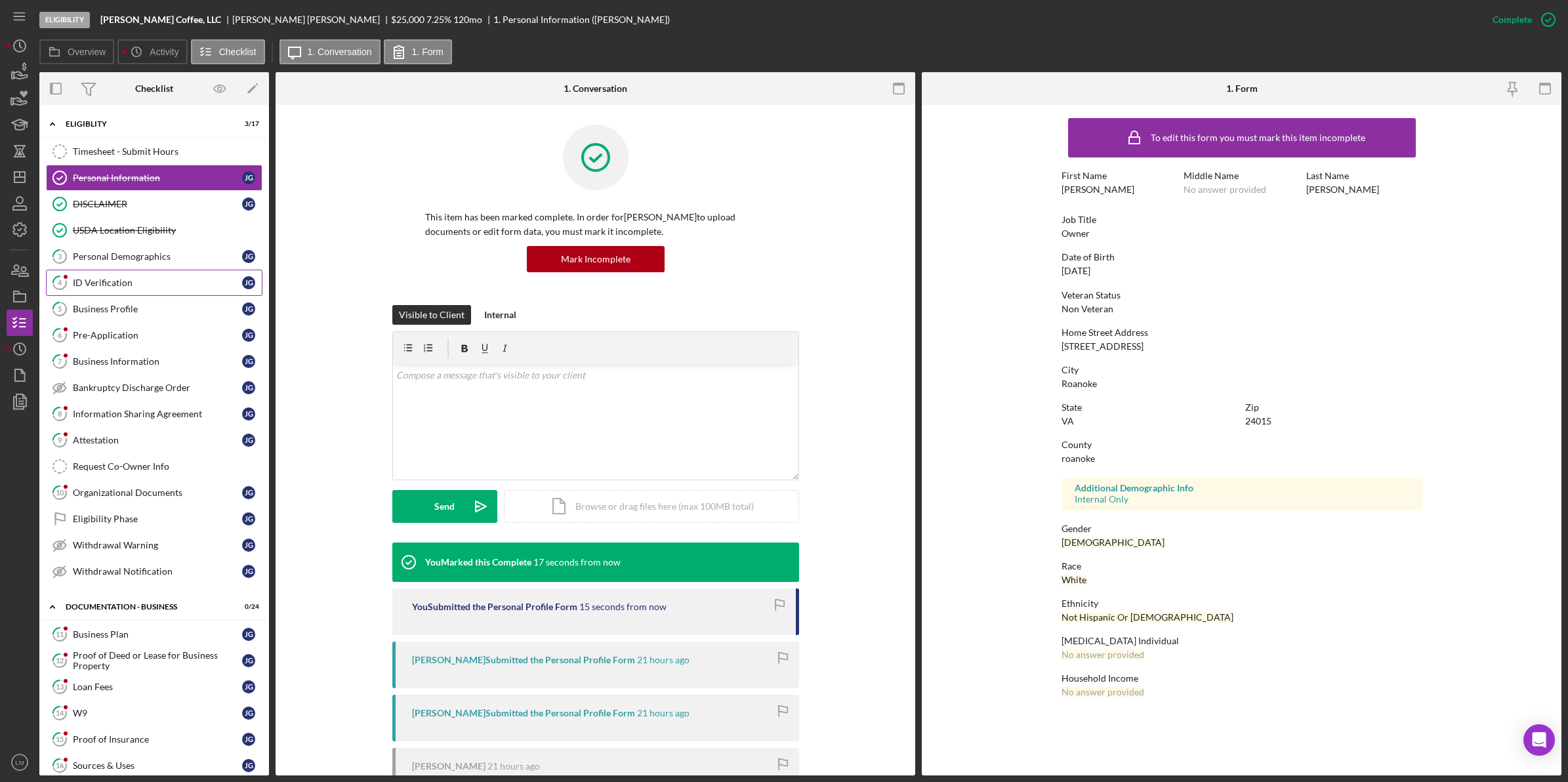
click at [140, 277] on link "4 ID Verification [PERSON_NAME]" at bounding box center [154, 283] width 217 height 27
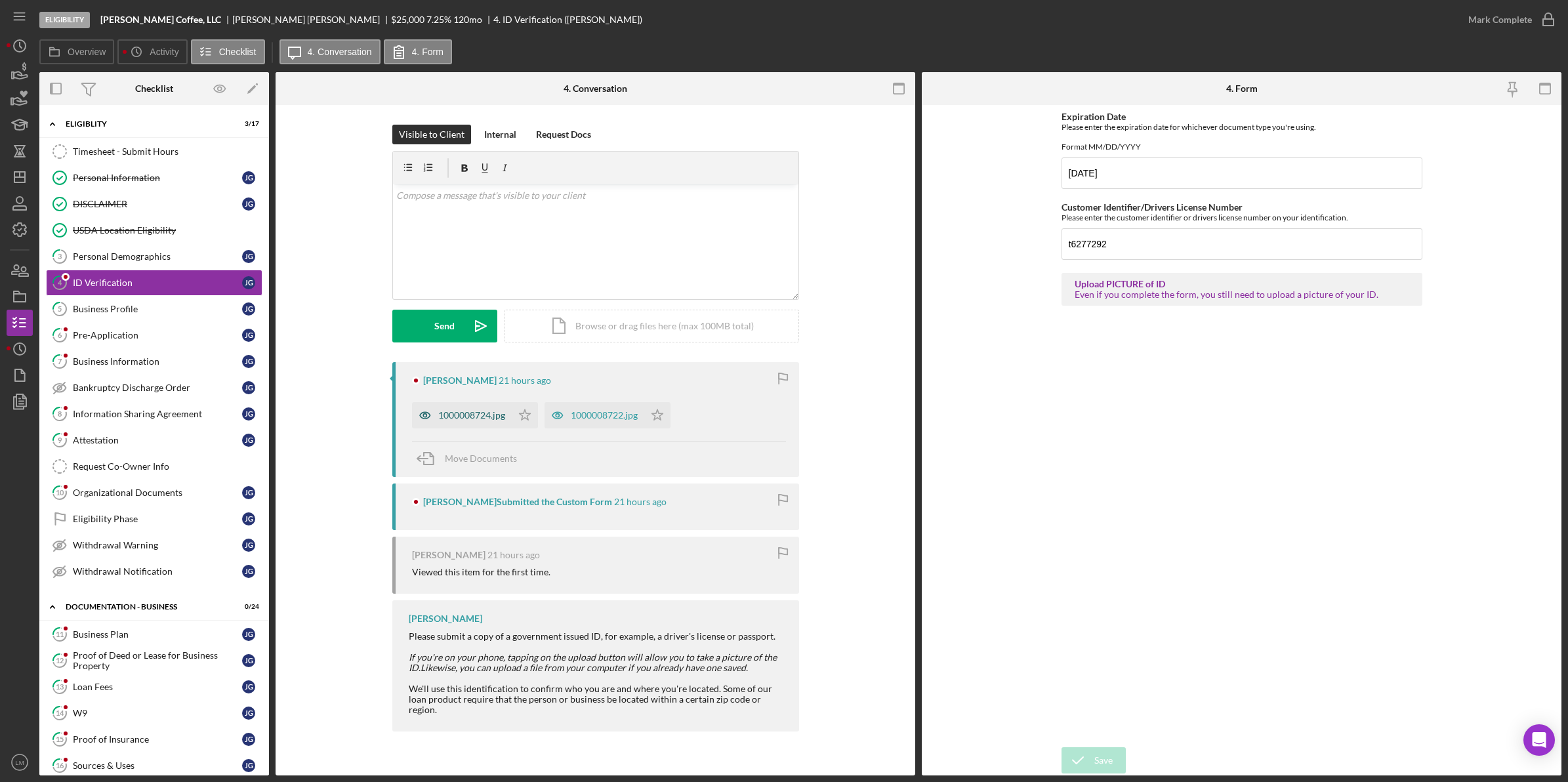
click at [417, 421] on icon "button" at bounding box center [425, 415] width 27 height 27
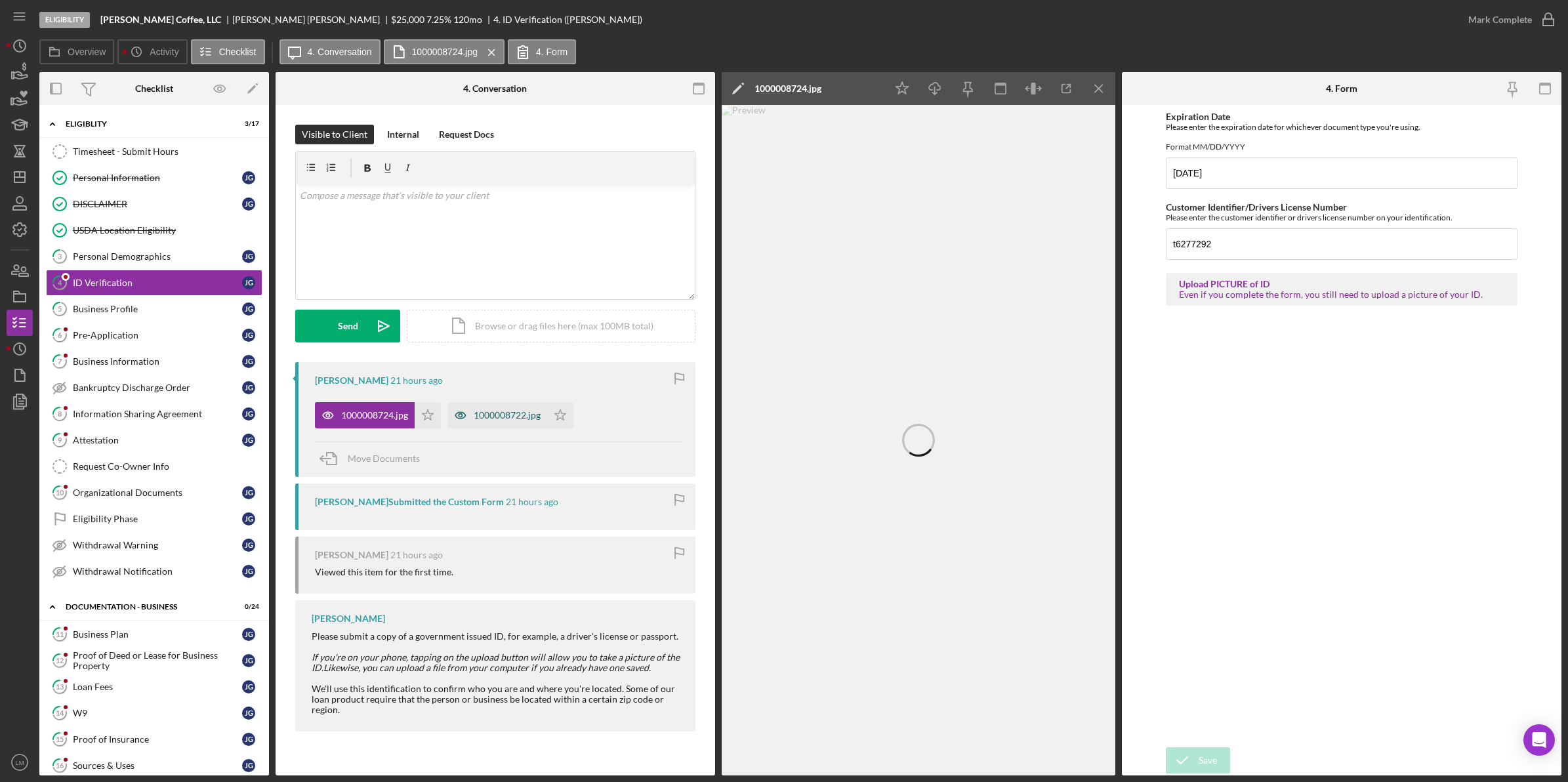
click at [508, 421] on div "1000008722.jpg" at bounding box center [497, 415] width 100 height 27
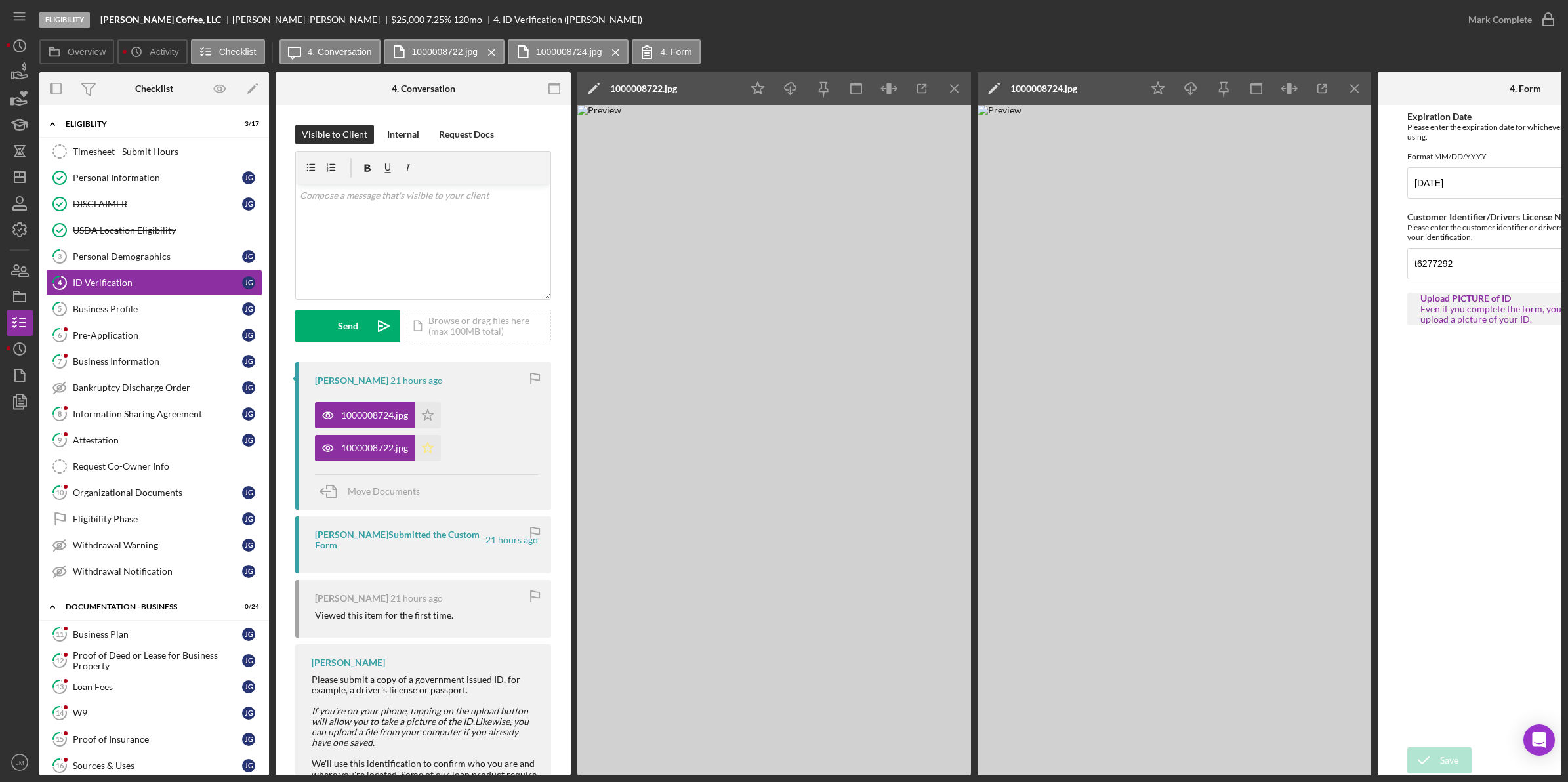
click at [431, 449] on polygon "button" at bounding box center [428, 447] width 11 height 10
click at [1509, 20] on div "Mark Complete" at bounding box center [1499, 20] width 64 height 27
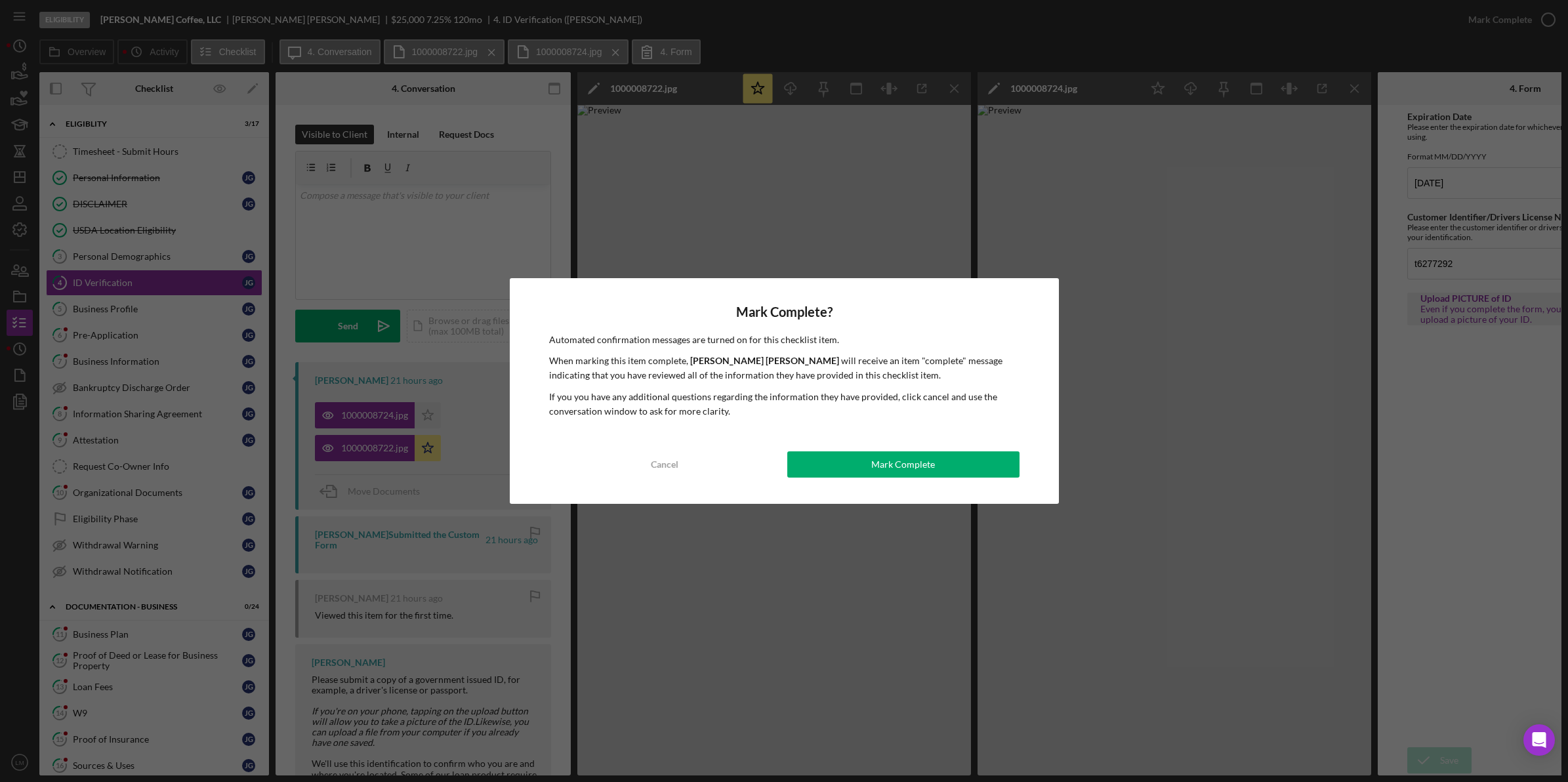
click at [823, 435] on div "Mark Complete? Automated confirmation messages are turned on for this checklist…" at bounding box center [784, 391] width 549 height 226
click at [828, 458] on button "Mark Complete" at bounding box center [903, 465] width 232 height 27
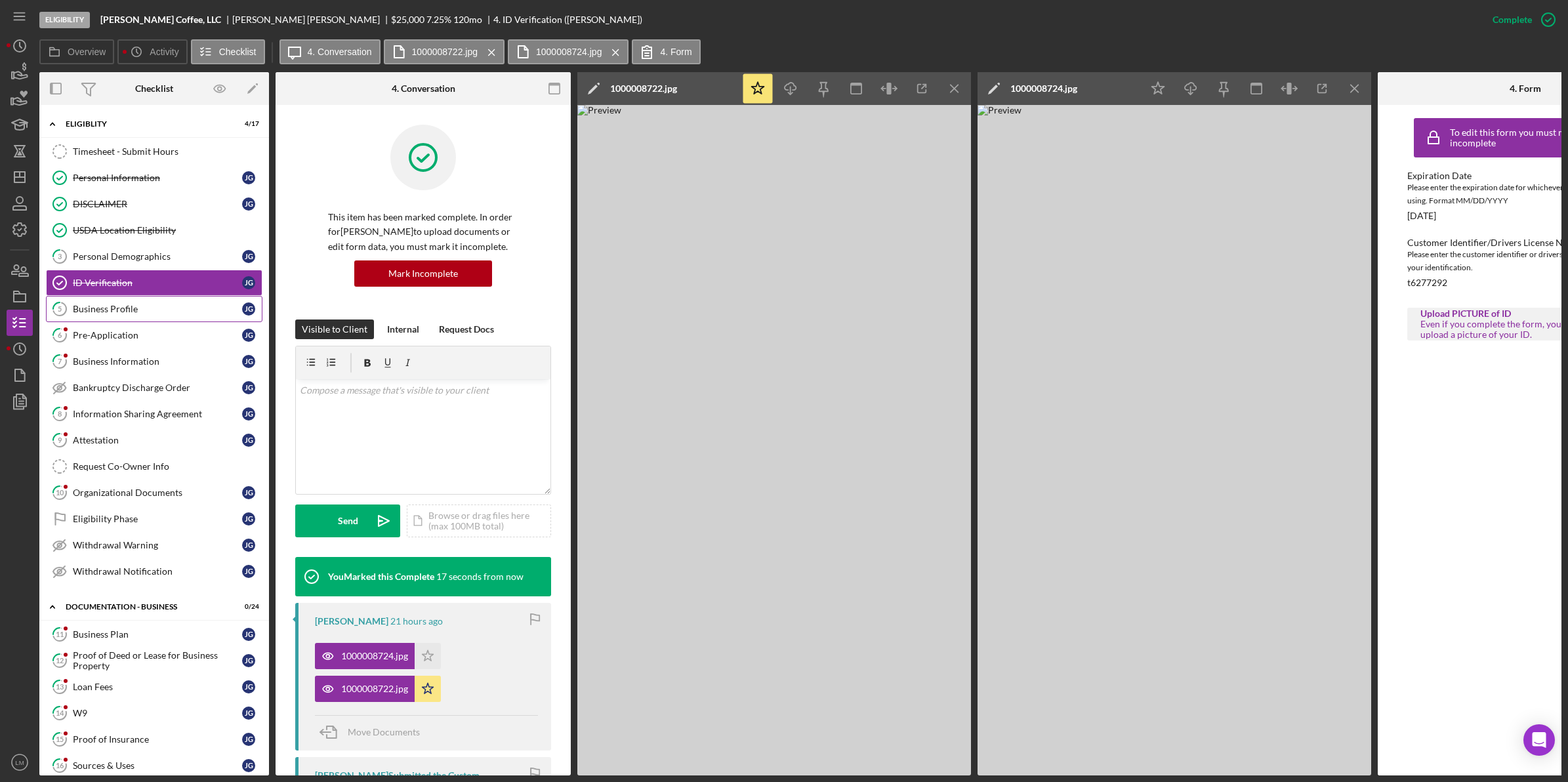
click at [134, 318] on link "5 Business Profile [PERSON_NAME]" at bounding box center [154, 309] width 217 height 27
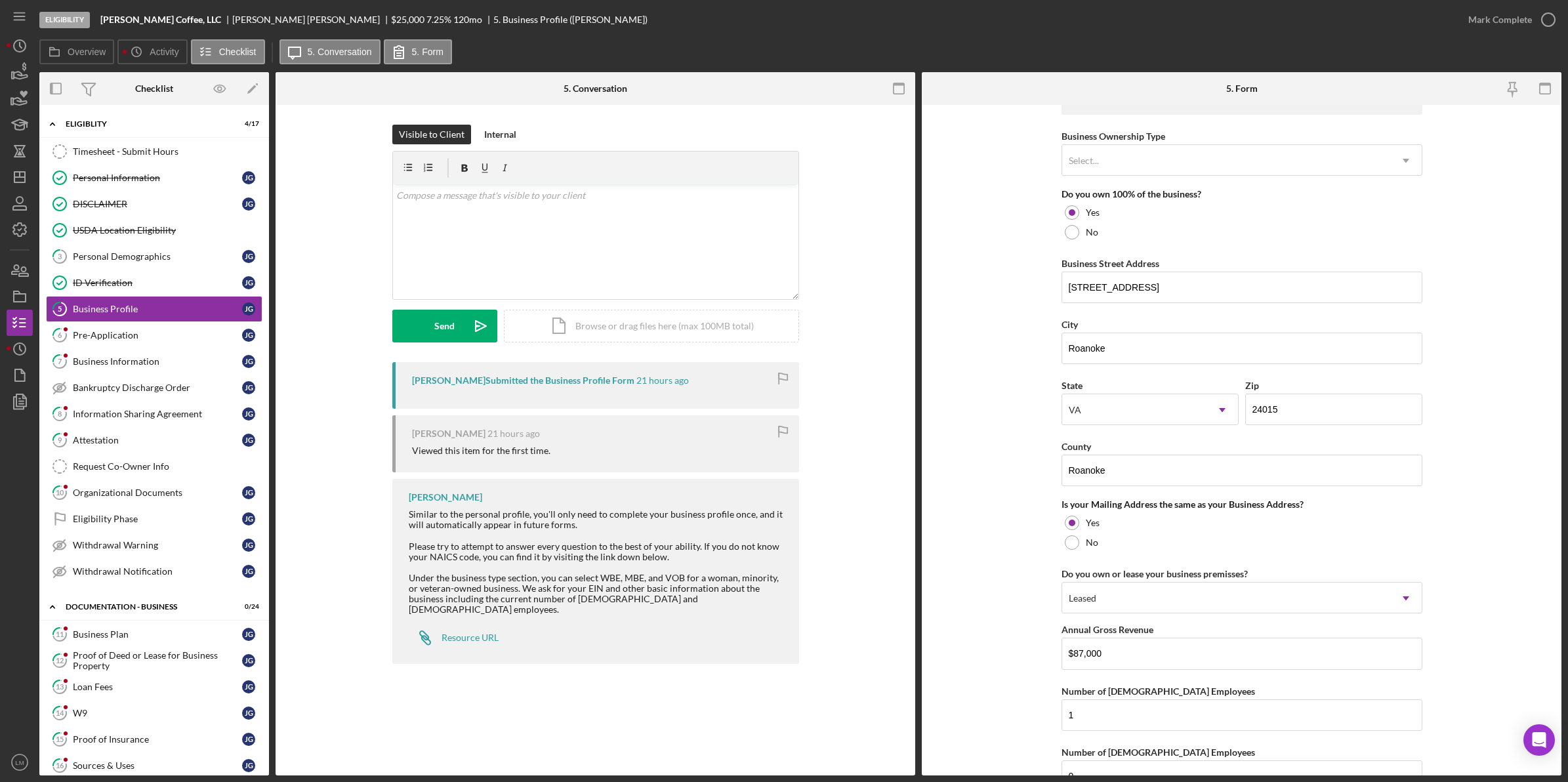
scroll to position [791, 0]
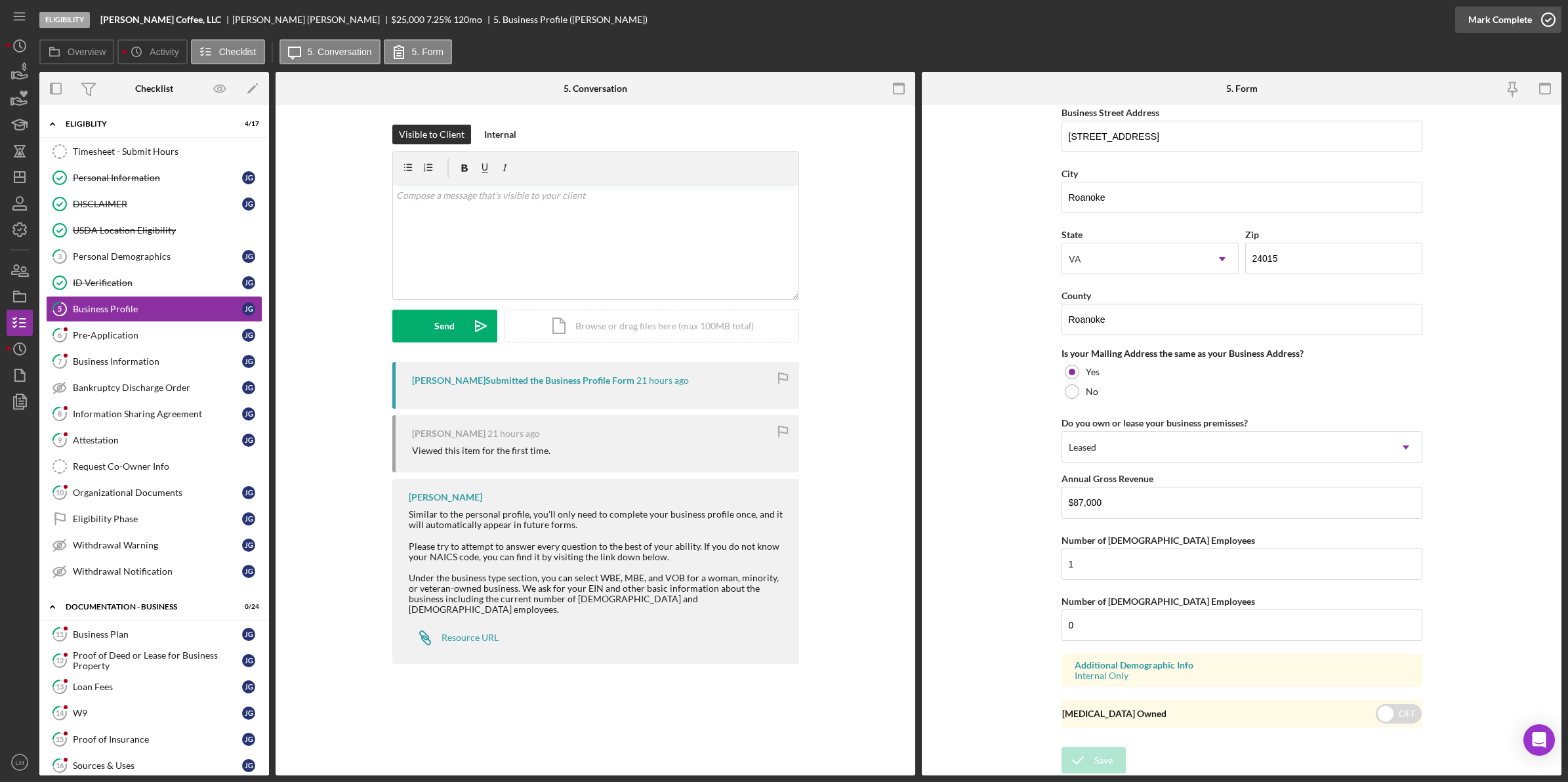
click at [1530, 10] on div "Mark Complete" at bounding box center [1499, 20] width 64 height 27
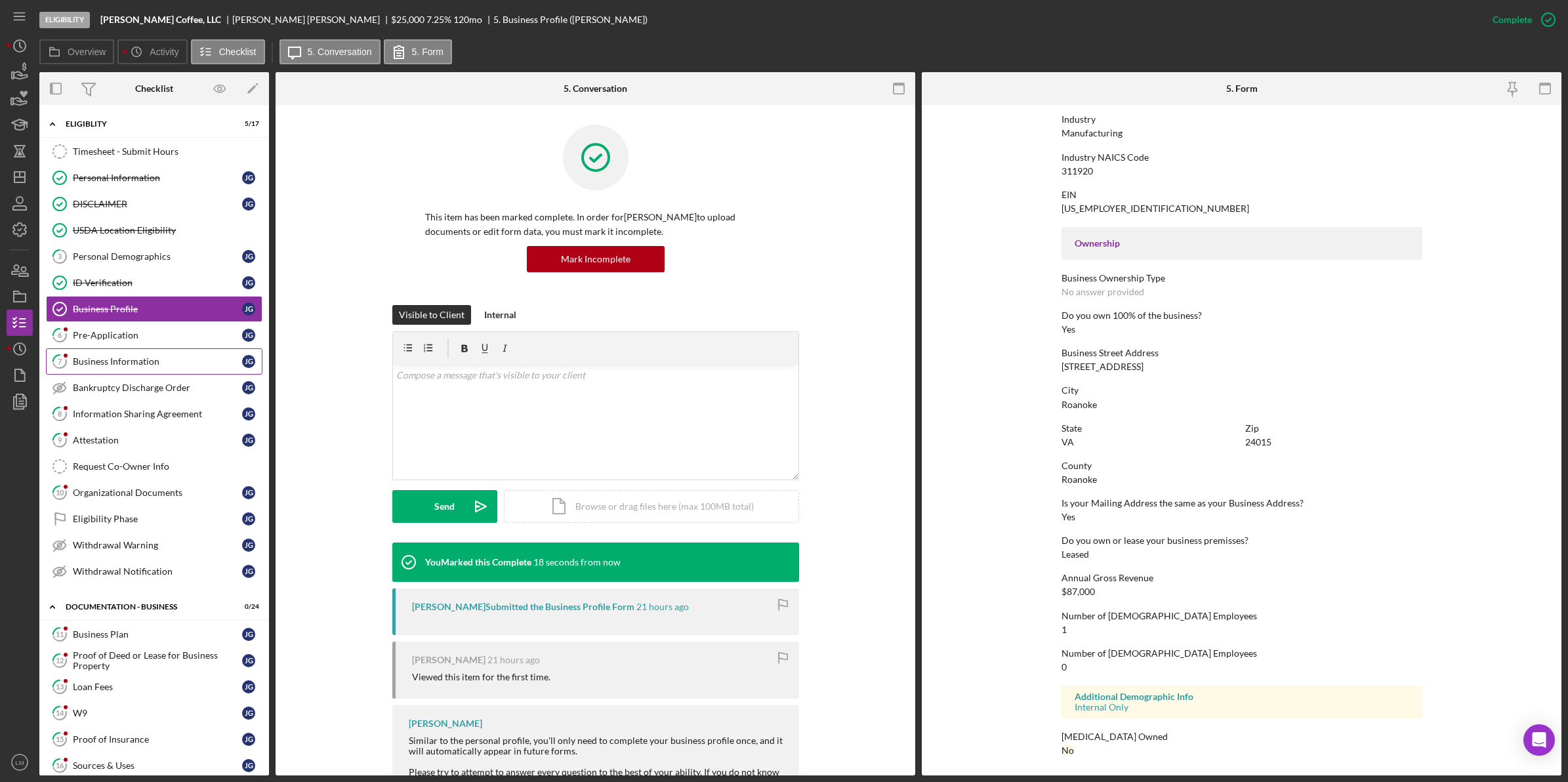
scroll to position [319, 0]
click at [159, 336] on div "Pre-Application" at bounding box center [157, 335] width 169 height 10
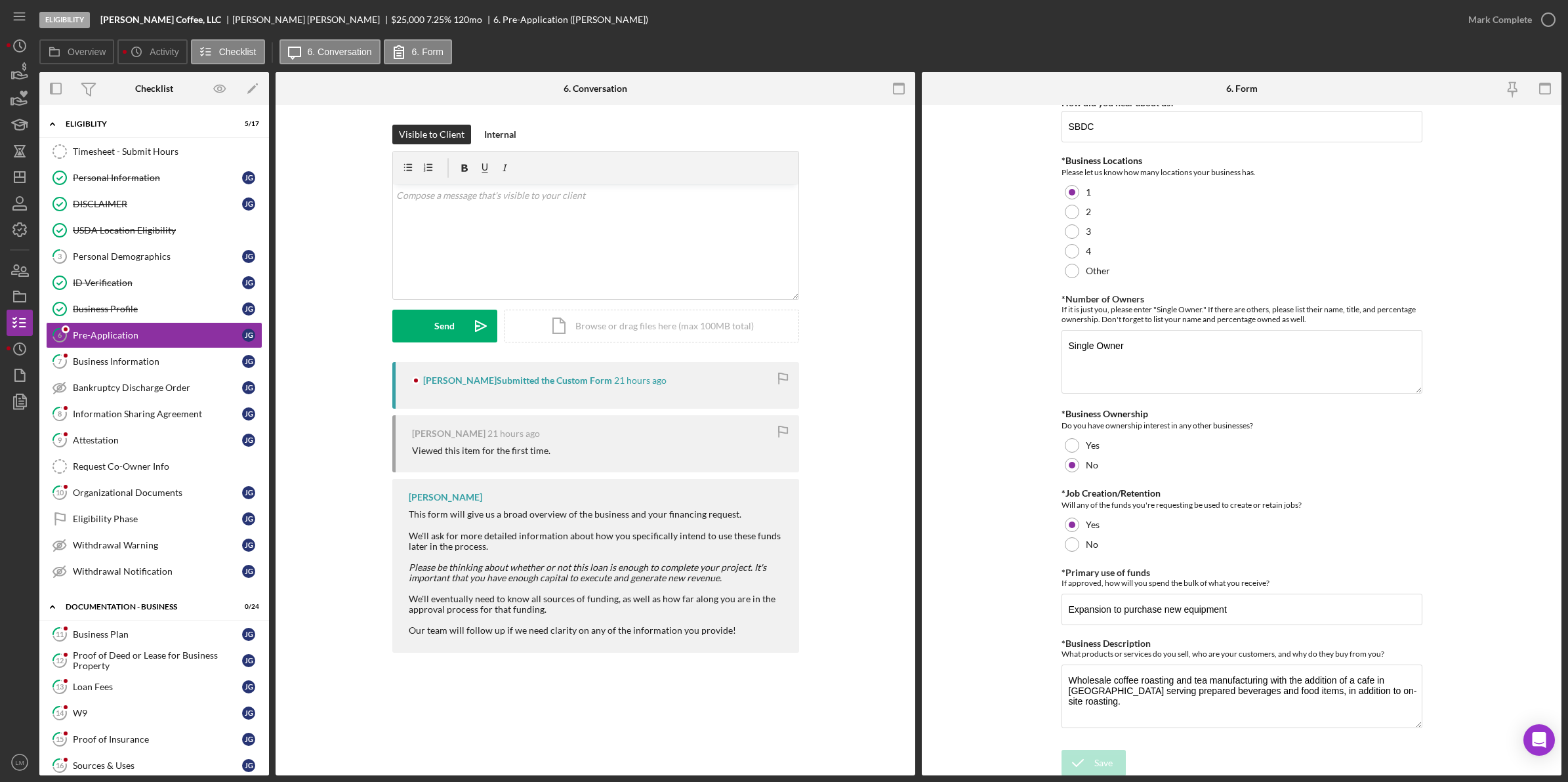
scroll to position [21, 0]
click at [1548, 14] on icon "button" at bounding box center [1548, 20] width 33 height 33
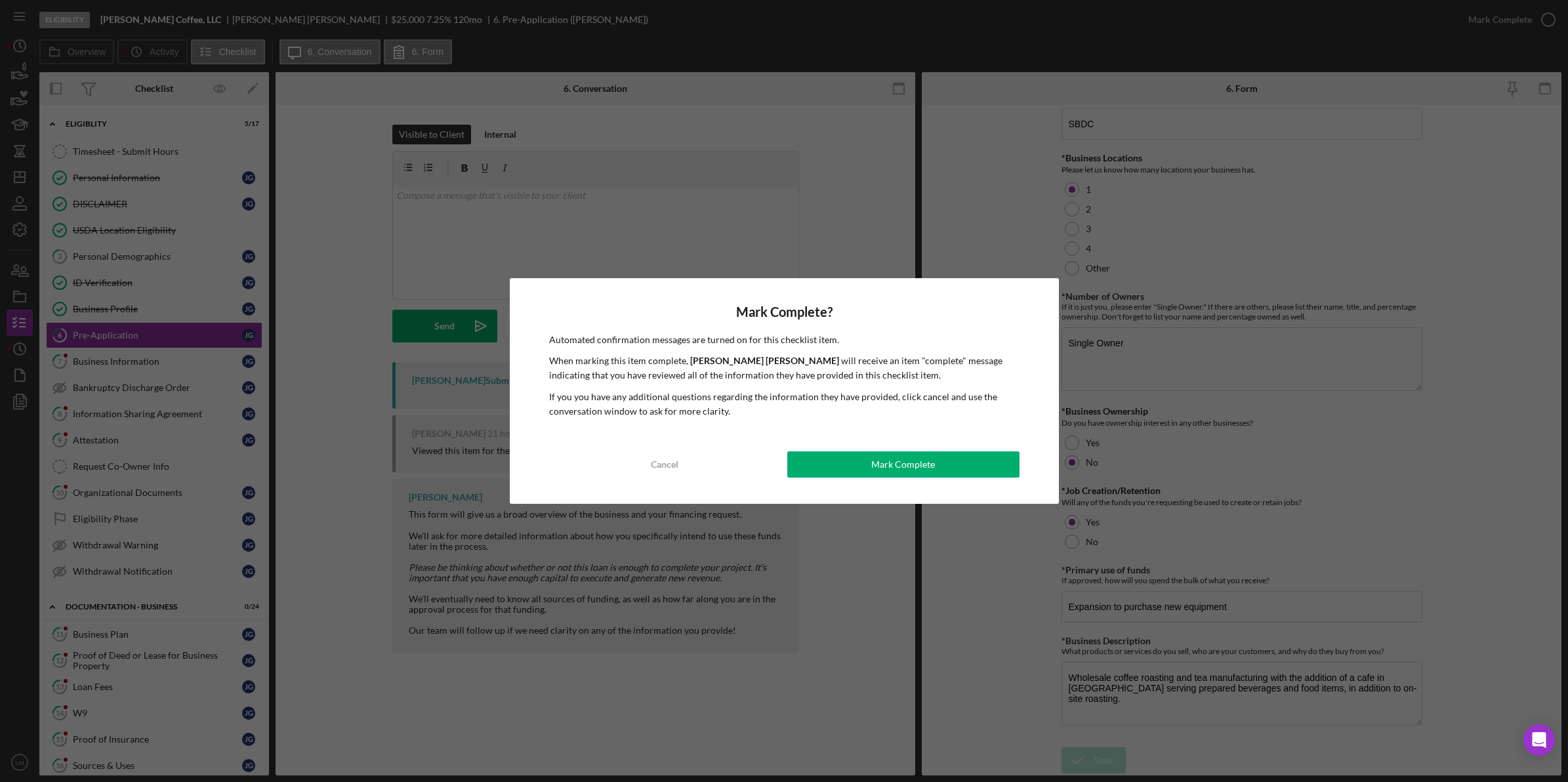
click at [900, 464] on div "Mark Complete" at bounding box center [902, 465] width 64 height 27
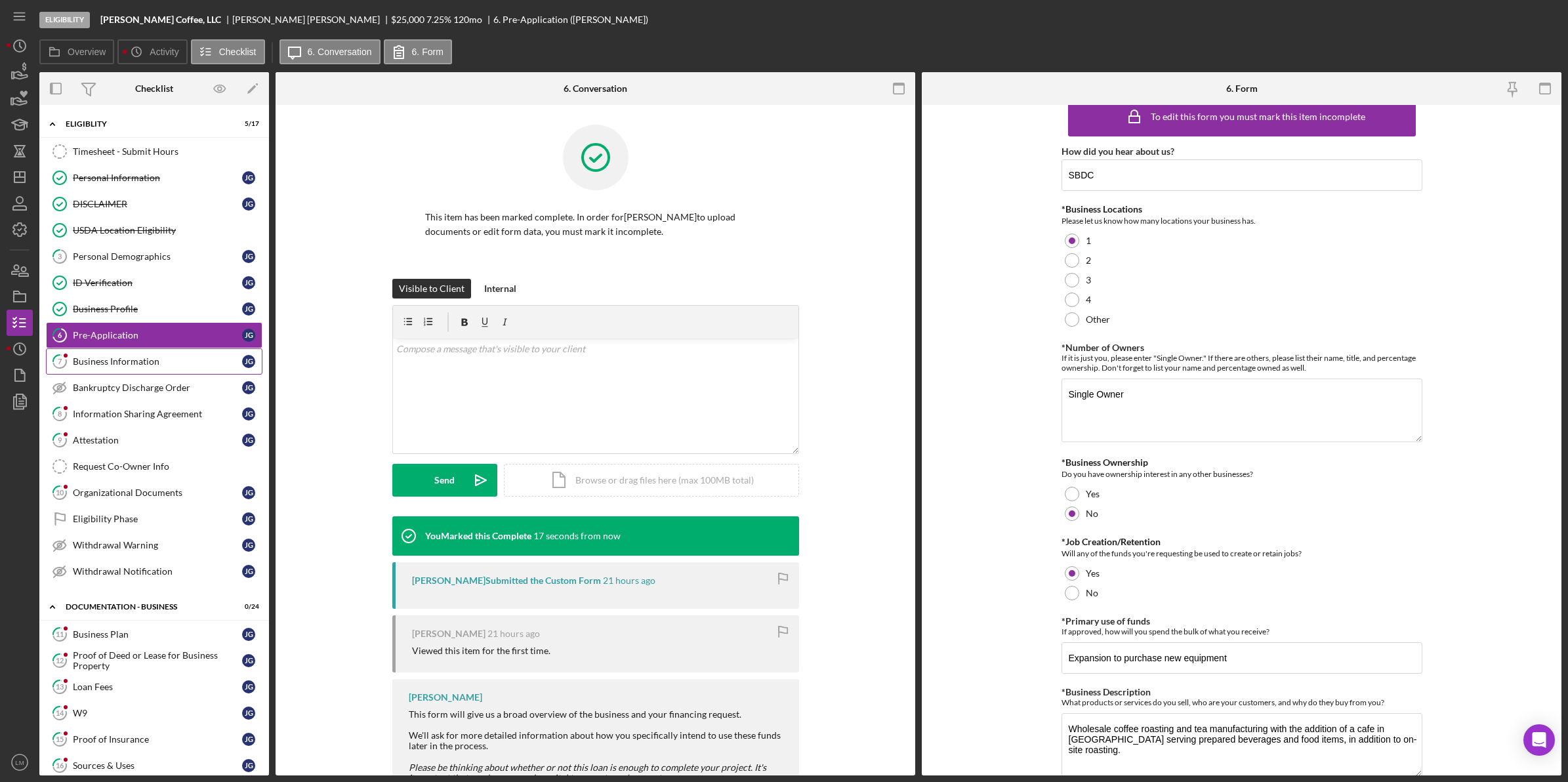
scroll to position [73, 0]
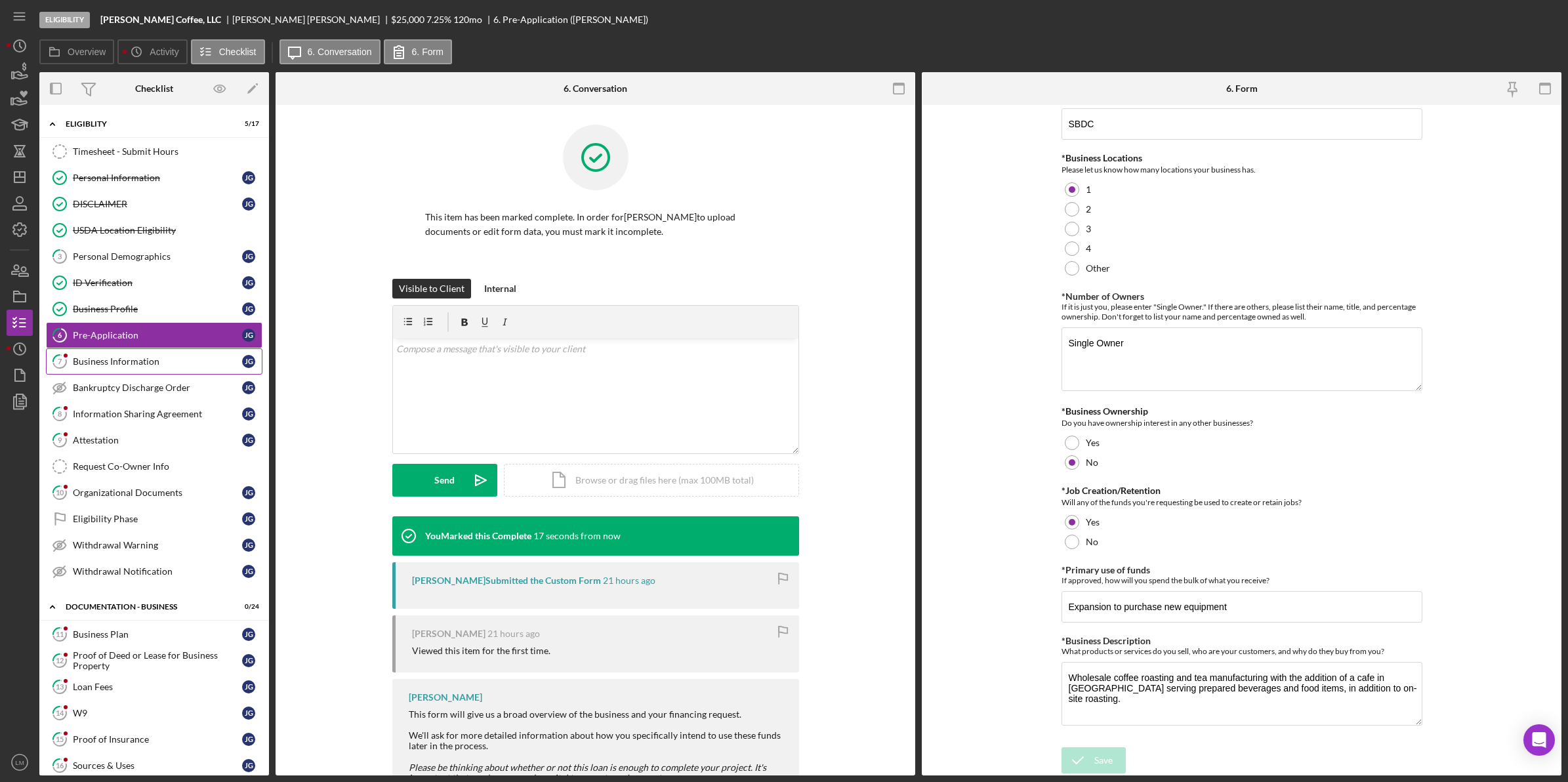
click at [188, 372] on link "7 Business Information [PERSON_NAME]" at bounding box center [154, 361] width 217 height 27
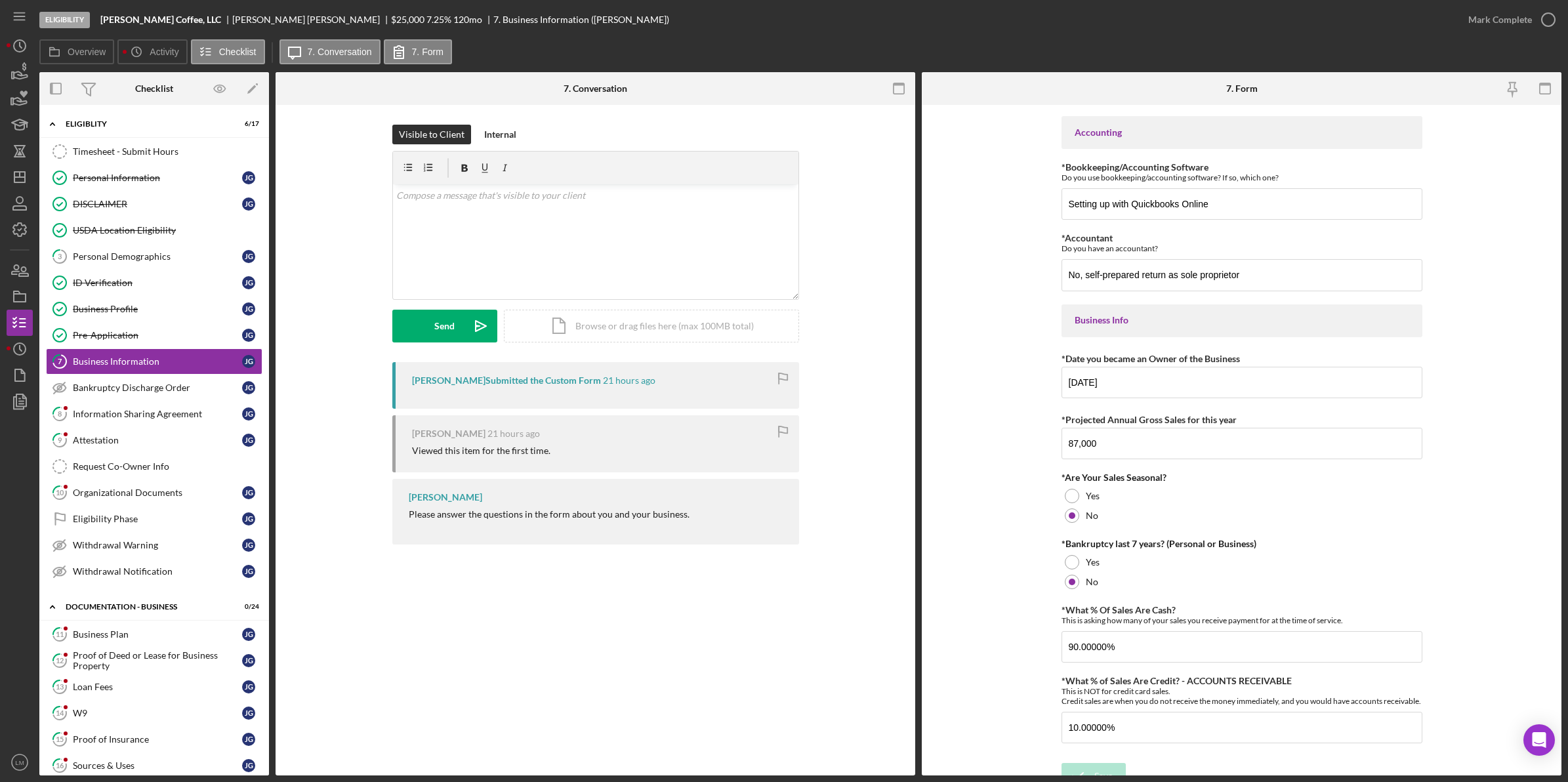
scroll to position [309, 0]
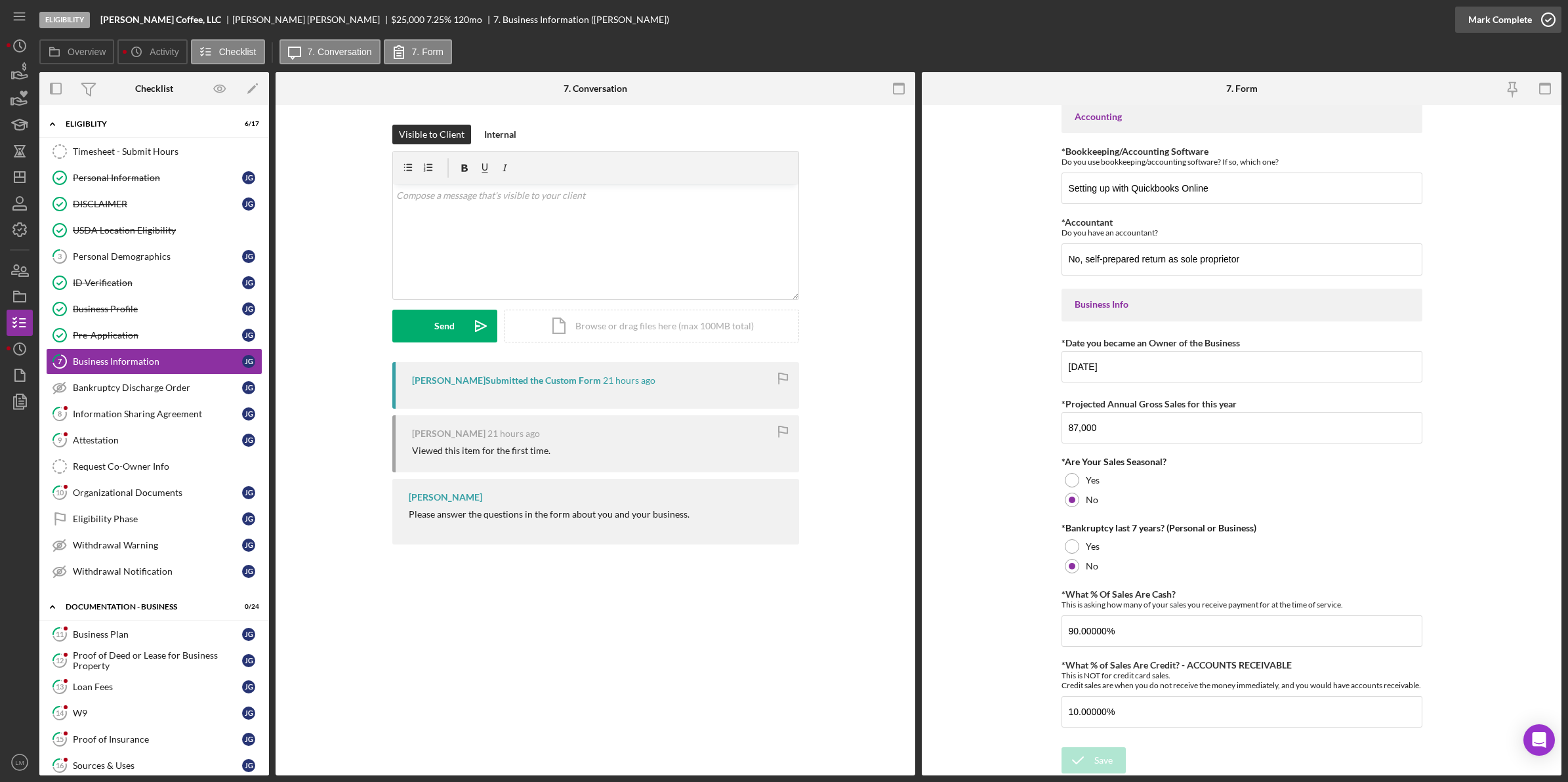
click at [1520, 13] on div "Mark Complete" at bounding box center [1499, 20] width 64 height 27
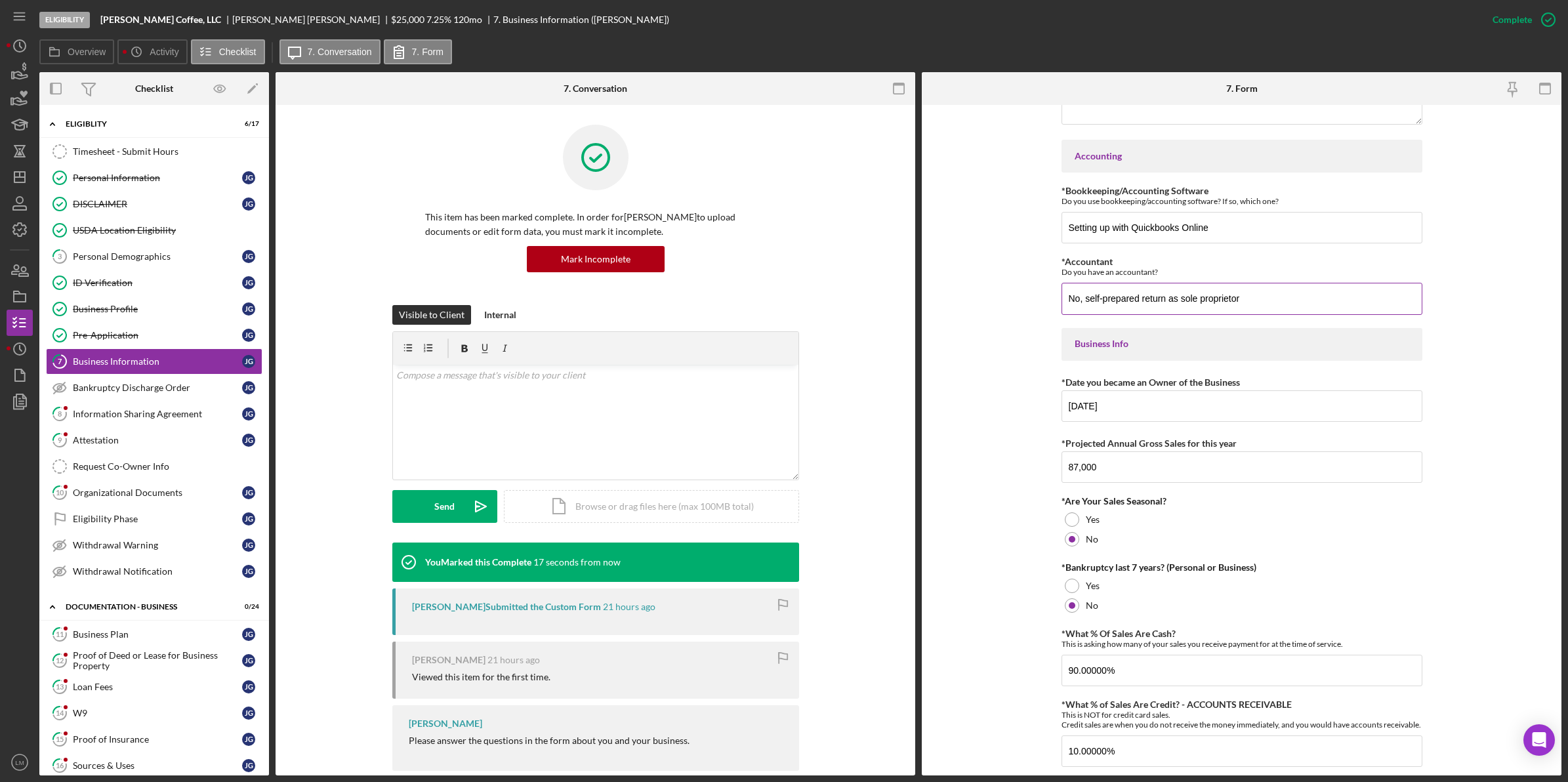
scroll to position [361, 0]
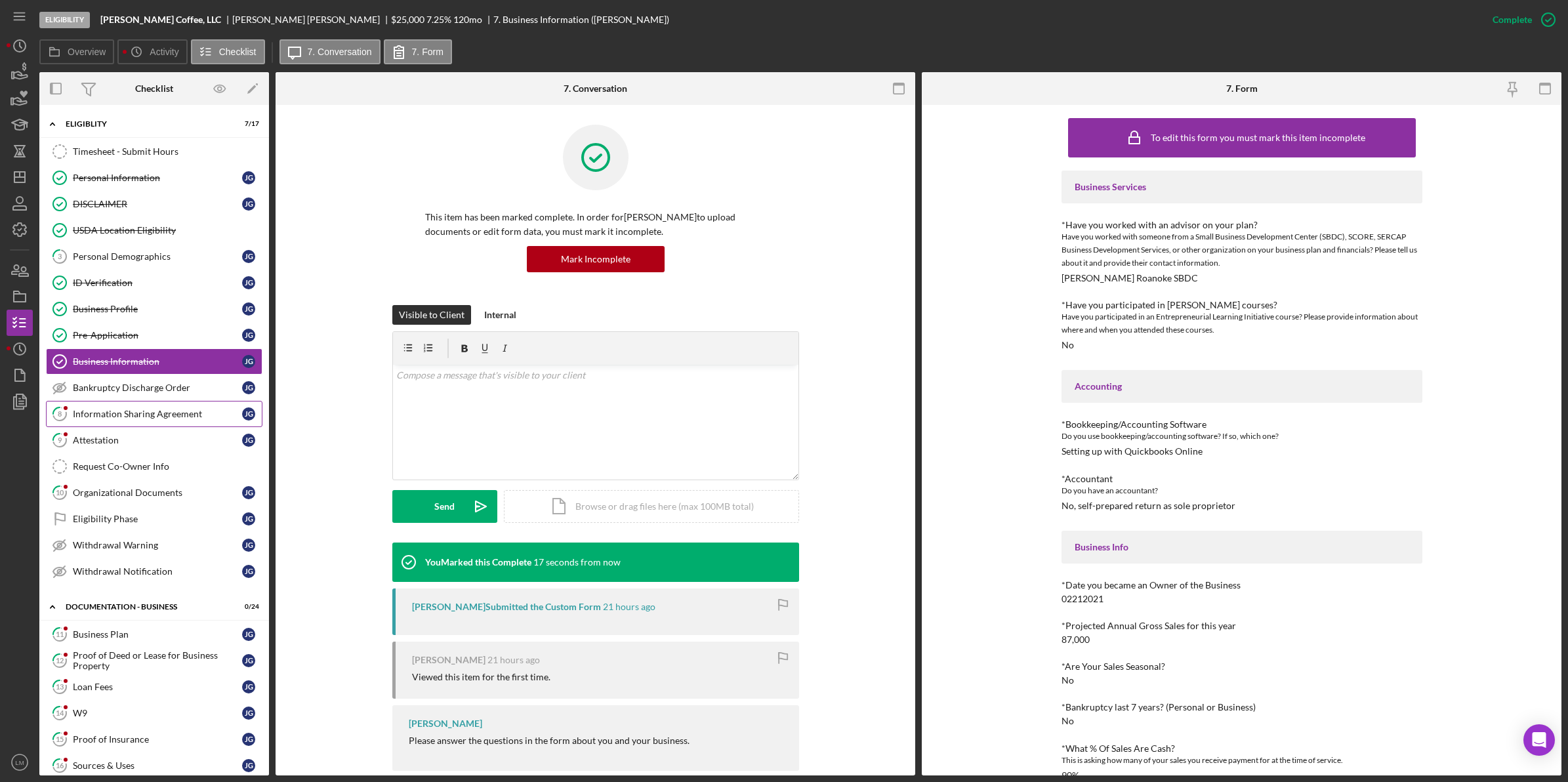
click at [113, 426] on link "8 Information Sharing Agreement [PERSON_NAME]" at bounding box center [154, 414] width 217 height 27
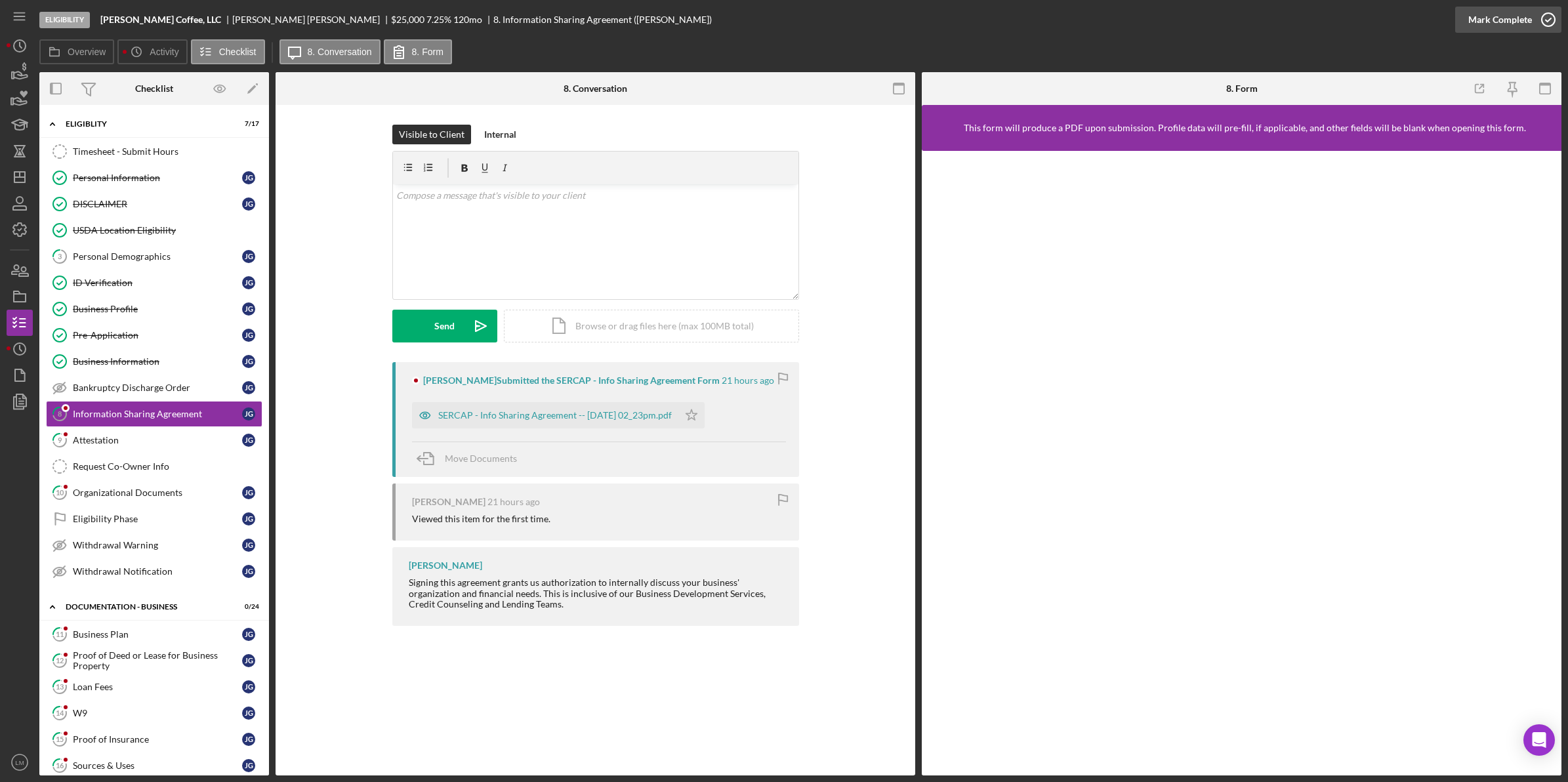
click at [1520, 15] on div "Mark Complete" at bounding box center [1499, 20] width 64 height 27
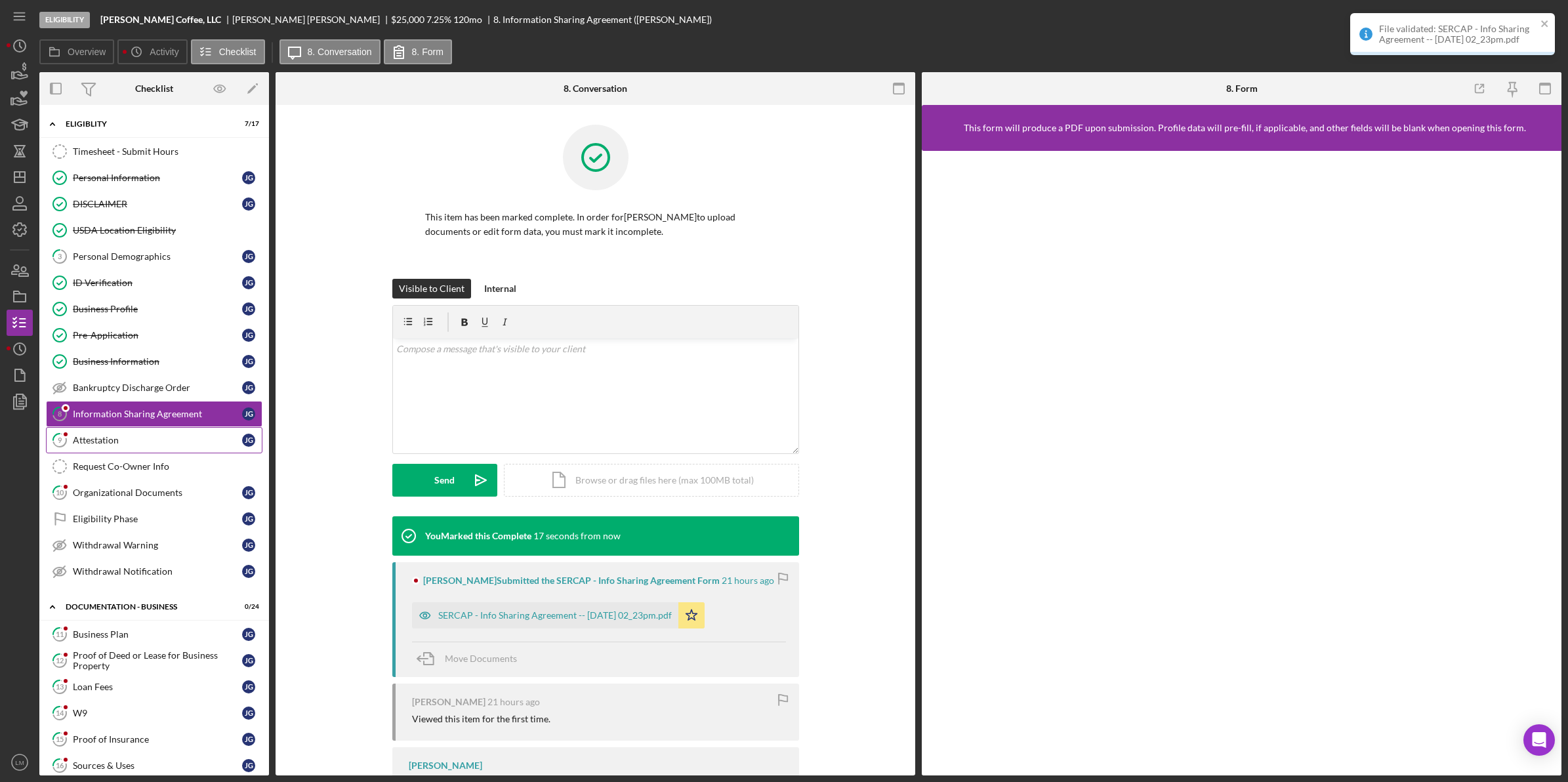
click at [143, 451] on link "9 Attestation [PERSON_NAME]" at bounding box center [154, 440] width 217 height 27
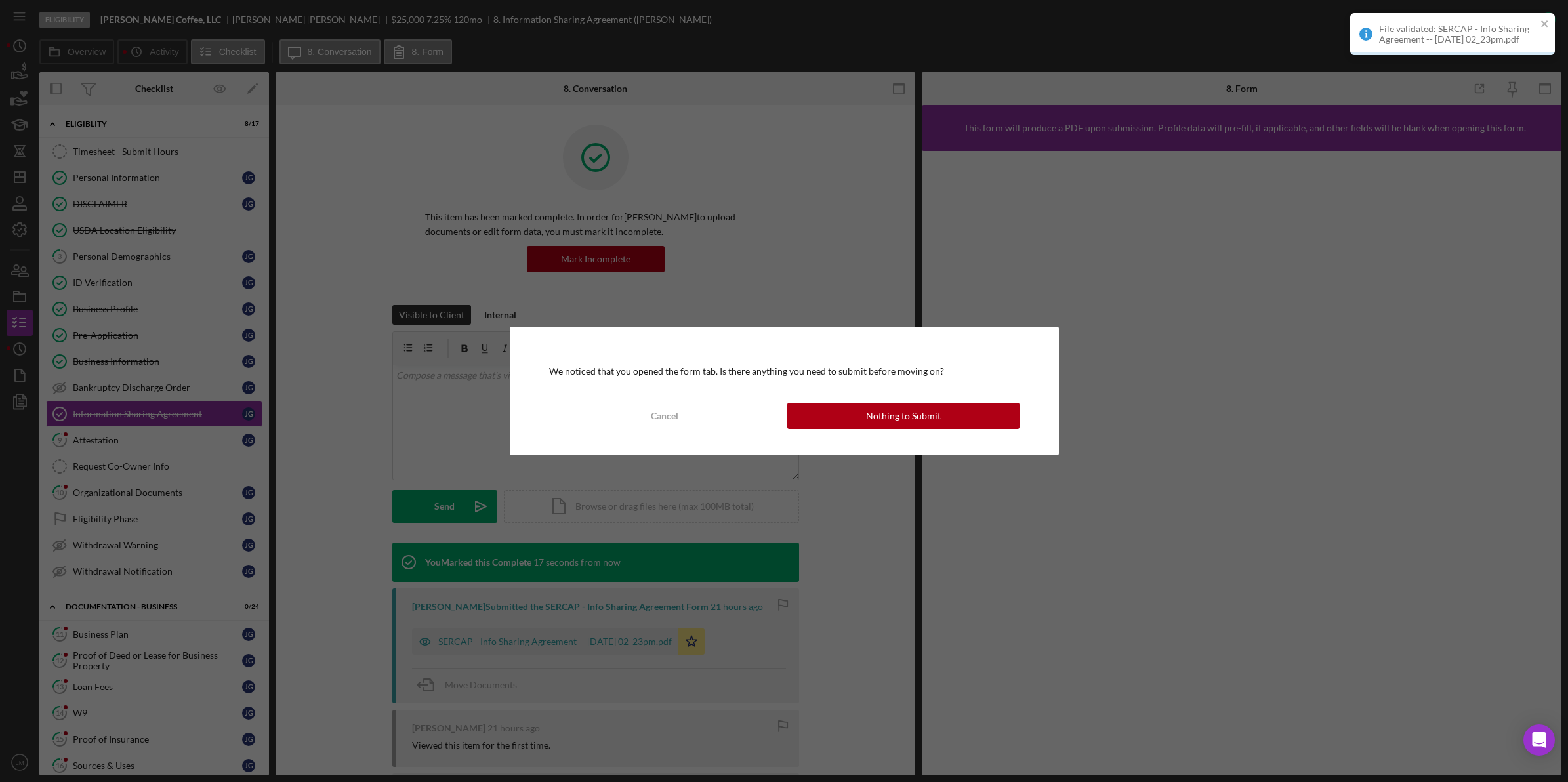
click at [926, 431] on div "We noticed that you opened the form tab. Is there anything you need to submit b…" at bounding box center [784, 391] width 549 height 129
click at [920, 423] on div "Nothing to Submit" at bounding box center [903, 416] width 75 height 27
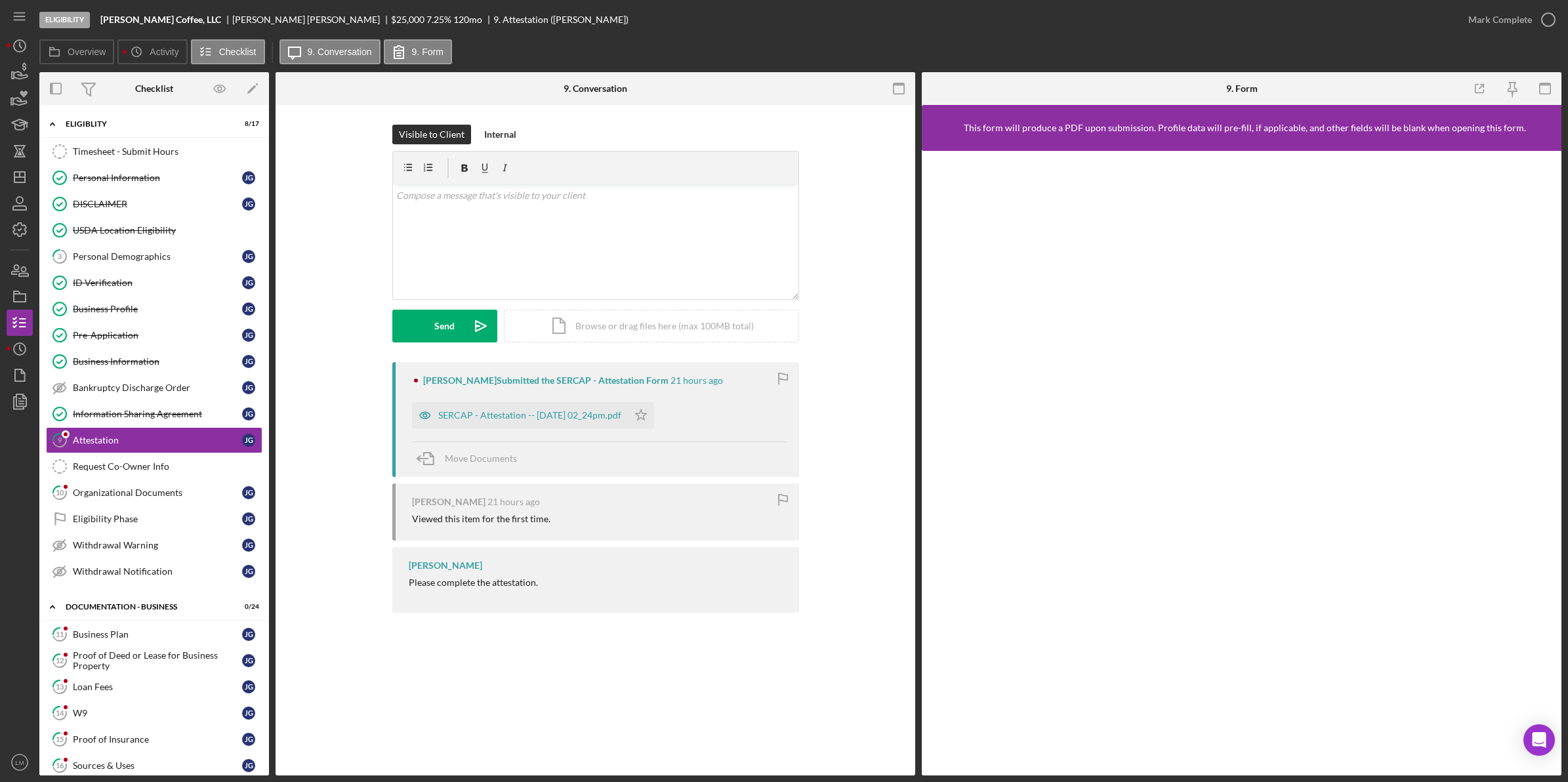
click at [1523, 12] on div "File validated: SERCAP - Info Sharing Agreement -- [DATE] 02_23pm.pdf" at bounding box center [1453, 13] width 210 height 6
click at [1506, 8] on div "Mark Complete" at bounding box center [1509, 20] width 106 height 39
click at [1506, 14] on div "Mark Complete" at bounding box center [1499, 20] width 64 height 27
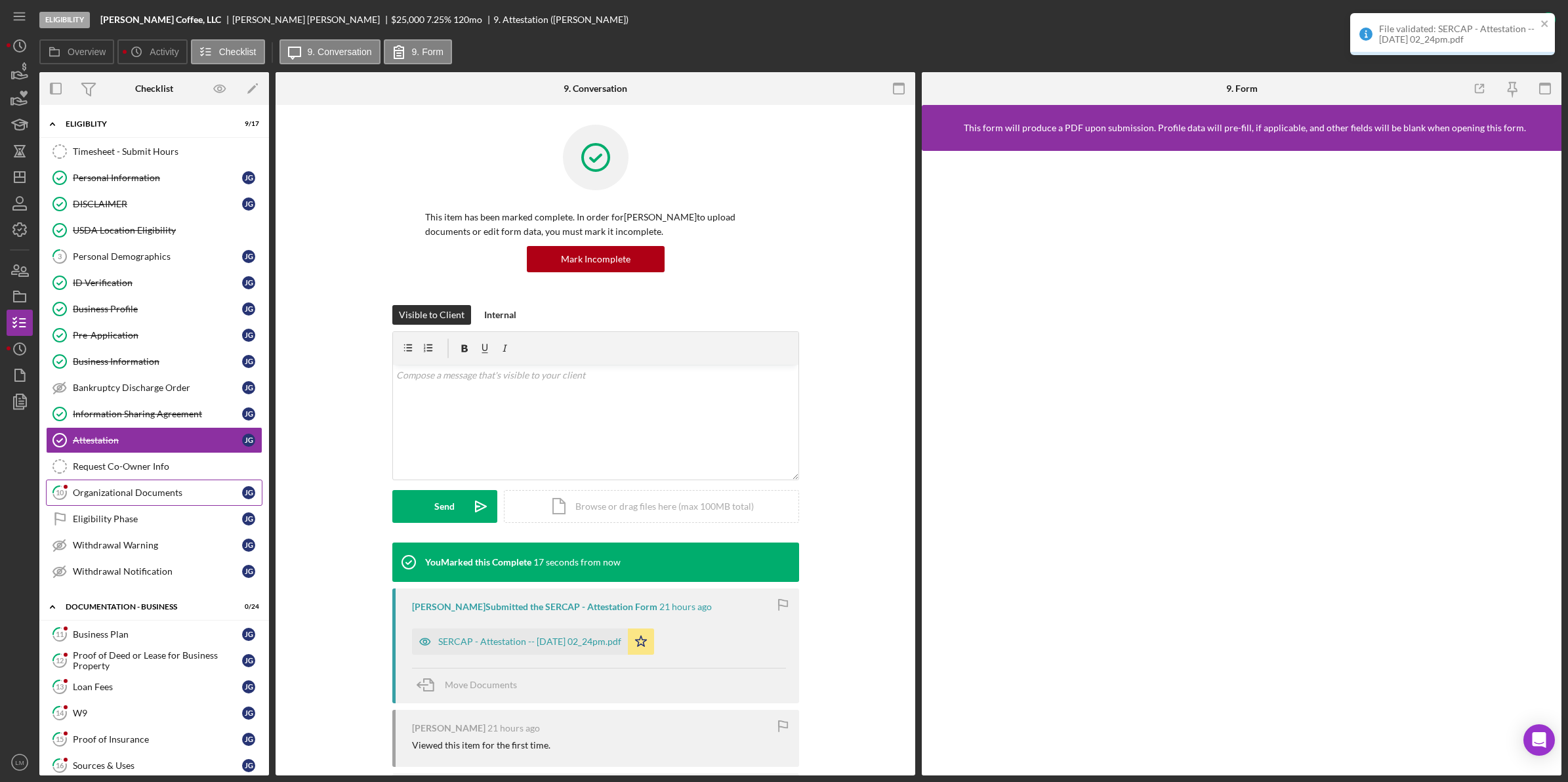
click at [99, 506] on link "10 Organizational Documents [PERSON_NAME]" at bounding box center [154, 493] width 217 height 27
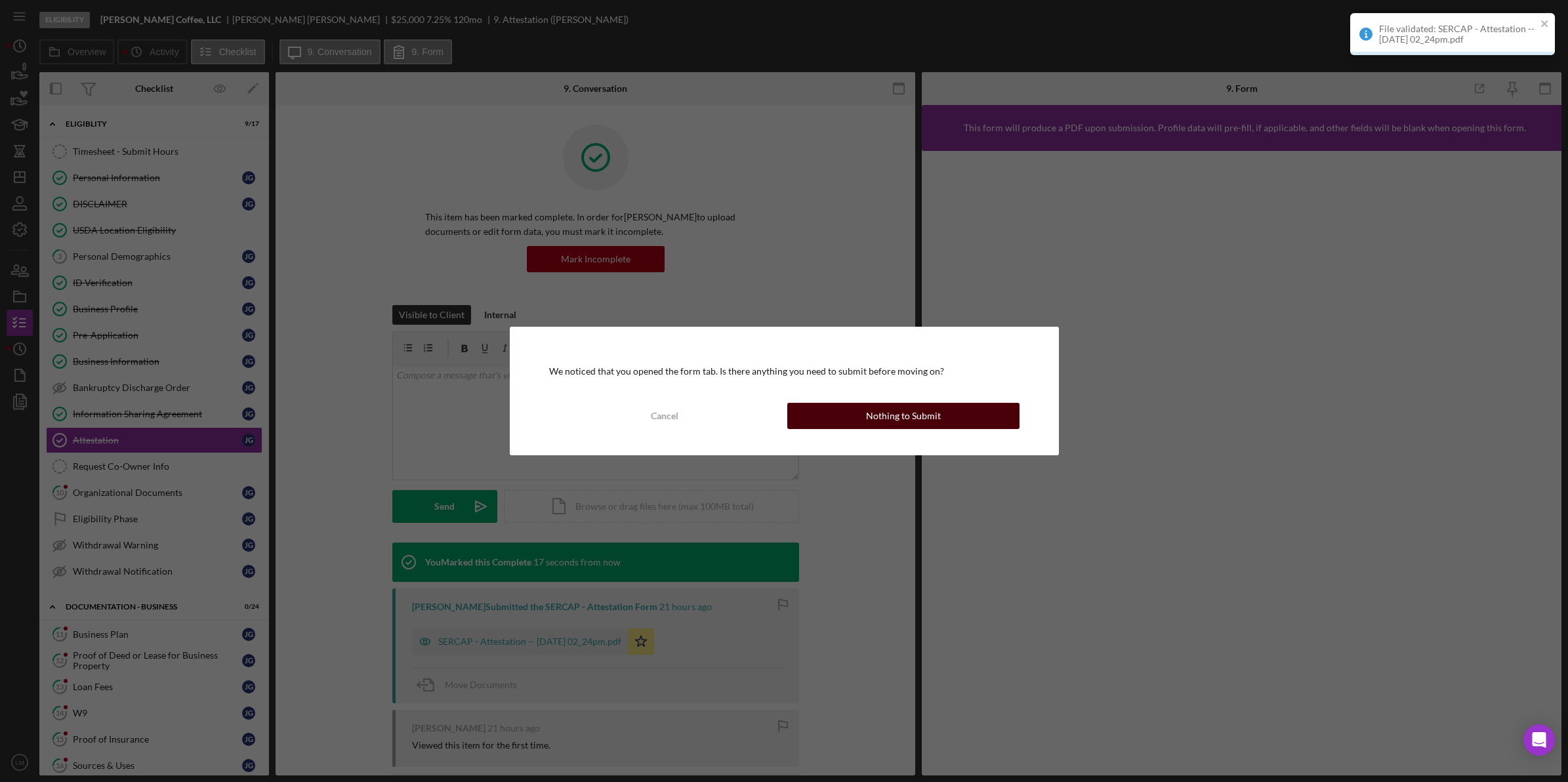
click at [909, 410] on div "Nothing to Submit" at bounding box center [903, 416] width 75 height 27
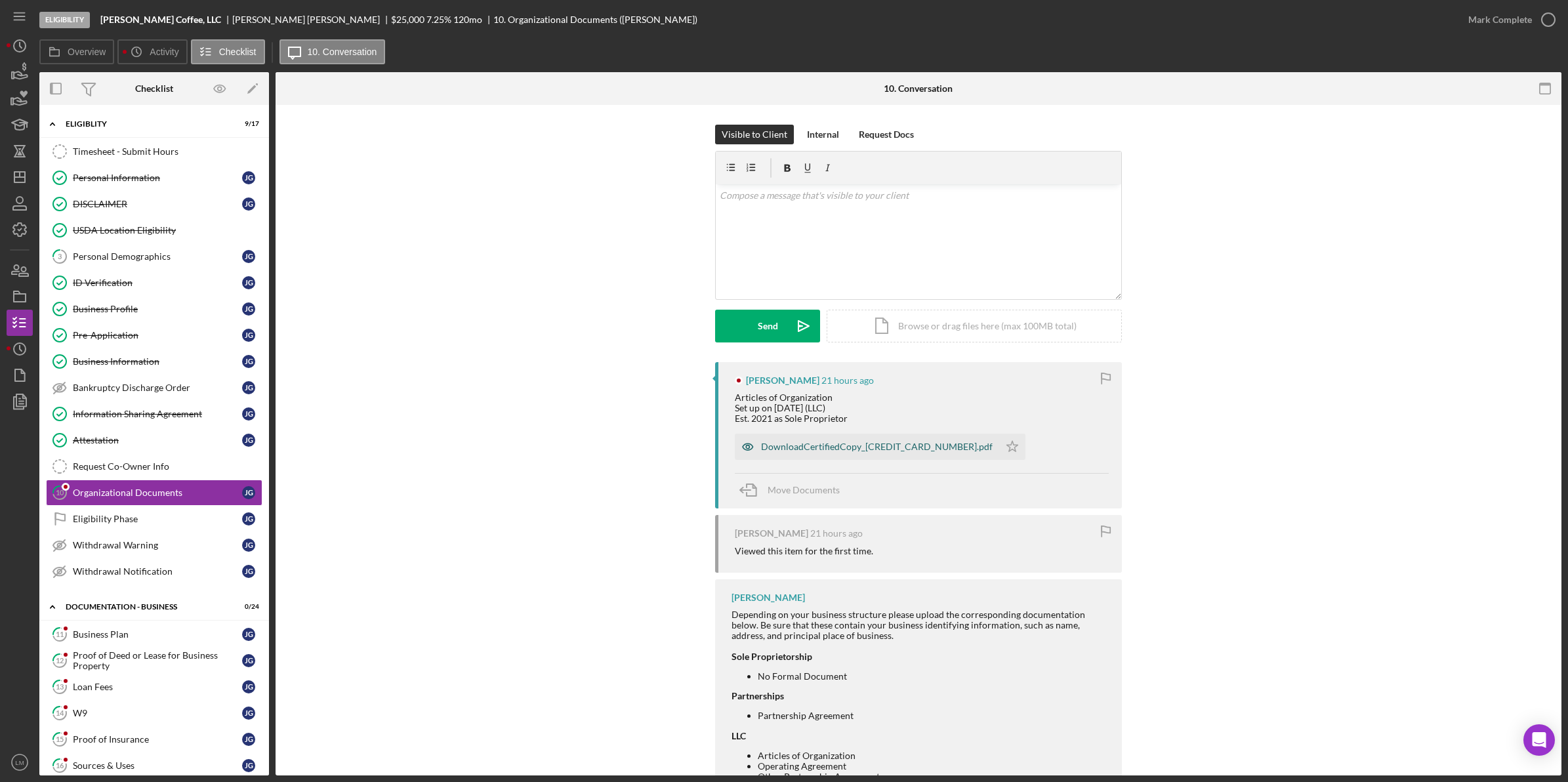
click at [863, 448] on div "DownloadCertifiedCopy_[CREDIT_CARD_NUMBER].pdf" at bounding box center [877, 447] width 231 height 10
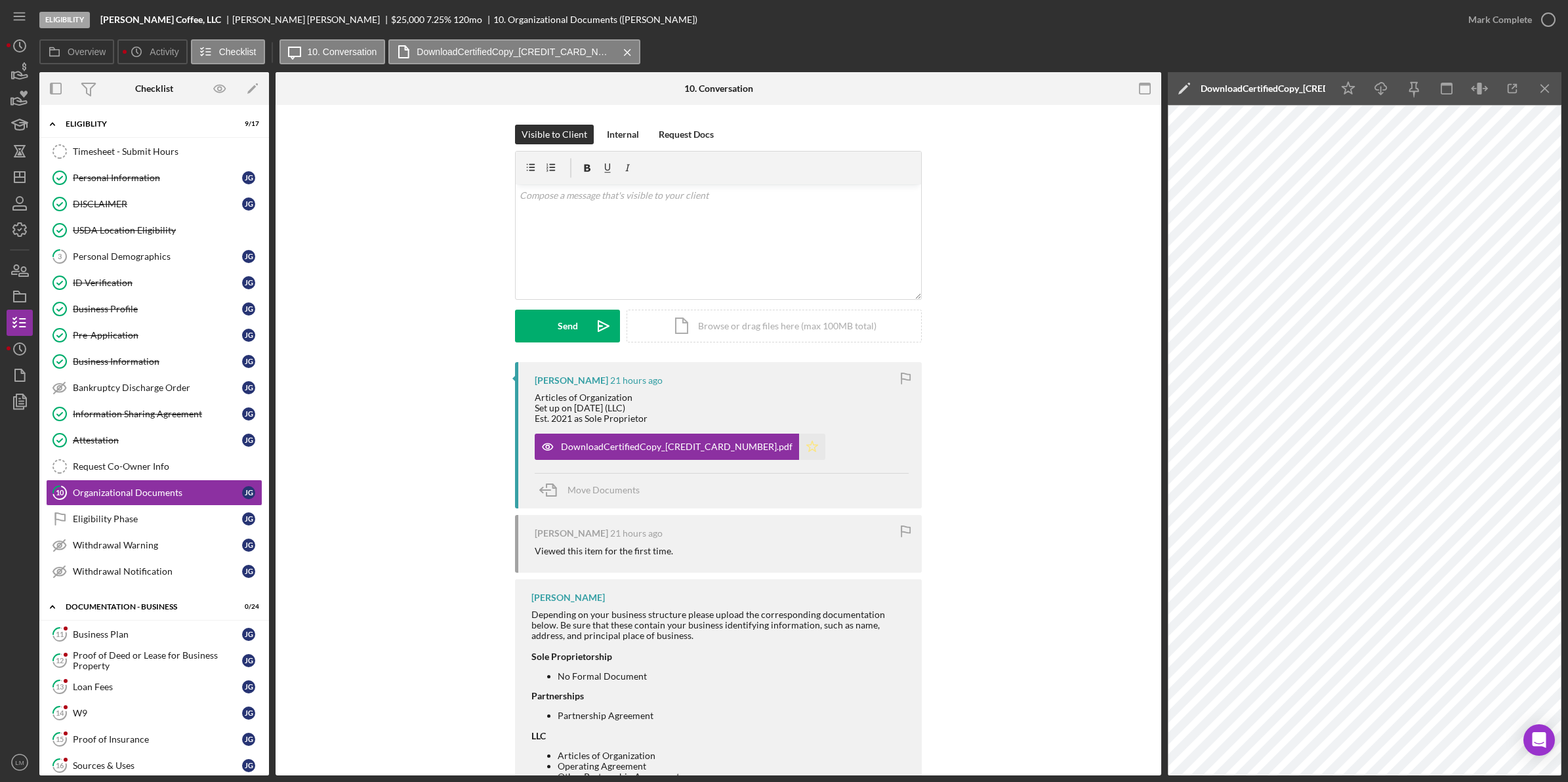
click at [799, 451] on icon "Icon/Star" at bounding box center [812, 447] width 27 height 27
click at [592, 326] on icon "Icon/Upload" at bounding box center [603, 326] width 33 height 33
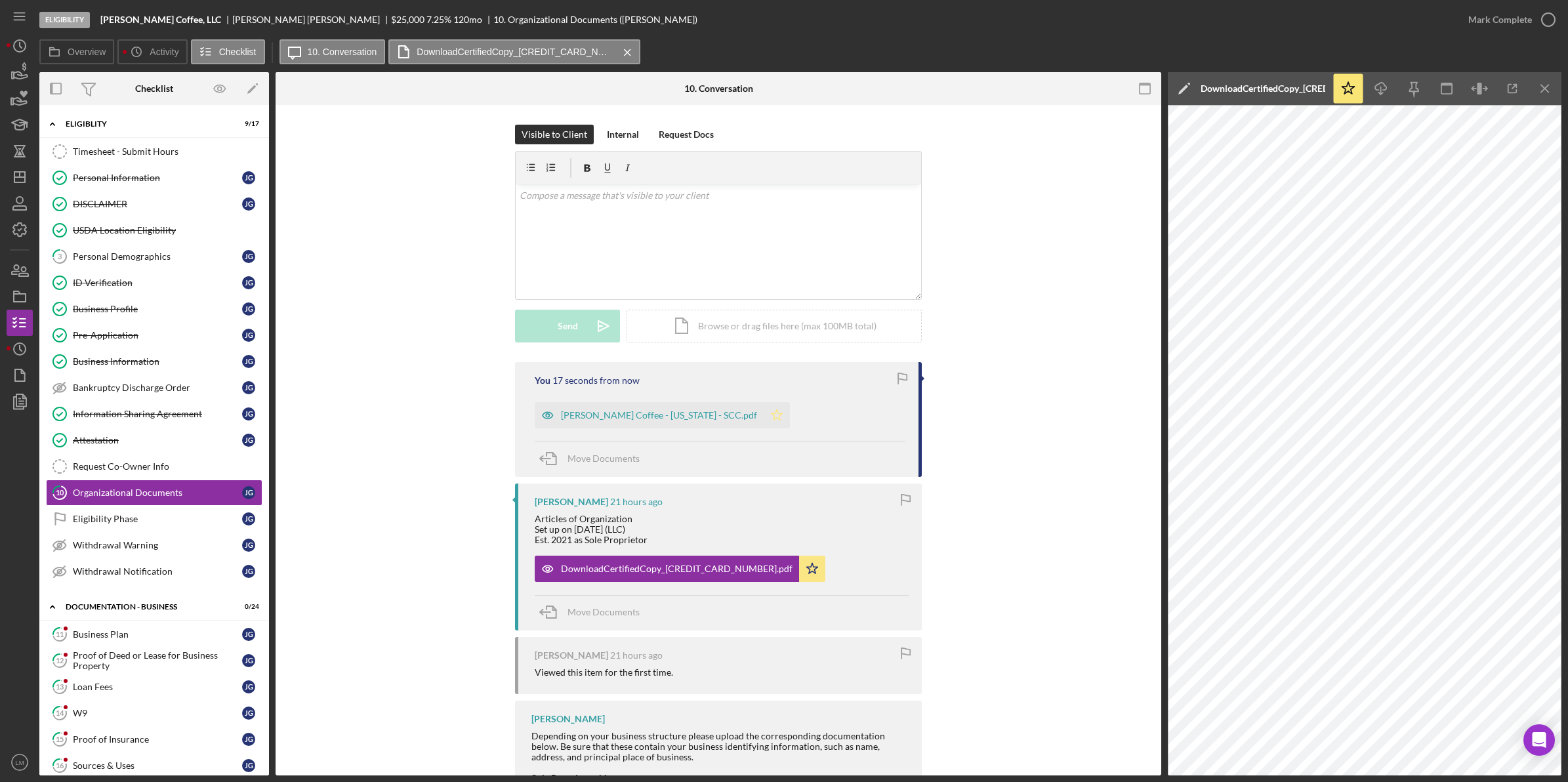
click at [772, 414] on polygon "button" at bounding box center [777, 414] width 11 height 10
click at [1530, 16] on button "Mark Complete" at bounding box center [1509, 20] width 106 height 27
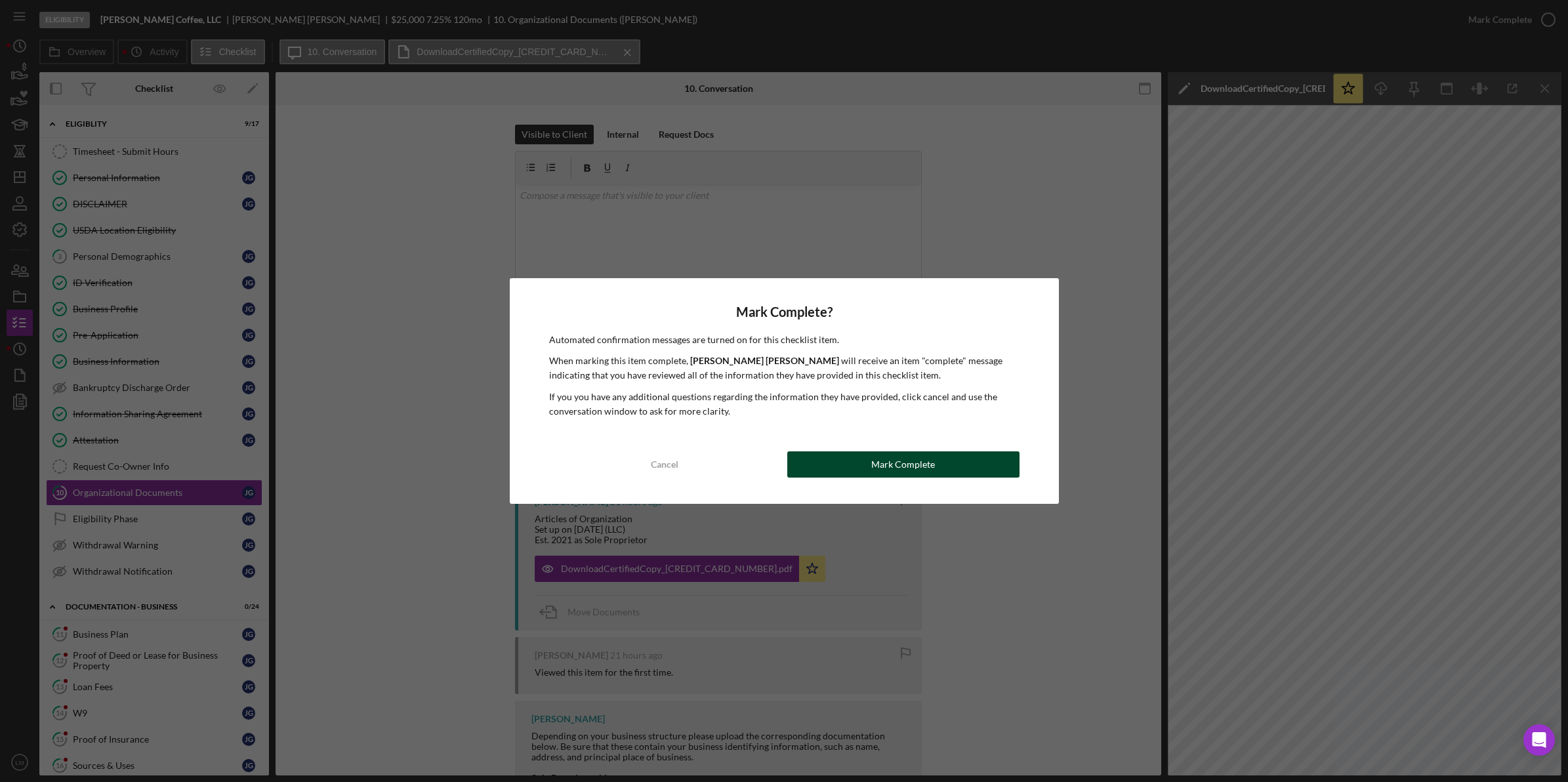
click at [844, 456] on button "Mark Complete" at bounding box center [903, 465] width 232 height 27
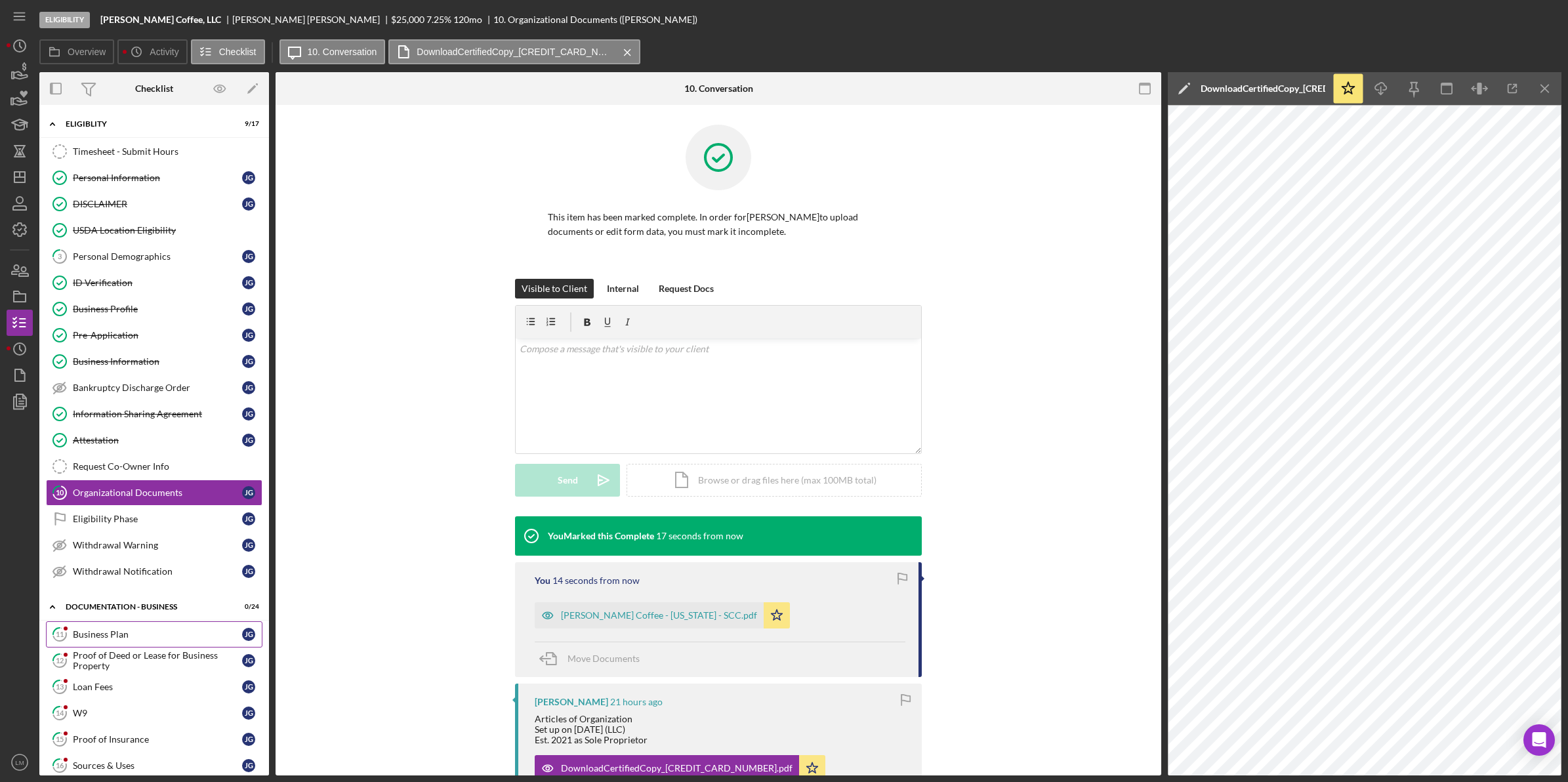
click at [124, 647] on link "11 Business Plan [PERSON_NAME]" at bounding box center [154, 635] width 217 height 27
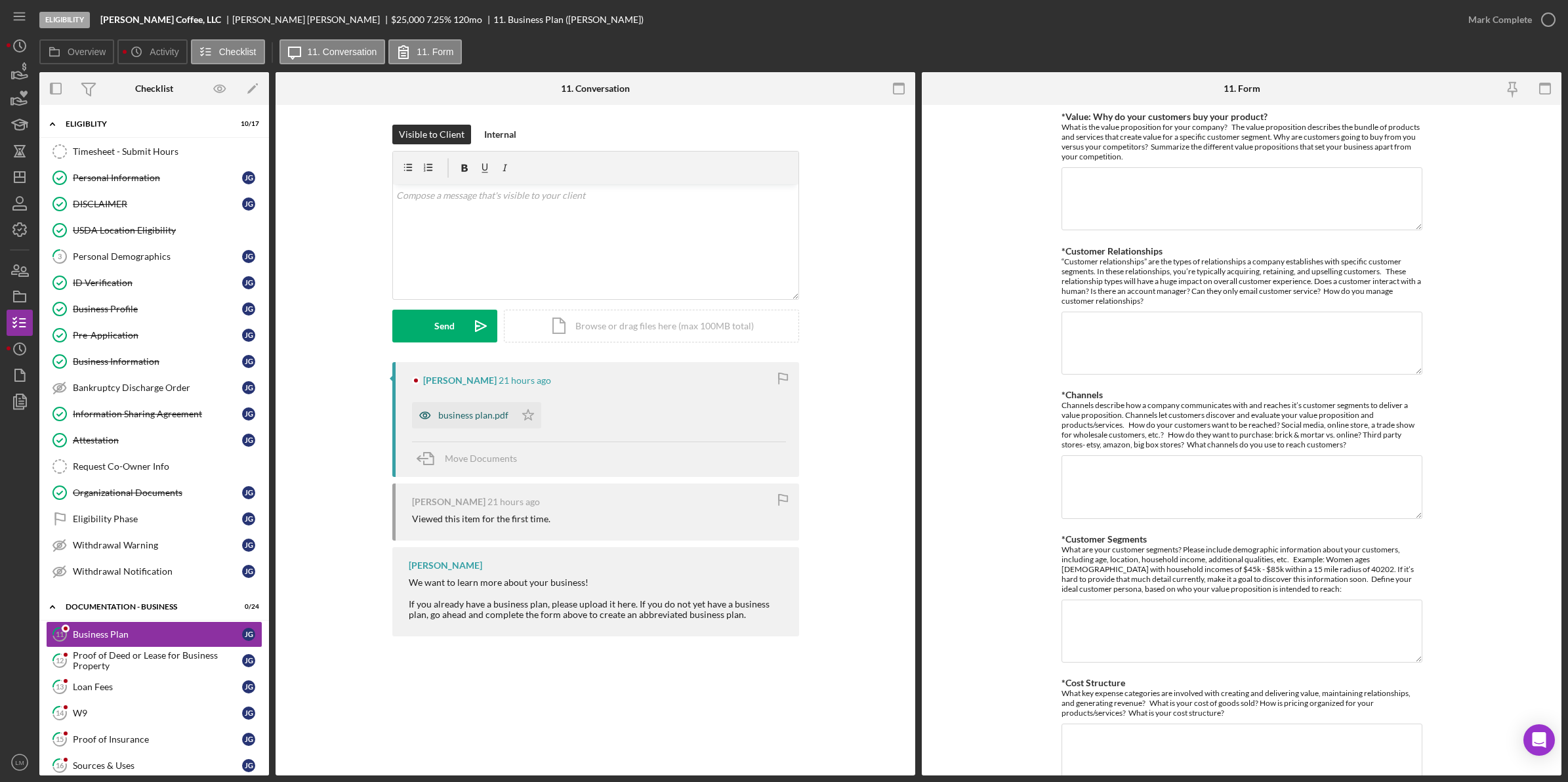
click at [479, 414] on div "business plan.pdf" at bounding box center [473, 415] width 70 height 10
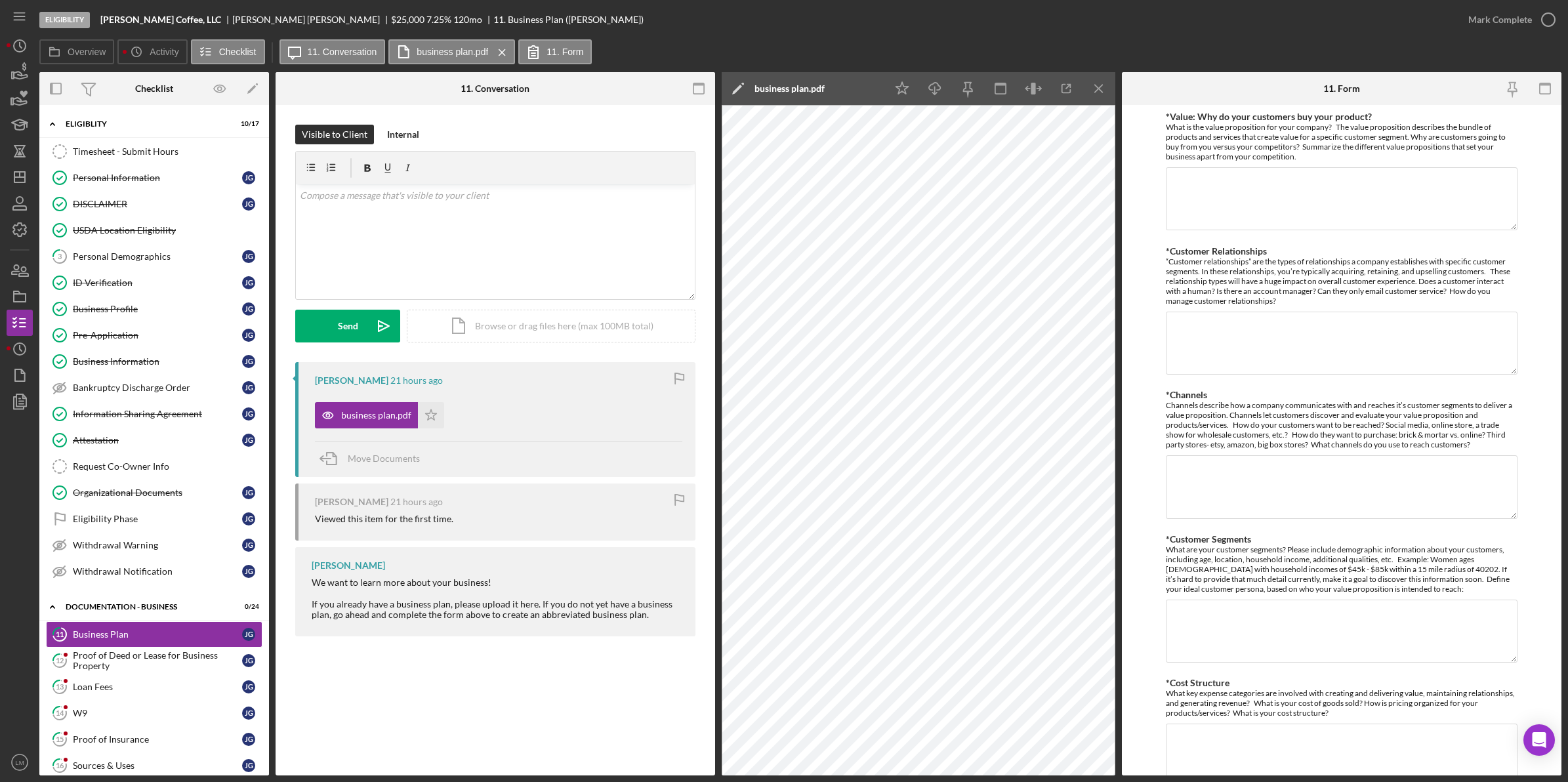
click at [1539, 33] on div "Mark Complete" at bounding box center [1509, 20] width 106 height 39
click at [1526, 25] on div "Mark Complete" at bounding box center [1499, 20] width 64 height 27
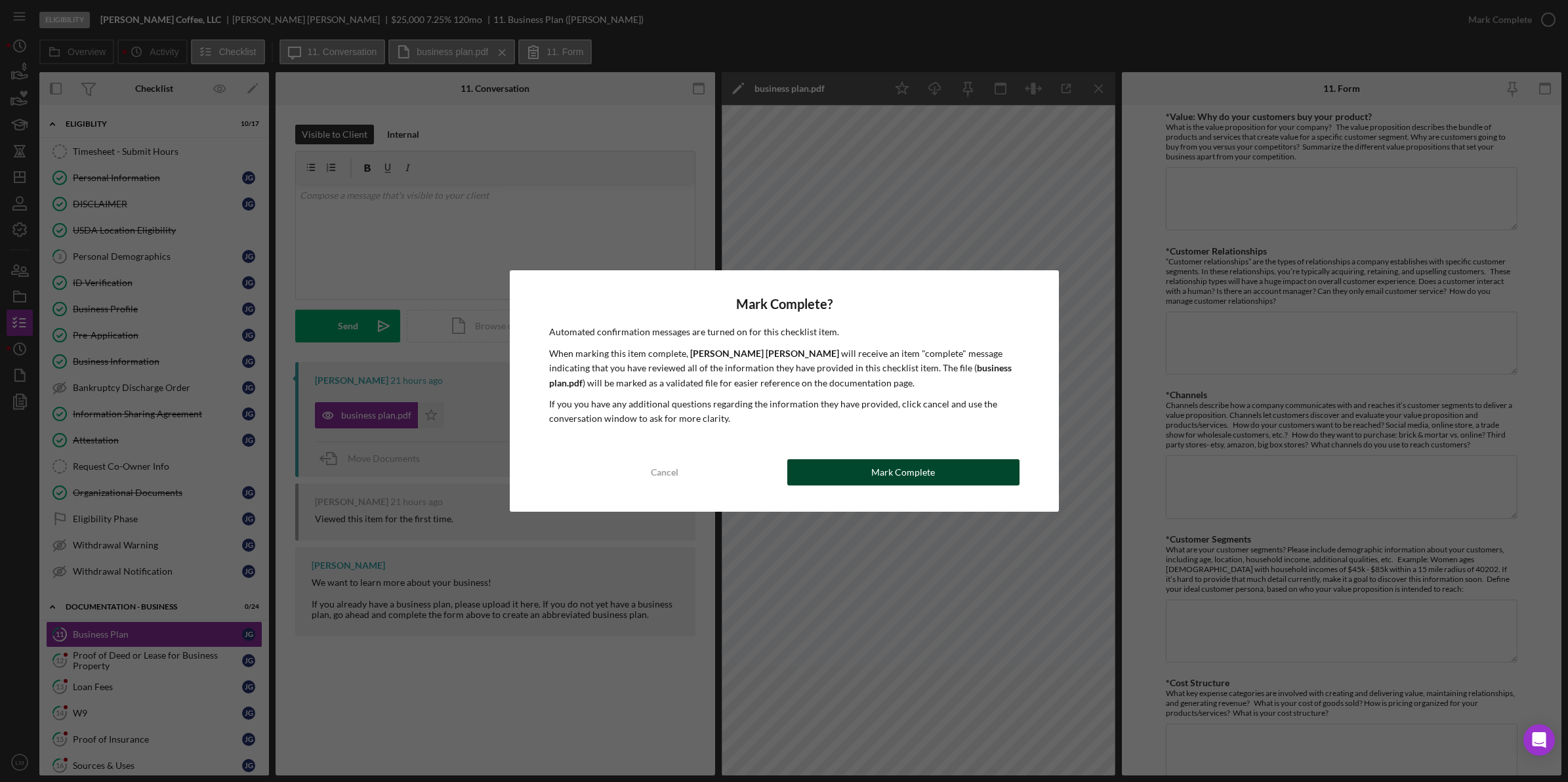
click at [889, 464] on div "Mark Complete" at bounding box center [902, 472] width 64 height 27
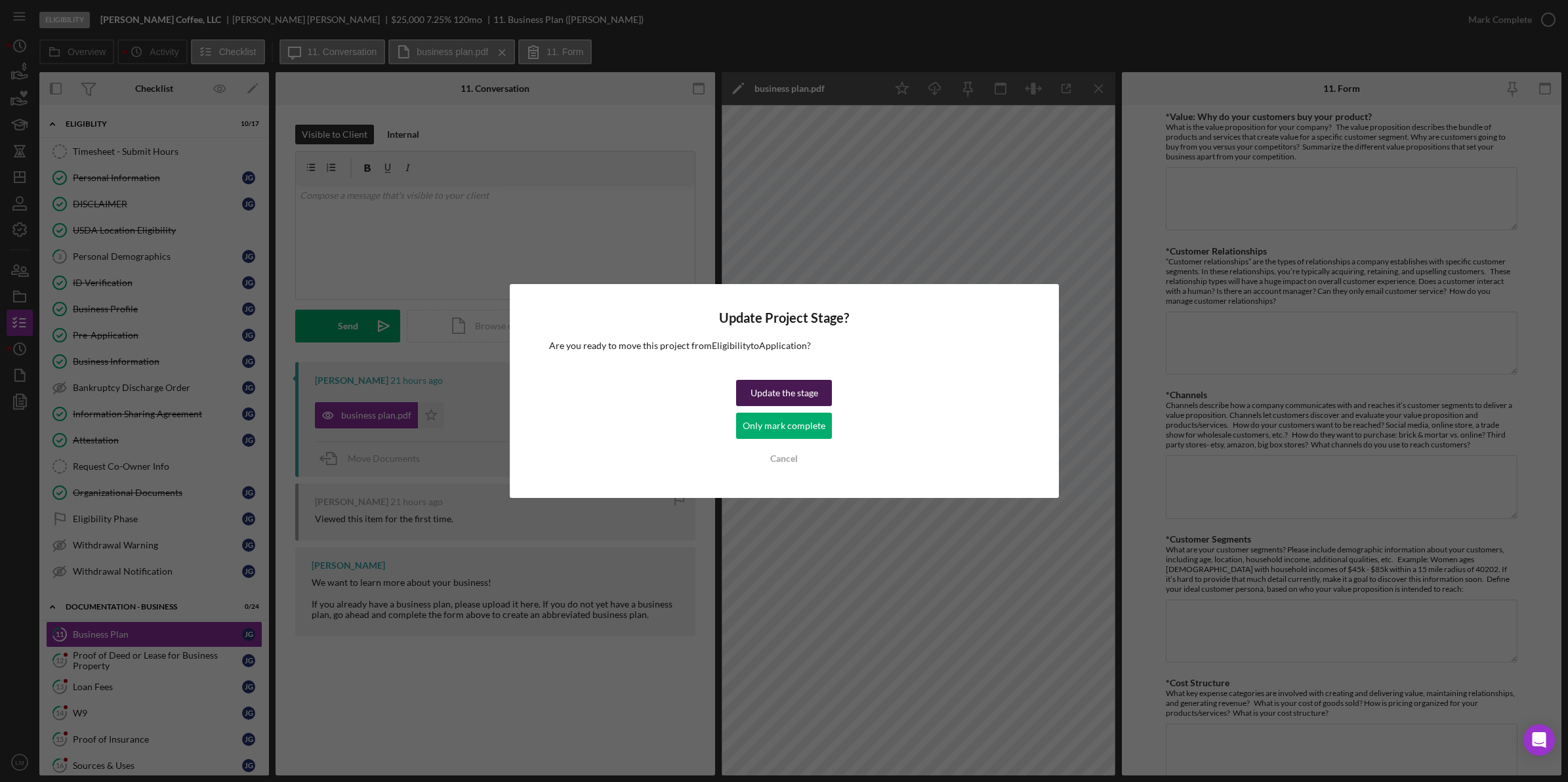
click at [807, 388] on div "Update the stage" at bounding box center [784, 393] width 68 height 27
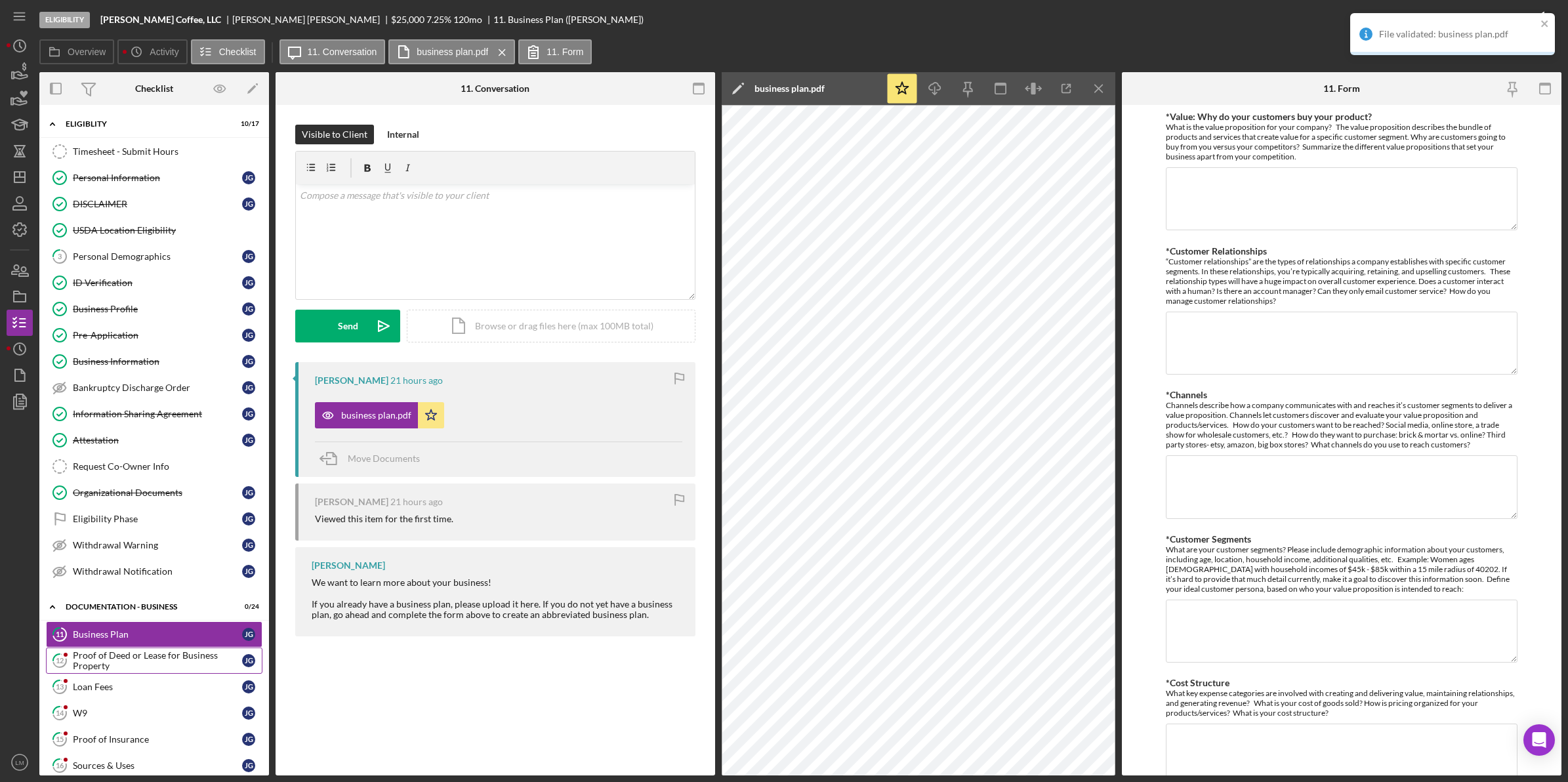
click at [125, 671] on div "Proof of Deed or Lease for Business Property" at bounding box center [157, 660] width 169 height 21
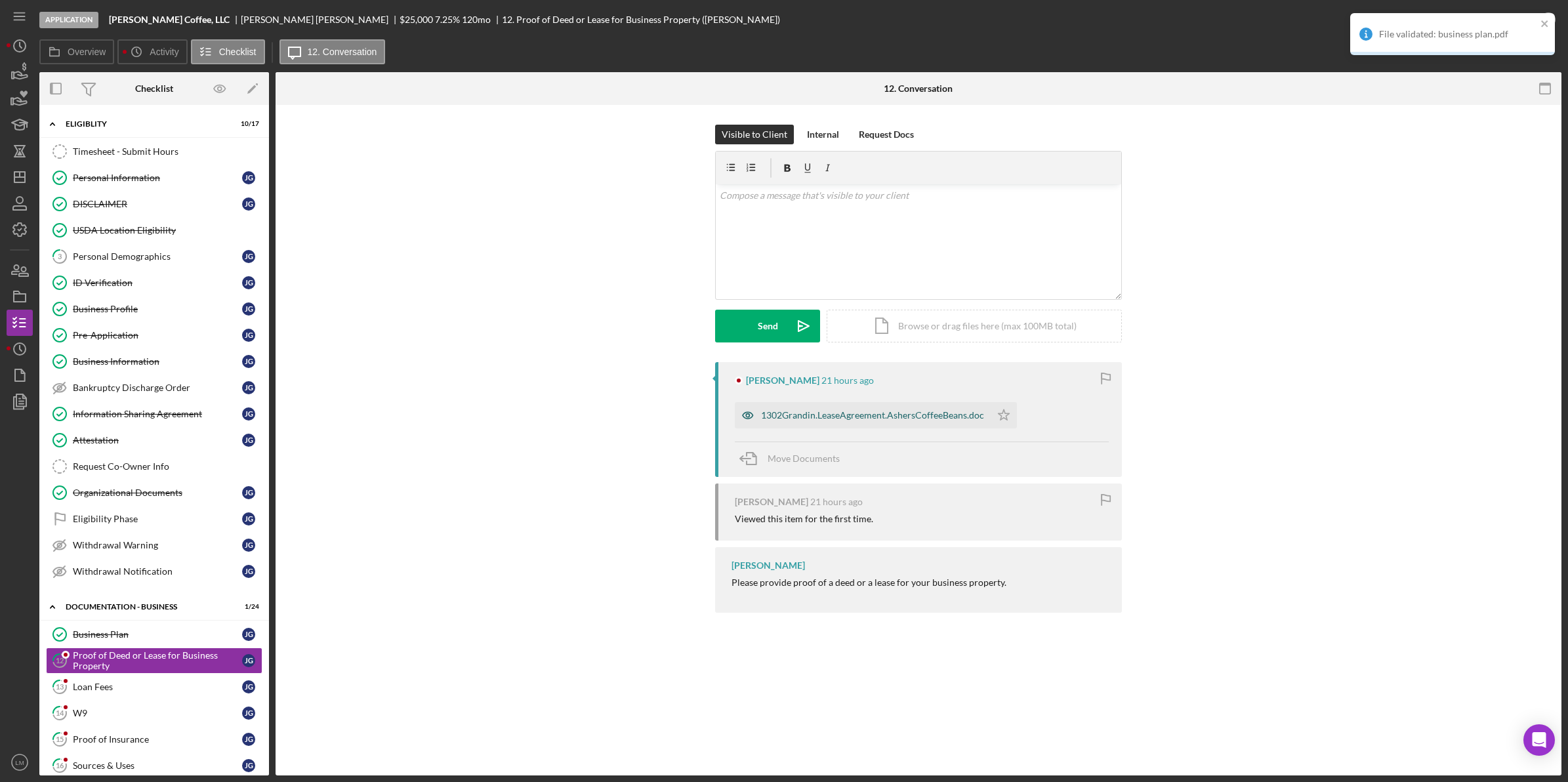
click at [912, 423] on div "1302Grandin.LeaseAgreement.AshersCoffeeBeans.doc" at bounding box center [863, 415] width 256 height 27
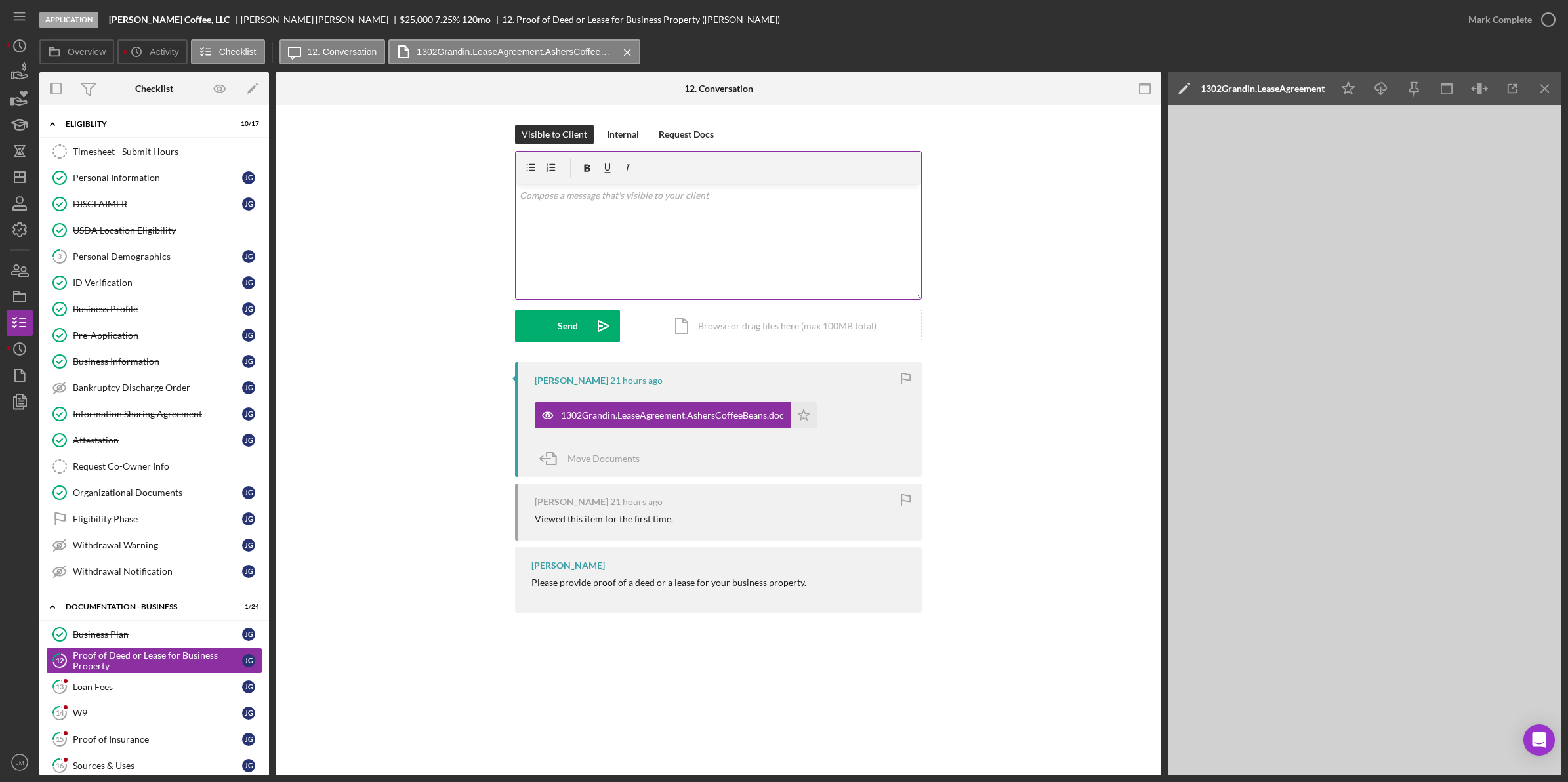
click at [742, 237] on div "v Color teal Color pink Remove color Add row above Add row below Add column bef…" at bounding box center [719, 242] width 405 height 115
click at [587, 312] on icon "Icon/icon-invite-send" at bounding box center [603, 326] width 33 height 33
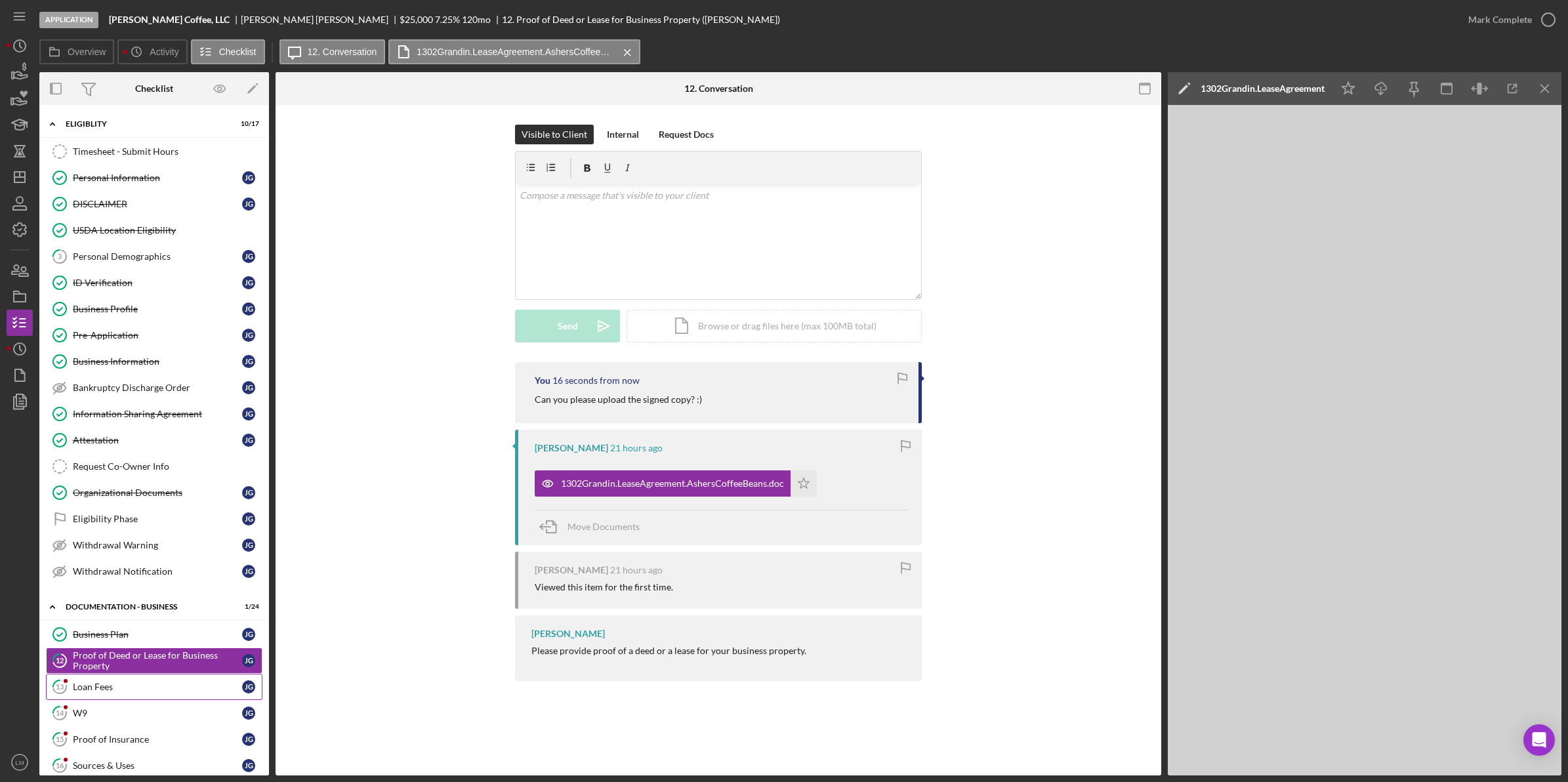
click at [125, 687] on link "13 Loan Fees [PERSON_NAME]" at bounding box center [154, 687] width 217 height 27
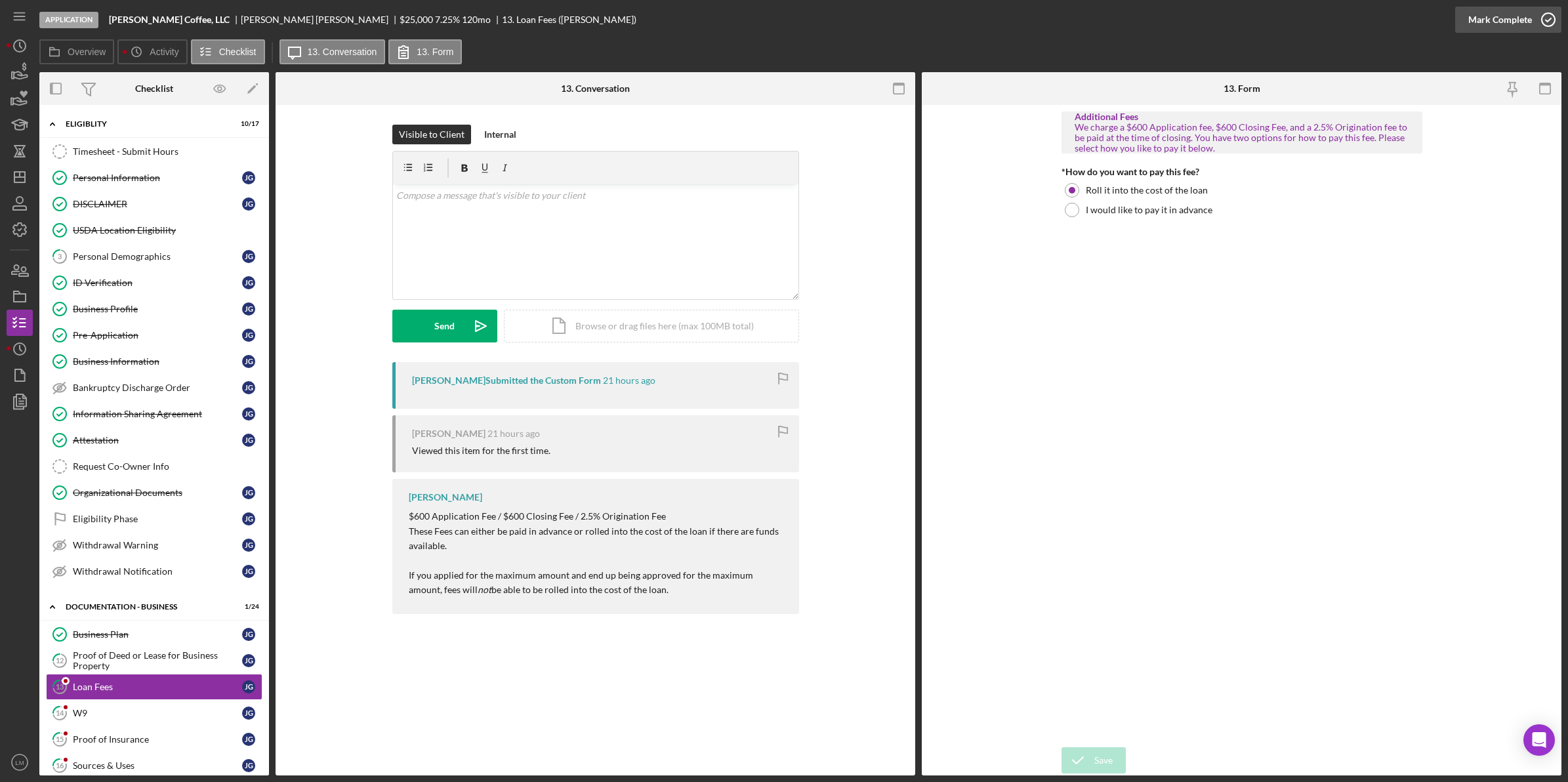
click at [1500, 22] on div "Mark Complete" at bounding box center [1499, 20] width 64 height 27
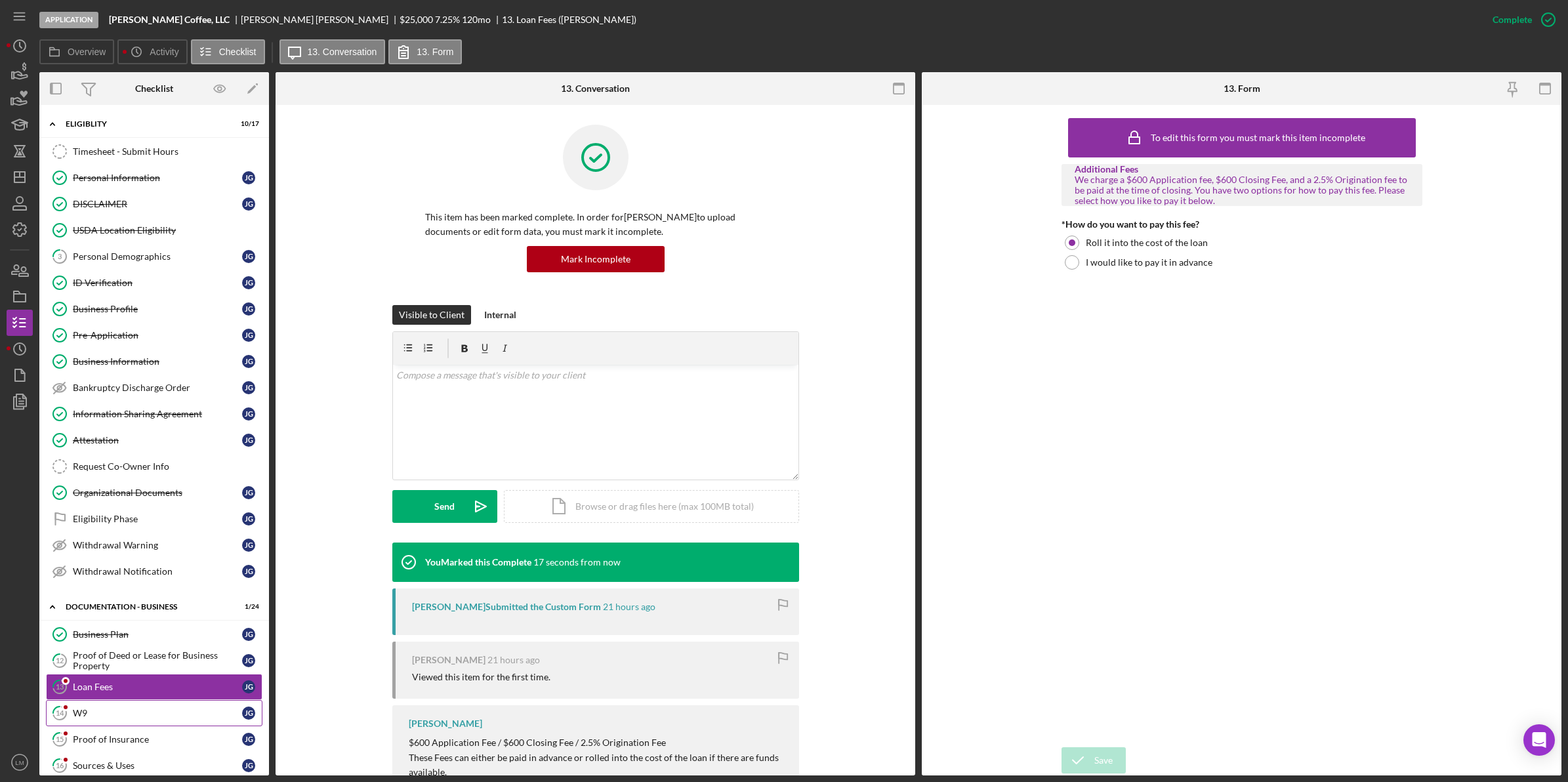
click at [155, 718] on div "W9" at bounding box center [157, 713] width 169 height 10
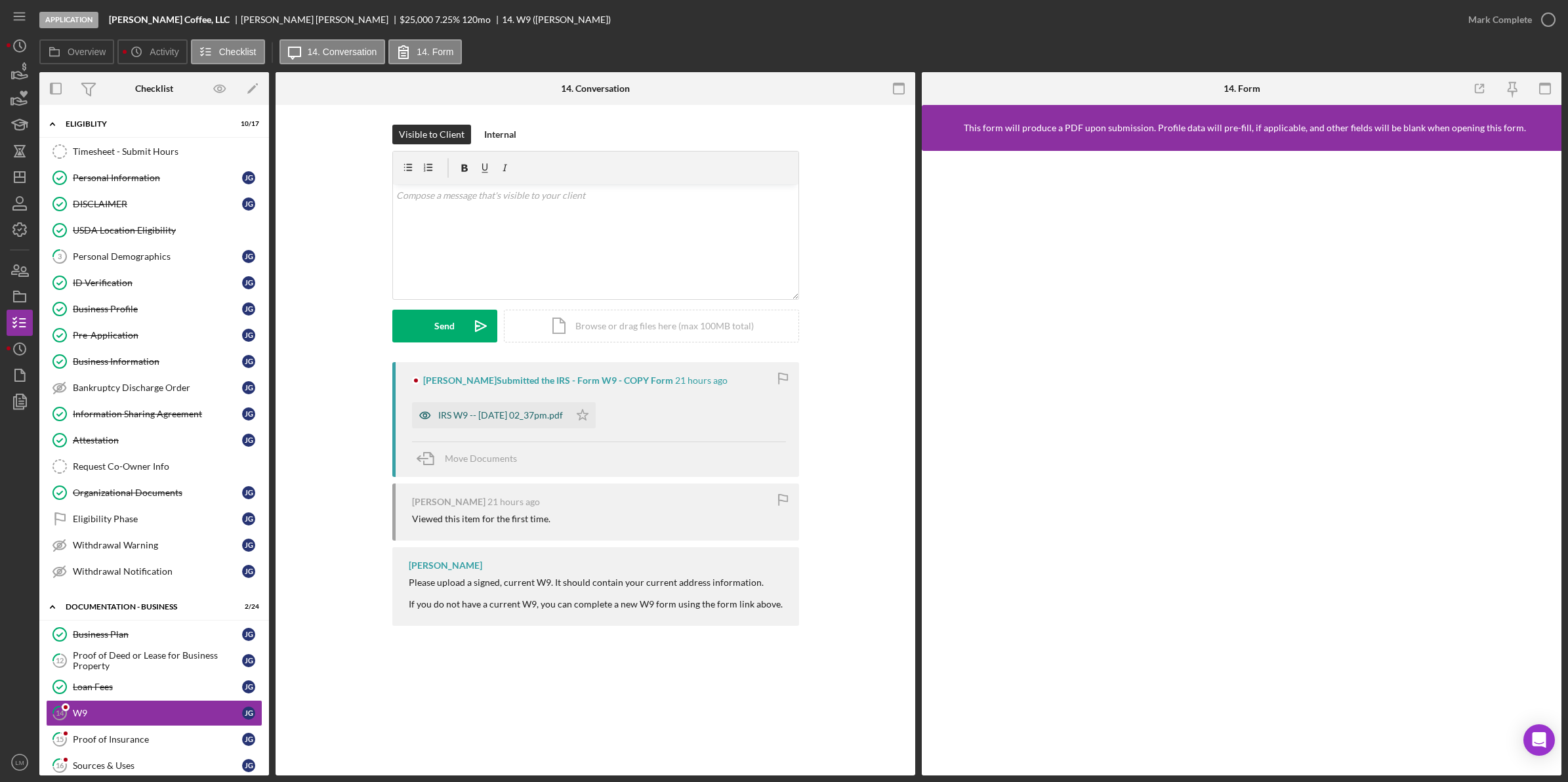
click at [528, 413] on div "IRS W9 -- [DATE] 02_37pm.pdf" at bounding box center [501, 415] width 124 height 10
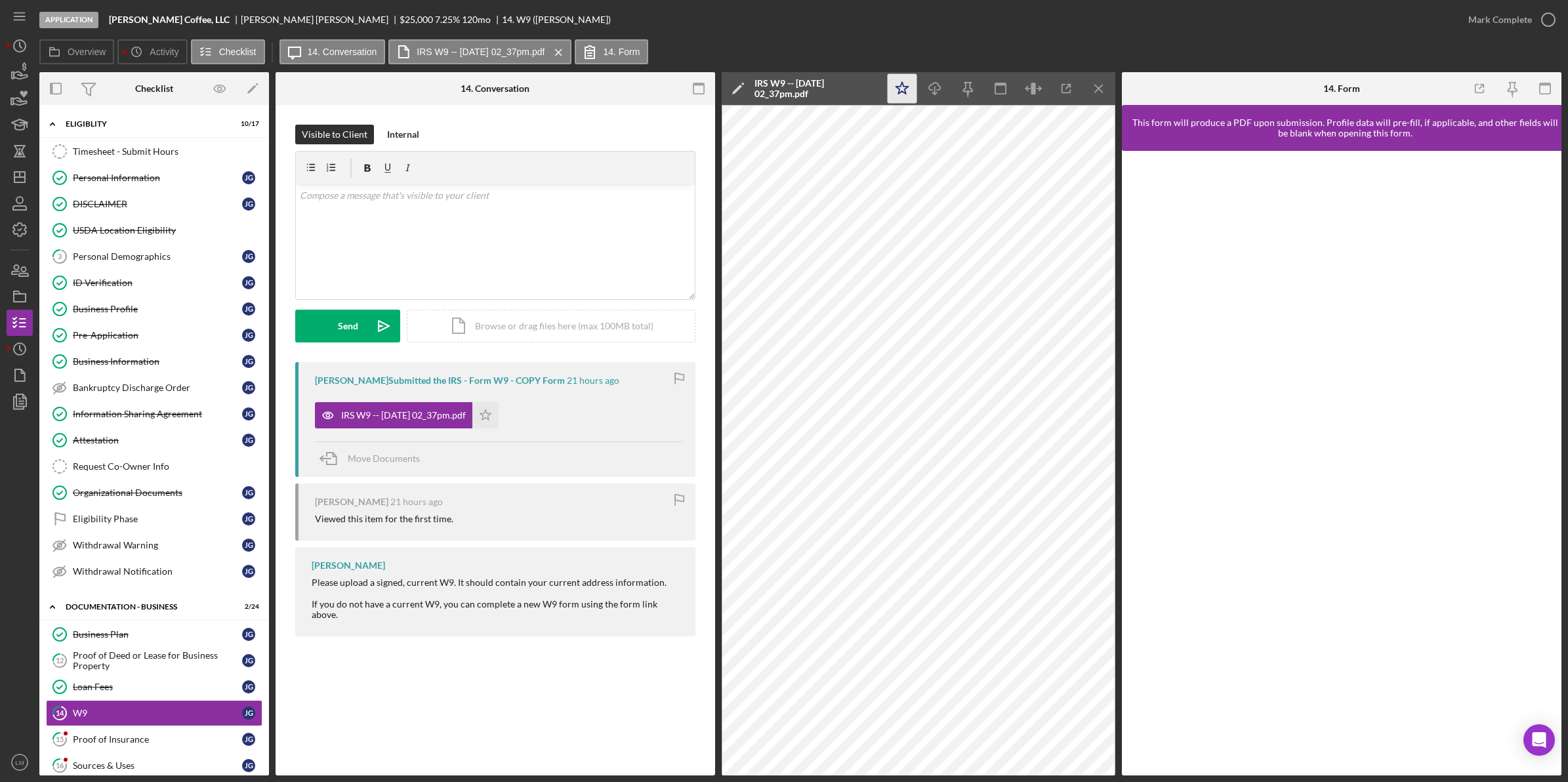
click at [904, 83] on icon "Icon/Star" at bounding box center [902, 89] width 29 height 29
click at [1509, 12] on div "Mark Complete" at bounding box center [1499, 20] width 64 height 27
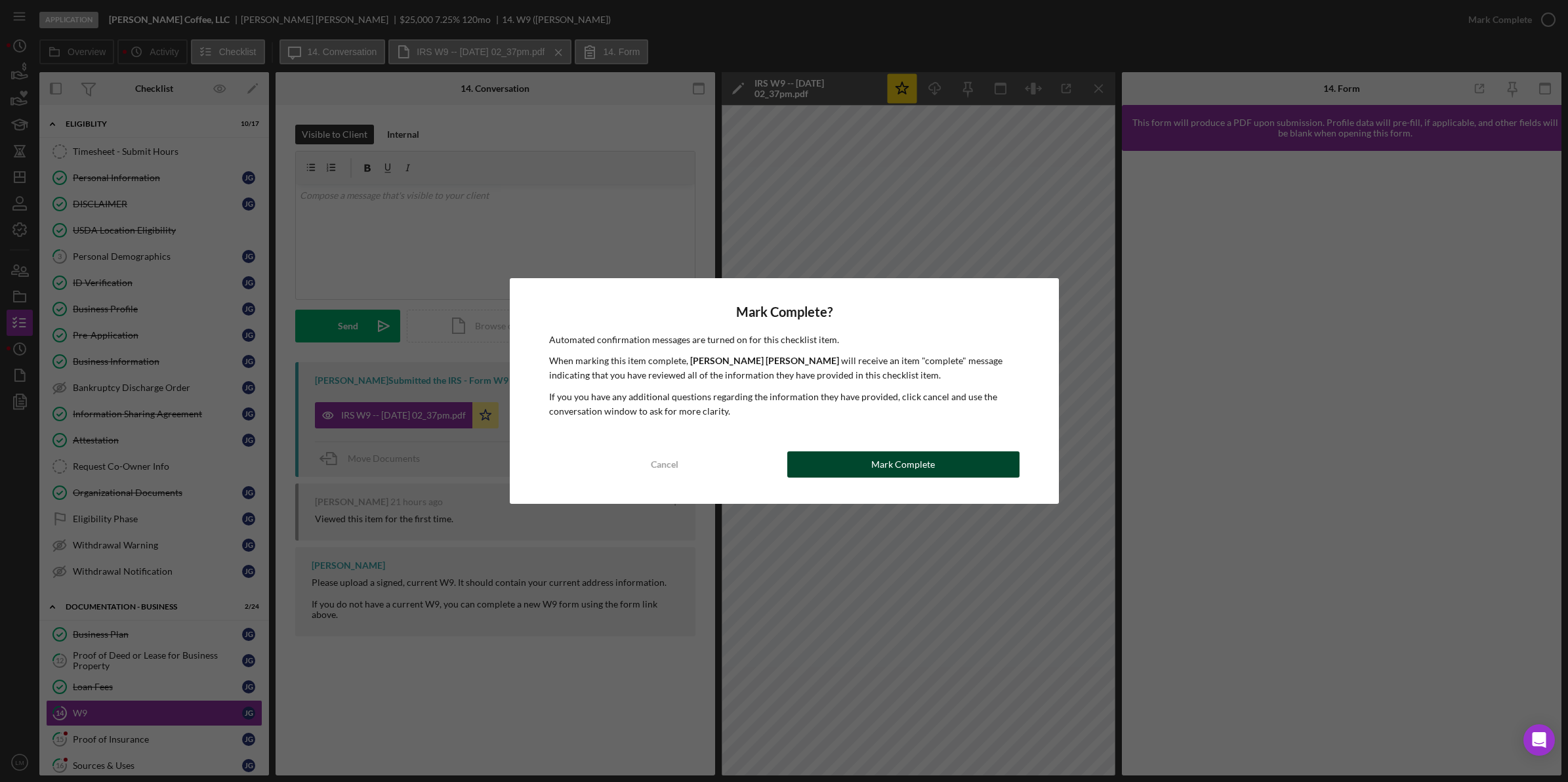
click at [972, 467] on button "Mark Complete" at bounding box center [903, 465] width 232 height 27
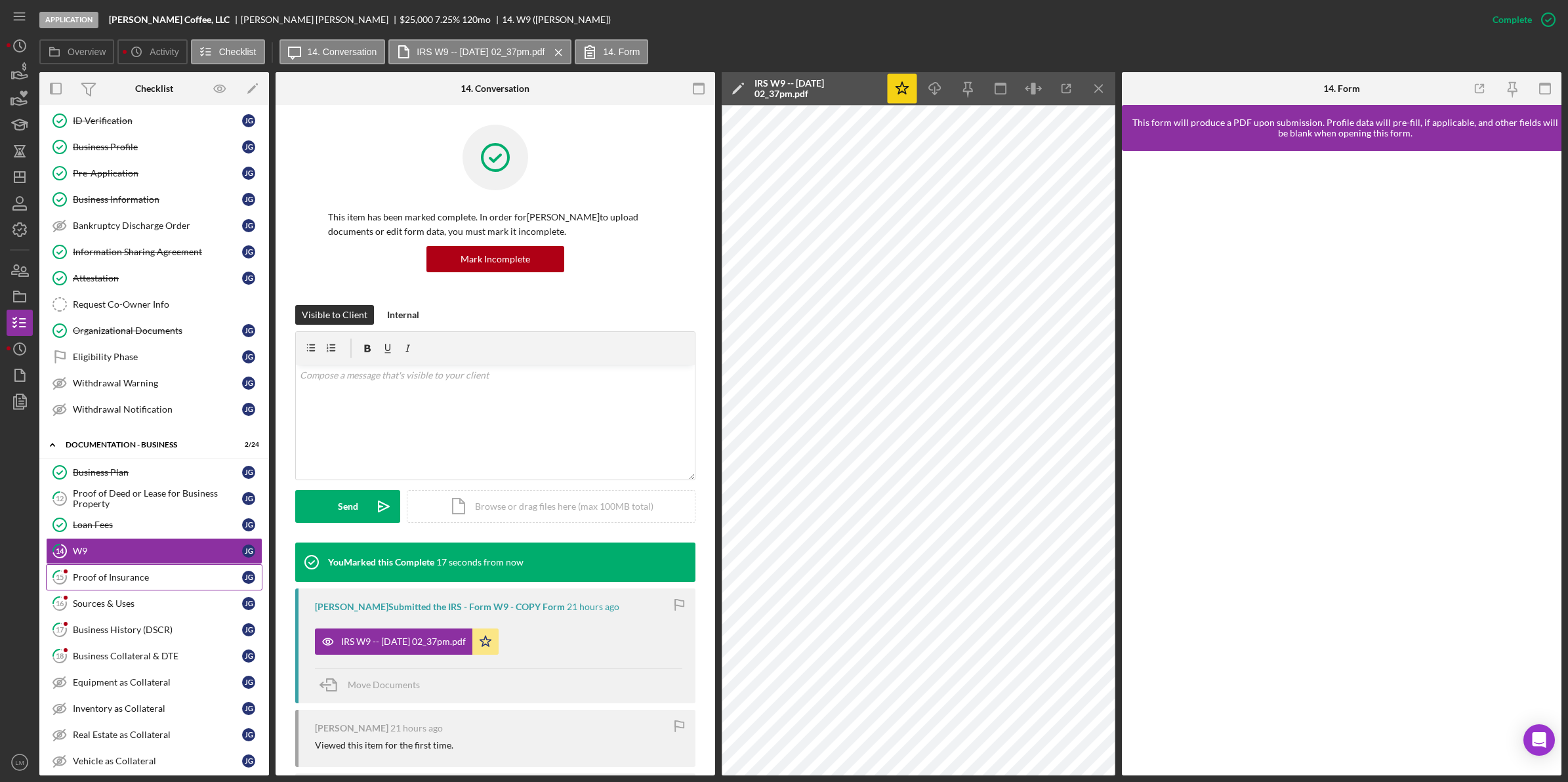
scroll to position [164, 0]
click at [122, 572] on link "15 Proof of Insurance [PERSON_NAME]" at bounding box center [154, 575] width 217 height 27
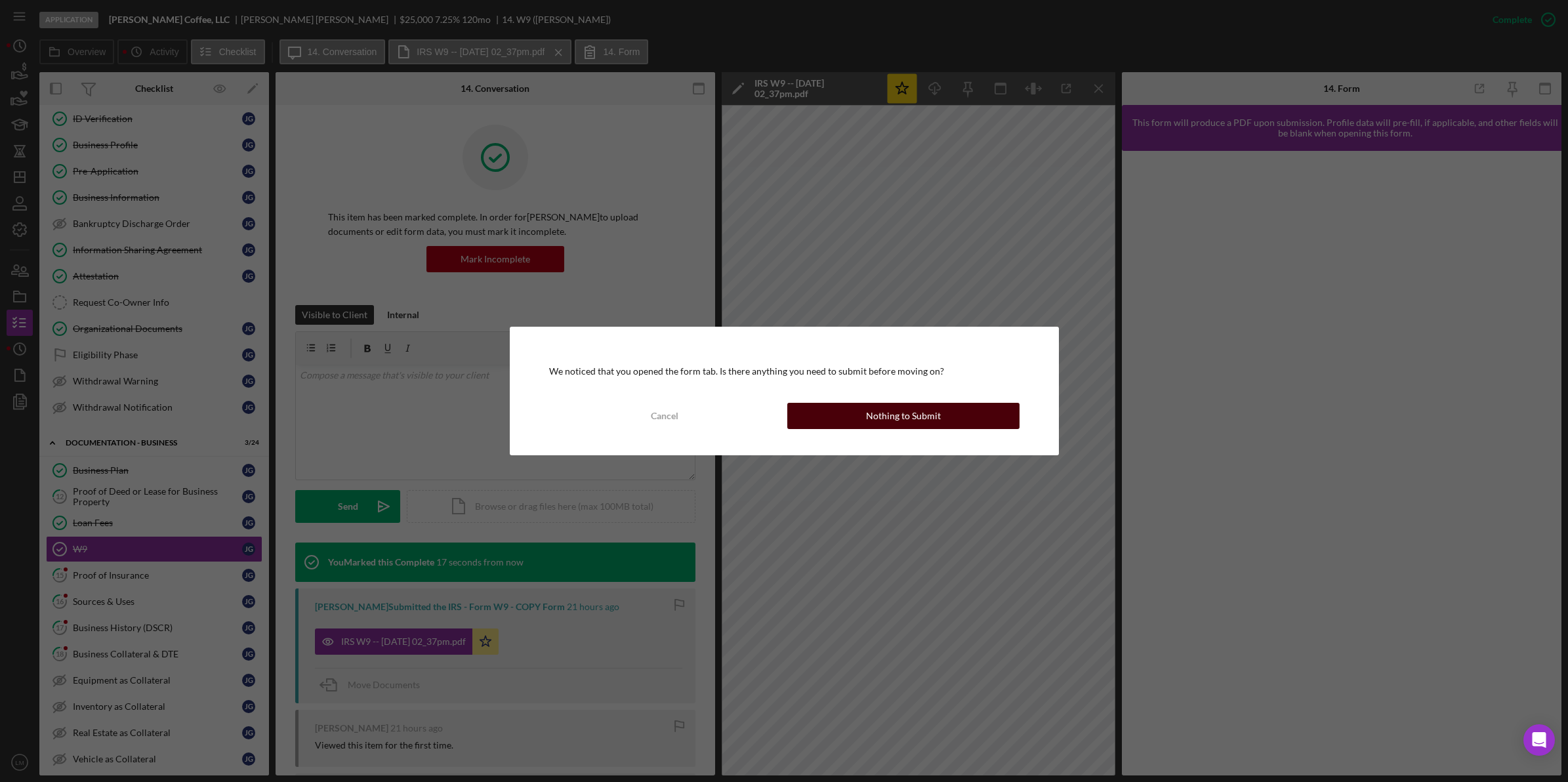
click at [949, 405] on button "Nothing to Submit" at bounding box center [903, 416] width 232 height 27
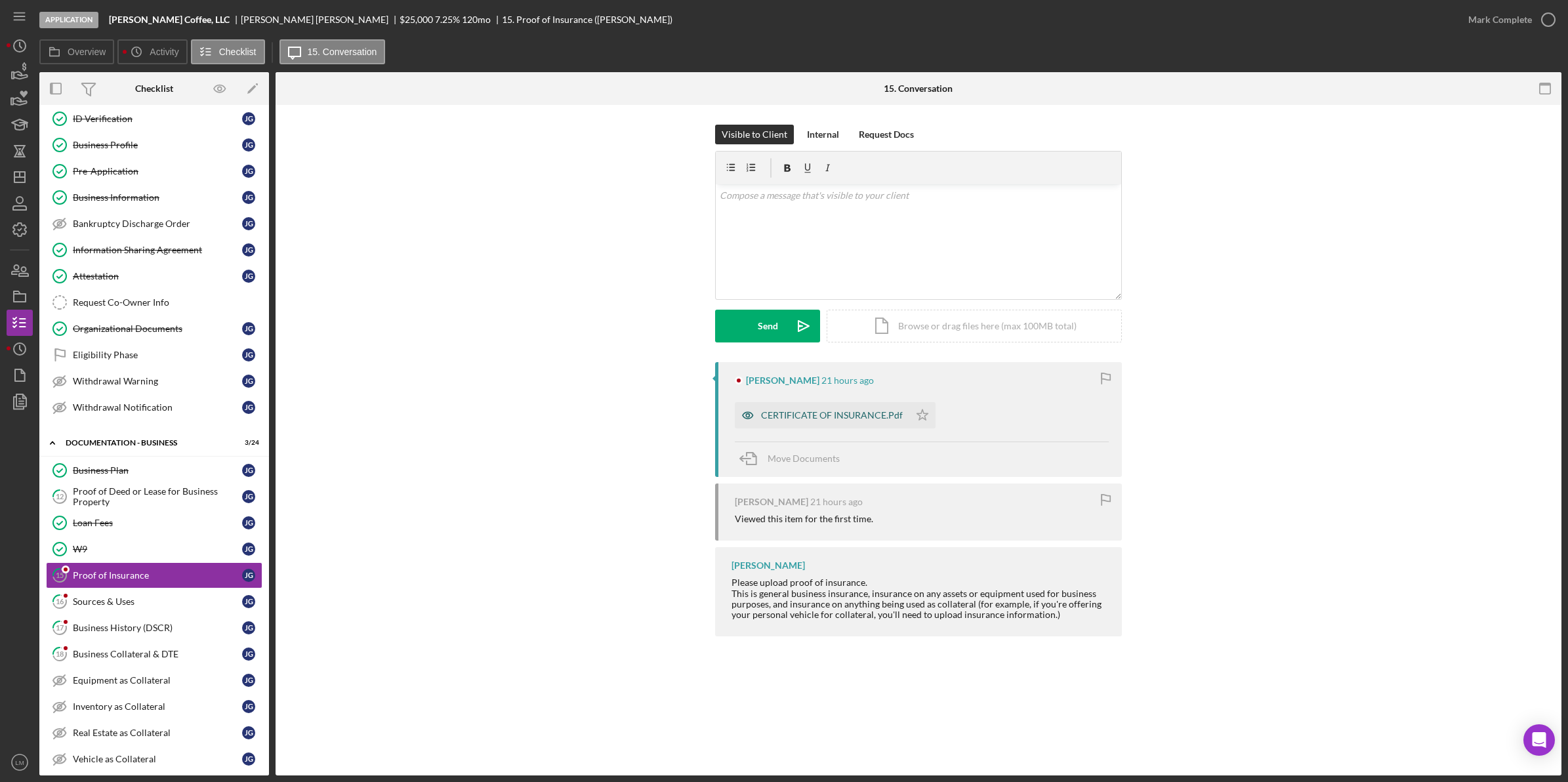
click at [858, 405] on div "CERTIFICATE OF INSURANCE.Pdf" at bounding box center [822, 415] width 175 height 27
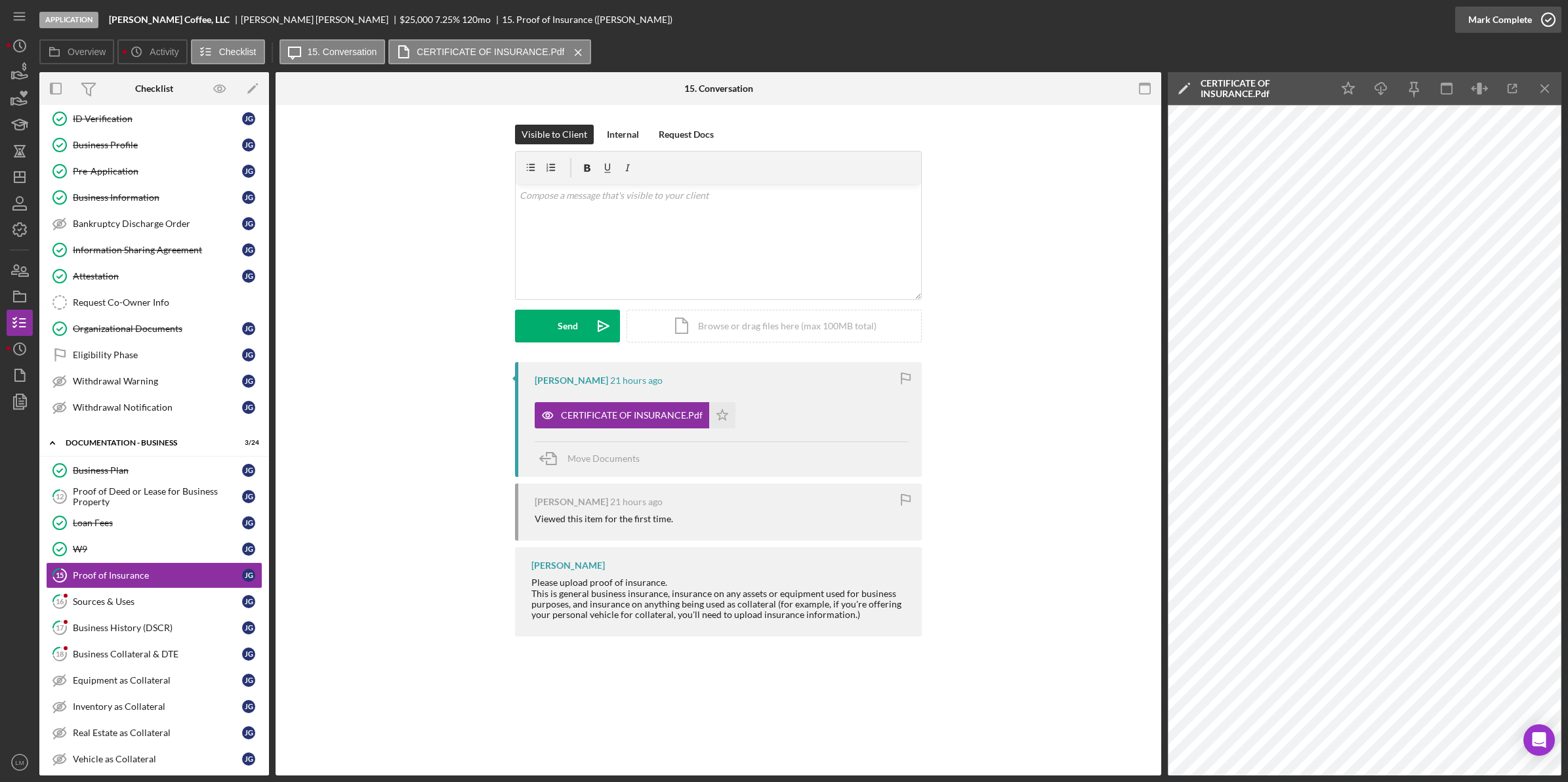
click at [1517, 25] on div "Mark Complete" at bounding box center [1499, 20] width 64 height 27
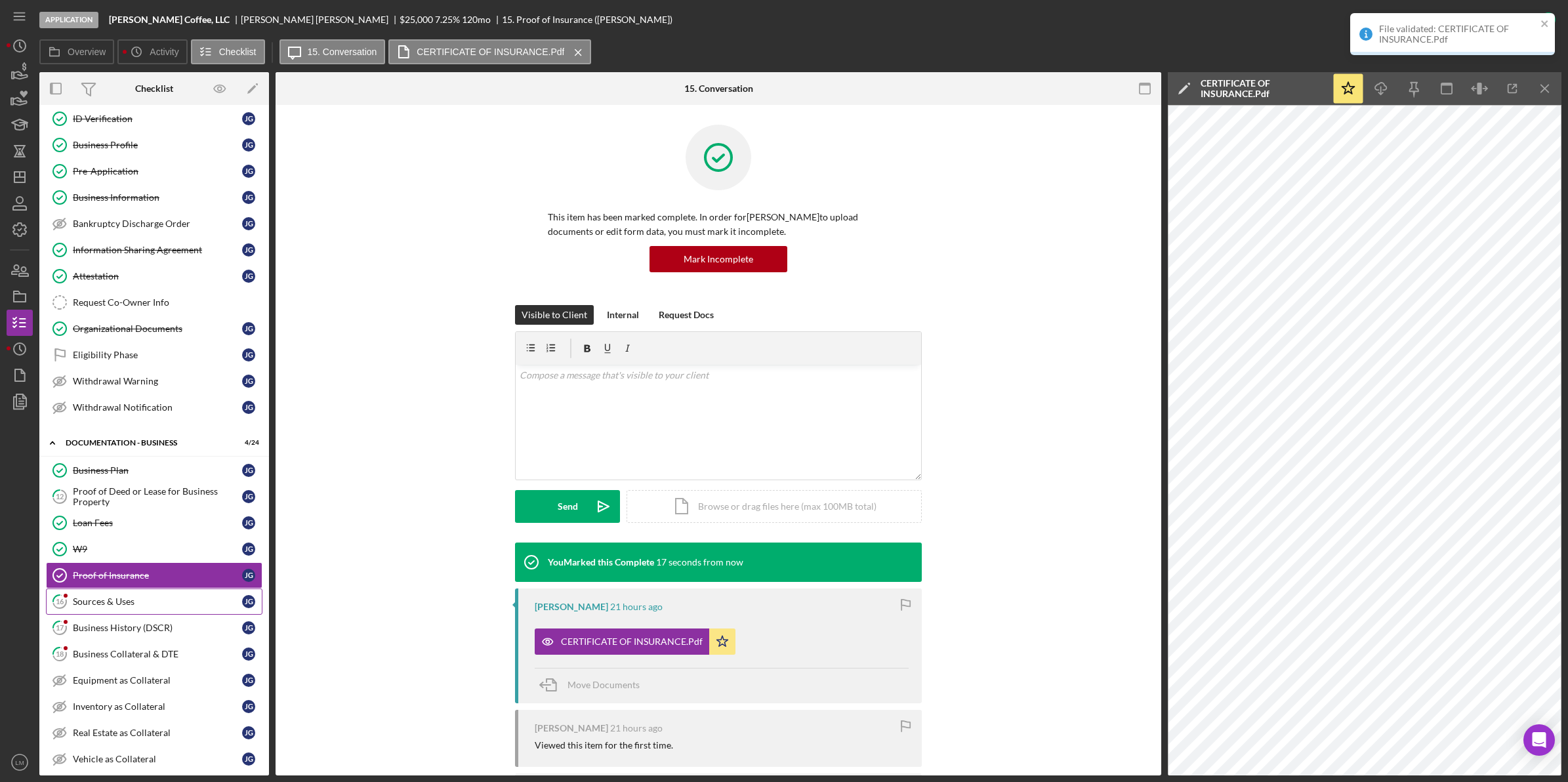
click at [178, 607] on div "Sources & Uses" at bounding box center [157, 601] width 169 height 10
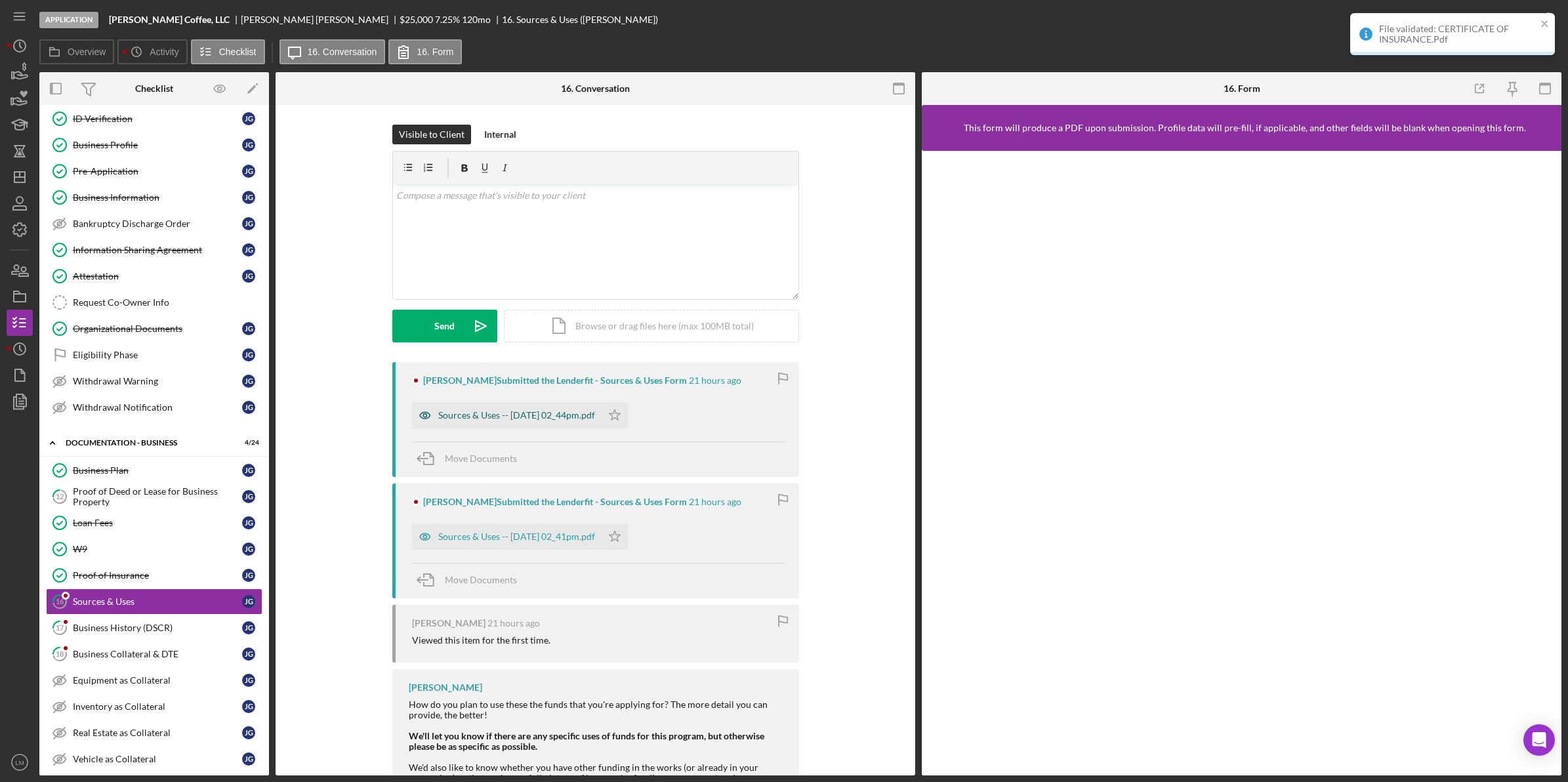
click at [523, 418] on div "Sources & Uses -- [DATE] 02_44pm.pdf" at bounding box center [517, 415] width 157 height 10
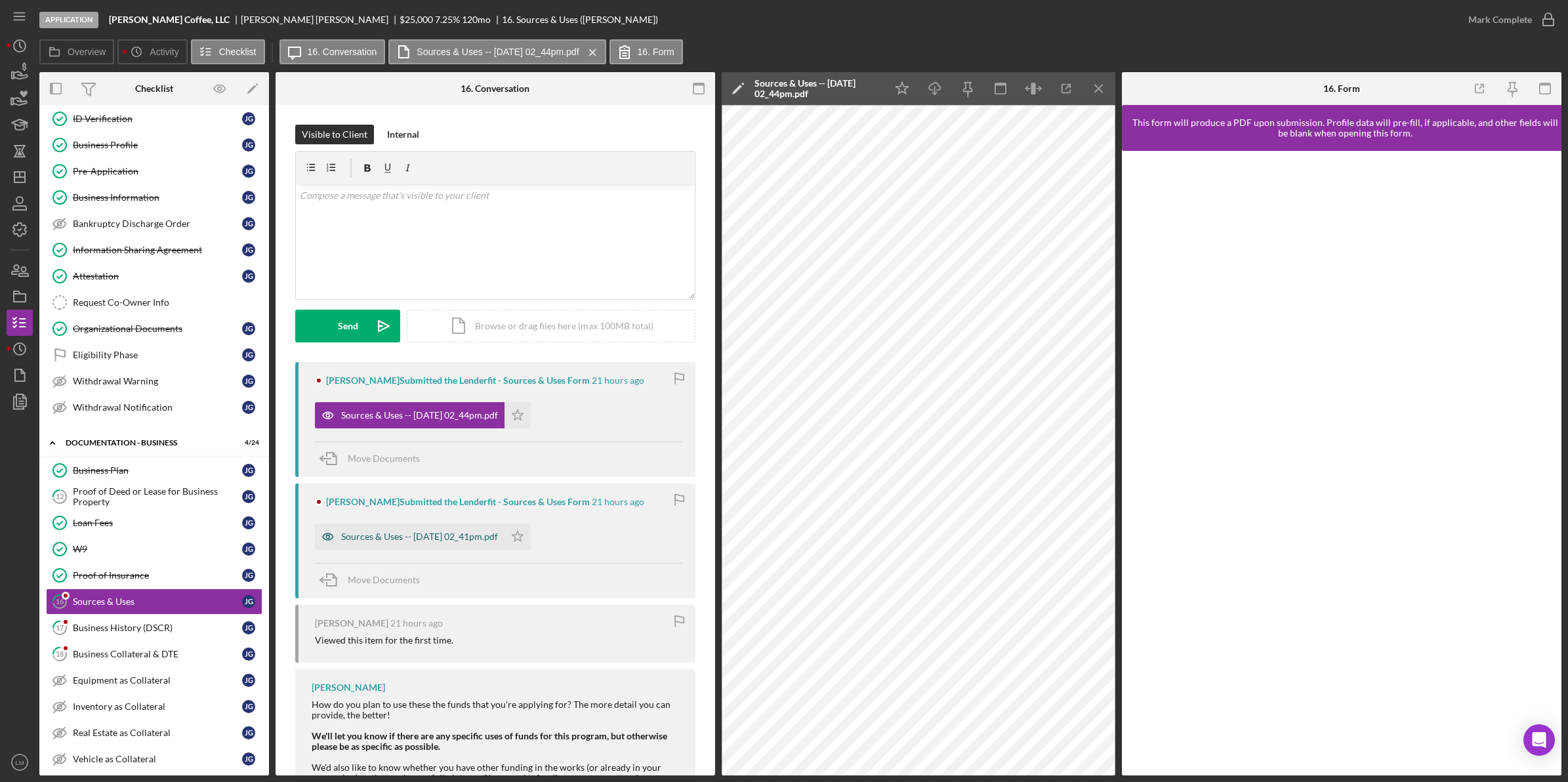
click at [479, 533] on div "Sources & Uses -- [DATE] 02_41pm.pdf" at bounding box center [419, 536] width 157 height 10
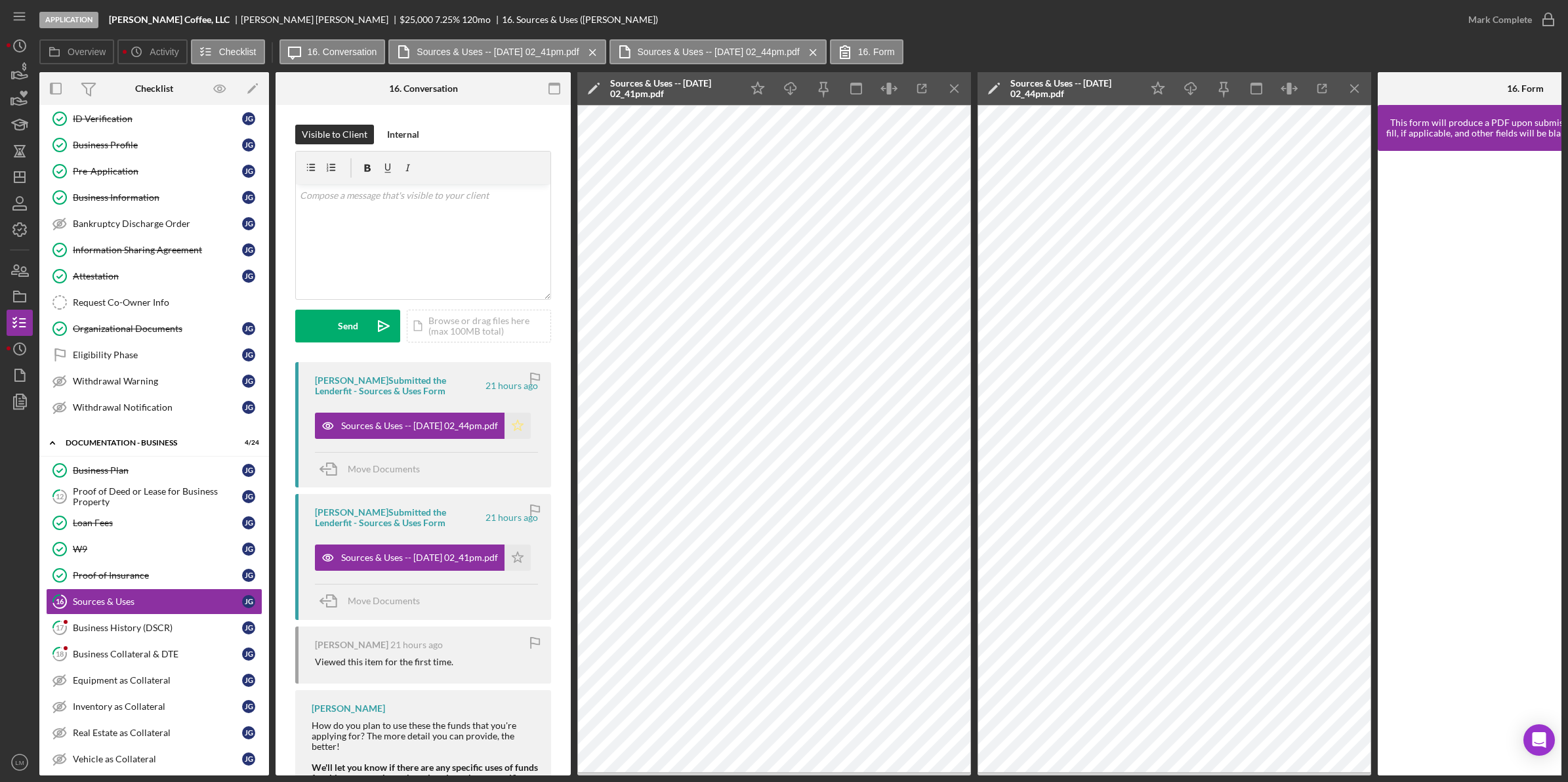
click at [513, 433] on icon "Icon/Star" at bounding box center [518, 426] width 27 height 27
click at [1522, 13] on div "Mark Complete" at bounding box center [1499, 20] width 64 height 27
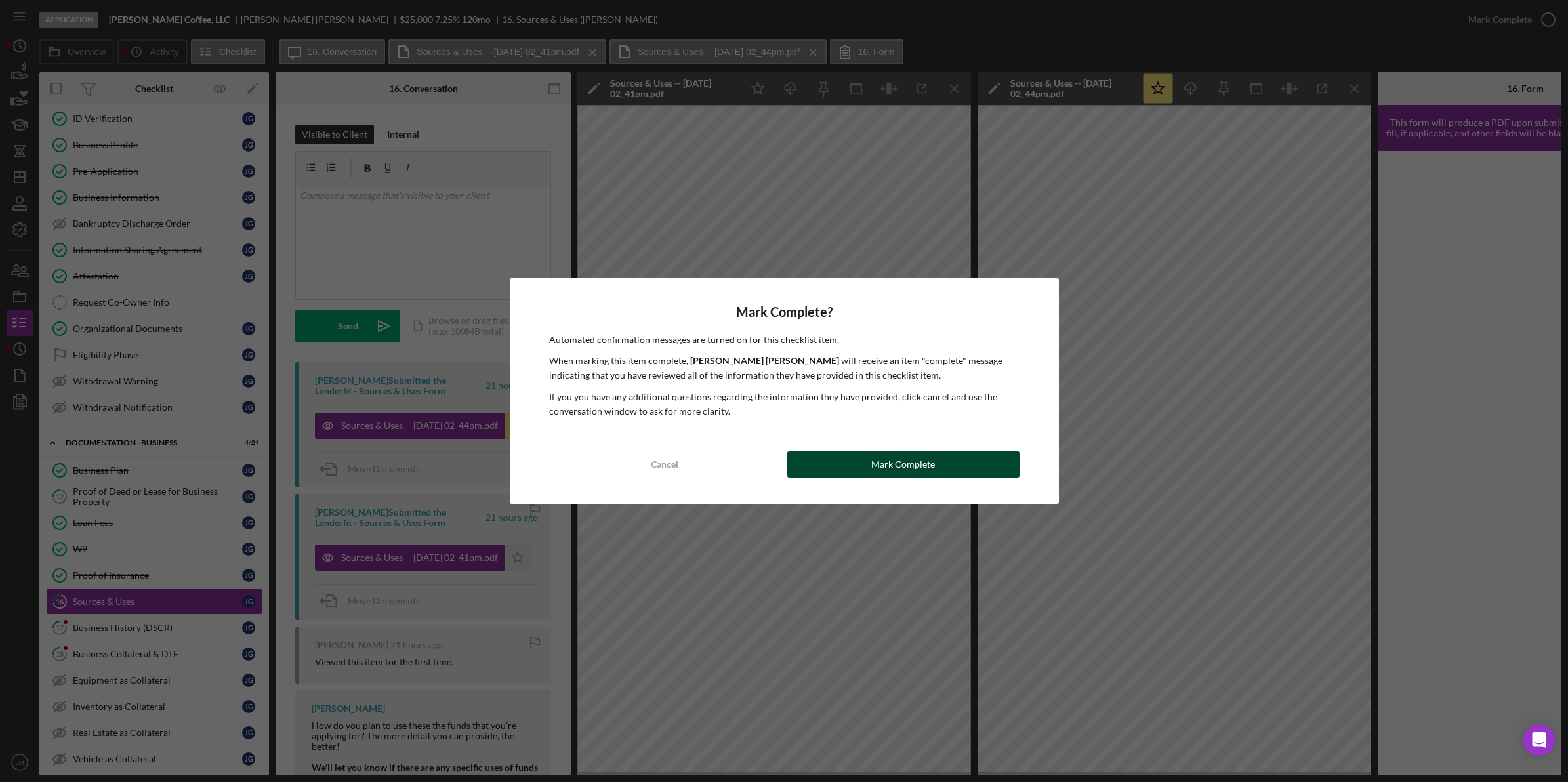
click at [907, 464] on div "Mark Complete" at bounding box center [902, 465] width 64 height 27
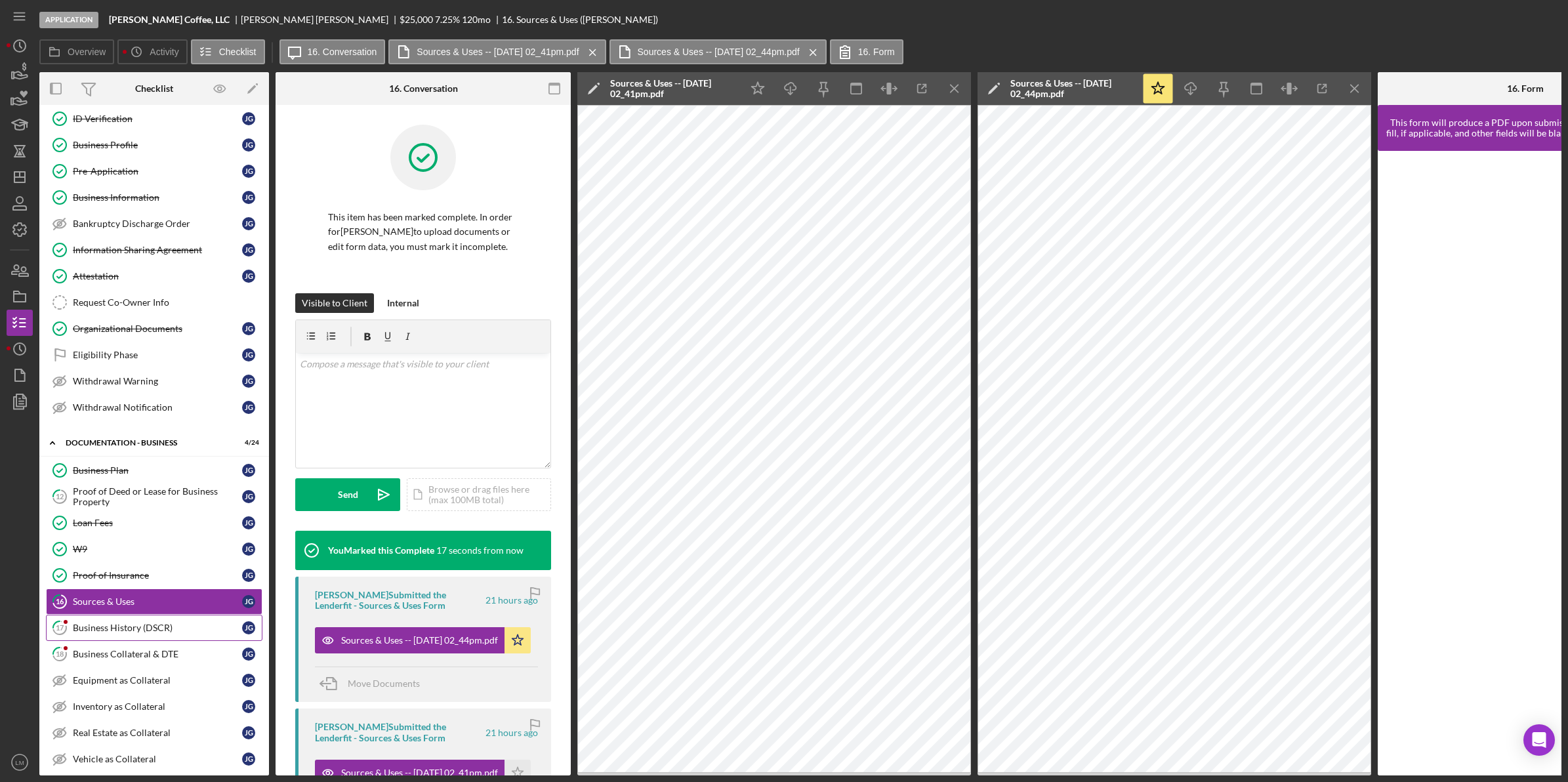
click at [123, 641] on link "17 Business History (DSCR) [PERSON_NAME]" at bounding box center [154, 628] width 217 height 27
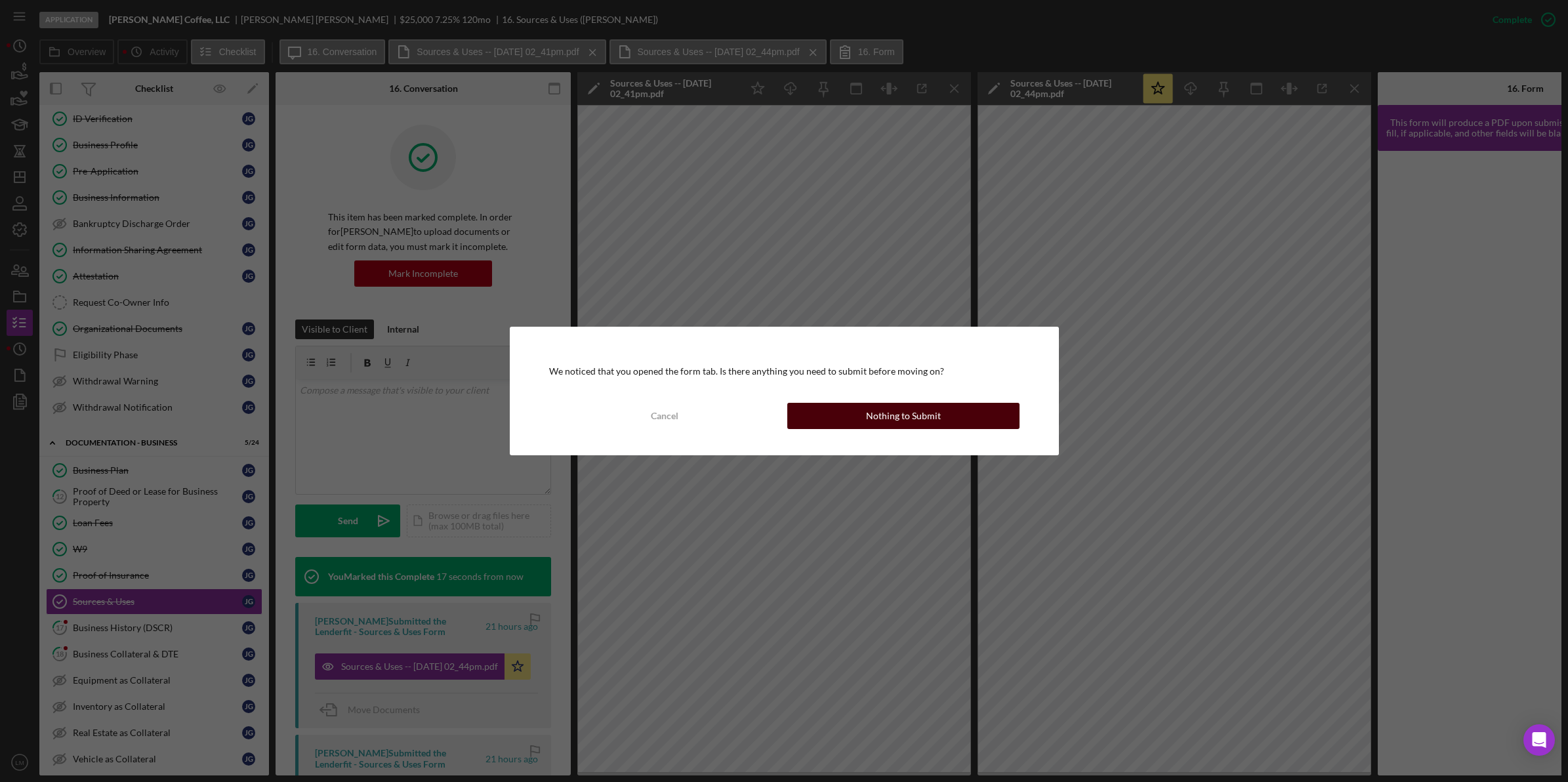
click at [946, 403] on button "Nothing to Submit" at bounding box center [903, 416] width 232 height 27
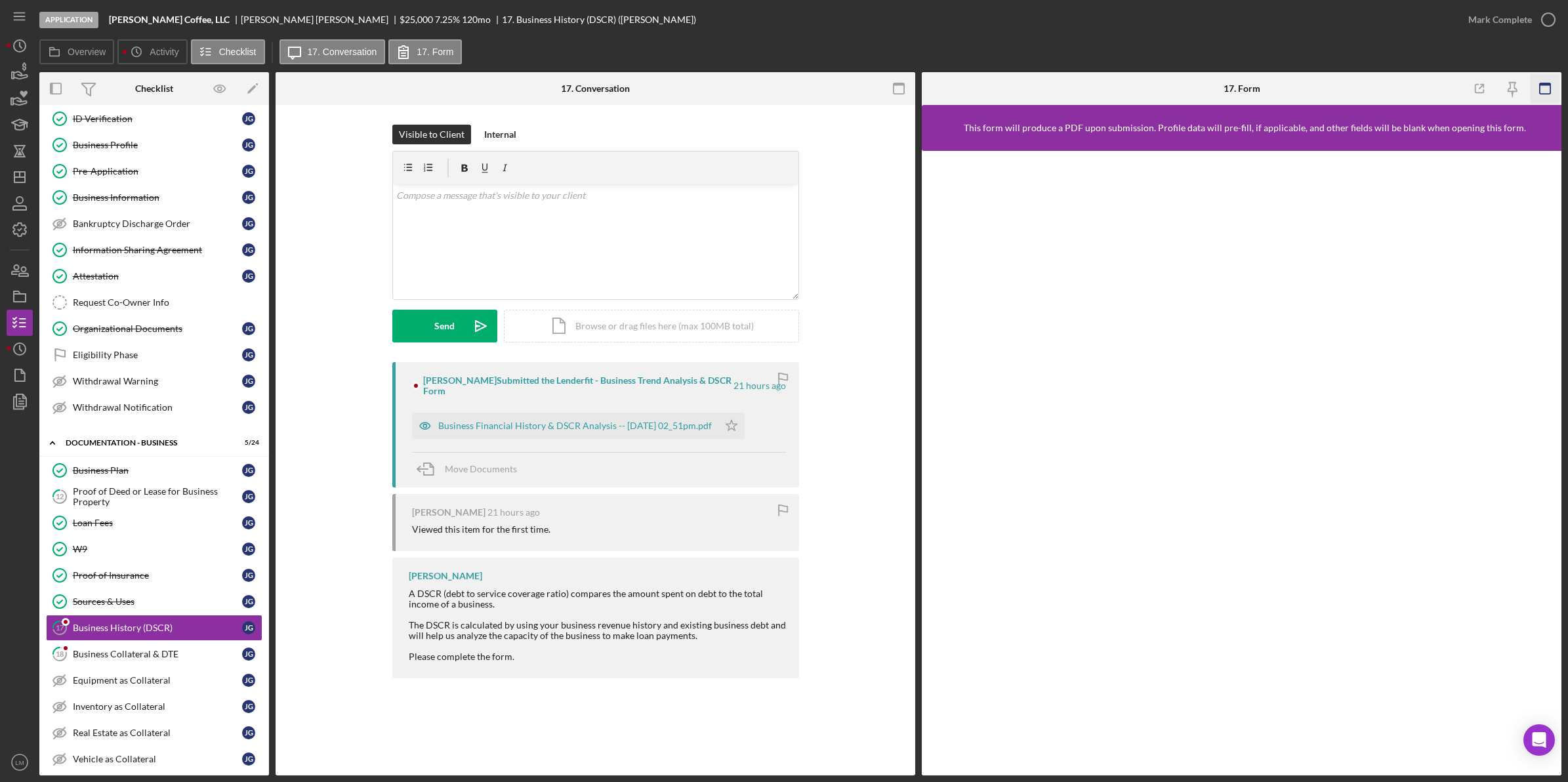
click at [1543, 84] on rect "button" at bounding box center [1545, 85] width 10 height 3
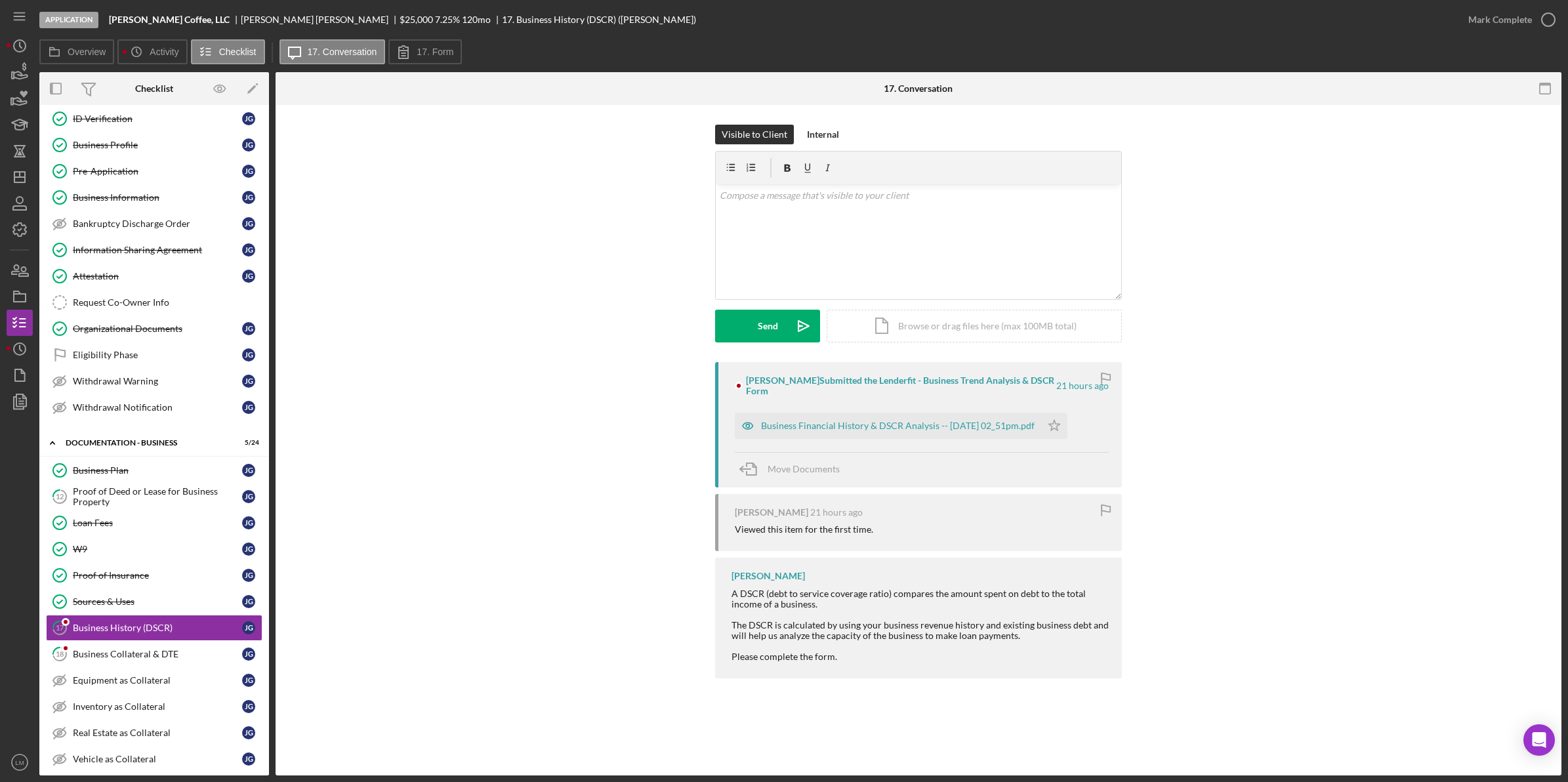
click at [840, 442] on div "[PERSON_NAME] Submitted the Lenderfit - Business Trend Analysis & DSCR Form 21 …" at bounding box center [919, 424] width 407 height 125
click at [863, 431] on div "Business Financial History & DSCR Analysis -- [DATE] 02_51pm.pdf" at bounding box center [898, 426] width 273 height 10
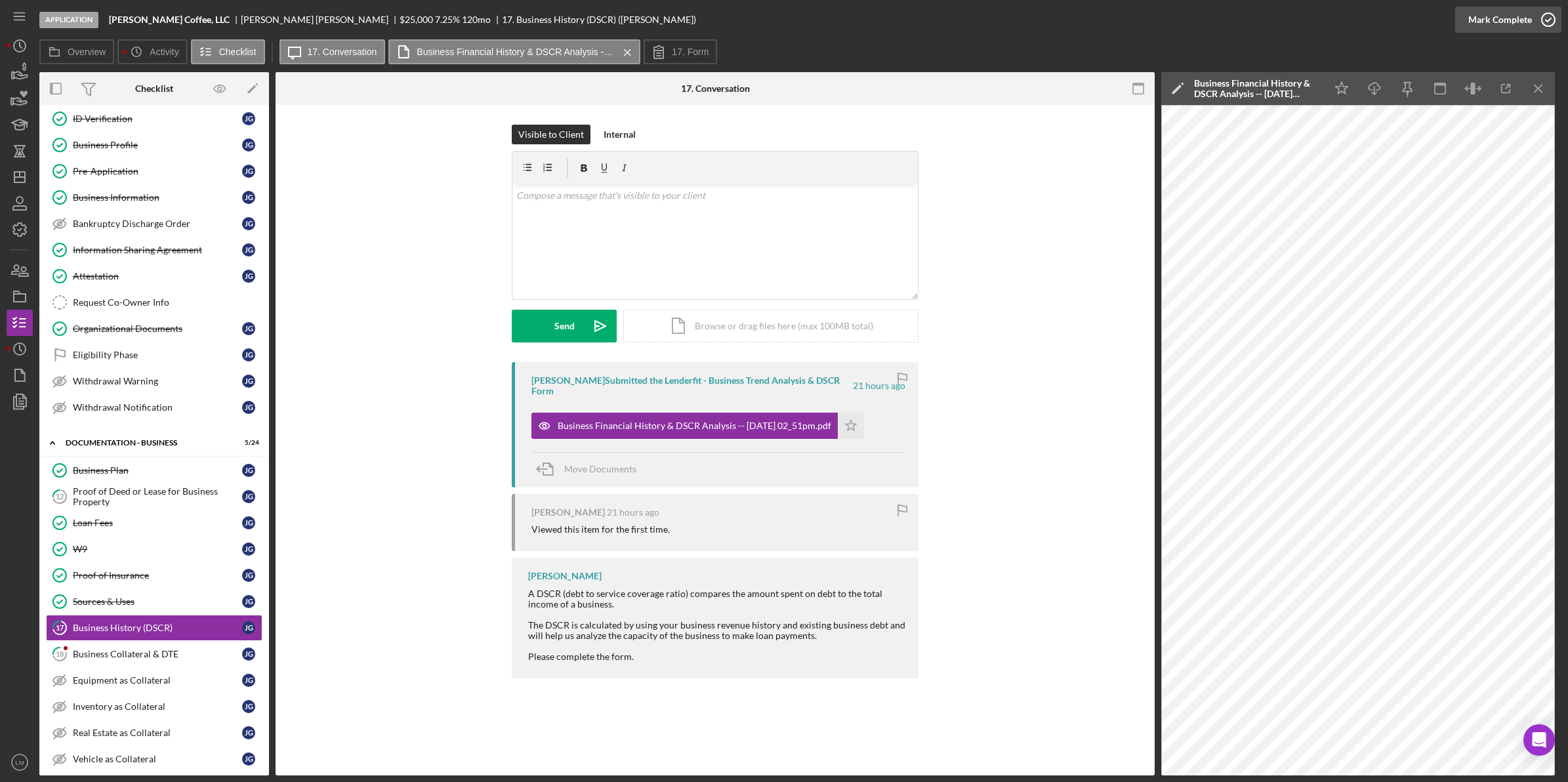
click at [1520, 16] on div "Mark Complete" at bounding box center [1499, 20] width 64 height 27
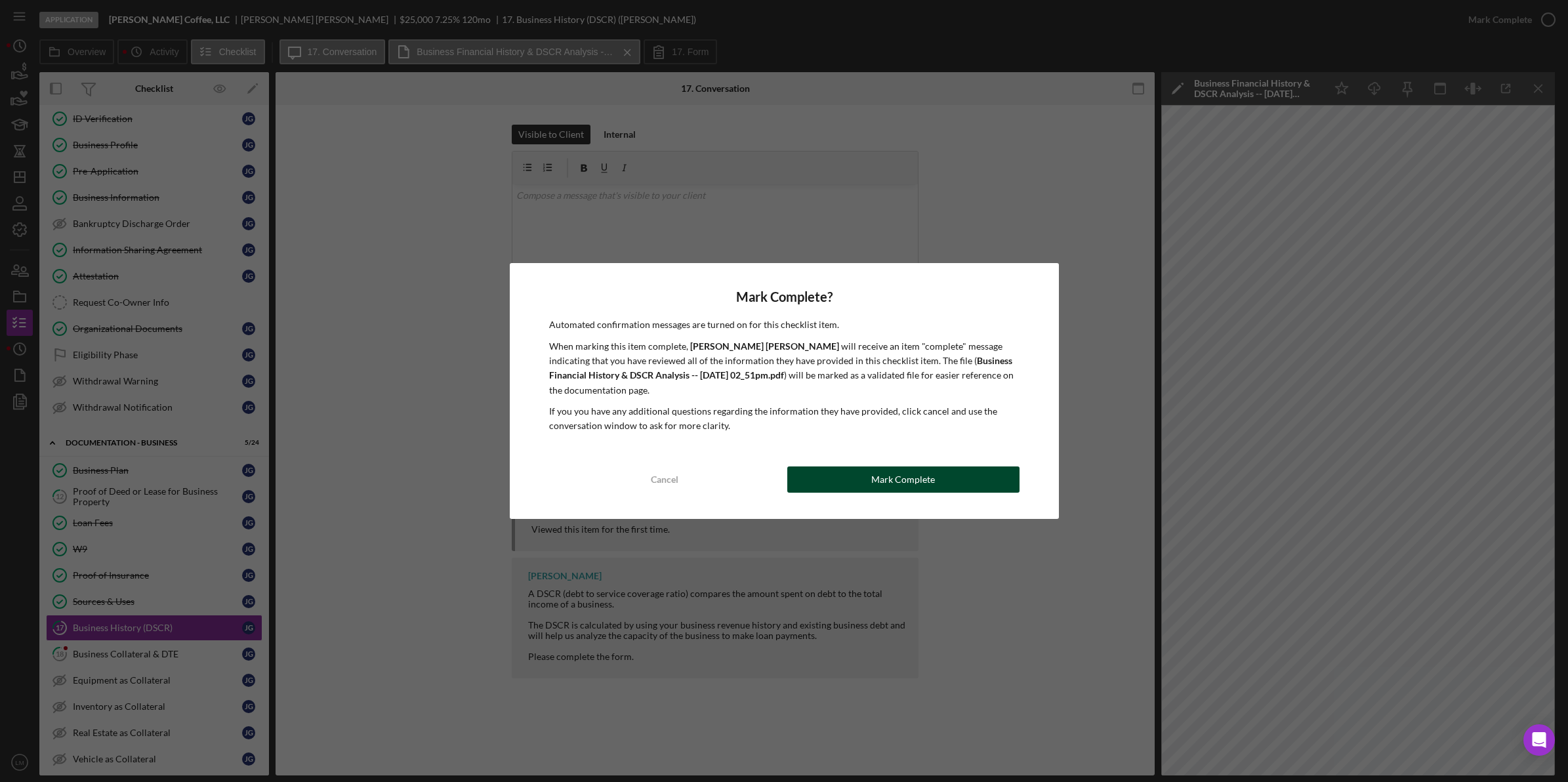
click at [923, 470] on div "Mark Complete" at bounding box center [902, 479] width 64 height 27
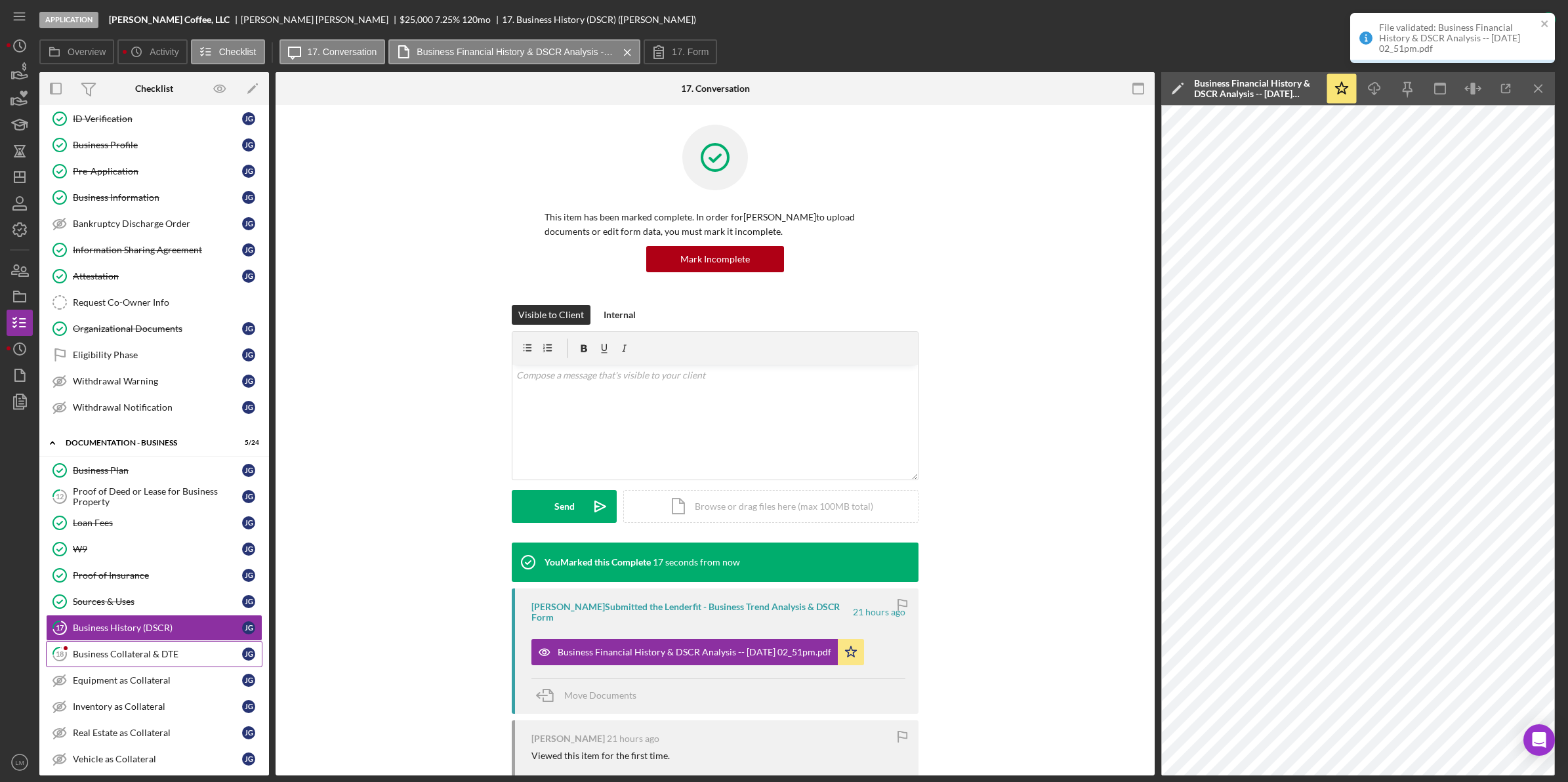
click at [169, 651] on link "18 Business Collateral & DTE [PERSON_NAME]" at bounding box center [154, 654] width 217 height 27
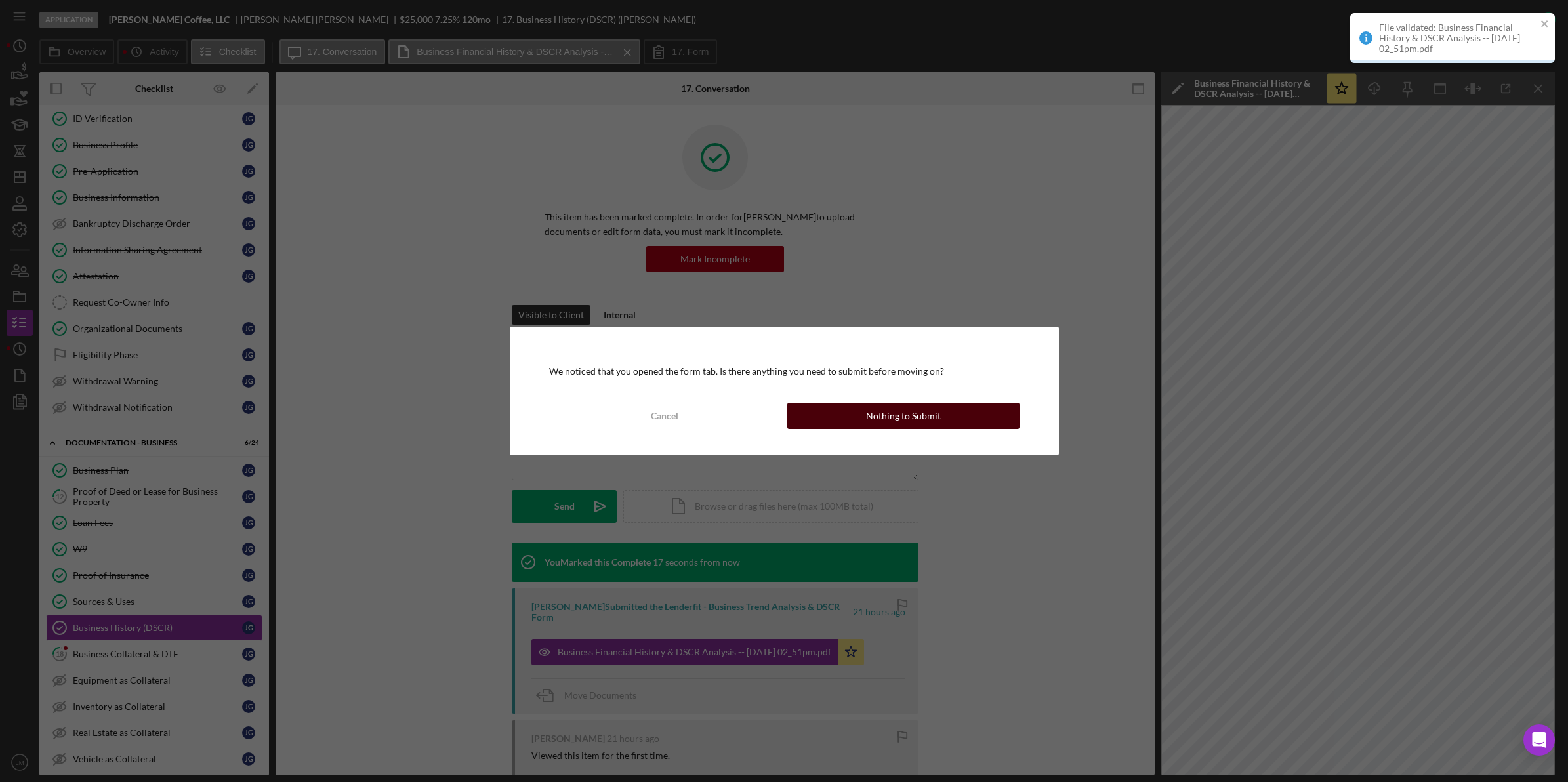
click at [896, 417] on div "Nothing to Submit" at bounding box center [903, 416] width 75 height 27
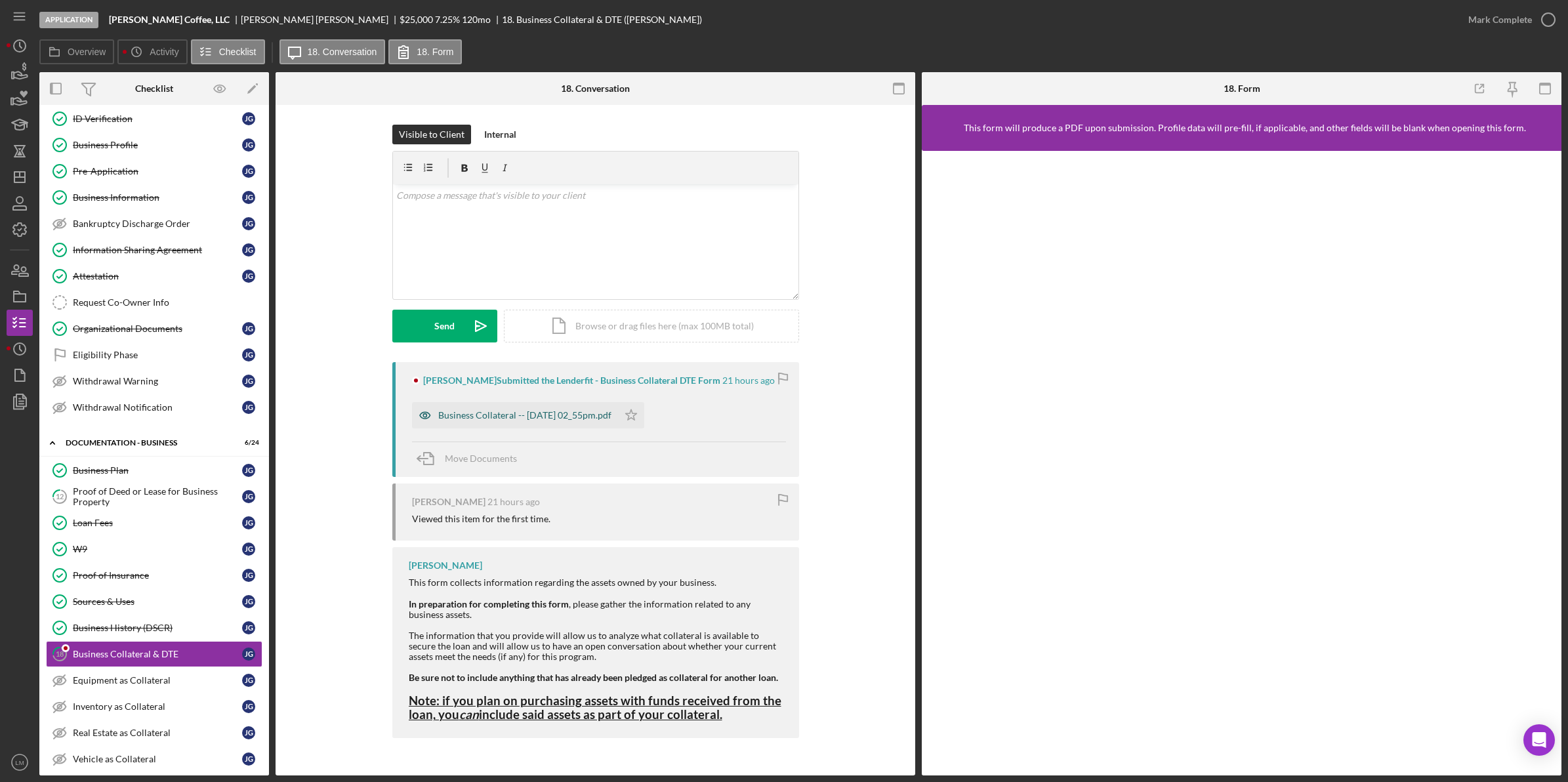
click at [560, 421] on div "Business Collateral -- [DATE] 02_55pm.pdf" at bounding box center [515, 415] width 206 height 27
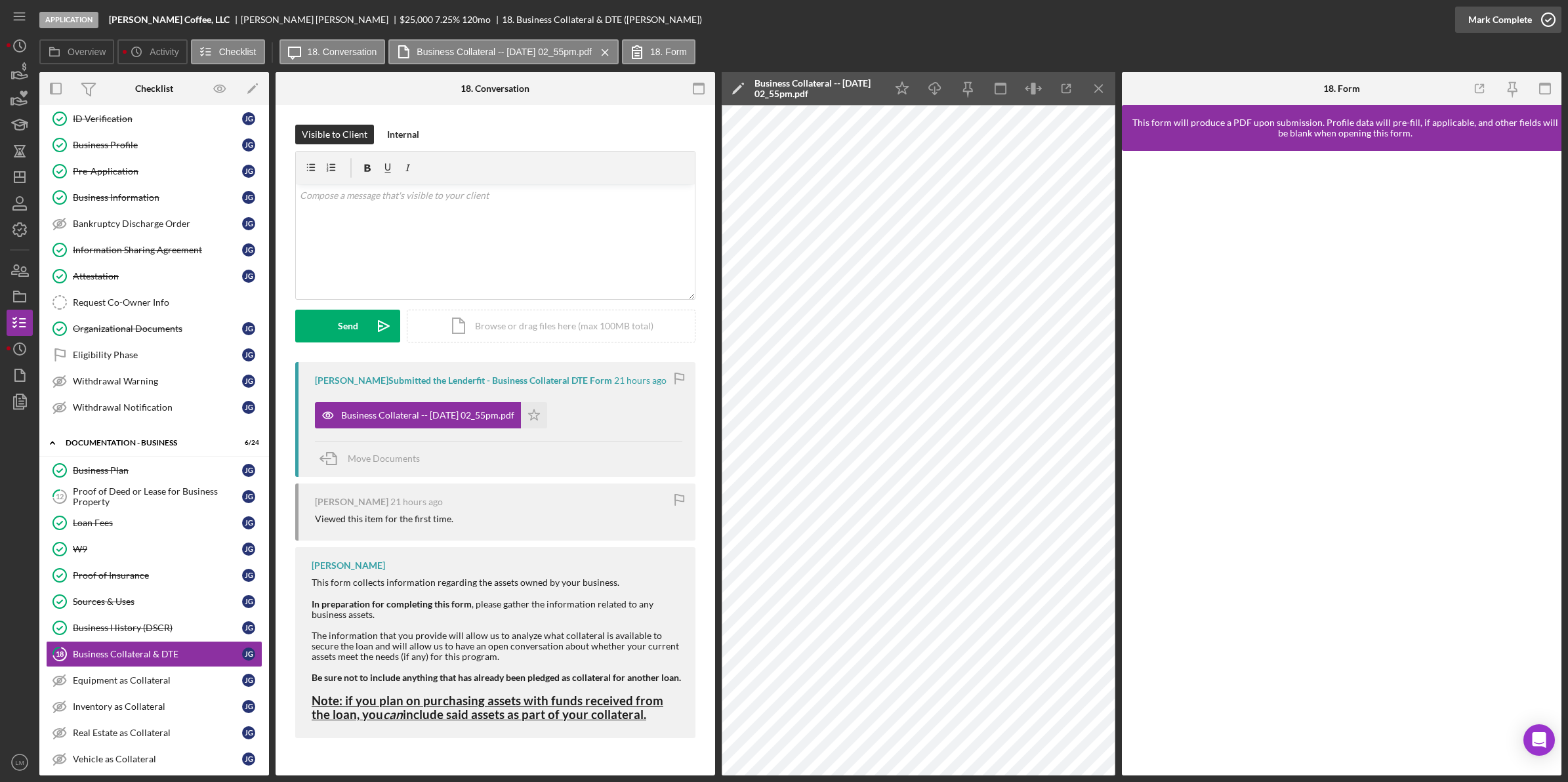
click at [1509, 10] on div "Mark Complete" at bounding box center [1499, 20] width 64 height 27
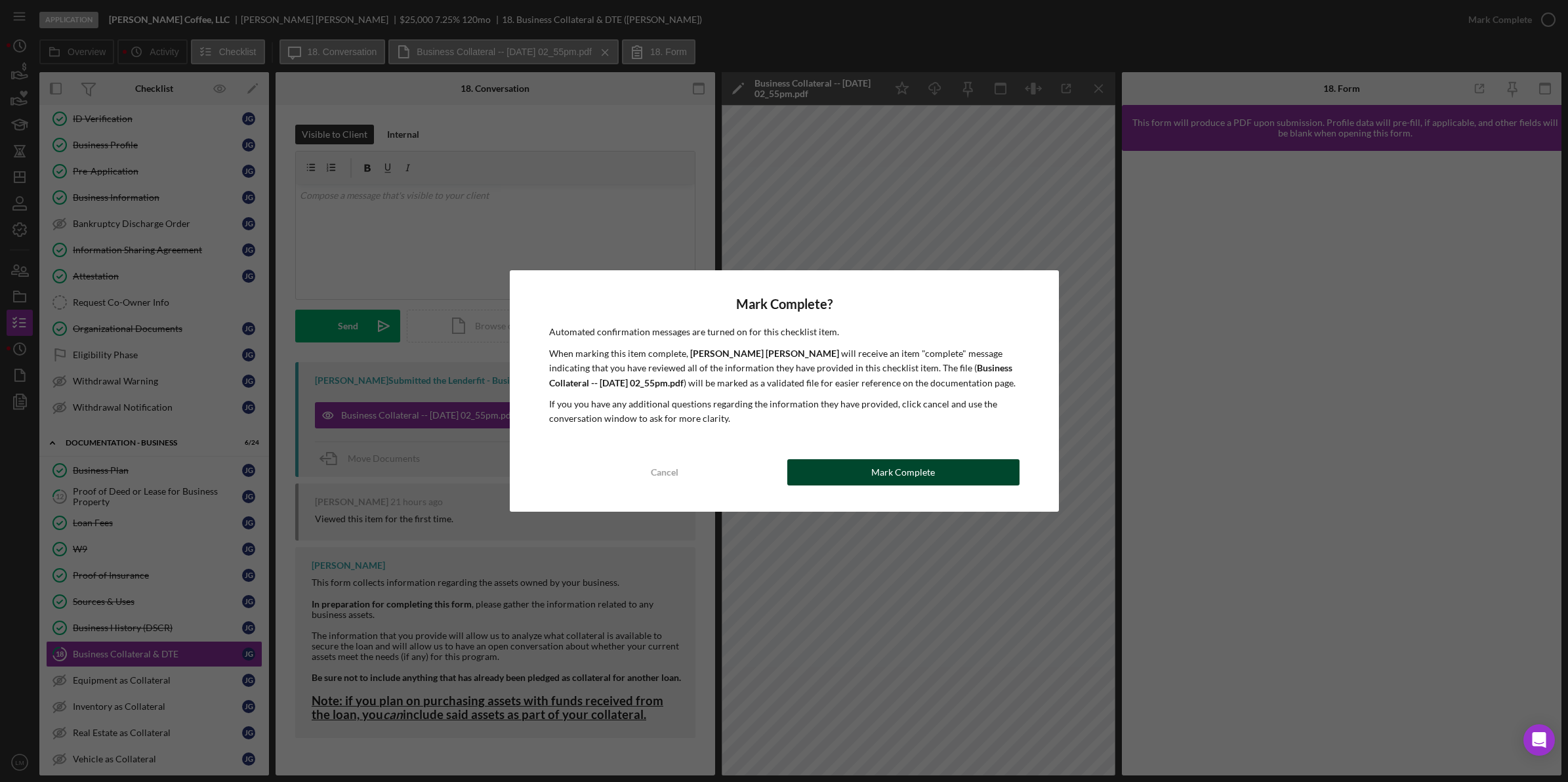
click at [920, 473] on div "Mark Complete" at bounding box center [902, 472] width 64 height 27
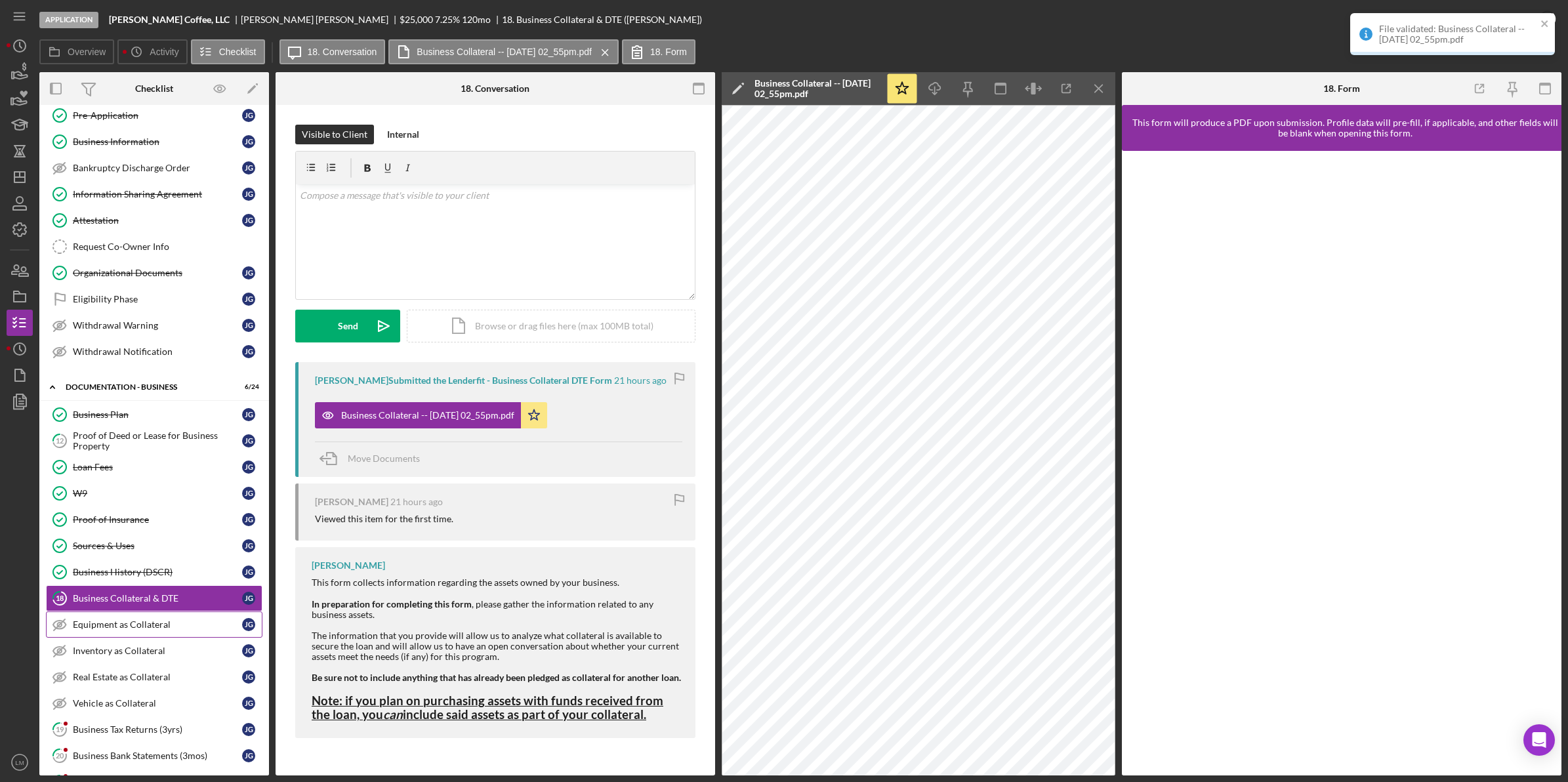
scroll to position [246, 0]
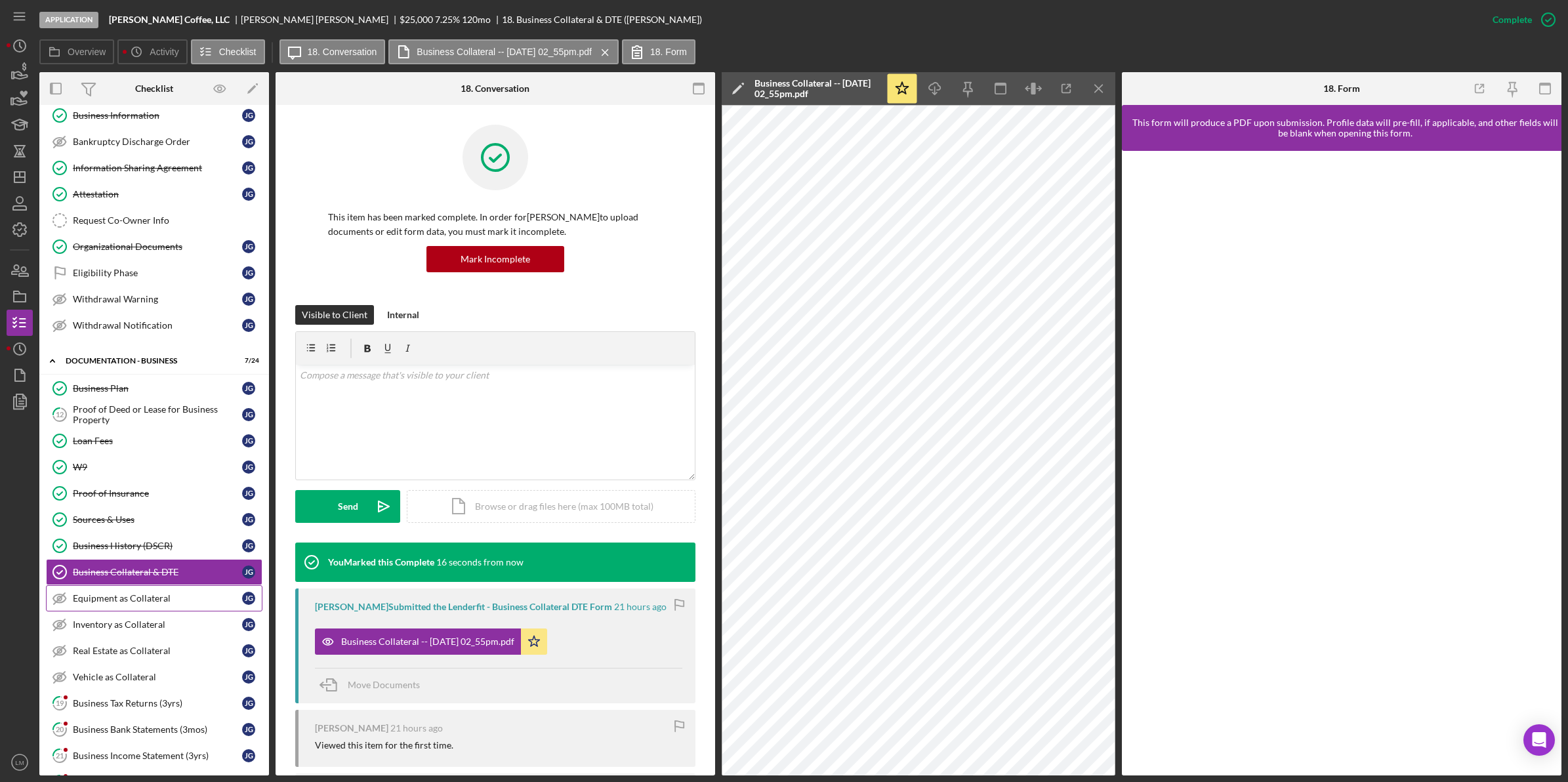
click at [166, 611] on link "Equipment as Collateral Equipment as Collateral [PERSON_NAME]" at bounding box center [154, 598] width 217 height 27
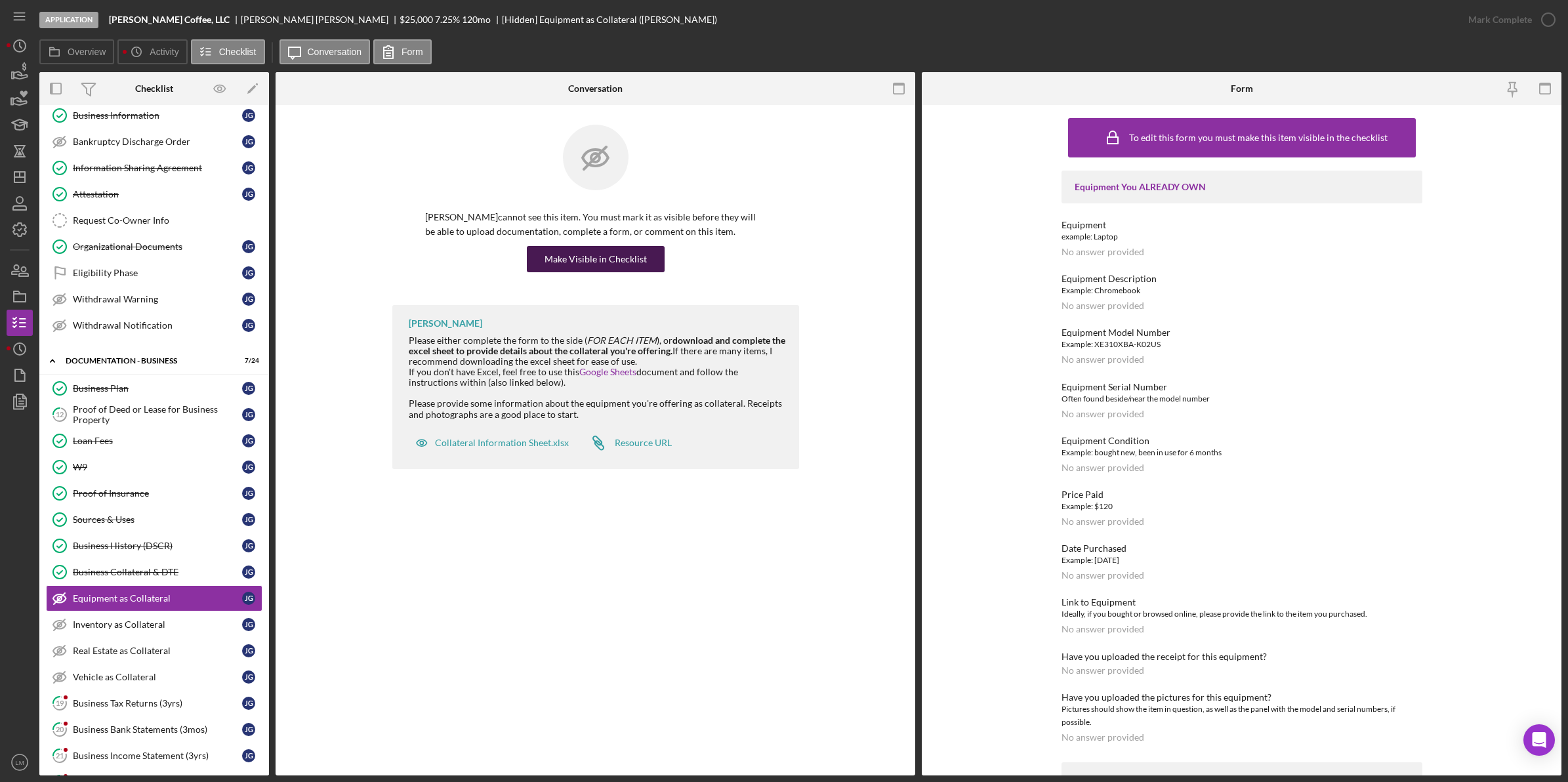
click at [595, 256] on div "Make Visible in Checklist" at bounding box center [596, 259] width 102 height 27
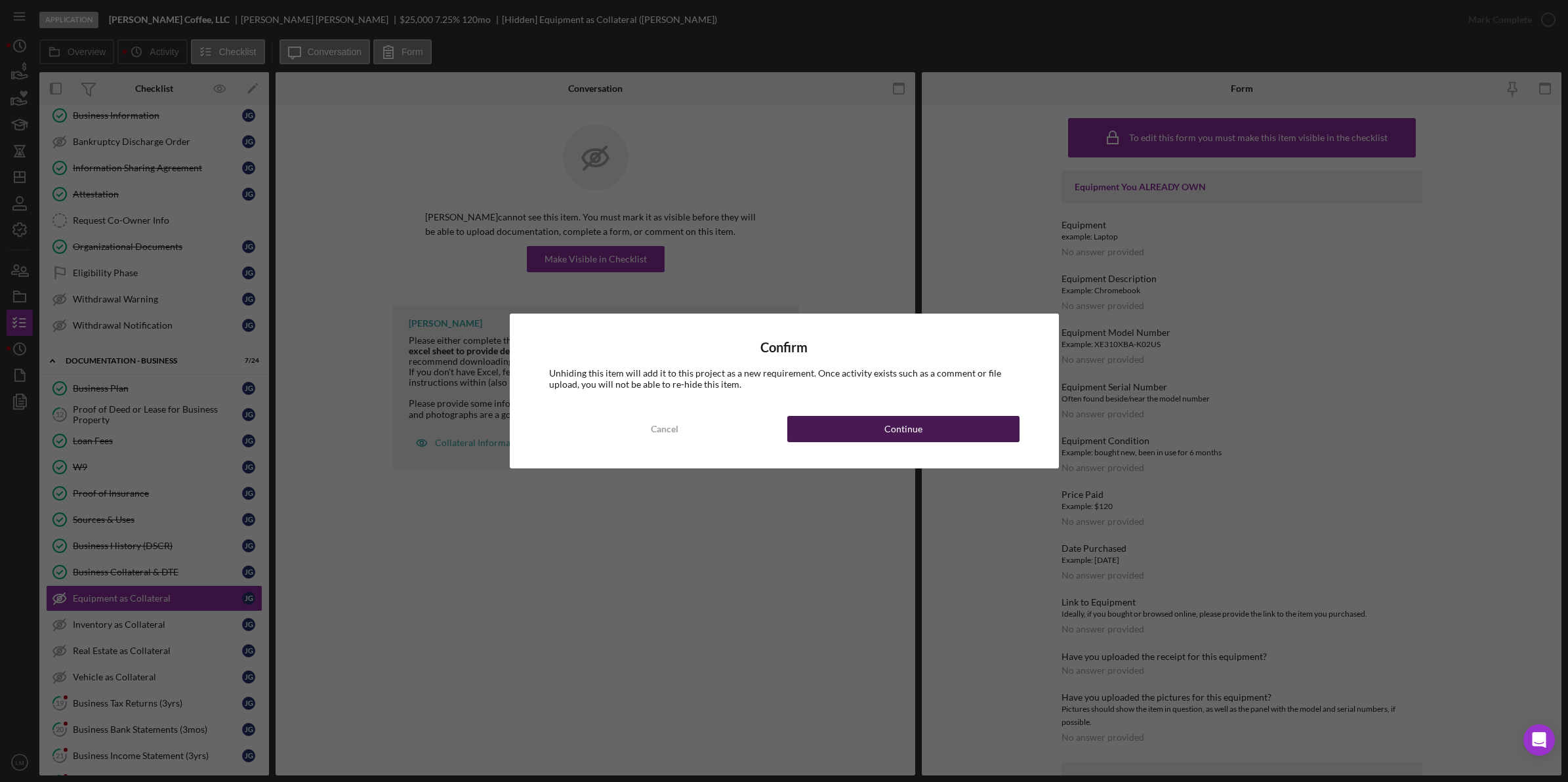
click at [845, 428] on button "Continue" at bounding box center [903, 429] width 232 height 27
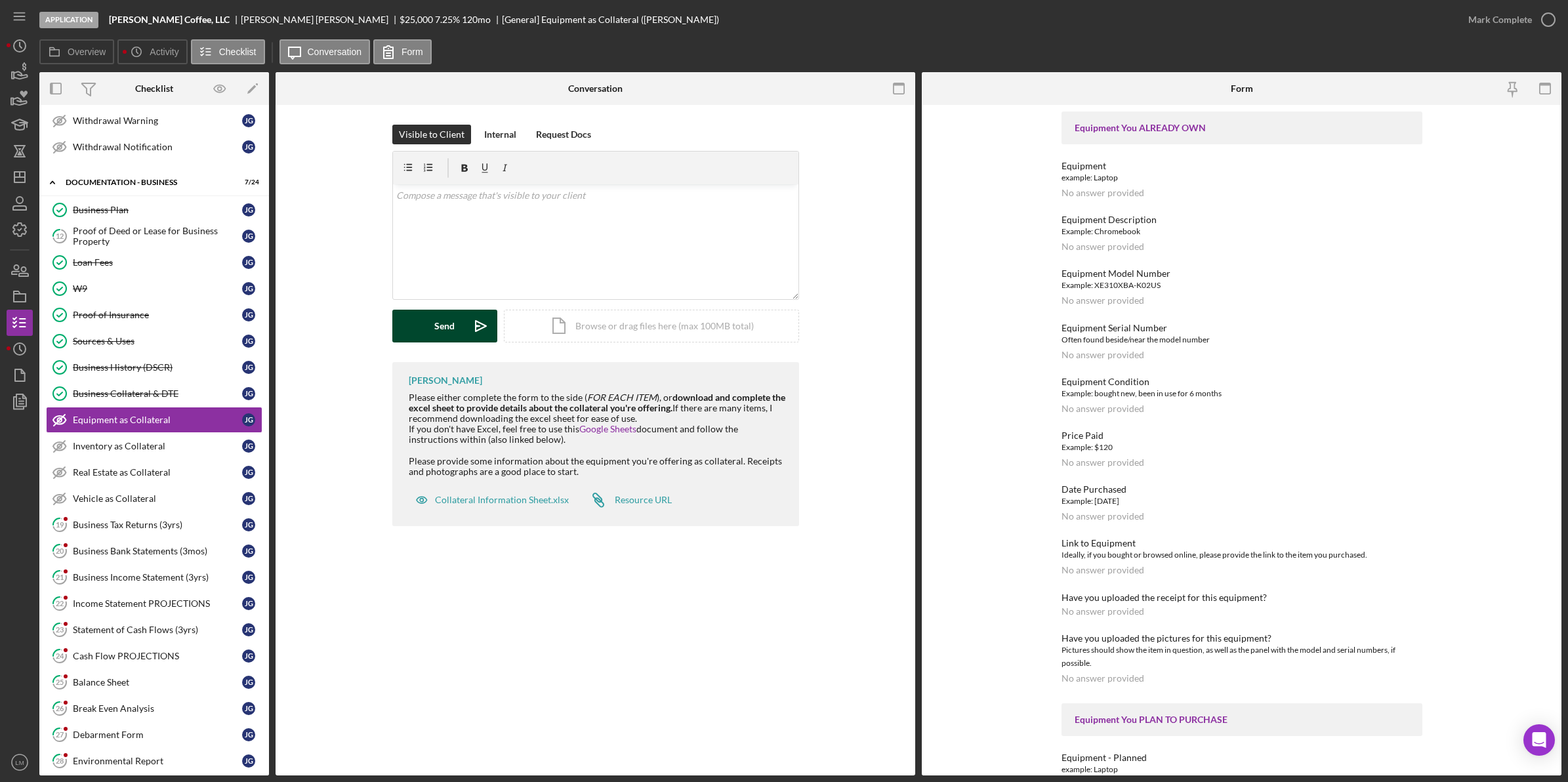
scroll to position [492, 0]
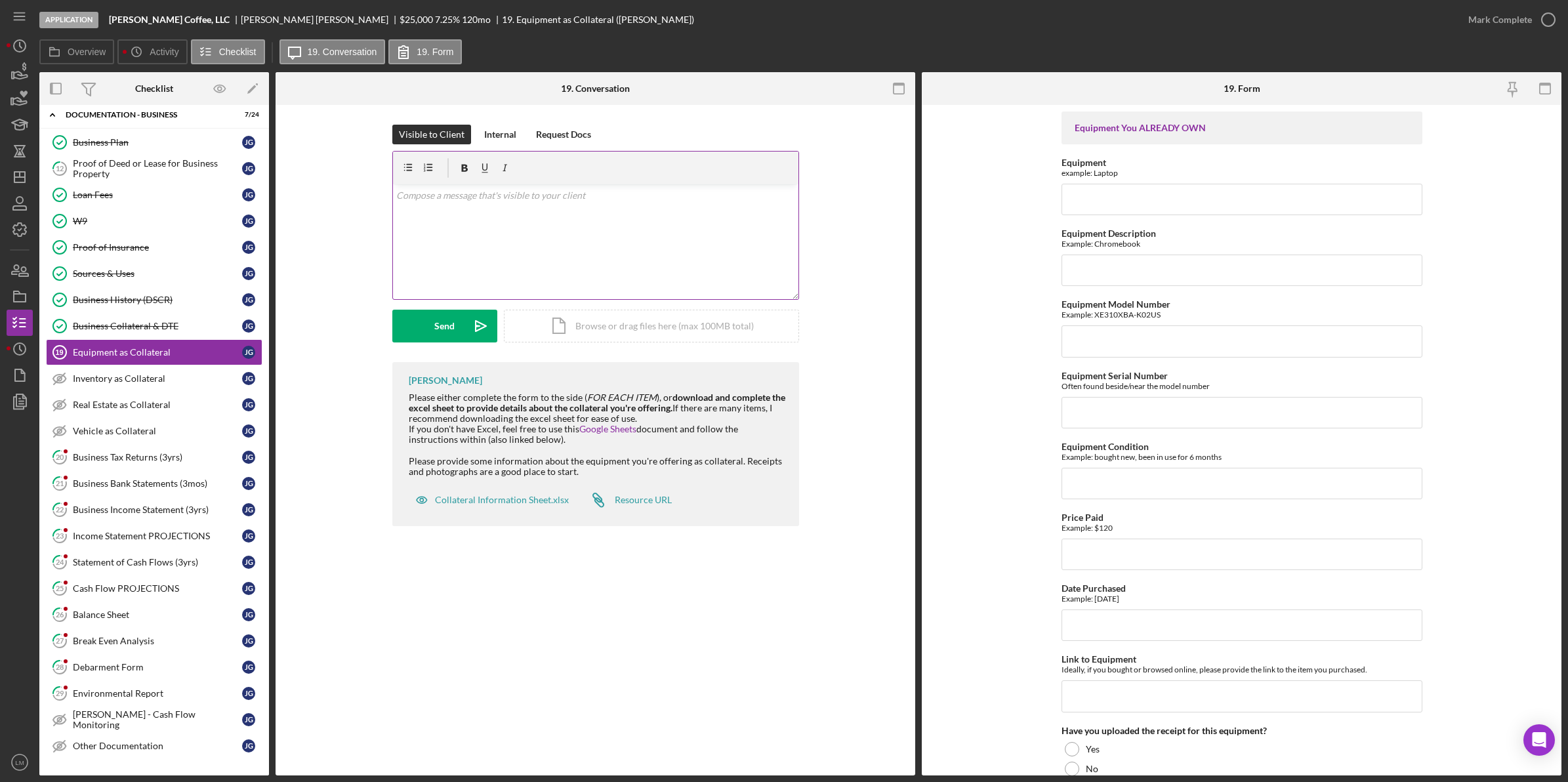
click at [500, 227] on div "v Color teal Color pink Remove color Add row above Add row below Add column bef…" at bounding box center [596, 242] width 405 height 115
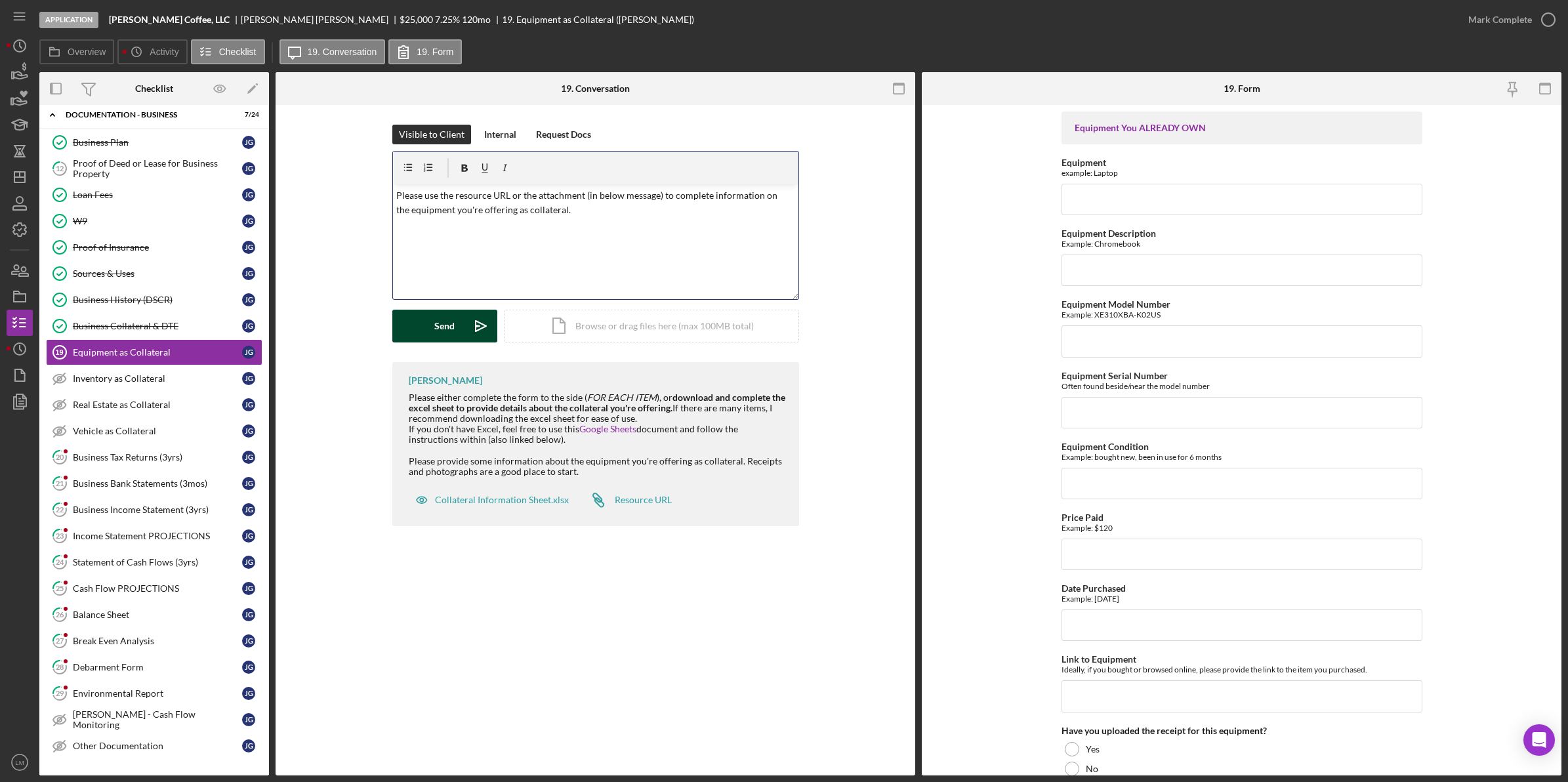
click at [453, 330] on div "Send" at bounding box center [444, 326] width 20 height 33
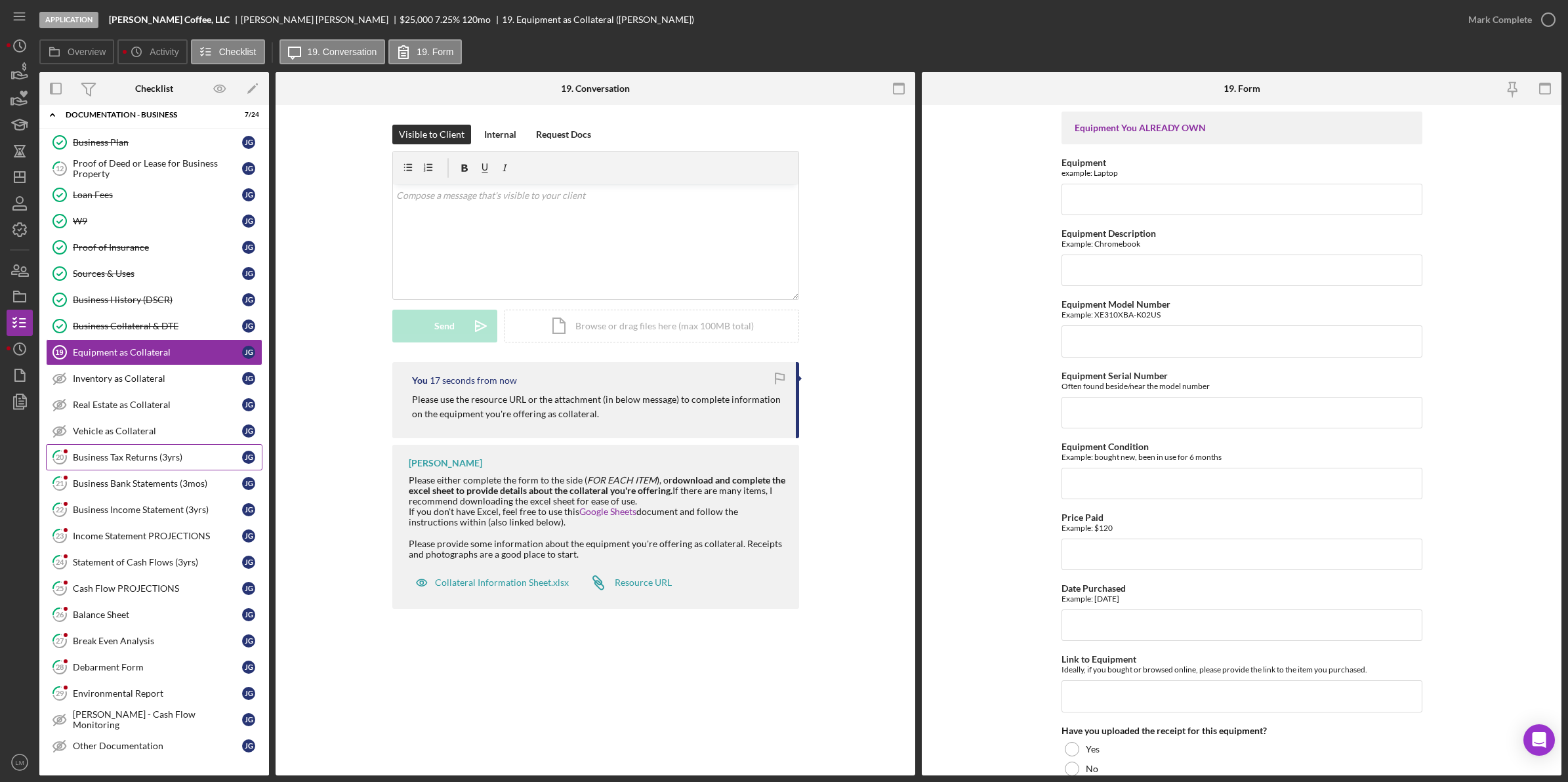
click at [195, 461] on link "20 Business Tax Returns (3yrs) [PERSON_NAME]" at bounding box center [154, 457] width 217 height 27
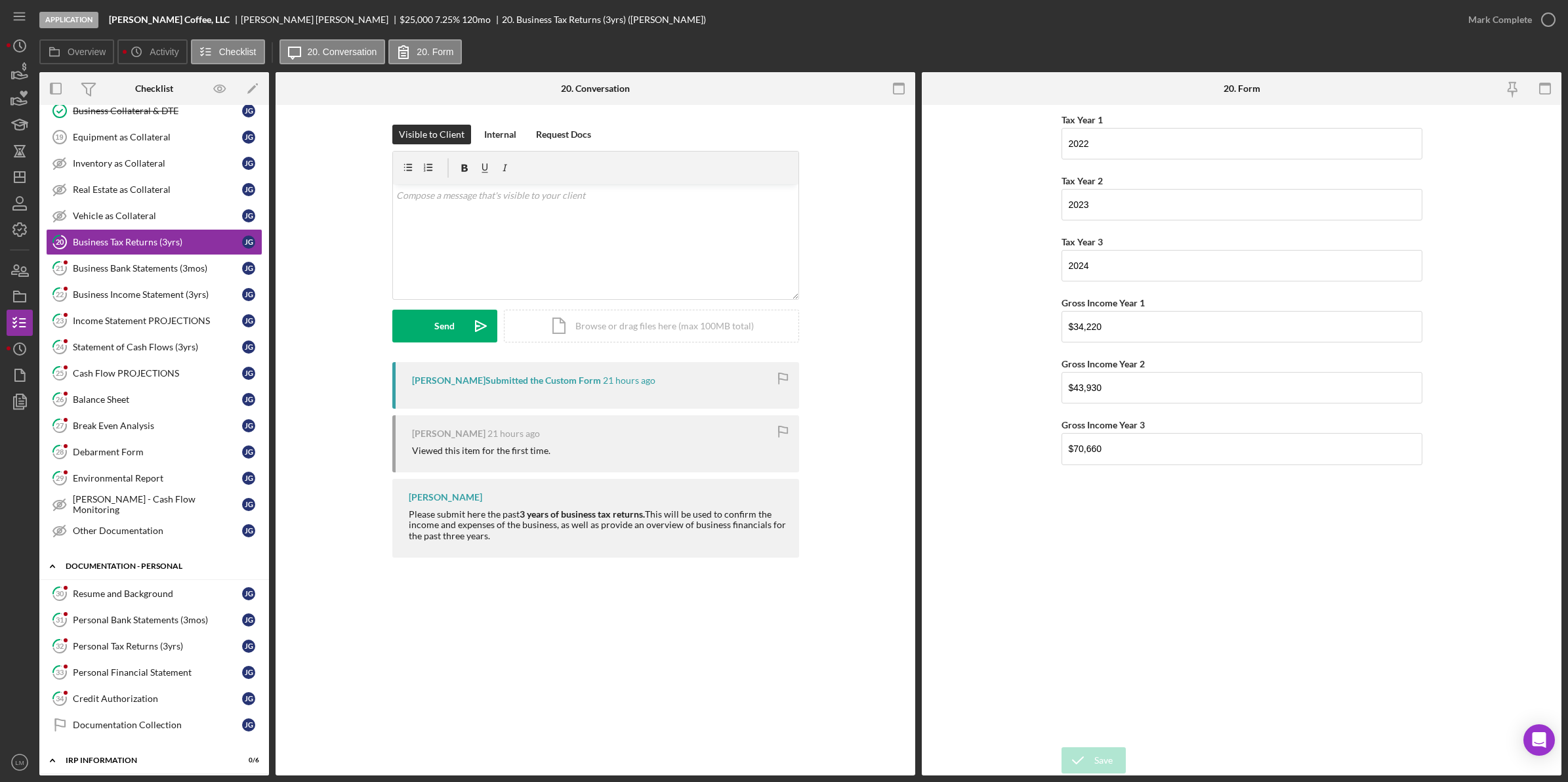
scroll to position [820, 0]
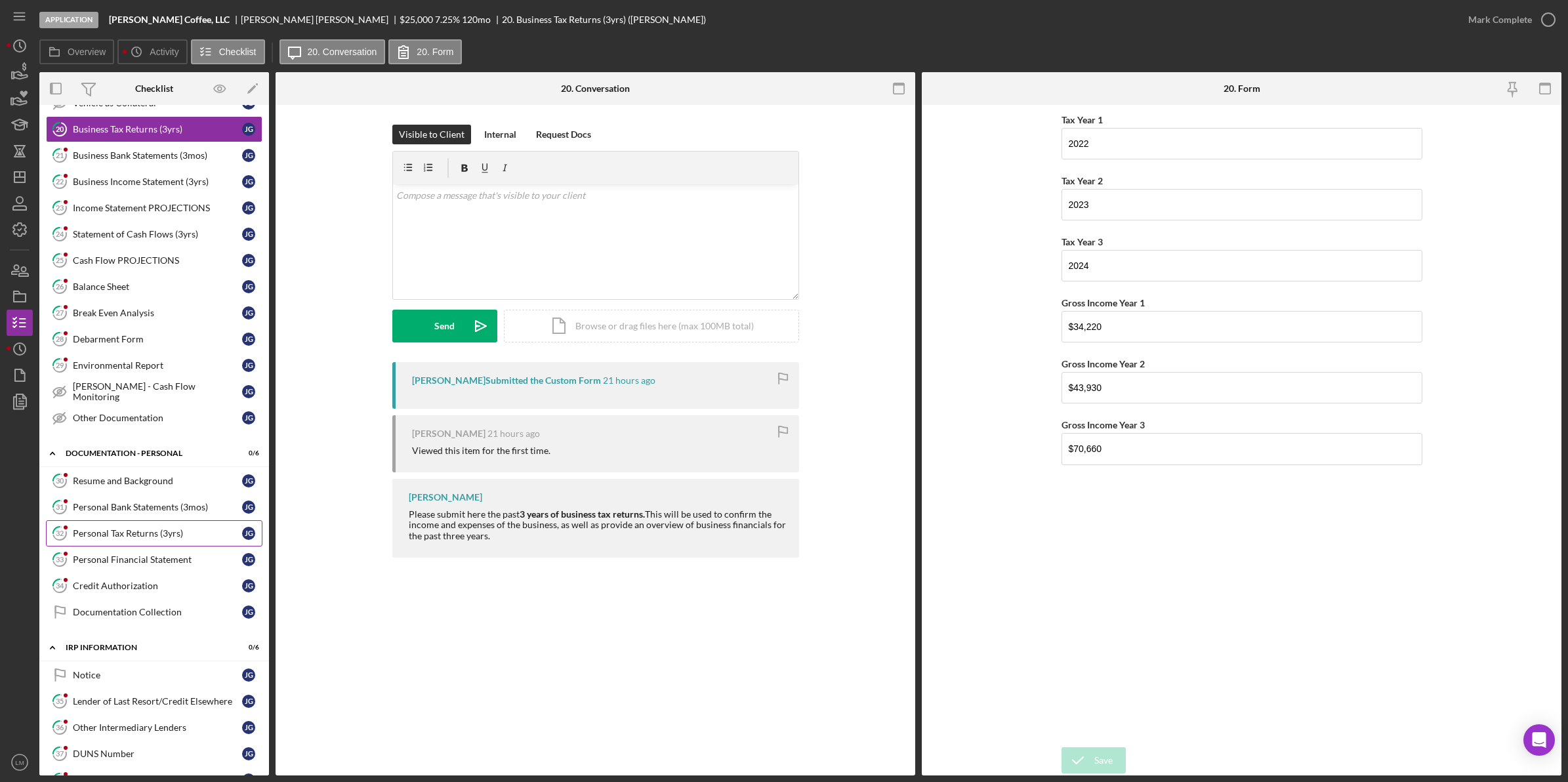
click at [152, 546] on link "32 Personal Tax Returns (3yrs) [PERSON_NAME]" at bounding box center [154, 533] width 217 height 27
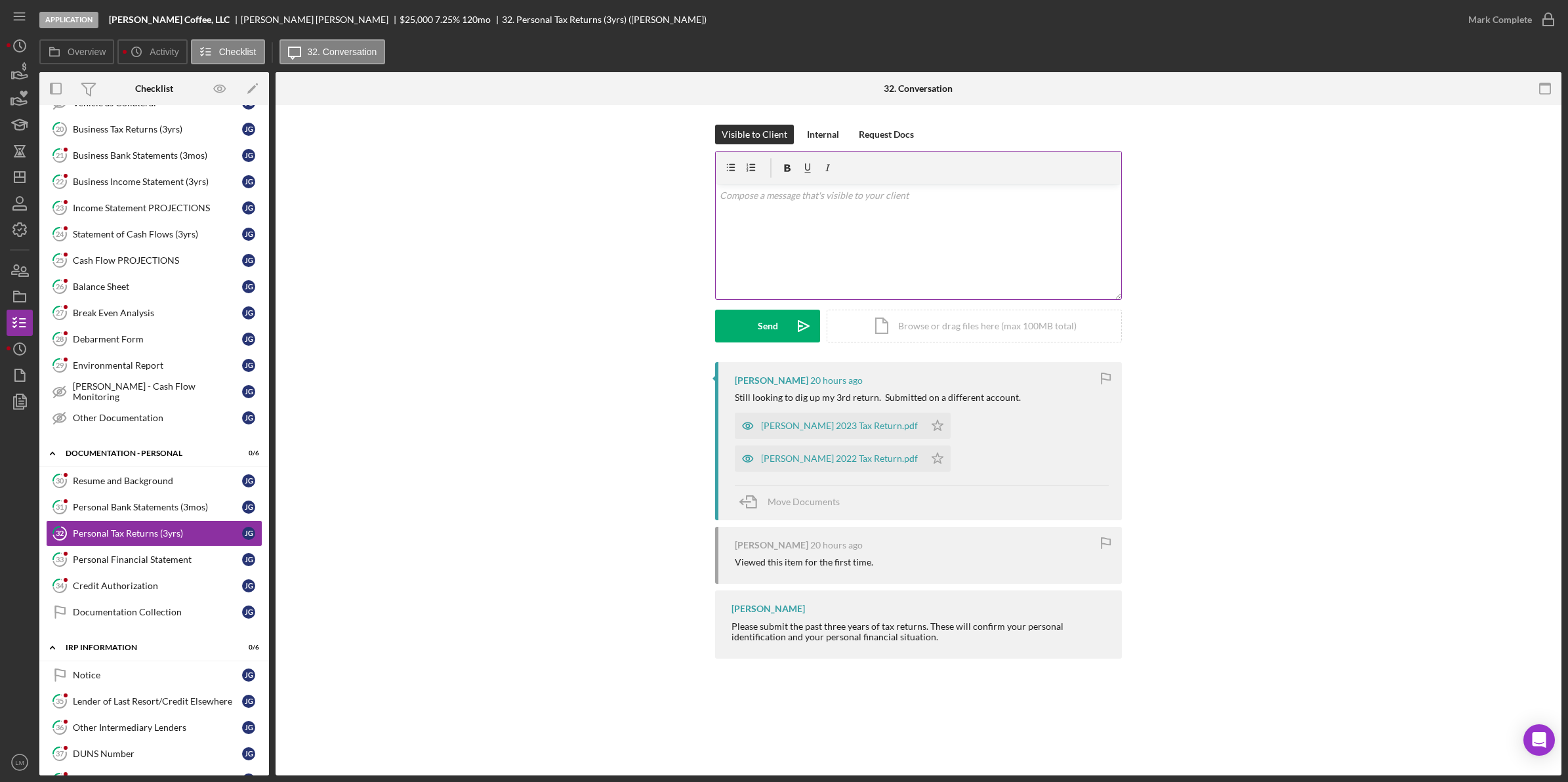
click at [864, 208] on div "v Color teal Color pink Remove color Add row above Add row below Add column bef…" at bounding box center [919, 242] width 405 height 115
click at [768, 319] on div "Send" at bounding box center [768, 326] width 20 height 33
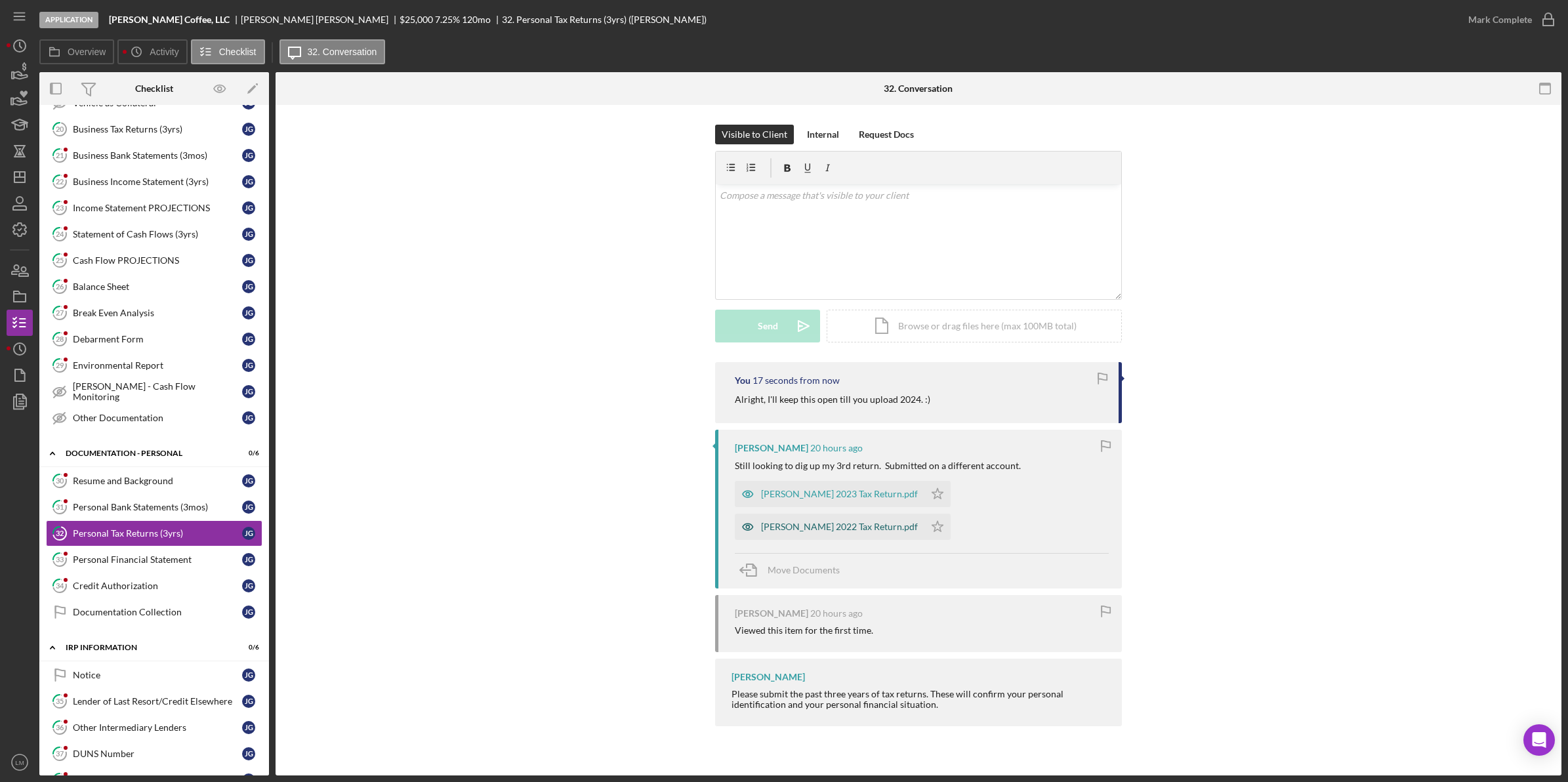
click at [815, 516] on div "[PERSON_NAME] 2022 Tax Return.pdf" at bounding box center [829, 527] width 189 height 27
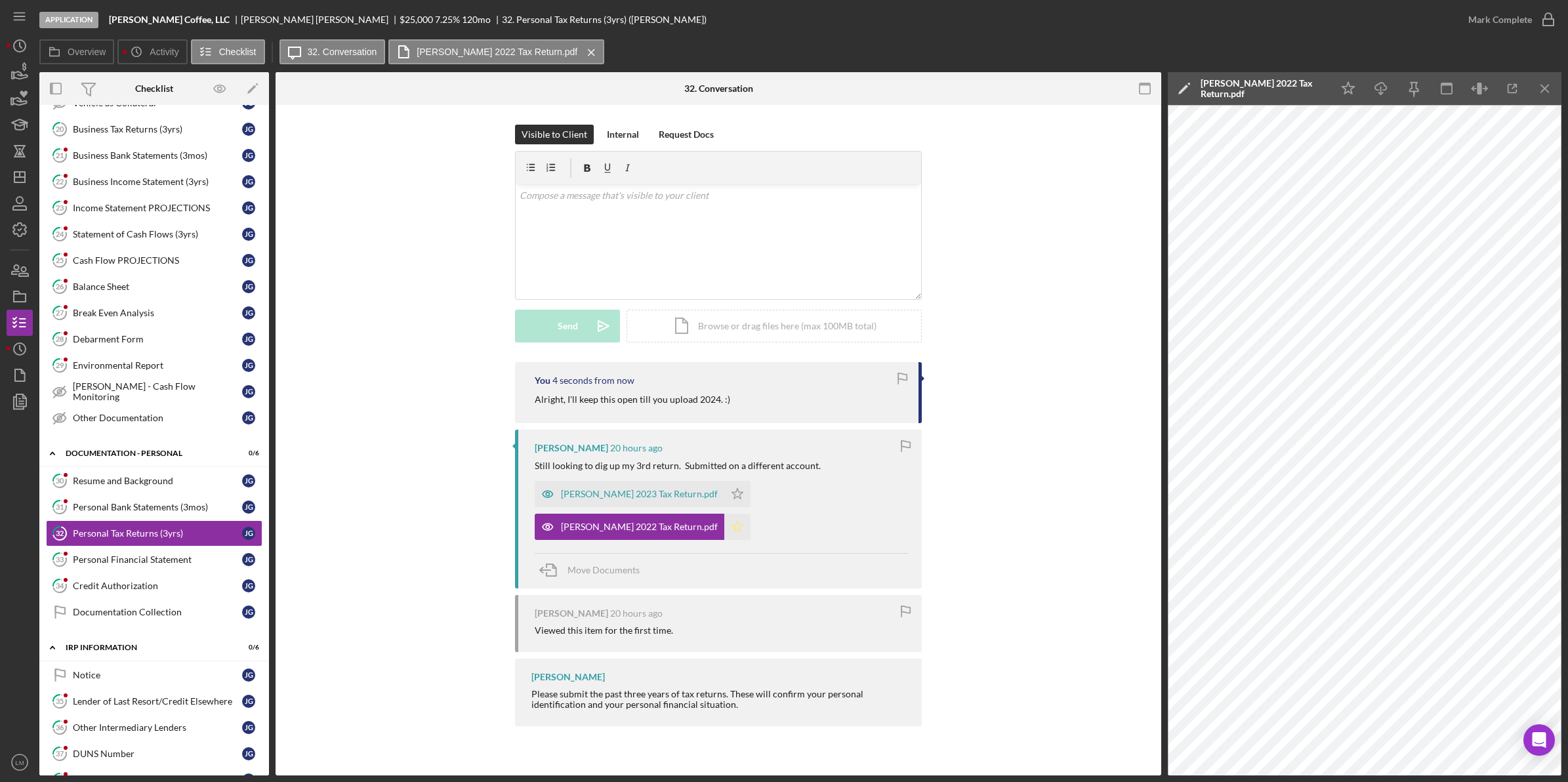
click at [738, 525] on icon "Icon/Star" at bounding box center [738, 527] width 27 height 27
click at [738, 490] on icon "Icon/Star" at bounding box center [738, 494] width 27 height 27
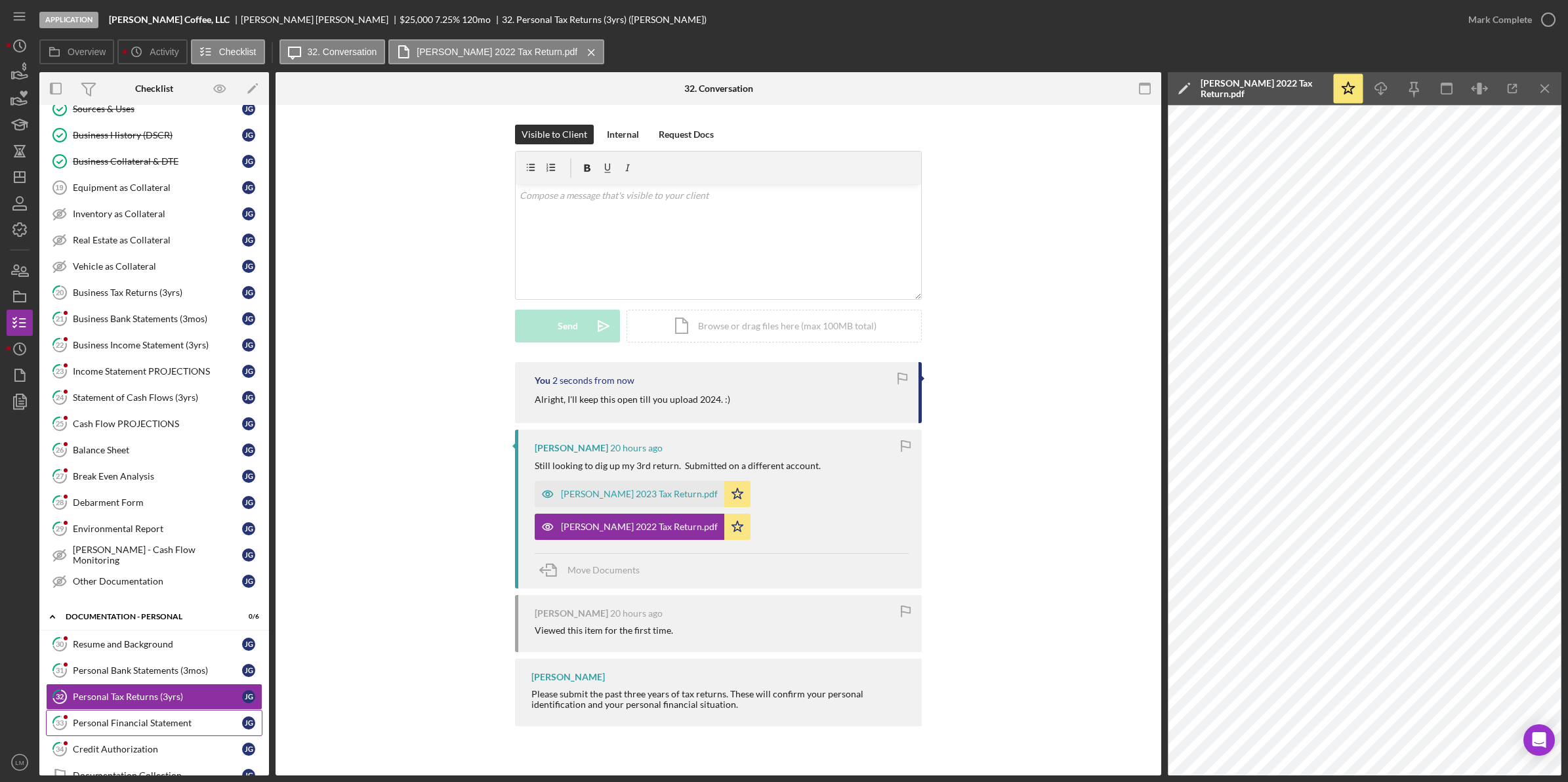
scroll to position [656, 0]
click at [27, 270] on icon "button" at bounding box center [20, 270] width 33 height 33
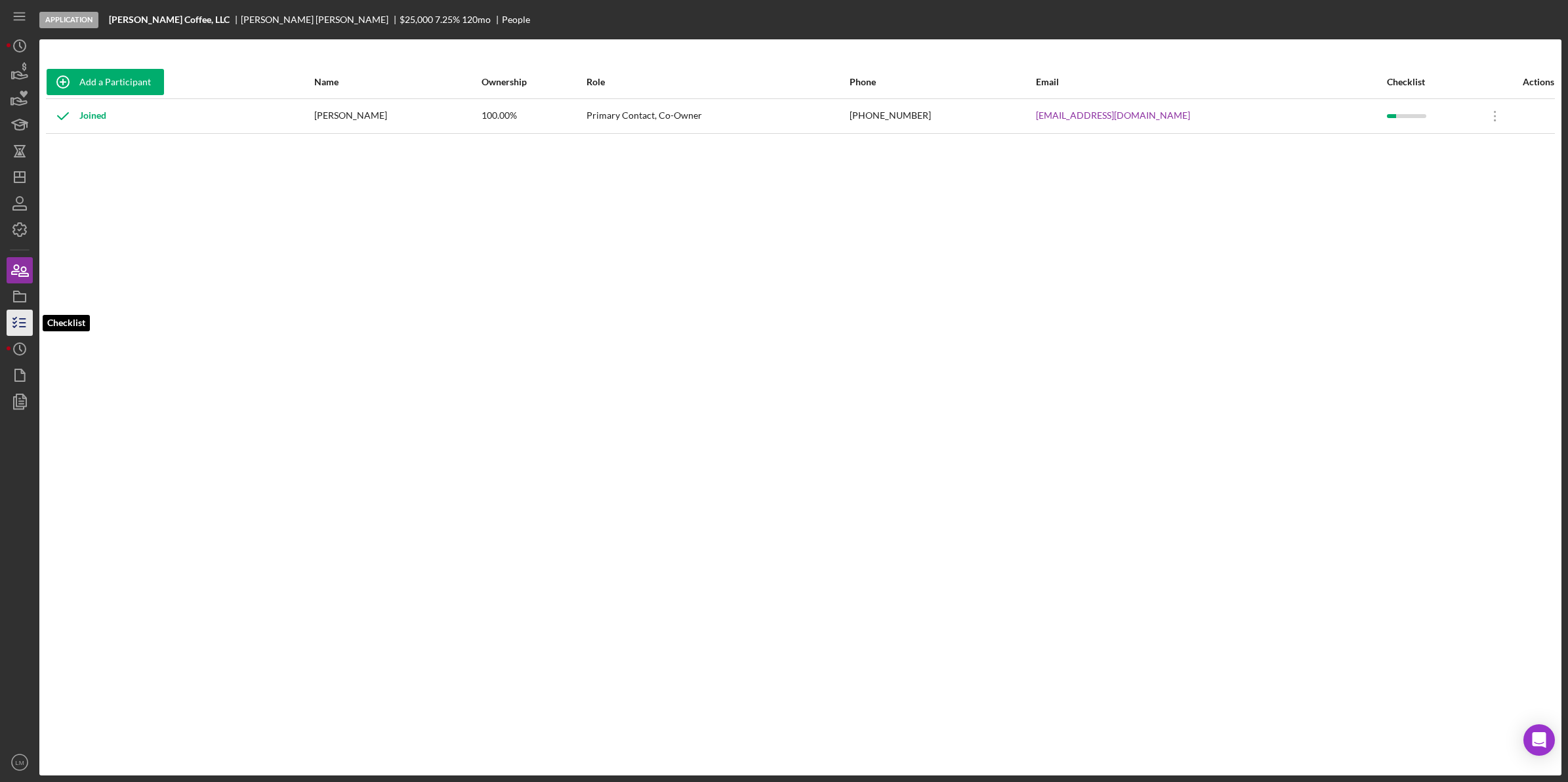
click at [25, 326] on line "button" at bounding box center [22, 326] width 6 height 0
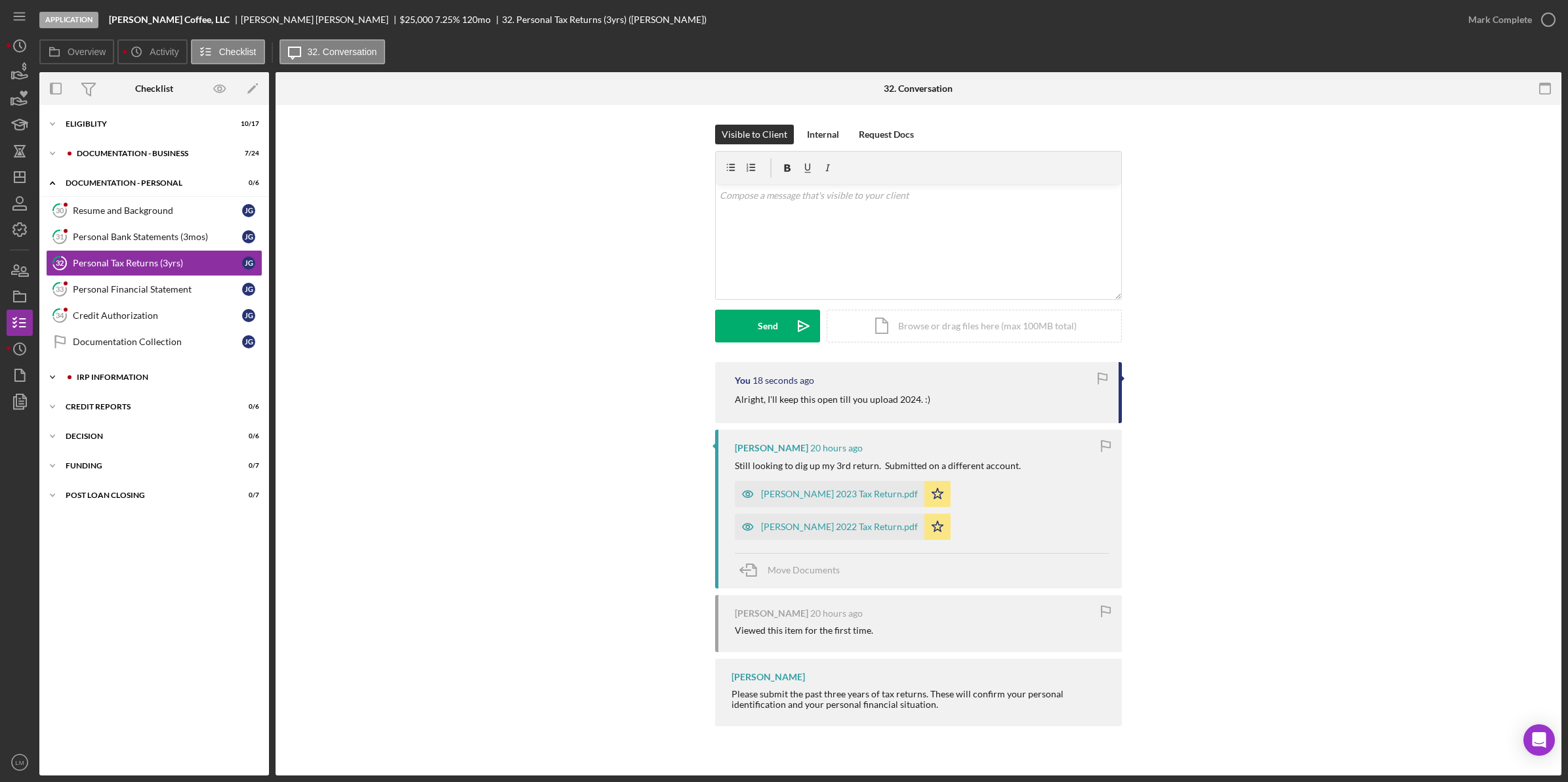
click at [125, 375] on div "IRP Information" at bounding box center [165, 377] width 176 height 8
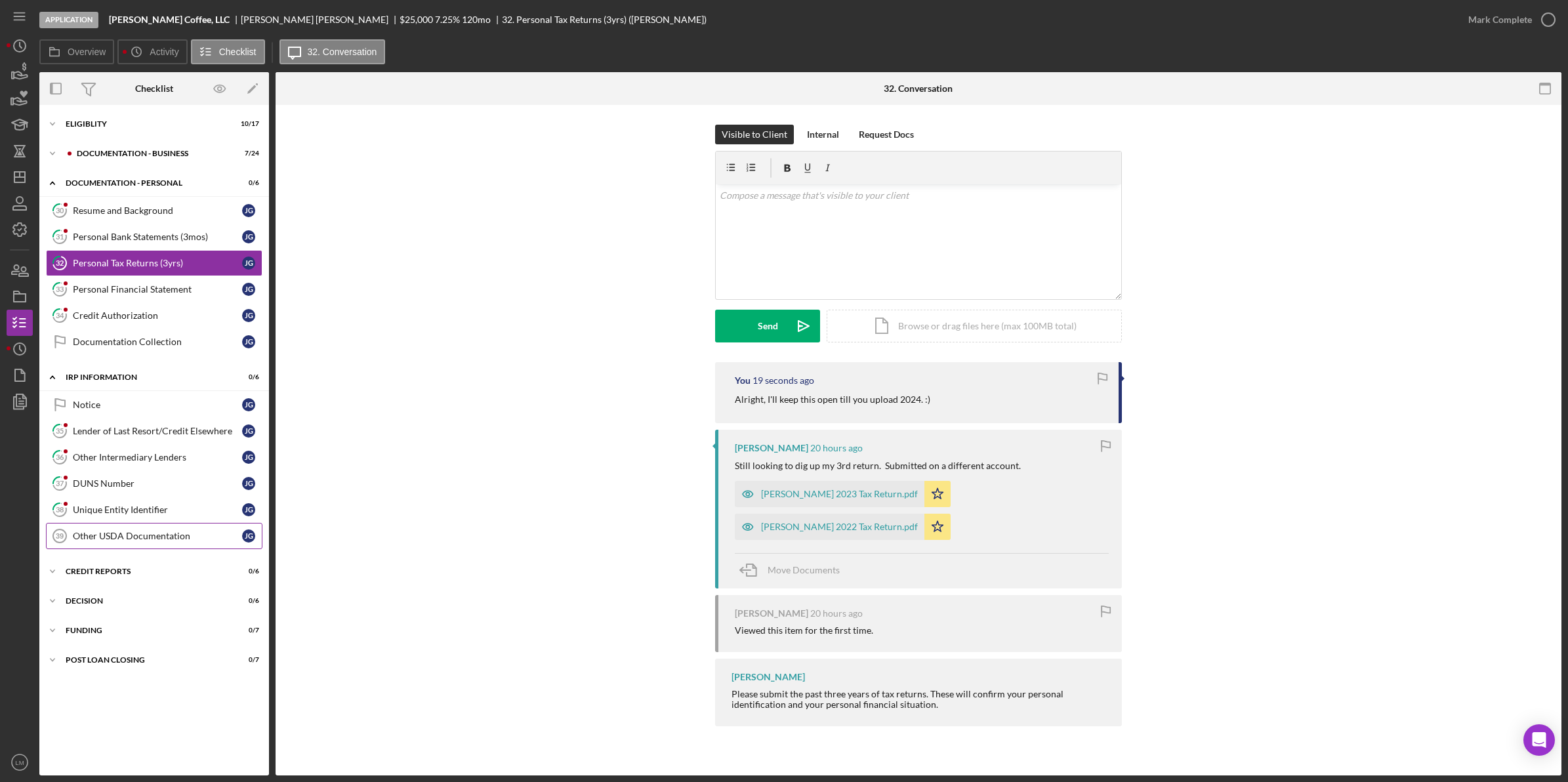
click at [129, 528] on link "Other USDA Documentation 39 Other USDA Documentation [PERSON_NAME]" at bounding box center [154, 536] width 217 height 27
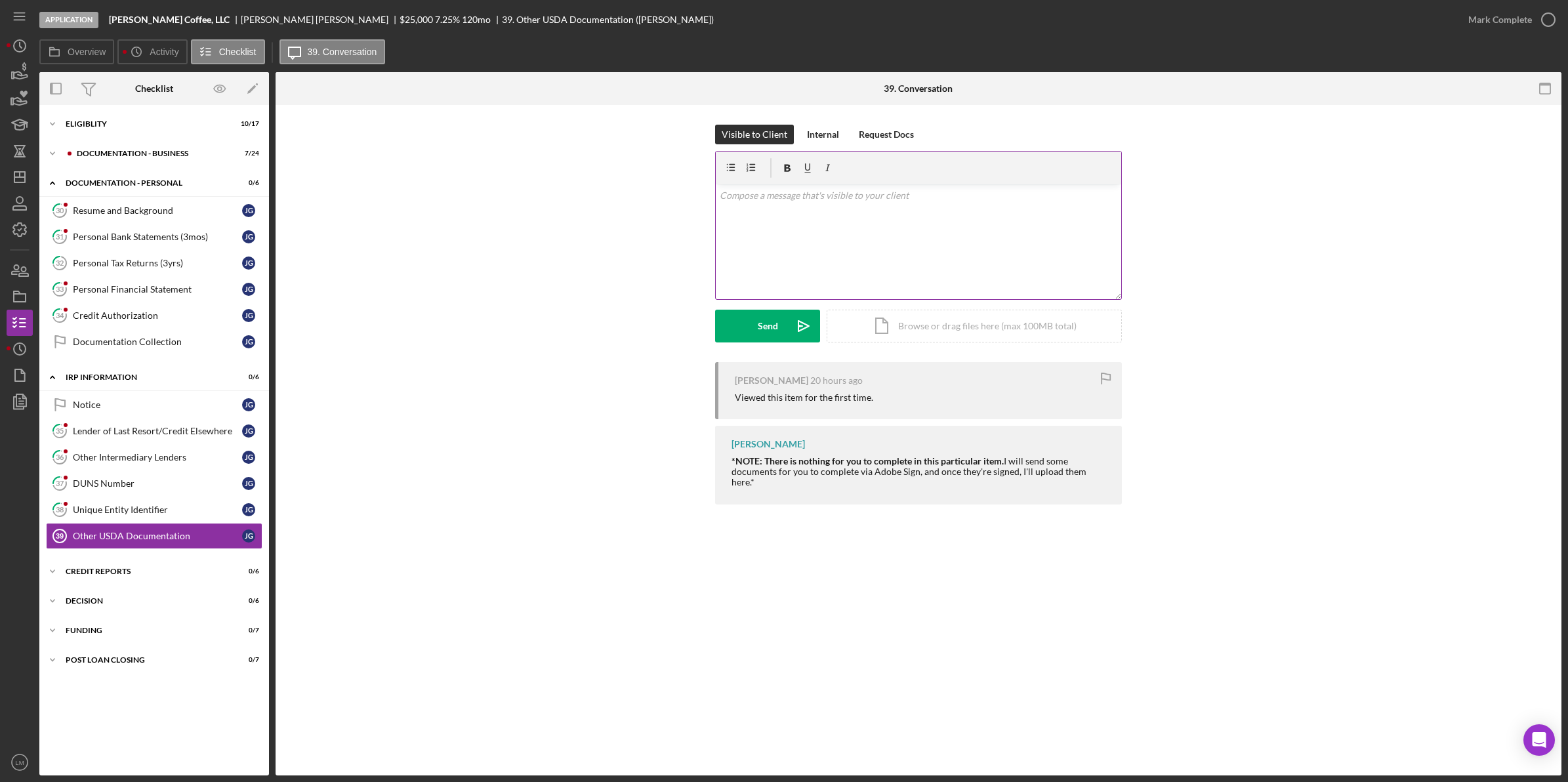
click at [868, 260] on div "v Color teal Color pink Remove color Add row above Add row below Add column bef…" at bounding box center [919, 242] width 405 height 115
click at [756, 328] on button "Send Icon/icon-invite-send" at bounding box center [768, 326] width 105 height 33
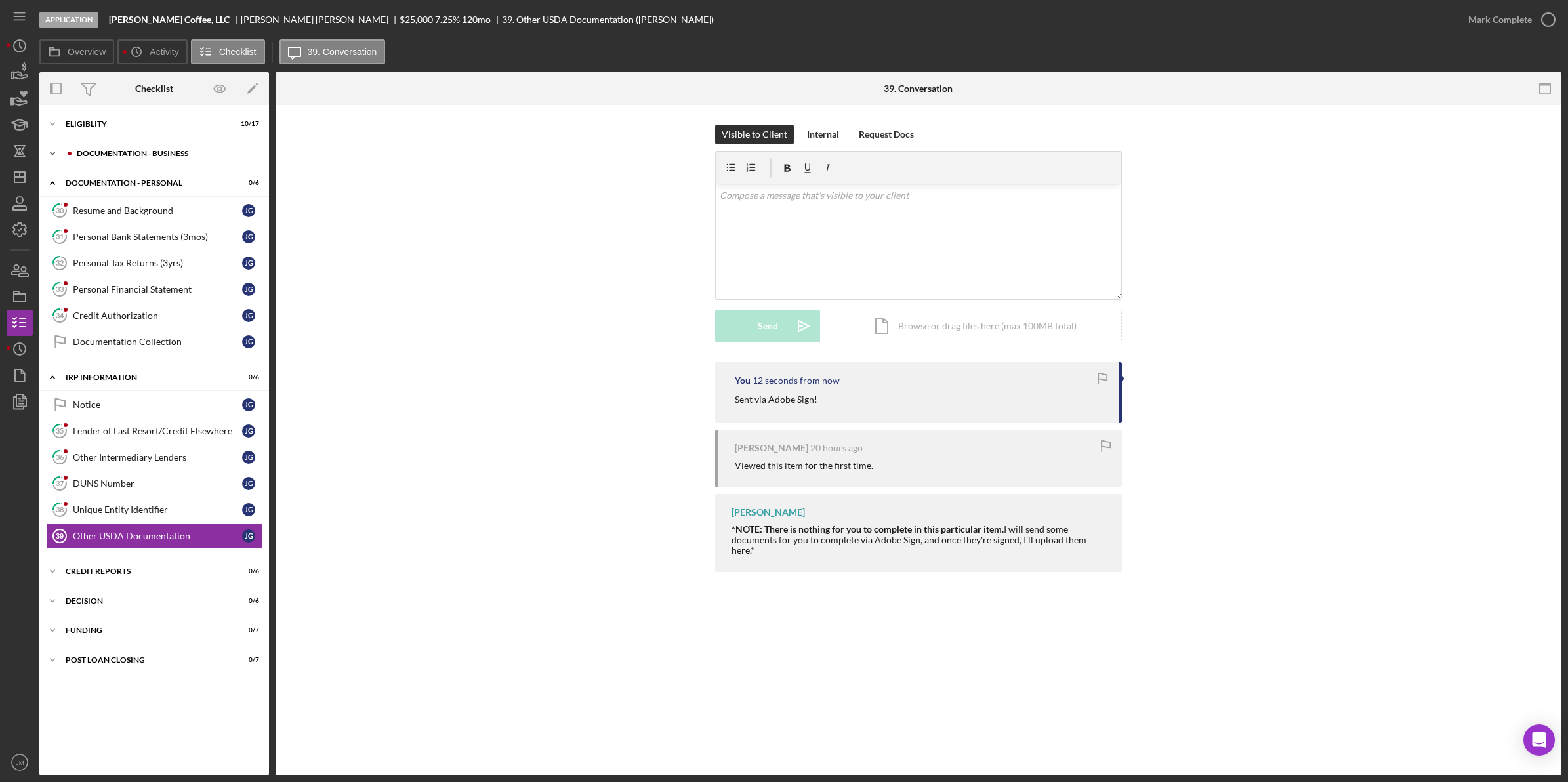
click at [157, 154] on div "DOCUMENTATION - BUSINESS" at bounding box center [165, 153] width 176 height 8
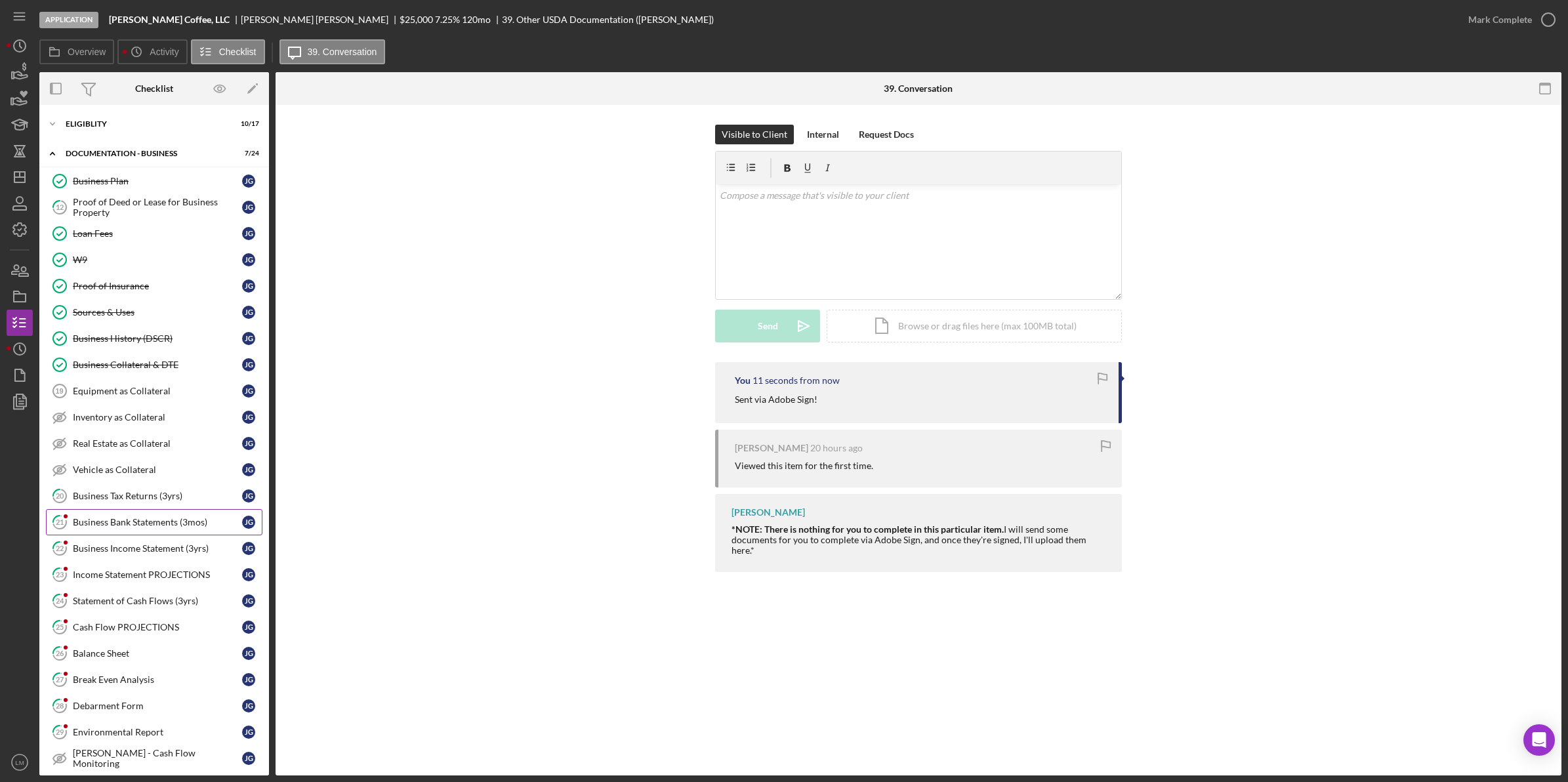
click at [144, 528] on div "Business Bank Statements (3mos)" at bounding box center [157, 522] width 169 height 10
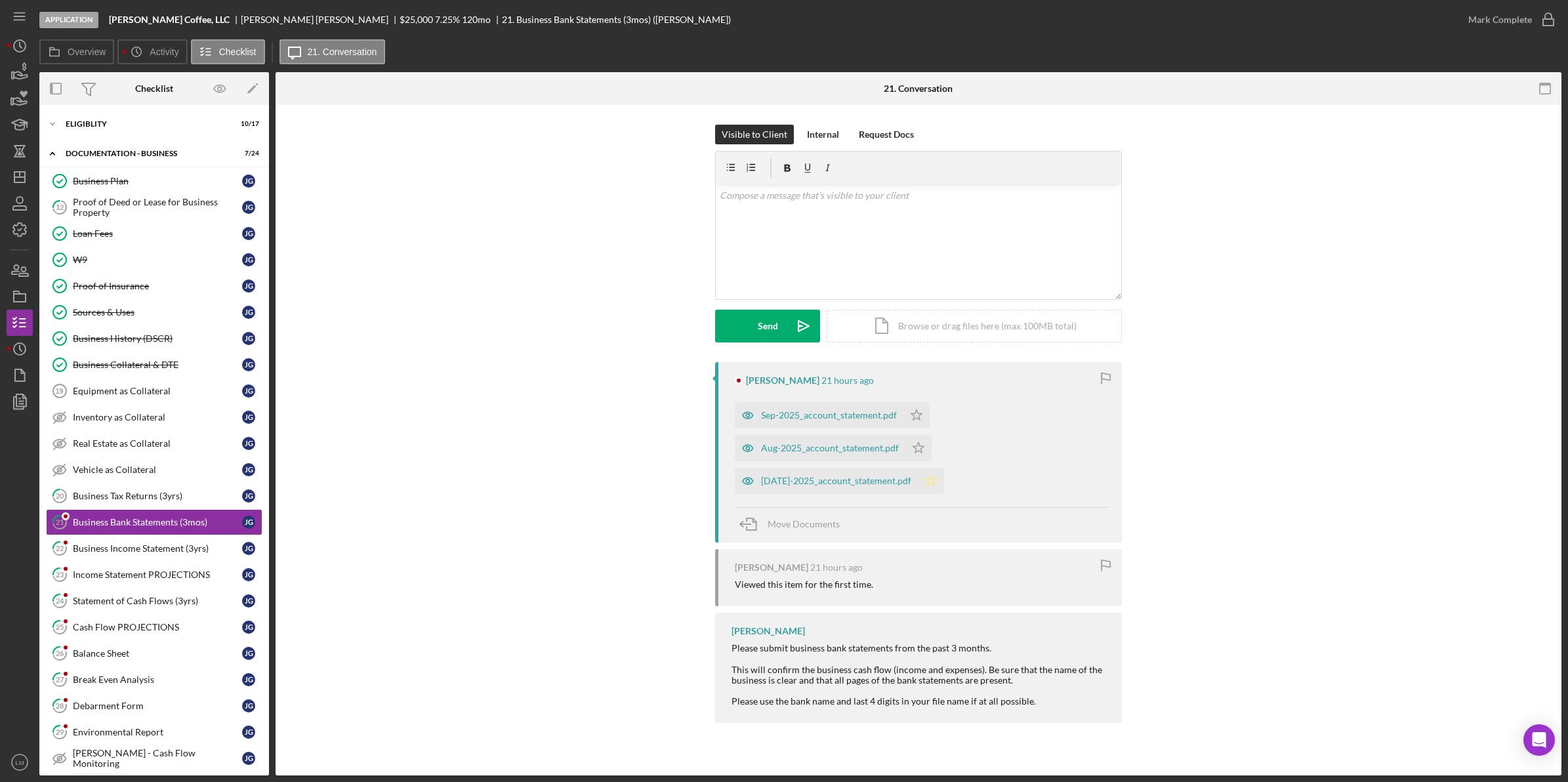
click at [926, 485] on polygon "button" at bounding box center [931, 479] width 11 height 10
click at [917, 447] on icon "Icon/Star" at bounding box center [919, 448] width 27 height 27
click at [919, 405] on icon "Icon/Star" at bounding box center [916, 415] width 27 height 27
click at [843, 418] on div "Sep-2025_account_statement.pdf" at bounding box center [829, 415] width 136 height 10
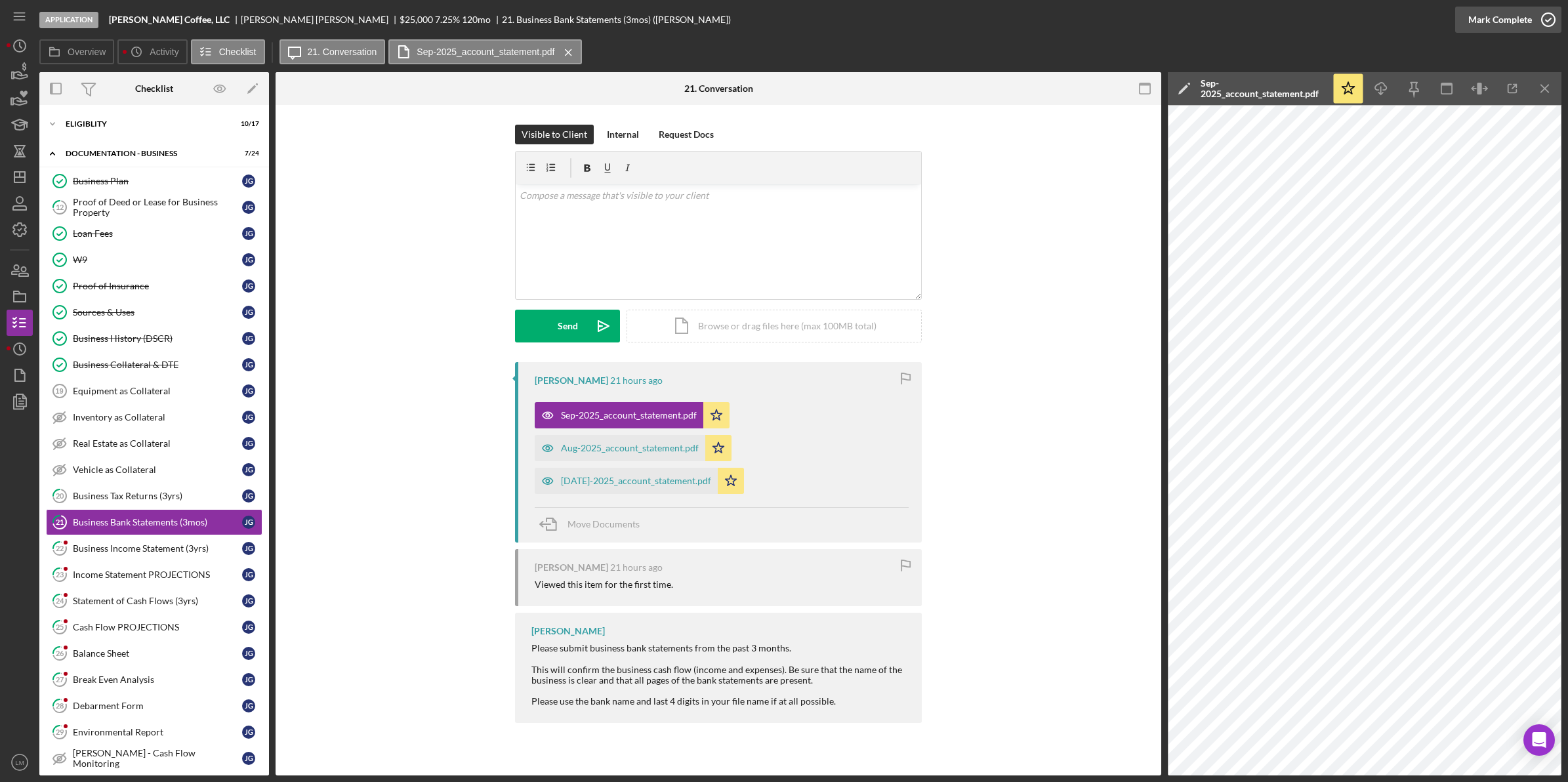
click at [1539, 27] on icon "button" at bounding box center [1548, 20] width 33 height 33
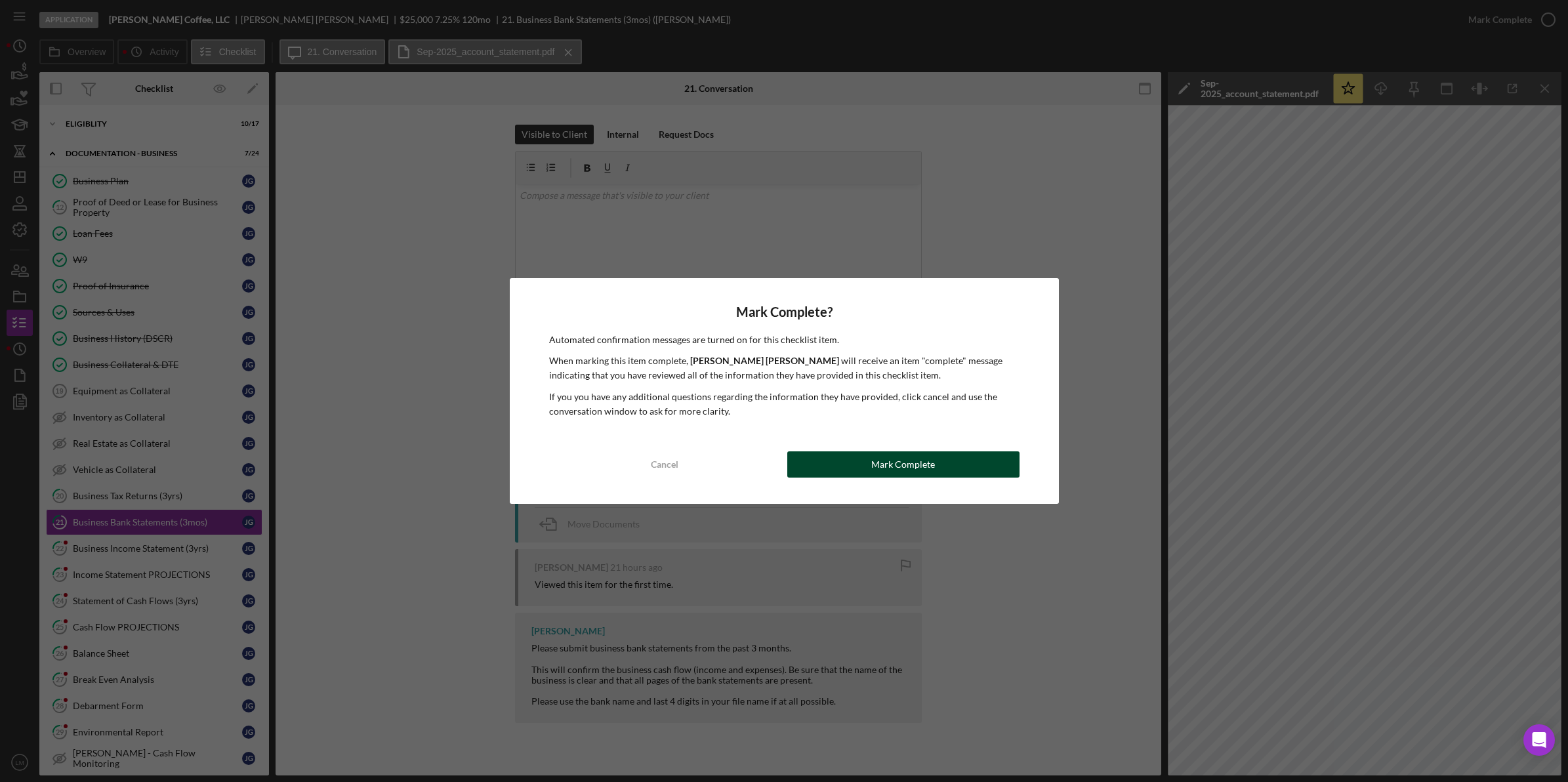
click at [1019, 460] on div "Mark Complete? Automated confirmation messages are turned on for this checklist…" at bounding box center [784, 391] width 549 height 226
click at [979, 460] on button "Mark Complete" at bounding box center [903, 465] width 232 height 27
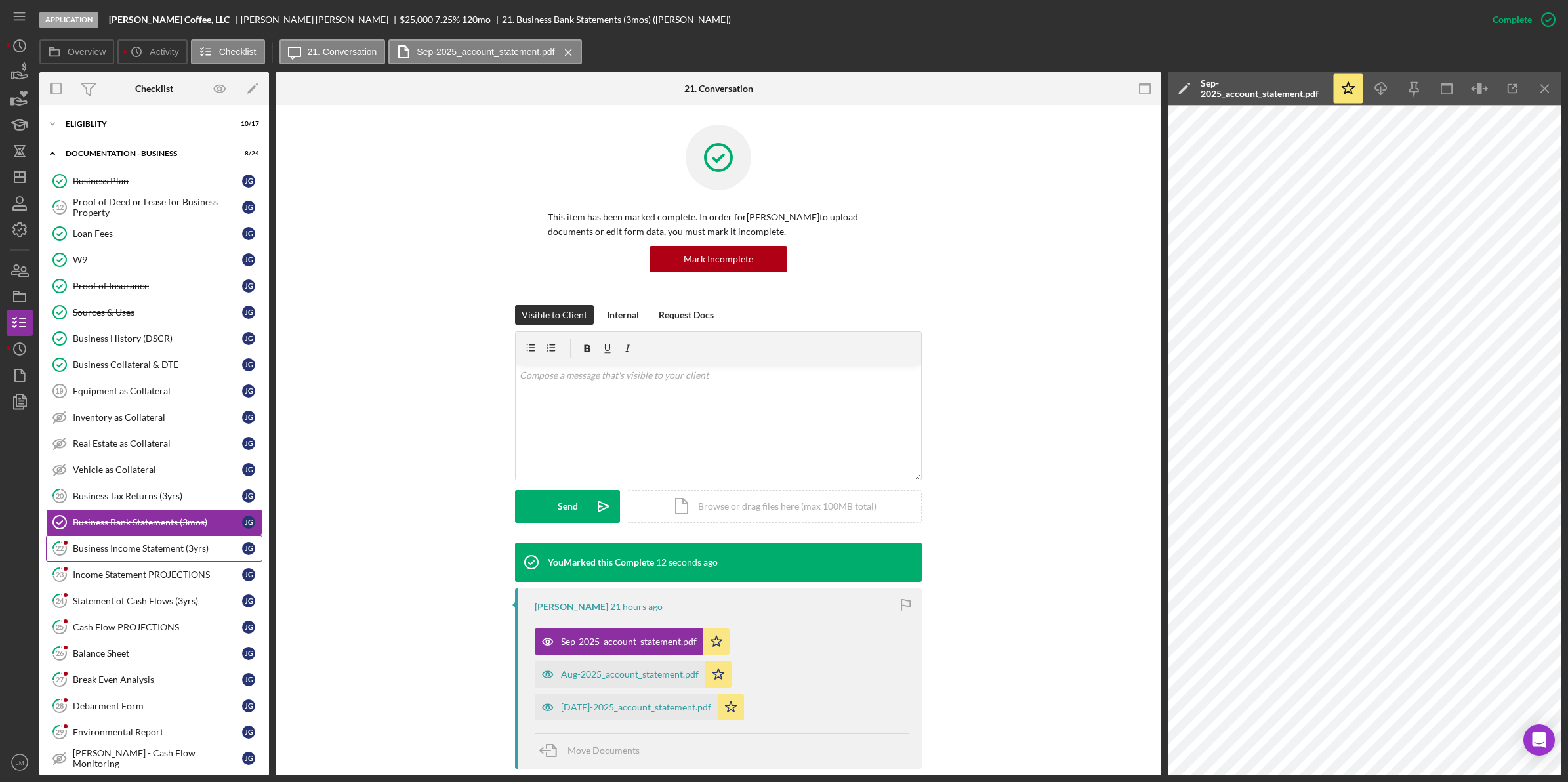
click at [124, 553] on div "Business Income Statement (3yrs)" at bounding box center [157, 548] width 169 height 10
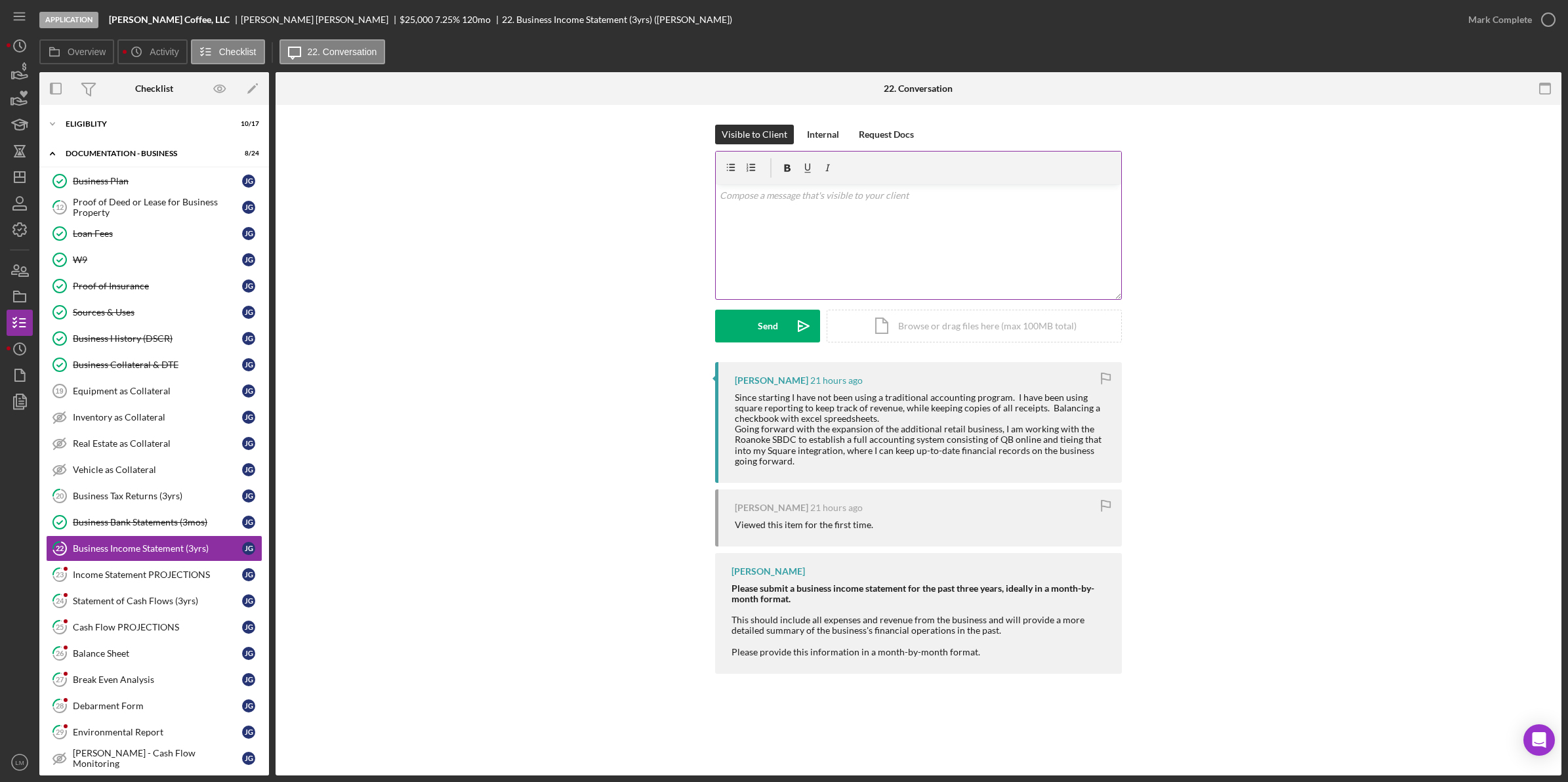
click at [880, 272] on div "v Color teal Color pink Remove color Add row above Add row below Add column bef…" at bounding box center [919, 242] width 405 height 115
click at [743, 332] on button "Send Icon/icon-invite-send" at bounding box center [768, 326] width 105 height 33
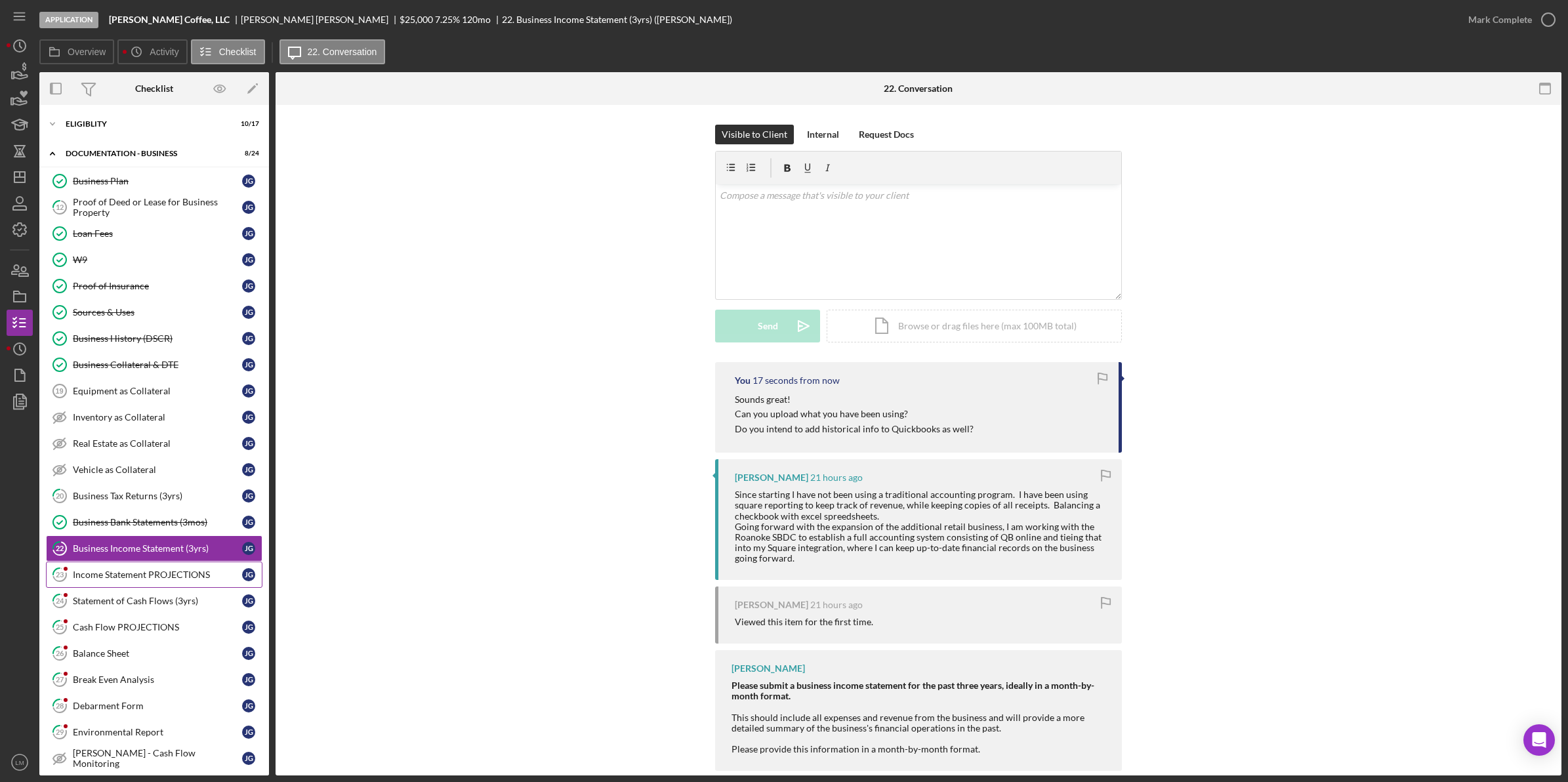
click at [140, 569] on link "23 Income Statement PROJECTIONS [PERSON_NAME]" at bounding box center [154, 574] width 217 height 27
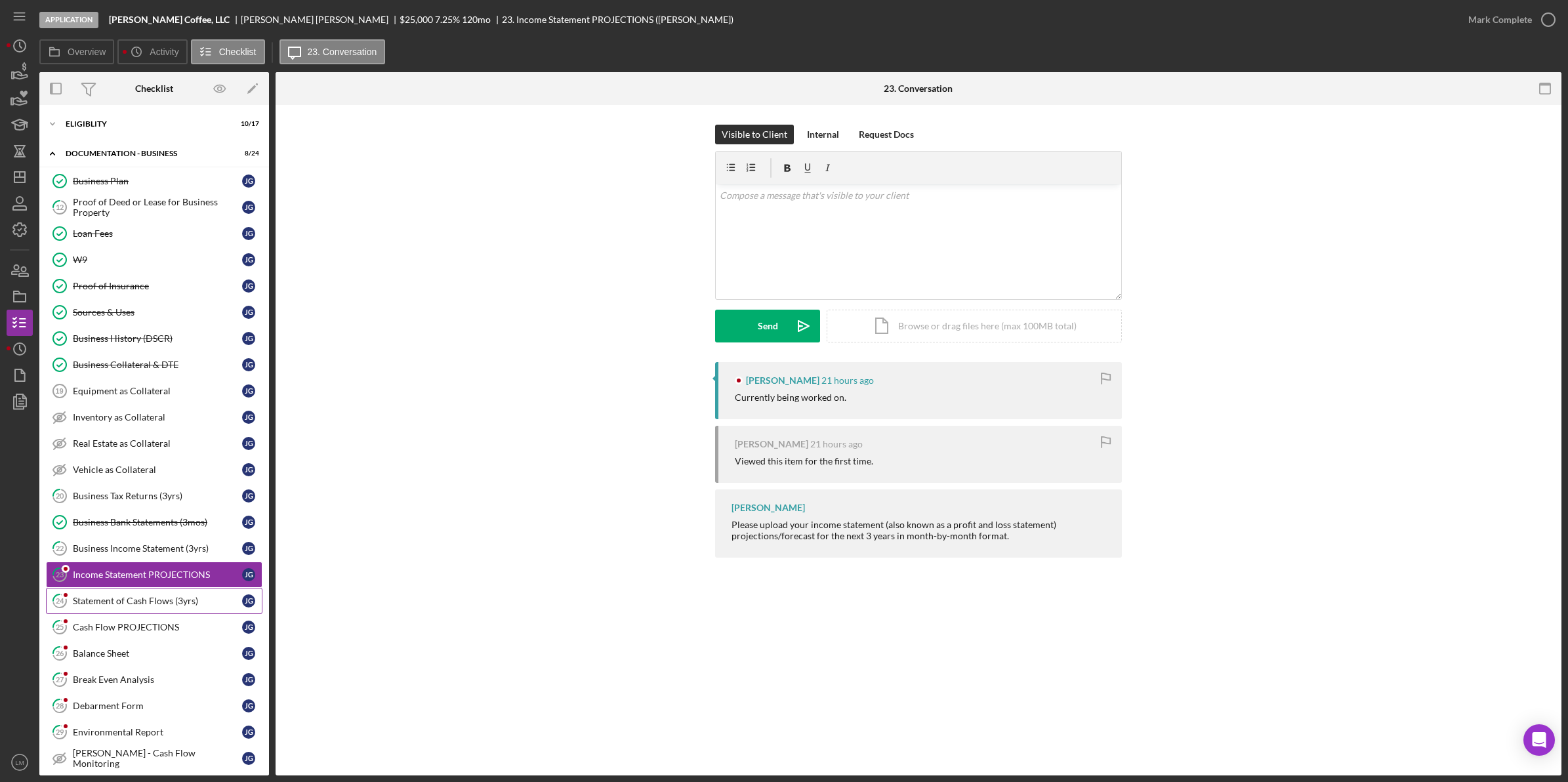
click at [184, 606] on div "Statement of Cash Flows (3yrs)" at bounding box center [157, 600] width 169 height 10
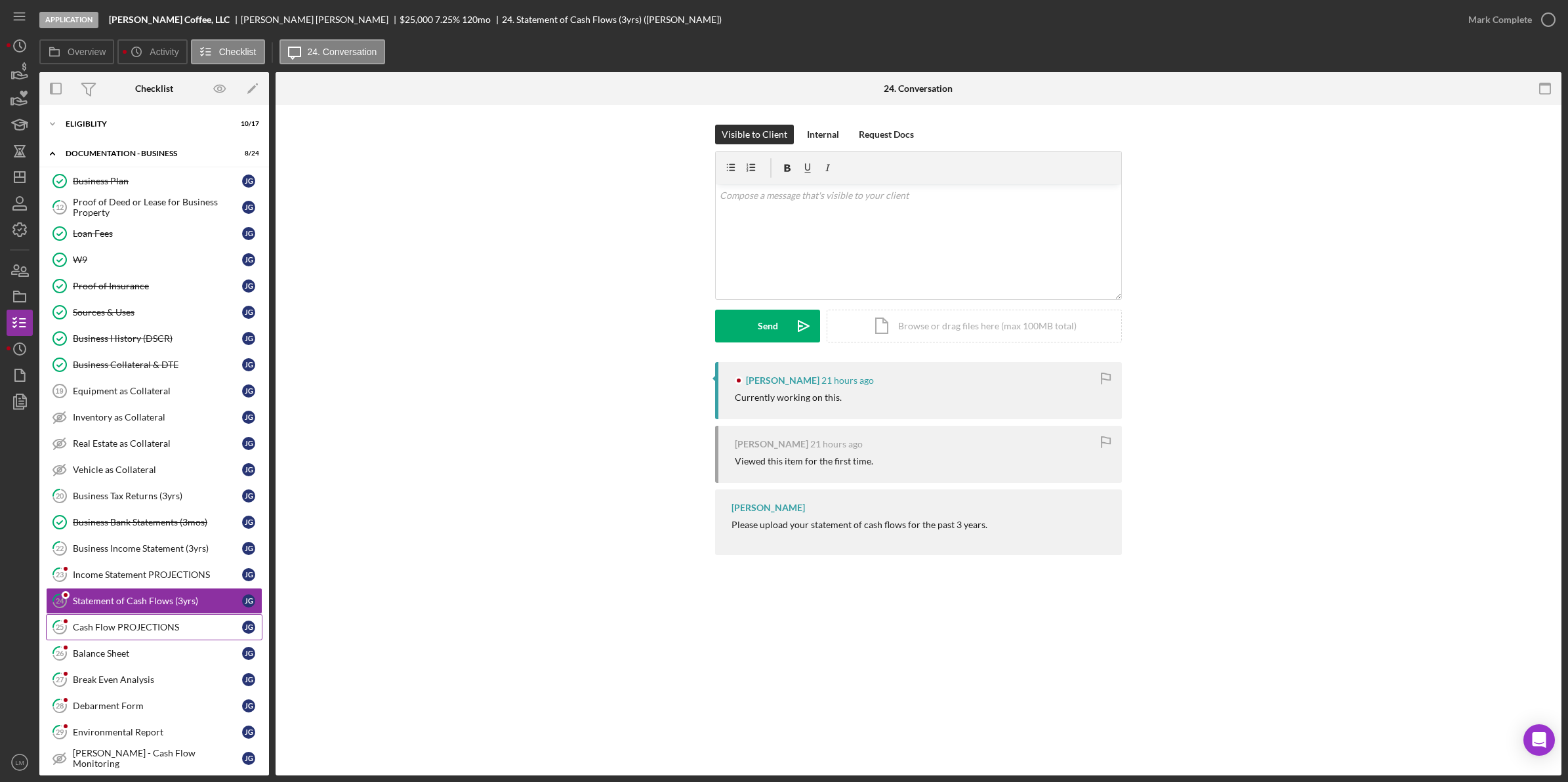
click at [169, 624] on link "25 Cash Flow PROJECTIONS [PERSON_NAME]" at bounding box center [154, 627] width 217 height 27
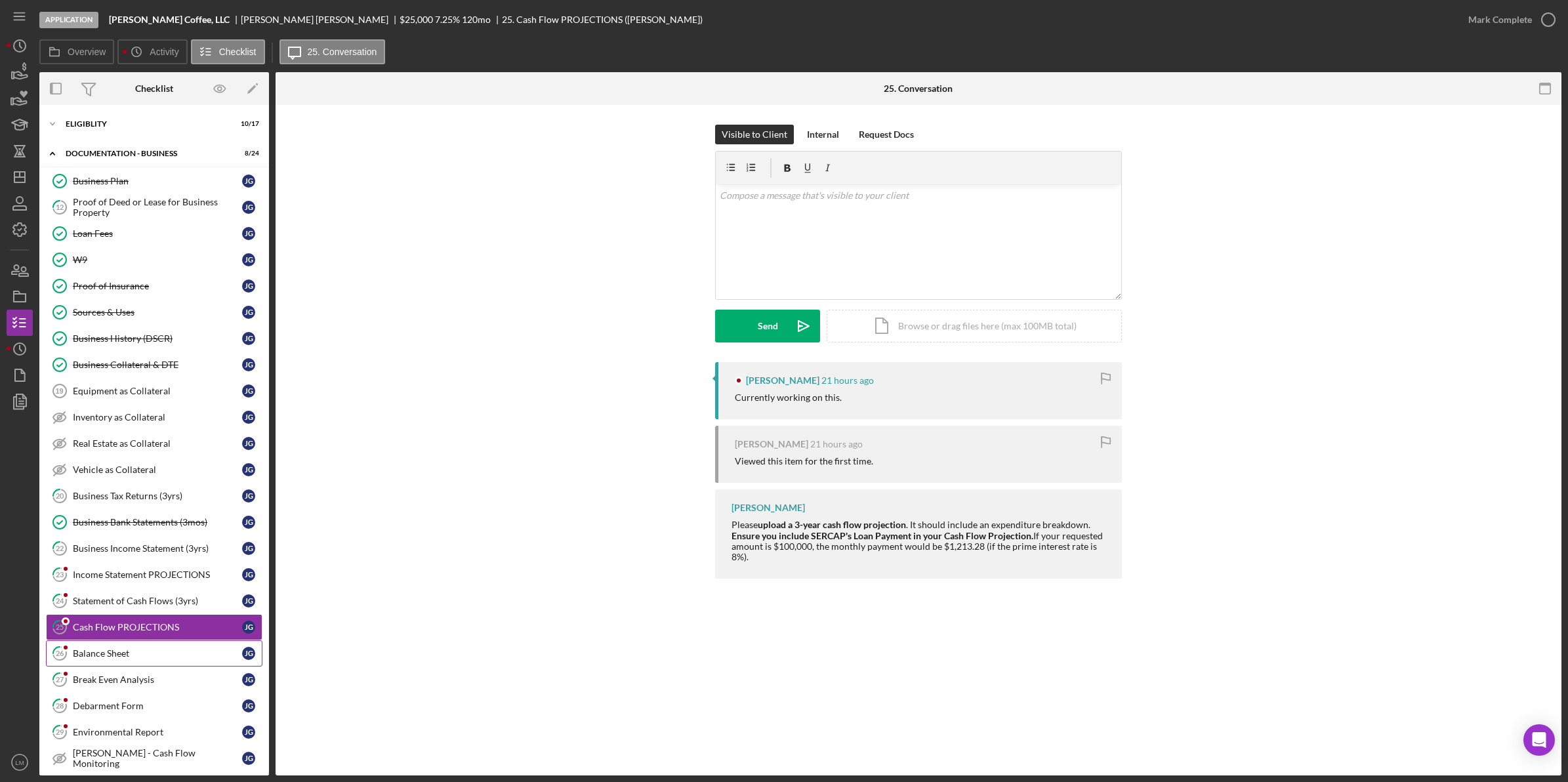
click at [155, 655] on div "Balance Sheet" at bounding box center [157, 653] width 169 height 10
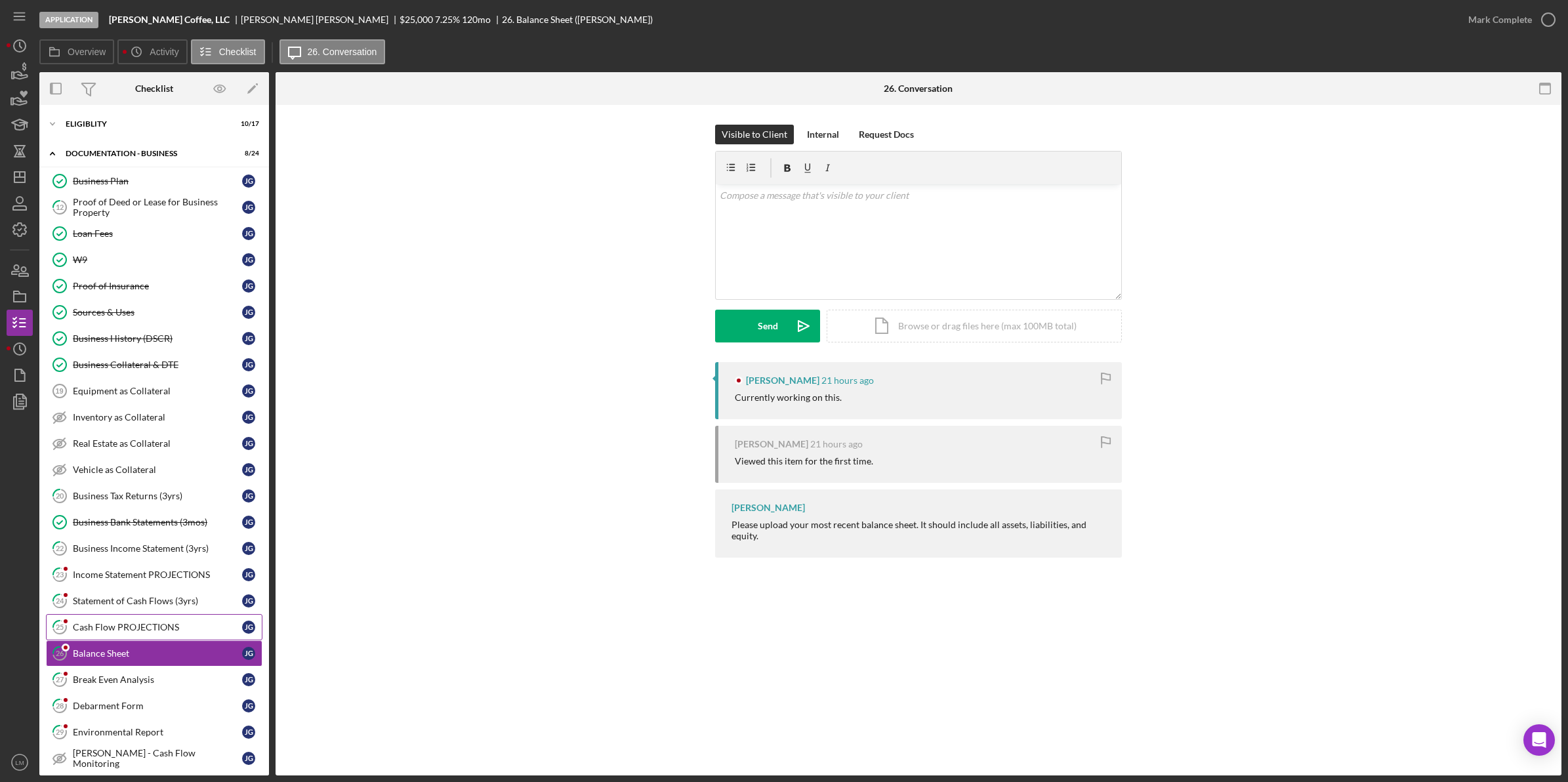
click at [145, 618] on link "25 Cash Flow PROJECTIONS [PERSON_NAME]" at bounding box center [154, 627] width 217 height 27
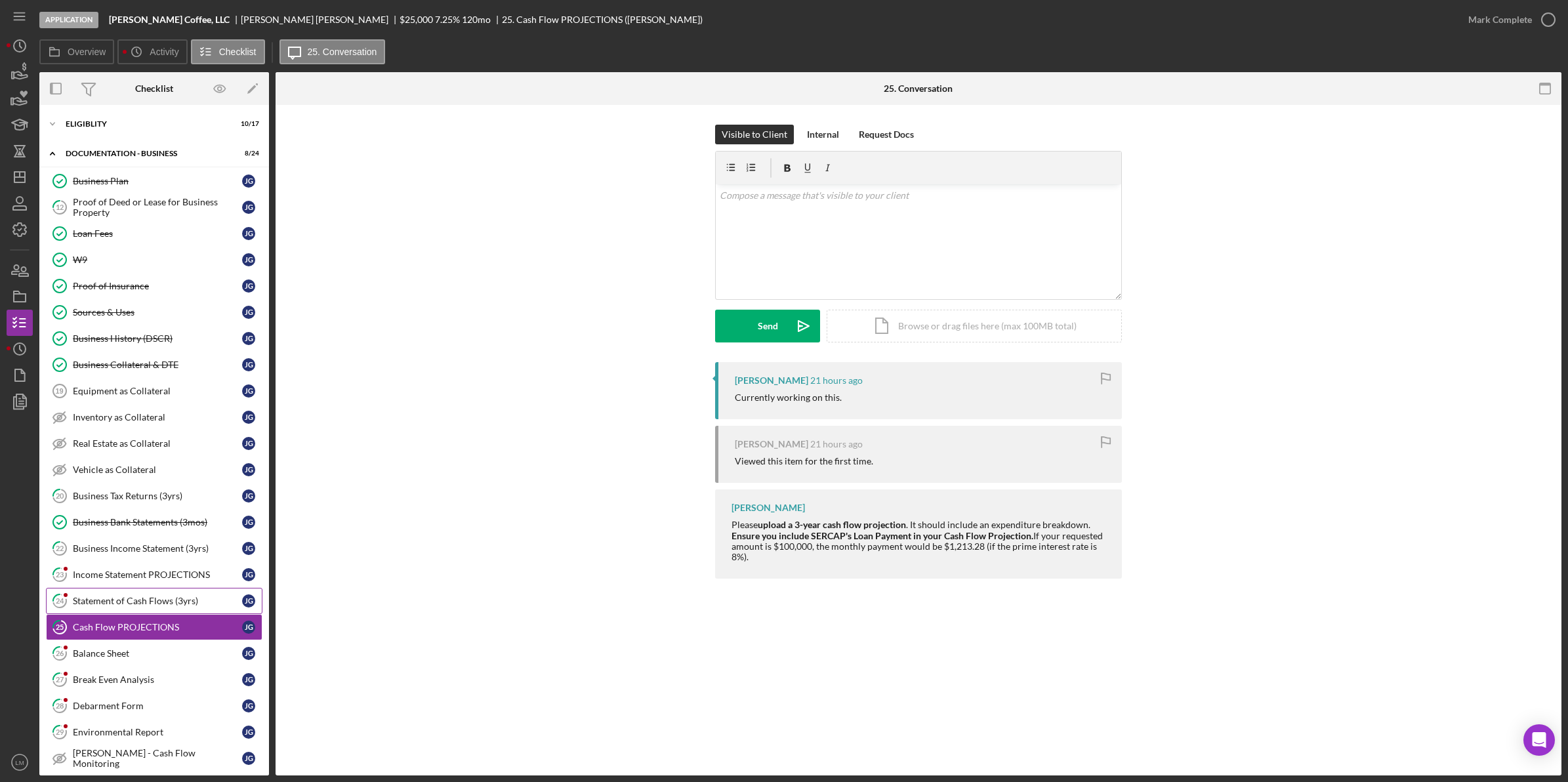
click at [150, 602] on div "Statement of Cash Flows (3yrs)" at bounding box center [157, 600] width 169 height 10
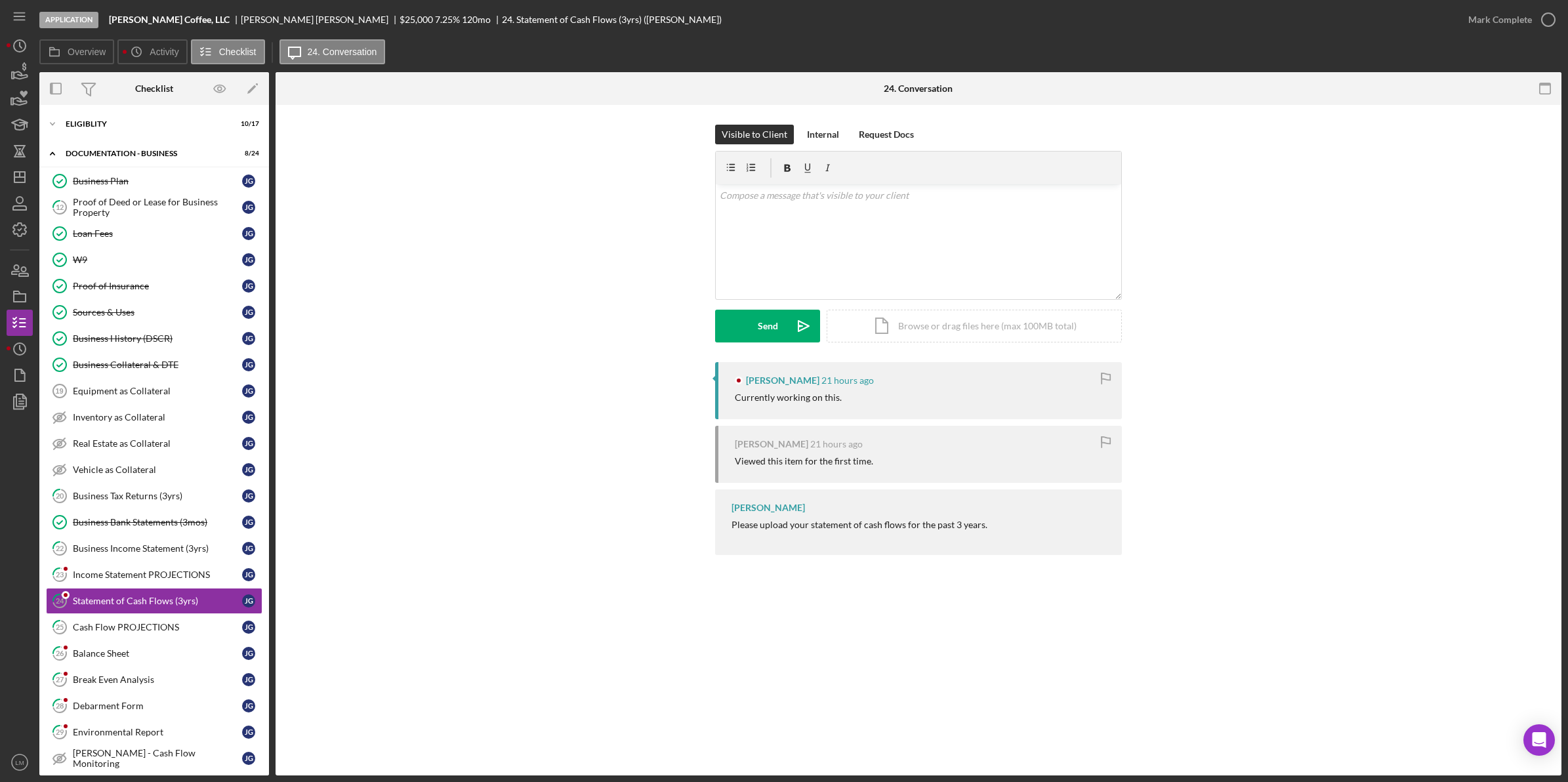
click at [502, 570] on div "Visible to Client Internal Request Docs v Color teal Color pink Remove color Ad…" at bounding box center [918, 342] width 1286 height 476
click at [171, 579] on div "Income Statement PROJECTIONS" at bounding box center [157, 574] width 169 height 10
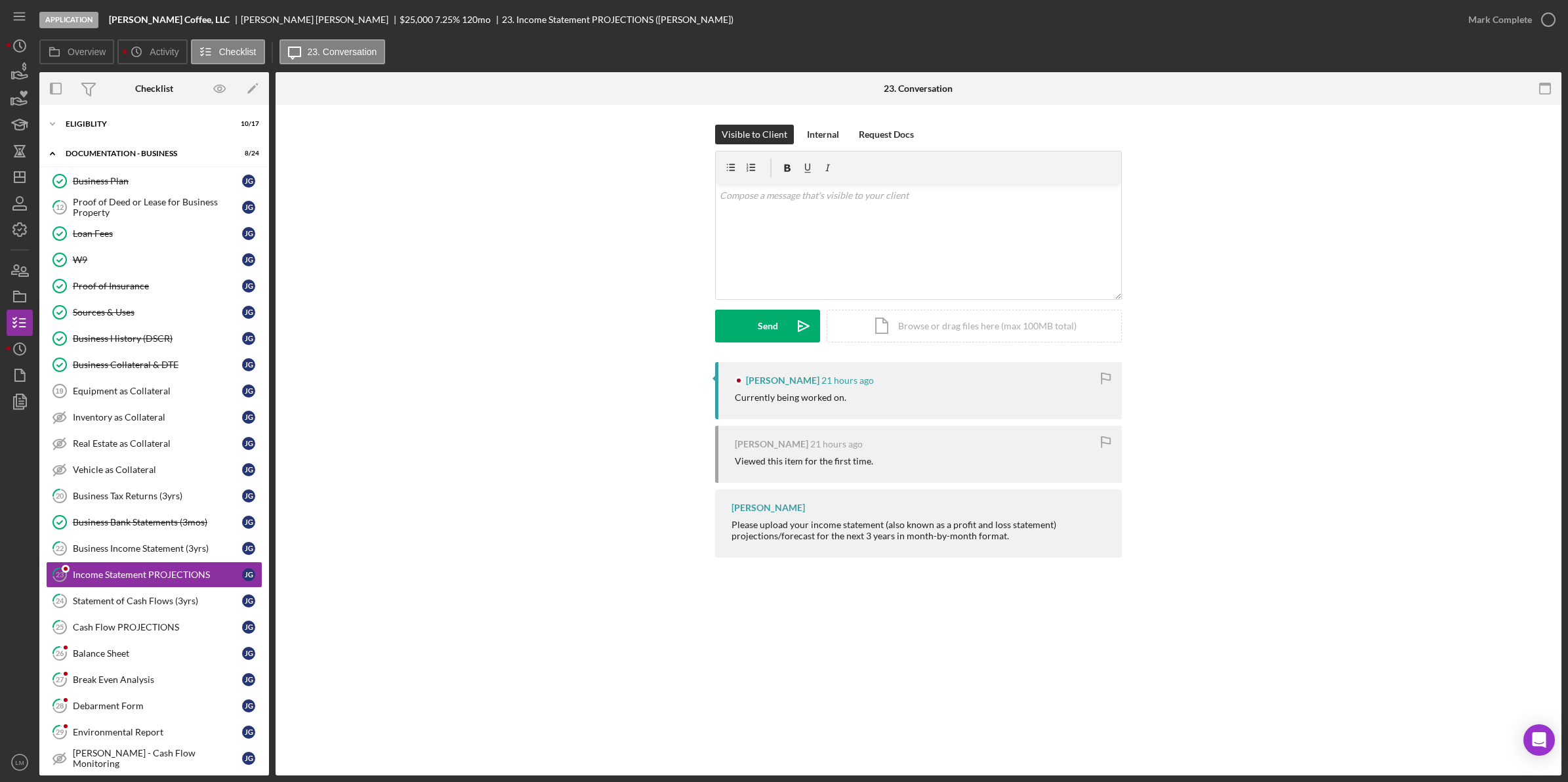
click at [397, 630] on div "23 Income Statement PROJECTIONS Visible to Client Internal Request Docs v Color…" at bounding box center [918, 440] width 1286 height 670
click at [139, 655] on div "Balance Sheet" at bounding box center [157, 653] width 169 height 10
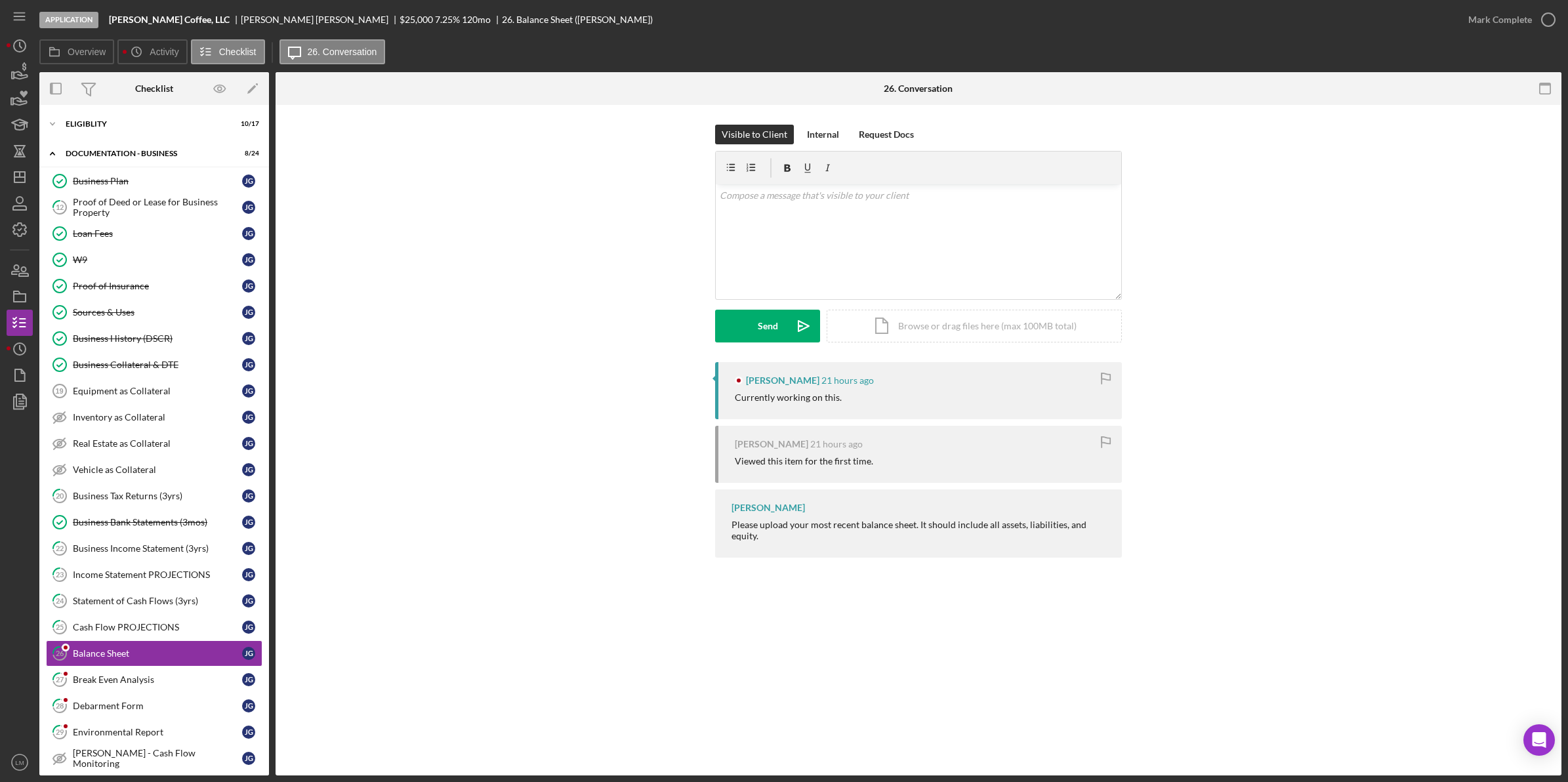
click at [637, 627] on div "26 Balance Sheet Visible to Client Internal Request Docs v Color teal Color pin…" at bounding box center [918, 440] width 1286 height 670
click at [203, 685] on div "Break Even Analysis" at bounding box center [157, 679] width 169 height 10
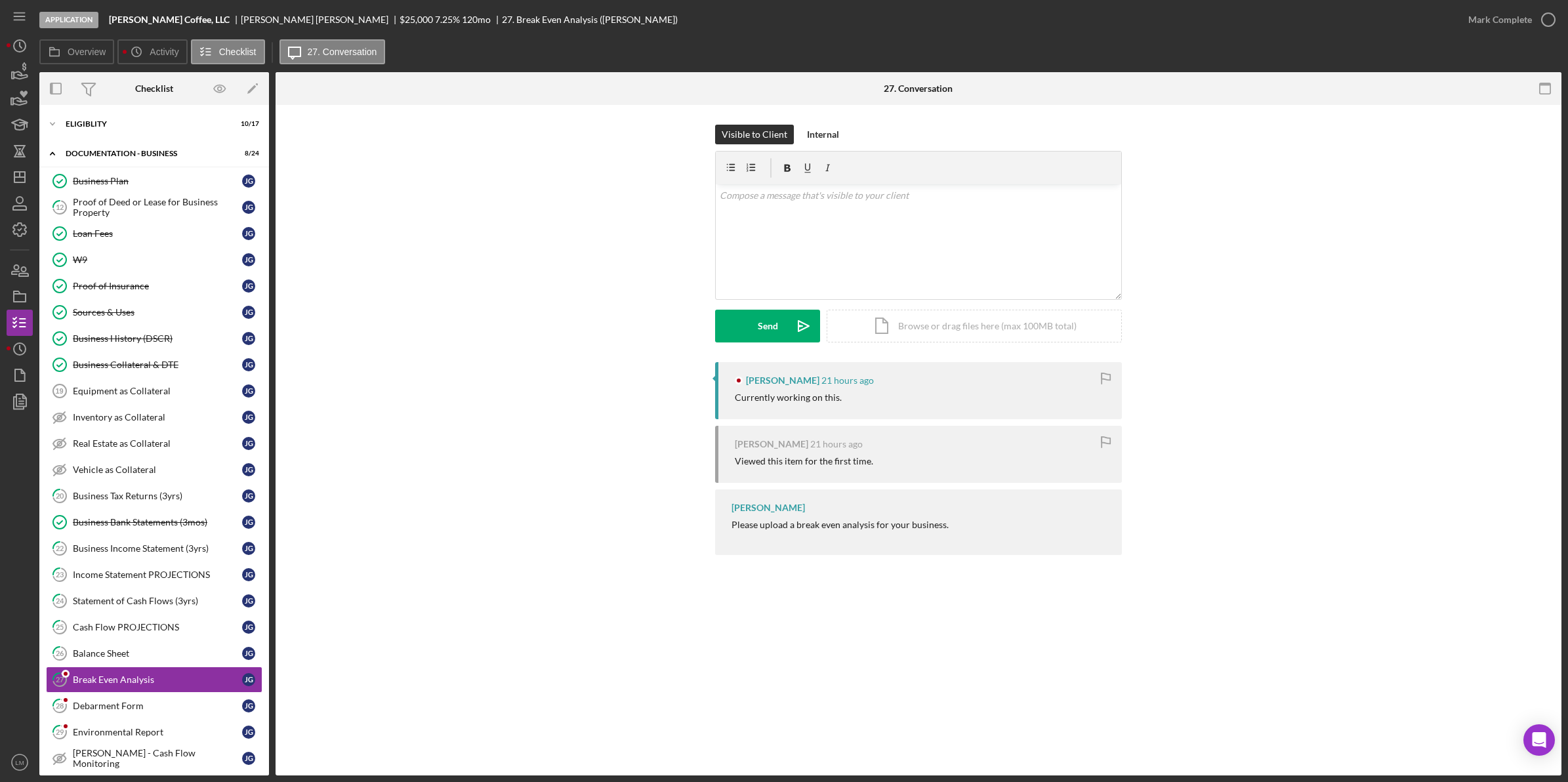
click at [382, 702] on div "27 Break Even Analysis Visible to Client Internal v Color teal Color pink Remov…" at bounding box center [918, 440] width 1286 height 670
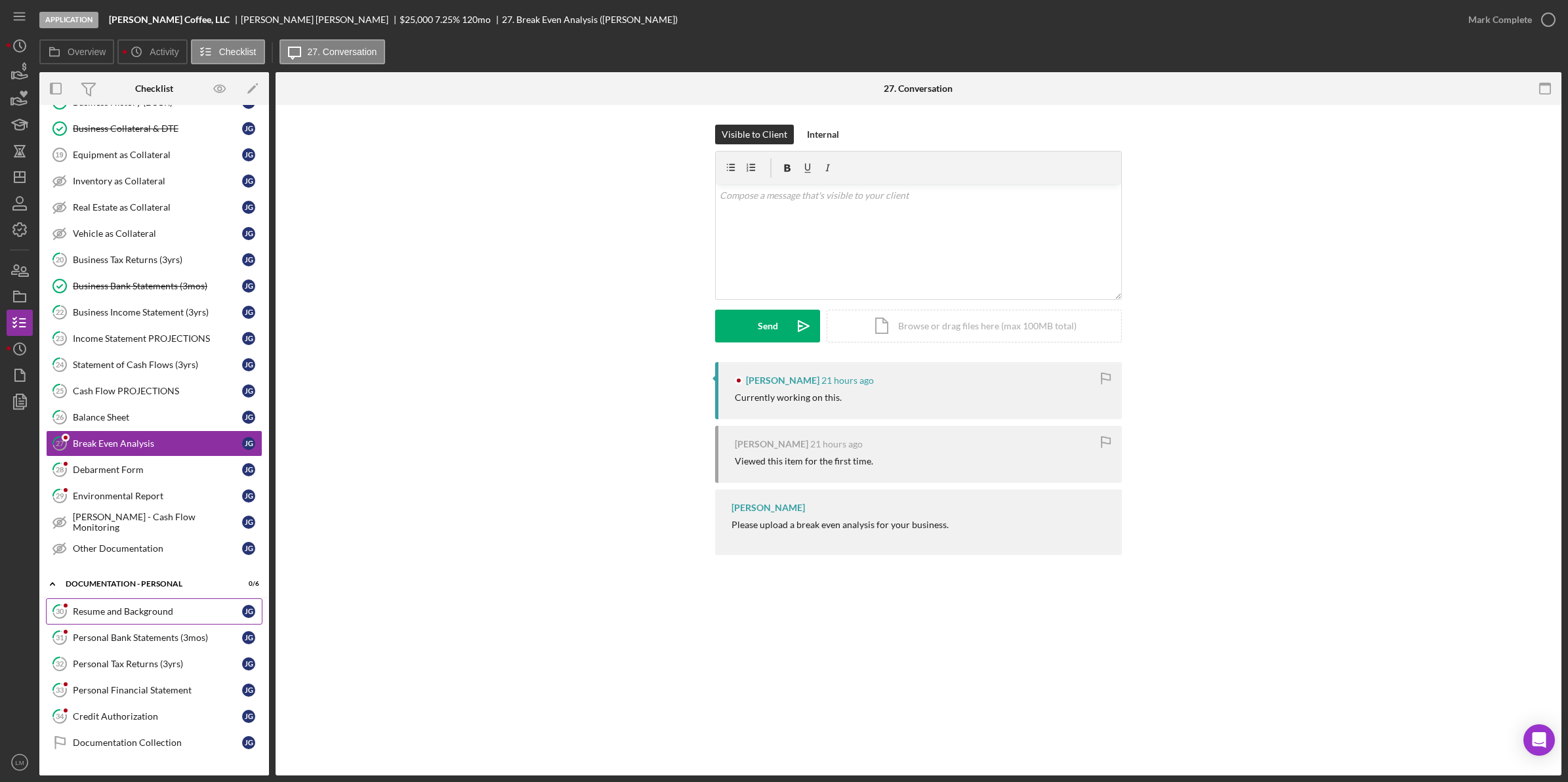
scroll to position [246, 0]
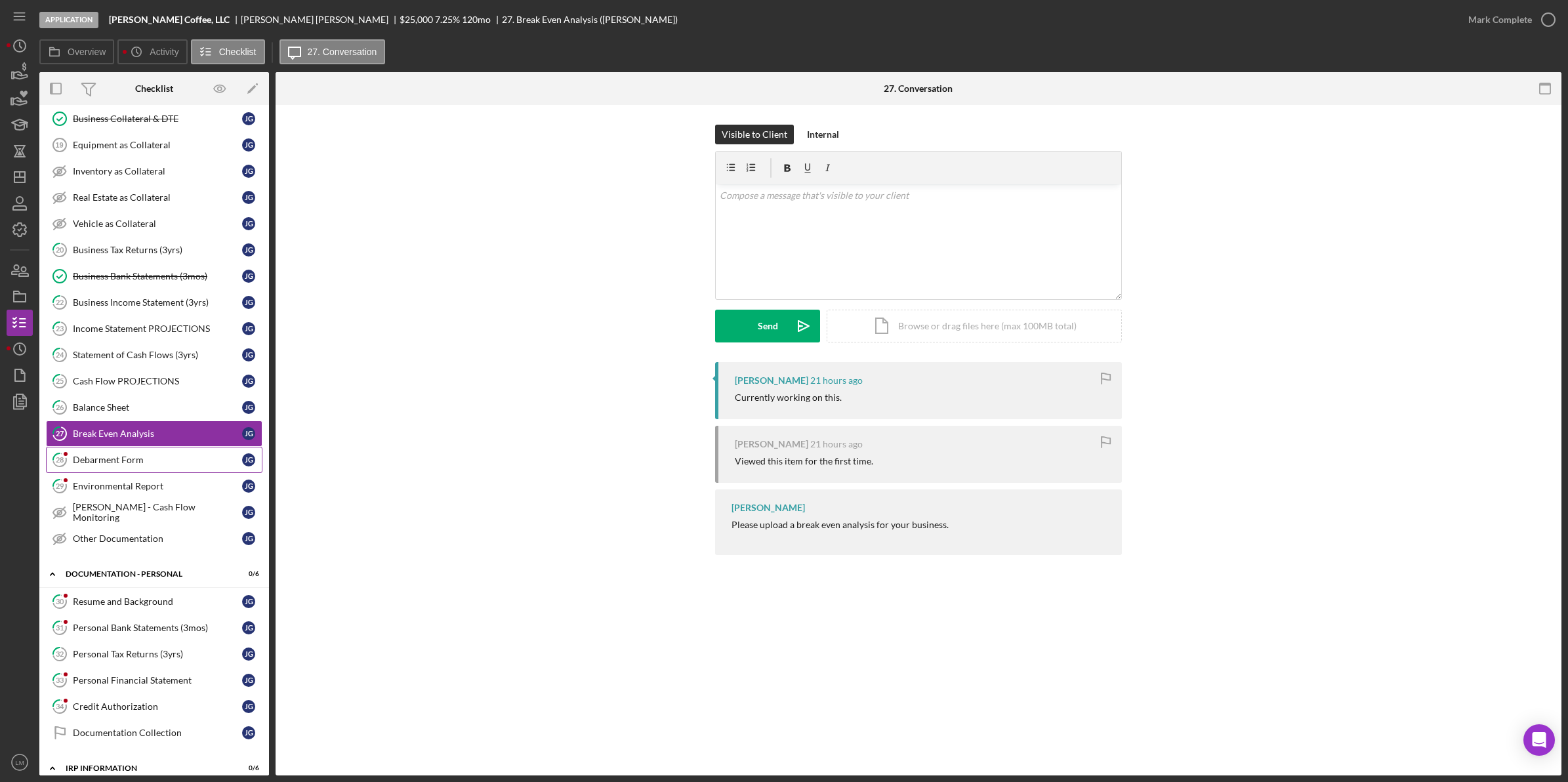
click at [157, 458] on link "28 Debarment Form [PERSON_NAME]" at bounding box center [154, 460] width 217 height 27
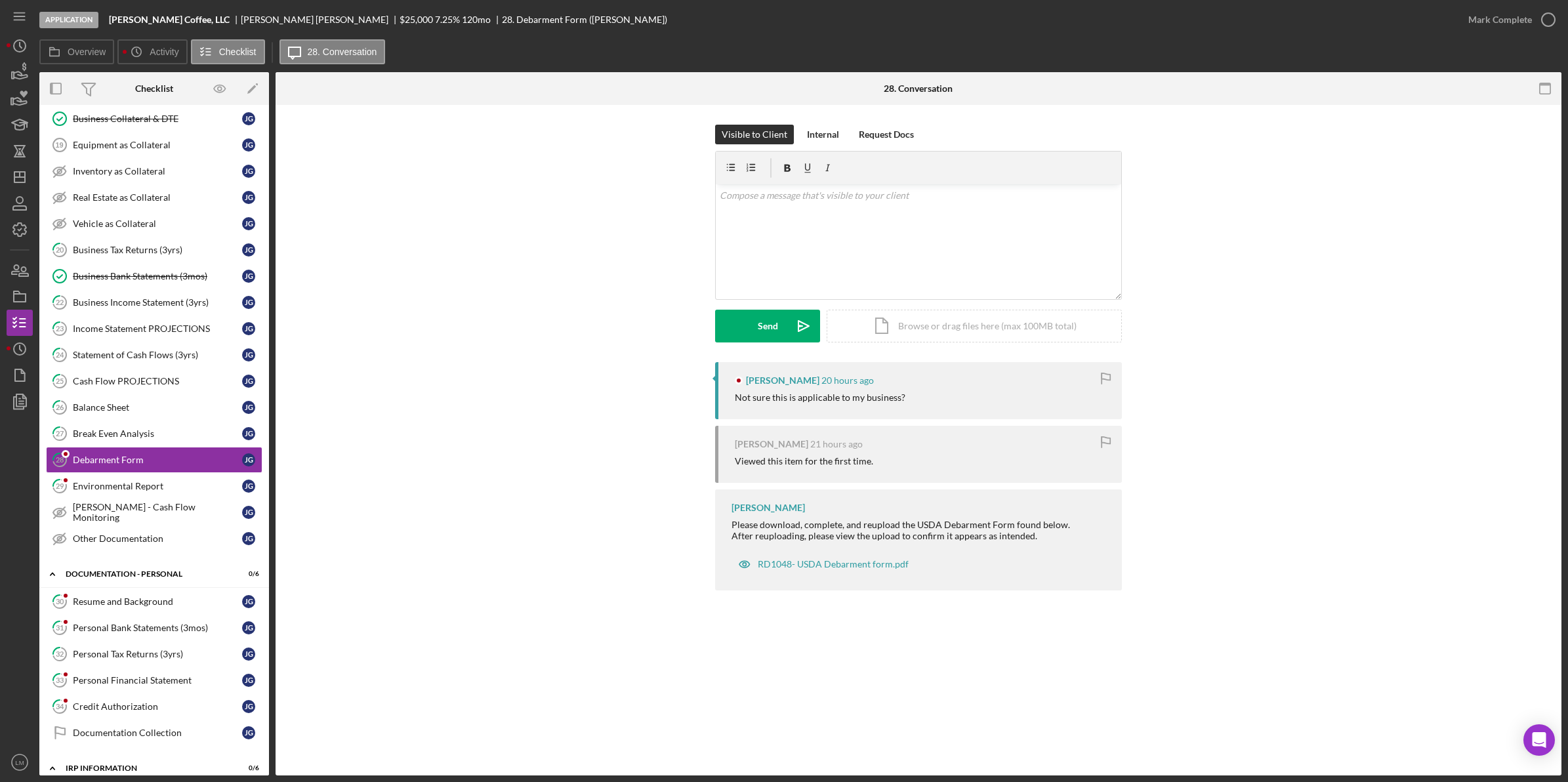
click at [408, 493] on div "[PERSON_NAME] 20 hours ago Not sure this is applicable to my business? [PERSON_…" at bounding box center [918, 479] width 1246 height 235
click at [899, 177] on div at bounding box center [919, 168] width 405 height 33
click at [901, 205] on div "v Color teal Color pink Remove color Add row above Add row below Add column bef…" at bounding box center [919, 242] width 405 height 115
click at [777, 319] on button "Send Icon/icon-invite-send" at bounding box center [768, 326] width 105 height 33
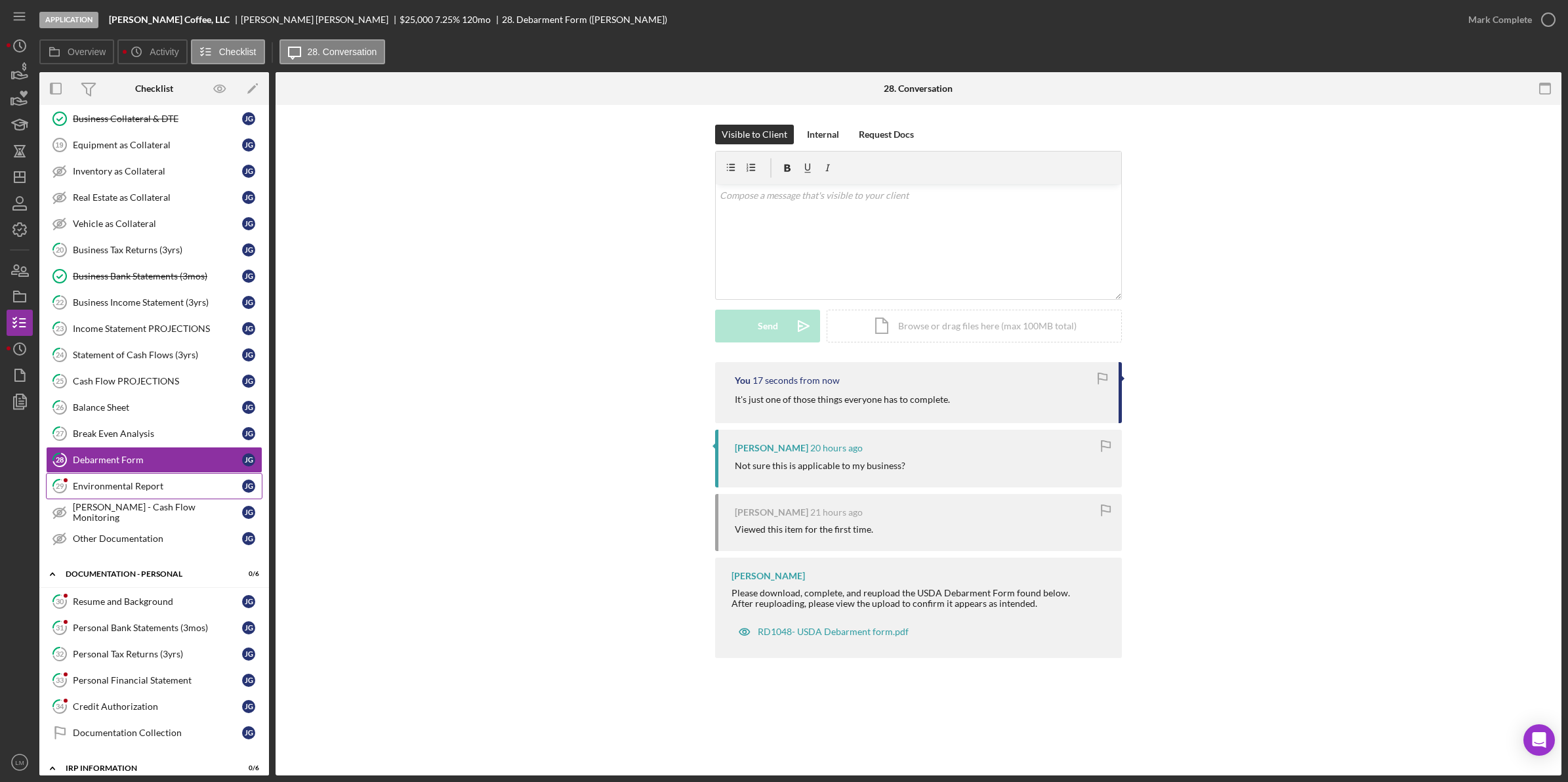
click at [208, 499] on link "29 Environmental Report [PERSON_NAME]" at bounding box center [154, 486] width 217 height 27
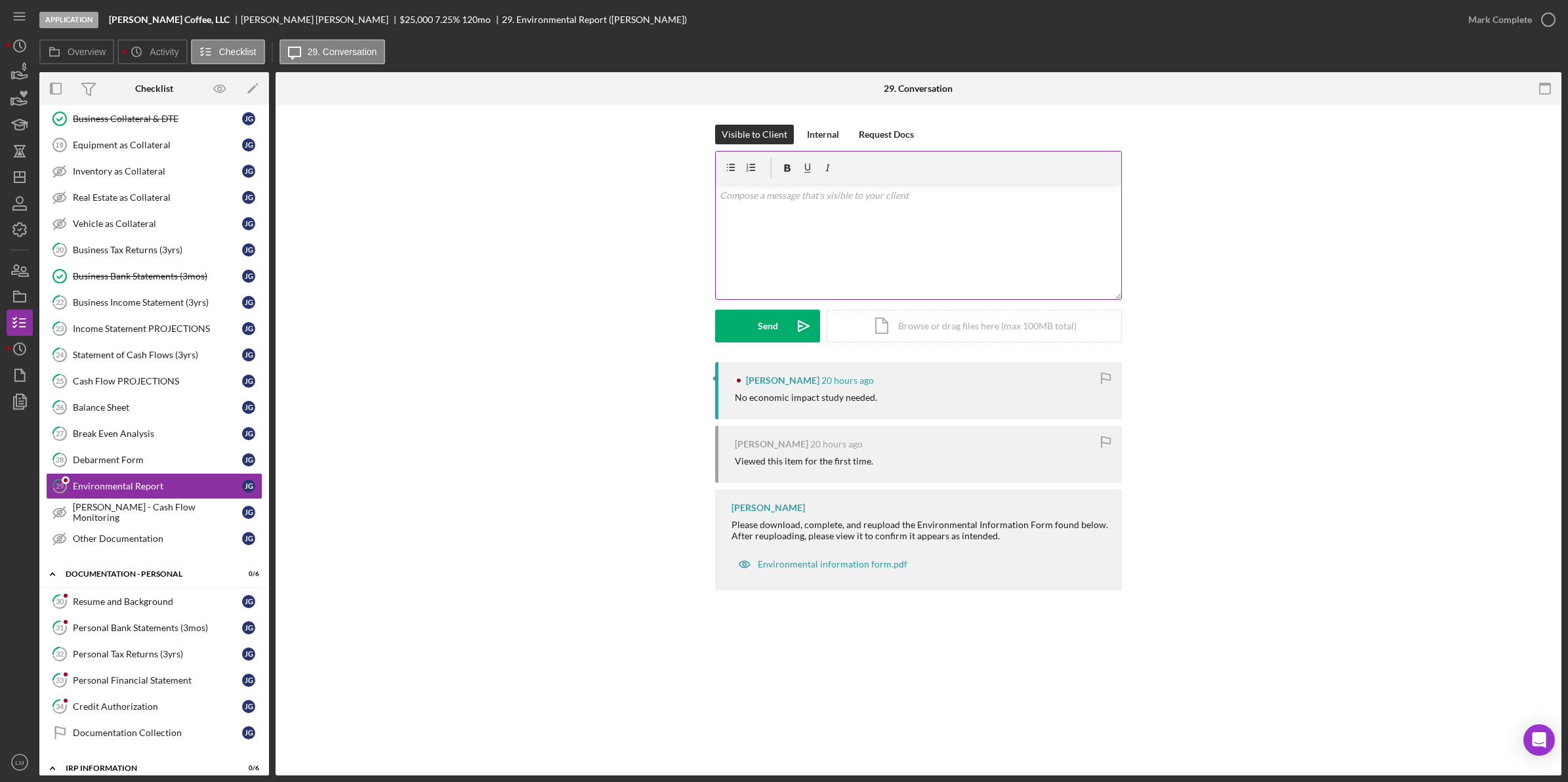
click at [823, 261] on div "v Color teal Color pink Remove color Add row above Add row below Add column bef…" at bounding box center [919, 242] width 405 height 115
drag, startPoint x: 800, startPoint y: 332, endPoint x: 799, endPoint y: 340, distance: 8.1
click at [800, 335] on icon "Icon/icon-invite-send" at bounding box center [803, 326] width 33 height 33
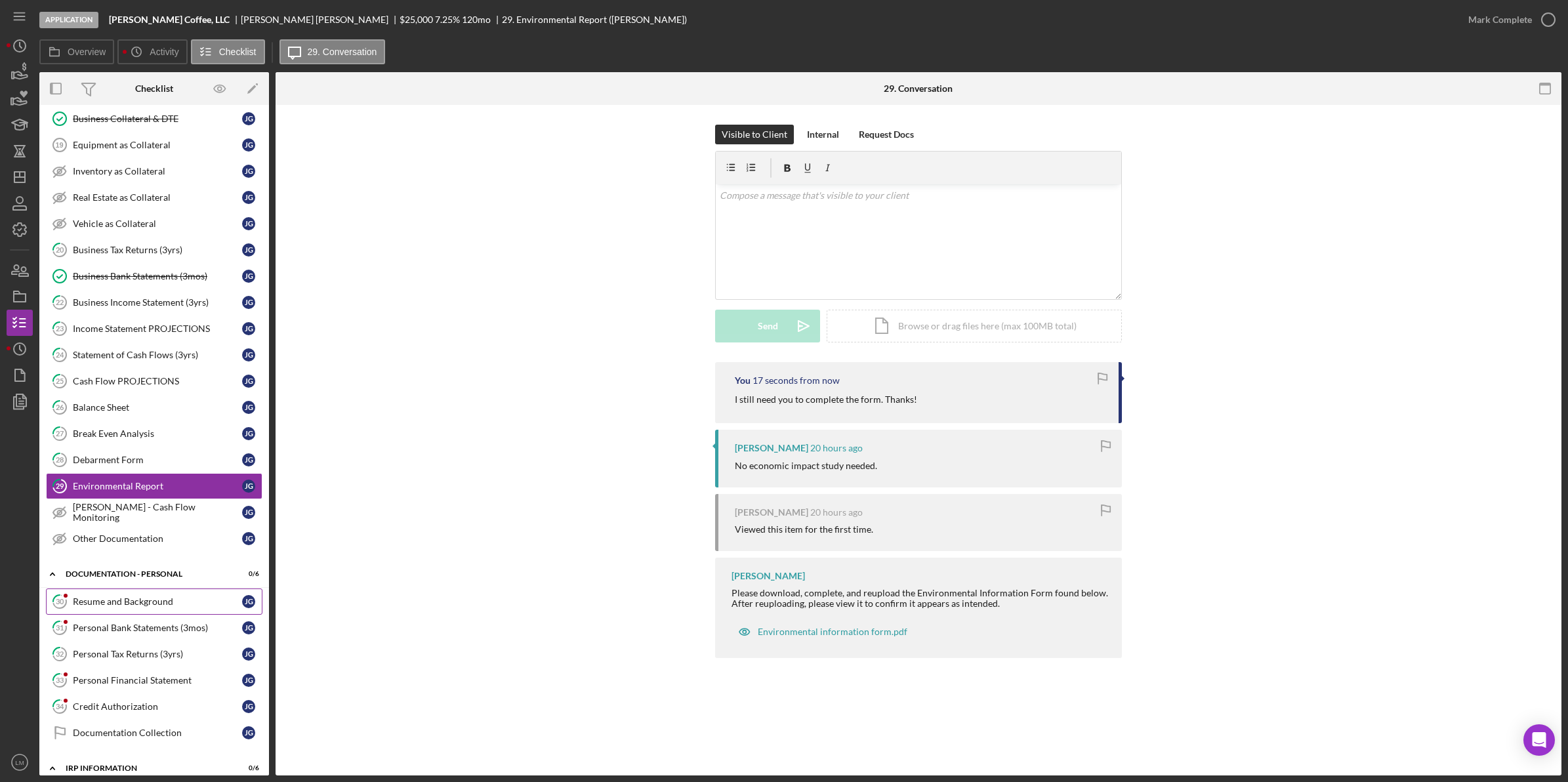
click at [184, 602] on link "30 Resume and Background [PERSON_NAME]" at bounding box center [154, 602] width 217 height 27
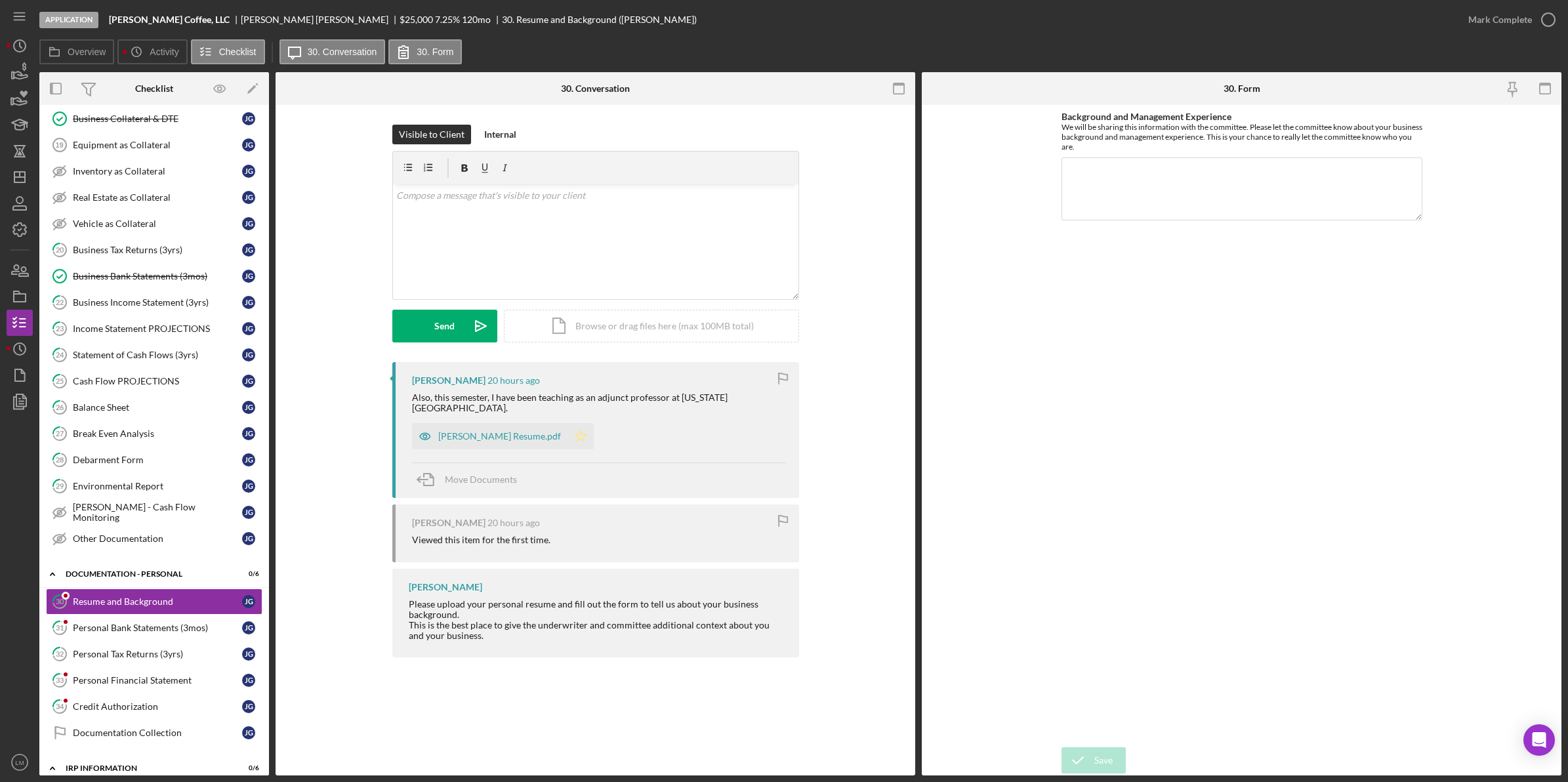
click at [568, 437] on icon "Icon/Star" at bounding box center [581, 436] width 27 height 27
click at [1483, 22] on div "Mark Complete" at bounding box center [1499, 20] width 64 height 27
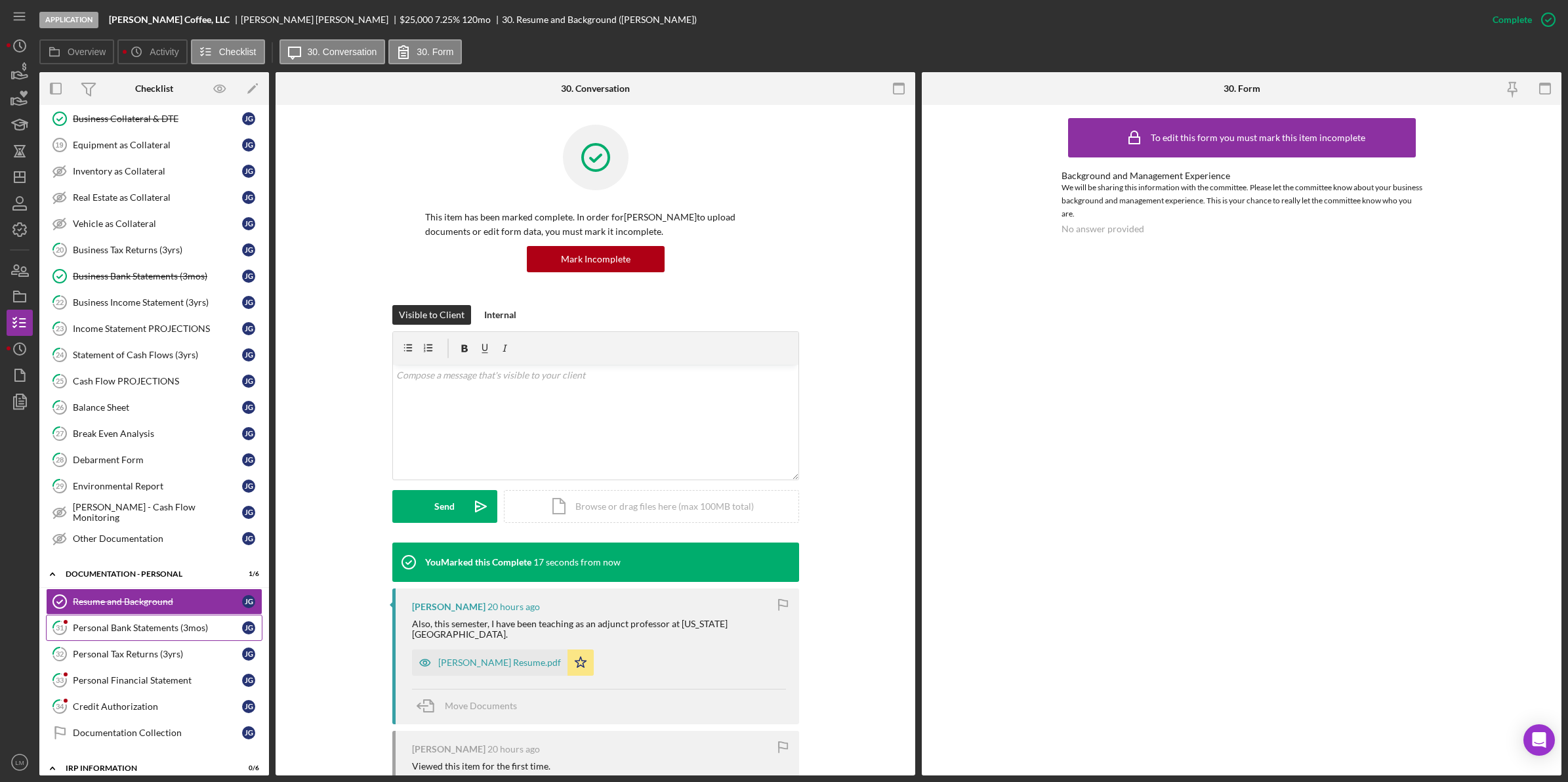
click at [138, 630] on div "Personal Bank Statements (3mos)" at bounding box center [157, 628] width 169 height 10
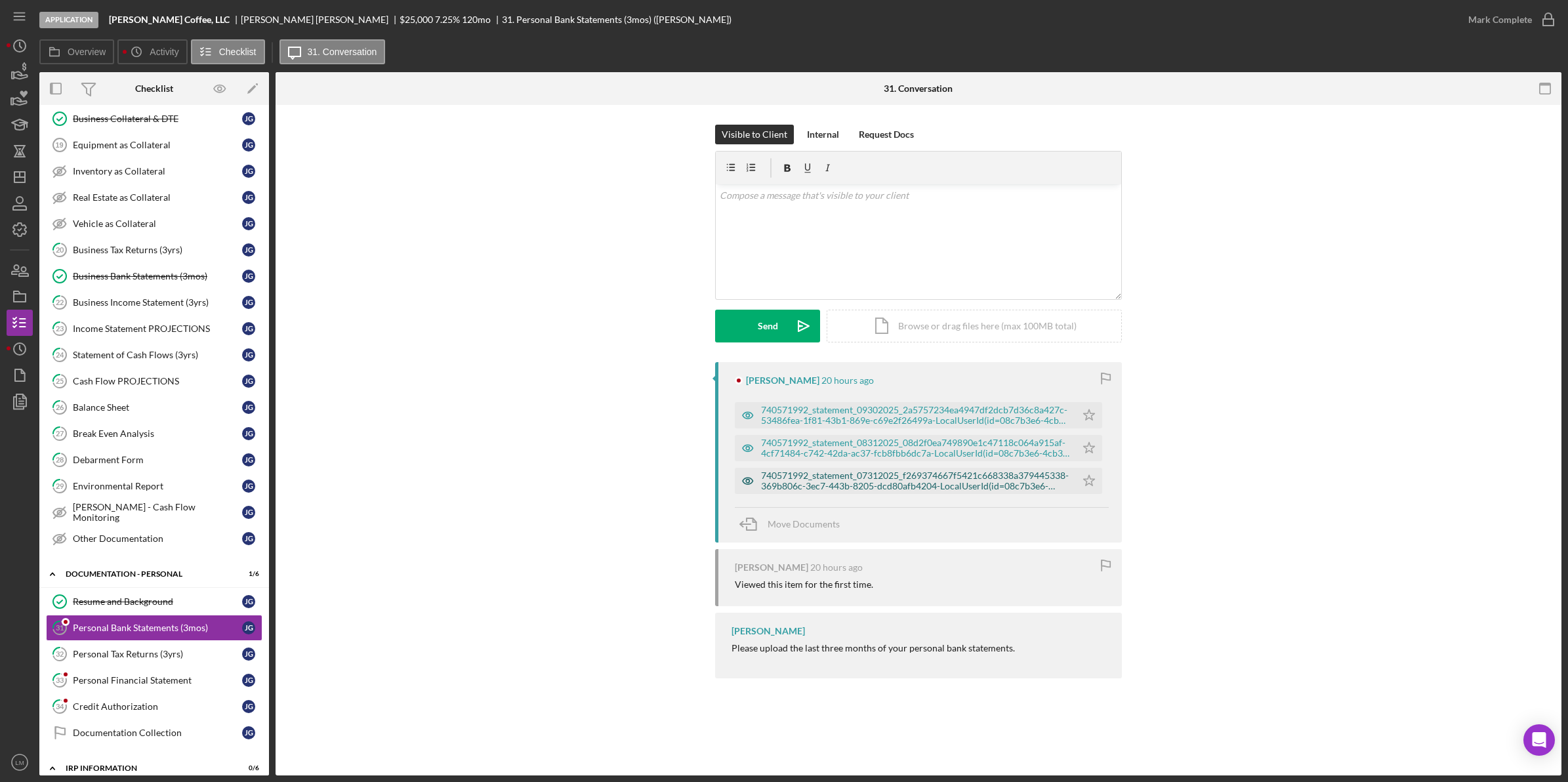
click at [1005, 479] on div "740571992_statement_07312025_f269374667f5421c668338a379445338-369b806c-3ec7-443…" at bounding box center [915, 481] width 308 height 21
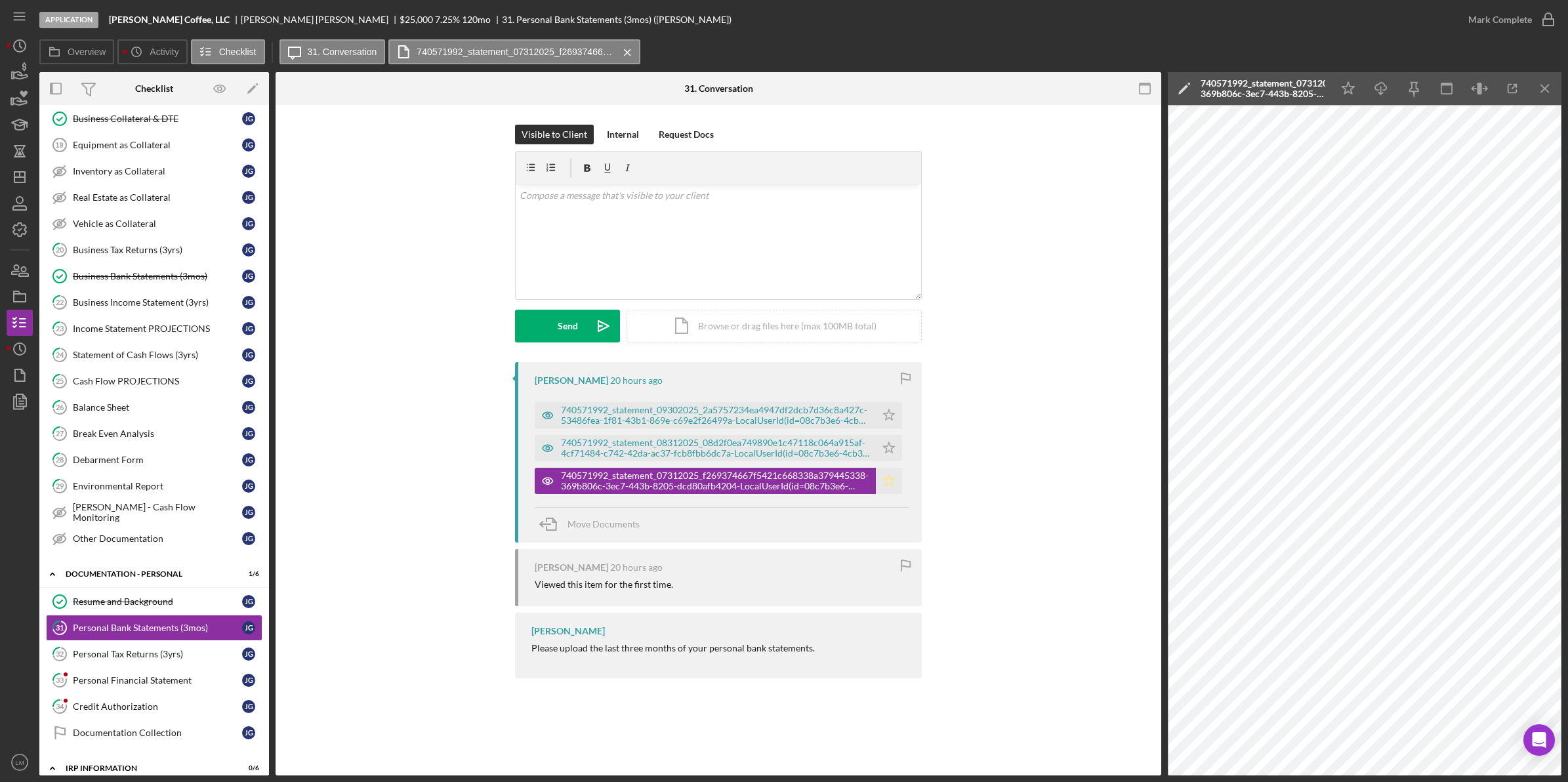
click at [897, 476] on icon "Icon/Star" at bounding box center [889, 481] width 27 height 27
click at [889, 441] on icon "Icon/Star" at bounding box center [889, 448] width 27 height 27
click at [889, 421] on icon "Icon/Star" at bounding box center [889, 415] width 27 height 27
click at [737, 449] on div "740571992_statement_08312025_08d2f0ea749890e1c47118c064a915af-4cf71484-c742-42d…" at bounding box center [714, 448] width 308 height 21
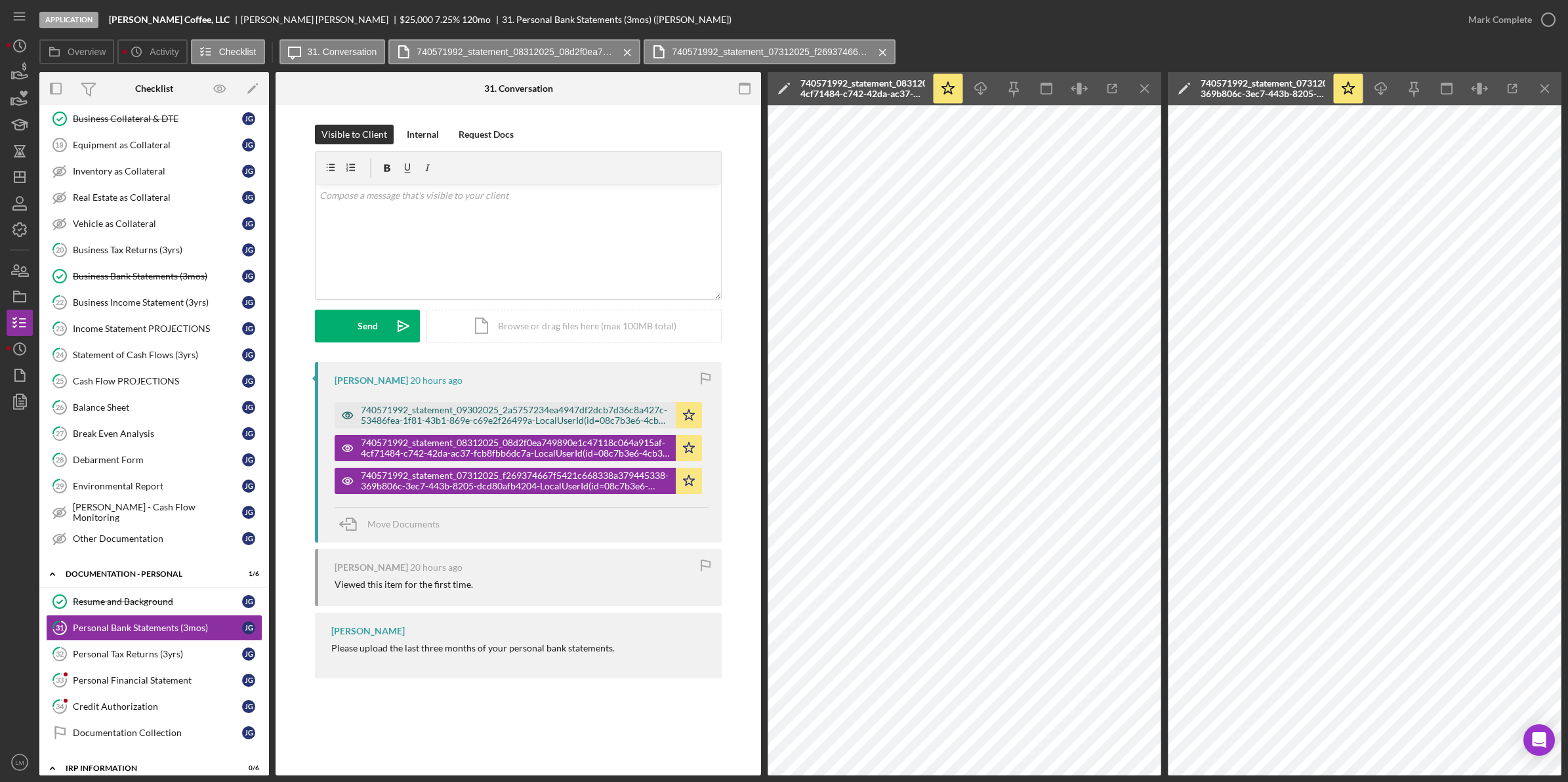
click at [589, 410] on div "740571992_statement_09302025_2a5757234ea4947df2dcb7d36c8a427c-53486fea-1f81-43b…" at bounding box center [515, 415] width 308 height 21
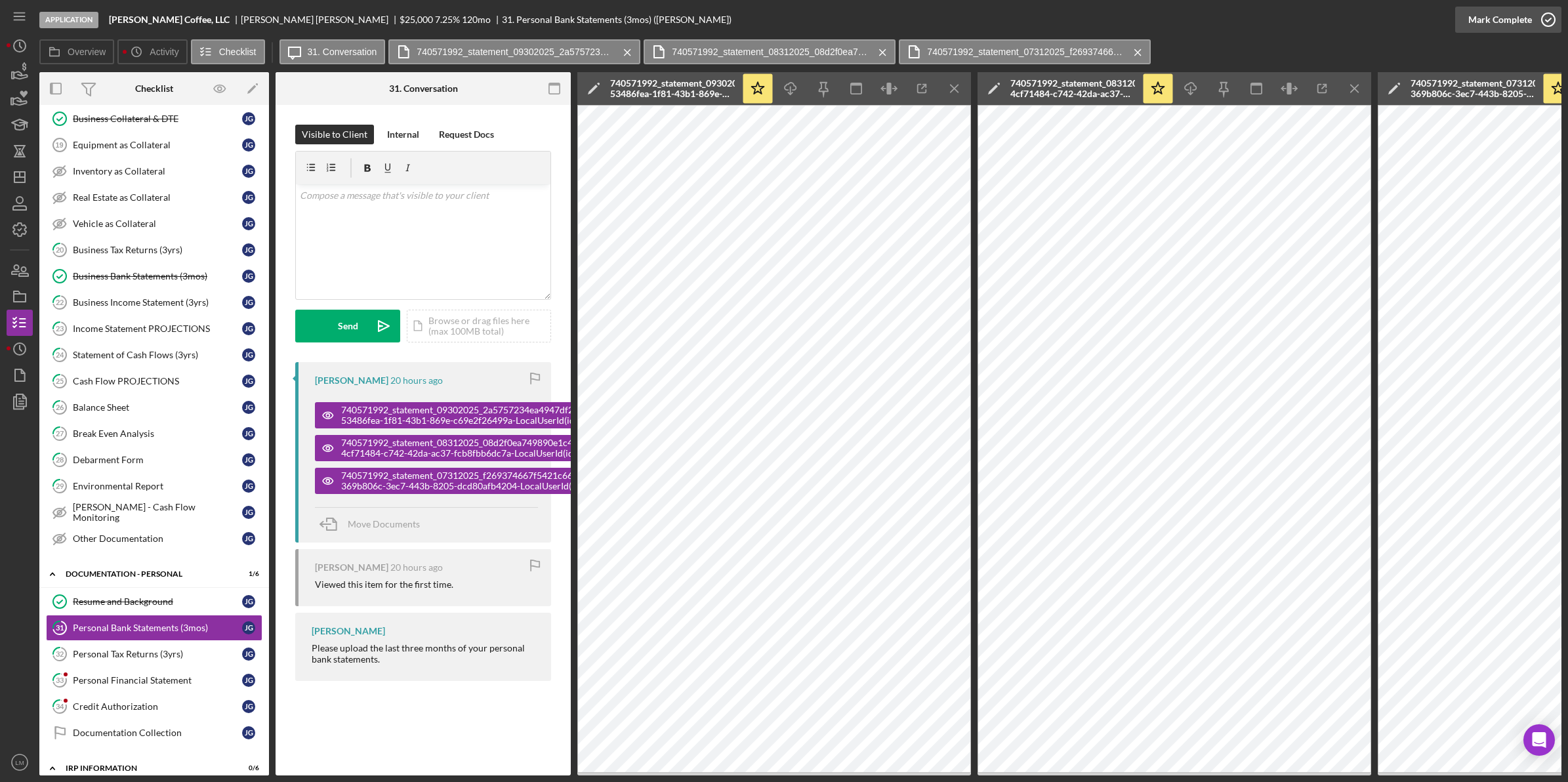
click at [1493, 10] on div "Mark Complete" at bounding box center [1499, 20] width 64 height 27
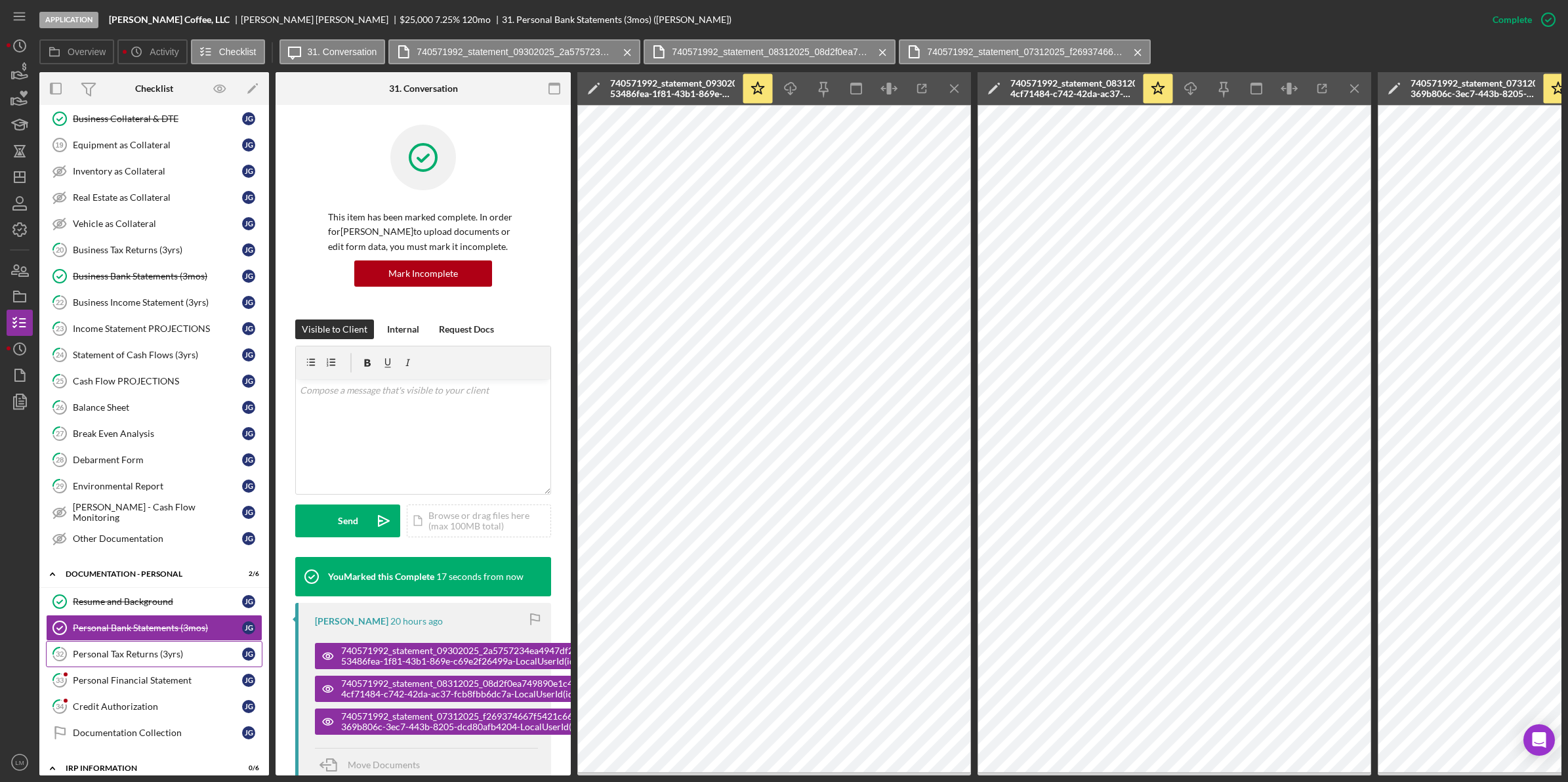
click at [101, 658] on div "Personal Tax Returns (3yrs)" at bounding box center [157, 653] width 169 height 10
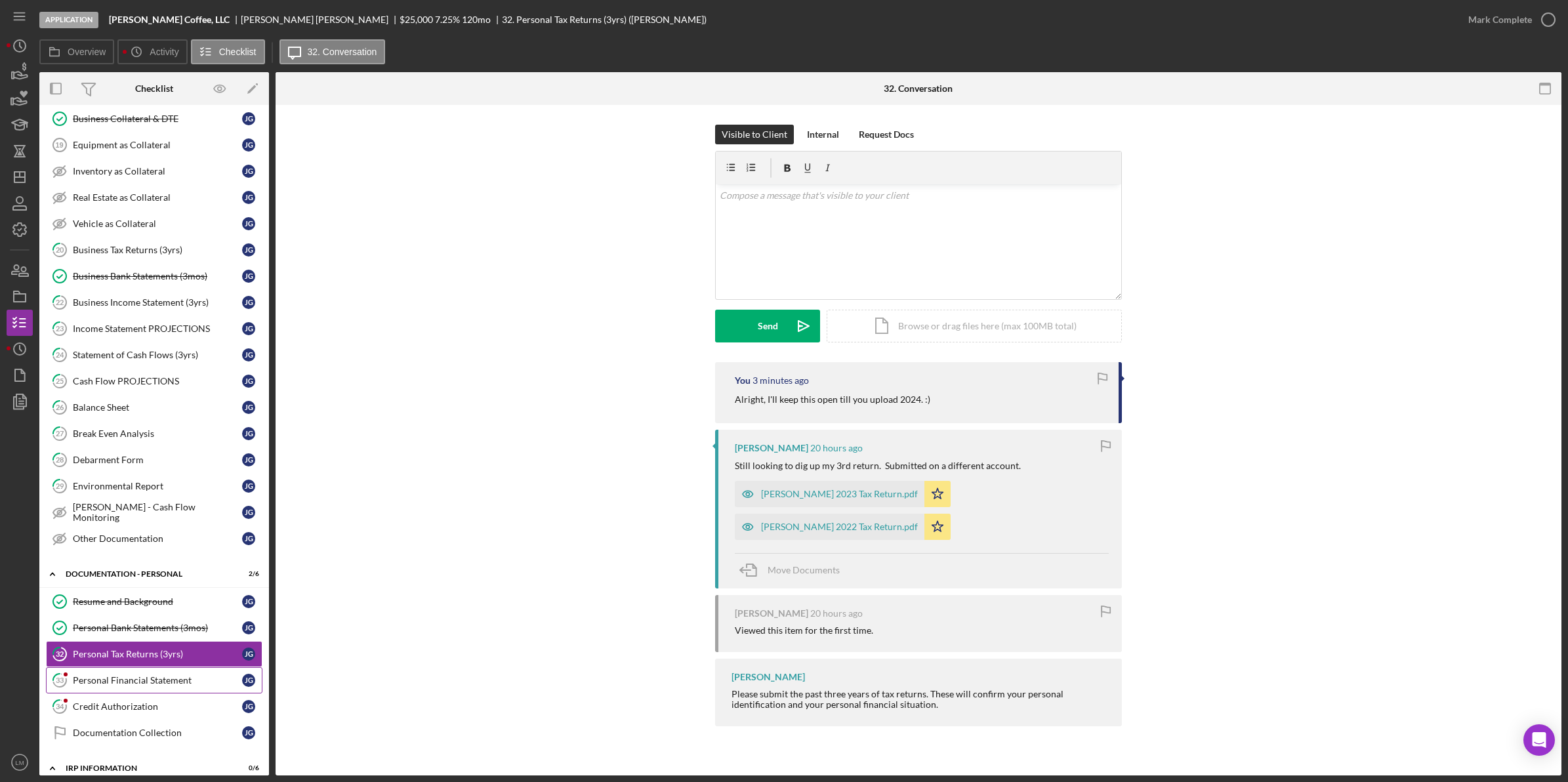
click at [113, 686] on div "Personal Financial Statement" at bounding box center [157, 680] width 169 height 10
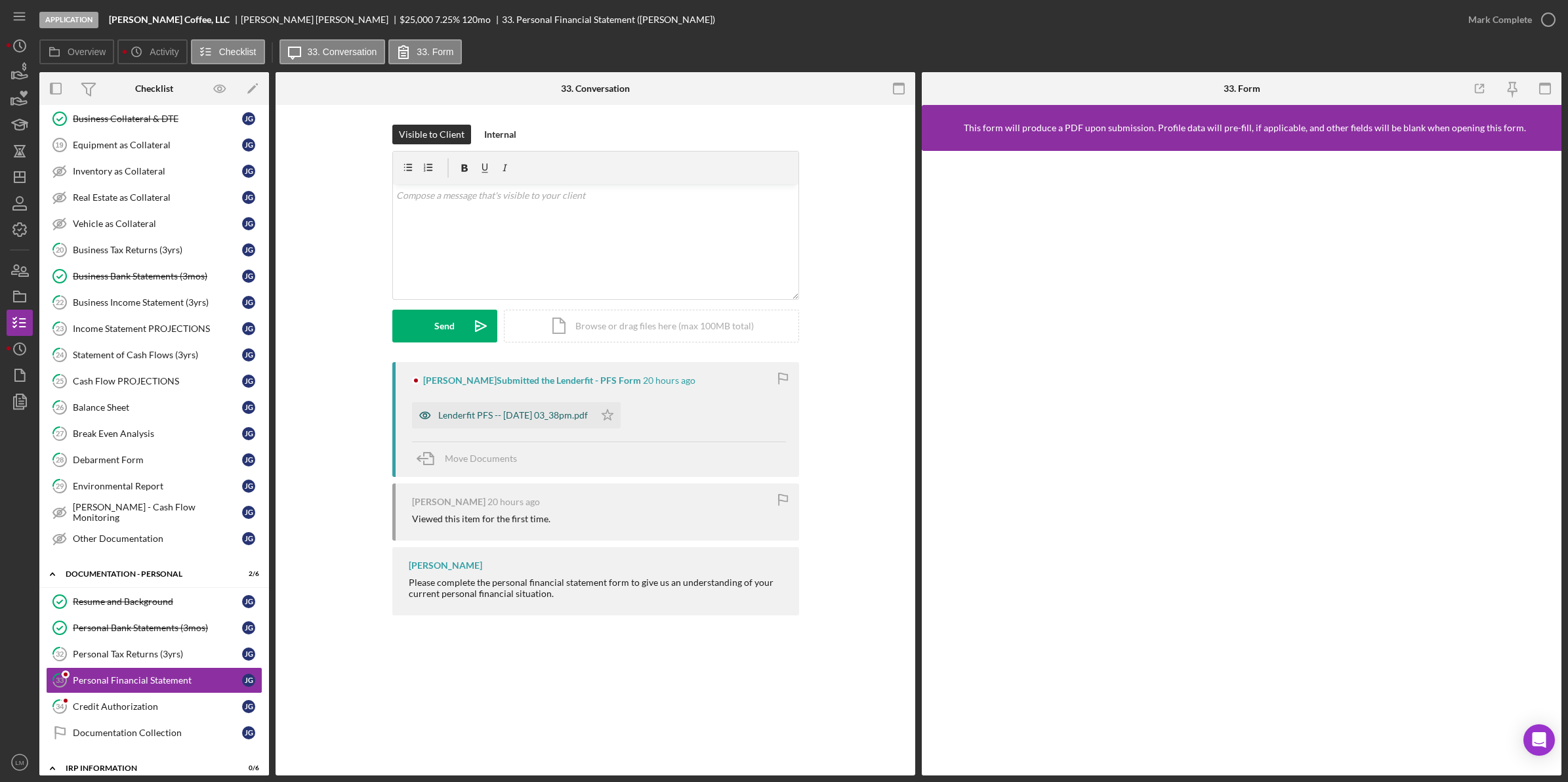
click at [531, 413] on div "Lenderfit PFS -- [DATE] 03_38pm.pdf" at bounding box center [513, 415] width 150 height 10
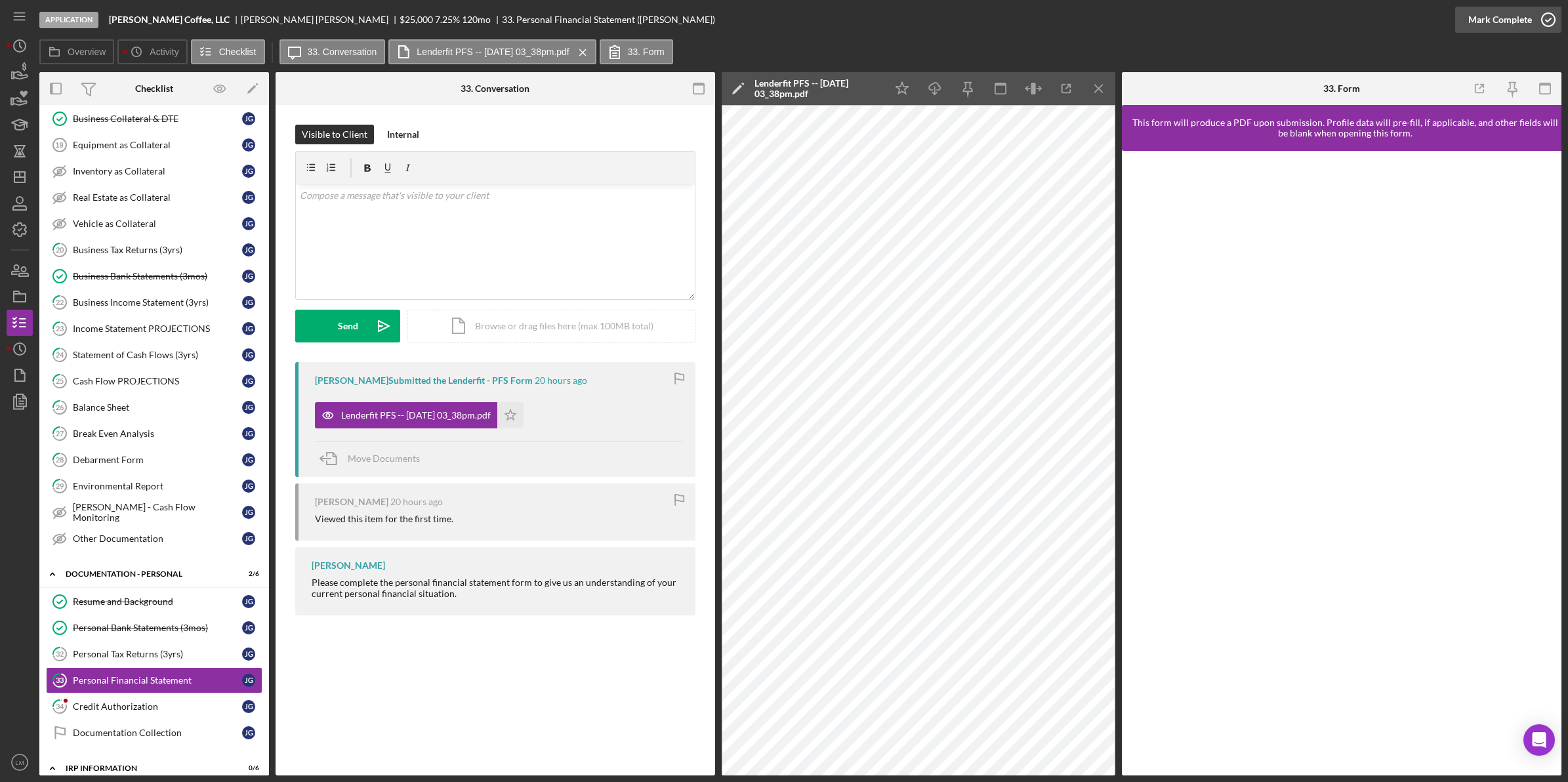
click at [1471, 14] on div "Mark Complete" at bounding box center [1499, 20] width 64 height 27
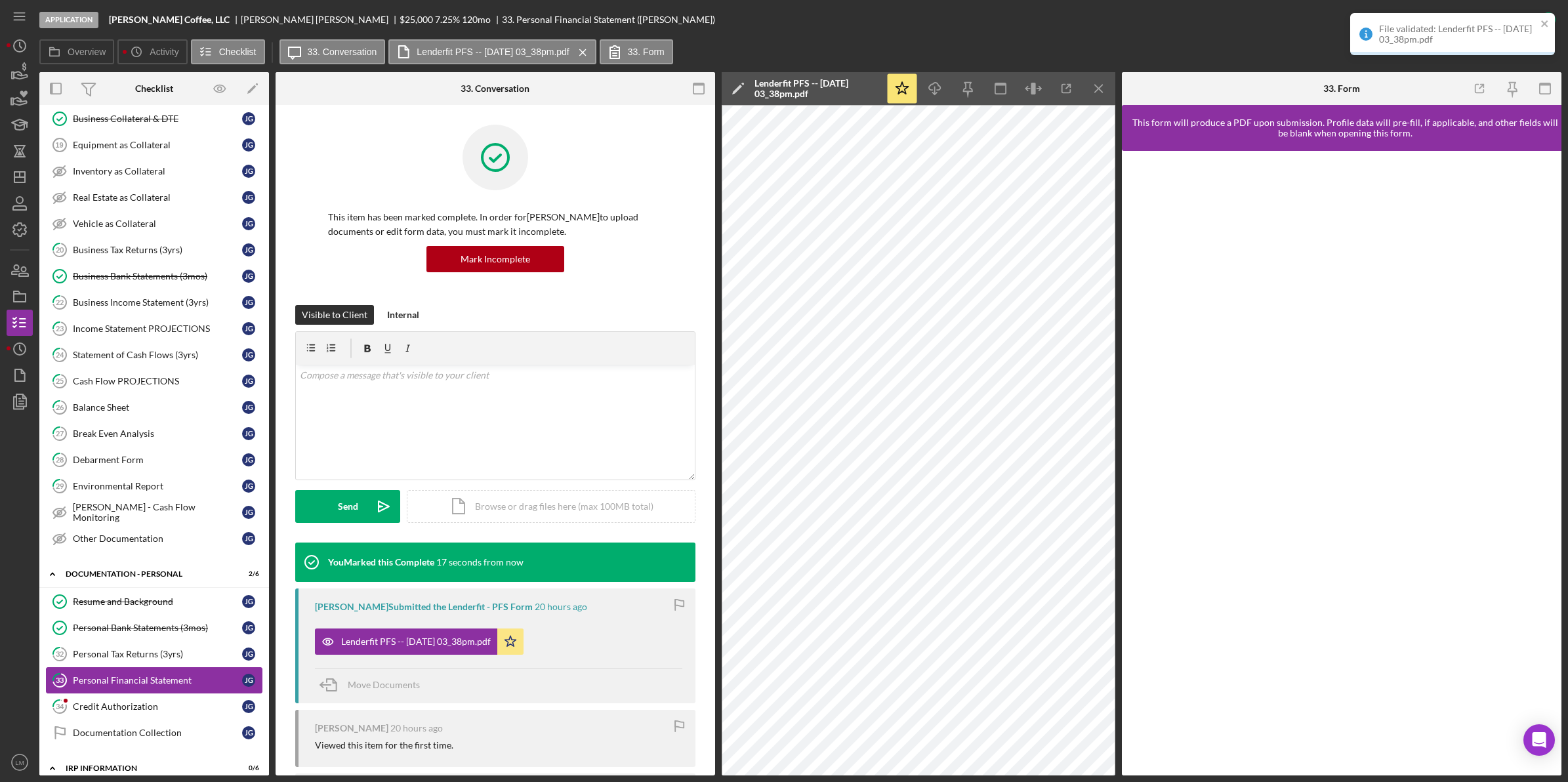
click at [115, 686] on div "Personal Financial Statement" at bounding box center [157, 680] width 169 height 10
click at [100, 711] on div "Credit Authorization" at bounding box center [157, 706] width 169 height 10
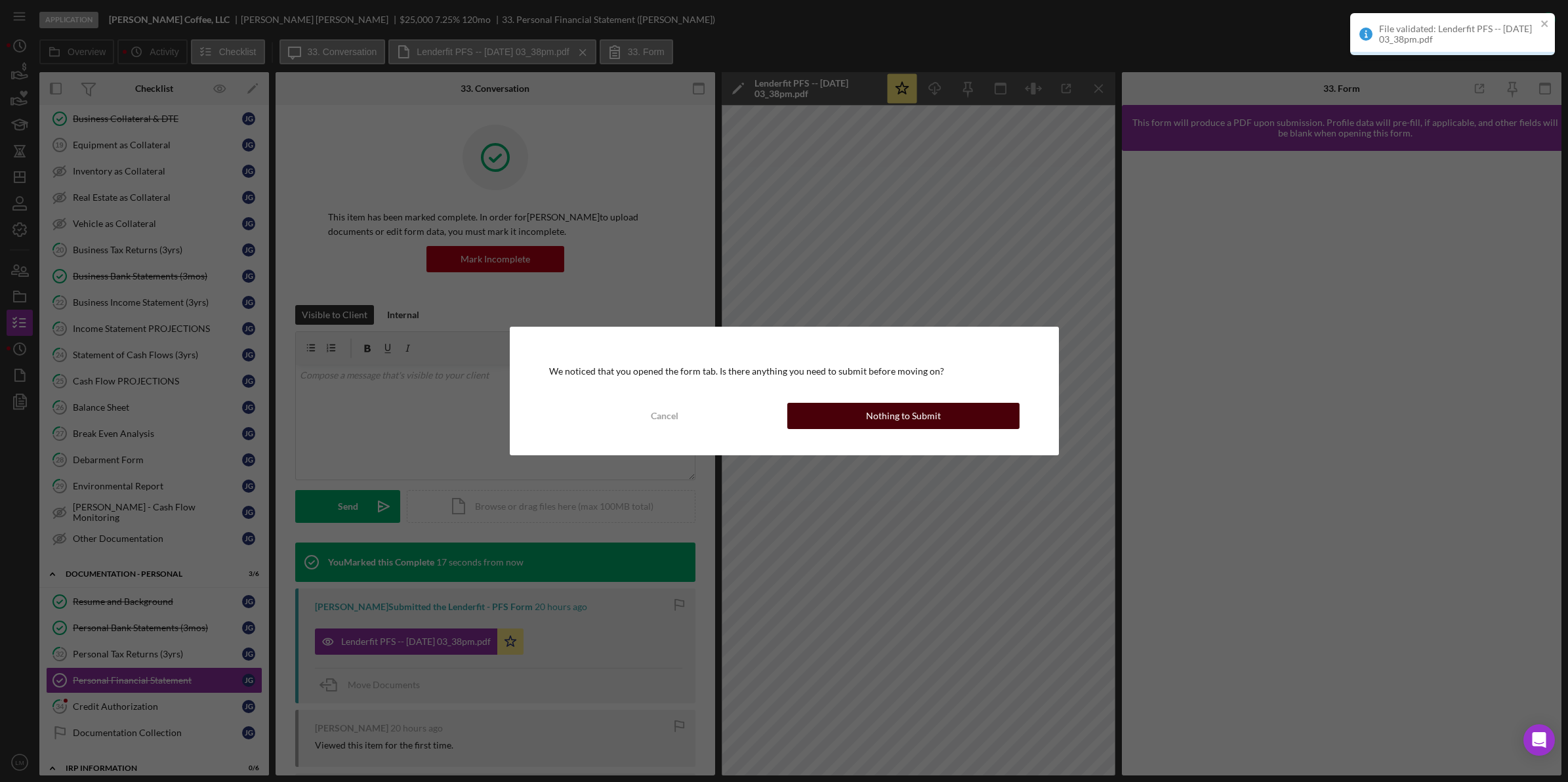
click at [873, 409] on div "Nothing to Submit" at bounding box center [903, 416] width 75 height 27
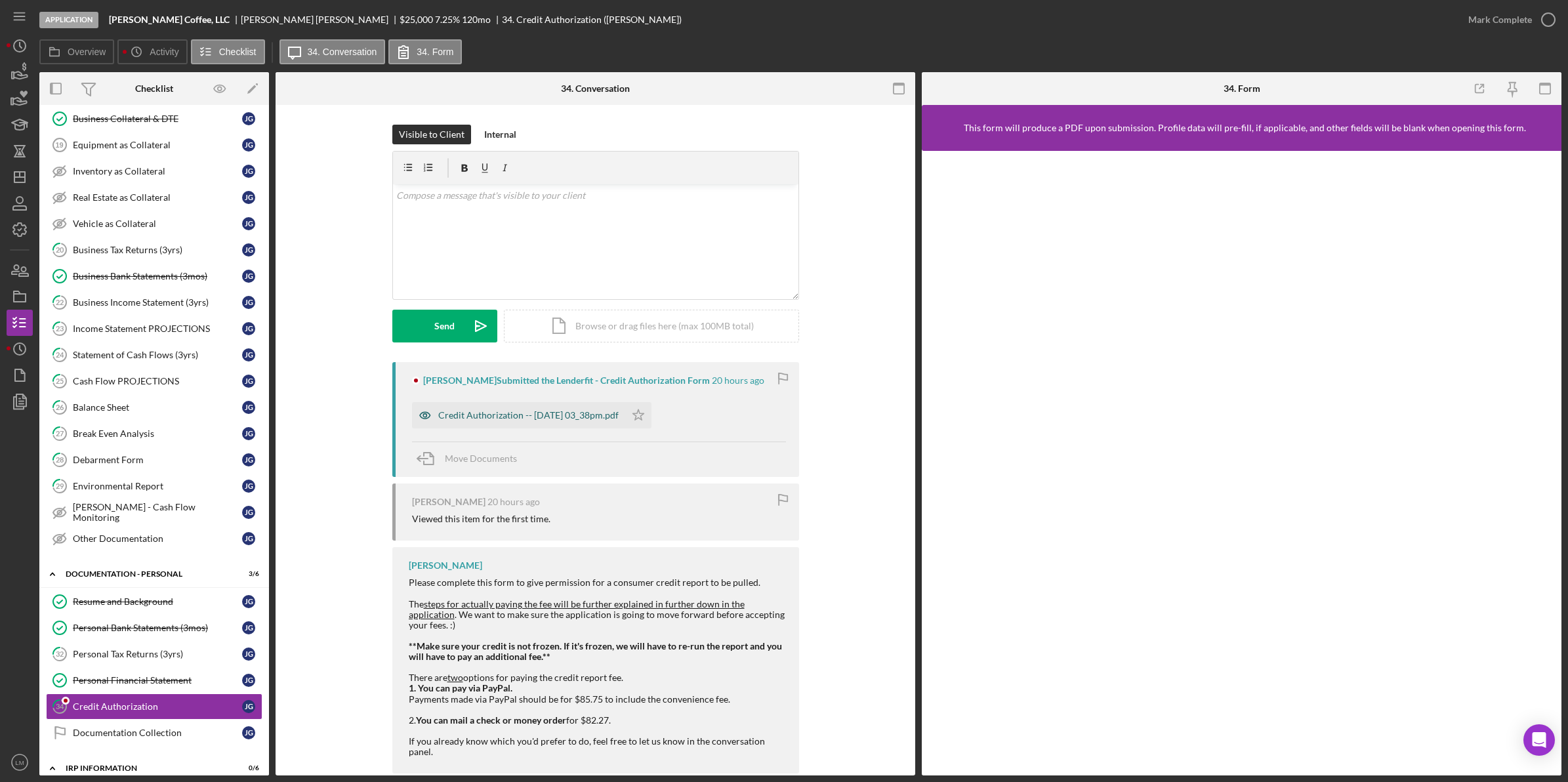
click at [576, 421] on div "Credit Authorization -- [DATE] 03_38pm.pdf" at bounding box center [518, 415] width 213 height 27
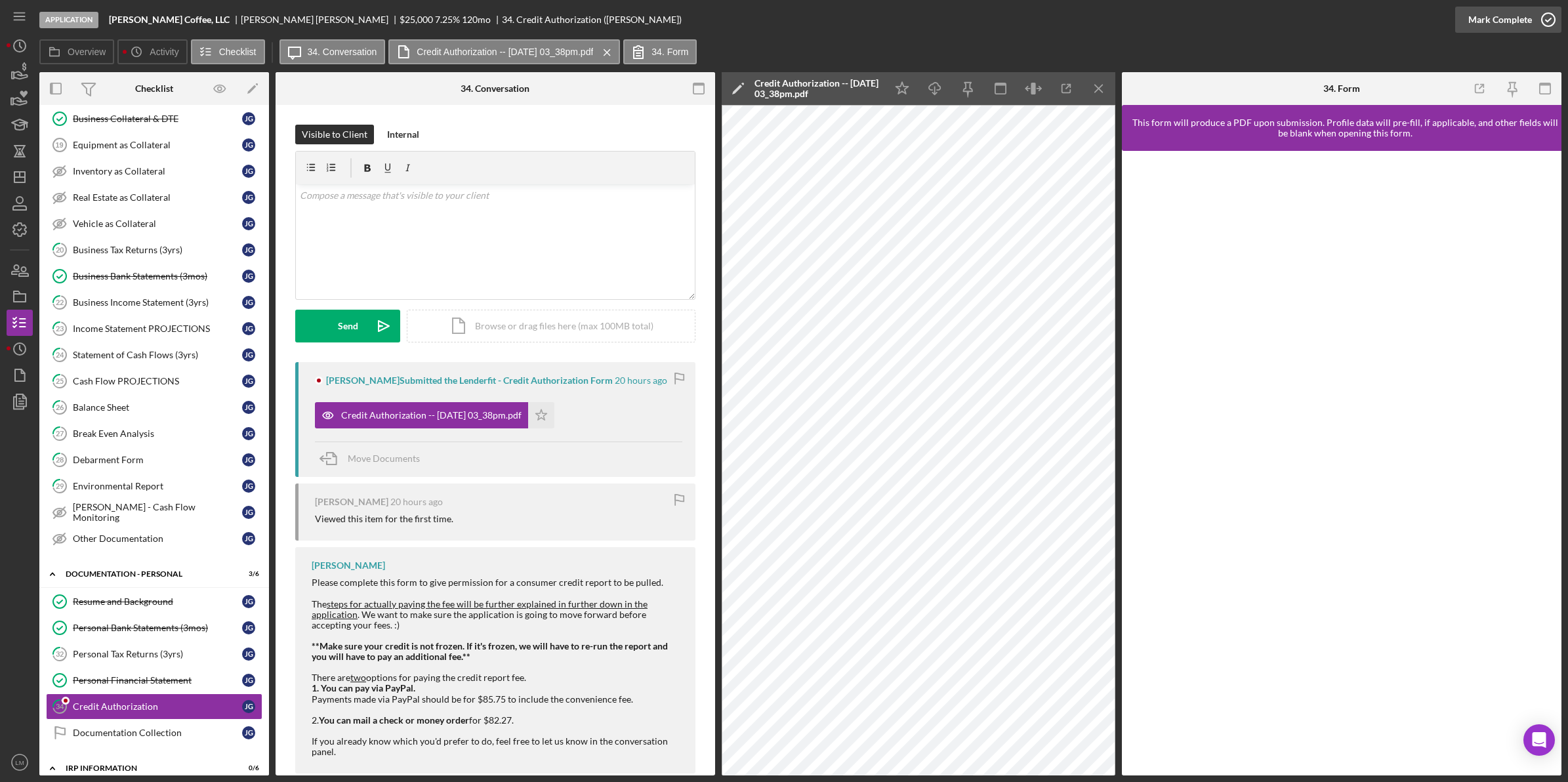
click at [1535, 23] on icon "button" at bounding box center [1548, 20] width 33 height 33
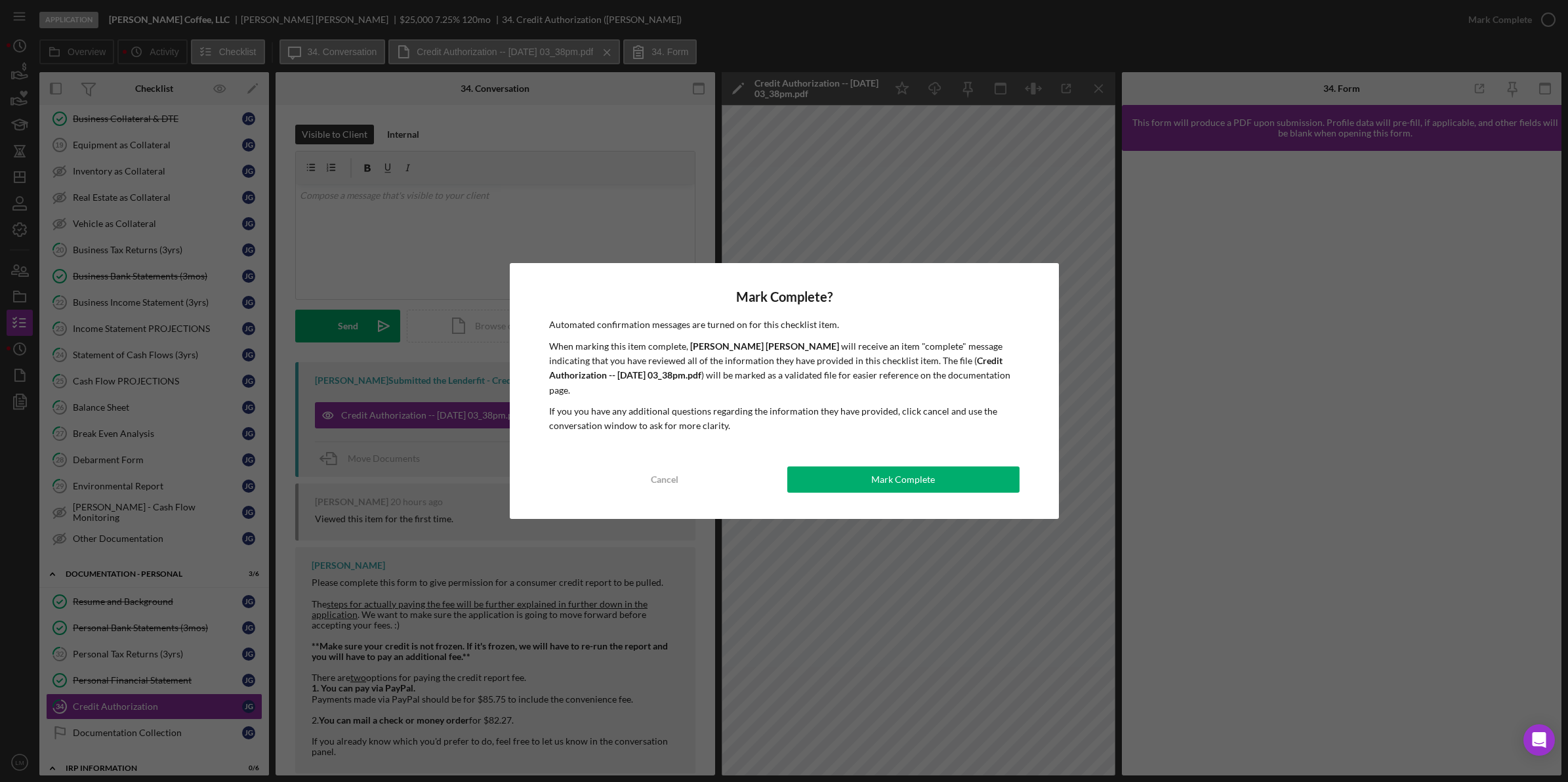
click at [886, 444] on div "Mark Complete? Automated confirmation messages are turned on for this checklist…" at bounding box center [784, 391] width 549 height 256
click at [863, 470] on button "Mark Complete" at bounding box center [903, 479] width 232 height 27
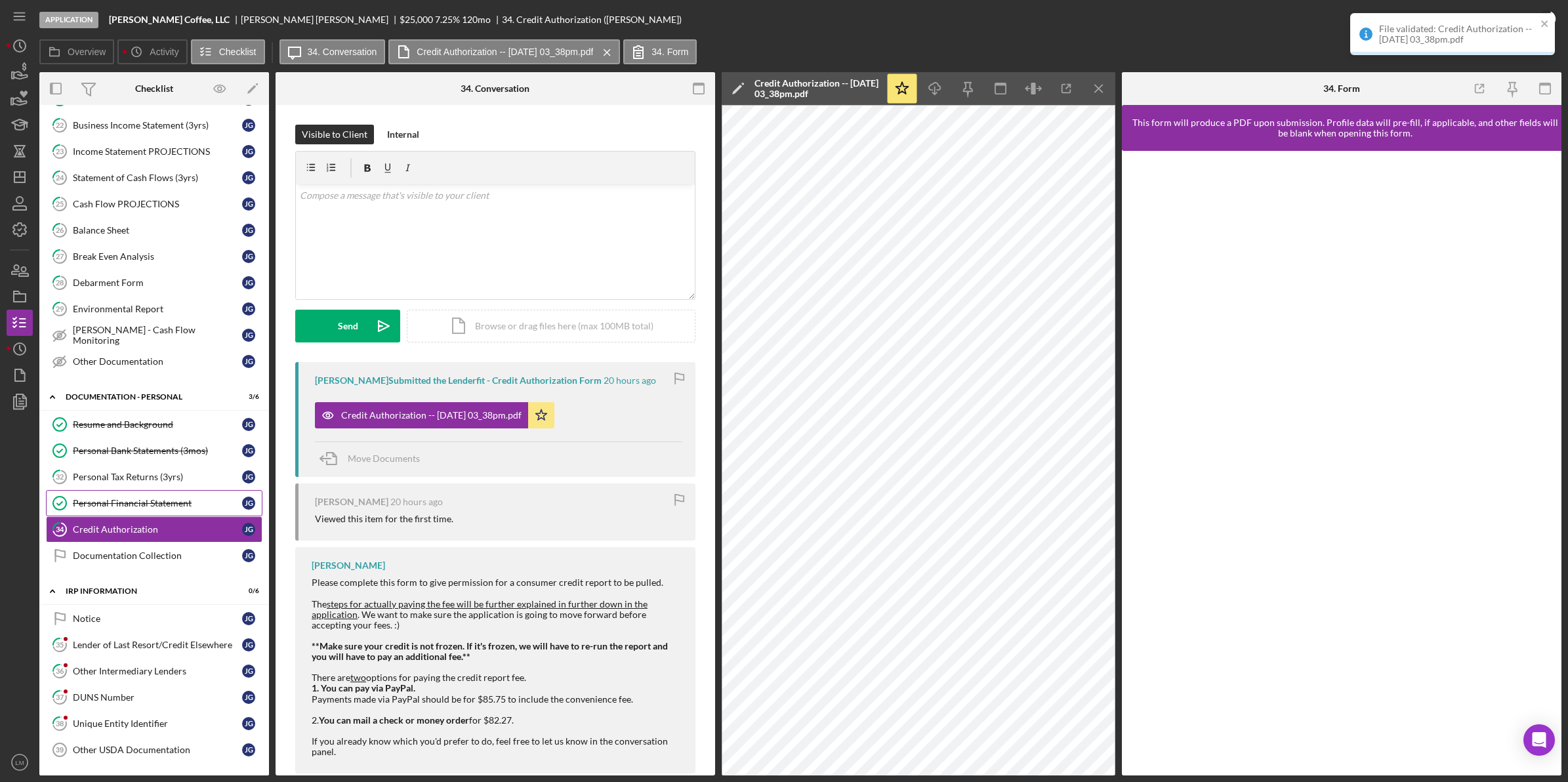
scroll to position [492, 0]
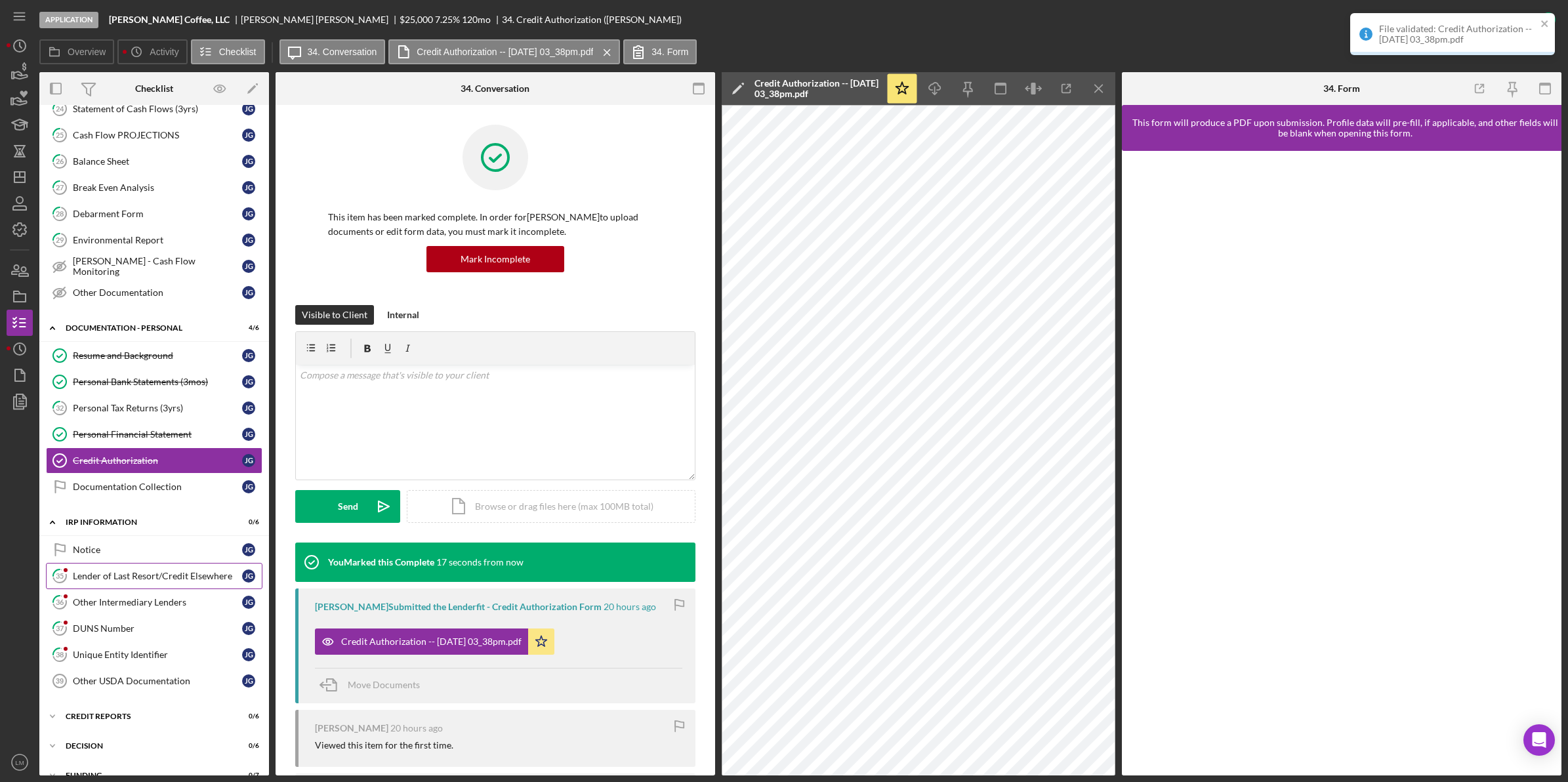
click at [139, 574] on link "35 Lender of Last Resort/Credit Elsewhere [PERSON_NAME]" at bounding box center [154, 576] width 217 height 27
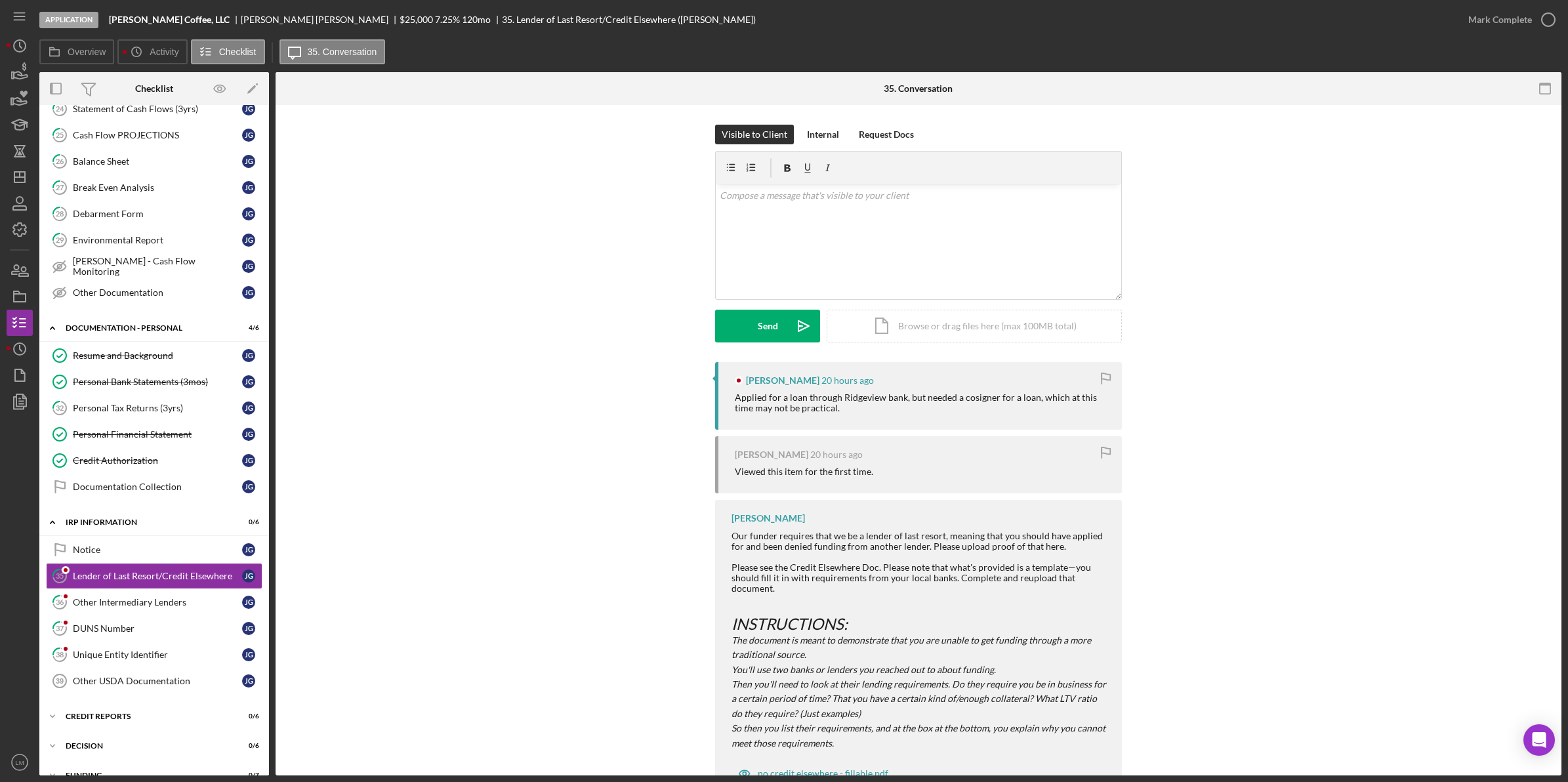
click at [886, 410] on div "Applied for a loan through Ridgeview bank, but needed a cosigner for a loan, wh…" at bounding box center [921, 403] width 374 height 21
click at [950, 268] on div "v Color teal Color pink Remove color Add row above Add row below Add column bef…" at bounding box center [919, 242] width 405 height 115
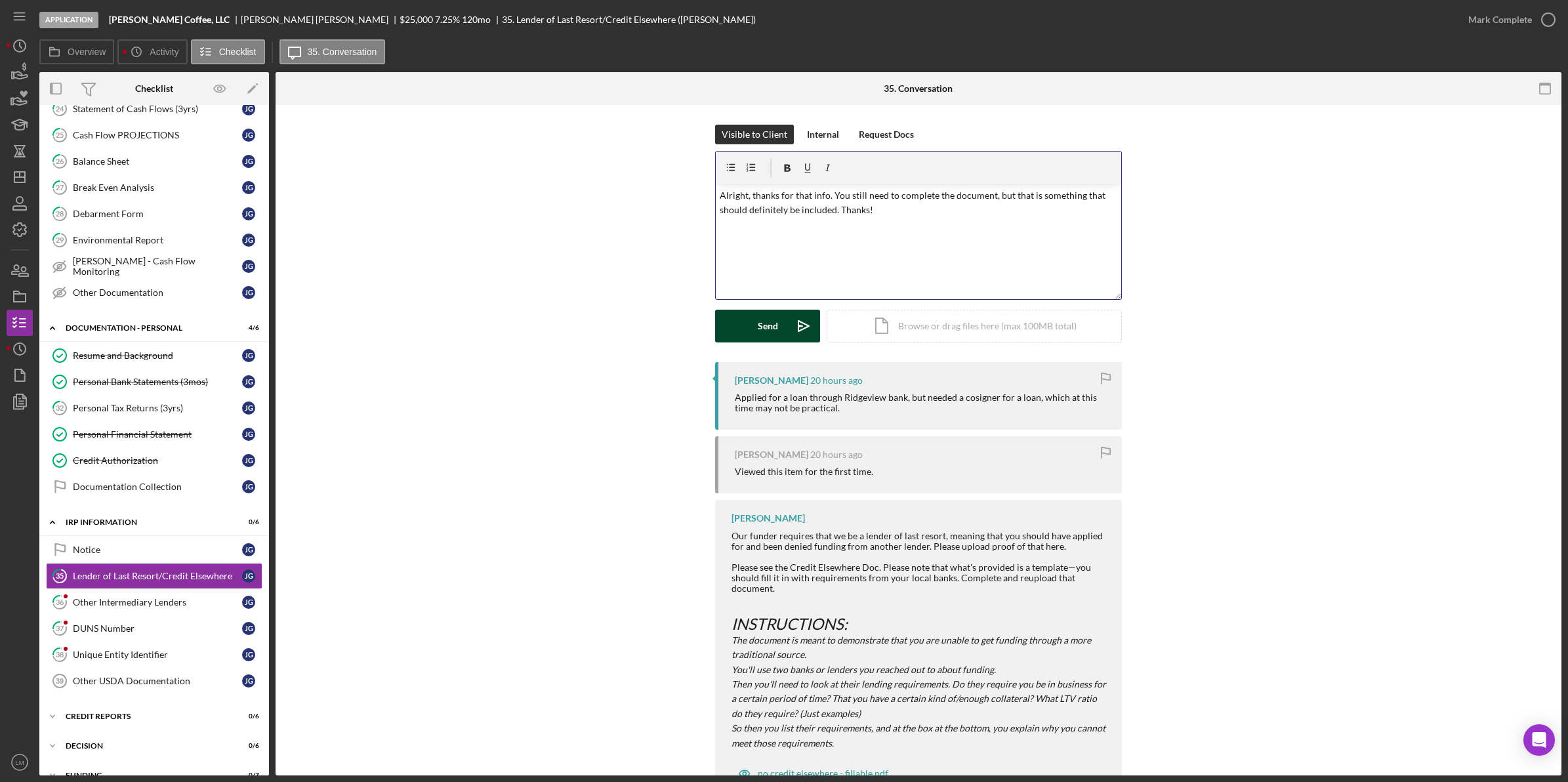
click at [765, 325] on div "Send" at bounding box center [768, 326] width 20 height 33
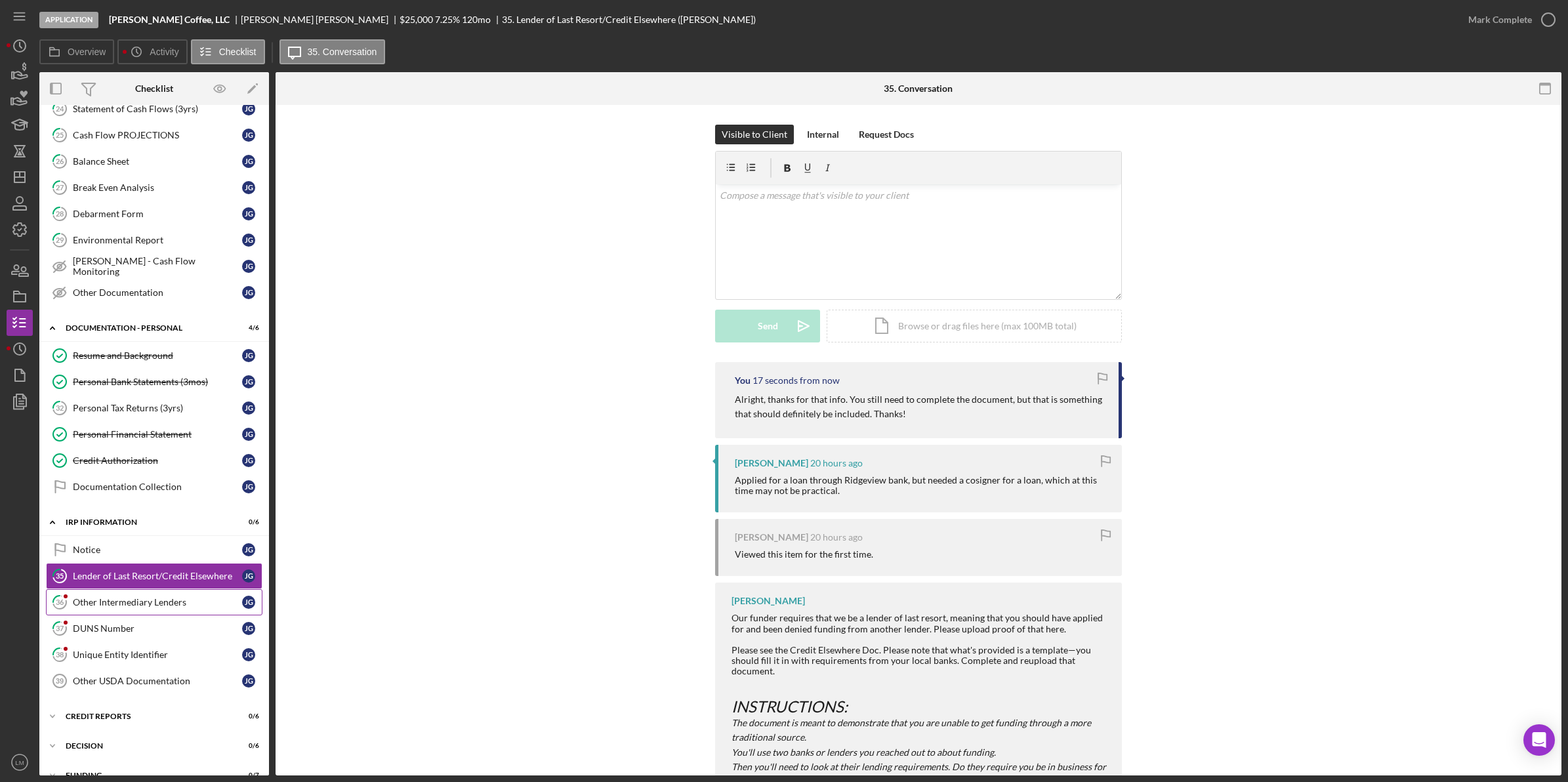
click at [143, 607] on div "Other Intermediary Lenders" at bounding box center [157, 602] width 169 height 10
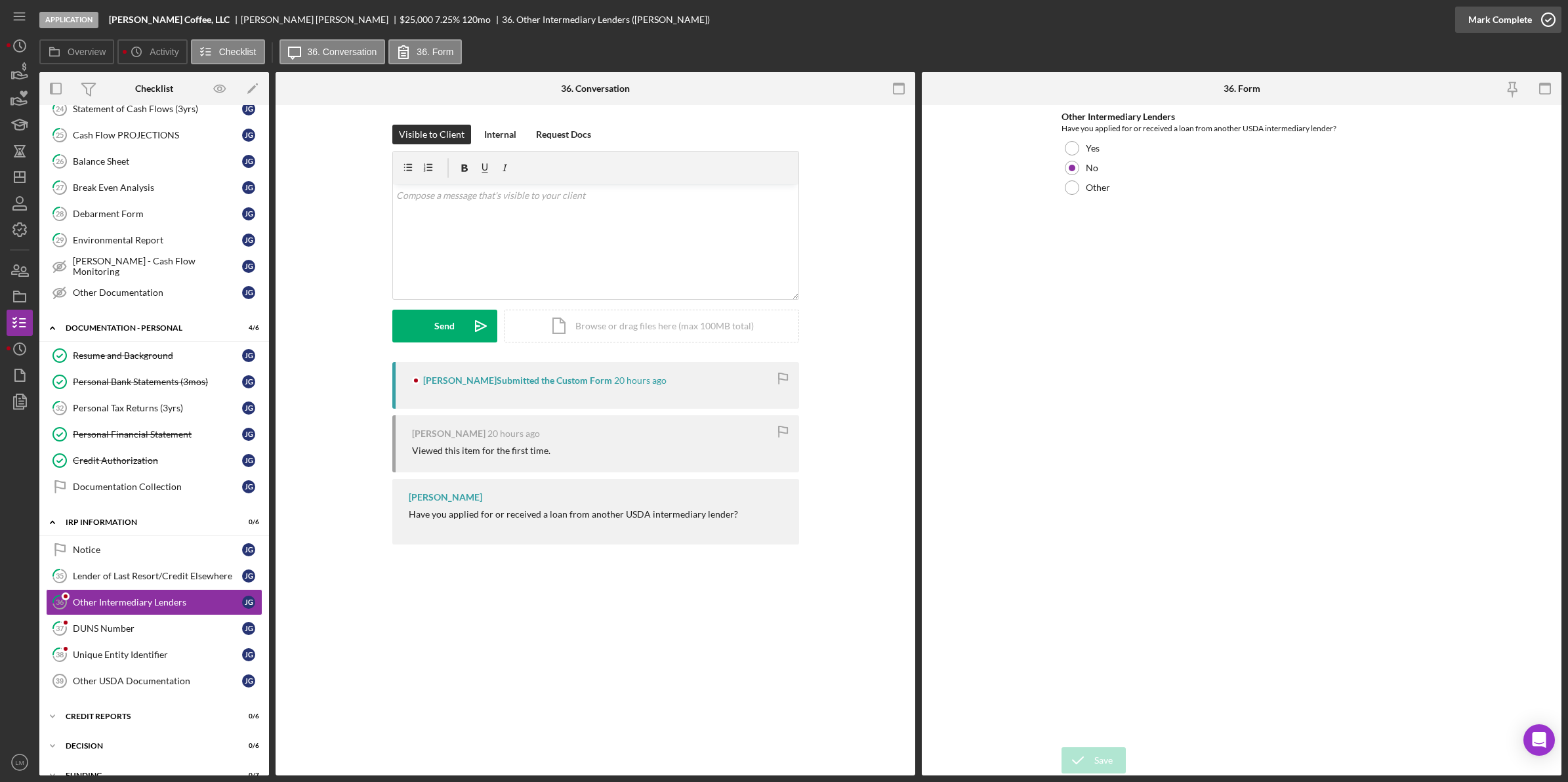
click at [1490, 27] on div "Mark Complete" at bounding box center [1499, 20] width 64 height 27
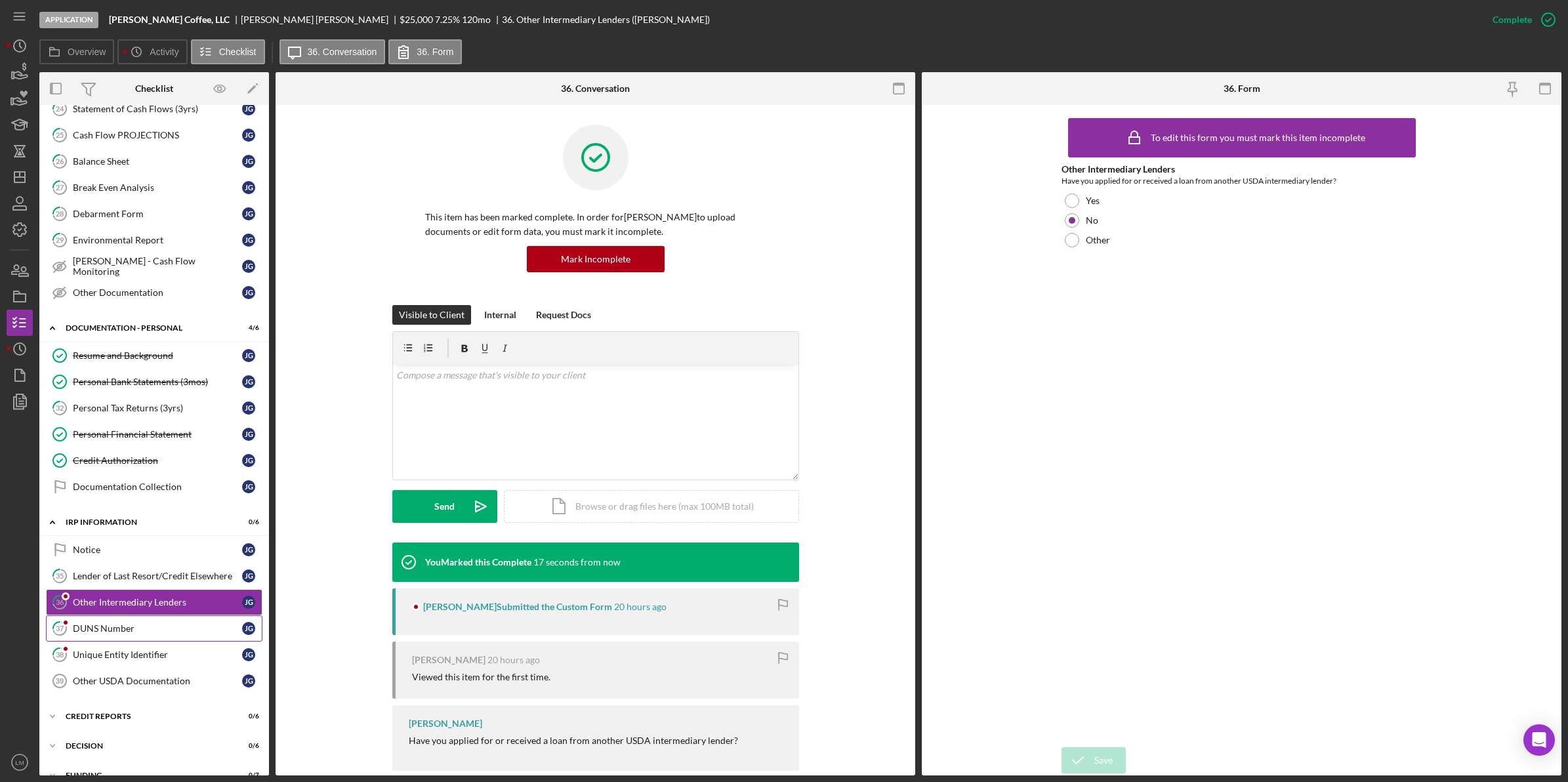
click at [144, 634] on div "DUNS Number" at bounding box center [157, 628] width 169 height 10
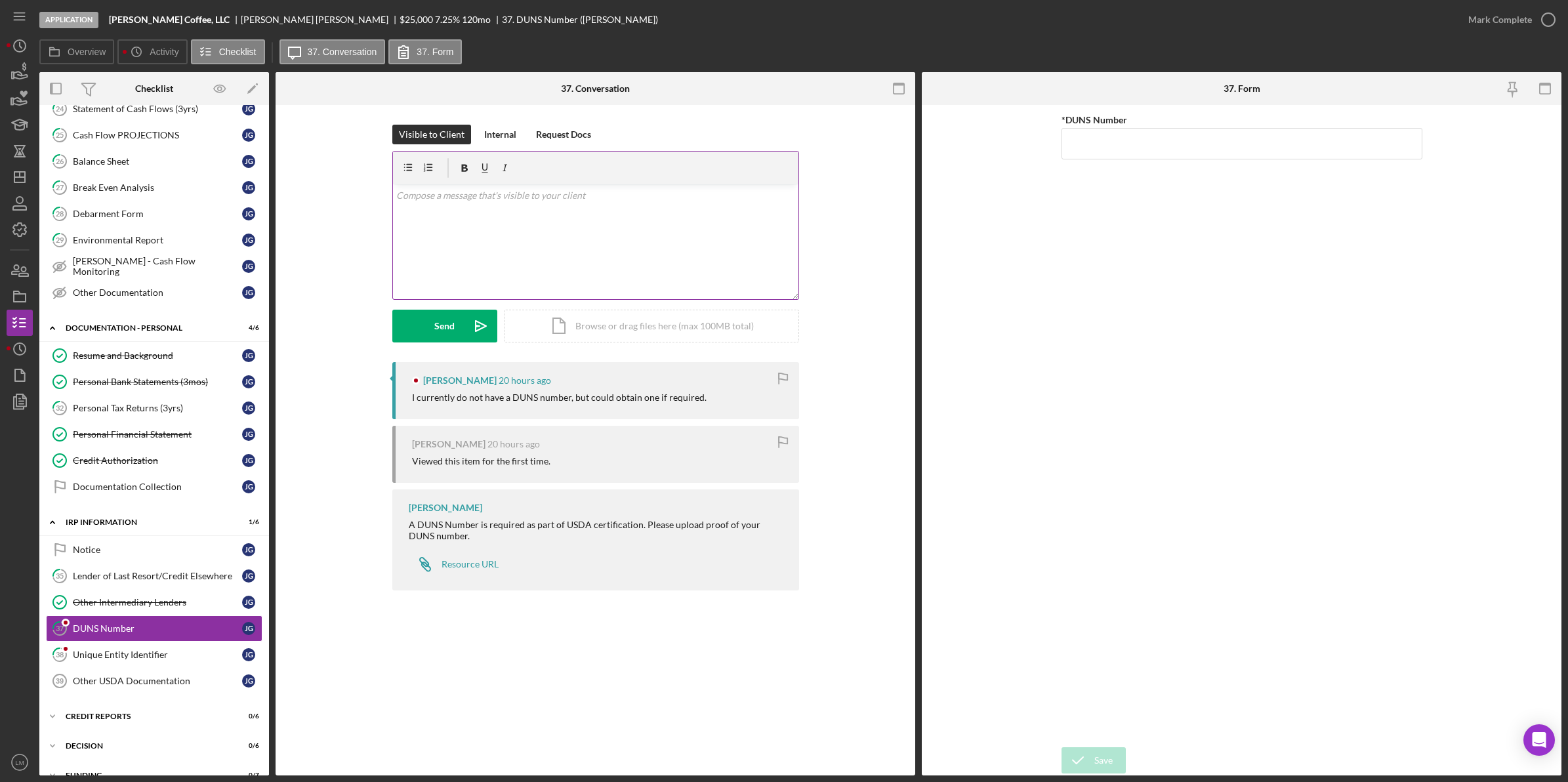
click at [671, 283] on div "v Color teal Color pink Remove color Add row above Add row below Add column bef…" at bounding box center [596, 242] width 405 height 115
click at [186, 581] on div "Lender of Last Resort/Credit Elsewhere" at bounding box center [157, 575] width 169 height 10
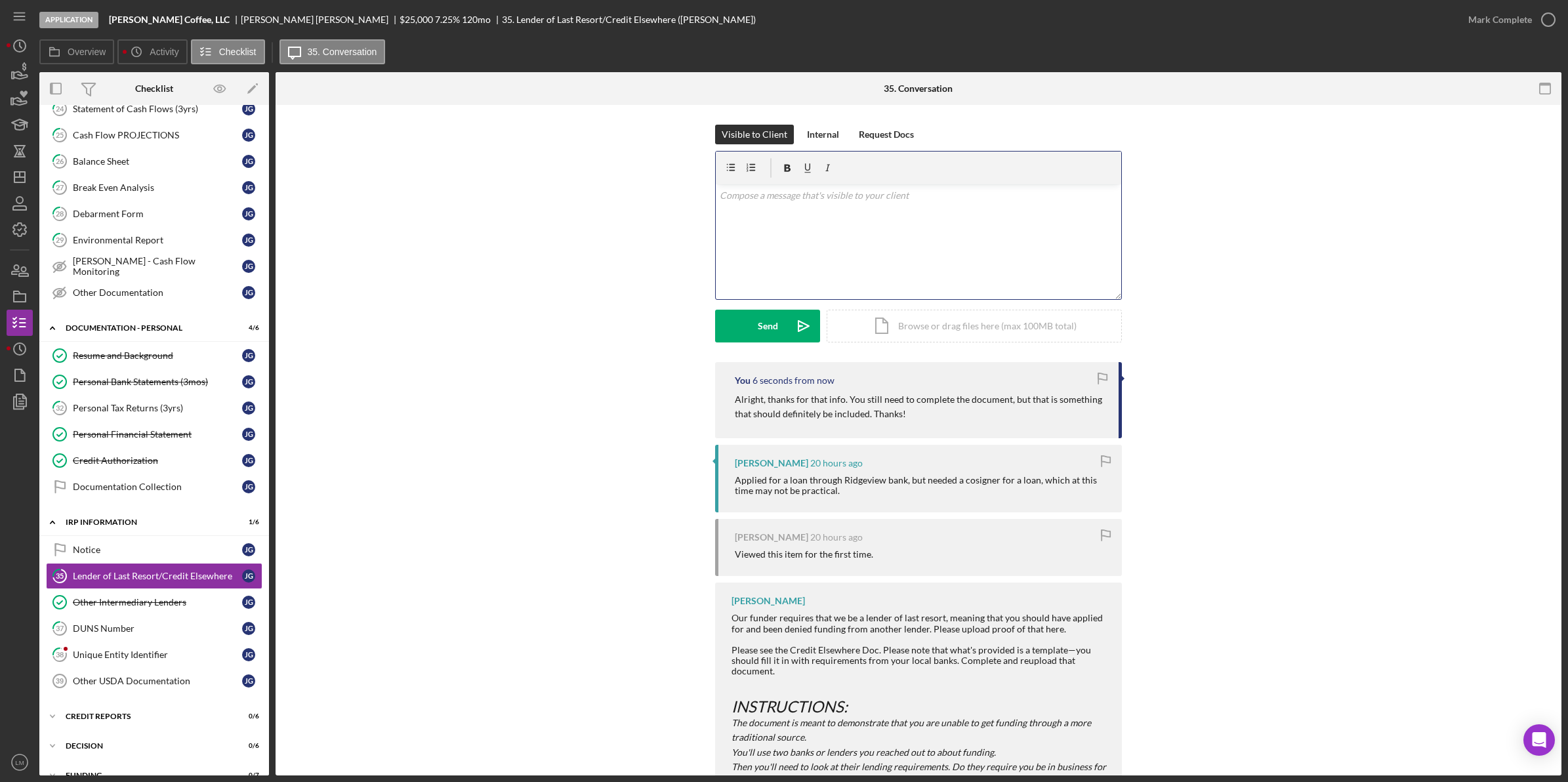
click at [911, 243] on div "v Color teal Color pink Remove color Add row above Add row below Add column bef…" at bounding box center [919, 242] width 405 height 115
click at [768, 325] on div "Send" at bounding box center [768, 326] width 20 height 33
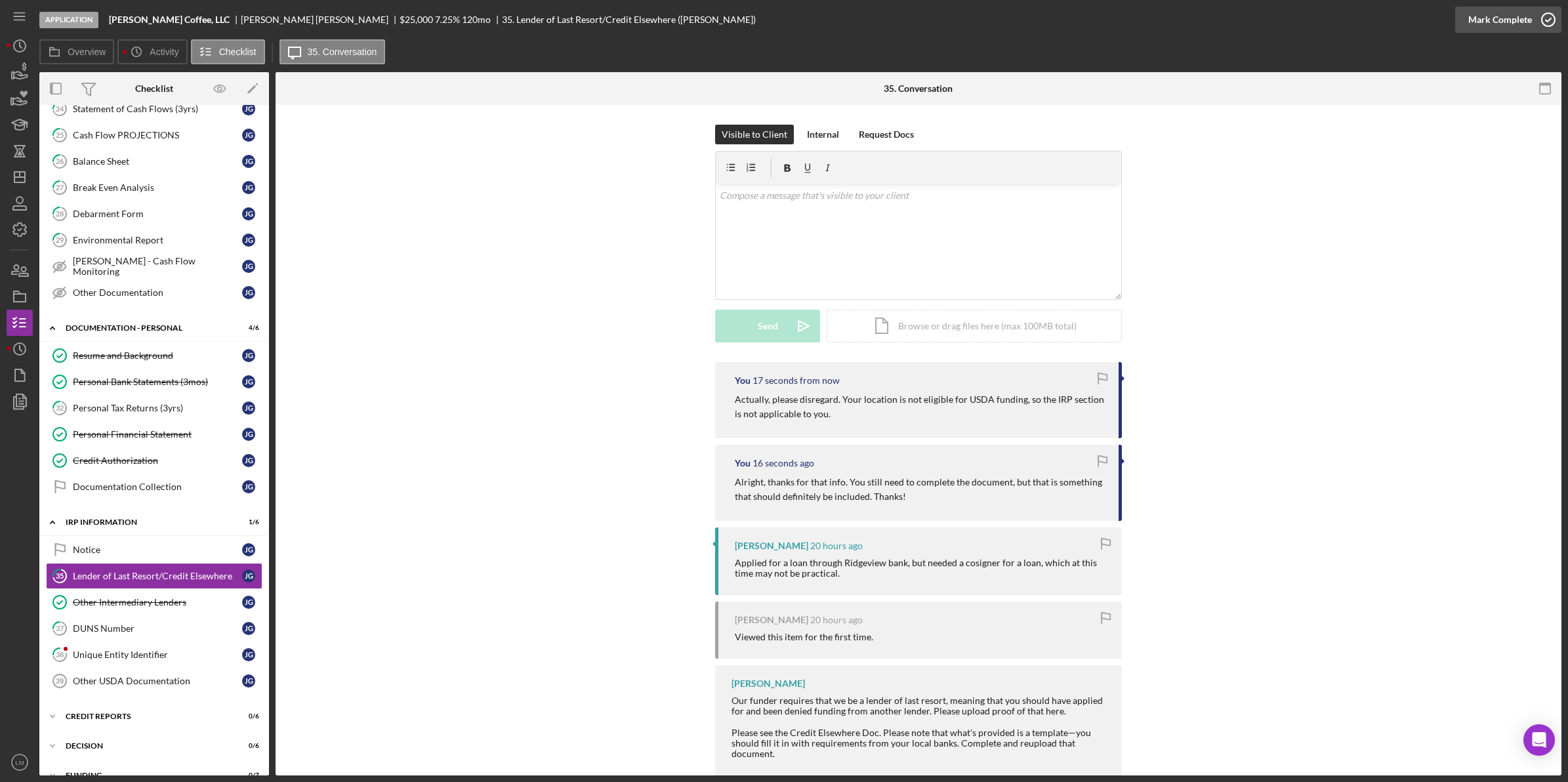
click at [1495, 11] on div "Mark Complete" at bounding box center [1499, 20] width 64 height 27
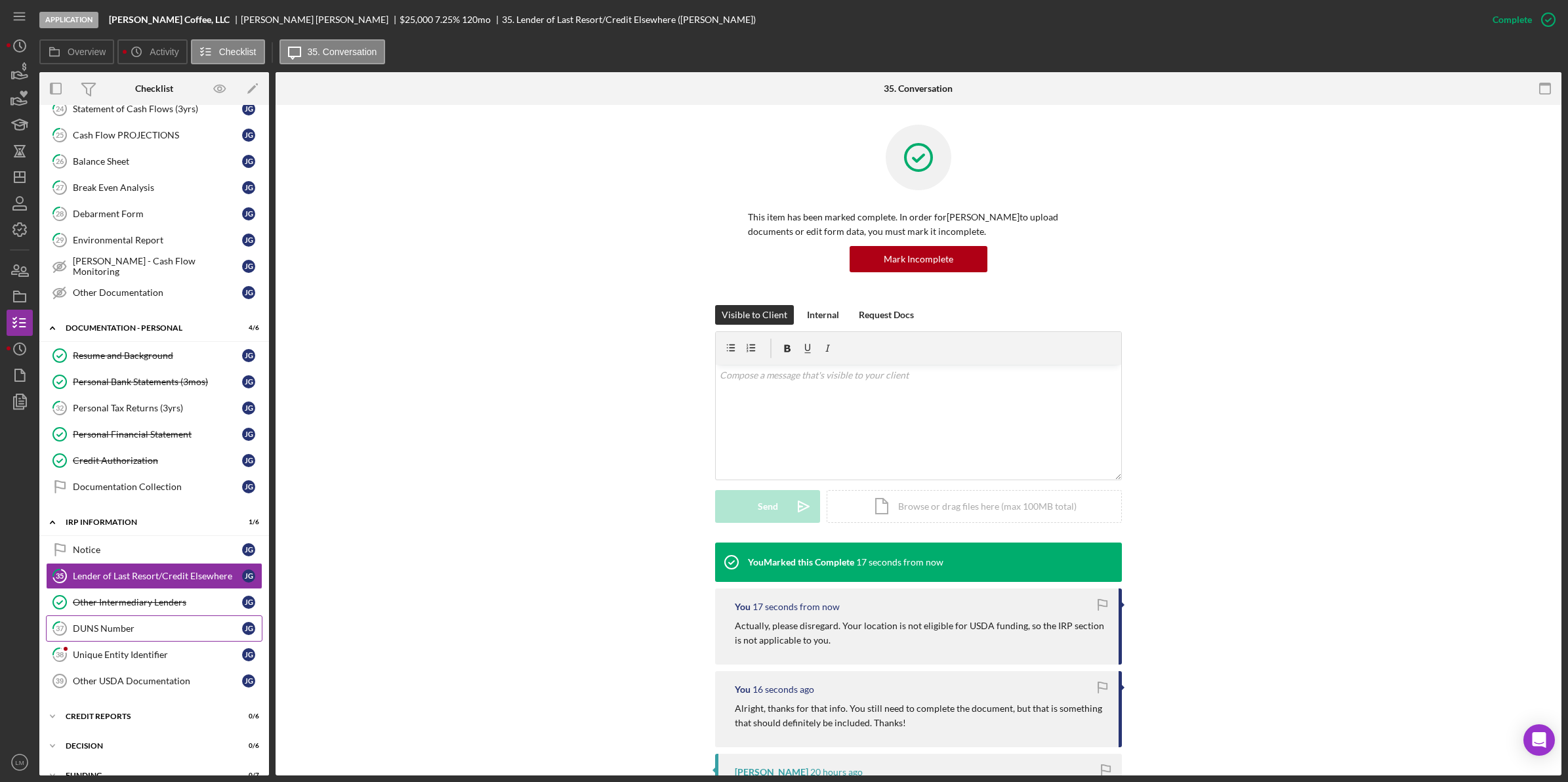
click at [217, 634] on div "DUNS Number" at bounding box center [157, 628] width 169 height 10
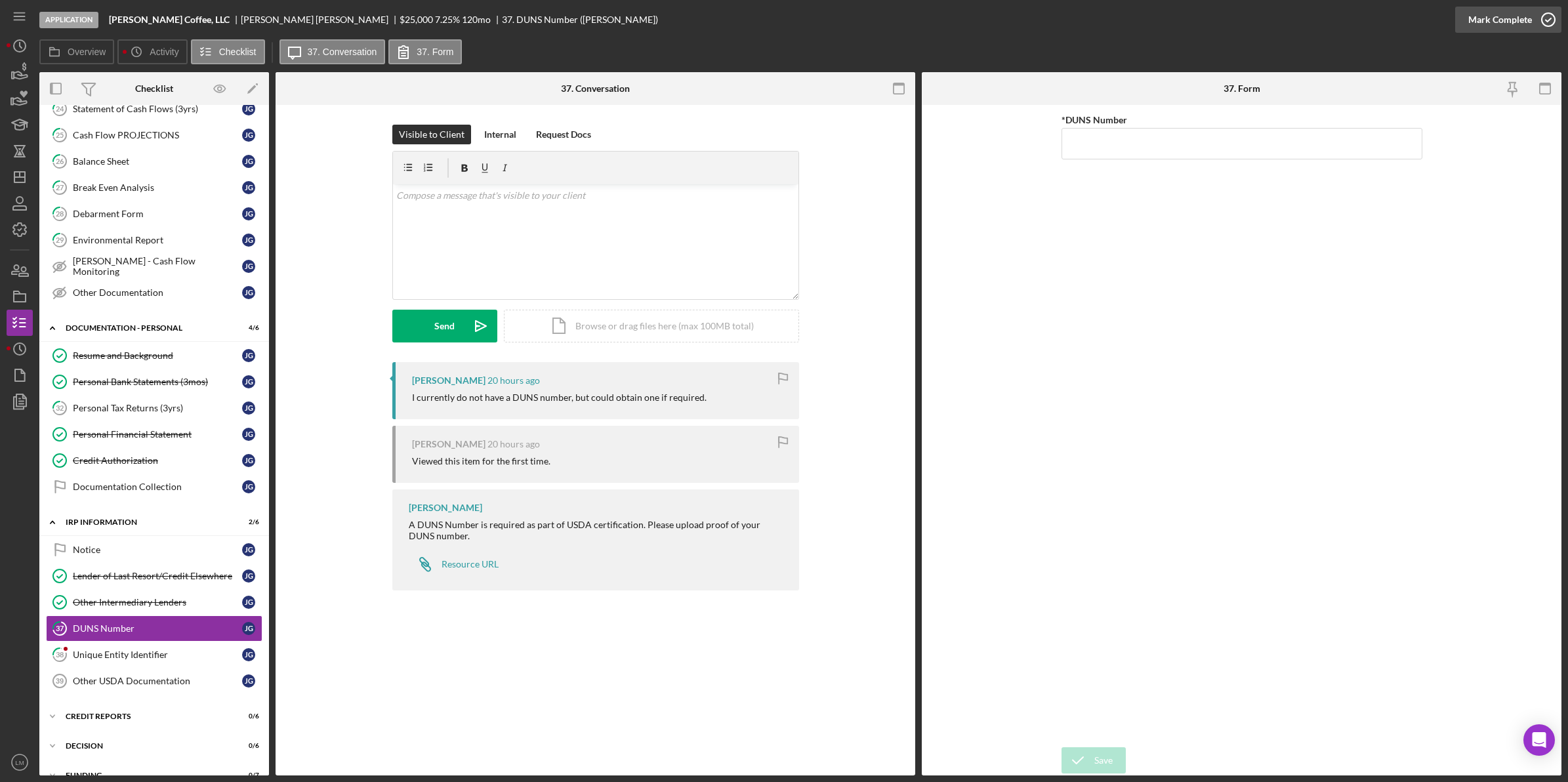
click at [1510, 14] on div "Mark Complete" at bounding box center [1499, 20] width 64 height 27
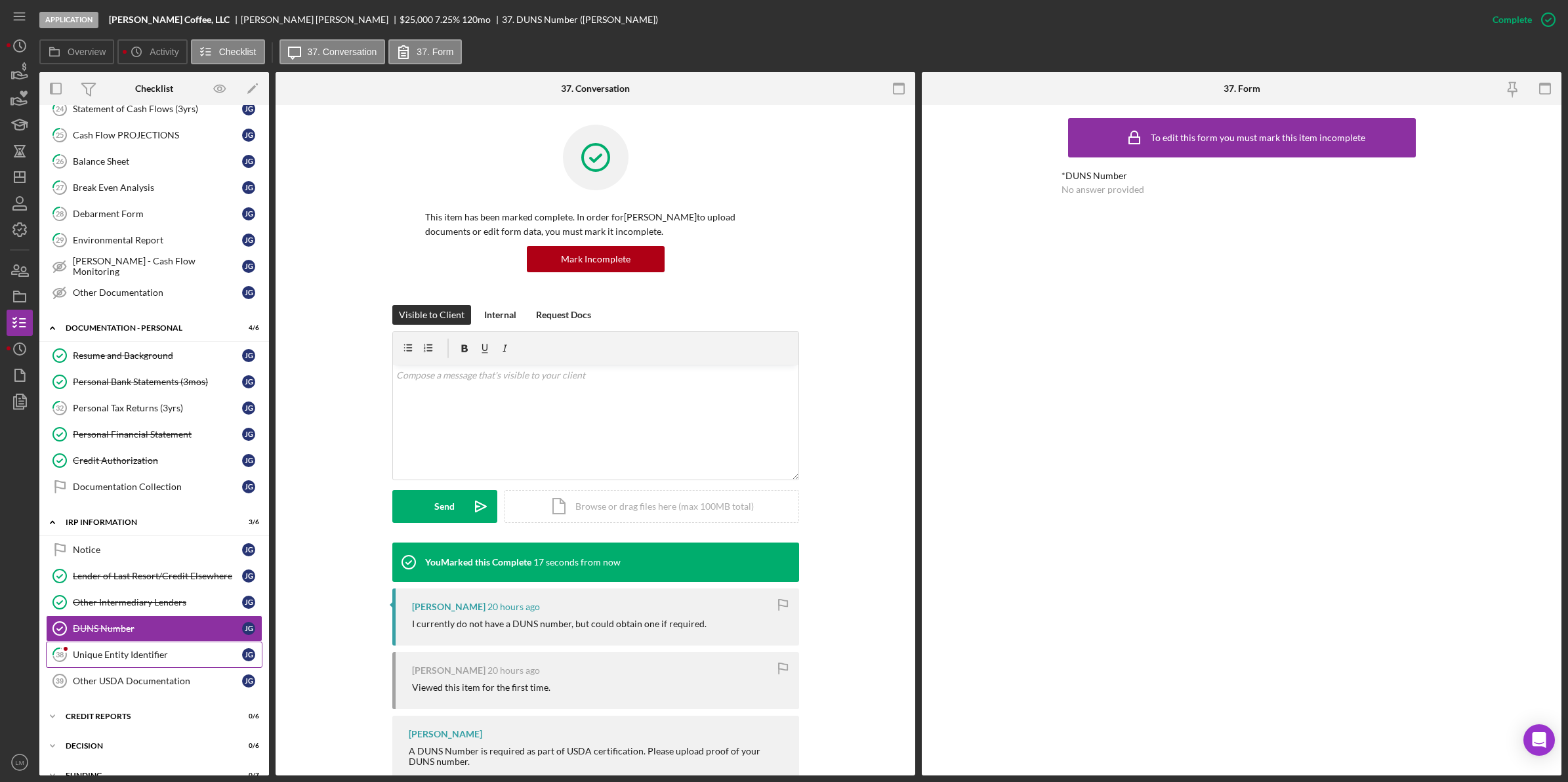
click at [82, 656] on link "38 Unique Entity Identifier [PERSON_NAME]" at bounding box center [154, 655] width 217 height 27
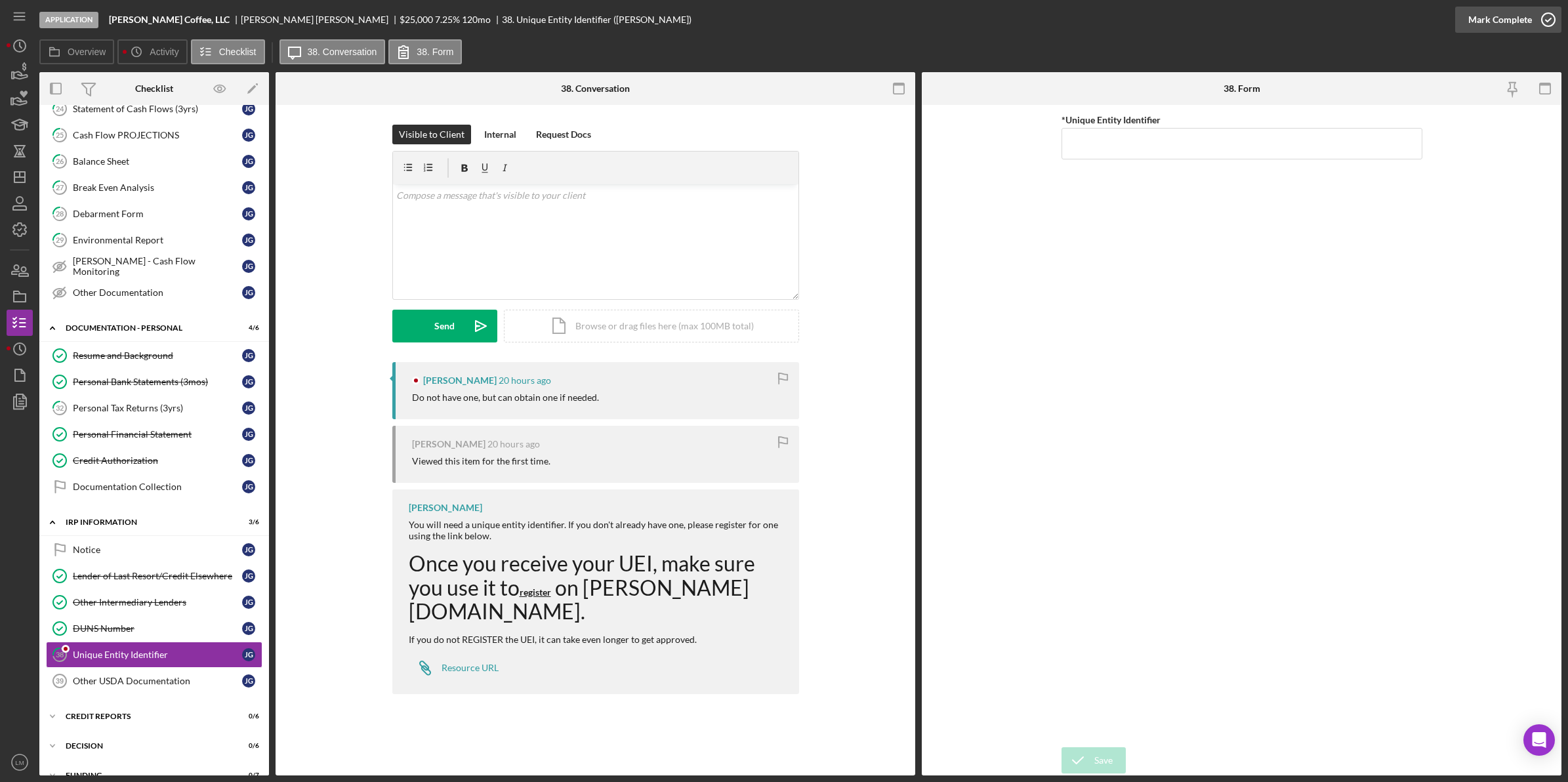
click at [1477, 17] on div "Mark Complete" at bounding box center [1499, 20] width 64 height 27
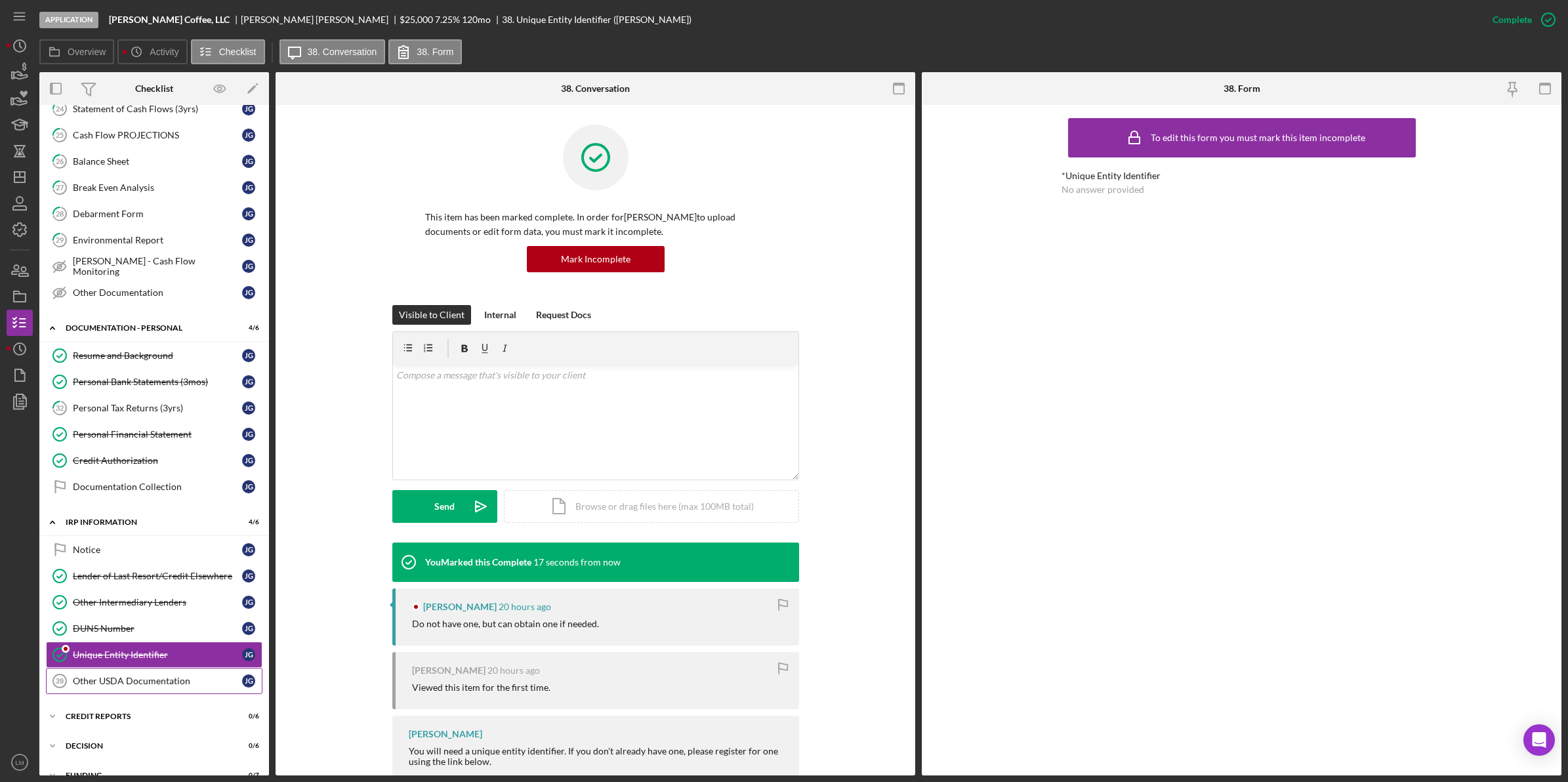
click at [138, 686] on div "Other USDA Documentation" at bounding box center [157, 681] width 169 height 10
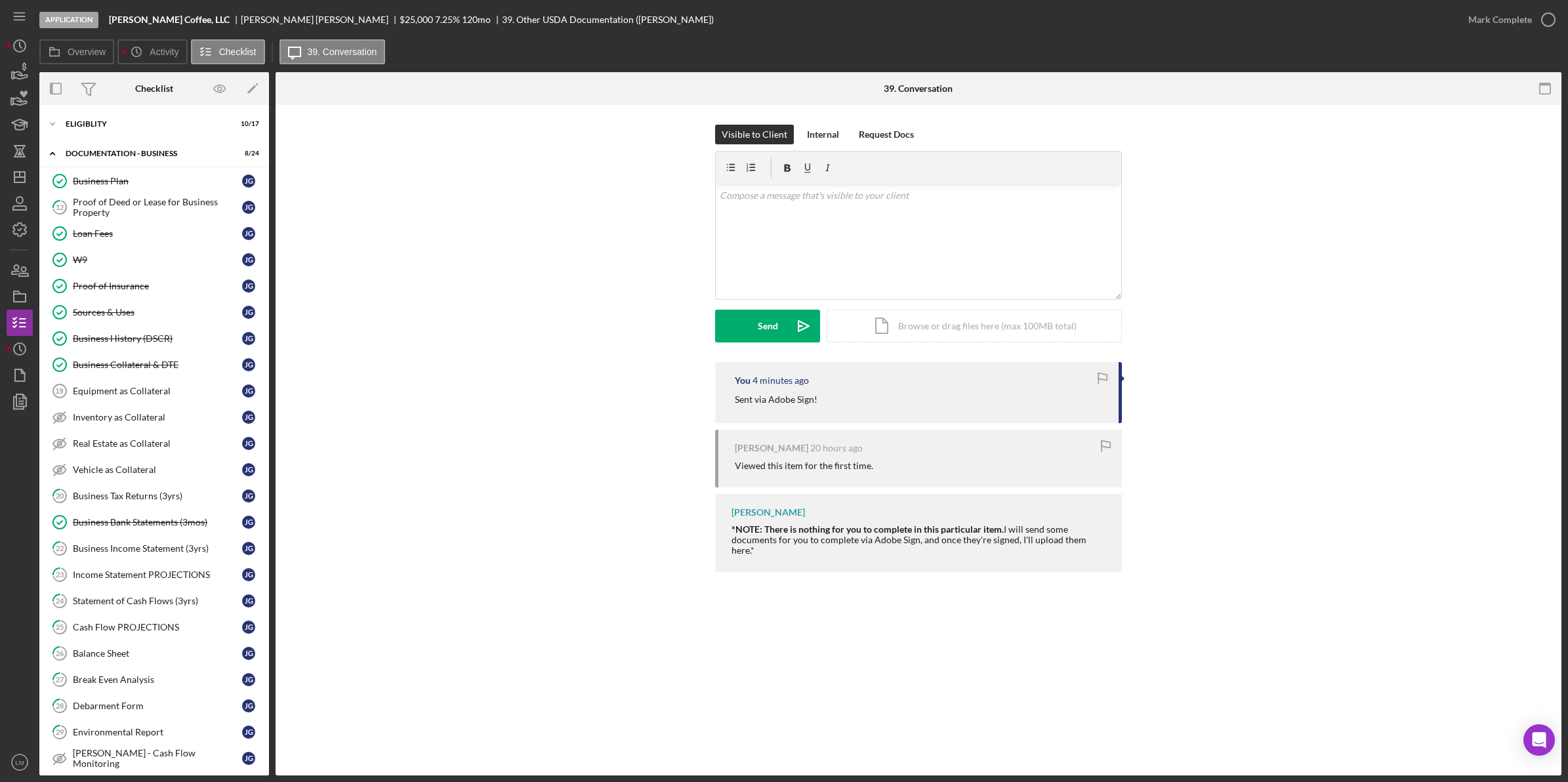
scroll to position [492, 0]
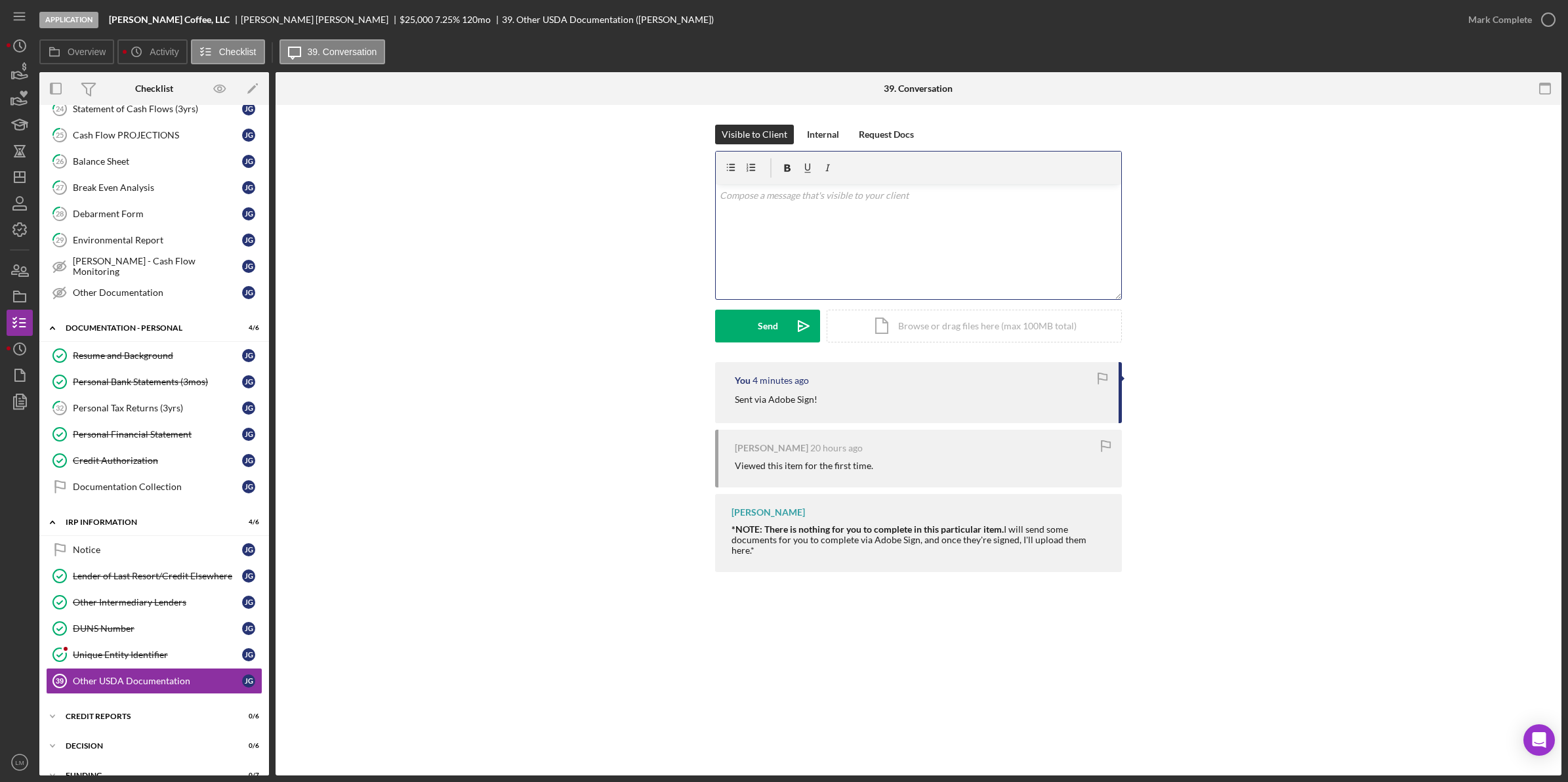
click at [802, 219] on div "v Color teal Color pink Remove color Add row above Add row below Add column bef…" at bounding box center [919, 242] width 405 height 115
click at [785, 319] on button "Send Icon/icon-invite-send" at bounding box center [768, 326] width 105 height 33
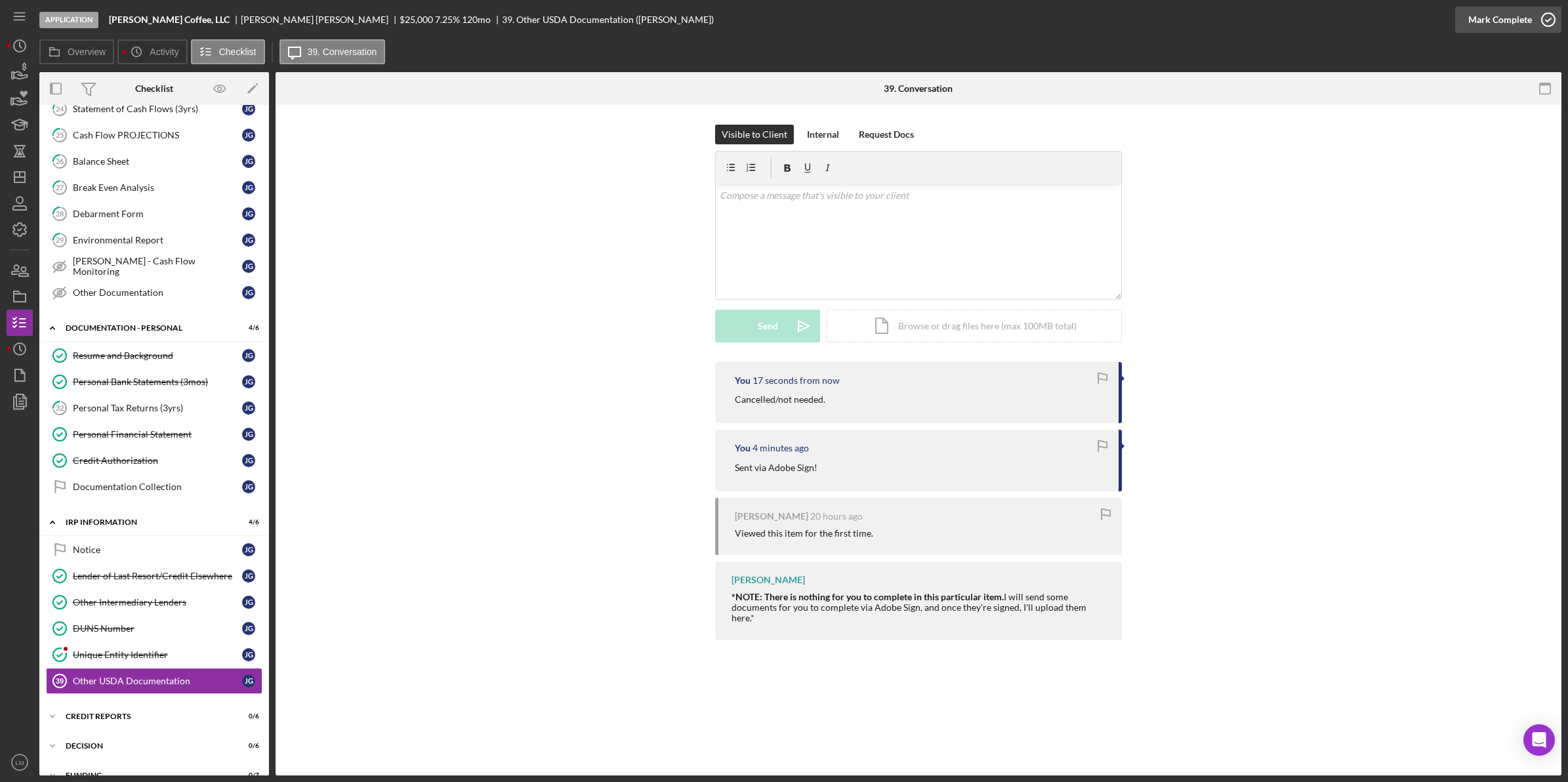
click at [1509, 22] on div "Mark Complete" at bounding box center [1499, 20] width 64 height 27
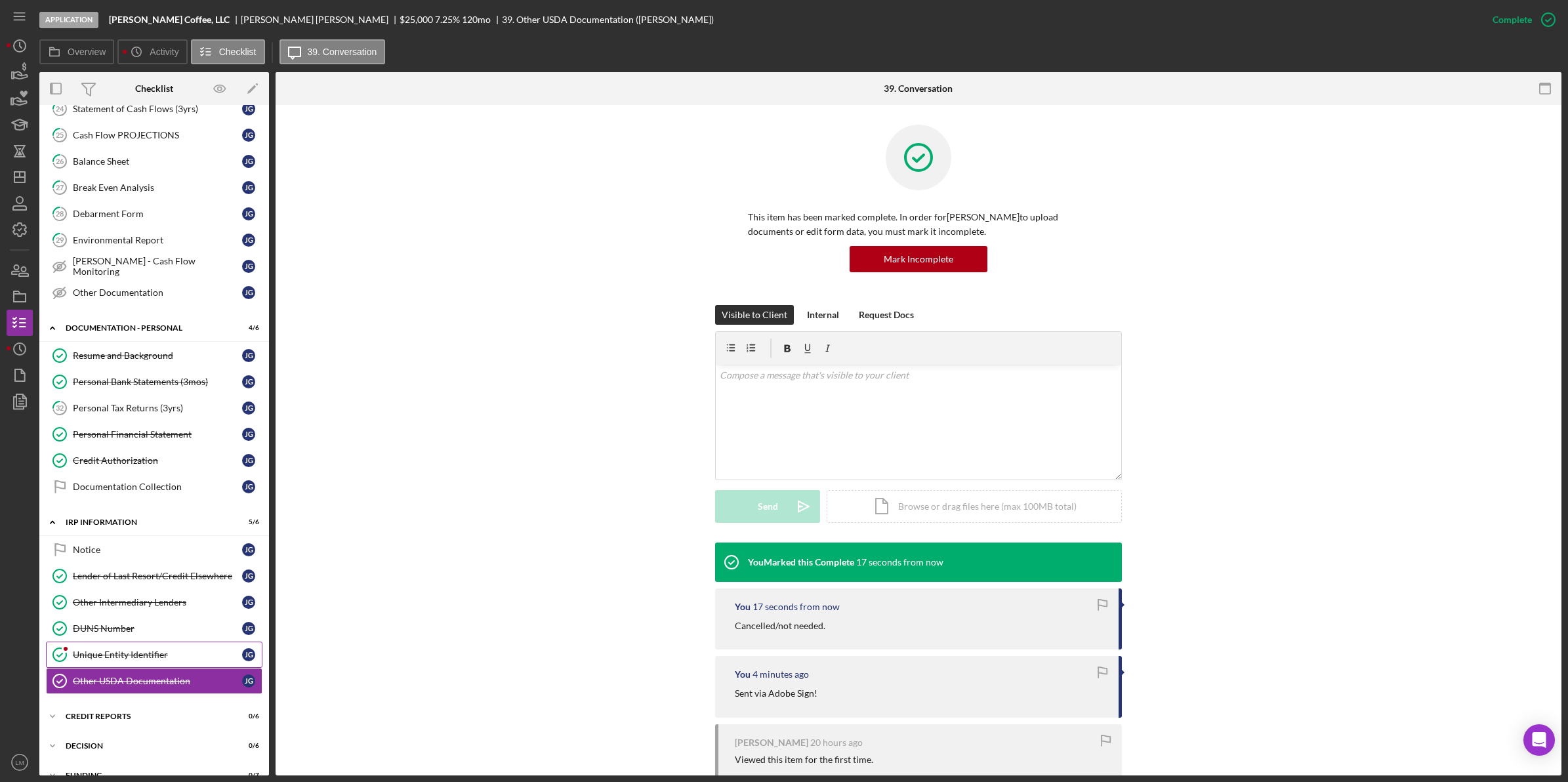
click at [128, 658] on link "Unique Entity Identifier Unique Entity Identifier J G" at bounding box center [154, 655] width 217 height 27
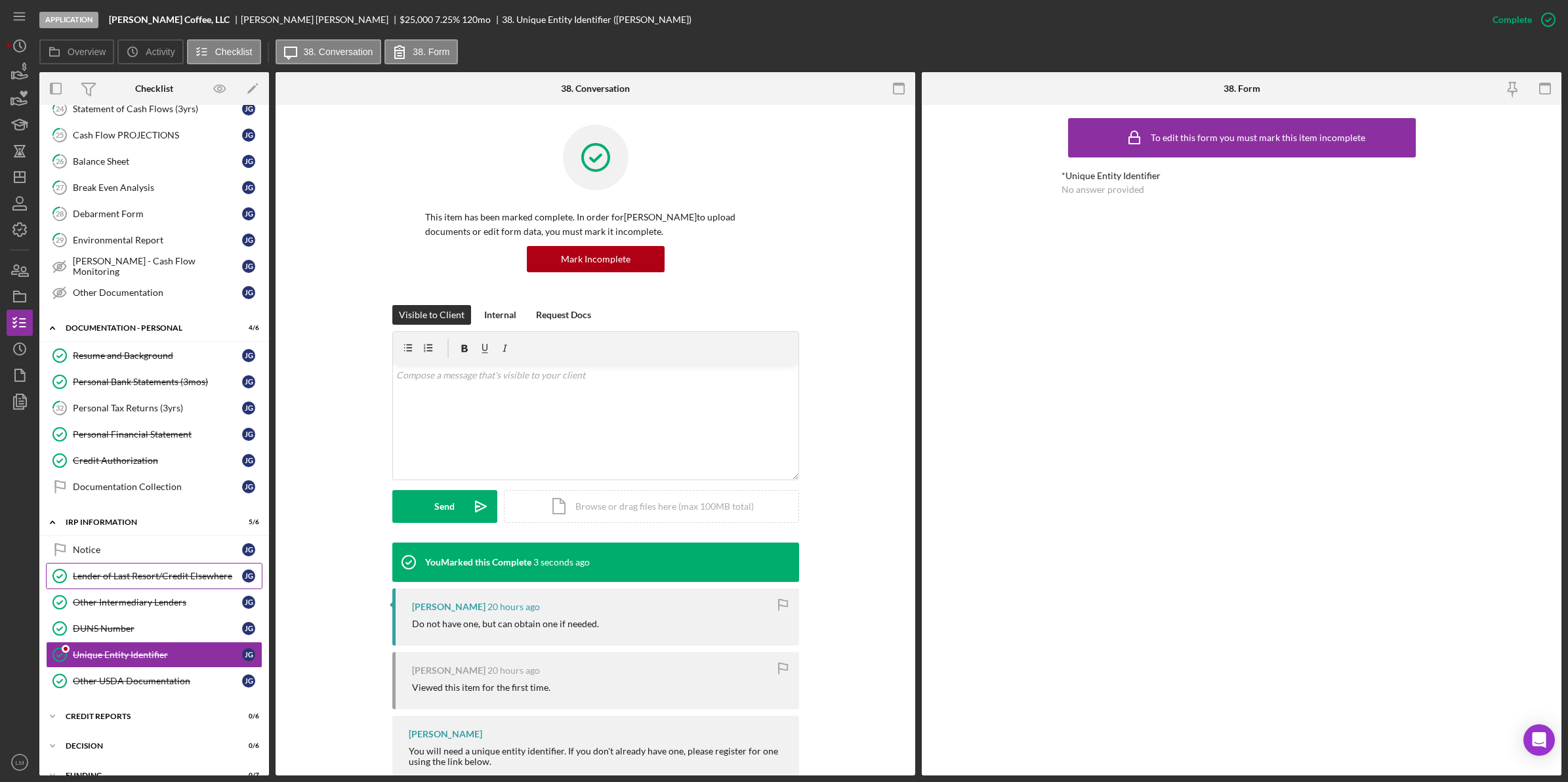
click at [167, 581] on div "Lender of Last Resort/Credit Elsewhere" at bounding box center [157, 575] width 169 height 10
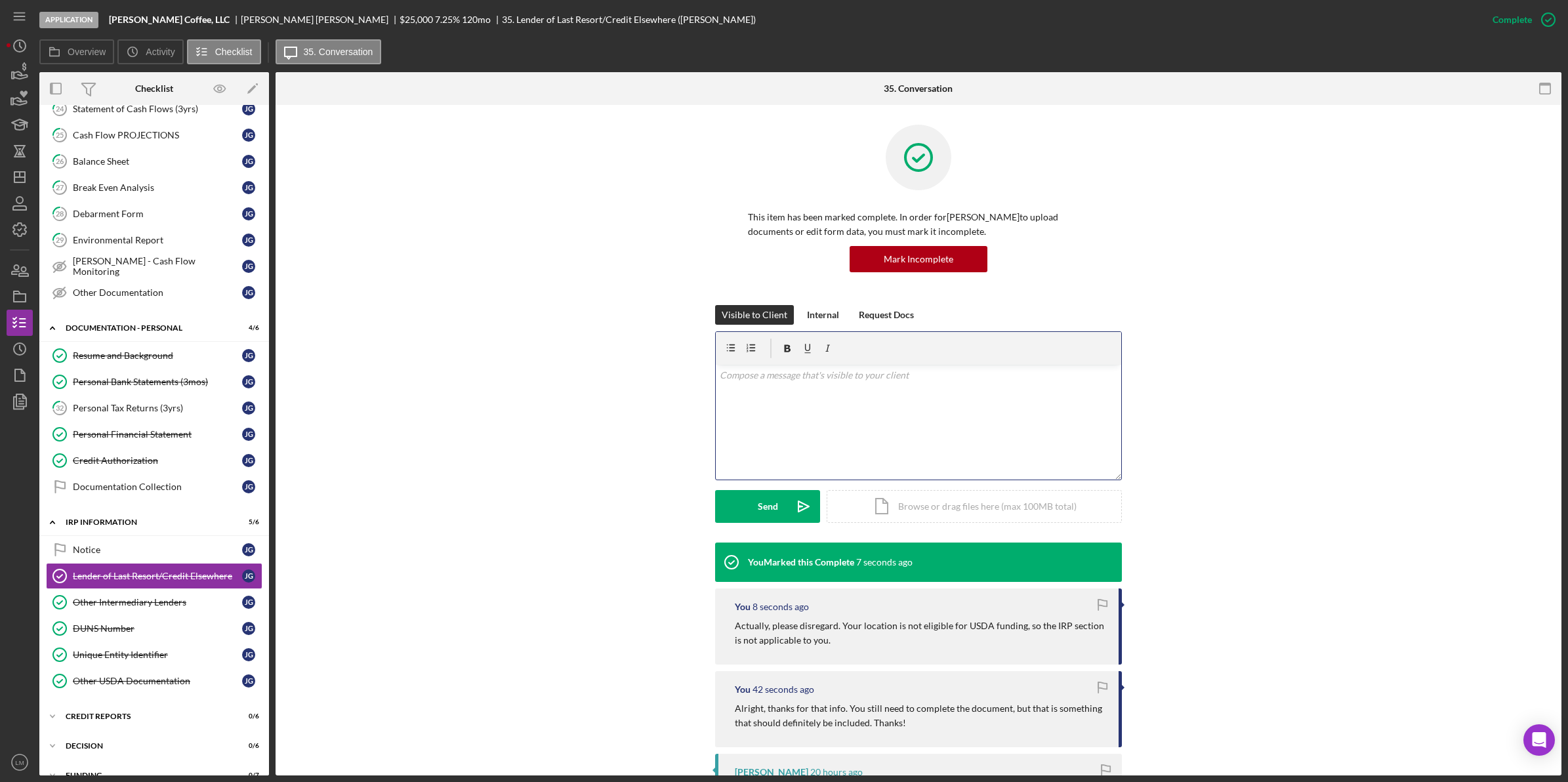
click at [903, 441] on div "v Color teal Color pink Remove color Add row above Add row below Add column bef…" at bounding box center [919, 422] width 405 height 115
click at [795, 503] on icon "Icon/icon-invite-send" at bounding box center [803, 506] width 33 height 33
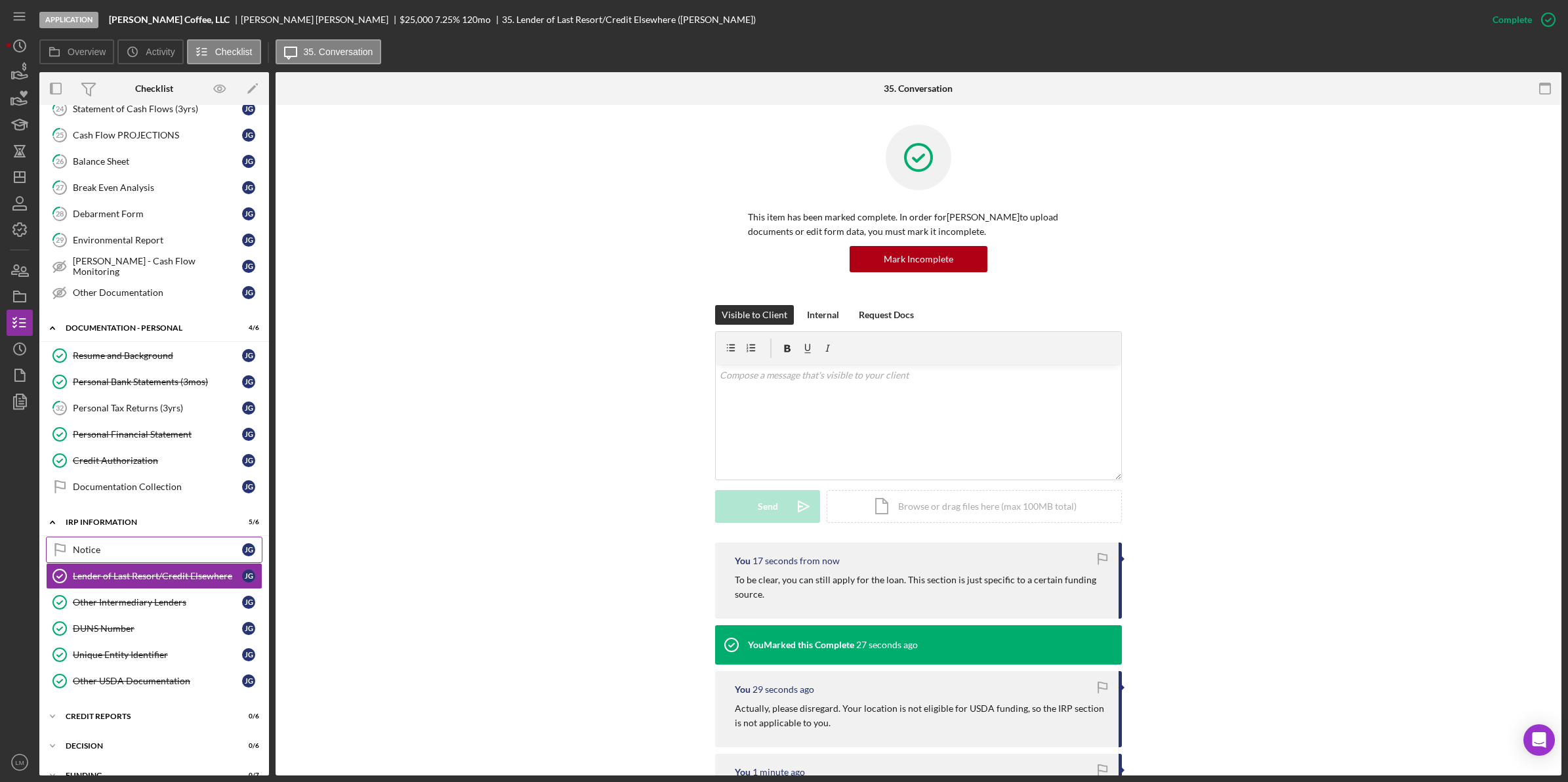
click at [172, 555] on div "Notice" at bounding box center [157, 549] width 169 height 10
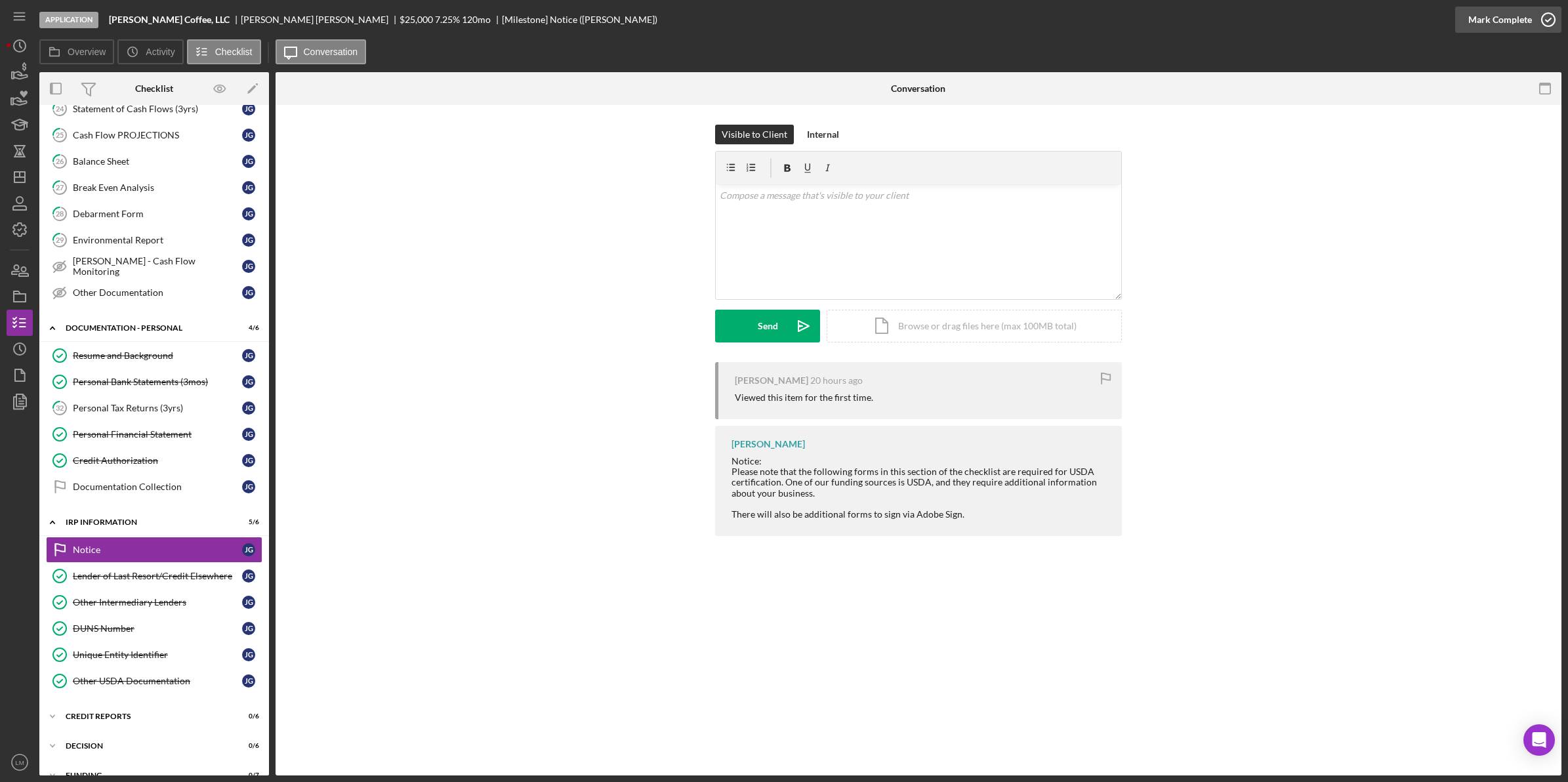
click at [1481, 17] on div "Mark Complete" at bounding box center [1499, 20] width 64 height 27
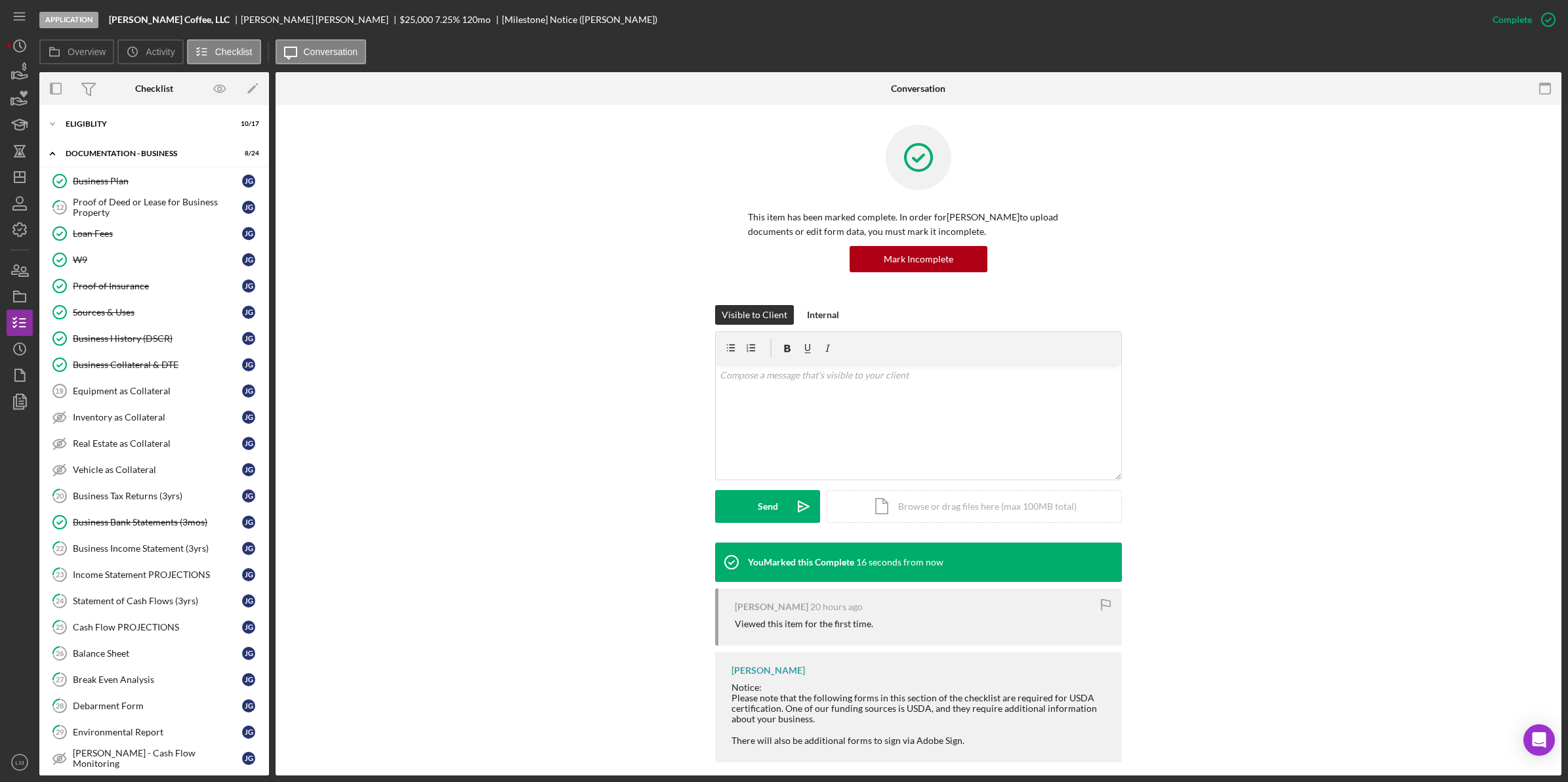
scroll to position [328, 0]
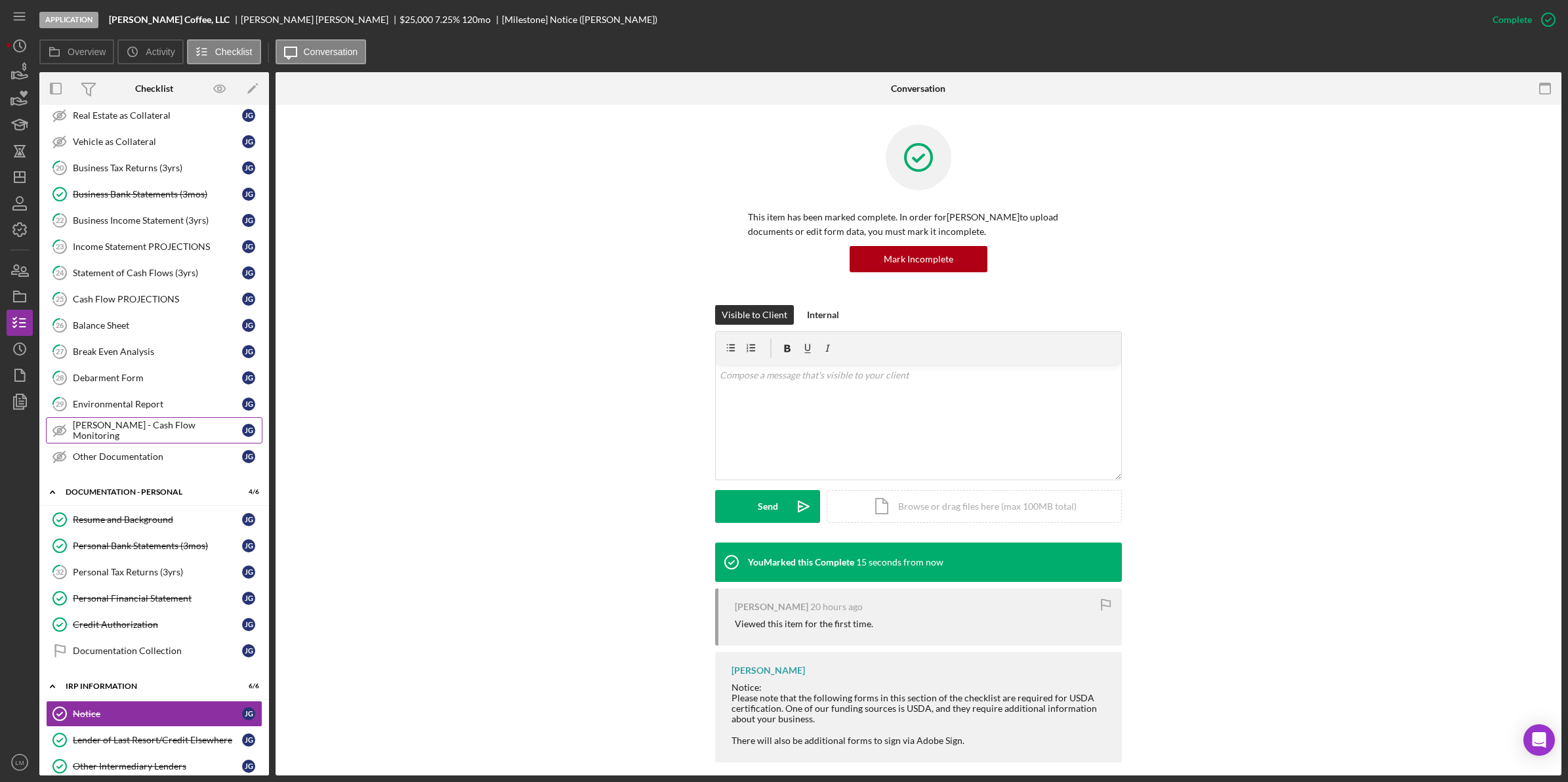
click at [146, 443] on link "Ned - Cash Flow Monitoring Ned - Cash Flow Monitoring J G" at bounding box center [154, 430] width 217 height 27
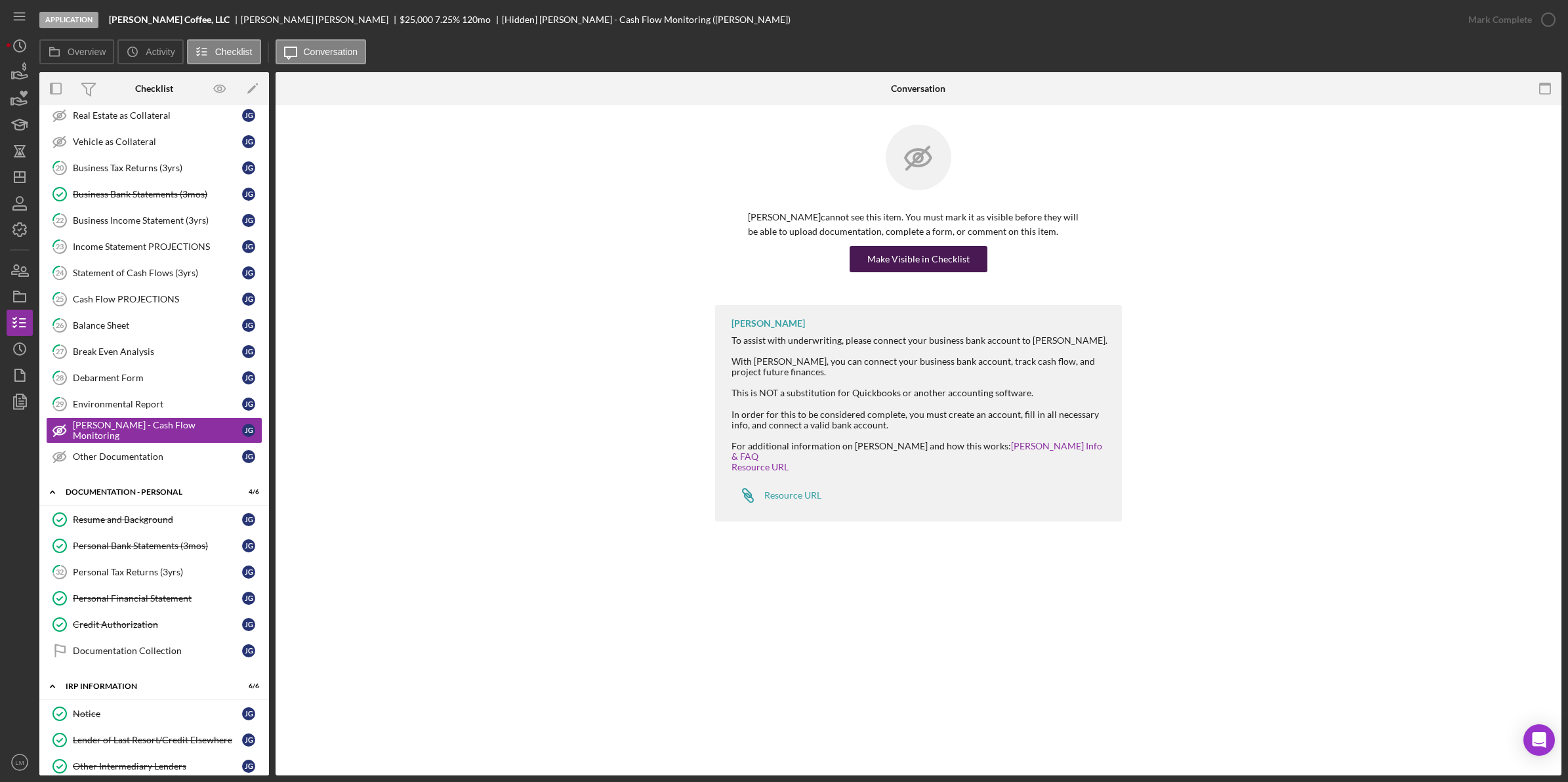
click at [940, 259] on div "Make Visible in Checklist" at bounding box center [919, 259] width 102 height 27
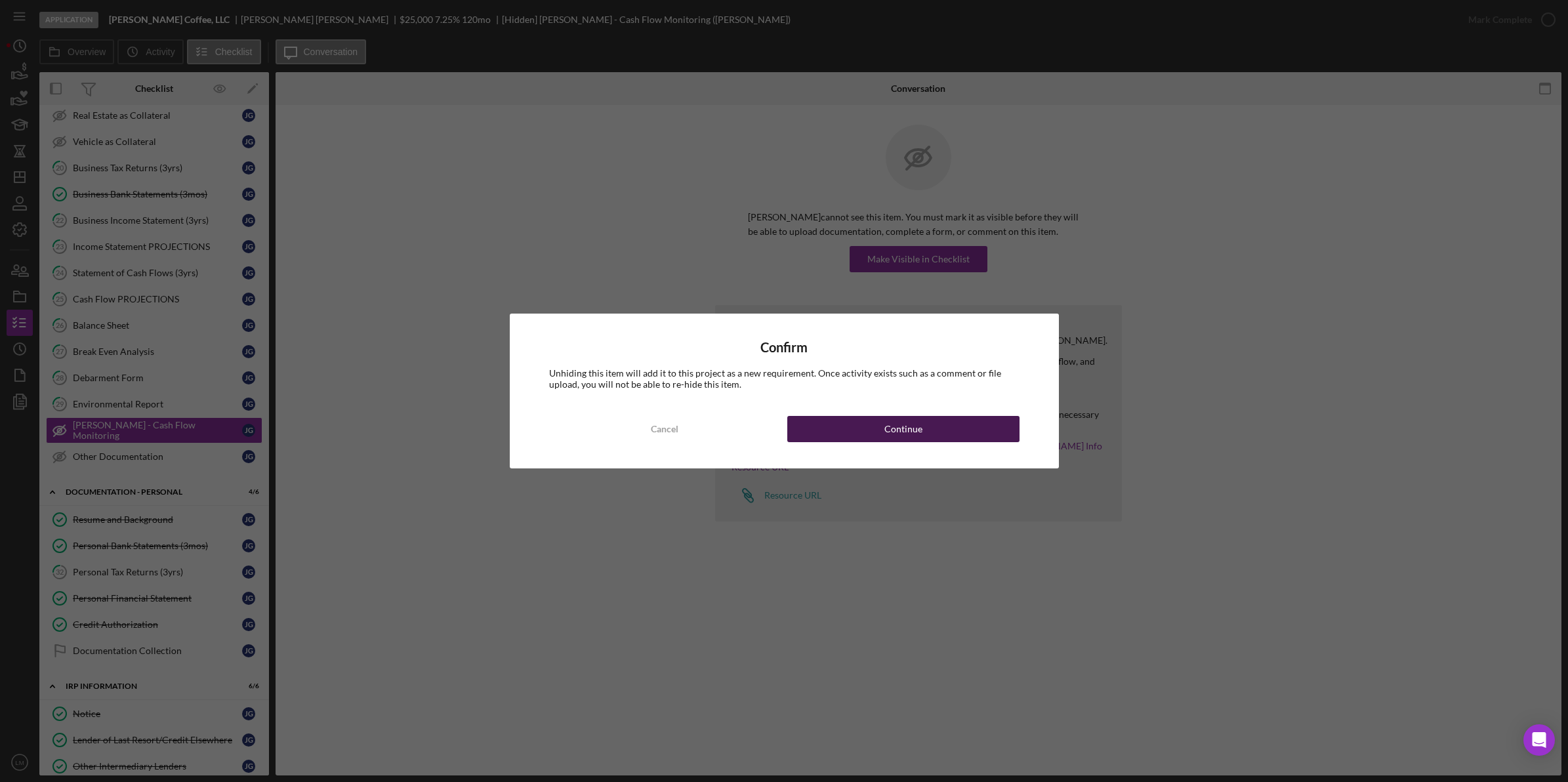
click at [868, 436] on button "Continue" at bounding box center [903, 429] width 232 height 27
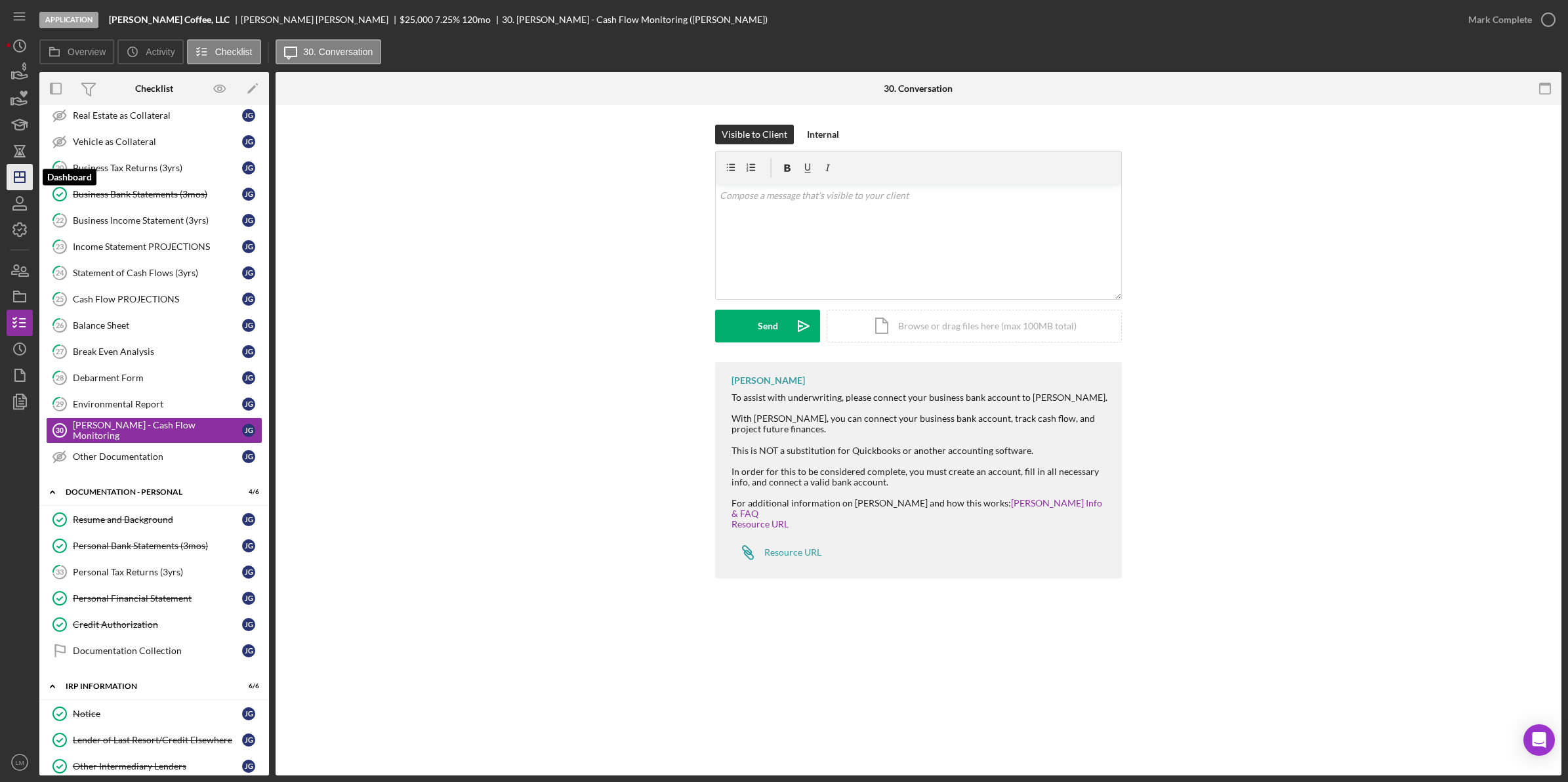
click at [30, 165] on icon "Icon/Dashboard" at bounding box center [20, 177] width 33 height 33
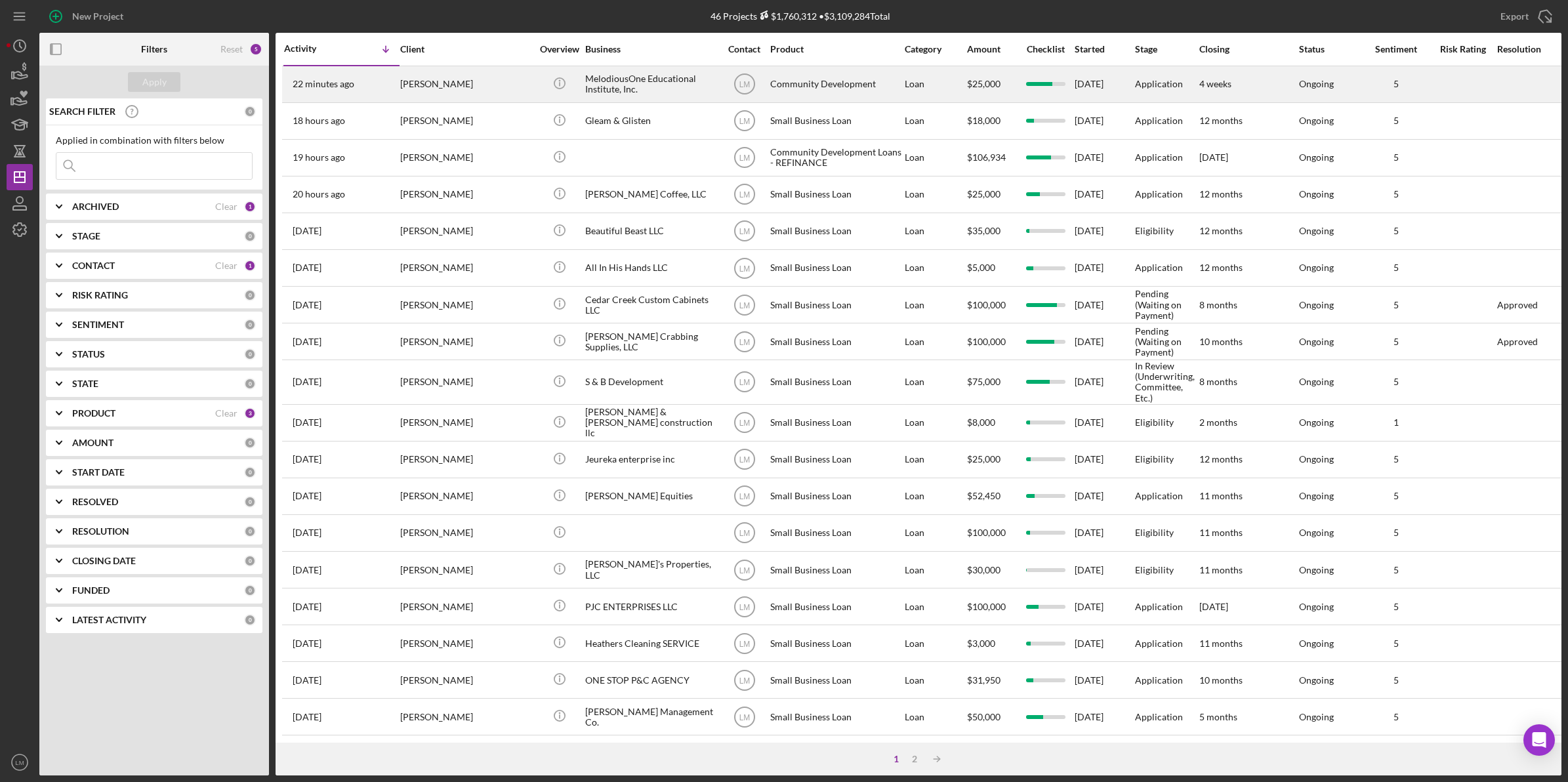
click at [507, 66] on td "[PERSON_NAME]" at bounding box center [467, 84] width 134 height 37
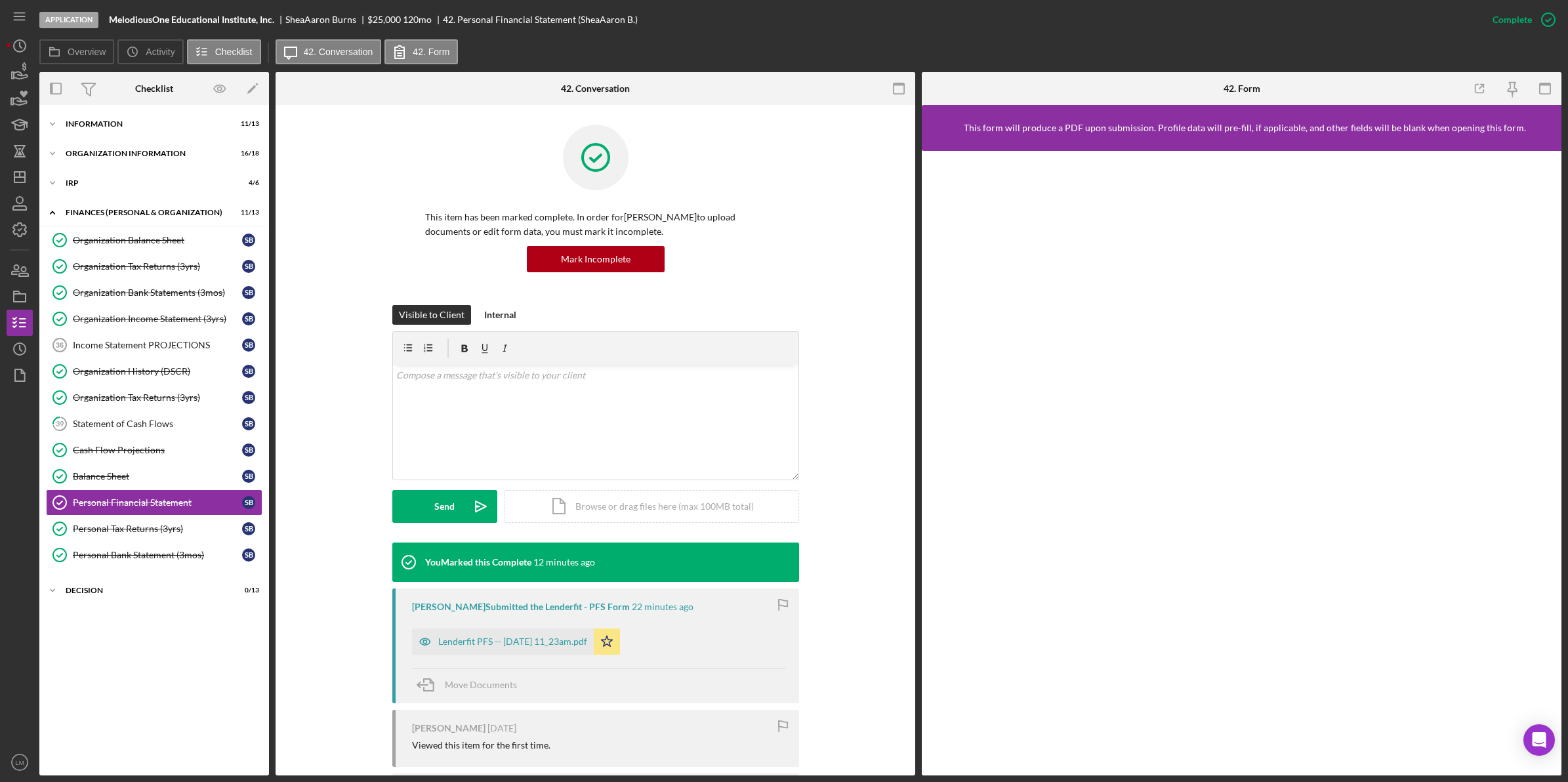
click at [165, 169] on div "Icon/Expander Information 11 / 13 Icon/Expander Organization Information 16 / 1…" at bounding box center [154, 440] width 229 height 657
click at [154, 184] on div "IRP" at bounding box center [159, 182] width 187 height 8
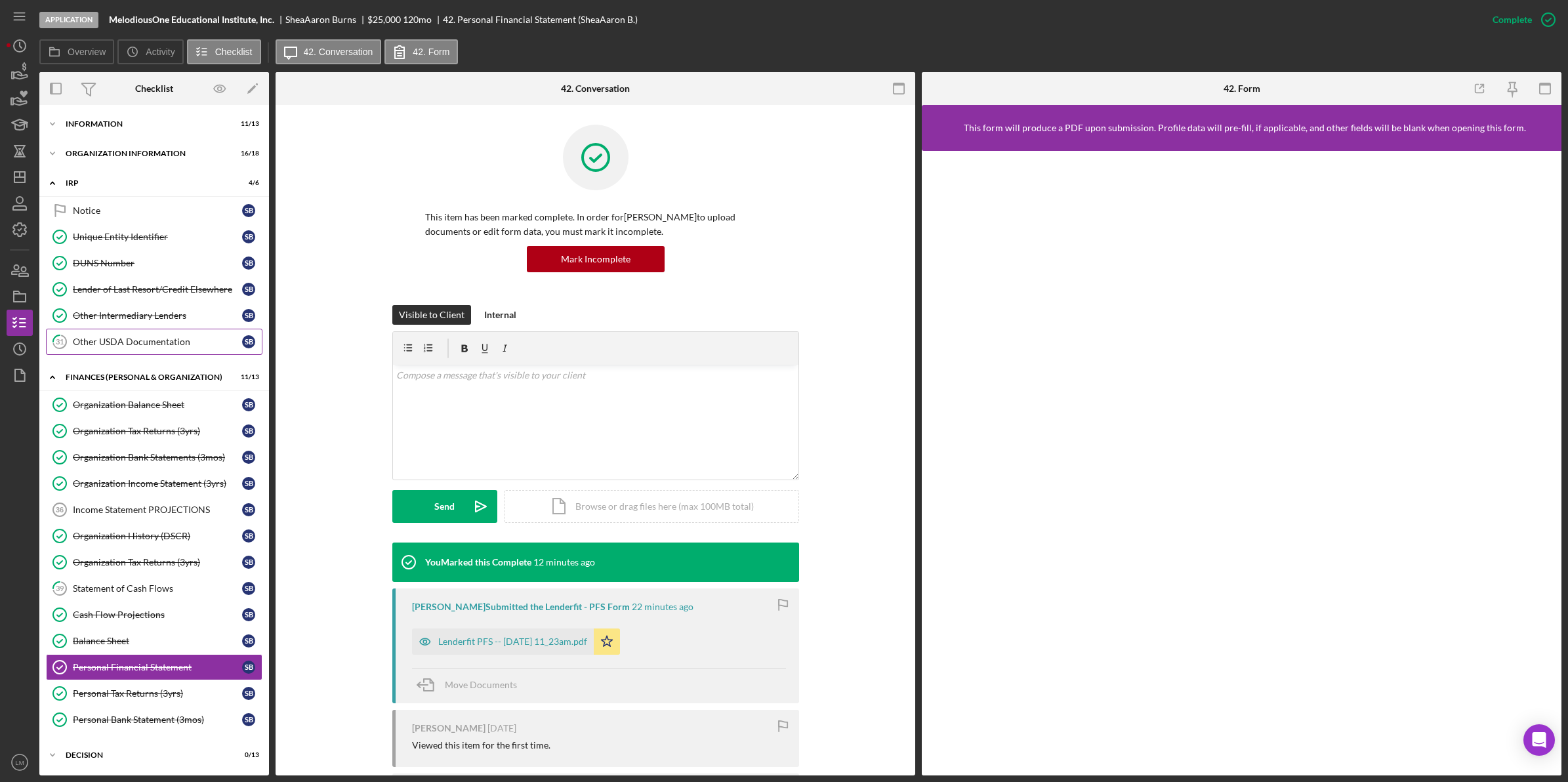
click at [134, 353] on link "31 Other USDA Documentation S B" at bounding box center [154, 342] width 217 height 27
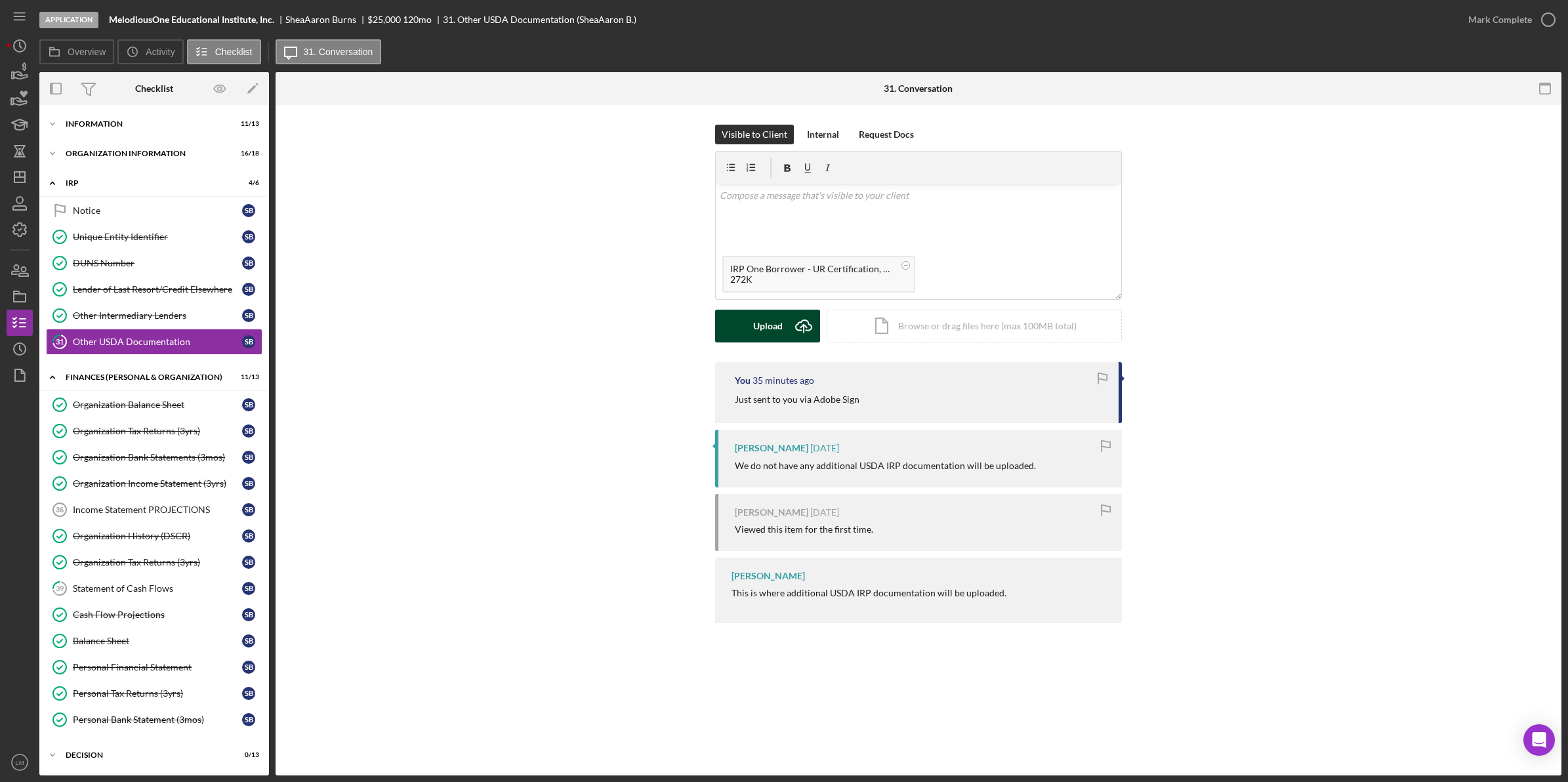
click at [814, 318] on icon "Icon/Upload" at bounding box center [803, 326] width 33 height 33
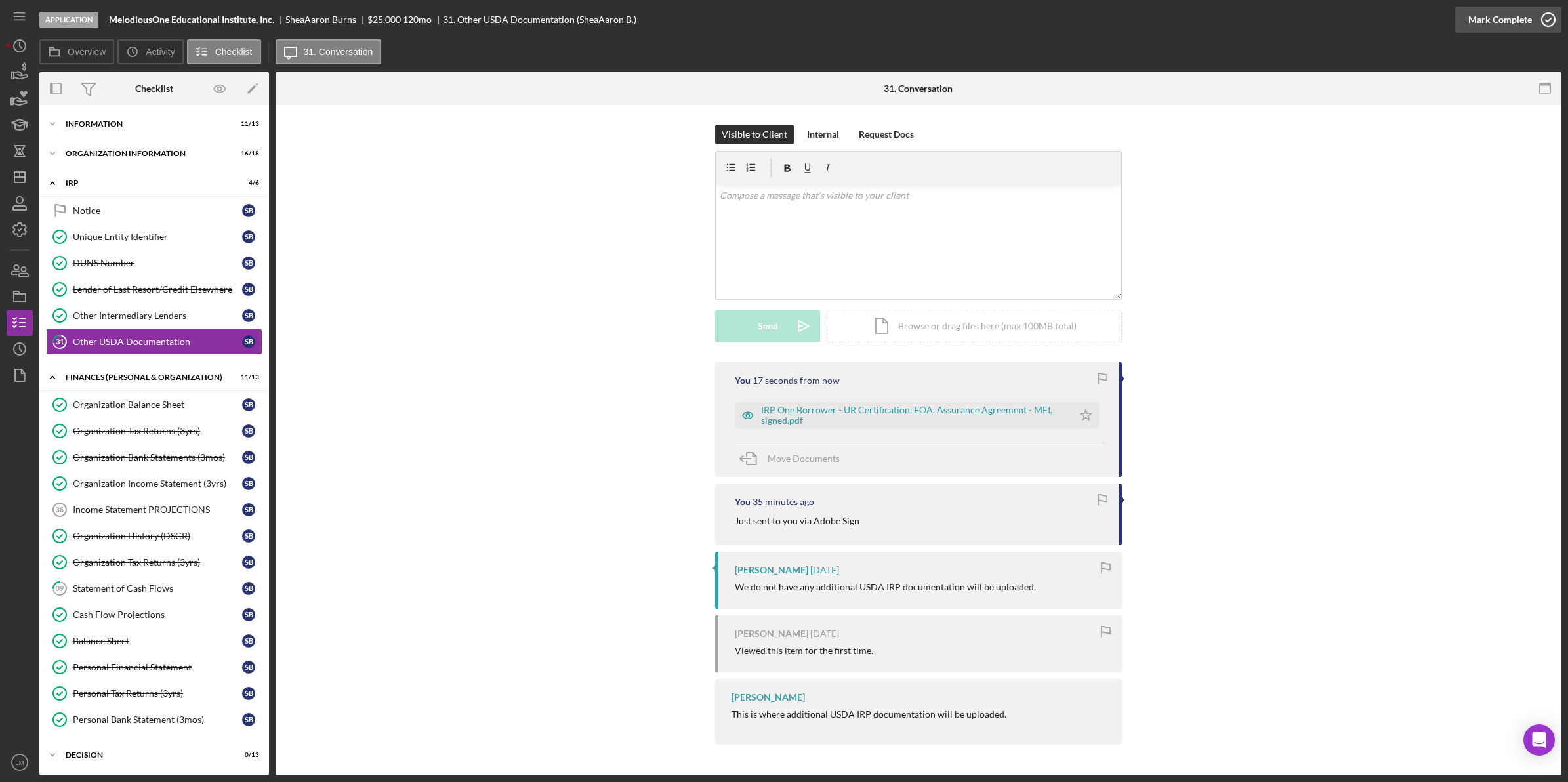
click at [1503, 23] on div "Mark Complete" at bounding box center [1499, 20] width 64 height 27
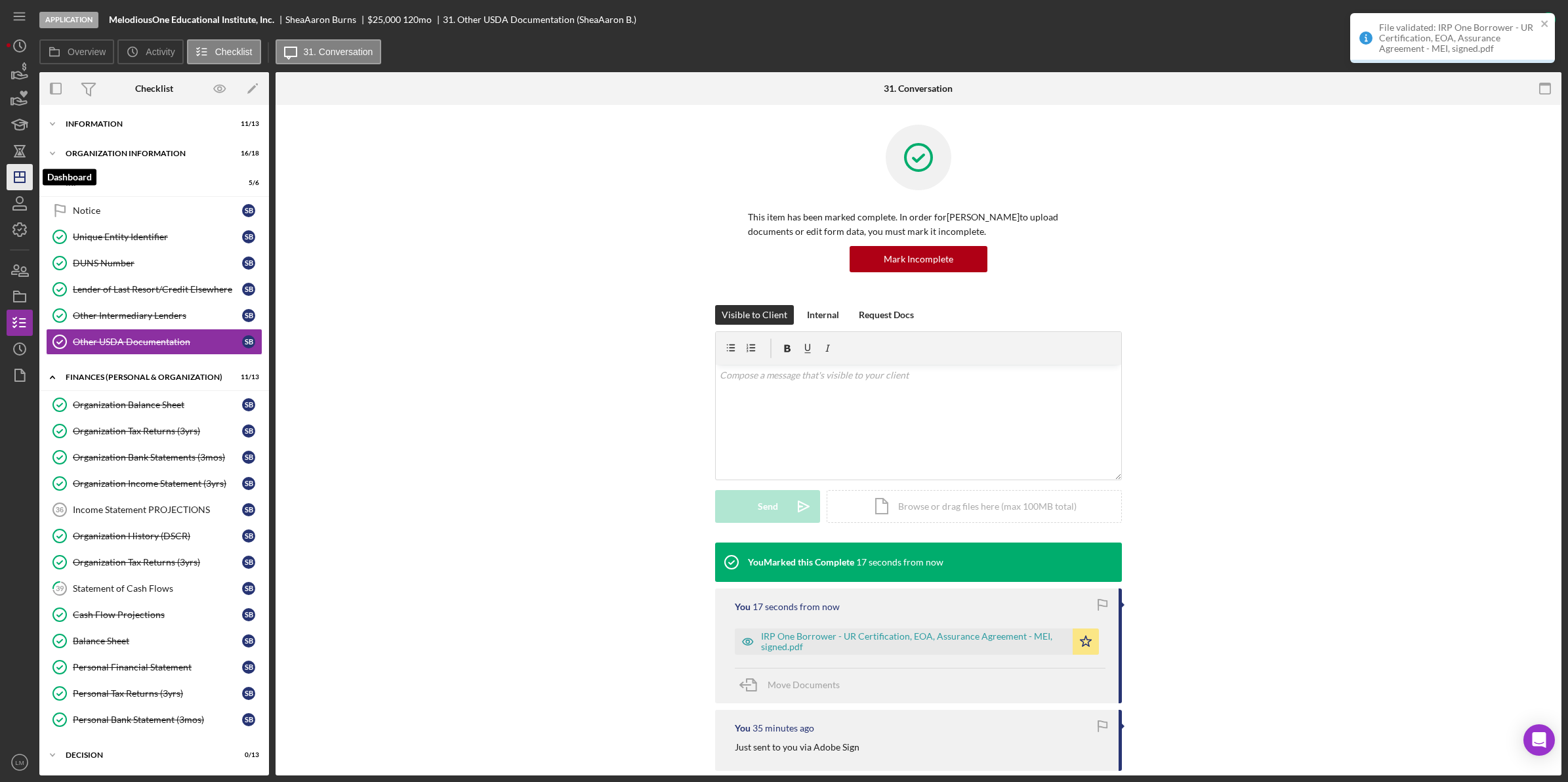
click at [27, 178] on icon "Icon/Dashboard" at bounding box center [20, 177] width 33 height 33
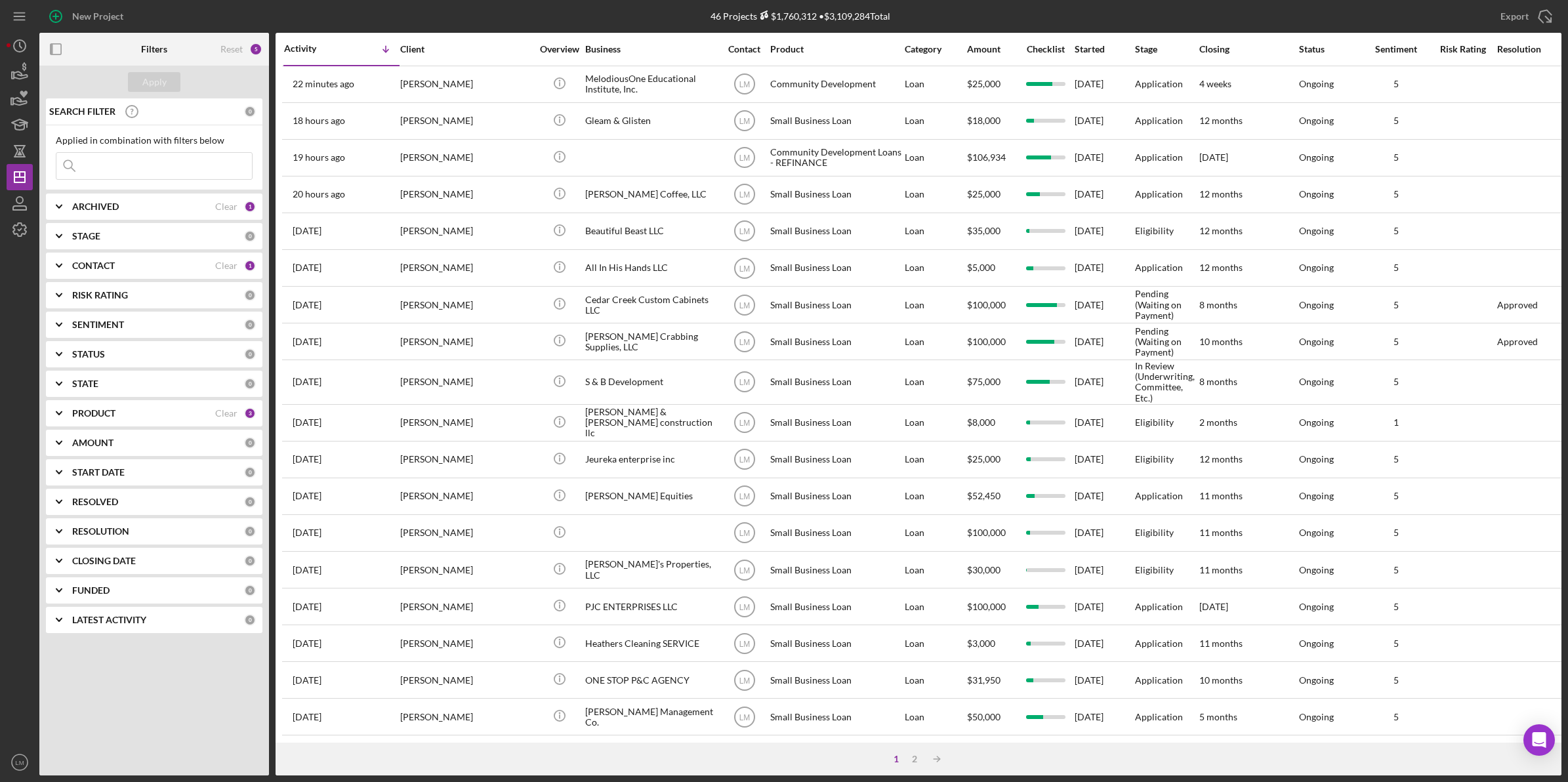
click at [233, 41] on div "Reset 5" at bounding box center [241, 49] width 42 height 33
click at [231, 48] on div "Reset" at bounding box center [231, 49] width 22 height 10
click at [162, 79] on div "Apply" at bounding box center [154, 82] width 24 height 20
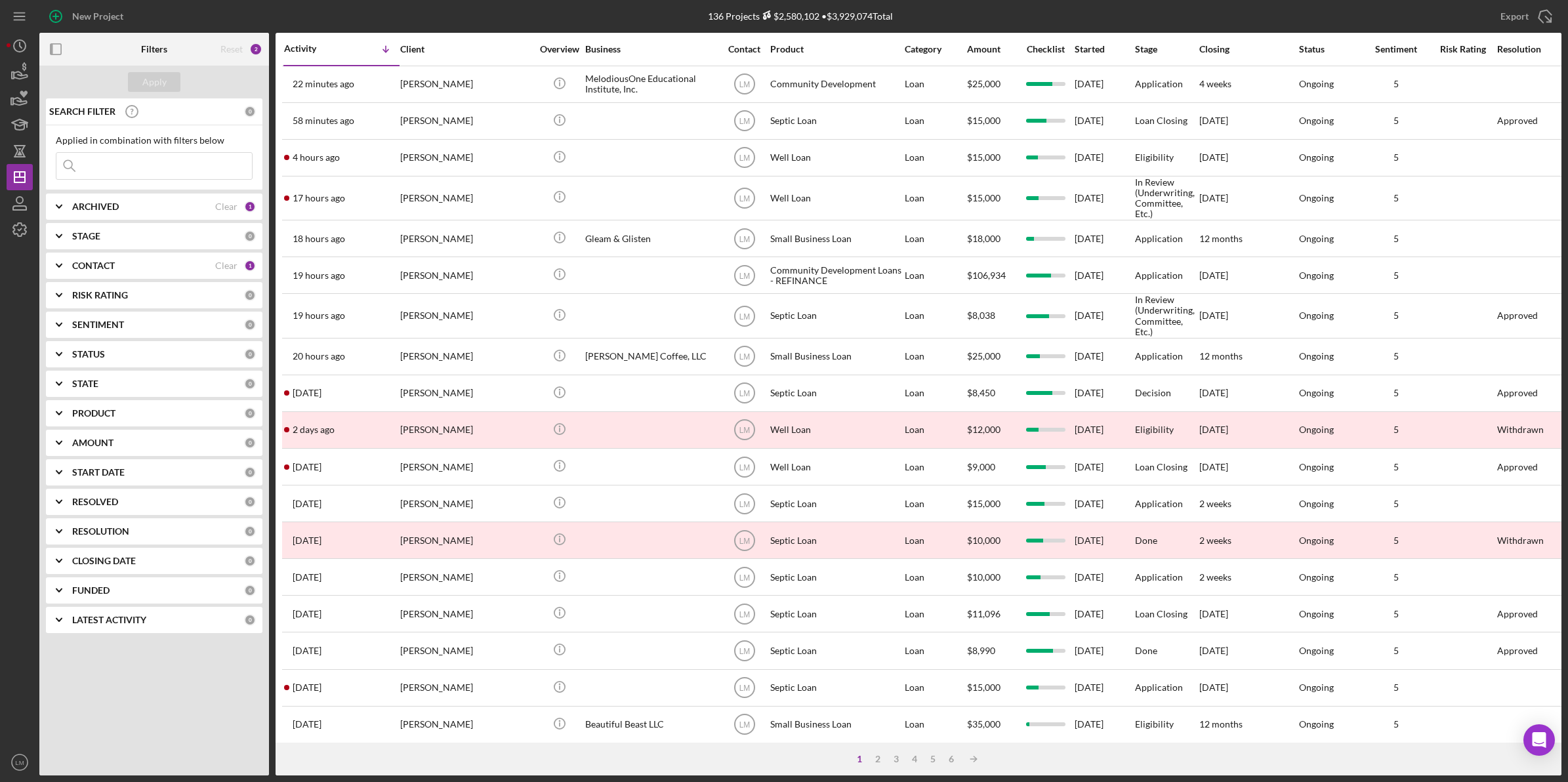
click at [498, 8] on div "New Project" at bounding box center [292, 16] width 507 height 33
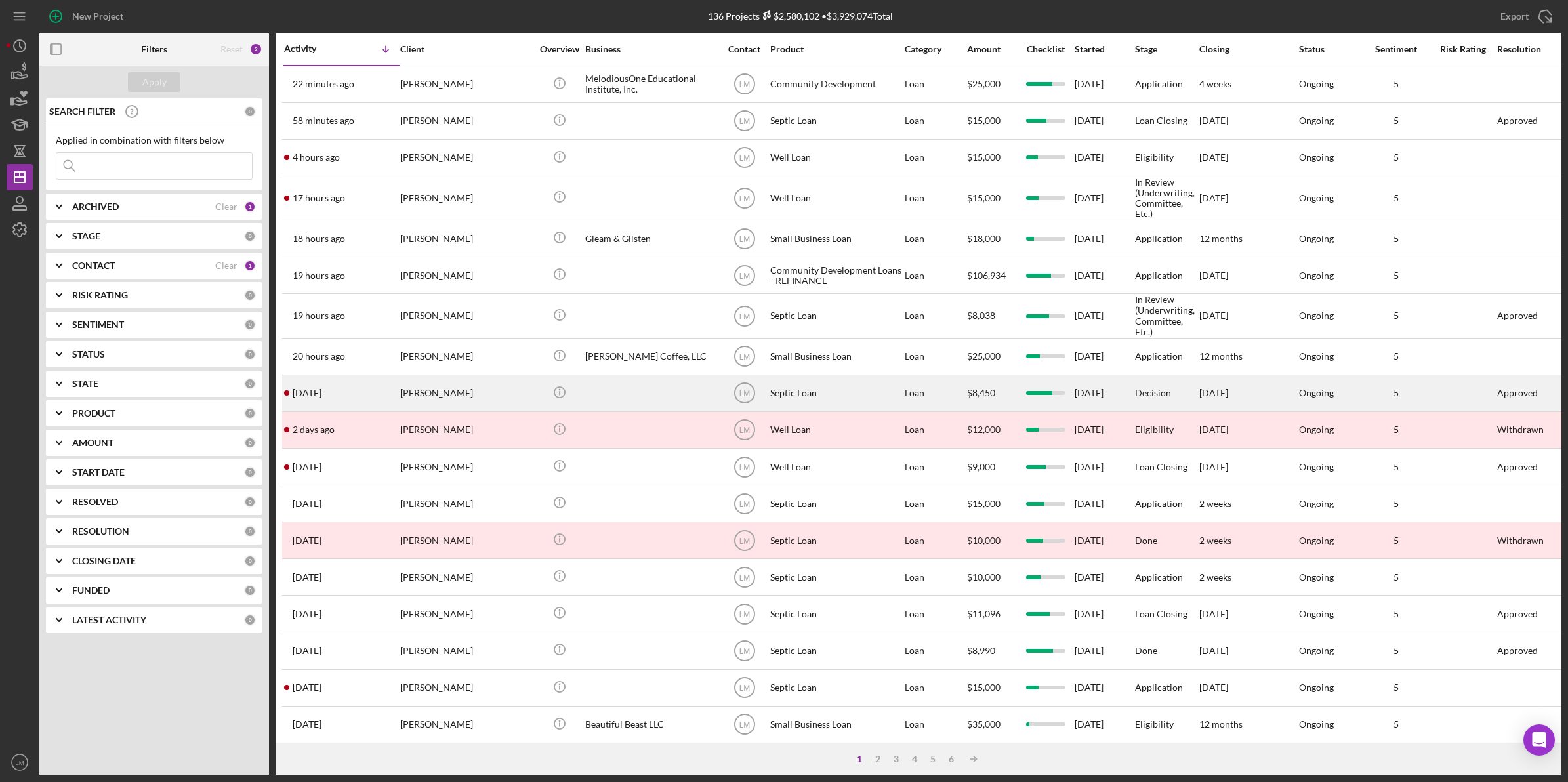
click at [477, 410] on div "[PERSON_NAME]" at bounding box center [466, 393] width 131 height 35
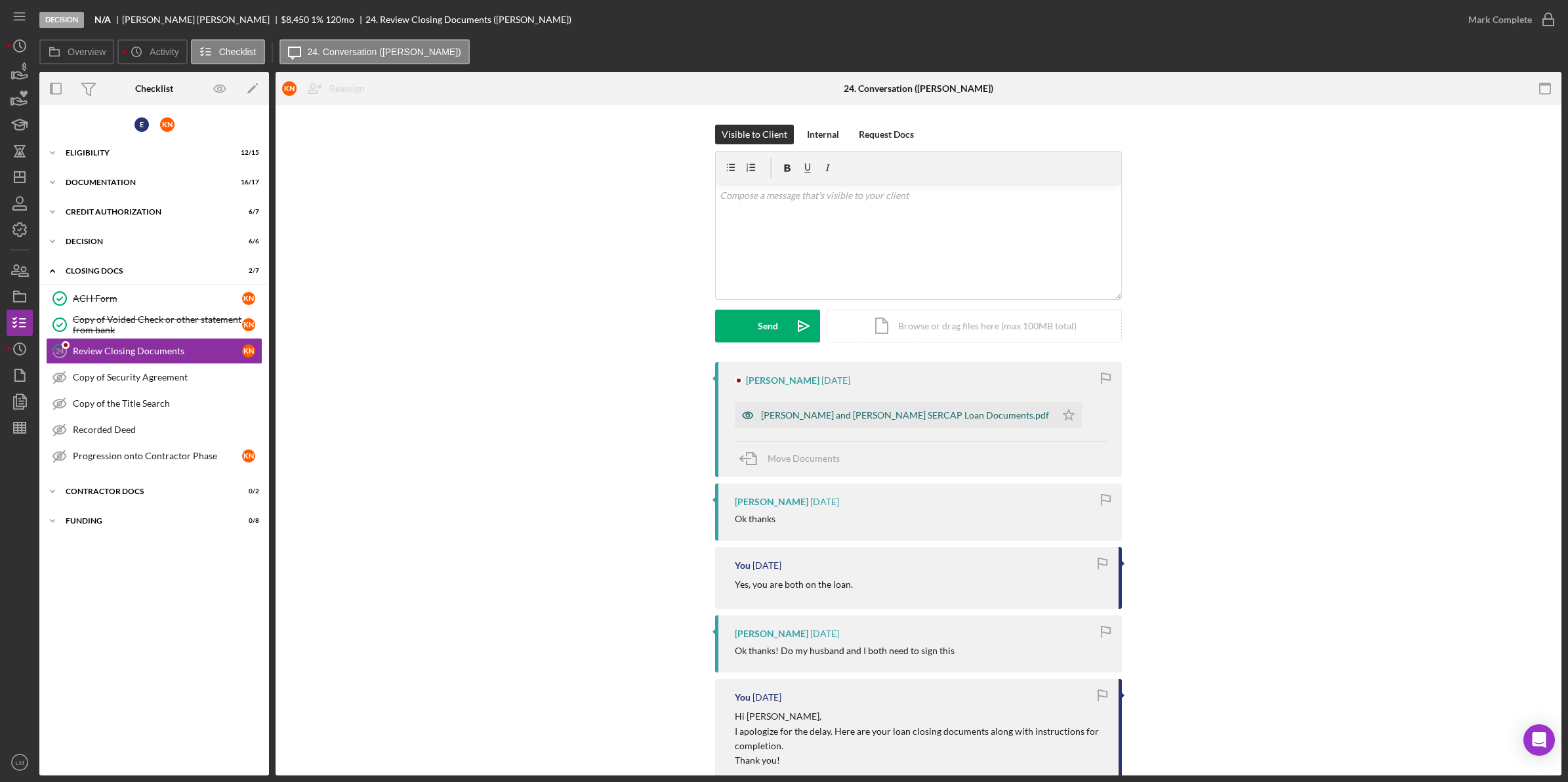
click at [833, 420] on div "Edward and Keshia Nickens SERCAP Loan Documents.pdf" at bounding box center [905, 415] width 288 height 10
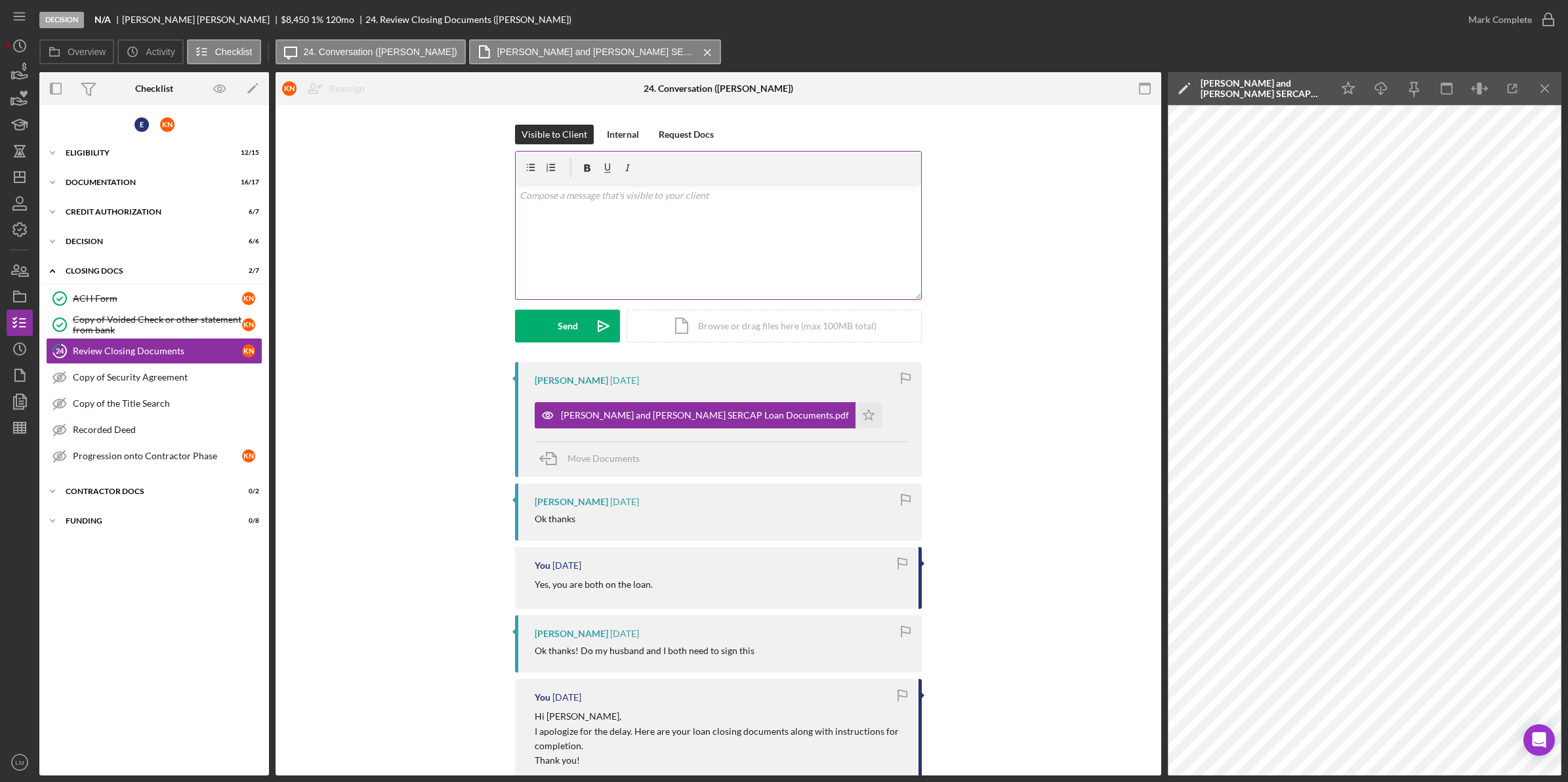
click at [853, 254] on div "v Color teal Color pink Remove color Add row above Add row below Add column bef…" at bounding box center [719, 242] width 405 height 115
click at [582, 322] on button "Send Icon/icon-invite-send" at bounding box center [568, 326] width 105 height 33
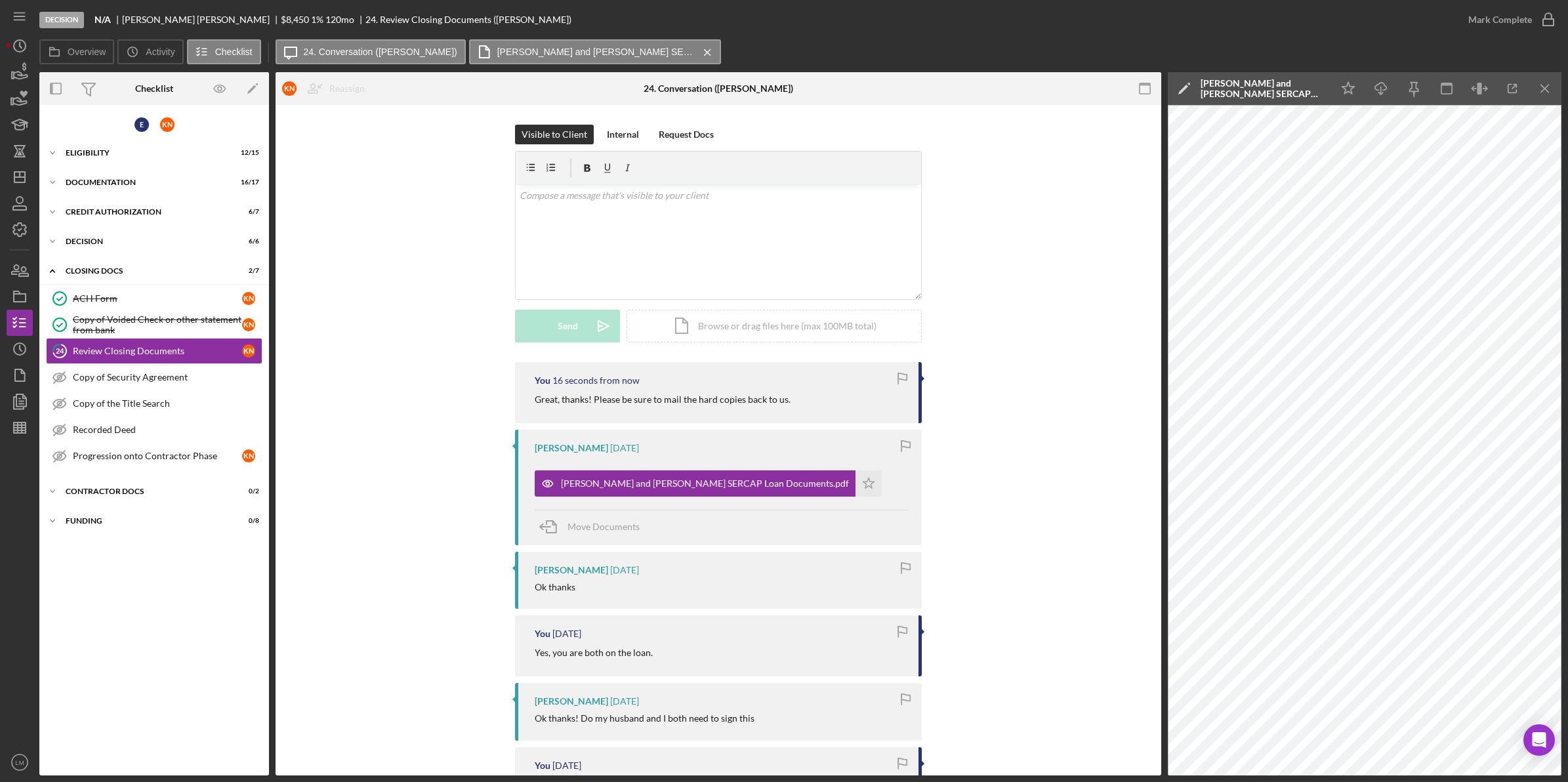
click at [10, 173] on icon "Icon/Dashboard" at bounding box center [20, 177] width 33 height 33
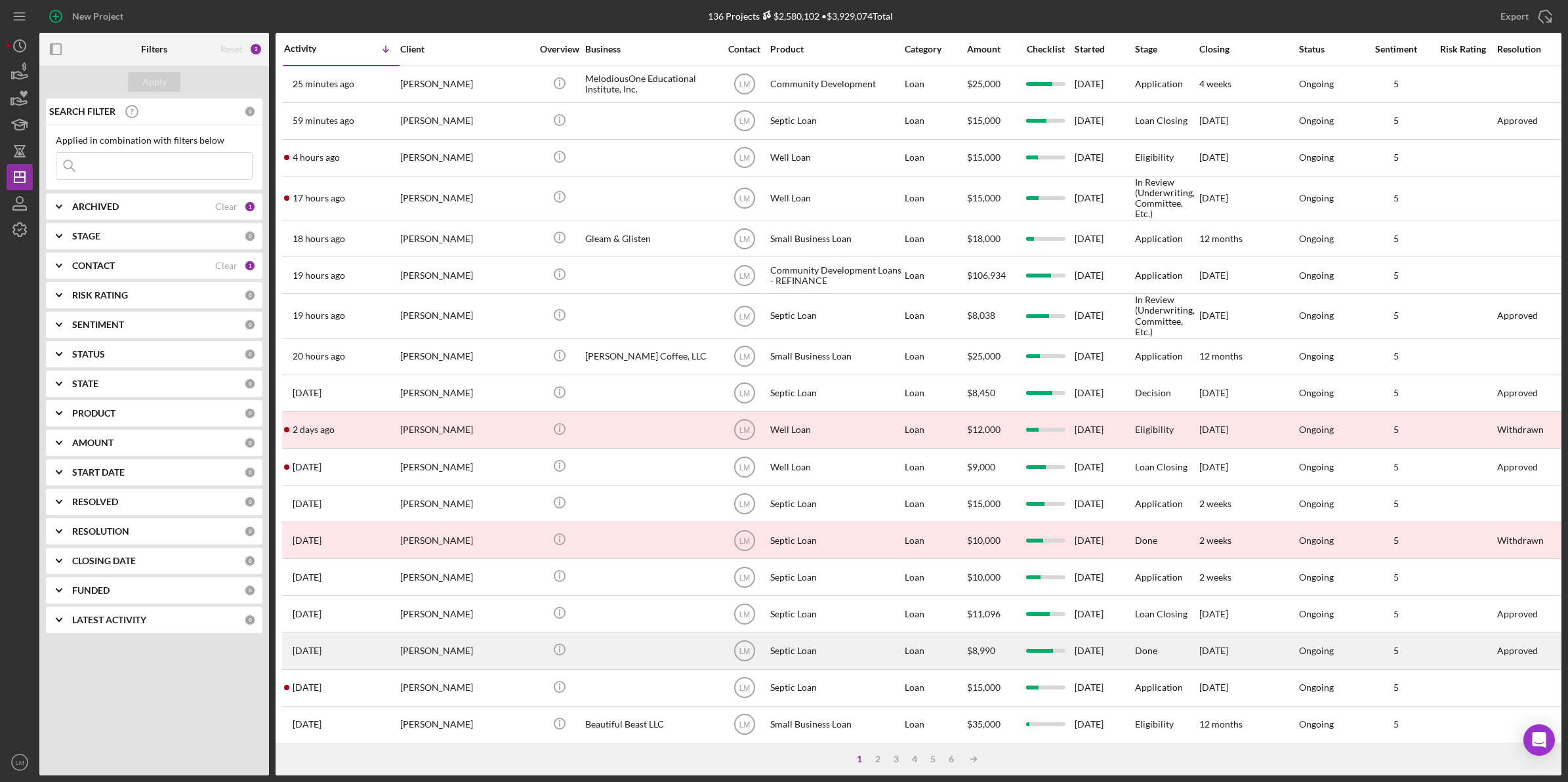
click at [504, 658] on div "[PERSON_NAME]" at bounding box center [466, 651] width 131 height 35
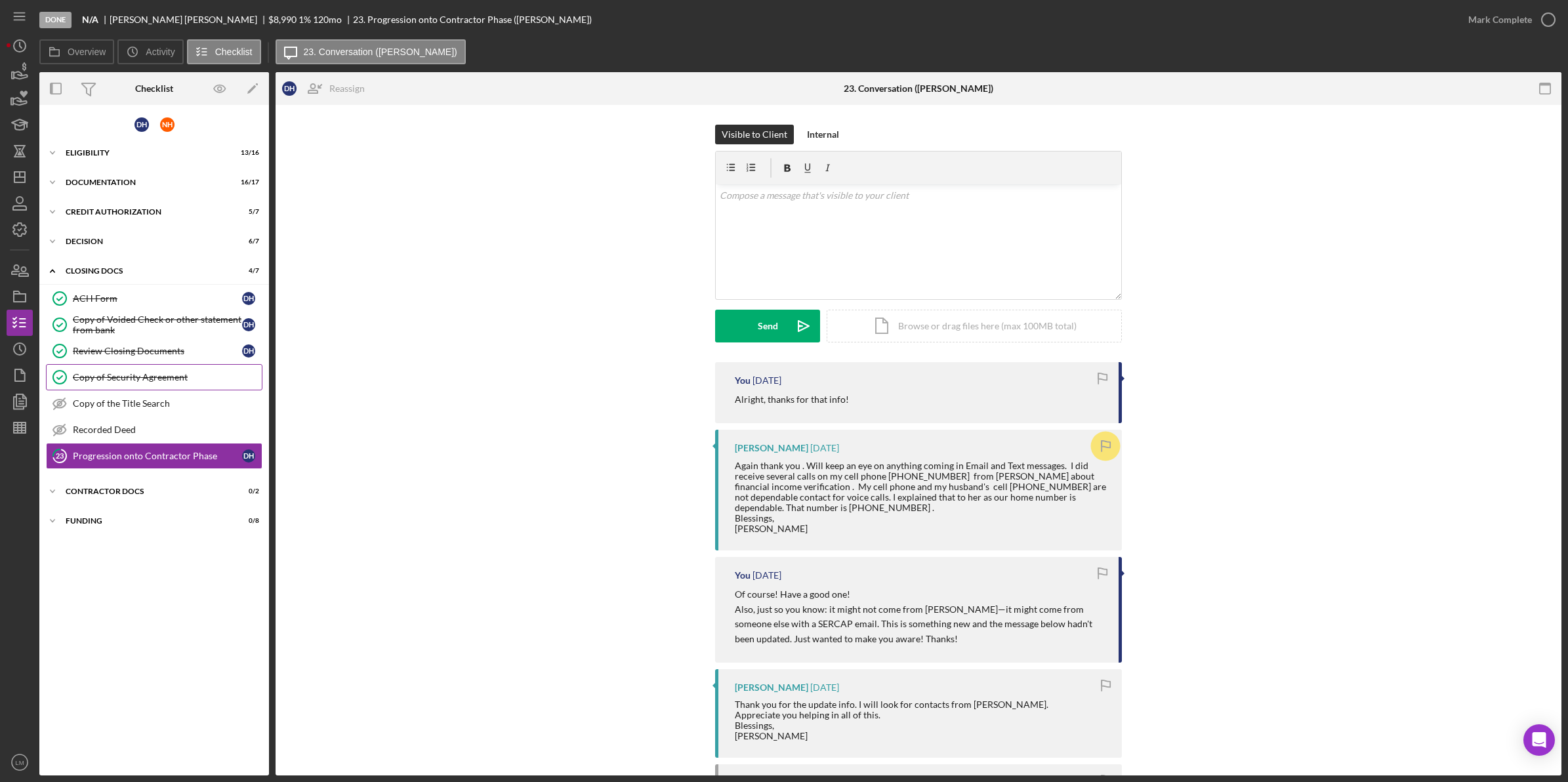
click at [189, 379] on div "Copy of Security Agreement" at bounding box center [167, 377] width 189 height 10
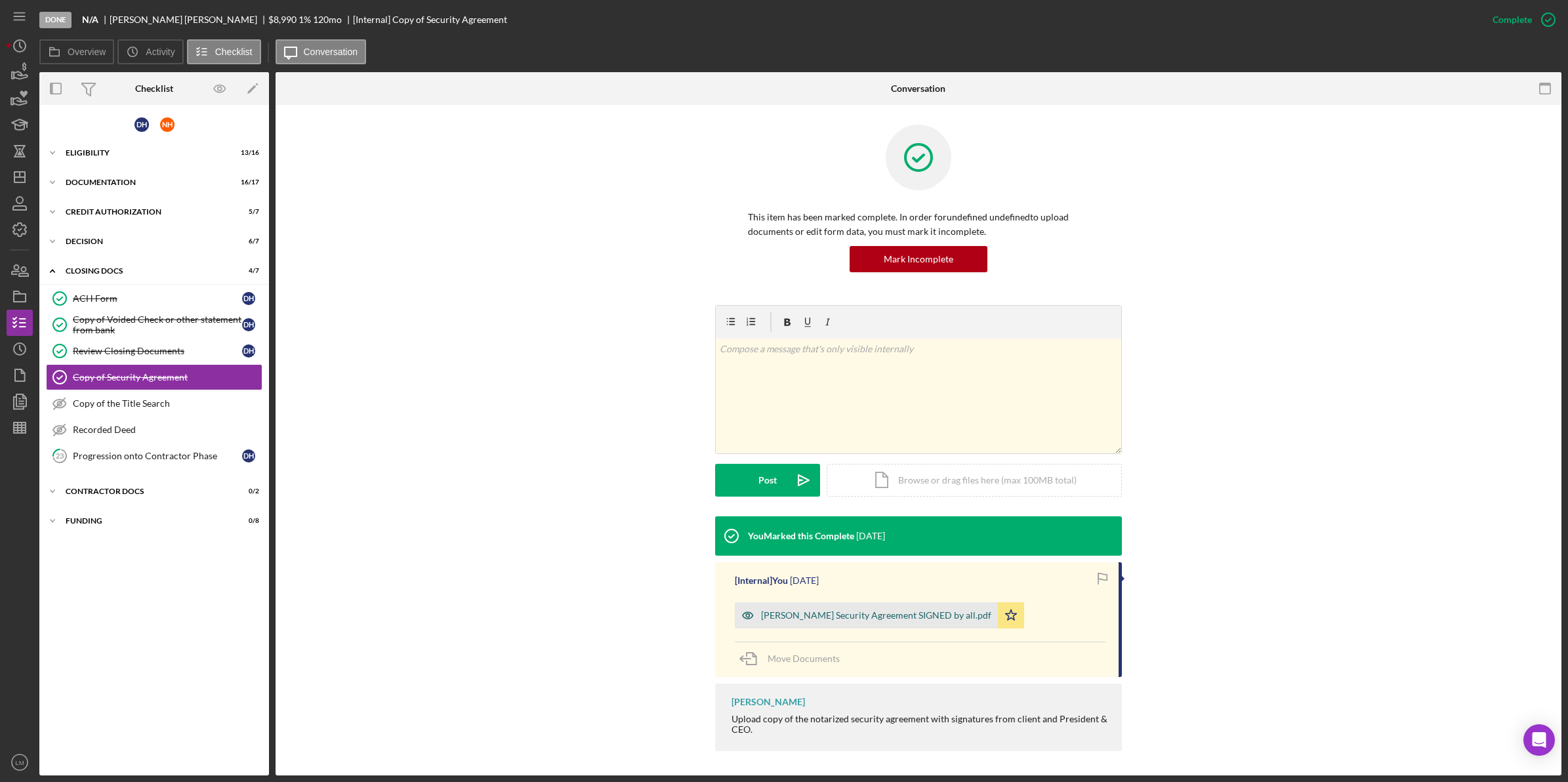
click at [825, 613] on div "Hallauer Security Agreement SIGNED by all.pdf" at bounding box center [876, 615] width 230 height 10
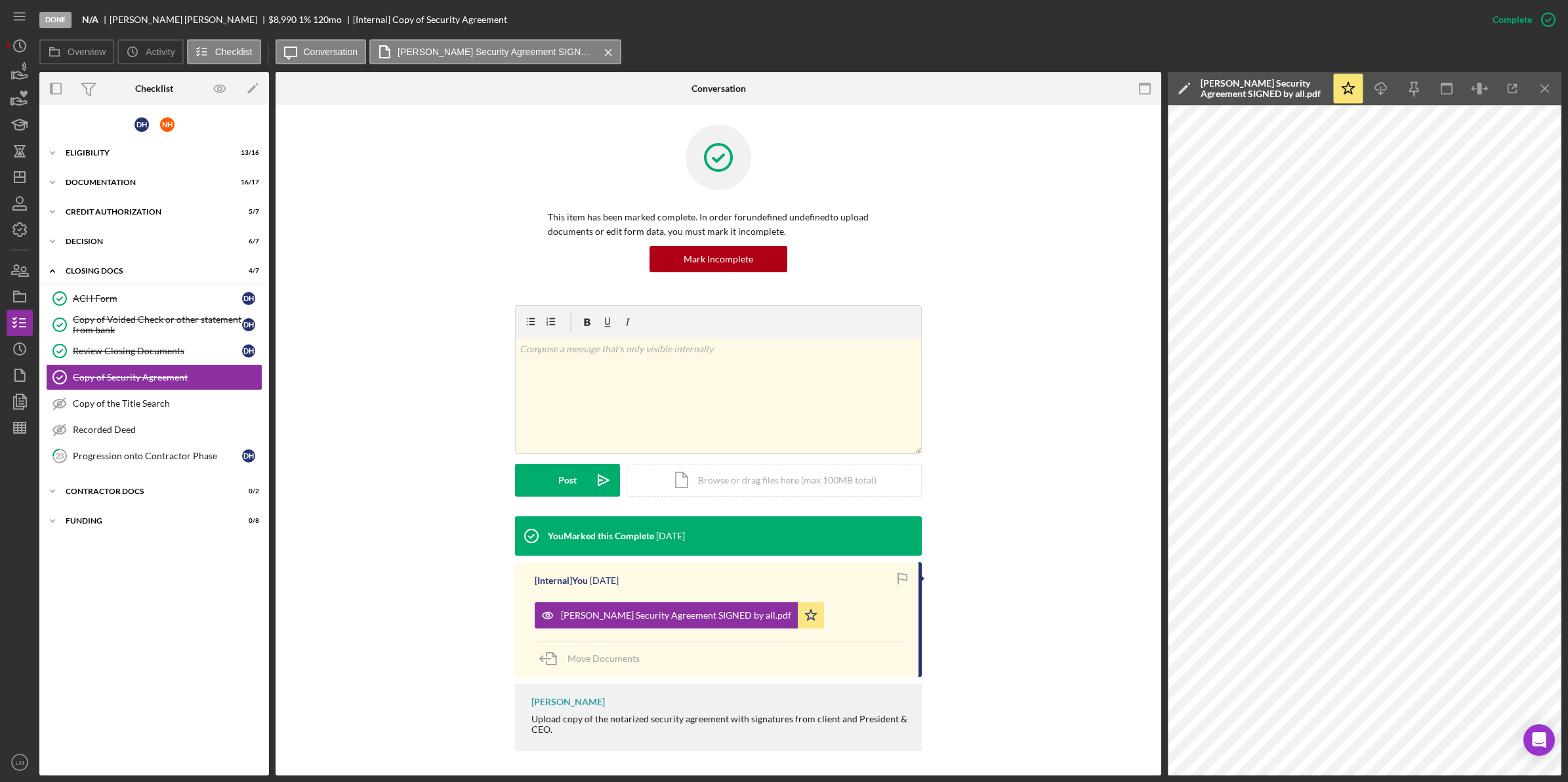
click at [466, 628] on div "You Marked this Complete 5 days ago [Internal] You 5 days ago Hallauer Security…" at bounding box center [718, 637] width 847 height 241
click at [14, 168] on icon "Icon/Dashboard" at bounding box center [20, 177] width 33 height 33
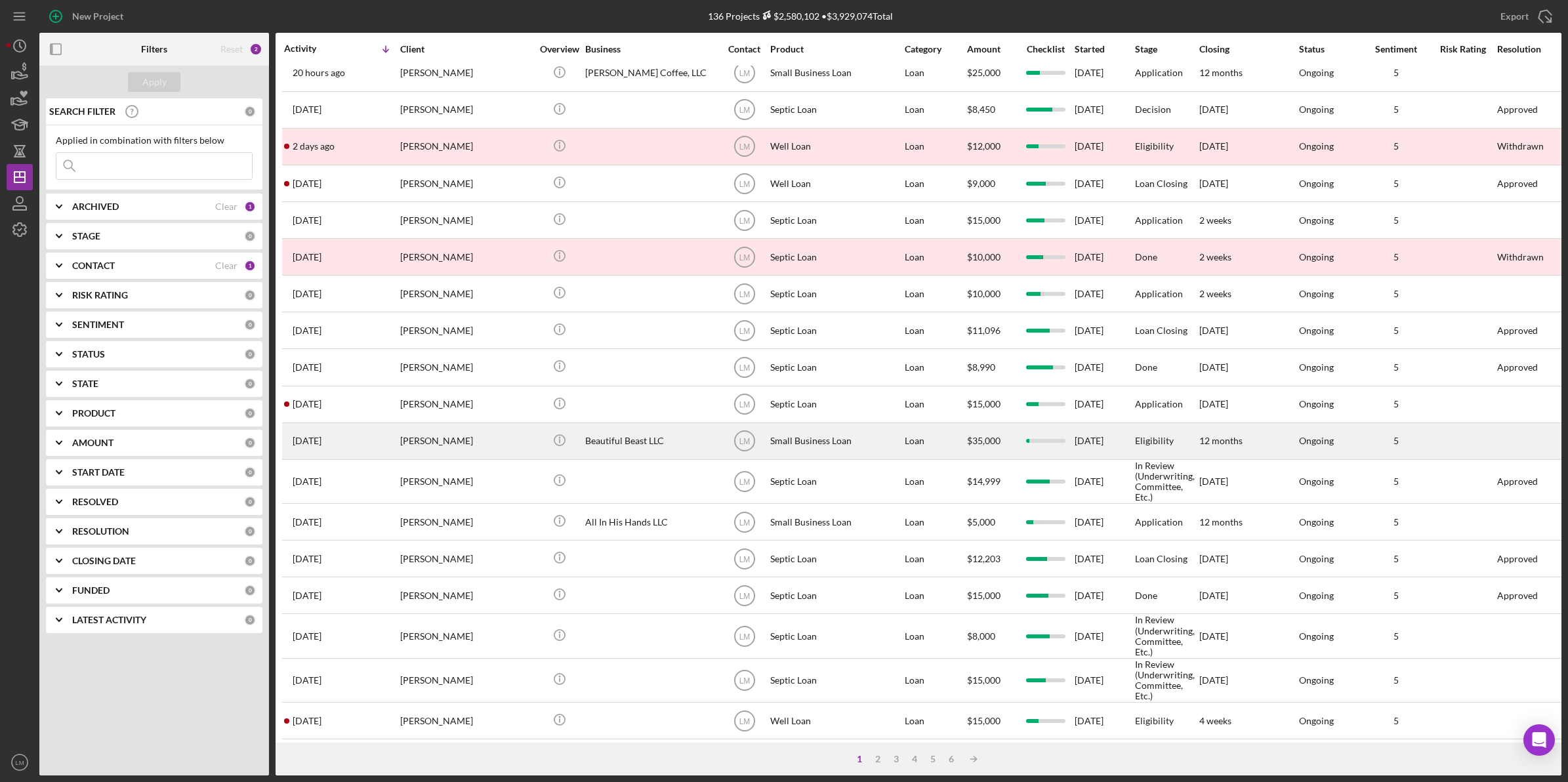
scroll to position [309, 0]
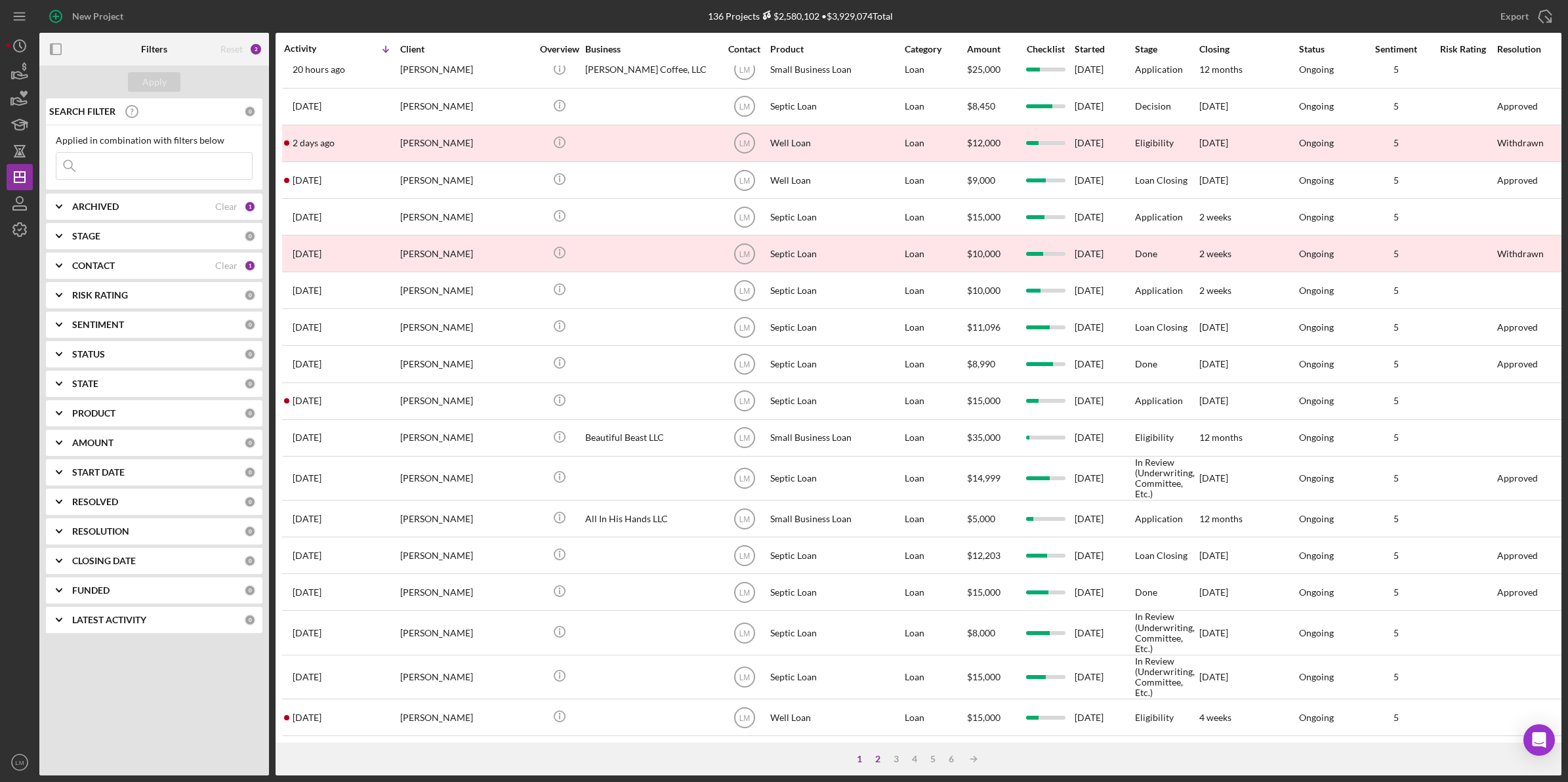
click at [881, 759] on div "2" at bounding box center [878, 758] width 18 height 10
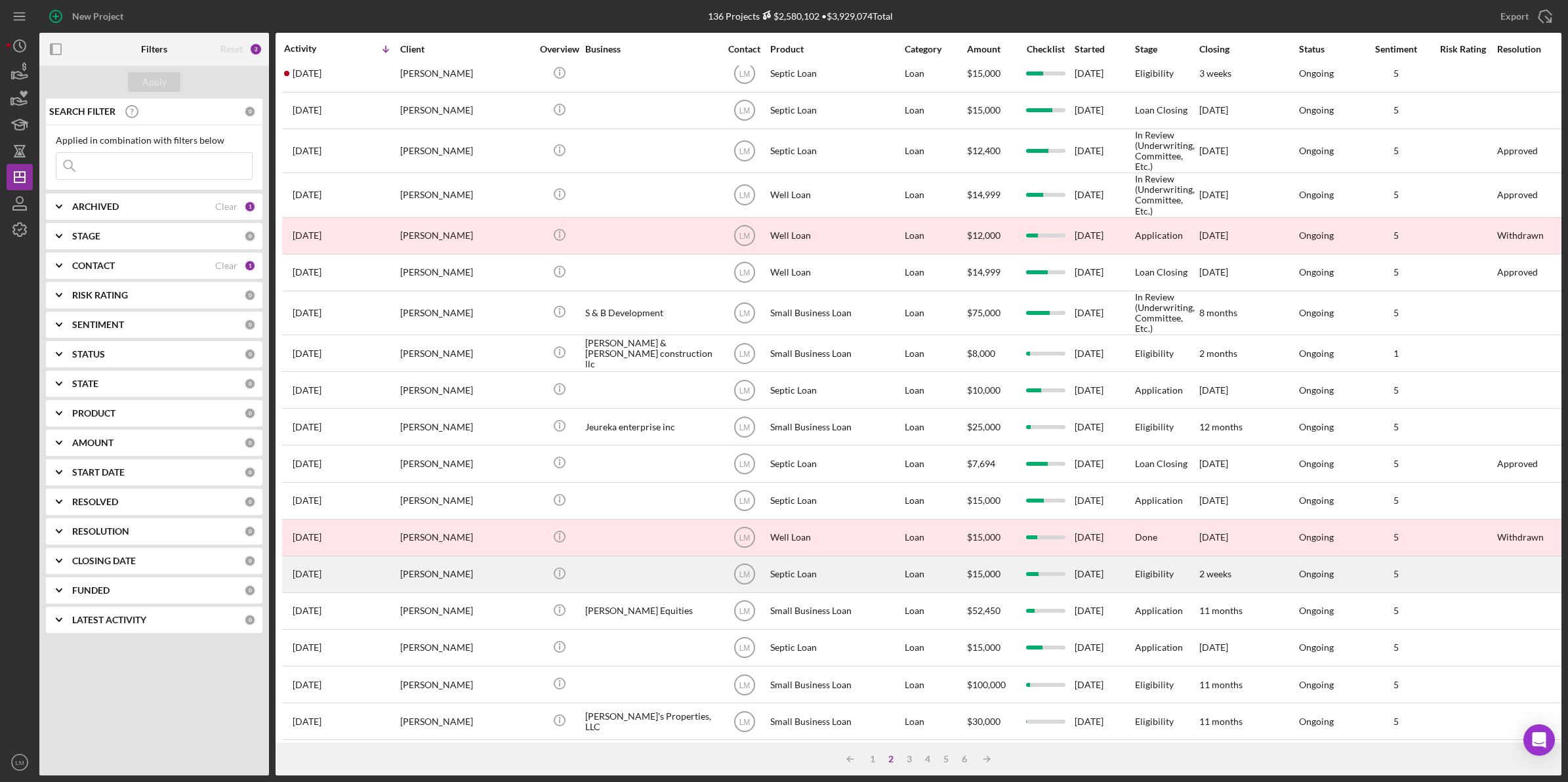
scroll to position [0, 0]
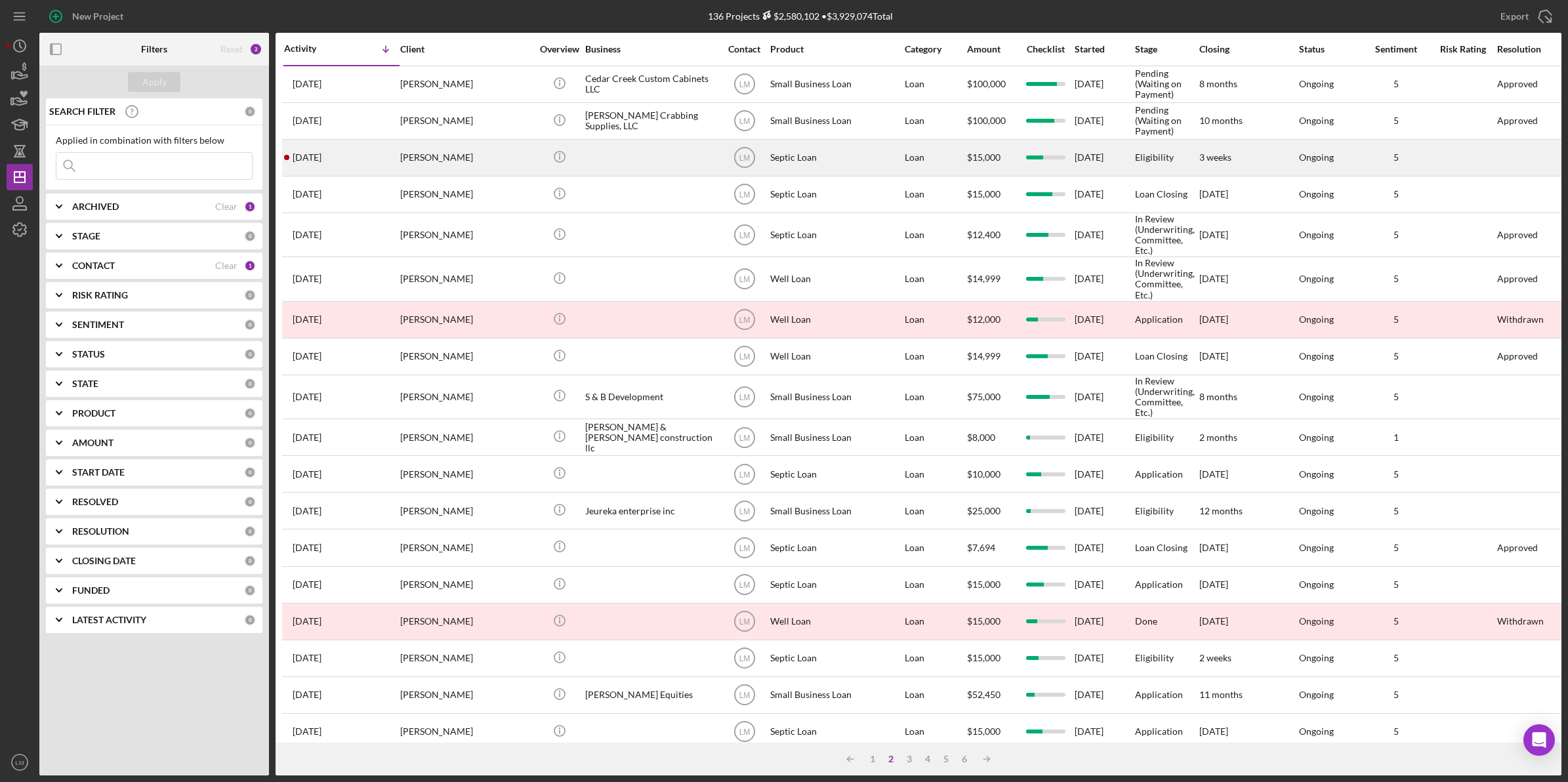
click at [519, 147] on div "Eugene McGlothlin" at bounding box center [466, 158] width 131 height 35
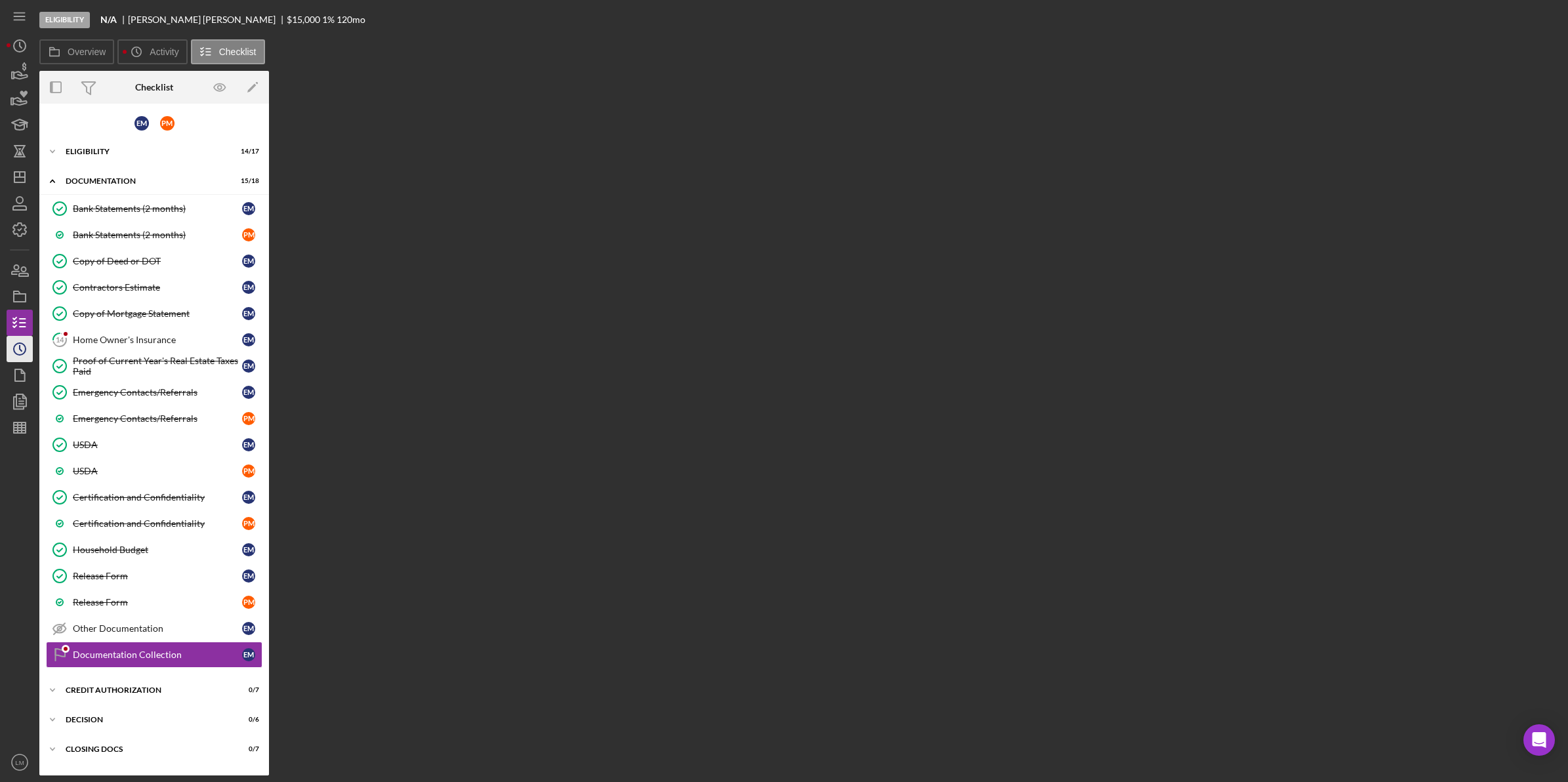
scroll to position [57, 0]
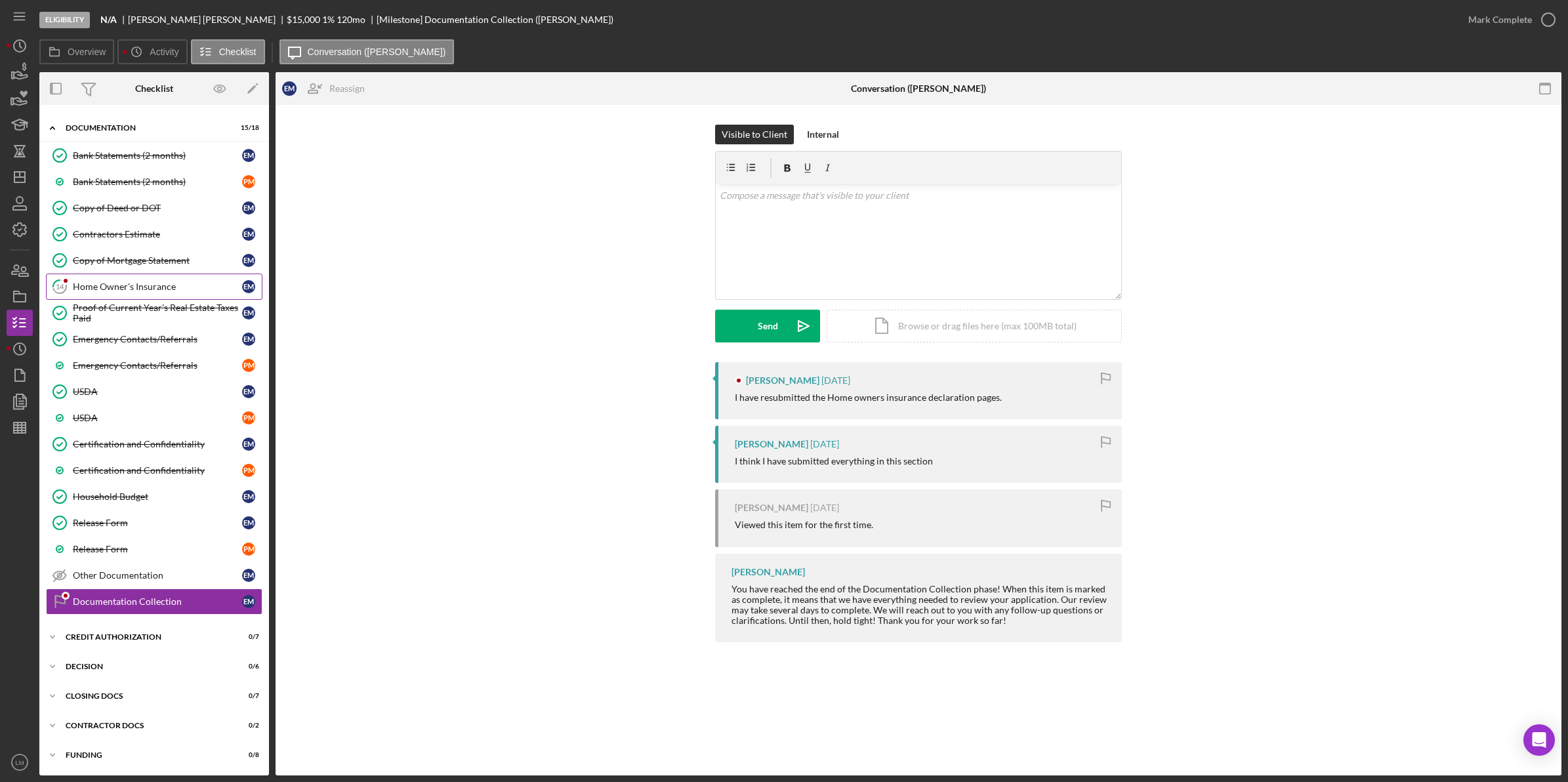
click at [122, 273] on link "14 Home Owner's Insurance E M" at bounding box center [154, 287] width 217 height 27
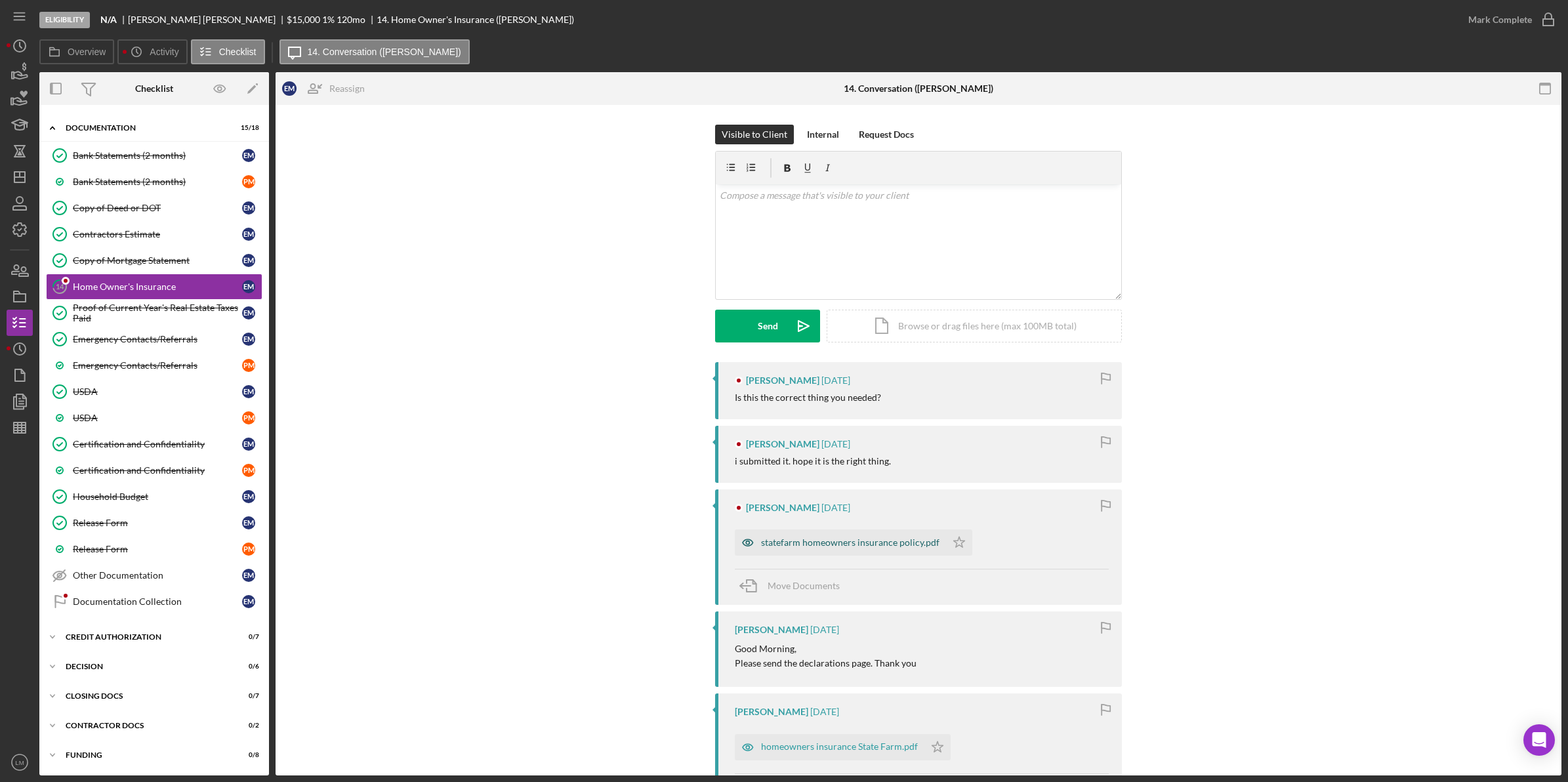
click at [791, 545] on div "statefarm homeowners insurance policy.pdf" at bounding box center [850, 542] width 178 height 10
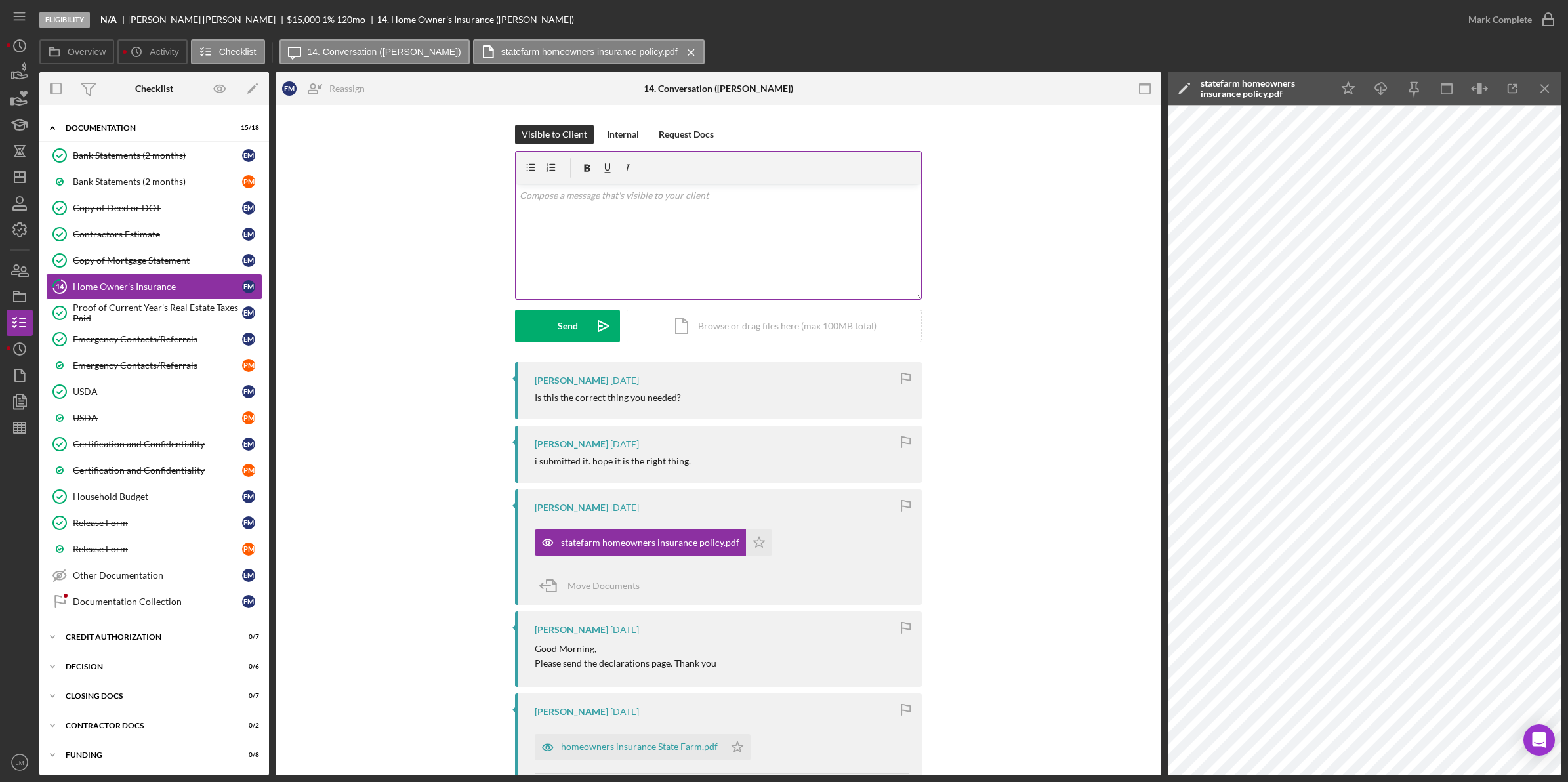
click at [840, 241] on div "v Color teal Color pink Remove color Add row above Add row below Add column bef…" at bounding box center [719, 242] width 405 height 115
click at [589, 332] on icon "Icon/icon-invite-send" at bounding box center [603, 326] width 33 height 33
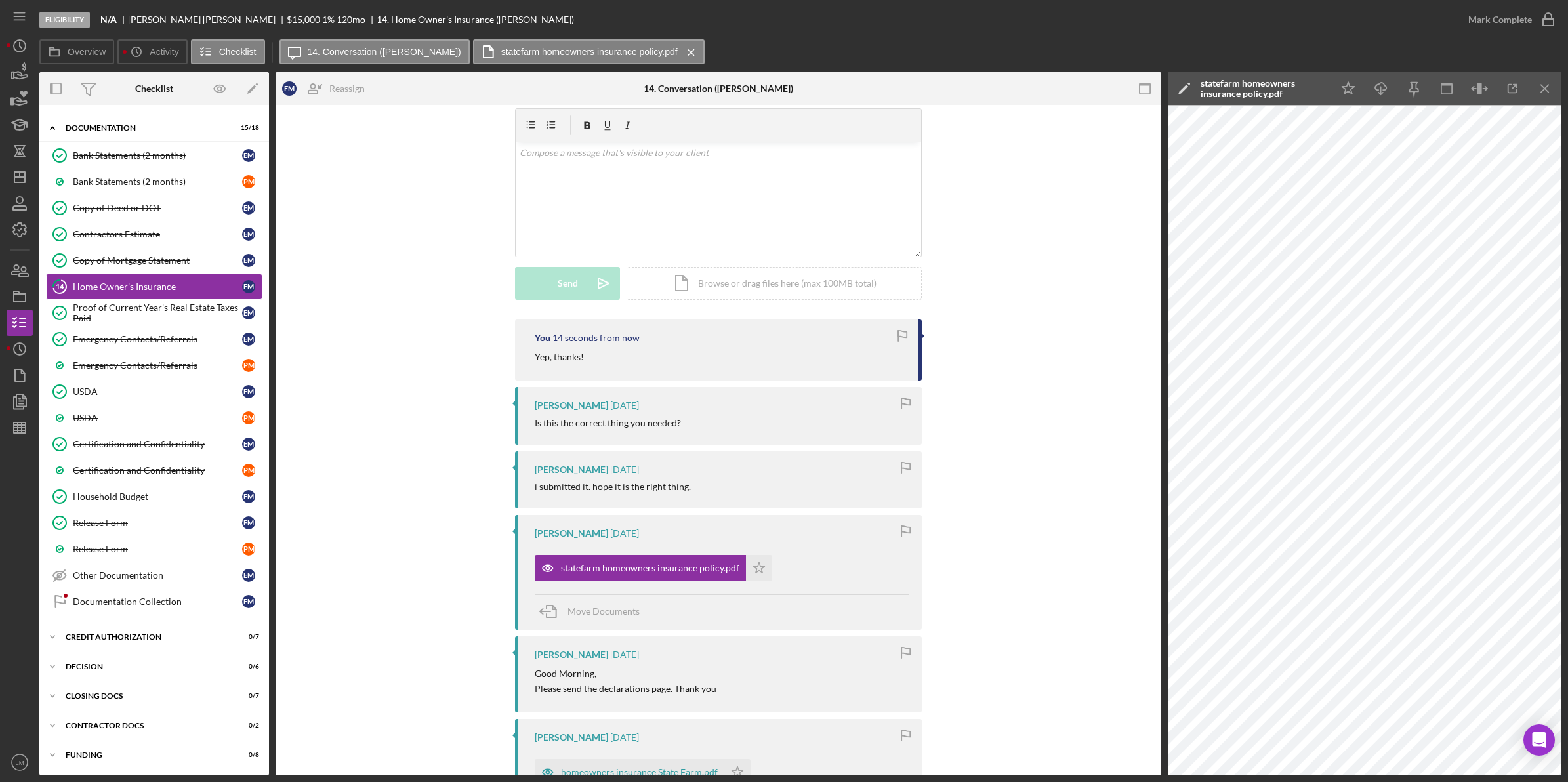
scroll to position [82, 0]
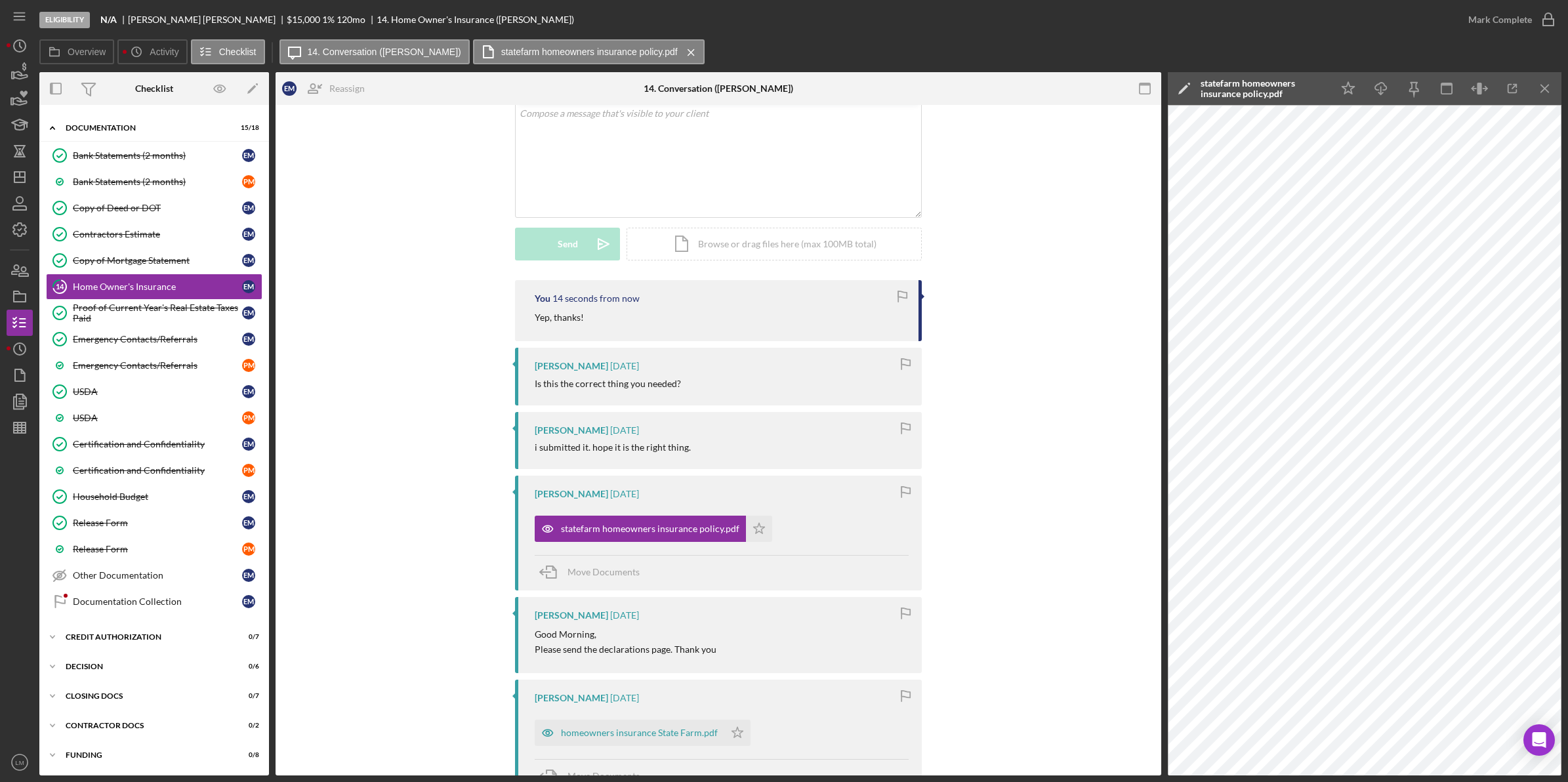
drag, startPoint x: 745, startPoint y: 611, endPoint x: 747, endPoint y: 602, distance: 9.2
click at [745, 611] on div "Erica Jenkins 2 weeks ago" at bounding box center [721, 615] width 374 height 10
click at [746, 535] on icon "Icon/Star" at bounding box center [759, 529] width 27 height 27
click at [656, 740] on div "homeowners insurance State Farm.pdf" at bounding box center [629, 733] width 189 height 27
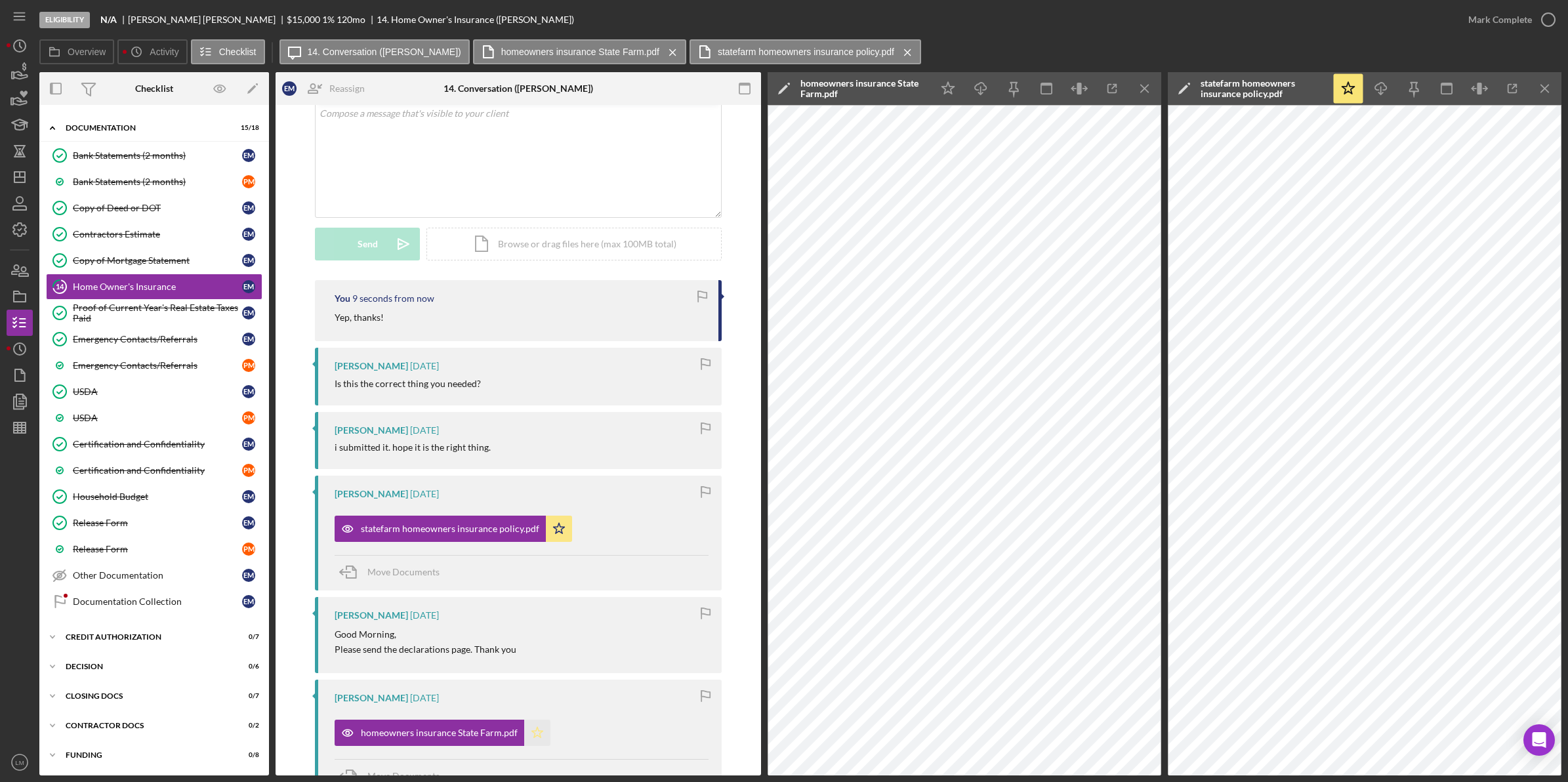
click at [531, 737] on icon "Icon/Star" at bounding box center [538, 733] width 27 height 27
click at [1517, 16] on div "Mark Complete" at bounding box center [1499, 20] width 64 height 27
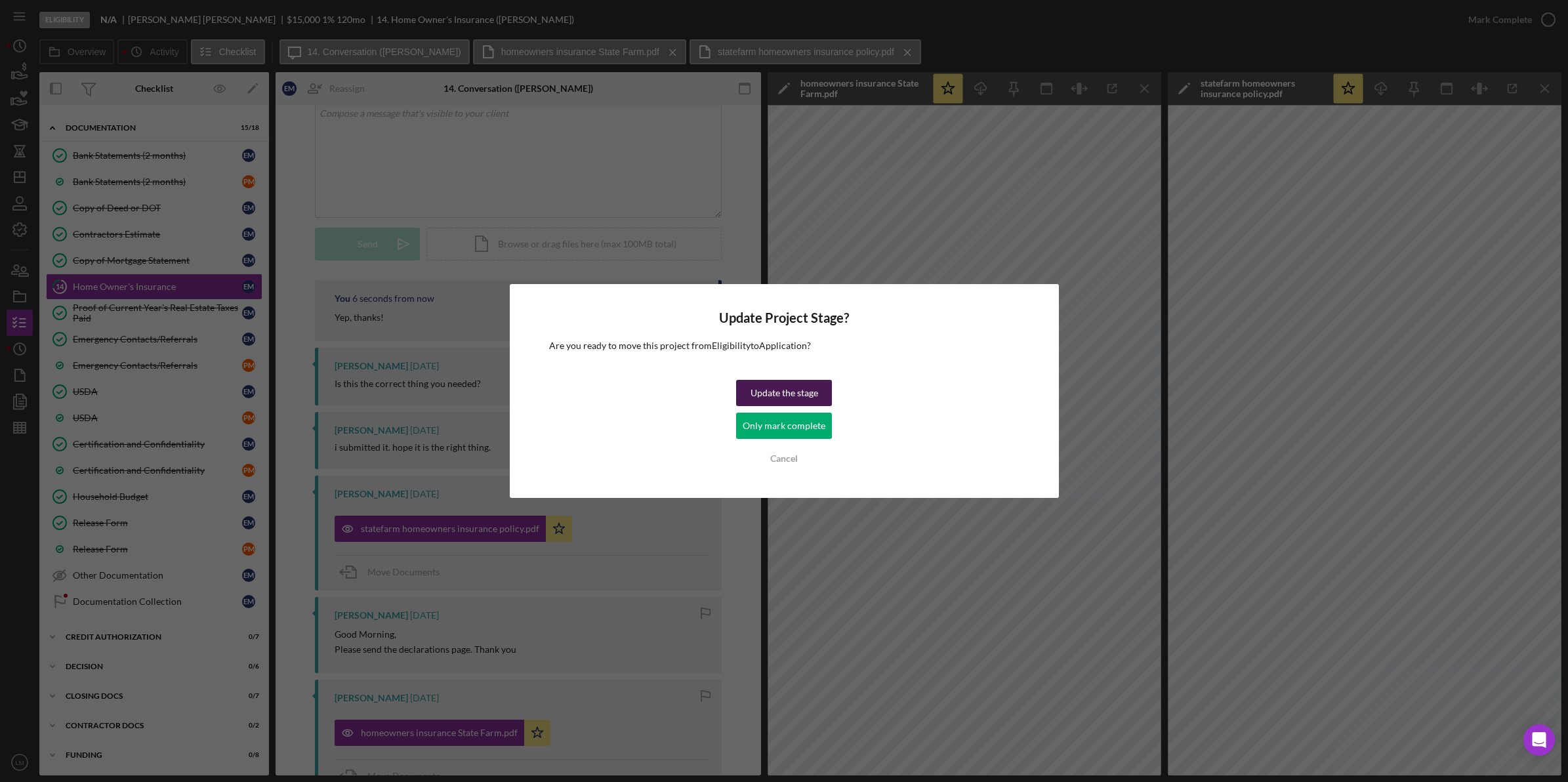
click at [789, 389] on div "Update the stage" at bounding box center [784, 393] width 68 height 27
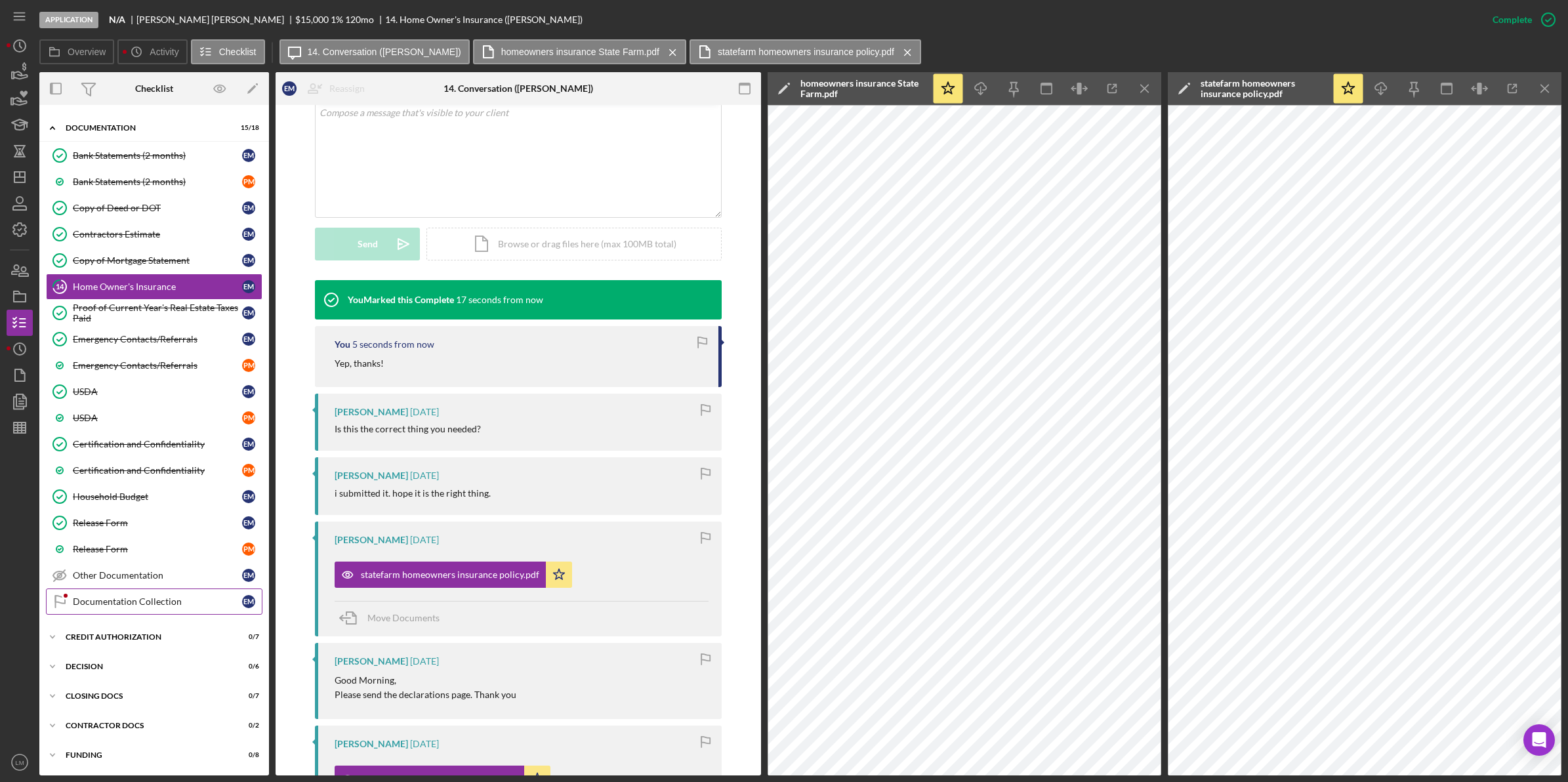
scroll to position [262, 0]
click at [141, 603] on div "Documentation Collection" at bounding box center [157, 601] width 169 height 10
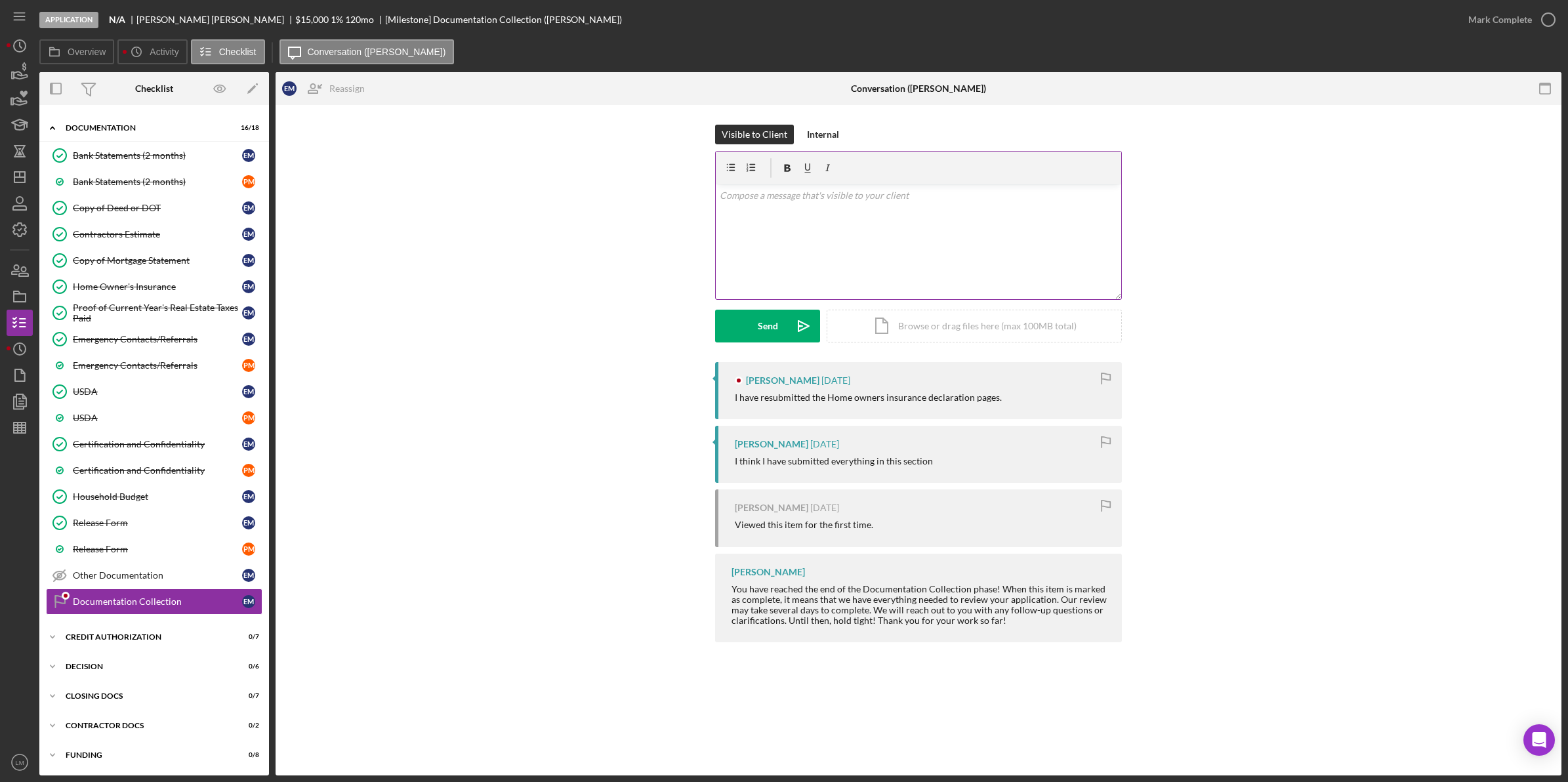
click at [1033, 224] on div "v Color teal Color pink Remove color Add row above Add row below Add column bef…" at bounding box center [919, 242] width 405 height 115
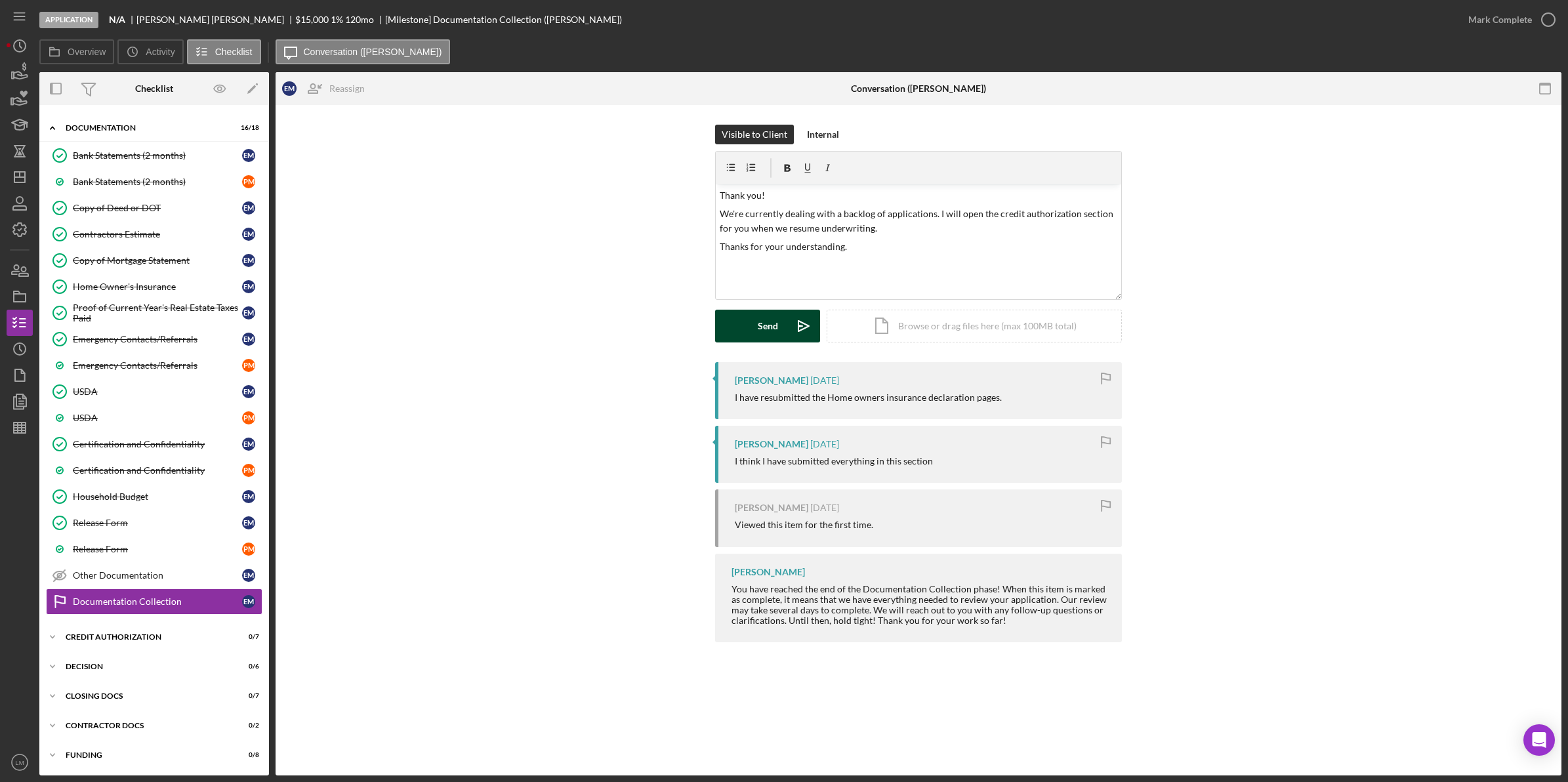
click at [816, 335] on icon "Icon/icon-invite-send" at bounding box center [803, 326] width 33 height 33
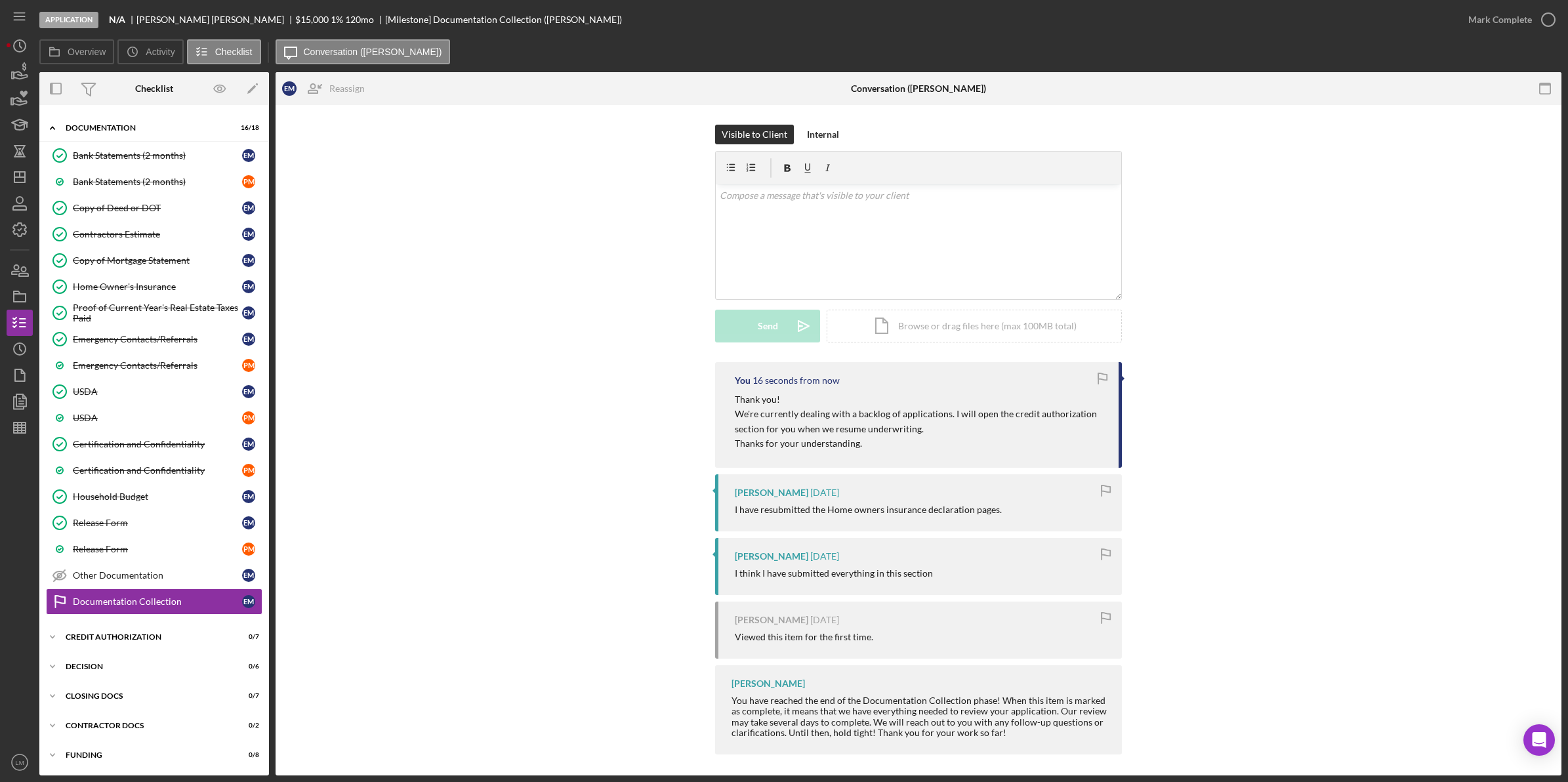
click at [136, 620] on div "Bank Statements (2 months) Bank Statements (2 months) E M Bank Statements (2 mo…" at bounding box center [154, 382] width 229 height 479
click at [124, 633] on div "Icon/Expander CREDIT AUTHORIZATION 0 / 7" at bounding box center [154, 637] width 229 height 27
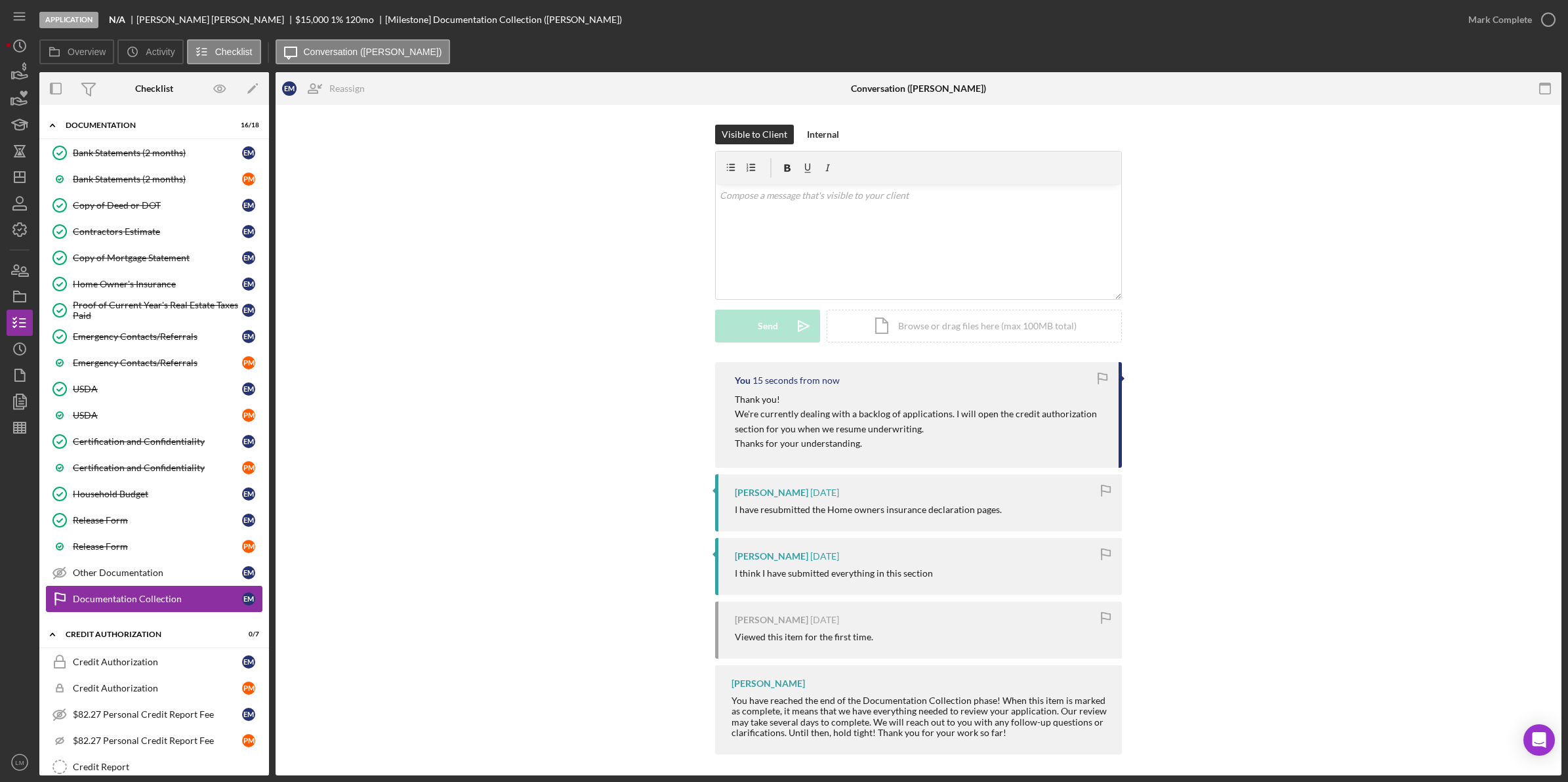
scroll to position [221, 0]
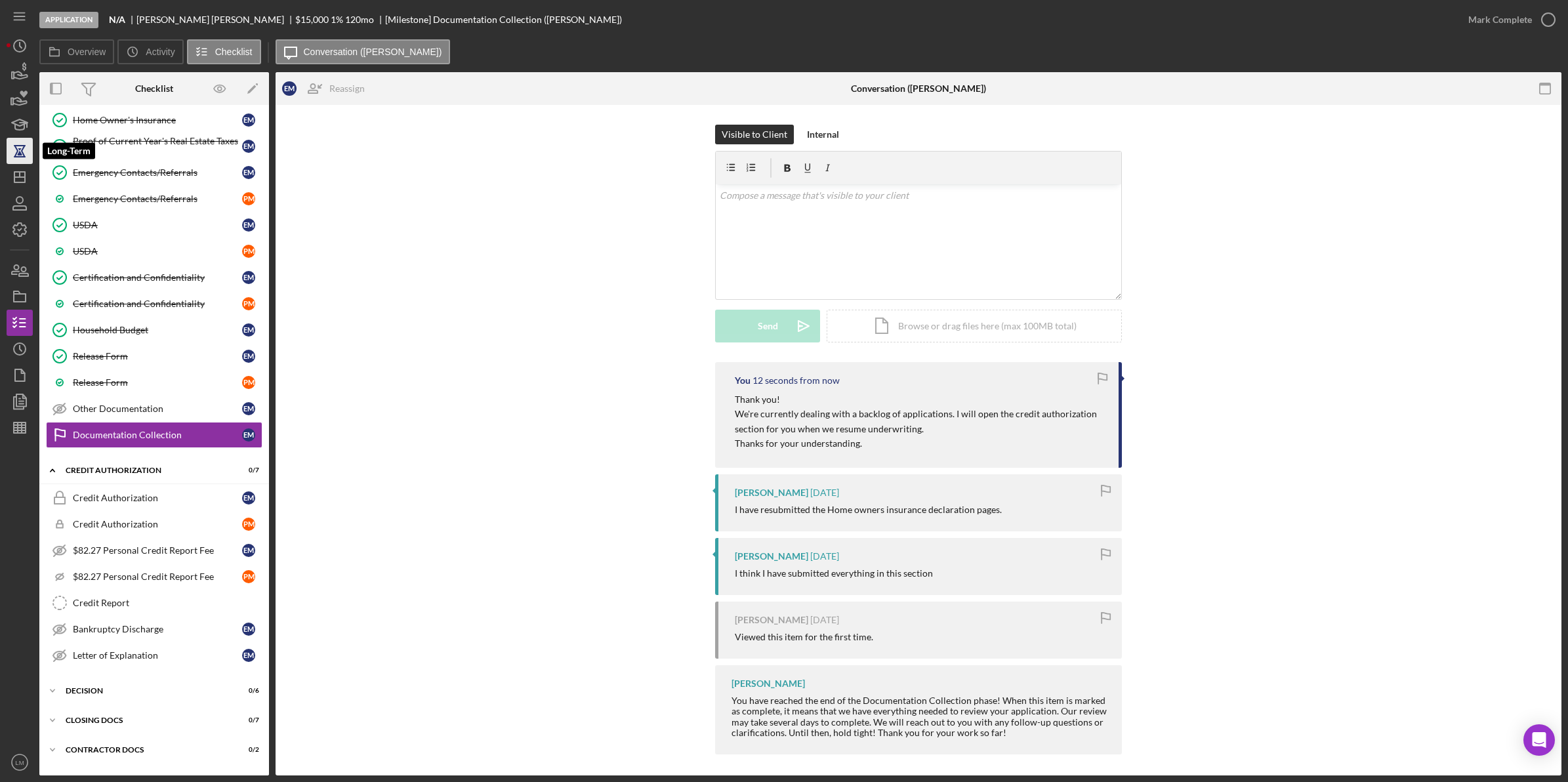
click at [20, 142] on icon "button" at bounding box center [20, 150] width 33 height 33
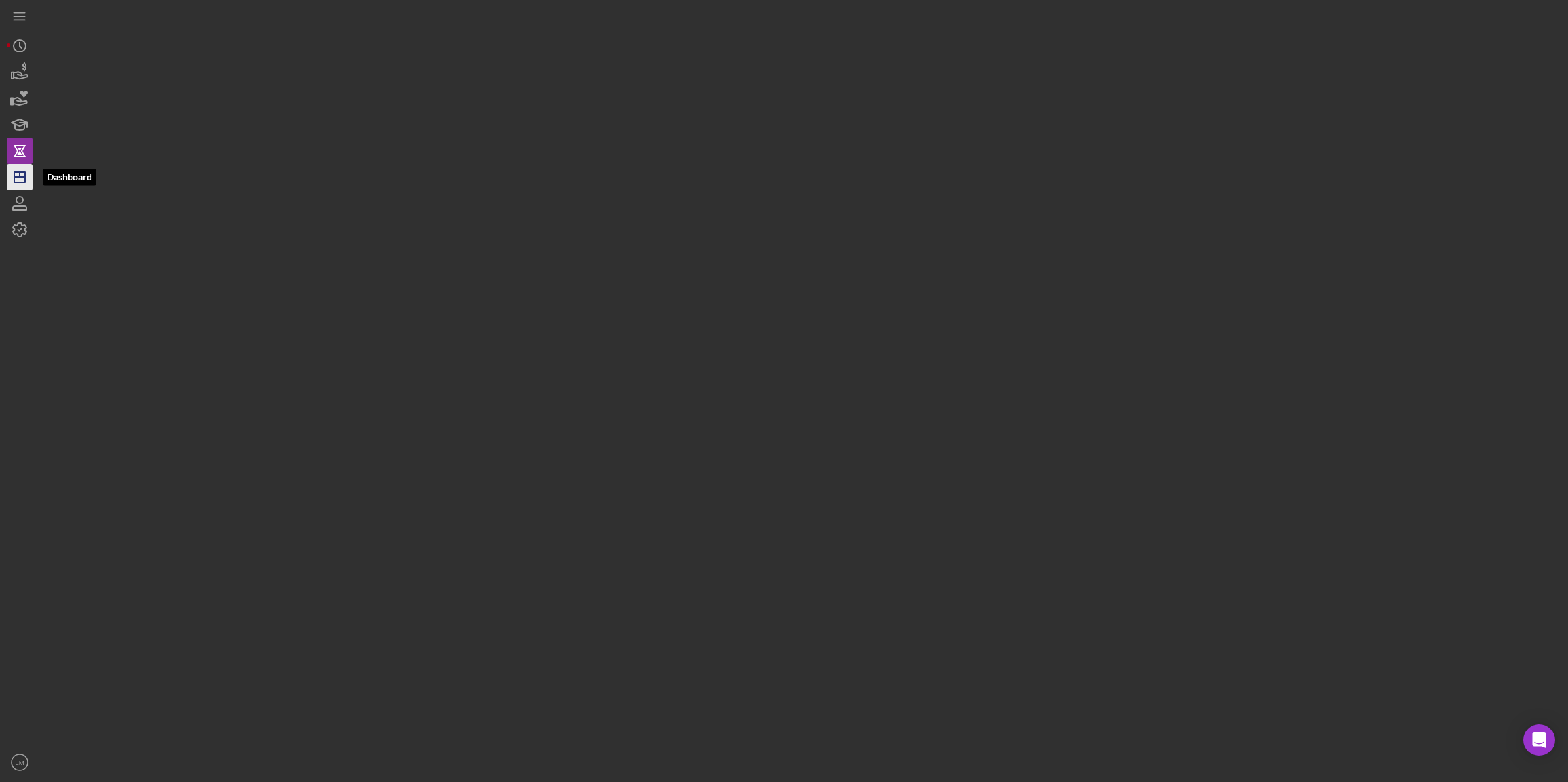
click at [8, 182] on icon "Icon/Dashboard" at bounding box center [20, 177] width 33 height 33
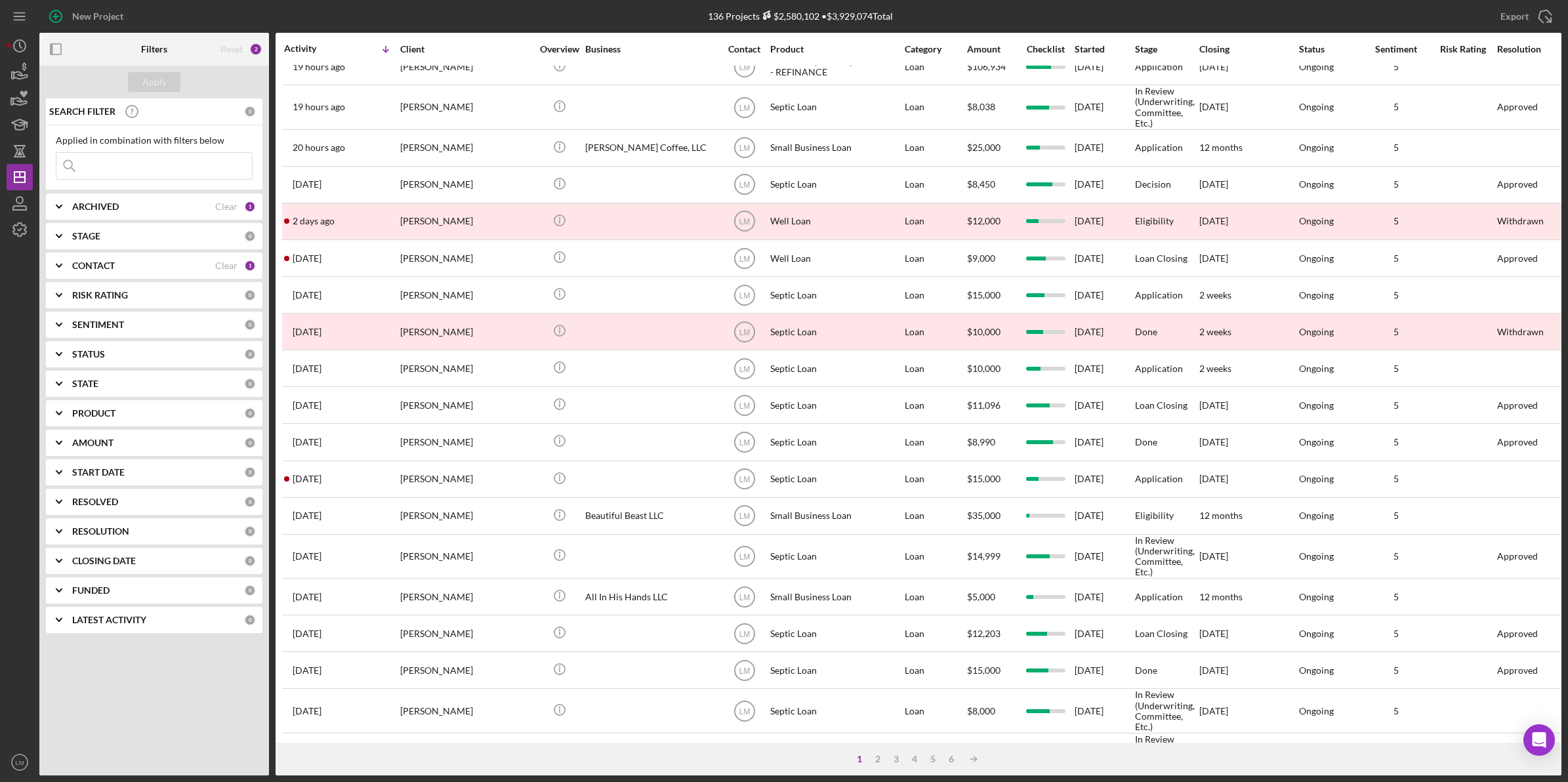
scroll to position [246, 0]
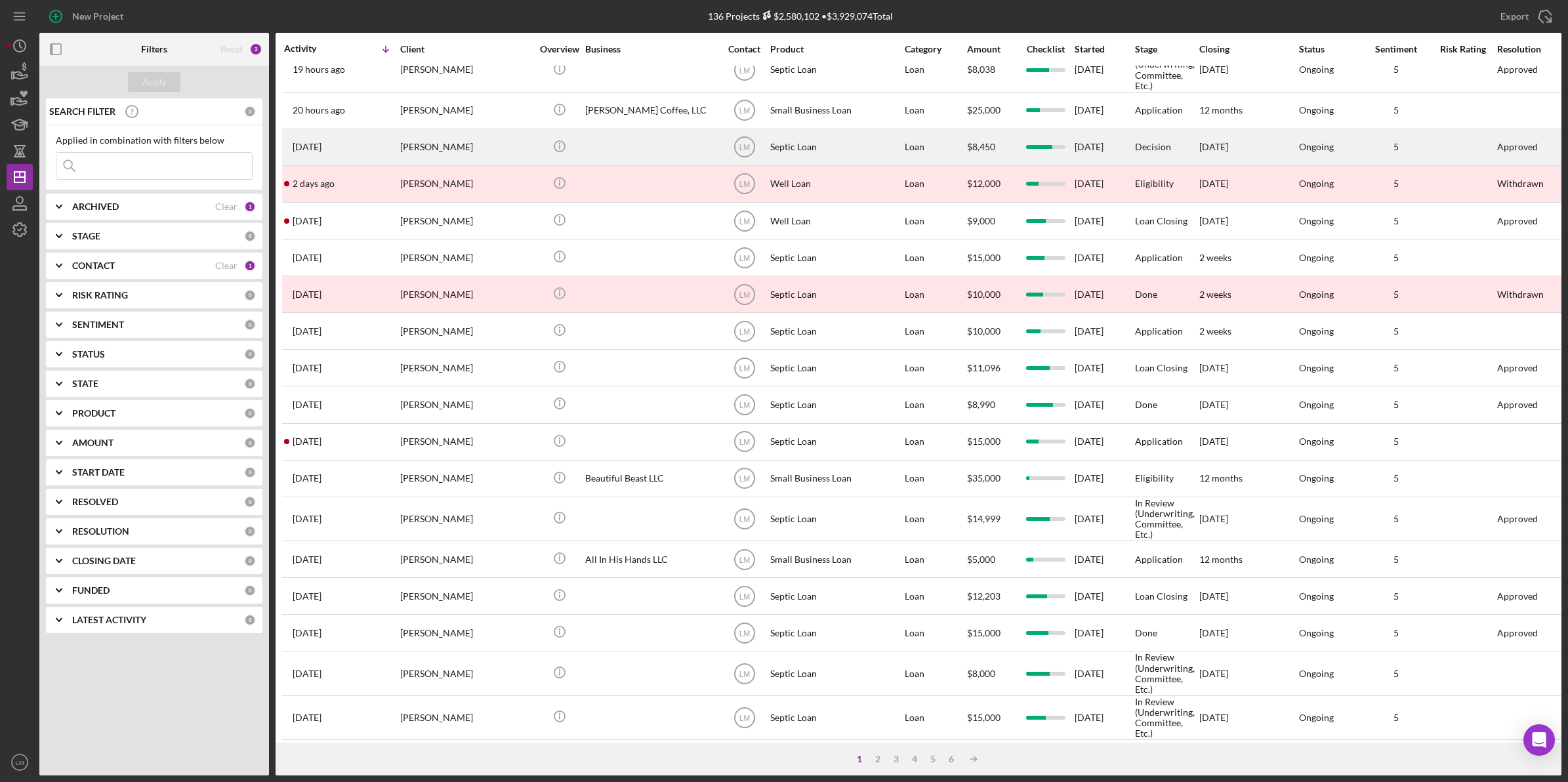
click at [481, 152] on div "[PERSON_NAME]" at bounding box center [466, 147] width 131 height 35
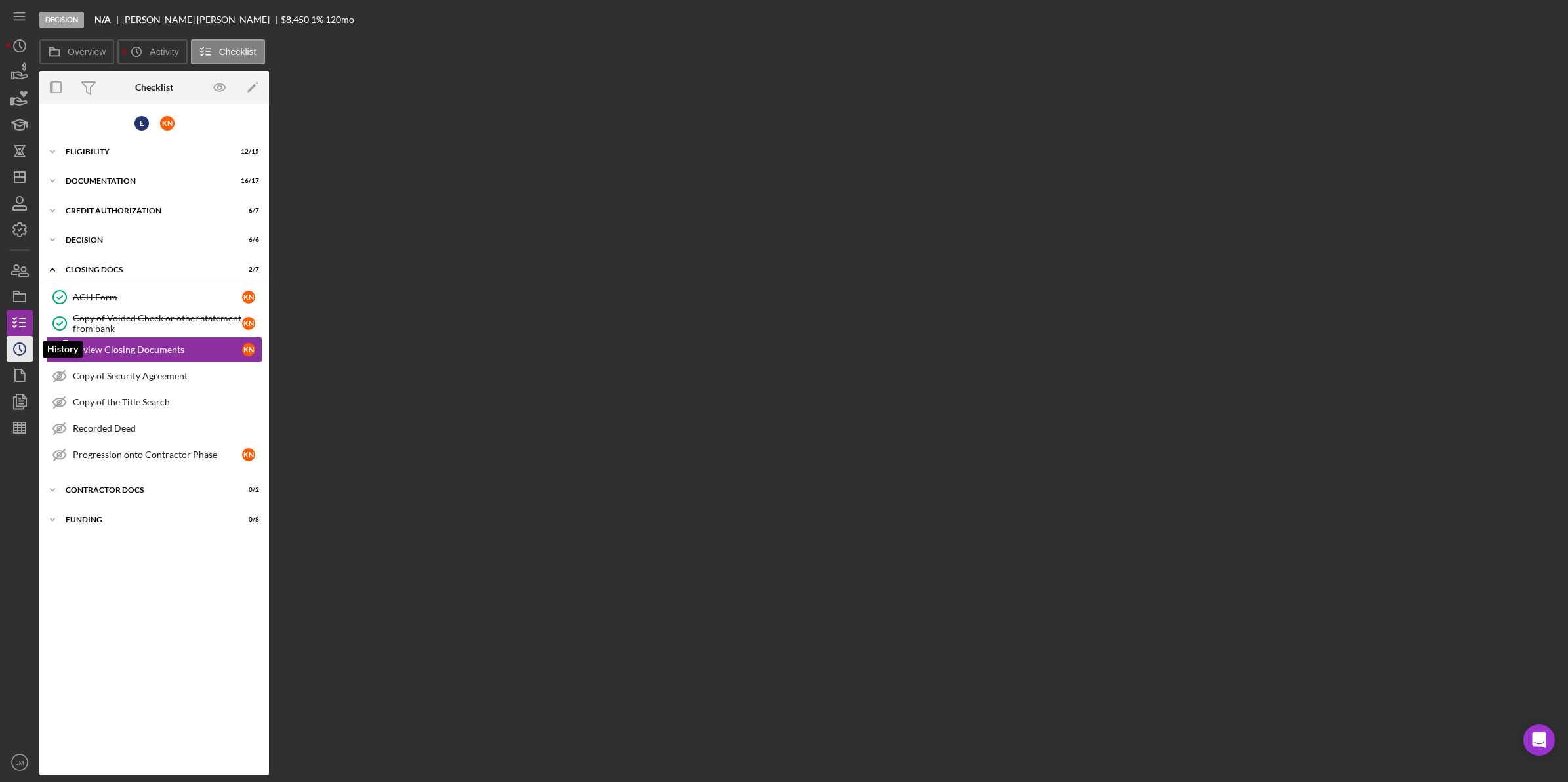
drag, startPoint x: 23, startPoint y: 346, endPoint x: 31, endPoint y: 349, distance: 8.5
click at [23, 346] on icon "Icon/History" at bounding box center [20, 349] width 33 height 33
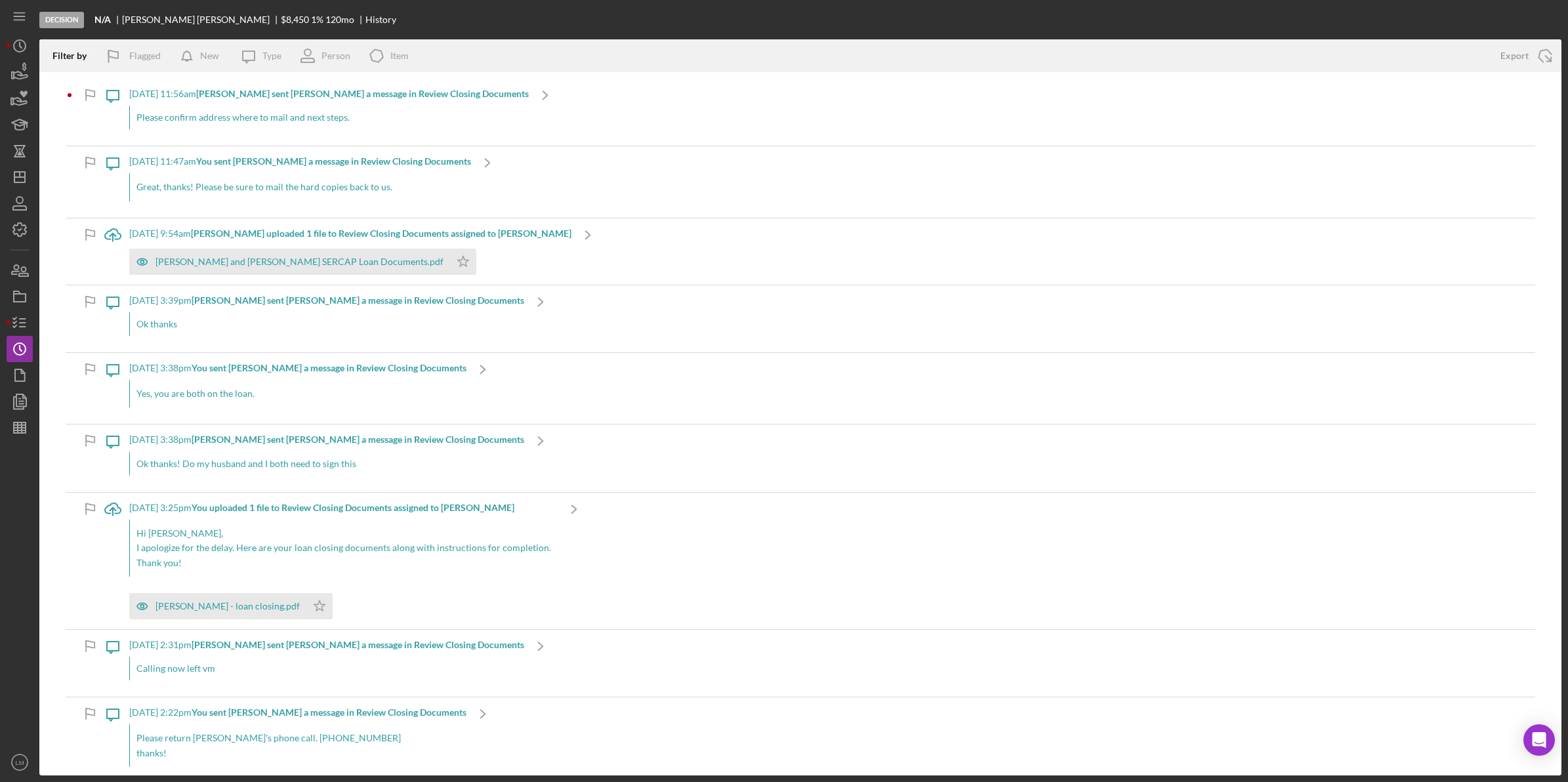
click at [350, 115] on div "Please confirm address where to mail and next steps." at bounding box center [329, 117] width 400 height 24
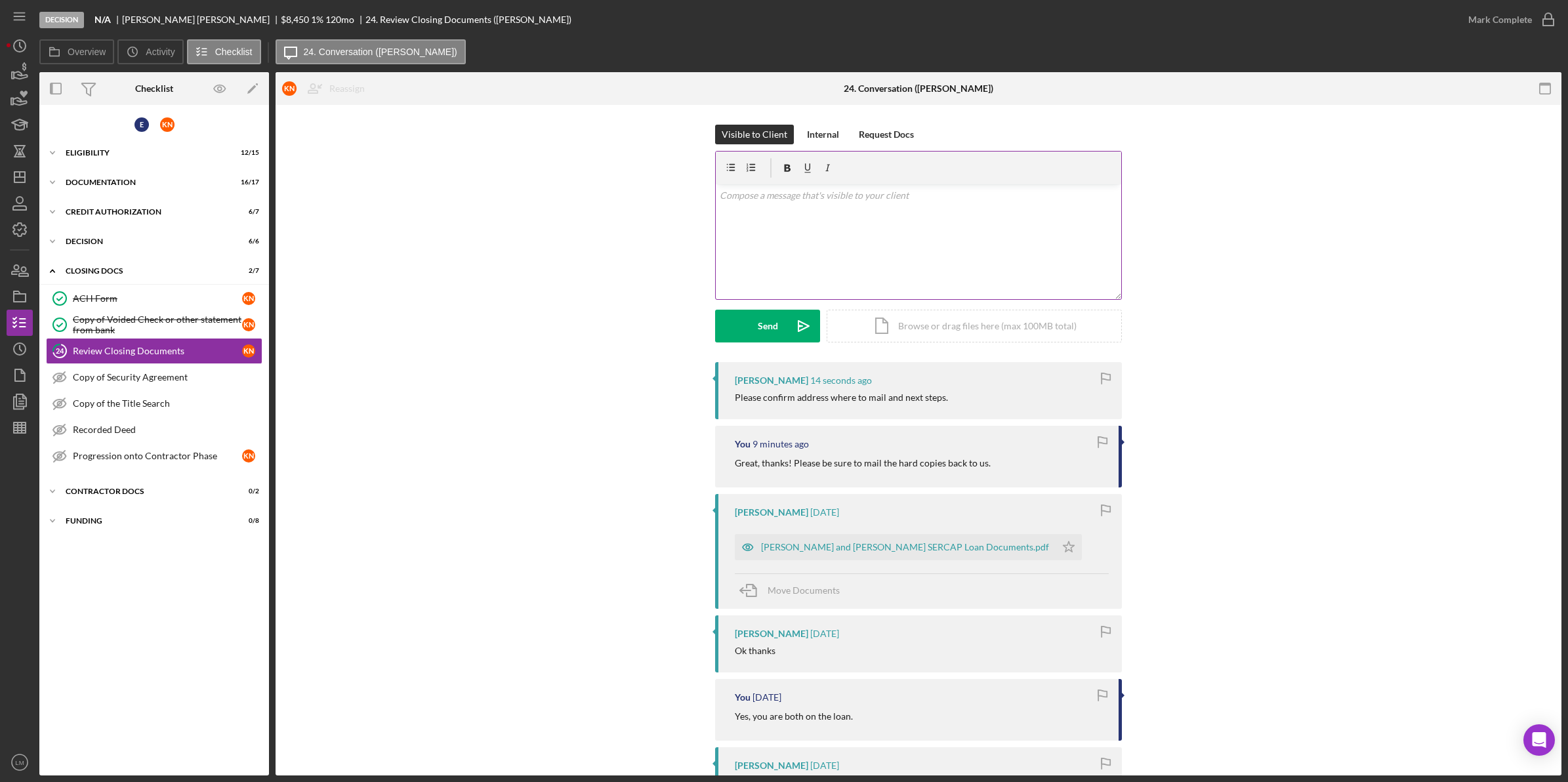
click at [998, 243] on div "v Color teal Color pink Remove color Add row above Add row below Add column bef…" at bounding box center [919, 242] width 405 height 115
click at [817, 215] on span "347 Campbell Ave., SW, Roanoke, VA 24016" at bounding box center [800, 214] width 159 height 11
click at [902, 236] on p "[GEOGRAPHIC_DATA], VA 24016" at bounding box center [919, 233] width 398 height 15
click at [830, 323] on div "Icon/Document Browse or drag files here (max 100MB total) Tap to choose files o…" at bounding box center [974, 326] width 295 height 33
click at [783, 336] on button "Send Icon/icon-invite-send" at bounding box center [768, 326] width 105 height 33
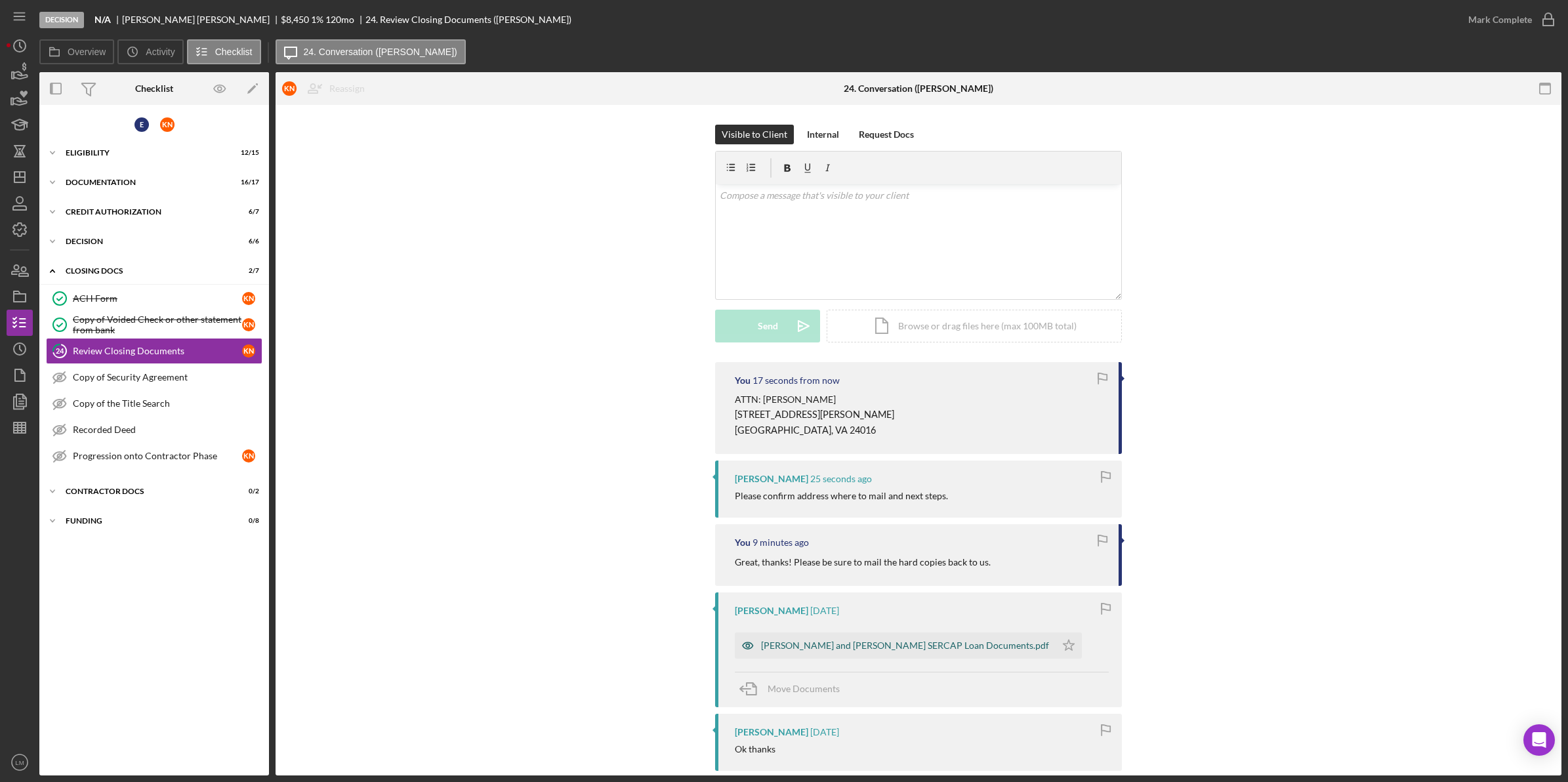
click at [930, 645] on div "Edward and Keshia Nickens SERCAP Loan Documents.pdf" at bounding box center [905, 645] width 288 height 10
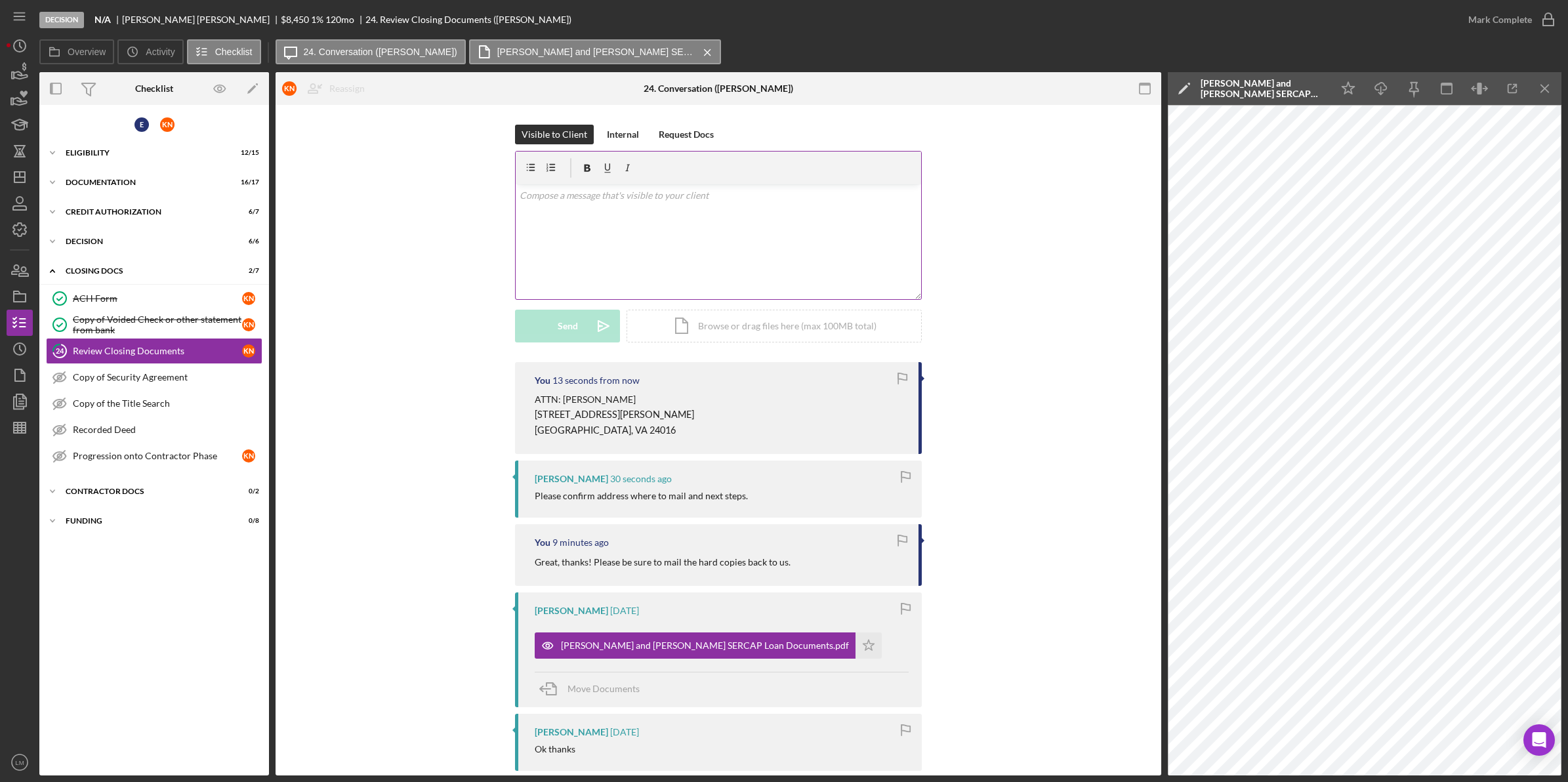
click at [691, 198] on p at bounding box center [719, 195] width 398 height 15
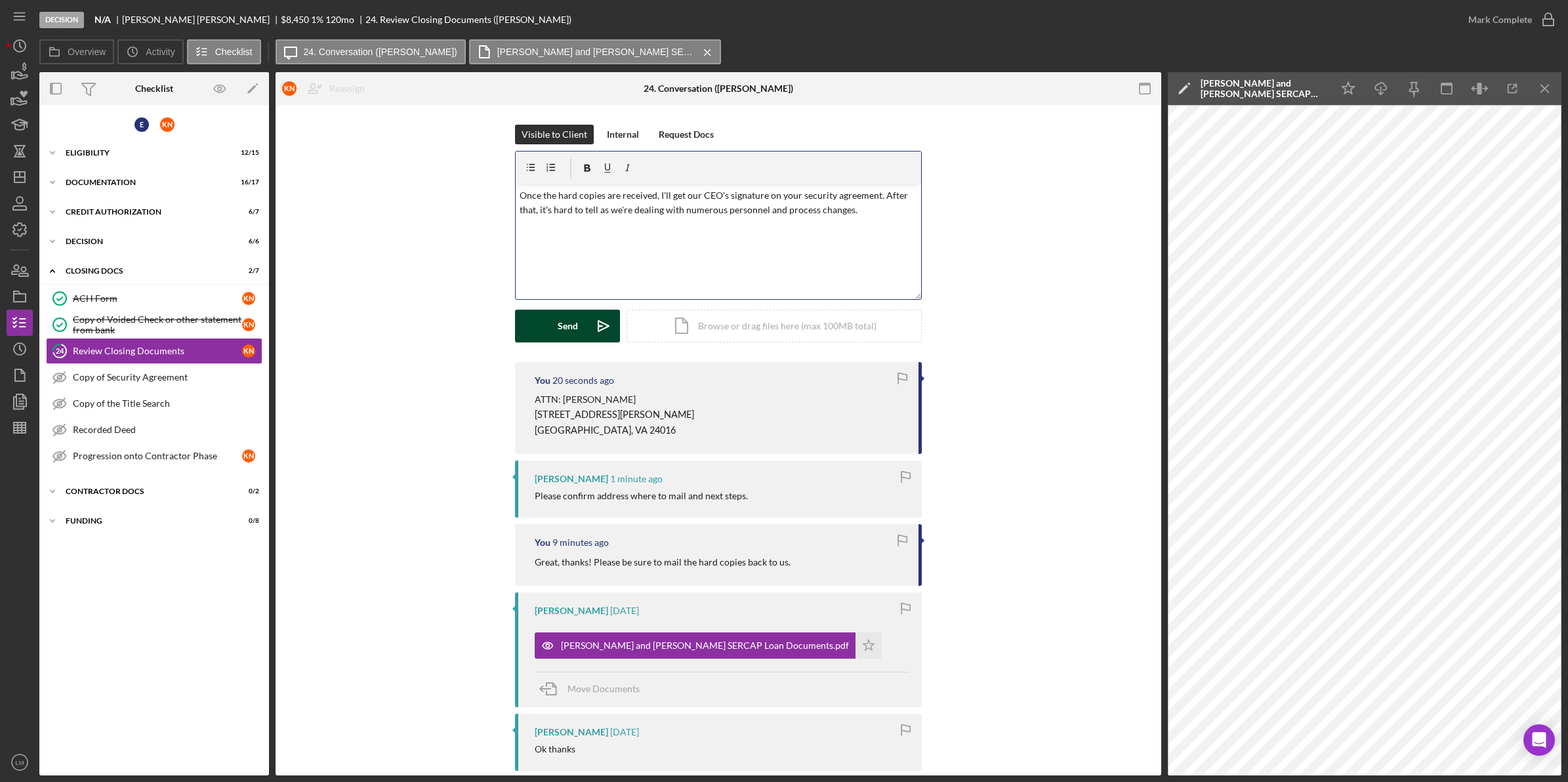
click at [547, 330] on button "Send Icon/icon-invite-send" at bounding box center [568, 326] width 105 height 33
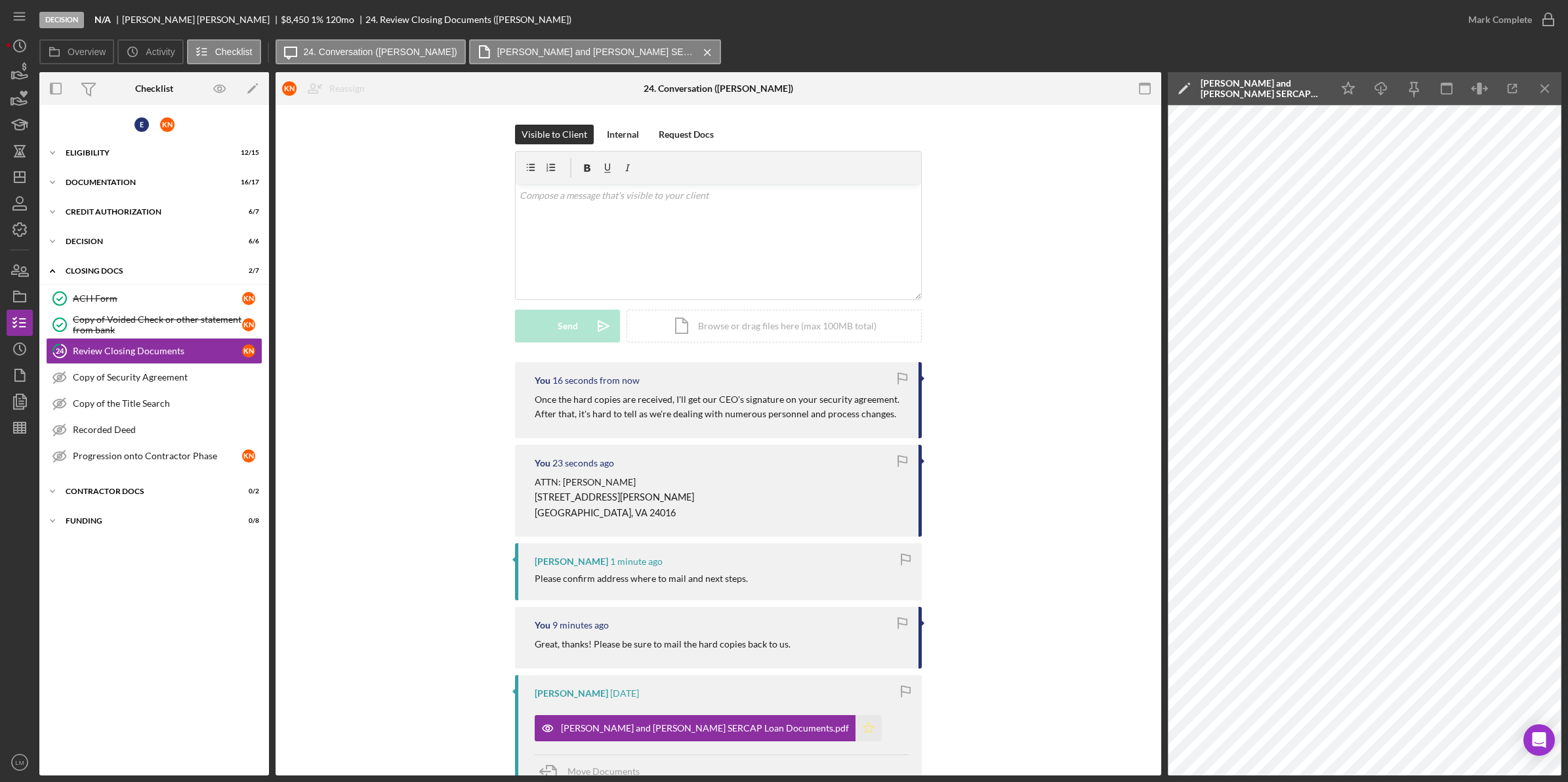
click at [856, 725] on icon "Icon/Star" at bounding box center [869, 728] width 27 height 27
click at [22, 169] on icon "Icon/Dashboard" at bounding box center [20, 177] width 33 height 33
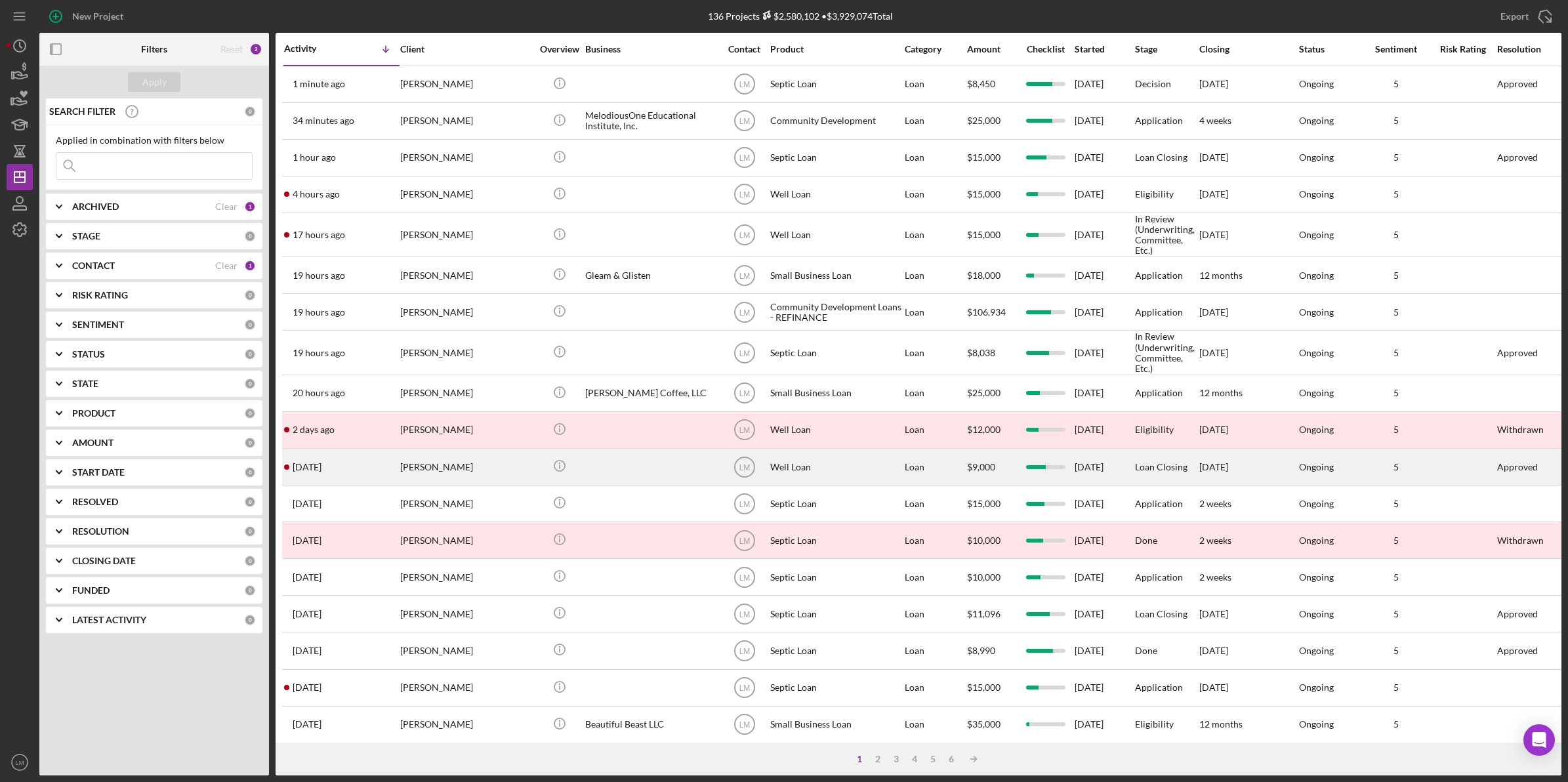
click at [605, 473] on div at bounding box center [651, 467] width 131 height 35
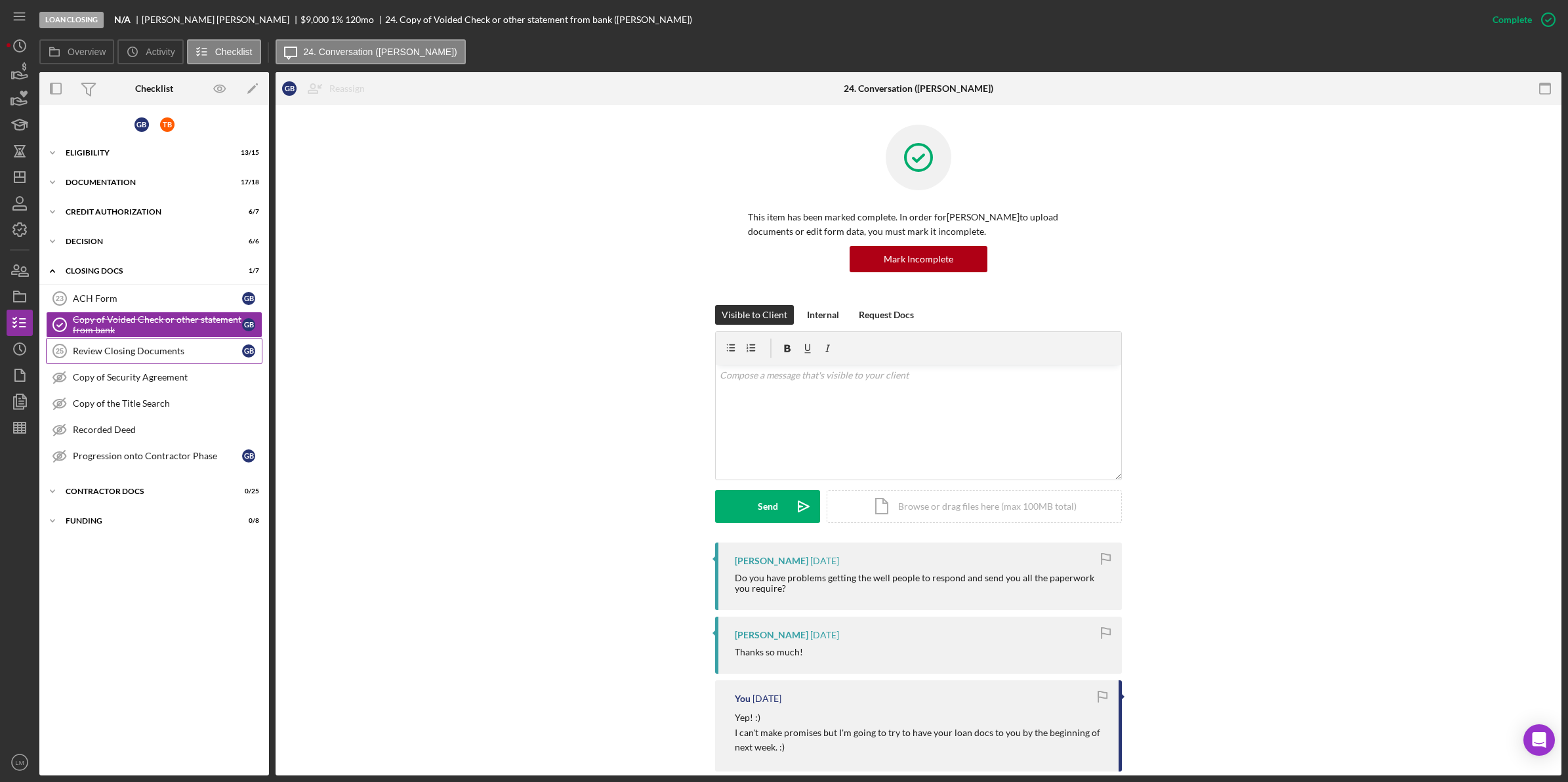
click at [159, 353] on div "Review Closing Documents" at bounding box center [157, 351] width 169 height 10
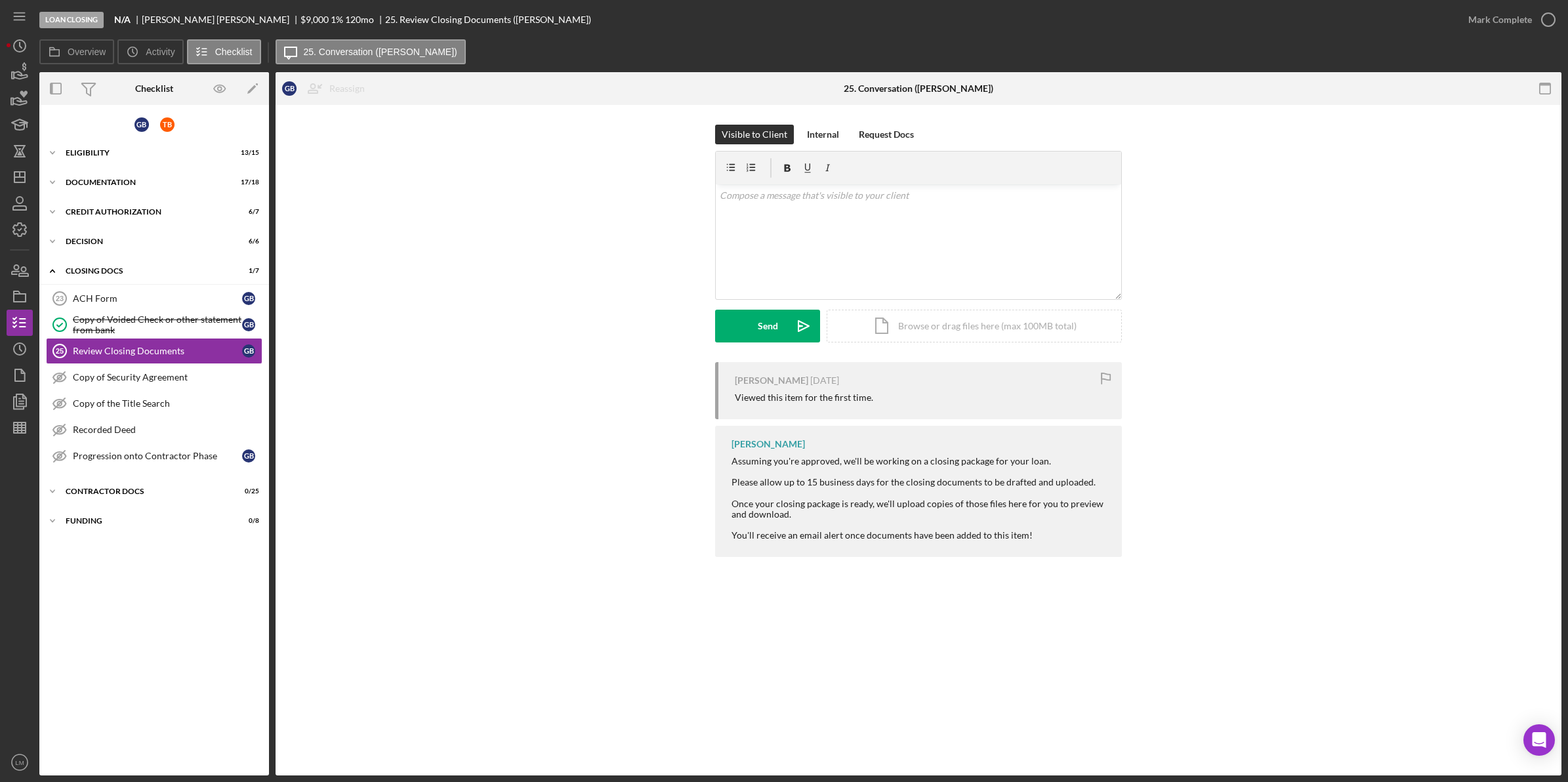
click at [134, 256] on div "G B T B Icon/Expander Eligibility 13 / 15 Icon/Expander Documentation 17 / 18 I…" at bounding box center [154, 440] width 229 height 657
click at [138, 245] on div "Icon/Expander Decision 6 / 6" at bounding box center [154, 242] width 229 height 27
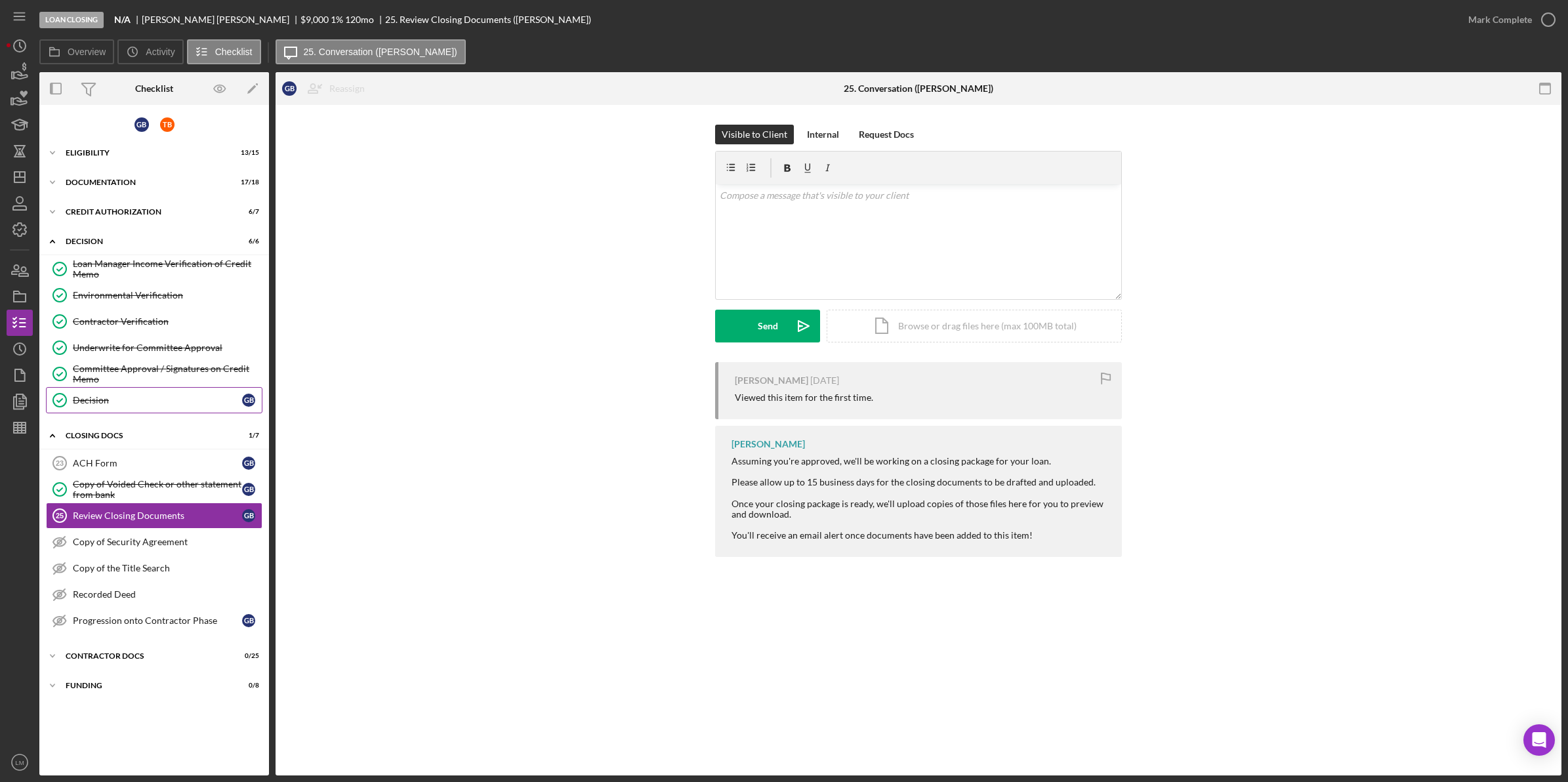
click at [134, 400] on div "Decision" at bounding box center [157, 400] width 169 height 10
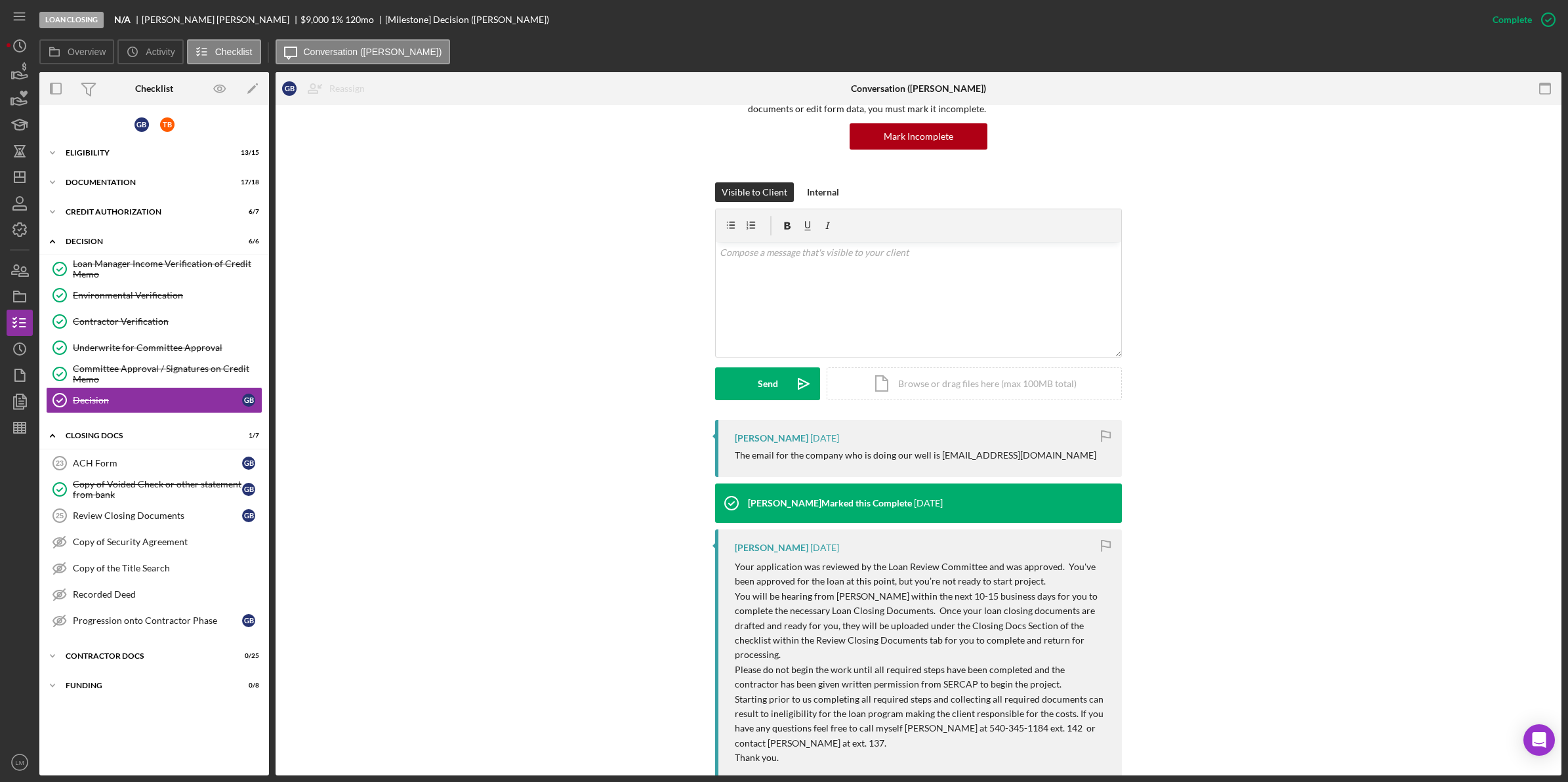
scroll to position [164, 0]
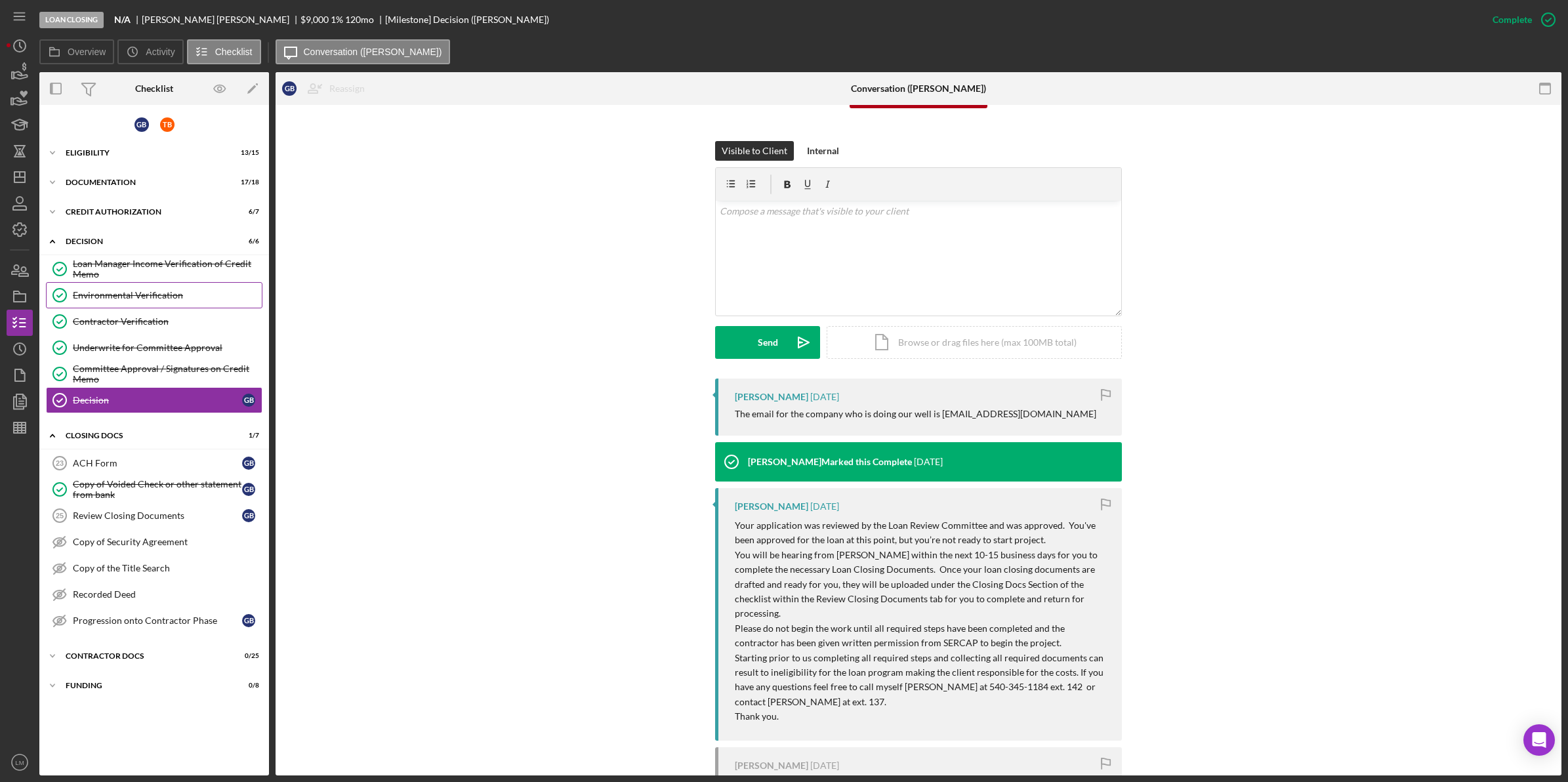
click at [165, 304] on link "Environmental Verification Environmental Verification" at bounding box center [154, 296] width 217 height 27
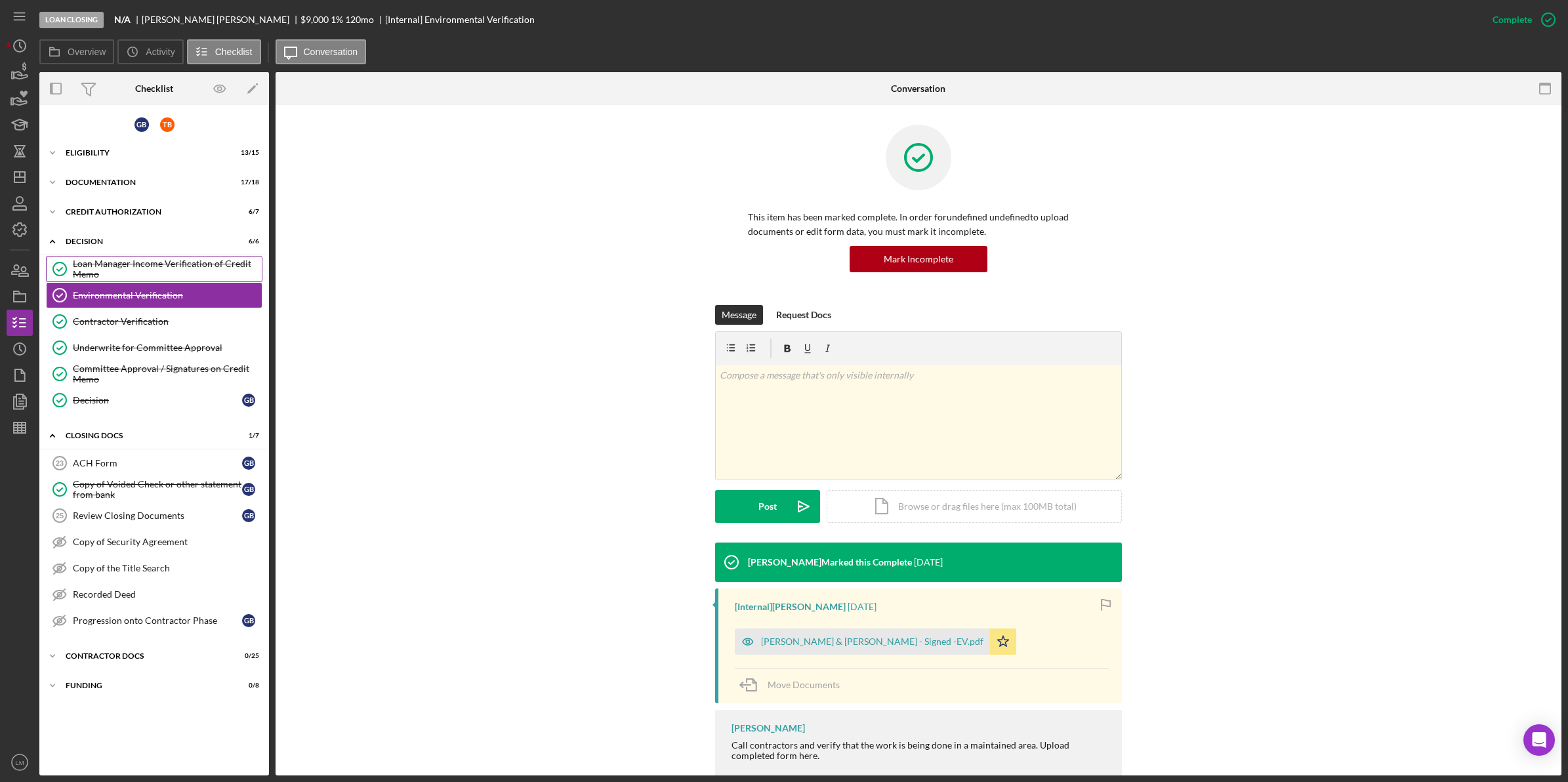
click at [174, 271] on div "Loan Manager Income Verification of Credit Memo" at bounding box center [167, 269] width 189 height 21
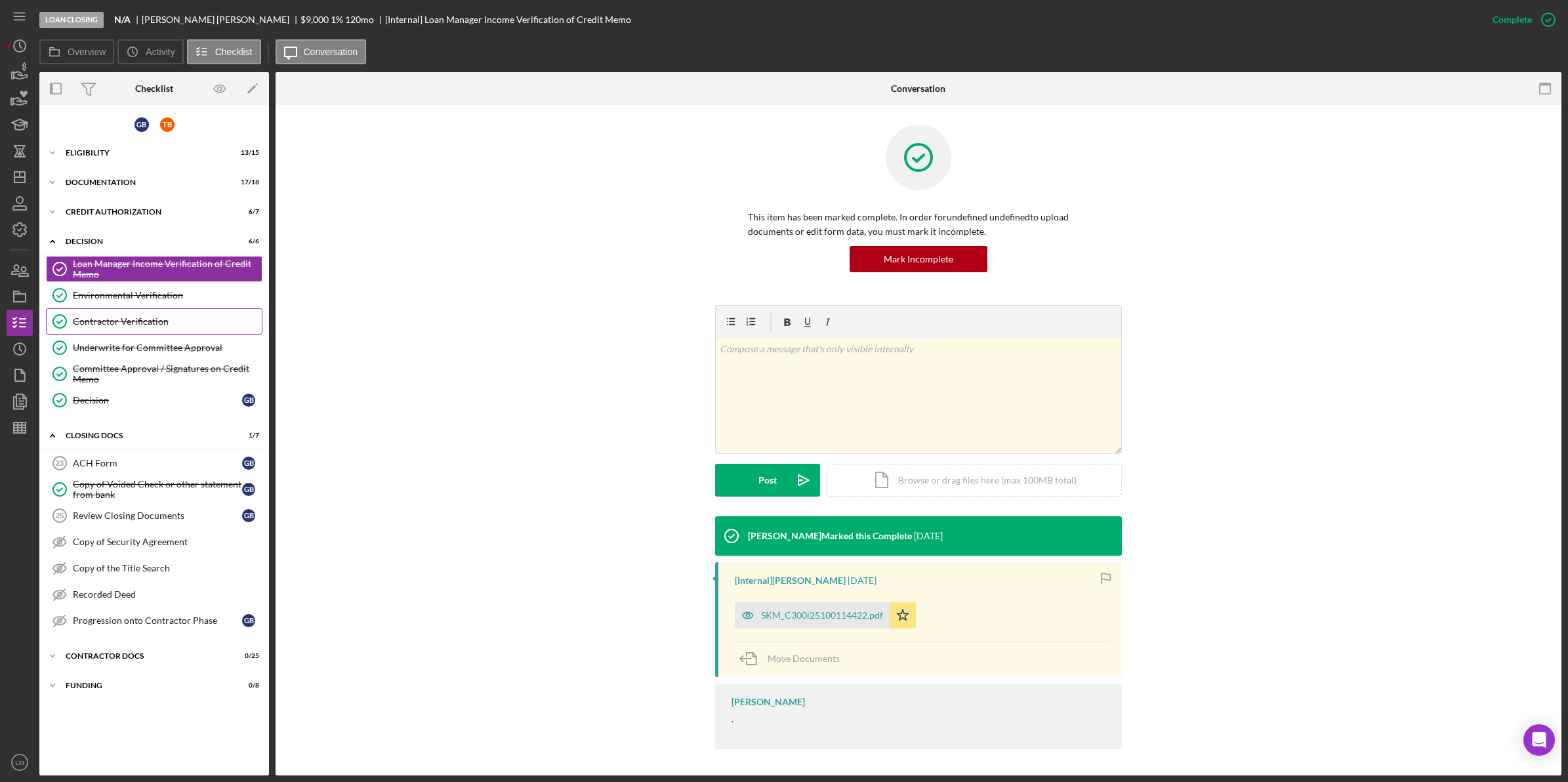
click at [152, 320] on div "Contractor Verification" at bounding box center [167, 321] width 189 height 10
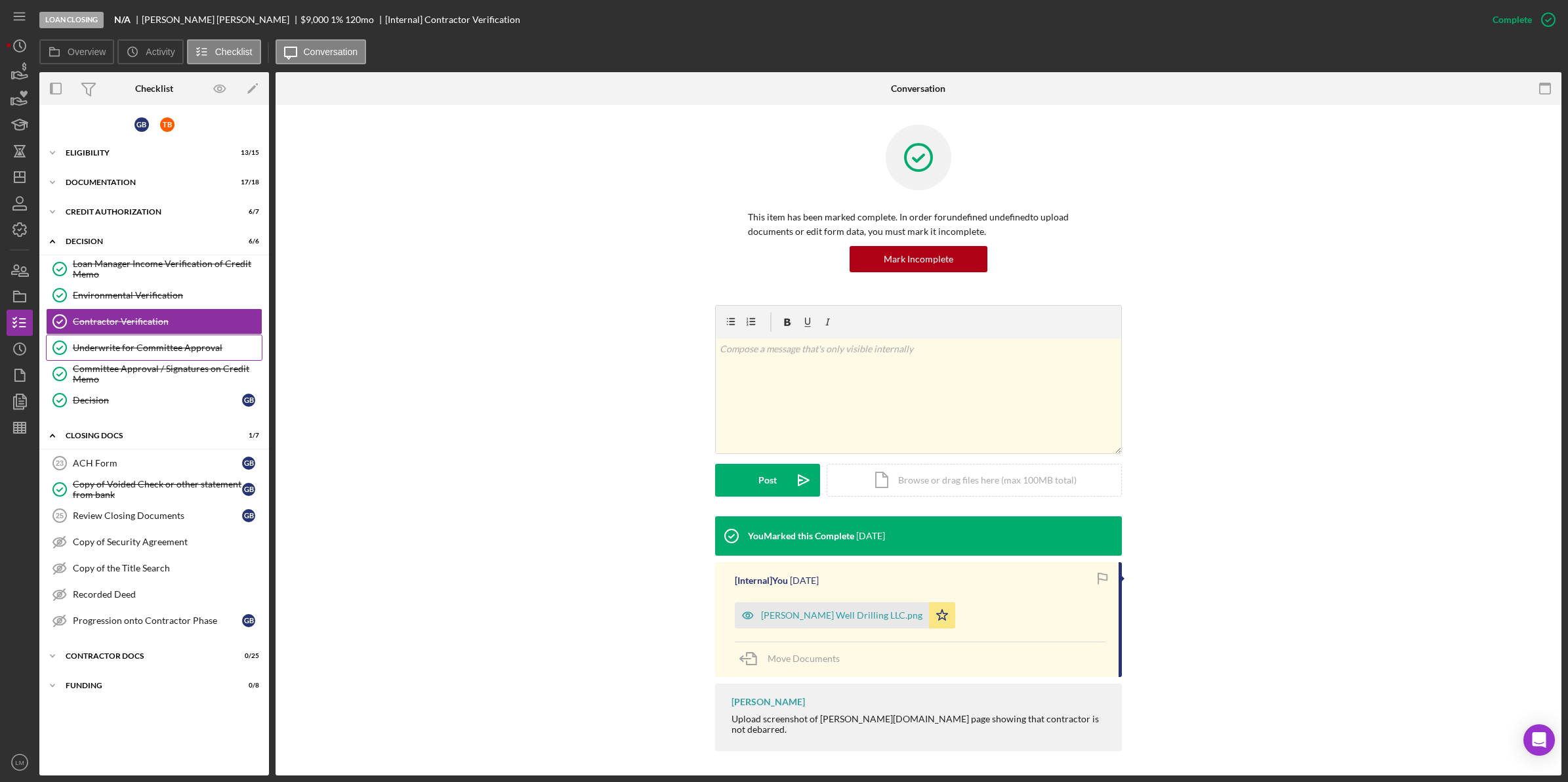
click at [161, 358] on link "Underwrite for Committee Approval Underwrite for Committee Approval" at bounding box center [154, 348] width 217 height 27
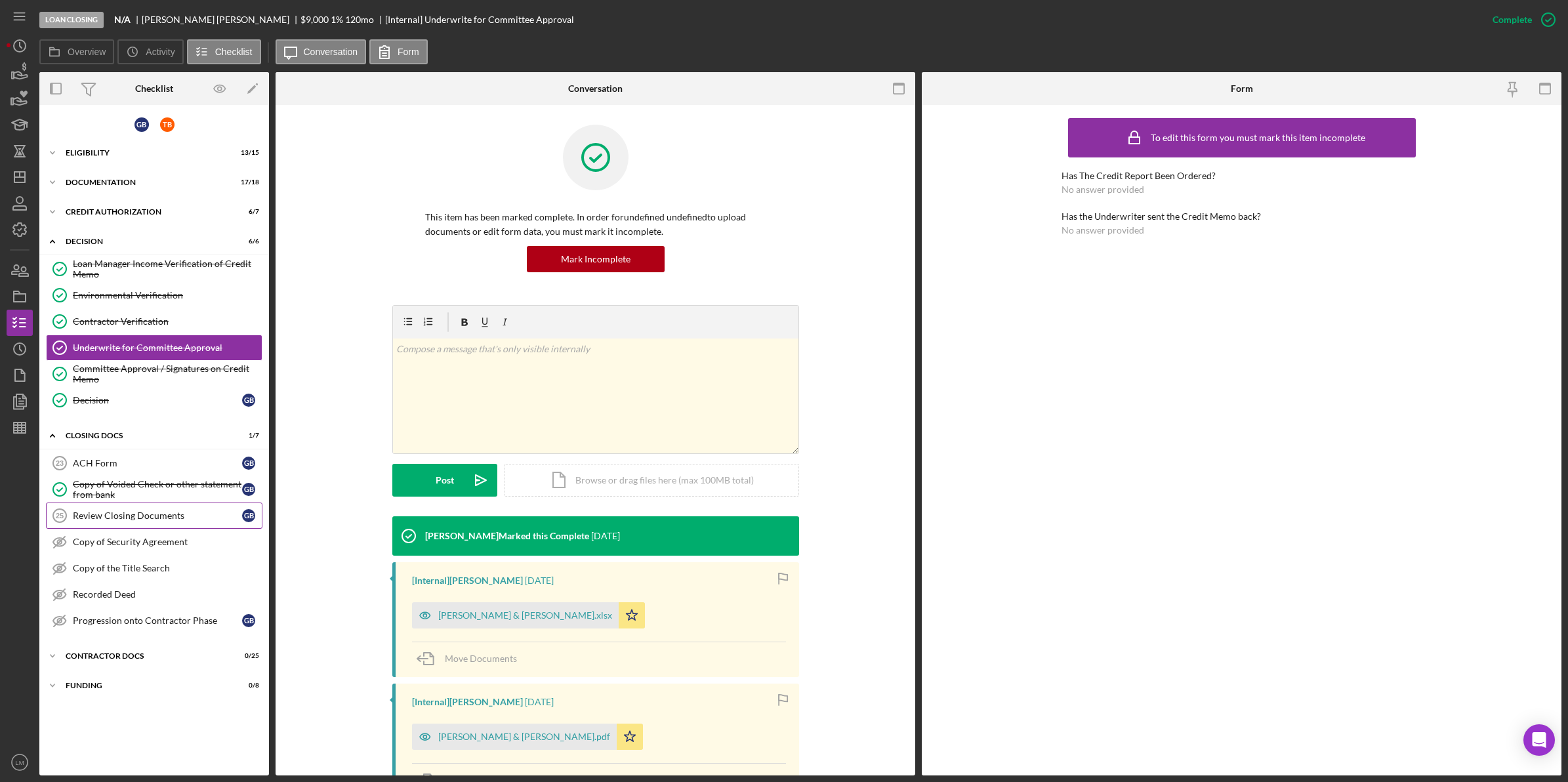
click at [136, 507] on link "Review Closing Documents 25 Review Closing Documents G B" at bounding box center [154, 516] width 217 height 27
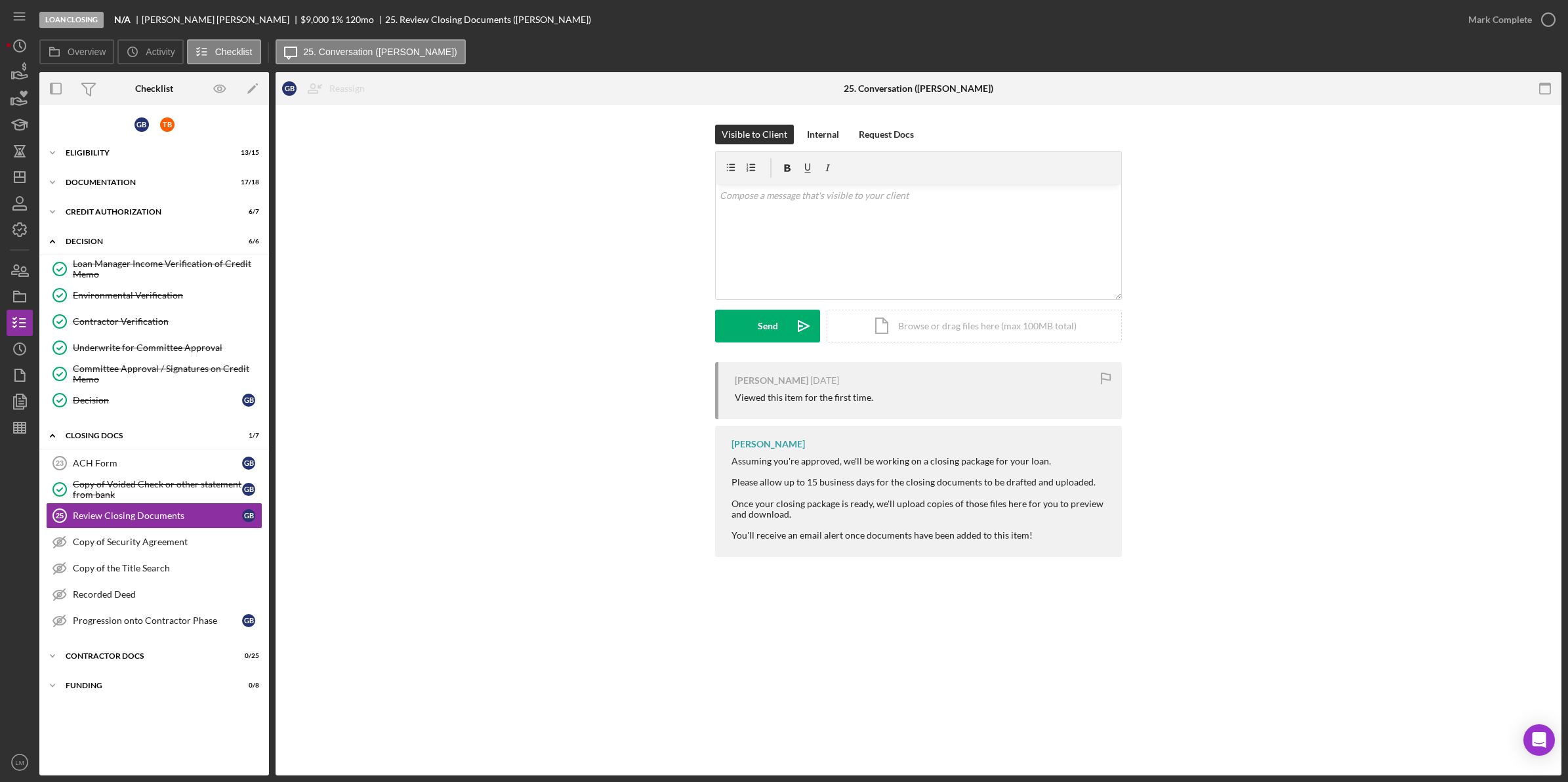
drag, startPoint x: 844, startPoint y: 231, endPoint x: 835, endPoint y: 448, distance: 217.2
click at [844, 231] on div "v Color teal Color pink Remove color Add row above Add row below Add column bef…" at bounding box center [919, 242] width 405 height 115
click at [134, 461] on div "ACH Form" at bounding box center [157, 463] width 169 height 10
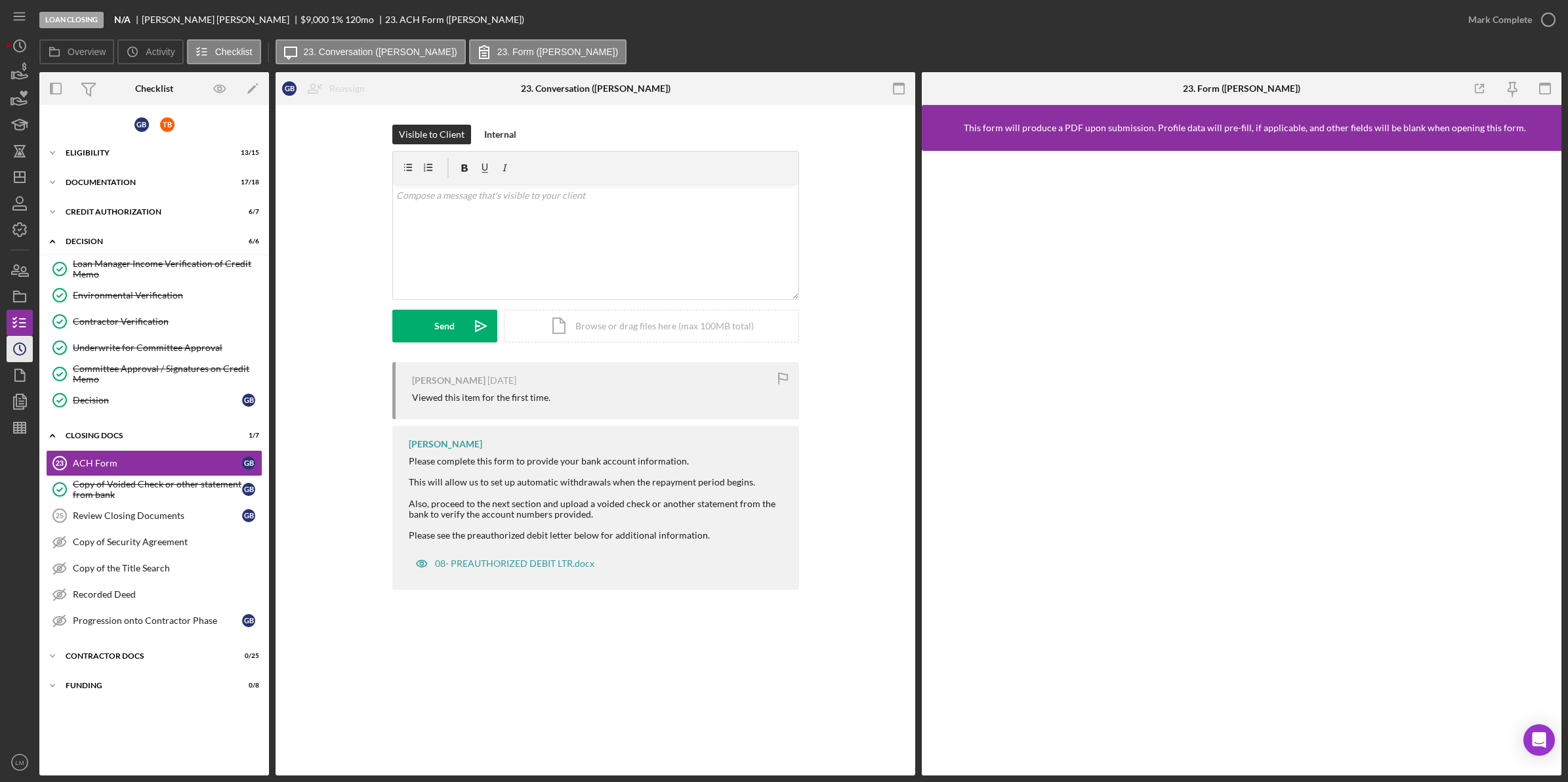
click at [8, 347] on icon "Icon/History" at bounding box center [20, 349] width 33 height 33
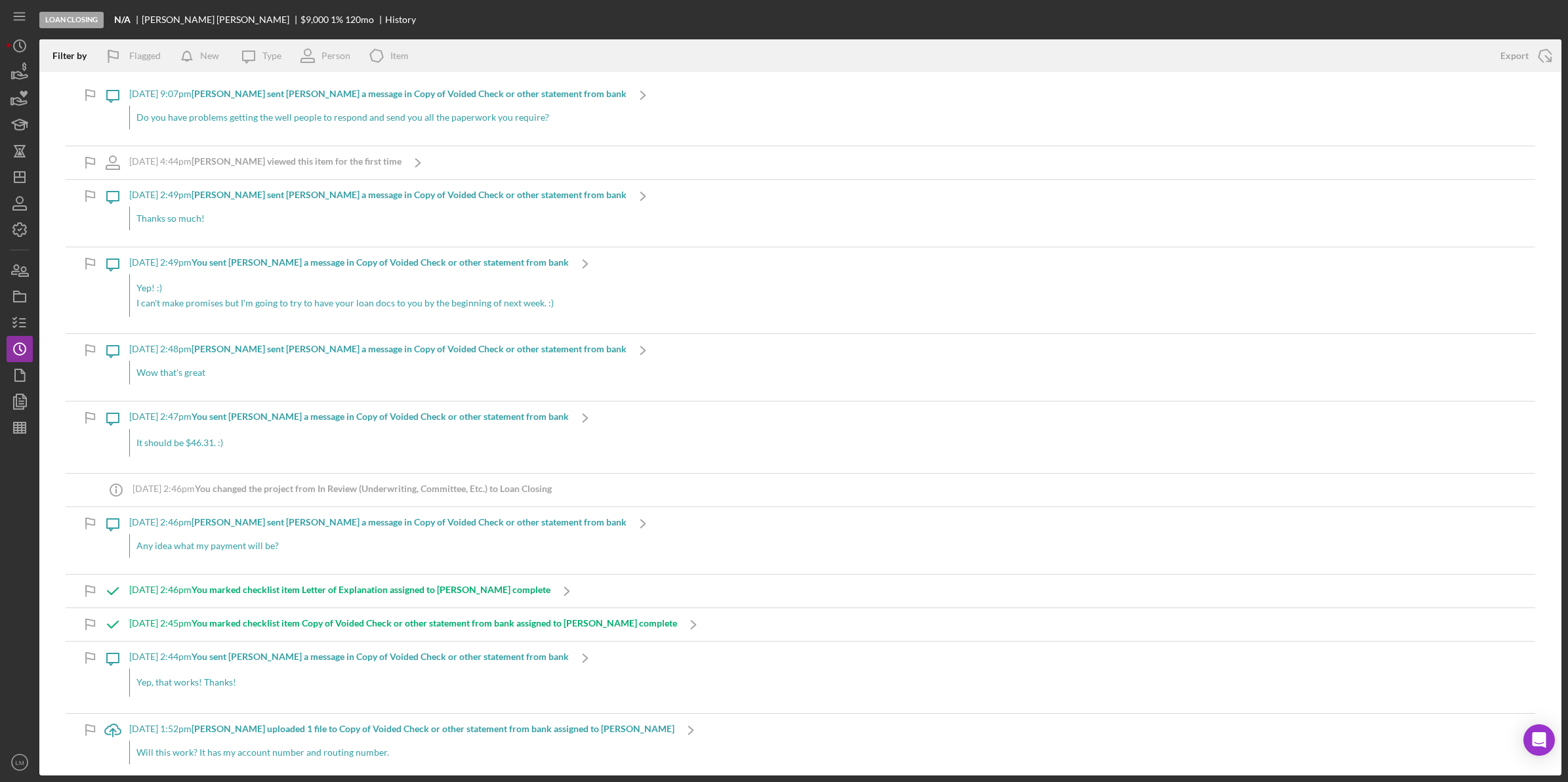
click at [313, 117] on div "Do you have problems getting the well people to respond and send you all the pa…" at bounding box center [377, 117] width 497 height 24
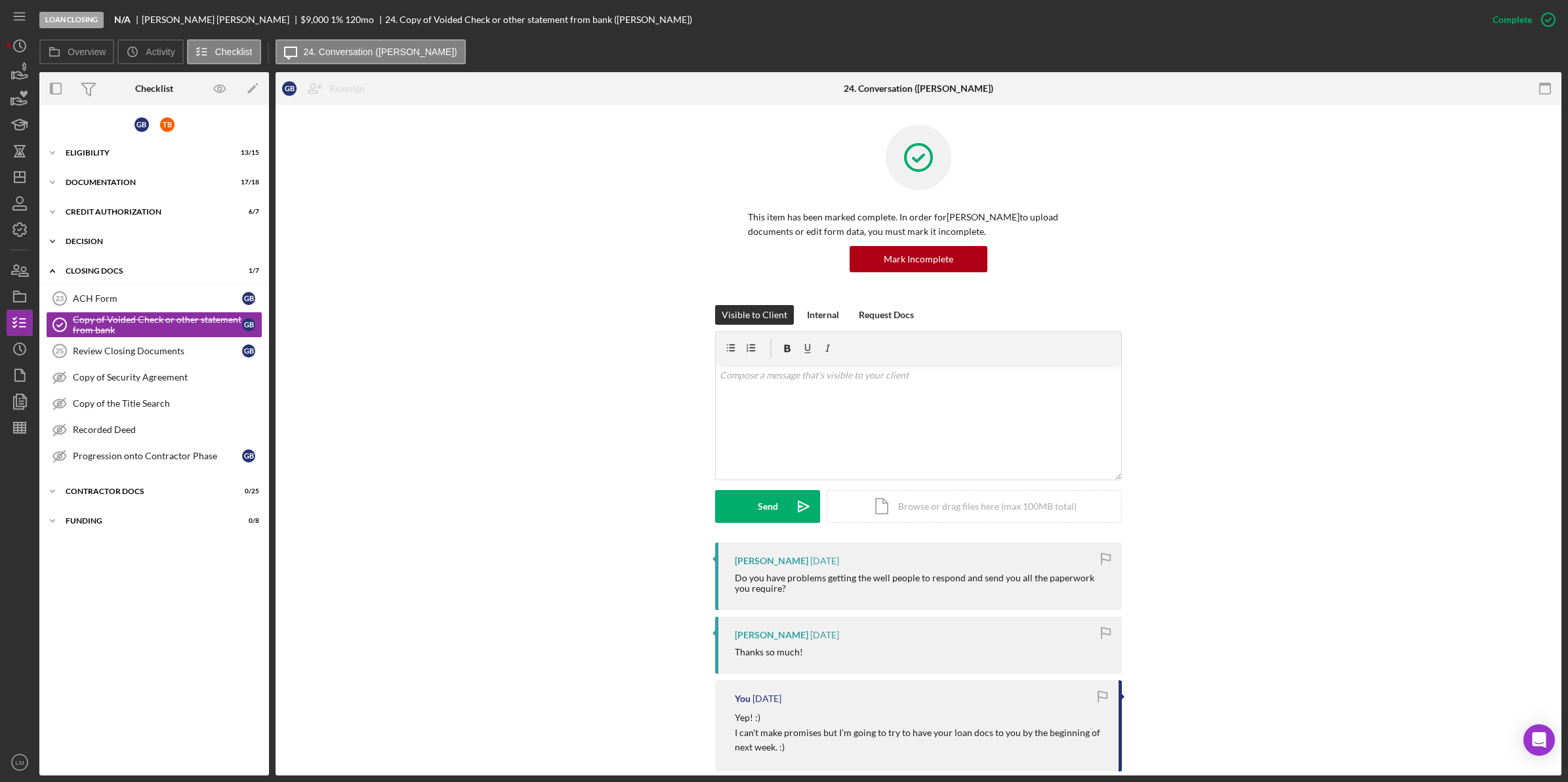
click at [89, 240] on div "Decision" at bounding box center [159, 241] width 187 height 8
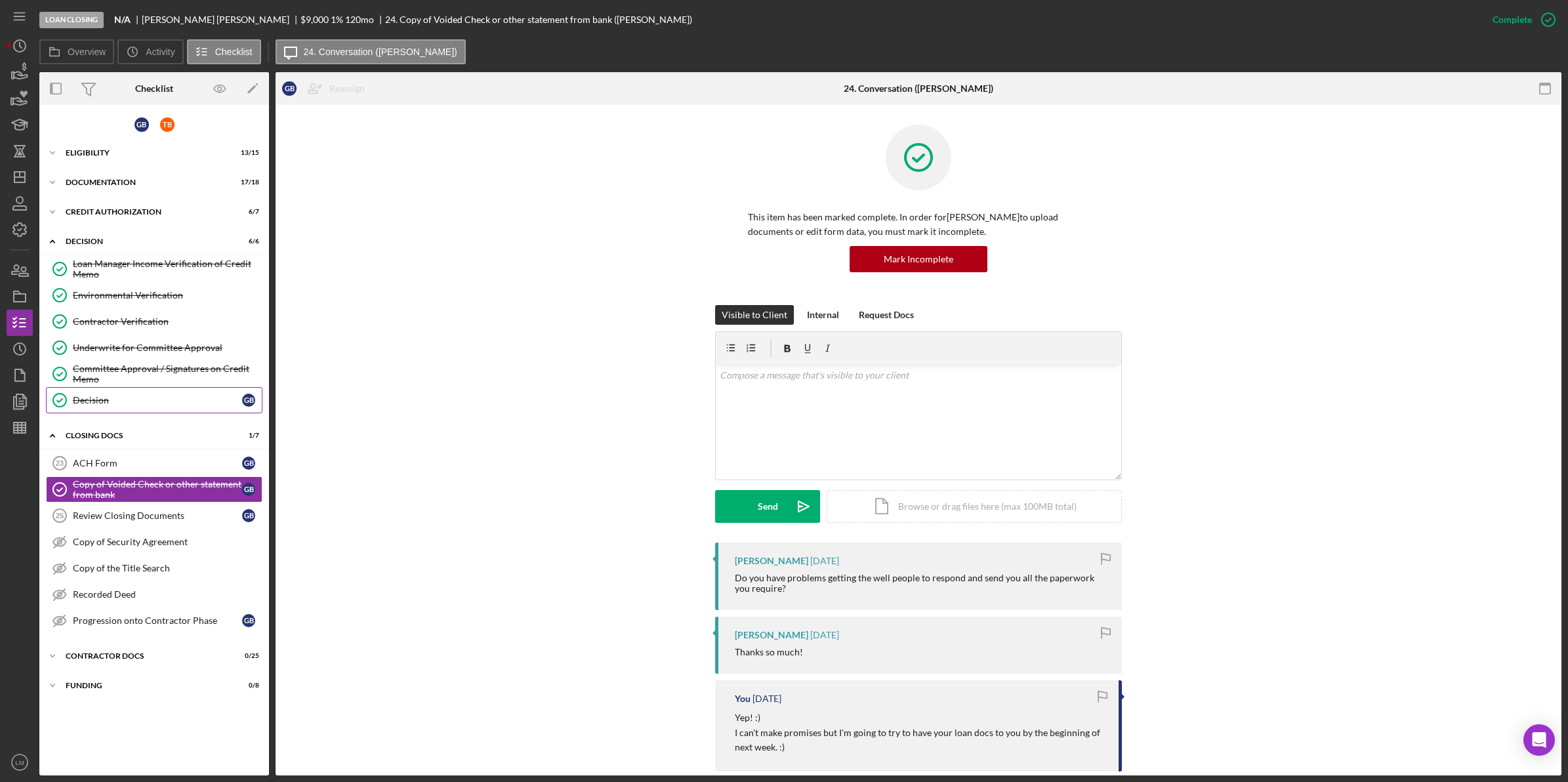
click at [120, 389] on link "Decision Decision G B" at bounding box center [154, 400] width 217 height 27
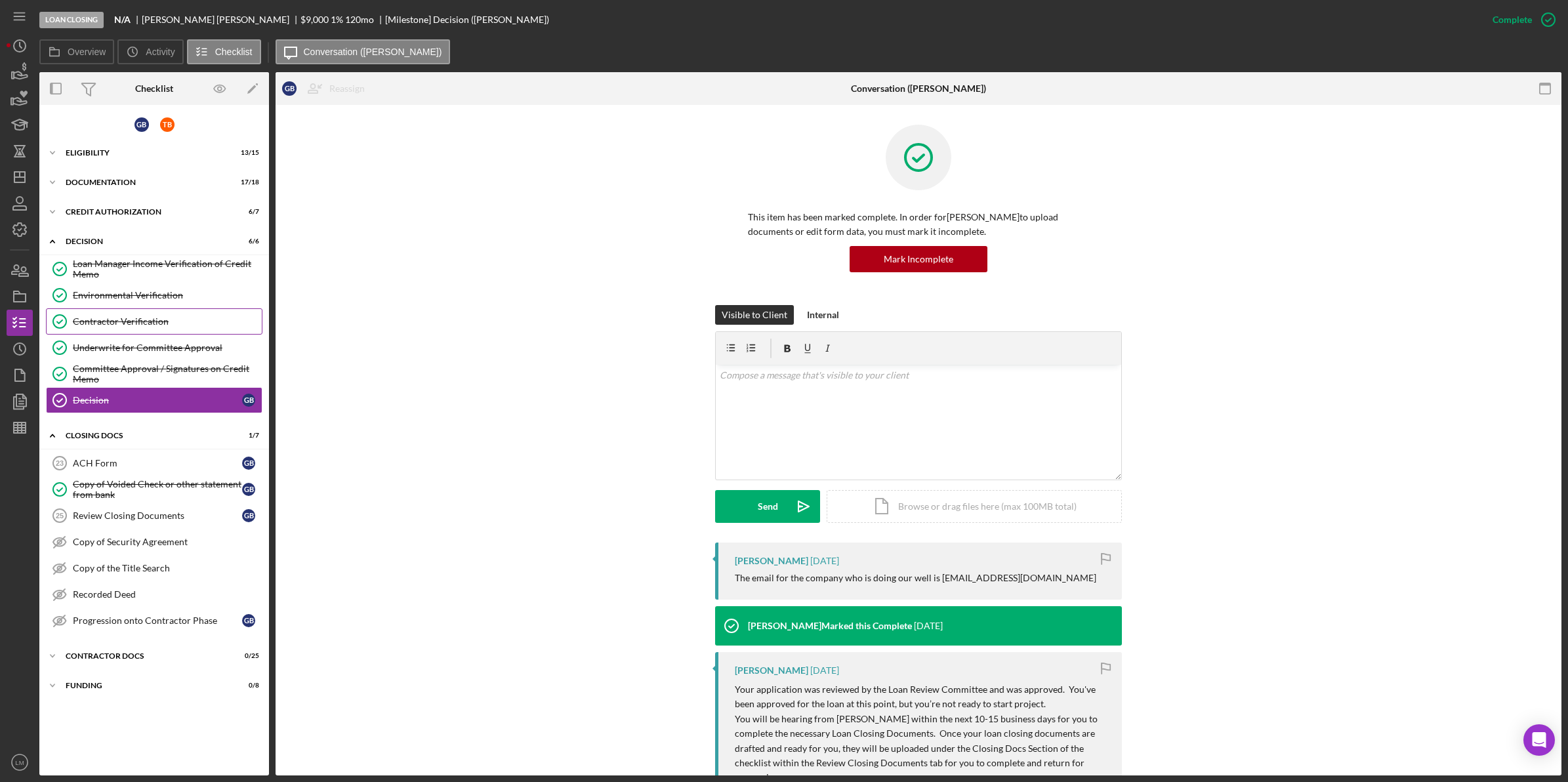
click at [174, 332] on link "Contractor Verification Contractor Verification" at bounding box center [154, 321] width 217 height 27
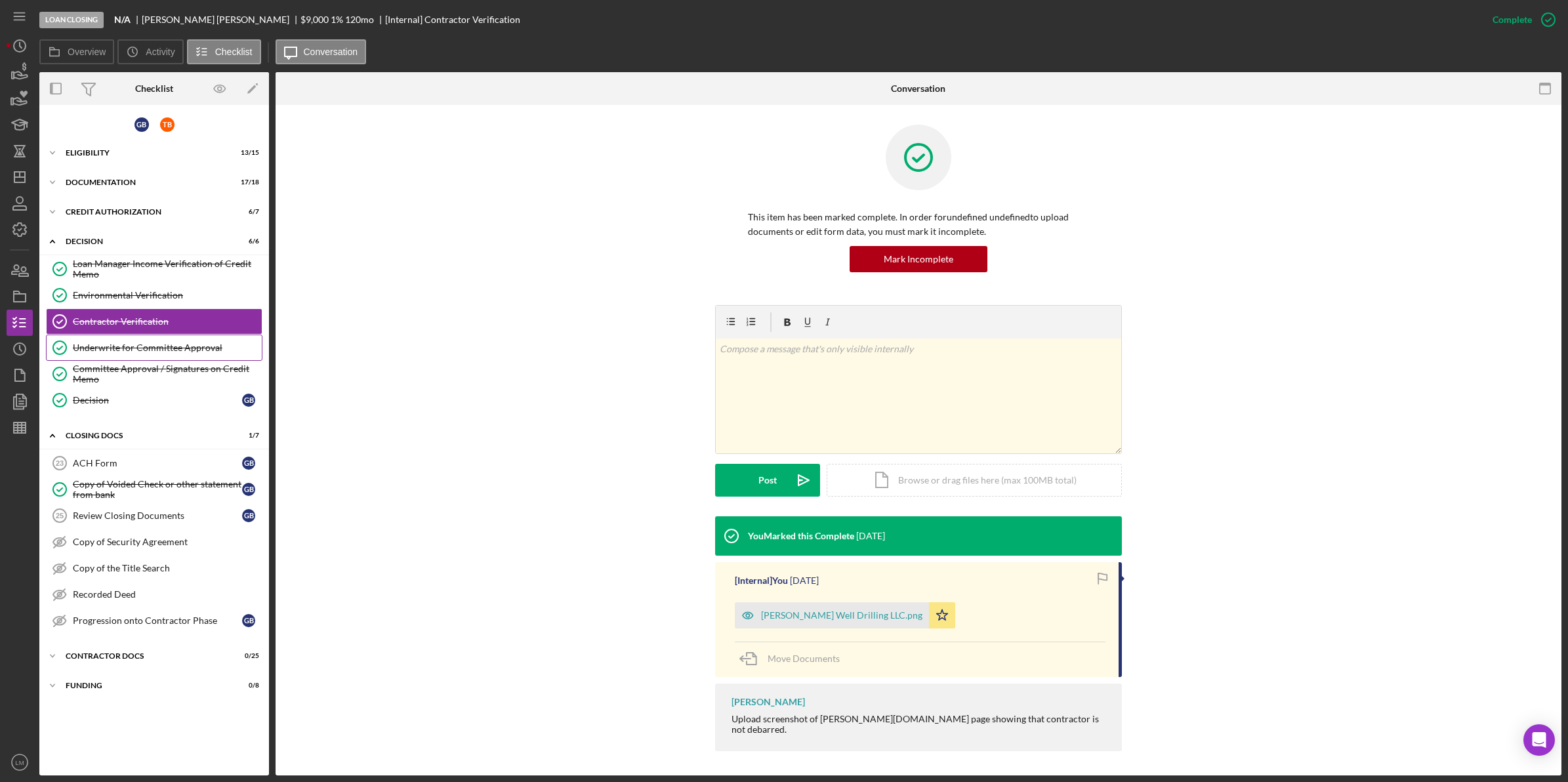
click at [169, 349] on div "Underwrite for Committee Approval" at bounding box center [167, 347] width 189 height 10
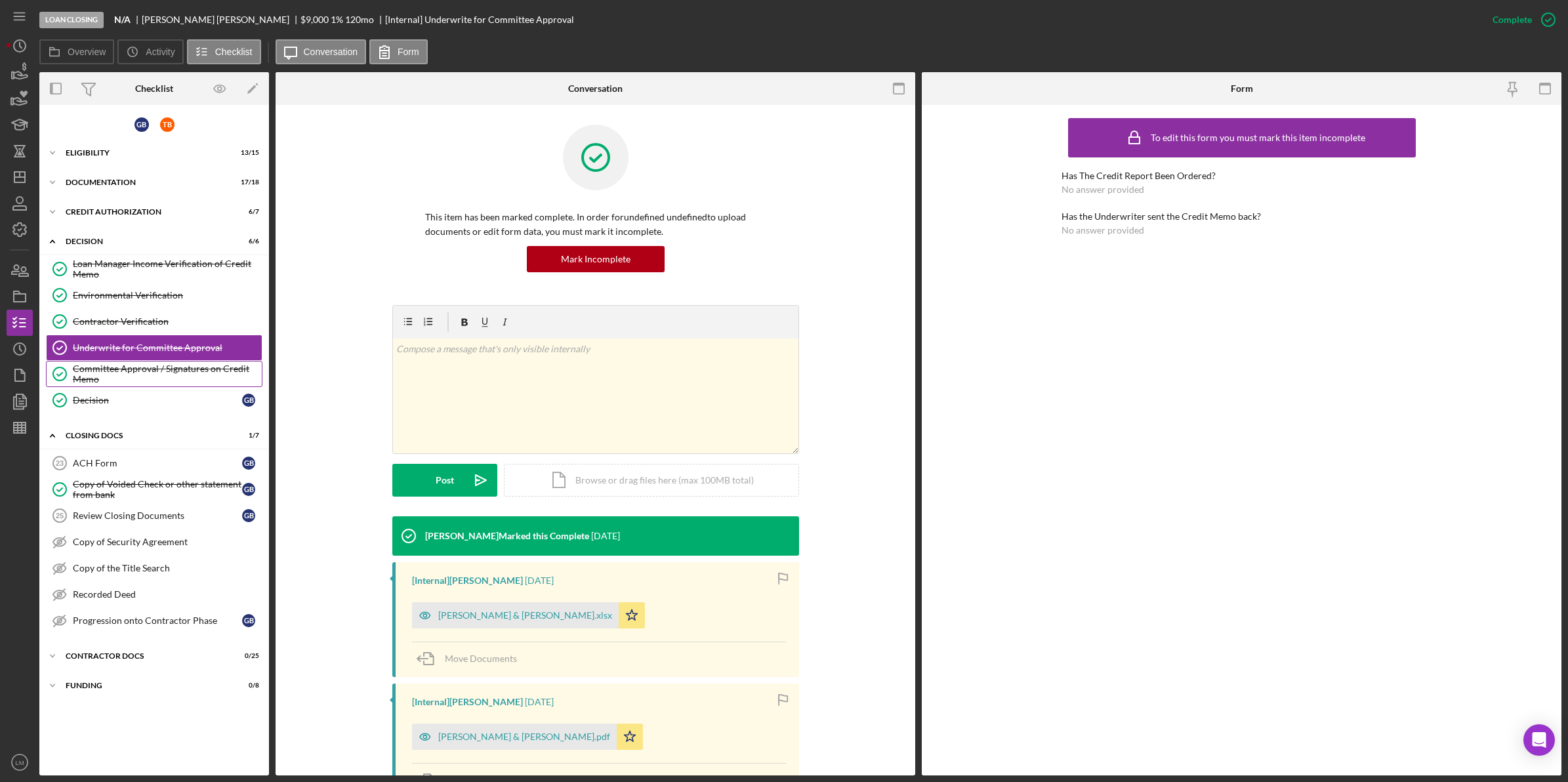
click at [175, 384] on div "Committee Approval / Signatures on Credit Memo" at bounding box center [167, 374] width 189 height 21
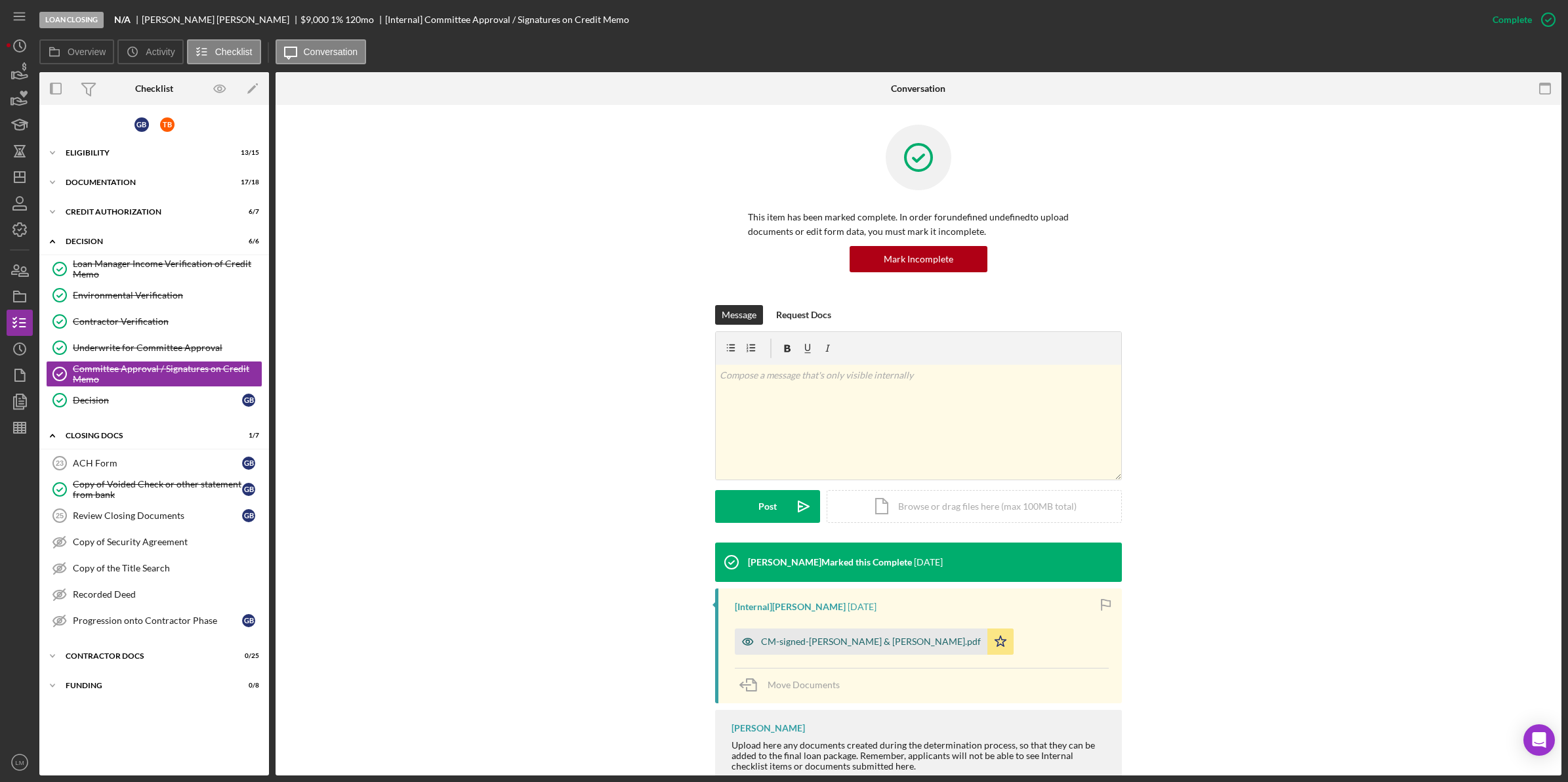
click at [879, 638] on div "CM-signed-Brooks, Geraldine & Thomas.pdf" at bounding box center [871, 641] width 220 height 10
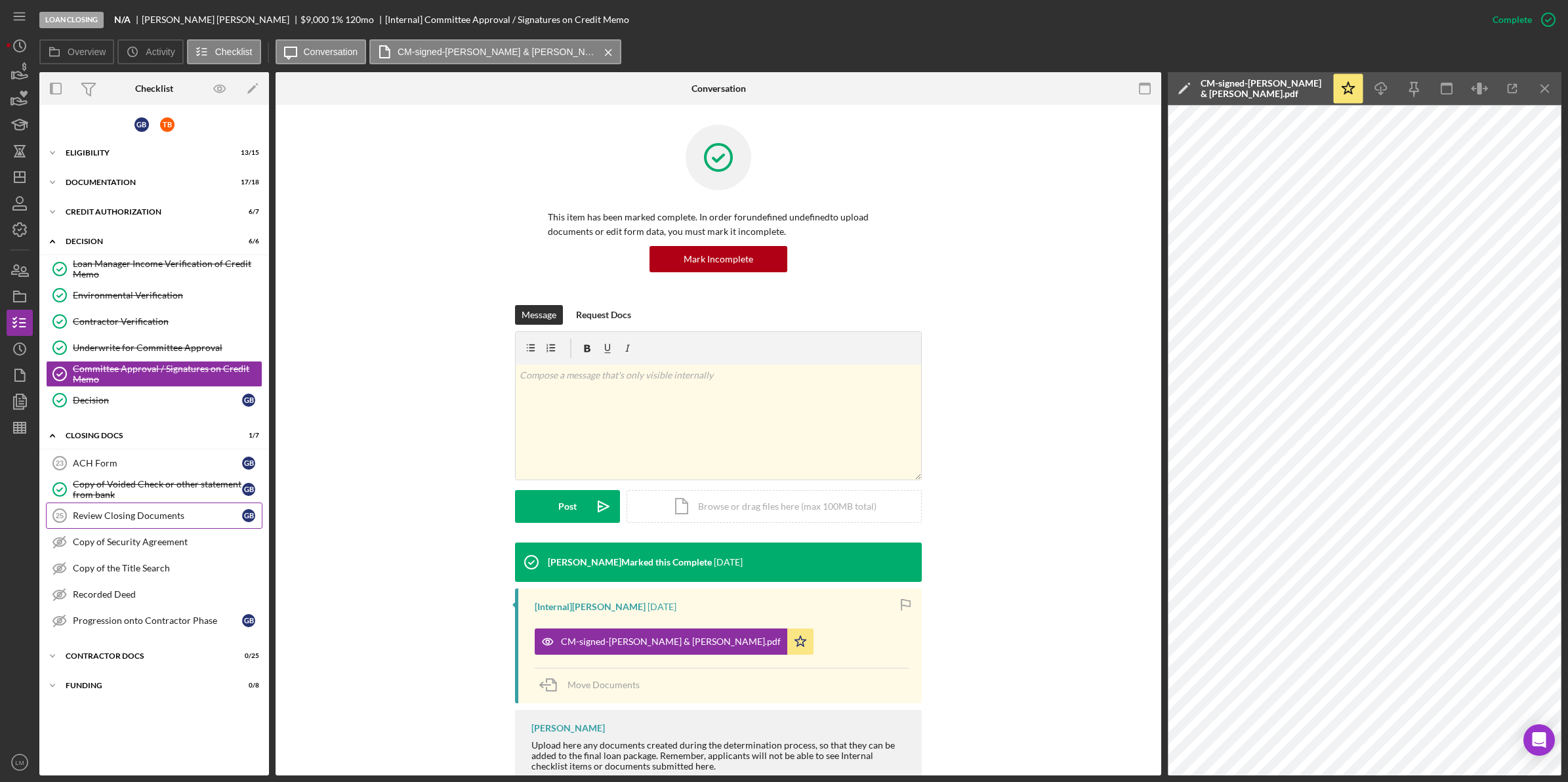
click at [152, 509] on link "Review Closing Documents 25 Review Closing Documents G B" at bounding box center [154, 516] width 217 height 27
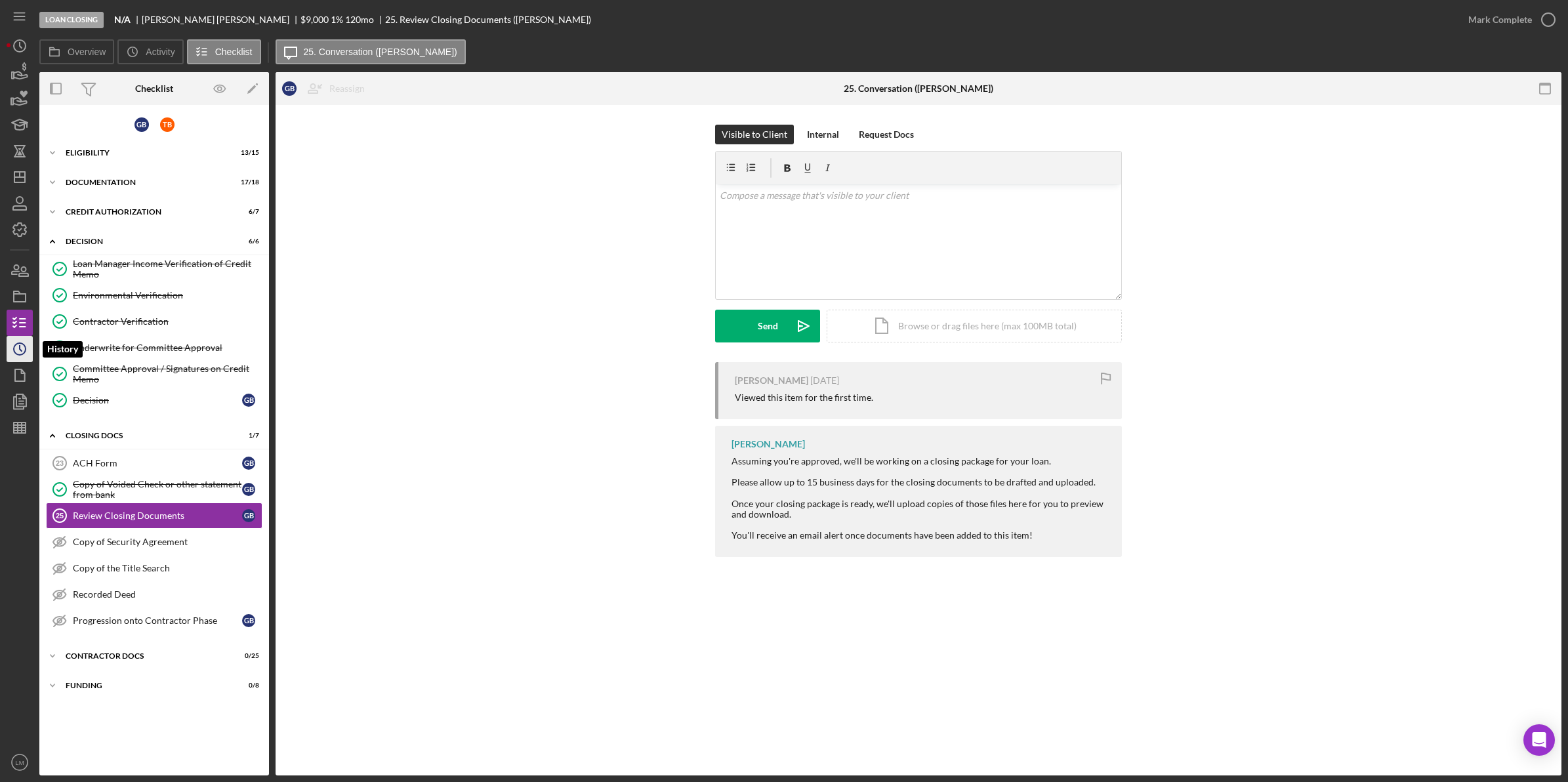
click at [27, 345] on icon "Icon/History" at bounding box center [20, 349] width 33 height 33
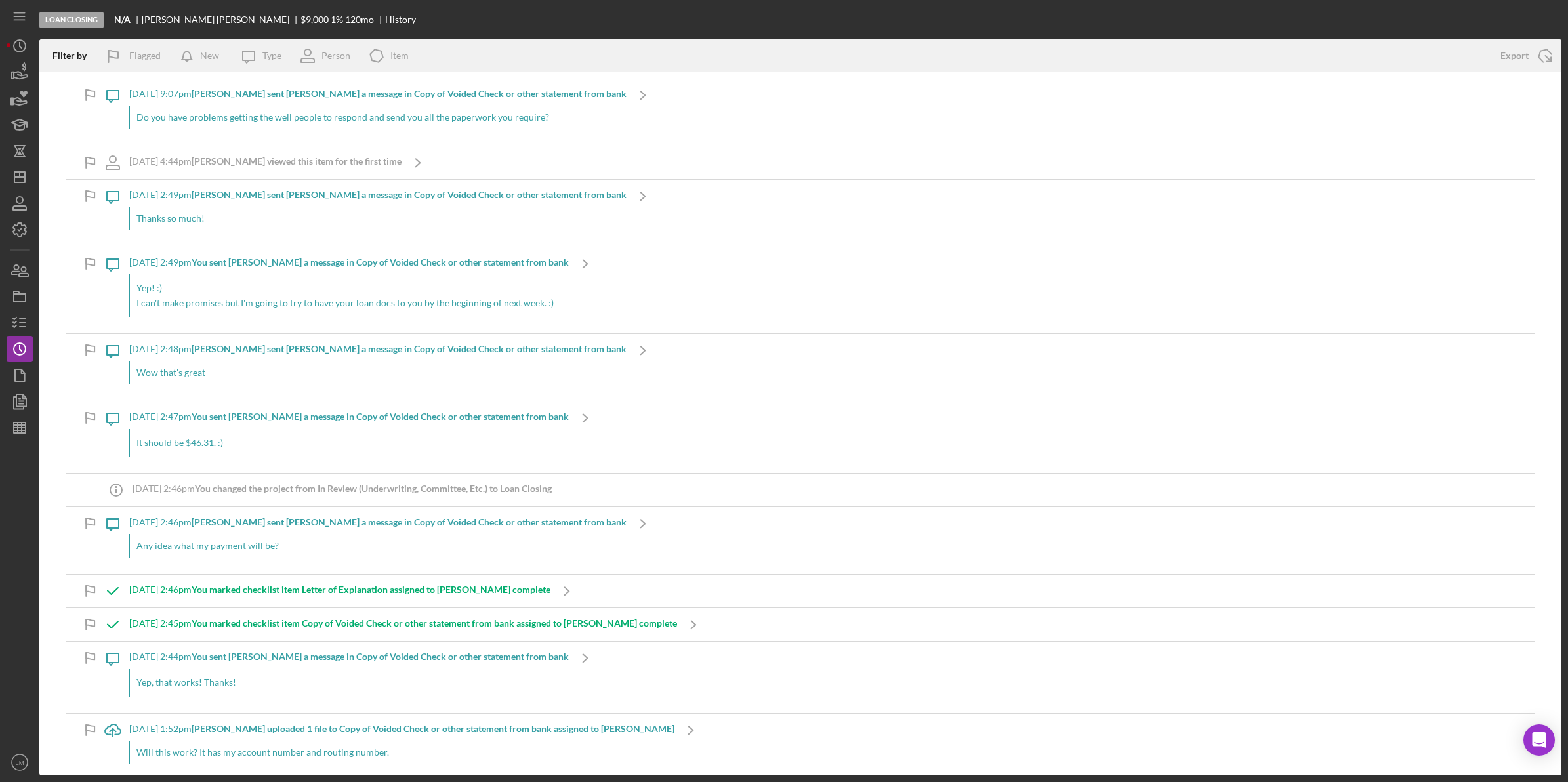
click at [415, 296] on p "I can't make promises but I'm going to try to have your loan docs to you by the…" at bounding box center [349, 303] width 426 height 15
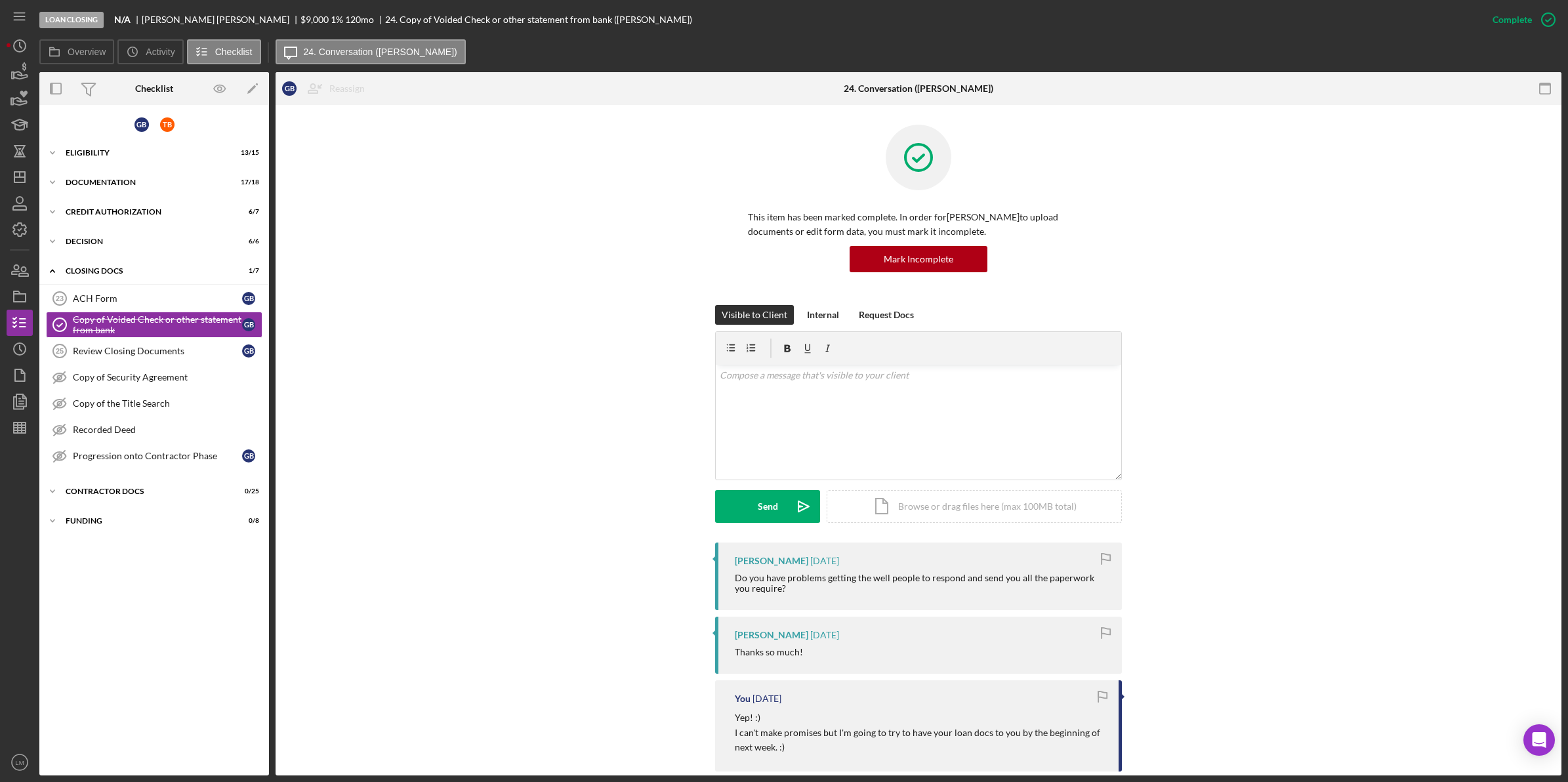
click at [553, 474] on div "Visible to Client Internal Request Docs v Color teal Color pink Remove color Ad…" at bounding box center [918, 423] width 1246 height 238
